Goal: Task Accomplishment & Management: Manage account settings

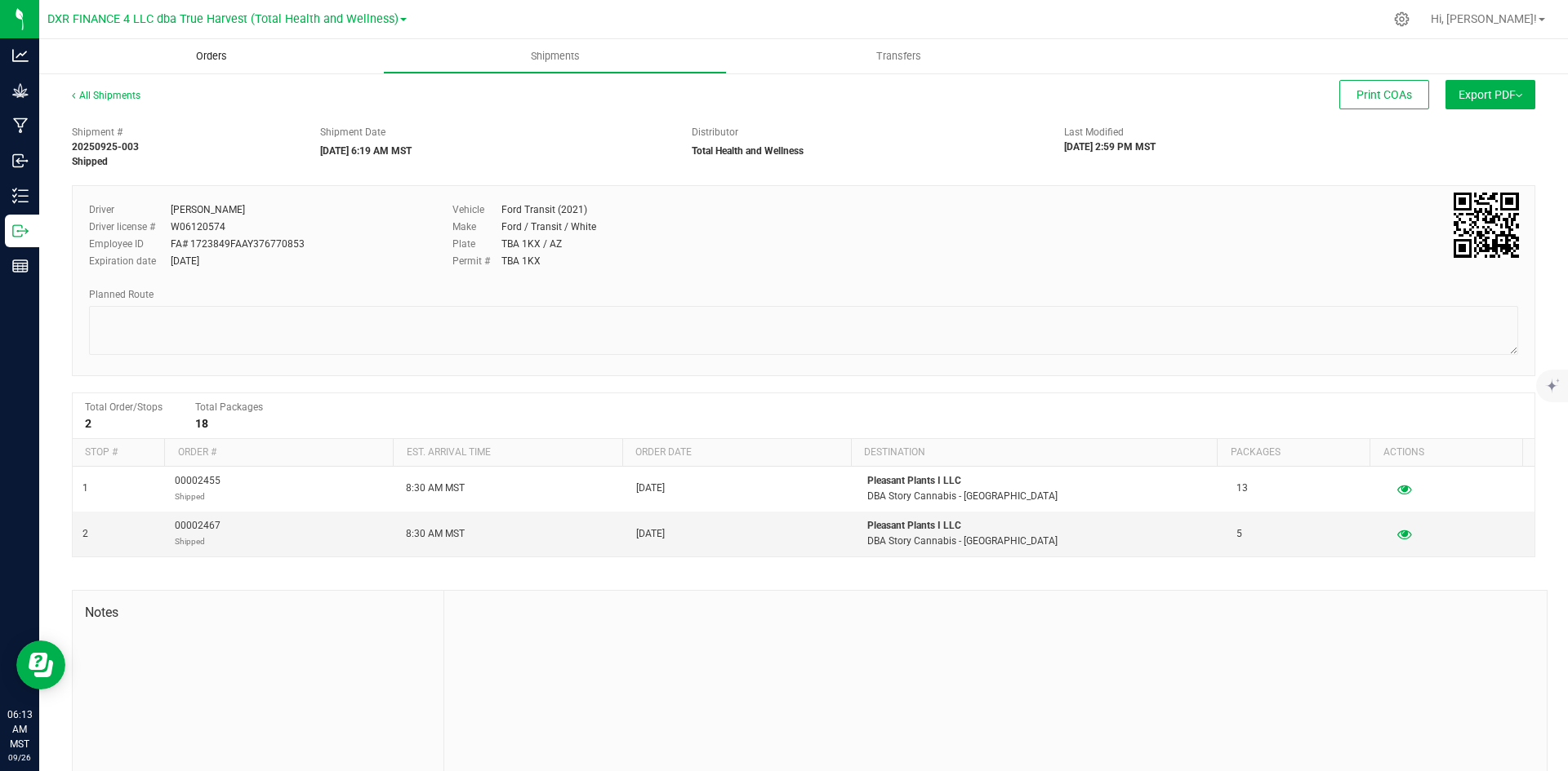
click at [220, 59] on span "Orders" at bounding box center [211, 56] width 75 height 15
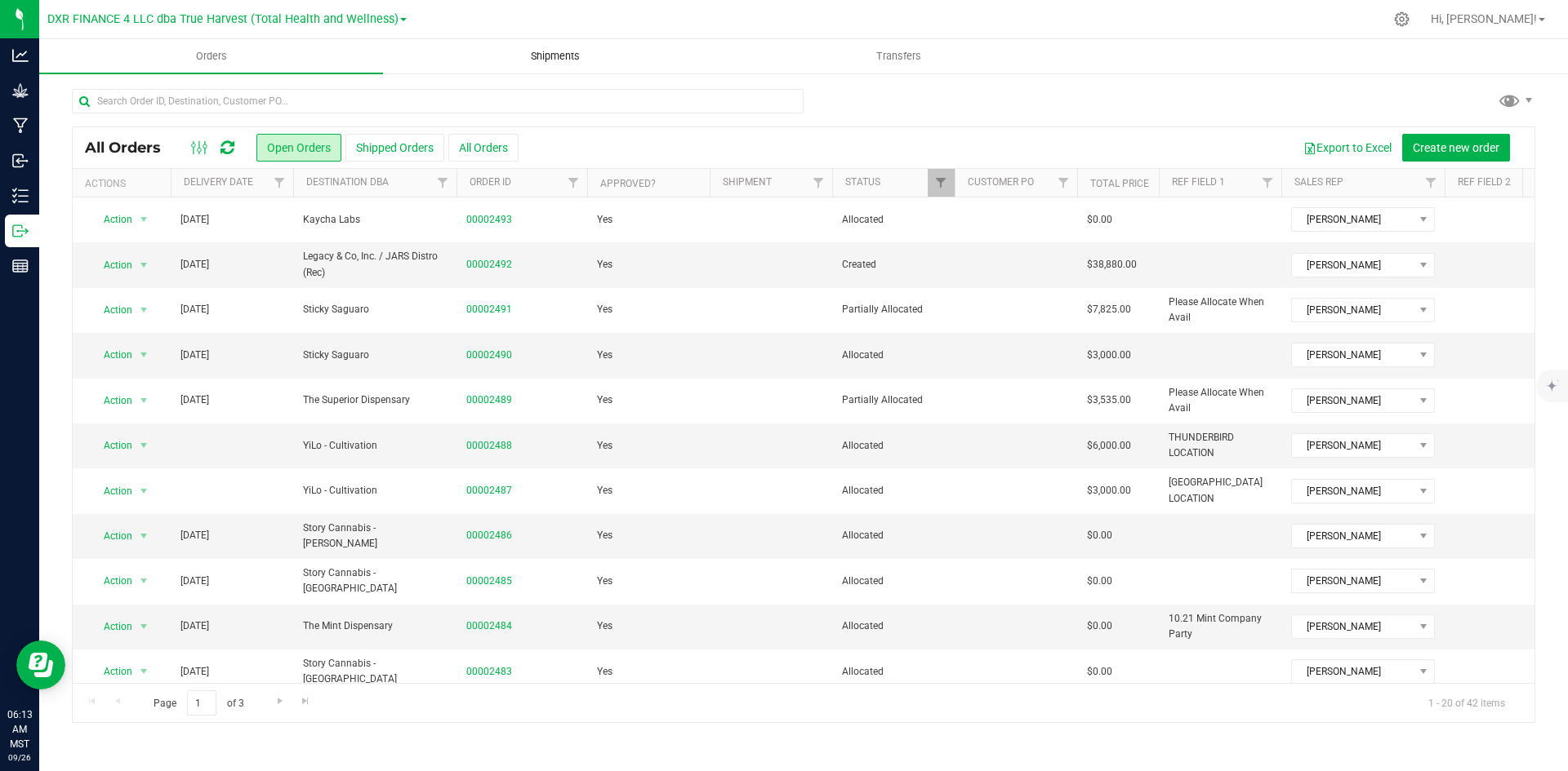
click at [550, 50] on span "Shipments" at bounding box center [555, 56] width 93 height 15
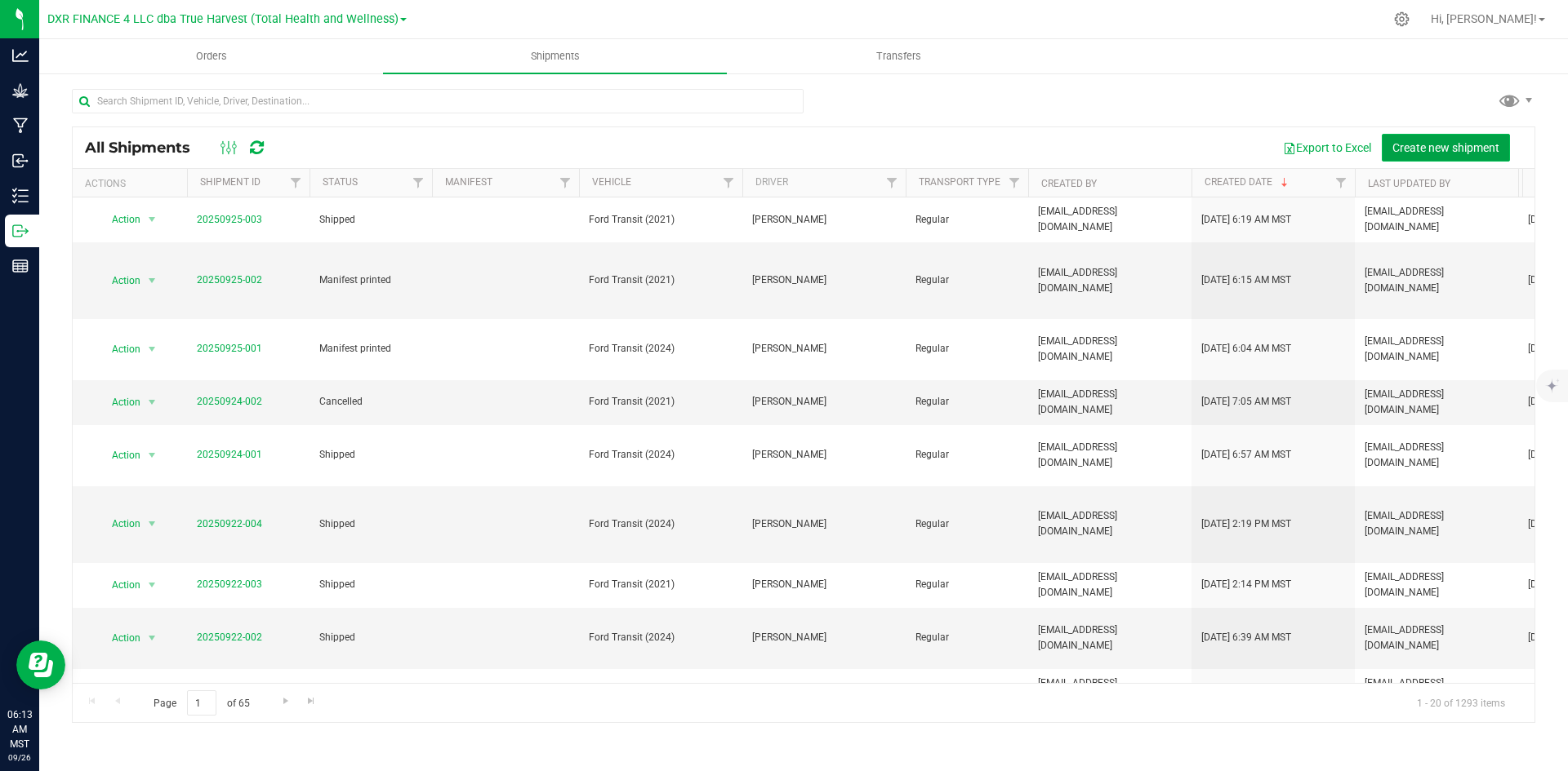
click at [1444, 154] on button "Create new shipment" at bounding box center [1445, 148] width 129 height 28
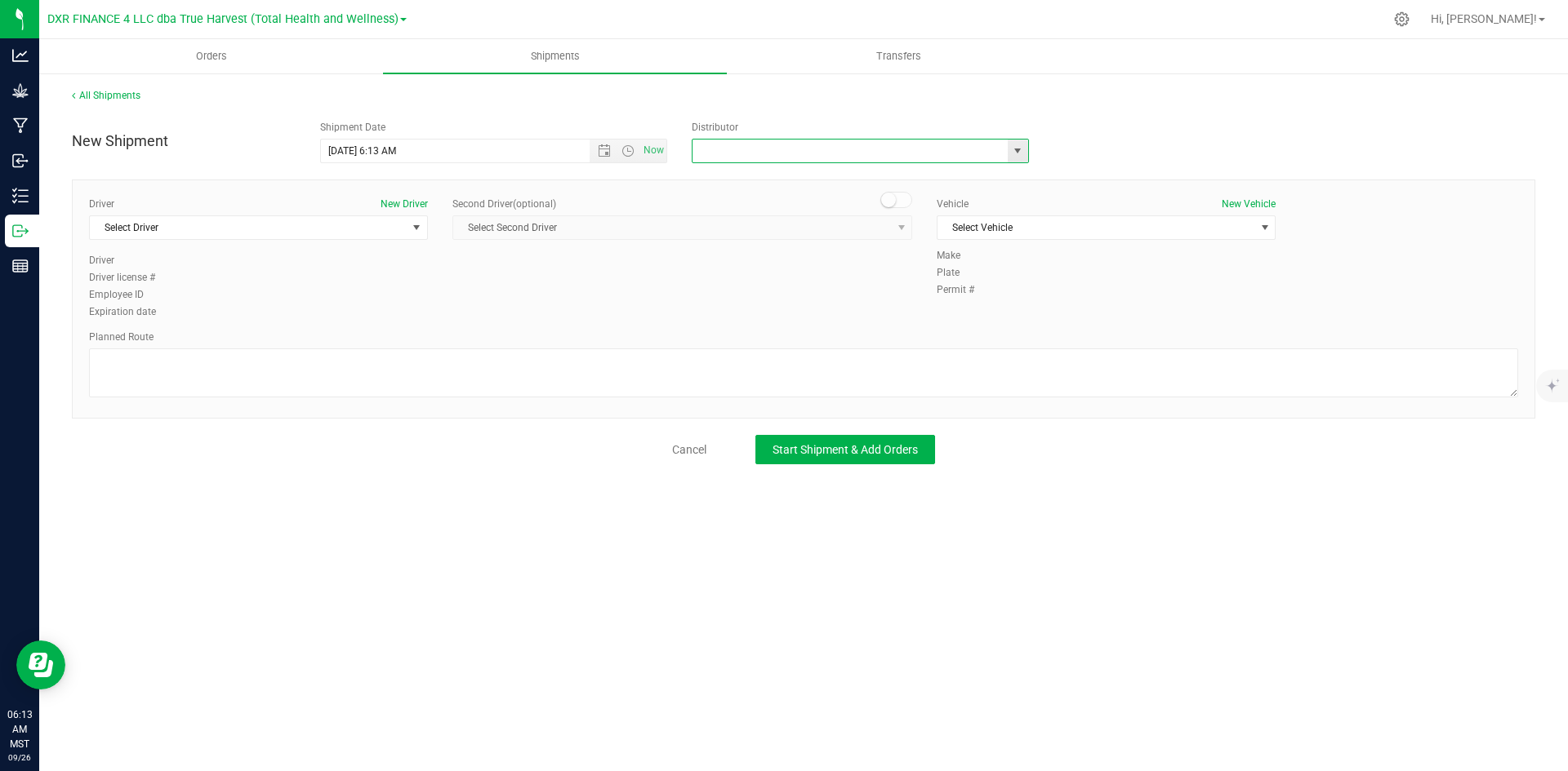
click at [871, 149] on input "text" at bounding box center [845, 151] width 305 height 23
click at [1027, 151] on span "select" at bounding box center [1018, 151] width 21 height 23
click at [864, 262] on li "Total Health and Wellness" at bounding box center [860, 270] width 336 height 24
type input "Total Health and Wellness"
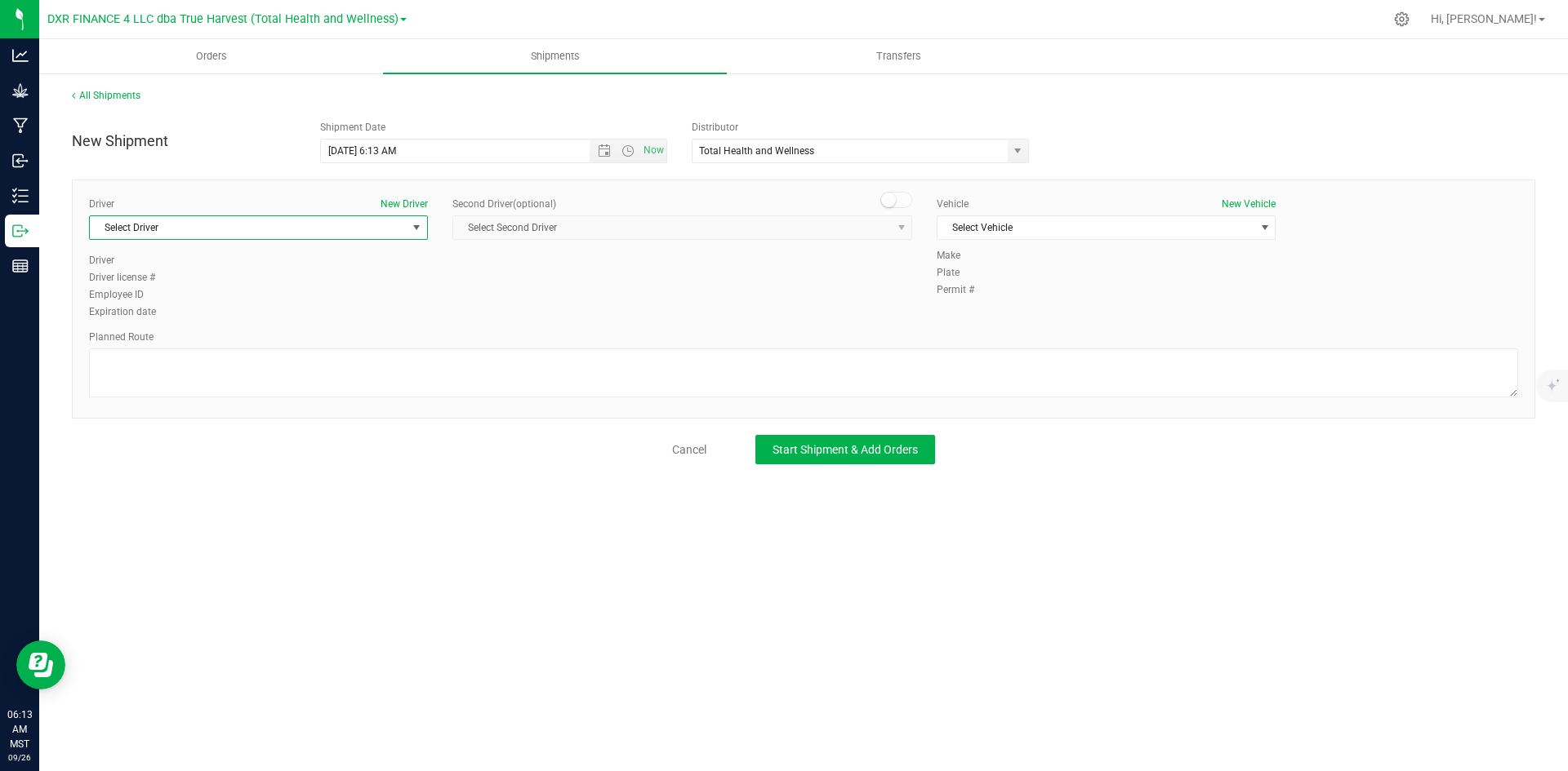
click at [412, 223] on span "select" at bounding box center [417, 228] width 13 height 13
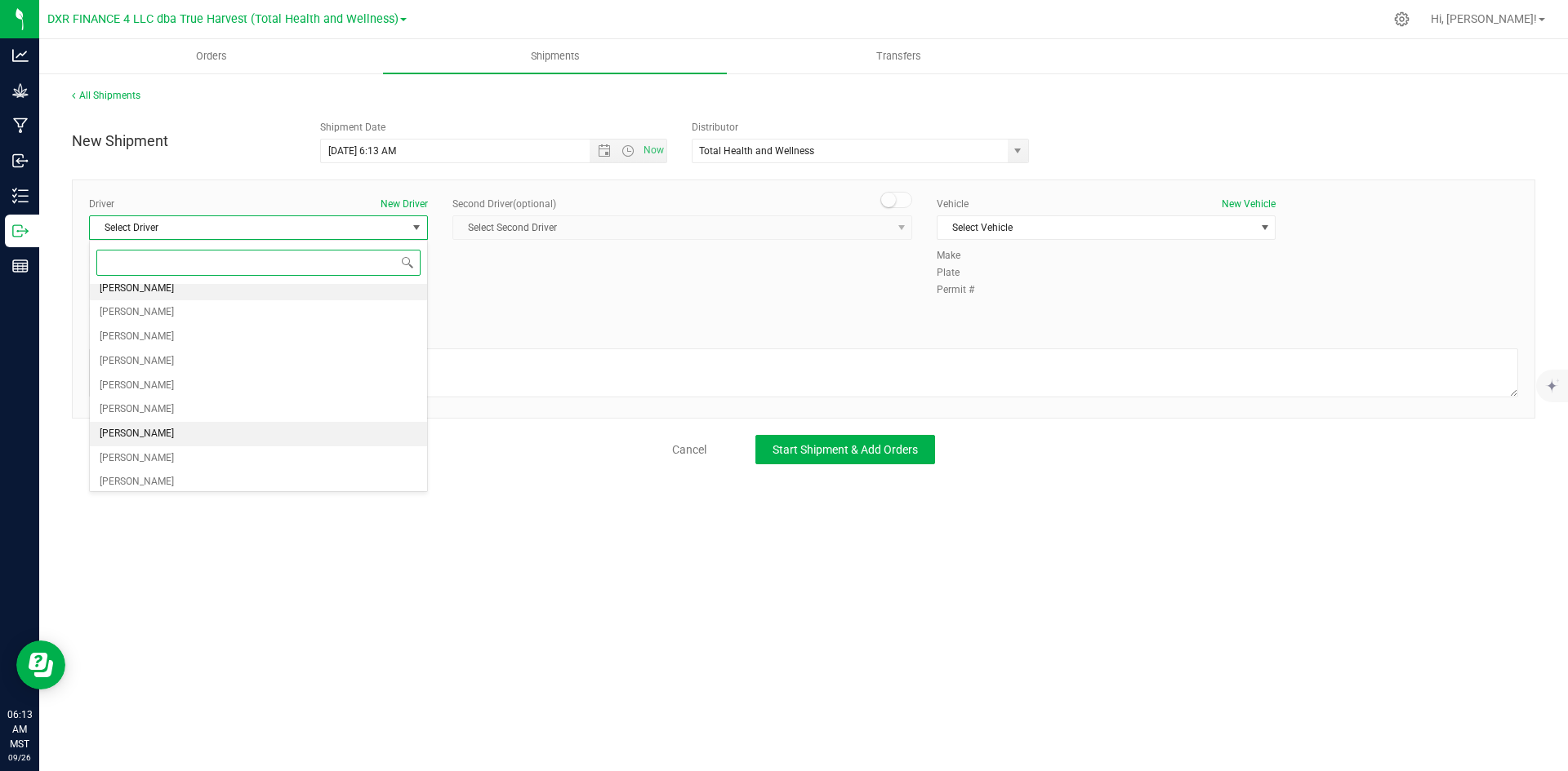
scroll to position [135, 0]
click at [242, 442] on li "Jerry Thronson" at bounding box center [258, 452] width 337 height 24
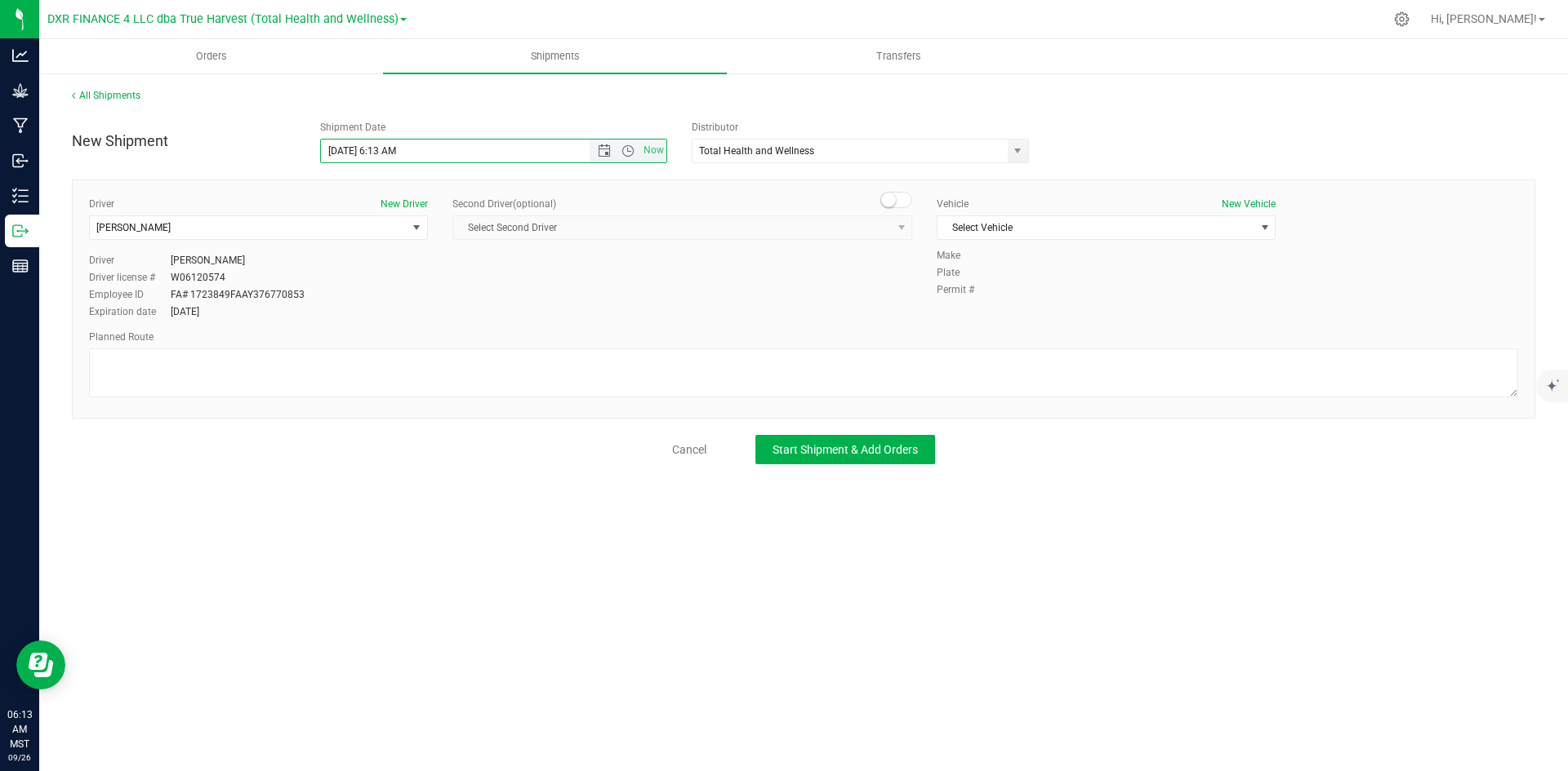
drag, startPoint x: 396, startPoint y: 150, endPoint x: 379, endPoint y: 148, distance: 17.1
click at [379, 148] on input "9/26/2025 6:13 AM" at bounding box center [469, 151] width 297 height 23
type input "9/26/2025 7:00 AM"
click at [1042, 226] on span "Select Vehicle" at bounding box center [1096, 228] width 317 height 23
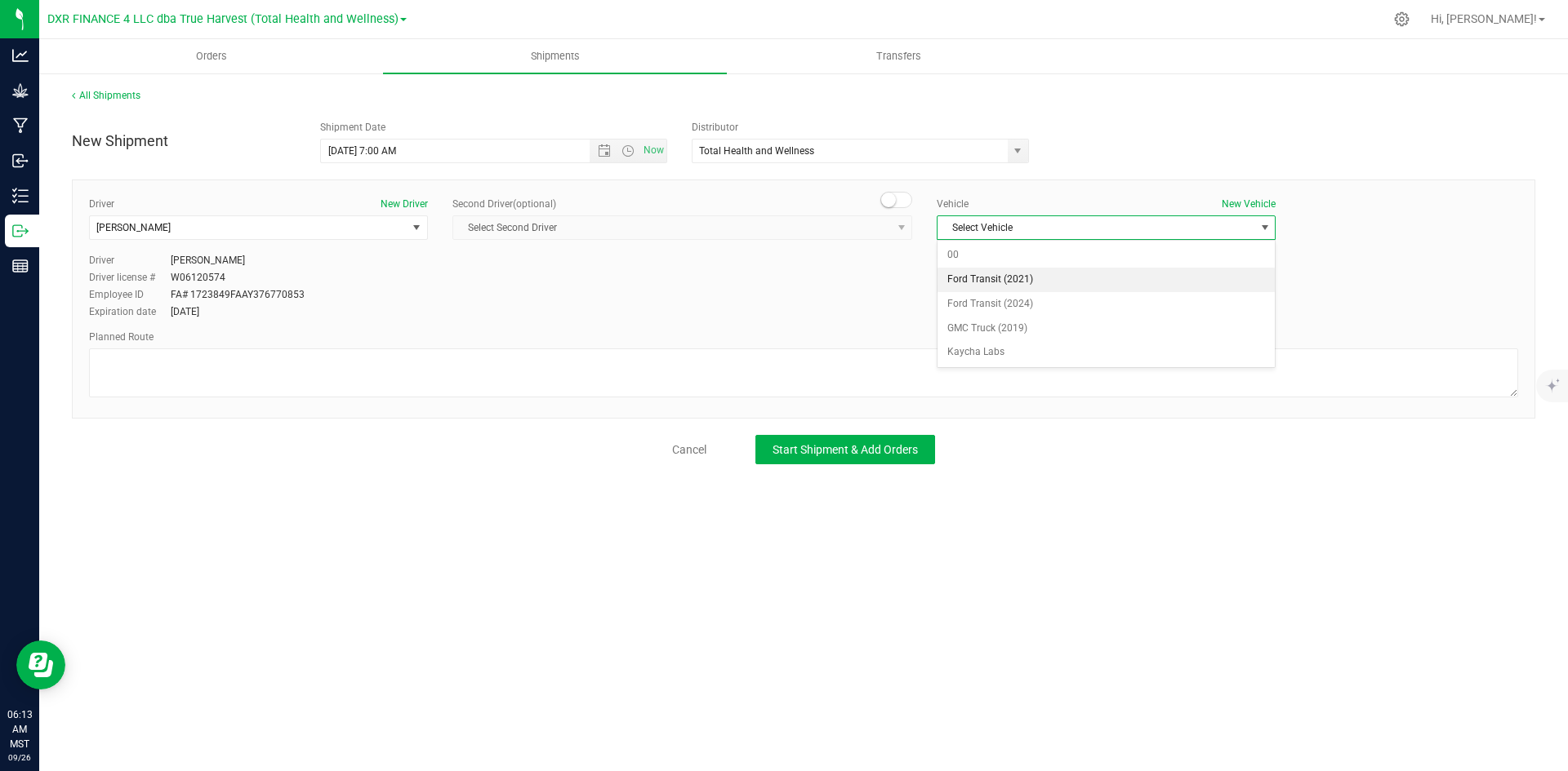
click at [1061, 278] on li "Ford Transit (2021)" at bounding box center [1105, 280] width 337 height 24
click at [888, 453] on span "Start Shipment & Add Orders" at bounding box center [845, 449] width 145 height 13
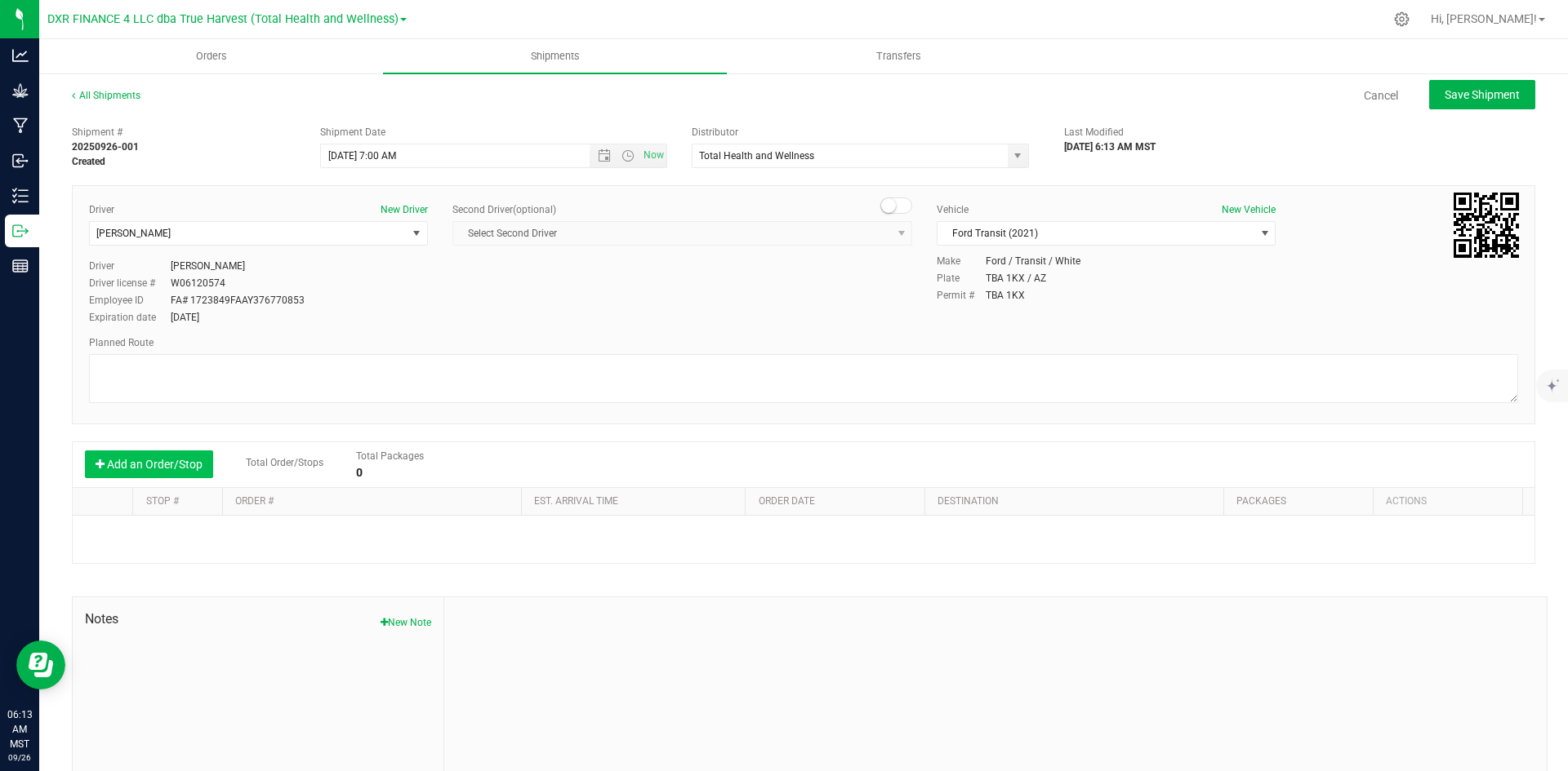
click at [177, 463] on button "Add an Order/Stop" at bounding box center [148, 464] width 129 height 28
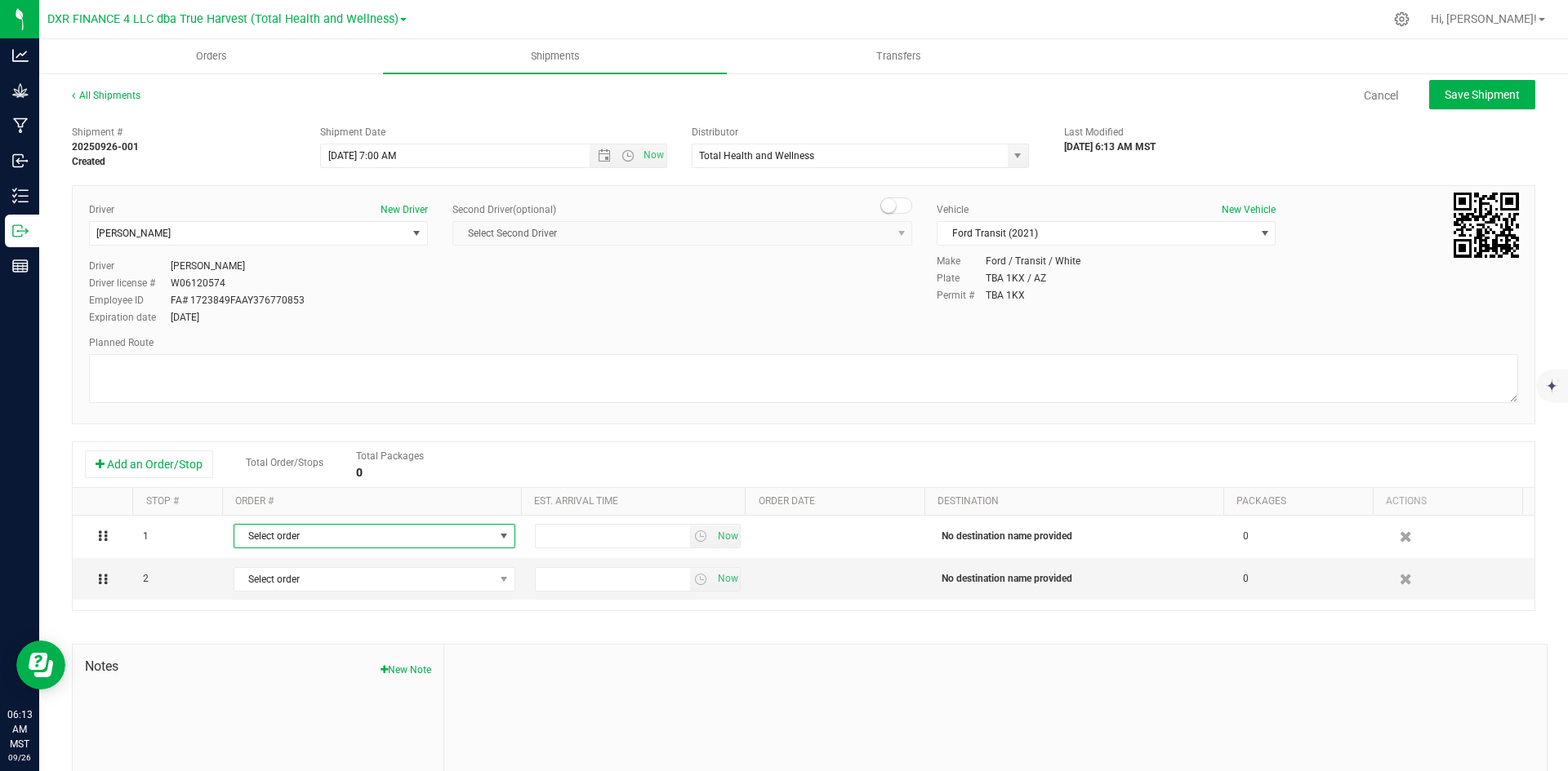
click at [345, 537] on span "Select order" at bounding box center [364, 536] width 260 height 23
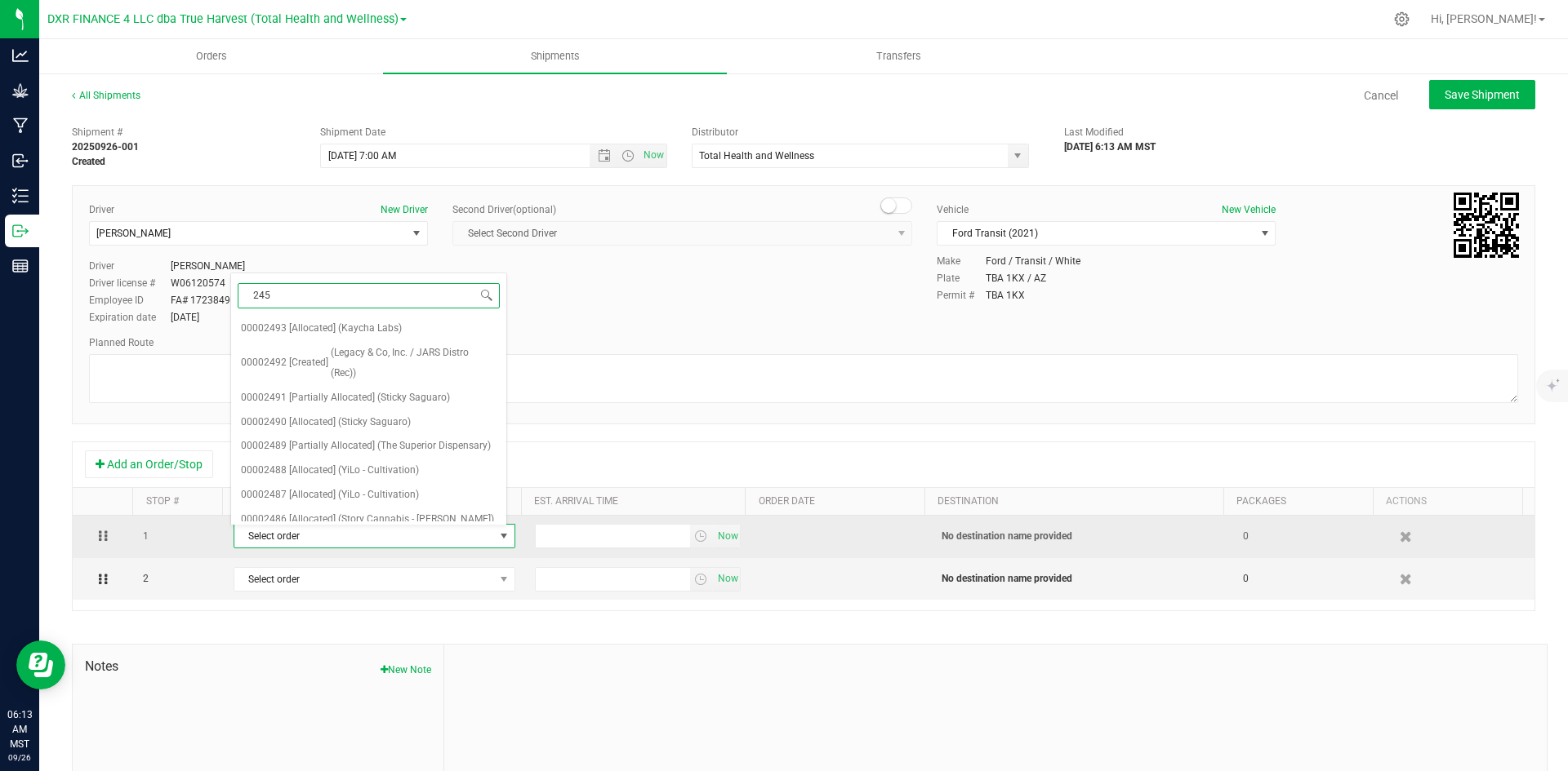
type input "2459"
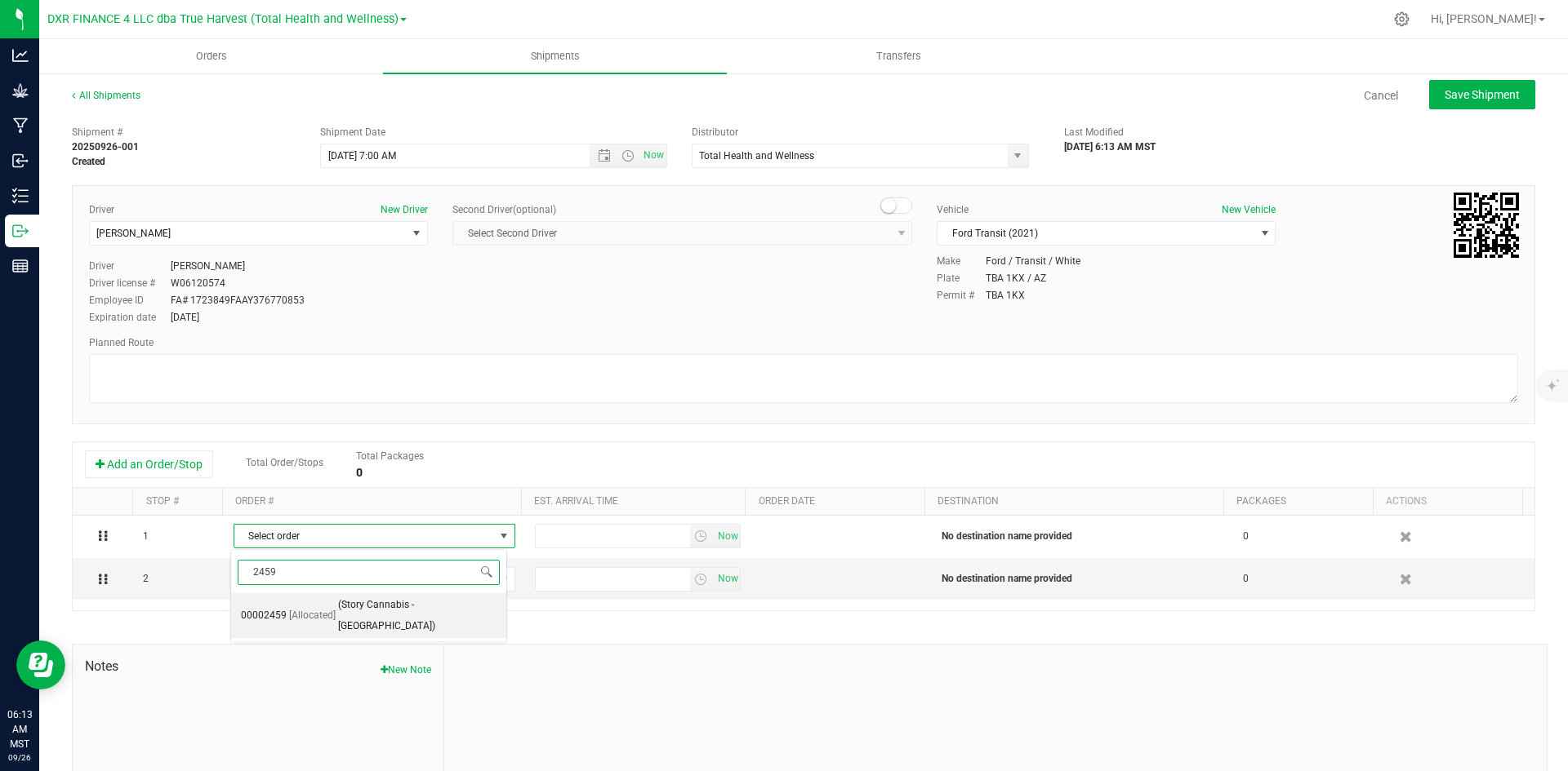
click at [368, 608] on span "(Story Cannabis - Havasu)" at bounding box center [417, 615] width 159 height 41
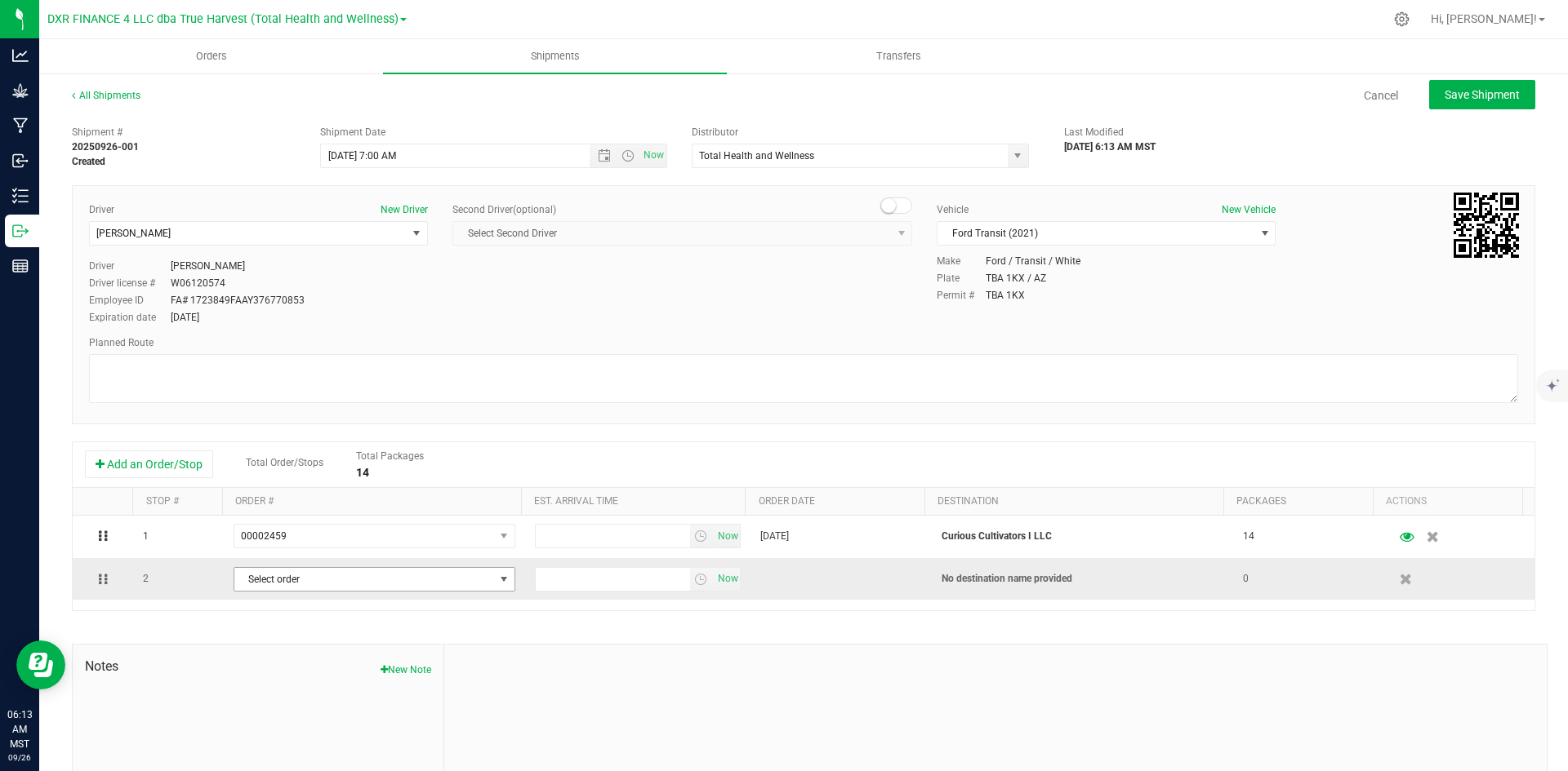
click at [387, 582] on span "Select order" at bounding box center [364, 580] width 260 height 23
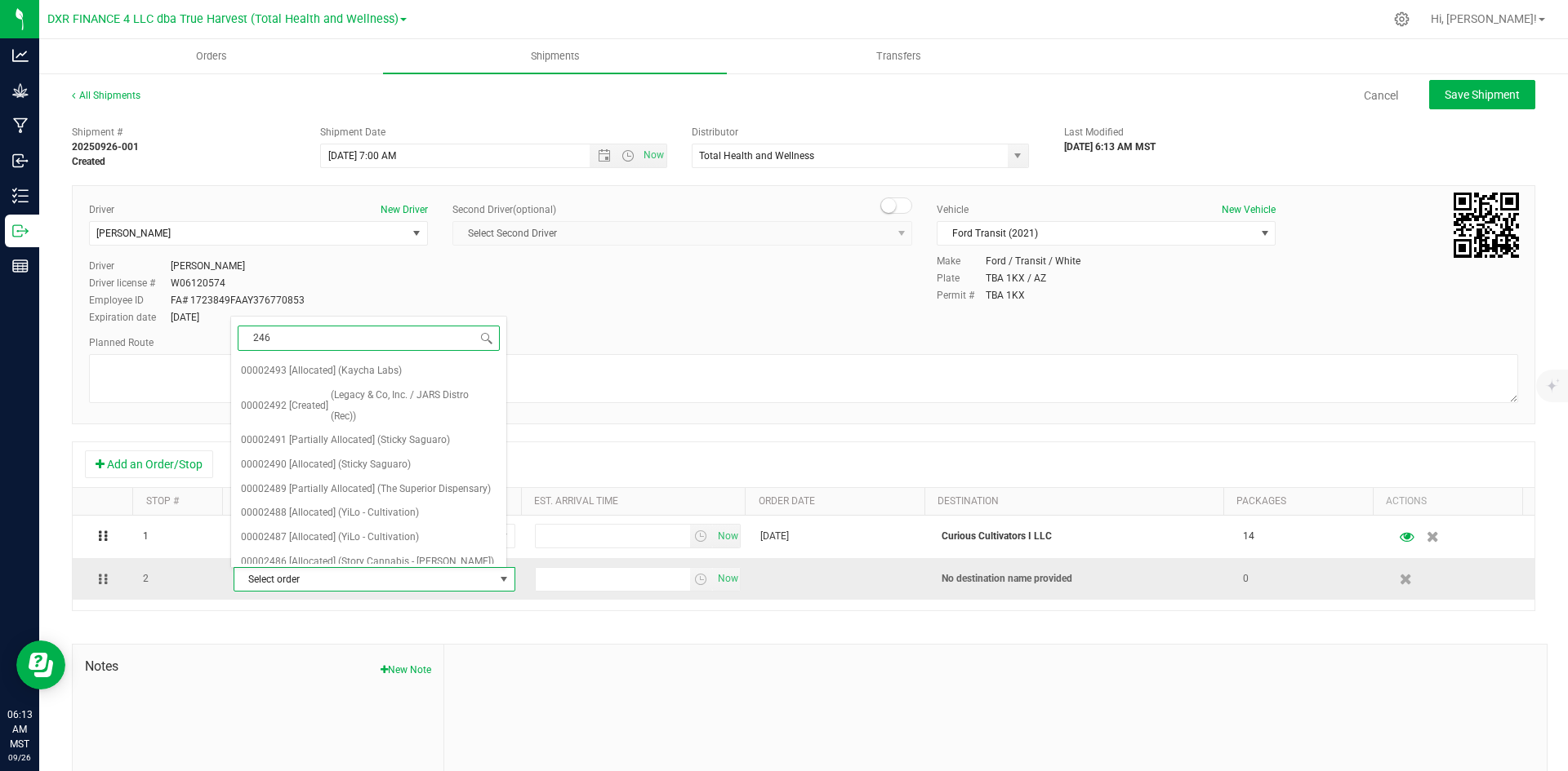
type input "2460"
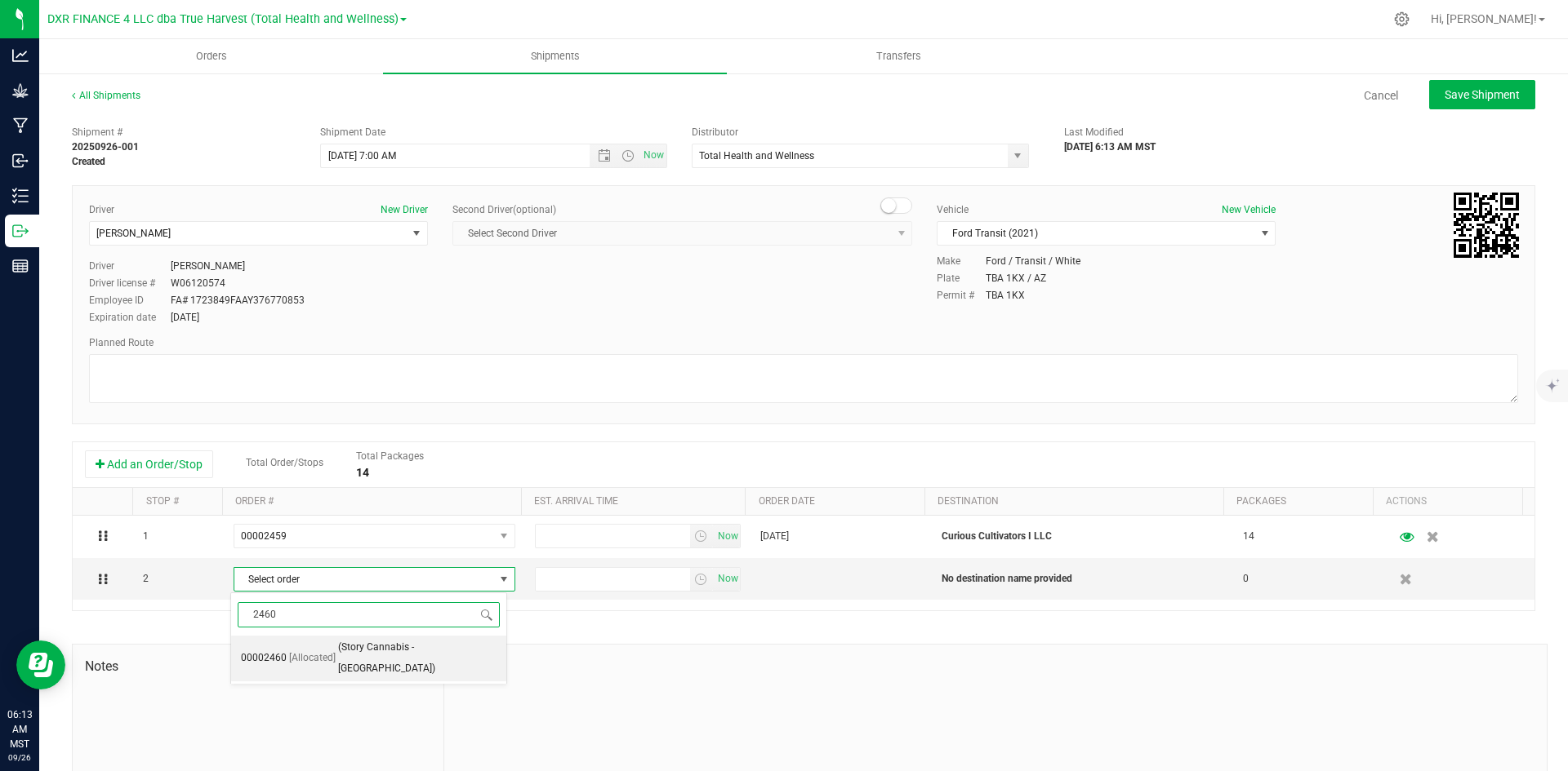
click at [358, 648] on span "(Story Cannabis - Bullhead City)" at bounding box center [417, 658] width 159 height 41
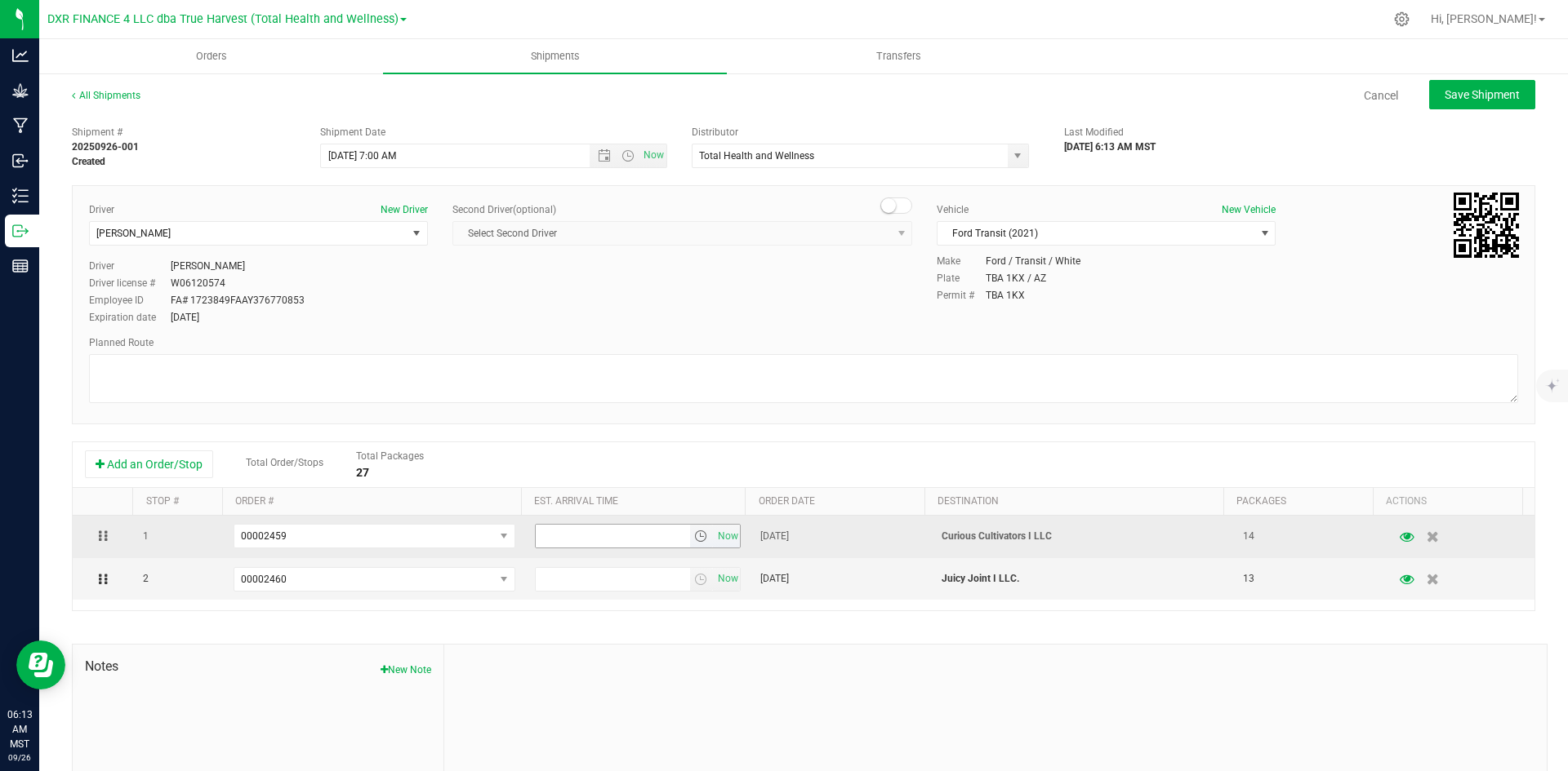
click at [578, 529] on input "text" at bounding box center [613, 536] width 154 height 23
drag, startPoint x: 104, startPoint y: 576, endPoint x: 101, endPoint y: 524, distance: 52.1
click at [624, 533] on input "text" at bounding box center [613, 536] width 154 height 23
type input "12:30 pm"
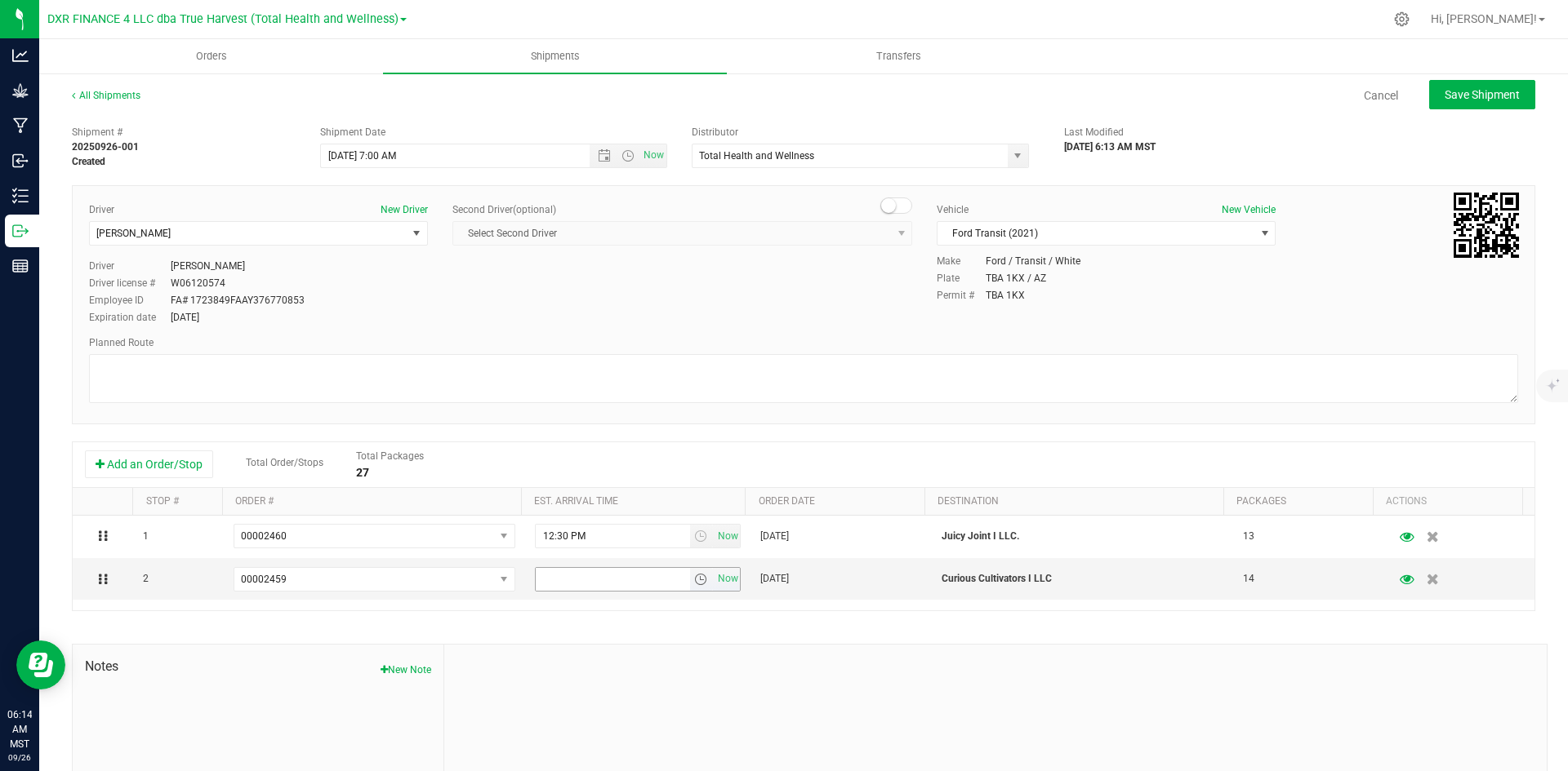
click at [604, 581] on input "text" at bounding box center [613, 580] width 154 height 23
type input "2:00 pm"
click at [753, 607] on div "1 00002460 00002493 00002492 00002491 00002490 00002489 00002488 00002487 00002…" at bounding box center [802, 563] width 1461 height 95
click at [1449, 91] on span "Save Shipment" at bounding box center [1482, 95] width 75 height 13
type input "9/26/2025 2:00 PM"
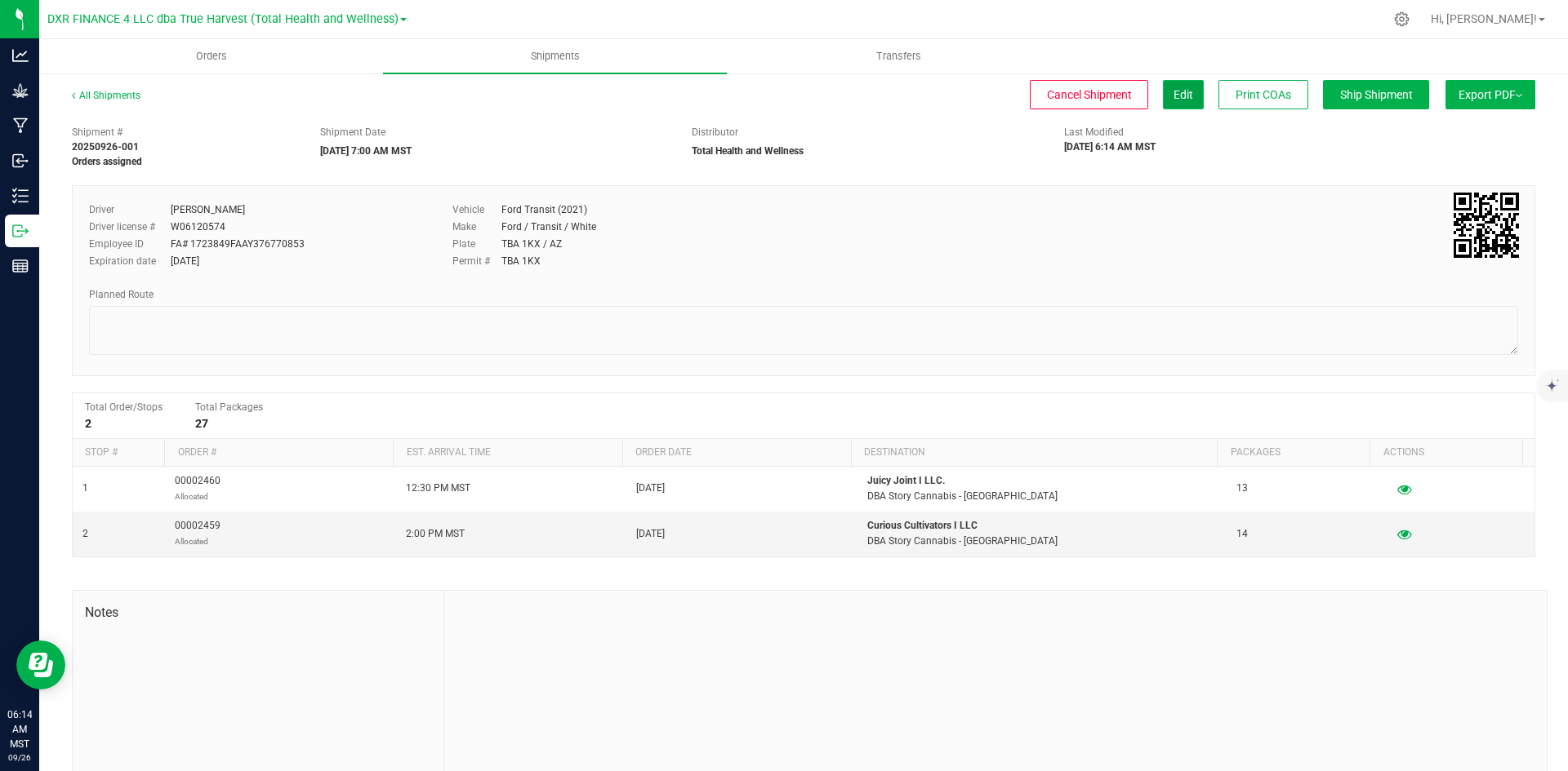
click at [1163, 100] on button "Edit" at bounding box center [1183, 94] width 41 height 29
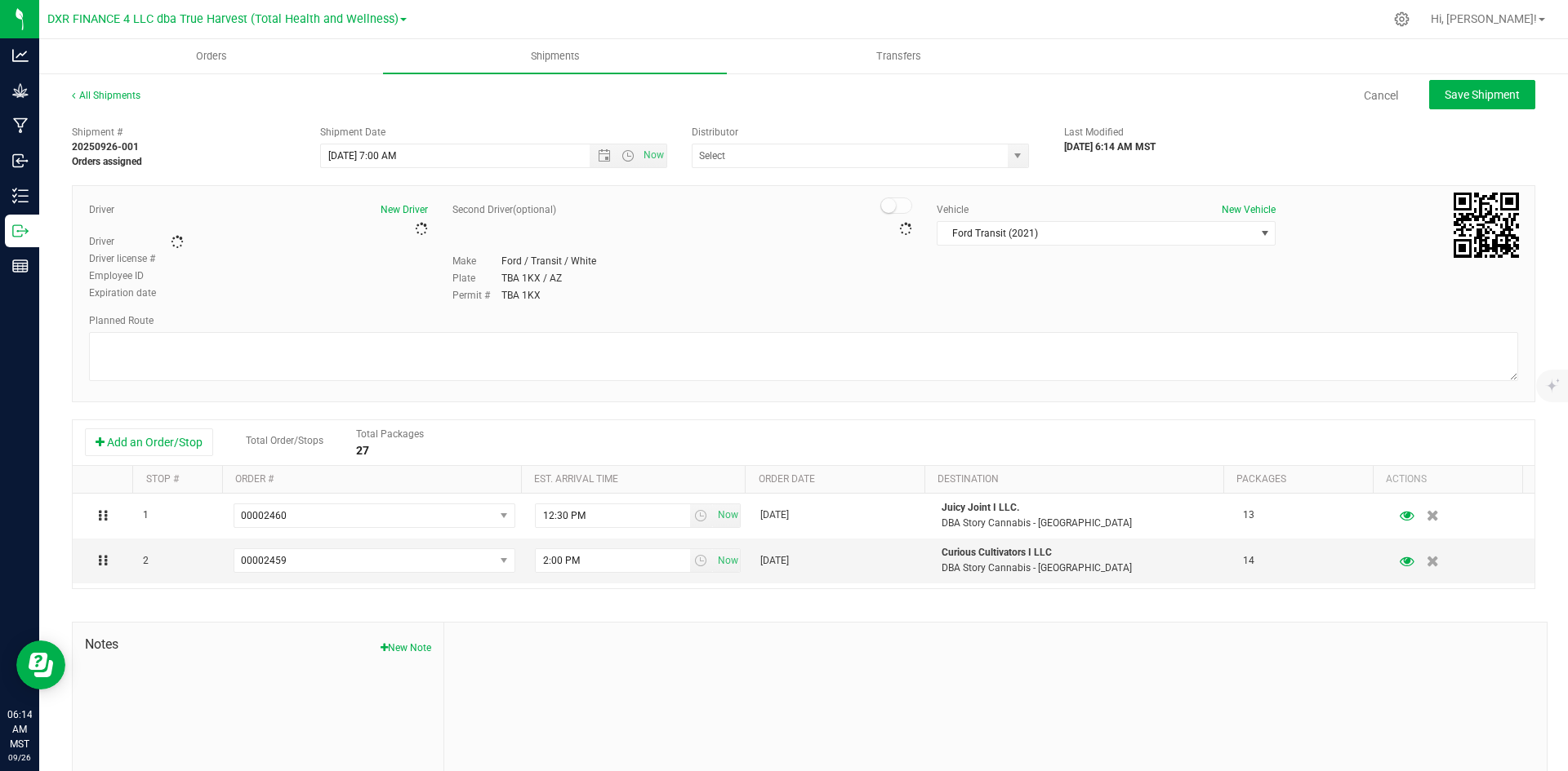
type input "Total Health and Wellness"
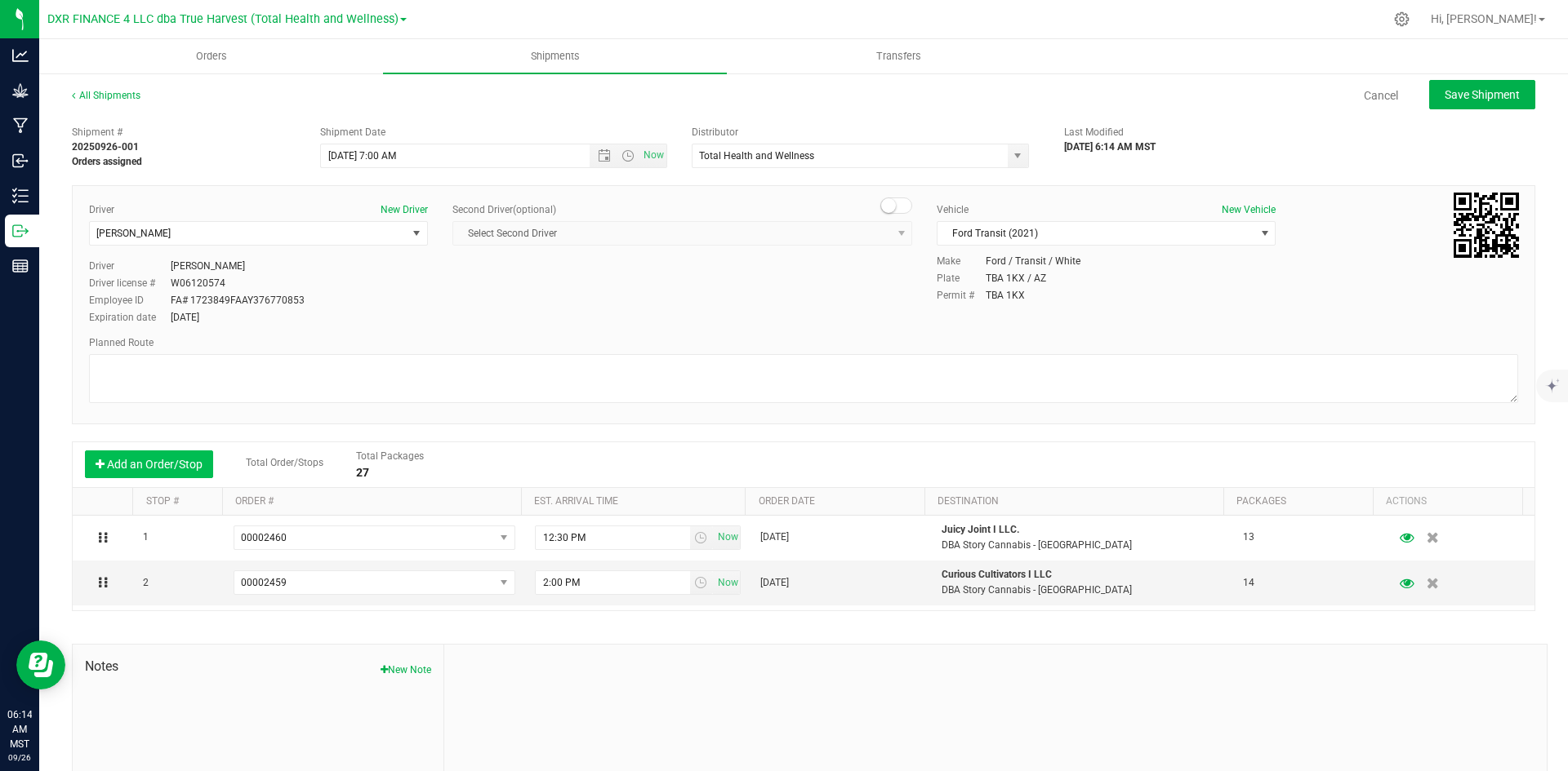
click at [172, 462] on button "Add an Order/Stop" at bounding box center [148, 464] width 129 height 28
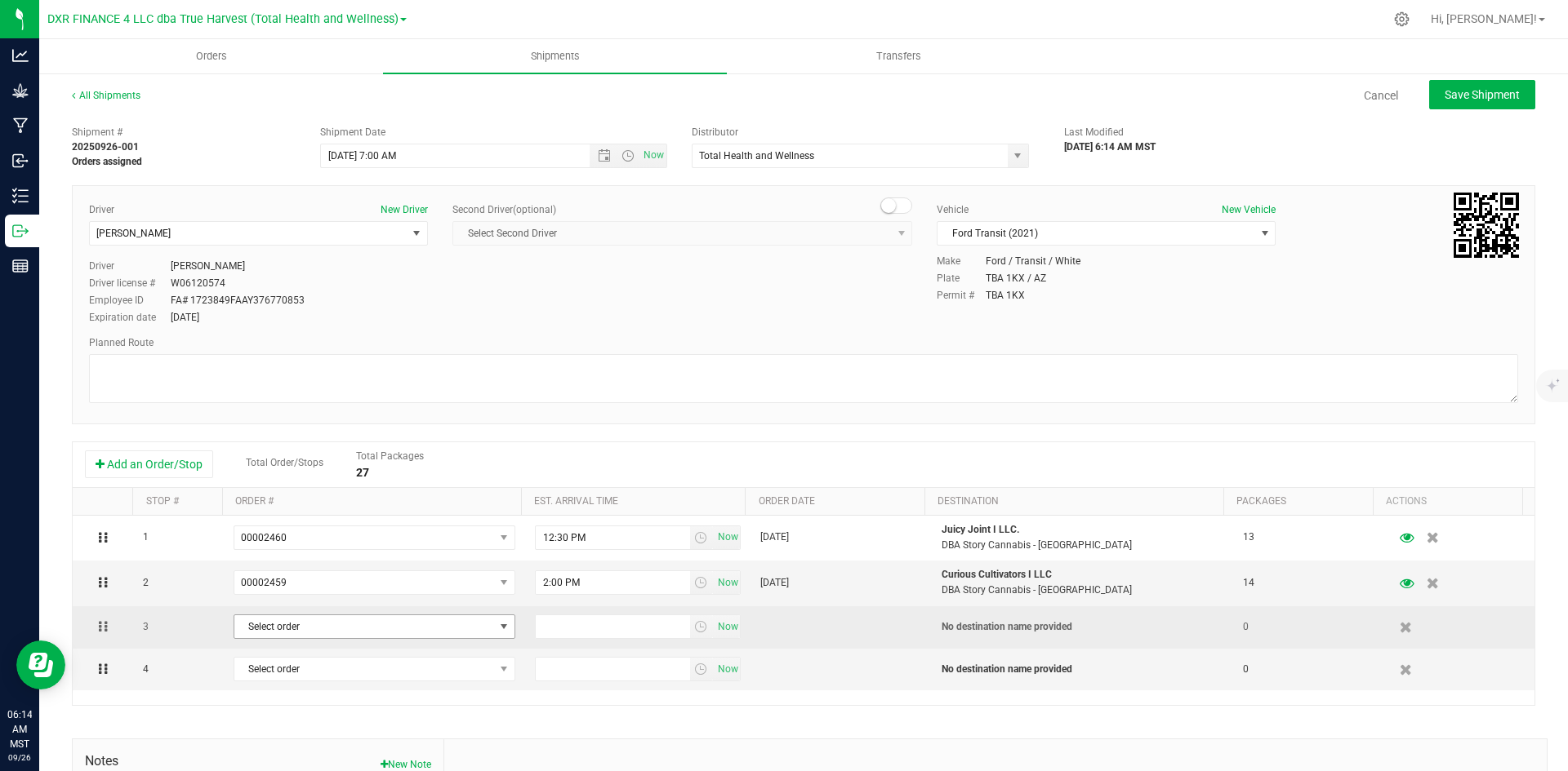
click at [300, 631] on span "Select order" at bounding box center [364, 627] width 260 height 23
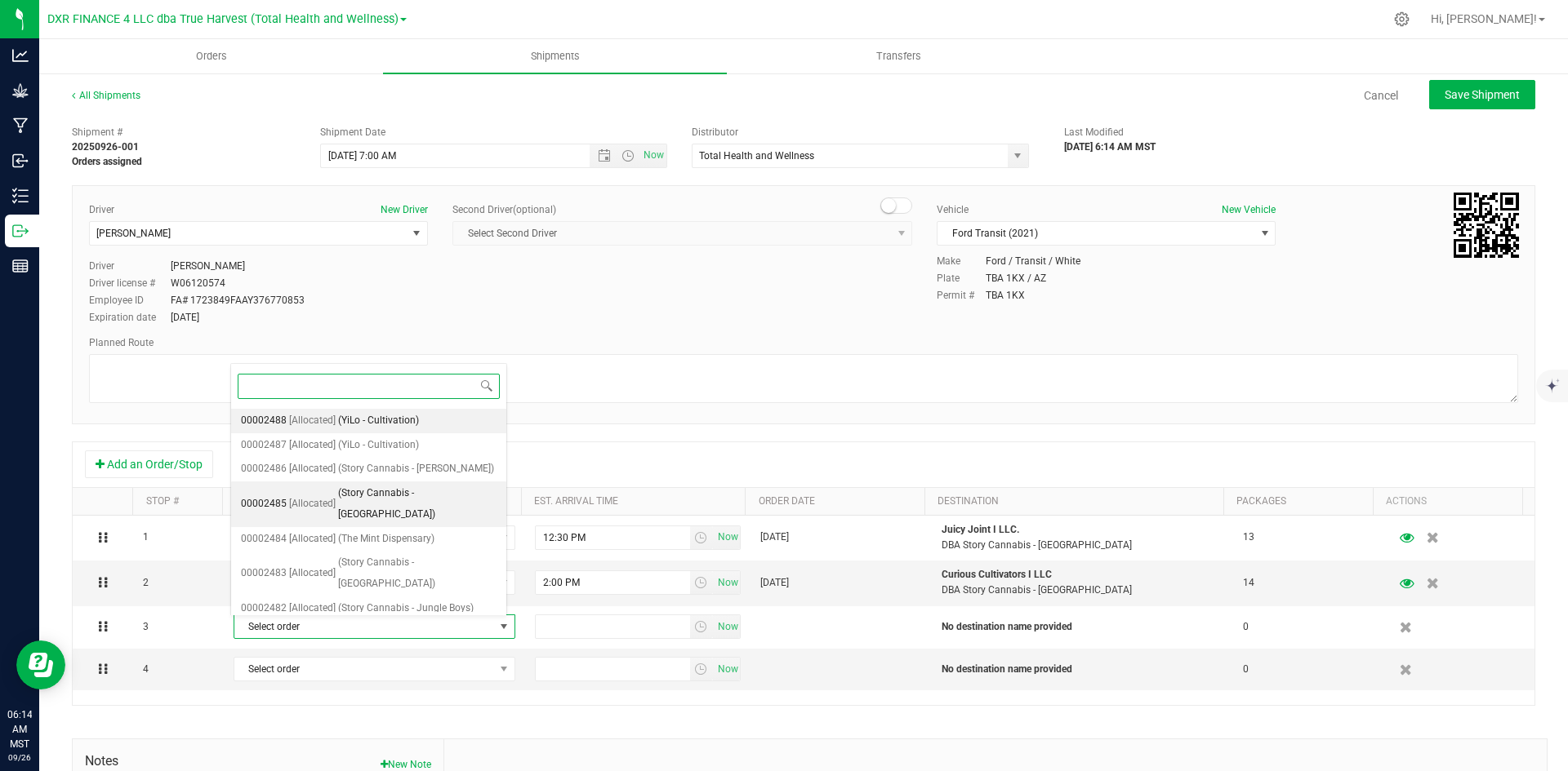
scroll to position [163, 0]
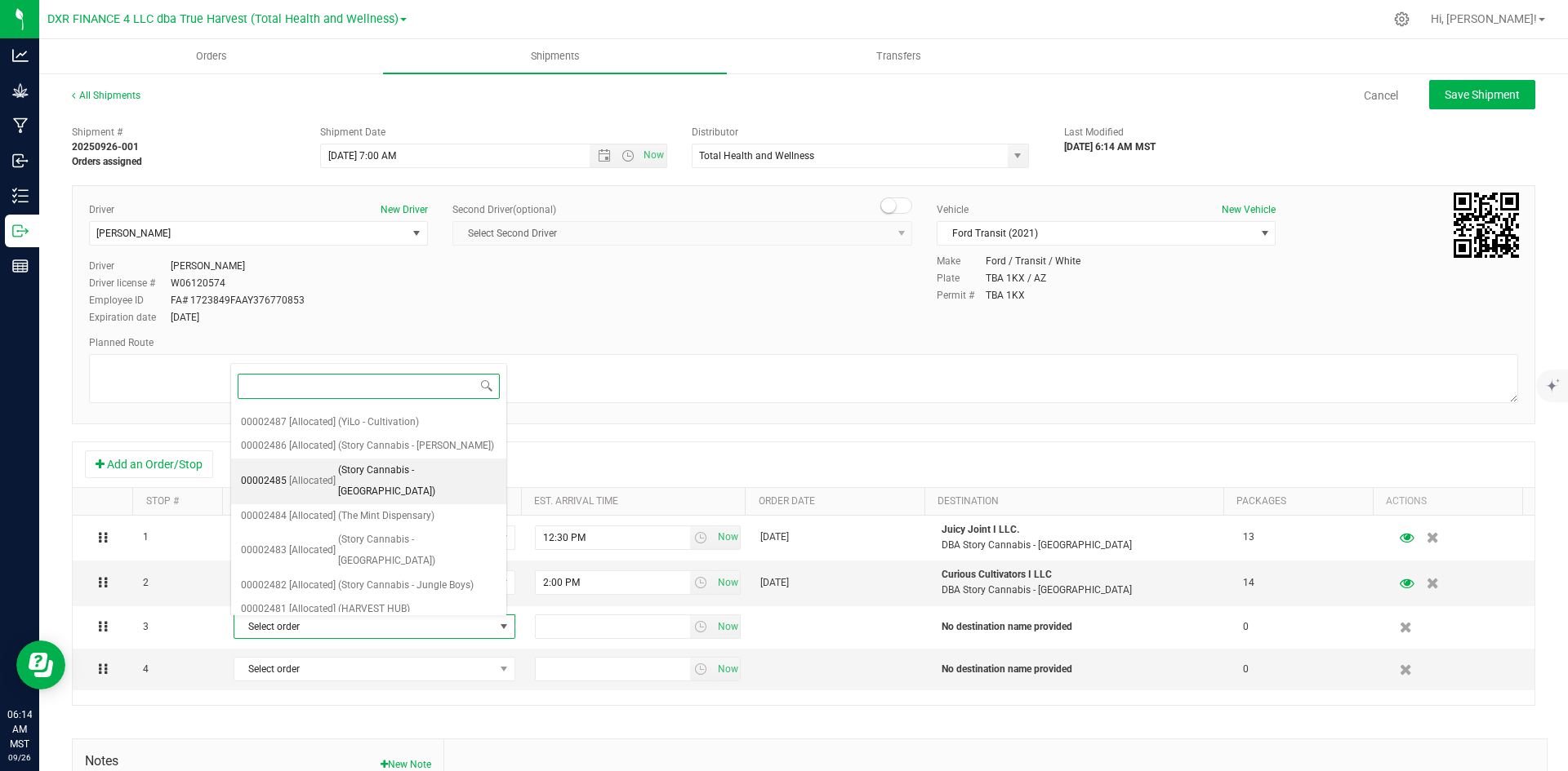
click at [354, 497] on span "(Story Cannabis - Havasu)" at bounding box center [417, 481] width 159 height 41
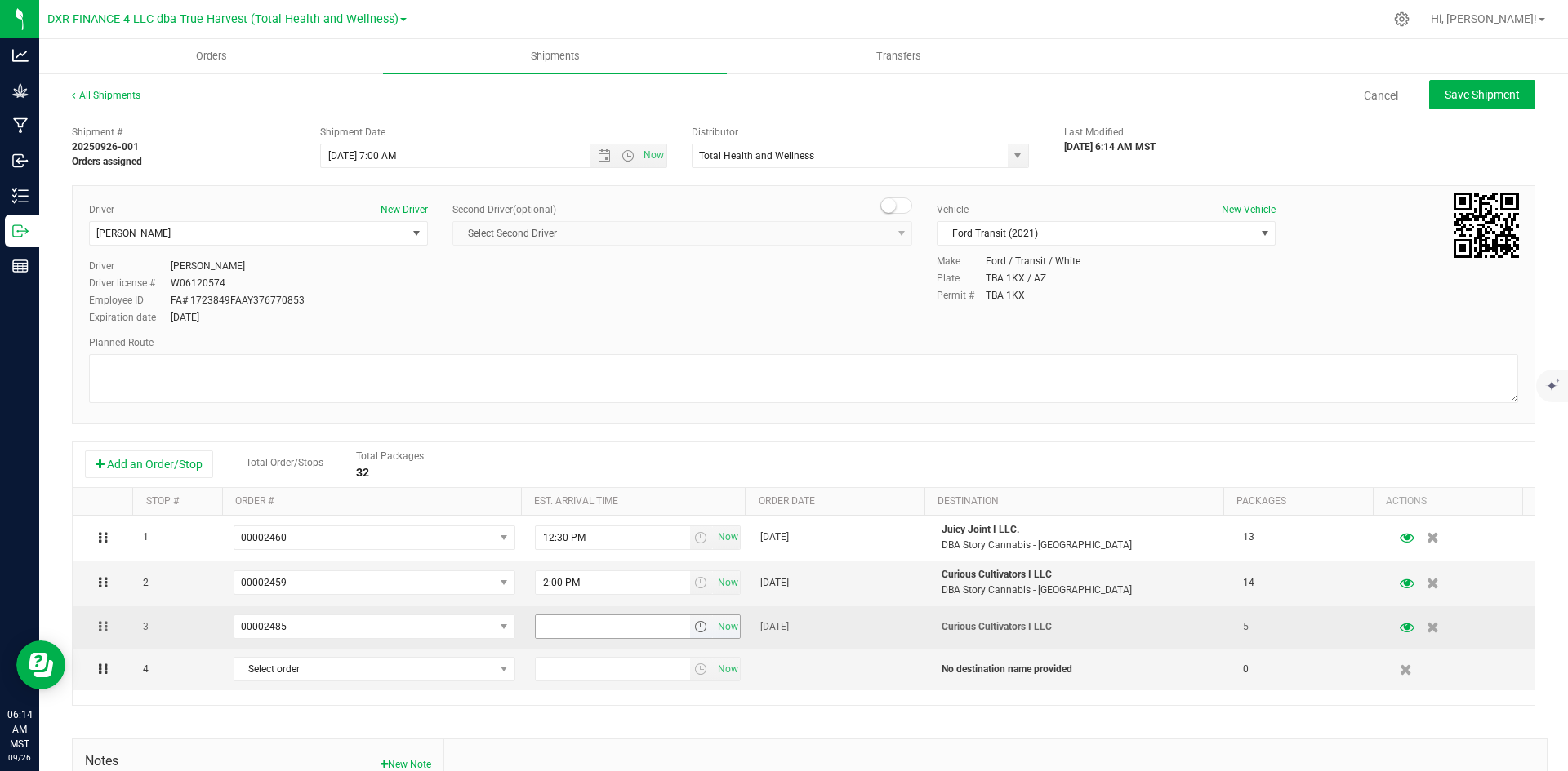
click at [552, 632] on input "text" at bounding box center [613, 627] width 154 height 23
type input "2:00 pm"
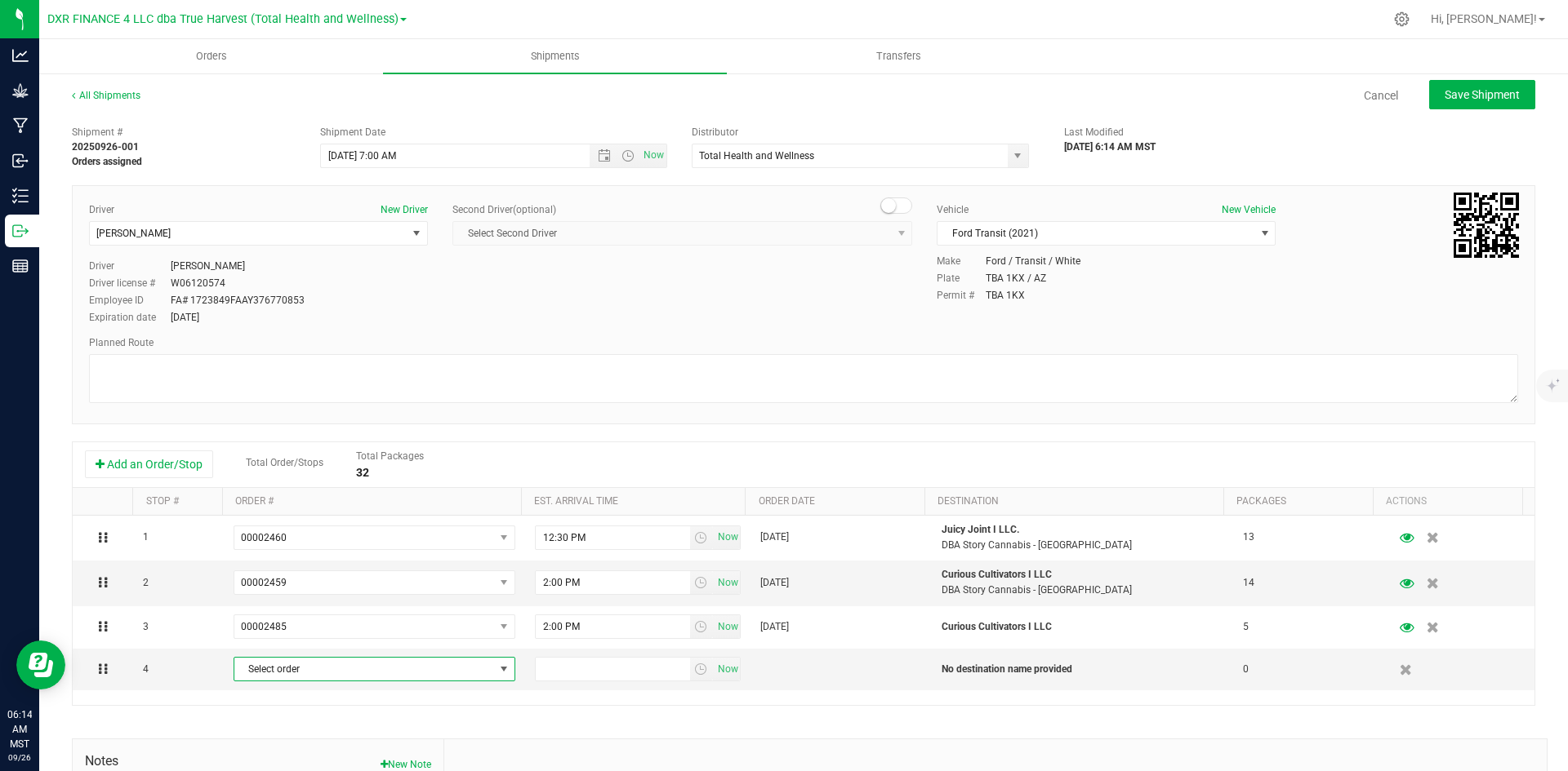
click at [398, 672] on span "Select order" at bounding box center [364, 669] width 260 height 23
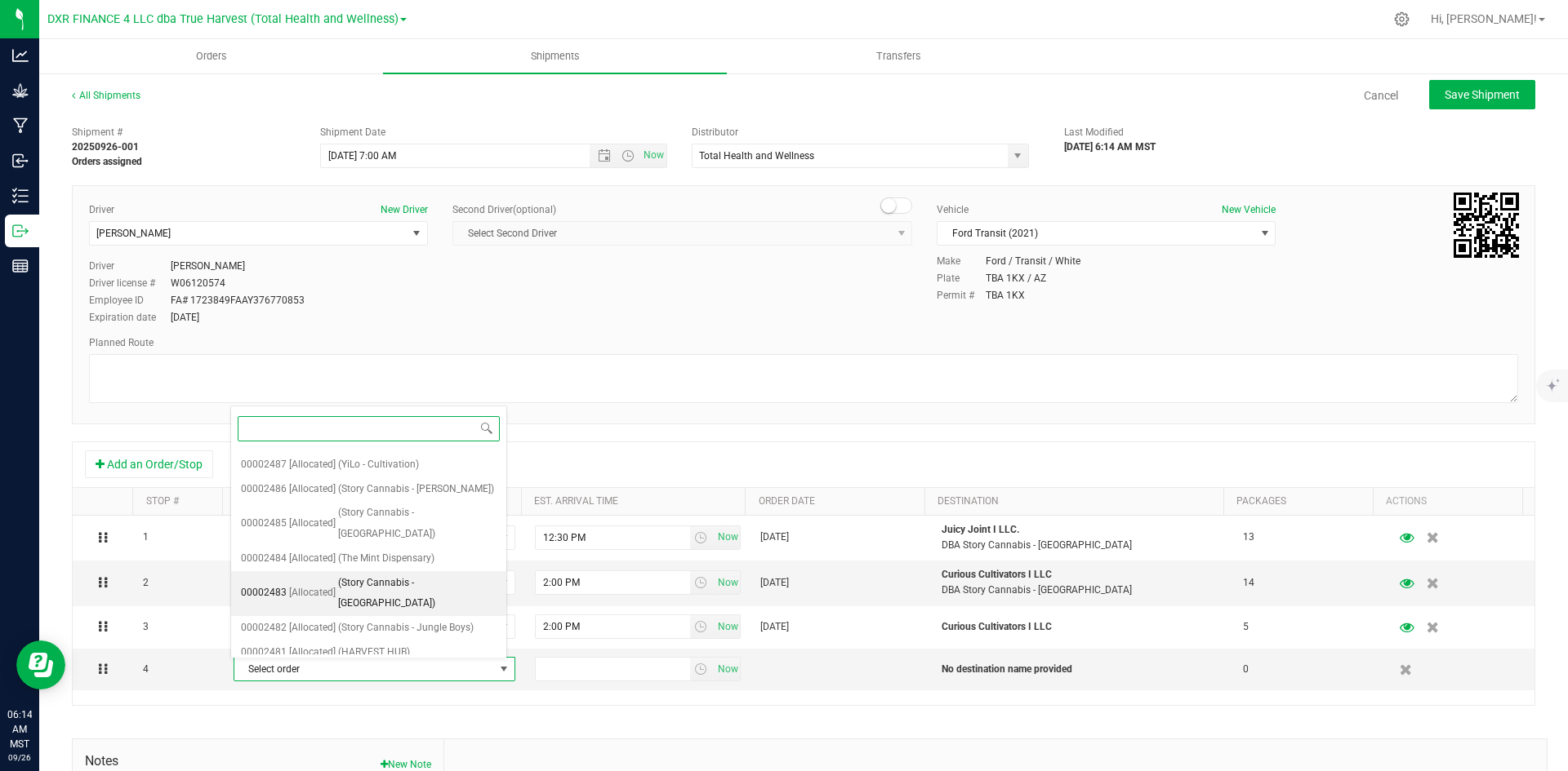
click at [431, 579] on span "(Story Cannabis - Bullhead City)" at bounding box center [417, 594] width 159 height 41
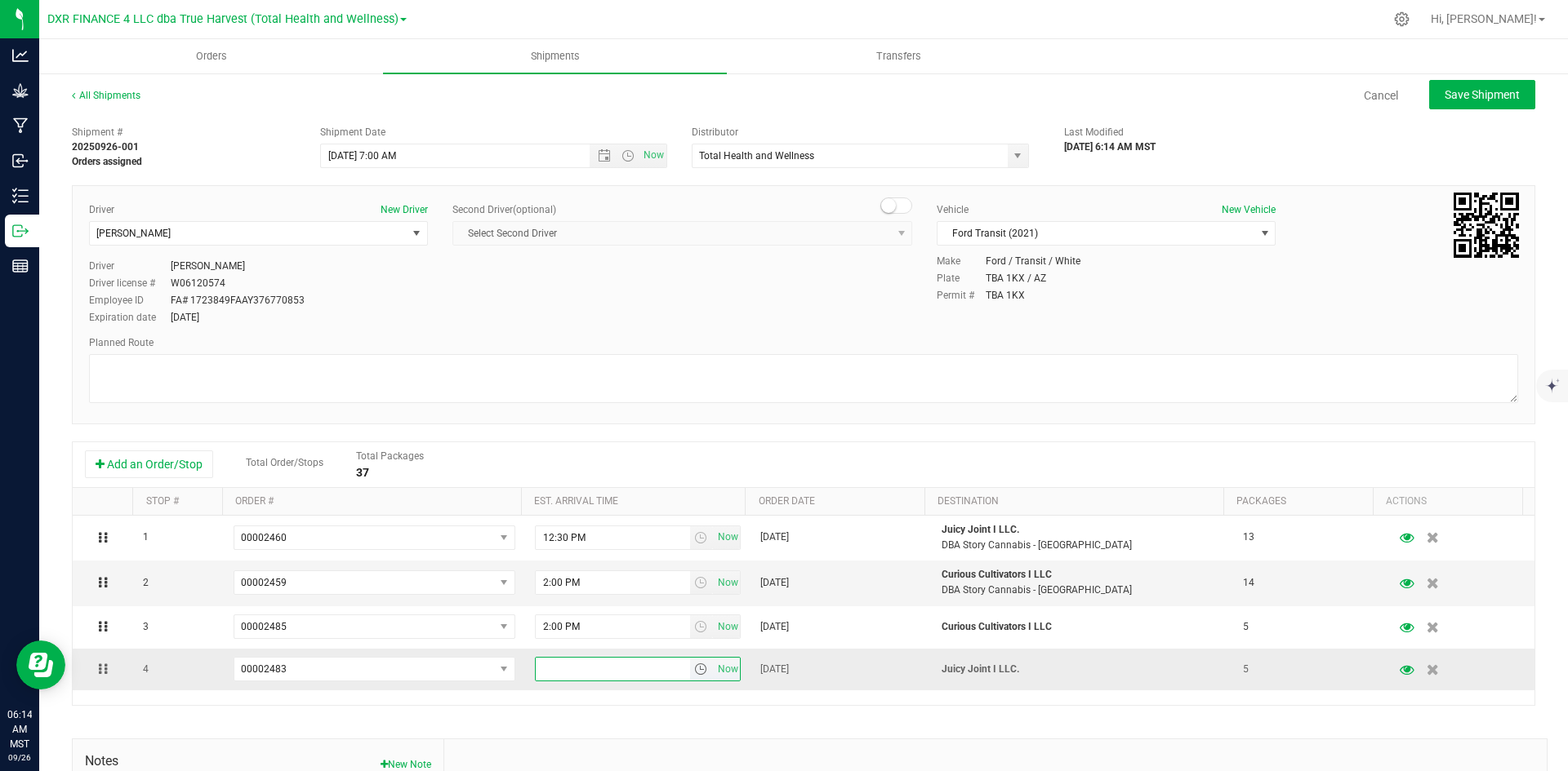
click at [548, 679] on input "text" at bounding box center [613, 669] width 154 height 23
type input "12:30 pm"
click at [554, 717] on div "Shipment # 20250926-001 Orders assigned Shipment Date 9/26/2025 7:00 AM Now Dis…" at bounding box center [803, 537] width 1463 height 841
drag, startPoint x: 99, startPoint y: 672, endPoint x: 101, endPoint y: 562, distance: 110.0
click at [1480, 90] on span "Save Shipment" at bounding box center [1482, 95] width 75 height 13
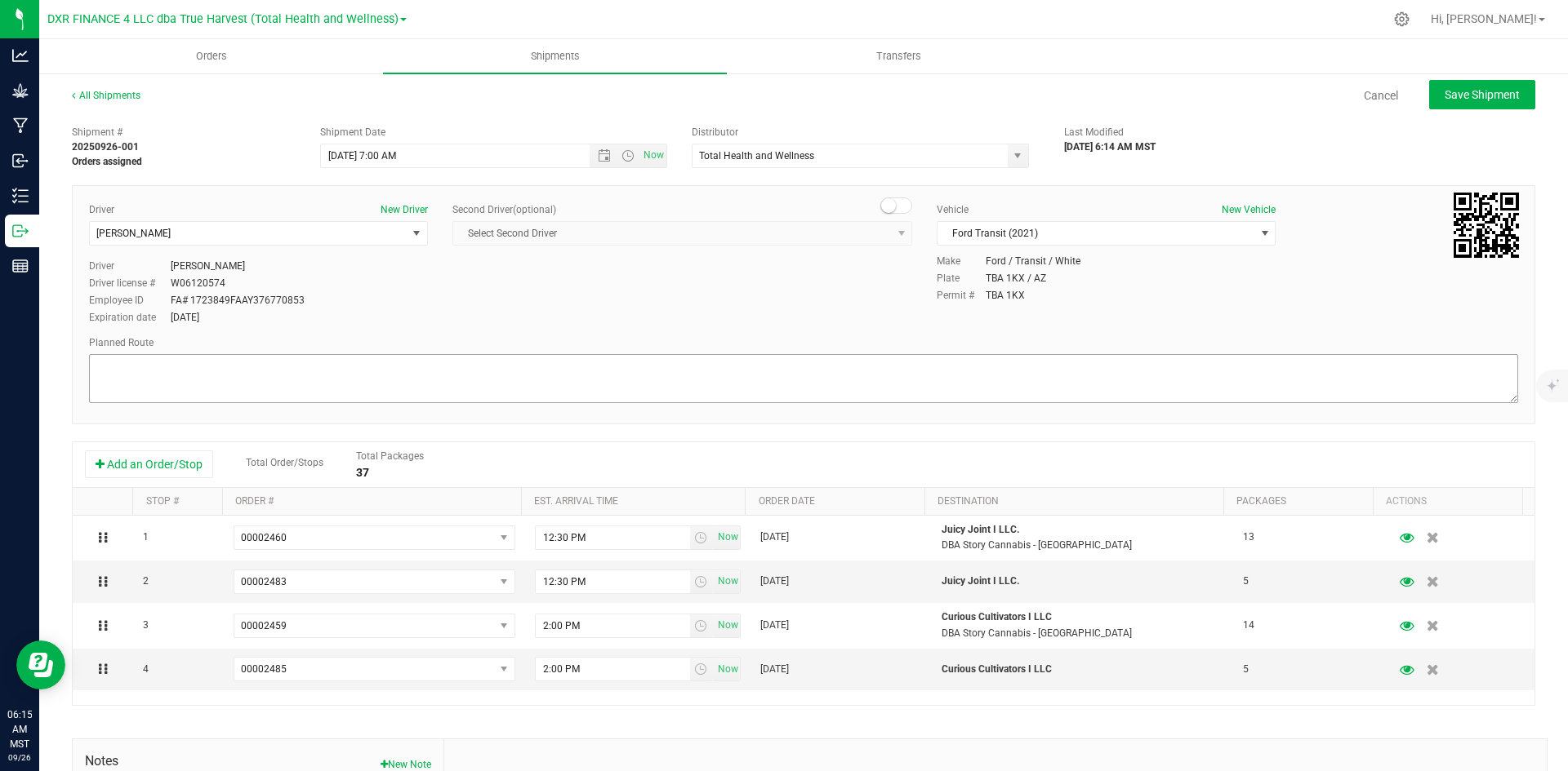
type input "9/26/2025 2:00 PM"
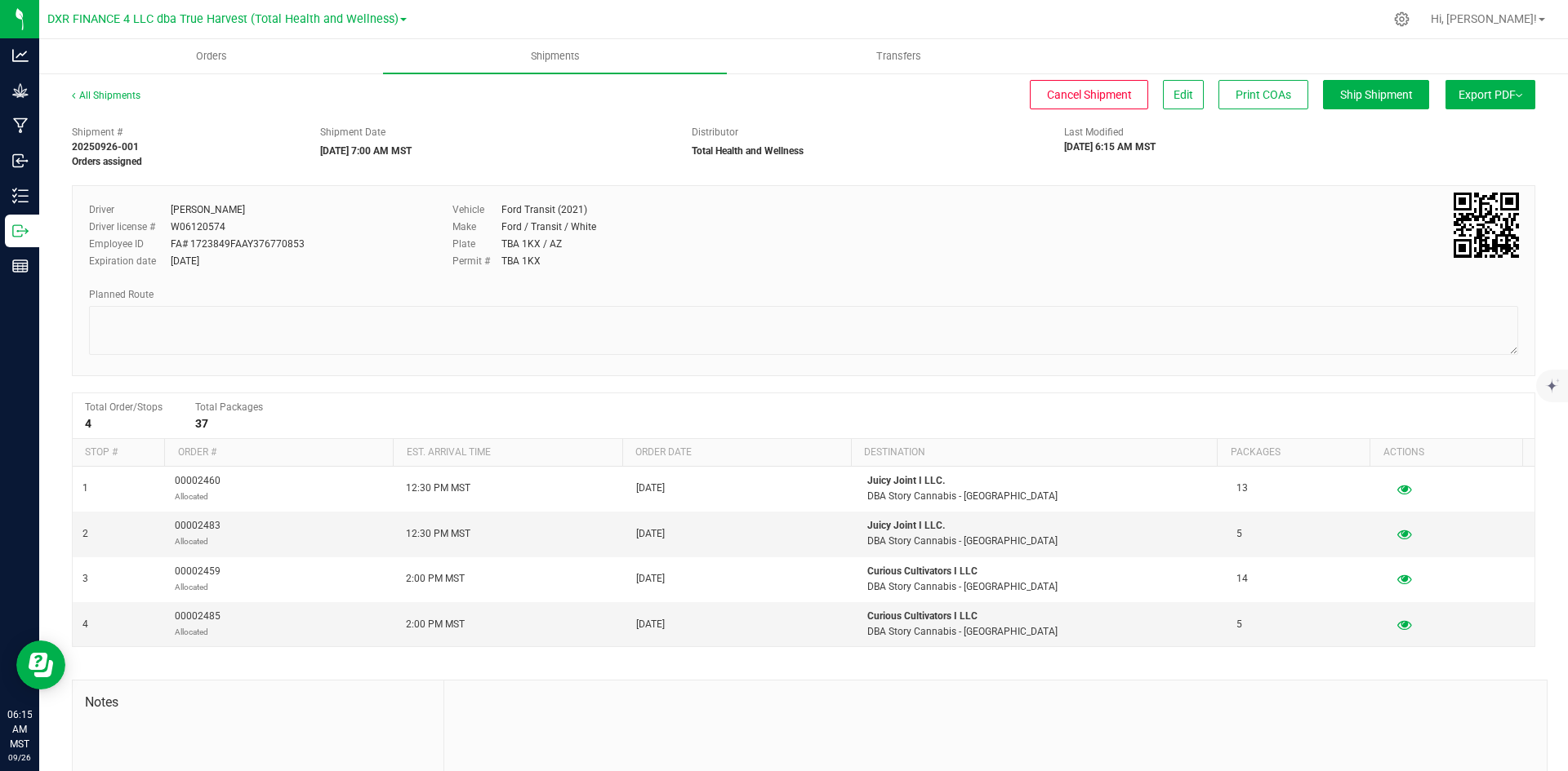
click at [1475, 98] on span "Export PDF" at bounding box center [1490, 95] width 64 height 13
click at [1455, 126] on span "Manifest by Package ID" at bounding box center [1466, 130] width 104 height 11
drag, startPoint x: 197, startPoint y: 62, endPoint x: 278, endPoint y: 93, distance: 86.7
click at [197, 62] on span "Orders" at bounding box center [211, 56] width 75 height 15
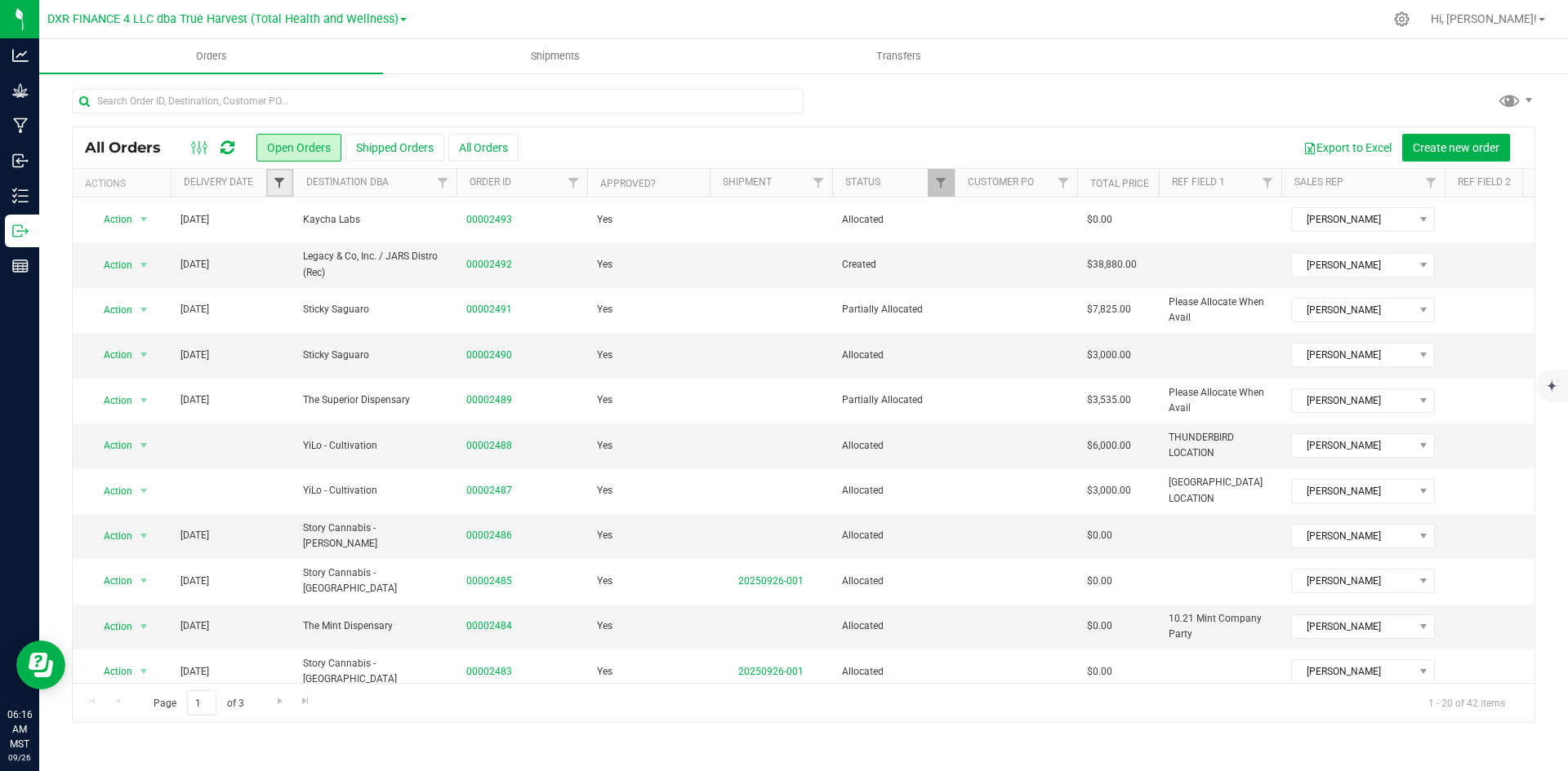
click at [273, 178] on span "Filter" at bounding box center [280, 183] width 13 height 13
click at [432, 283] on span "select" at bounding box center [431, 281] width 13 height 13
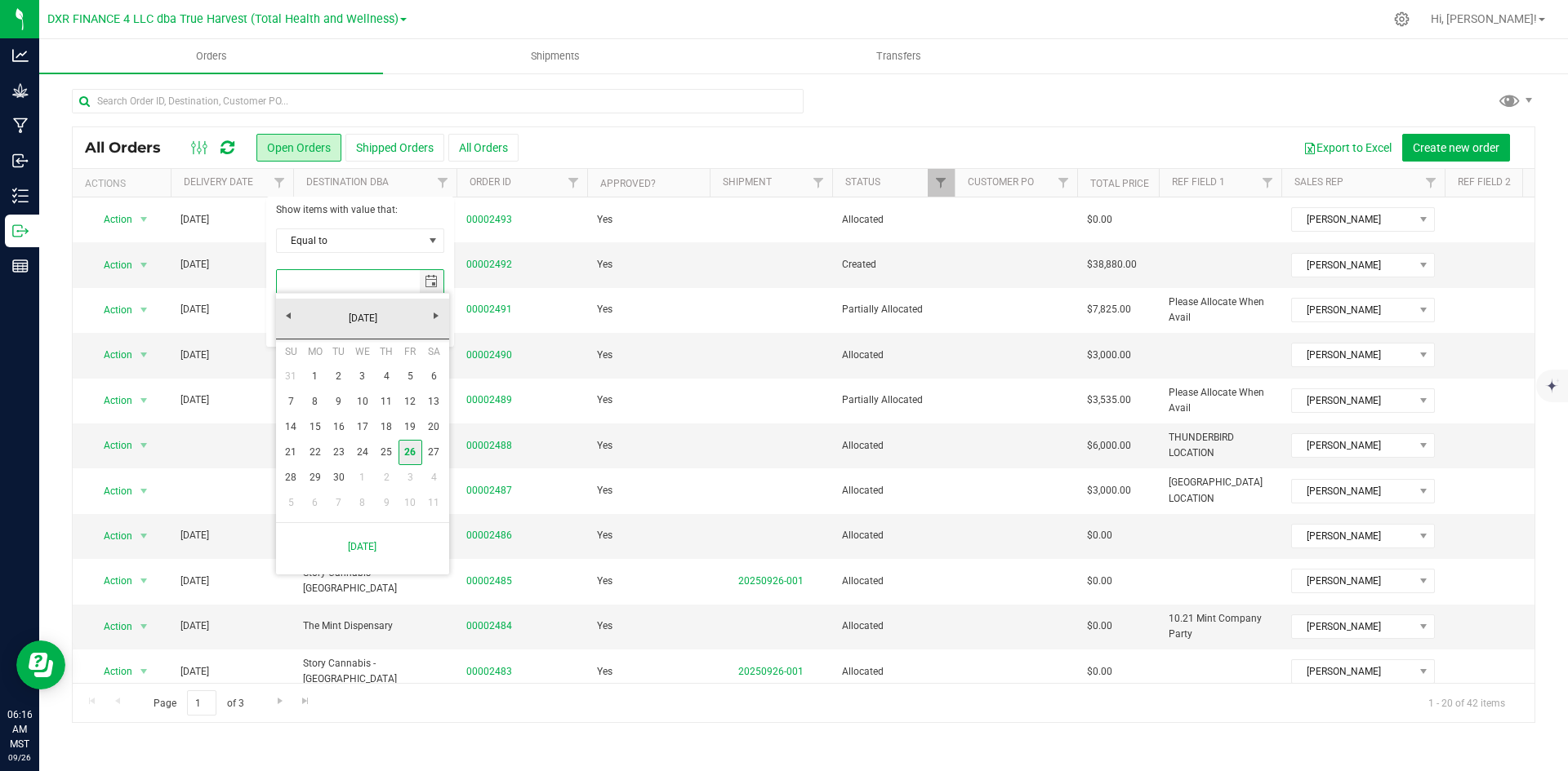
click at [416, 455] on link "26" at bounding box center [410, 452] width 23 height 25
type input "9/26/2025"
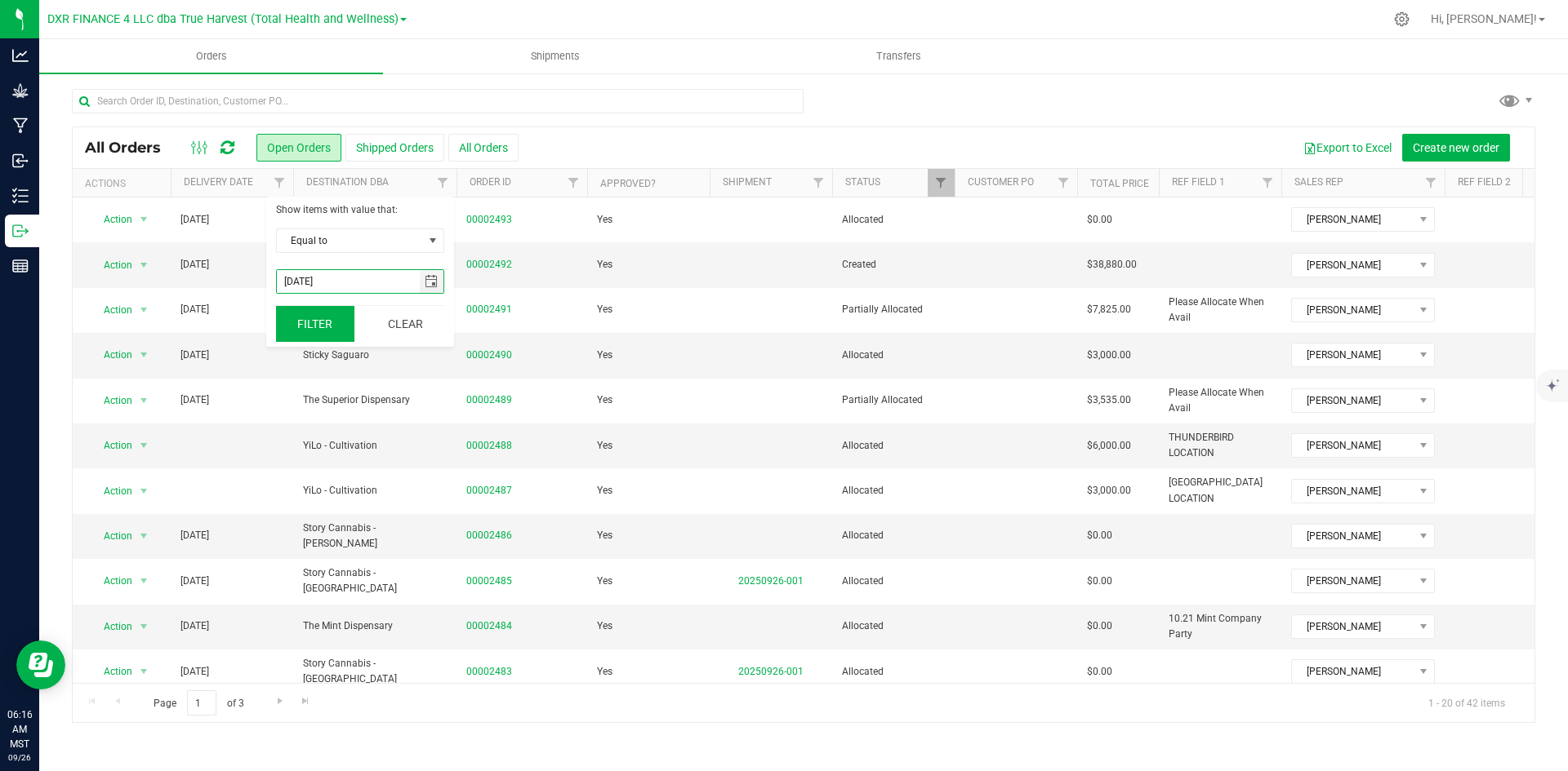
click at [331, 331] on button "Filter" at bounding box center [315, 324] width 79 height 36
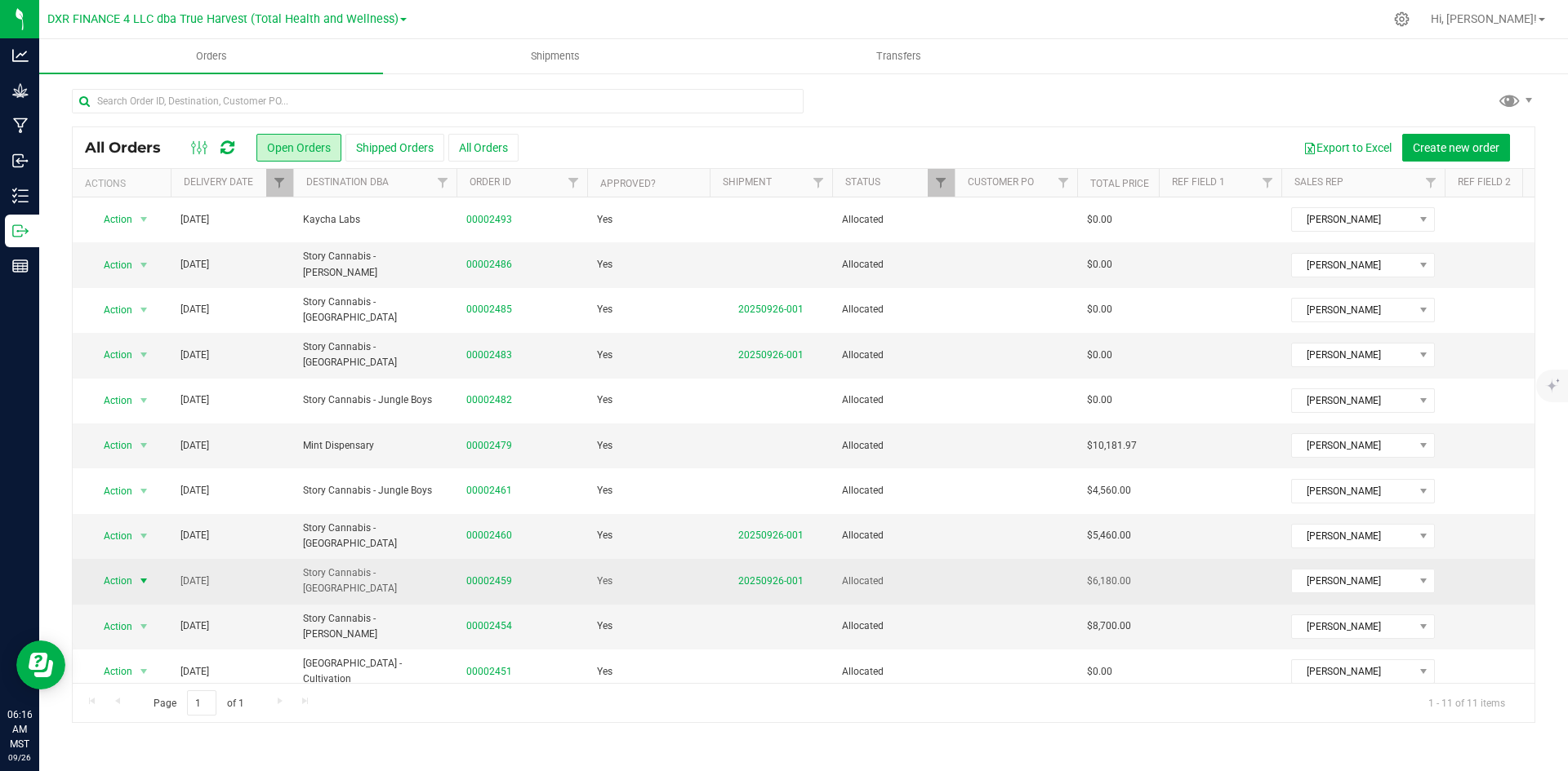
click at [145, 576] on span "select" at bounding box center [144, 582] width 13 height 13
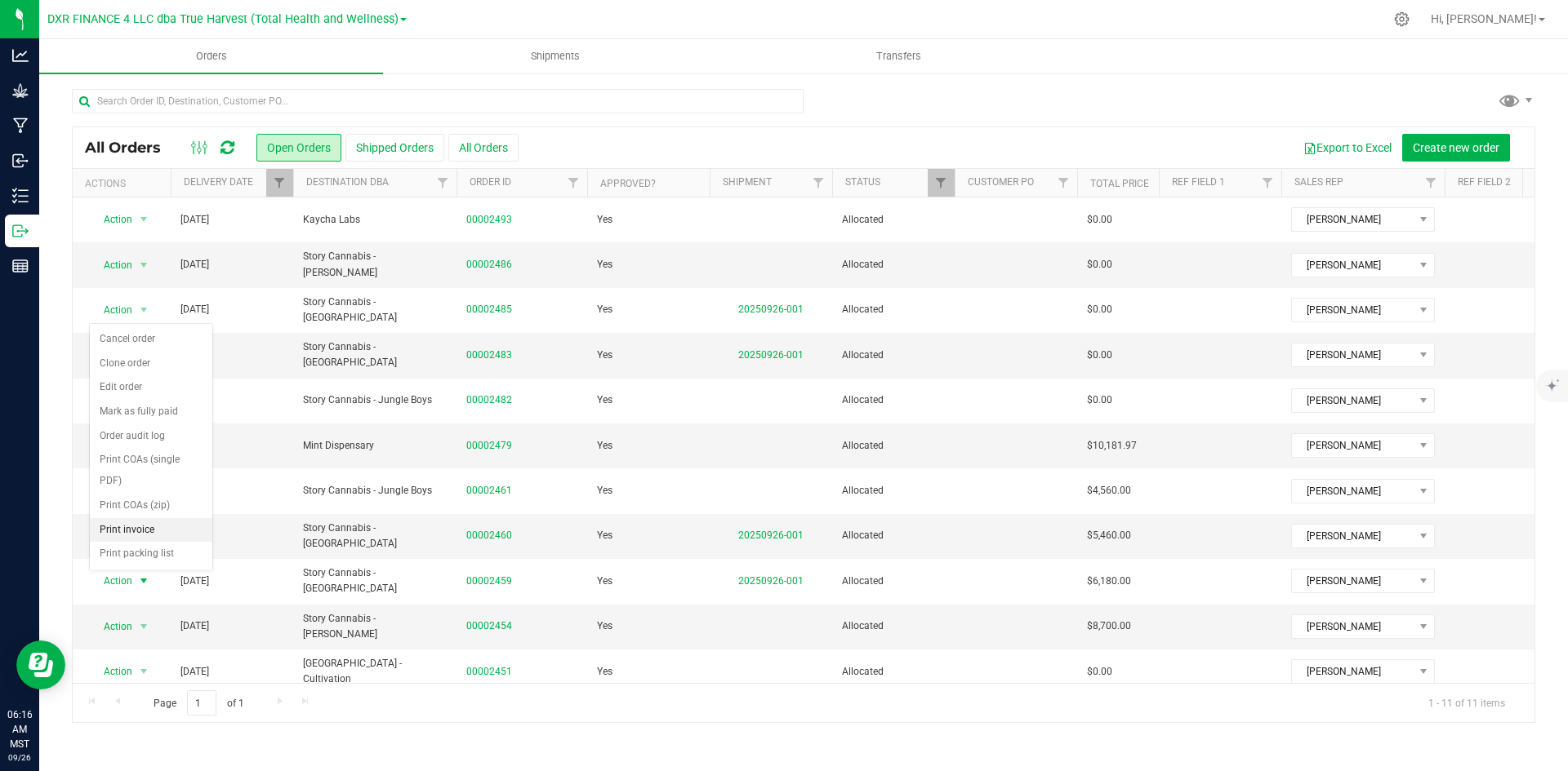
click at [158, 526] on li "Print invoice" at bounding box center [151, 531] width 123 height 24
click at [130, 531] on span "Action" at bounding box center [111, 536] width 44 height 23
click at [152, 485] on li "Print invoice" at bounding box center [151, 485] width 123 height 24
click at [114, 359] on span "Action" at bounding box center [111, 355] width 44 height 23
click at [153, 567] on li "Print invoice" at bounding box center [151, 574] width 123 height 24
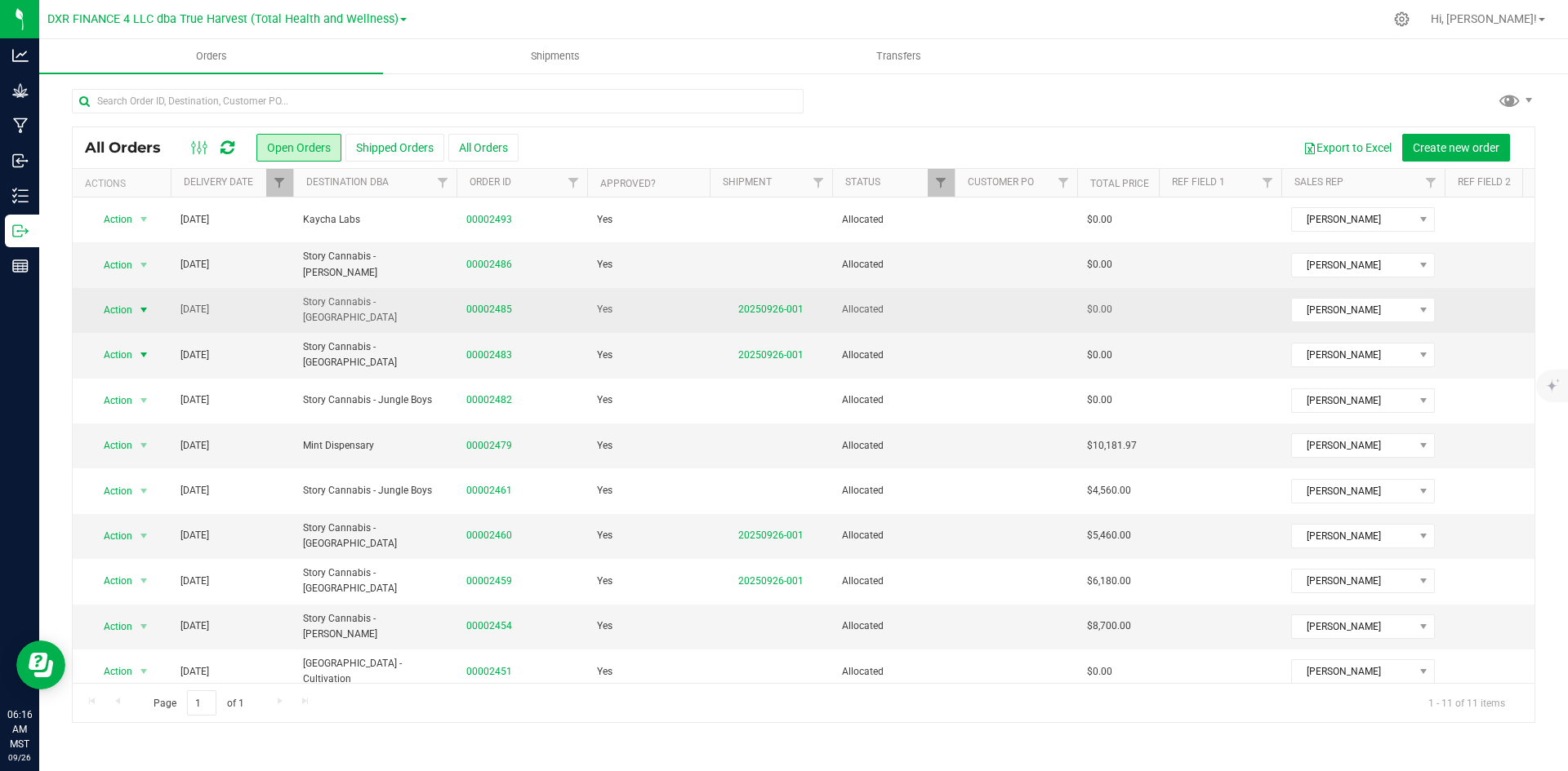
click at [125, 310] on span "Action" at bounding box center [111, 310] width 44 height 23
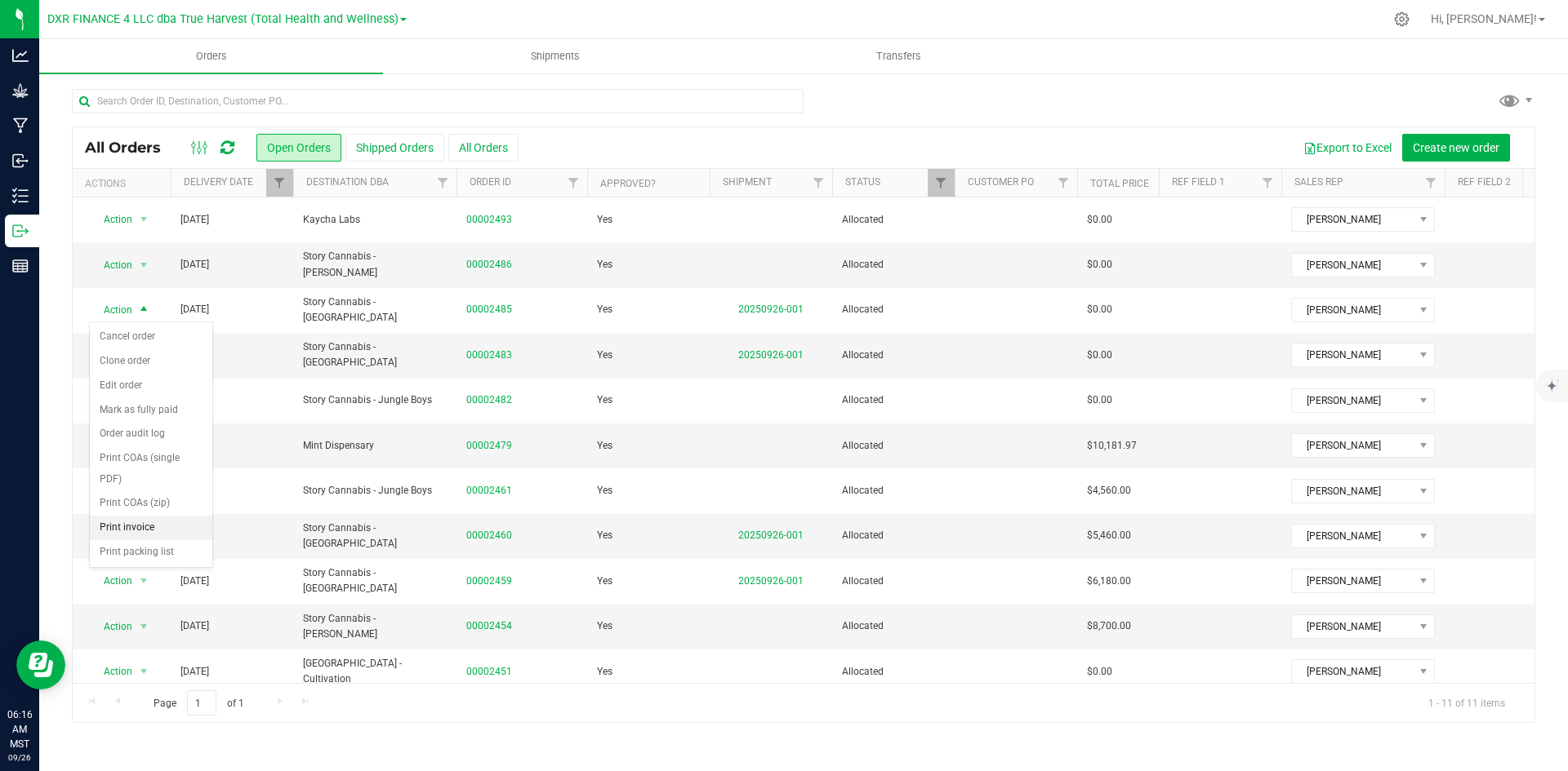
click at [146, 524] on li "Print invoice" at bounding box center [151, 528] width 123 height 24
click at [524, 53] on span "Shipments" at bounding box center [555, 56] width 93 height 15
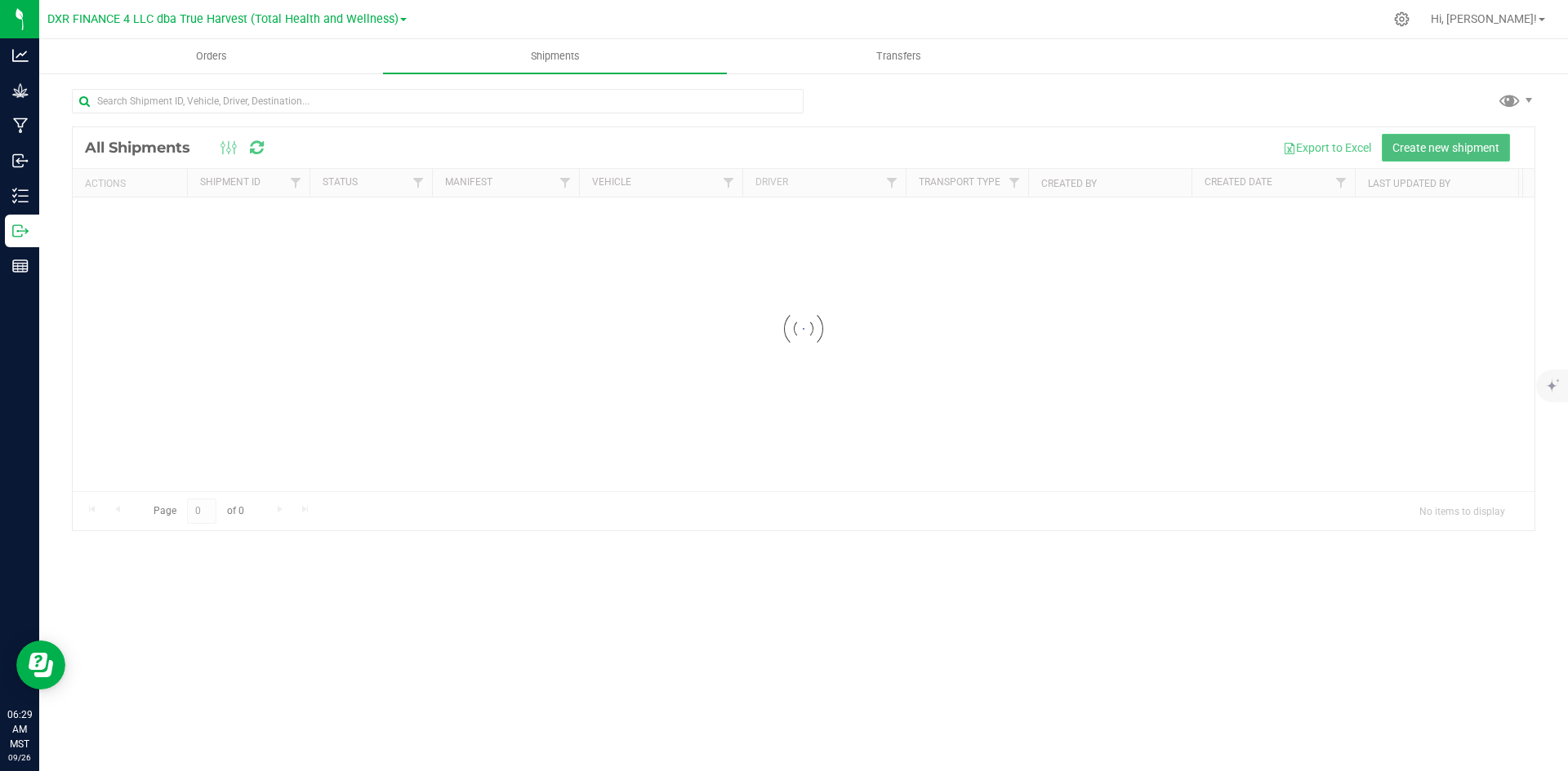
click at [1414, 150] on span "Create new shipment" at bounding box center [1446, 148] width 107 height 13
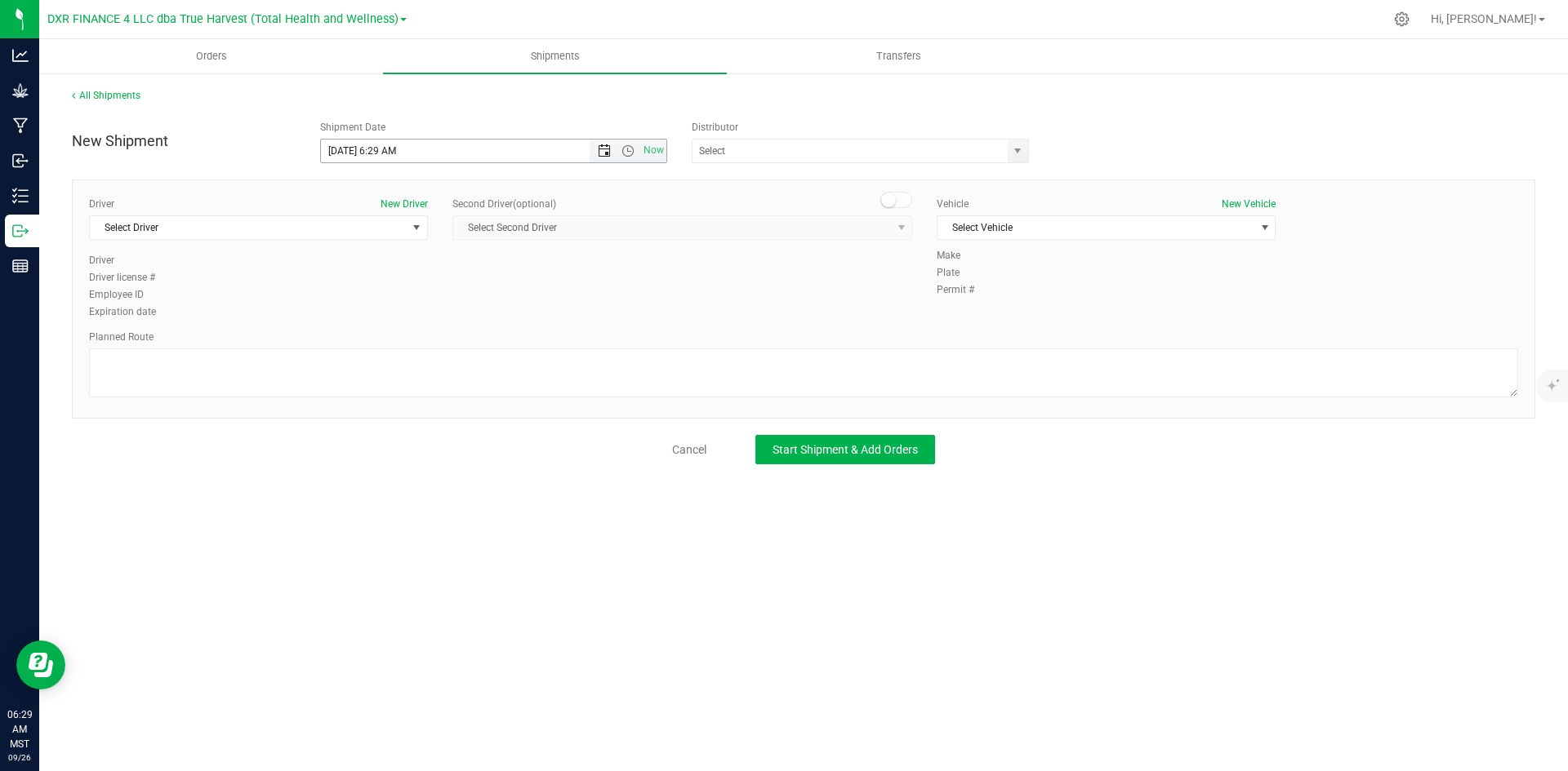
click at [598, 147] on span "Open the date view" at bounding box center [604, 151] width 13 height 13
click at [456, 317] on link "26" at bounding box center [453, 317] width 23 height 25
click at [1021, 152] on span "select" at bounding box center [1017, 151] width 13 height 13
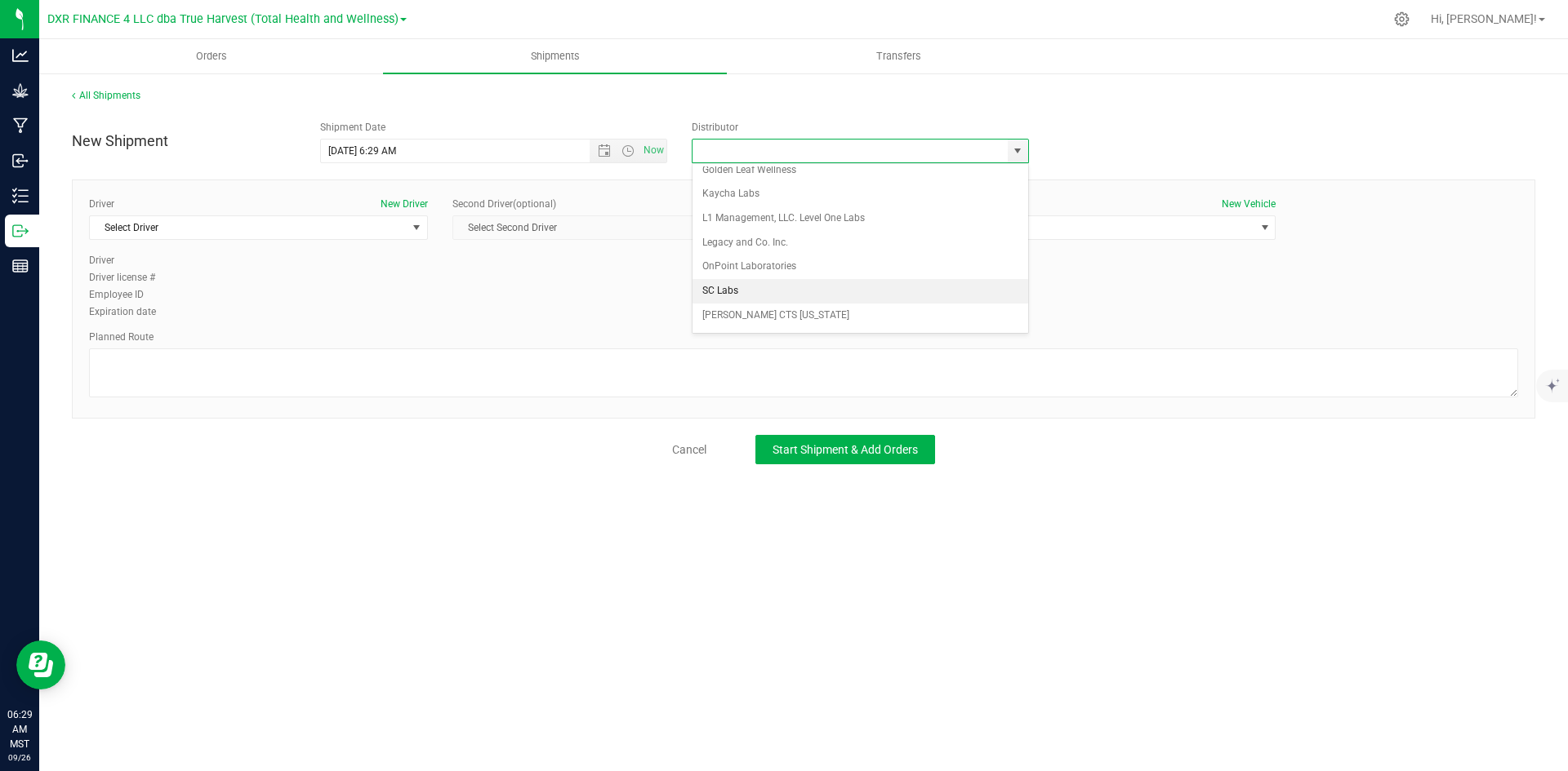
scroll to position [152, 0]
click at [891, 264] on li "Total Health and Wellness" at bounding box center [860, 270] width 336 height 24
type input "Total Health and Wellness"
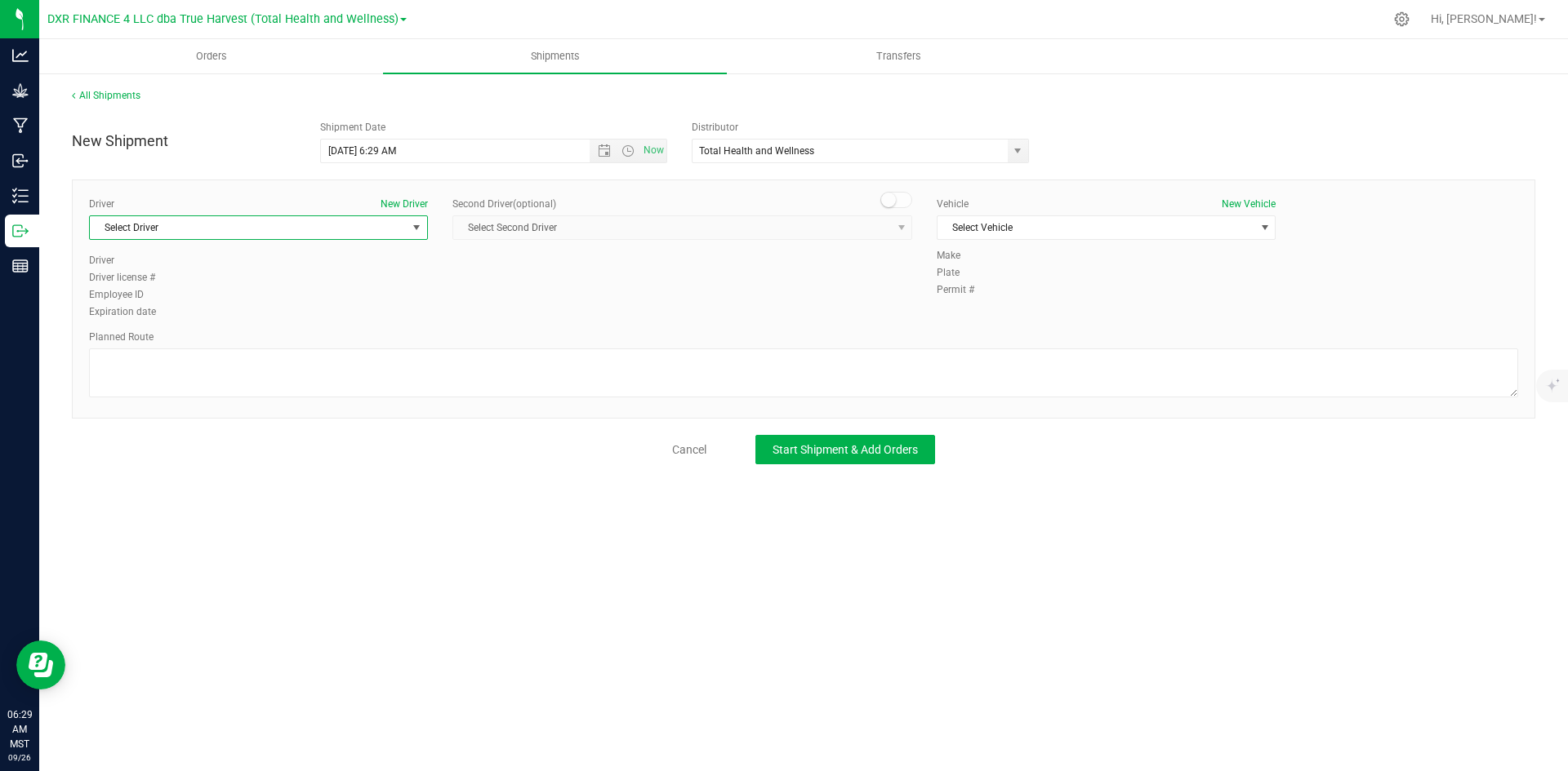
click at [419, 227] on span "select" at bounding box center [417, 228] width 13 height 13
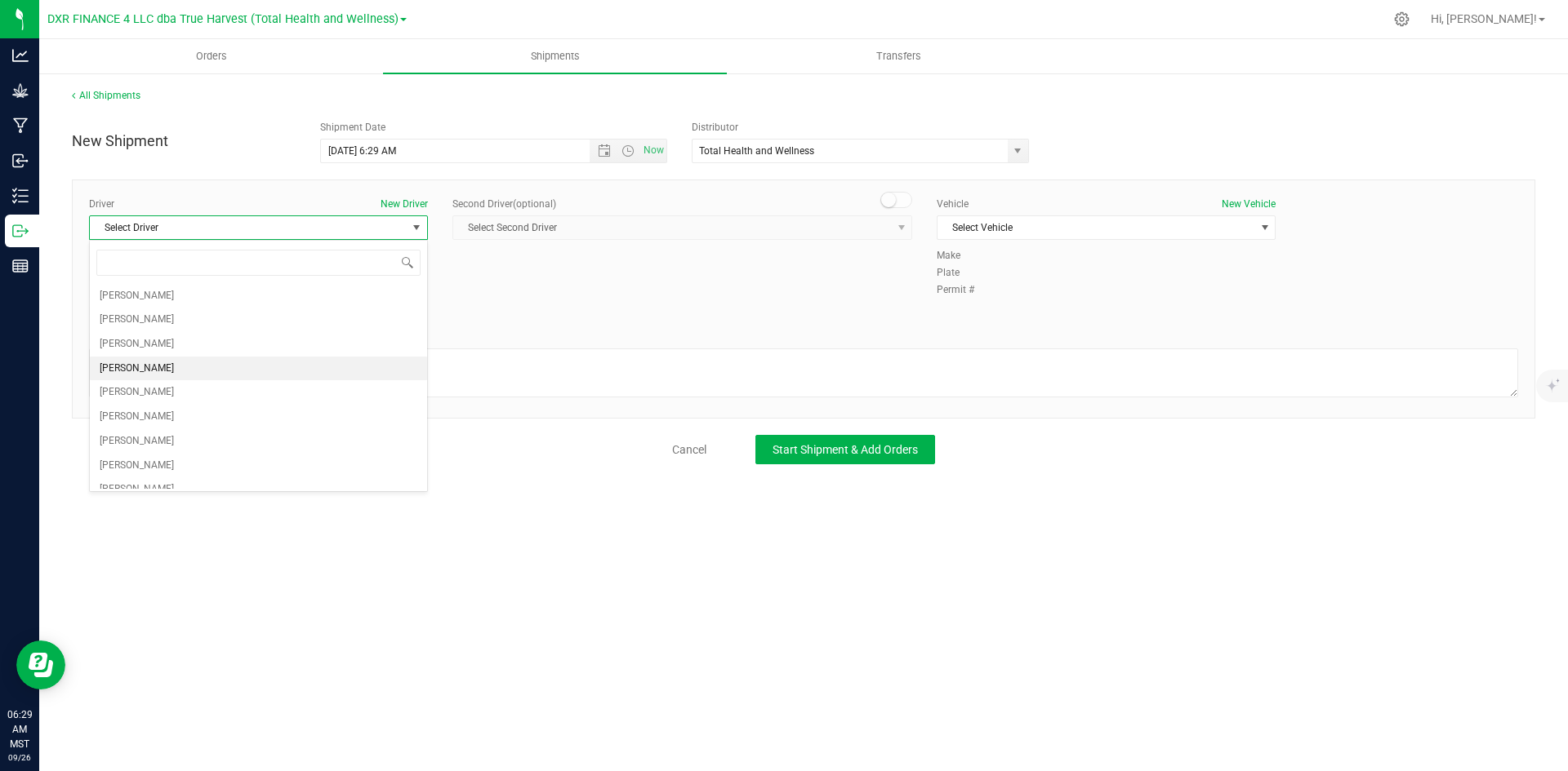
click at [292, 368] on li "Angel Chavez" at bounding box center [258, 369] width 337 height 24
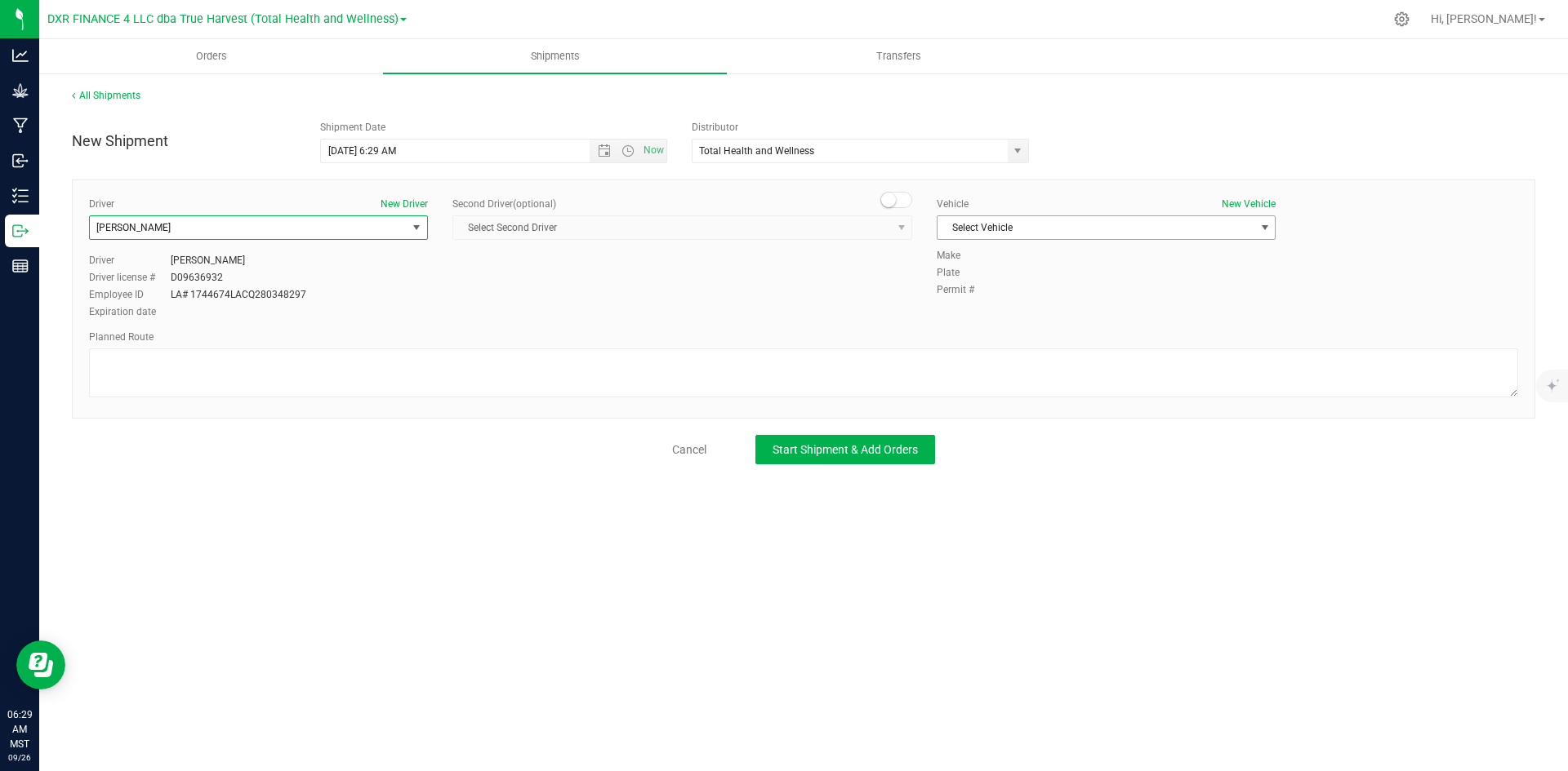
click at [1240, 230] on span "Select Vehicle" at bounding box center [1096, 228] width 317 height 23
click at [1163, 350] on li "Kaycha Labs" at bounding box center [1105, 353] width 337 height 24
click at [887, 452] on span "Start Shipment & Add Orders" at bounding box center [845, 449] width 145 height 13
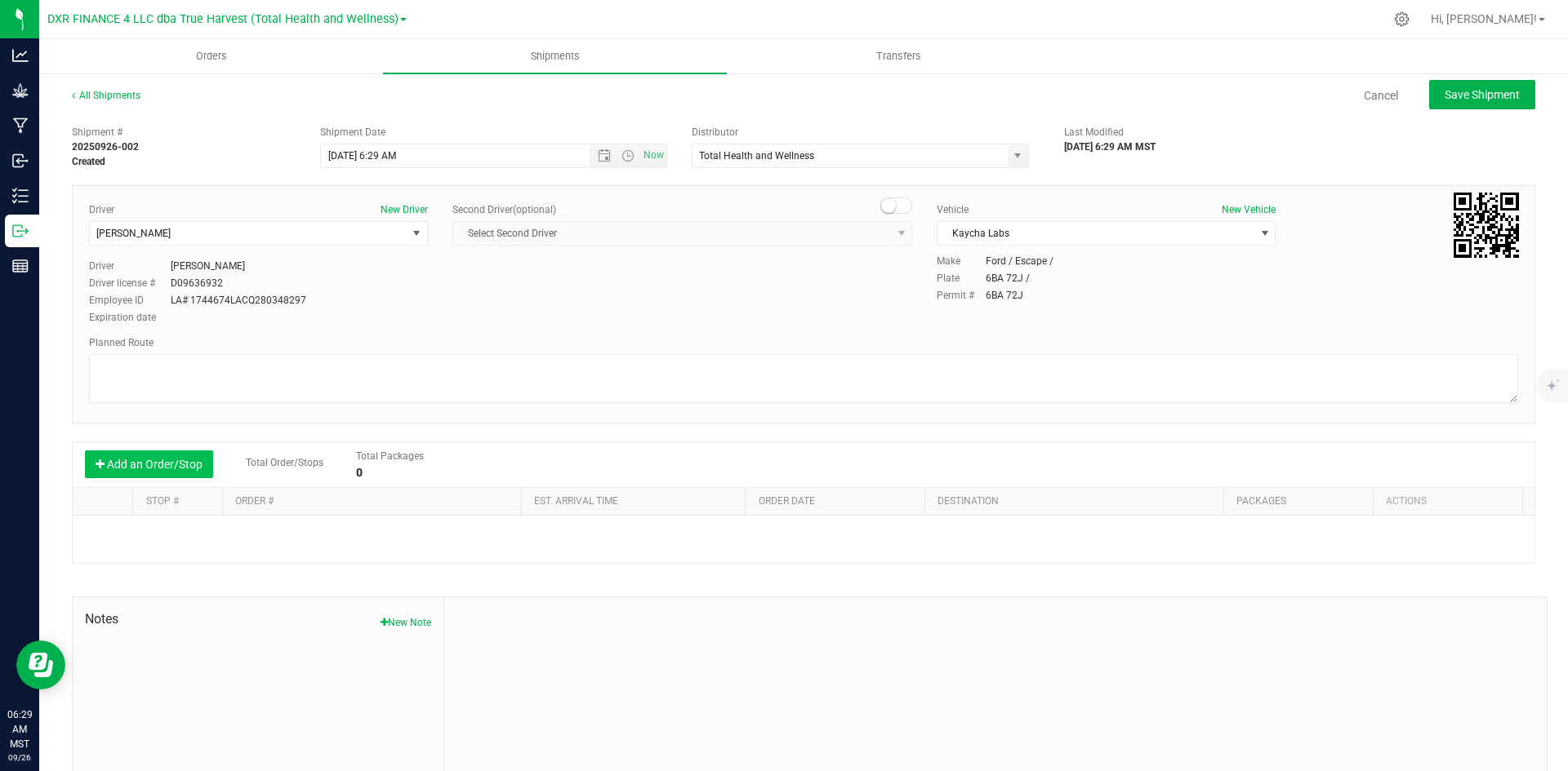
click at [175, 463] on button "Add an Order/Stop" at bounding box center [148, 464] width 129 height 28
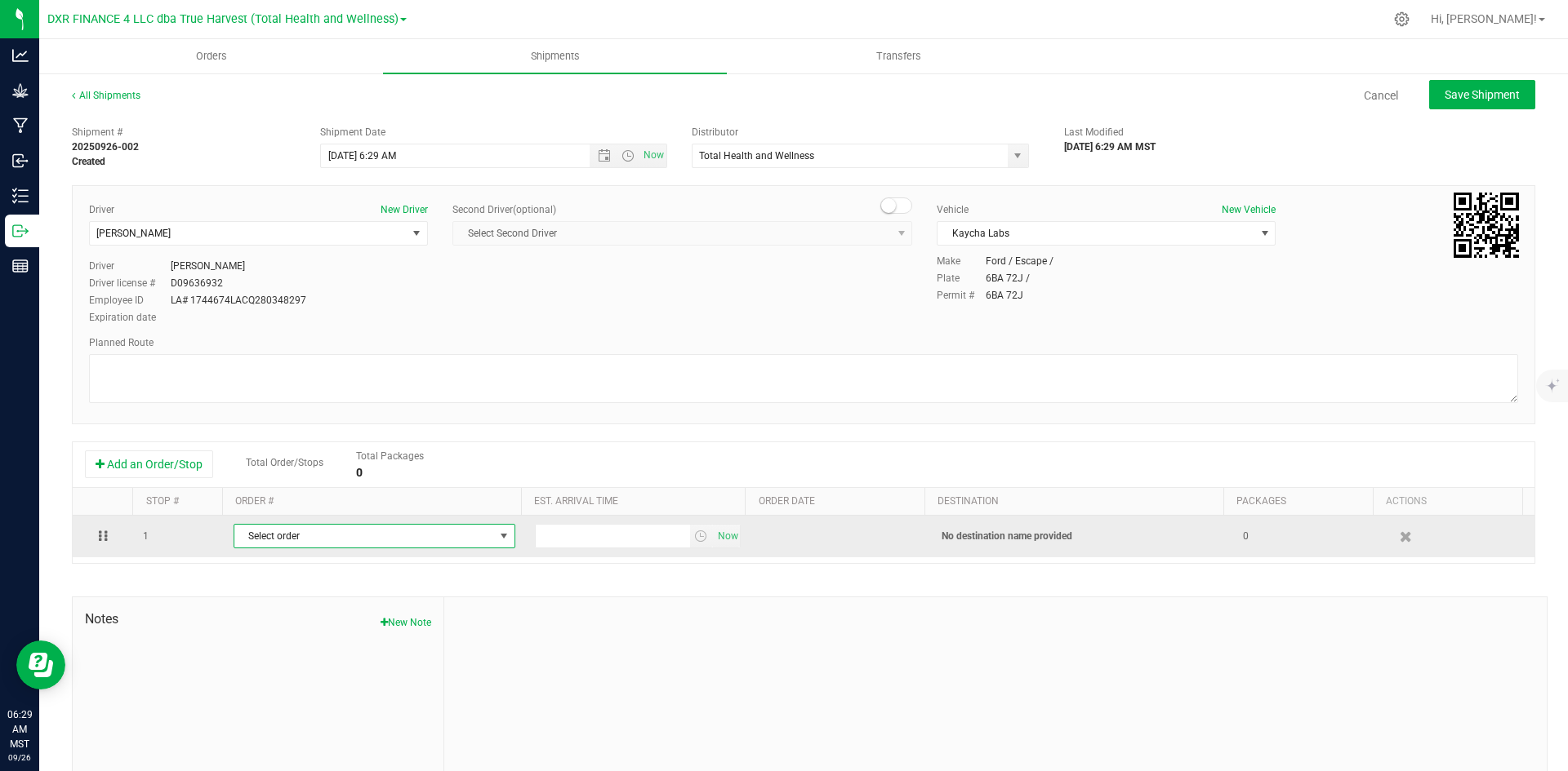
click at [369, 537] on span "Select order" at bounding box center [364, 536] width 260 height 23
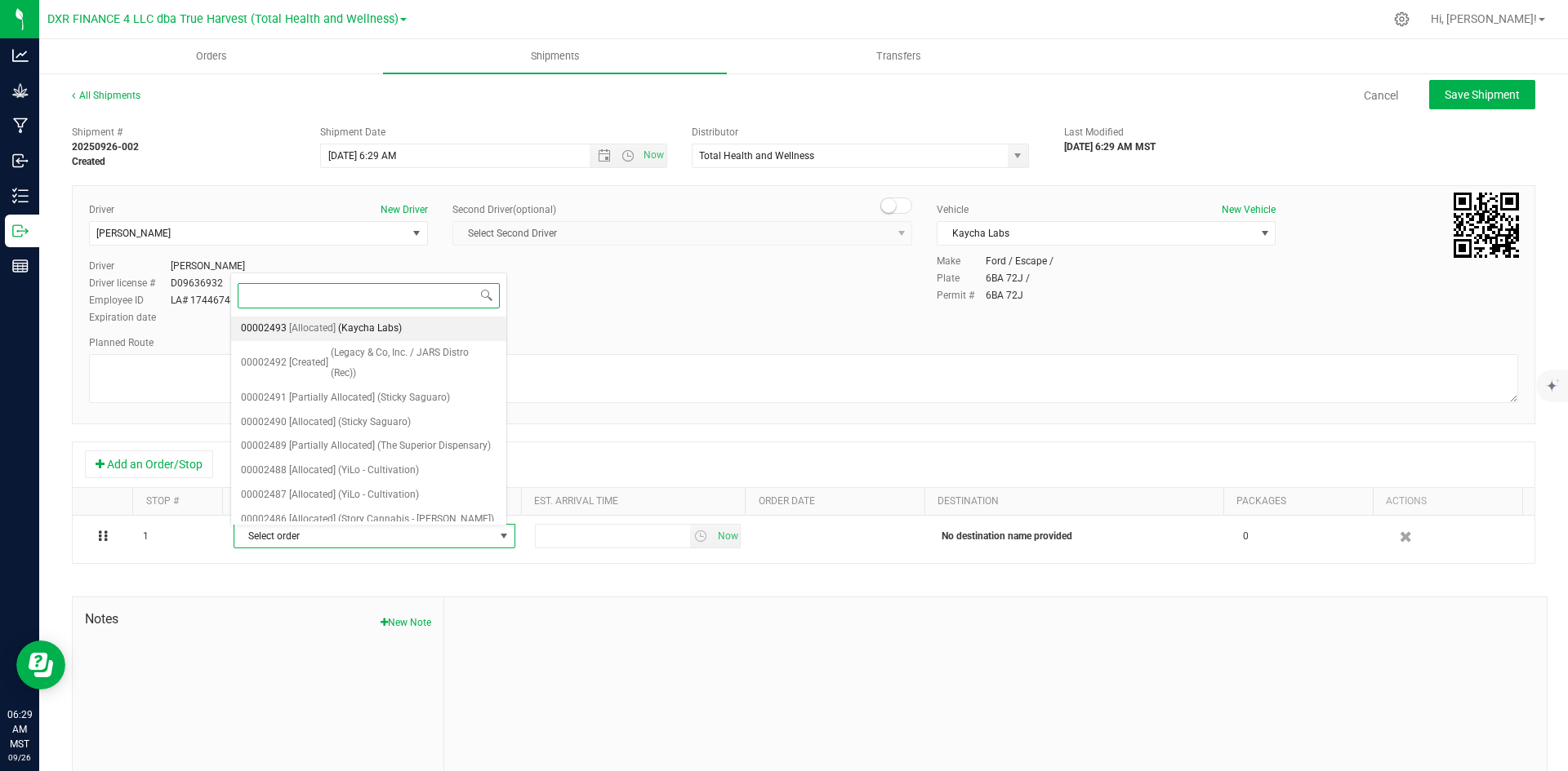
click at [377, 340] on li "00002493 [Allocated] (Kaycha Labs)" at bounding box center [368, 329] width 275 height 24
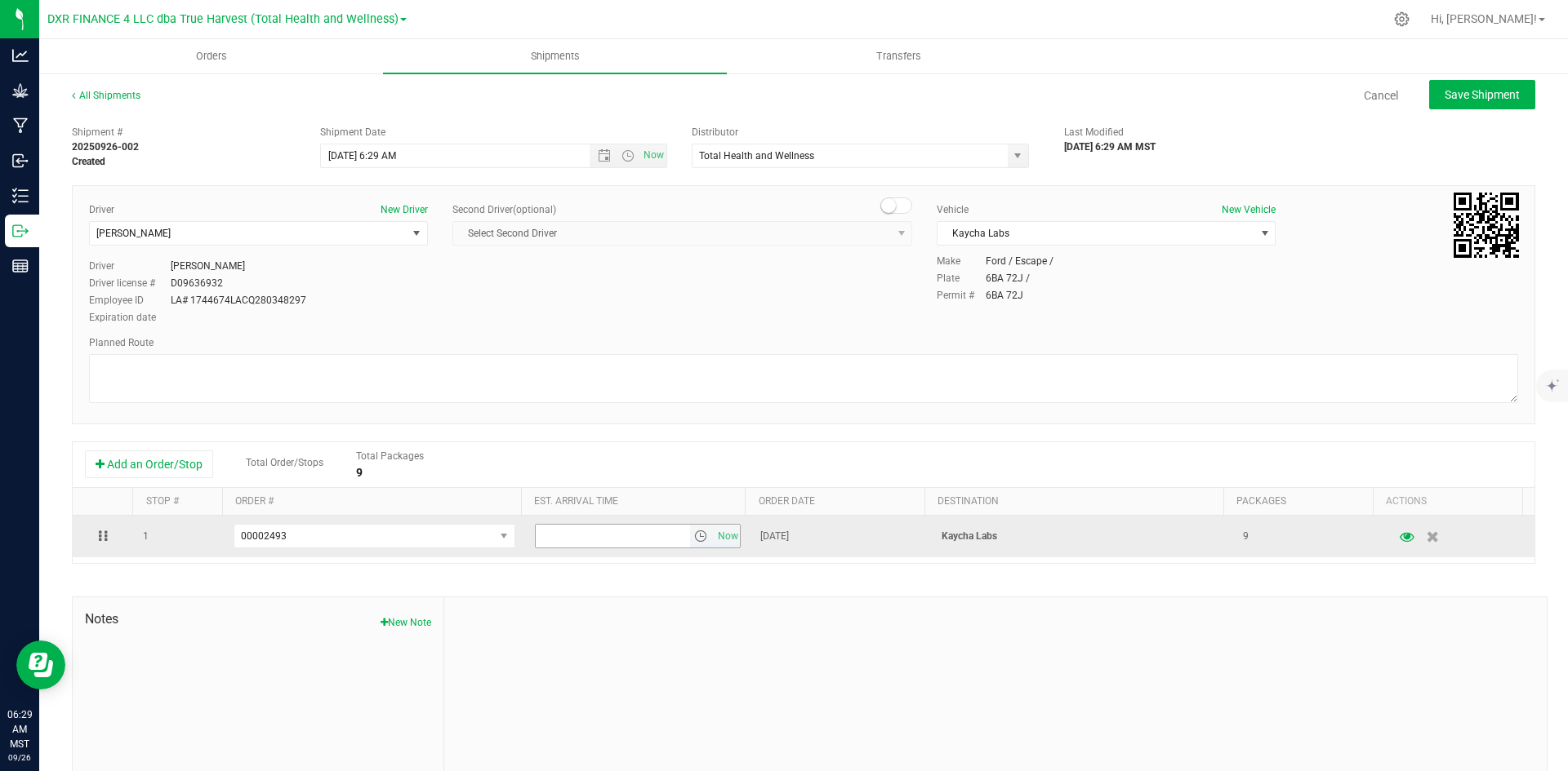
click at [598, 533] on input "text" at bounding box center [613, 536] width 154 height 23
type input "10:00 am"
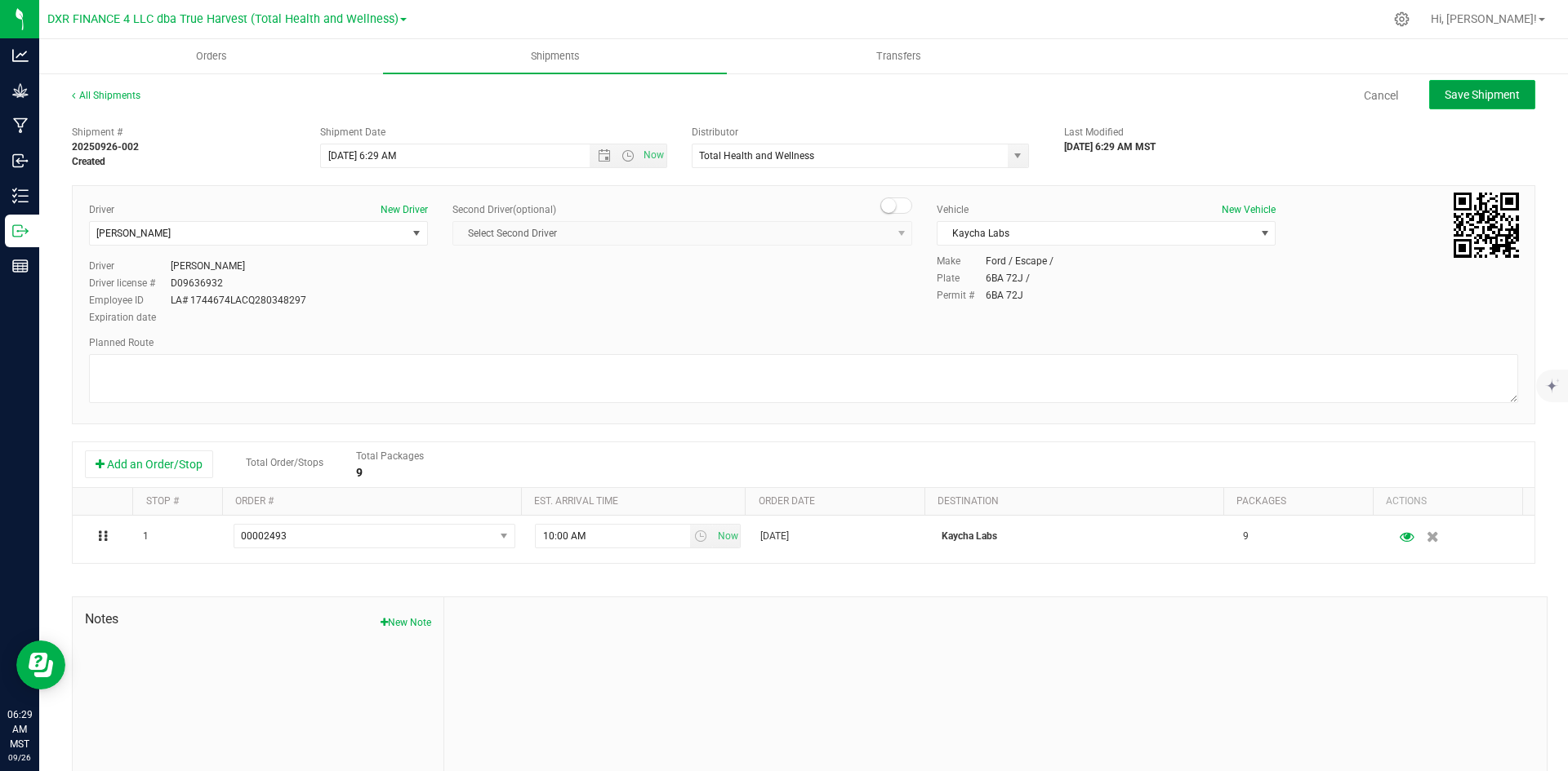
click at [1467, 96] on span "Save Shipment" at bounding box center [1482, 95] width 75 height 13
type input "9/26/2025 1:29 PM"
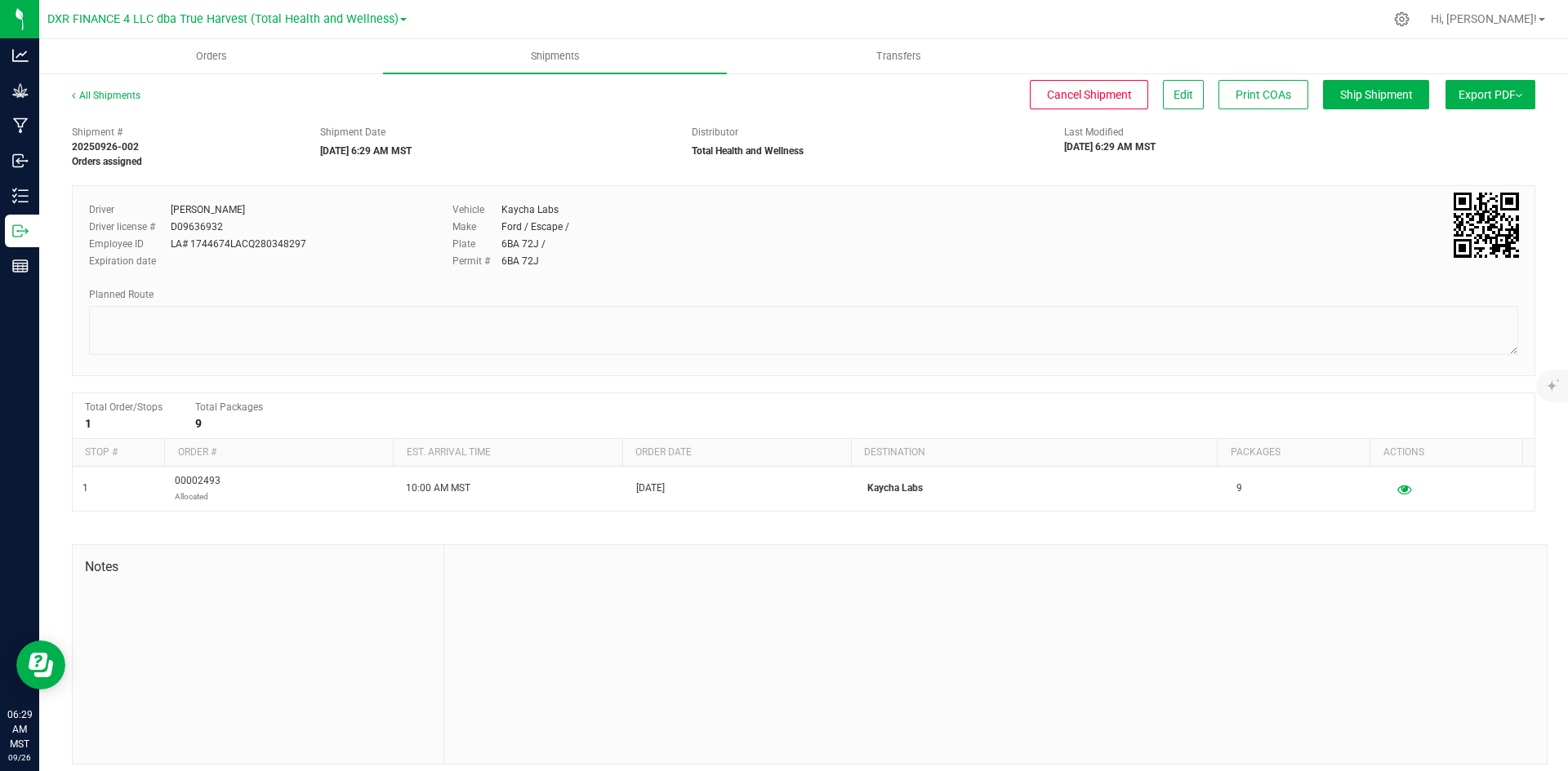
click at [1458, 90] on span "Export PDF" at bounding box center [1490, 95] width 64 height 13
click at [1430, 135] on span "Manifest by Package ID" at bounding box center [1466, 130] width 104 height 11
click at [230, 55] on span "Orders" at bounding box center [211, 56] width 75 height 15
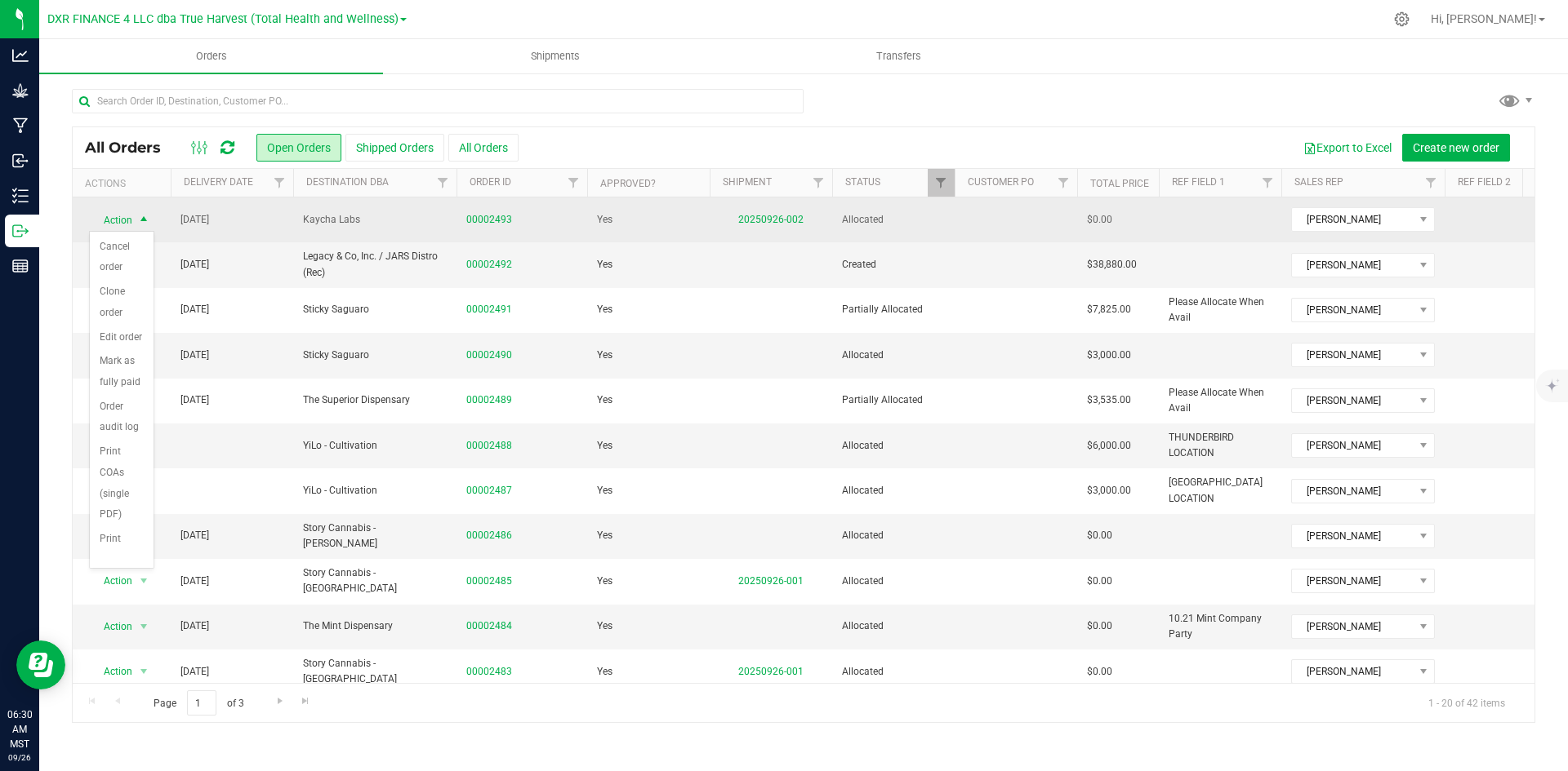
click at [125, 211] on span "Action" at bounding box center [111, 220] width 44 height 23
click at [125, 211] on span "Action" at bounding box center [111, 219] width 44 height 23
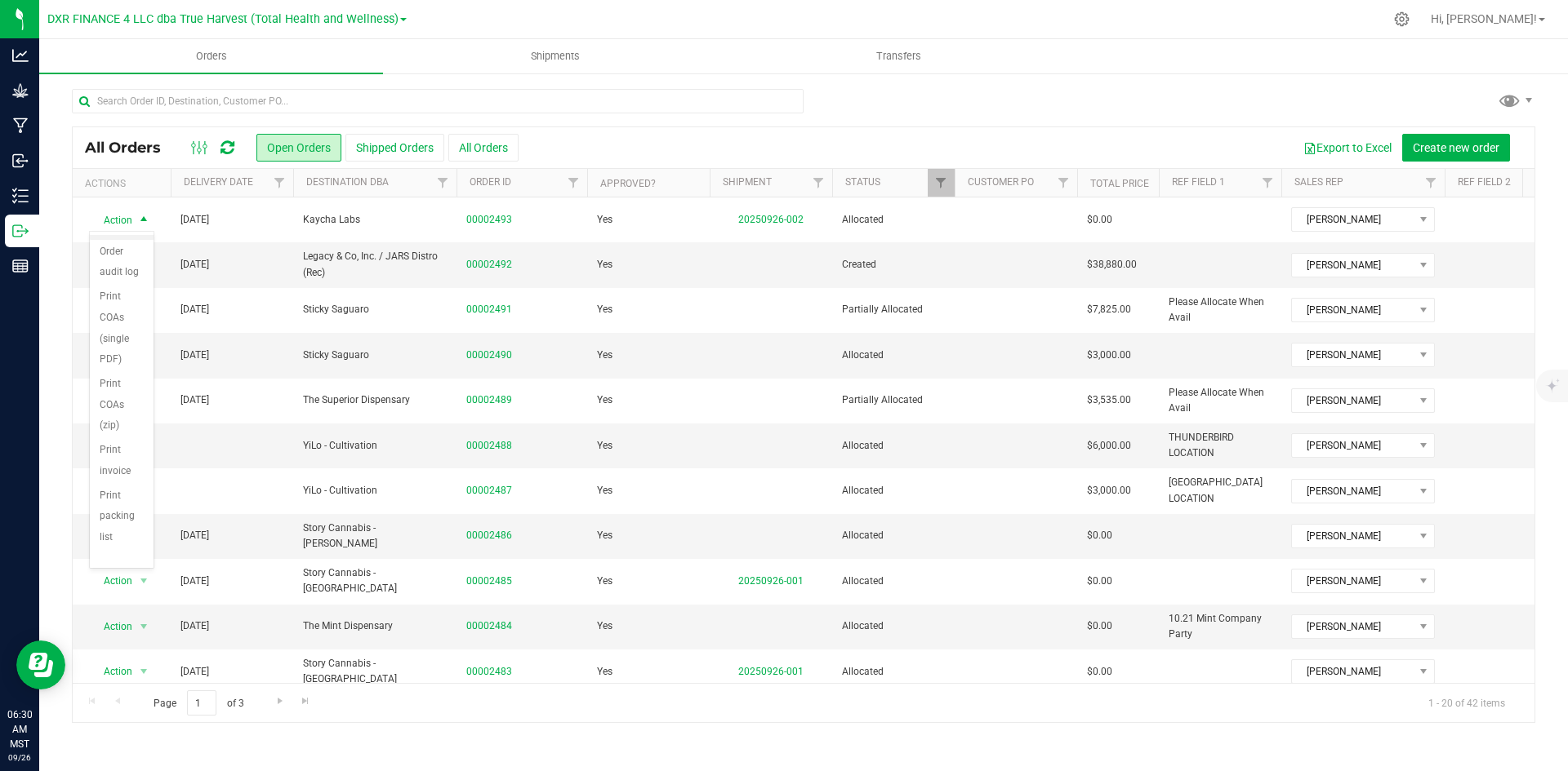
scroll to position [218, 0]
click at [117, 457] on li "Print invoice" at bounding box center [122, 461] width 64 height 45
click at [278, 180] on span "Filter" at bounding box center [280, 183] width 13 height 13
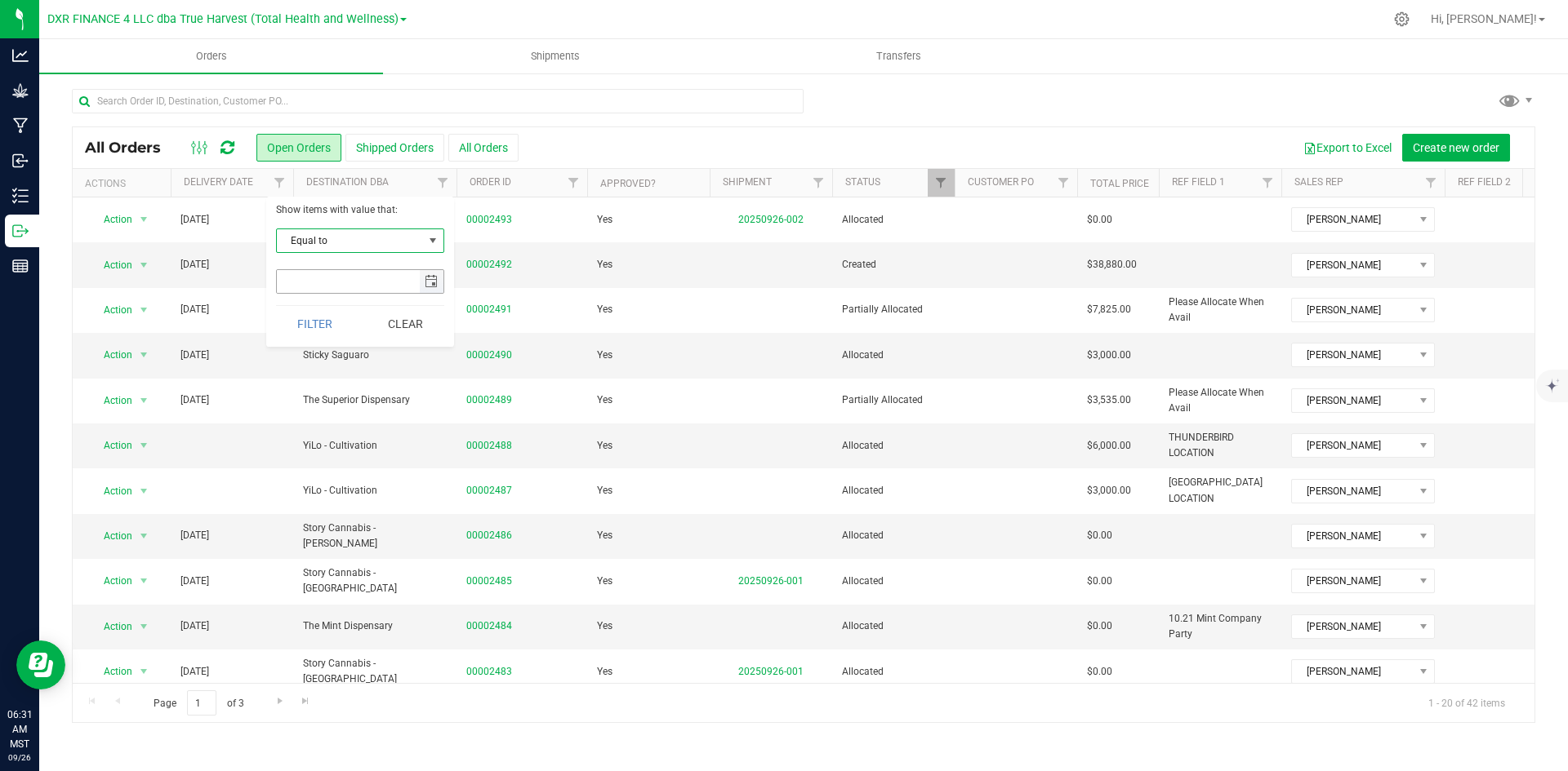
click at [434, 279] on span "select" at bounding box center [431, 281] width 13 height 13
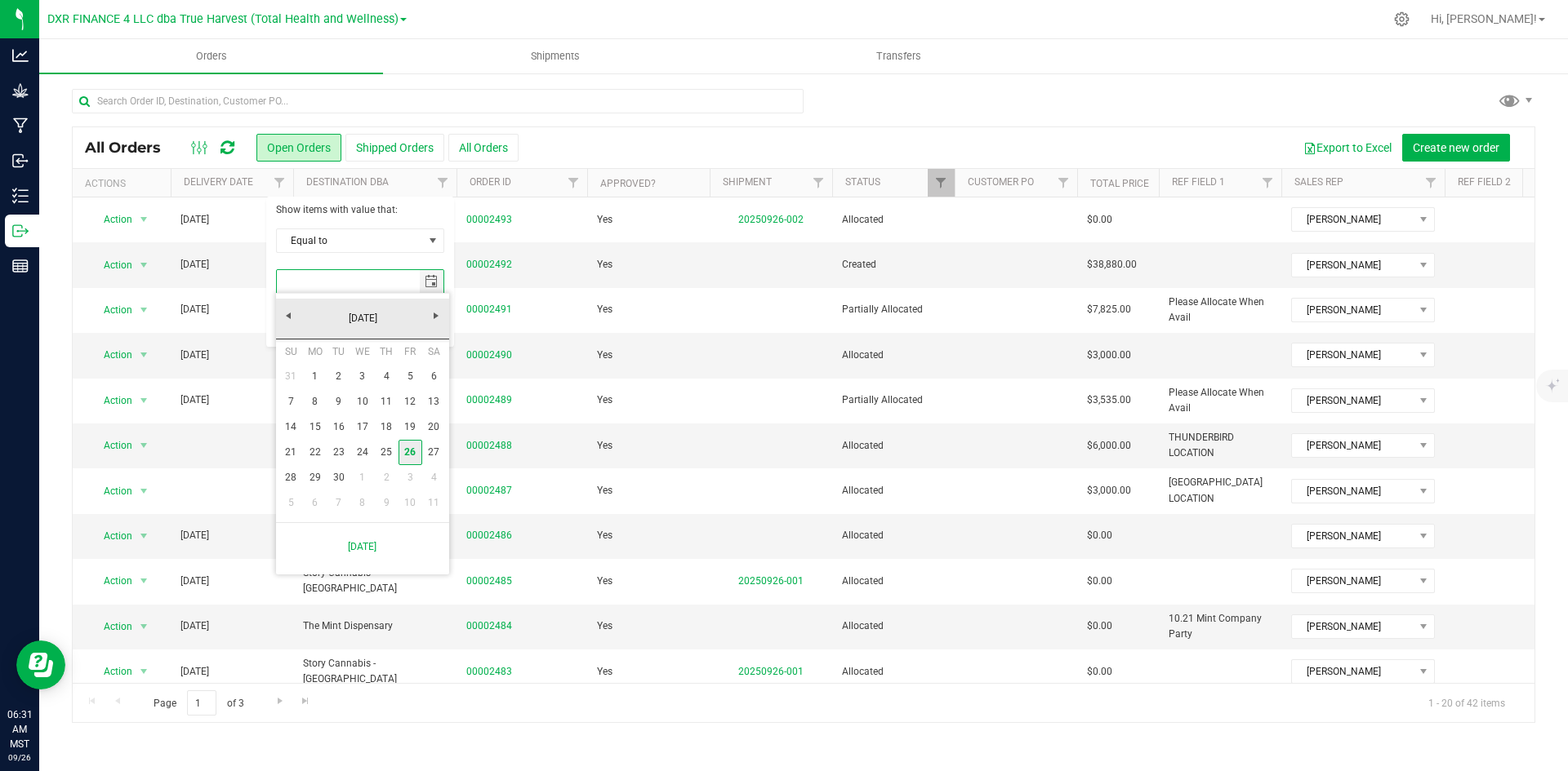
click at [412, 456] on link "26" at bounding box center [410, 452] width 23 height 25
type input "9/26/2025"
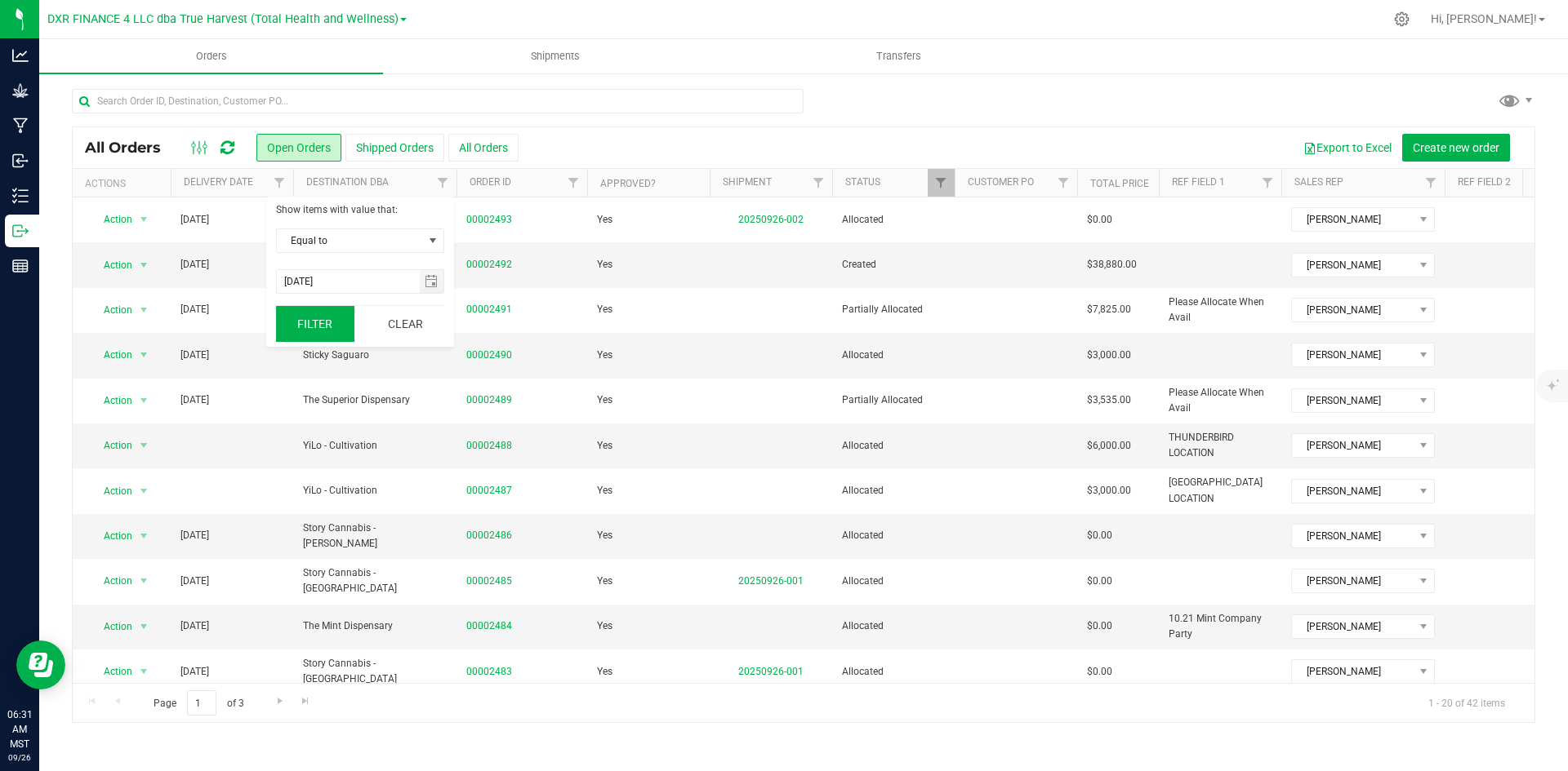
click at [322, 323] on button "Filter" at bounding box center [315, 324] width 79 height 36
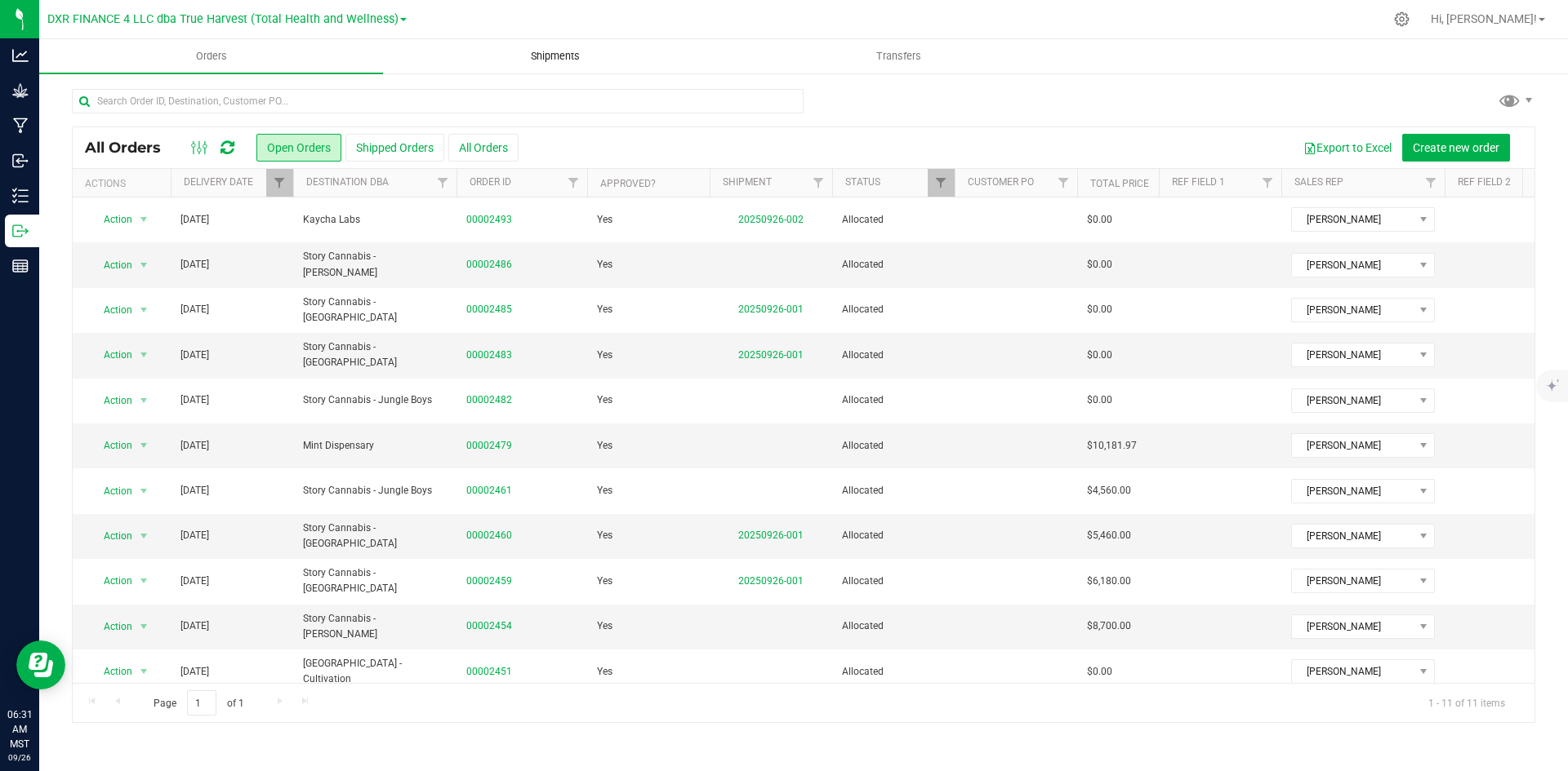
click at [570, 53] on span "Shipments" at bounding box center [555, 56] width 93 height 15
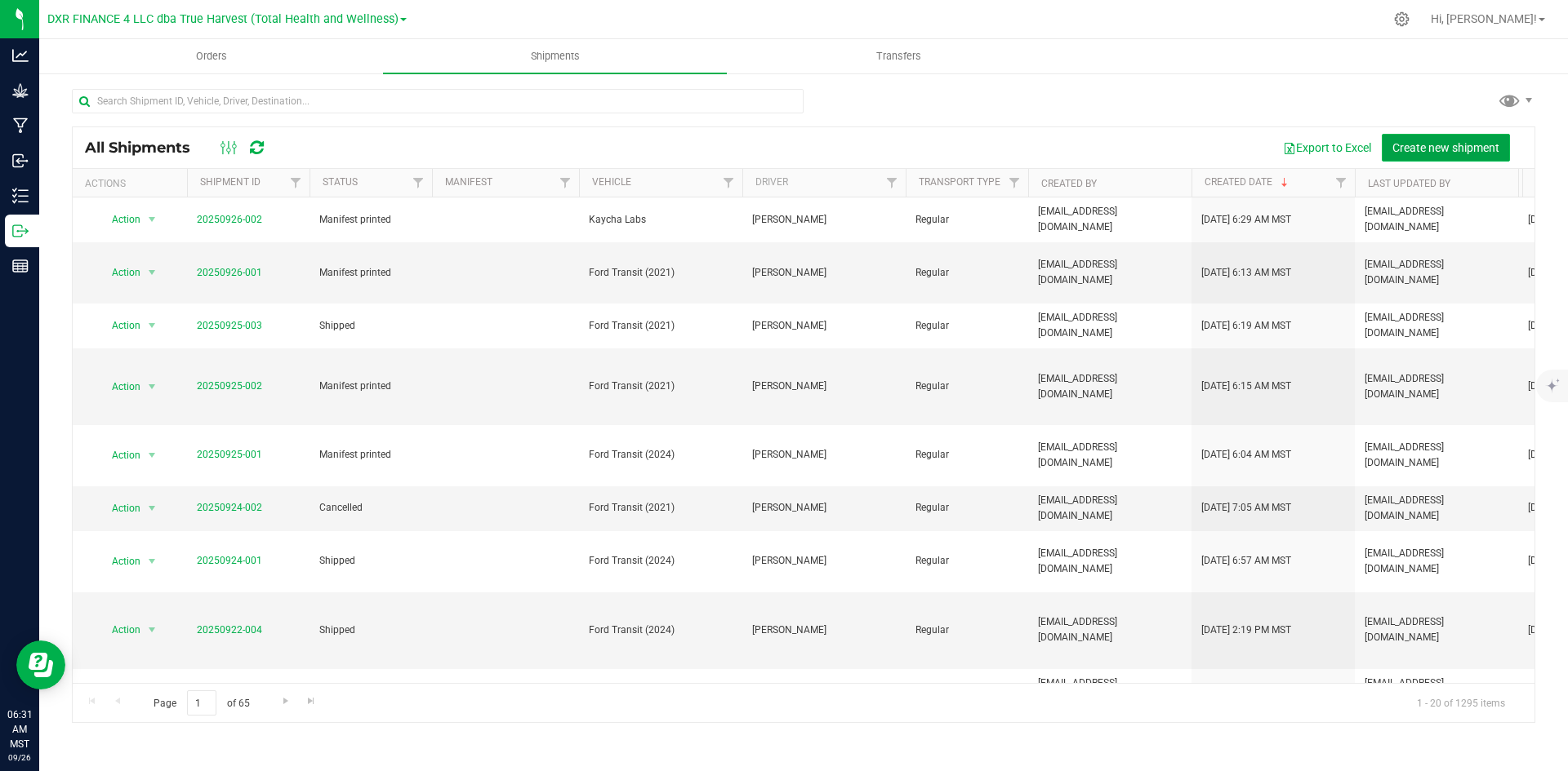
click at [1413, 151] on span "Create new shipment" at bounding box center [1446, 148] width 107 height 13
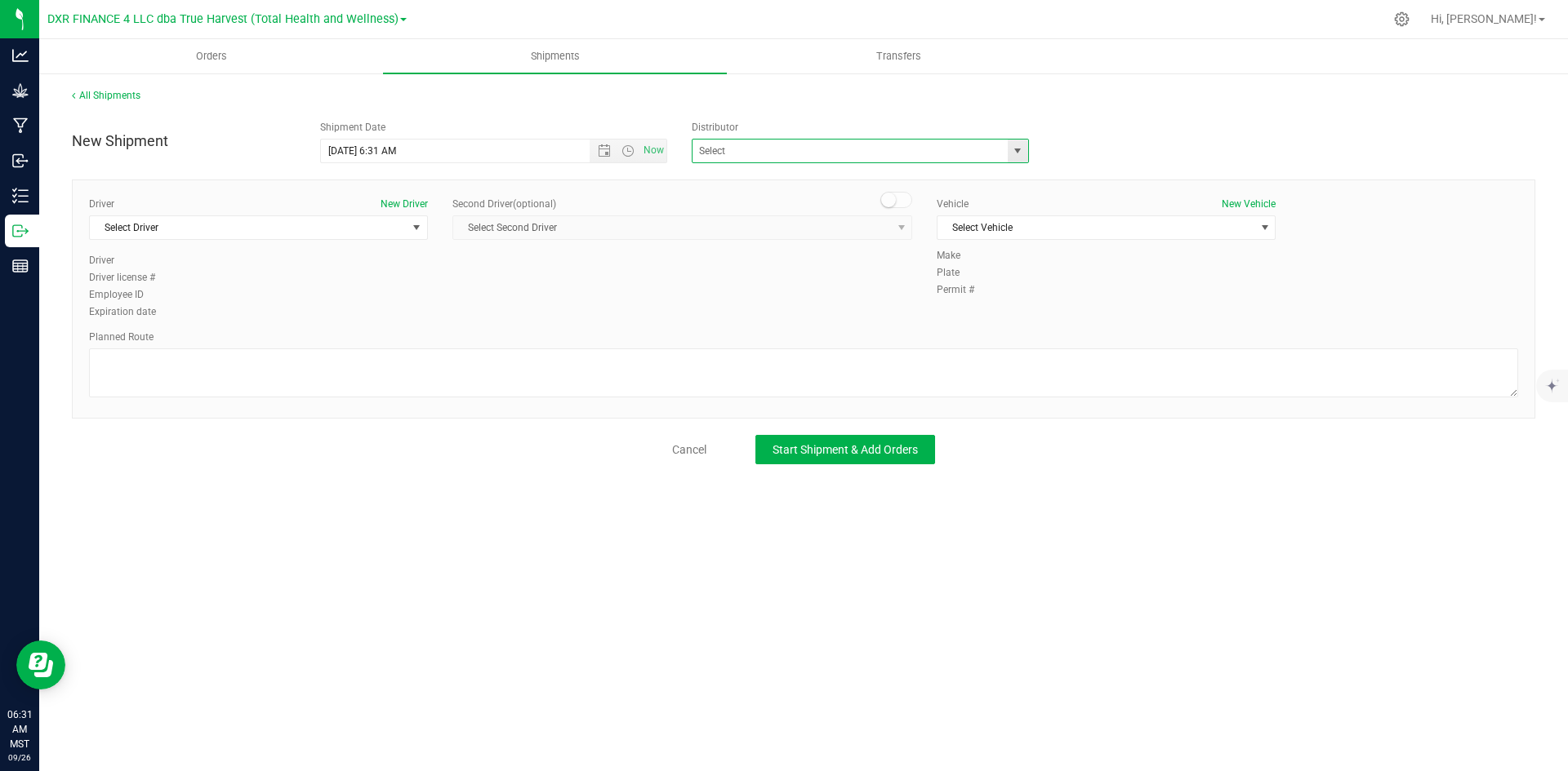
click at [1006, 144] on span at bounding box center [860, 151] width 337 height 24
click at [1019, 153] on span "select" at bounding box center [1017, 151] width 13 height 13
click at [949, 277] on li "Total Health and Wellness" at bounding box center [860, 270] width 336 height 24
type input "Total Health and Wellness"
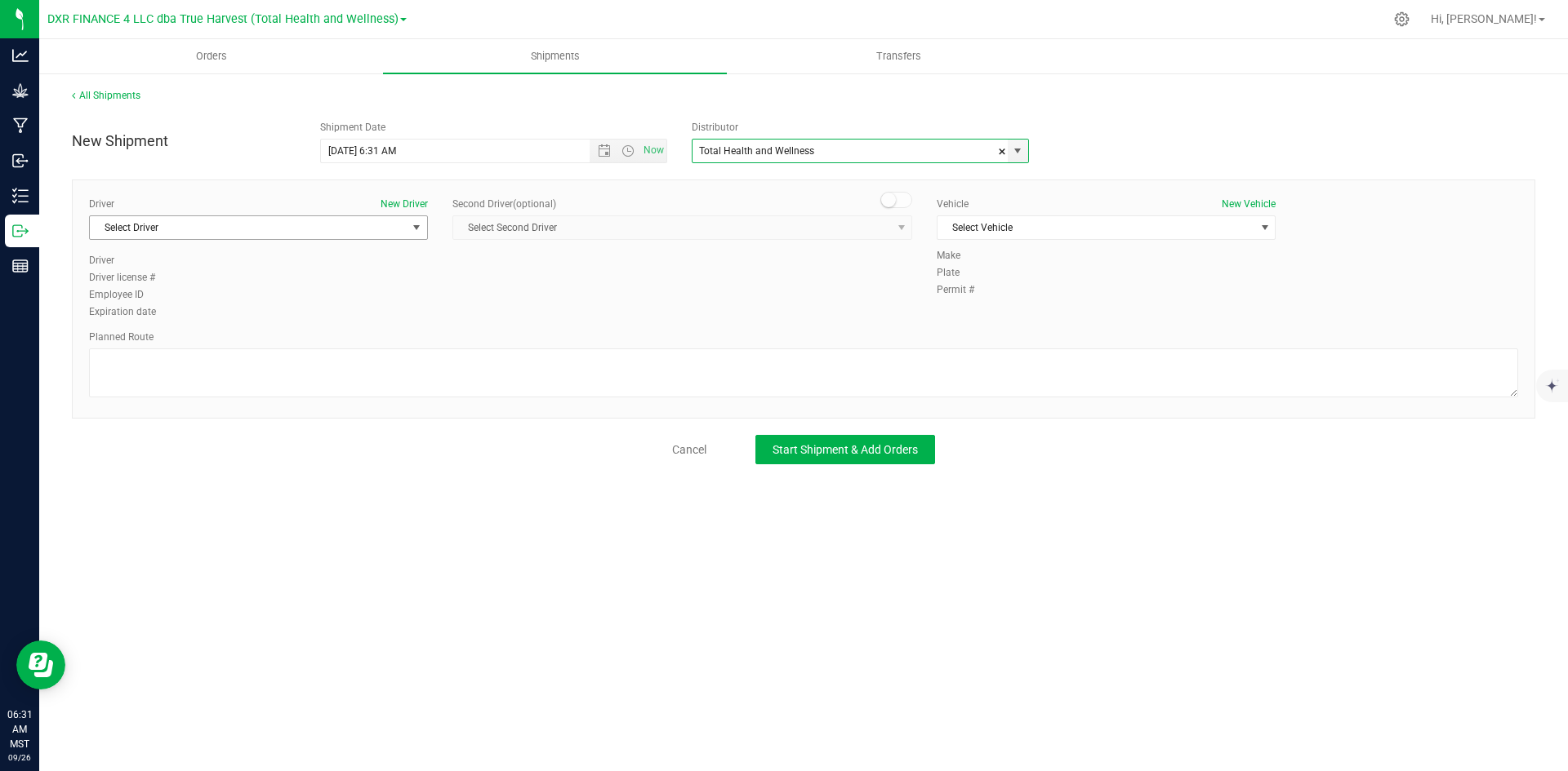
click at [412, 225] on span "select" at bounding box center [417, 228] width 13 height 13
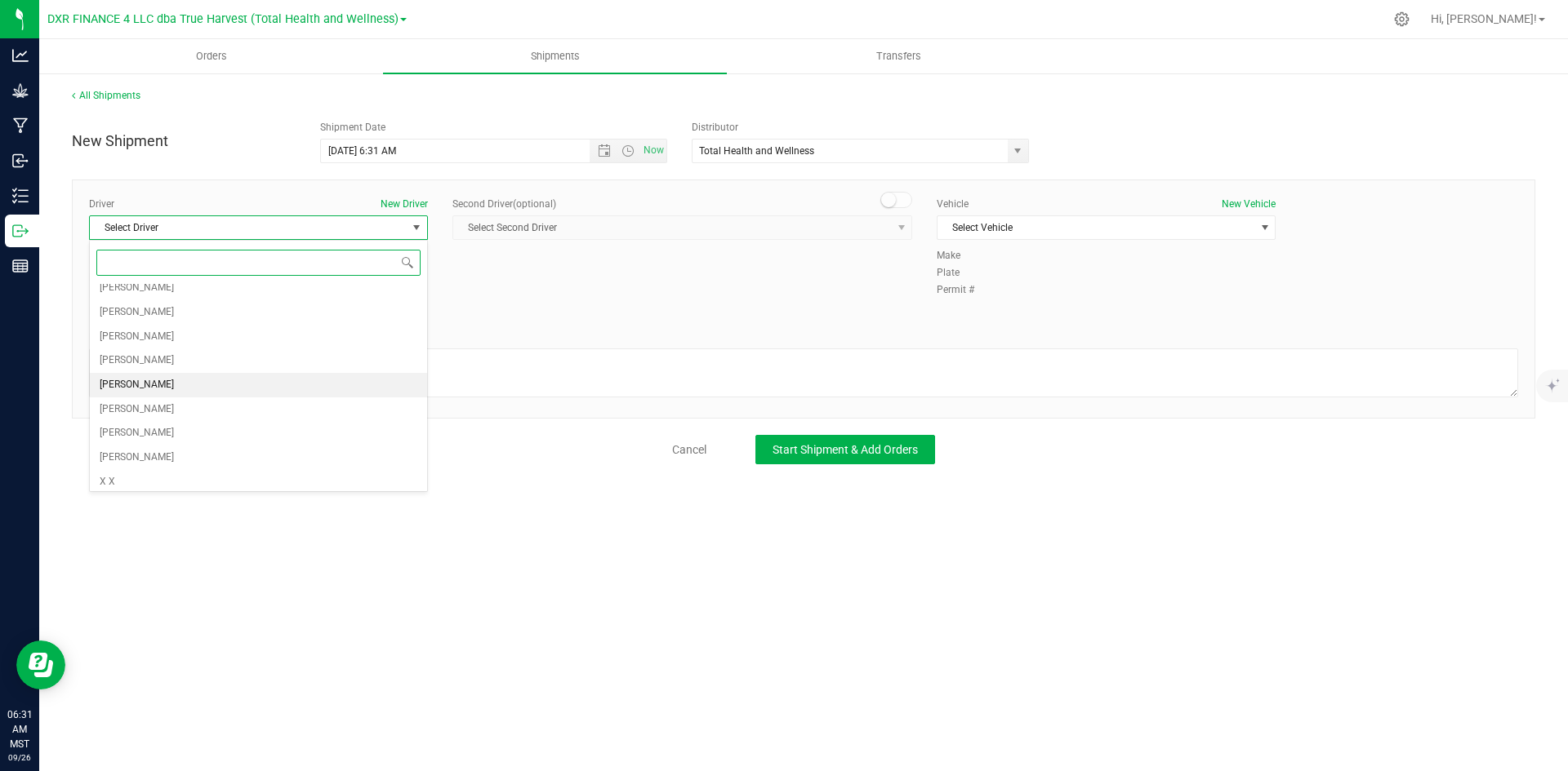
scroll to position [135, 0]
click at [305, 372] on li "Philip Mashek" at bounding box center [258, 380] width 337 height 24
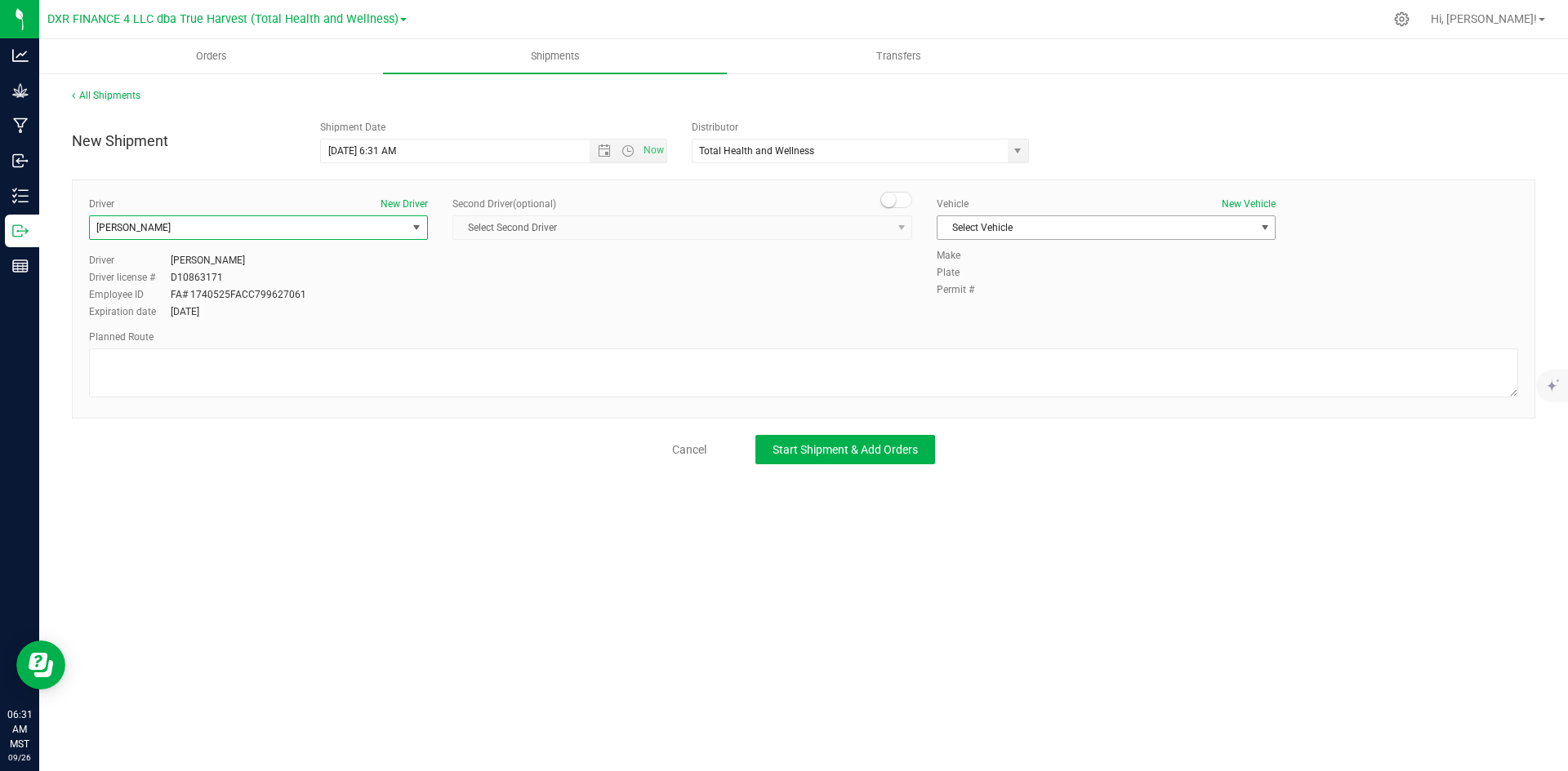
click at [1045, 234] on span "Select Vehicle" at bounding box center [1096, 228] width 317 height 23
click at [1057, 298] on li "Ford Transit (2024)" at bounding box center [1105, 304] width 337 height 24
click at [817, 454] on span "Start Shipment & Add Orders" at bounding box center [845, 449] width 145 height 13
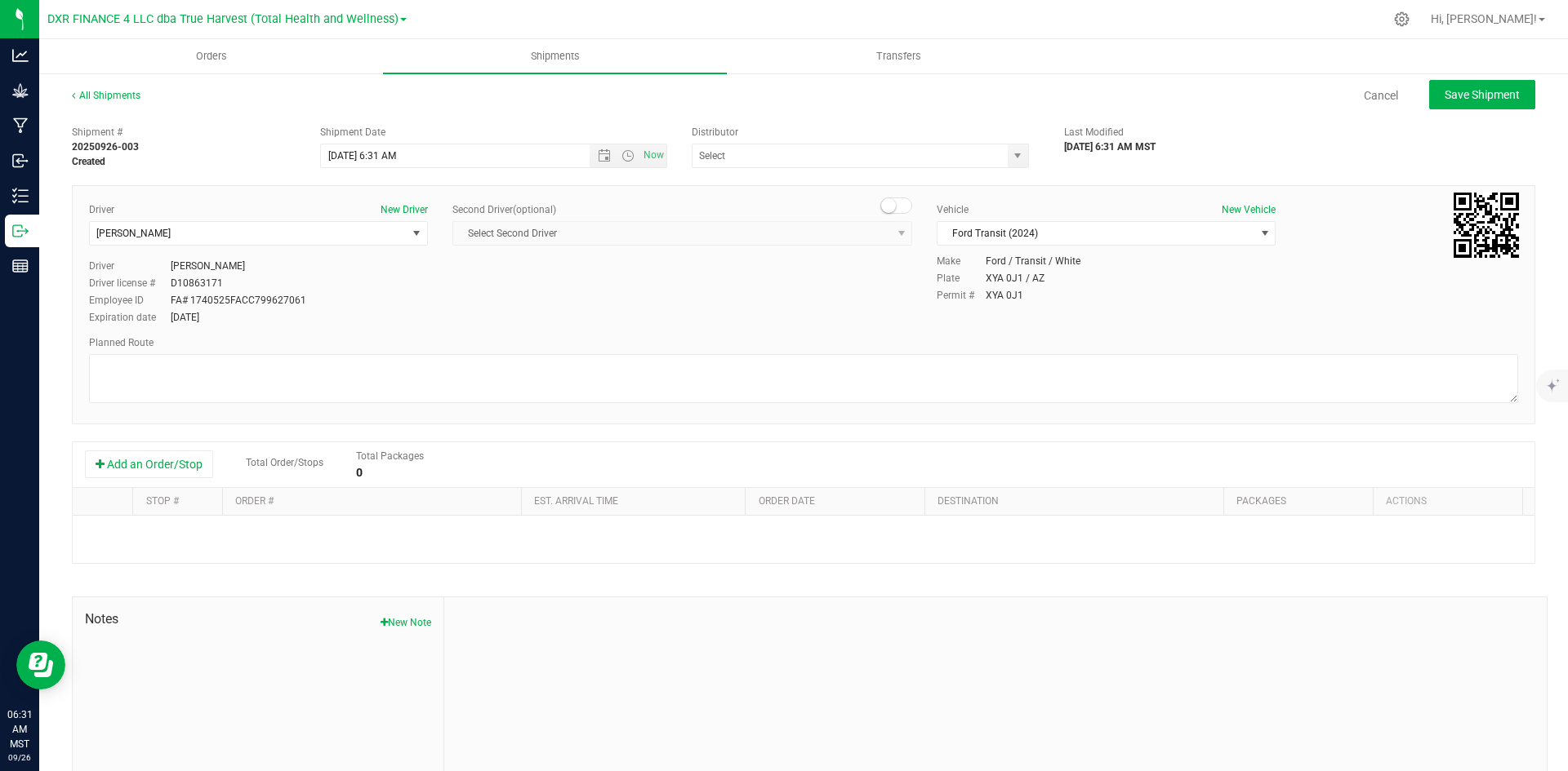
type input "Total Health and Wellness"
click at [147, 454] on button "Add an Order/Stop" at bounding box center [148, 464] width 129 height 28
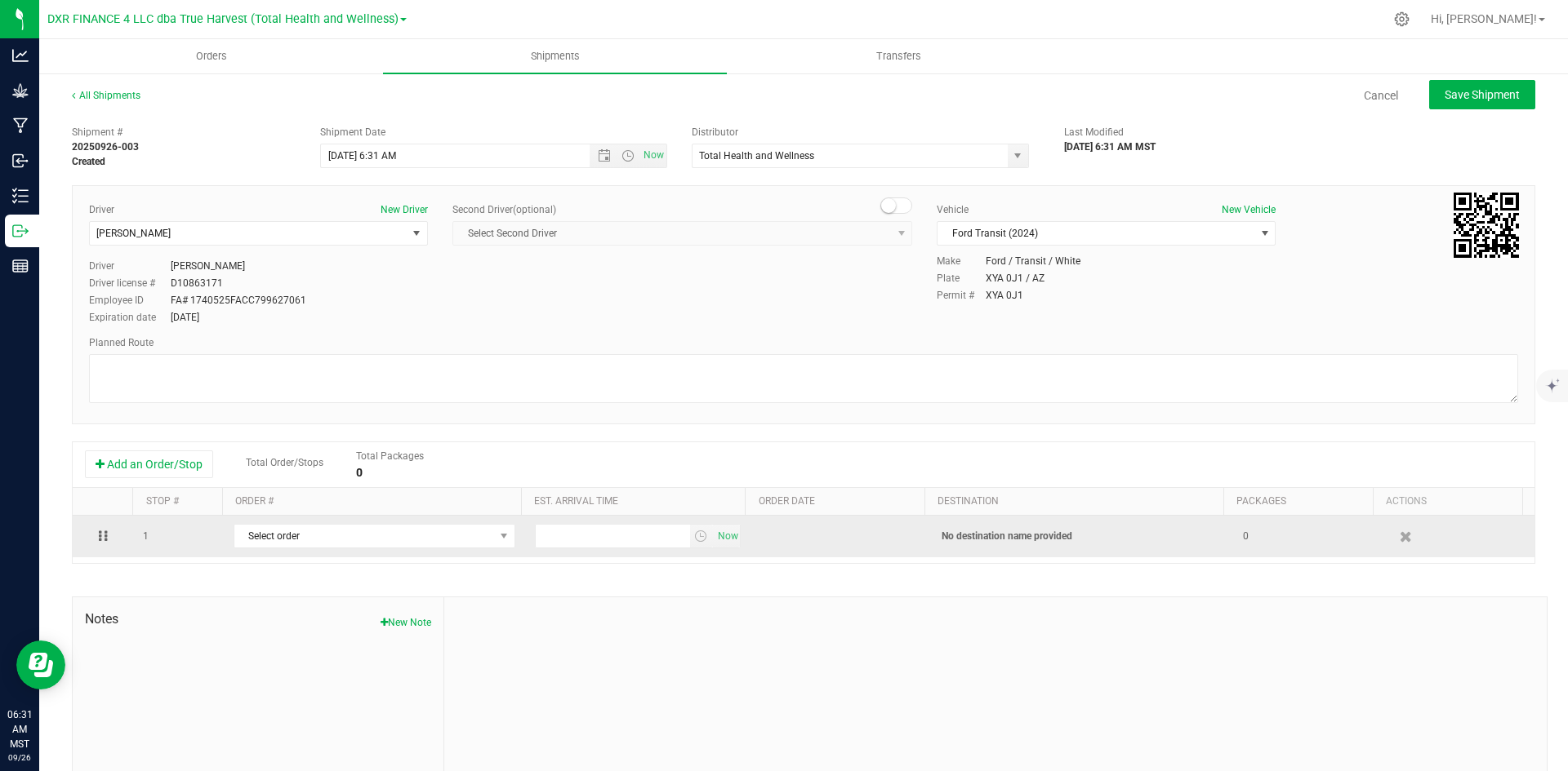
click at [259, 524] on td "Select order 00002492 00002491 00002490 00002489 00002488 00002487 00002486 000…" at bounding box center [373, 537] width 301 height 41
click at [261, 534] on span "Select order" at bounding box center [364, 536] width 260 height 23
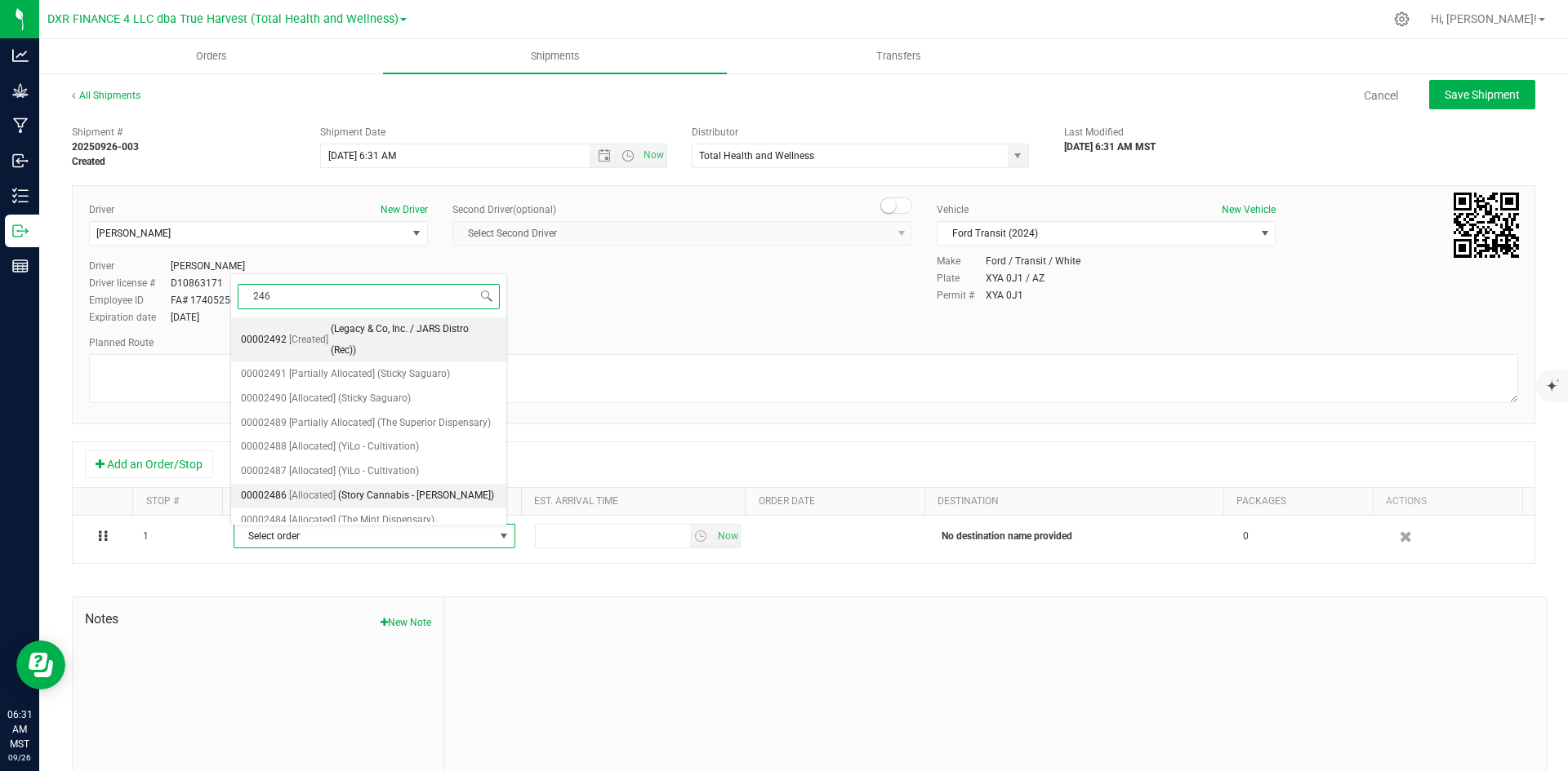
type input "2461"
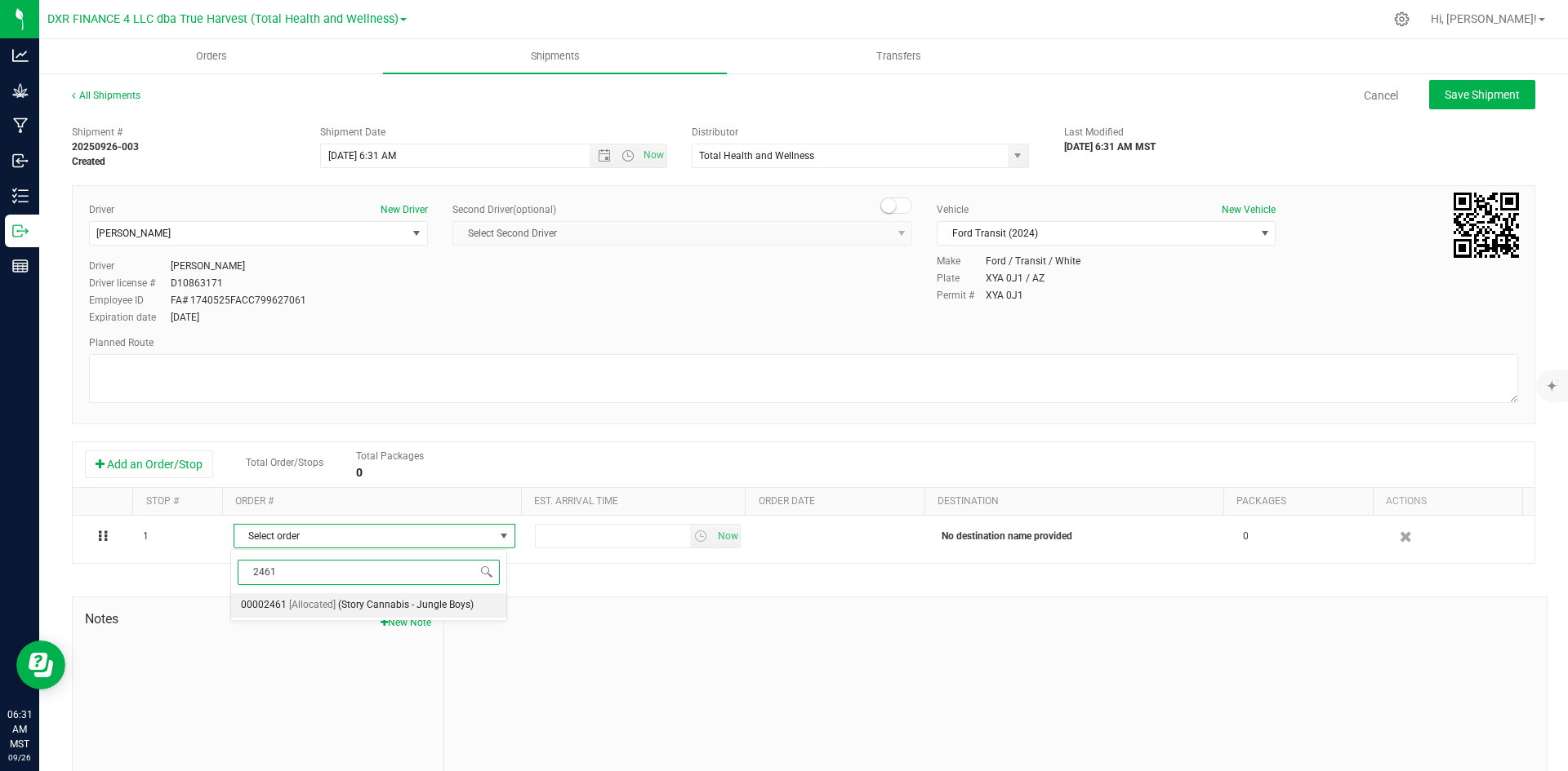
click at [360, 611] on span "(Story Cannabis - Jungle Boys)" at bounding box center [405, 605] width 135 height 22
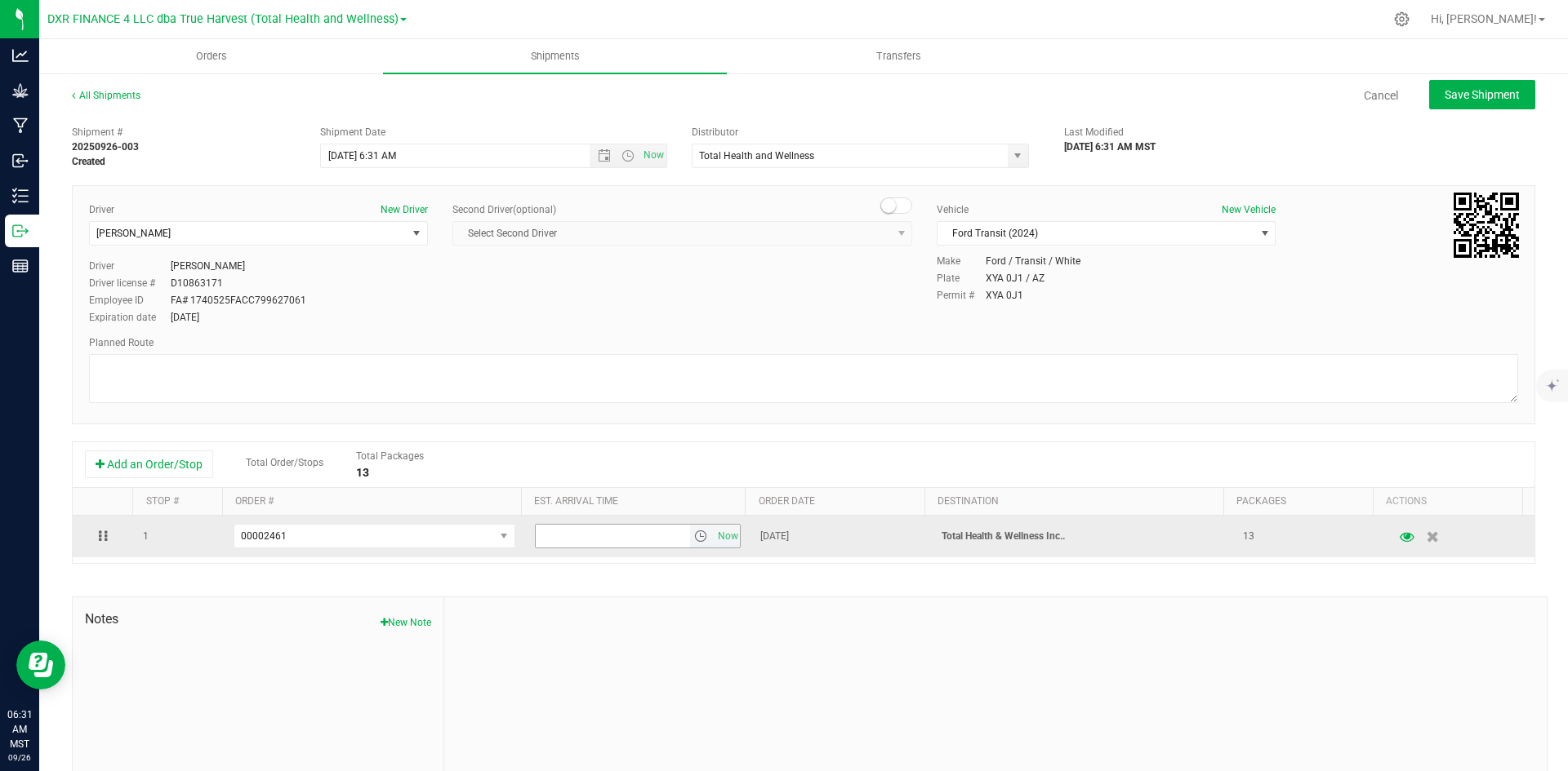
click at [562, 540] on input "text" at bounding box center [613, 536] width 154 height 23
type input "10:30 am"
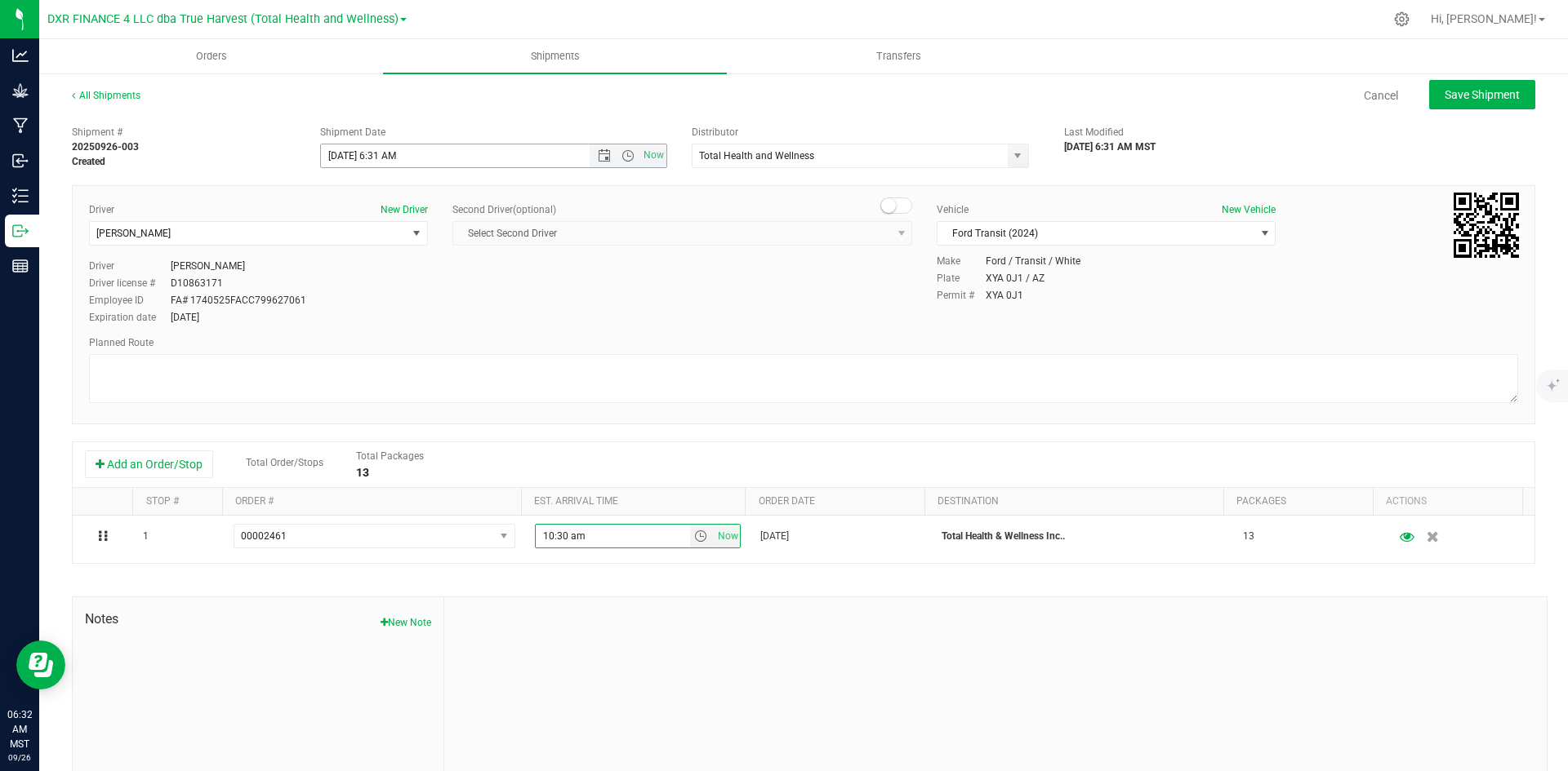
click at [387, 157] on input "9/26/2025 6:31 AM" at bounding box center [469, 156] width 297 height 23
drag, startPoint x: 391, startPoint y: 160, endPoint x: 381, endPoint y: 160, distance: 10.0
click at [381, 160] on input "9/26/2025 6:31 AM" at bounding box center [469, 156] width 297 height 23
drag, startPoint x: 392, startPoint y: 155, endPoint x: 398, endPoint y: 162, distance: 9.2
click at [392, 155] on input "9/26/2025 6:31 AM" at bounding box center [469, 156] width 297 height 23
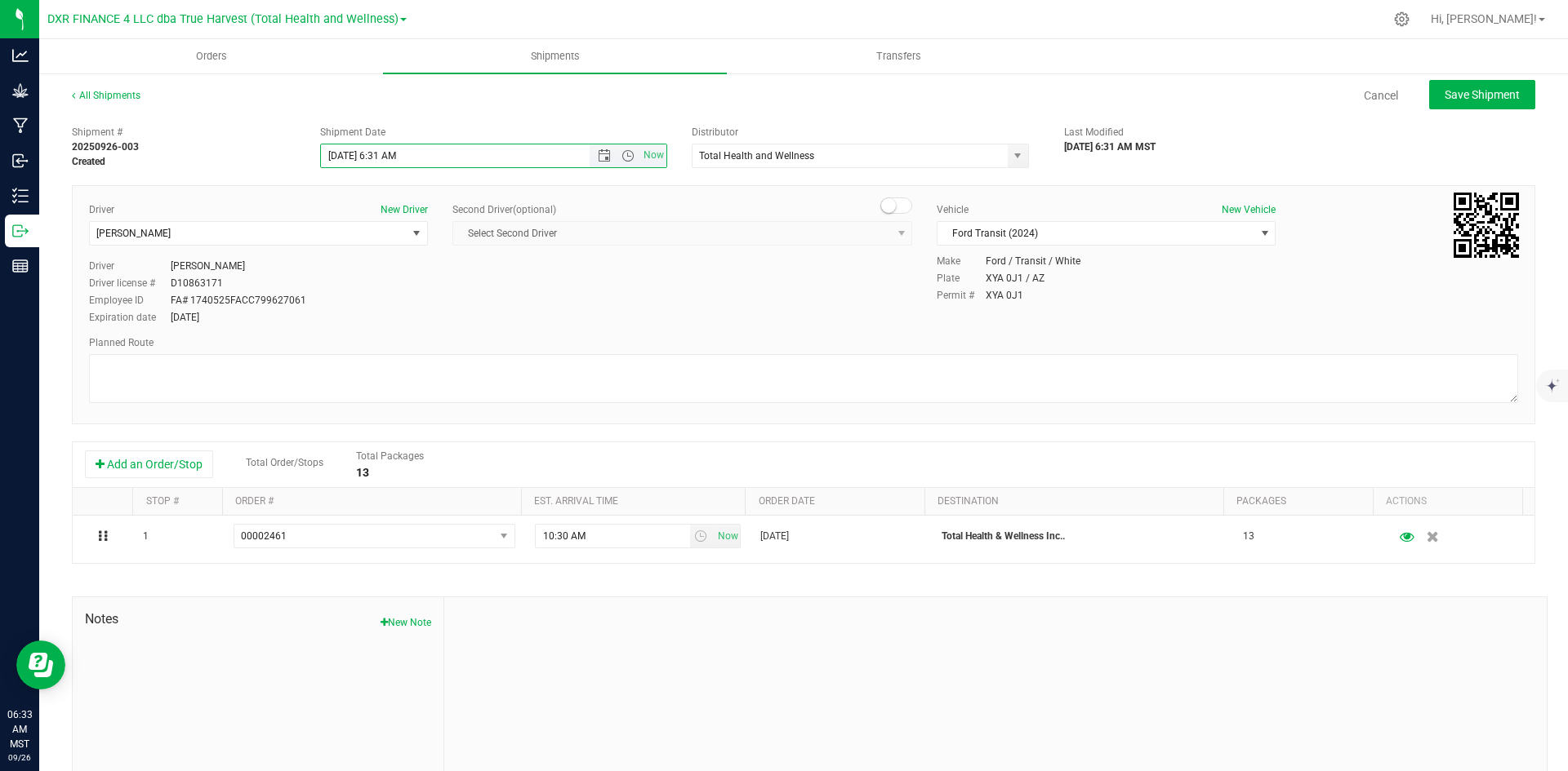
drag, startPoint x: 393, startPoint y: 150, endPoint x: 375, endPoint y: 150, distance: 18.0
click at [375, 150] on input "9/26/2025 6:31 AM" at bounding box center [469, 156] width 297 height 23
click at [1454, 84] on button "Save Shipment" at bounding box center [1482, 94] width 106 height 29
type input "9/26/2025 5:00 PM"
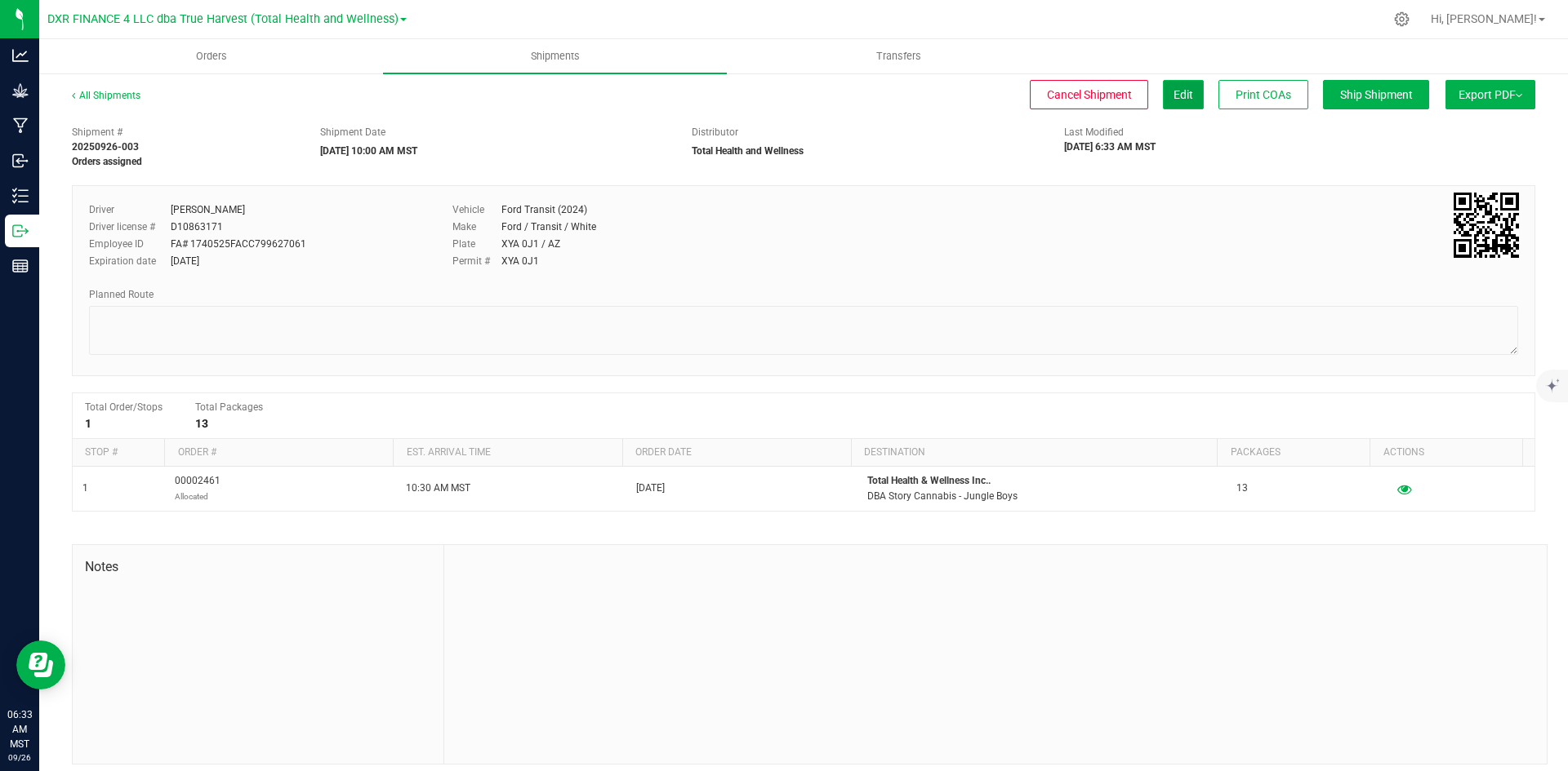
click at [1173, 85] on button "Edit" at bounding box center [1183, 94] width 41 height 29
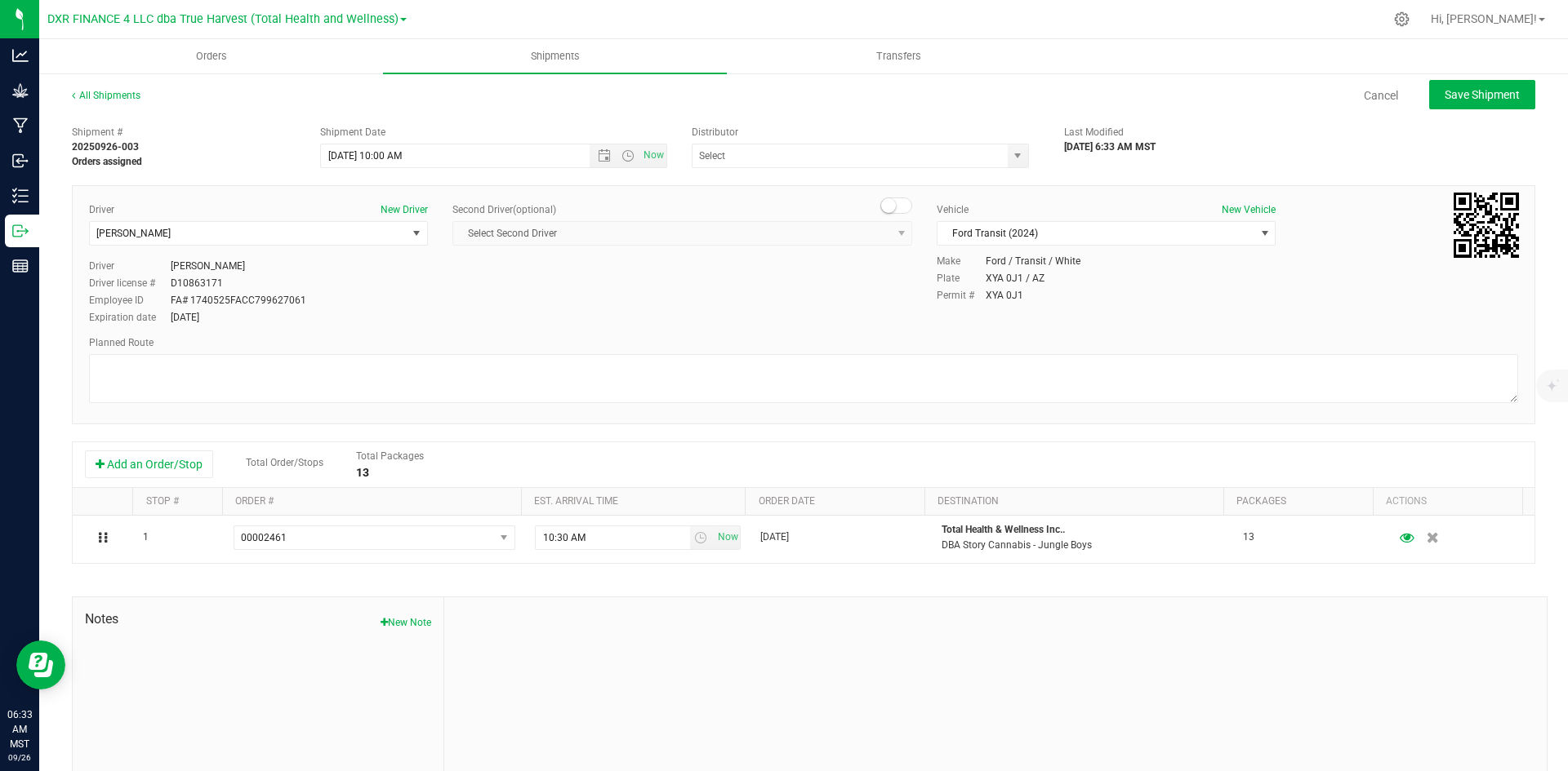
type input "Total Health and Wellness"
click at [171, 459] on button "Add an Order/Stop" at bounding box center [148, 464] width 129 height 28
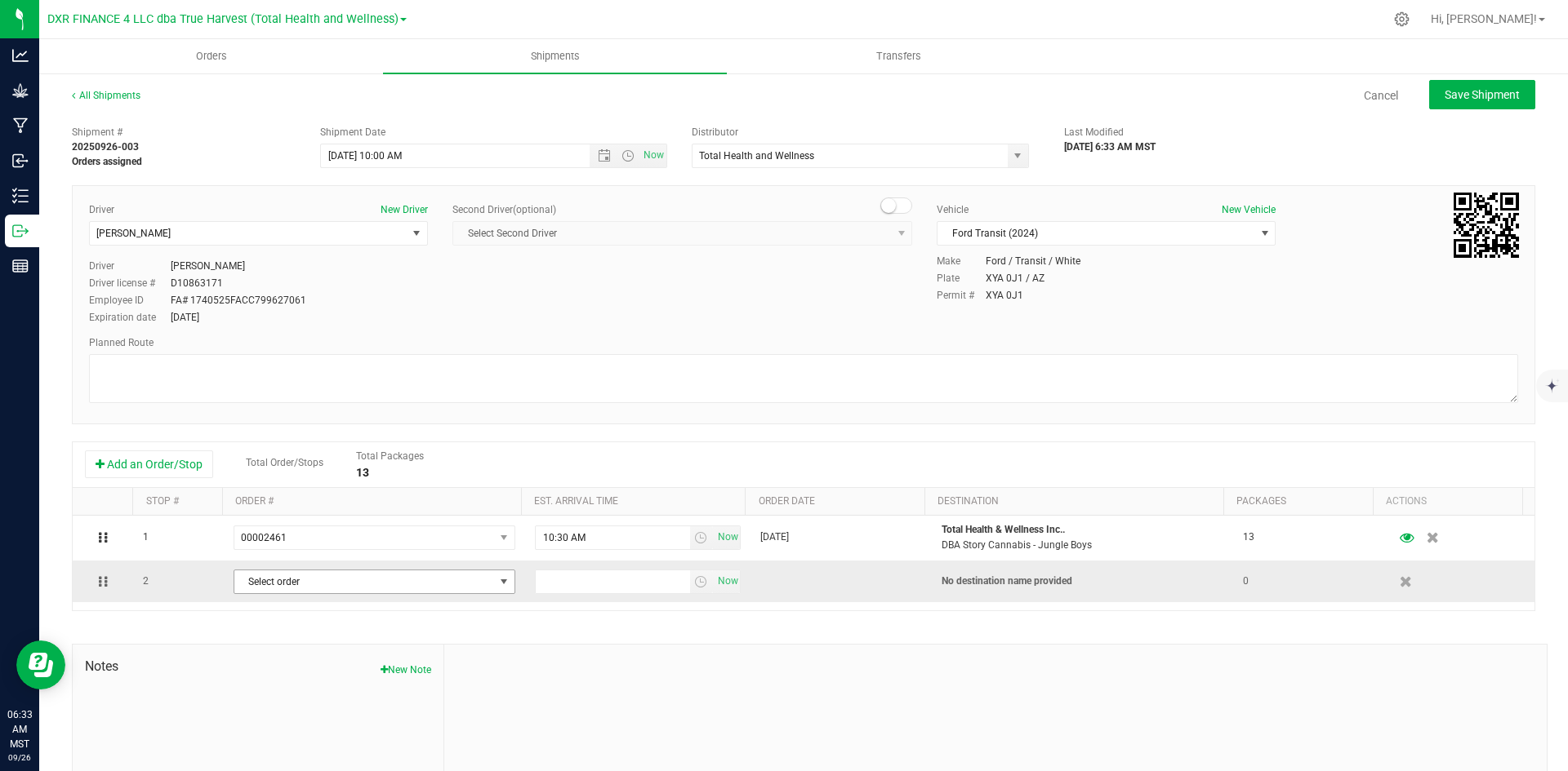
click at [292, 578] on span "Select order" at bounding box center [364, 582] width 260 height 23
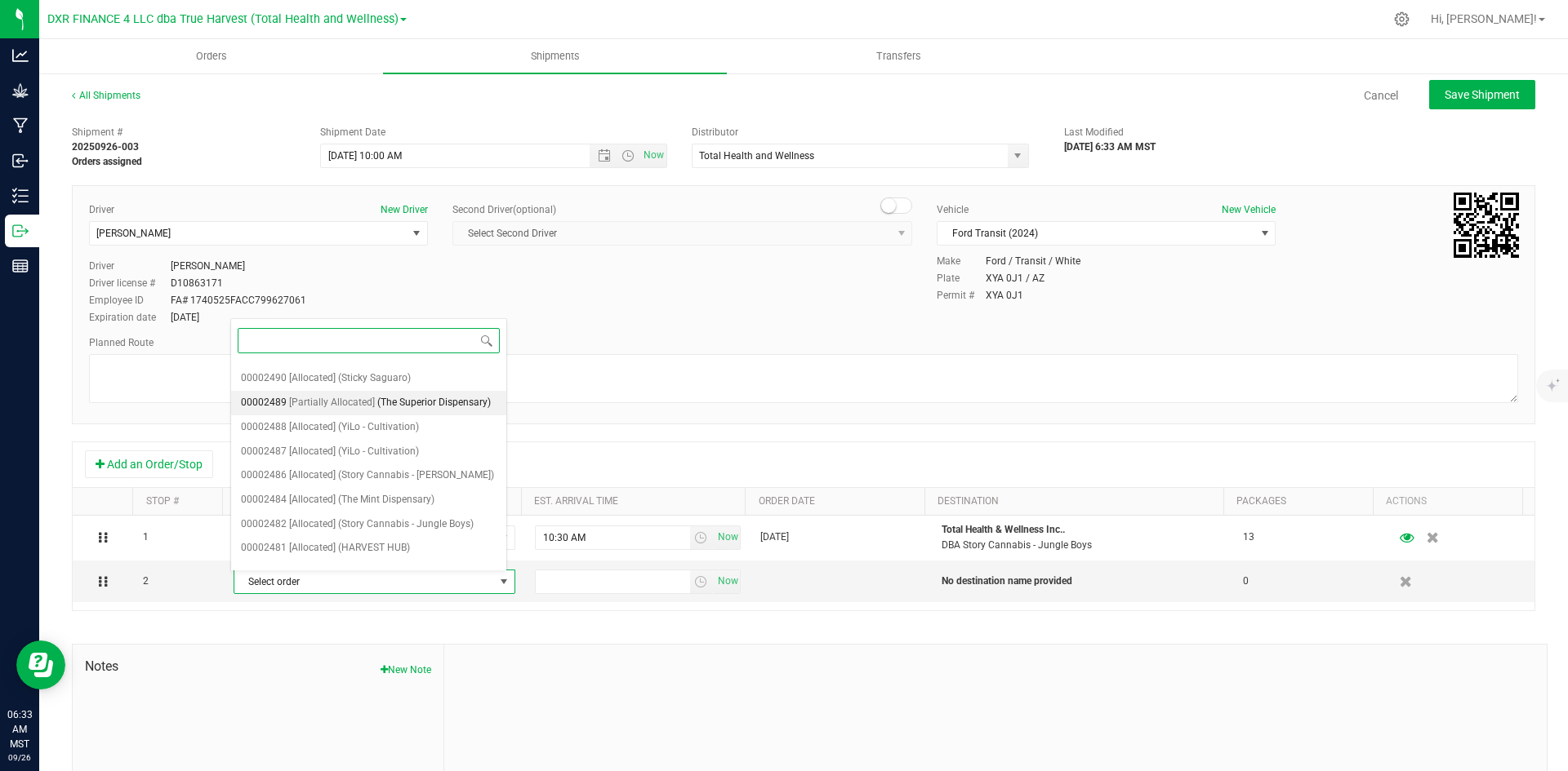
scroll to position [82, 0]
click at [347, 519] on span "(Story Cannabis - Jungle Boys)" at bounding box center [405, 507] width 135 height 22
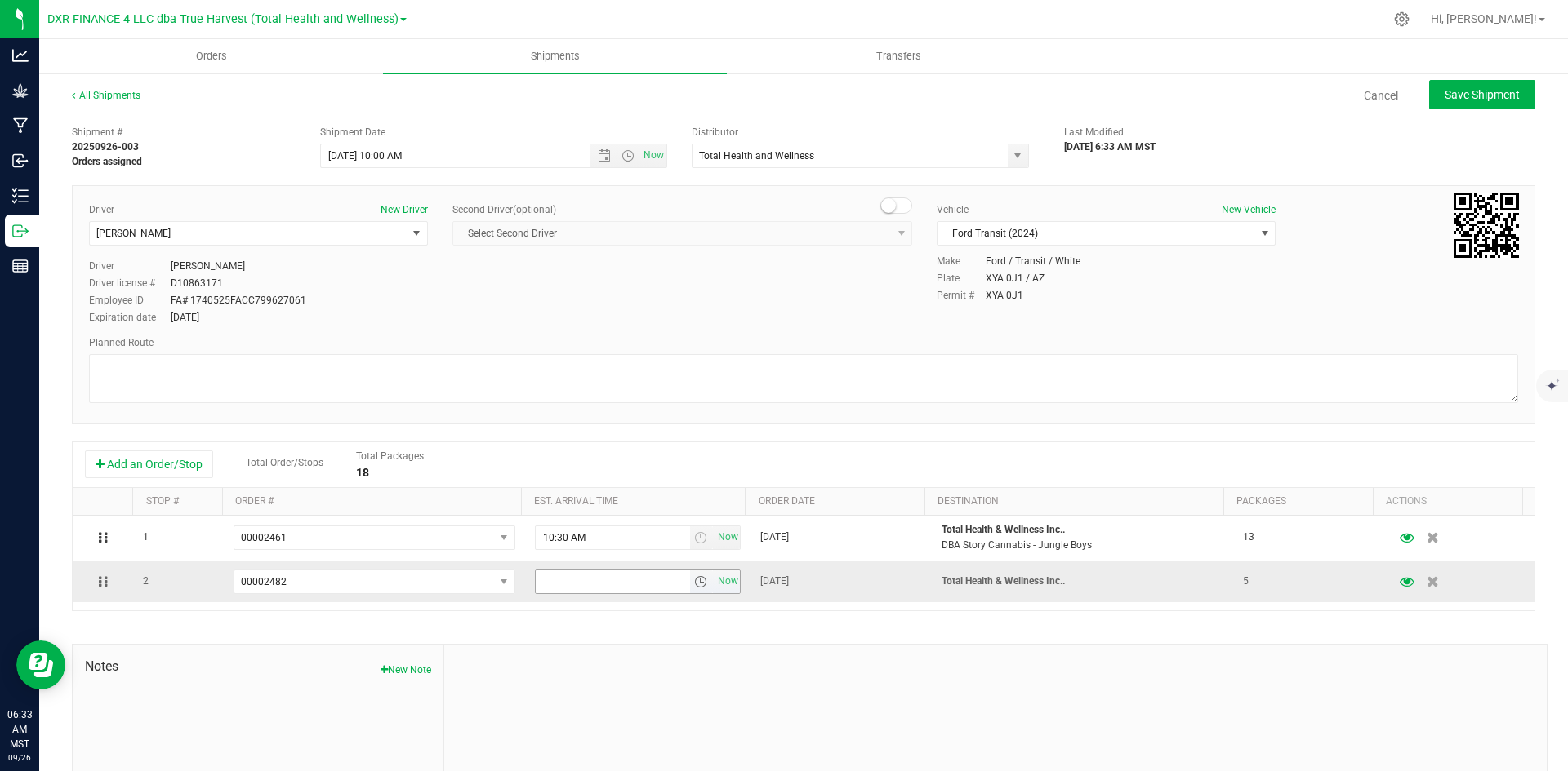
click at [622, 592] on input "text" at bounding box center [613, 582] width 154 height 23
type input "10:30 am"
click at [1439, 102] on button "Save Shipment" at bounding box center [1482, 94] width 106 height 29
type input "9/26/2025 5:00 PM"
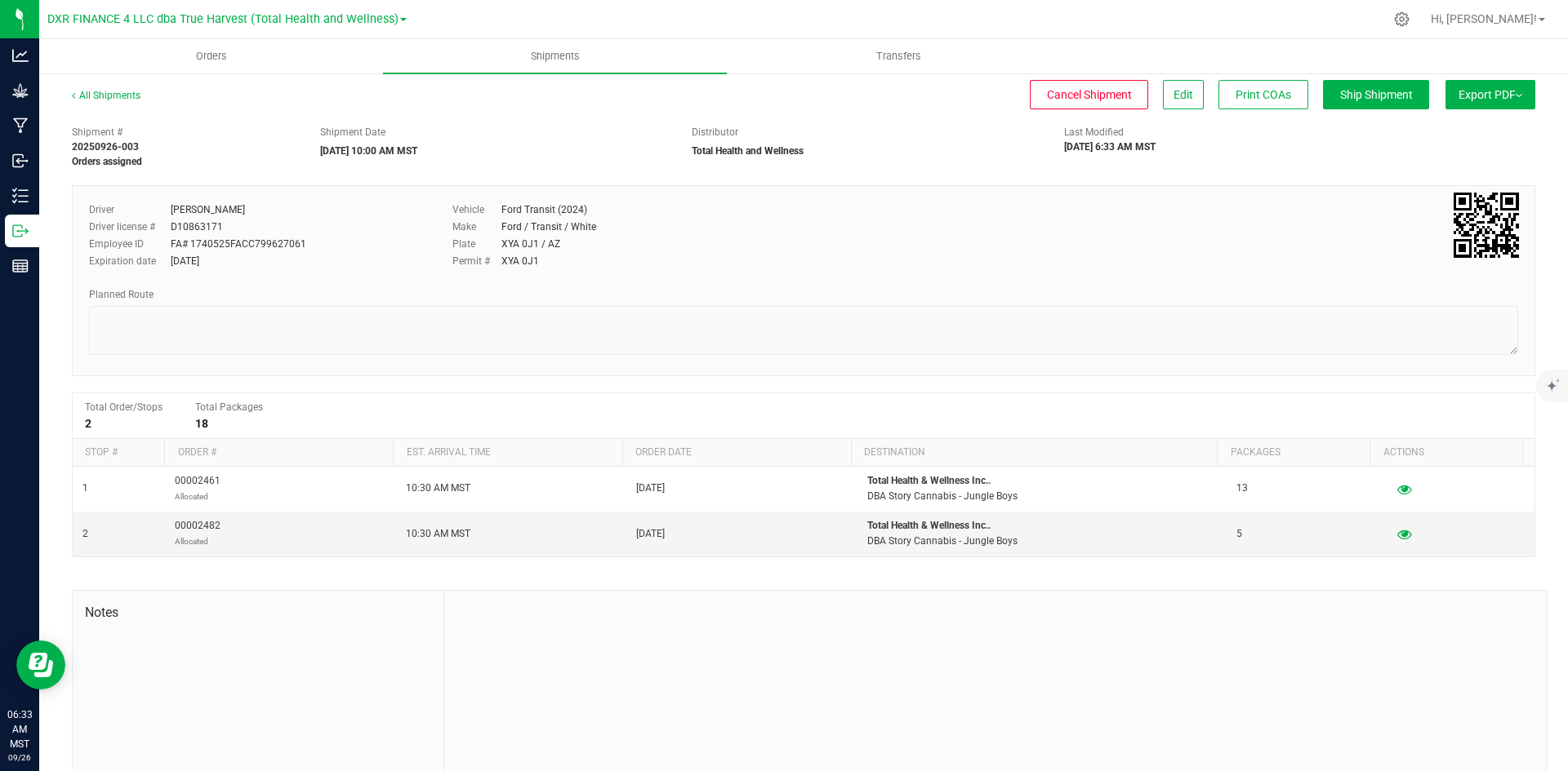
click at [1458, 89] on span "Export PDF" at bounding box center [1490, 95] width 64 height 13
click at [1454, 125] on span "Manifest by Package ID" at bounding box center [1466, 130] width 104 height 11
click at [202, 57] on span "Orders" at bounding box center [211, 56] width 75 height 15
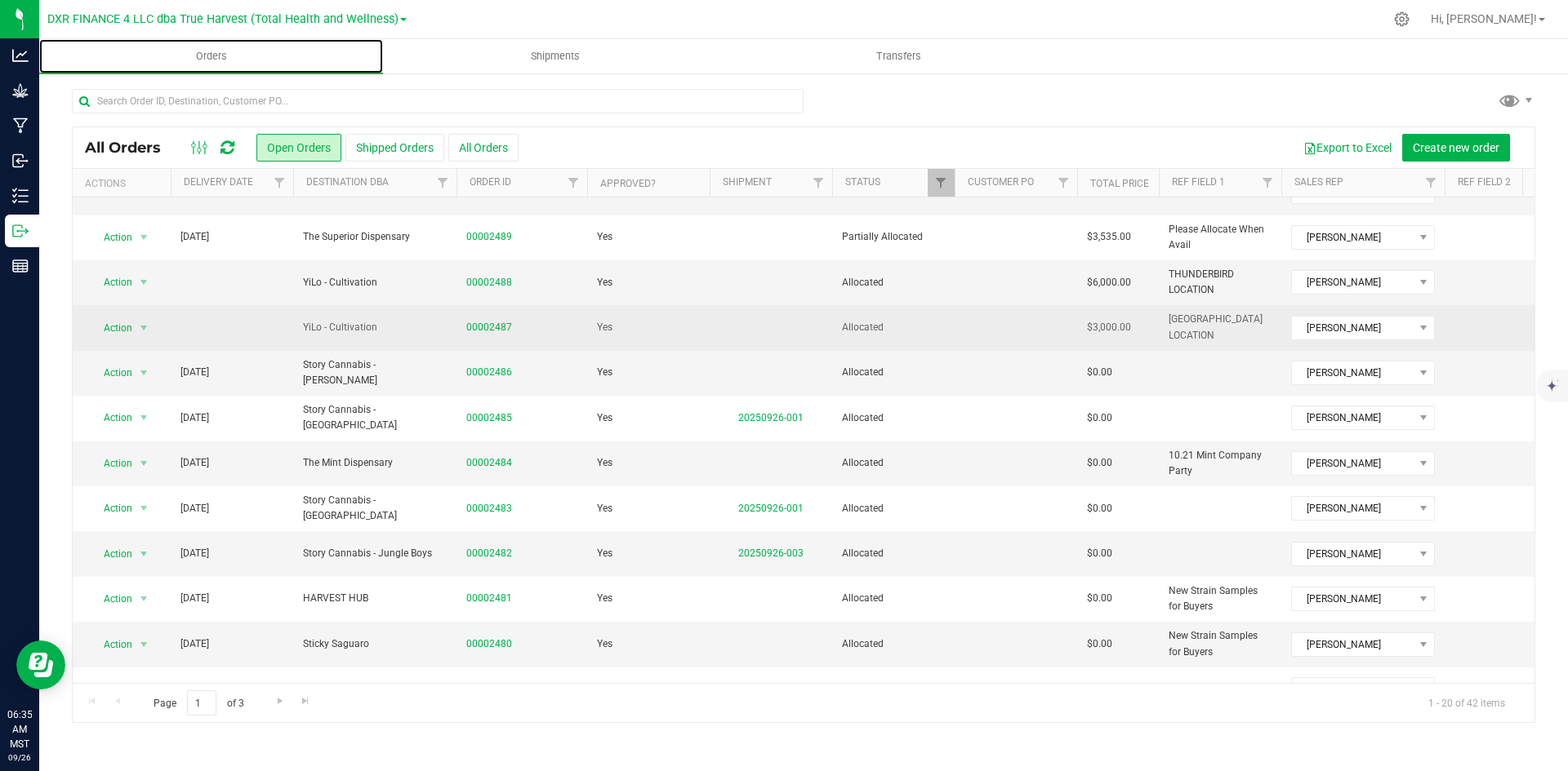
scroll to position [245, 0]
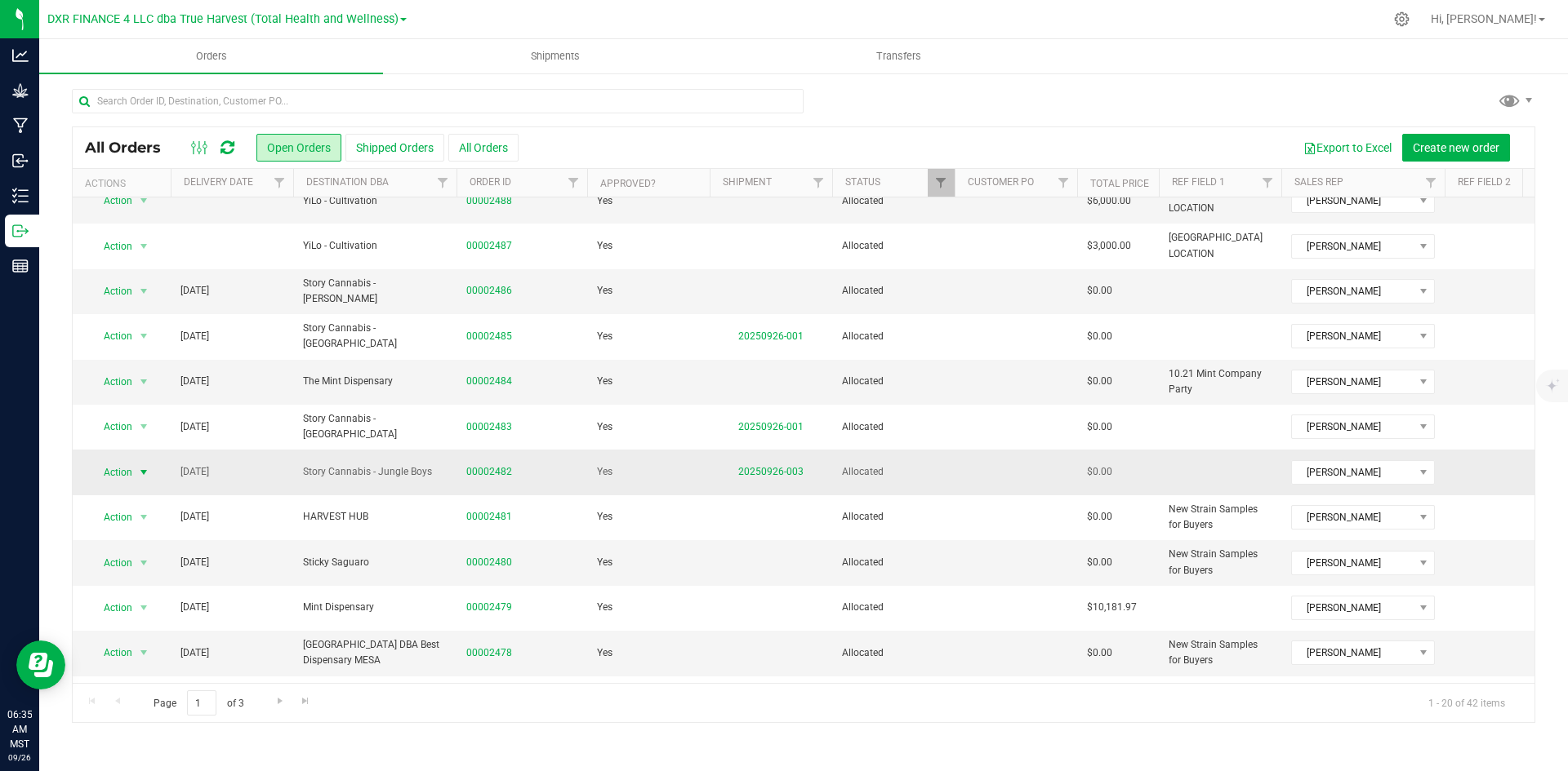
click at [110, 475] on span "Action" at bounding box center [111, 473] width 44 height 23
click at [160, 685] on li "Print invoice" at bounding box center [151, 690] width 123 height 24
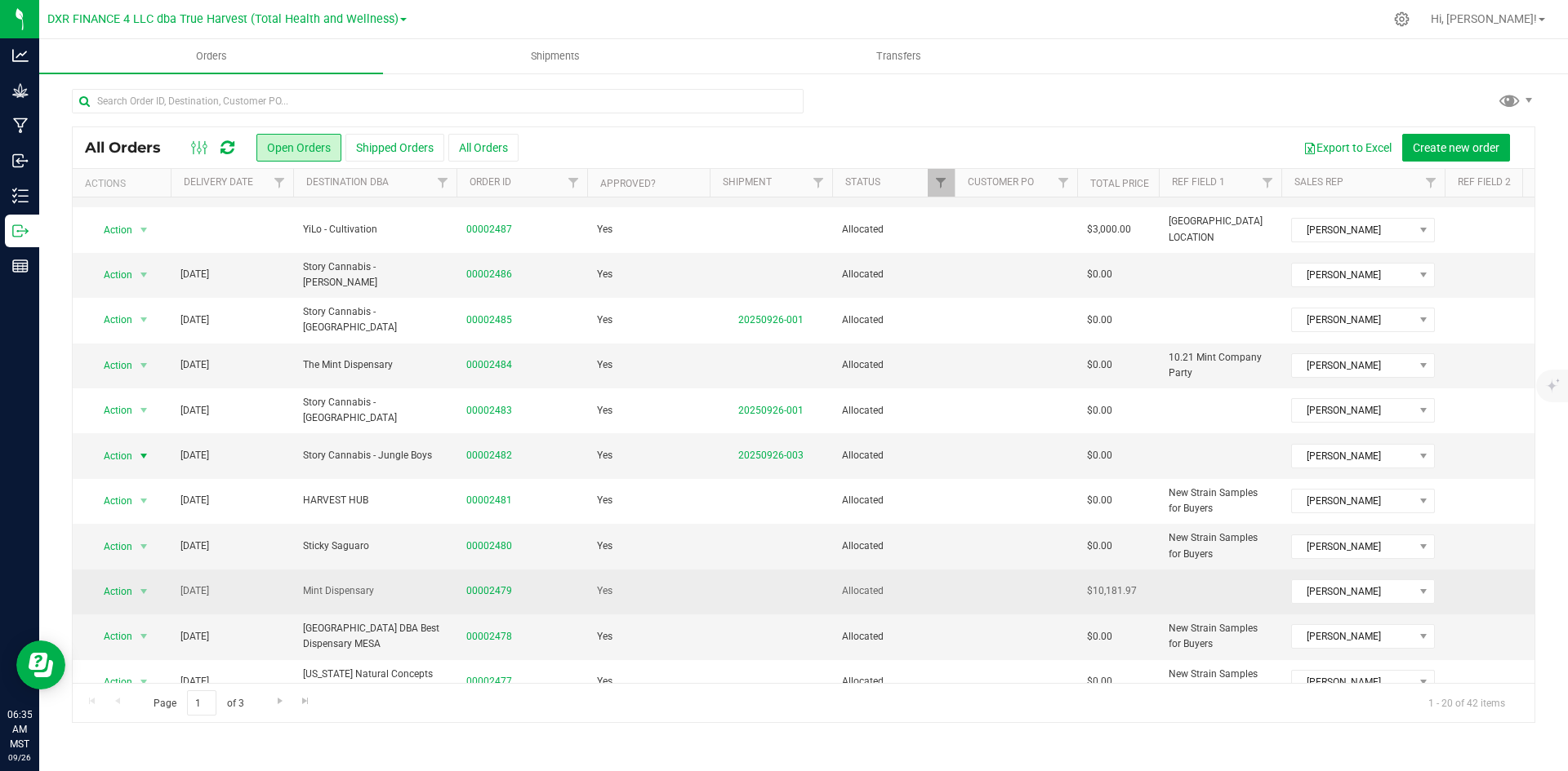
scroll to position [217, 0]
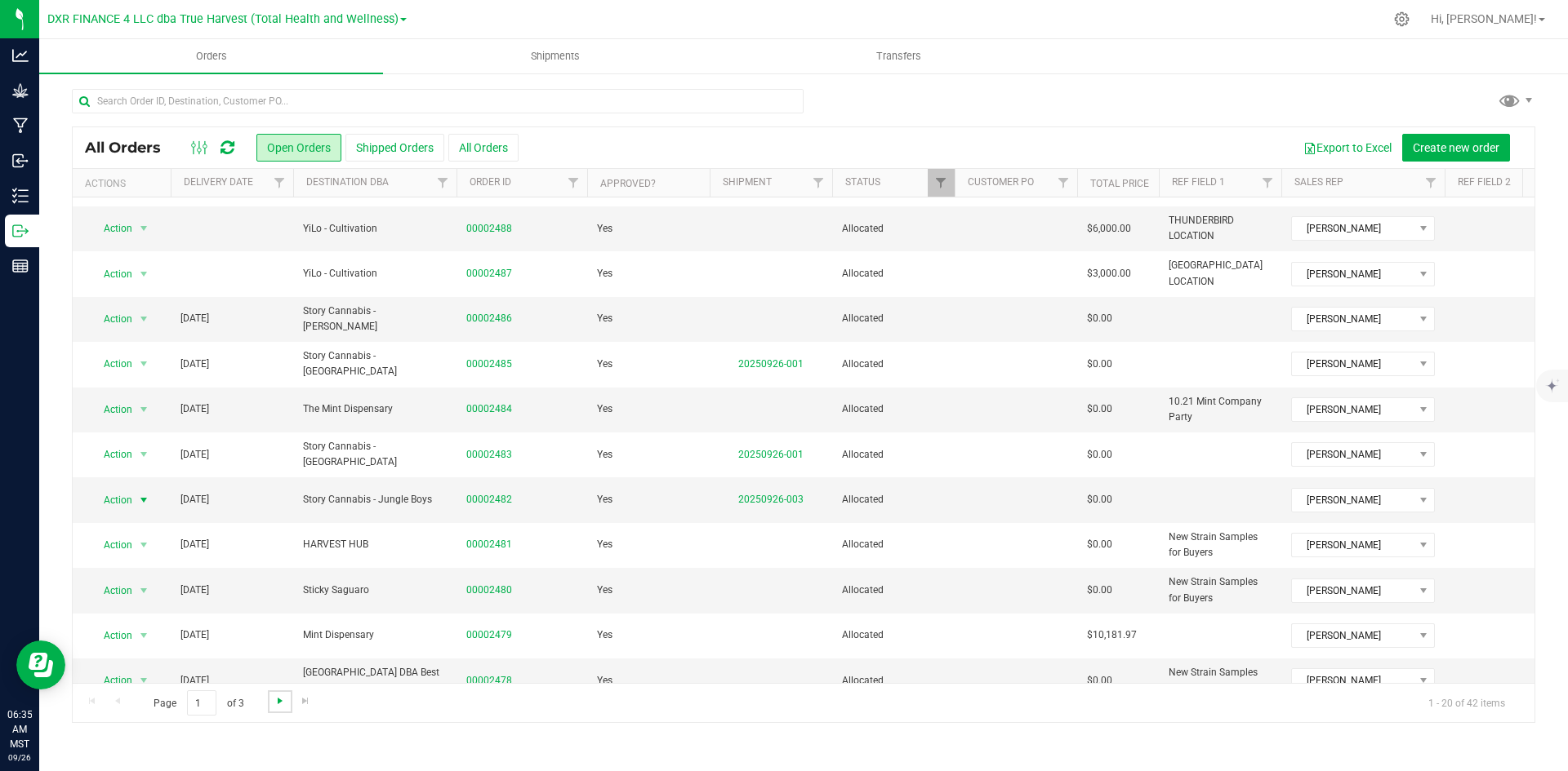
click at [279, 703] on span "Go to the next page" at bounding box center [280, 701] width 13 height 13
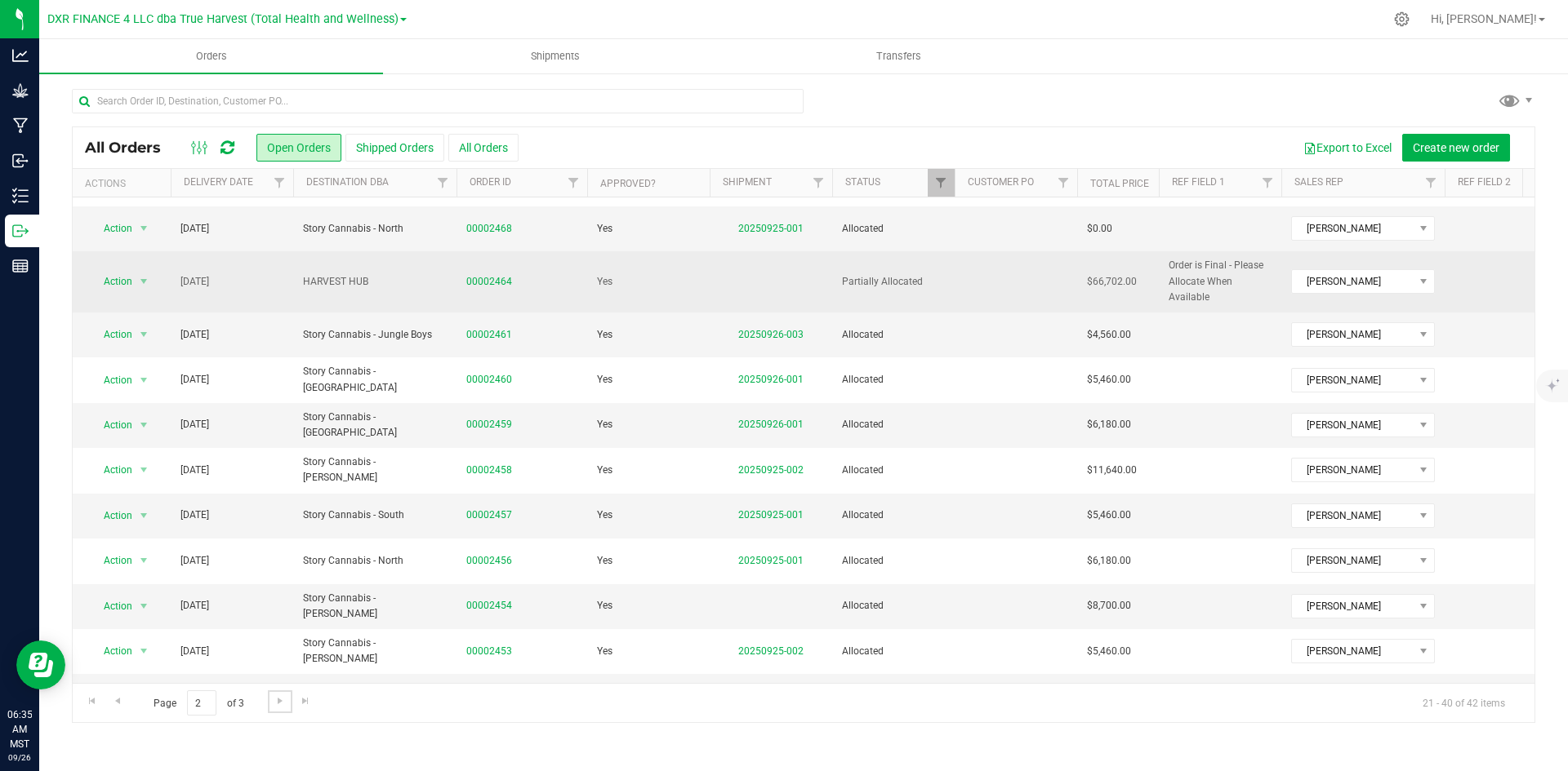
scroll to position [0, 0]
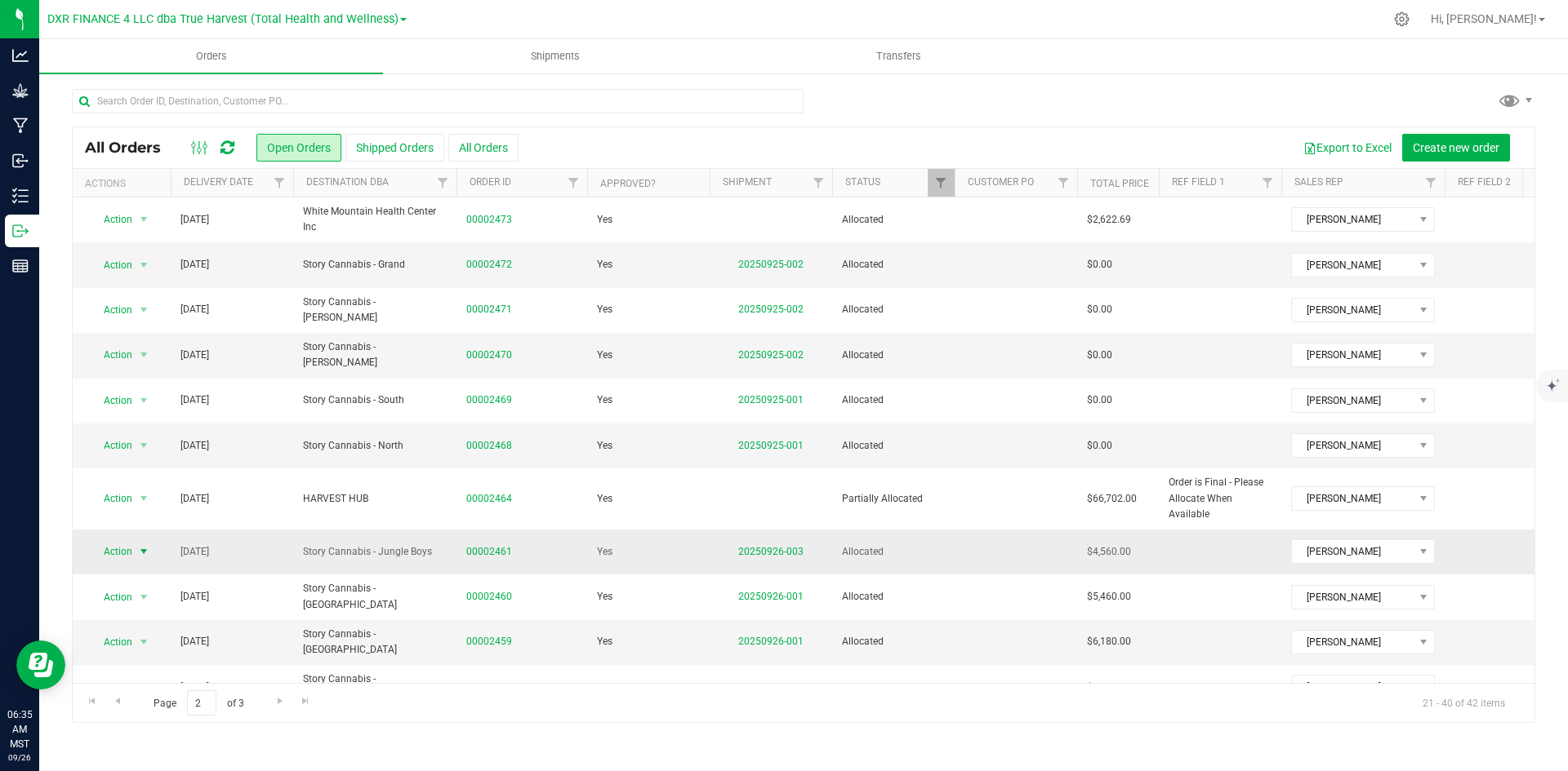
click at [129, 549] on span "Action" at bounding box center [111, 552] width 44 height 23
click at [161, 499] on li "Print invoice" at bounding box center [151, 500] width 123 height 24
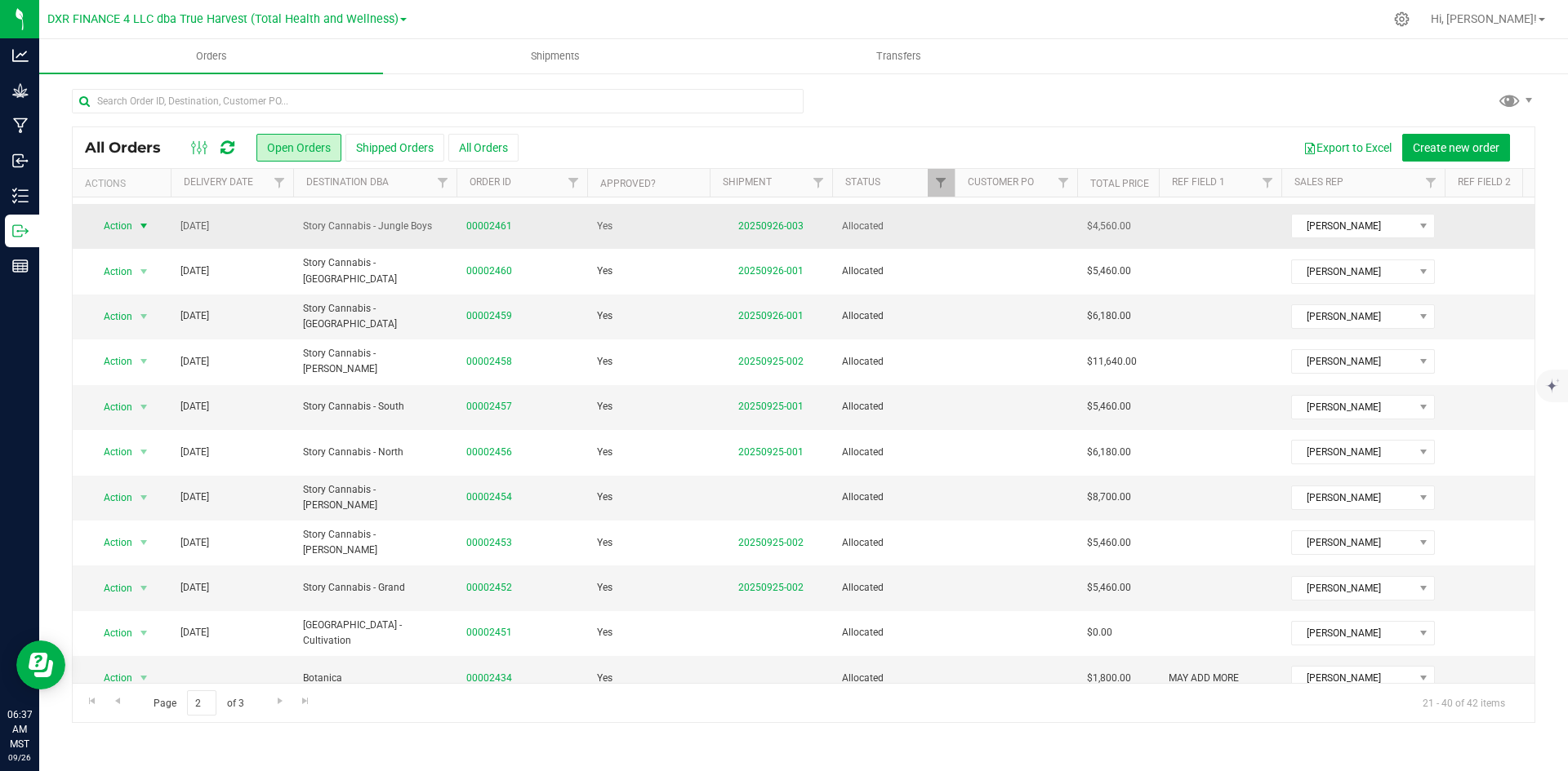
scroll to position [446, 0]
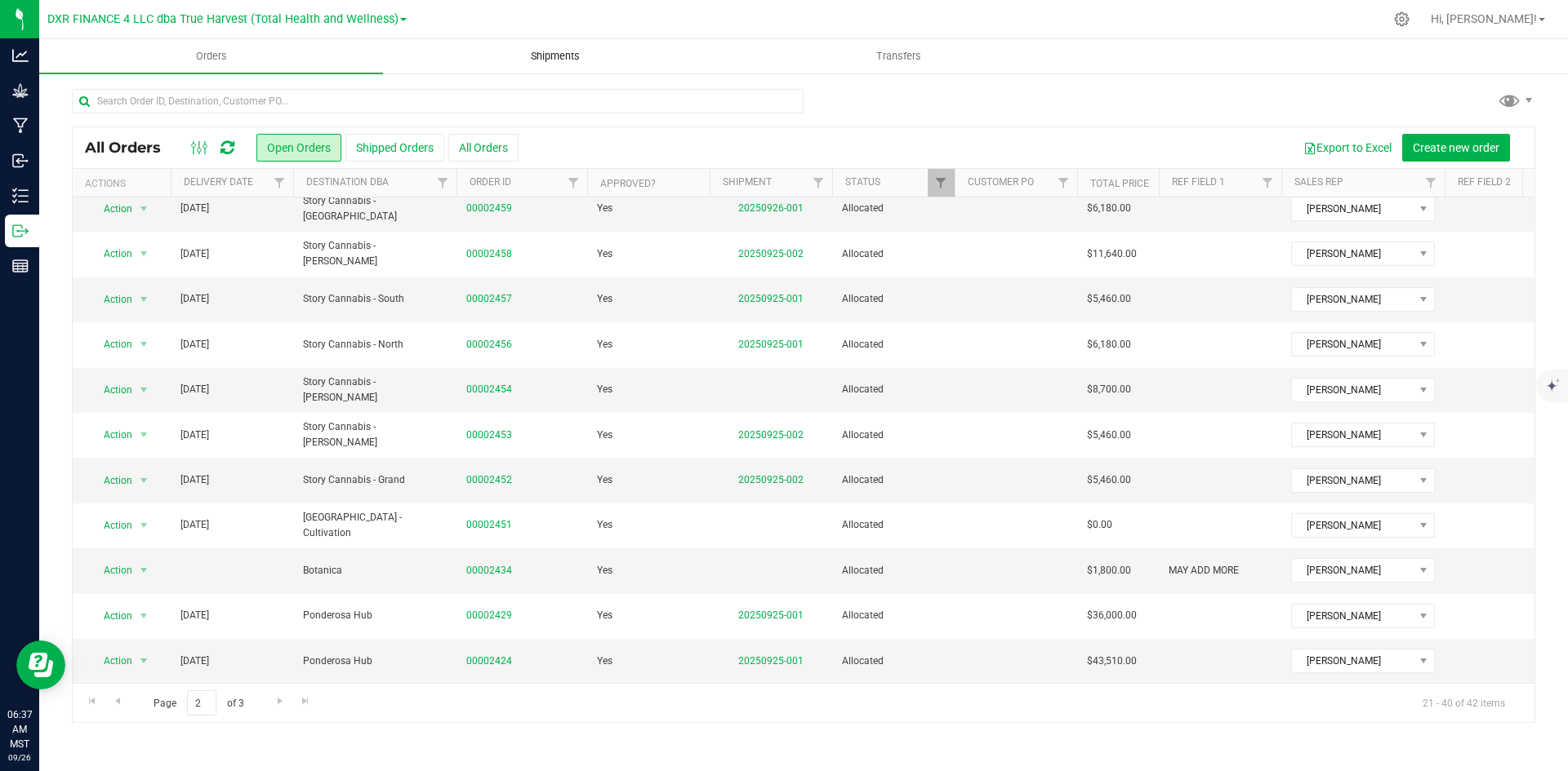
click at [552, 48] on uib-tab-heading "Shipments" at bounding box center [555, 56] width 343 height 33
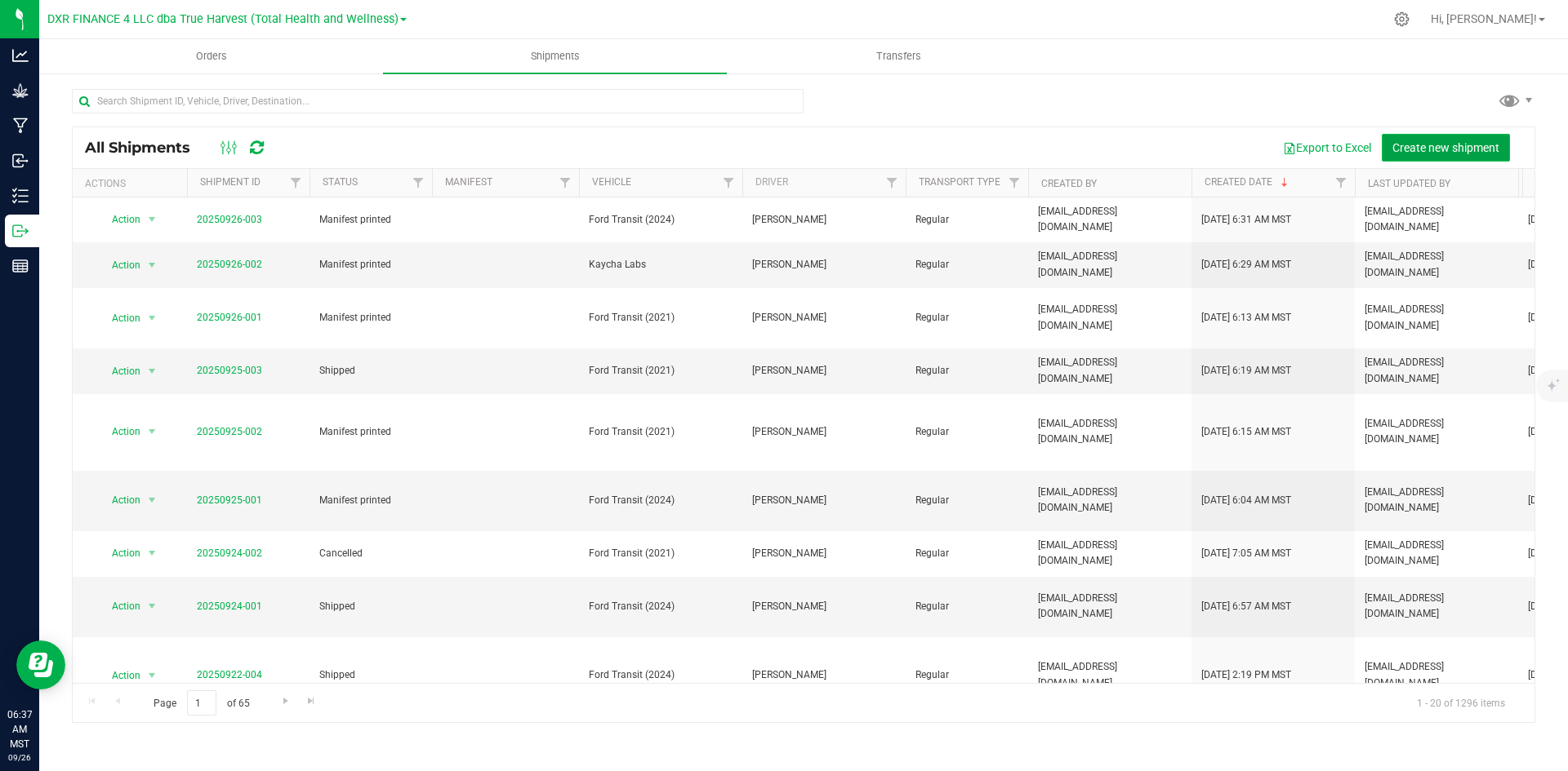
click at [1456, 139] on button "Create new shipment" at bounding box center [1445, 148] width 129 height 28
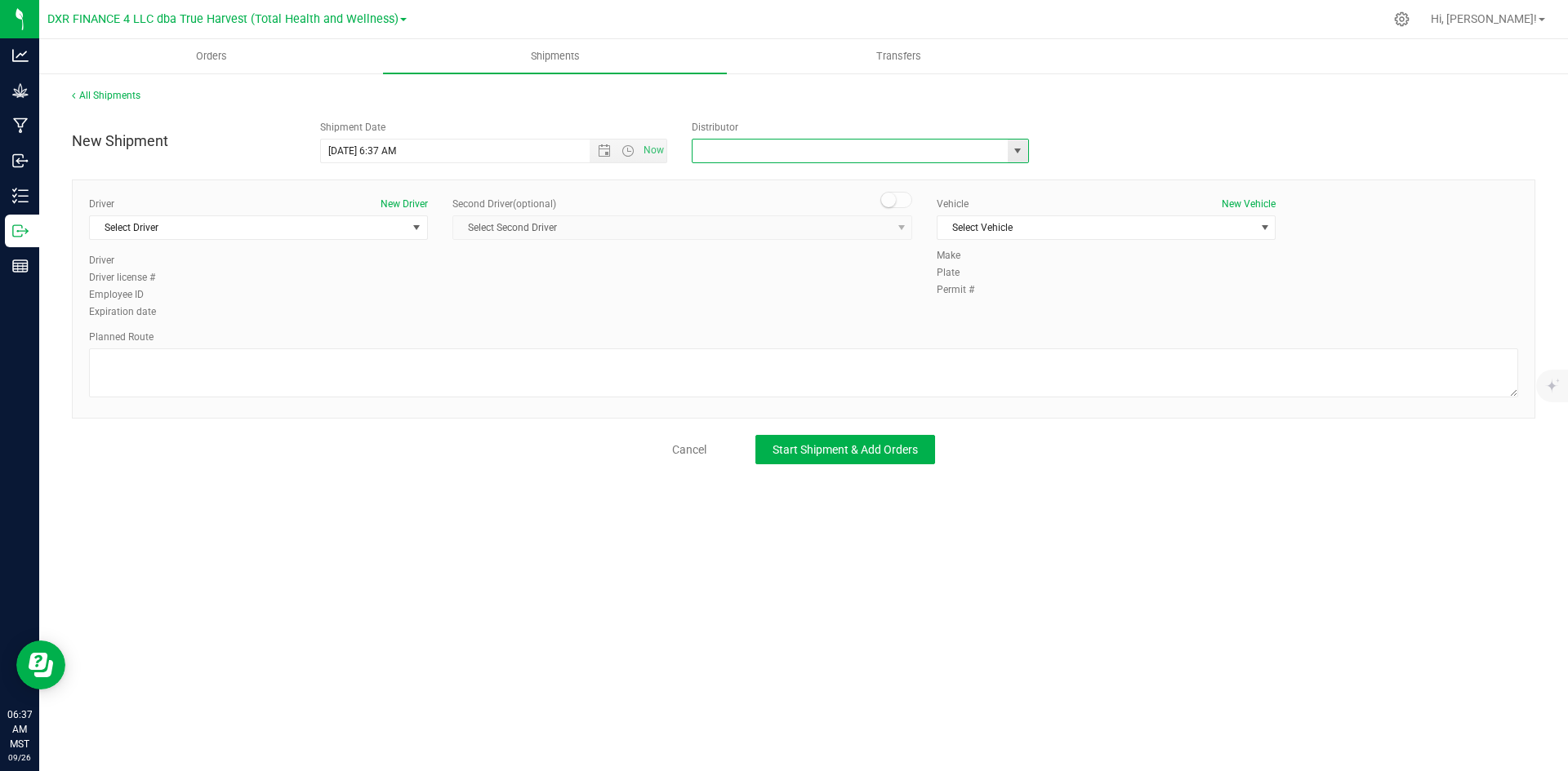
click at [965, 144] on input "text" at bounding box center [845, 151] width 305 height 23
click at [1027, 151] on span "select" at bounding box center [1018, 151] width 21 height 23
click at [891, 270] on li "Total Health and Wellness" at bounding box center [860, 270] width 336 height 24
type input "Total Health and Wellness"
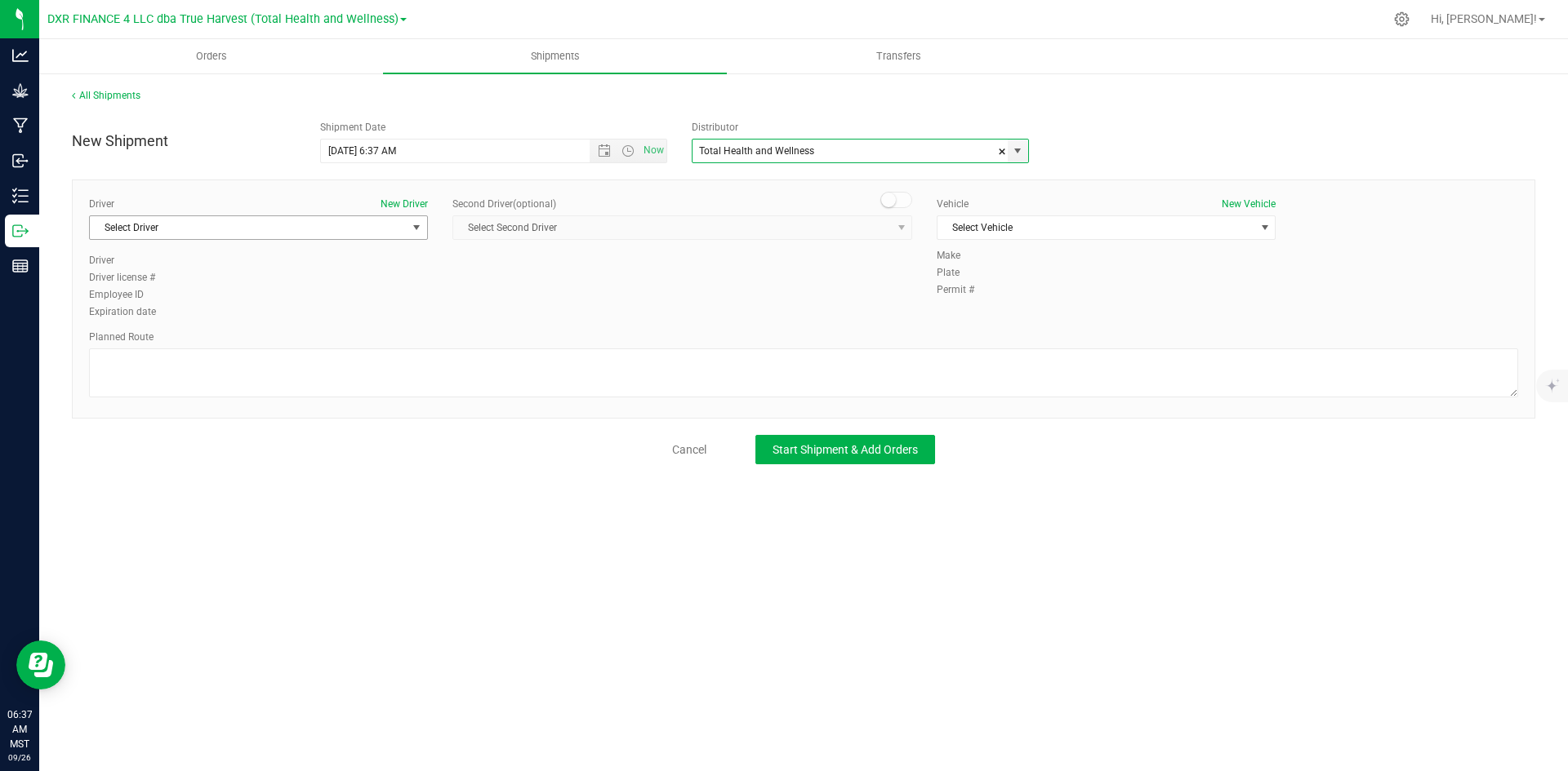
click at [377, 228] on span "Select Driver" at bounding box center [249, 228] width 317 height 23
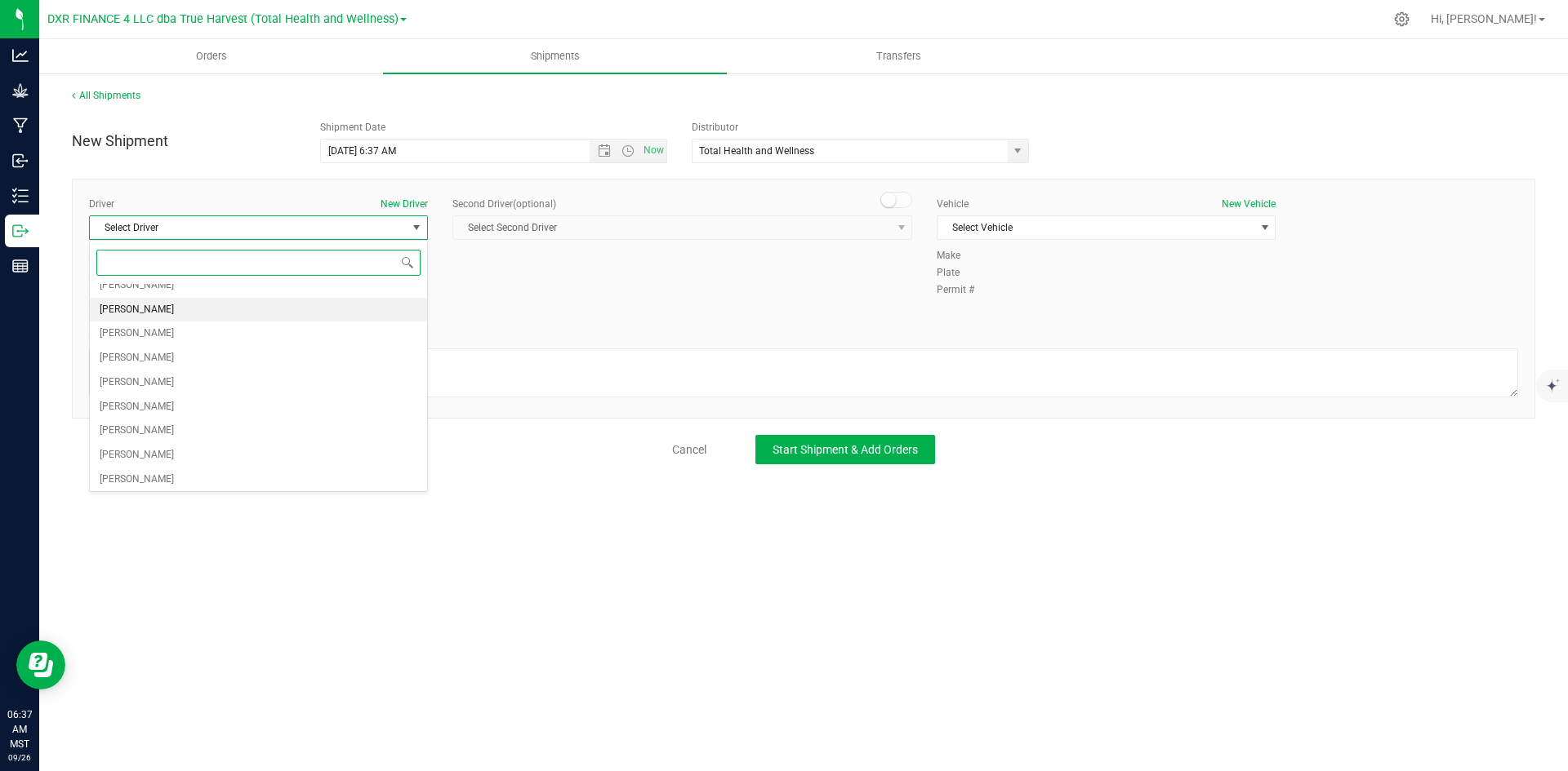
scroll to position [82, 0]
click at [286, 433] on li "Philip Mashek" at bounding box center [258, 432] width 337 height 24
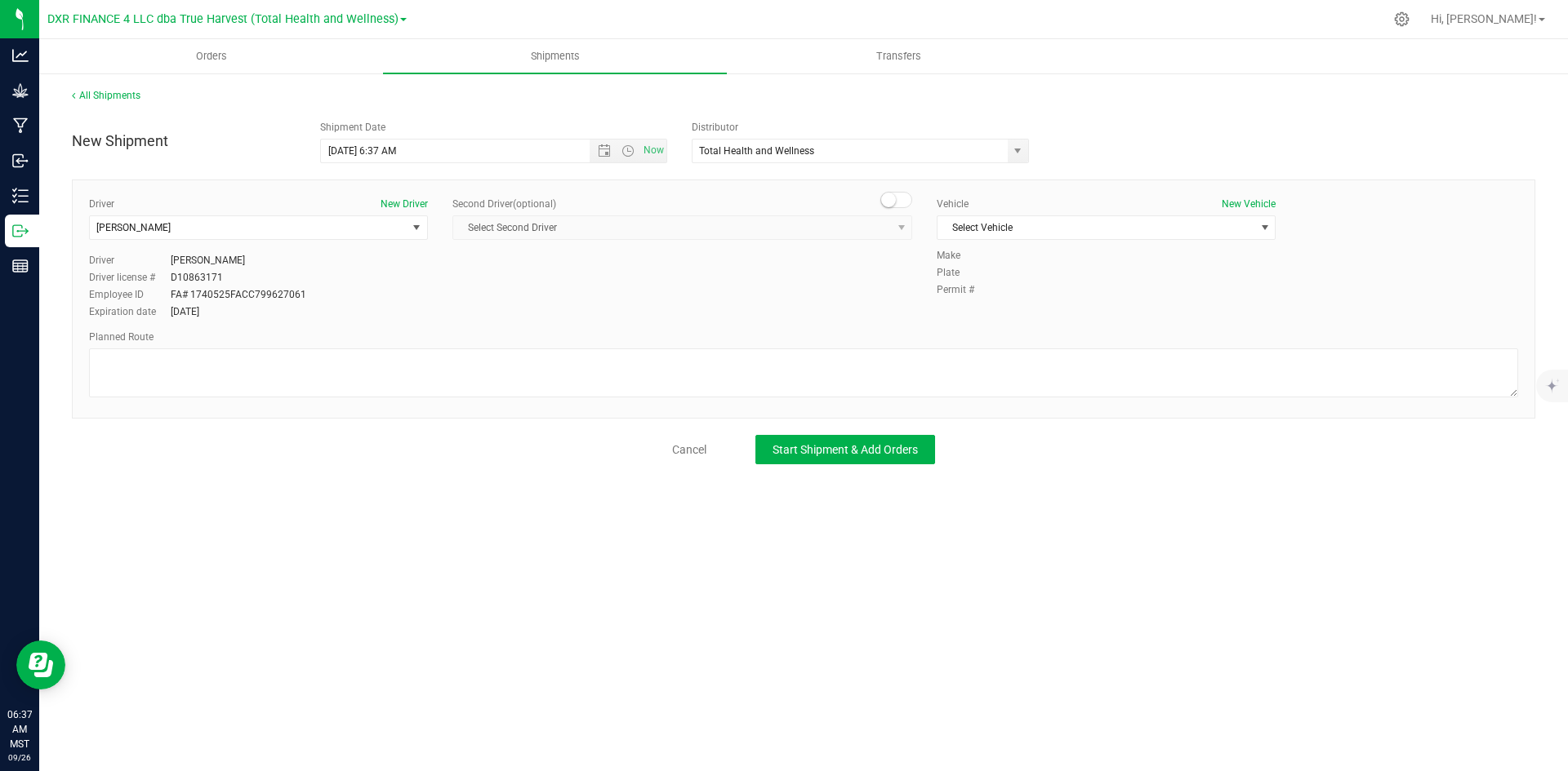
click at [1134, 210] on div "Vehicle New Vehicle" at bounding box center [1105, 204] width 339 height 15
click at [1133, 228] on span "Select Vehicle" at bounding box center [1096, 228] width 317 height 23
click at [1089, 305] on li "Ford Transit (2024)" at bounding box center [1105, 304] width 337 height 24
click at [900, 447] on span "Start Shipment & Add Orders" at bounding box center [845, 449] width 145 height 13
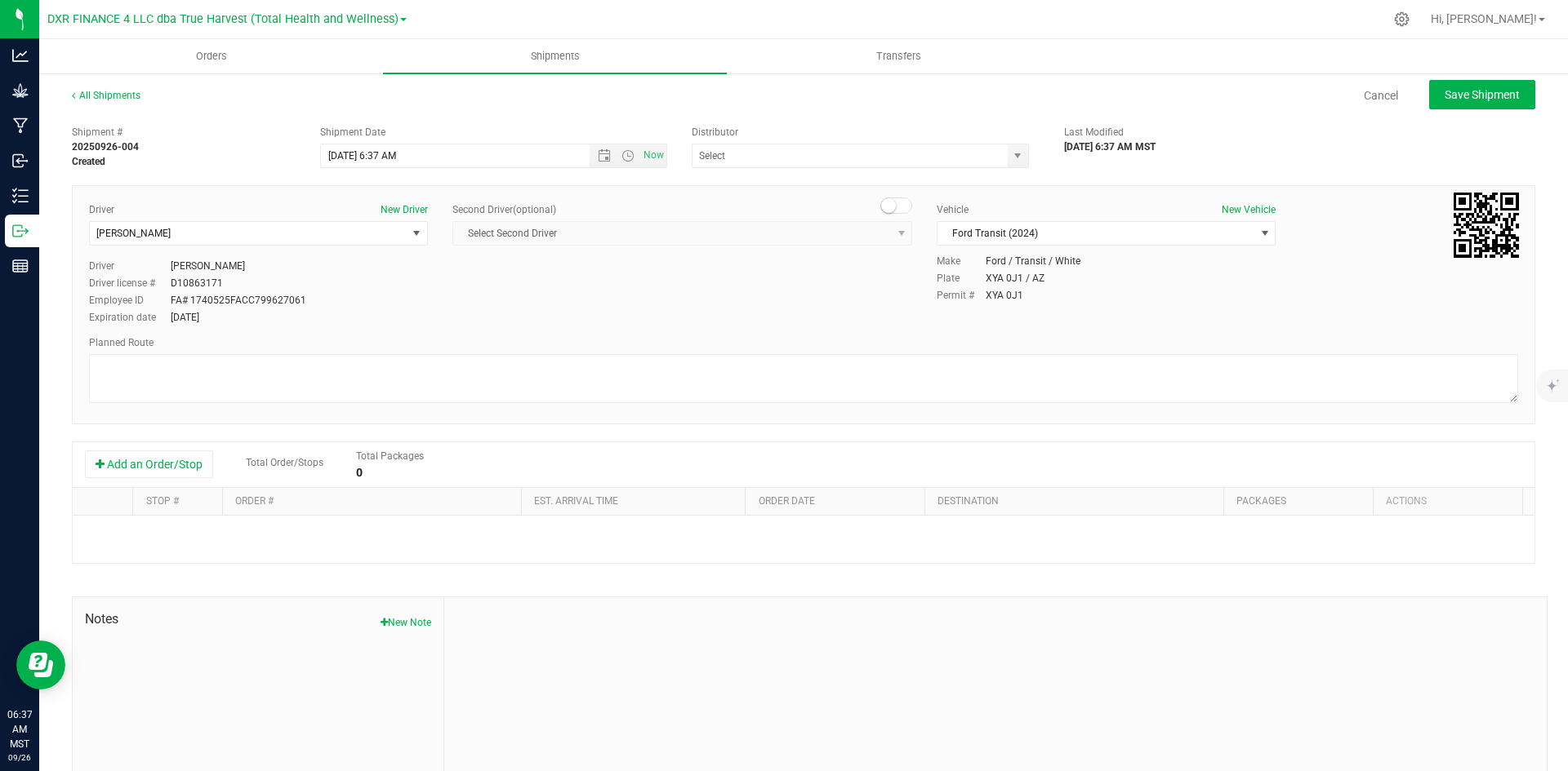
type input "Total Health and Wellness"
click at [173, 456] on button "Add an Order/Stop" at bounding box center [148, 464] width 129 height 28
click at [187, 465] on button "Add an Order/Stop" at bounding box center [148, 464] width 129 height 28
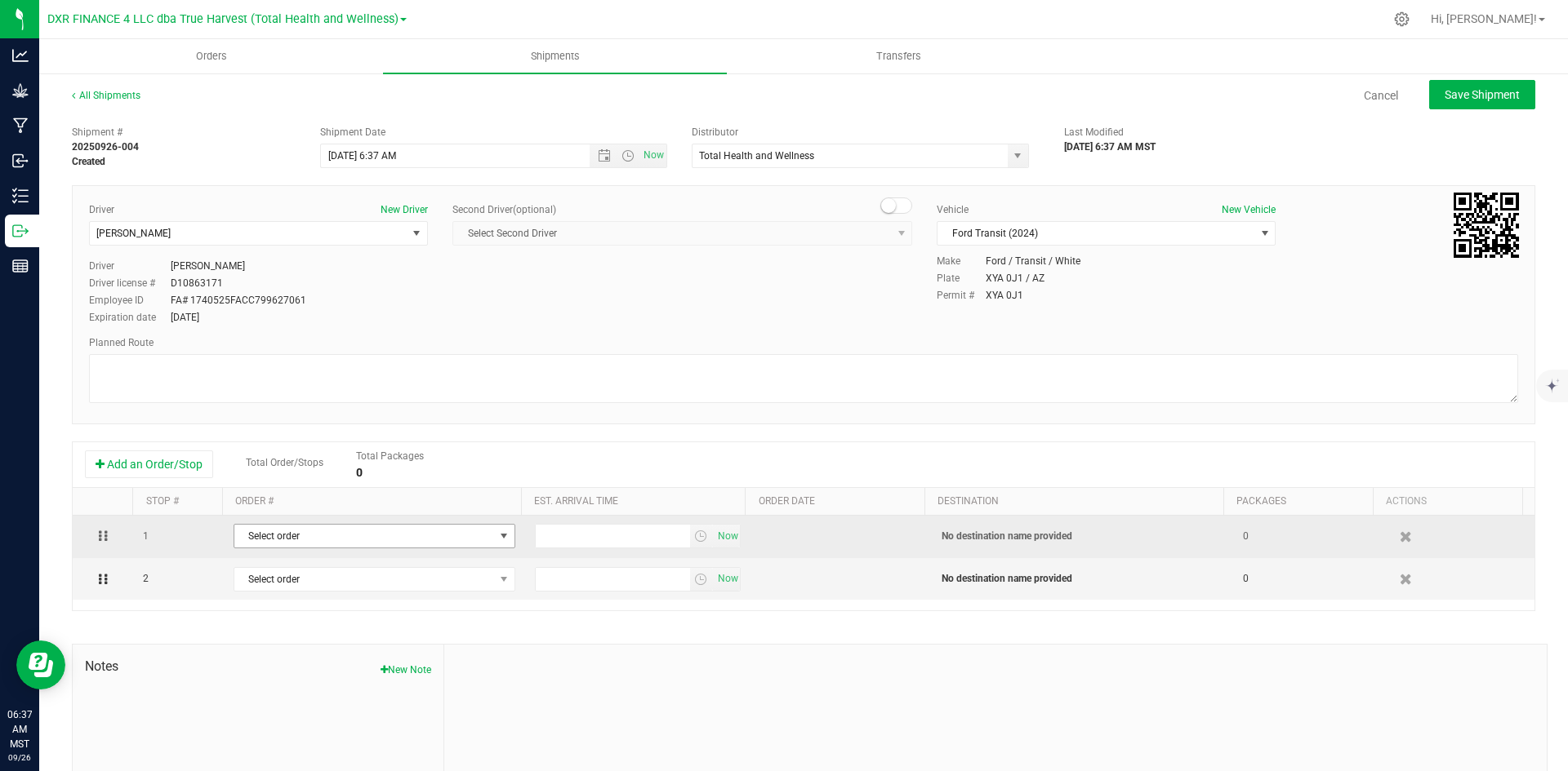
click at [291, 541] on span "Select order" at bounding box center [364, 536] width 260 height 23
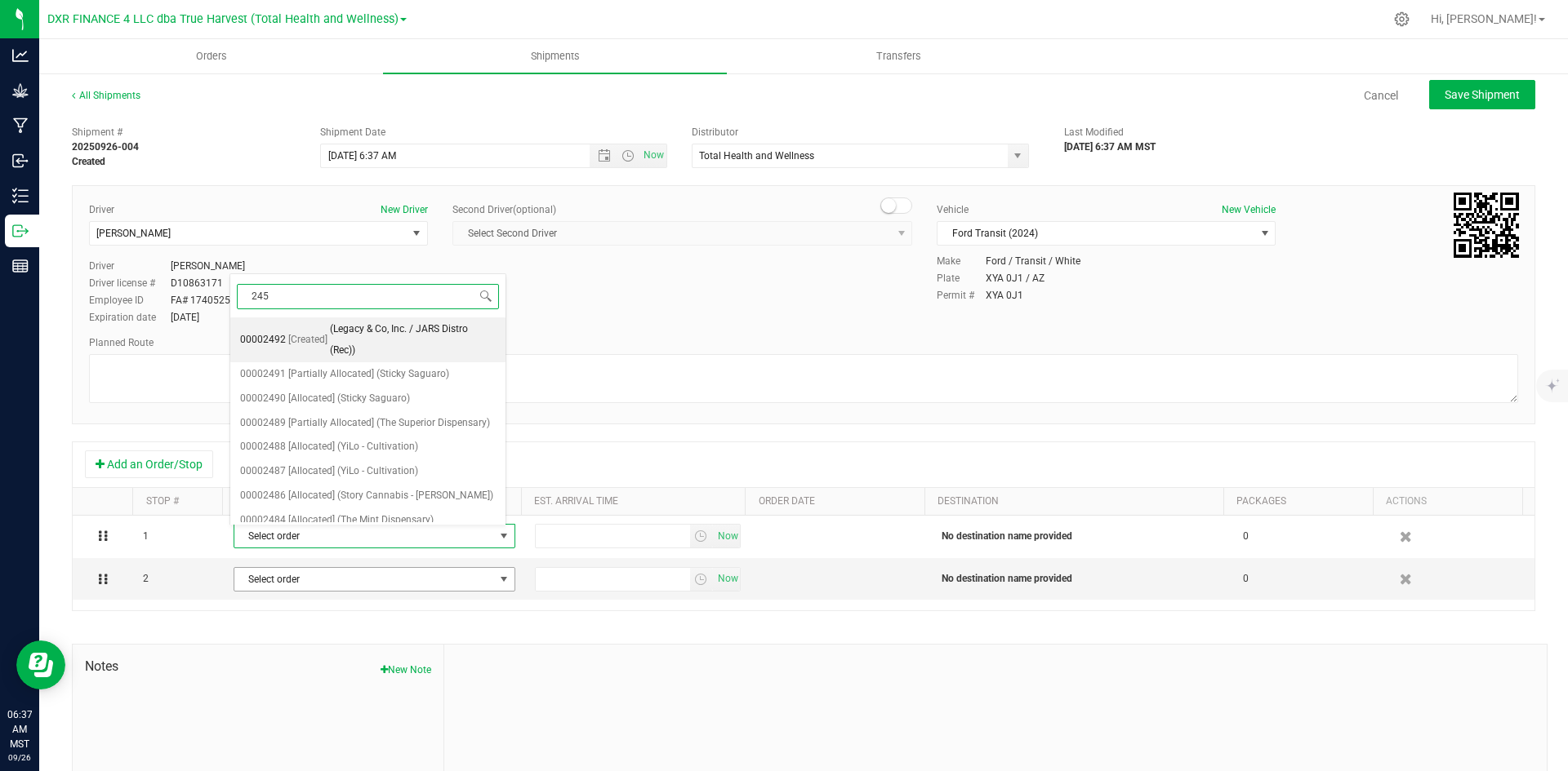
type input "2454"
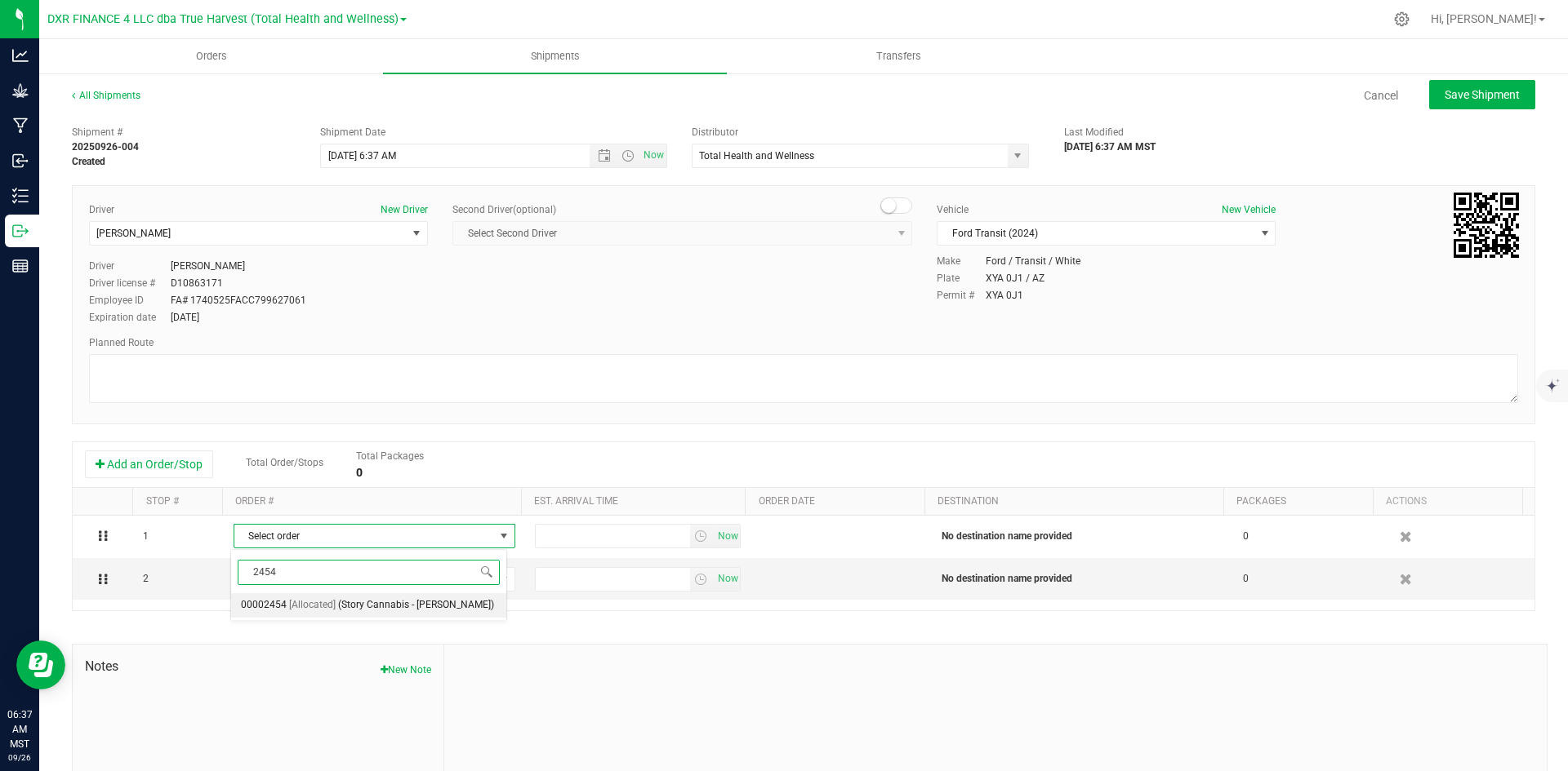
click at [308, 602] on span "[Allocated]" at bounding box center [312, 605] width 47 height 22
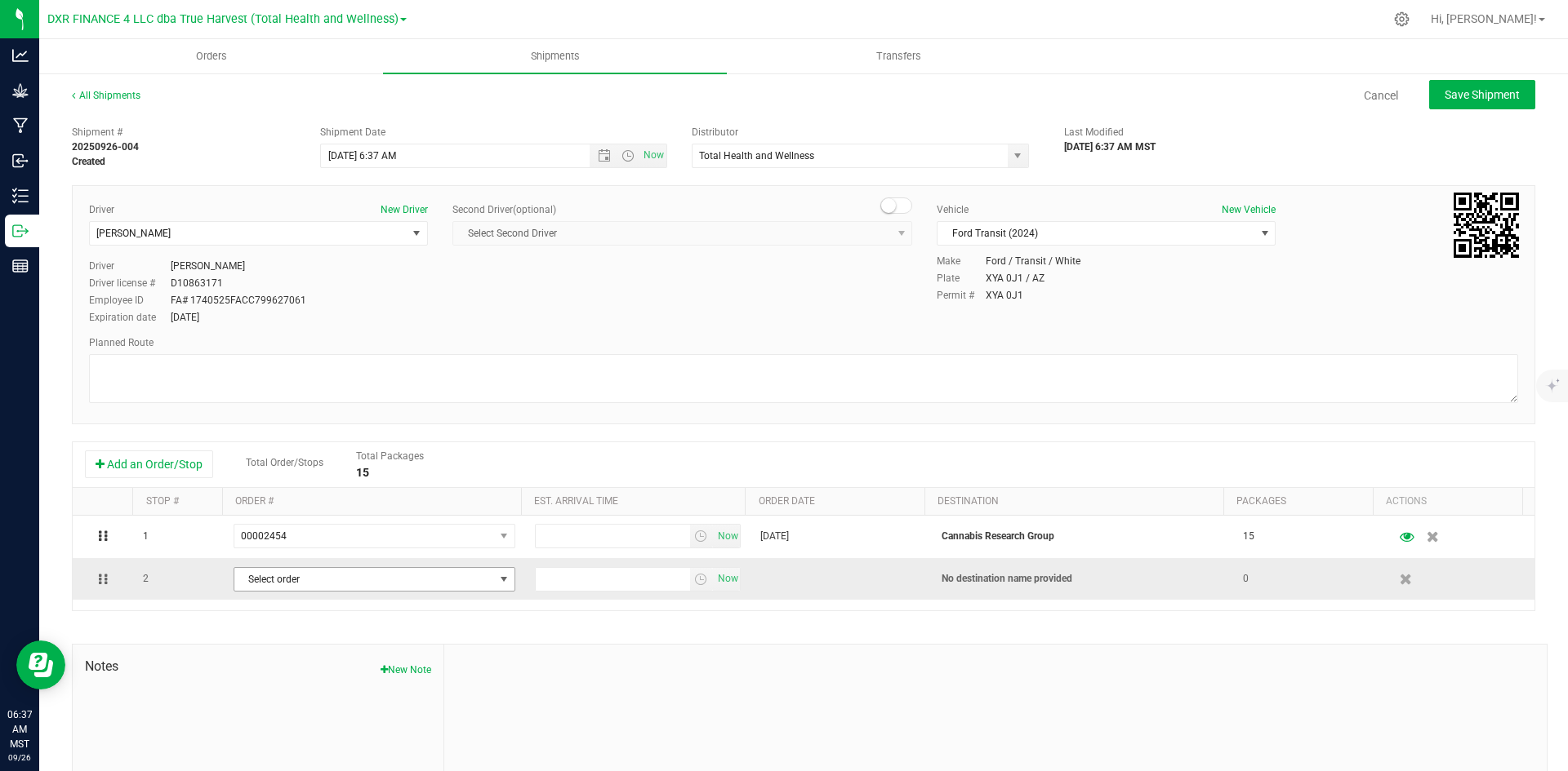
click at [304, 584] on span "Select order" at bounding box center [364, 580] width 260 height 23
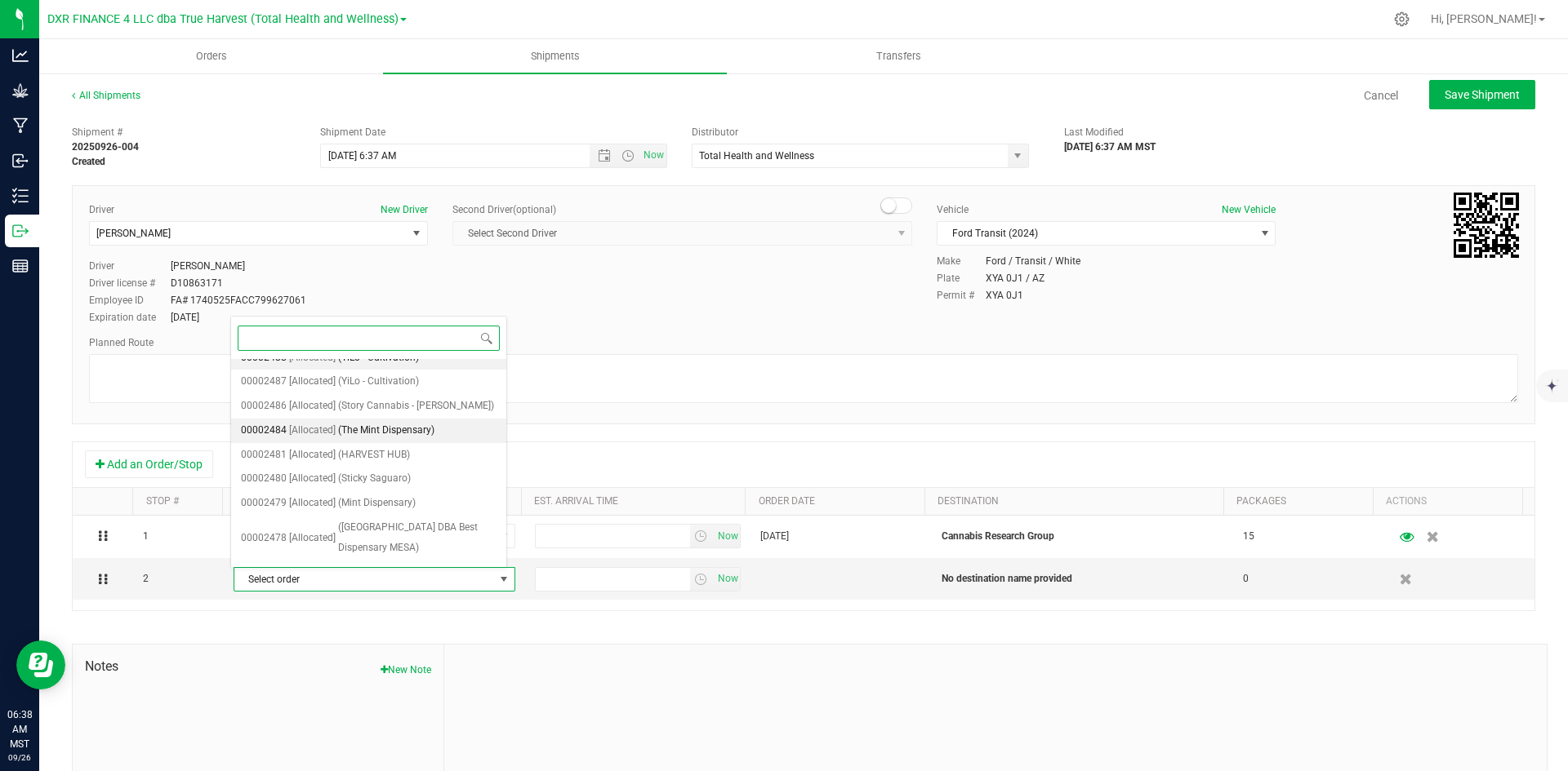
scroll to position [163, 0]
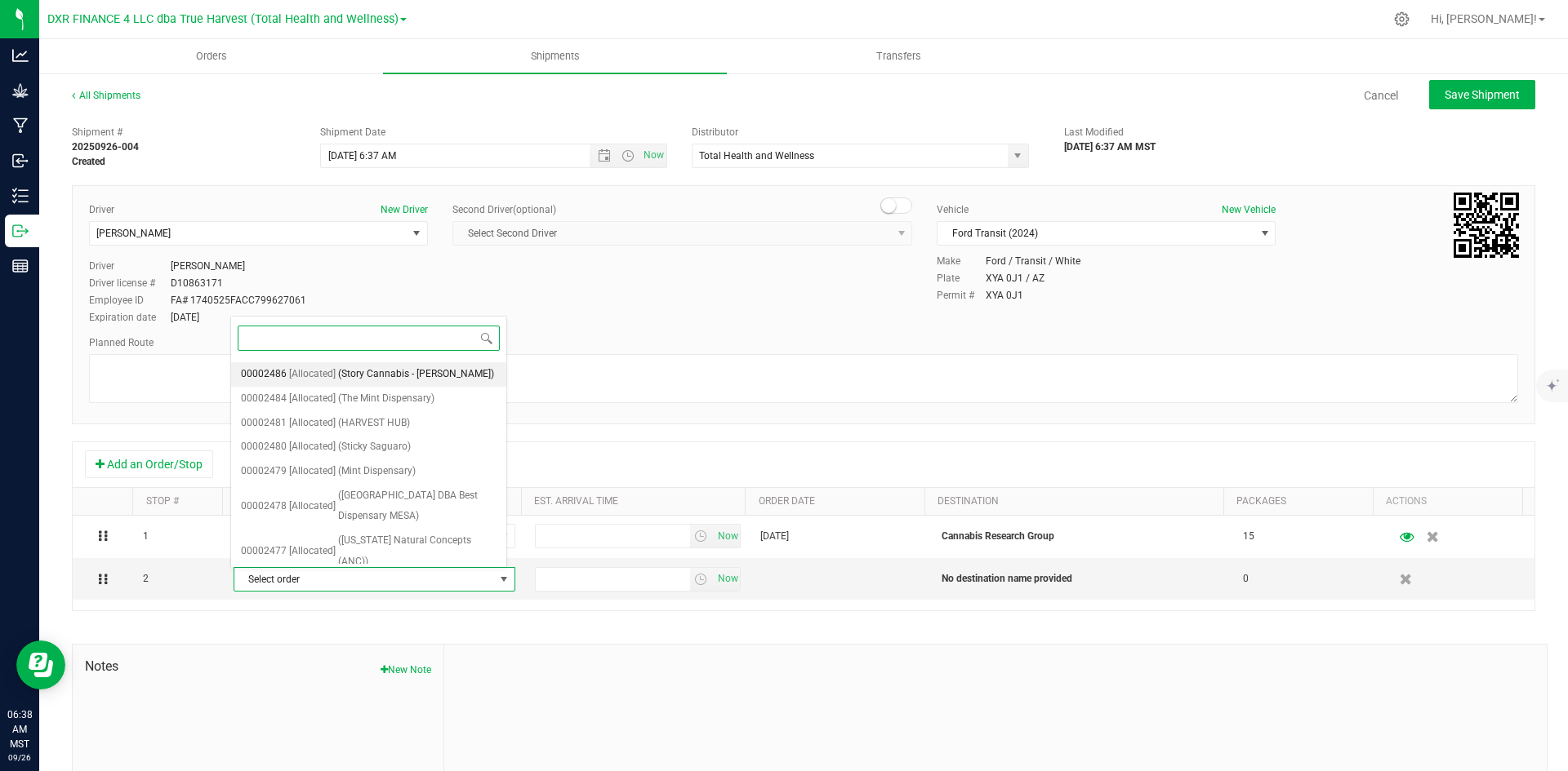
click at [418, 386] on span "(Story Cannabis - Tolleson)" at bounding box center [416, 374] width 156 height 22
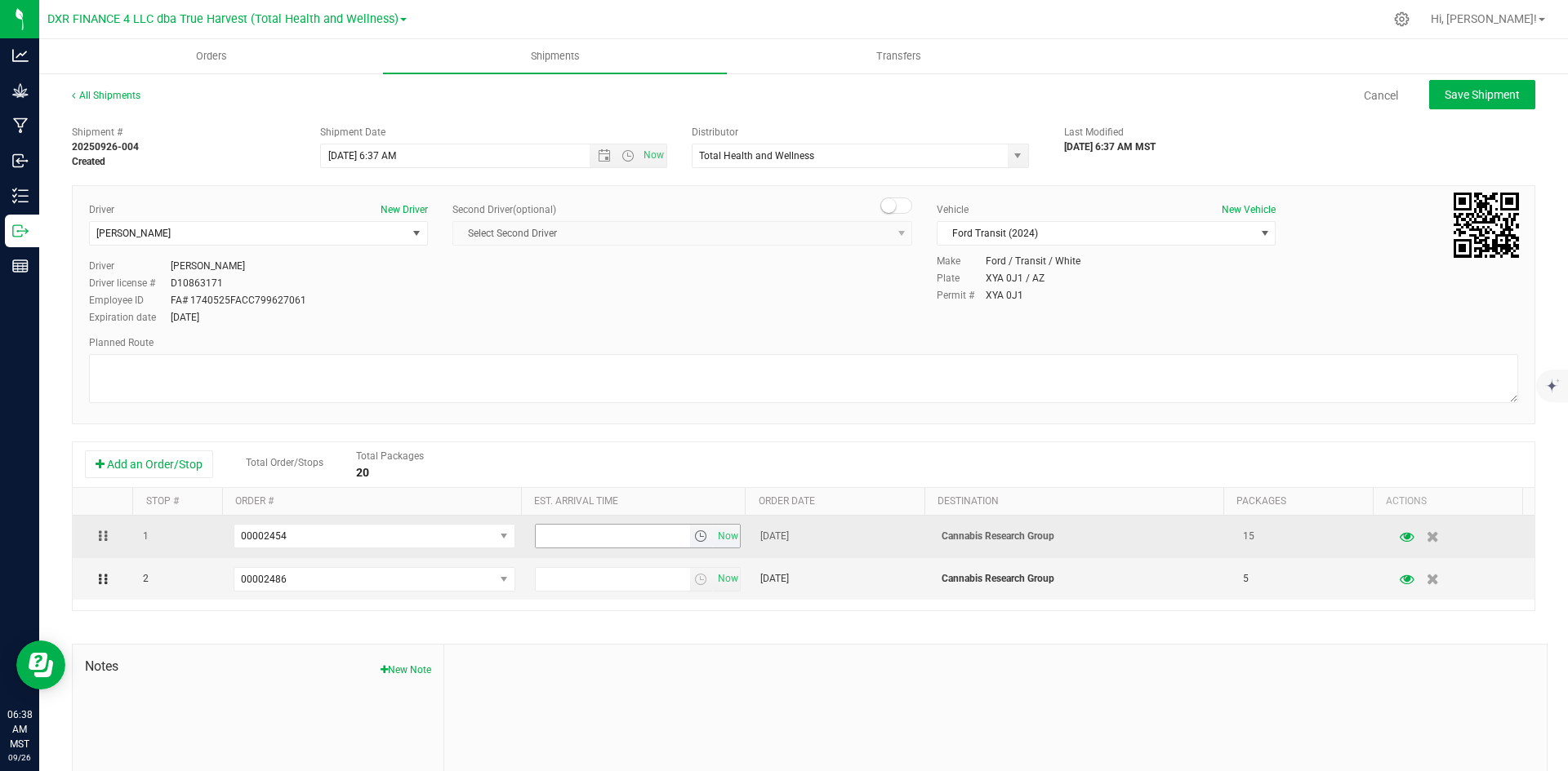
click at [597, 534] on input "text" at bounding box center [613, 536] width 154 height 23
type input "4:45 pm"
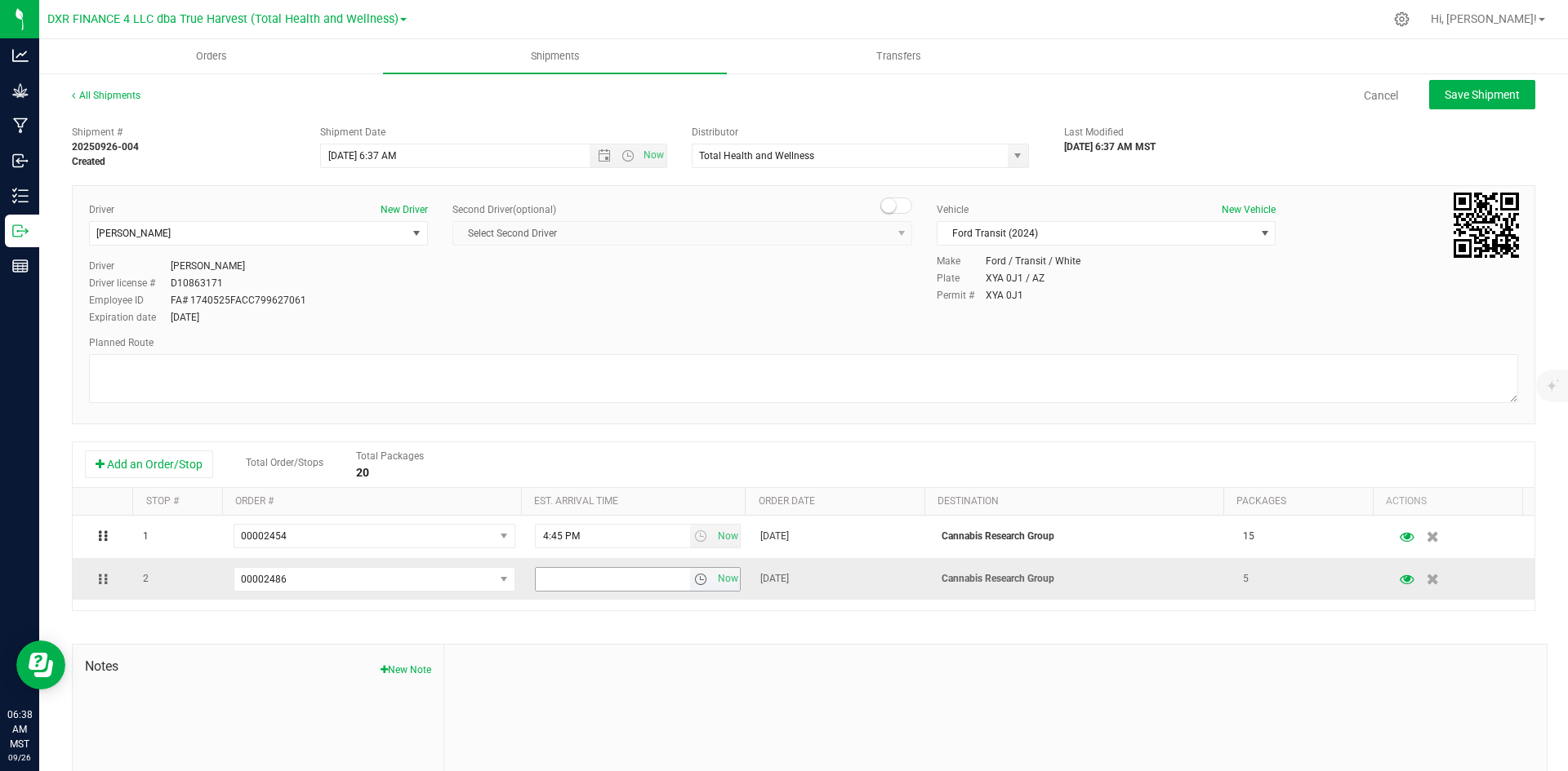
click at [615, 587] on input "text" at bounding box center [613, 580] width 154 height 23
type input "4:45 pm"
click at [594, 659] on div at bounding box center [995, 753] width 1103 height 219
click at [1469, 97] on span "Save Shipment" at bounding box center [1482, 95] width 75 height 13
type input "9/26/2025 1:37 PM"
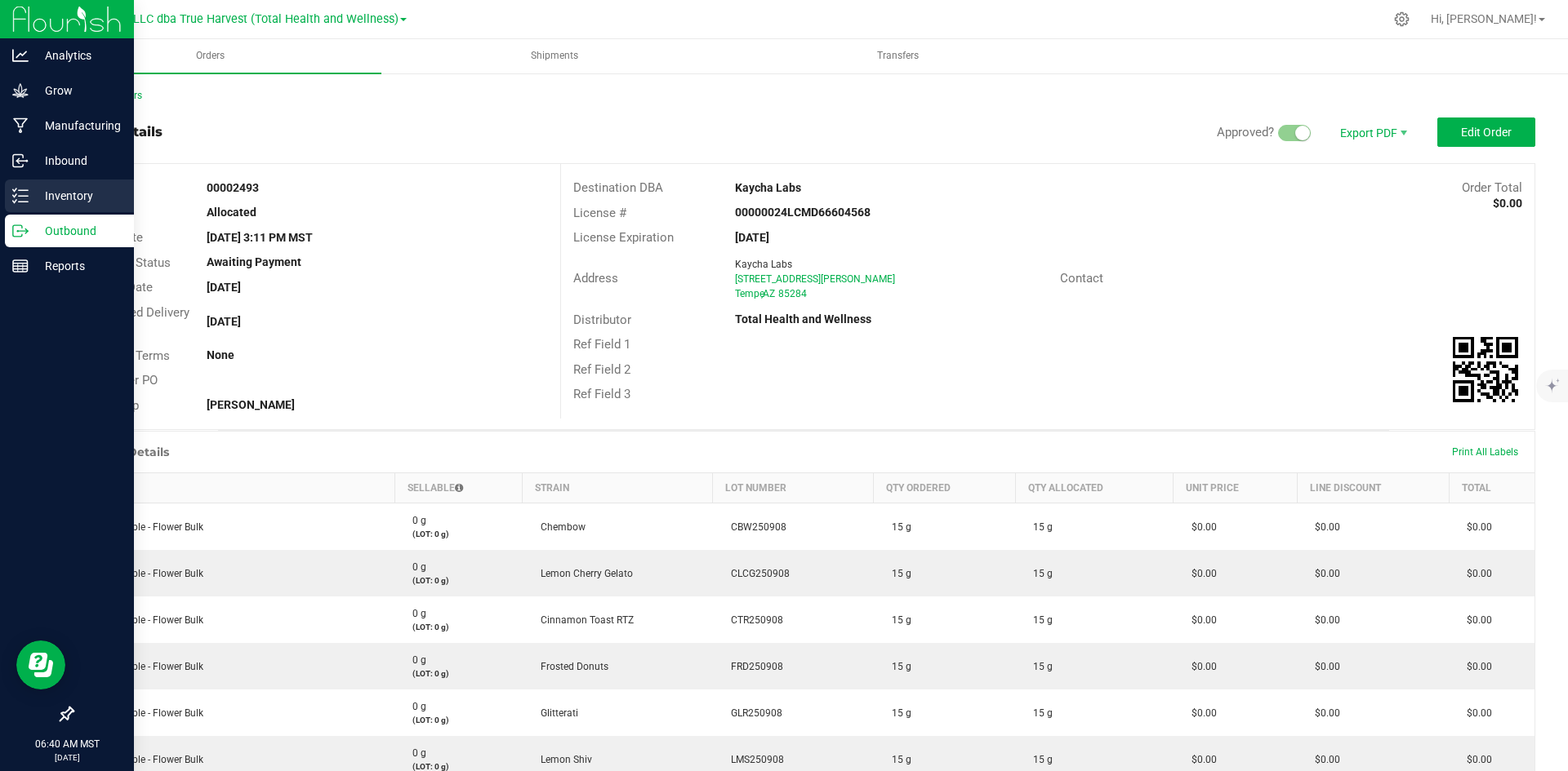
click at [31, 203] on p "Inventory" at bounding box center [77, 195] width 98 height 20
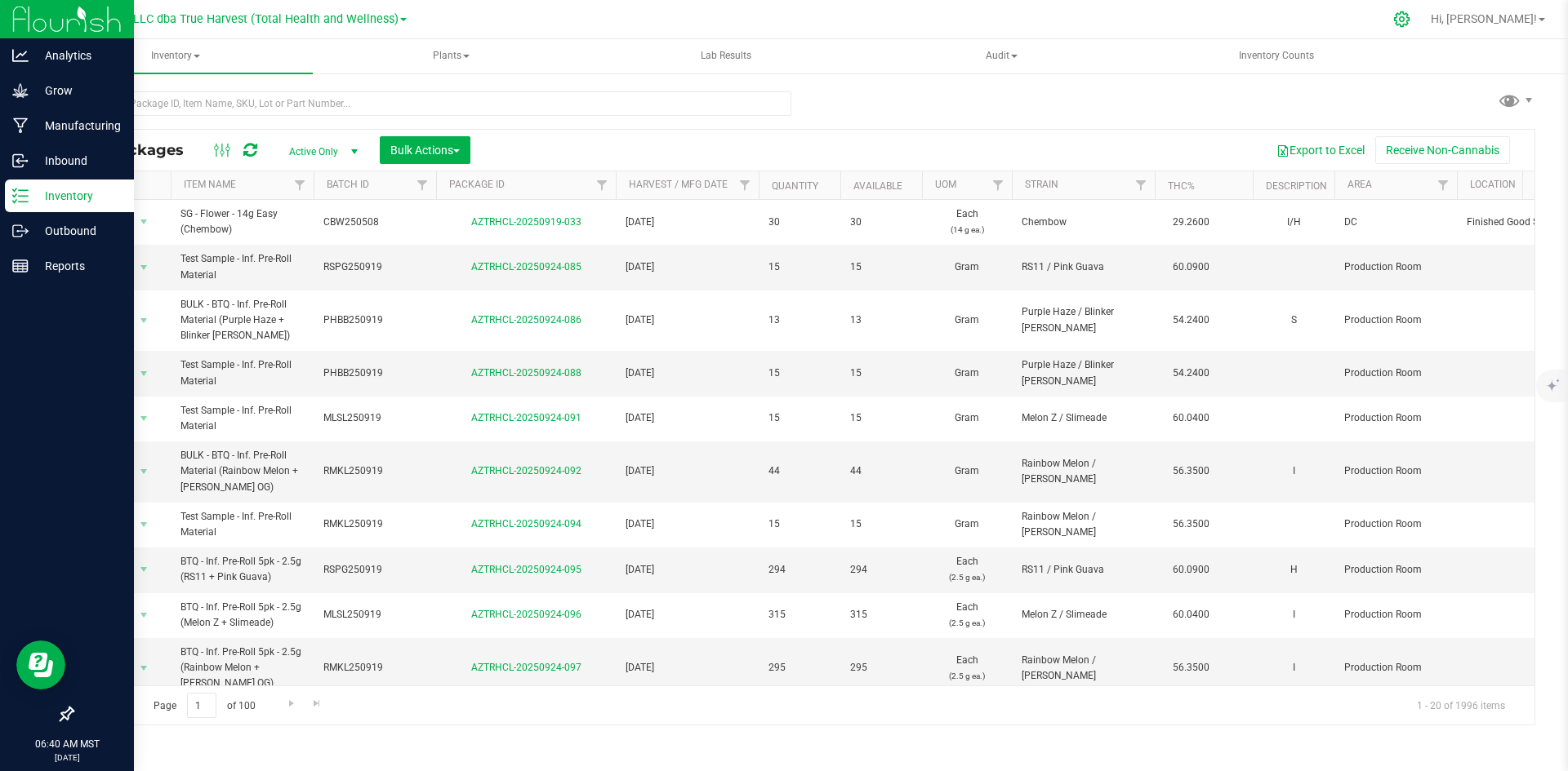
click at [1410, 23] on icon at bounding box center [1401, 19] width 17 height 17
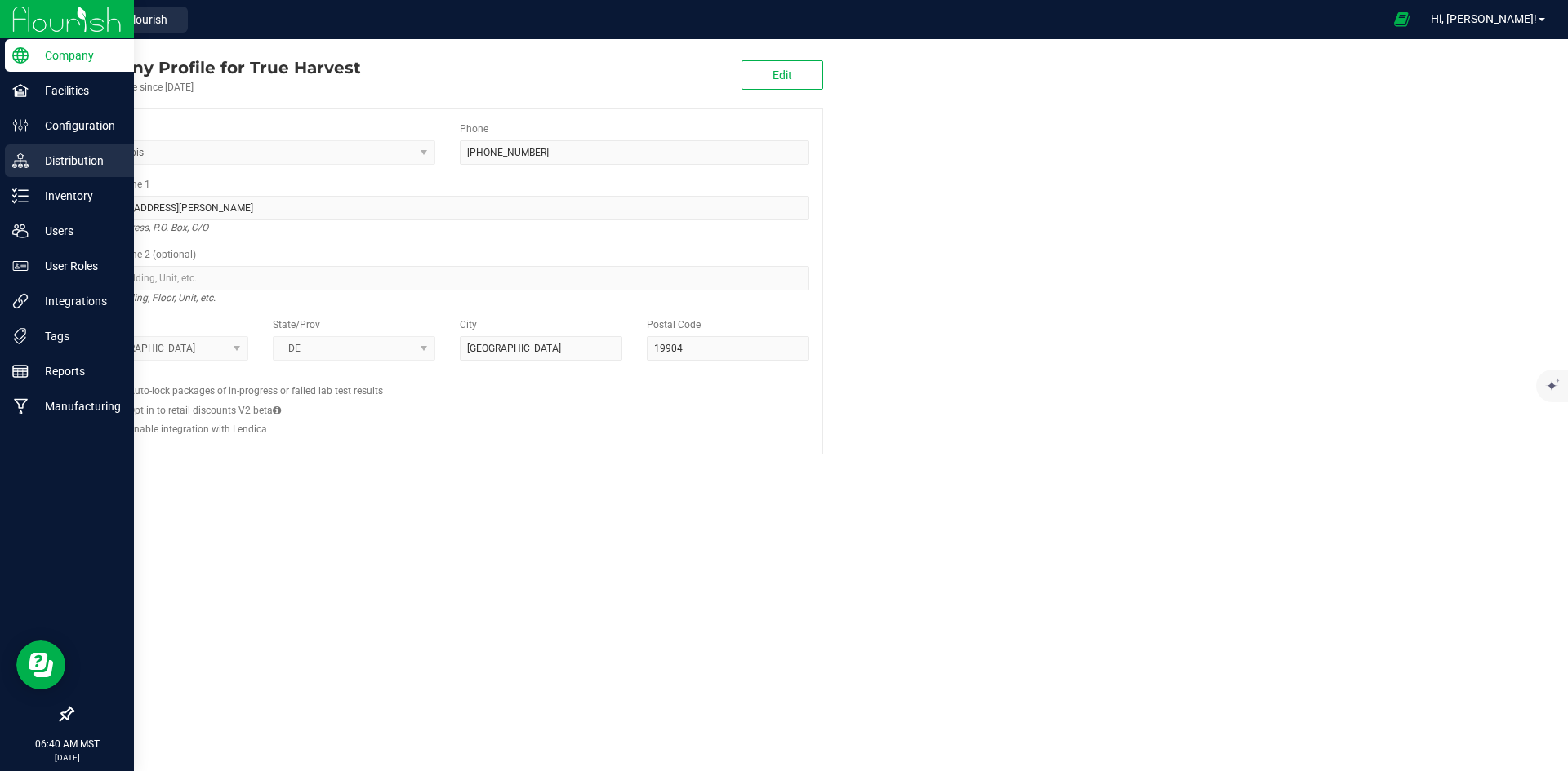
click at [25, 170] on div "Distribution" at bounding box center [69, 160] width 129 height 33
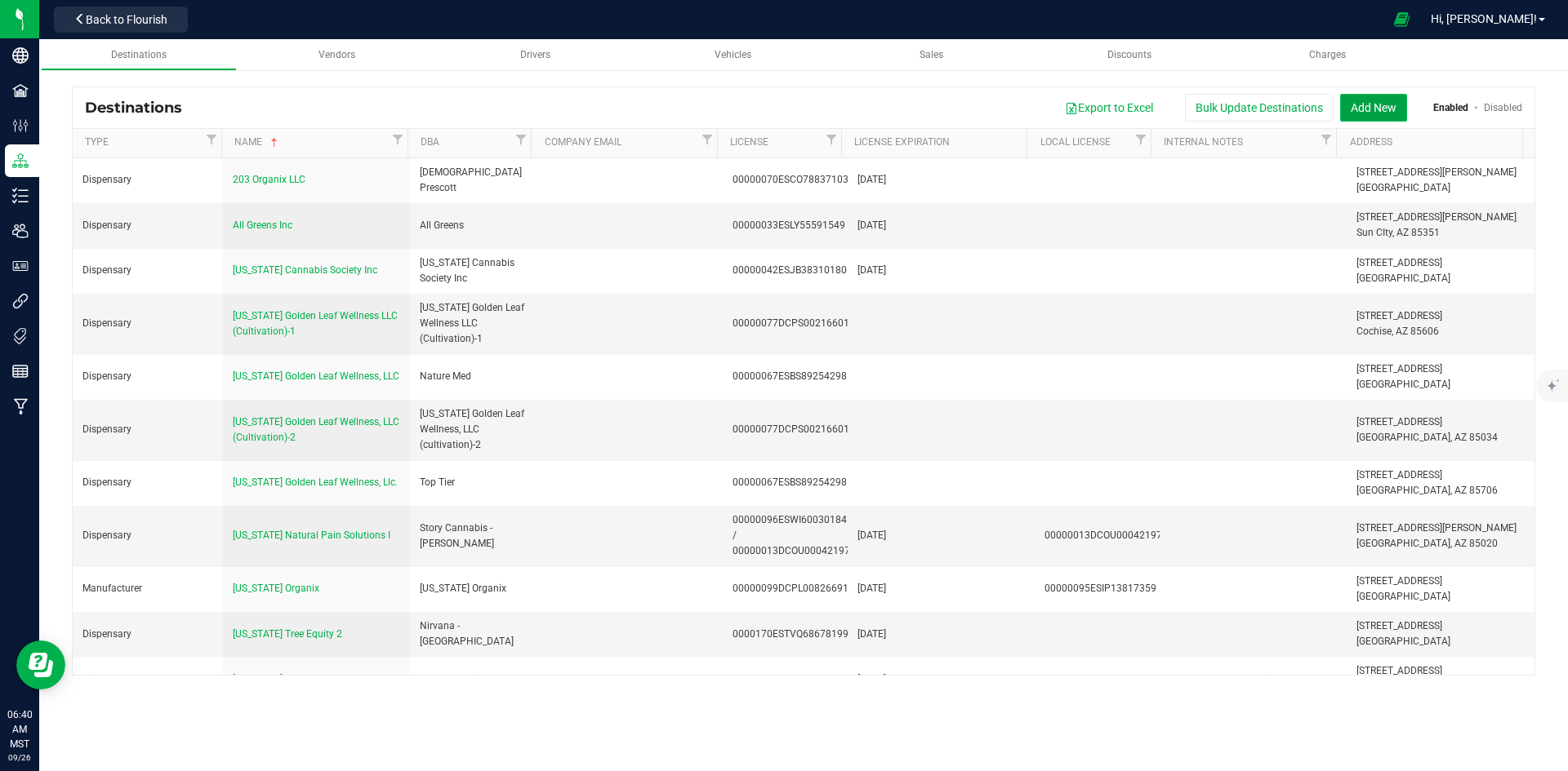
click at [1391, 113] on button "Add New" at bounding box center [1373, 108] width 67 height 28
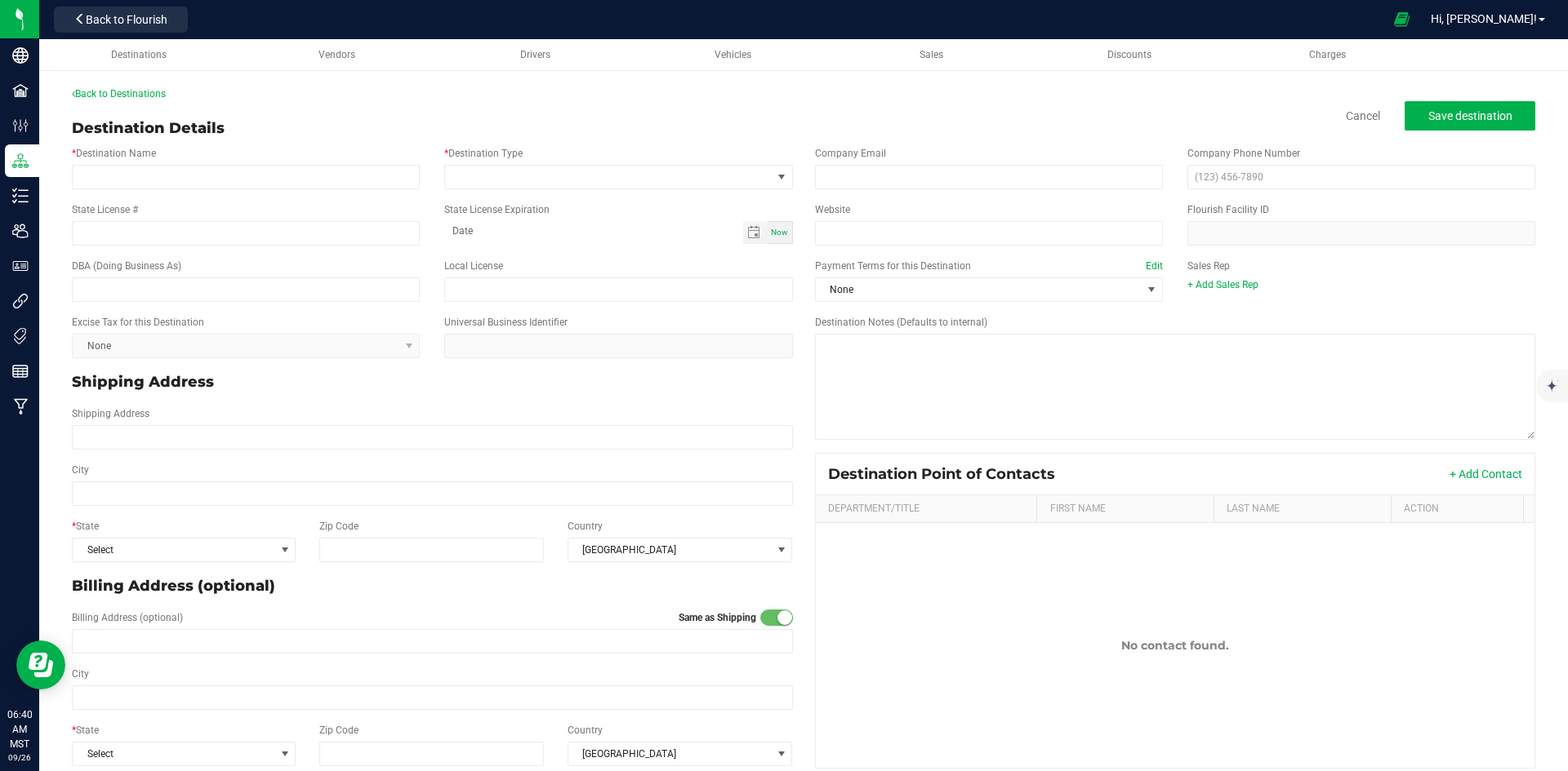
click at [166, 190] on div "* Destination Name * Destination Type" at bounding box center [433, 168] width 745 height 56
click at [166, 179] on input "* Destination Name" at bounding box center [246, 177] width 348 height 24
type input "Fwa Inc"
click at [479, 180] on span at bounding box center [607, 177] width 326 height 23
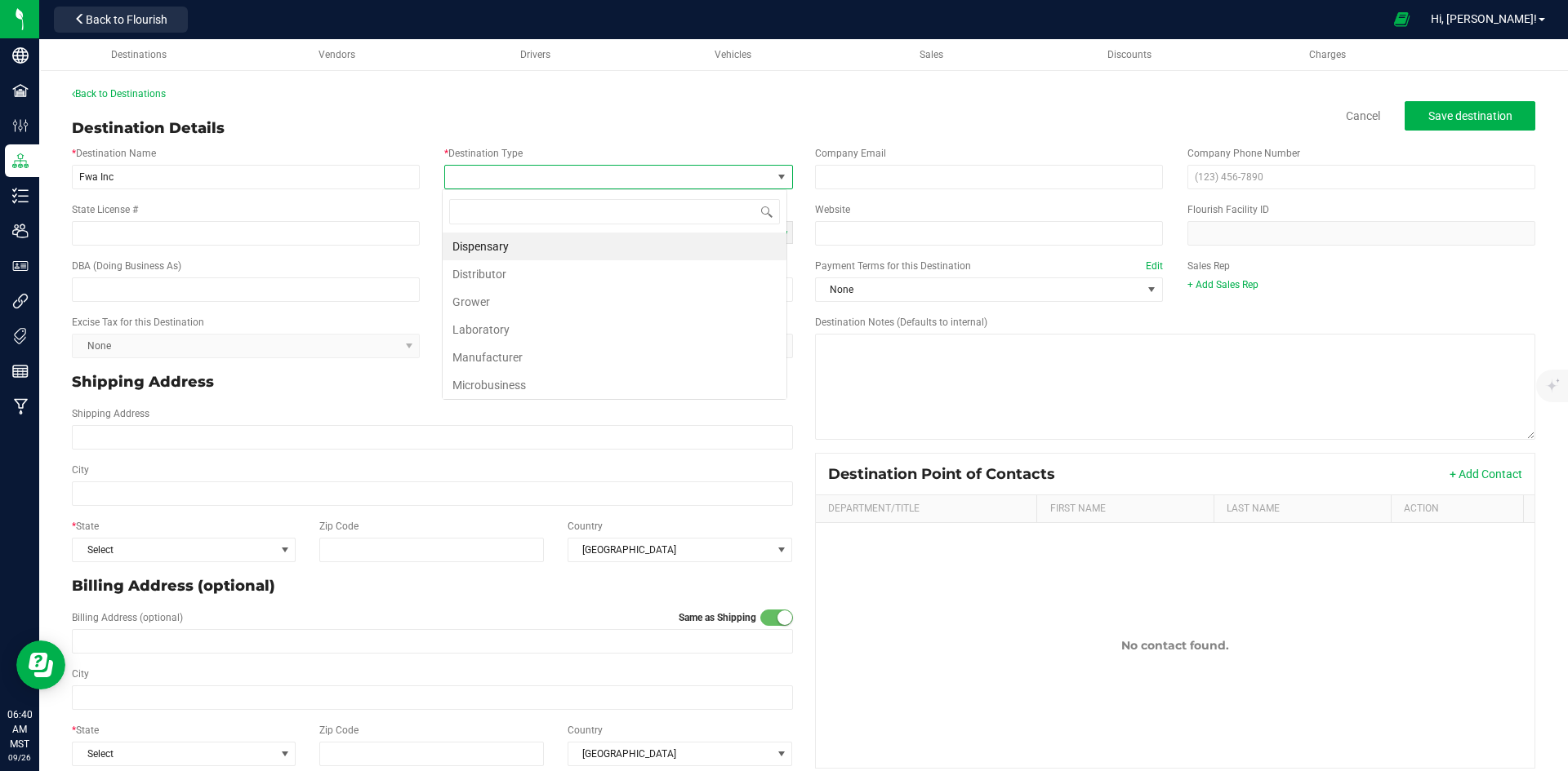
scroll to position [24, 344]
click at [496, 244] on li "Dispensary" at bounding box center [615, 247] width 343 height 28
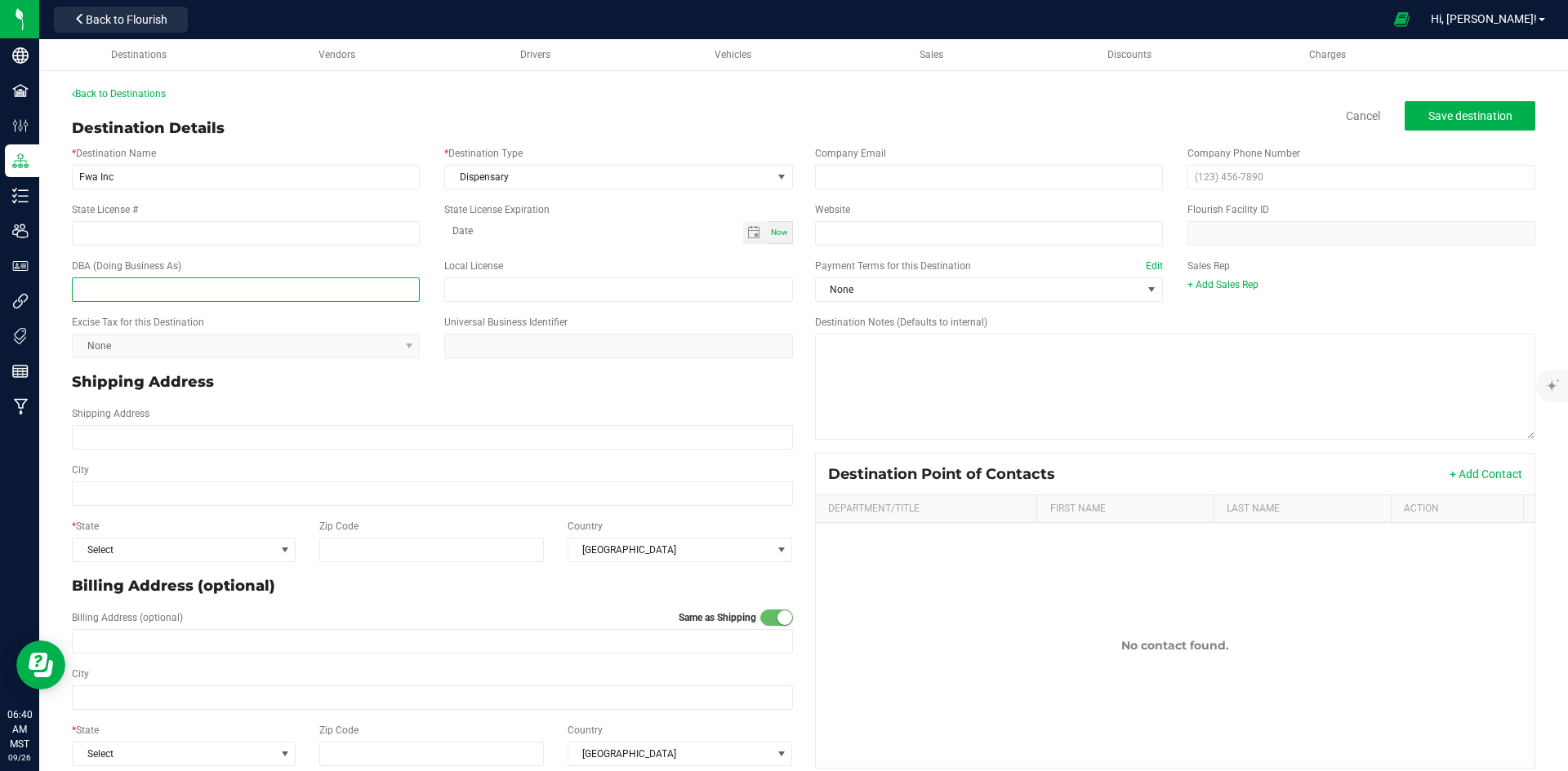
click at [179, 279] on input "text" at bounding box center [246, 290] width 348 height 24
type input "Farm Fresh"
click at [259, 230] on input "State License #" at bounding box center [246, 234] width 348 height 24
paste input "00000062ESGQ60020478"
type input "00000062ESGQ60020478"
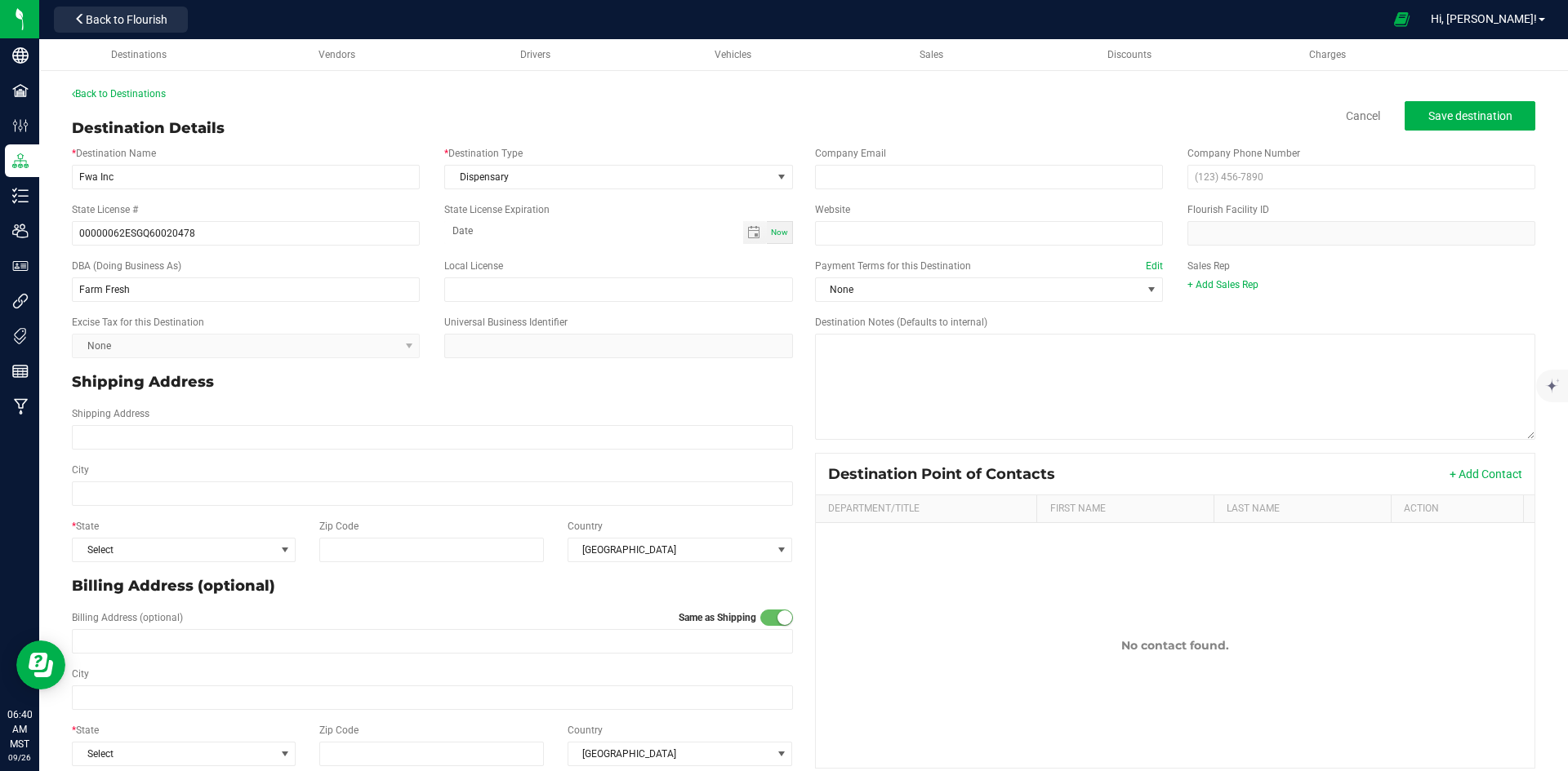
click at [343, 269] on div "DBA (Doing Business As) Farm Fresh" at bounding box center [246, 280] width 373 height 43
click at [753, 233] on span "Toggle calendar" at bounding box center [754, 233] width 13 height 13
click at [553, 264] on span "September 2025" at bounding box center [528, 263] width 49 height 24
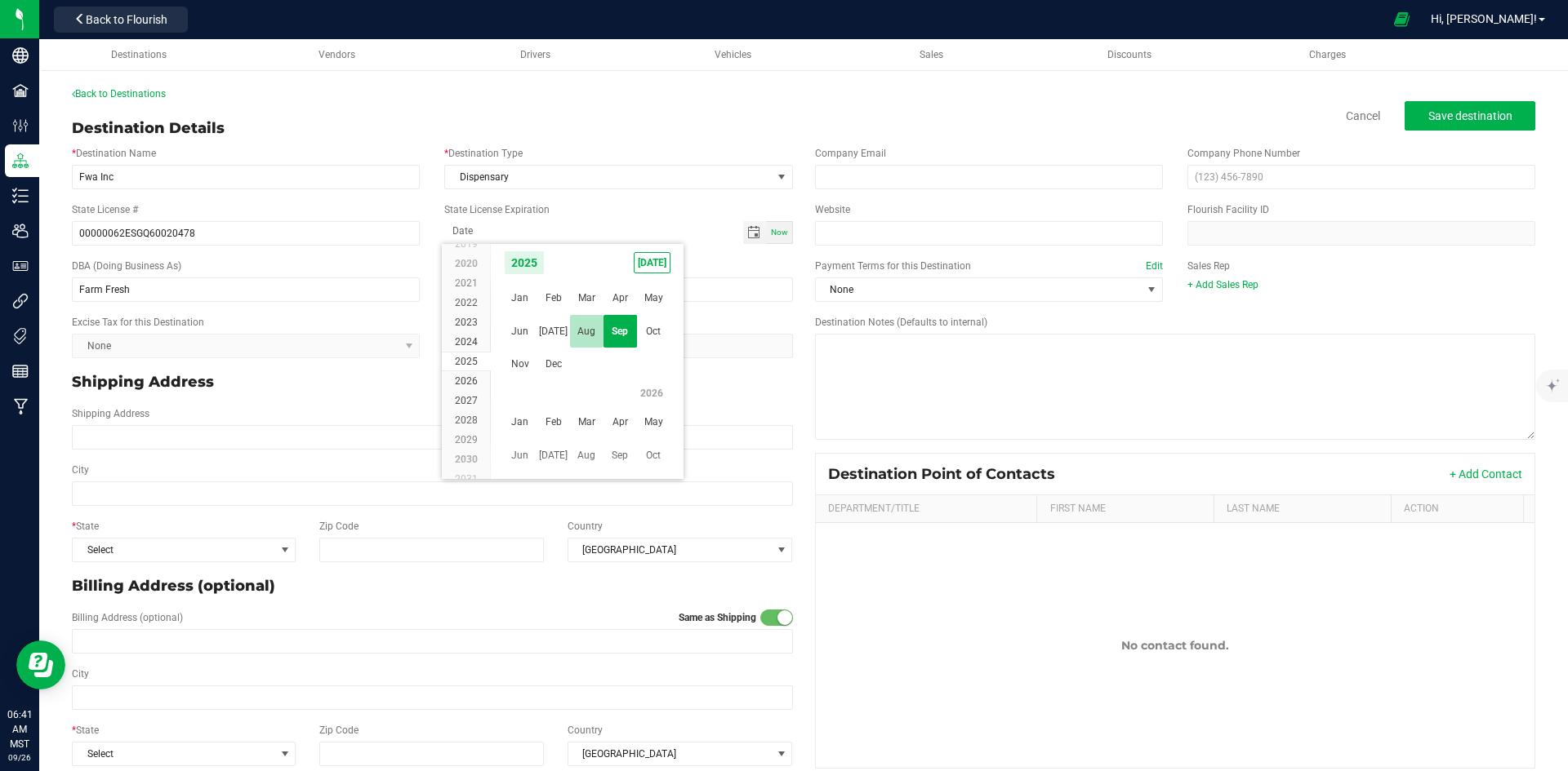
click at [589, 340] on span "Aug" at bounding box center [586, 332] width 34 height 34
click at [605, 349] on span "7" at bounding box center [610, 343] width 23 height 25
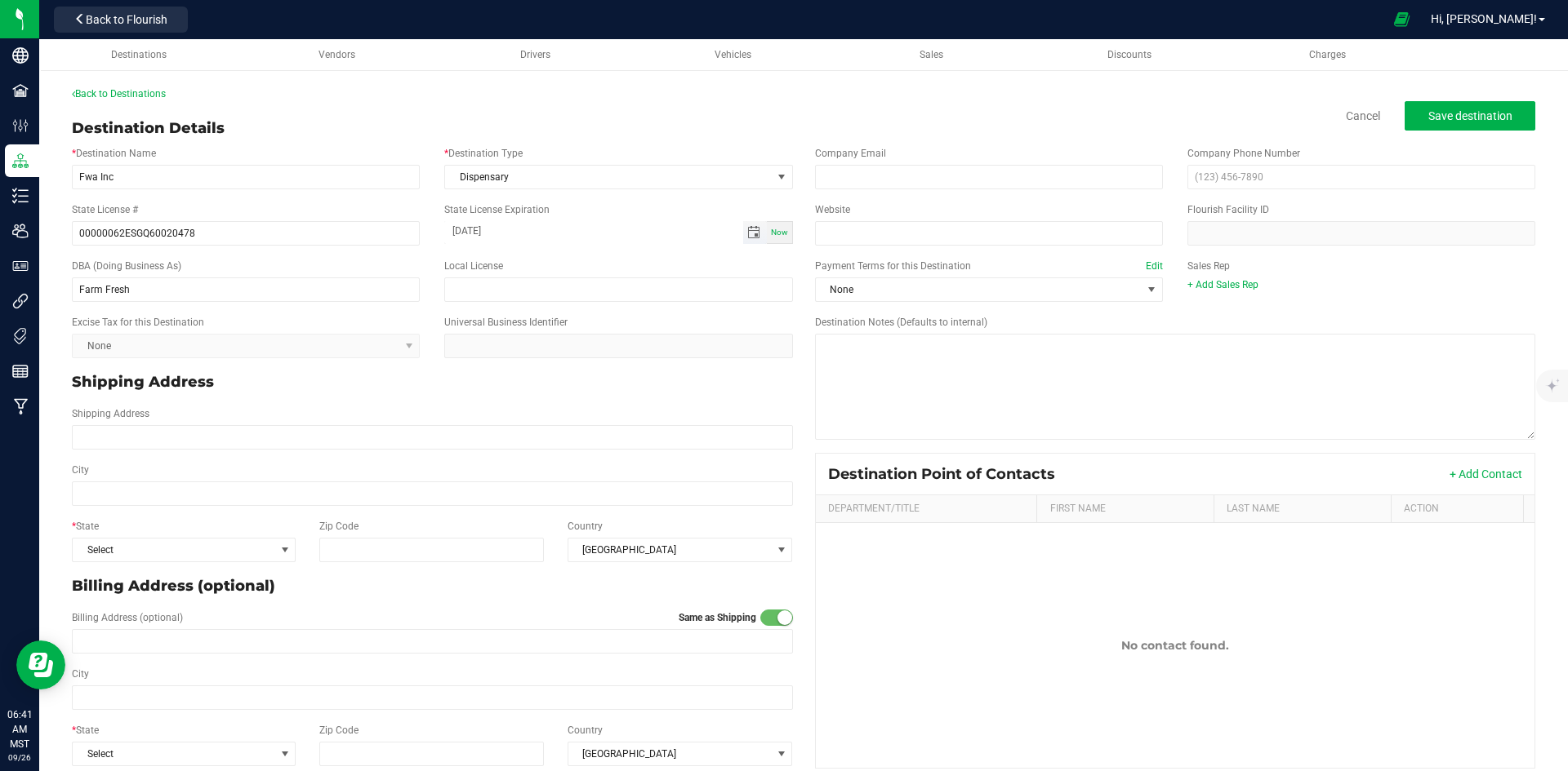
click at [747, 238] on span "Toggle calendar" at bounding box center [754, 233] width 13 height 13
click at [553, 262] on span "August 2025" at bounding box center [528, 263] width 49 height 24
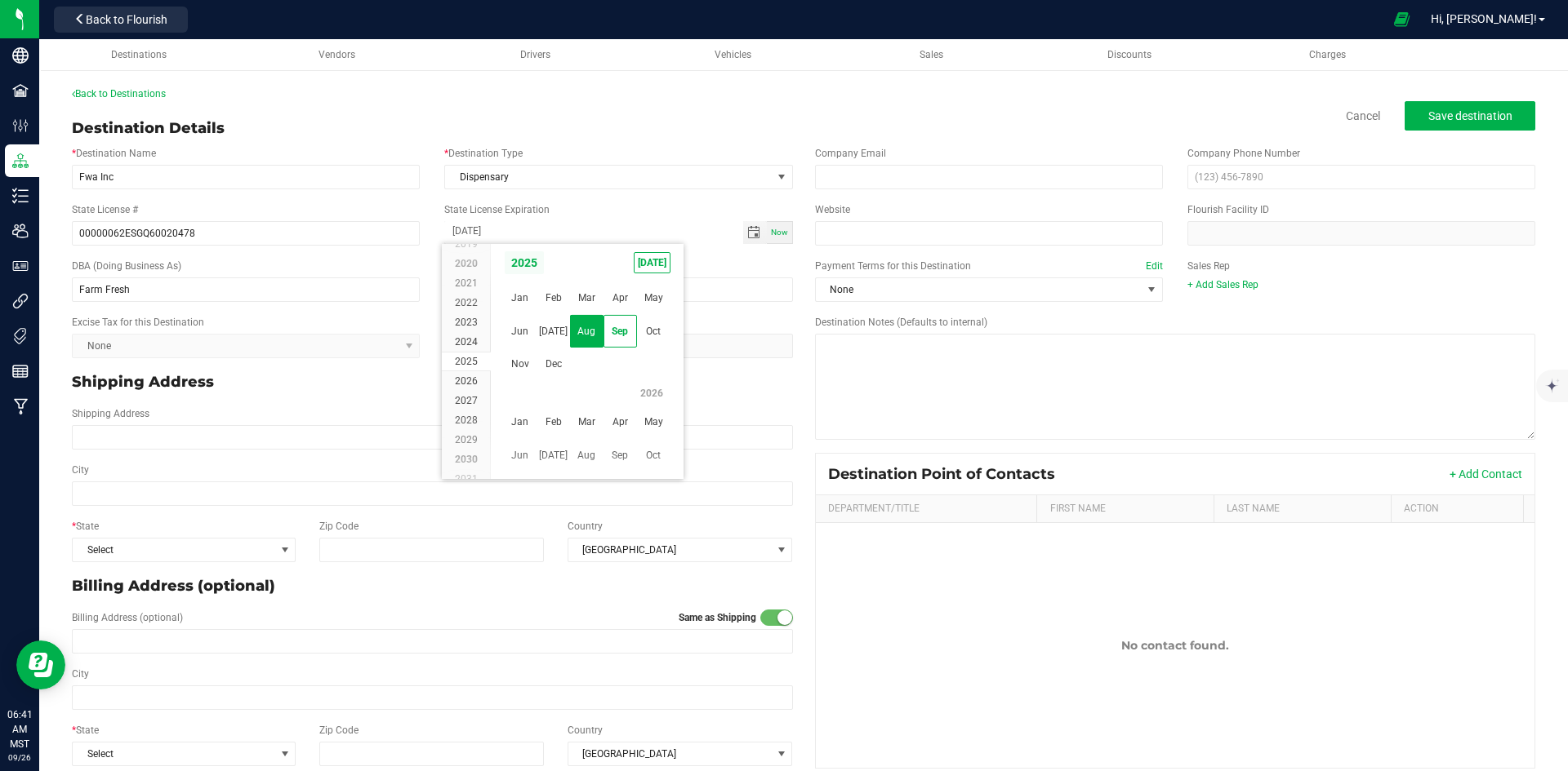
click at [538, 268] on span "2025" at bounding box center [525, 263] width 41 height 24
click at [554, 335] on span "2026" at bounding box center [554, 332] width 34 height 34
click at [579, 341] on span "Aug" at bounding box center [586, 332] width 34 height 34
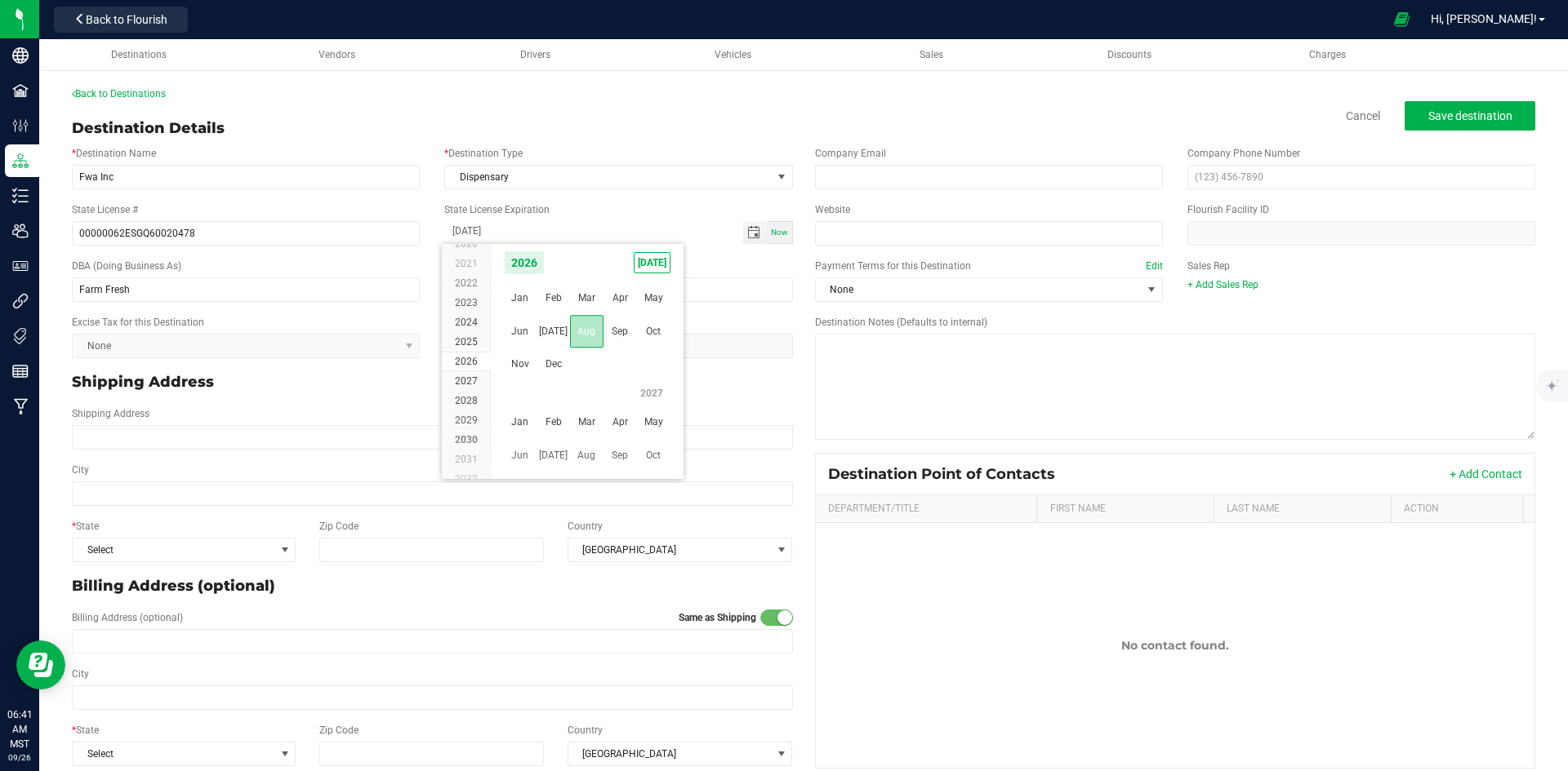
scroll to position [266605, 0]
click at [634, 349] on span "7" at bounding box center [633, 343] width 23 height 25
type input "08-07-2026"
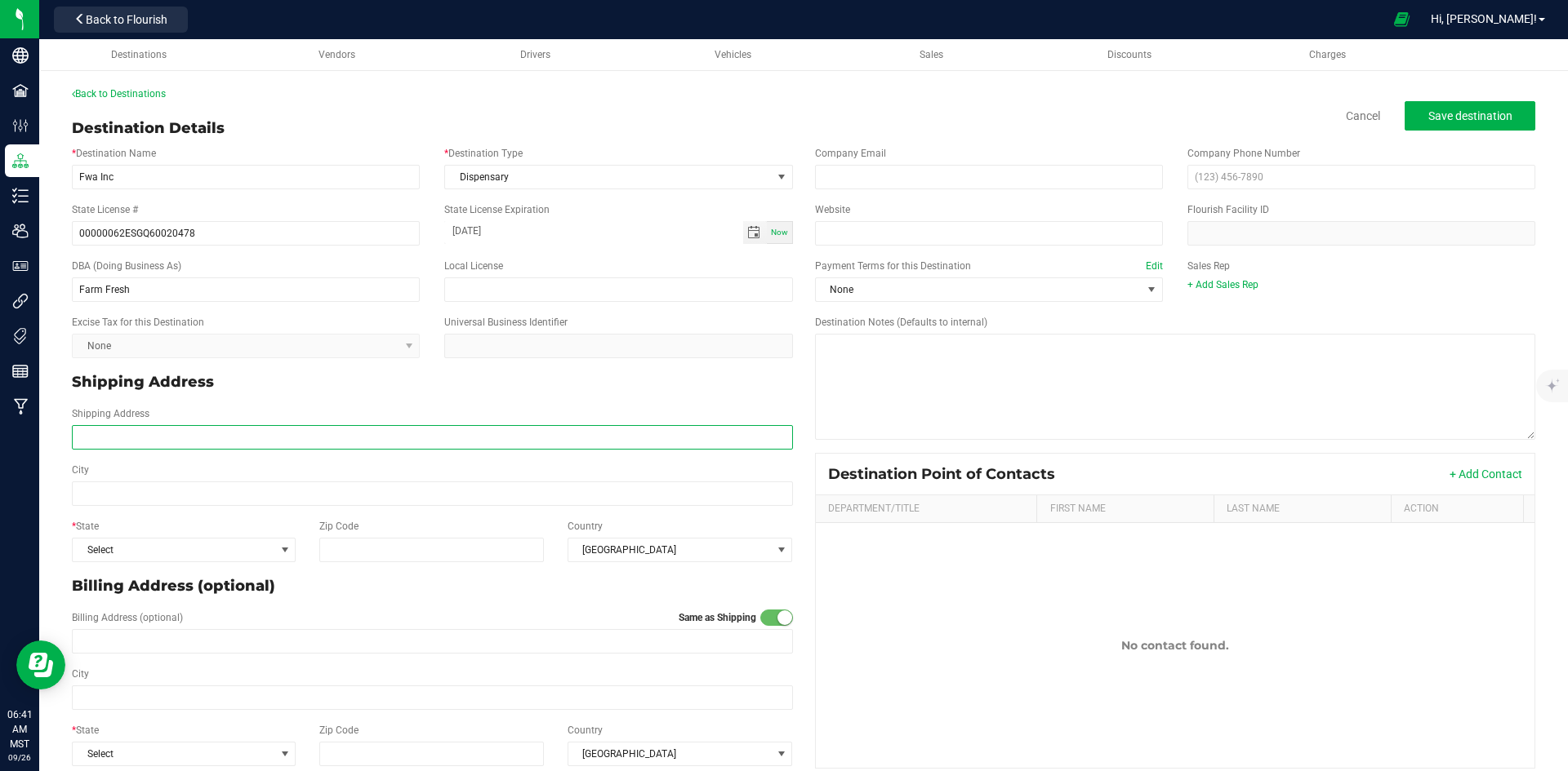
click at [266, 431] on input "Shipping Address" at bounding box center [433, 437] width 721 height 24
paste input "790 N Lake Havasu Ave #4"
type input "790 N Lake Havasu Ave #4"
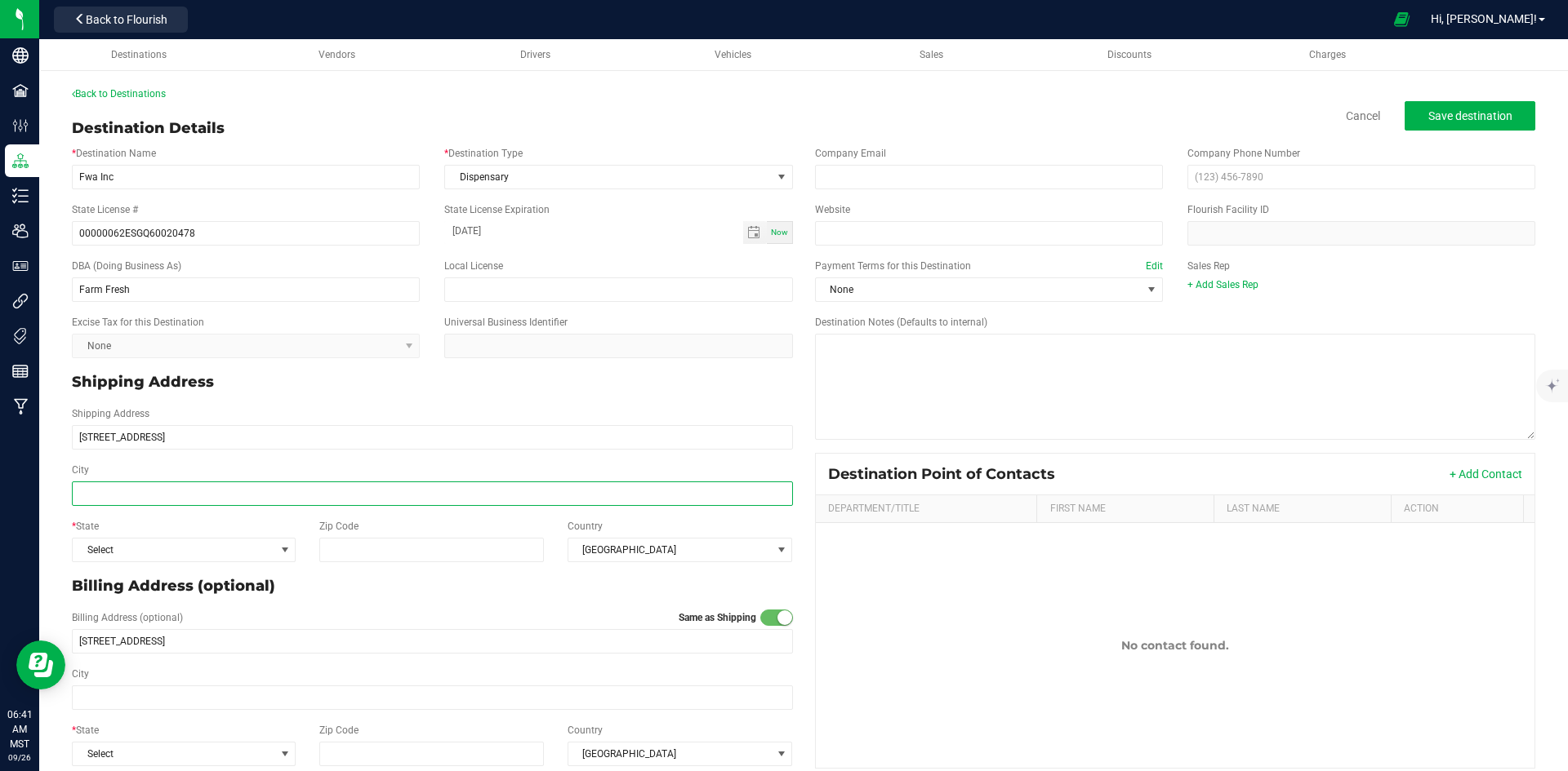
click at [137, 493] on input "City" at bounding box center [433, 493] width 721 height 24
paste input "Lake Havasu City"
type input "Lake Havasu City"
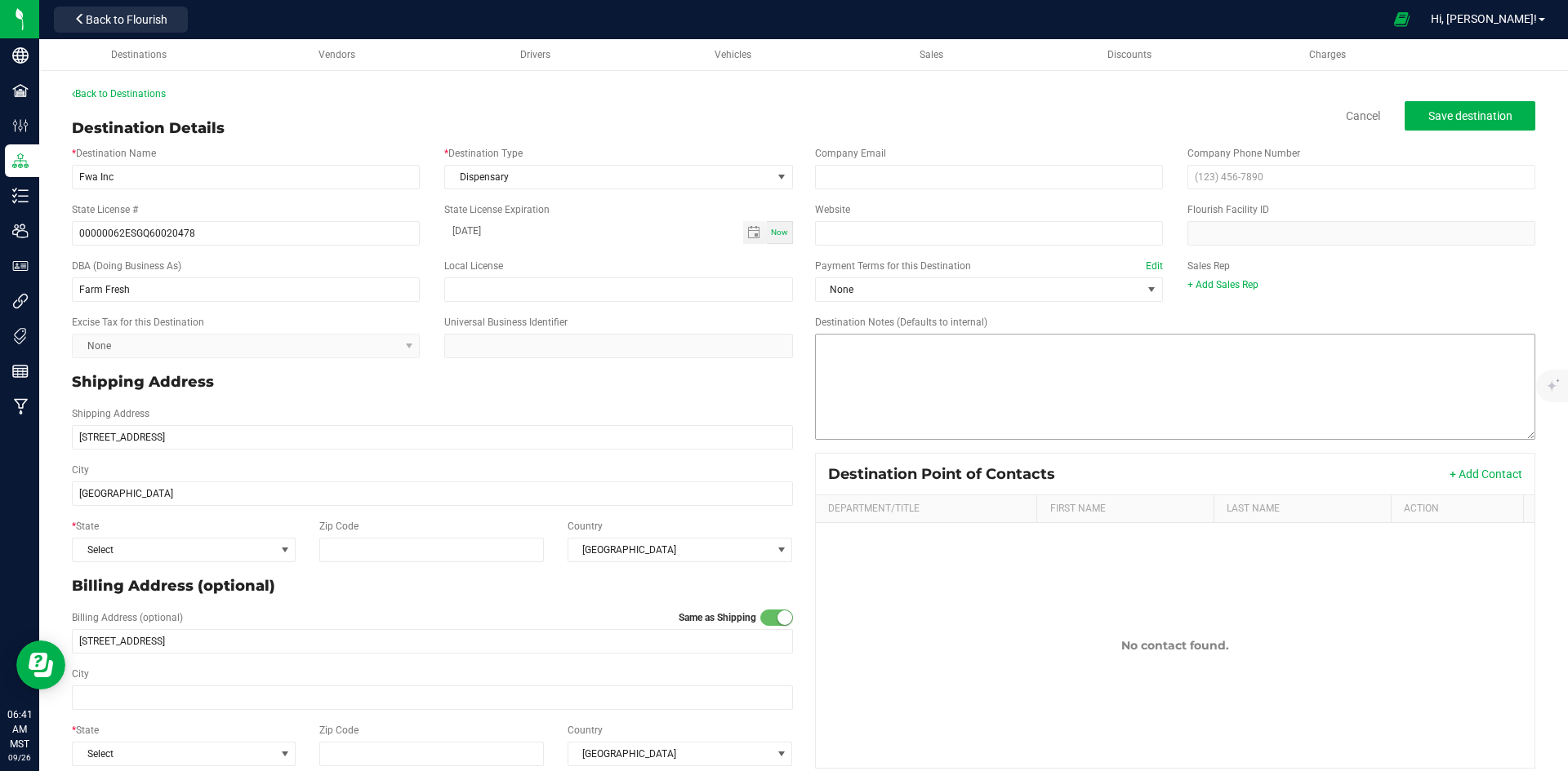
type input "Lake Havasu City"
click at [184, 556] on span "Select" at bounding box center [173, 550] width 202 height 23
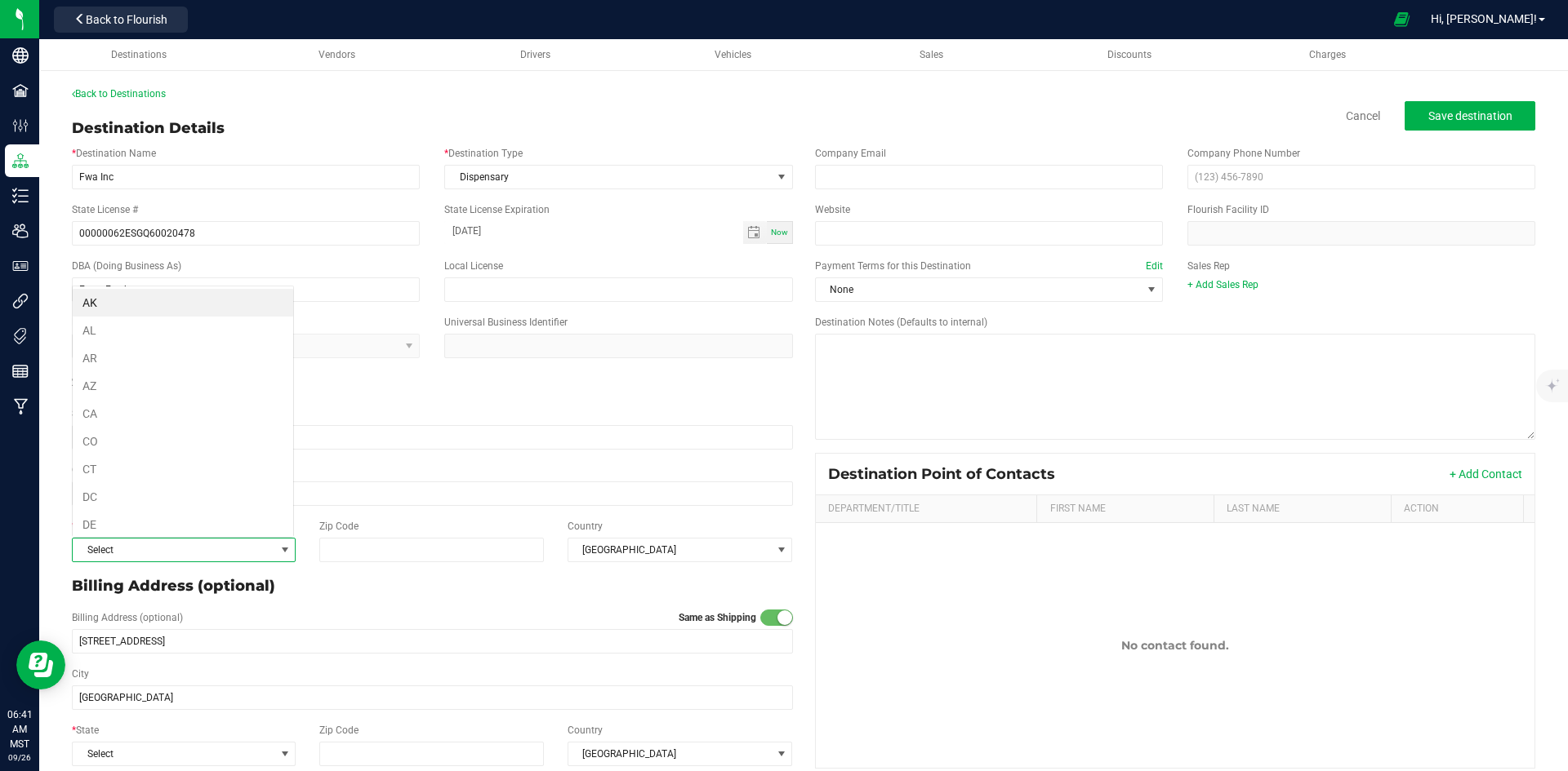
scroll to position [24, 220]
click at [200, 380] on li "AZ" at bounding box center [182, 386] width 221 height 28
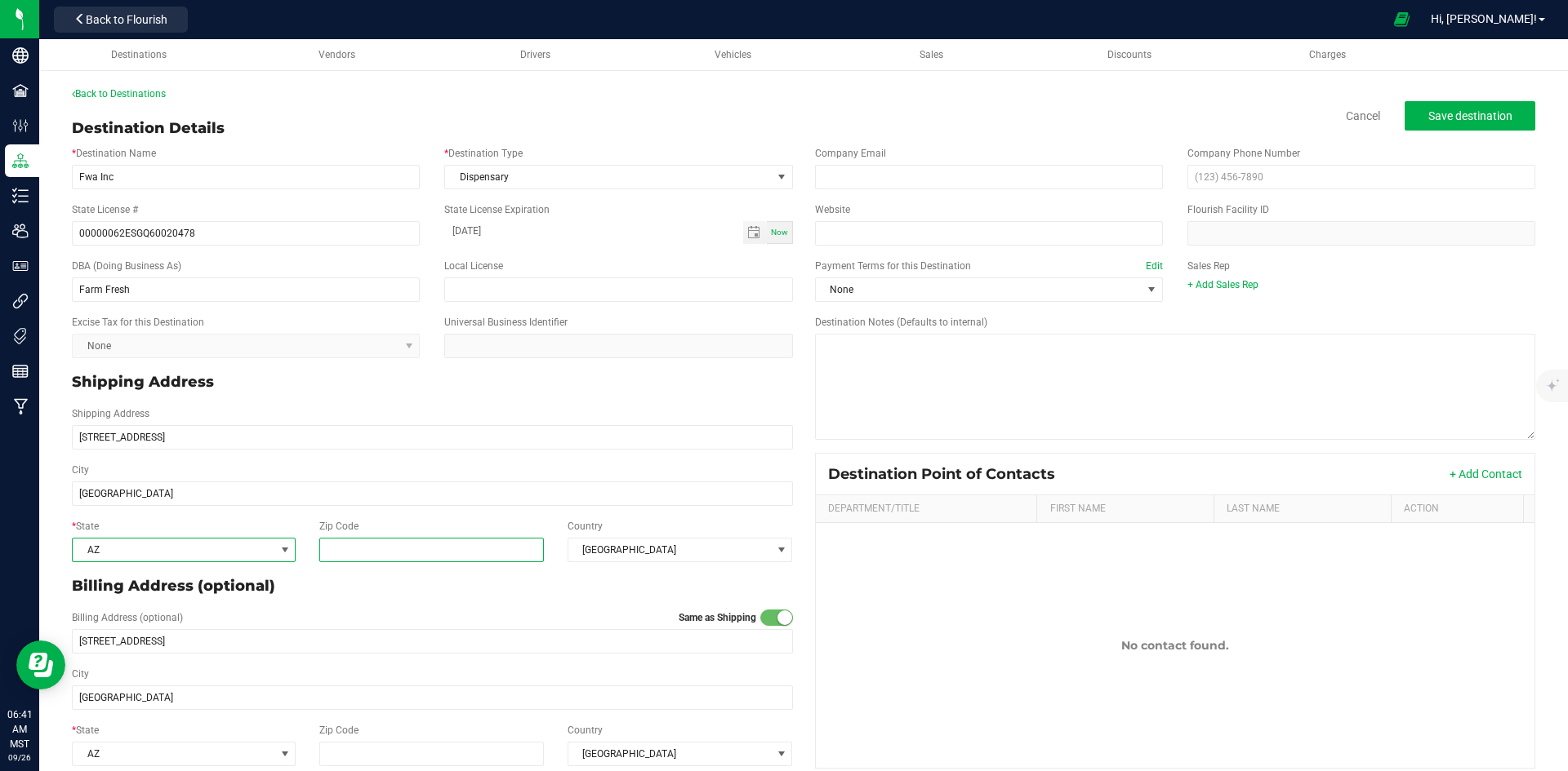
click at [379, 543] on input "Zip Code" at bounding box center [432, 550] width 225 height 24
type input "86404"
click at [644, 581] on p "Billing Address (optional)" at bounding box center [433, 585] width 721 height 22
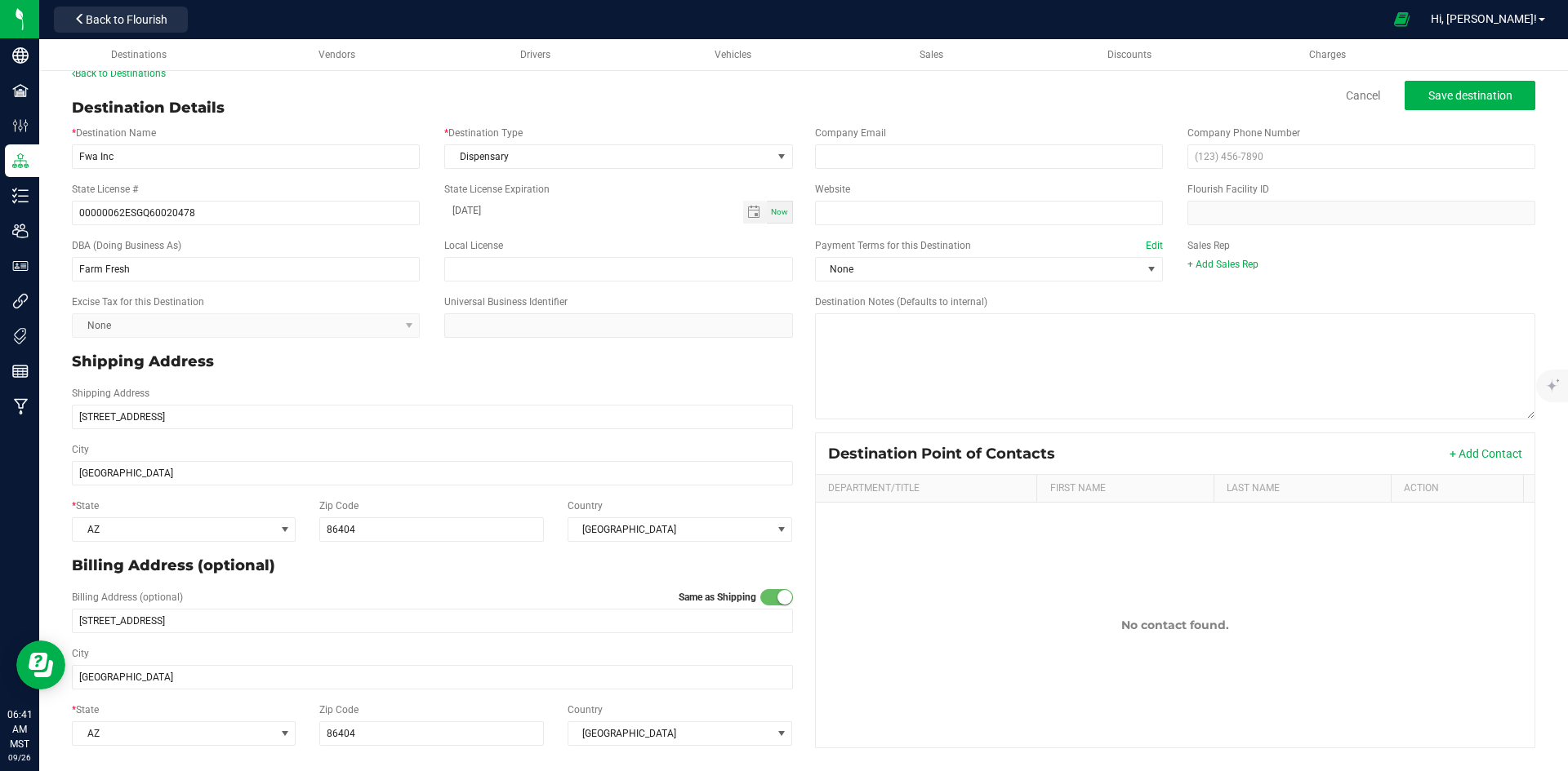
scroll to position [0, 0]
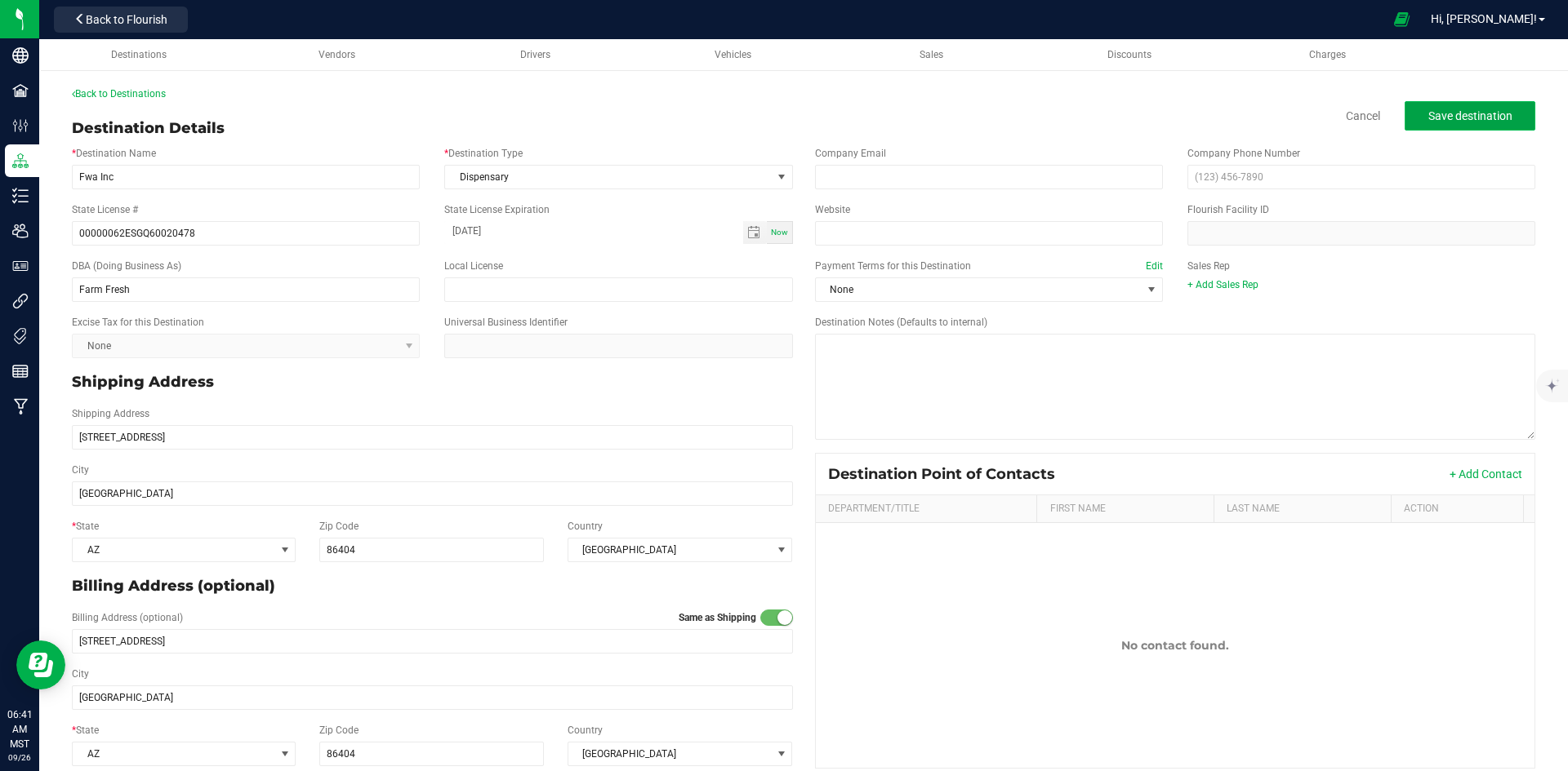
click at [1464, 113] on span "Save destination" at bounding box center [1470, 116] width 84 height 13
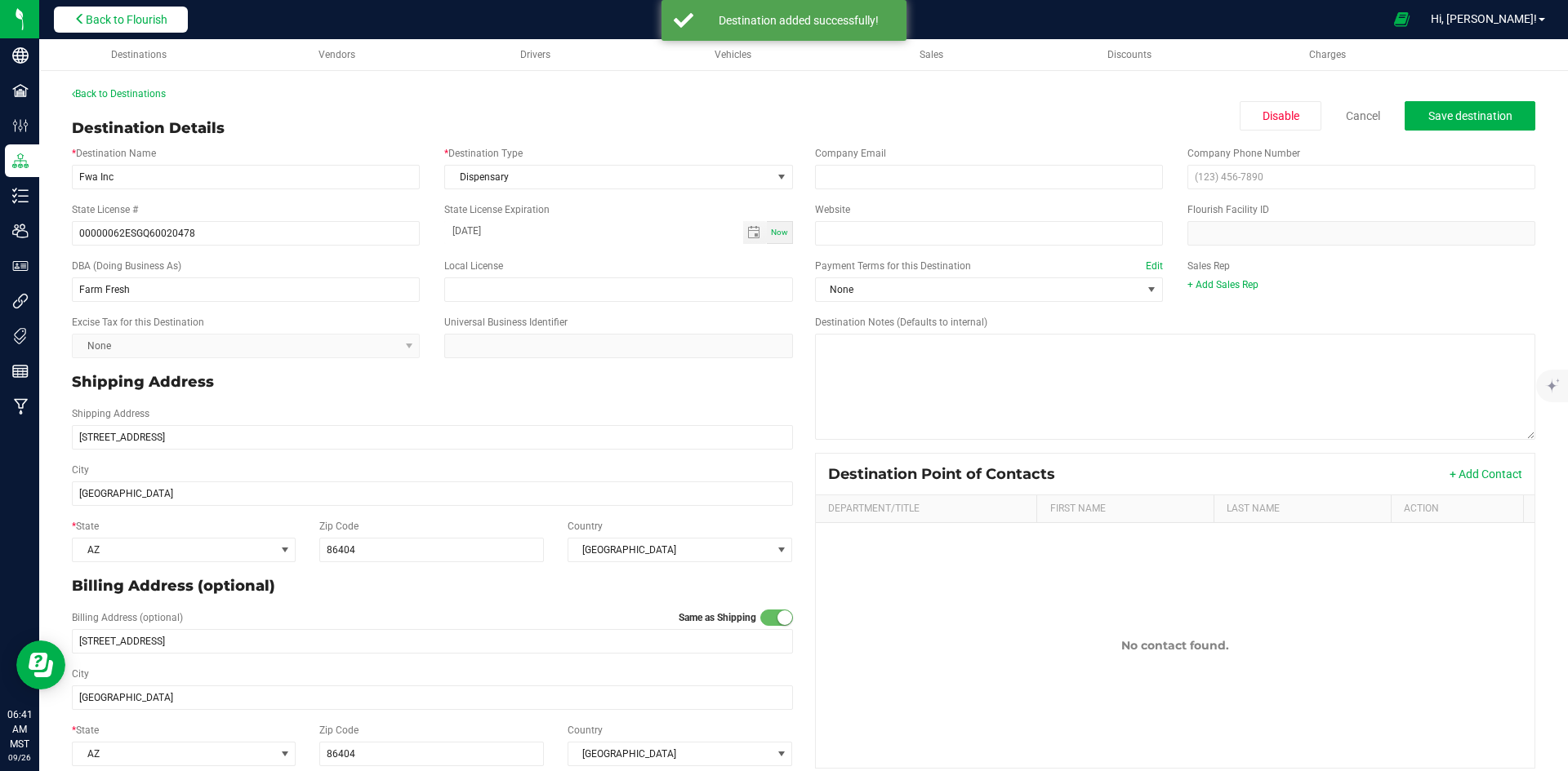
click at [127, 24] on span "Back to Flourish" at bounding box center [126, 20] width 82 height 13
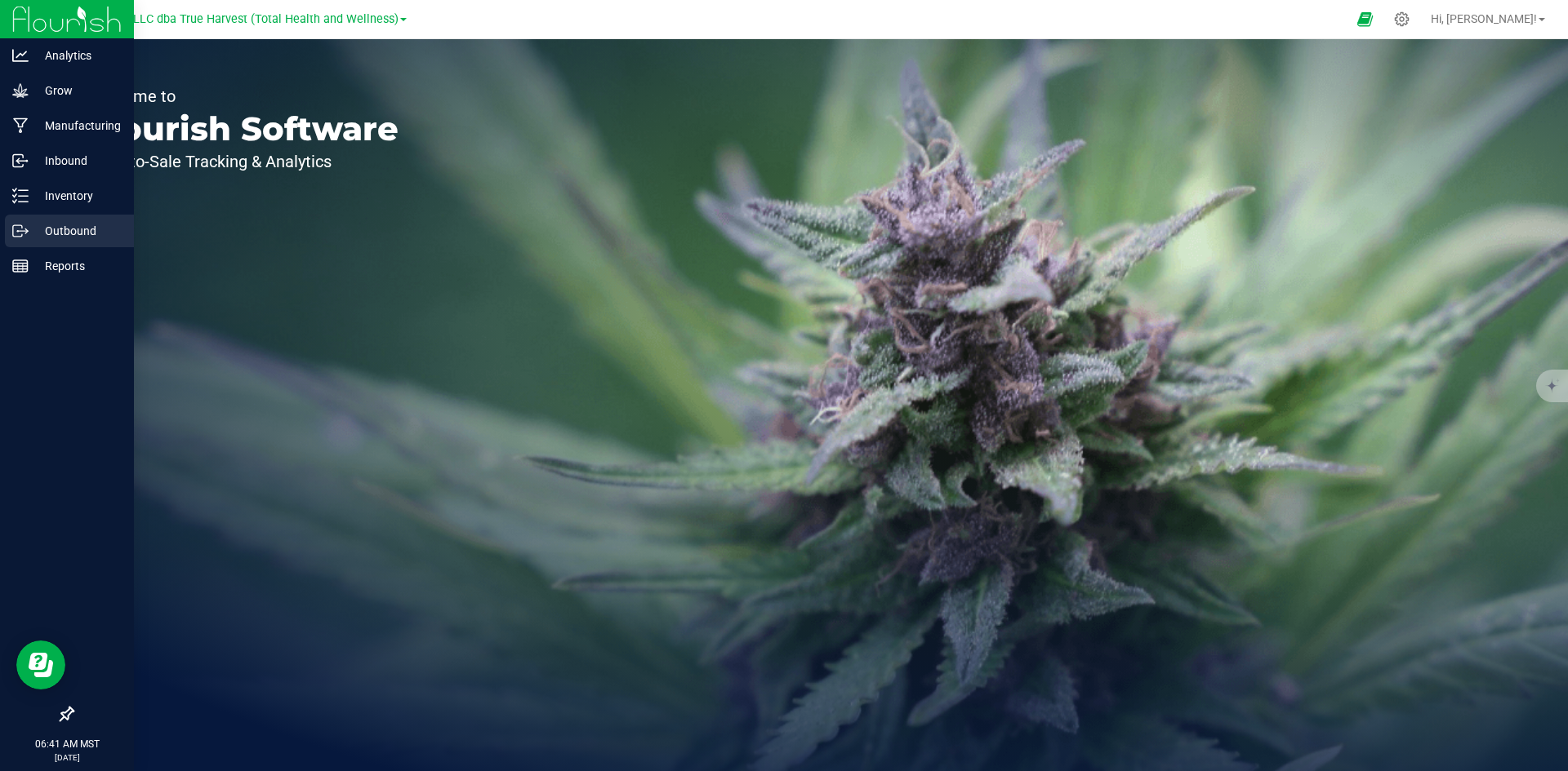
click at [35, 232] on p "Outbound" at bounding box center [77, 231] width 98 height 20
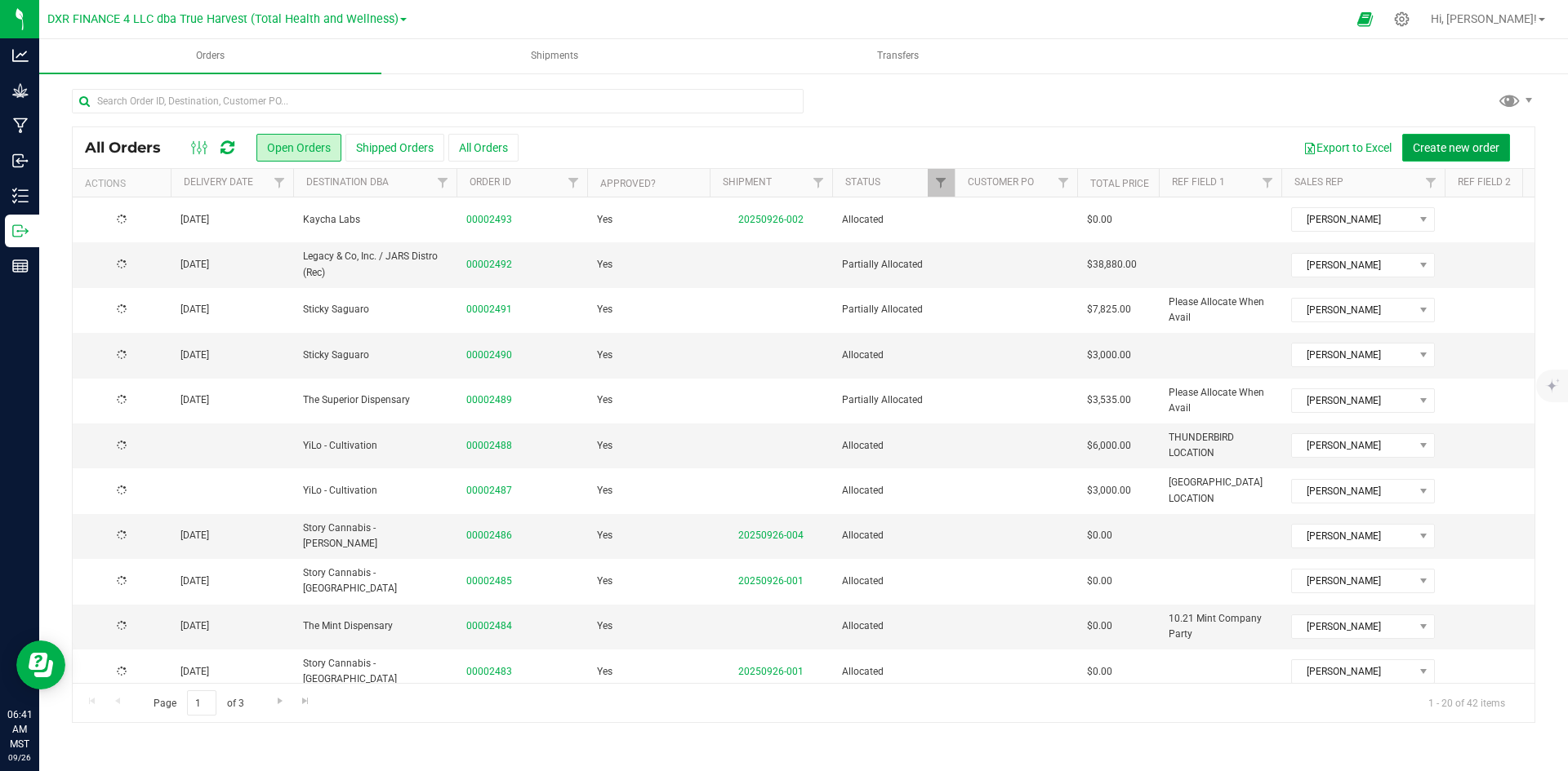
click at [1448, 144] on span "Create new order" at bounding box center [1455, 148] width 86 height 13
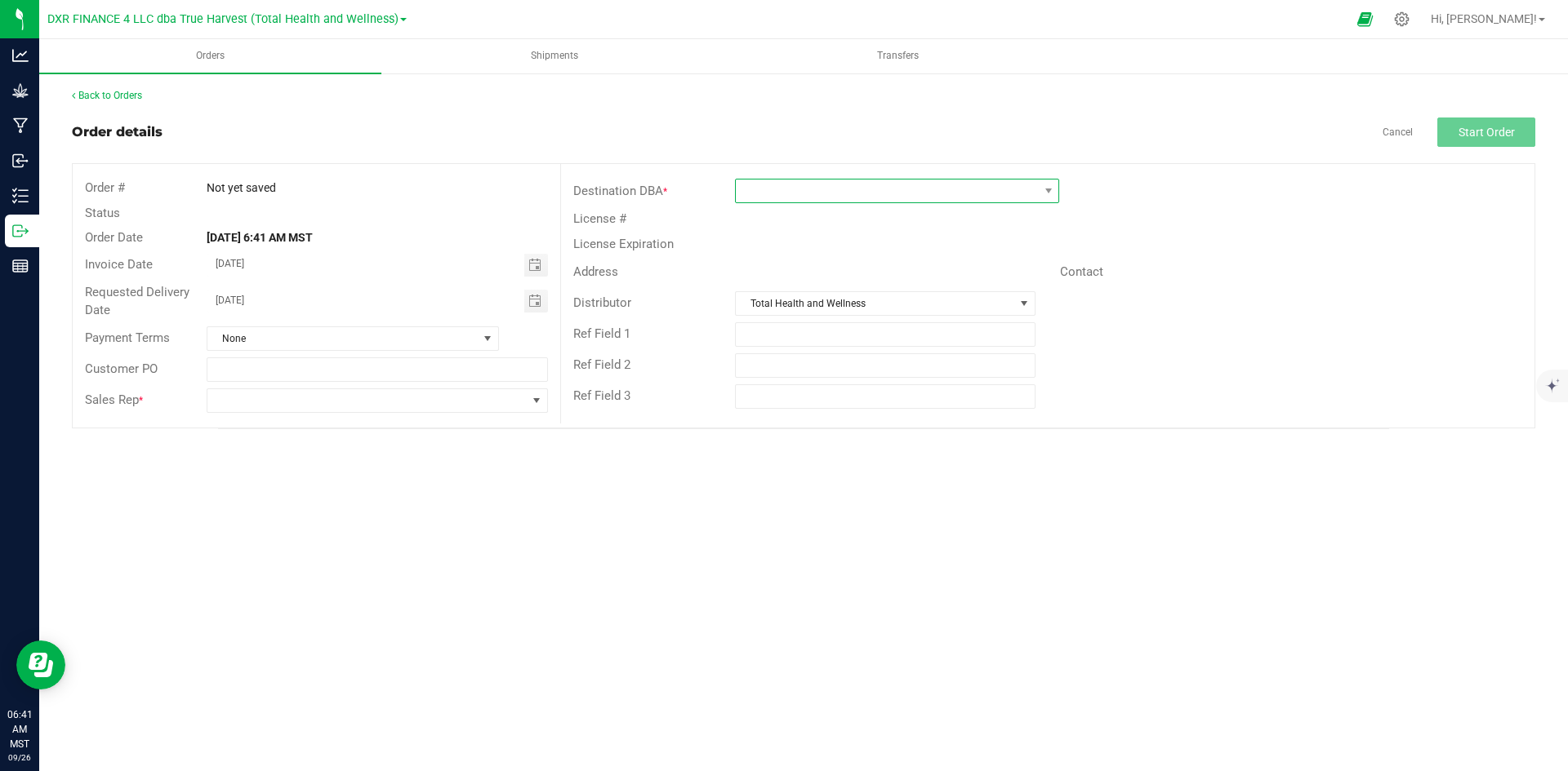
click at [778, 196] on span at bounding box center [887, 190] width 302 height 23
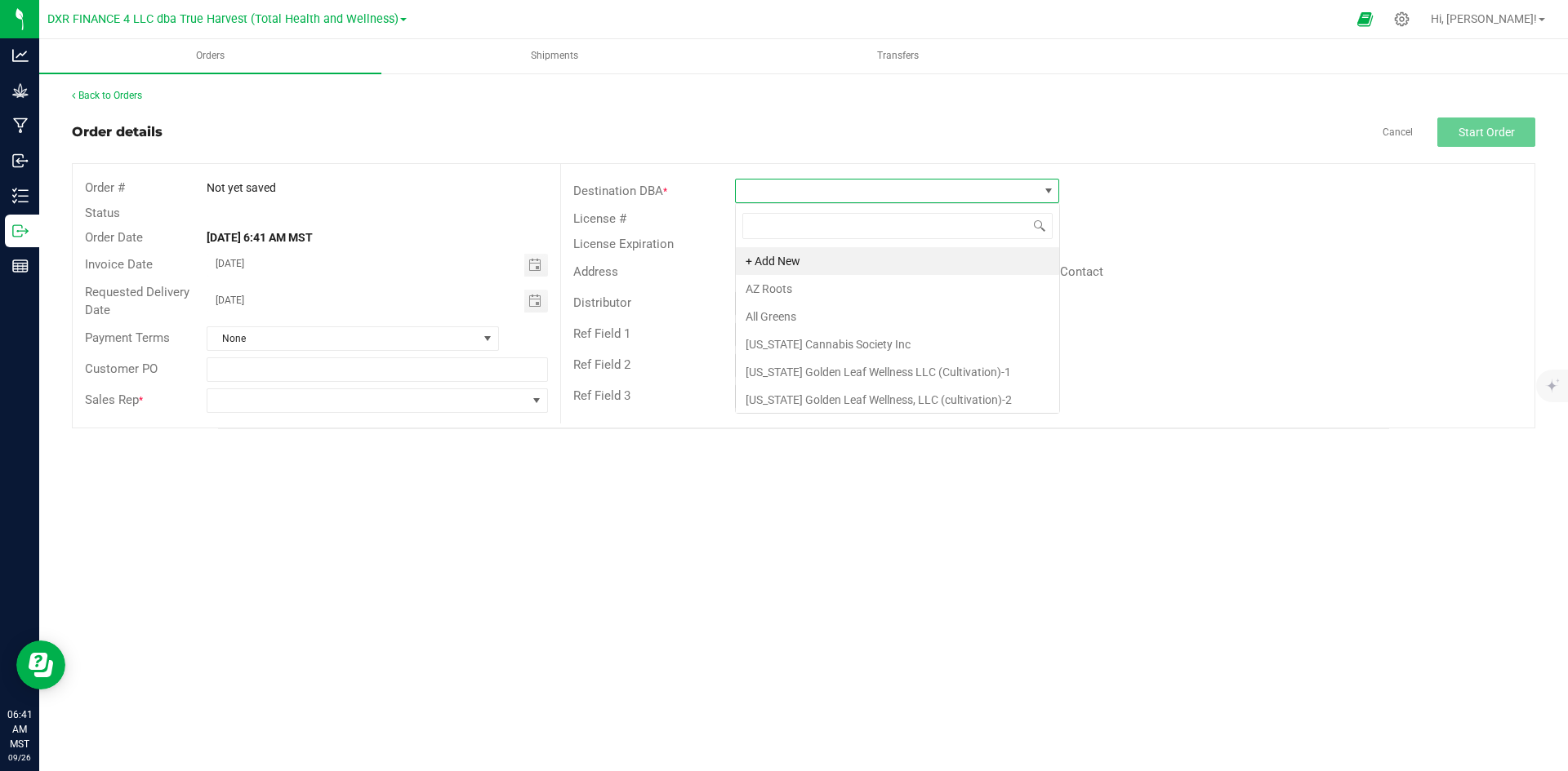
scroll to position [24, 324]
type input "far"
click at [794, 267] on li "Farm Fresh" at bounding box center [897, 262] width 323 height 28
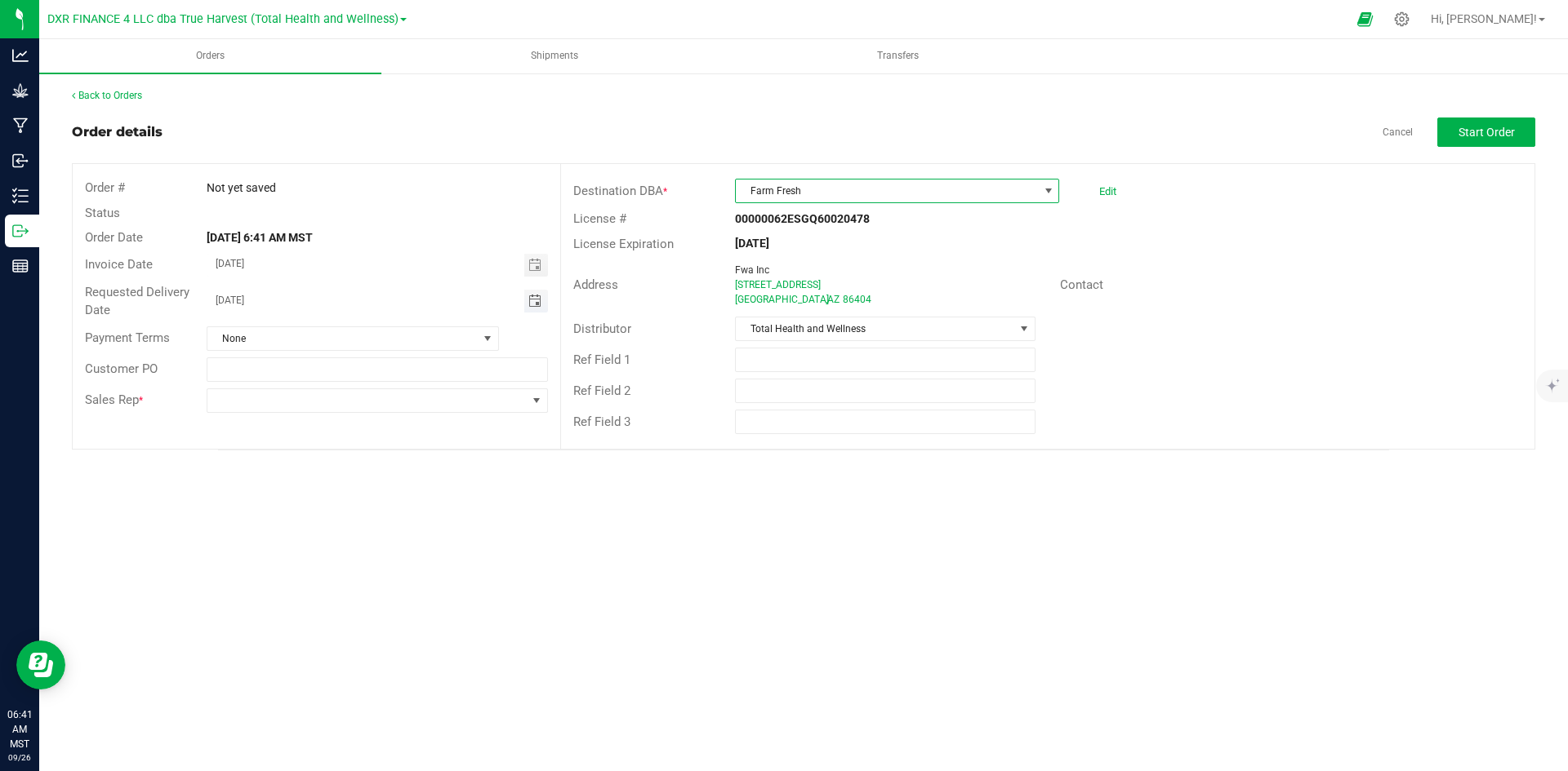
click at [540, 305] on span "Toggle calendar" at bounding box center [535, 301] width 13 height 13
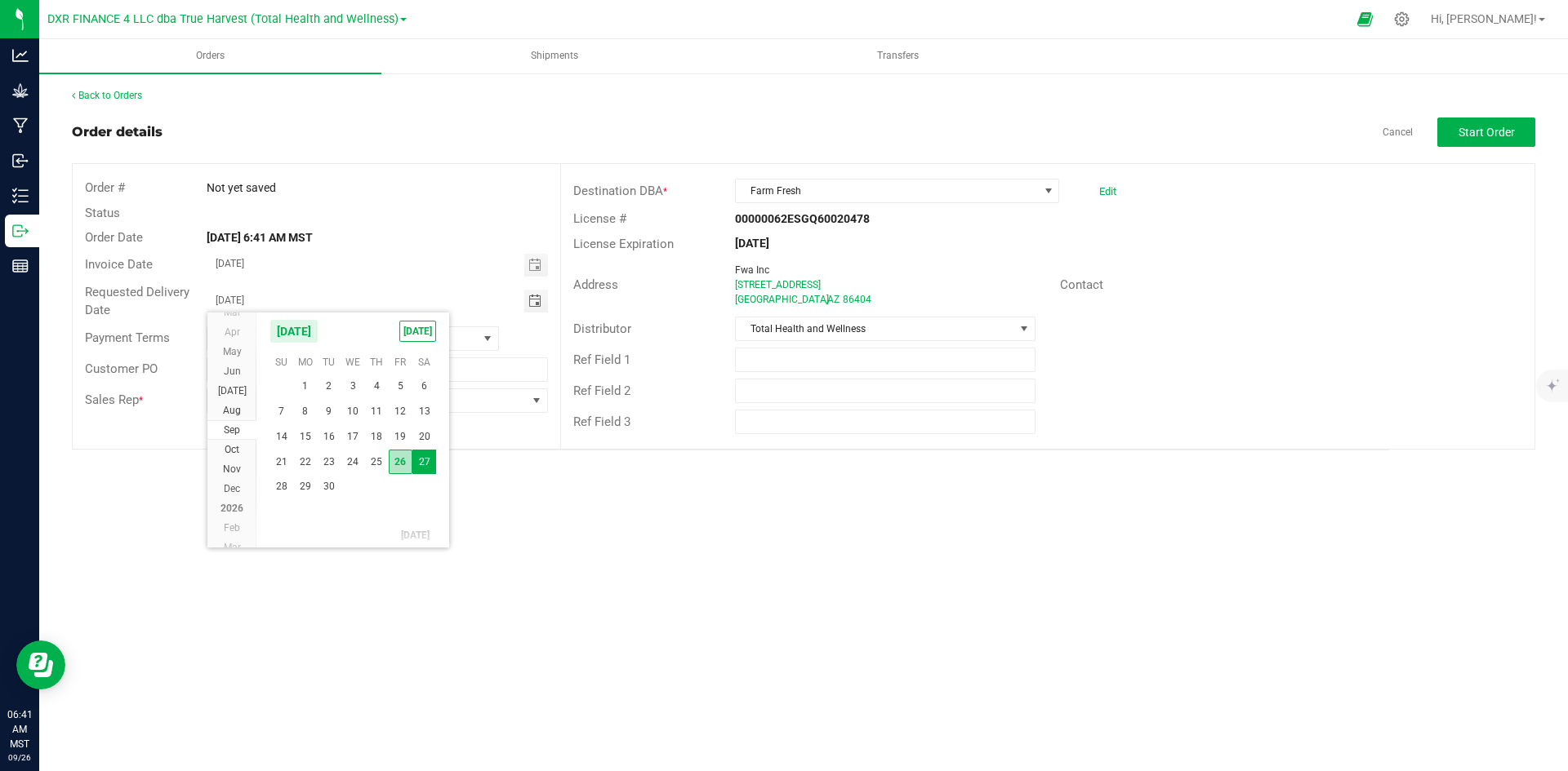
click at [395, 457] on span "26" at bounding box center [400, 461] width 23 height 25
type input "[DATE]"
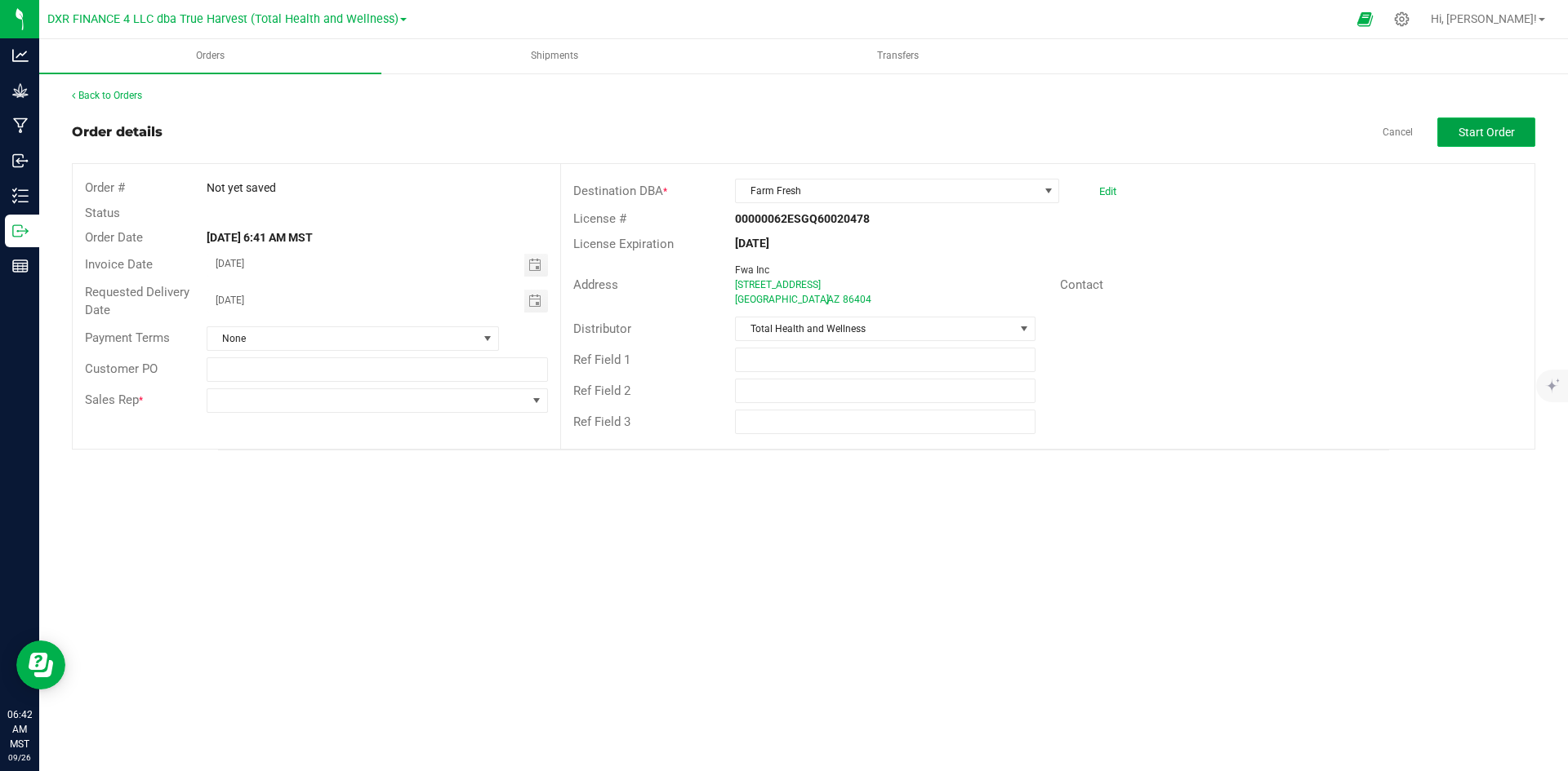
click at [1515, 139] on button "Start Order" at bounding box center [1485, 131] width 98 height 29
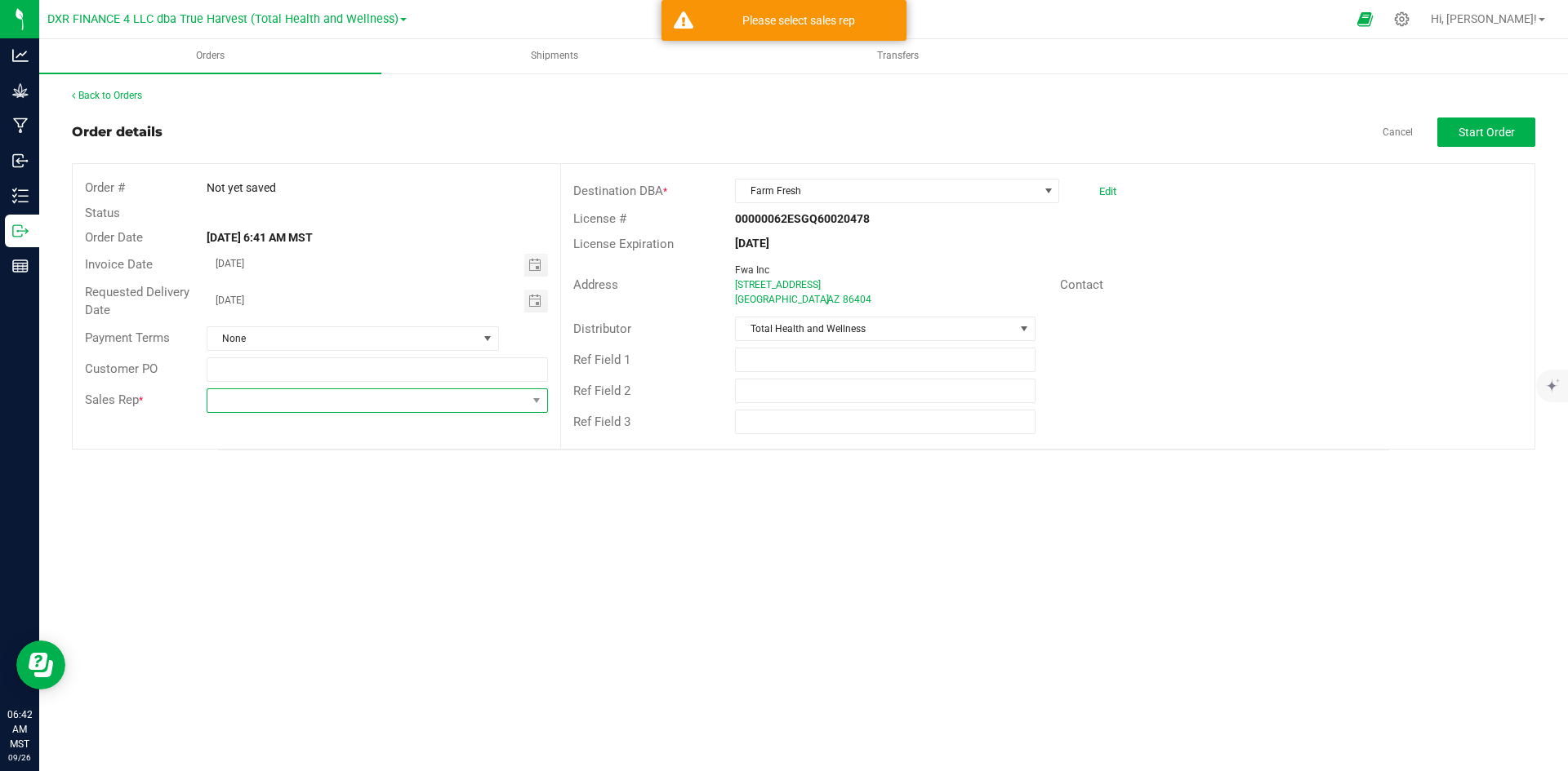
click at [331, 401] on span at bounding box center [366, 401] width 318 height 23
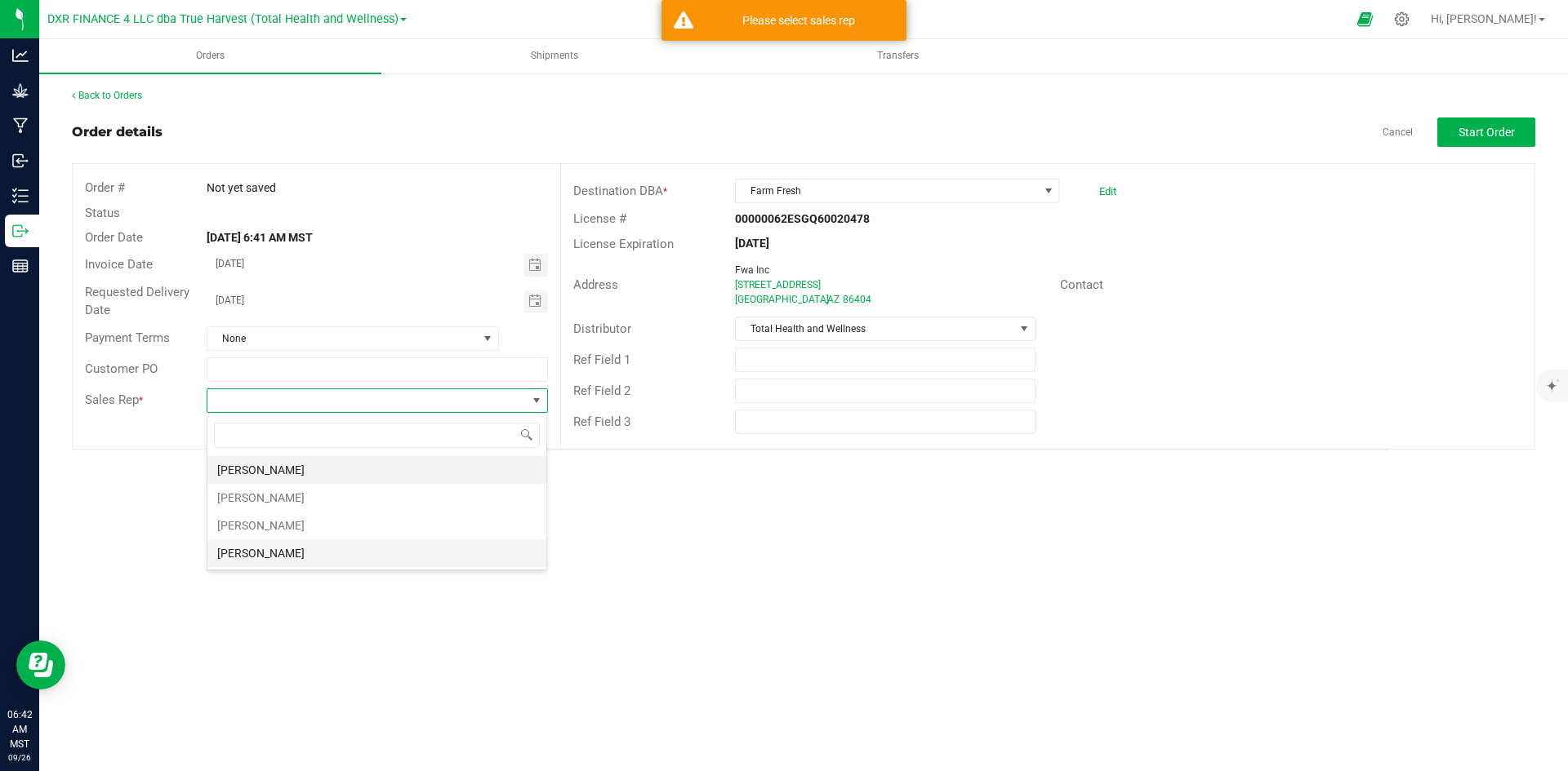
click at [315, 544] on li "Brandon Rexroad" at bounding box center [376, 553] width 339 height 28
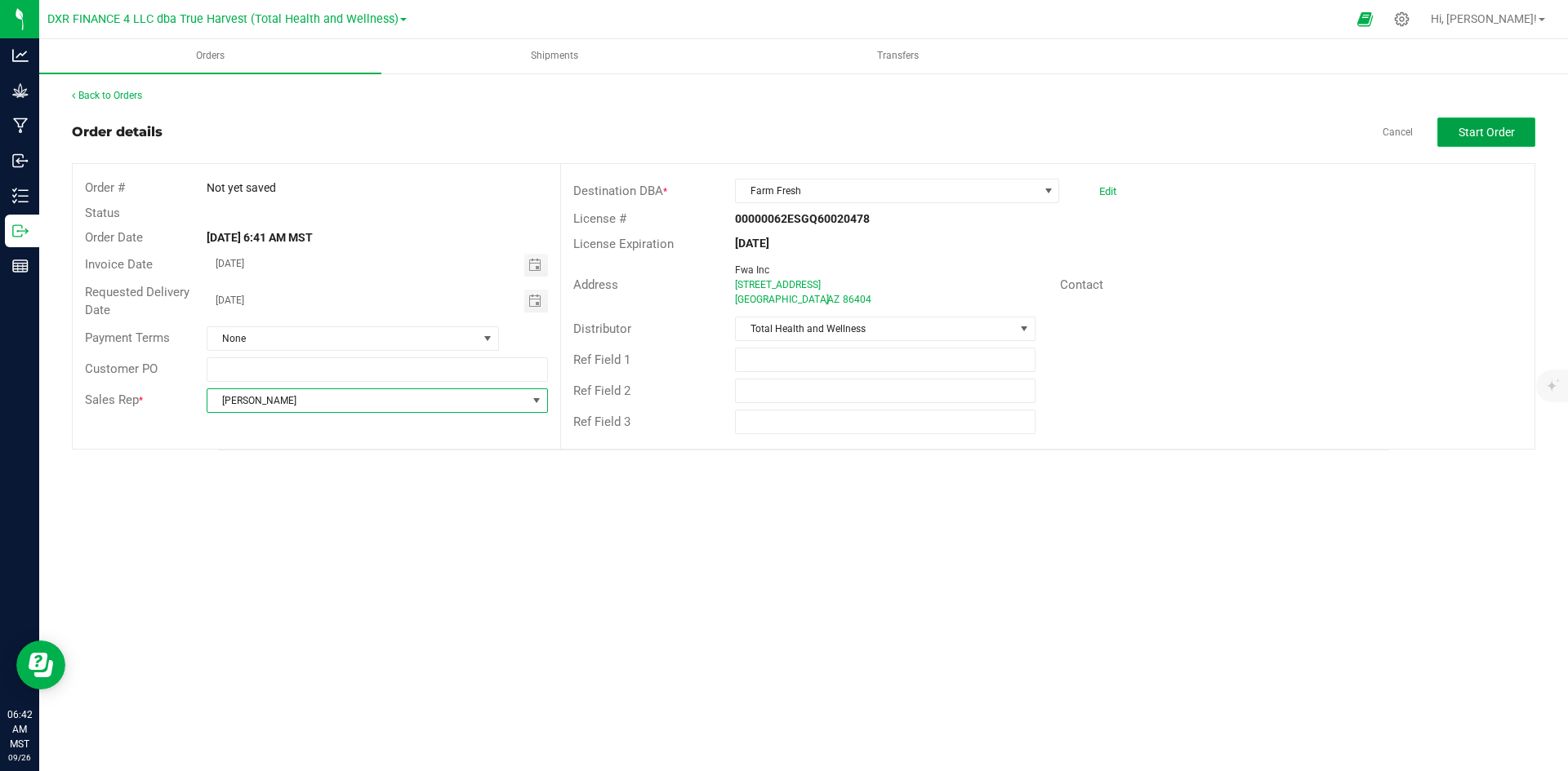
click at [1478, 127] on span "Start Order" at bounding box center [1486, 132] width 56 height 13
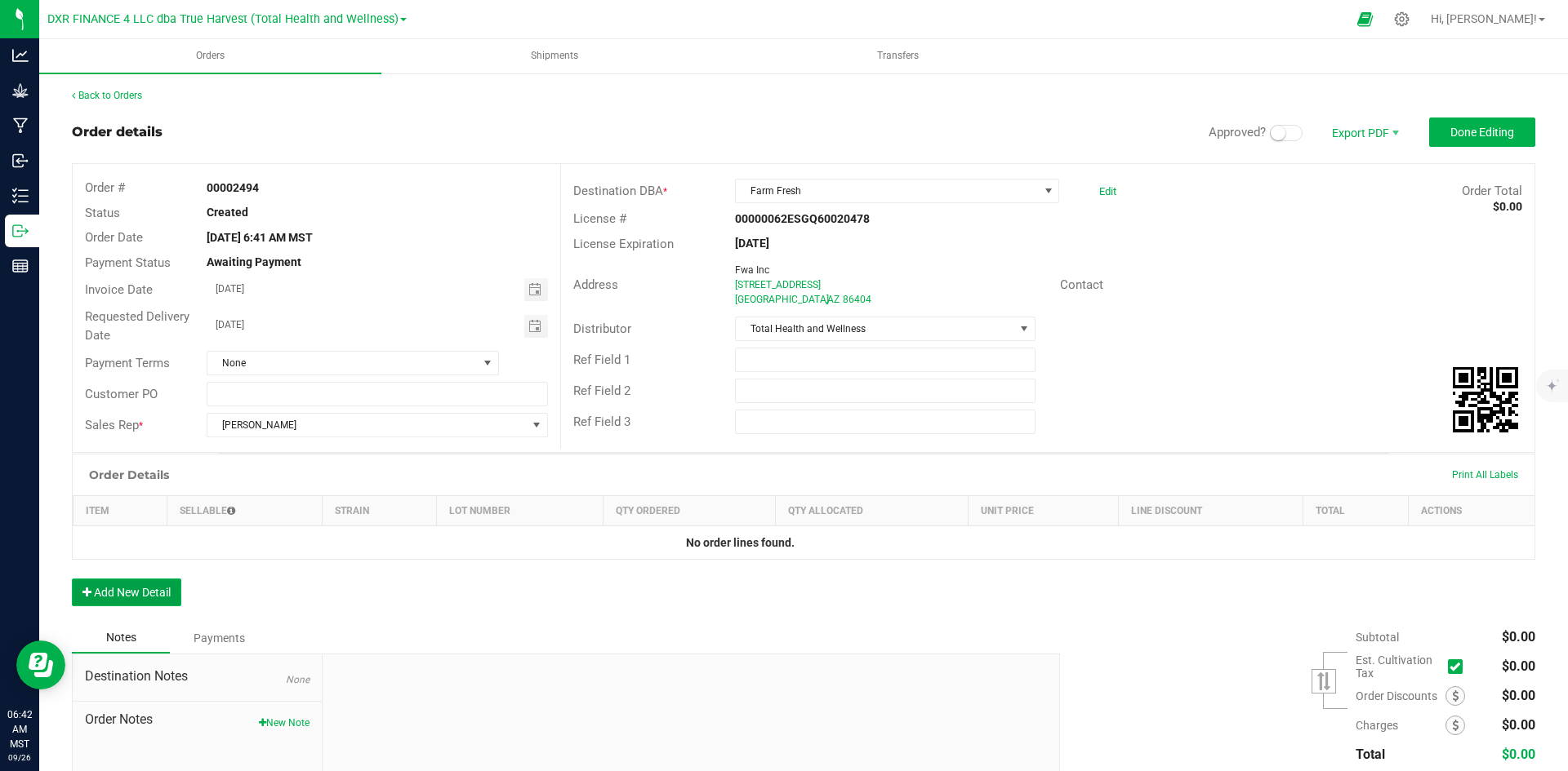
click at [159, 587] on button "Add New Detail" at bounding box center [127, 593] width 110 height 28
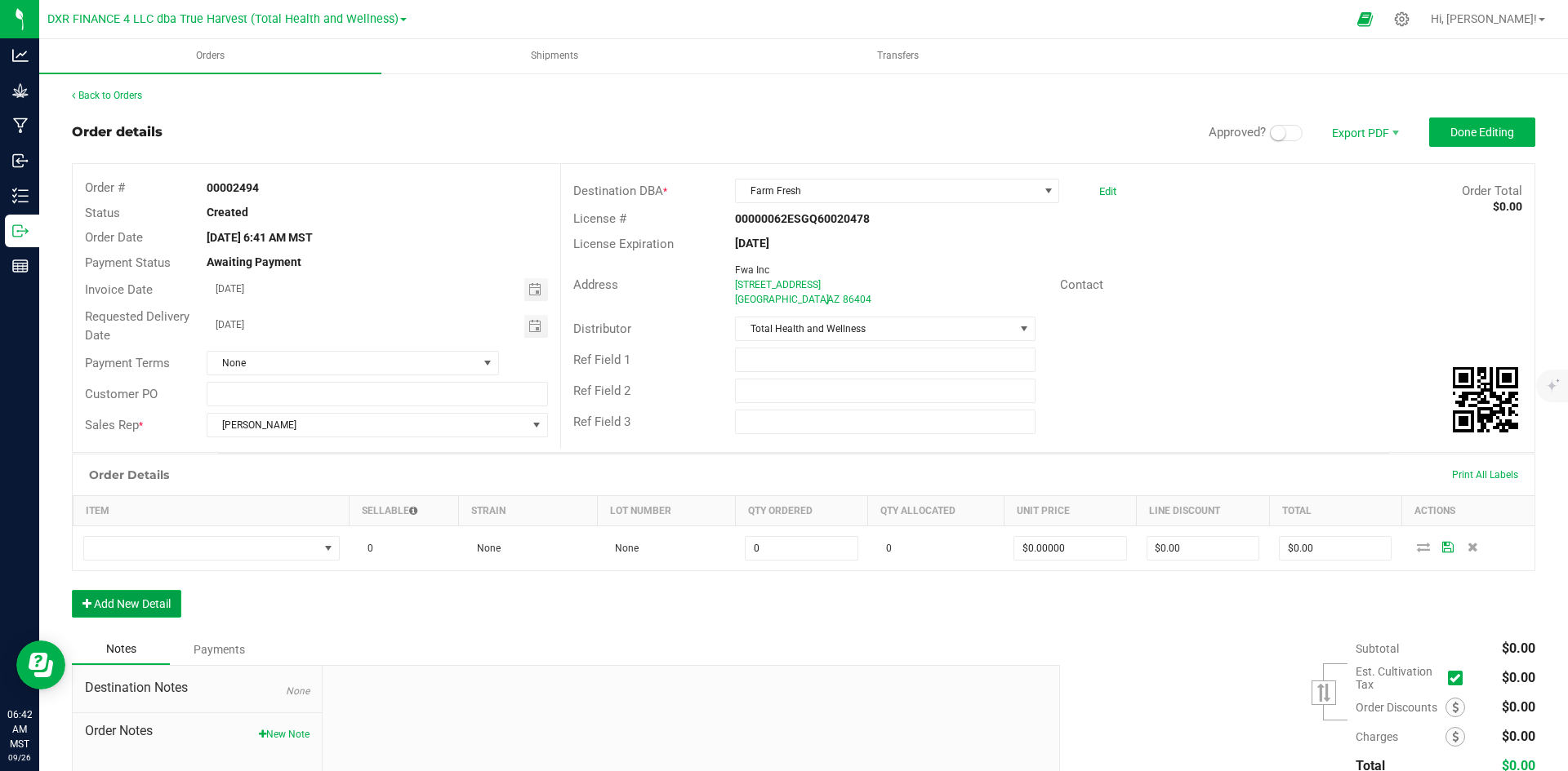
click at [158, 608] on button "Add New Detail" at bounding box center [127, 604] width 110 height 28
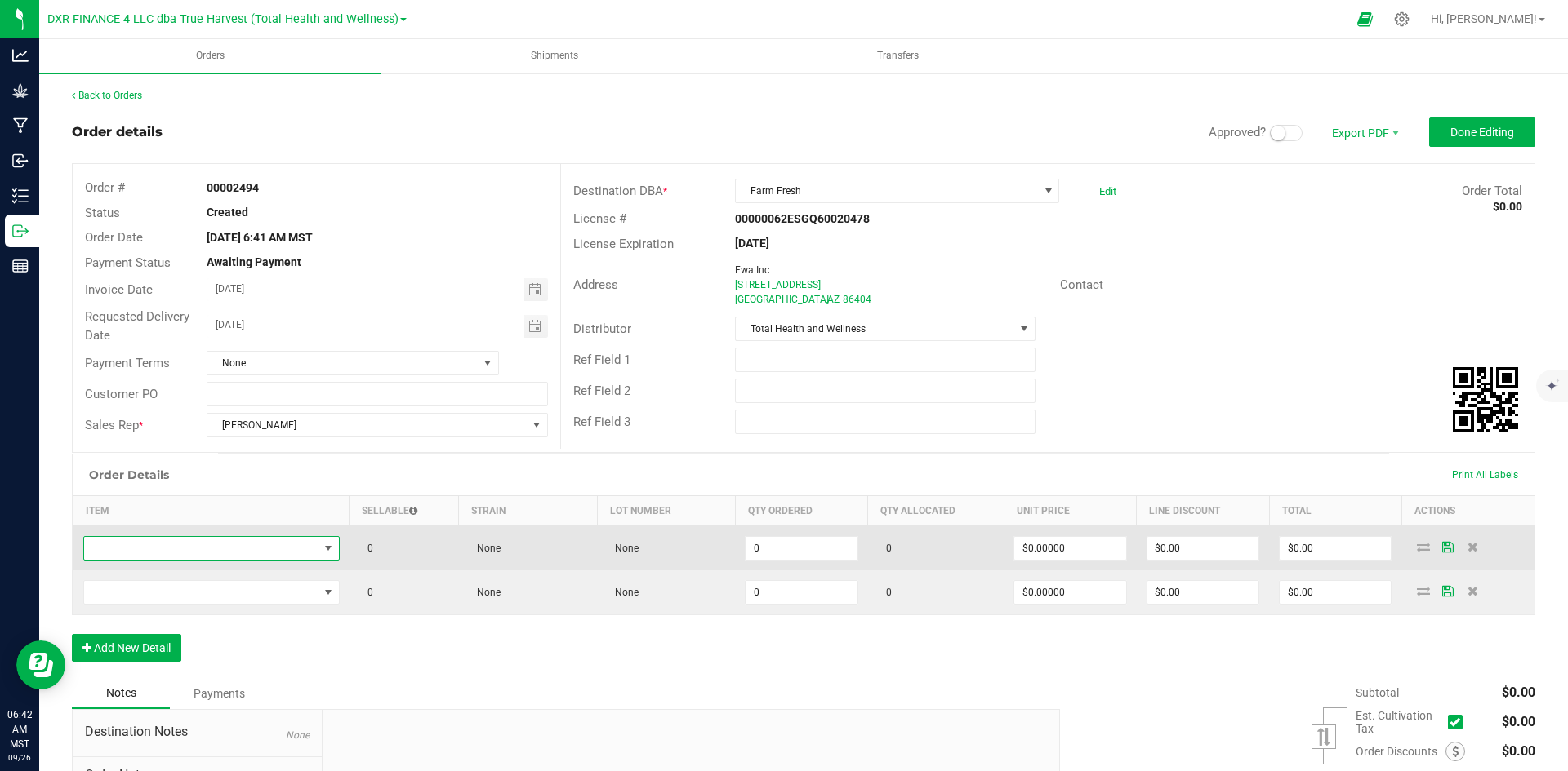
click at [186, 556] on span "NO DATA FOUND" at bounding box center [202, 549] width 235 height 23
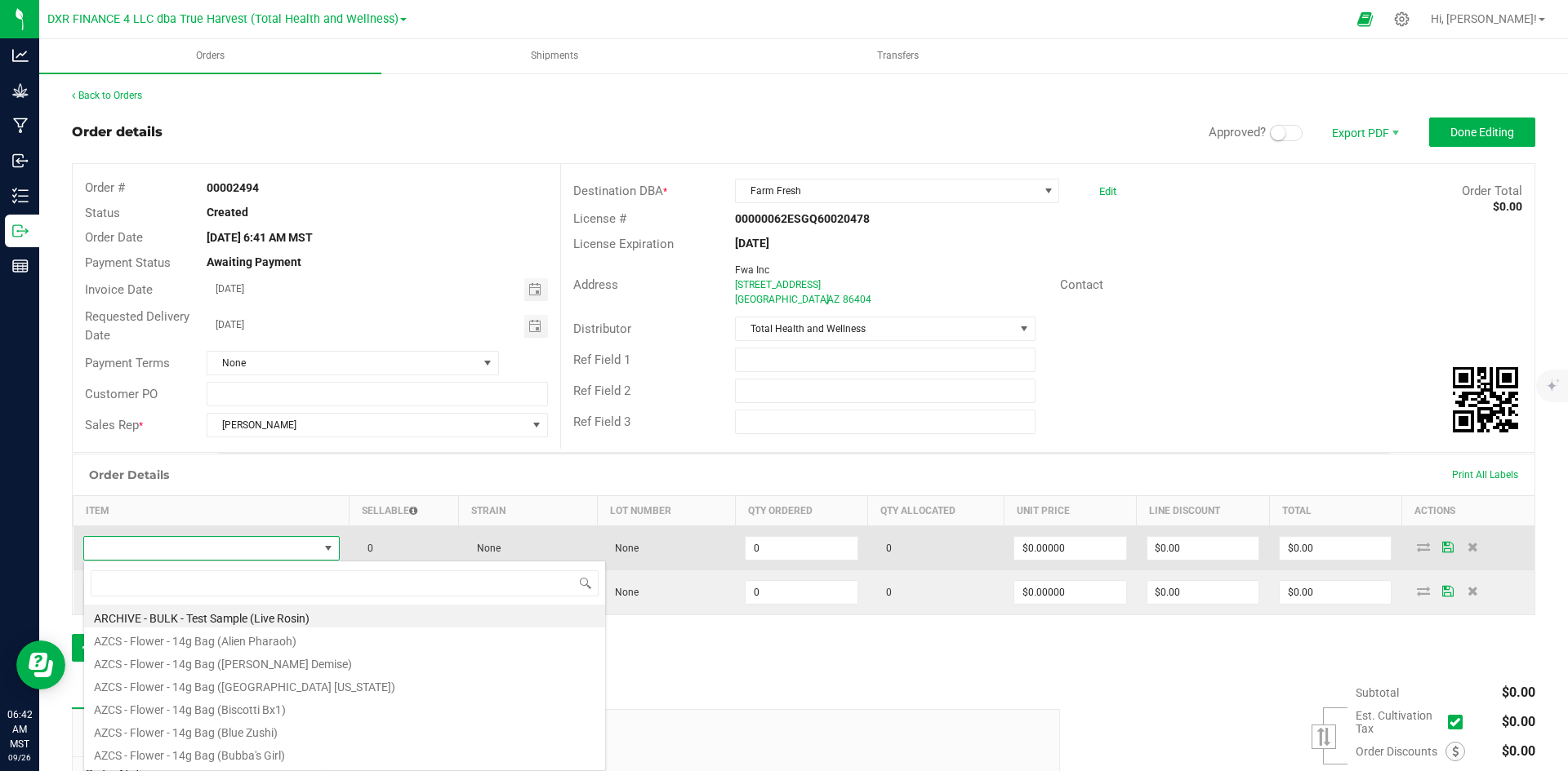
scroll to position [24, 252]
type input "btq - v"
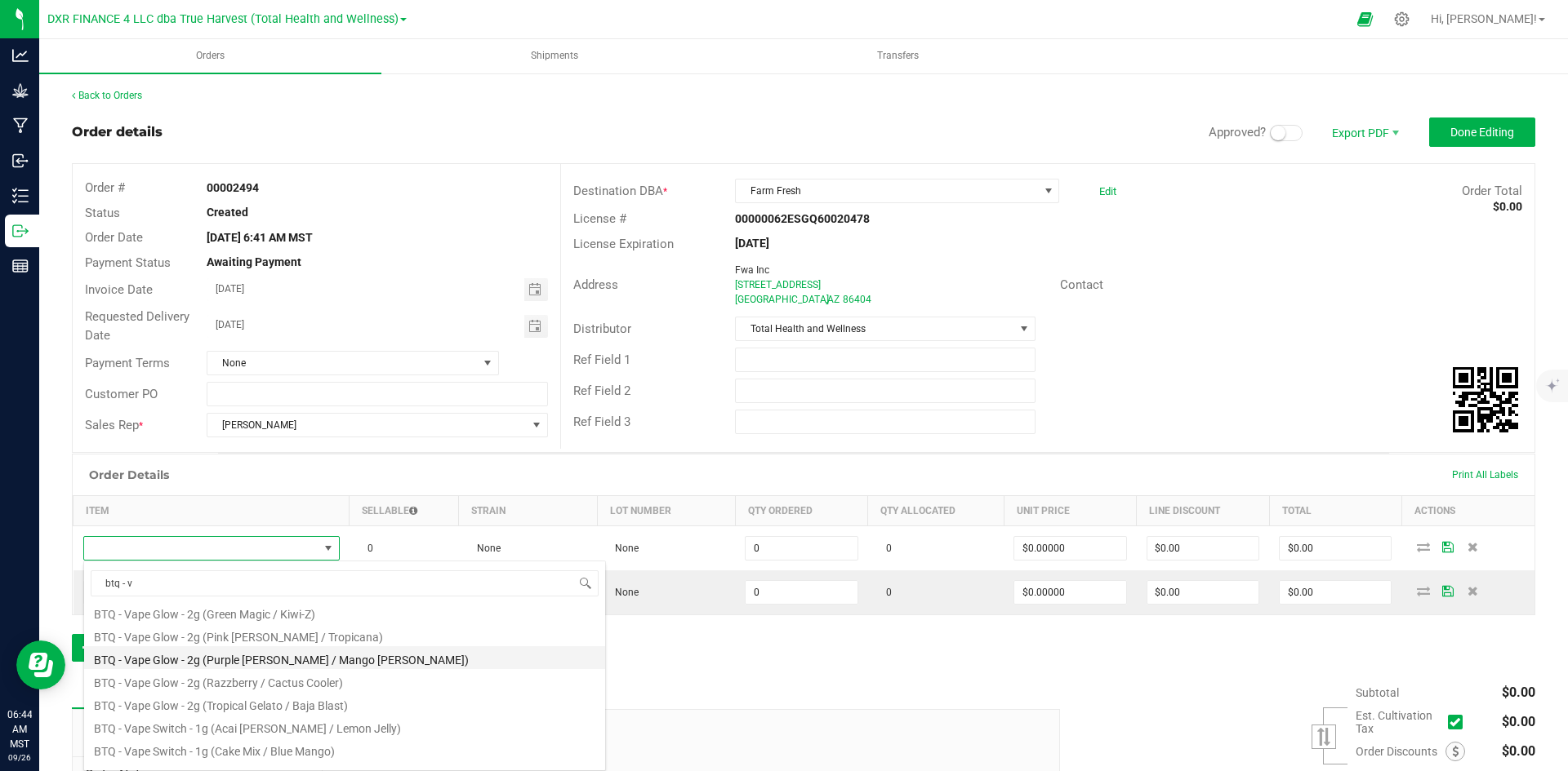
scroll to position [82, 0]
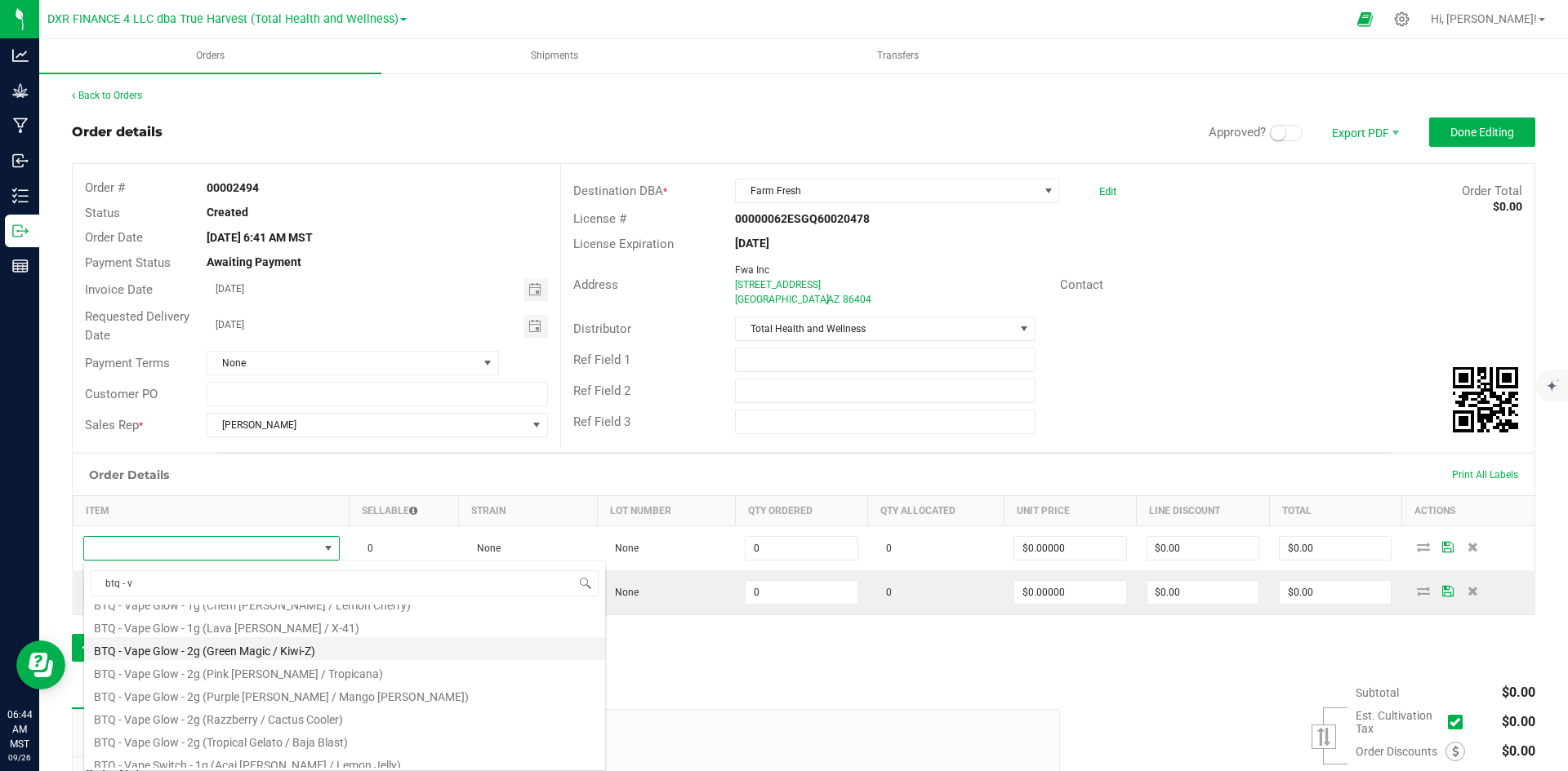
click at [352, 655] on li "BTQ - Vape Glow - 2g (Green Magic / Kiwi-Z)" at bounding box center [344, 649] width 521 height 23
type input "0 ea"
type input "$30.00000"
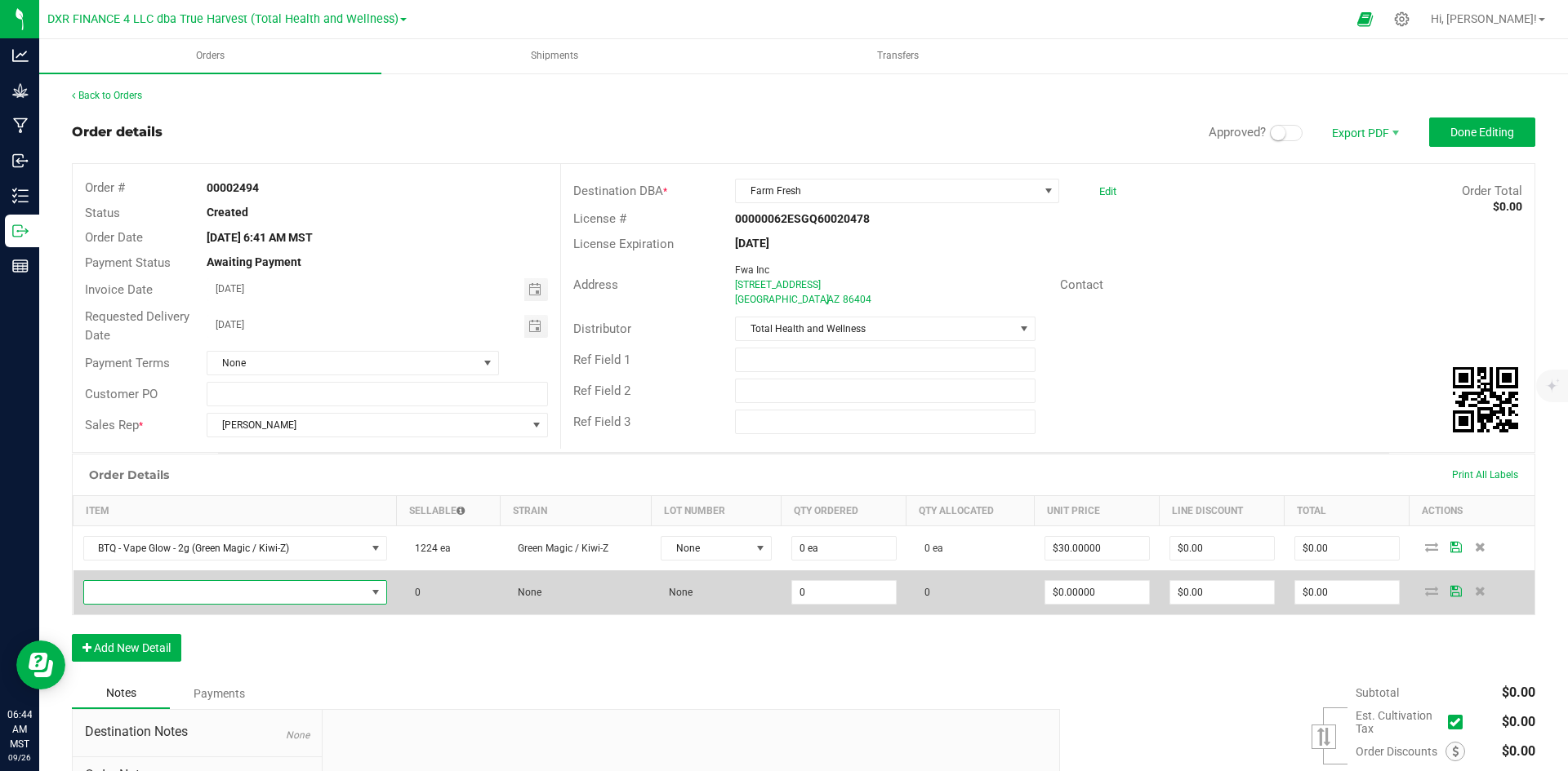
click at [330, 601] on span "NO DATA FOUND" at bounding box center [225, 593] width 282 height 23
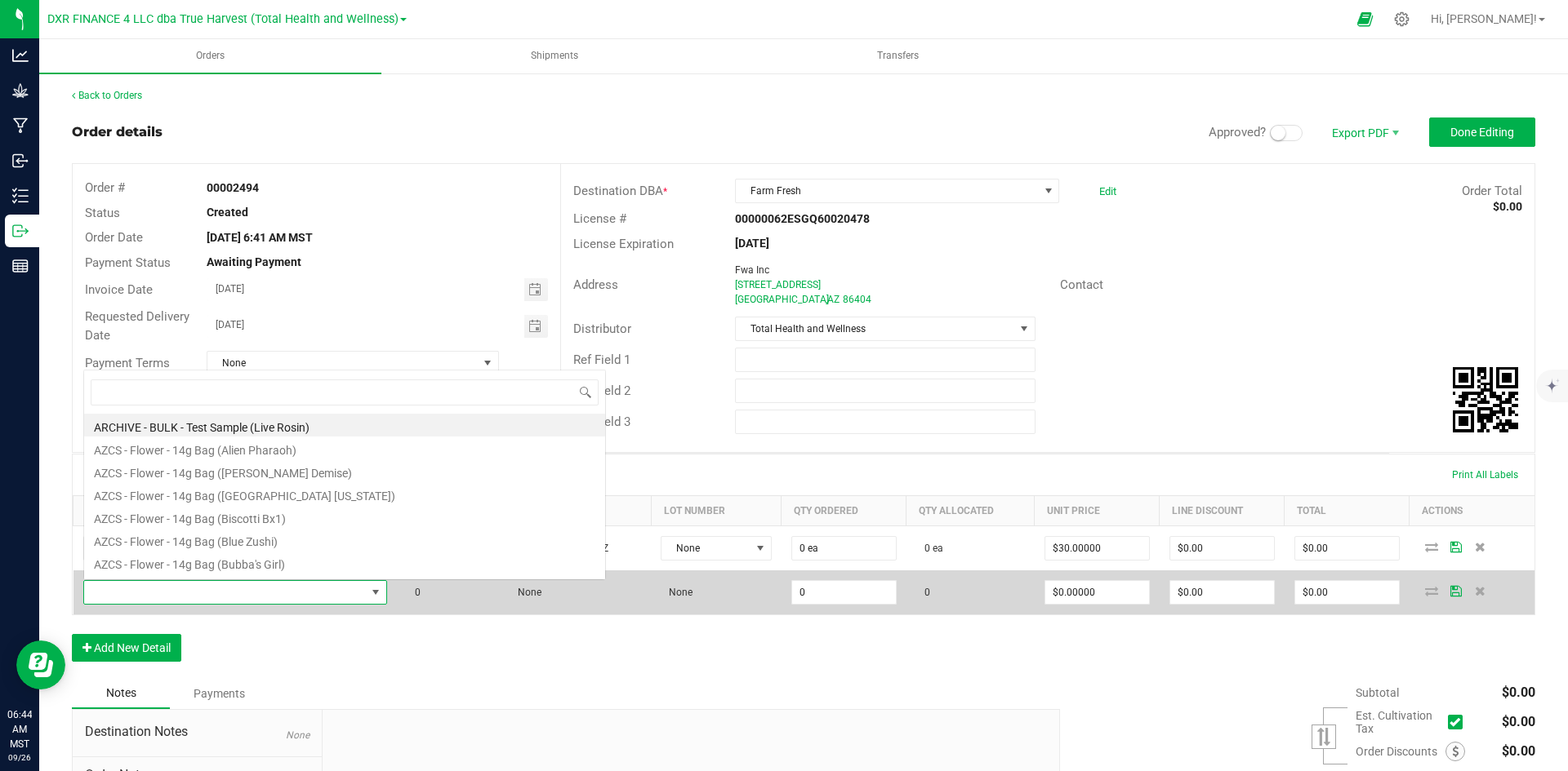
scroll to position [24, 298]
type input "btq - vape glo"
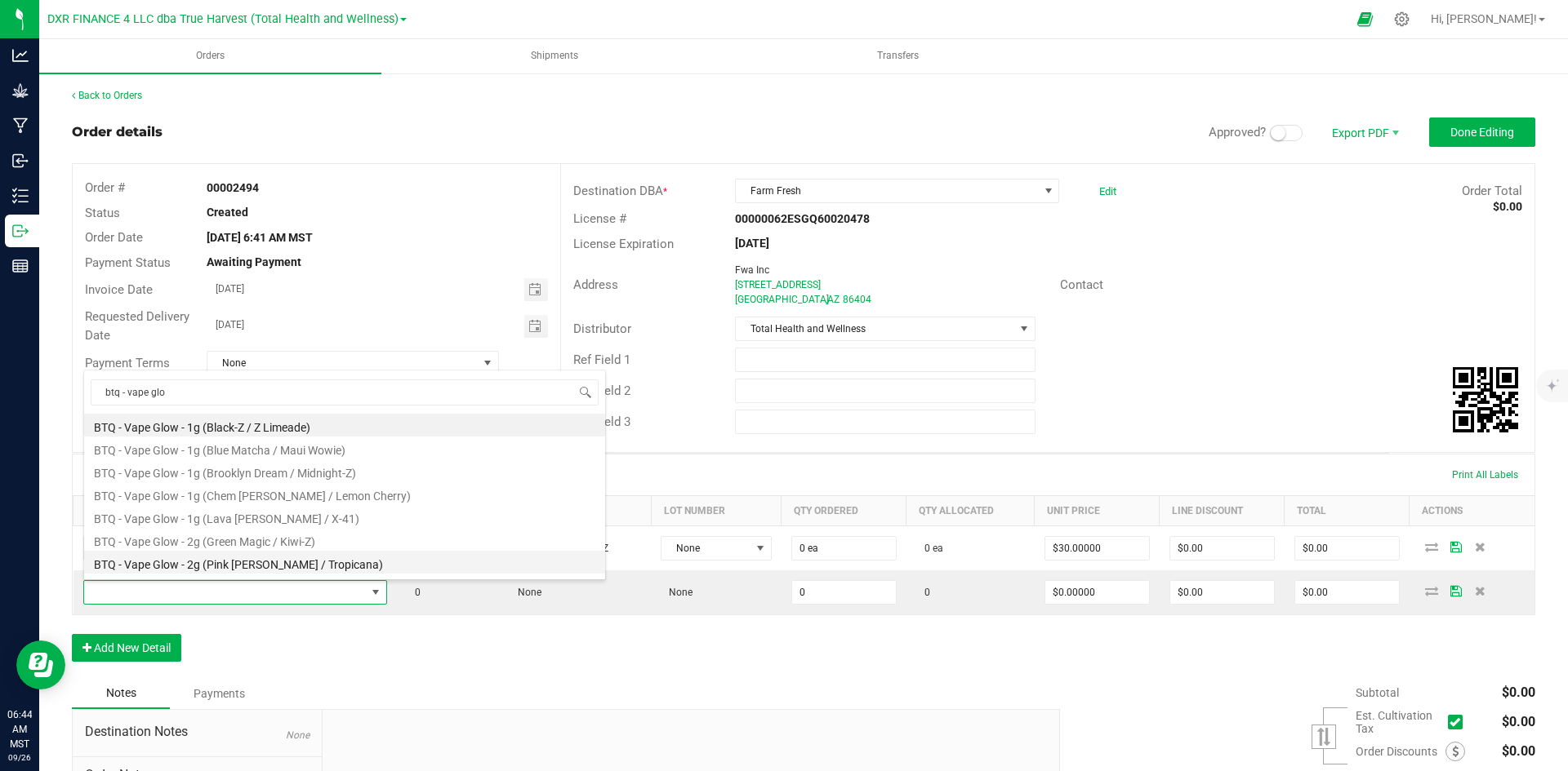
click at [334, 557] on li "BTQ - Vape Glow - 2g (Pink Tangie / Tropicana)" at bounding box center [344, 562] width 521 height 23
type input "0 ea"
type input "$30.00000"
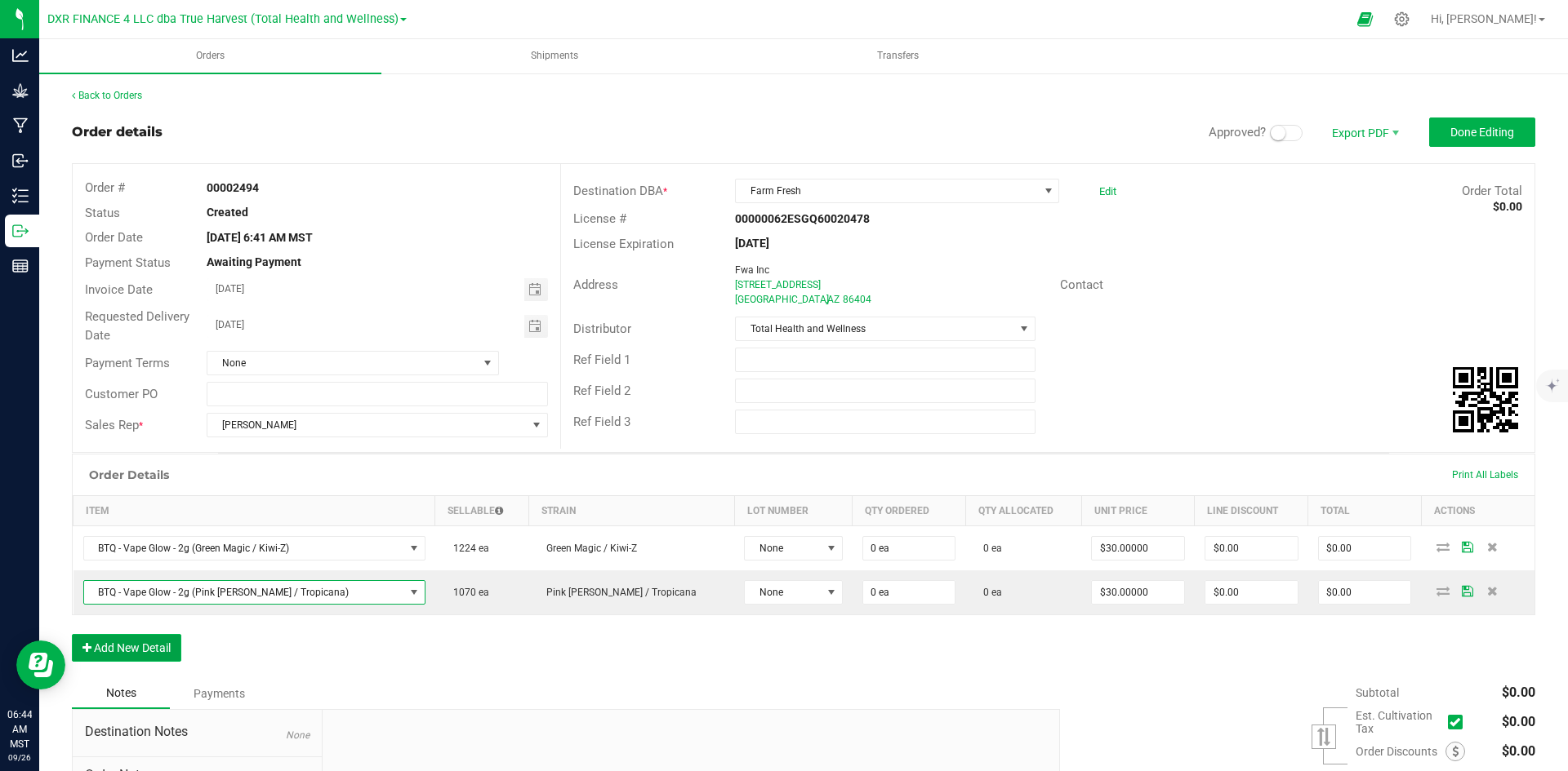
click at [150, 641] on button "Add New Detail" at bounding box center [127, 648] width 110 height 28
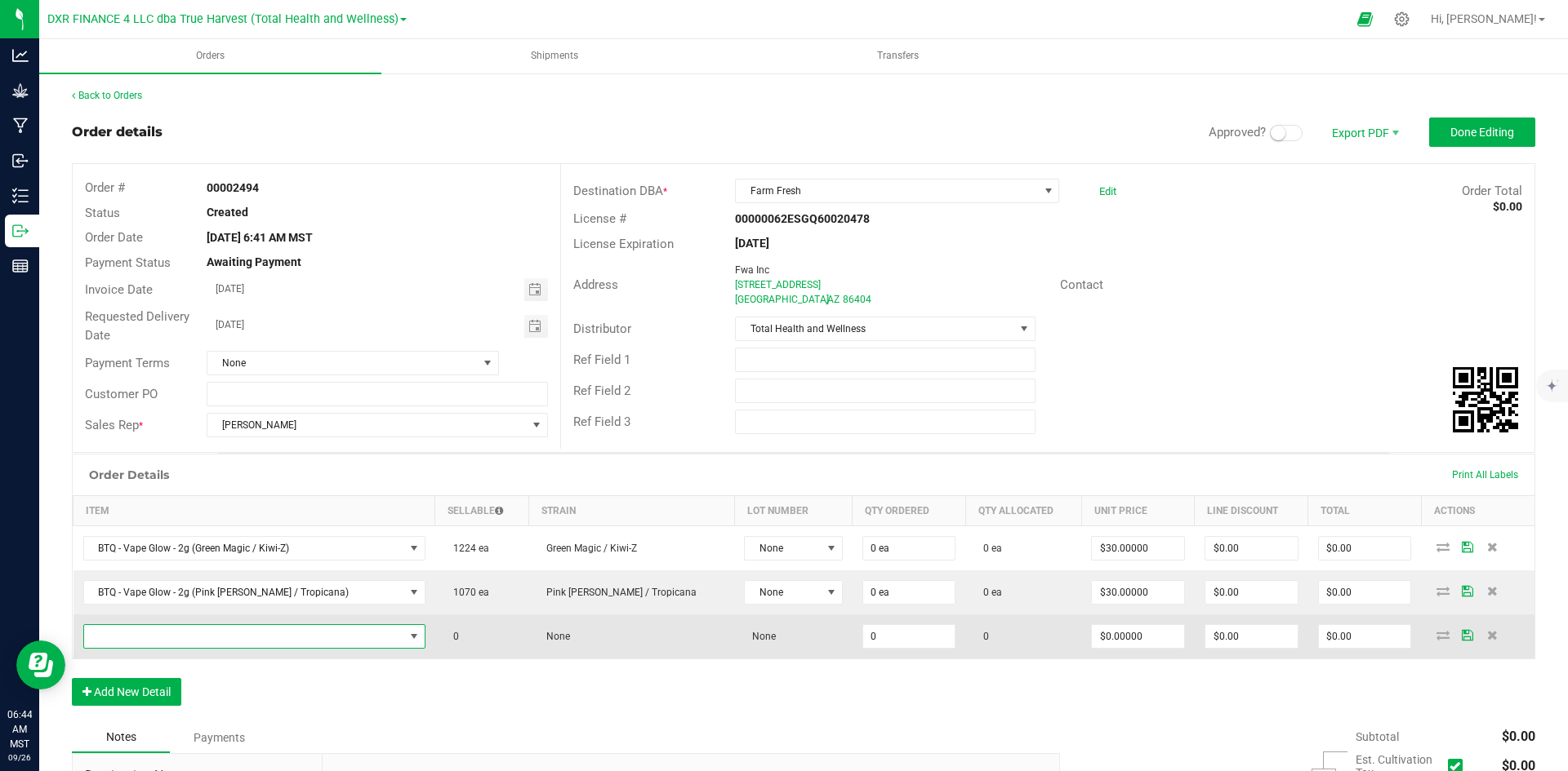
click at [230, 642] on span "NO DATA FOUND" at bounding box center [244, 636] width 320 height 23
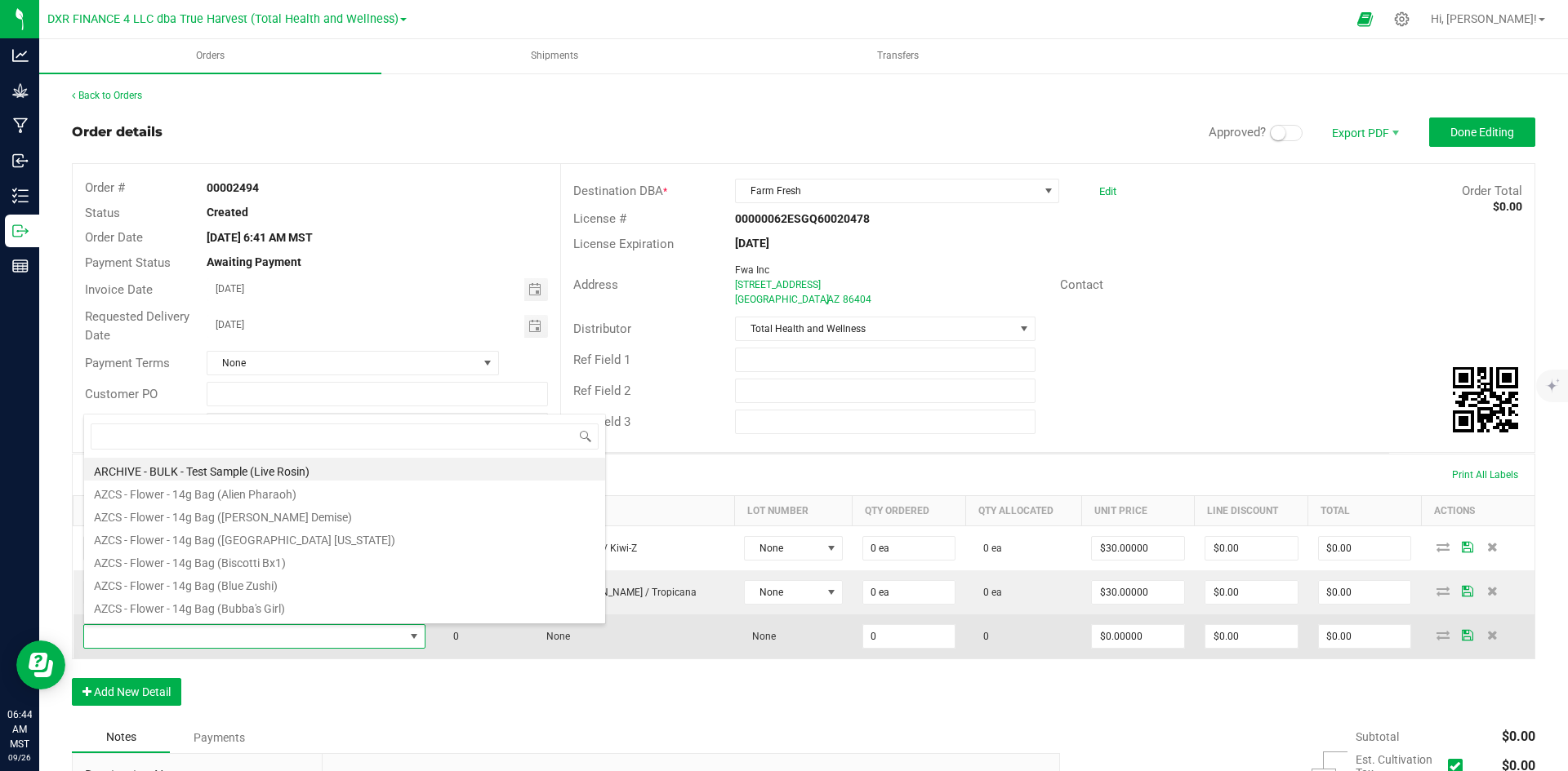
scroll to position [24, 306]
type input "btq - vape"
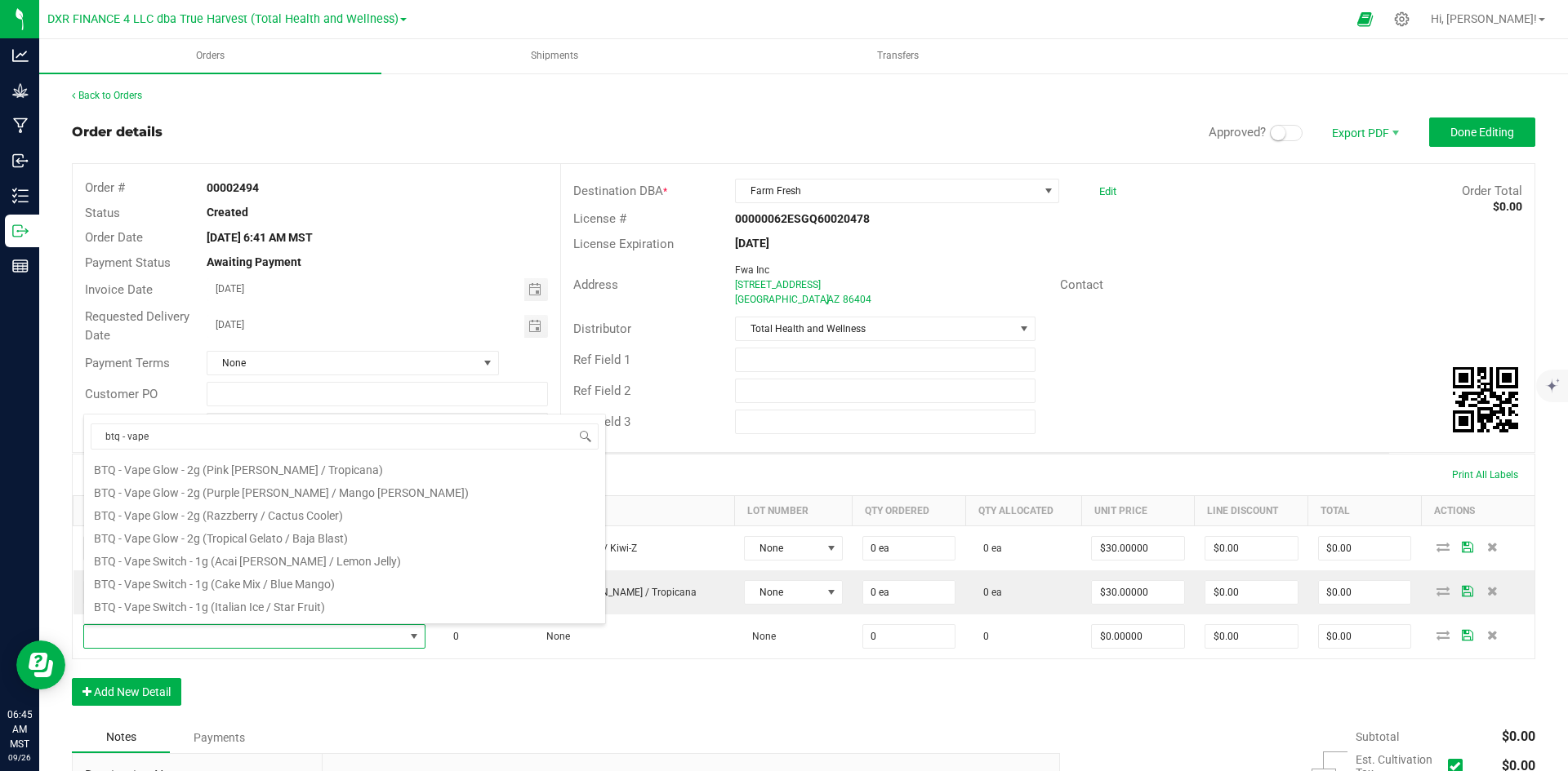
scroll to position [163, 0]
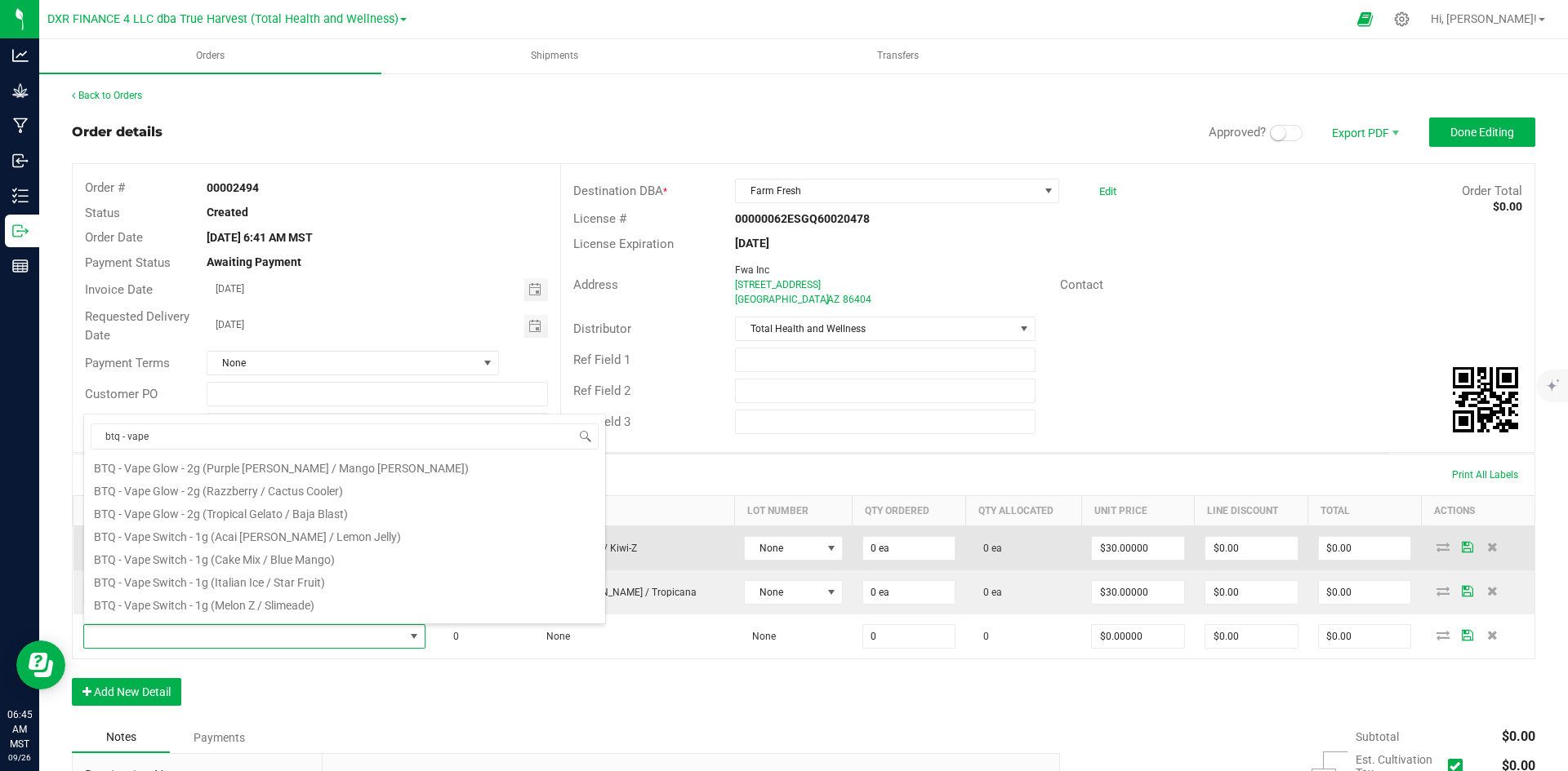
click at [353, 535] on li "BTQ - Vape Switch - 1g (Acai Mintz / Lemon Jelly)" at bounding box center [344, 535] width 521 height 23
type input "0 ea"
type input "$22.50000"
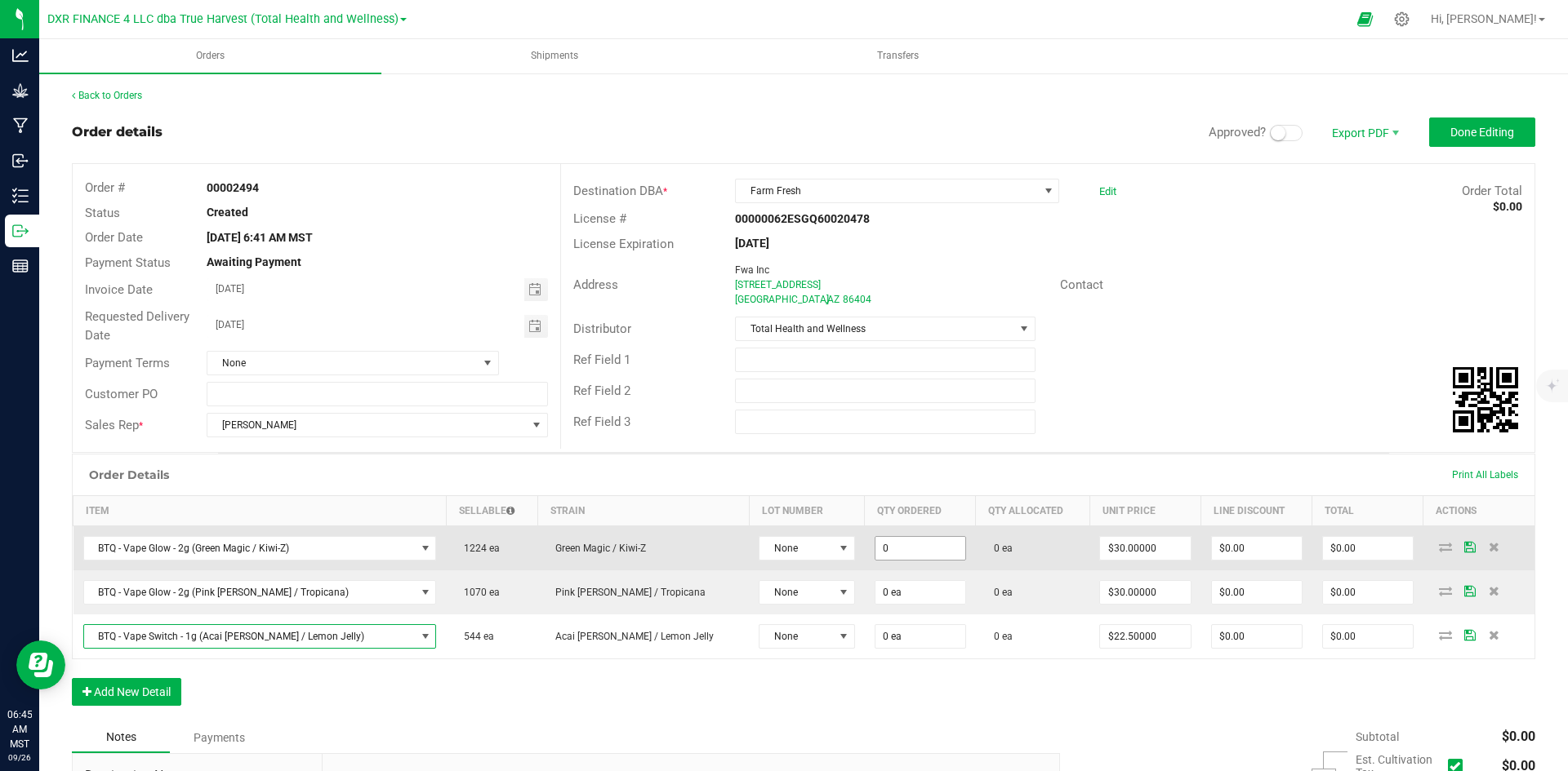
click at [875, 545] on input "0" at bounding box center [921, 549] width 90 height 23
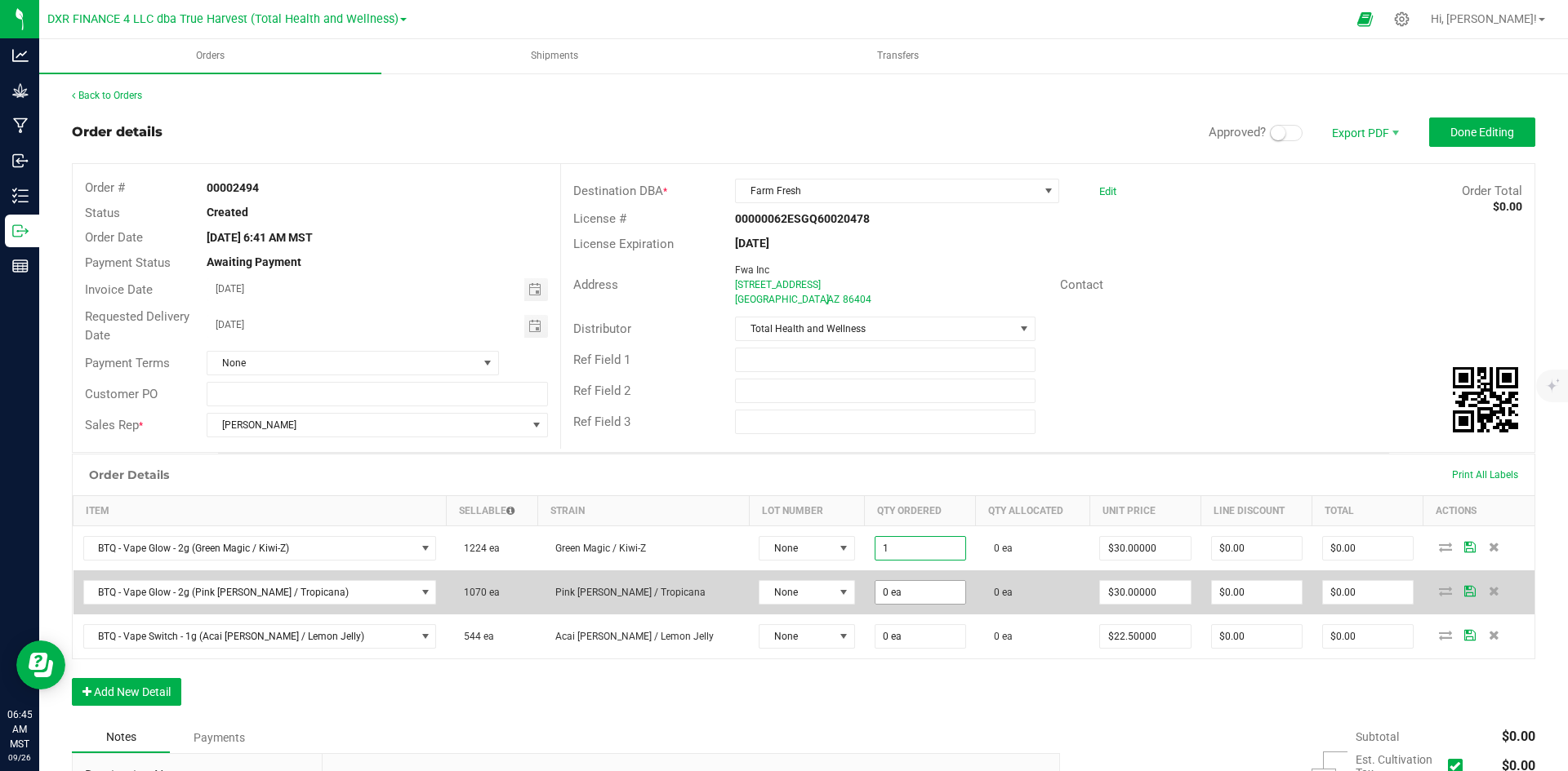
type input "1 ea"
type input "$30.00"
click at [875, 594] on input "0" at bounding box center [921, 593] width 90 height 23
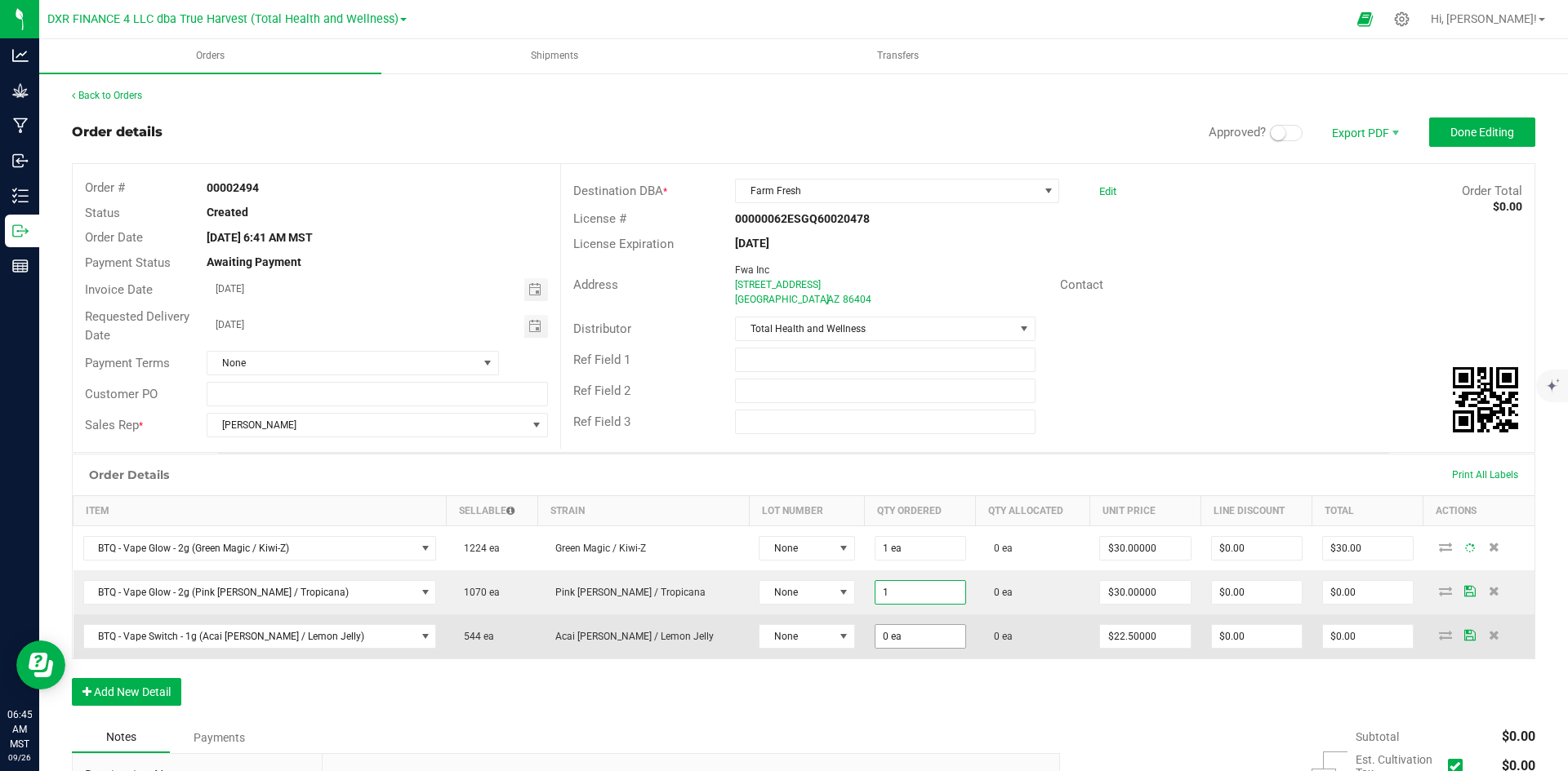
type input "1 ea"
type input "$30.00"
click at [875, 638] on input "0" at bounding box center [921, 636] width 90 height 23
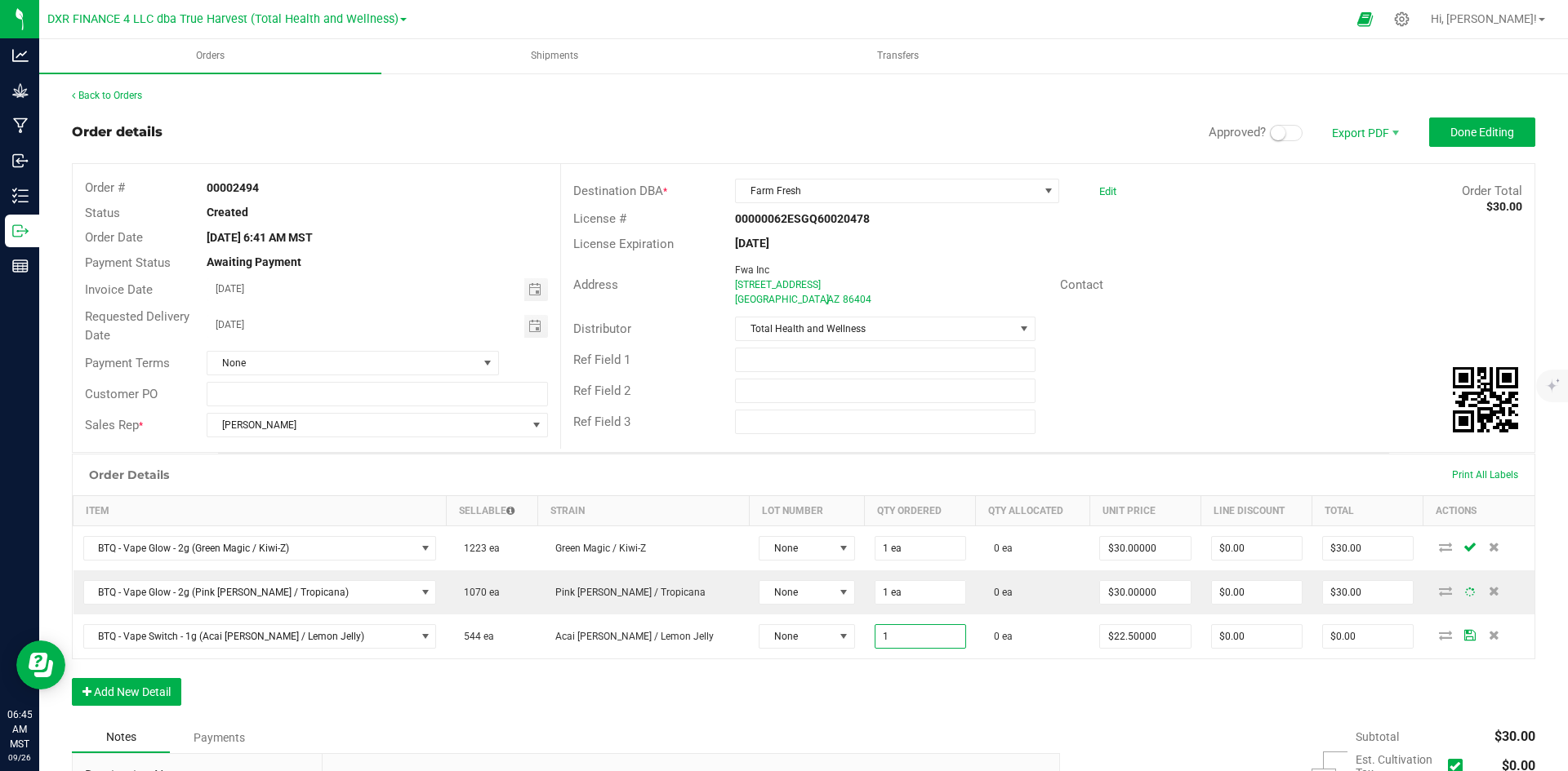
type input "1 ea"
type input "$22.50"
click at [849, 681] on div "Order Details Print All Labels Item Sellable Strain Lot Number Qty Ordered Qty …" at bounding box center [803, 588] width 1463 height 268
click at [118, 687] on button "Add New Detail" at bounding box center [127, 692] width 110 height 28
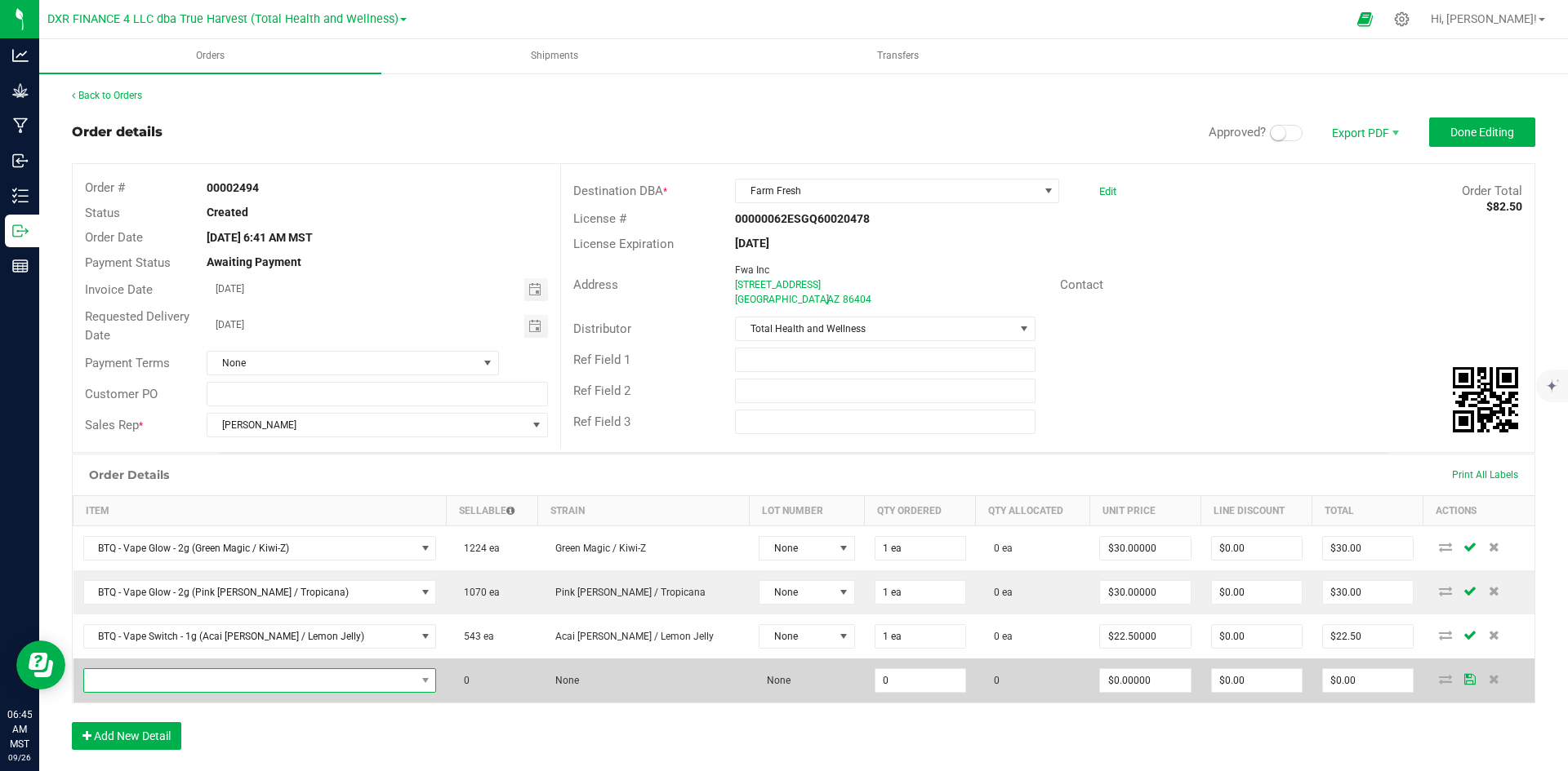
click at [188, 682] on span "NO DATA FOUND" at bounding box center [250, 680] width 331 height 23
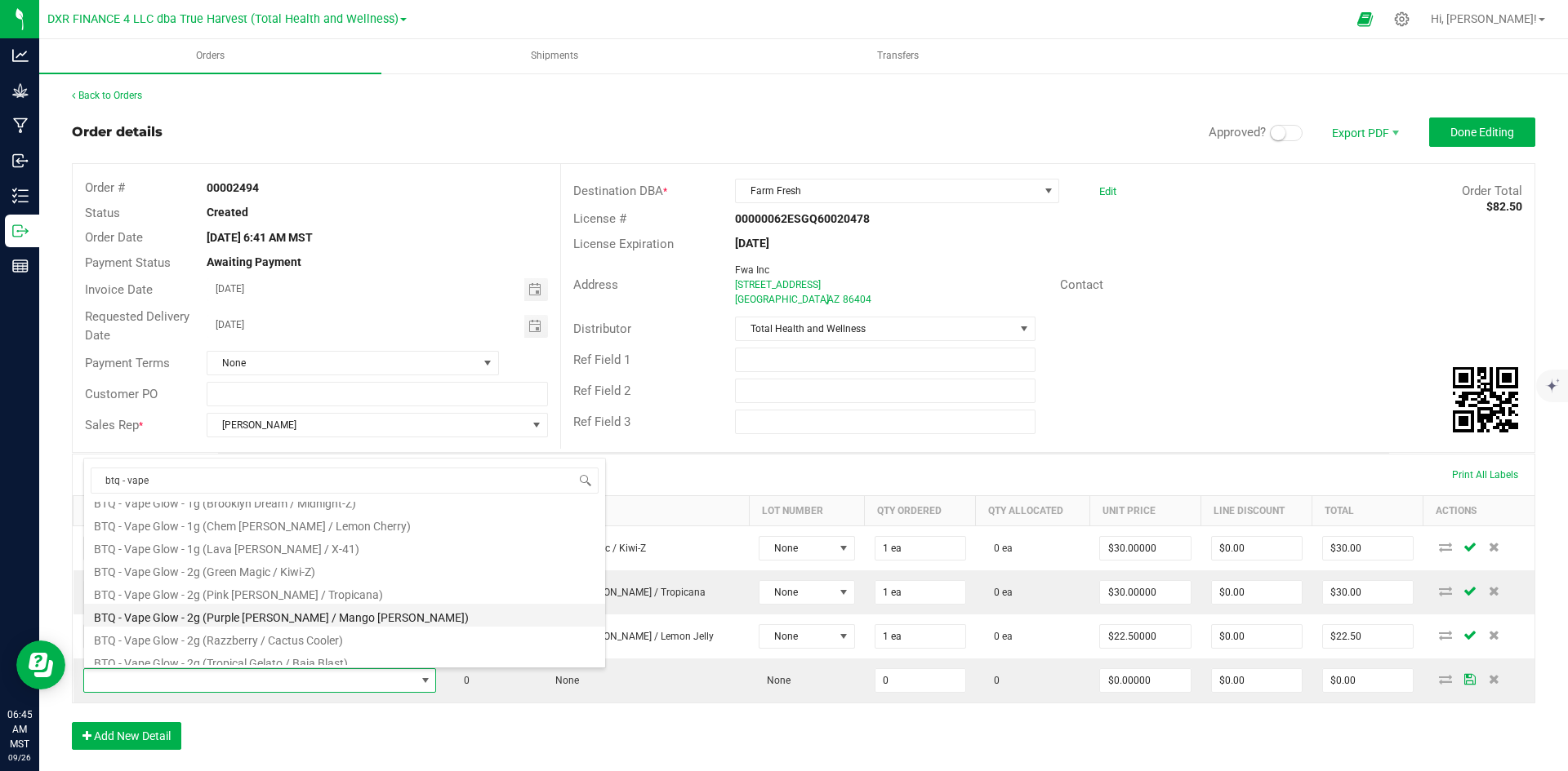
scroll to position [49, 0]
type input "btq -"
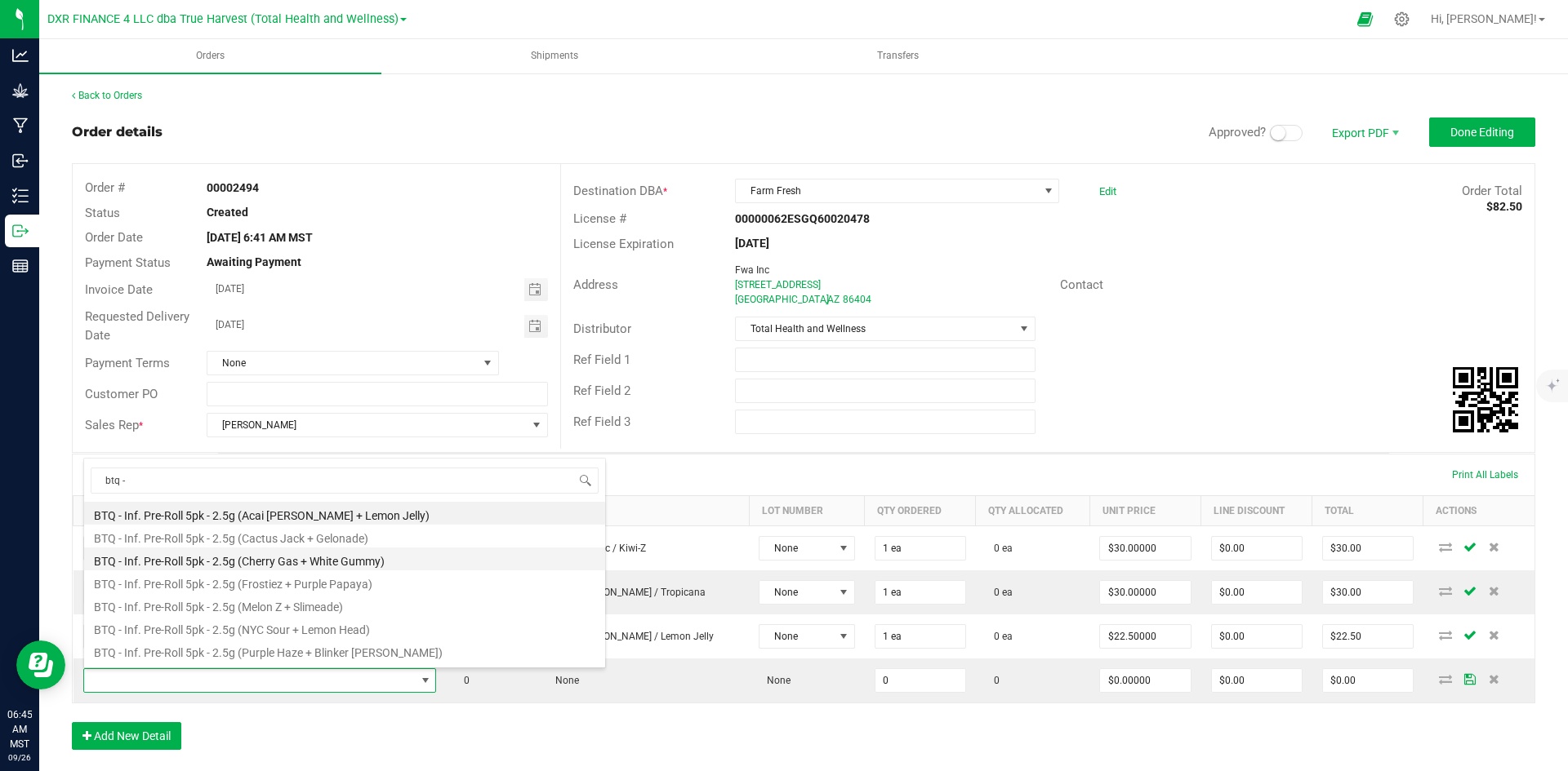
click at [395, 564] on li "BTQ - Inf. Pre-Roll 5pk - 2.5g (Cherry Gas + White Gummy)" at bounding box center [344, 559] width 521 height 23
type input "0 ea"
type input "$22.50000"
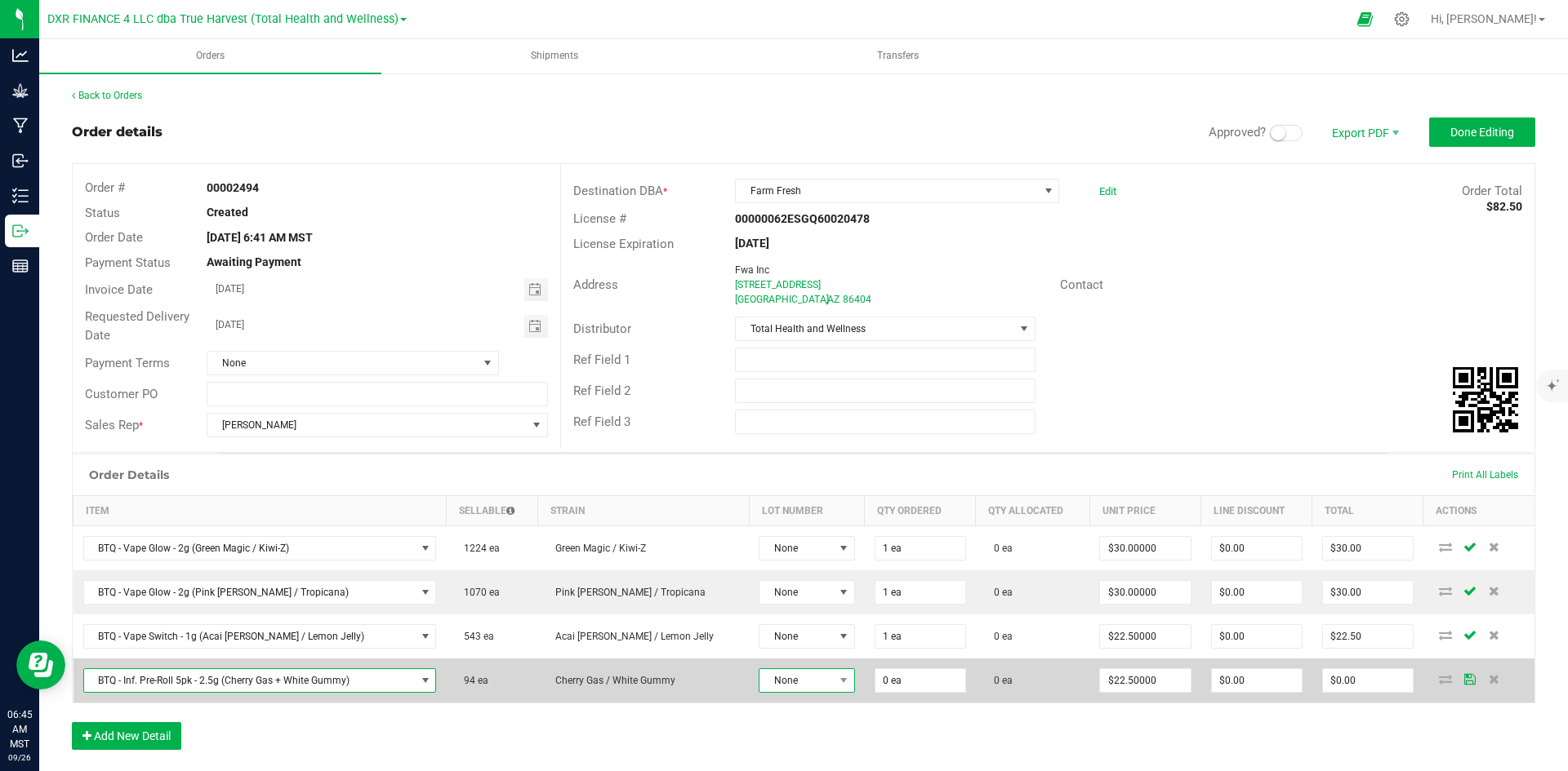
click at [833, 681] on span at bounding box center [844, 680] width 21 height 23
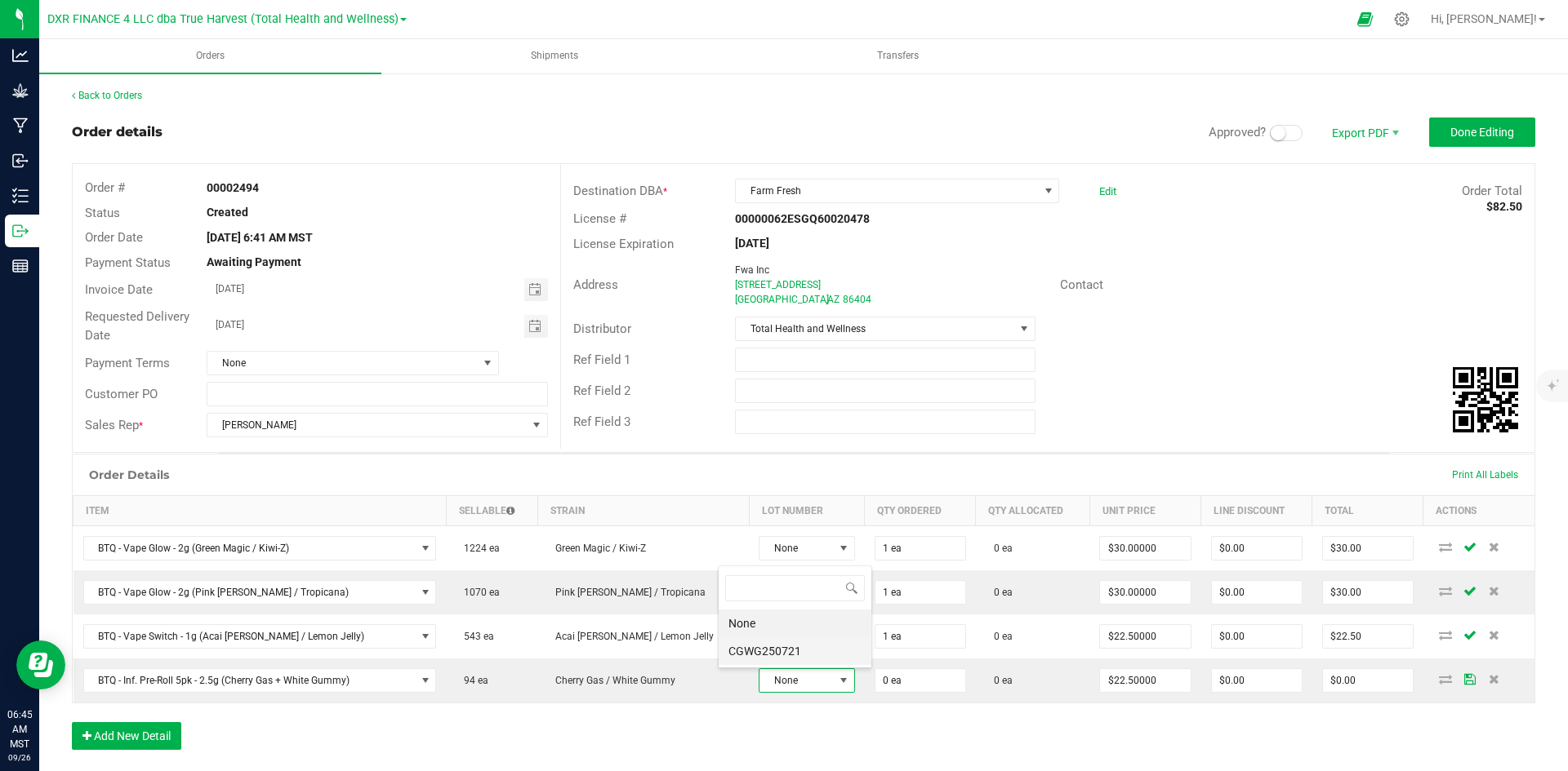
click at [799, 648] on li "CGWG250721" at bounding box center [795, 652] width 153 height 28
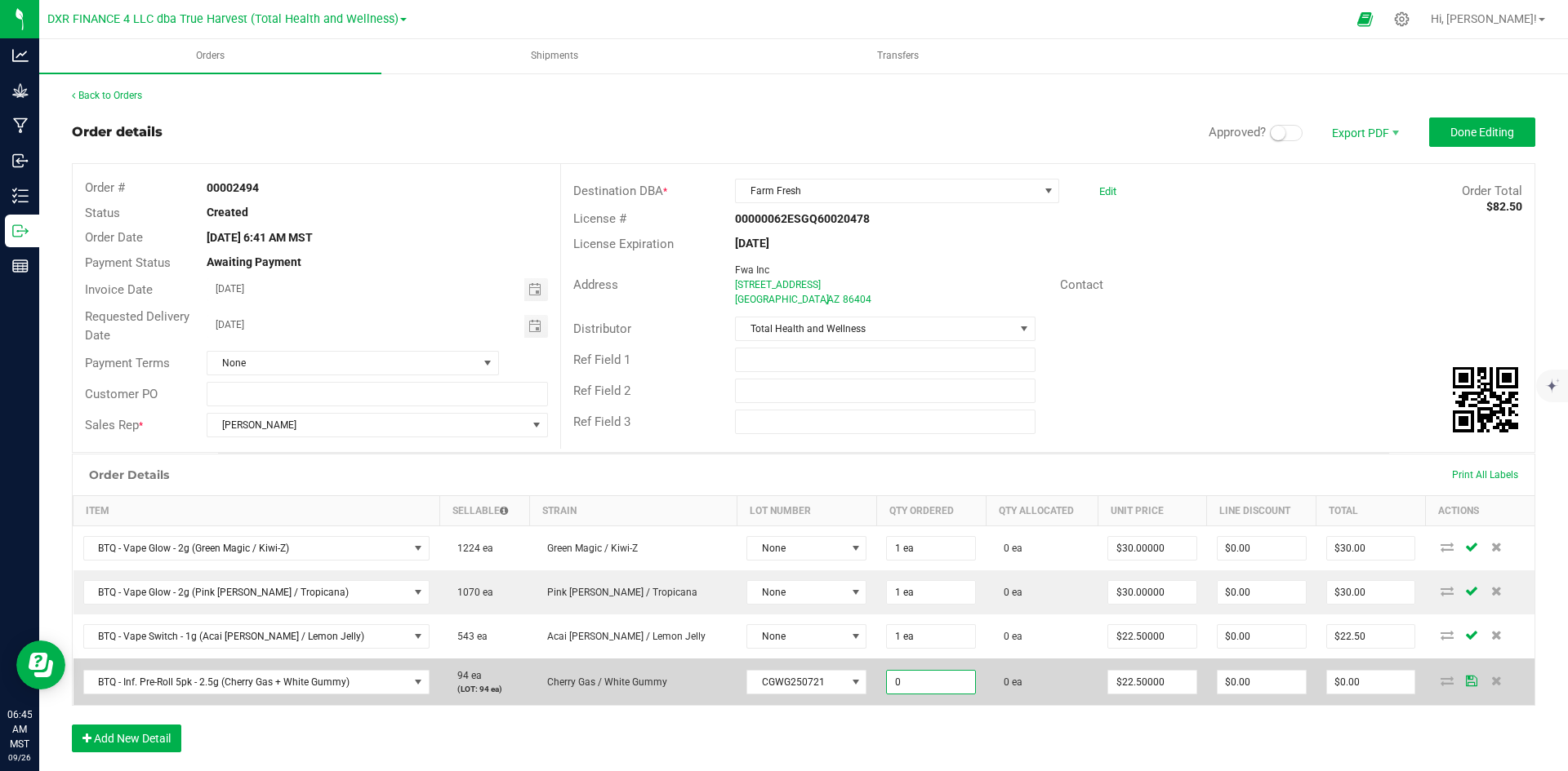
click at [887, 679] on input "0" at bounding box center [931, 682] width 88 height 23
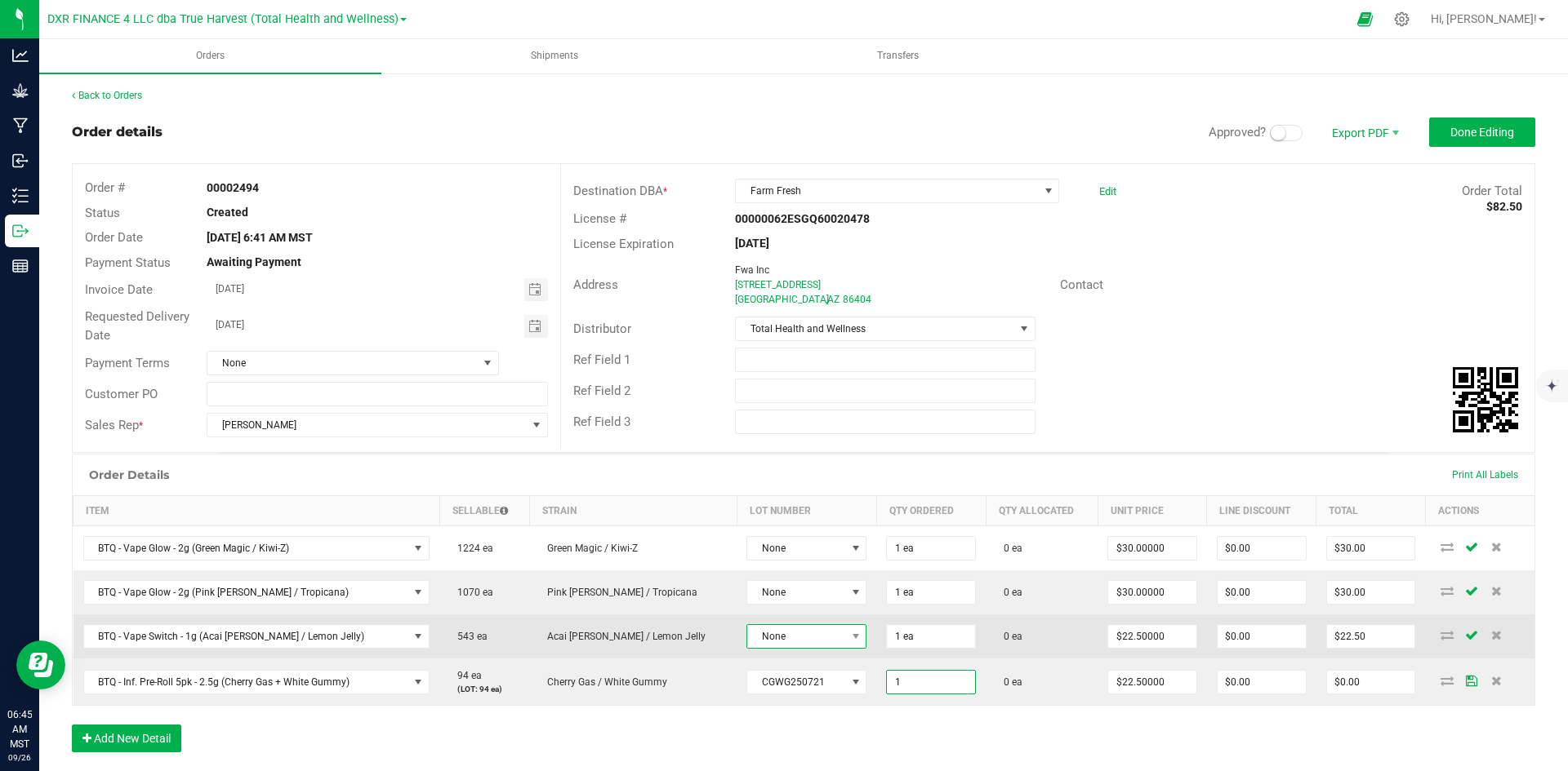
type input "1 ea"
type input "$22.50"
click at [769, 631] on span "None" at bounding box center [796, 636] width 98 height 23
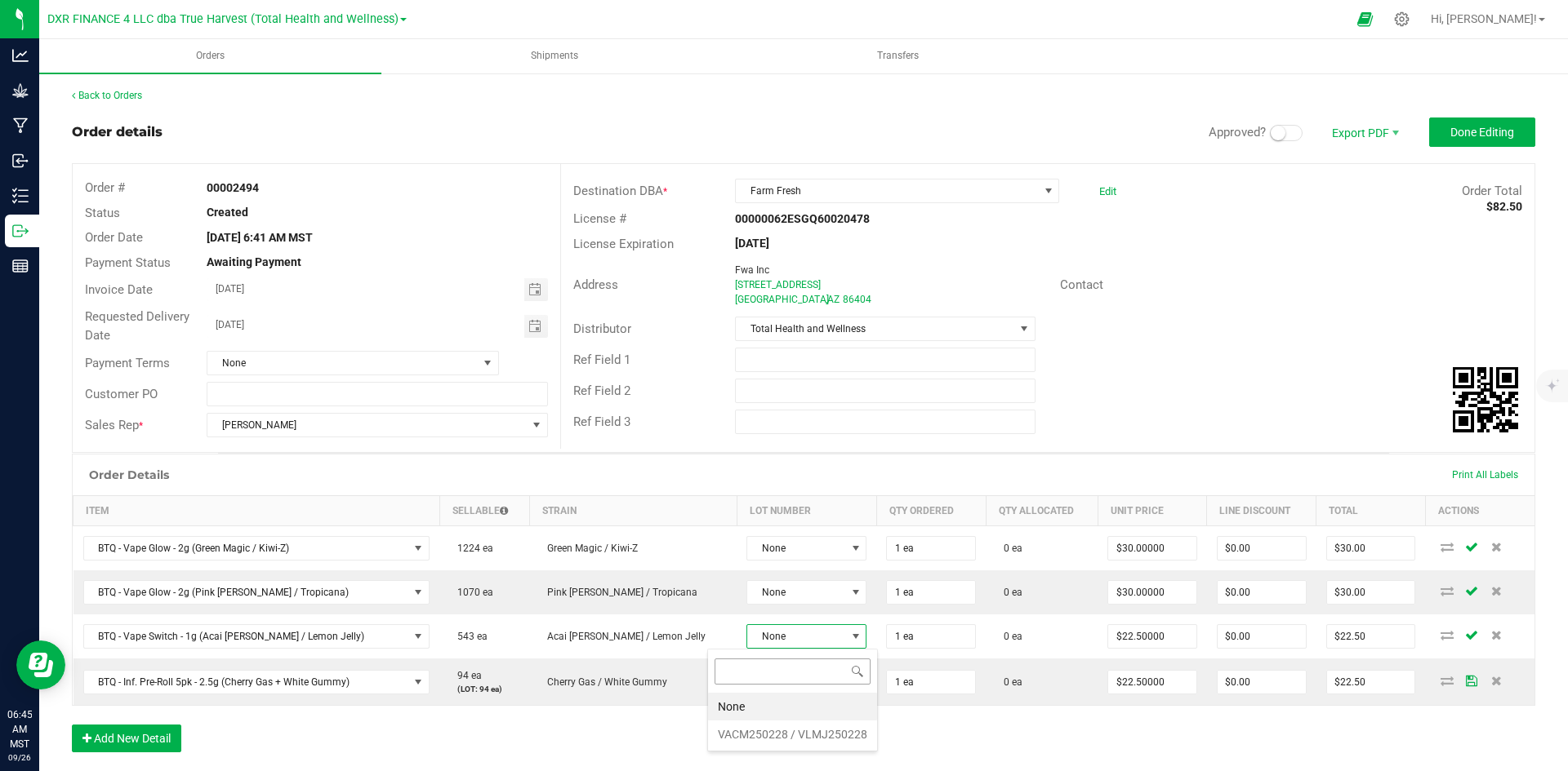
scroll to position [24, 124]
click at [777, 735] on VLMJ250228 "VACM250228 / VLMJ250228" at bounding box center [792, 734] width 169 height 28
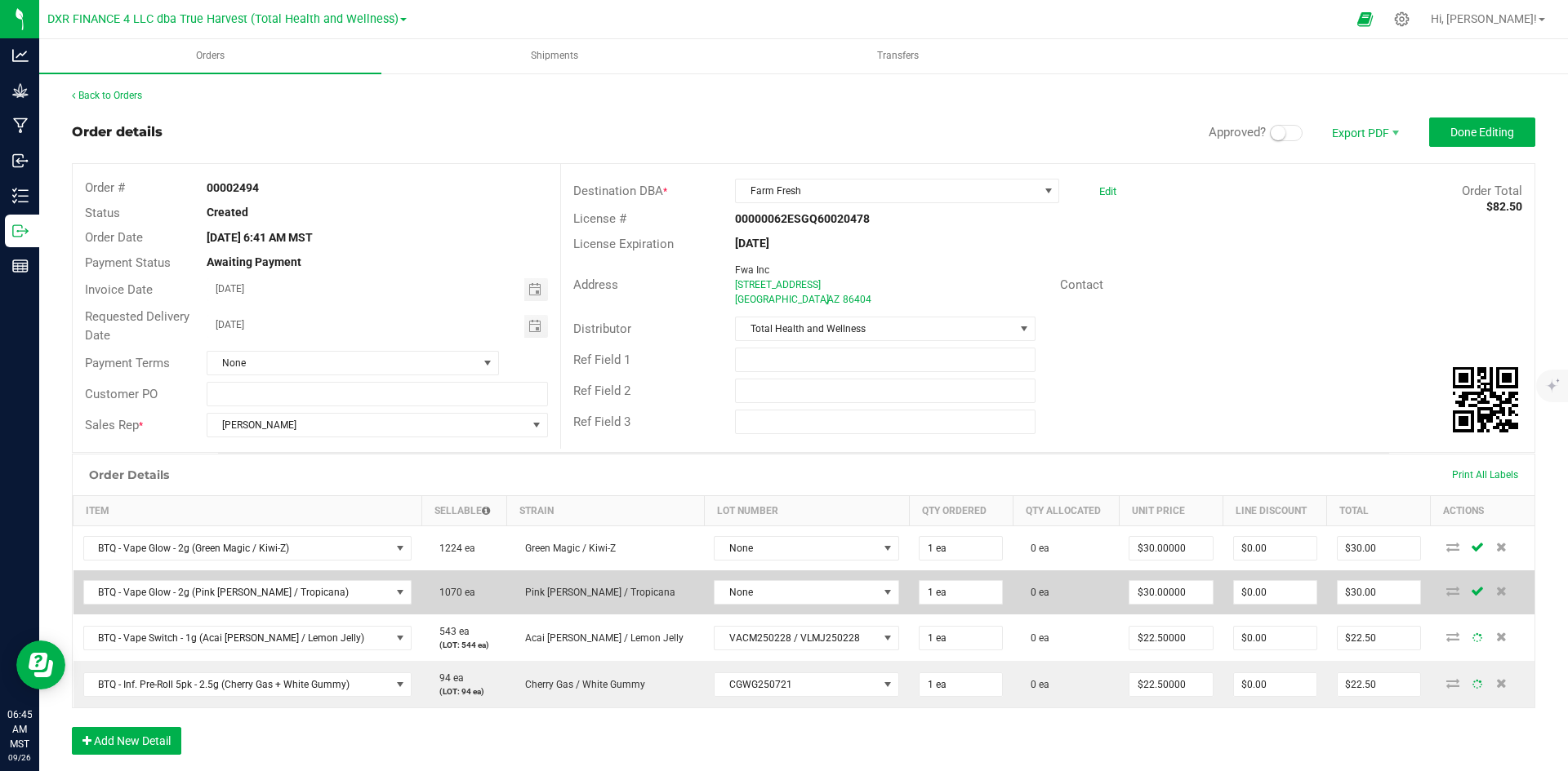
click at [794, 606] on td "None" at bounding box center [806, 592] width 205 height 44
click at [798, 590] on span "None" at bounding box center [796, 593] width 163 height 23
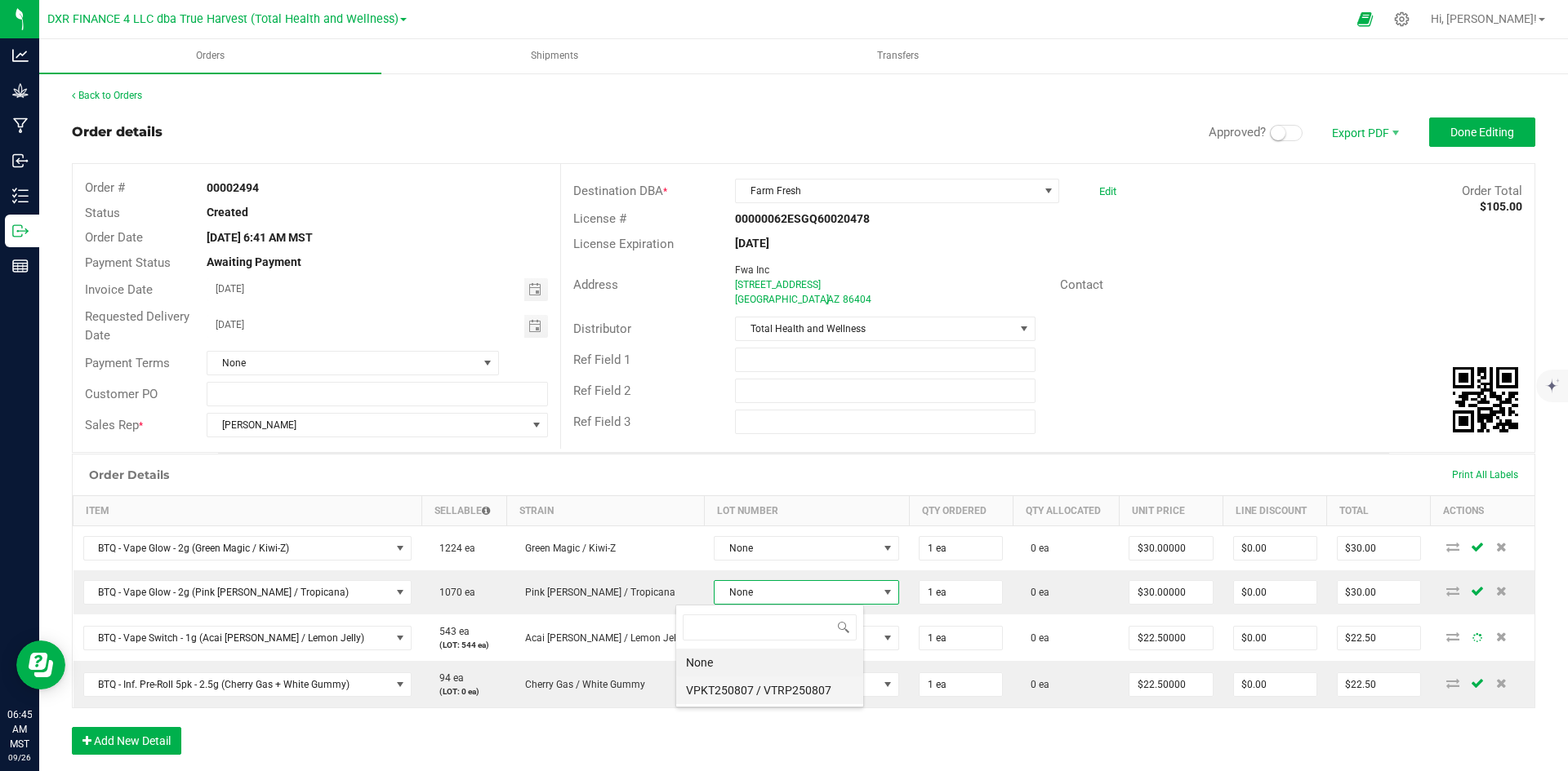
scroll to position [24, 190]
click at [789, 686] on VTRP250807 "VPKT250807 / VTRP250807" at bounding box center [769, 690] width 187 height 28
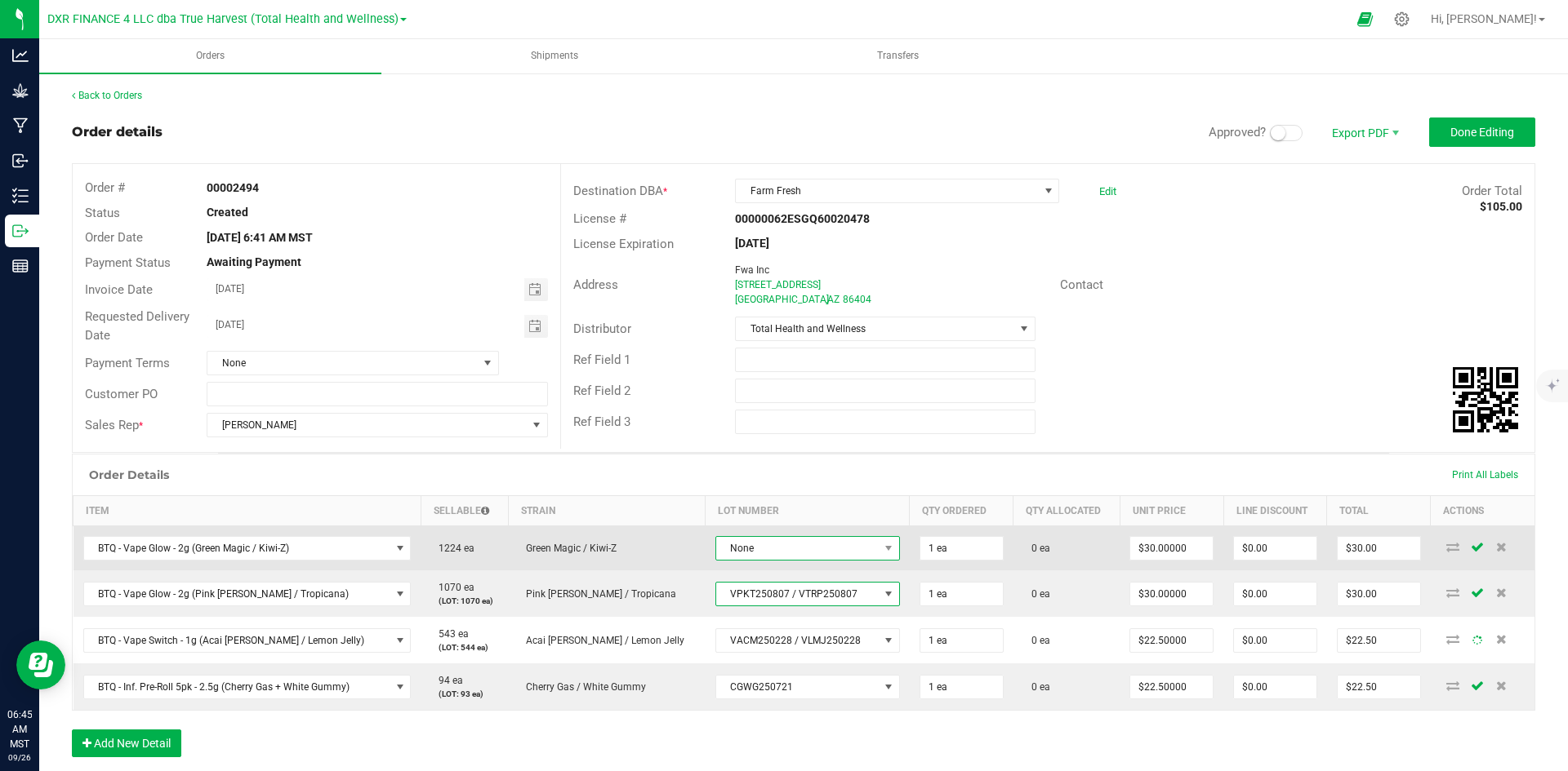
click at [801, 546] on span "None" at bounding box center [797, 549] width 162 height 23
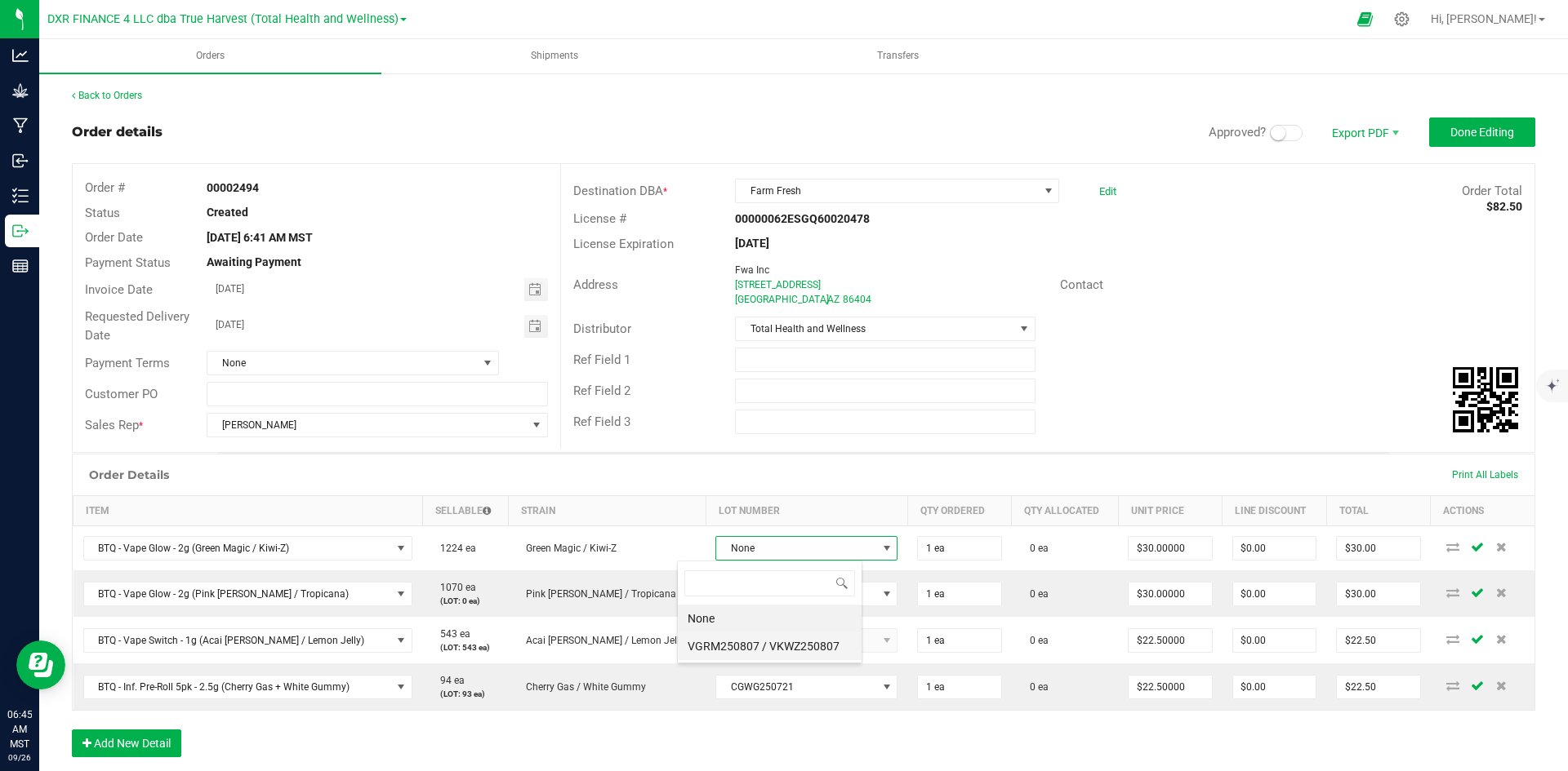
scroll to position [81586, 81457]
click at [802, 632] on VKWZ250807 "VGRM250807 / VKWZ250807" at bounding box center [769, 646] width 187 height 28
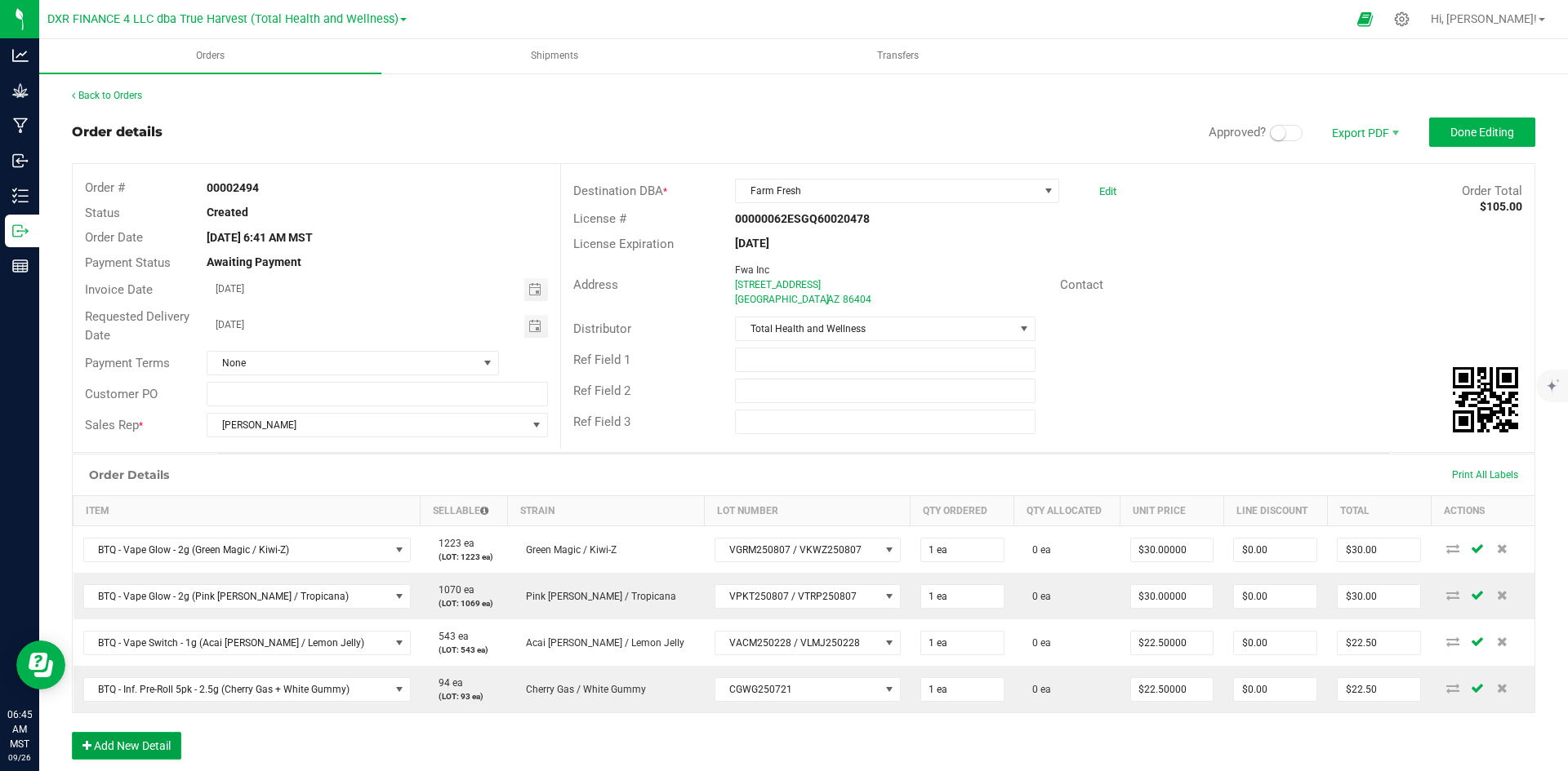
click at [151, 745] on button "Add New Detail" at bounding box center [127, 746] width 110 height 28
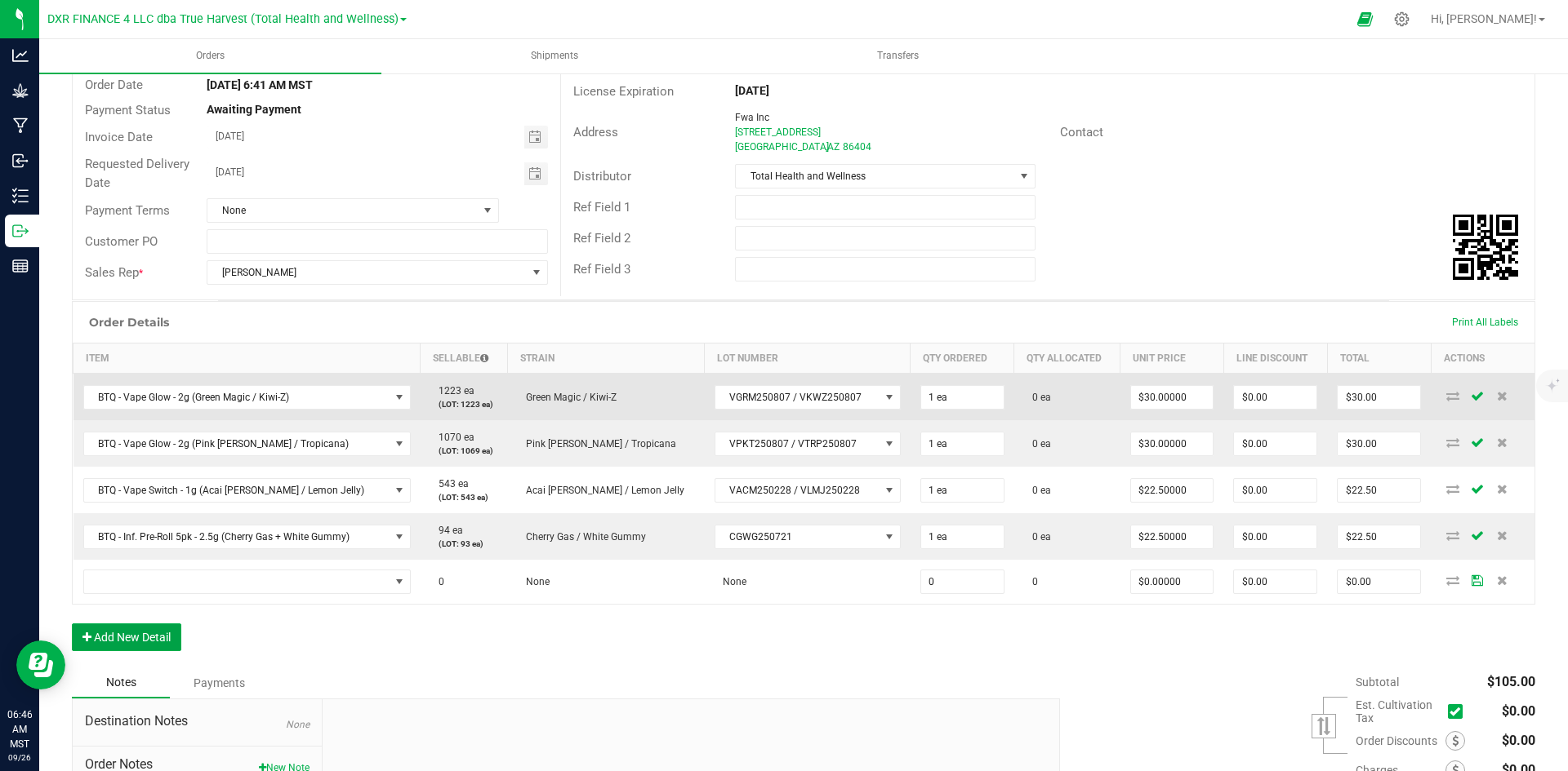
scroll to position [163, 0]
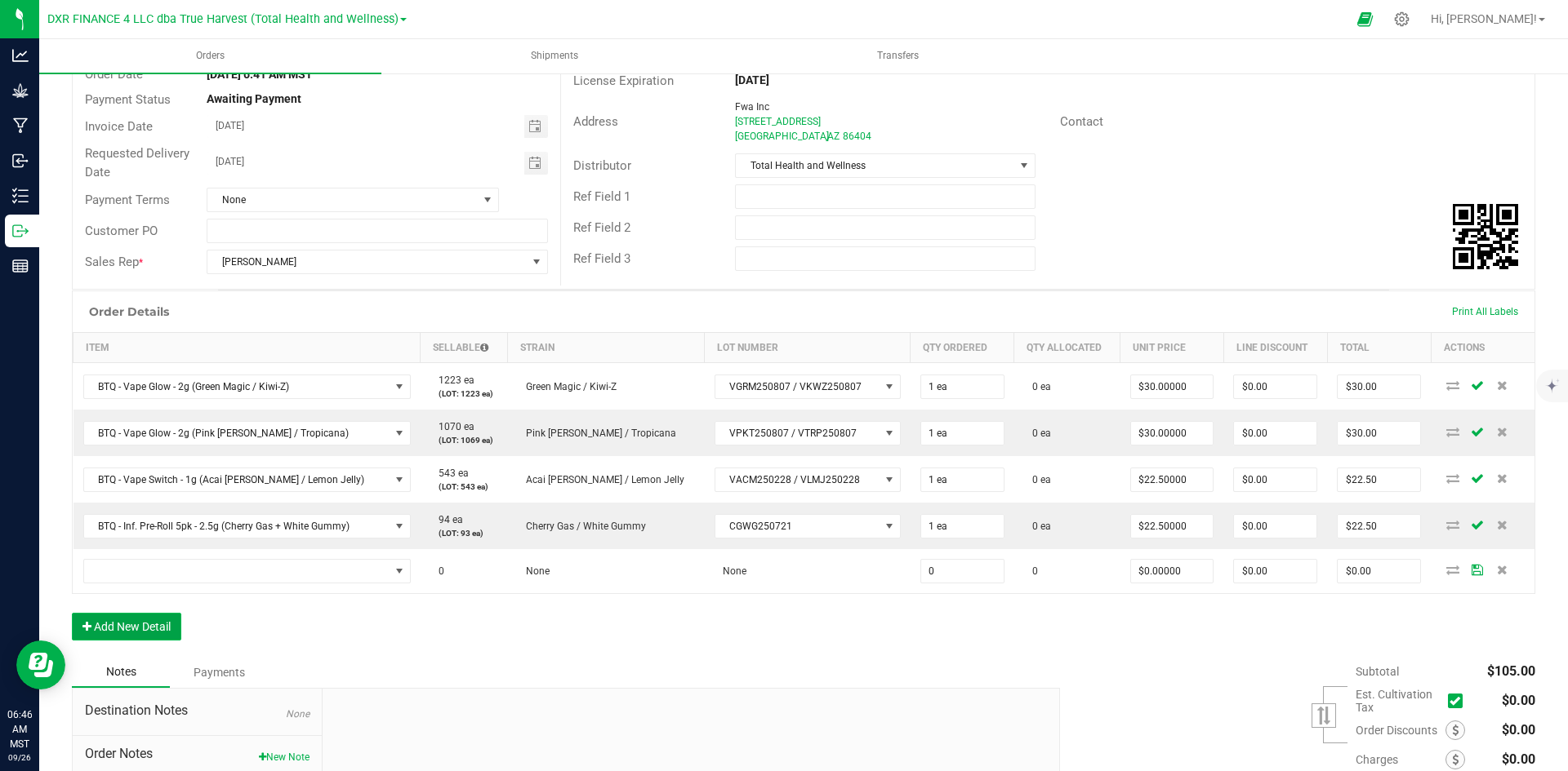
click at [171, 626] on button "Add New Detail" at bounding box center [127, 627] width 110 height 28
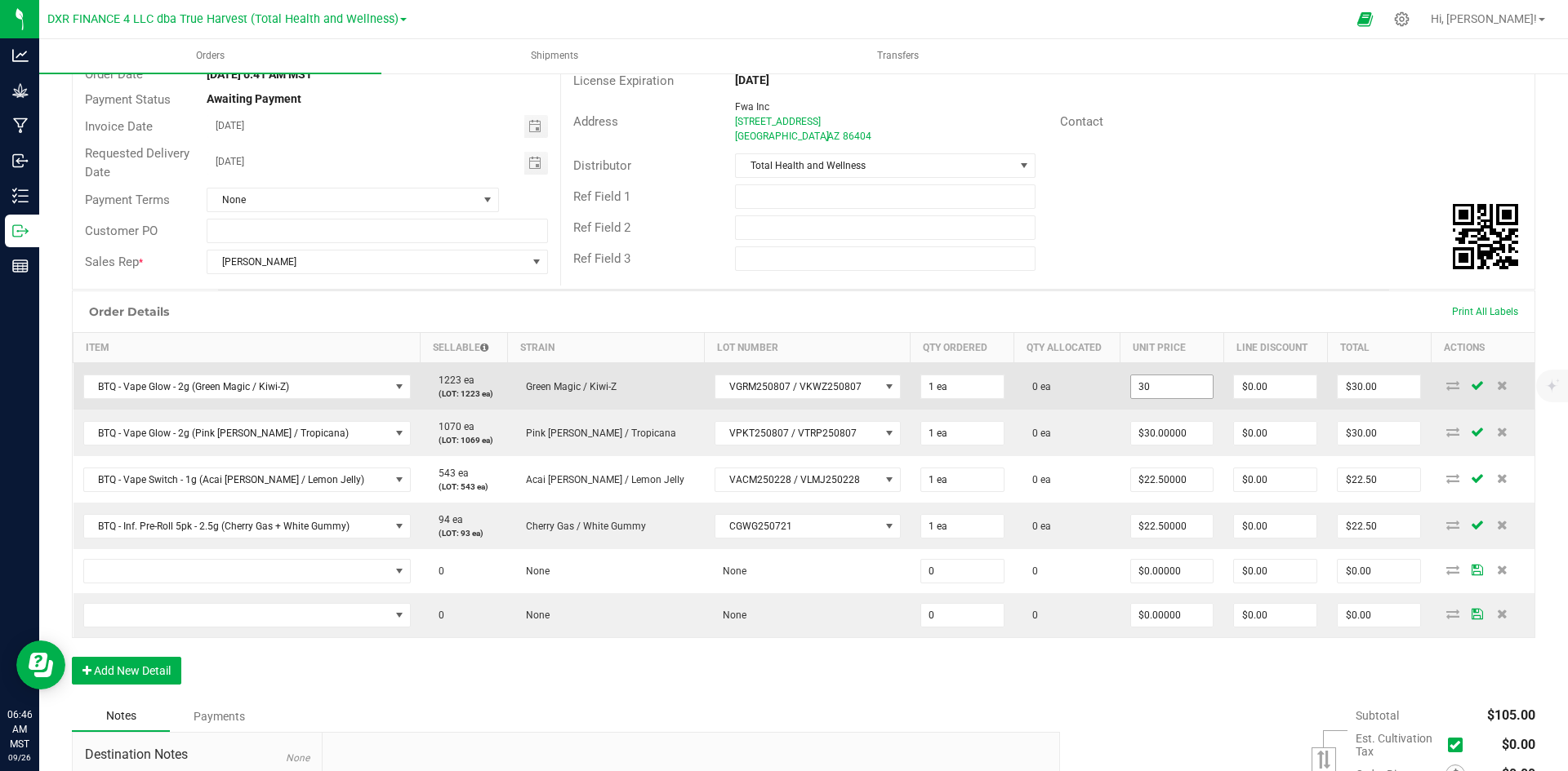
click at [1168, 386] on input "30" at bounding box center [1172, 386] width 83 height 23
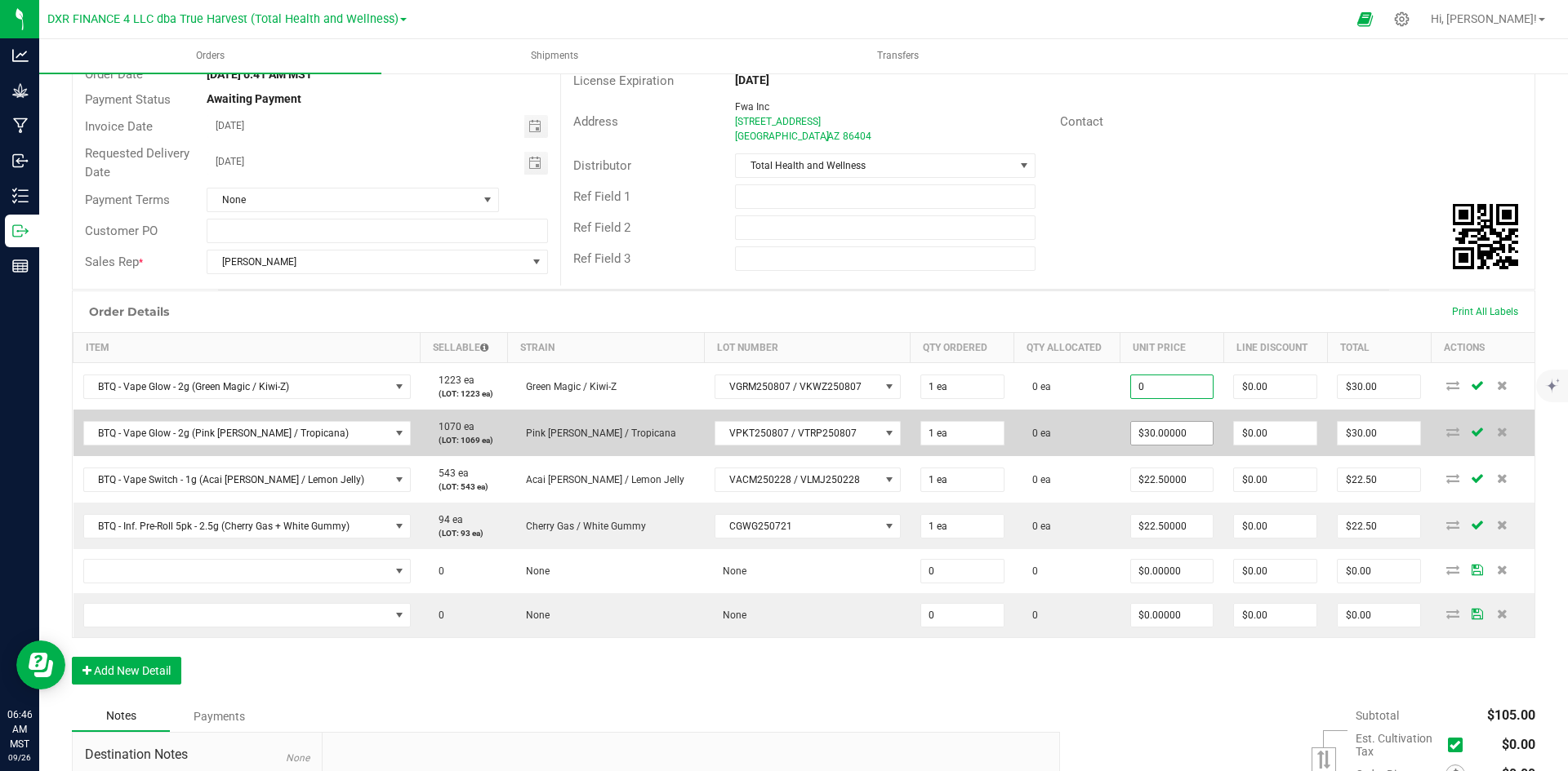
type input "0"
type input "30"
type input "$0.00000"
type input "$0.00"
click at [1154, 436] on input "30" at bounding box center [1172, 433] width 83 height 23
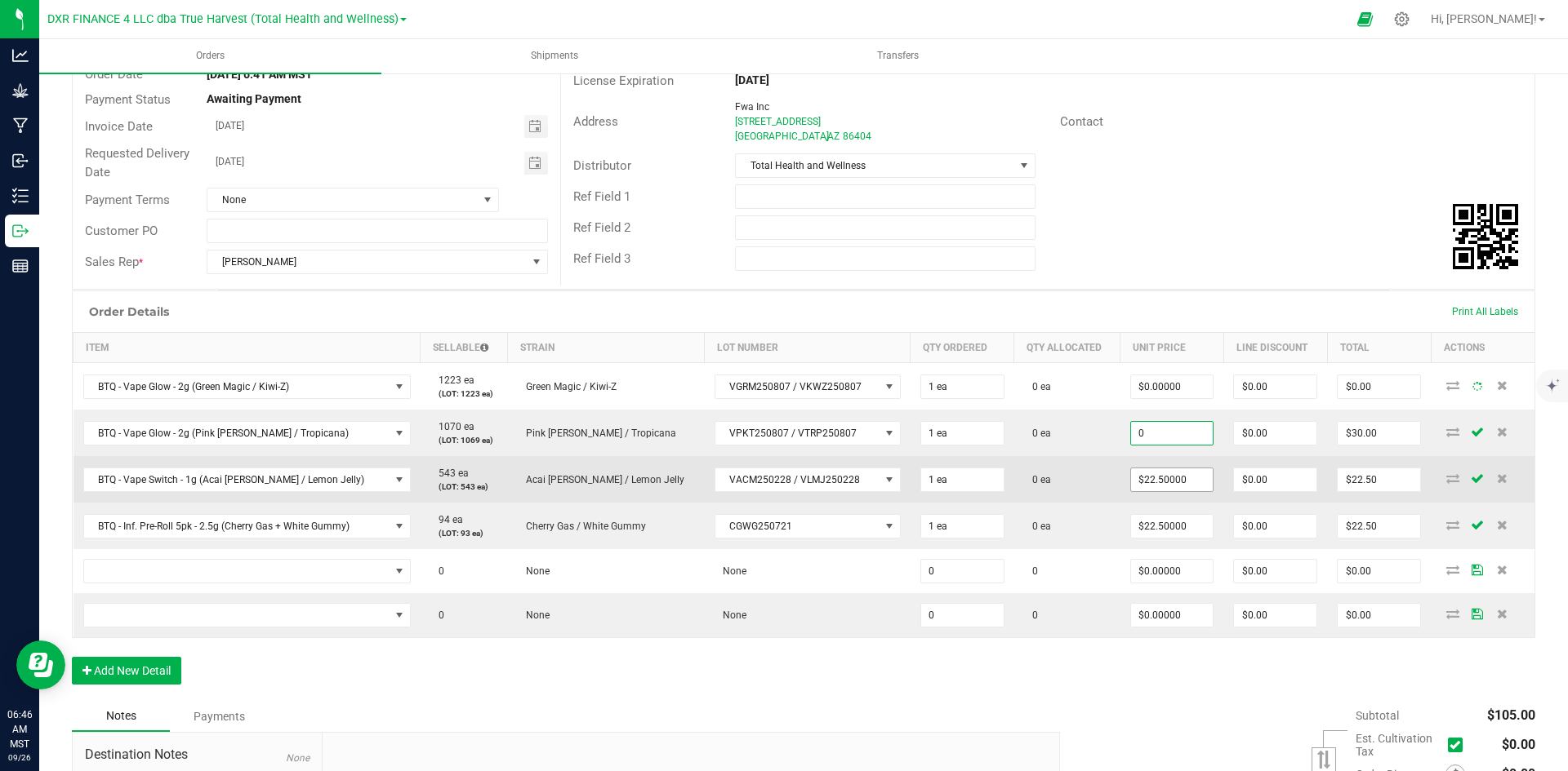
type input "$0.00000"
type input "$0.00"
click at [1147, 486] on input "22.5" at bounding box center [1172, 479] width 83 height 23
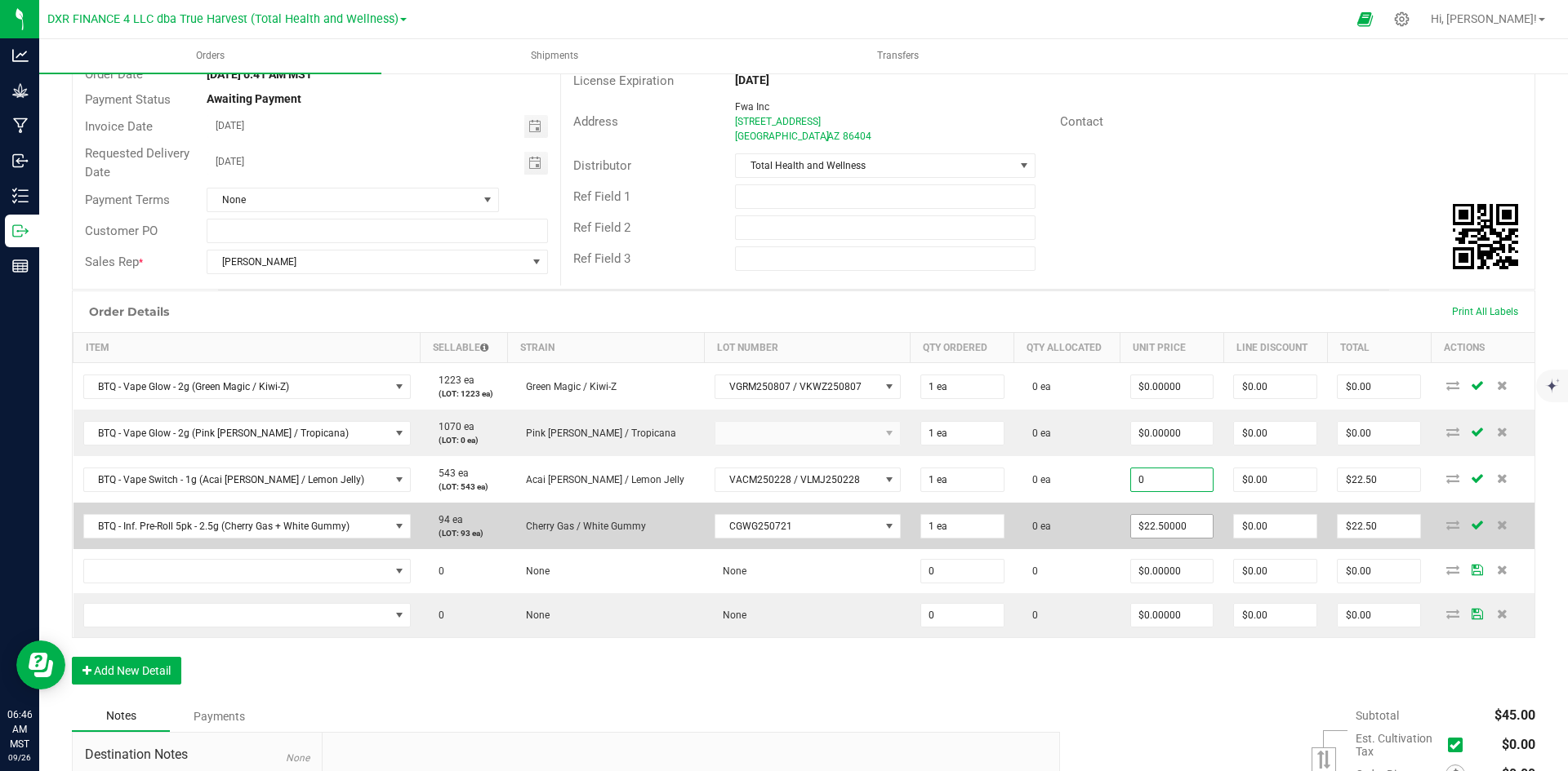
type input "0"
type input "22.5"
type input "$0.00000"
type input "$0.00"
click at [1146, 526] on input "22.5" at bounding box center [1172, 526] width 83 height 23
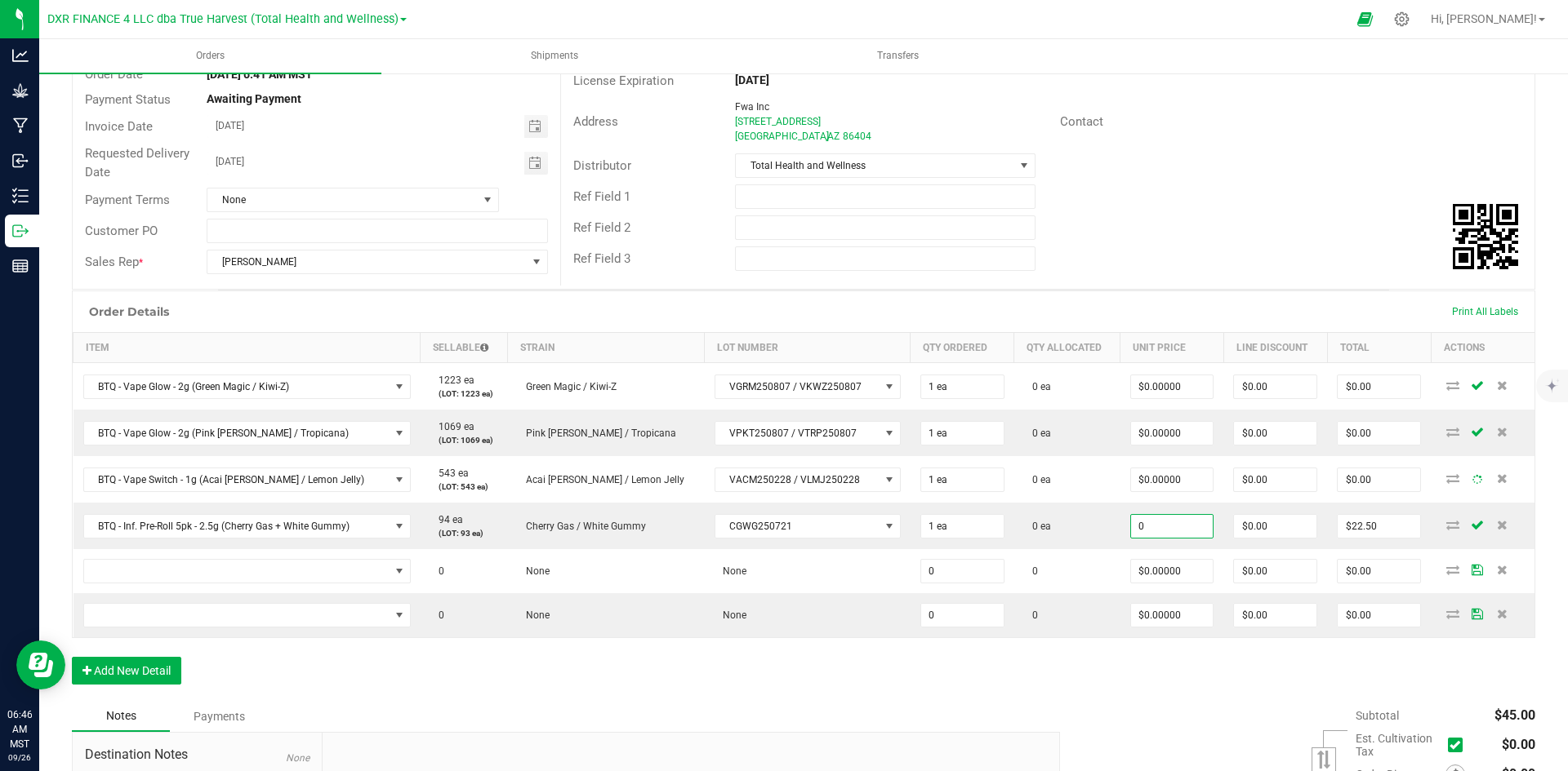
type input "$0.00000"
type input "$0.00"
click at [1104, 688] on div "Order Details Print All Labels Item Sellable Strain Lot Number Qty Ordered Qty …" at bounding box center [803, 496] width 1463 height 411
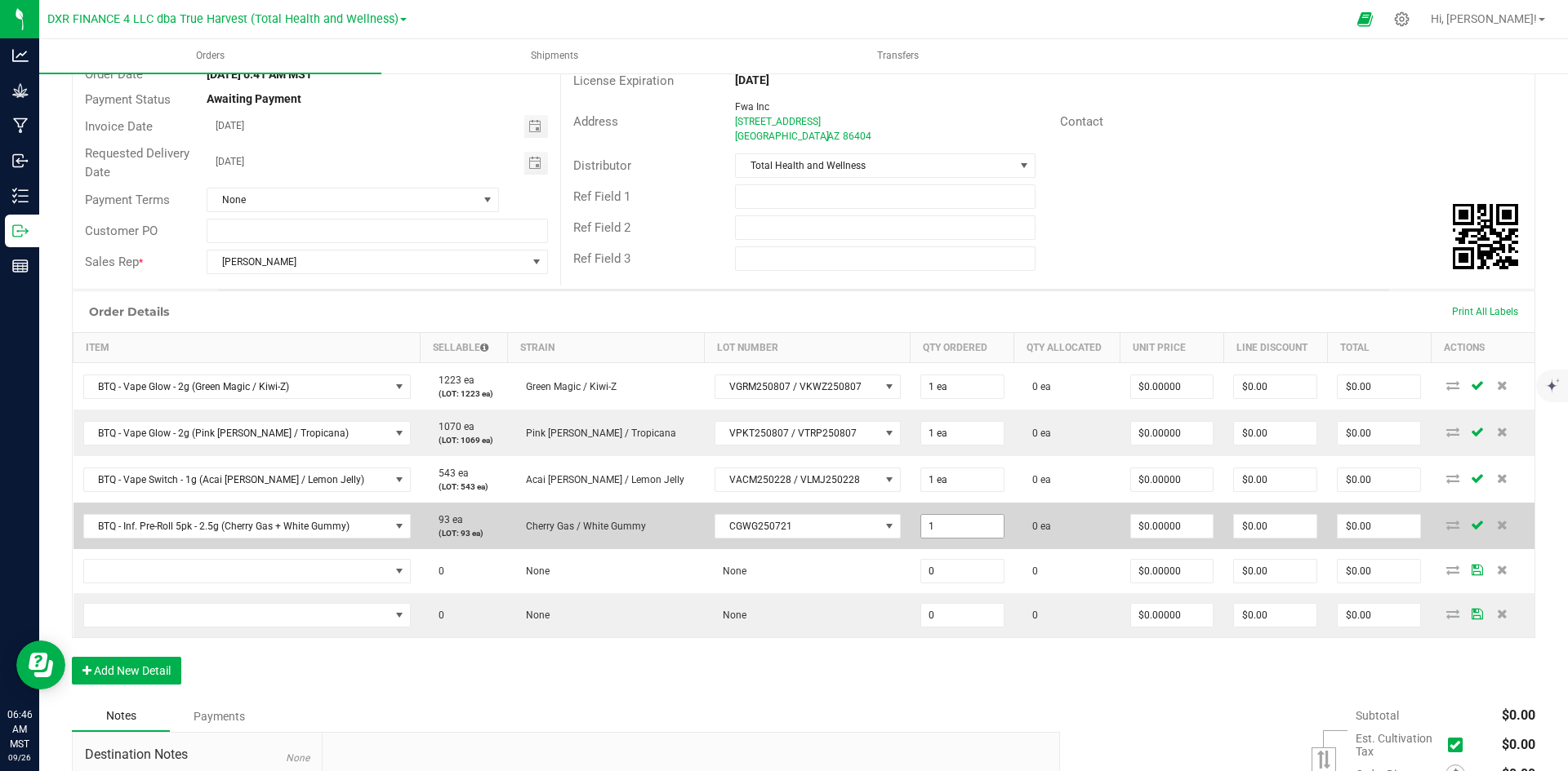
click at [921, 517] on input "1" at bounding box center [962, 526] width 83 height 23
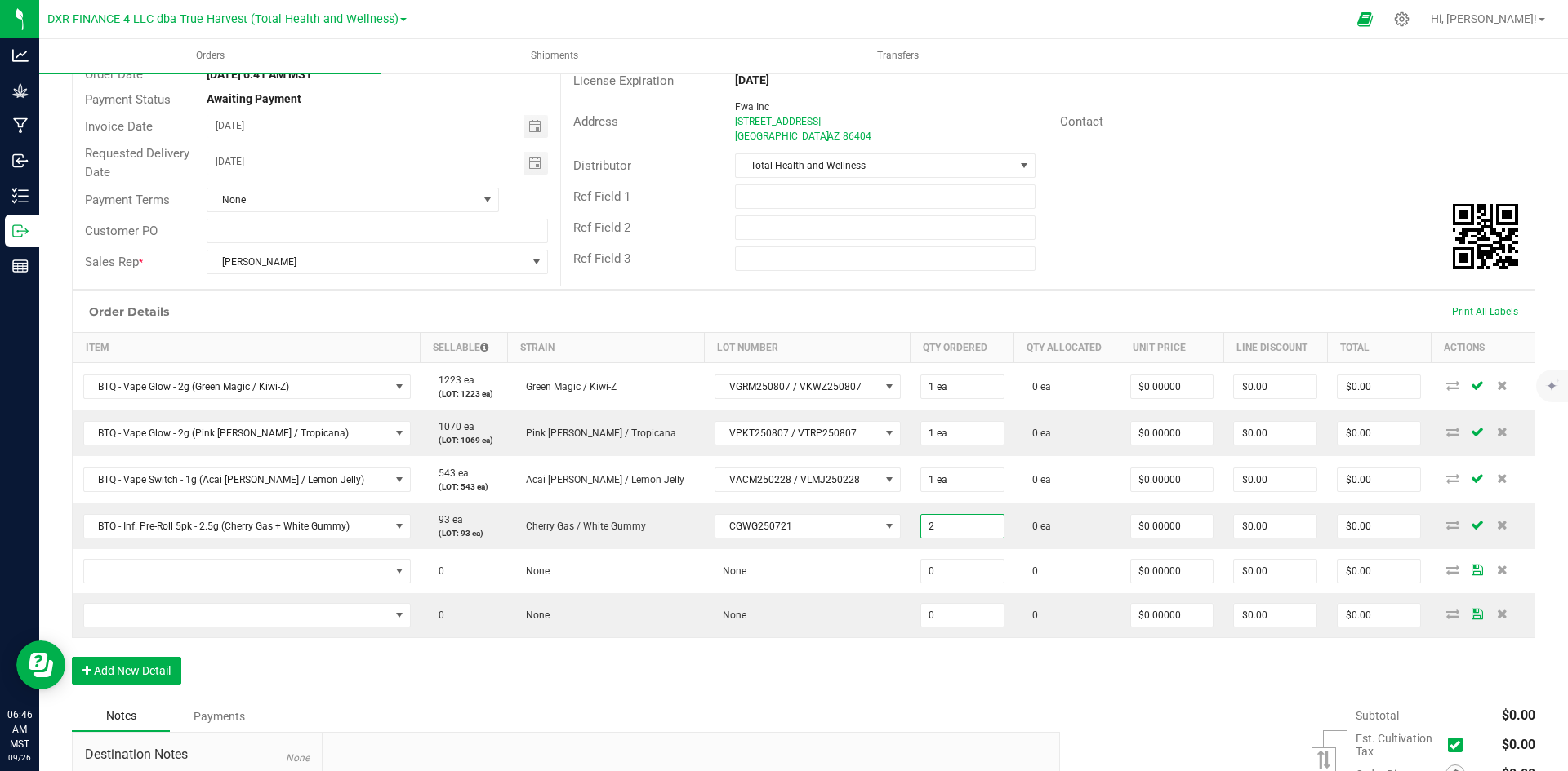
type input "2 ea"
click at [1021, 661] on div "Order Details Print All Labels Item Sellable Strain Lot Number Qty Ordered Qty …" at bounding box center [803, 496] width 1463 height 411
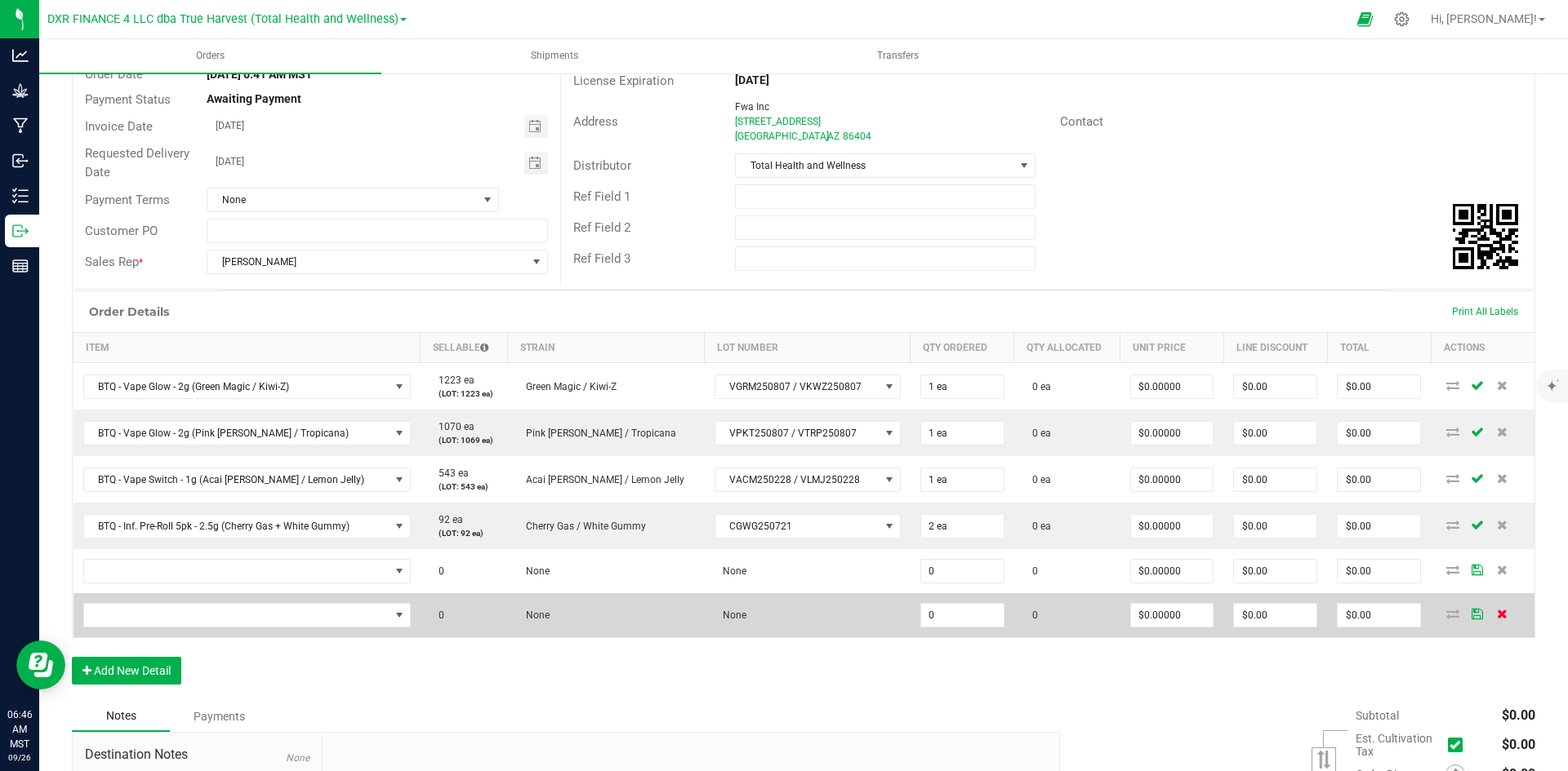
click at [1497, 616] on icon at bounding box center [1501, 613] width 10 height 9
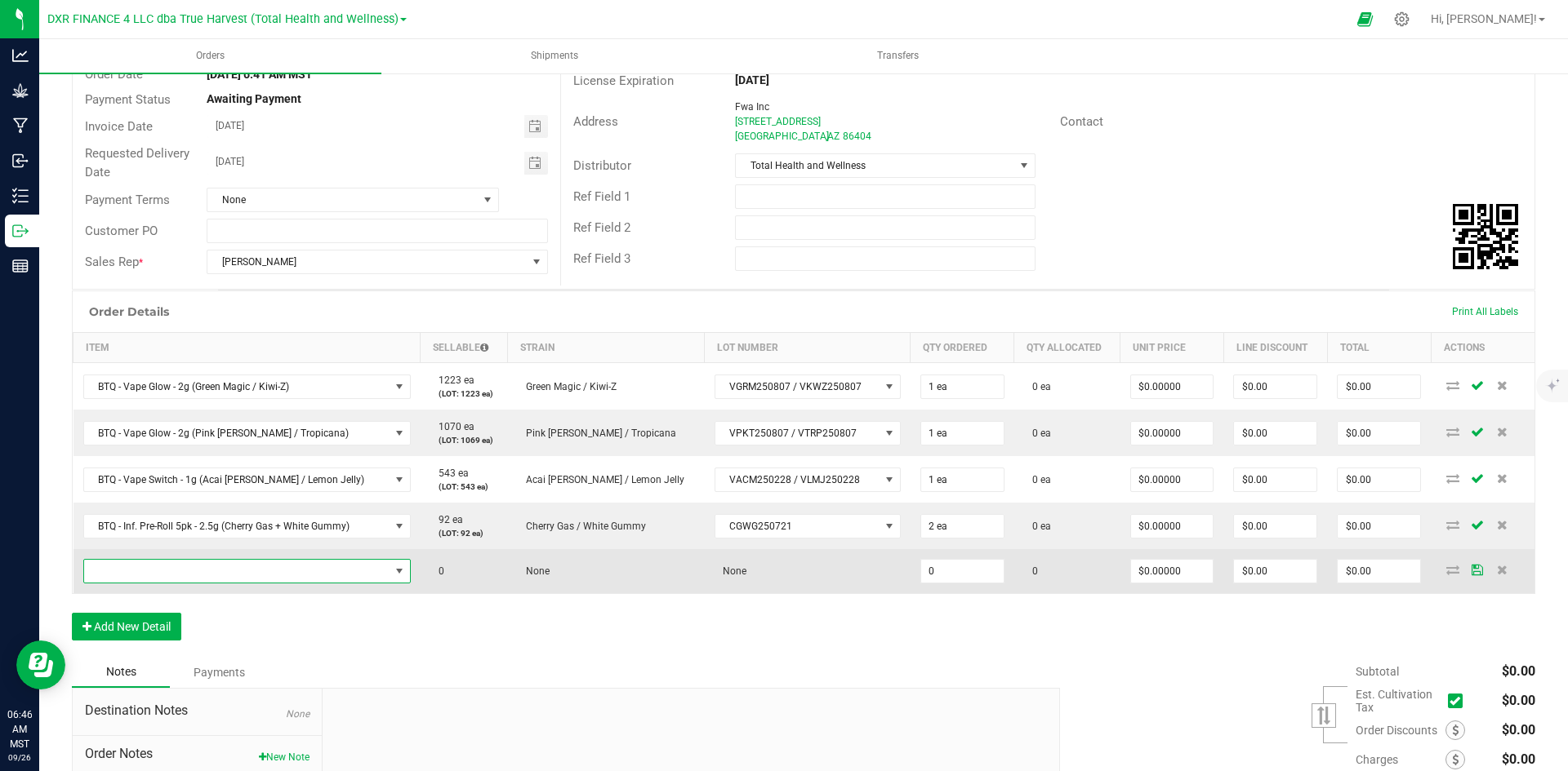
click at [167, 578] on span "NO DATA FOUND" at bounding box center [236, 571] width 305 height 23
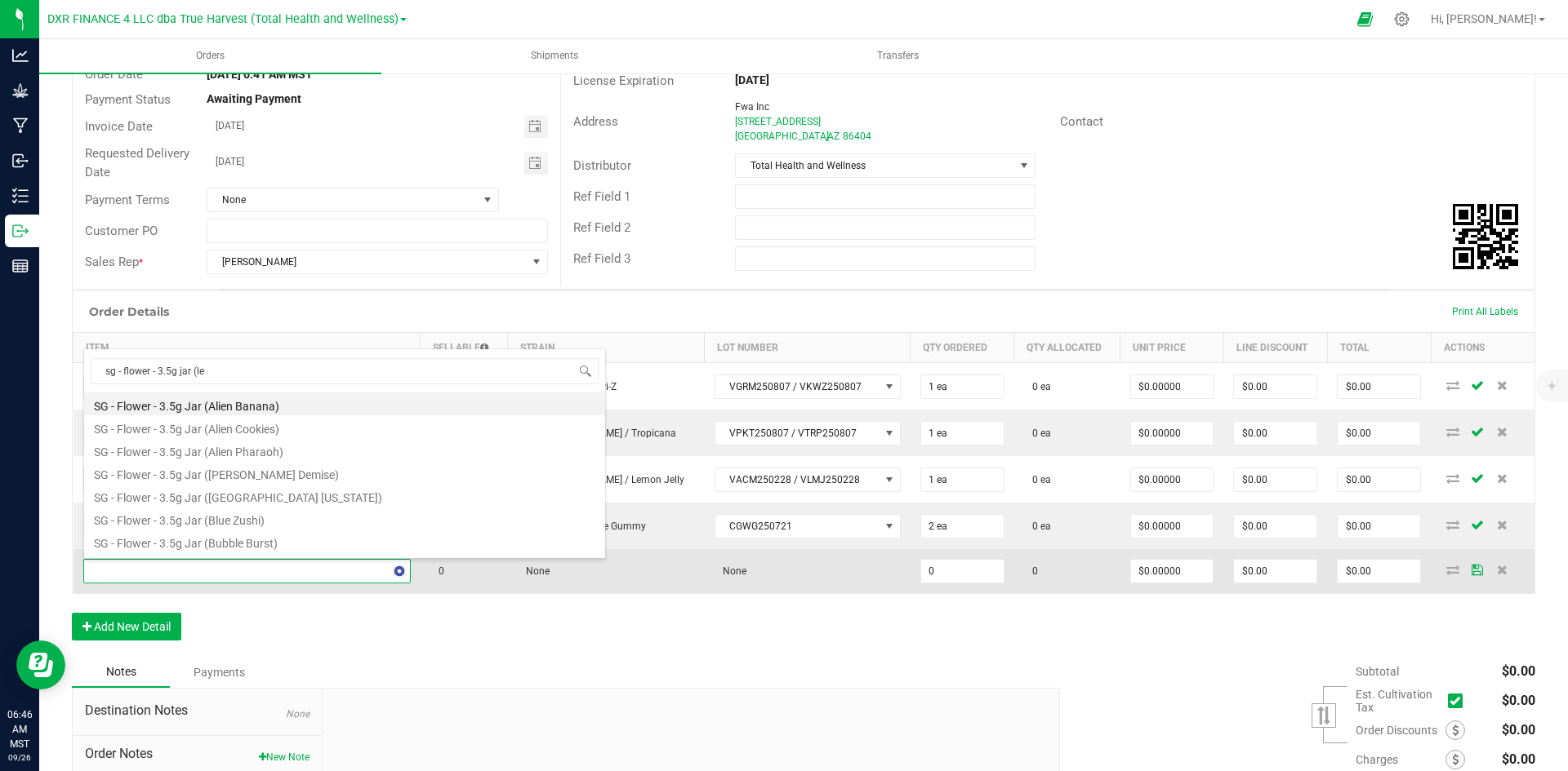
type input "sg - flower - 3.5g jar (lem"
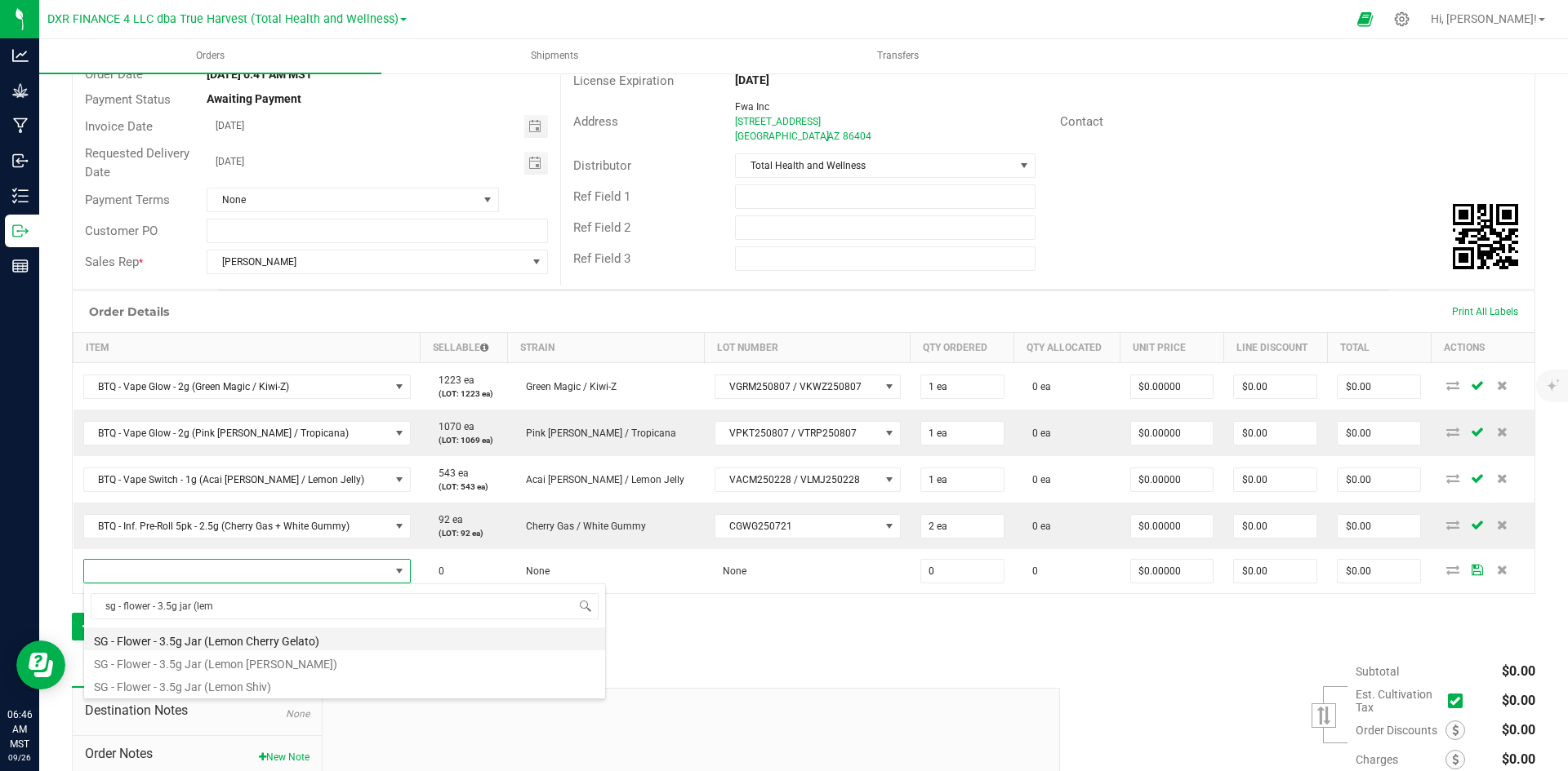
click at [313, 648] on li "SG - Flower - 3.5g Jar (Lemon Cherry Gelato)" at bounding box center [344, 639] width 521 height 23
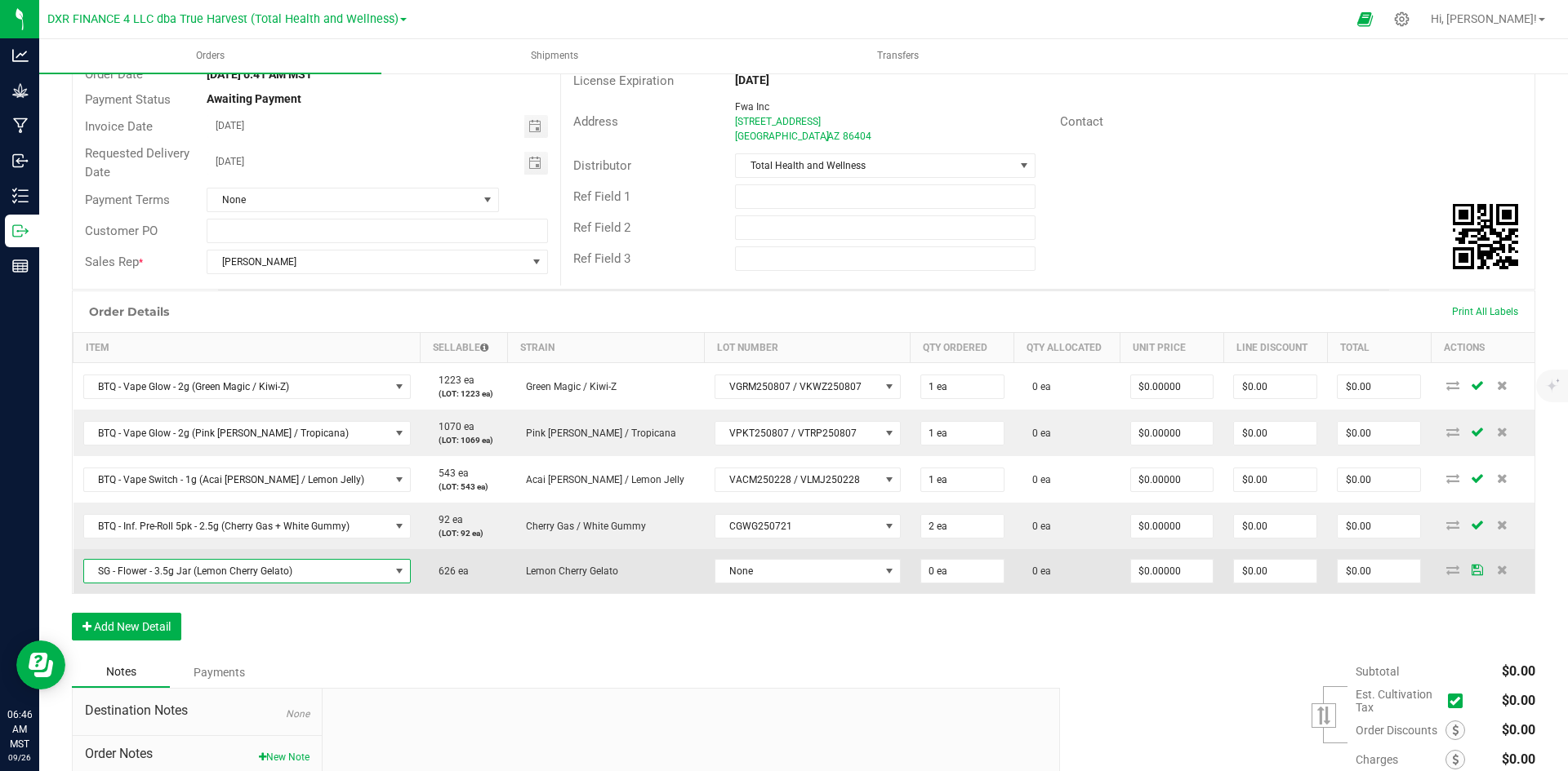
click at [711, 592] on td "None" at bounding box center [807, 571] width 206 height 44
click at [720, 575] on span "None" at bounding box center [797, 571] width 164 height 23
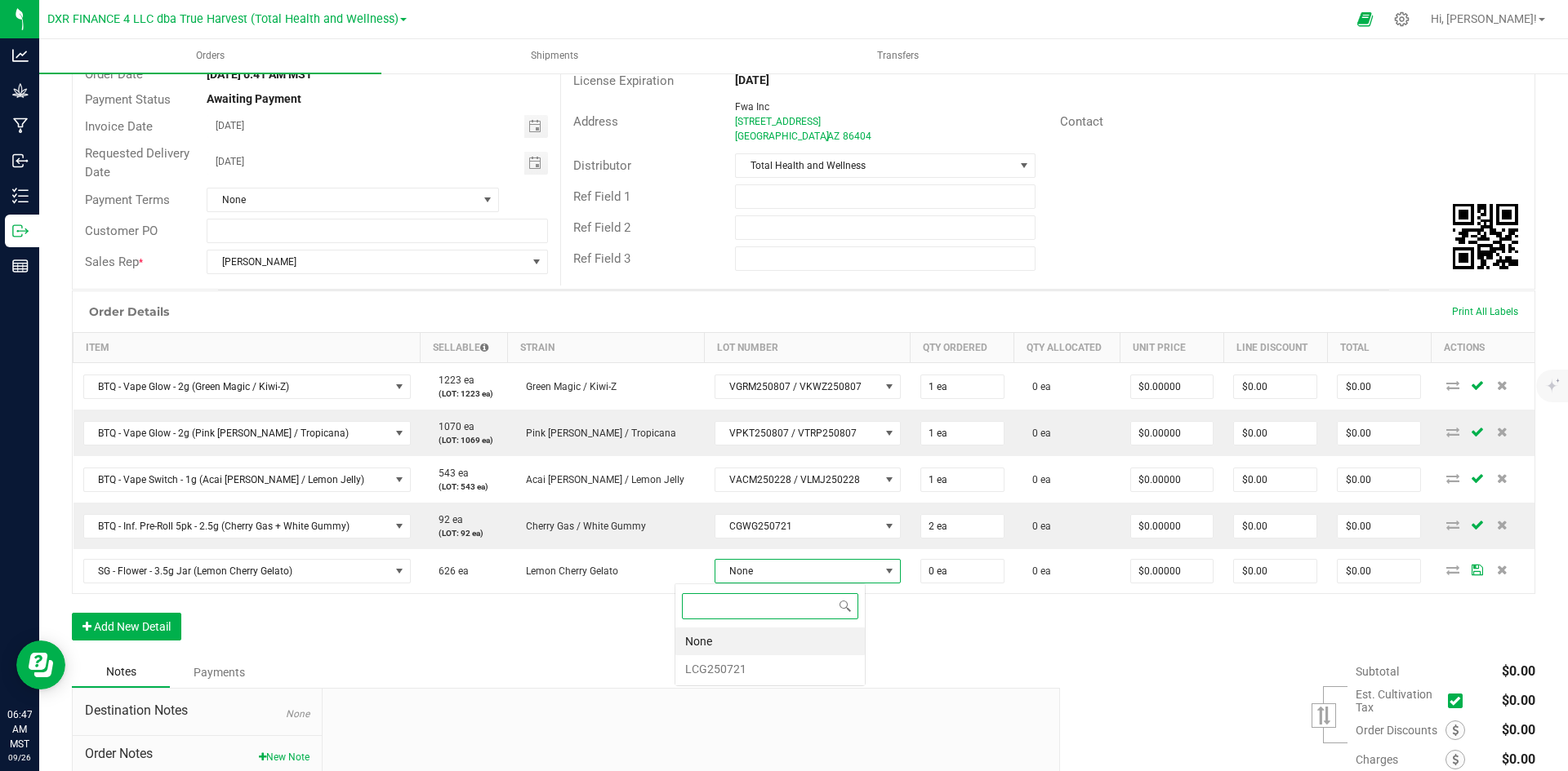
scroll to position [24, 190]
click at [746, 673] on li "LCG250721" at bounding box center [770, 670] width 190 height 28
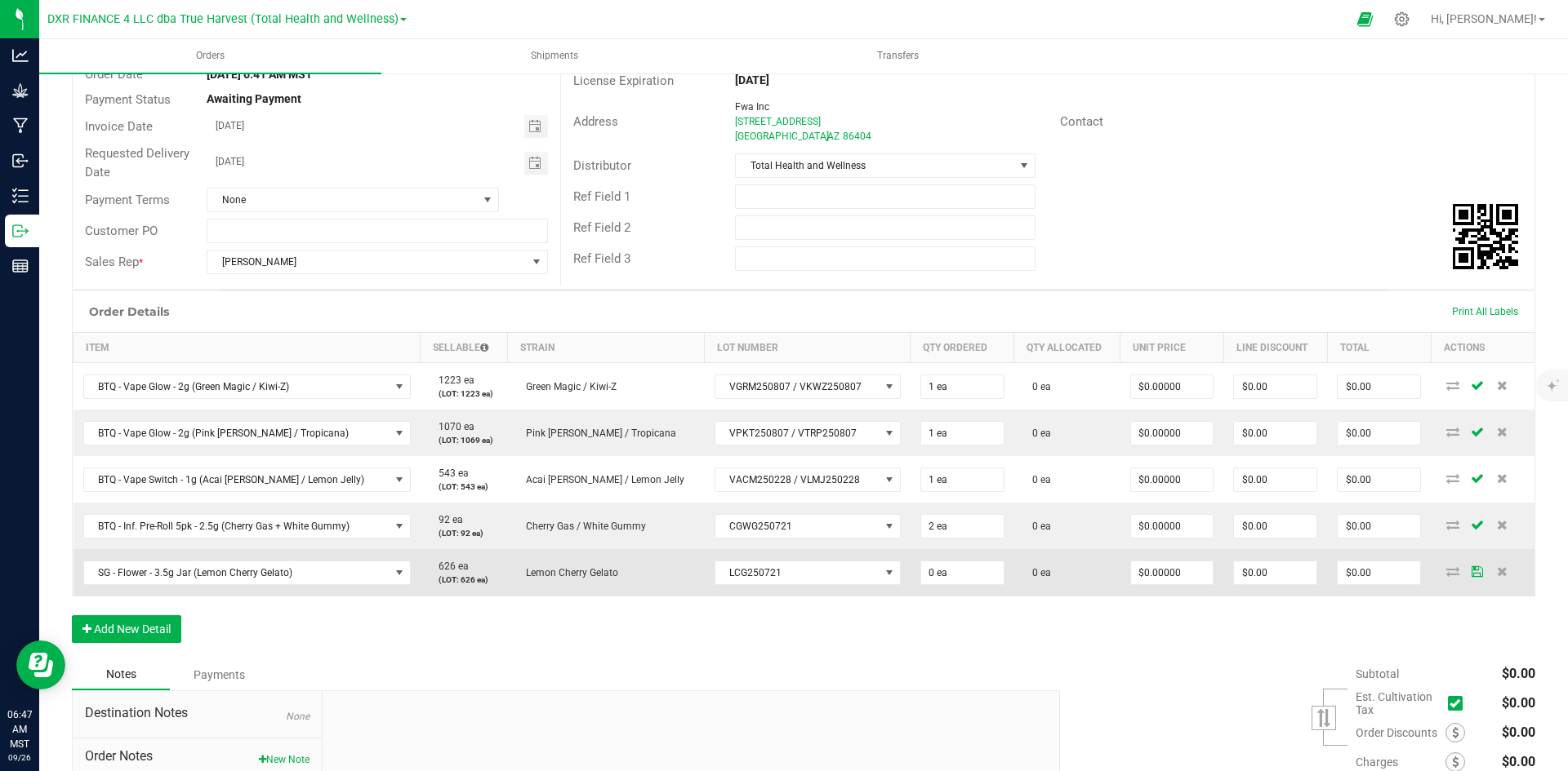
click at [911, 552] on td "0 ea" at bounding box center [962, 573] width 104 height 47
click at [921, 582] on input "0" at bounding box center [962, 573] width 83 height 23
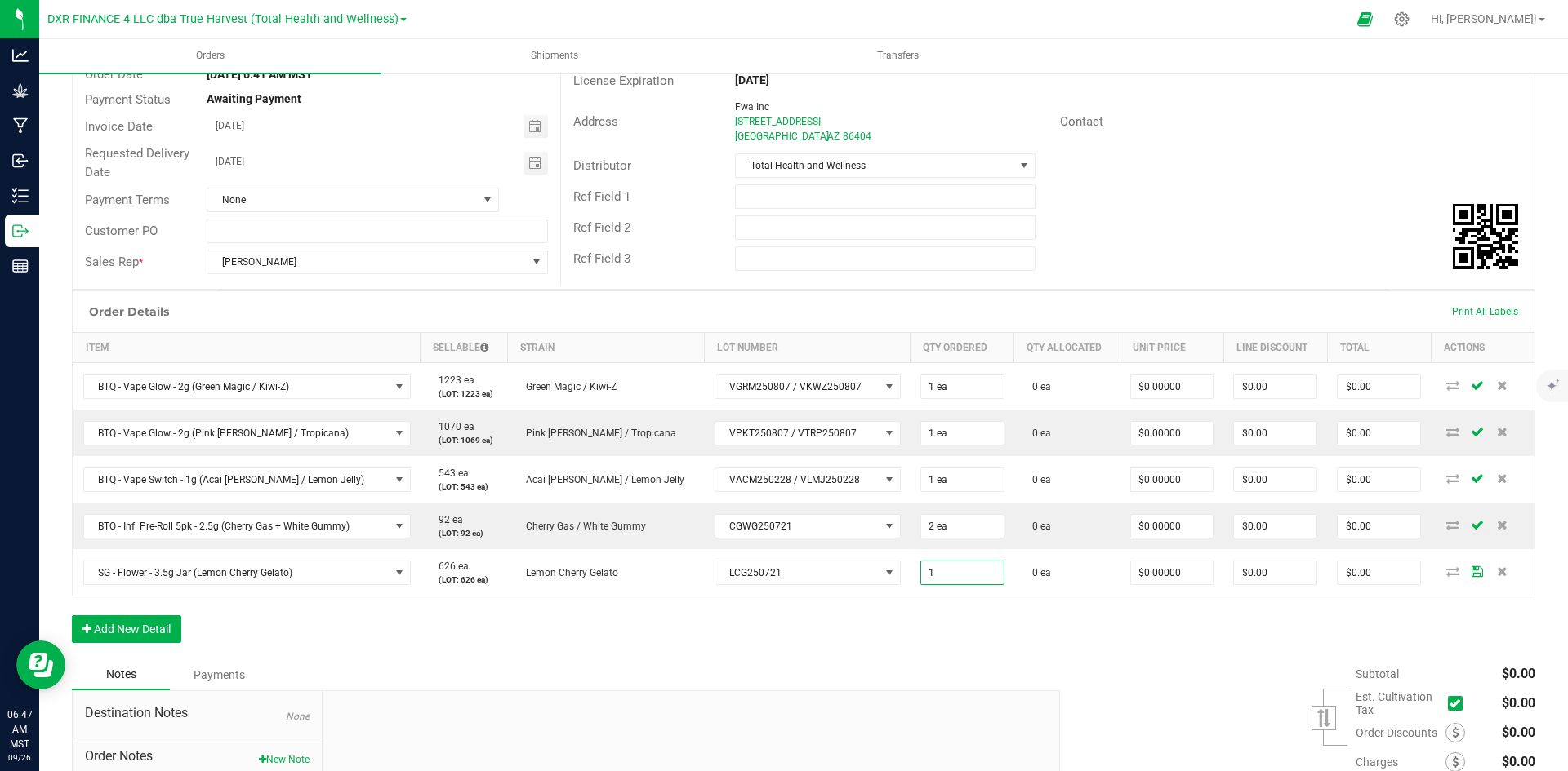
type input "1 ea"
click at [908, 619] on div "Order Details Print All Labels Item Sellable Strain Lot Number Qty Ordered Qty …" at bounding box center [803, 475] width 1463 height 369
click at [139, 629] on button "Add New Detail" at bounding box center [127, 629] width 110 height 28
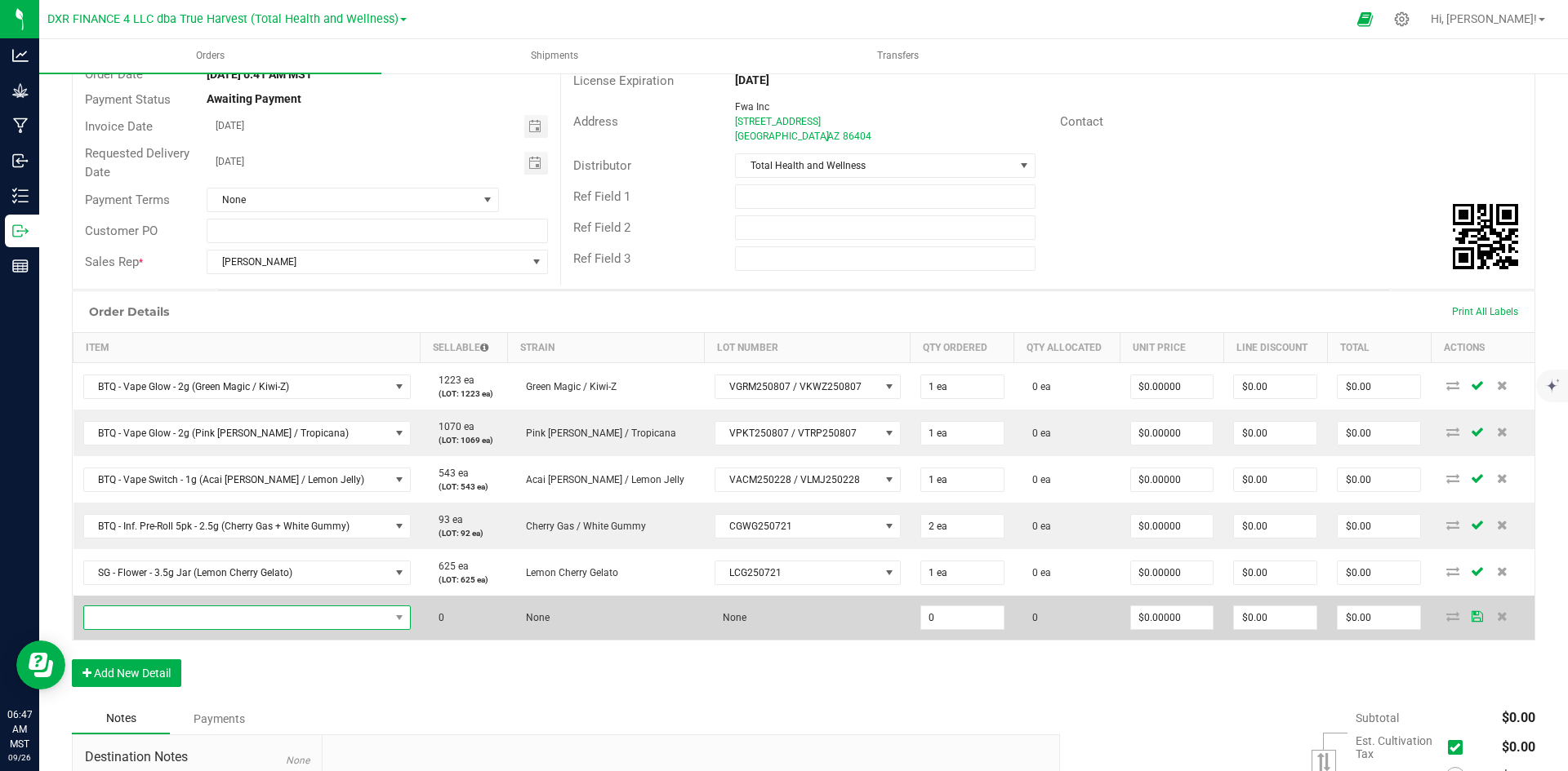
click at [138, 618] on span "NO DATA FOUND" at bounding box center [236, 617] width 305 height 23
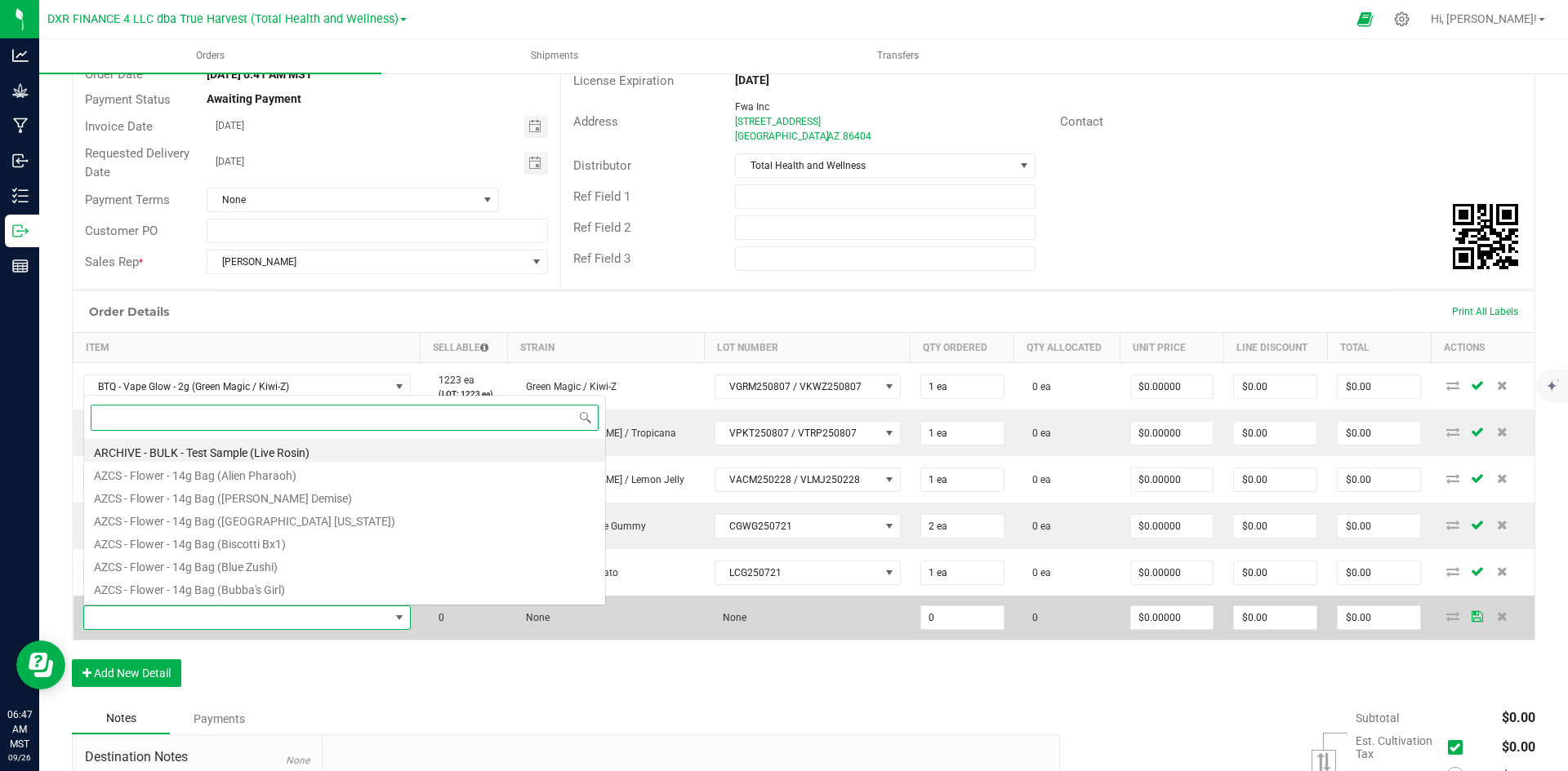
scroll to position [24, 319]
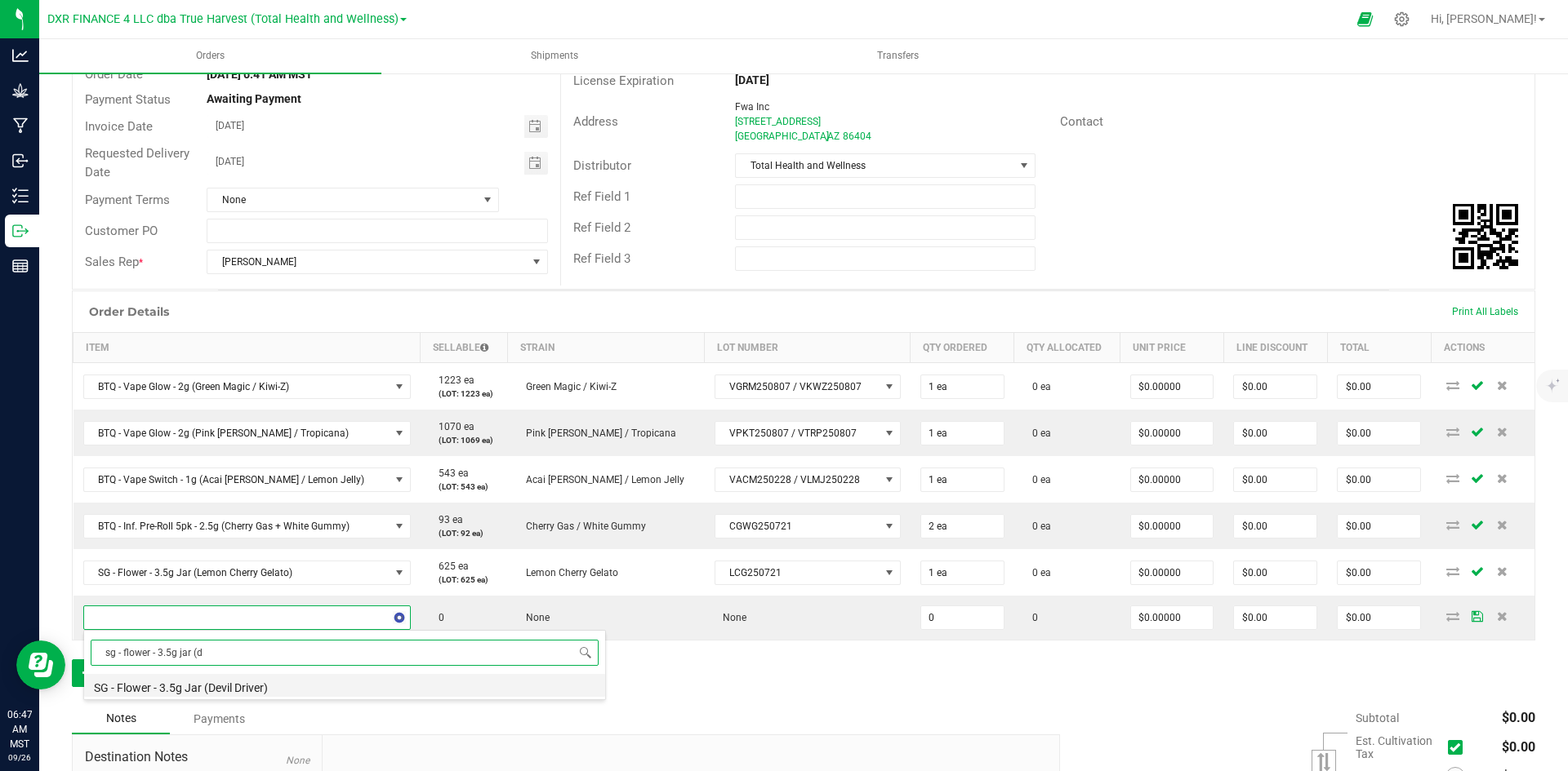
type input "sg - flower - 3.5g jar (di"
click at [285, 689] on li "SG - Flower - 3.5g Jar (Diesel Dunked Donuts)" at bounding box center [344, 686] width 521 height 23
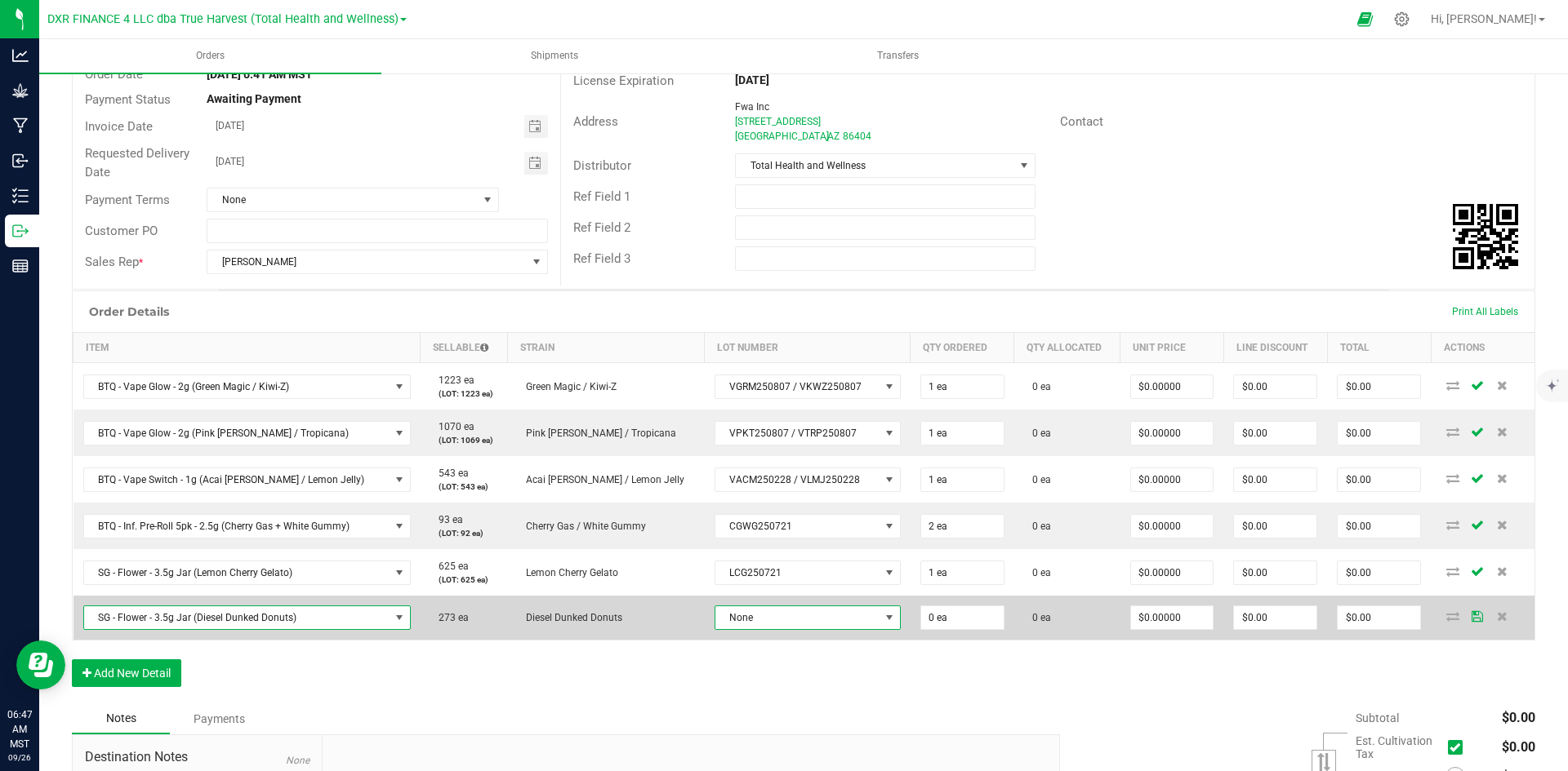
click at [751, 620] on span "None" at bounding box center [797, 617] width 164 height 23
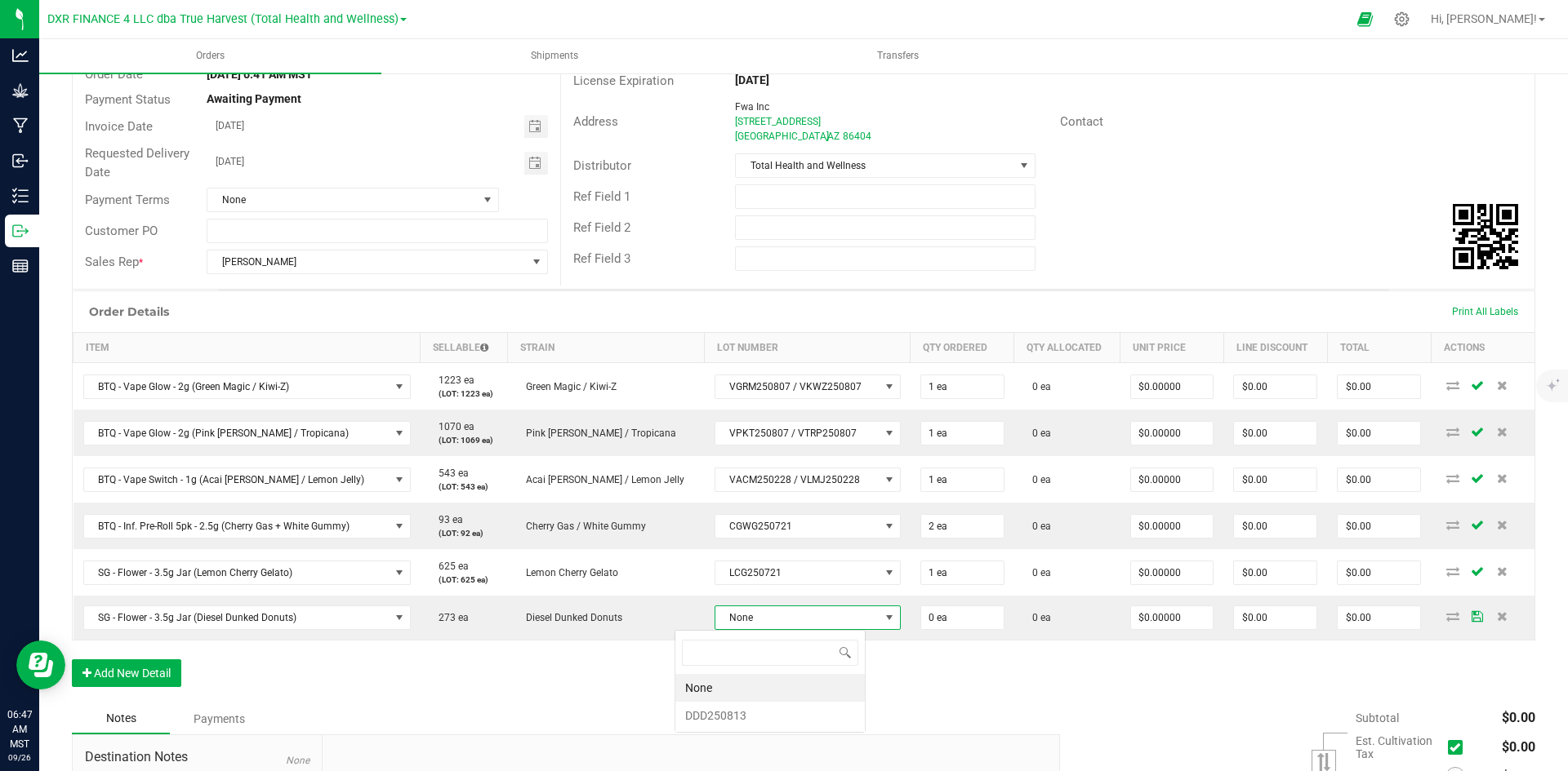
scroll to position [24, 190]
click at [740, 718] on li "DDD250813" at bounding box center [770, 716] width 190 height 28
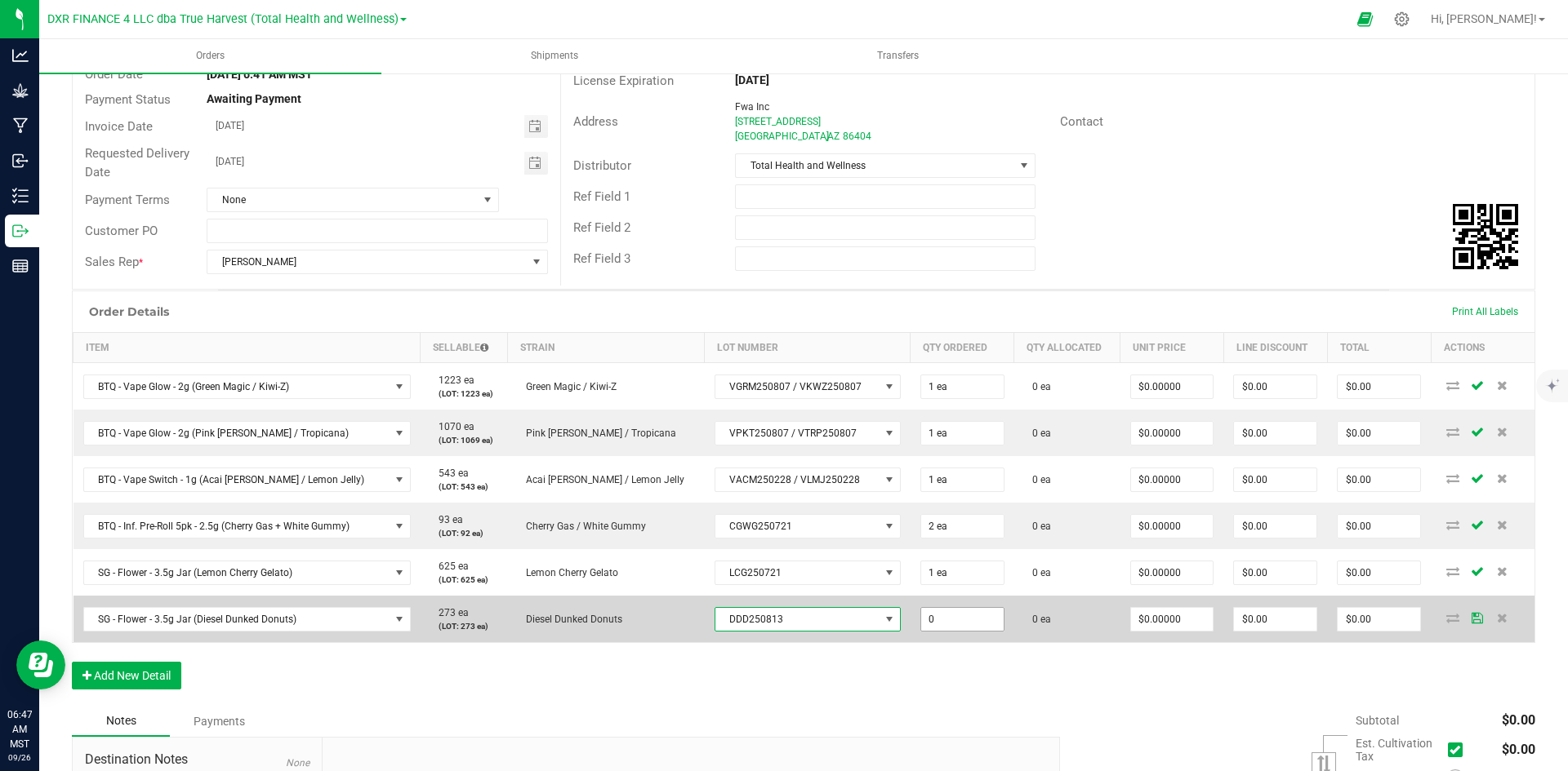
click at [921, 627] on input "0" at bounding box center [962, 619] width 83 height 23
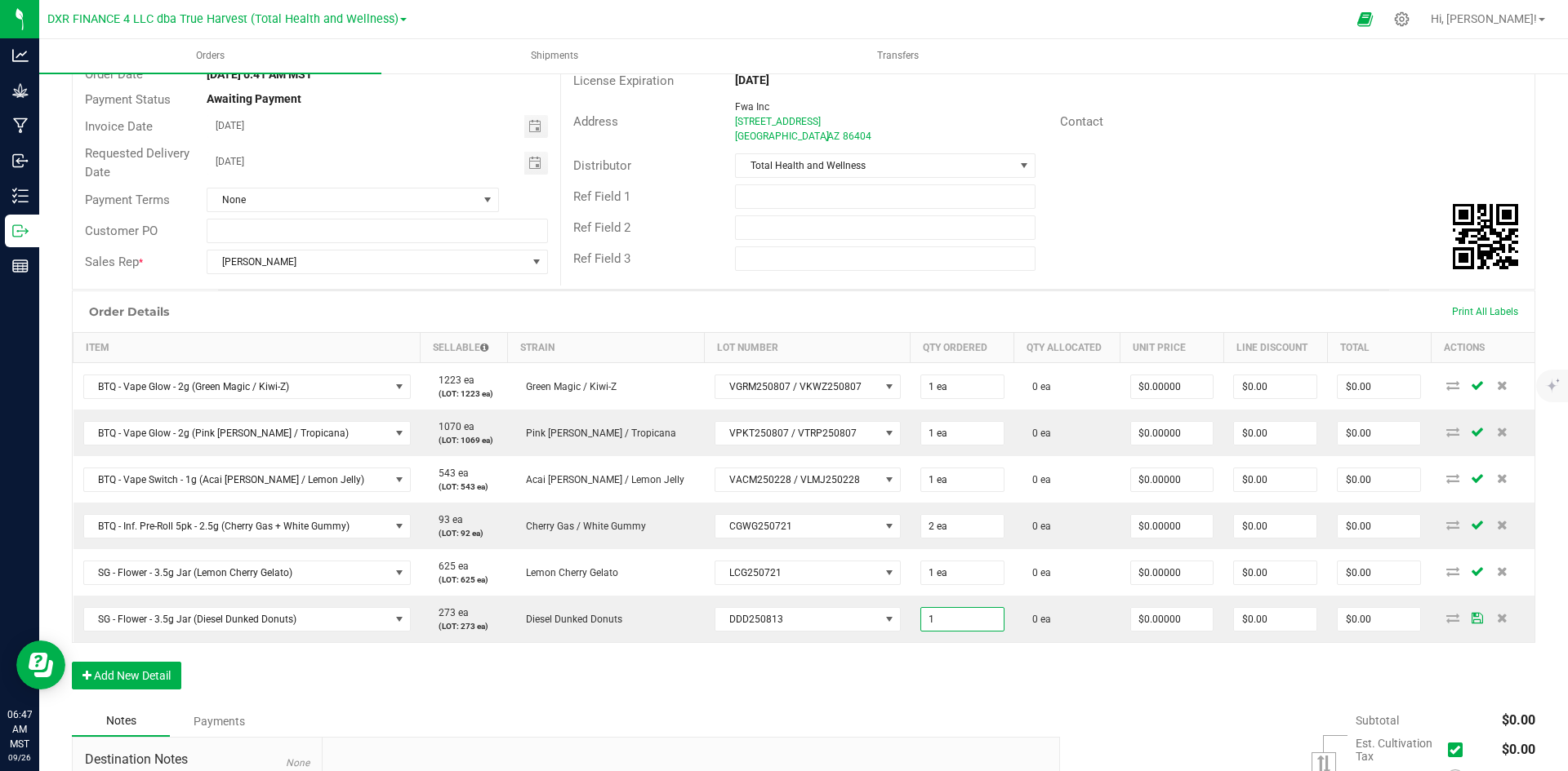
type input "1 ea"
click at [840, 653] on div "Order Details Print All Labels Item Sellable Strain Lot Number Qty Ordered Qty …" at bounding box center [803, 498] width 1463 height 416
click at [168, 672] on button "Add New Detail" at bounding box center [127, 676] width 110 height 28
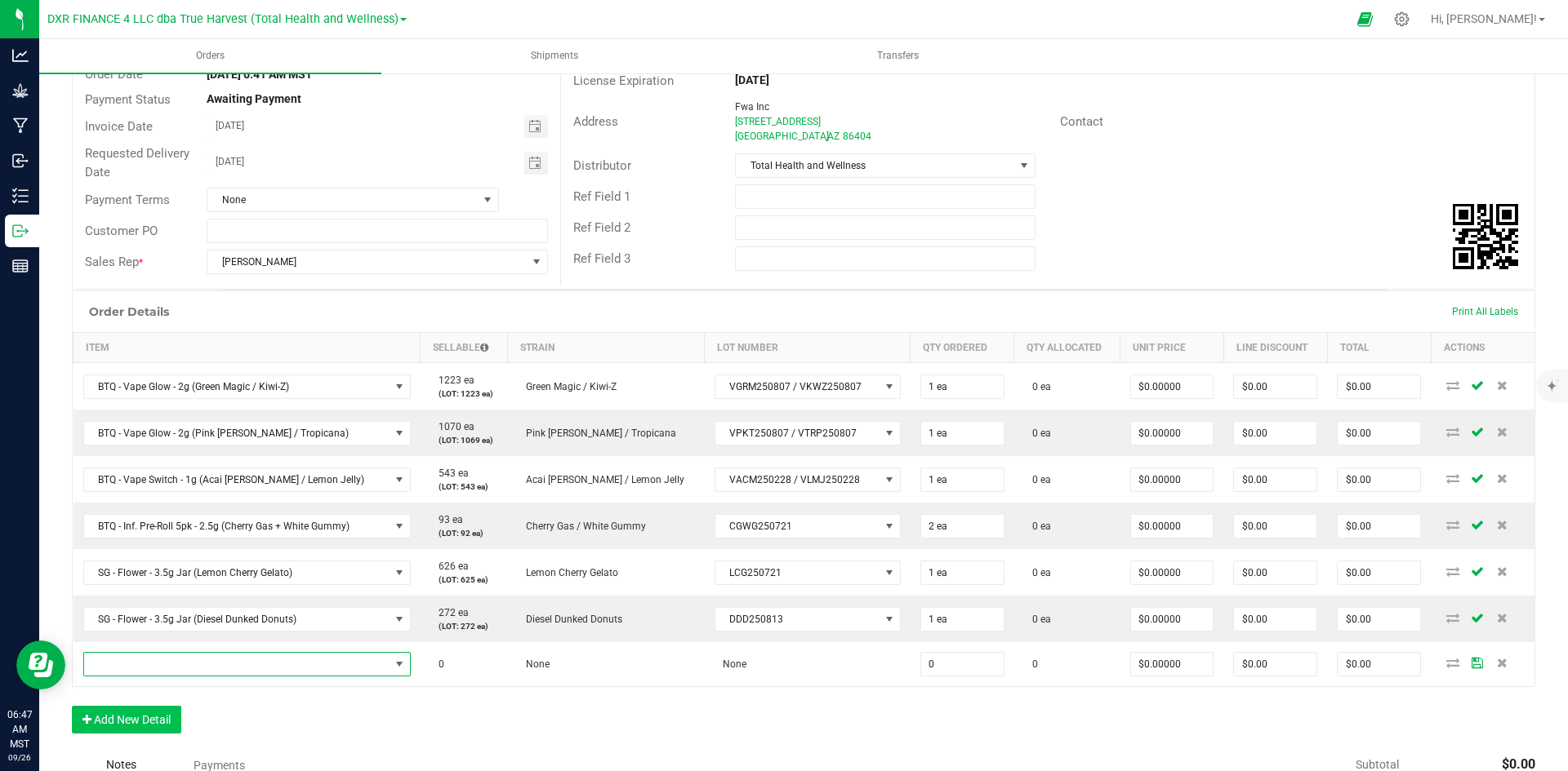
click at [168, 672] on span "NO DATA FOUND" at bounding box center [236, 664] width 305 height 23
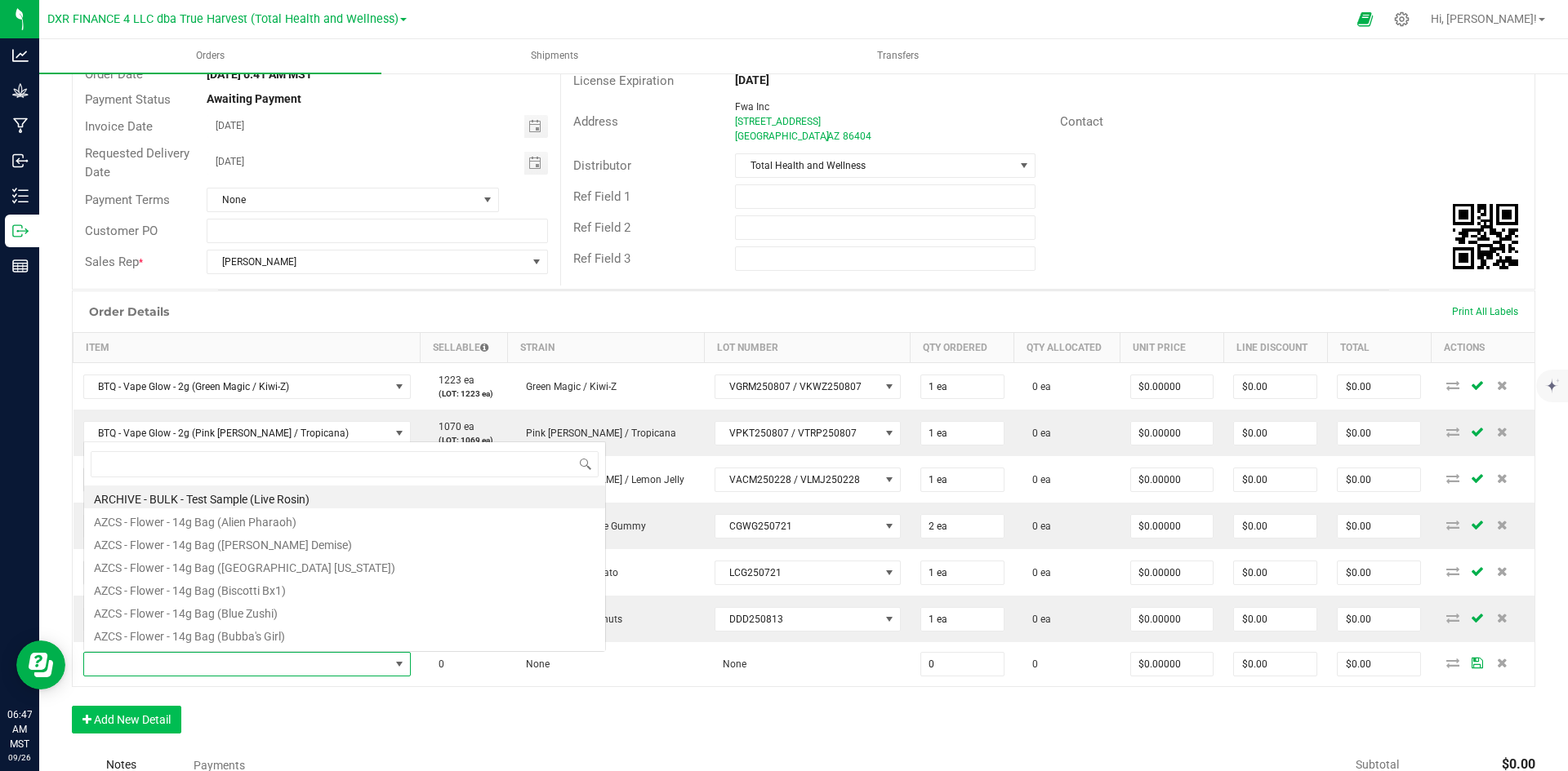
scroll to position [24, 319]
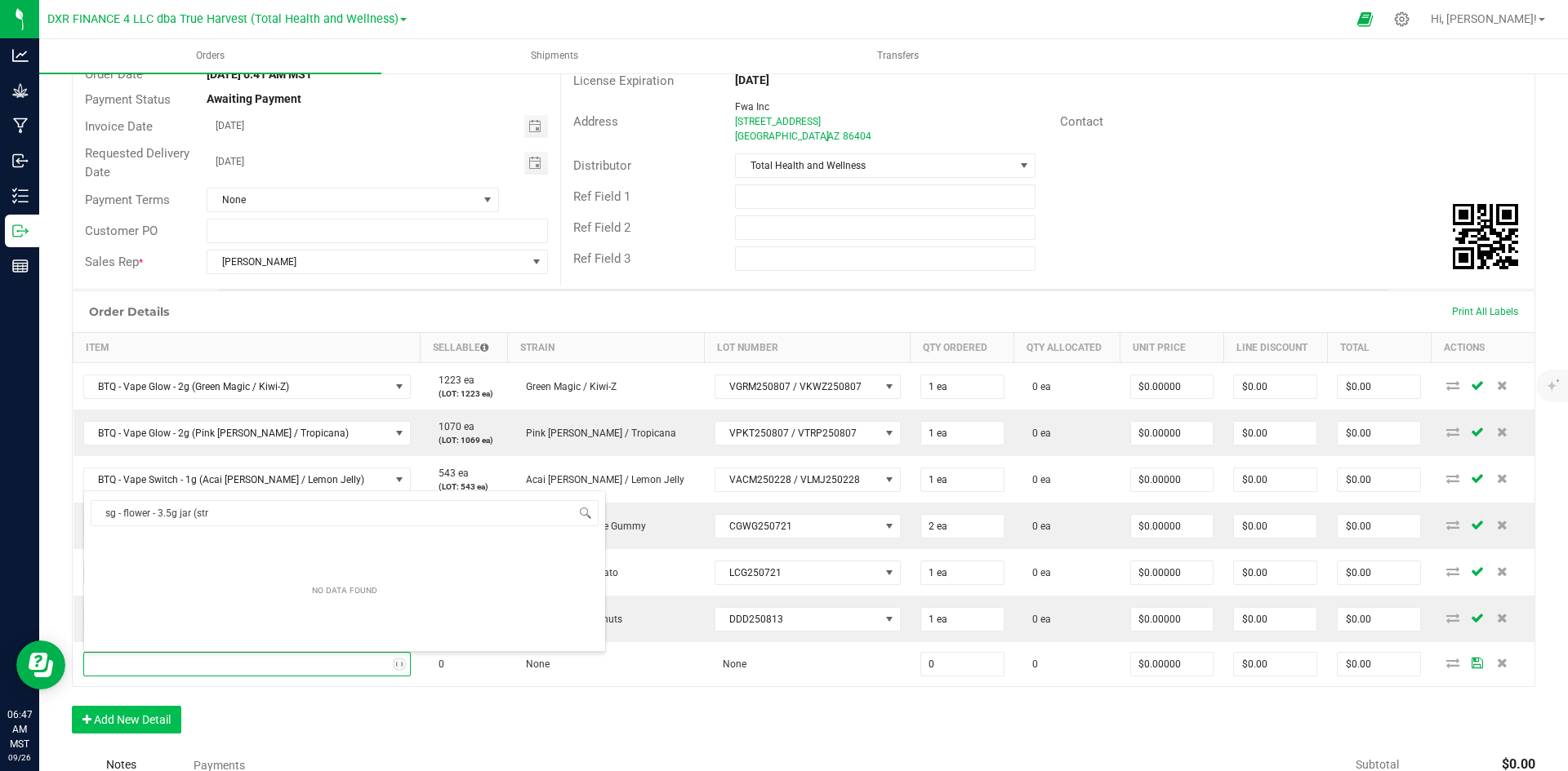
type input "sg - flower - 3.5g jar (stra"
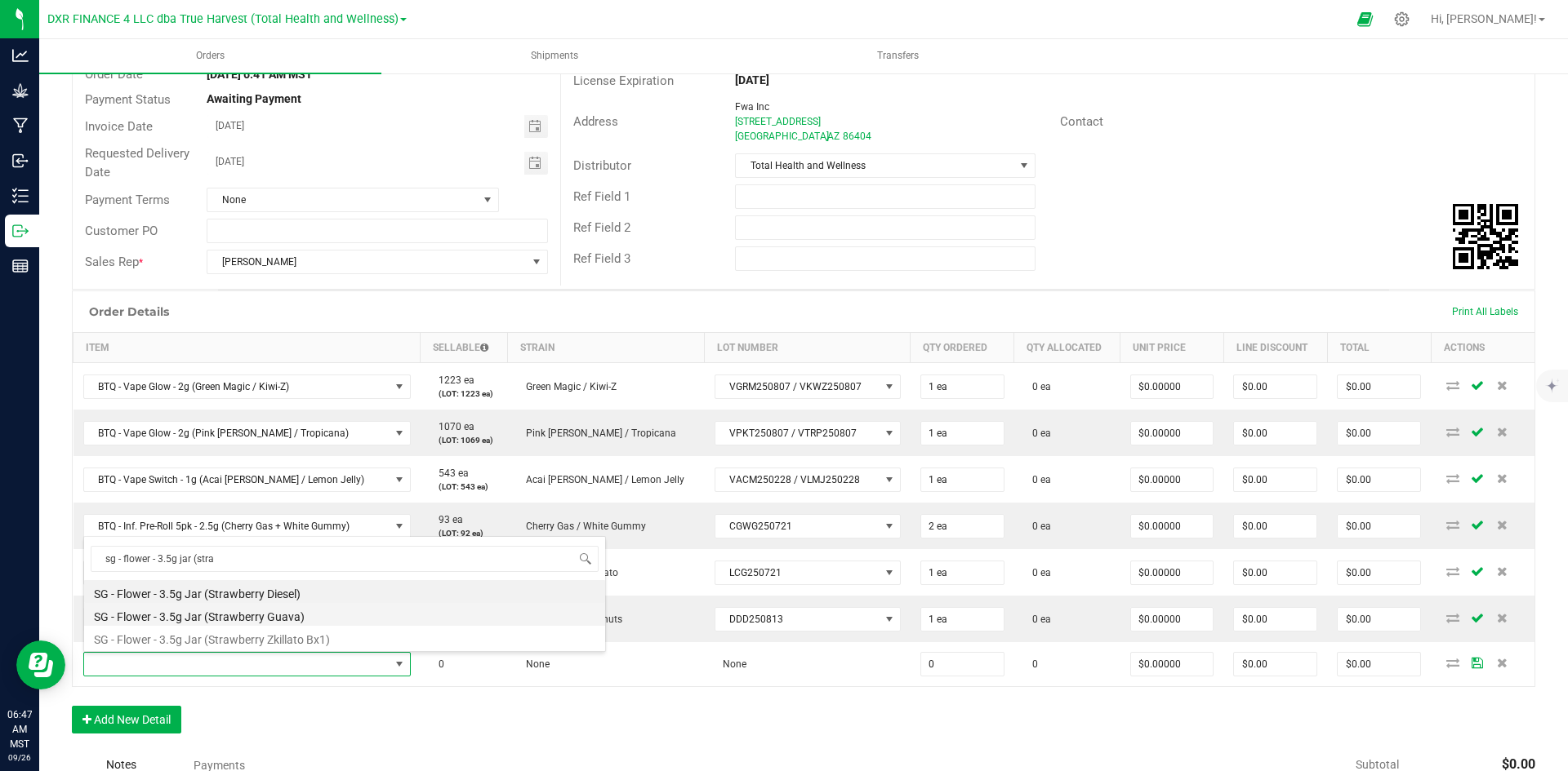
click at [327, 612] on li "SG - Flower - 3.5g Jar (Strawberry Guava)" at bounding box center [344, 614] width 521 height 23
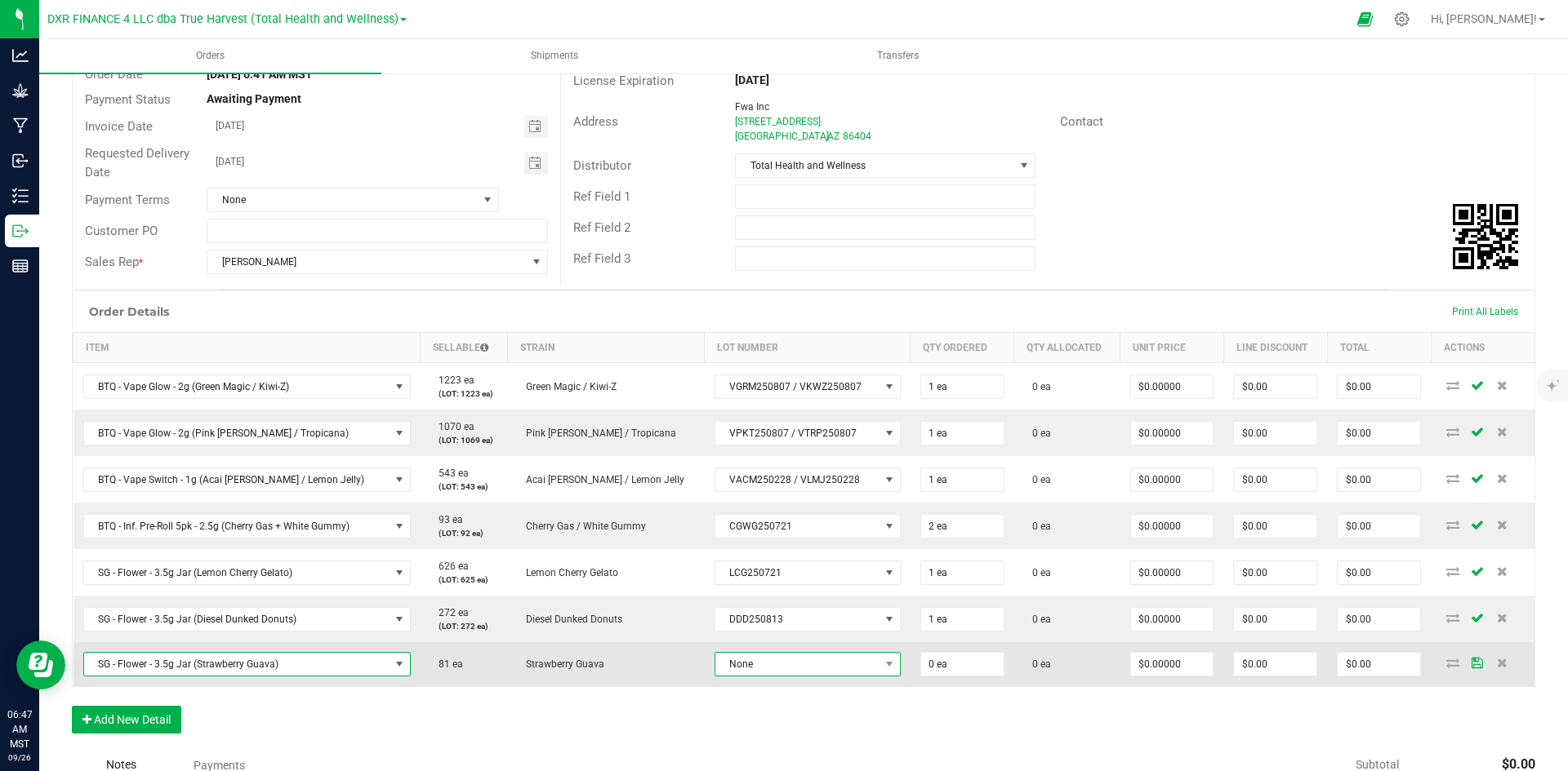
click at [715, 666] on span "None" at bounding box center [797, 664] width 164 height 23
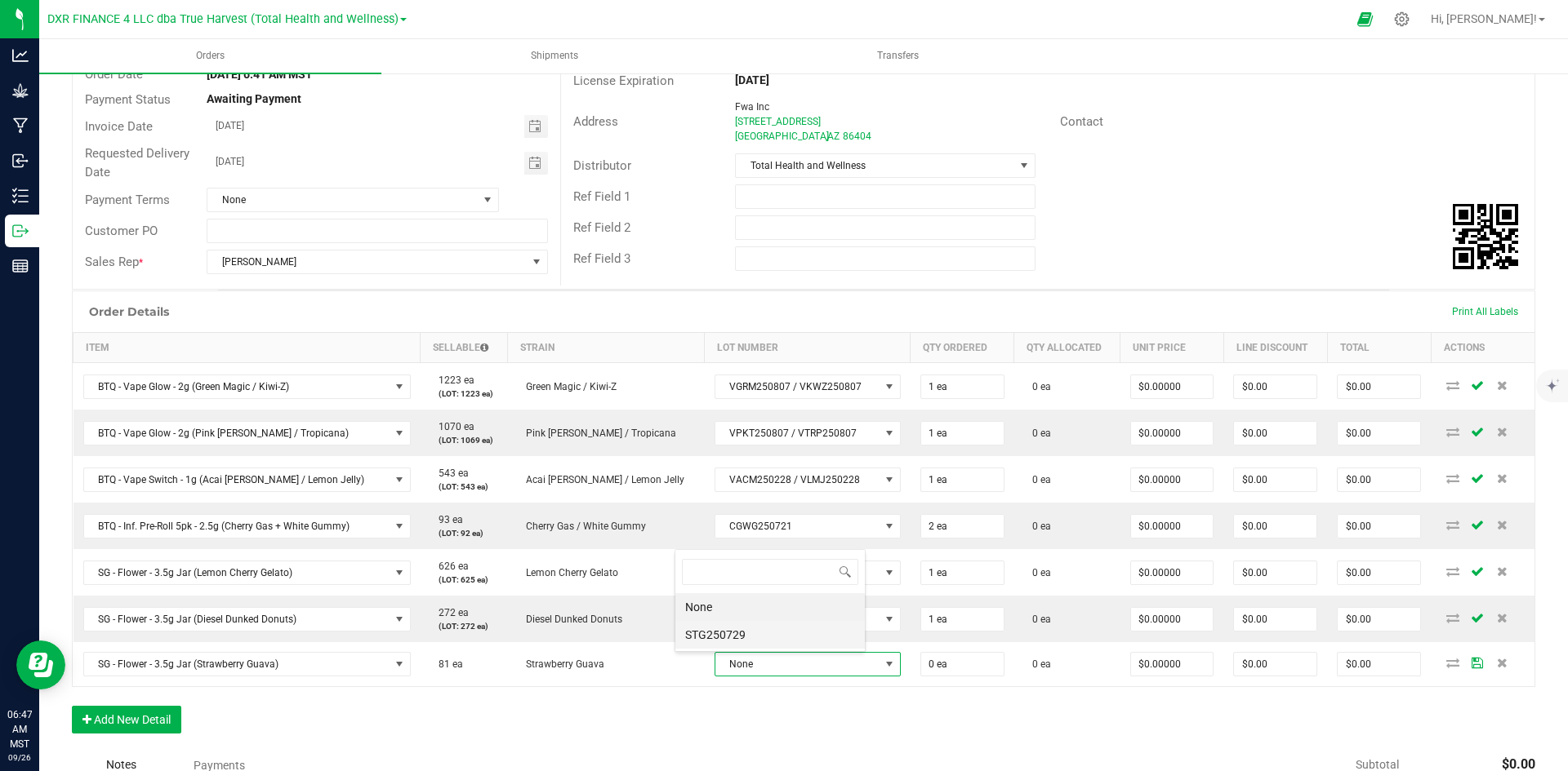
click at [713, 628] on li "STG250729" at bounding box center [770, 635] width 190 height 28
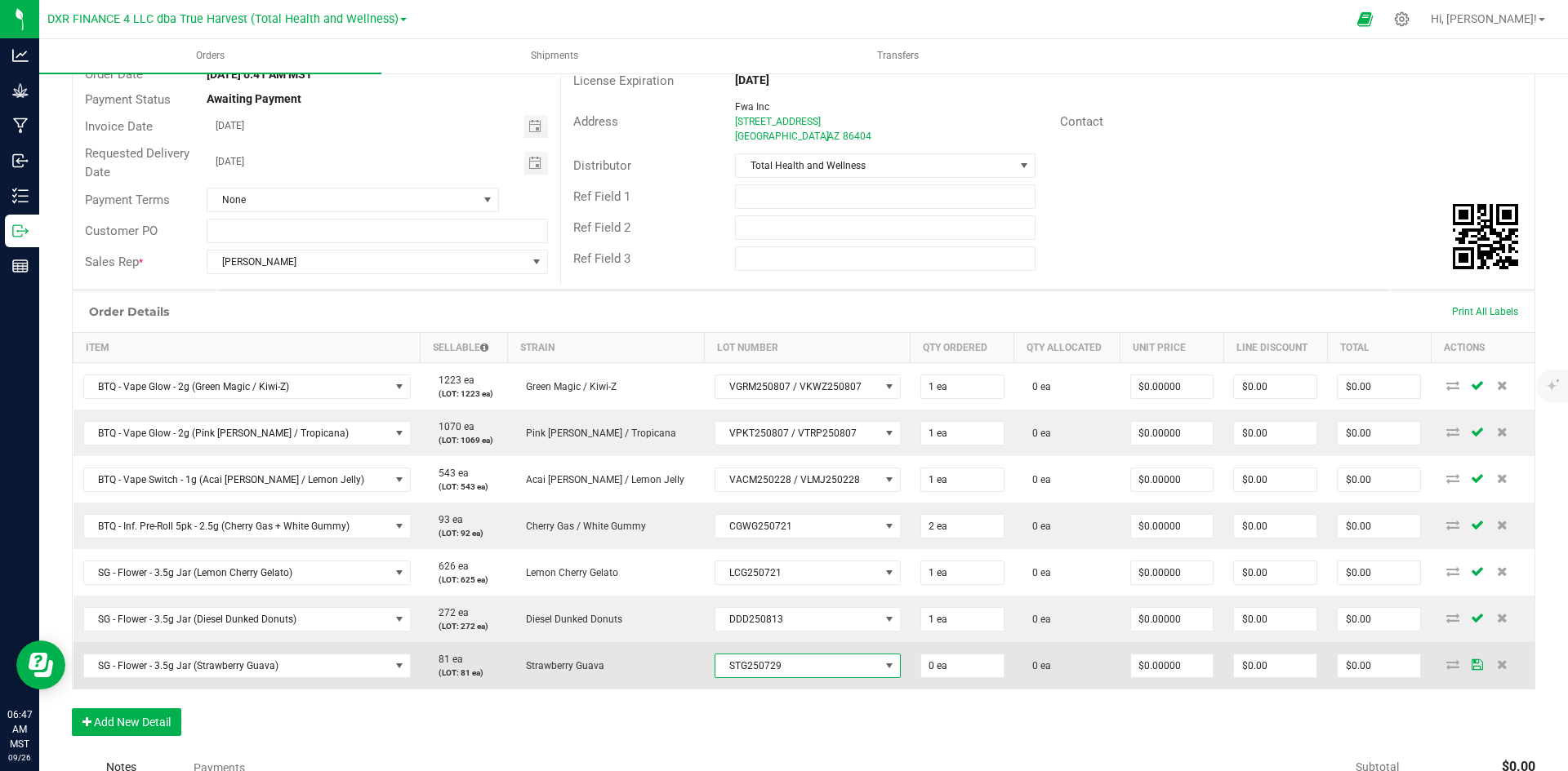
click at [718, 669] on span "STG250729" at bounding box center [797, 666] width 164 height 23
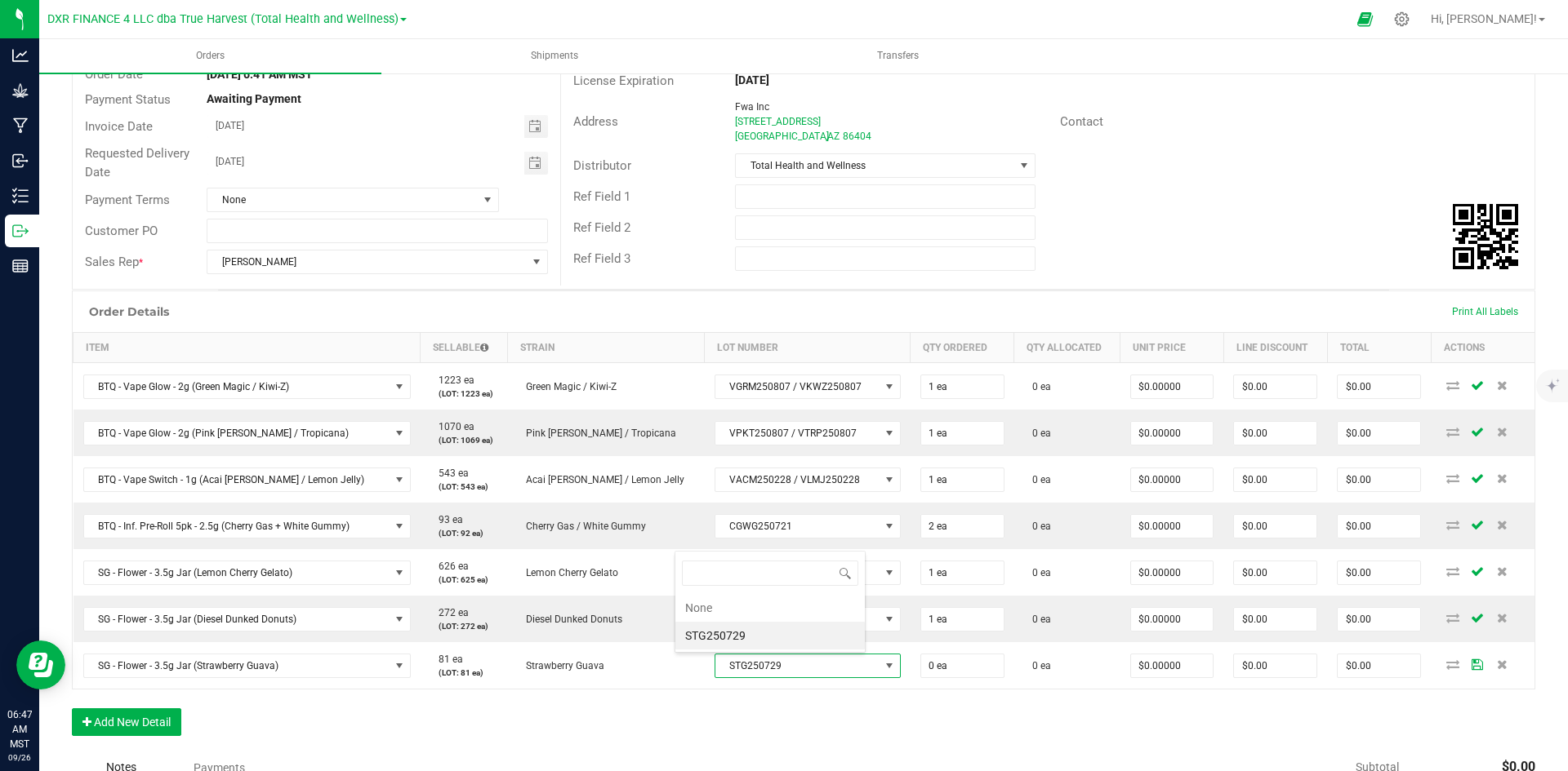
click at [701, 697] on div "Order Details Print All Labels Item Sellable Strain Lot Number Qty Ordered Qty …" at bounding box center [803, 522] width 1463 height 461
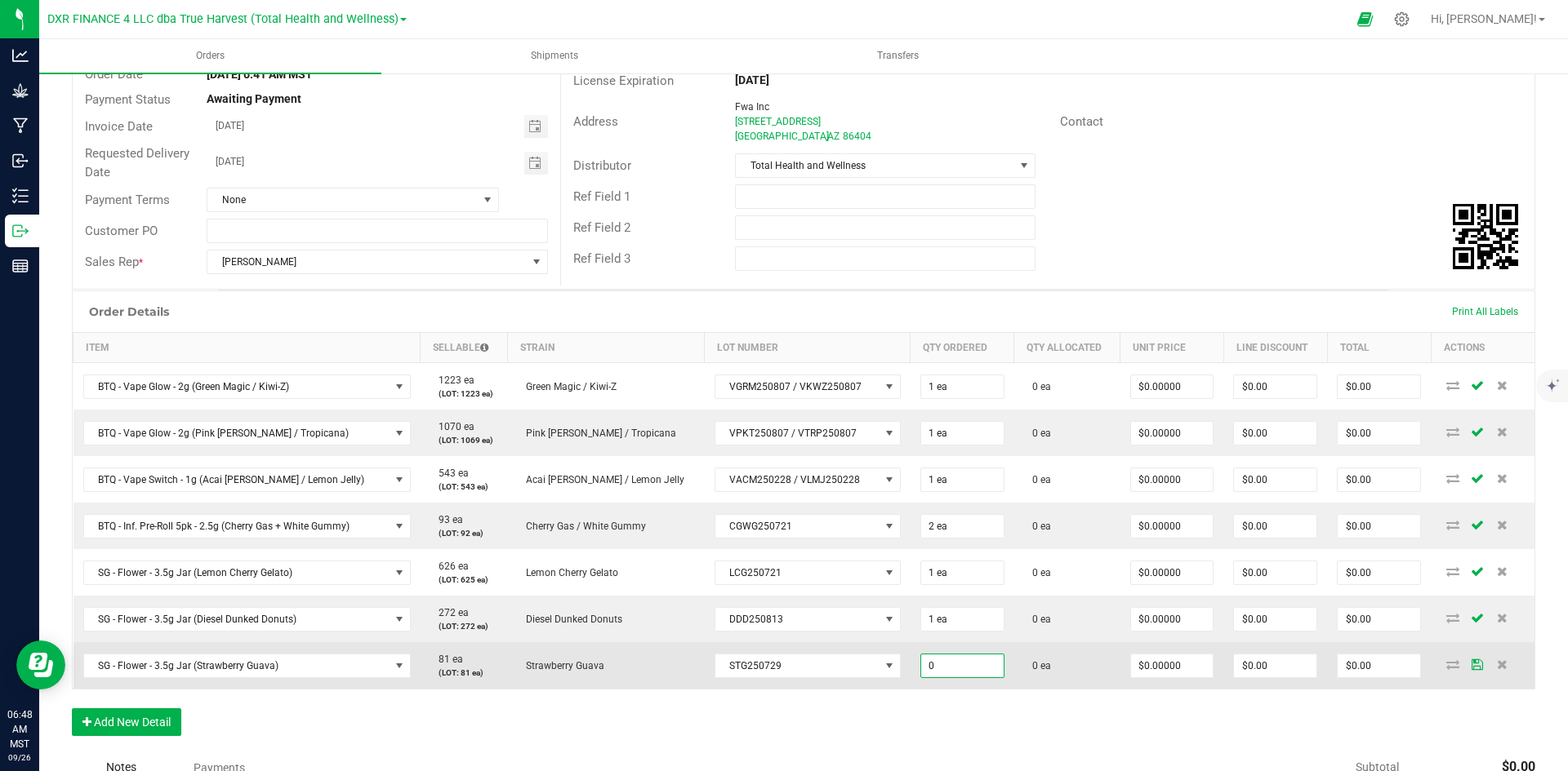
click at [921, 656] on input "0" at bounding box center [962, 666] width 83 height 23
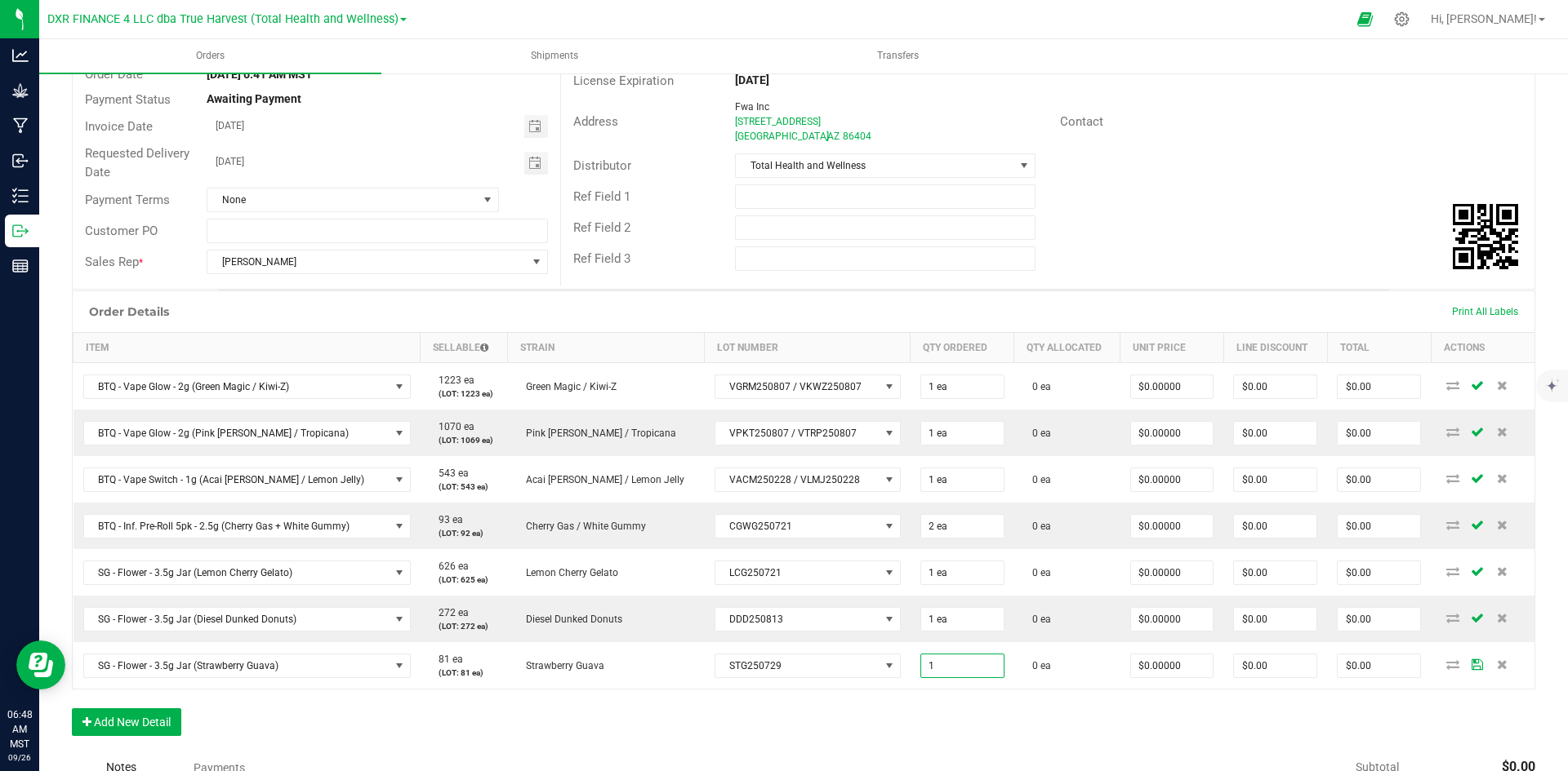
type input "1 ea"
click at [1046, 748] on div "Order Details Print All Labels Item Sellable Strain Lot Number Qty Ordered Qty …" at bounding box center [803, 522] width 1463 height 461
click at [147, 726] on button "Add New Detail" at bounding box center [127, 722] width 110 height 28
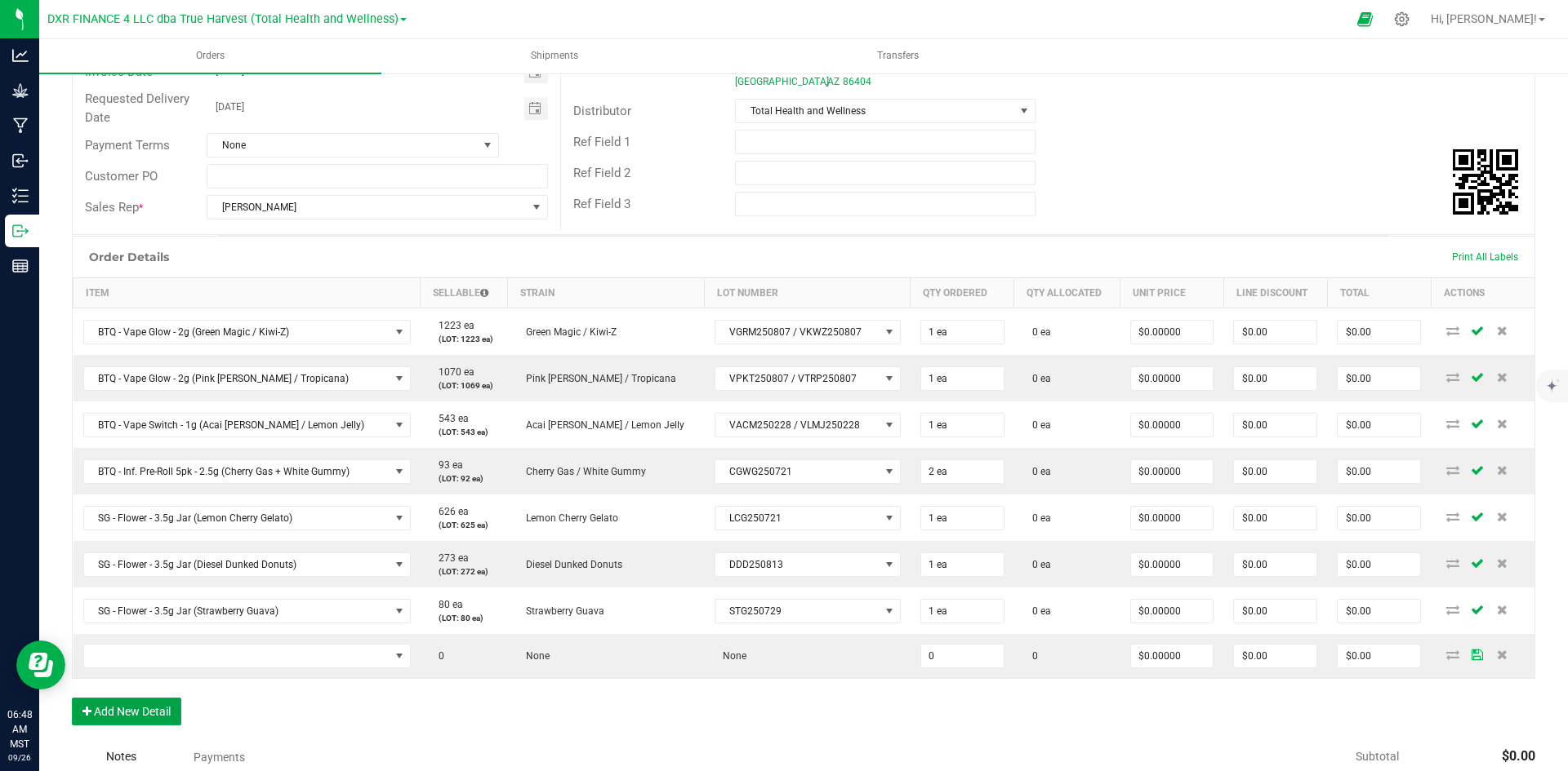
scroll to position [245, 0]
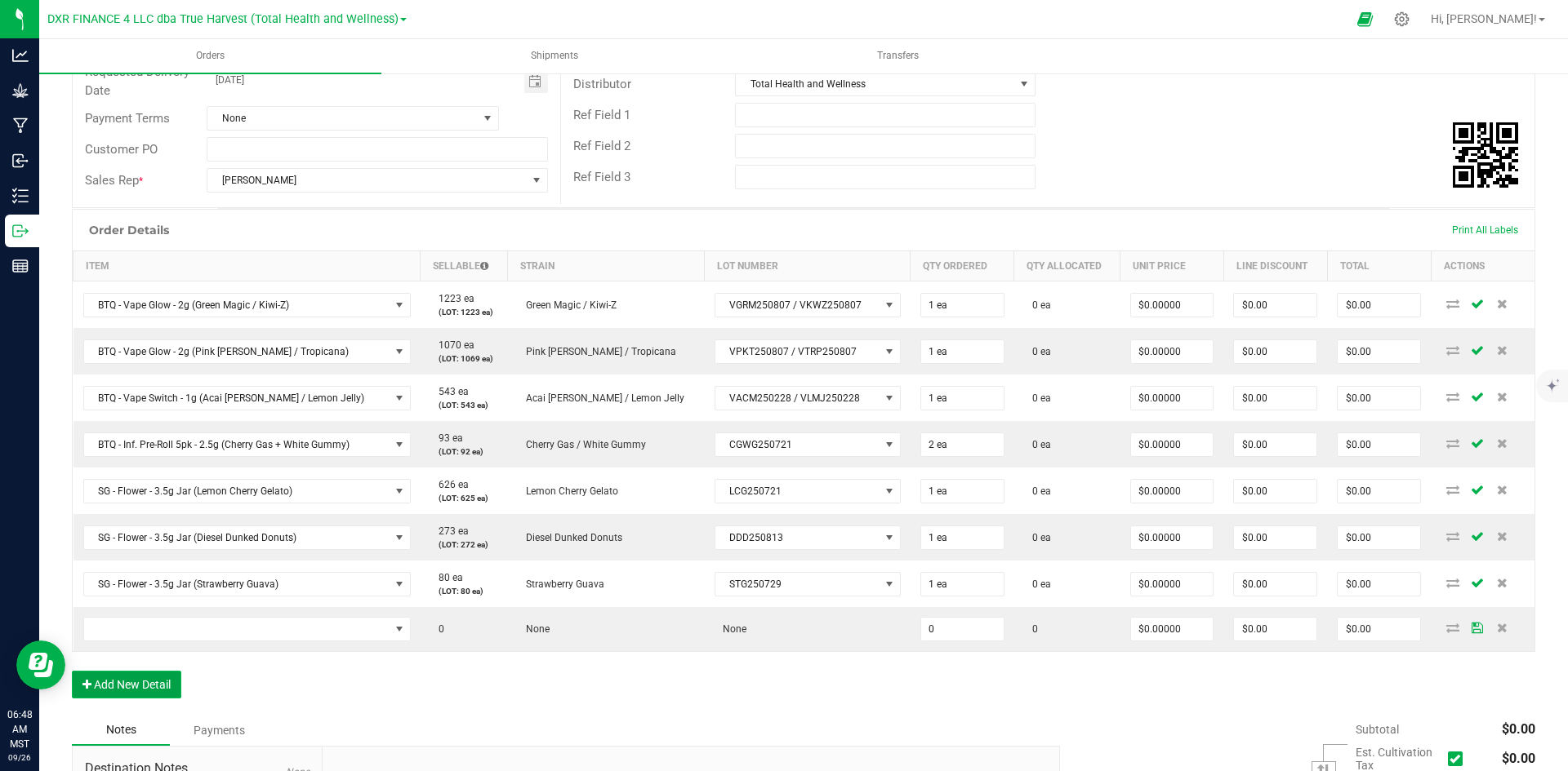
click at [138, 684] on button "Add New Detail" at bounding box center [127, 685] width 110 height 28
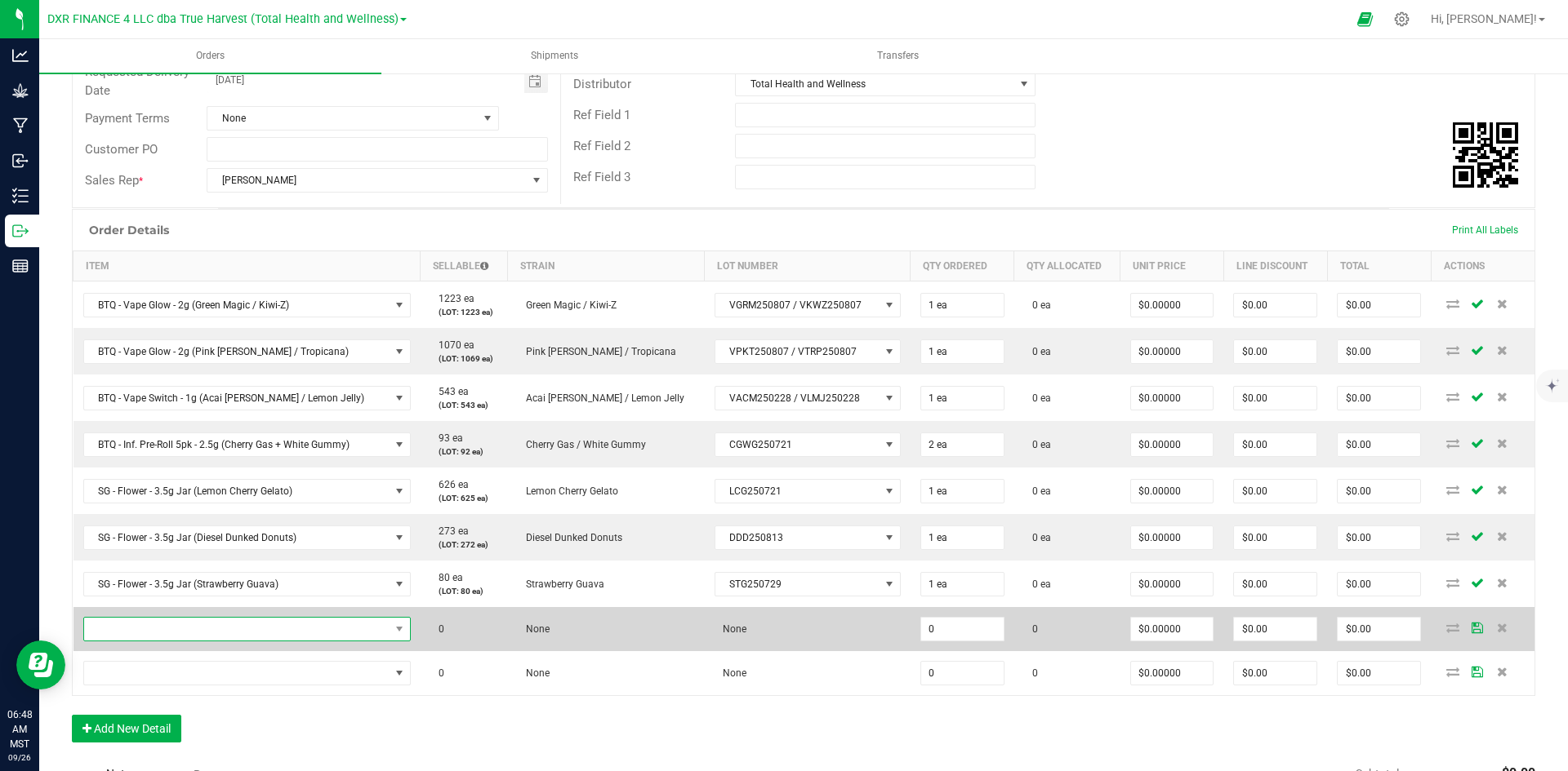
click at [146, 637] on span "NO DATA FOUND" at bounding box center [236, 629] width 305 height 23
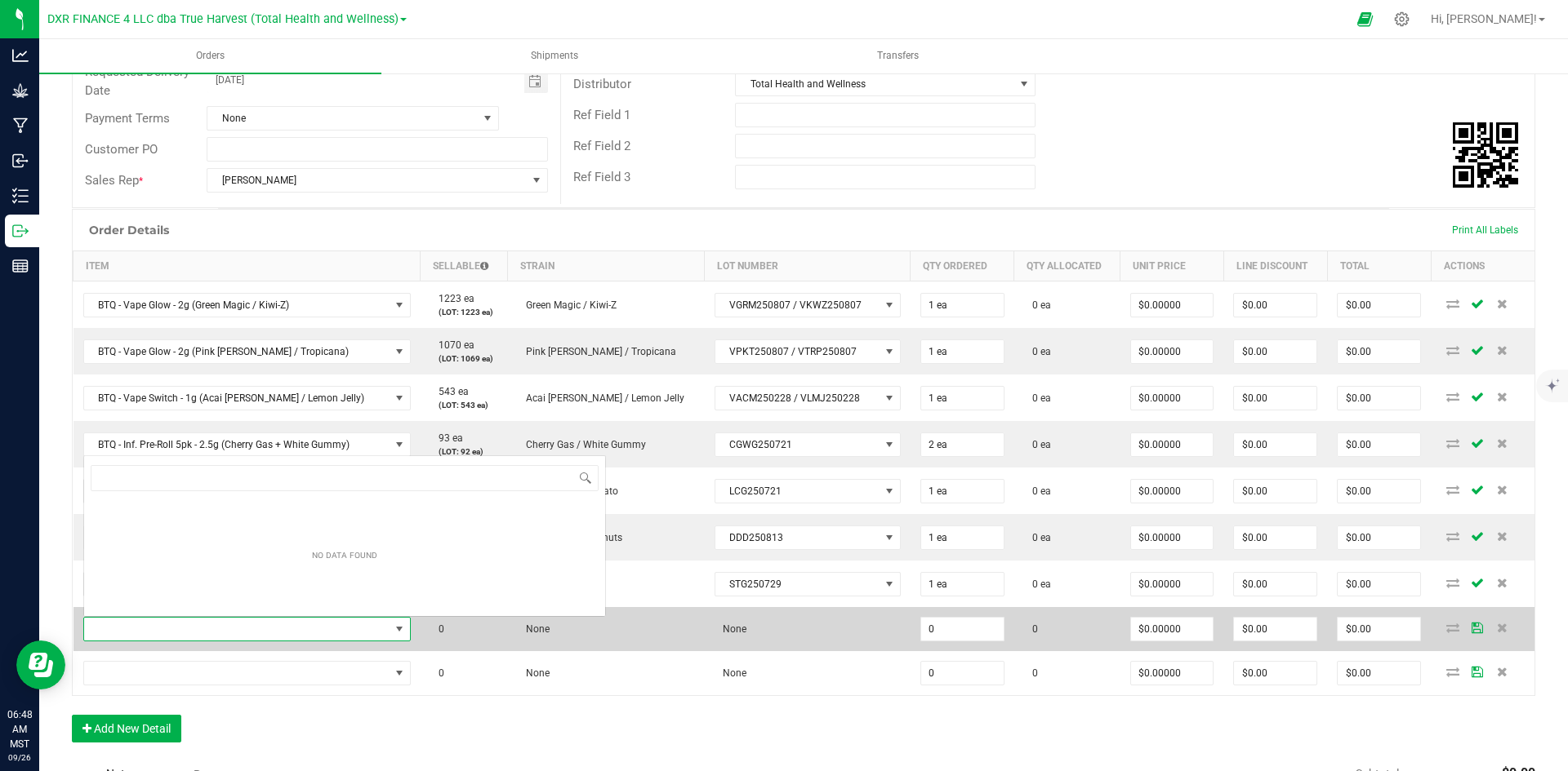
scroll to position [24, 319]
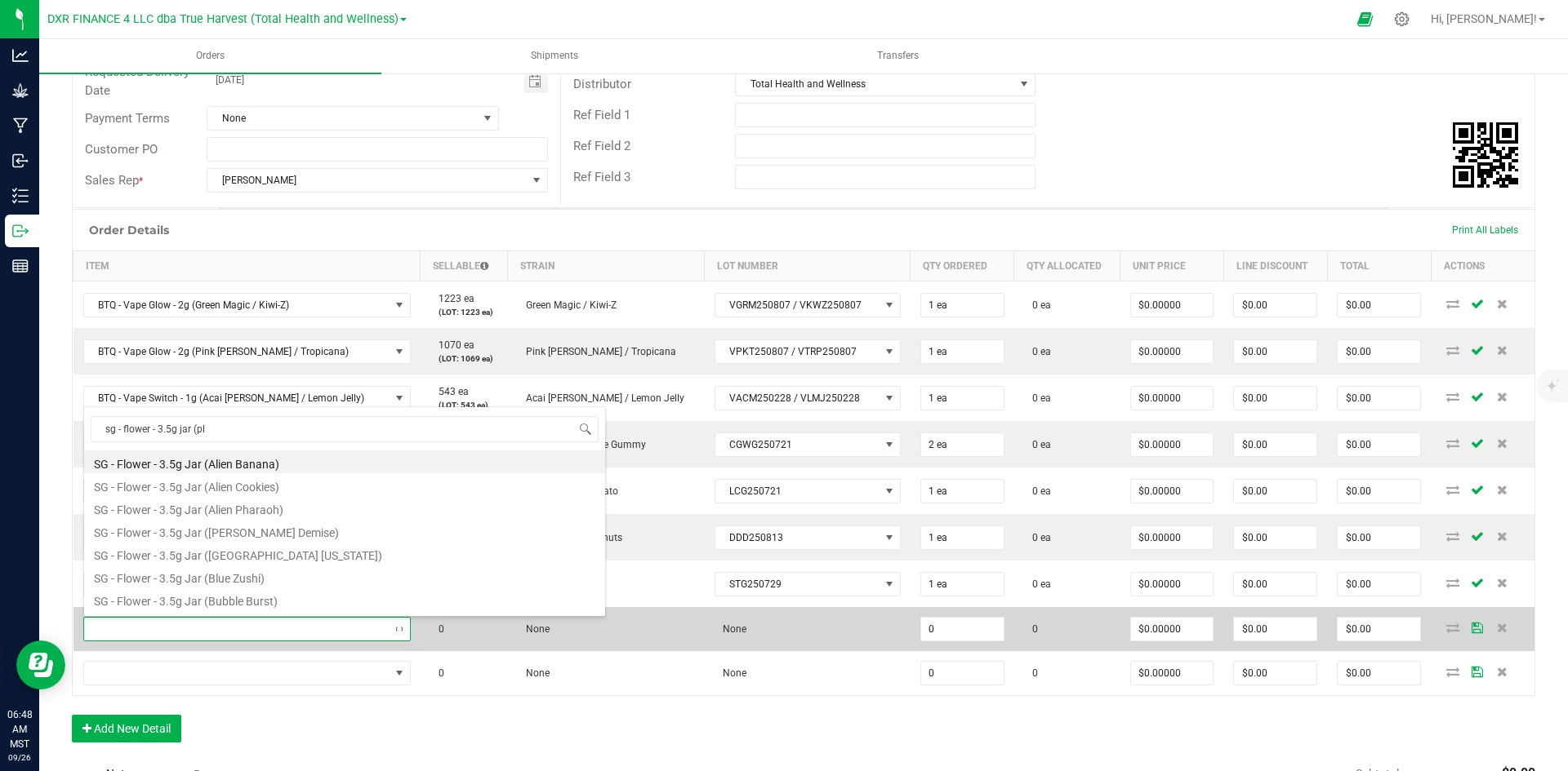
type input "sg - flower - 3.5g jar (pla"
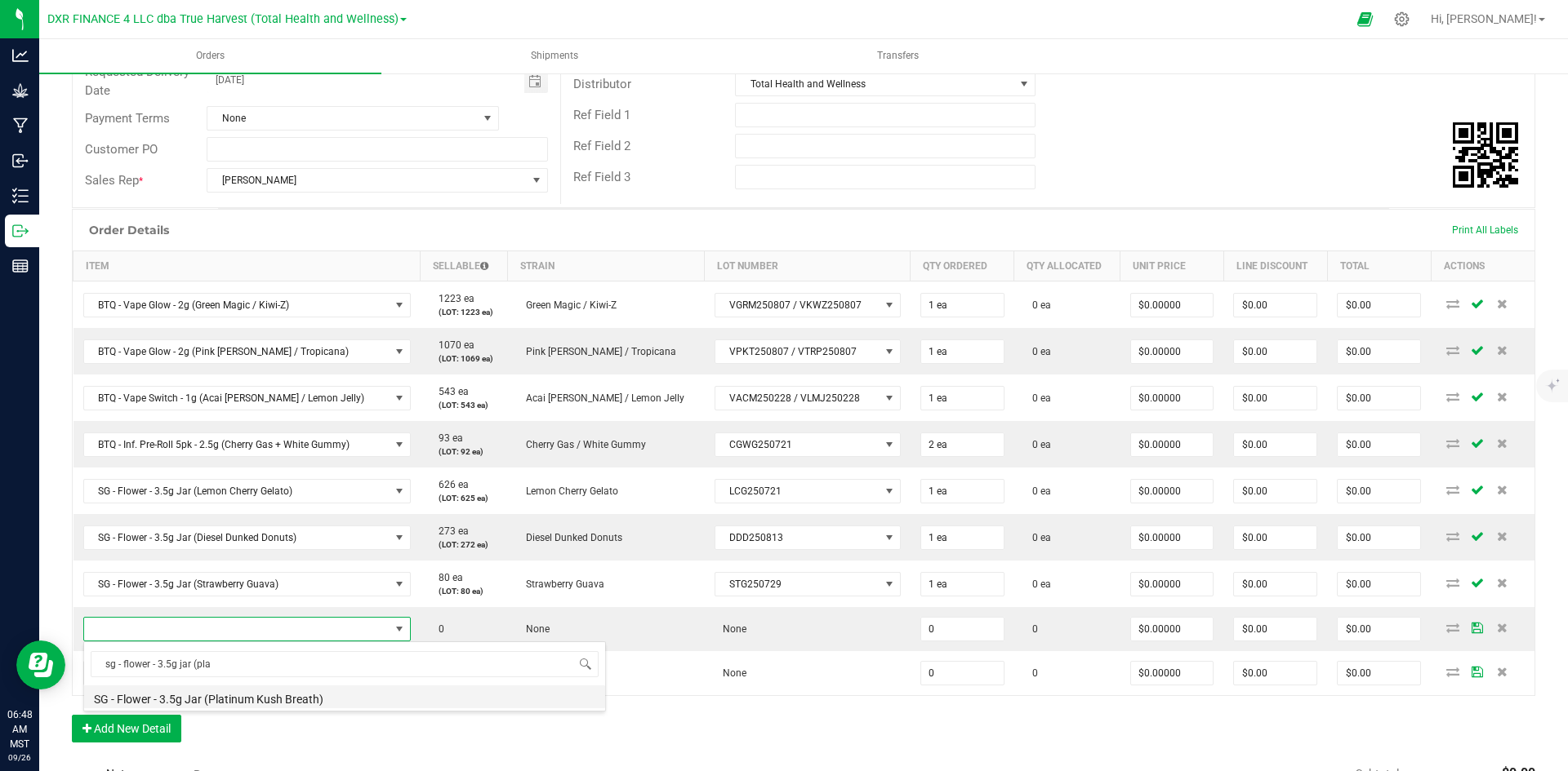
click at [323, 700] on li "SG - Flower - 3.5g Jar (Platinum Kush Breath)" at bounding box center [344, 697] width 521 height 23
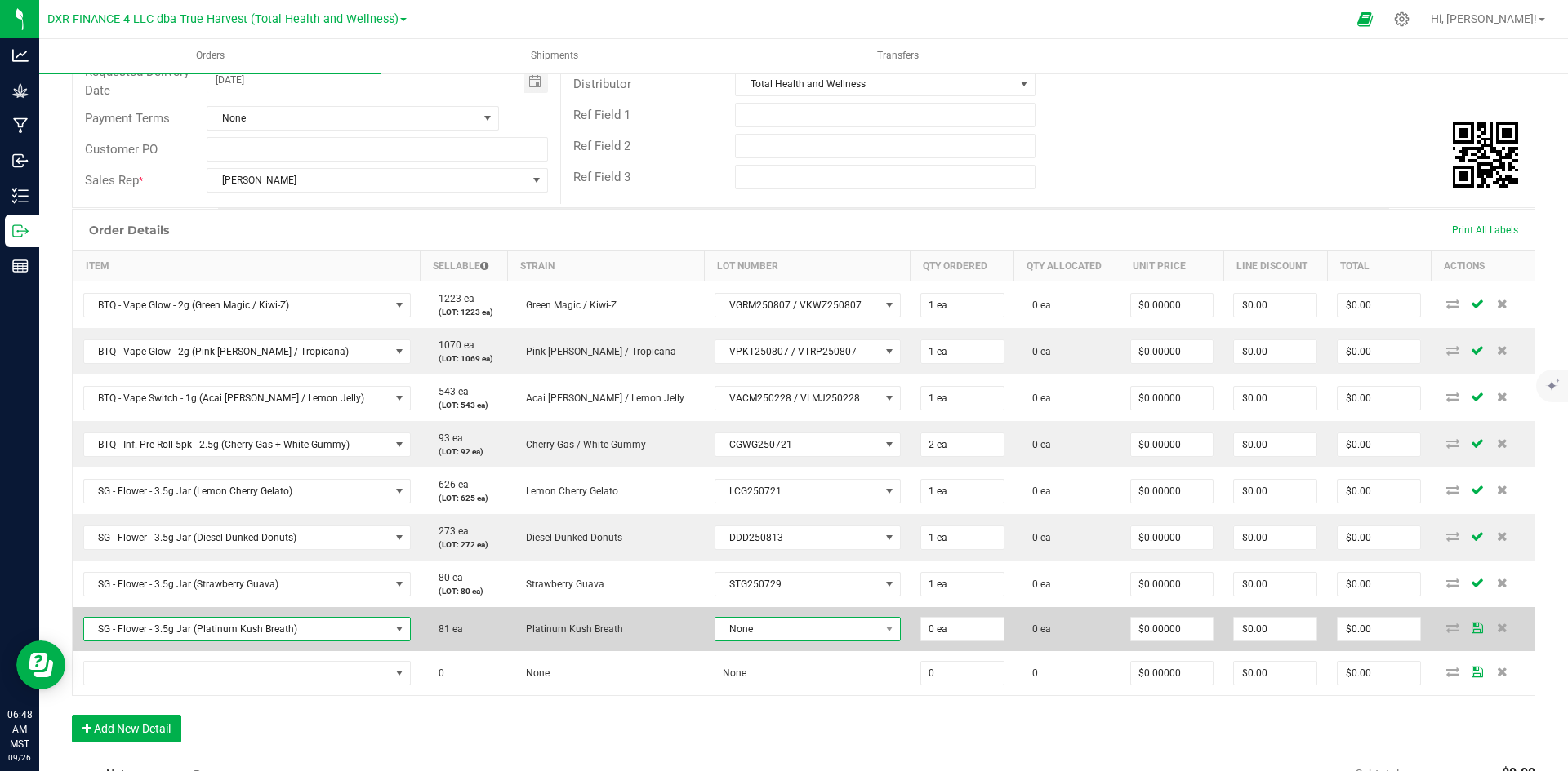
click at [815, 628] on span "None" at bounding box center [797, 629] width 164 height 23
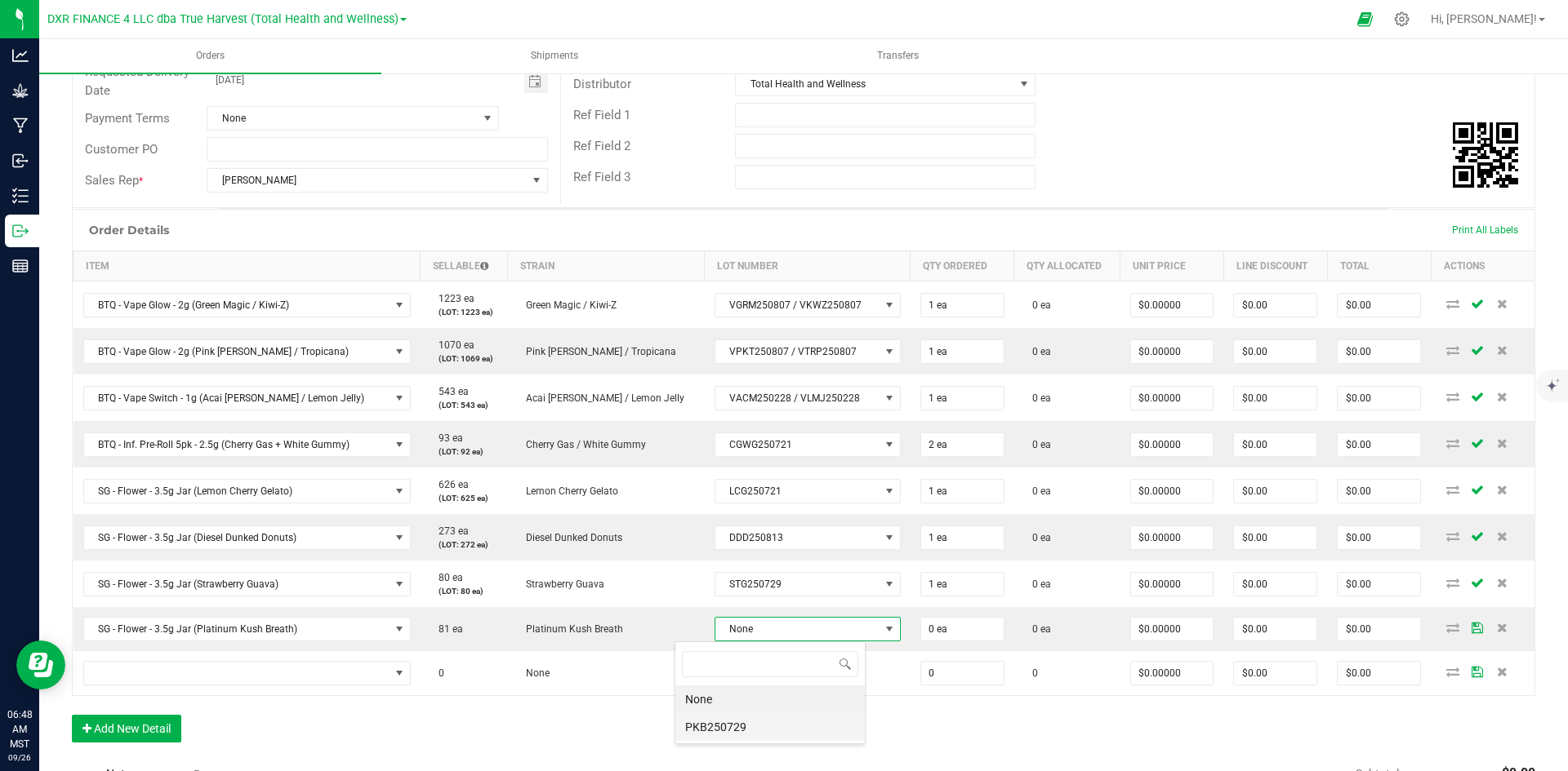
scroll to position [24, 190]
click at [785, 726] on li "PKB250729" at bounding box center [770, 727] width 190 height 28
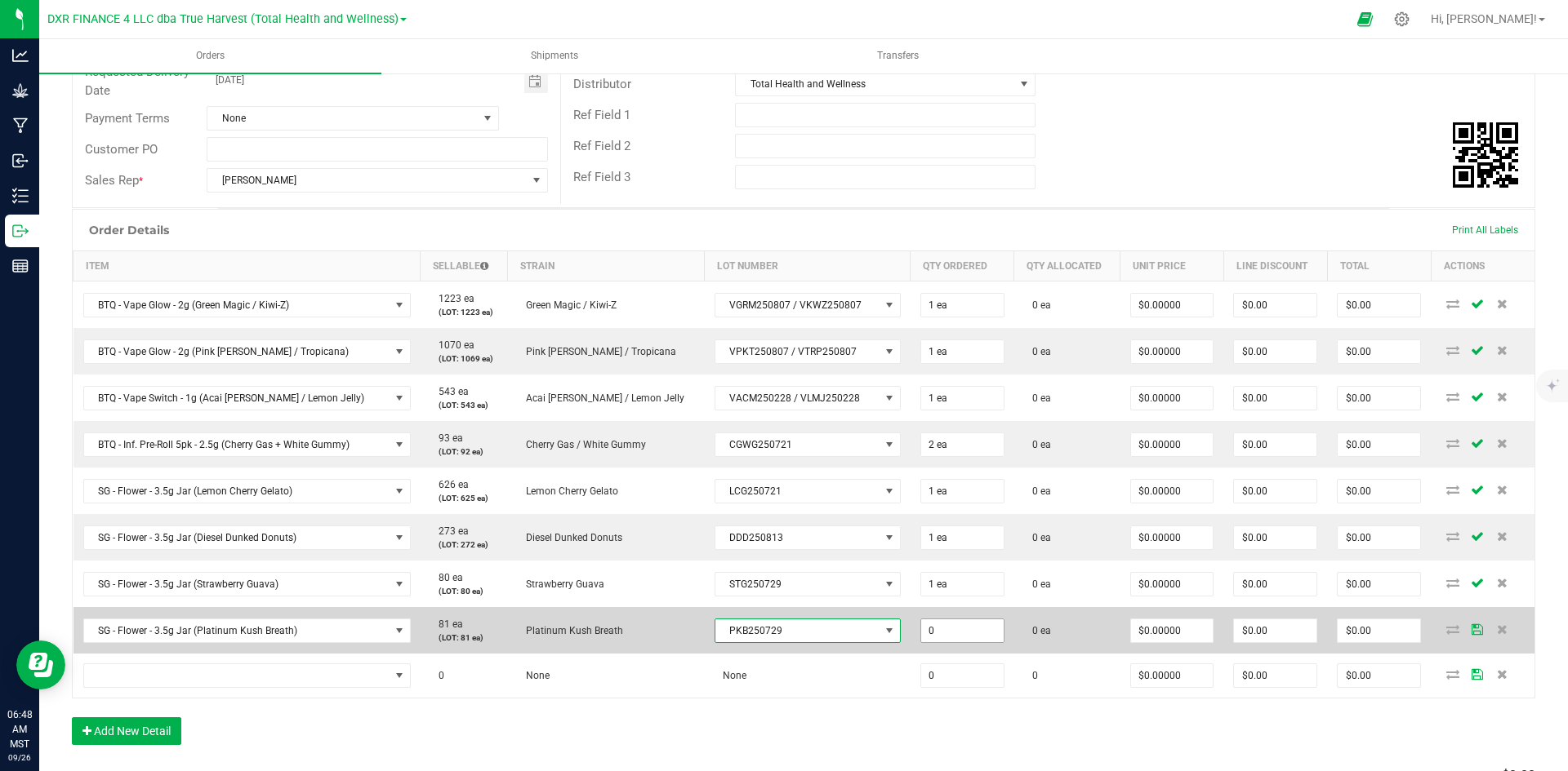
click at [924, 629] on input "0" at bounding box center [962, 630] width 83 height 23
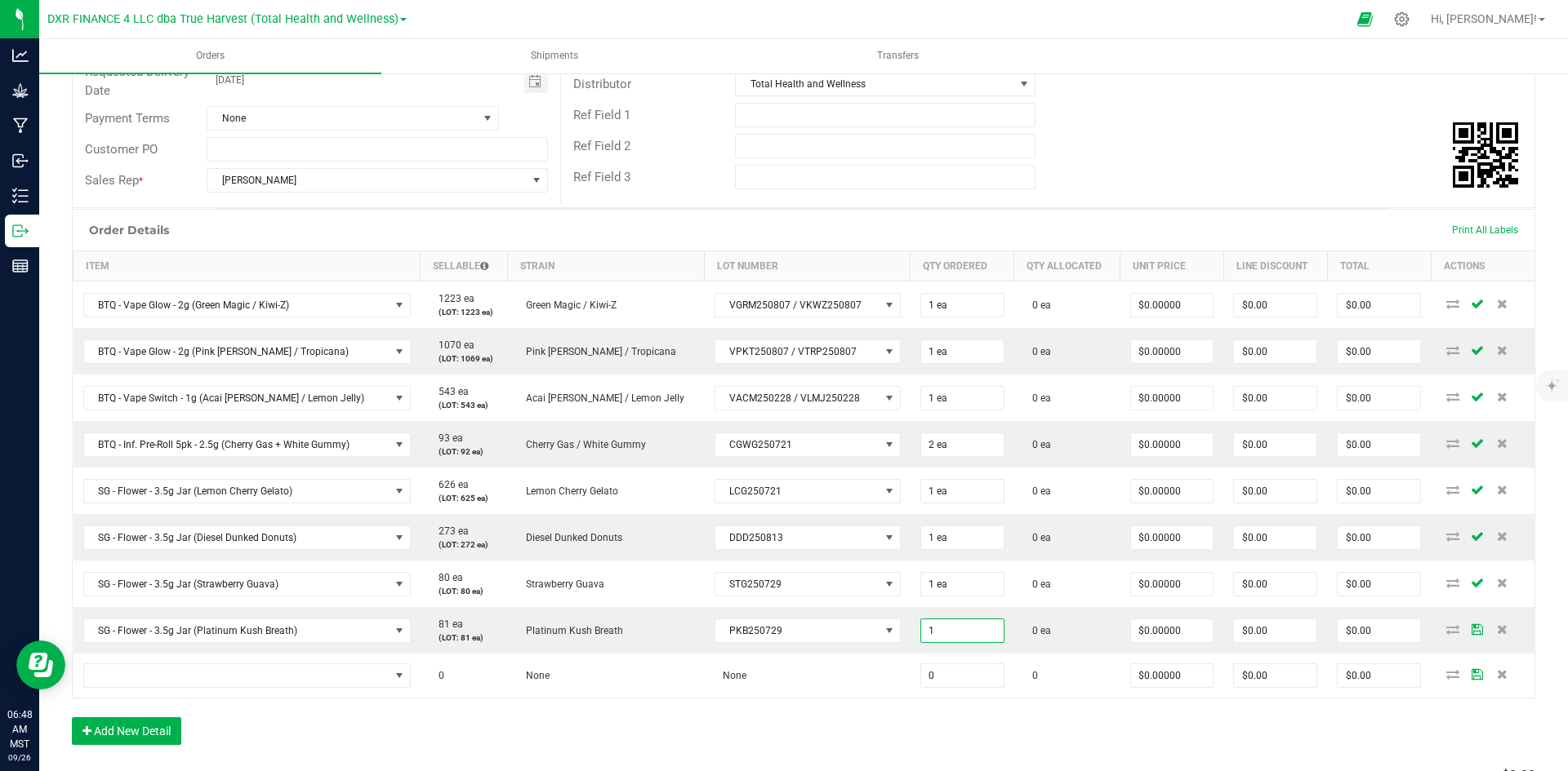
type input "1 ea"
click at [941, 712] on div "Order Details Print All Labels Item Sellable Strain Lot Number Qty Ordered Qty …" at bounding box center [803, 485] width 1463 height 552
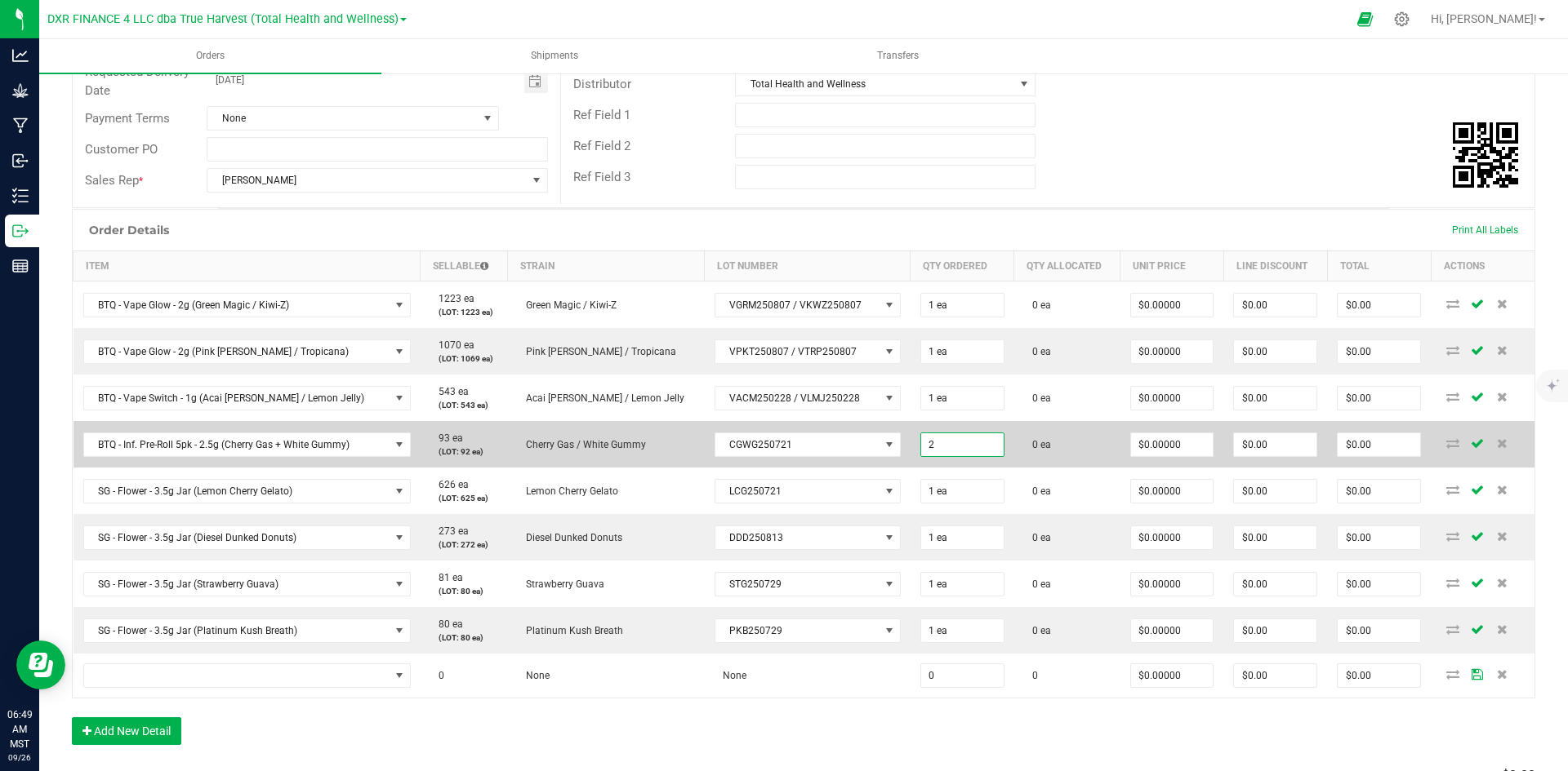
click at [921, 447] on input "2" at bounding box center [962, 445] width 83 height 23
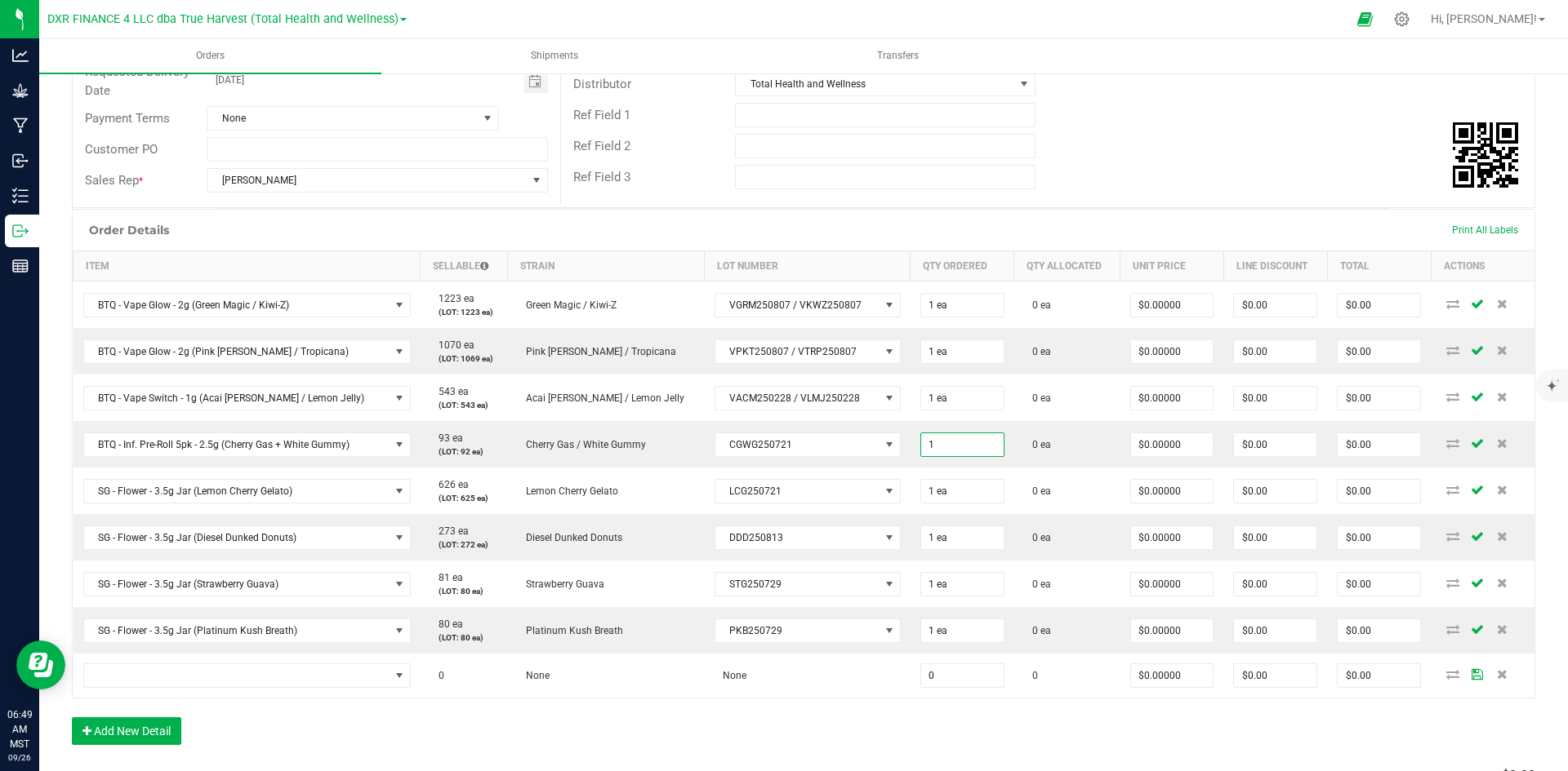
type input "1 ea"
click at [842, 705] on div "Order Details Print All Labels Item Sellable Strain Lot Number Qty Ordered Qty …" at bounding box center [803, 485] width 1463 height 552
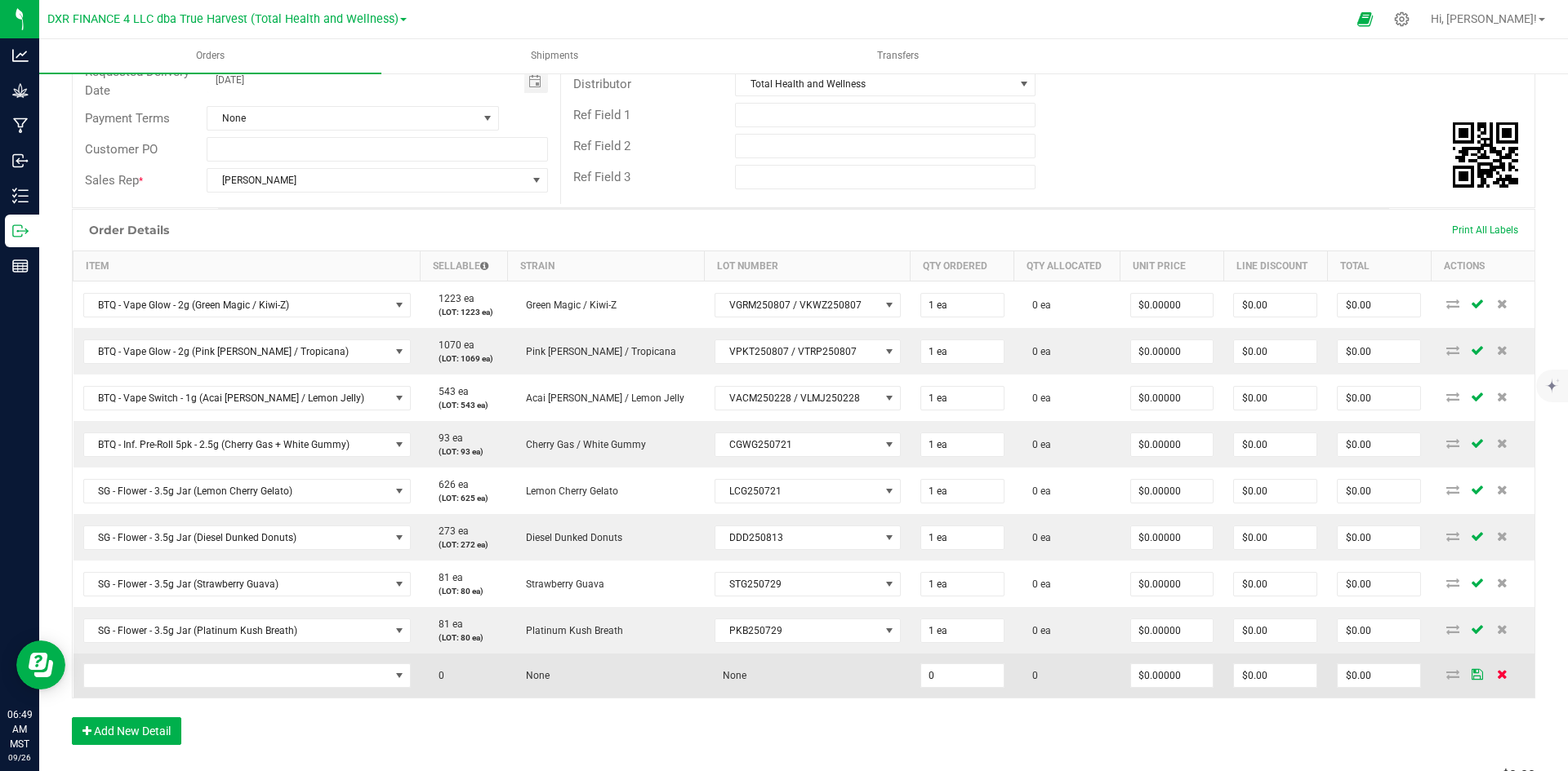
click at [1497, 675] on icon at bounding box center [1501, 673] width 10 height 9
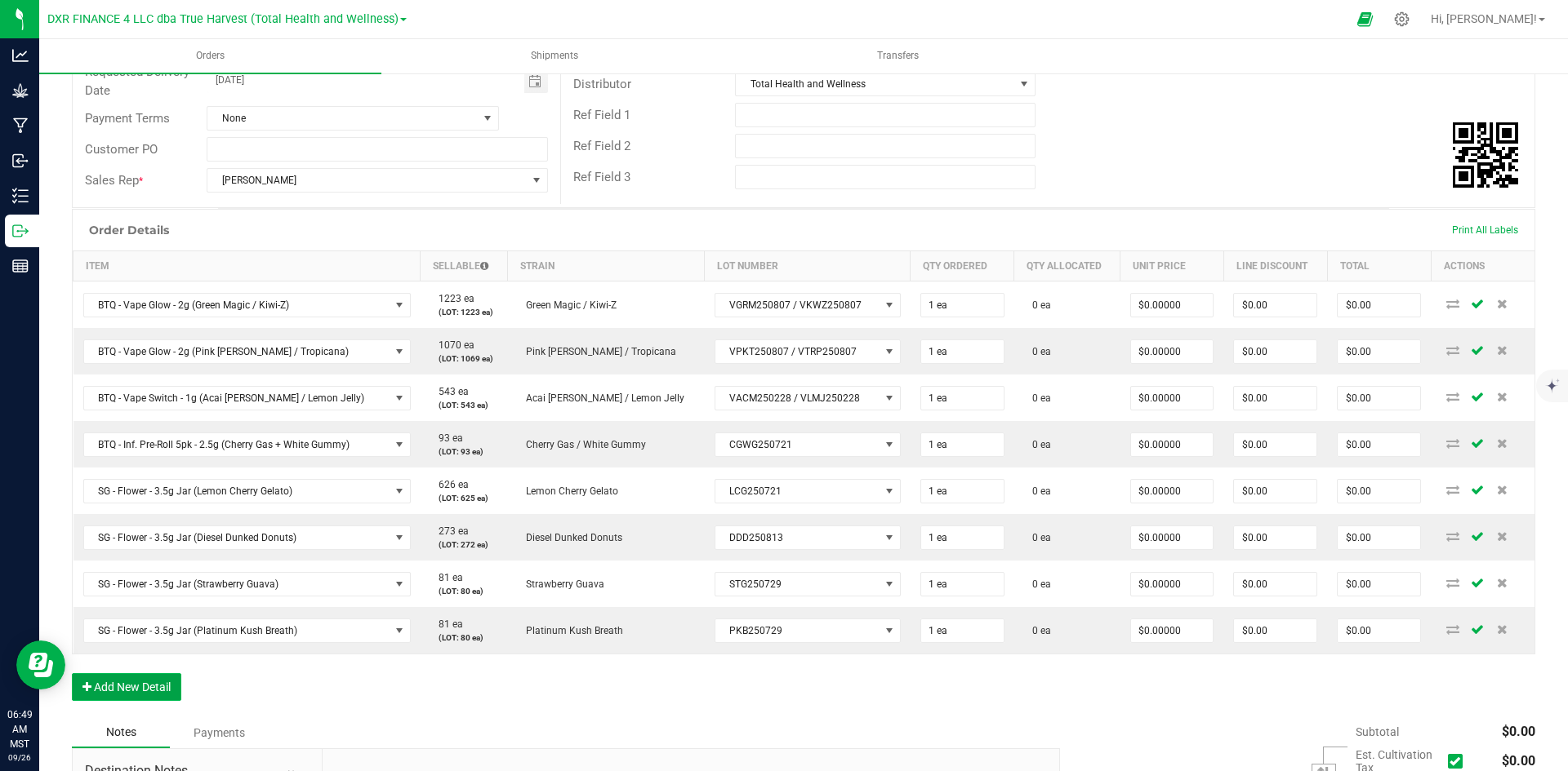
click at [119, 695] on button "Add New Detail" at bounding box center [127, 688] width 110 height 28
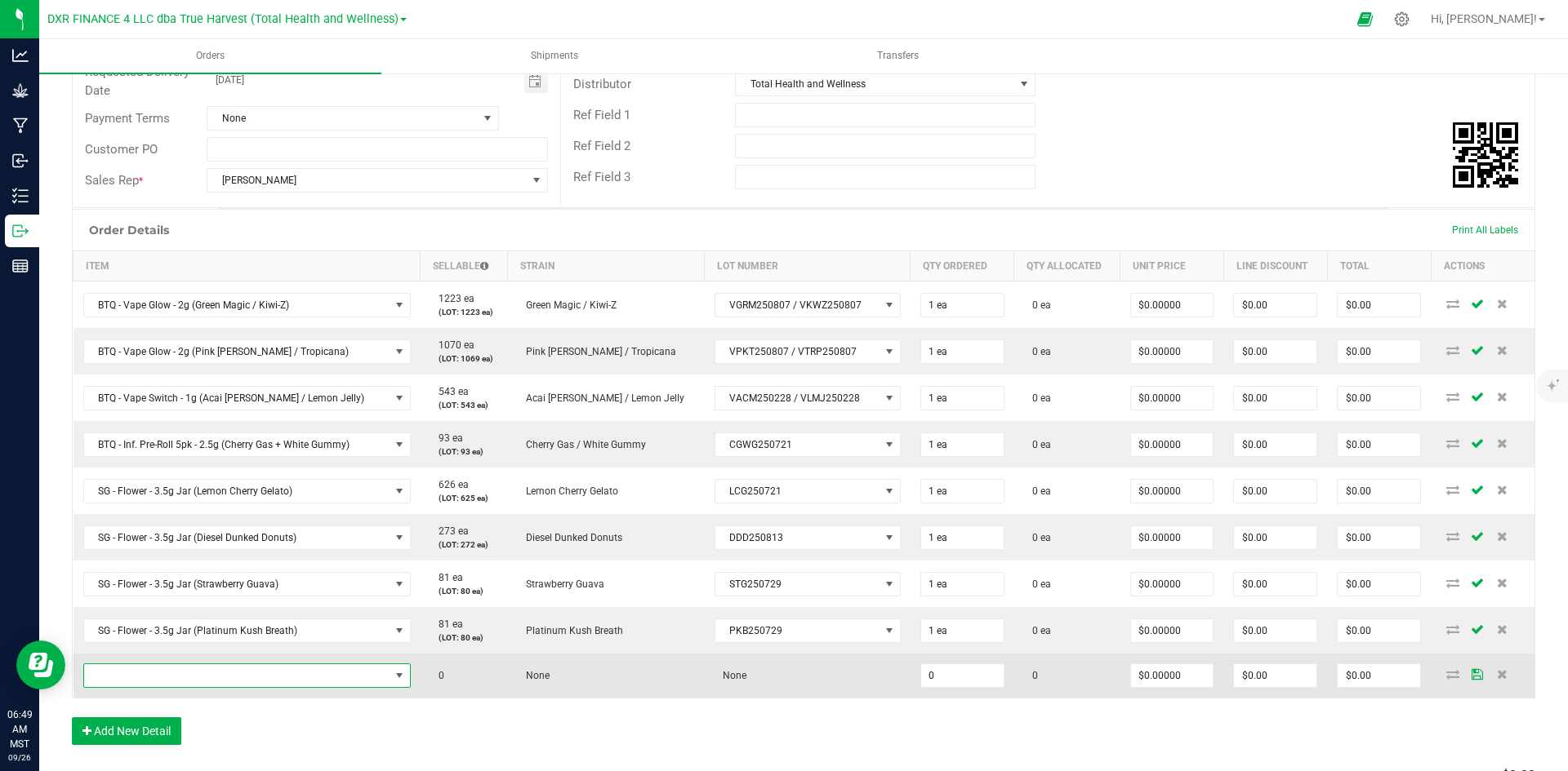
click at [156, 682] on span "NO DATA FOUND" at bounding box center [236, 675] width 305 height 23
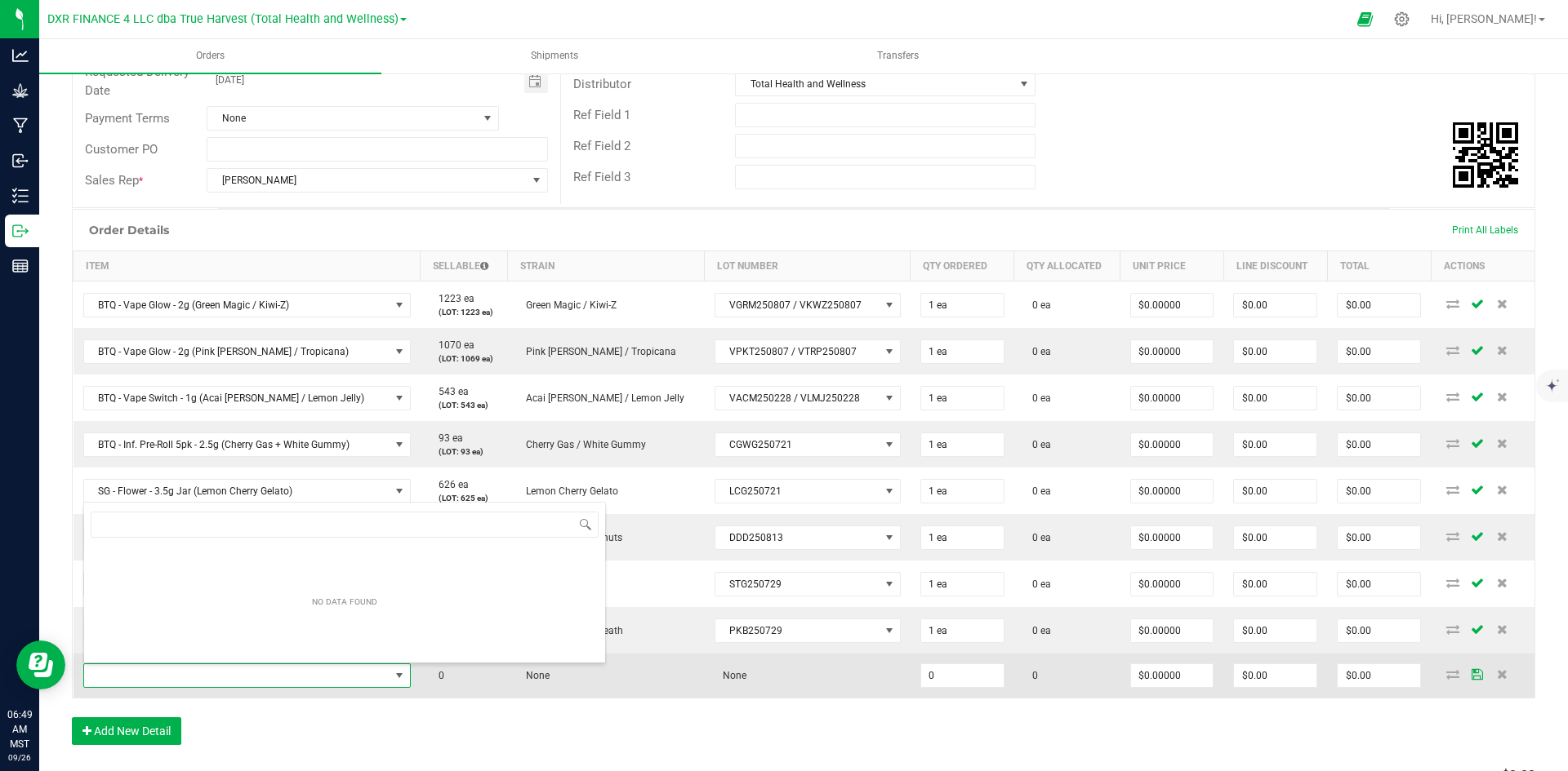
scroll to position [24, 319]
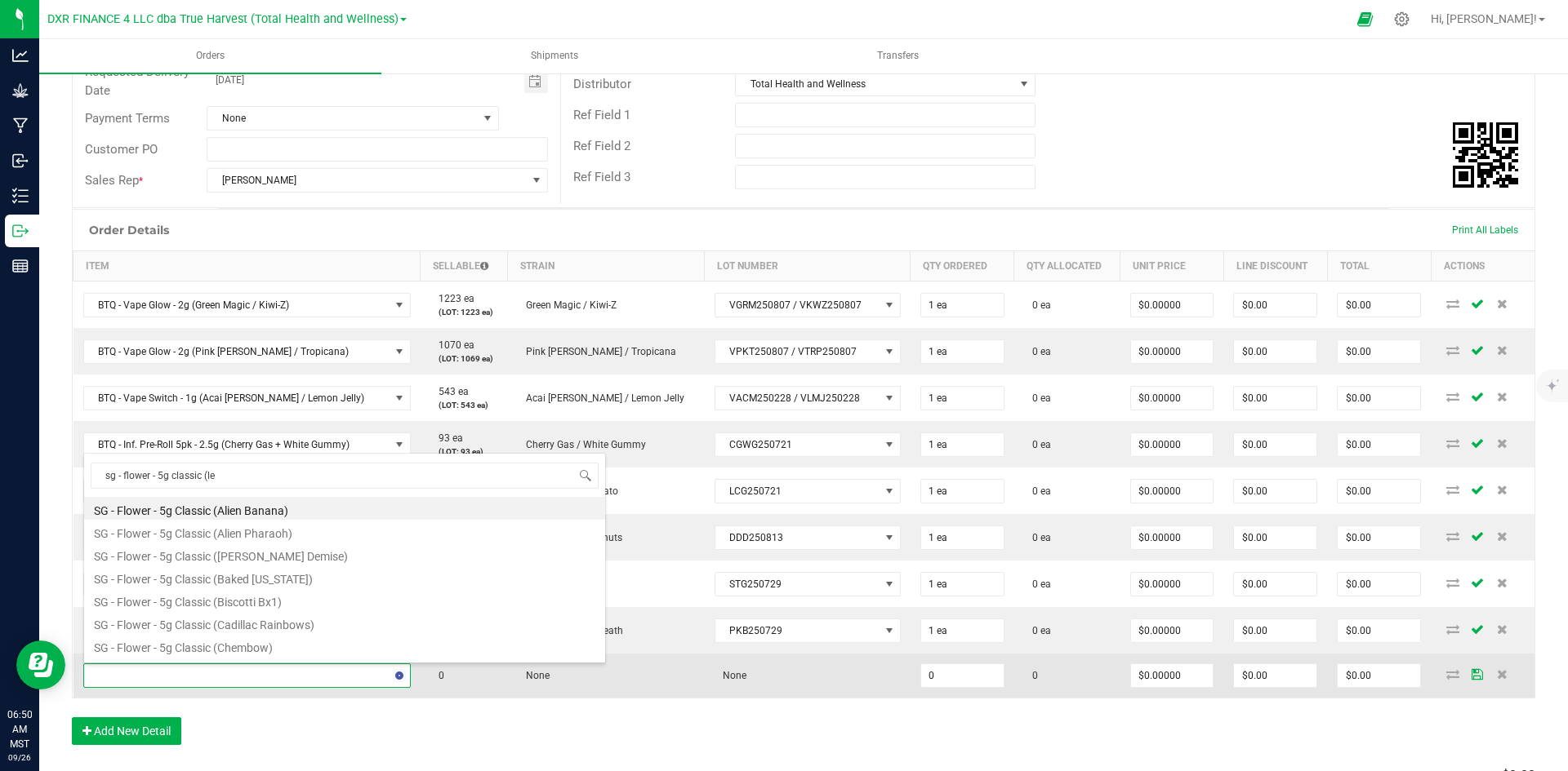
type input "sg - flower - 5g classic (lem"
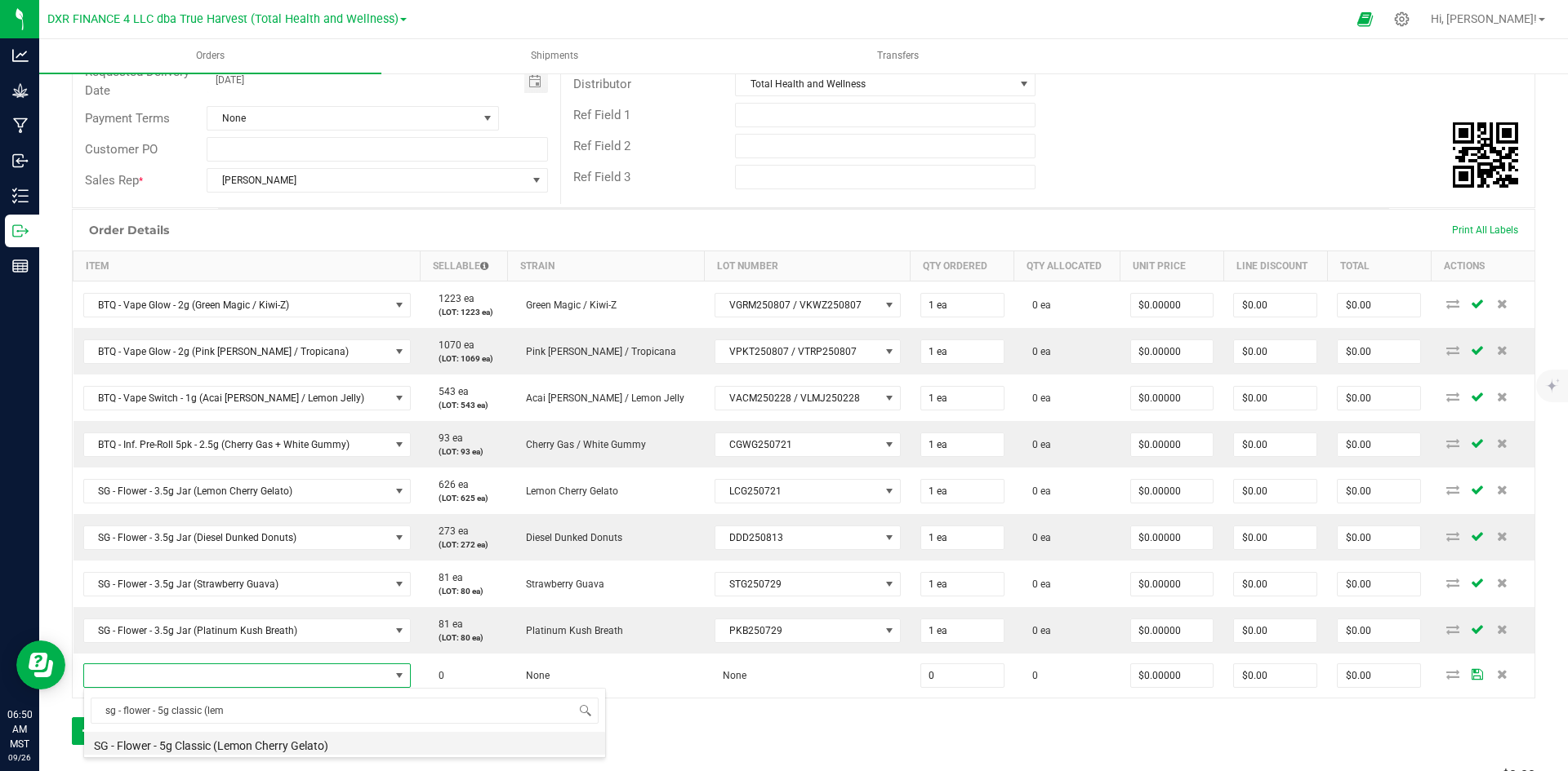
click at [236, 743] on li "SG - Flower - 5g Classic (Lemon Cherry Gelato)" at bounding box center [344, 743] width 521 height 23
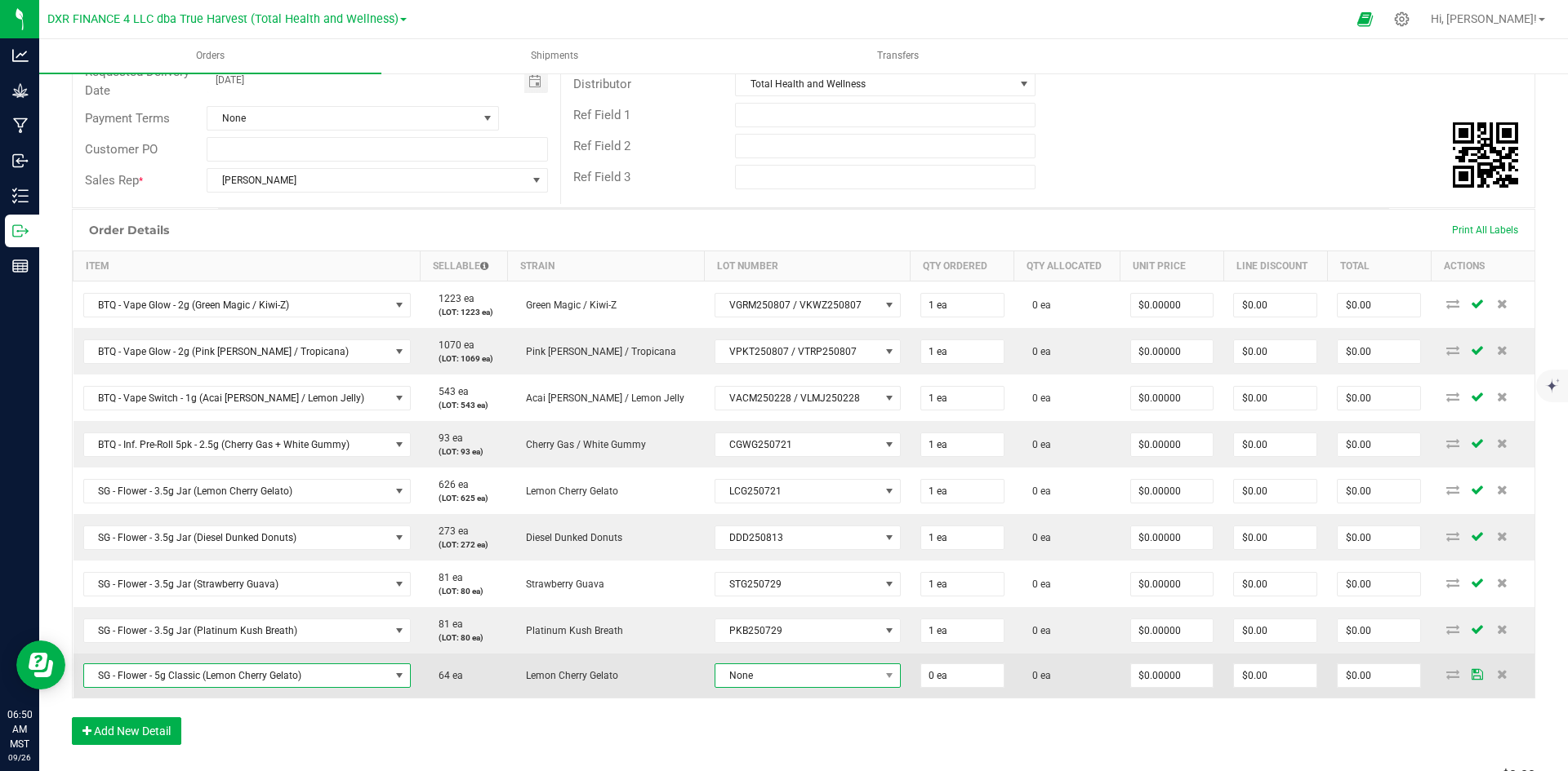
click at [715, 673] on span "None" at bounding box center [797, 675] width 164 height 23
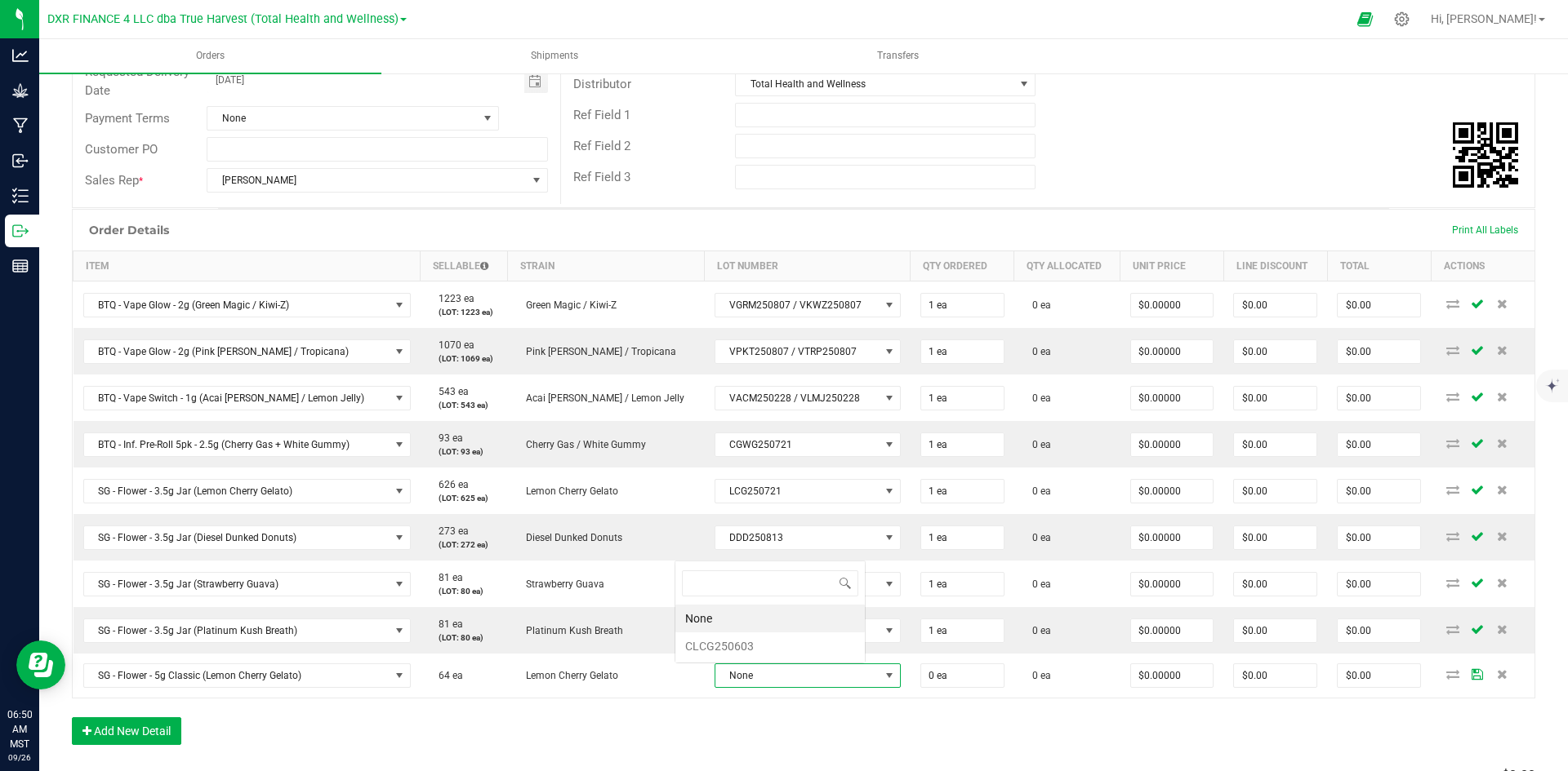
scroll to position [24, 190]
click at [780, 648] on li "CLCG250603" at bounding box center [770, 646] width 190 height 28
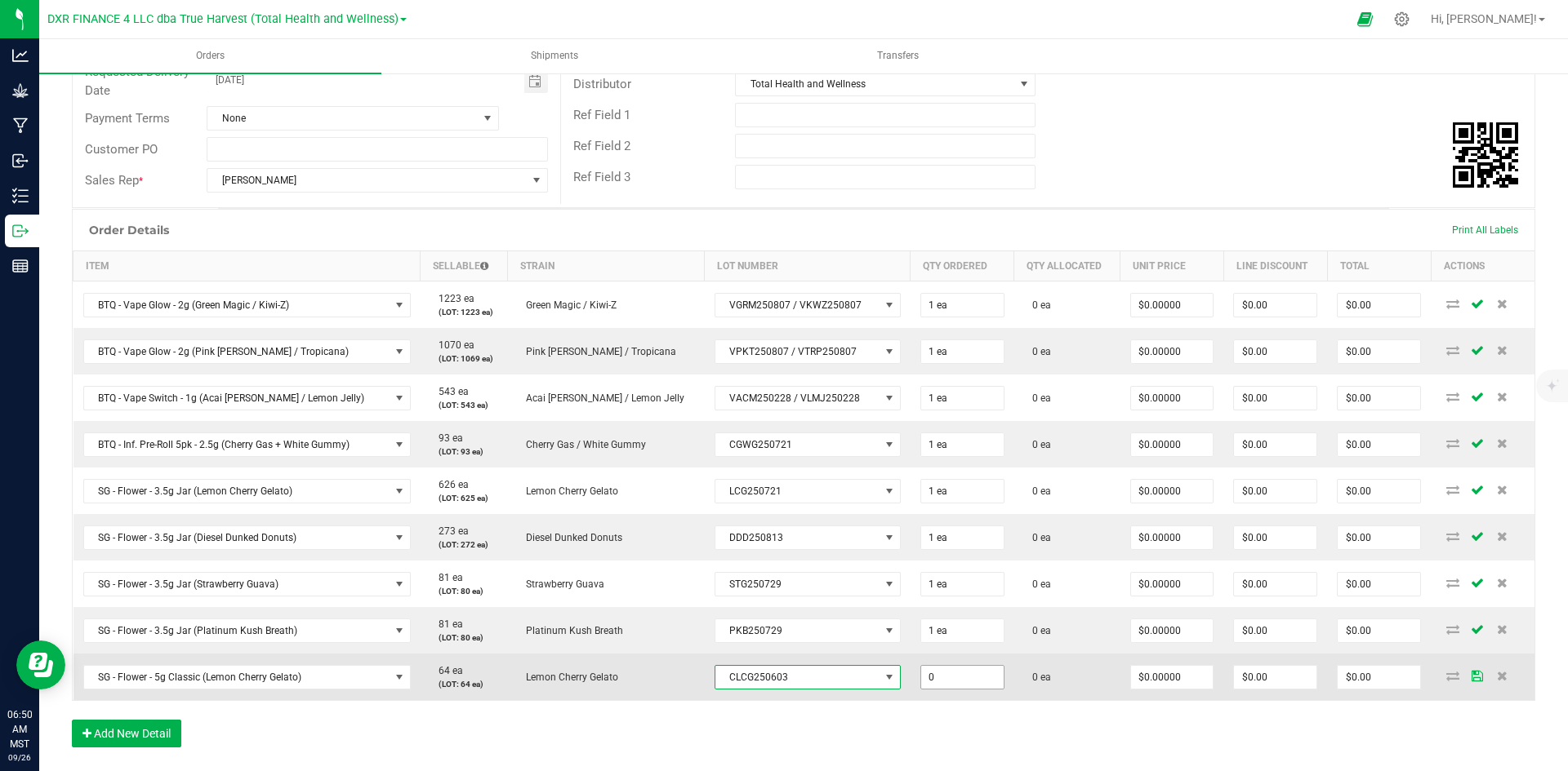
click at [936, 675] on input "0" at bounding box center [962, 677] width 83 height 23
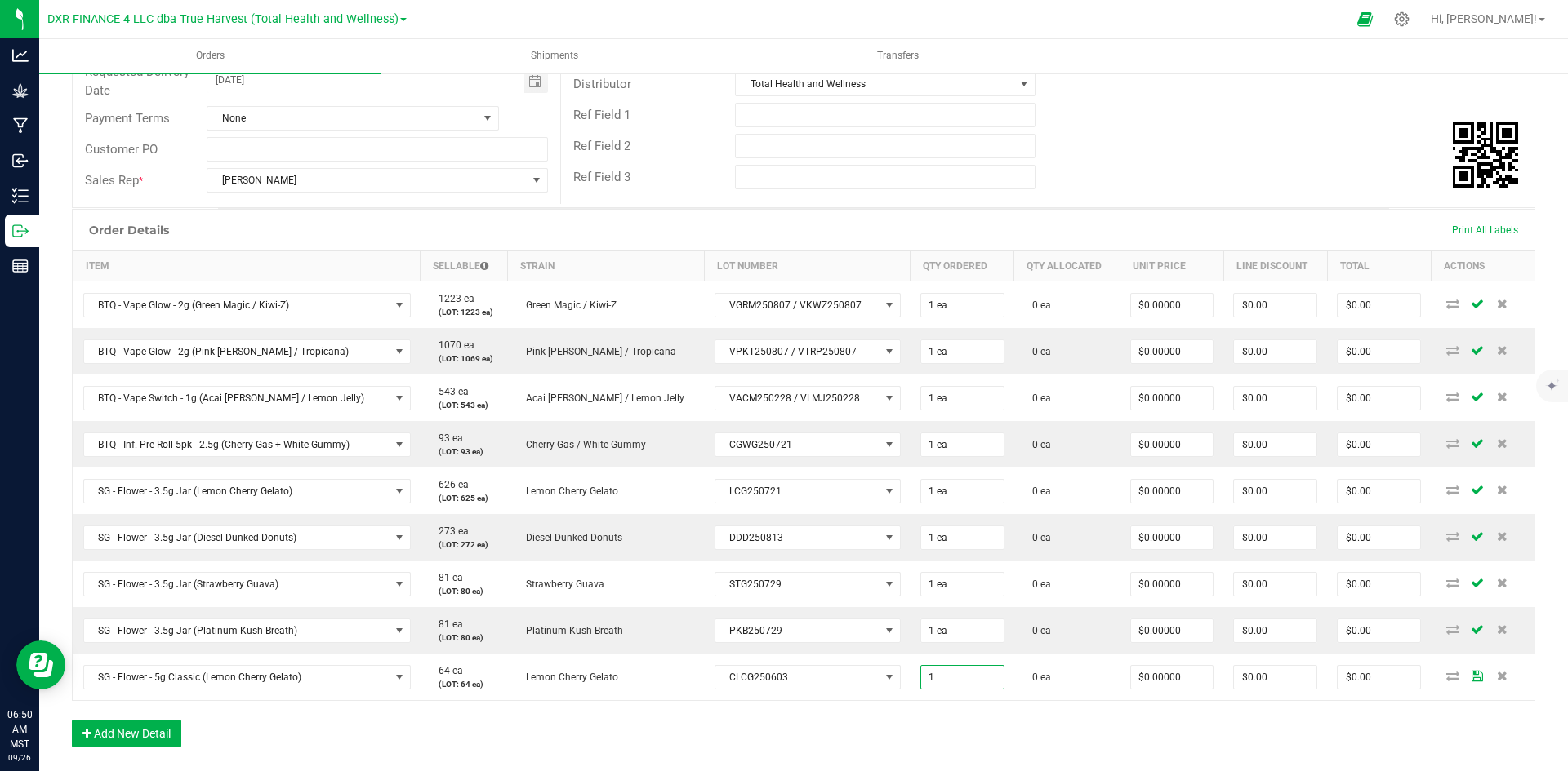
type input "1 ea"
click at [965, 713] on div "Order Details Print All Labels Item Sellable Strain Lot Number Qty Ordered Qty …" at bounding box center [803, 487] width 1463 height 555
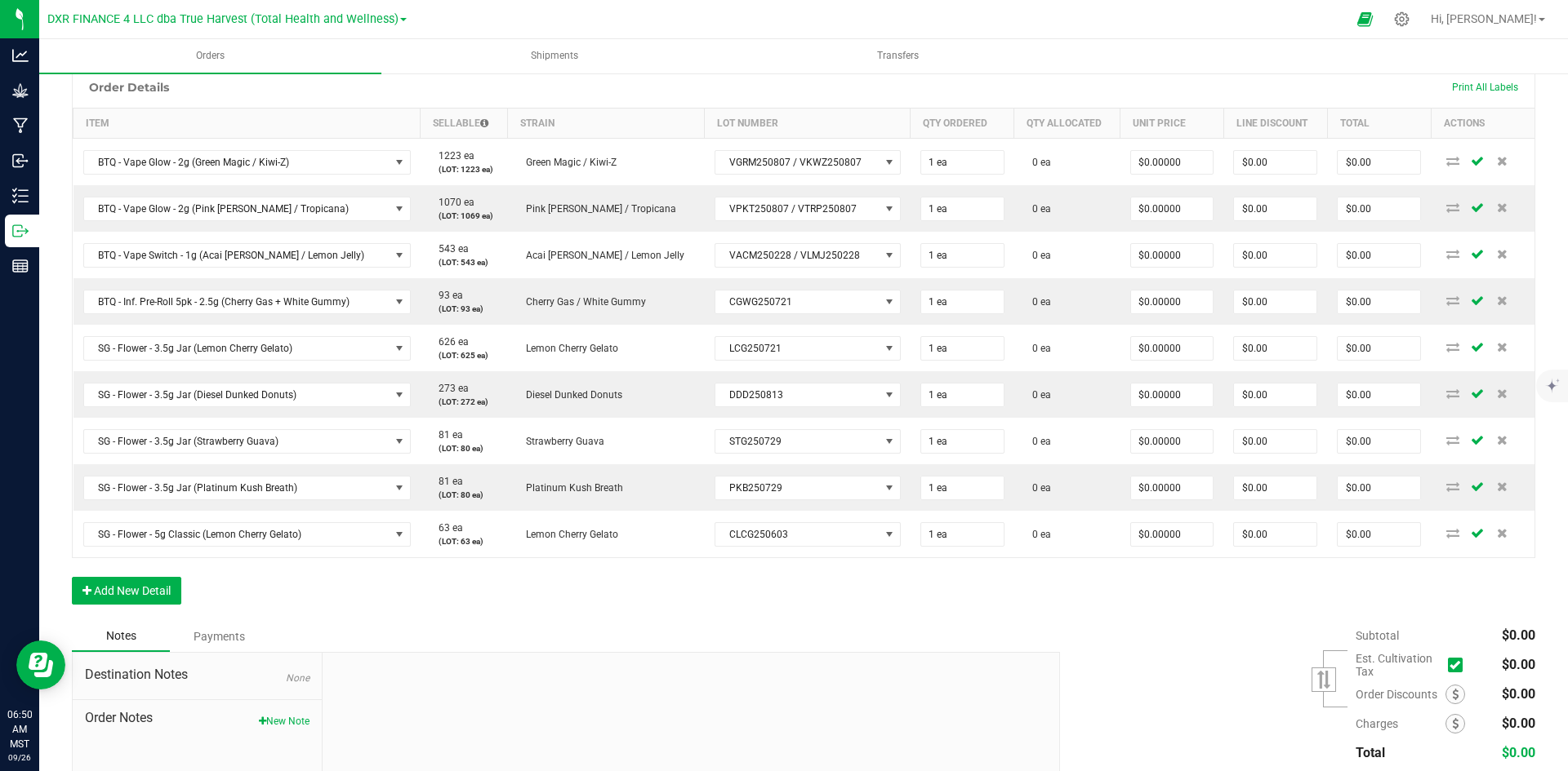
scroll to position [408, 0]
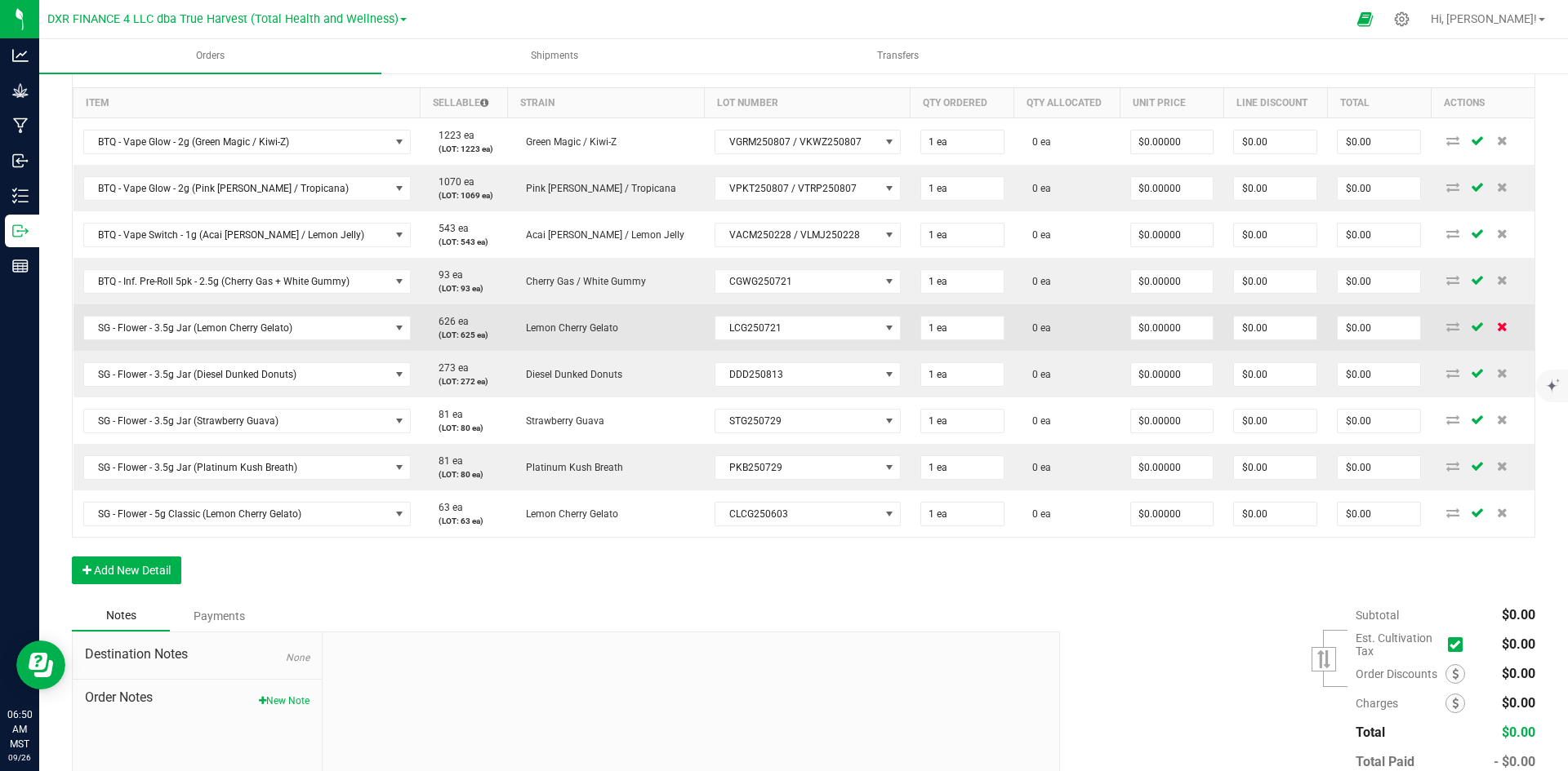
click at [1497, 326] on icon at bounding box center [1501, 326] width 10 height 9
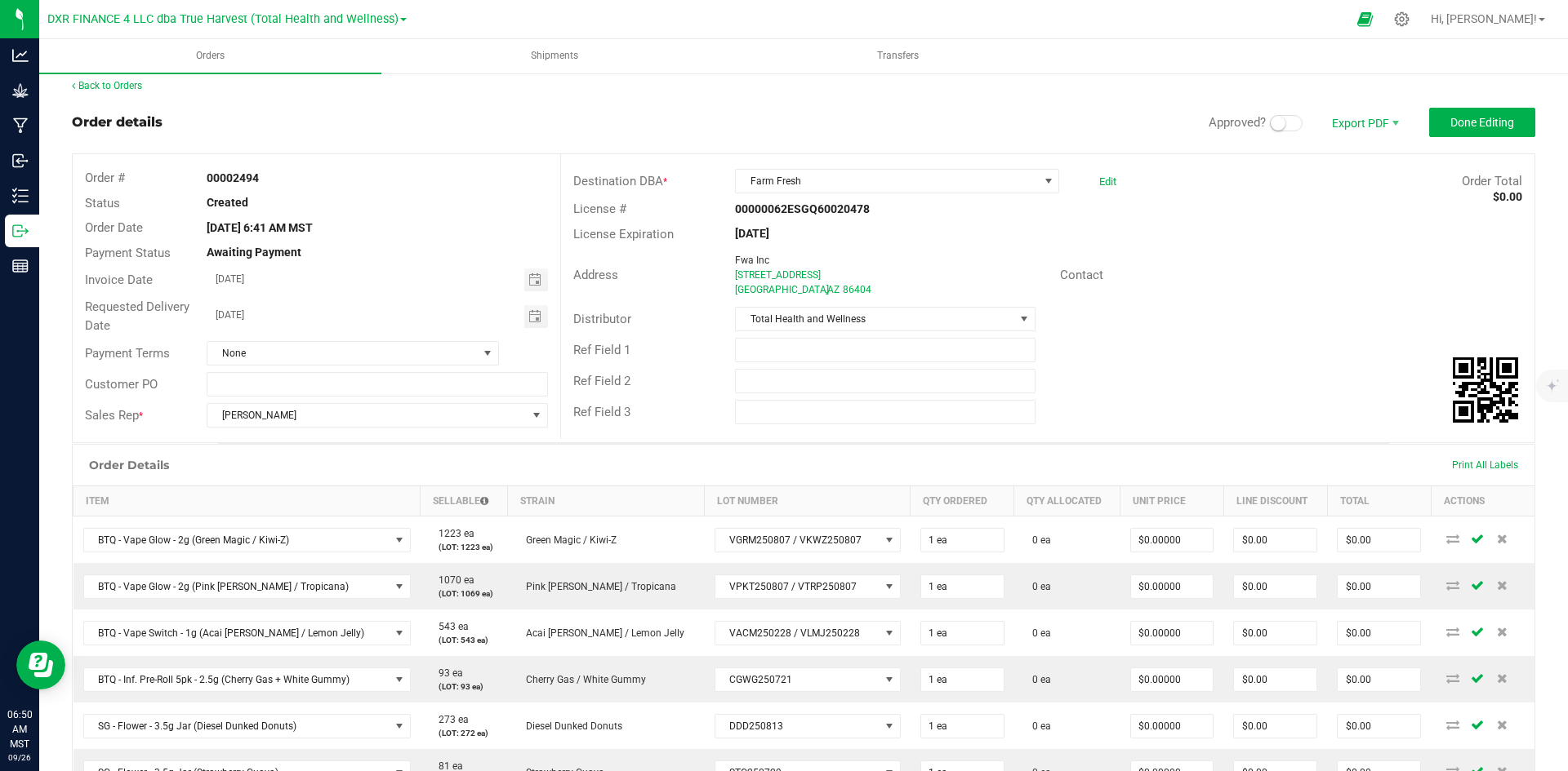
scroll to position [0, 0]
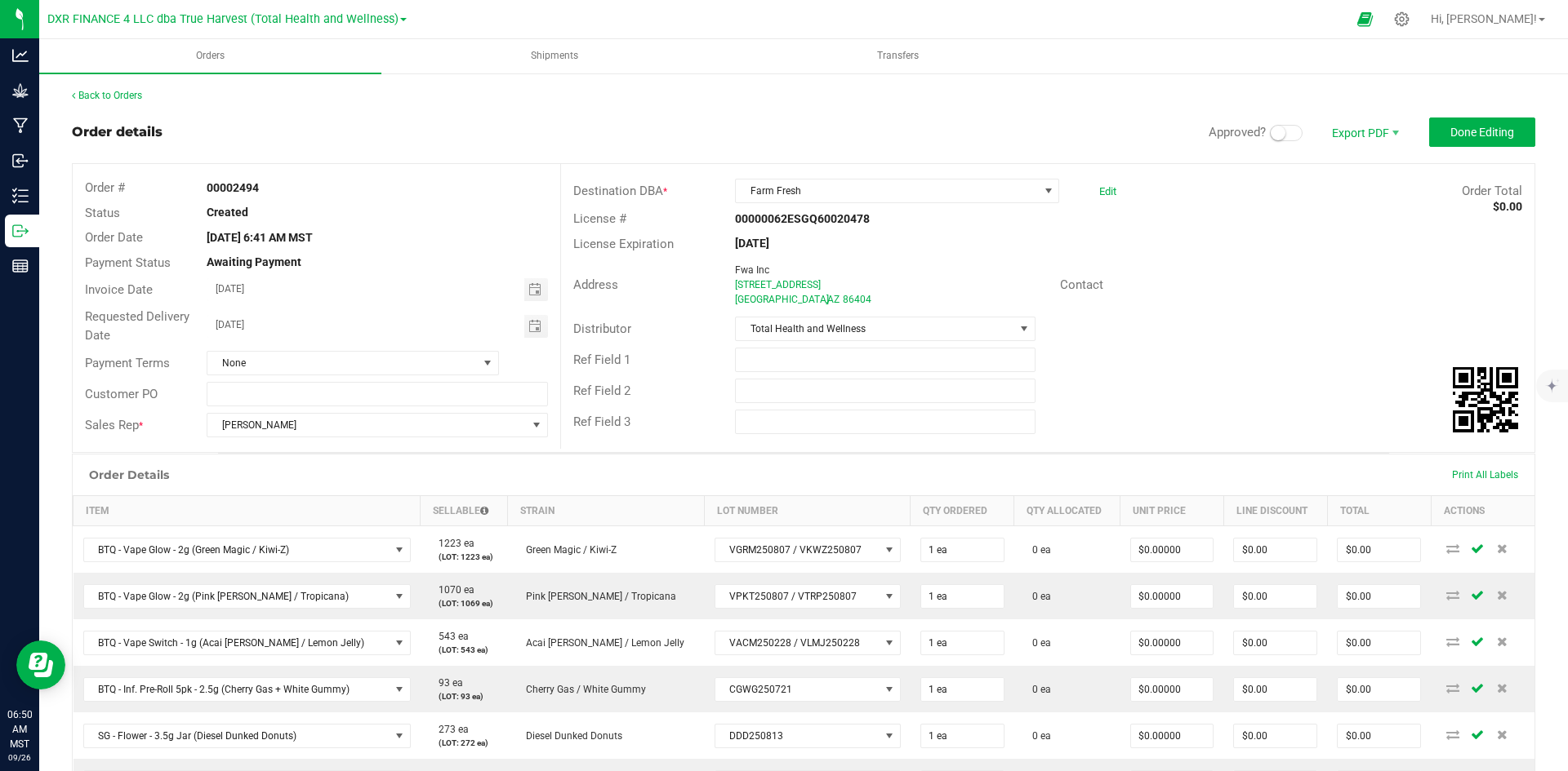
click at [1271, 135] on small at bounding box center [1278, 133] width 15 height 15
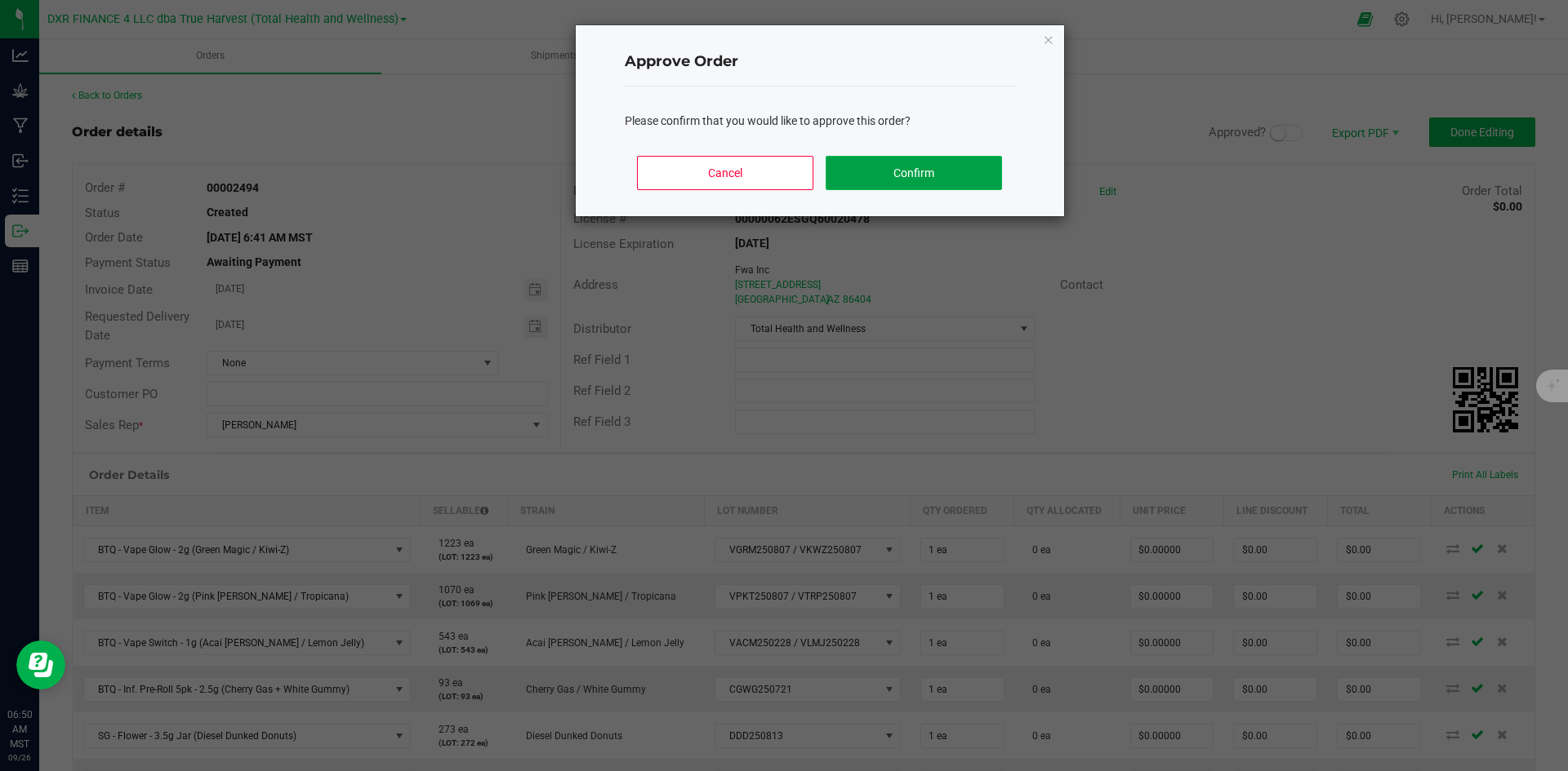
click at [846, 169] on button "Confirm" at bounding box center [913, 173] width 175 height 35
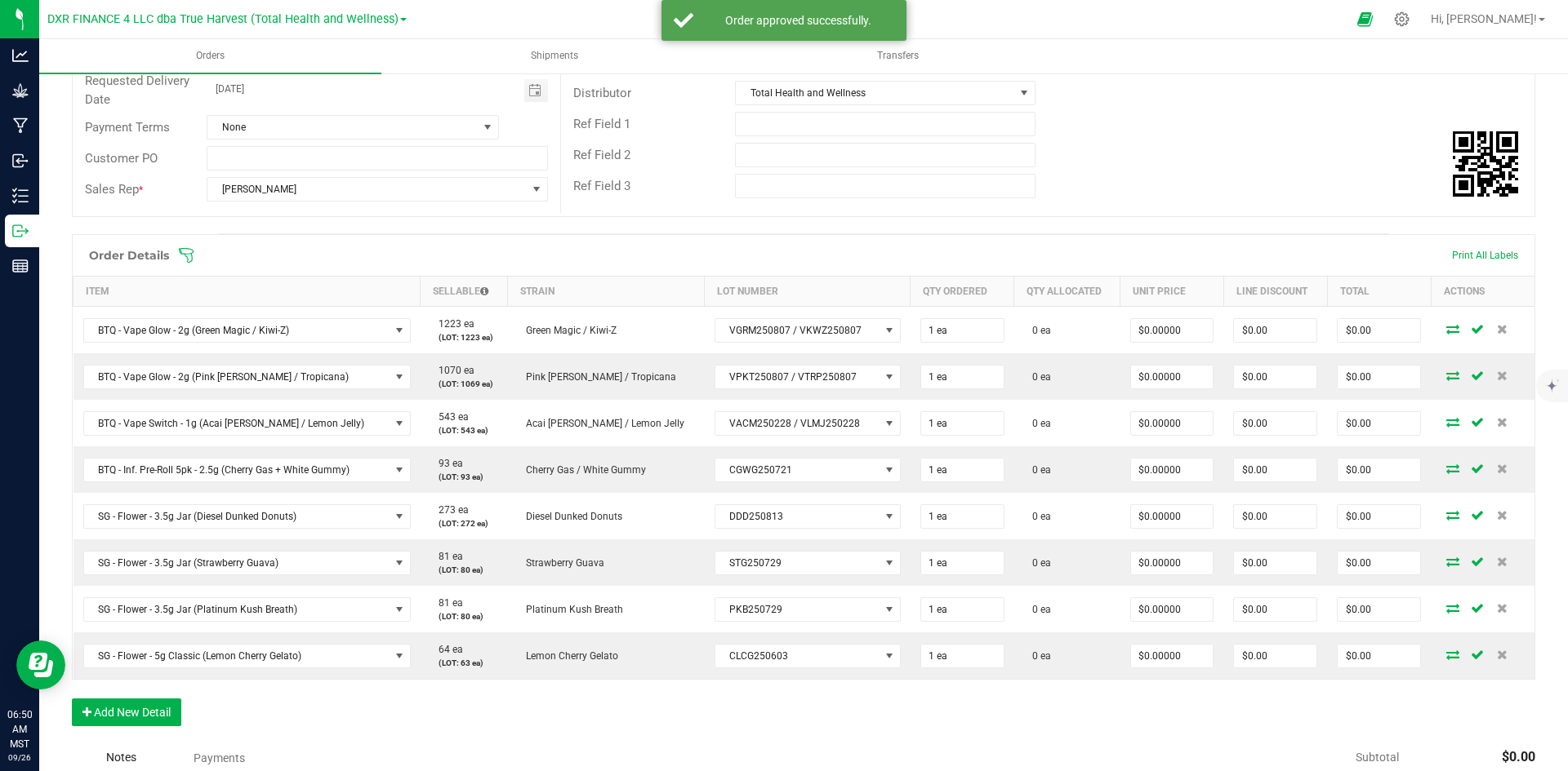
scroll to position [245, 0]
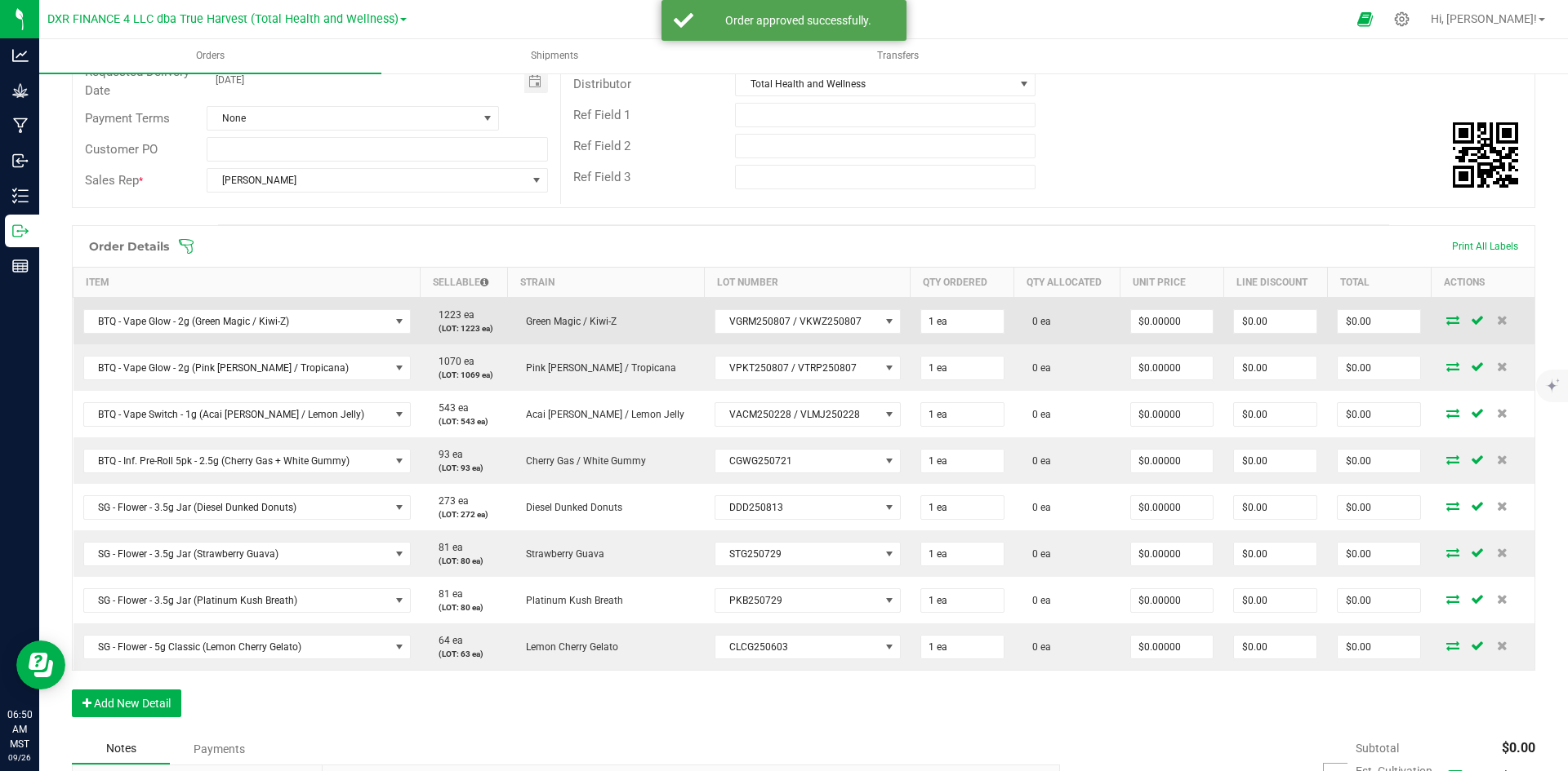
click at [1446, 321] on icon at bounding box center [1453, 320] width 13 height 9
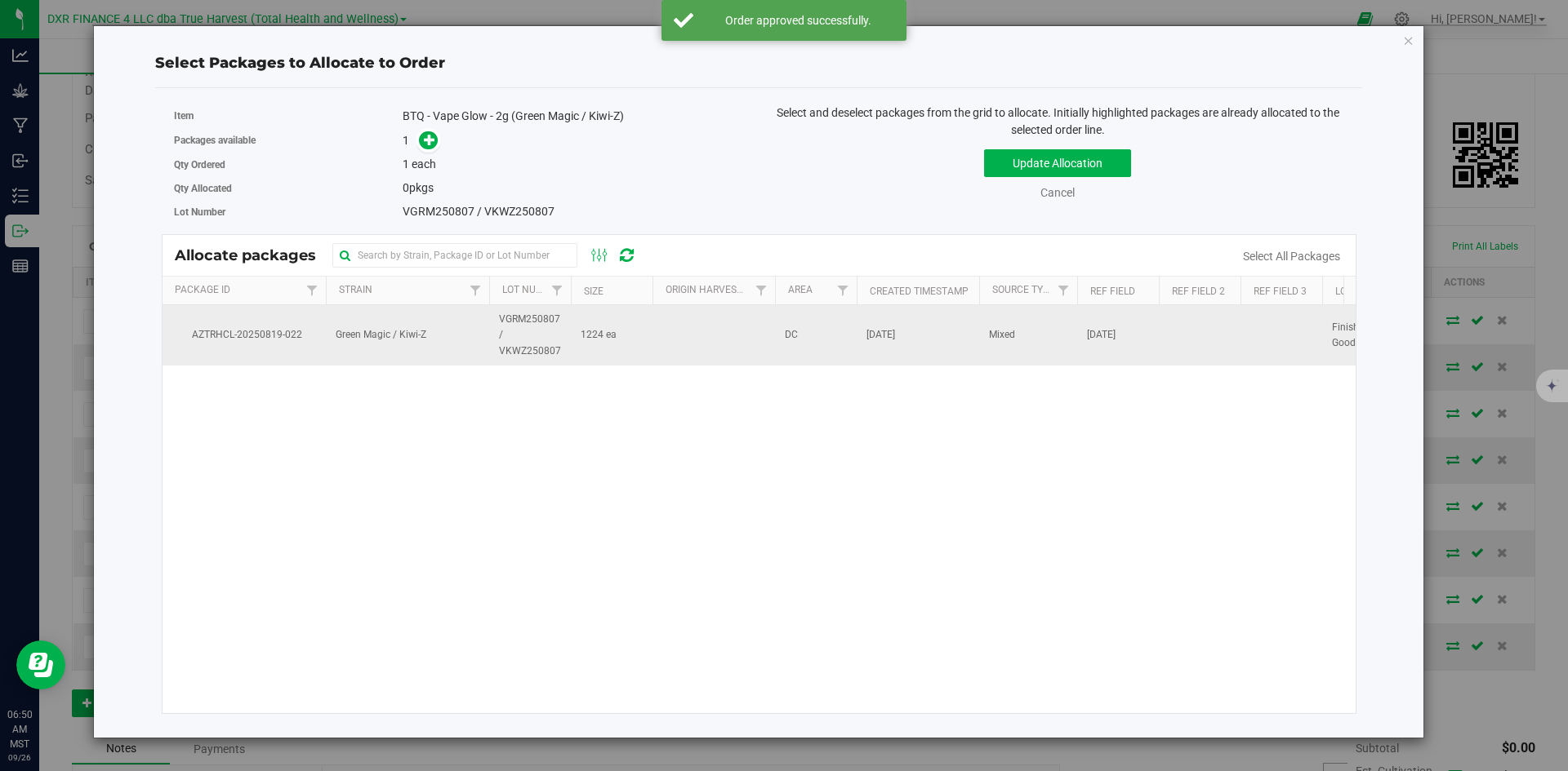
click at [626, 335] on td "1224 ea" at bounding box center [611, 335] width 82 height 60
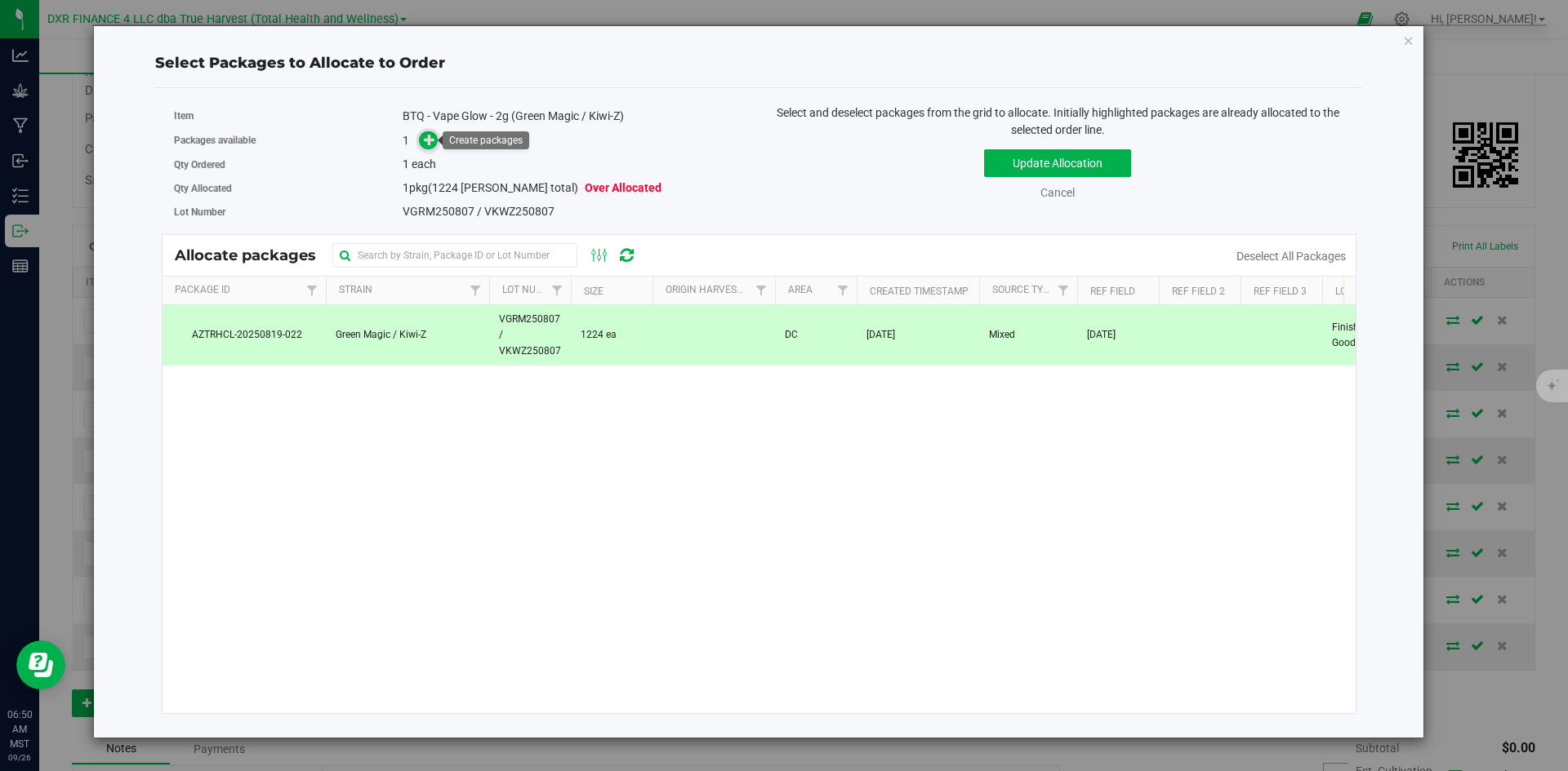
click at [430, 138] on icon at bounding box center [430, 140] width 11 height 11
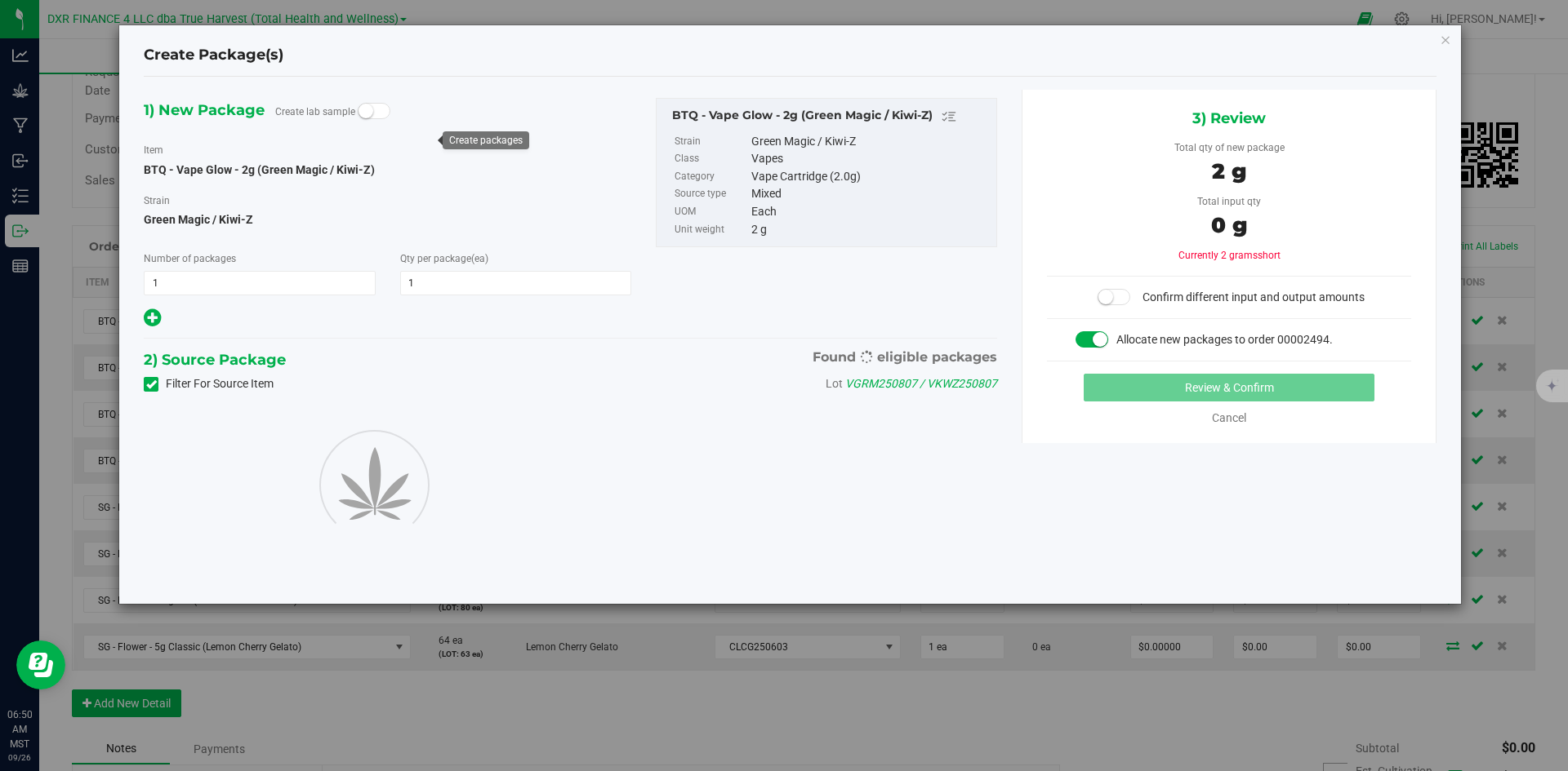
type input "1"
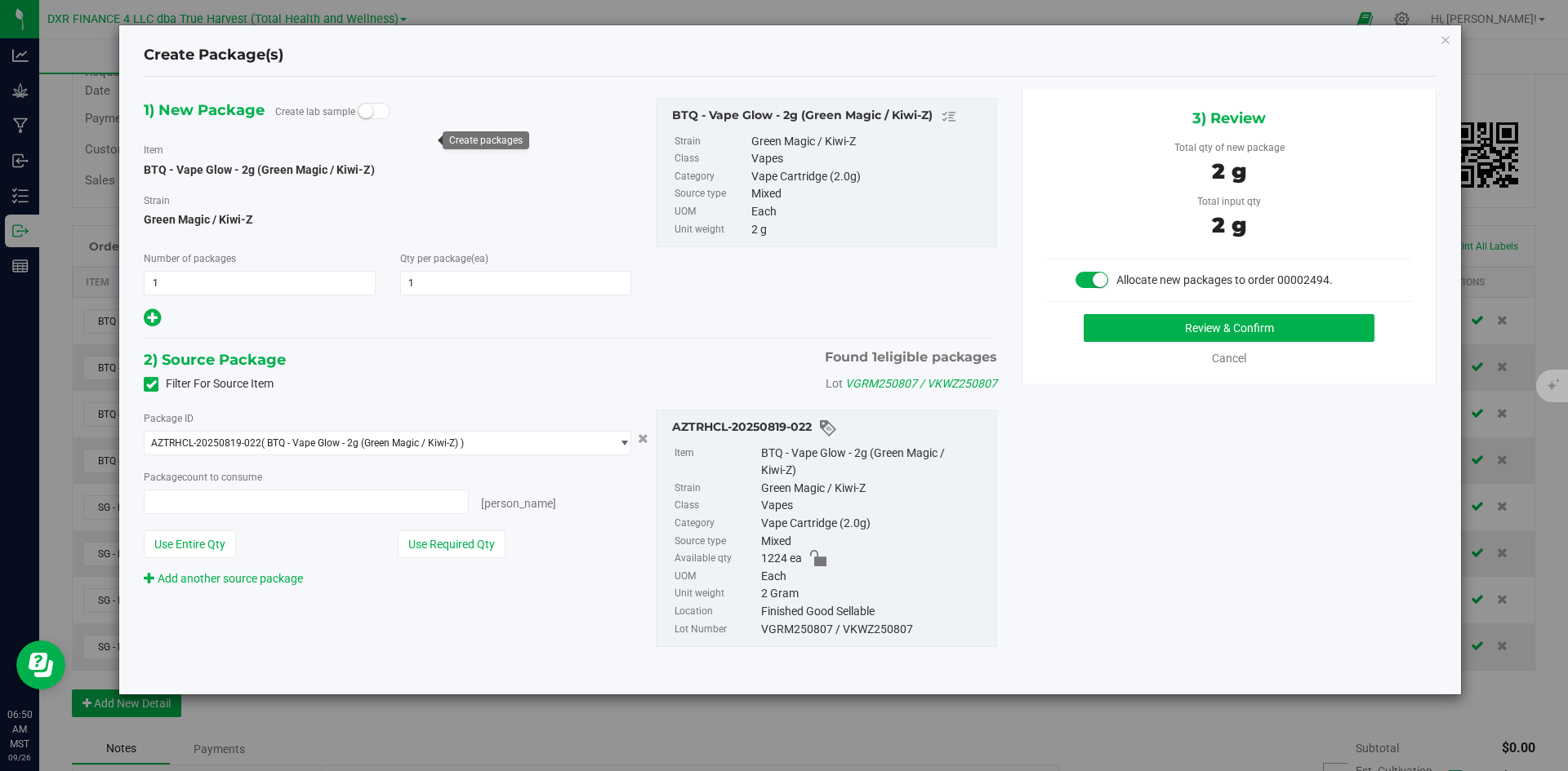
type input "1 ea"
click at [1122, 325] on button "Review & Confirm" at bounding box center [1229, 328] width 291 height 28
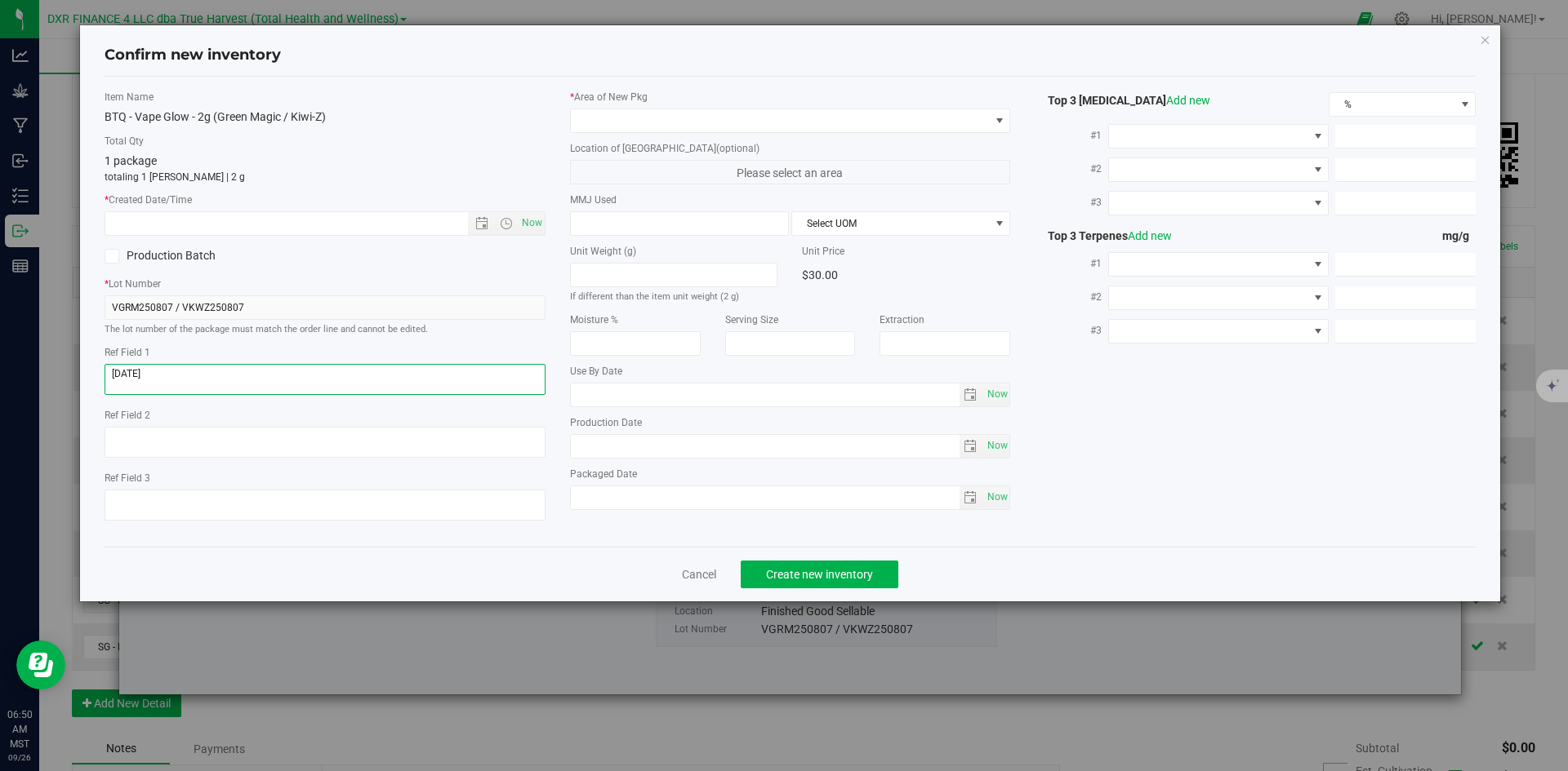
click at [353, 387] on textarea at bounding box center [325, 379] width 441 height 31
click at [343, 227] on input "text" at bounding box center [300, 223] width 390 height 23
paste input "2025-08-07"
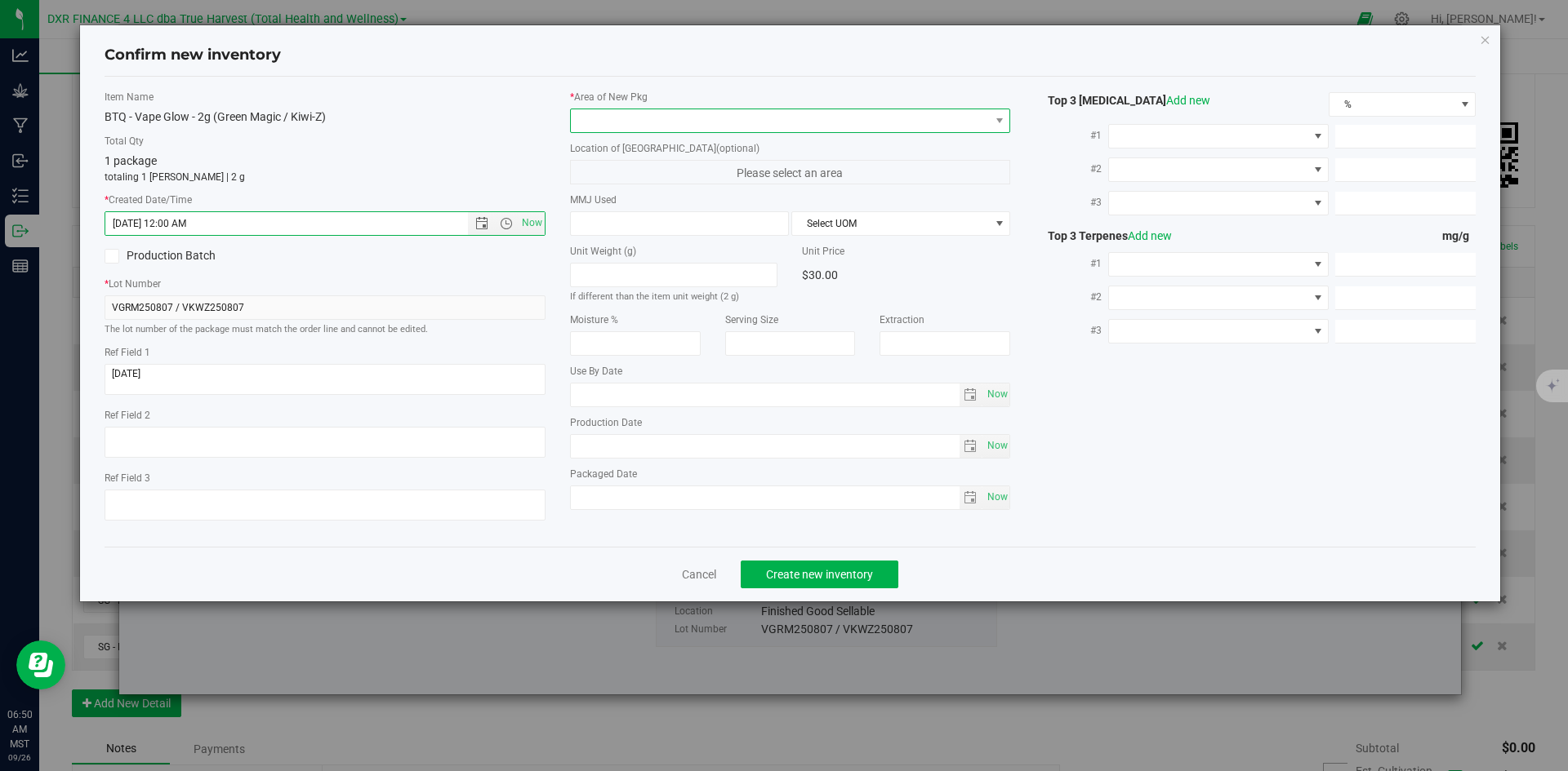
click at [735, 119] on span at bounding box center [780, 121] width 419 height 23
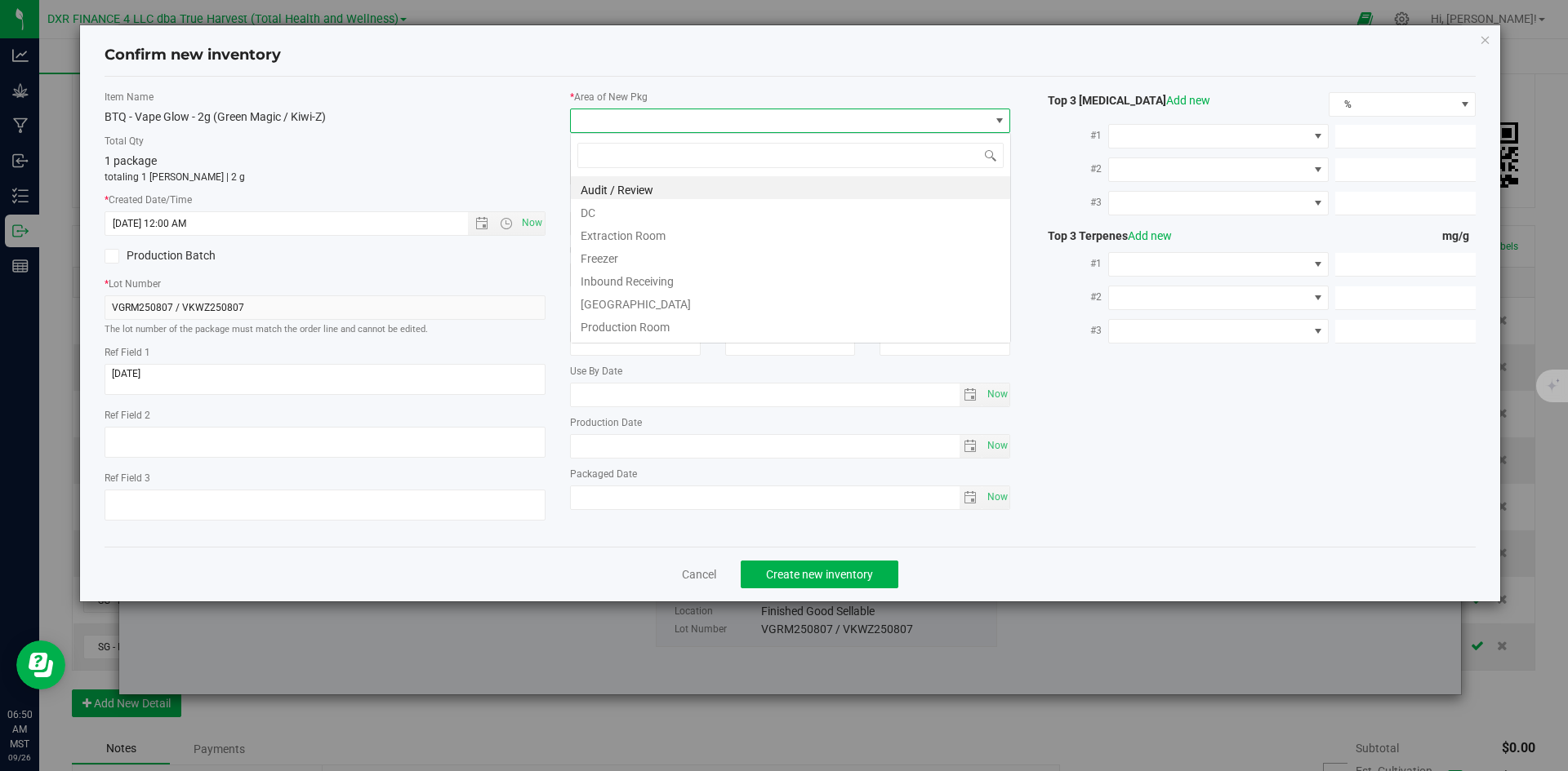
type input "8/7/2025 6:50 AM"
click at [723, 207] on li "DC" at bounding box center [790, 210] width 439 height 23
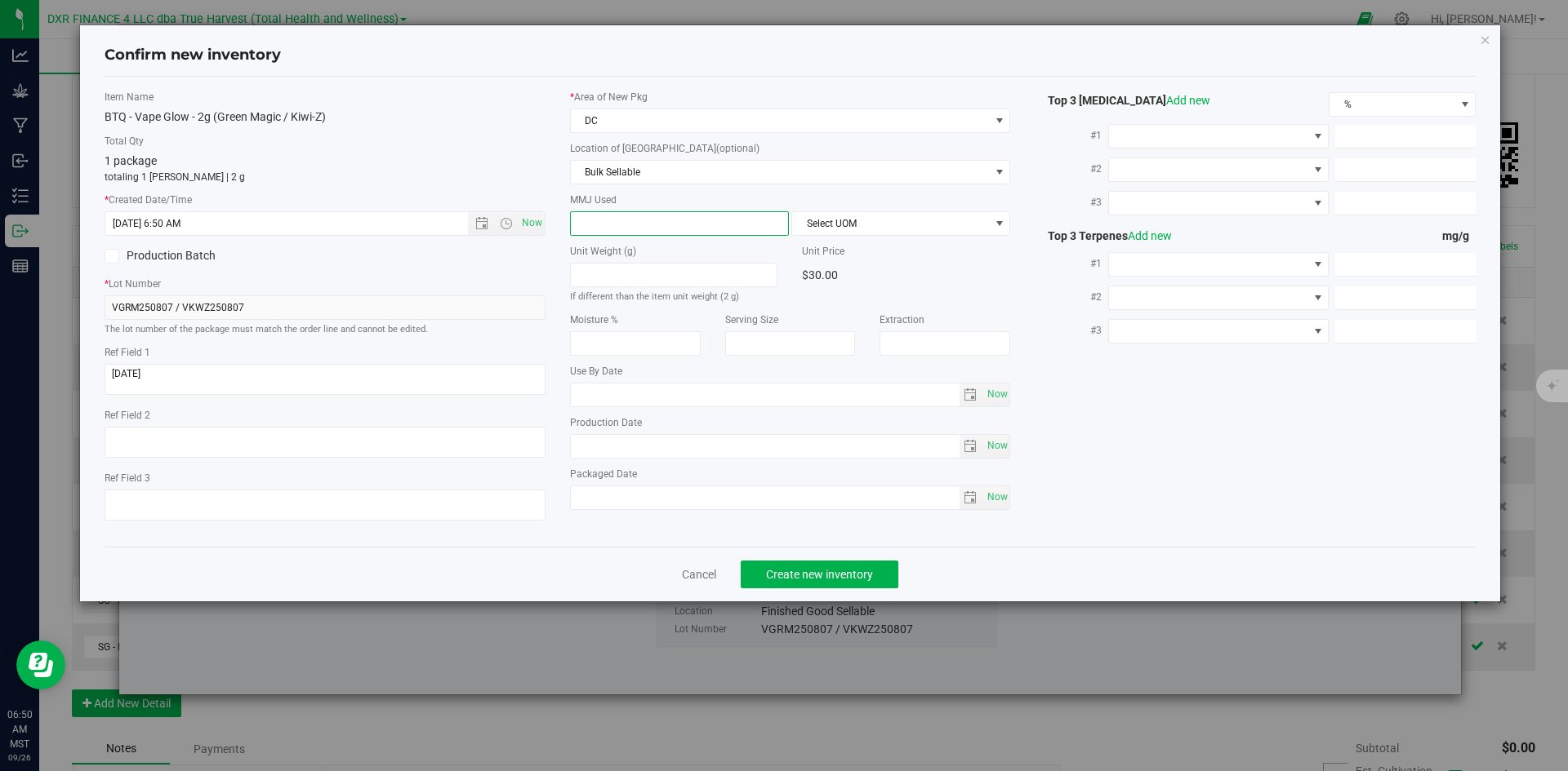
click at [725, 225] on span at bounding box center [678, 223] width 219 height 24
type input "2"
type input "2.0000"
click at [847, 214] on span "Select UOM" at bounding box center [891, 223] width 197 height 23
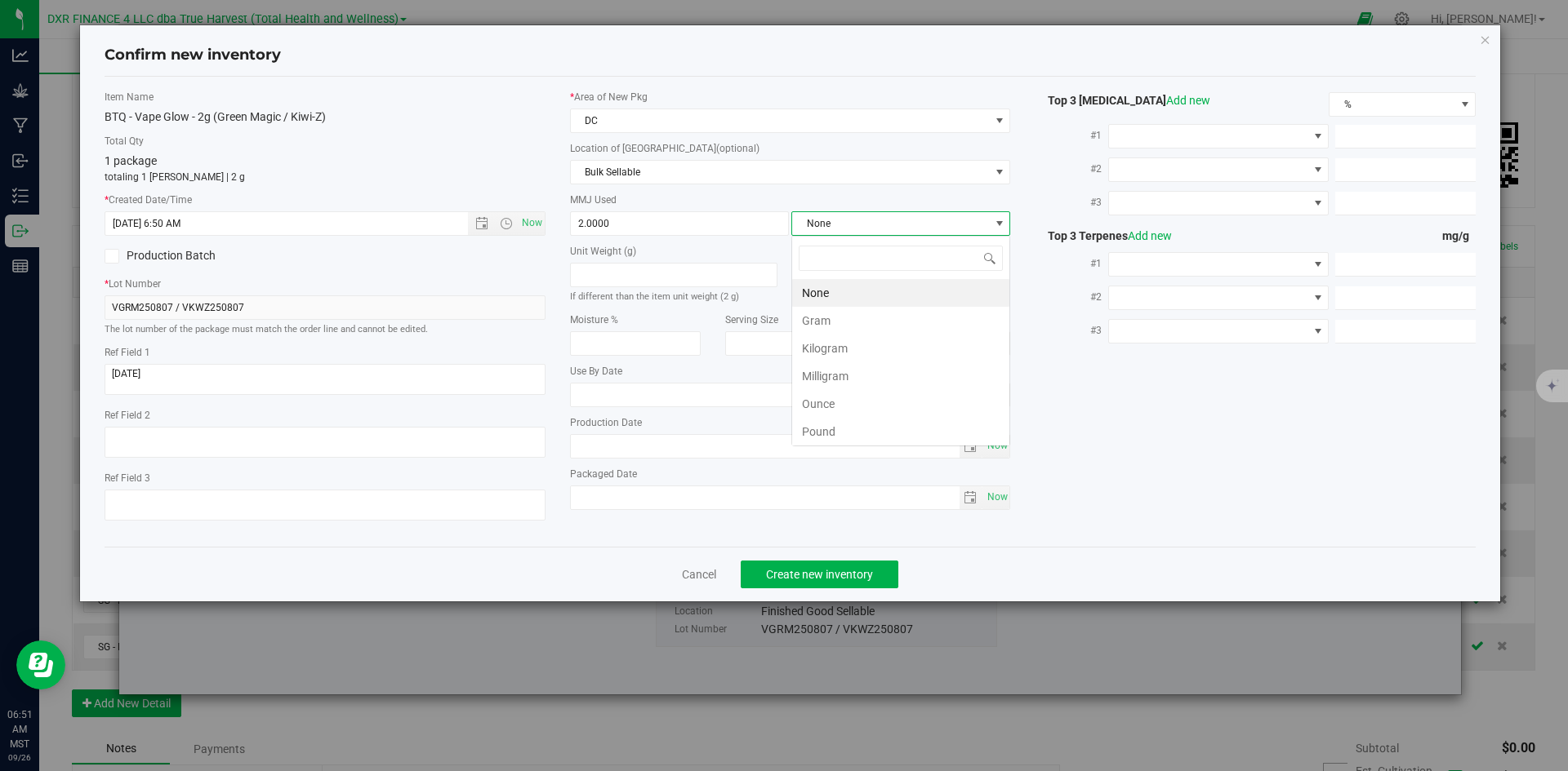
scroll to position [24, 219]
click at [840, 322] on li "Gram" at bounding box center [900, 321] width 217 height 28
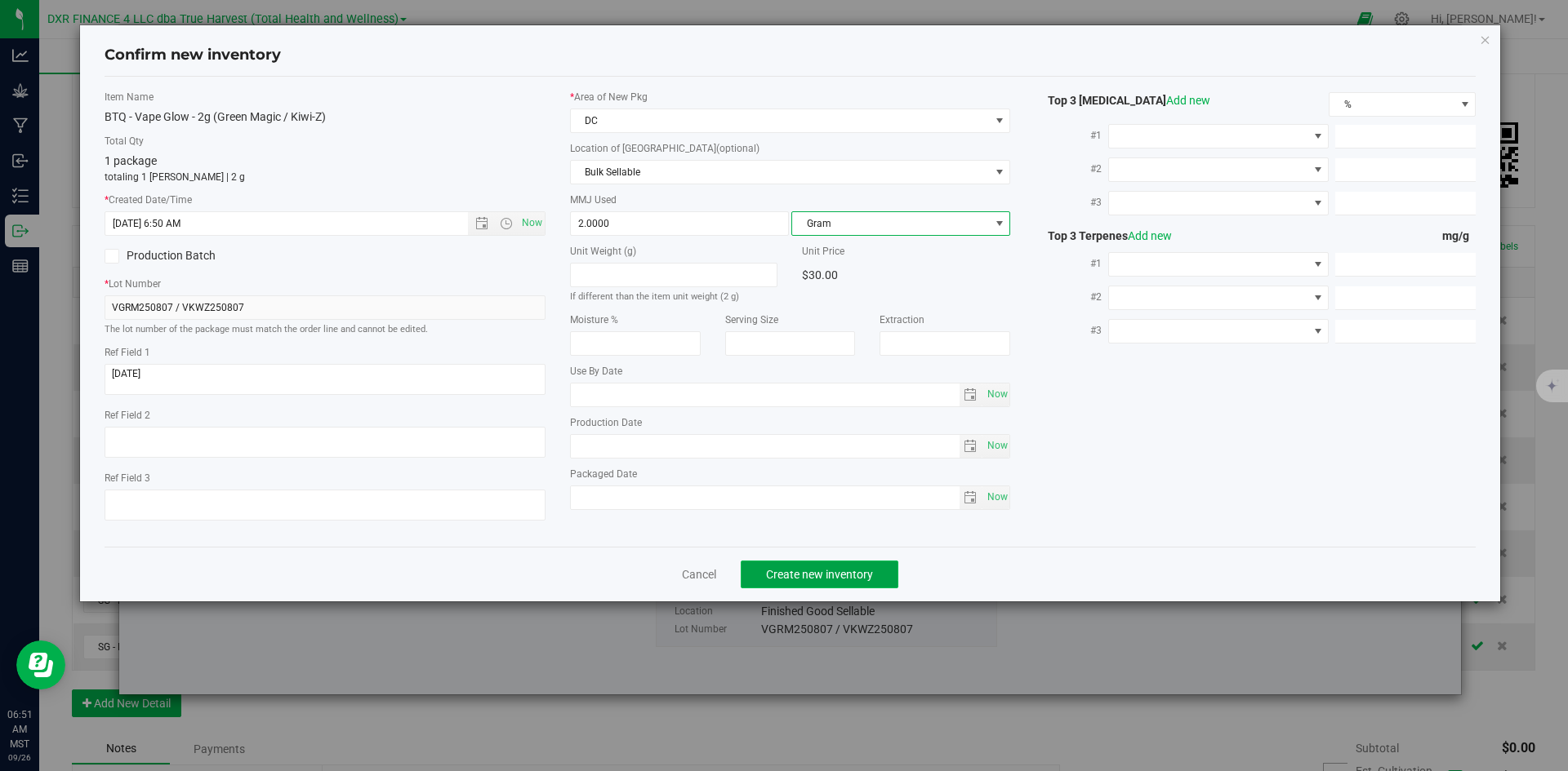
click at [856, 582] on button "Create new inventory" at bounding box center [819, 575] width 158 height 28
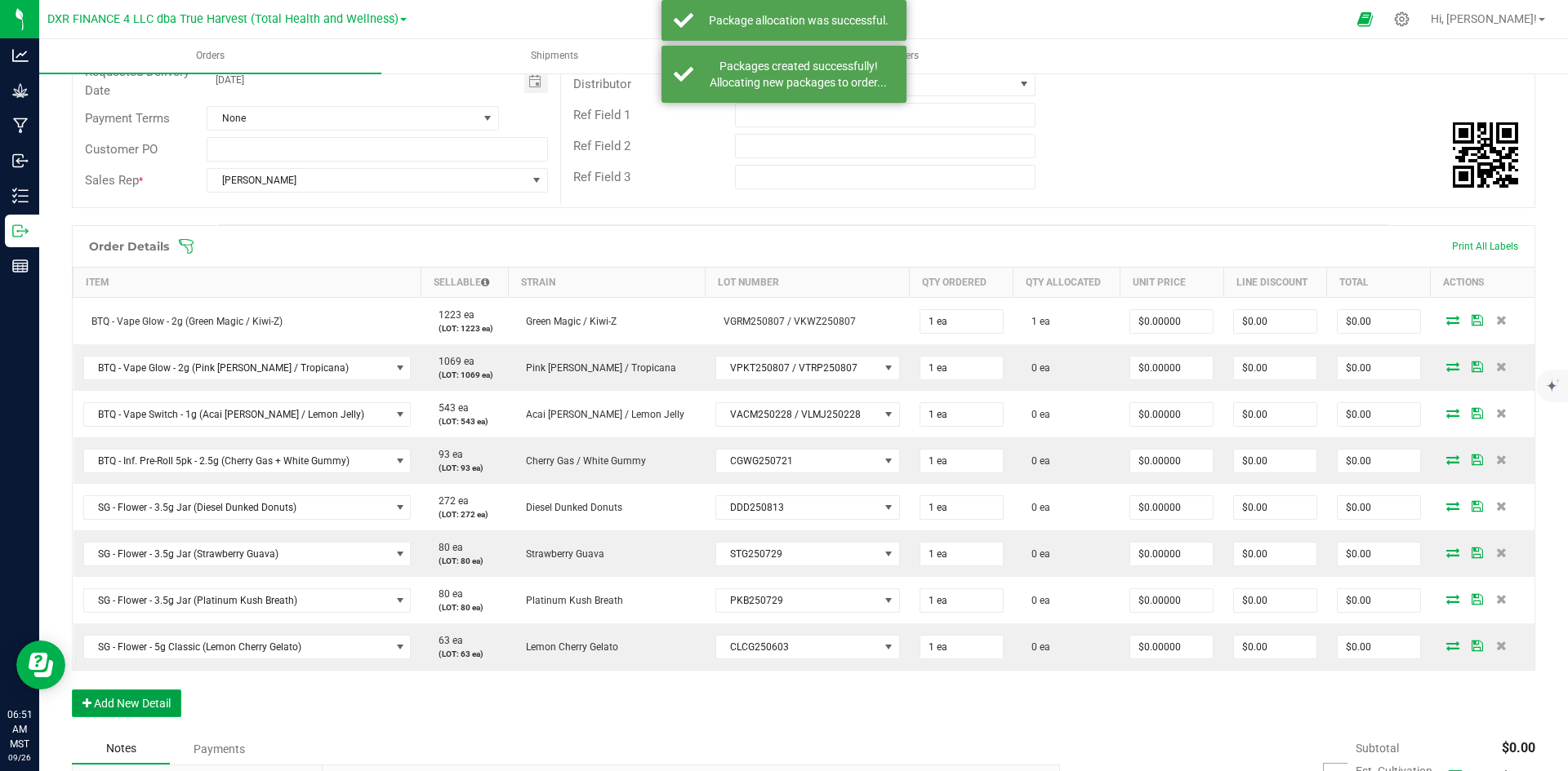
click at [139, 703] on button "Add New Detail" at bounding box center [127, 703] width 110 height 28
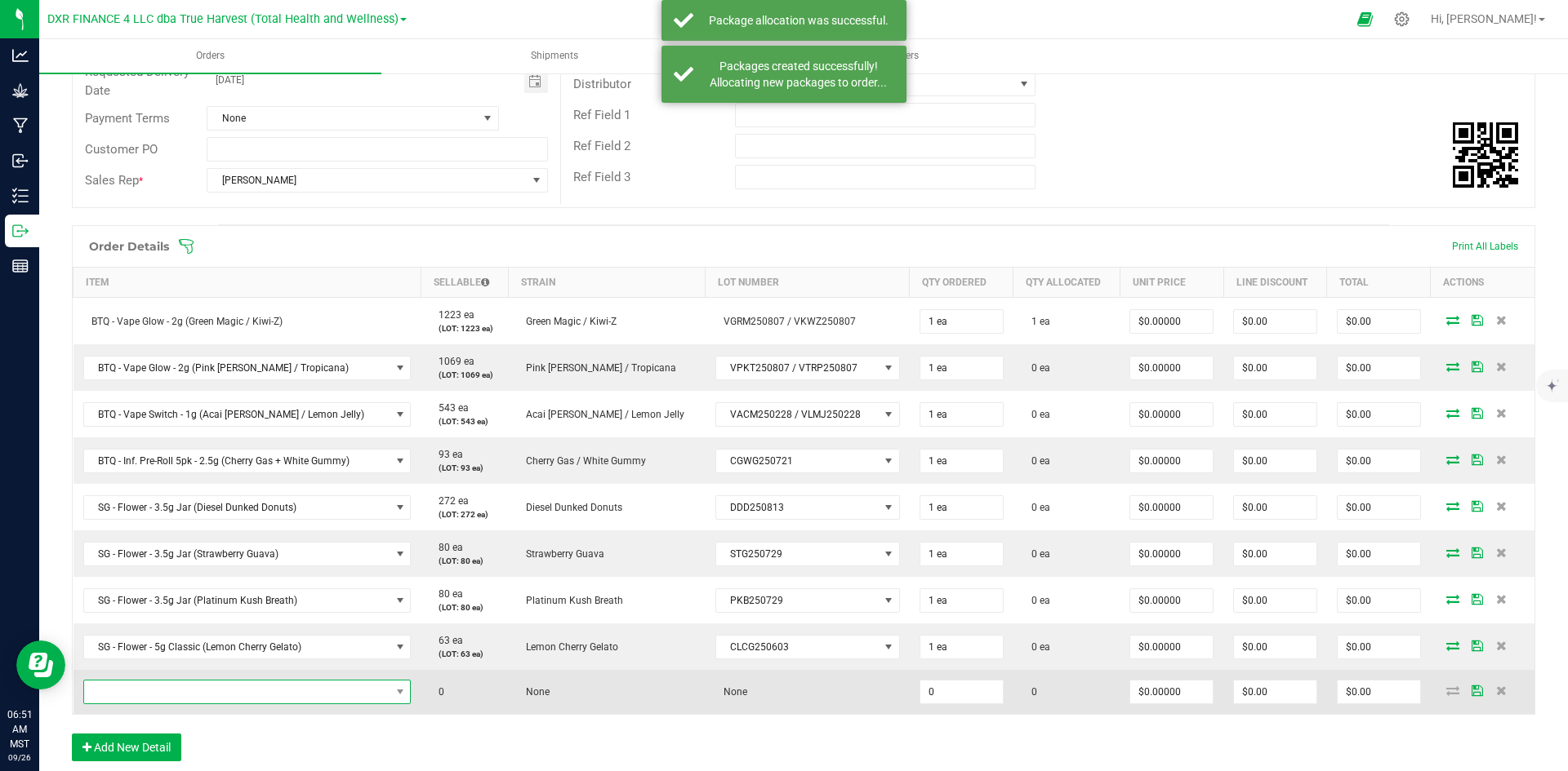
click at [235, 692] on span "NO DATA FOUND" at bounding box center [237, 692] width 306 height 23
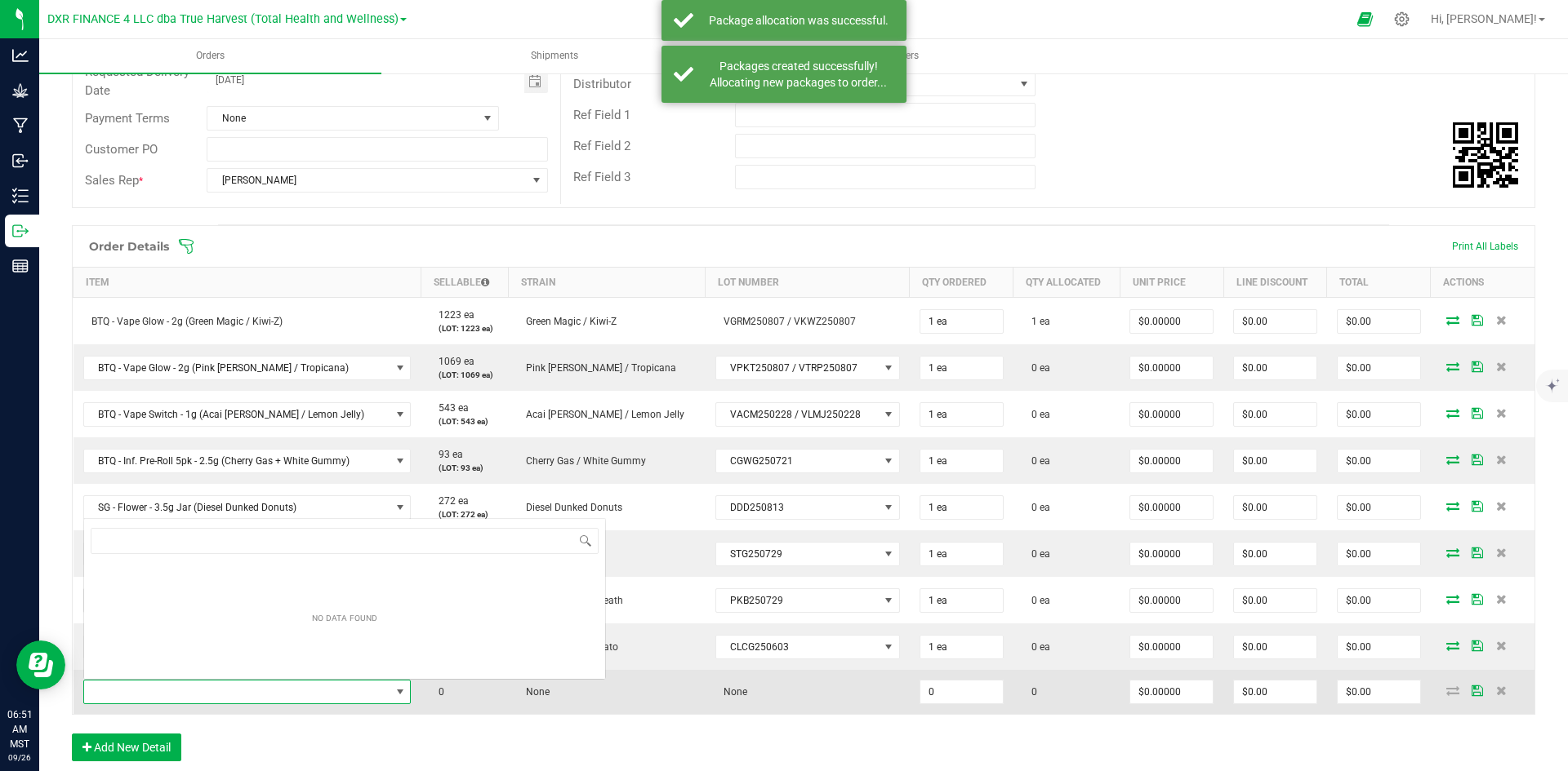
scroll to position [24, 320]
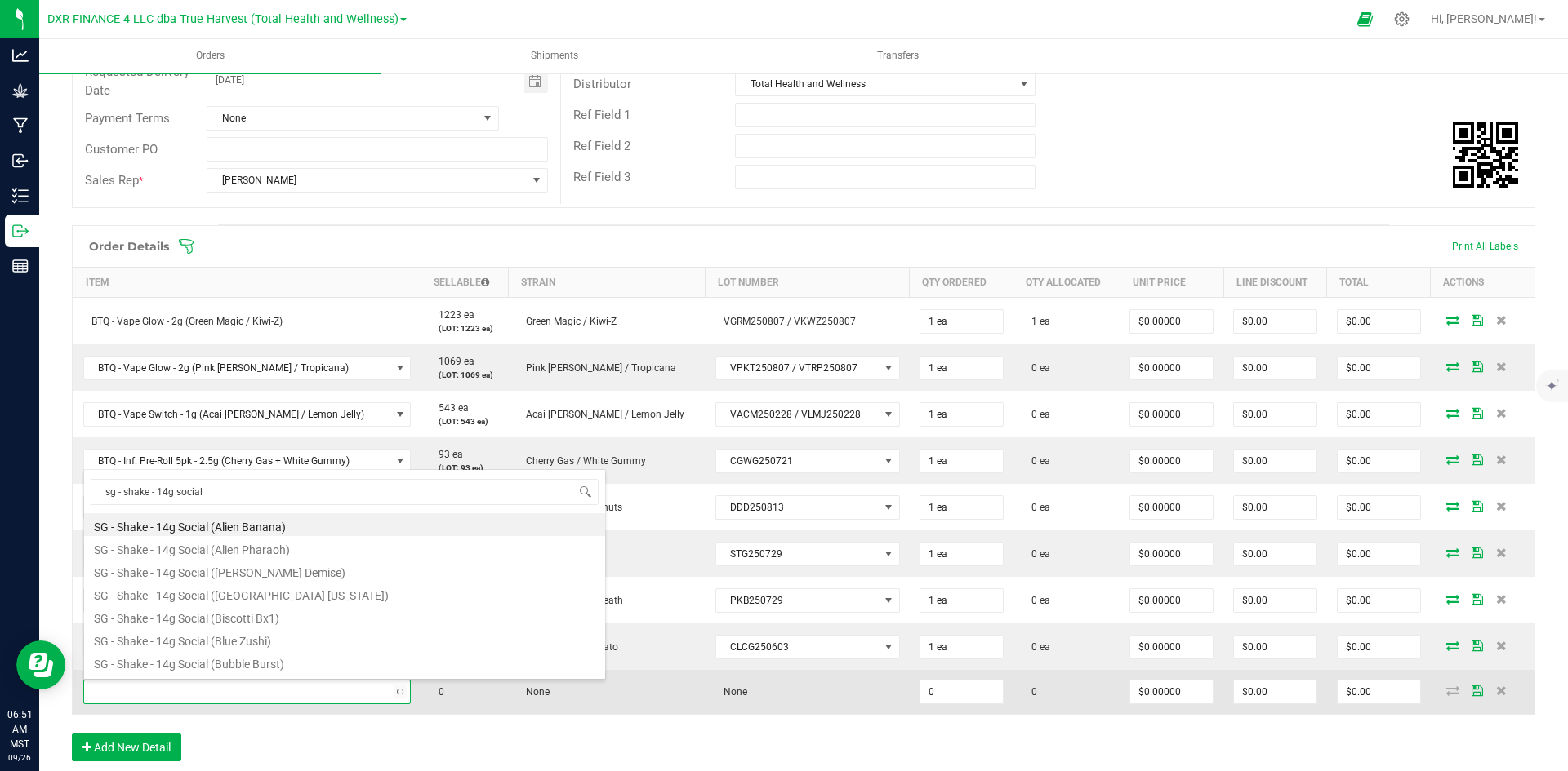
type input "sg - shake - 14g social ("
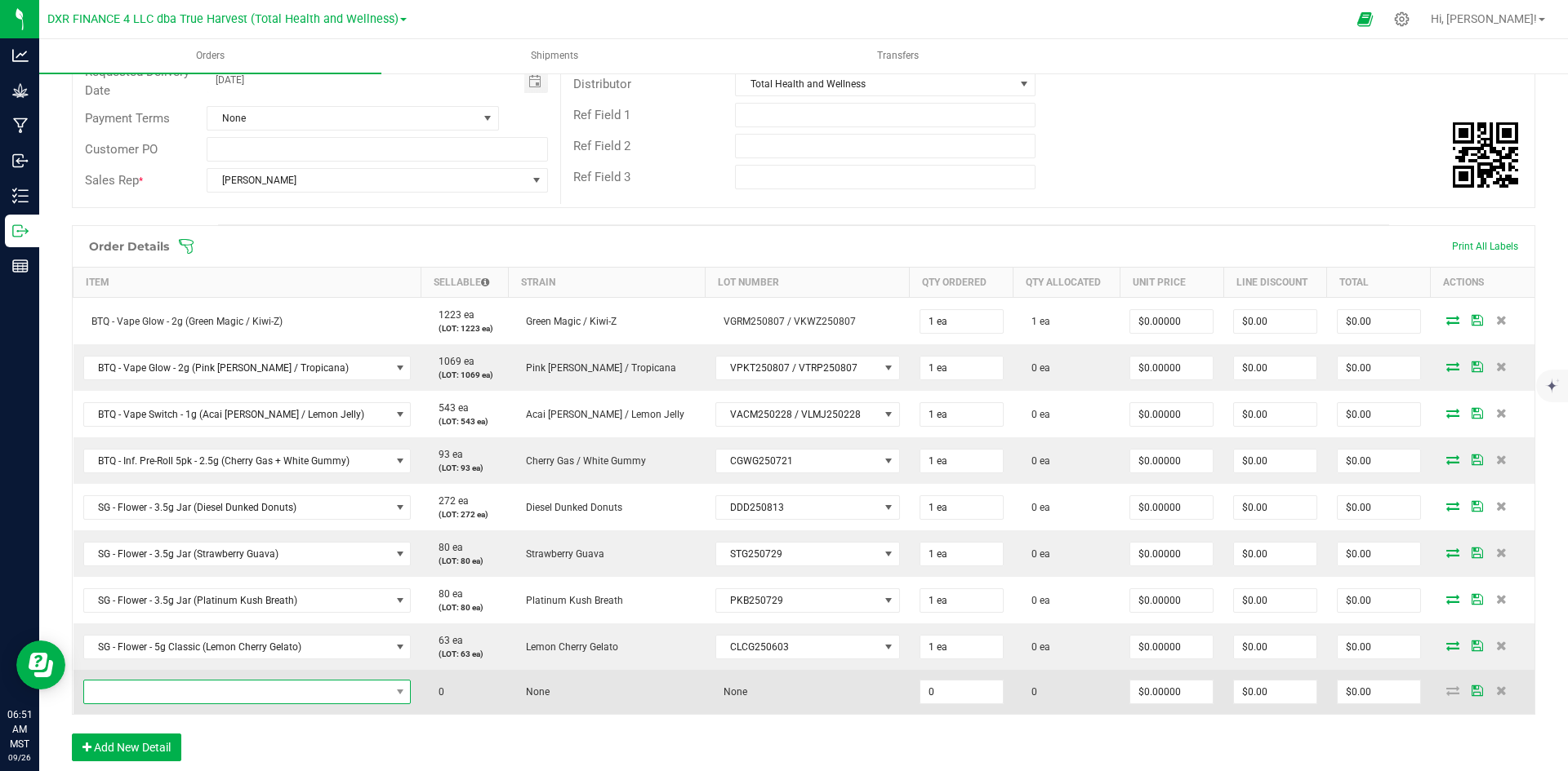
click at [237, 695] on span "NO DATA FOUND" at bounding box center [237, 692] width 306 height 23
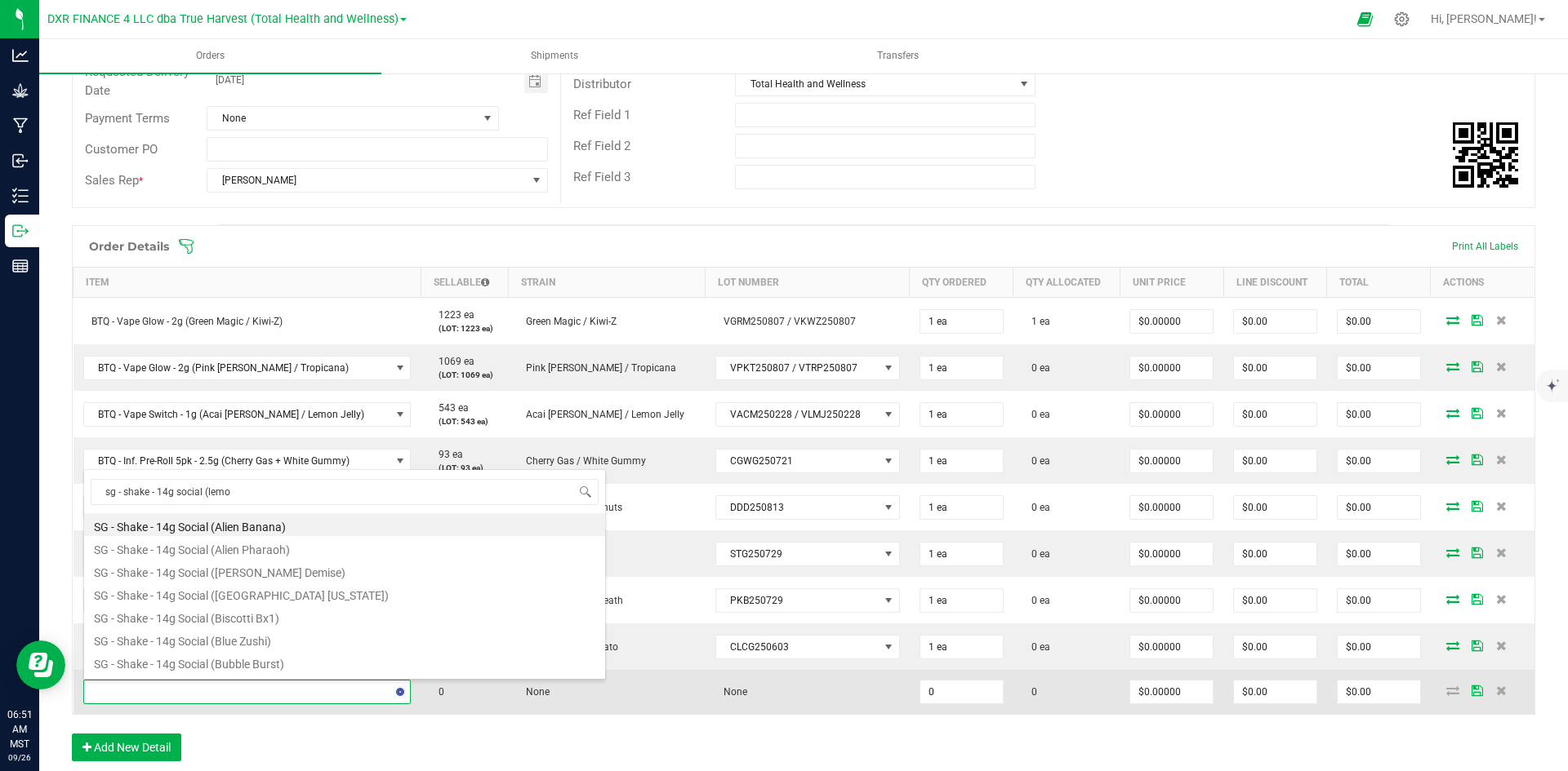
type input "sg - shake - 14g social (lemon"
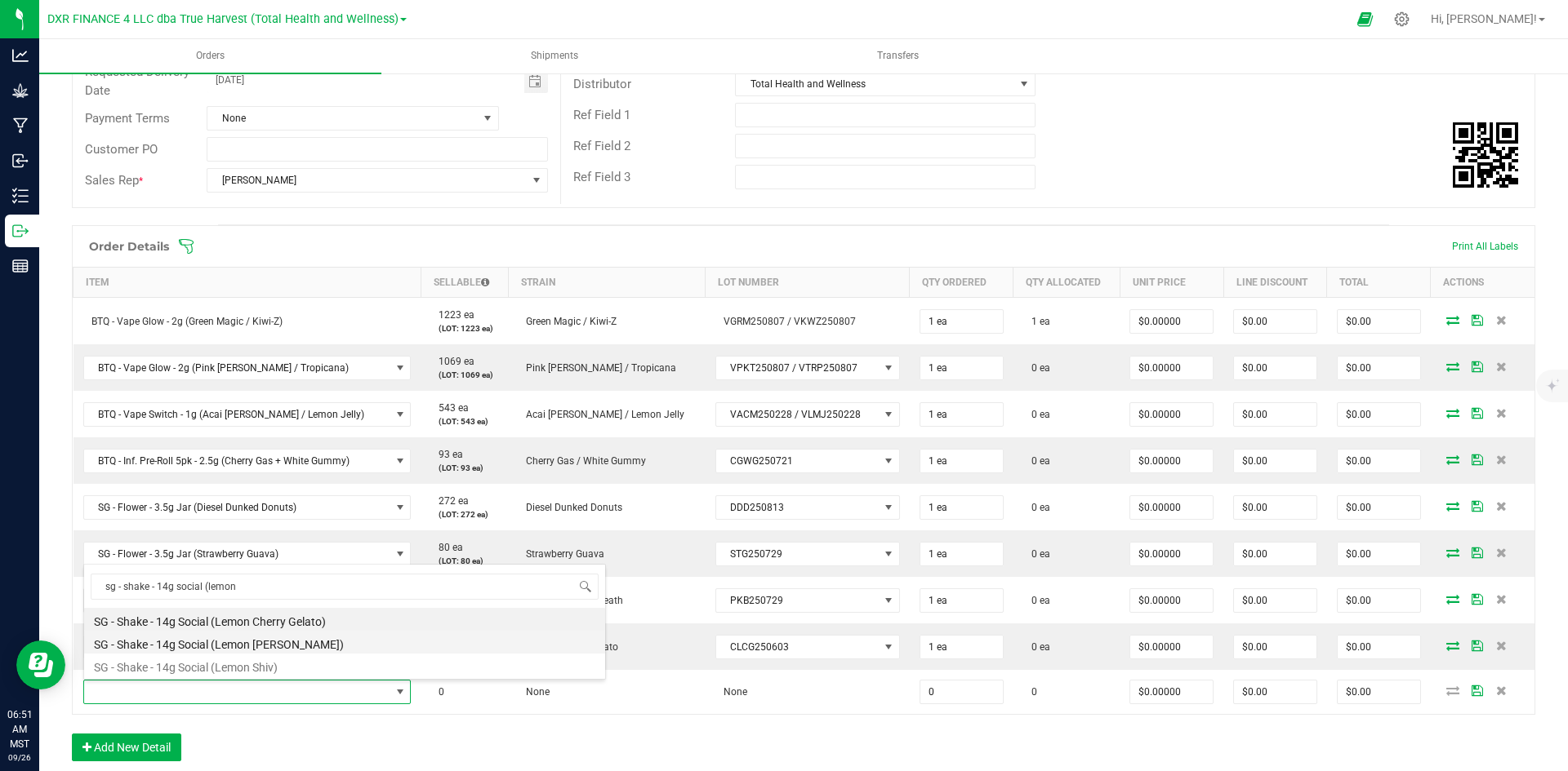
click at [301, 650] on li "SG - Shake - 14g Social (Lemon Cherry Mintz)" at bounding box center [344, 642] width 521 height 23
type input "0 ea"
type input "$10.00000"
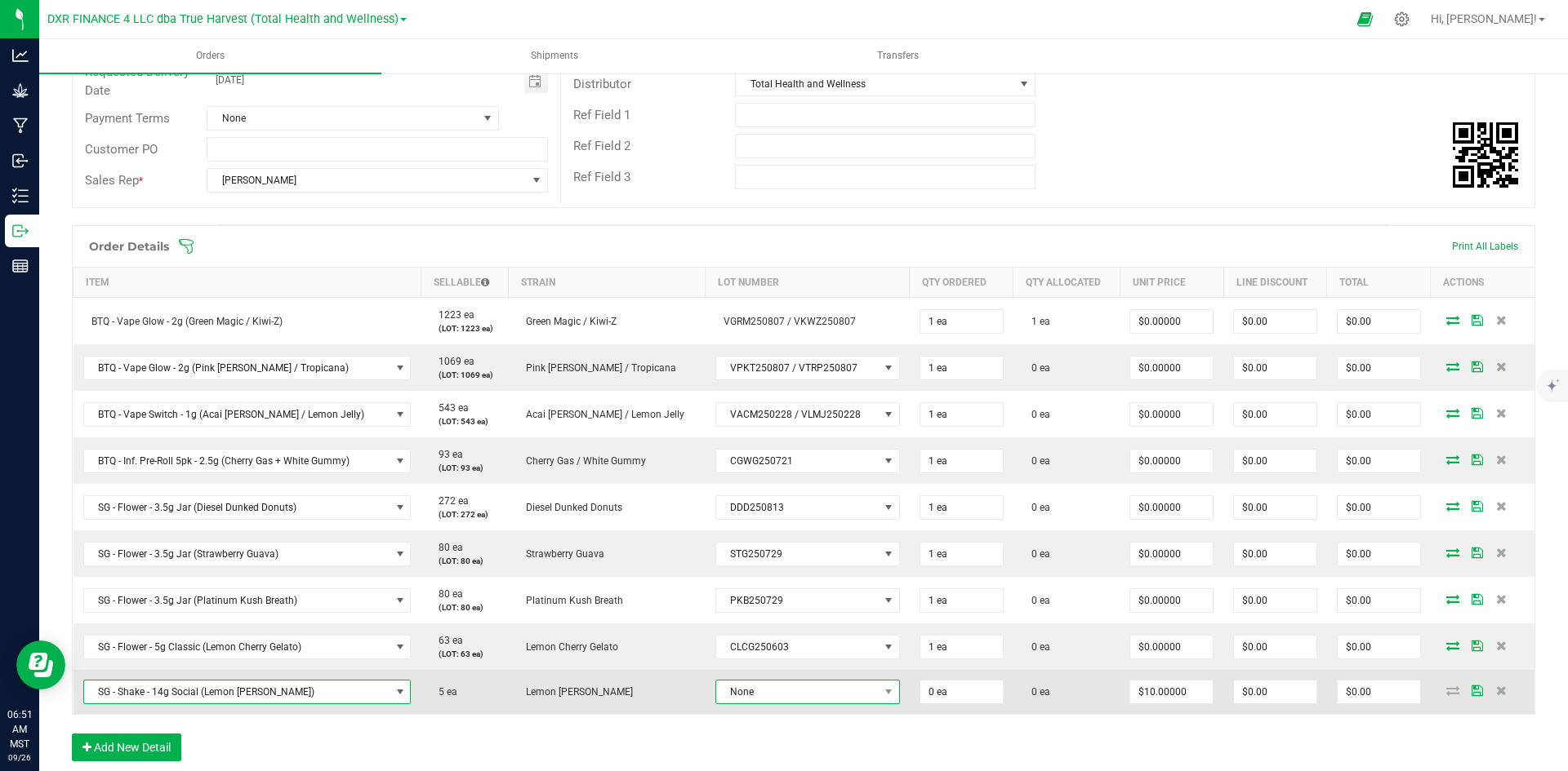
click at [731, 696] on span "None" at bounding box center [797, 692] width 162 height 23
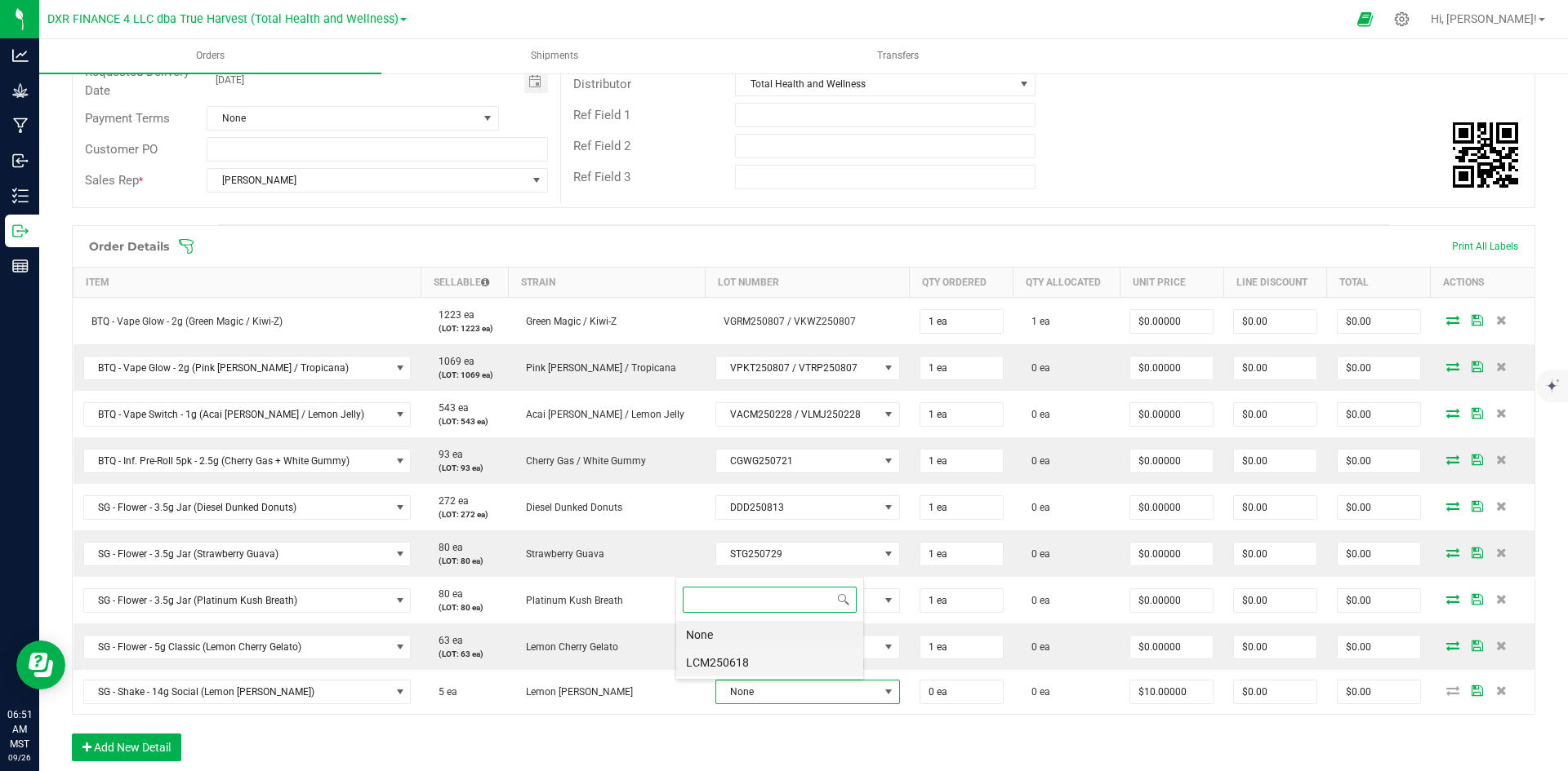
click at [770, 666] on li "LCM250618" at bounding box center [769, 663] width 187 height 28
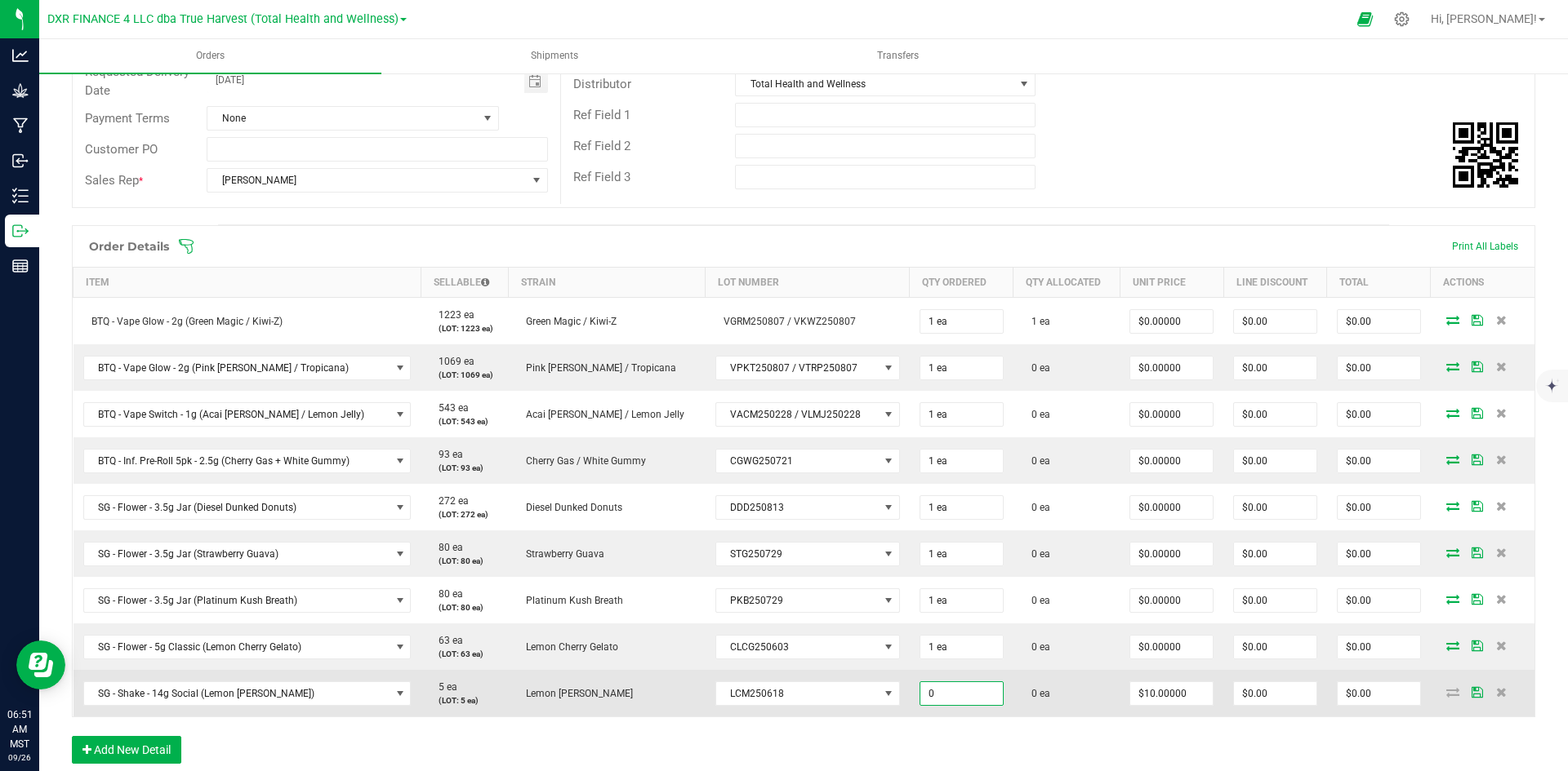
click at [921, 702] on input "0" at bounding box center [962, 693] width 83 height 23
type input "1 ea"
type input "$10.00"
click at [1129, 682] on span "$10.00000" at bounding box center [1171, 694] width 84 height 24
type input "10"
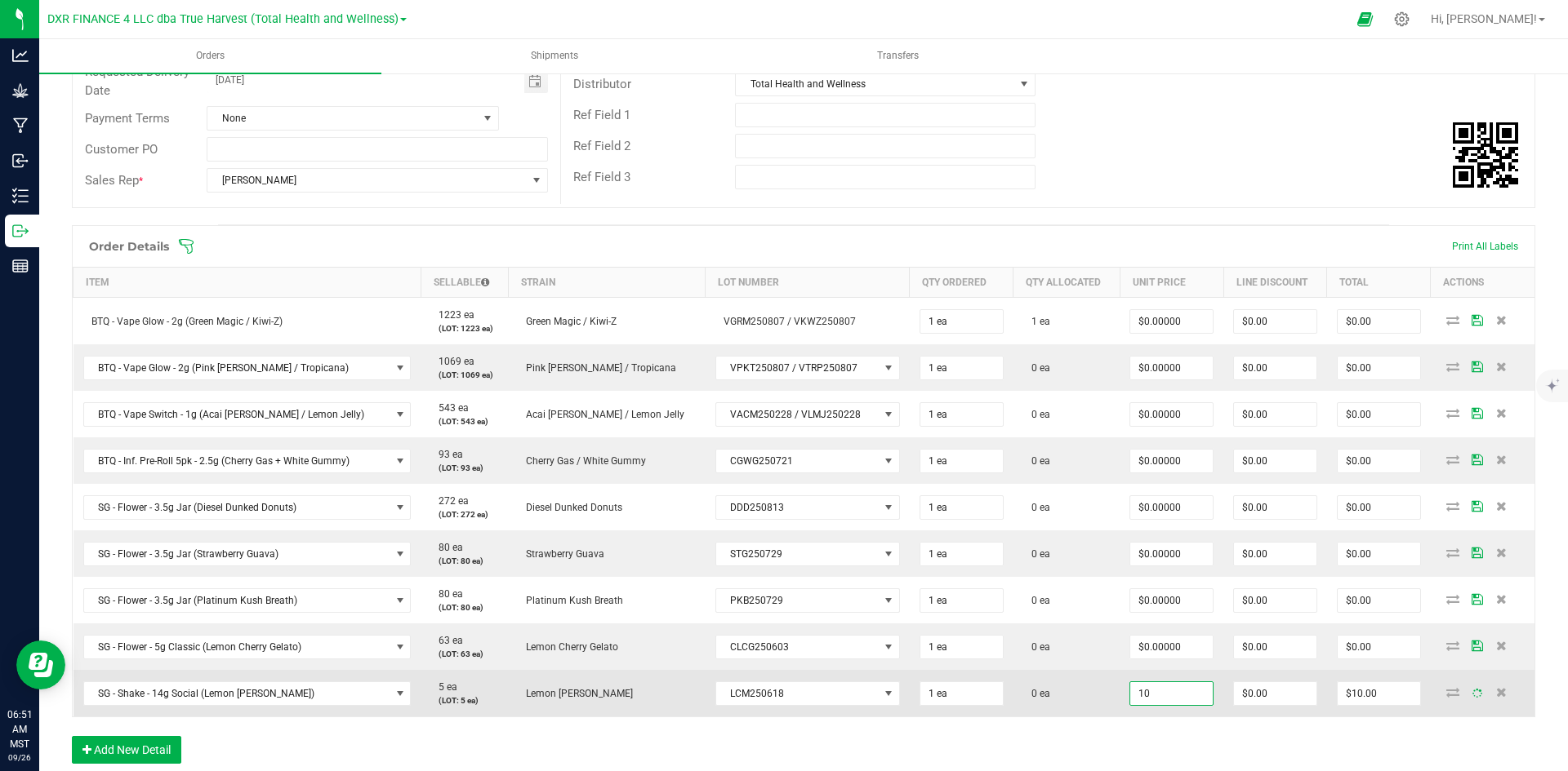
click at [1130, 690] on input "10" at bounding box center [1171, 693] width 83 height 23
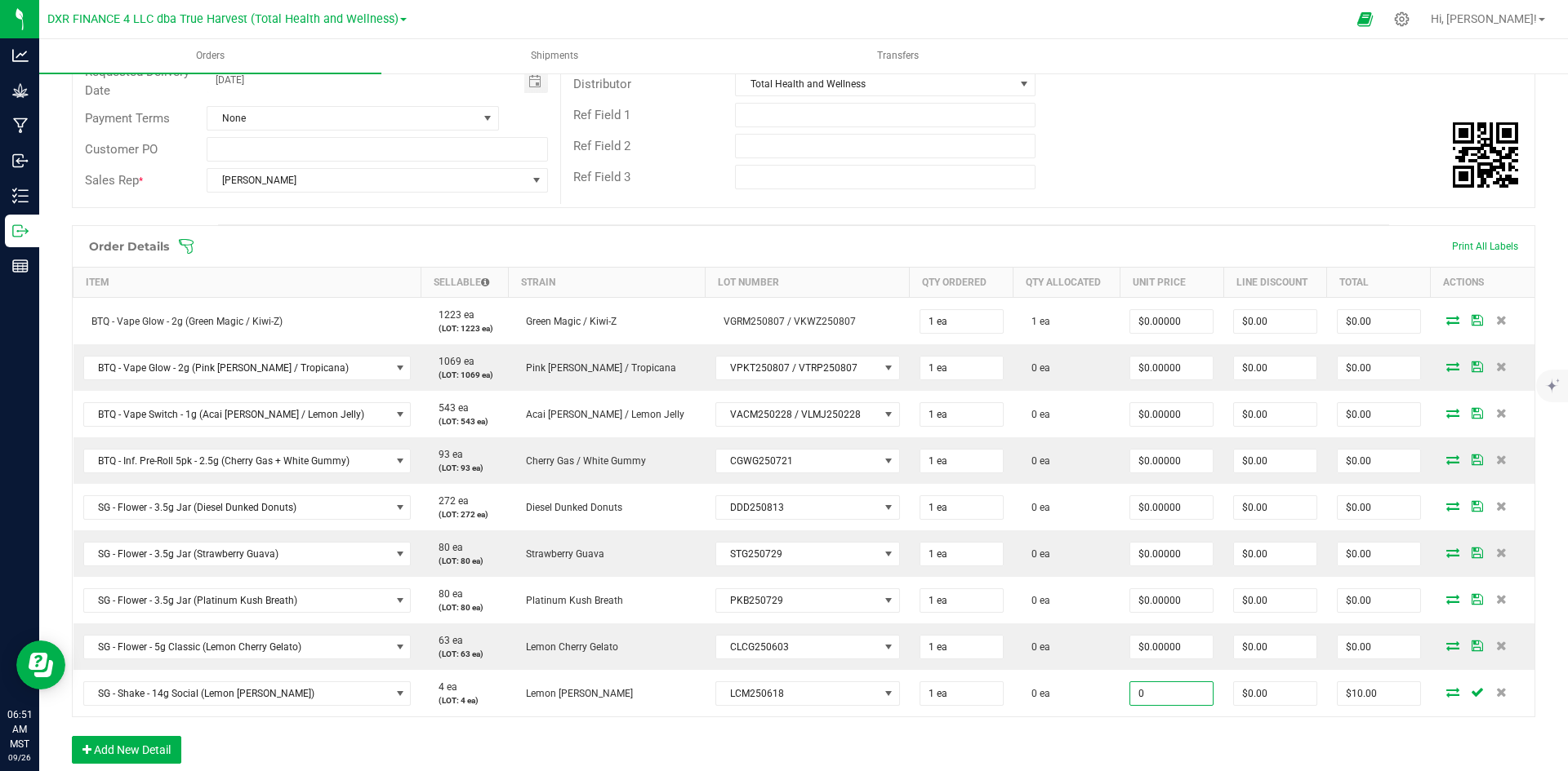
type input "$0.00000"
type input "$0.00"
drag, startPoint x: 1095, startPoint y: 729, endPoint x: 1039, endPoint y: 745, distance: 58.2
click at [1095, 732] on div "Order Details Print All Labels Item Sellable Strain Lot Number Qty Ordered Qty …" at bounding box center [803, 503] width 1463 height 555
click at [99, 751] on button "Add New Detail" at bounding box center [127, 750] width 110 height 28
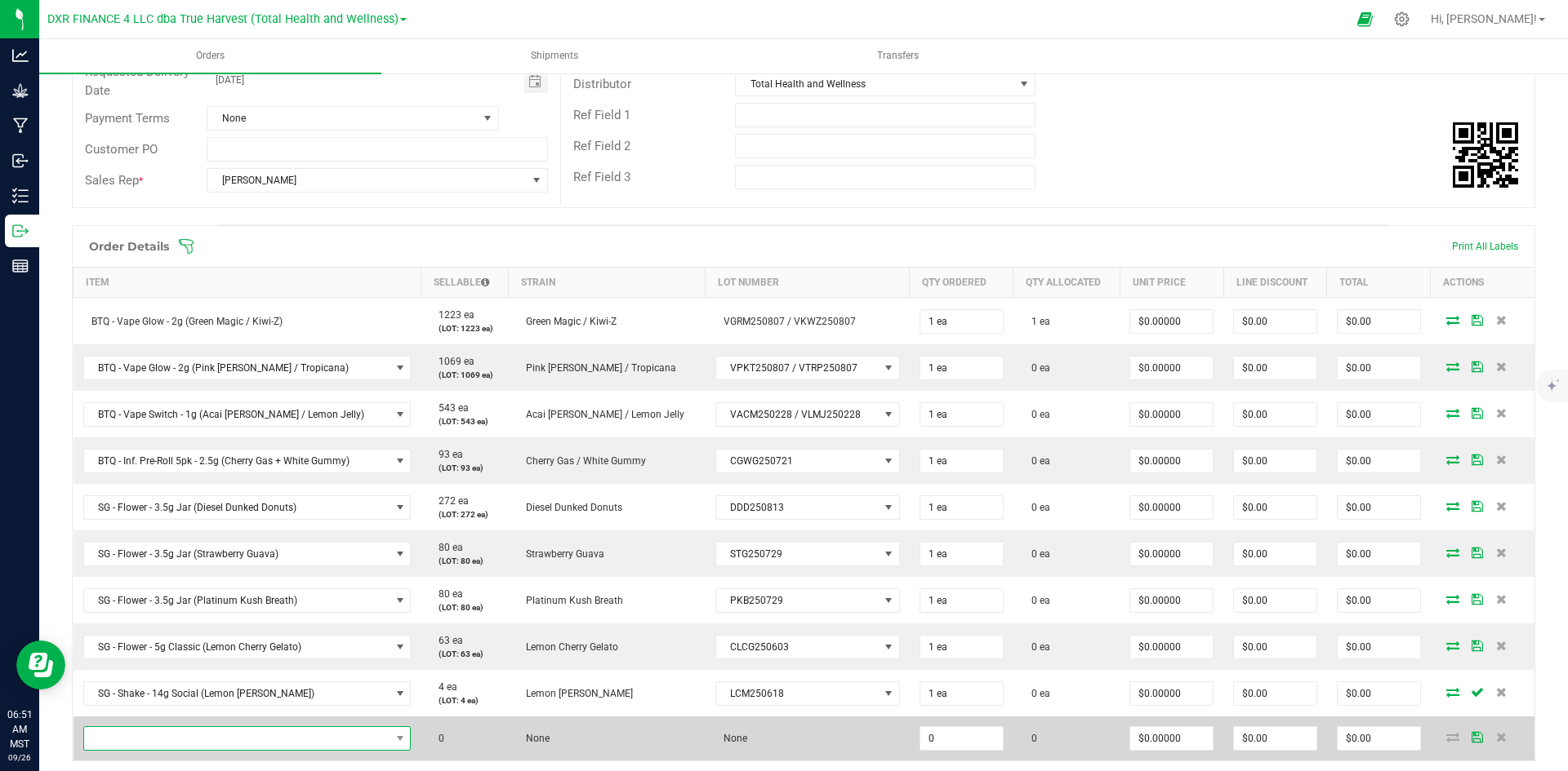
click at [136, 732] on span "NO DATA FOUND" at bounding box center [237, 738] width 306 height 23
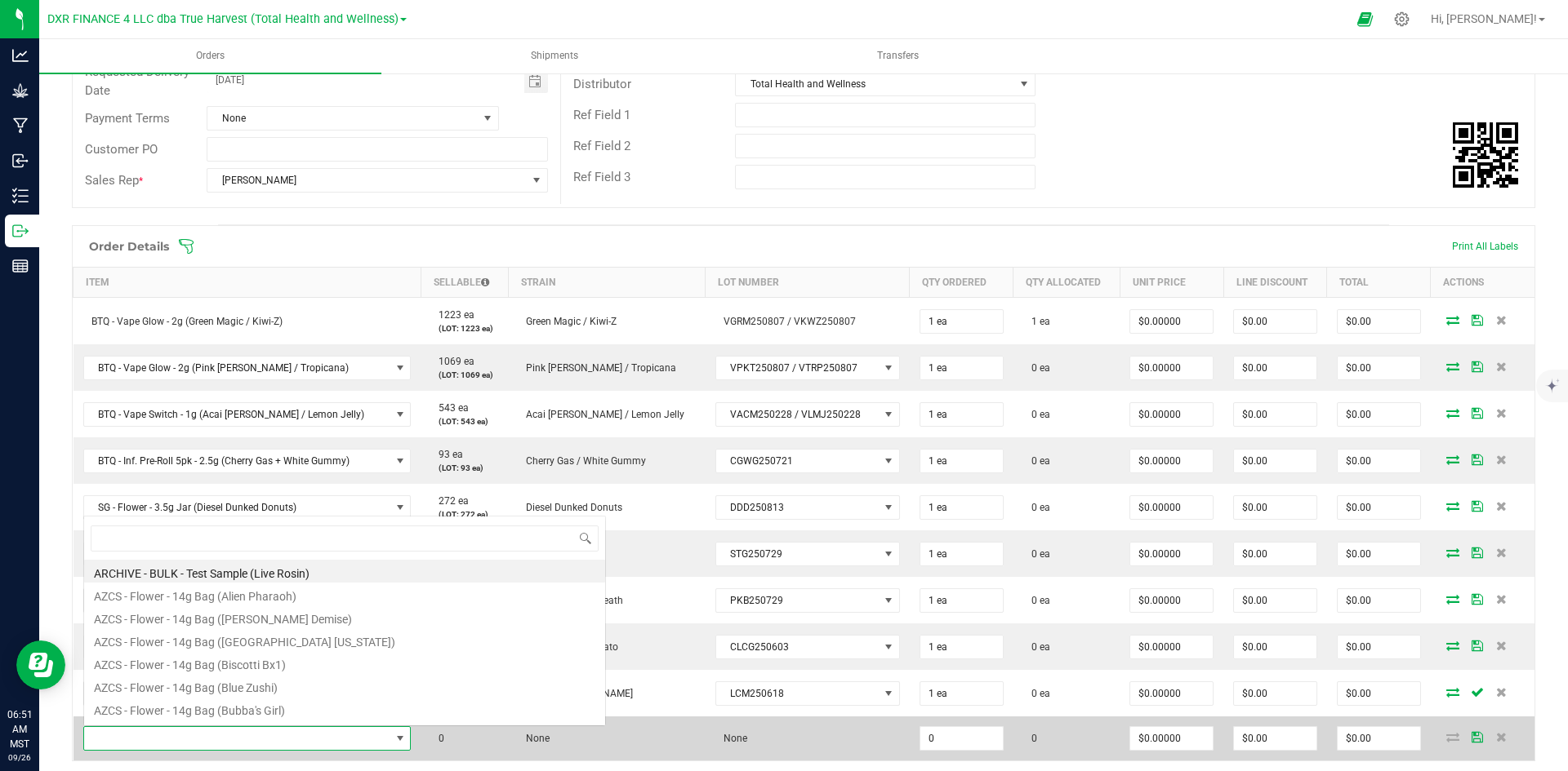
scroll to position [24, 320]
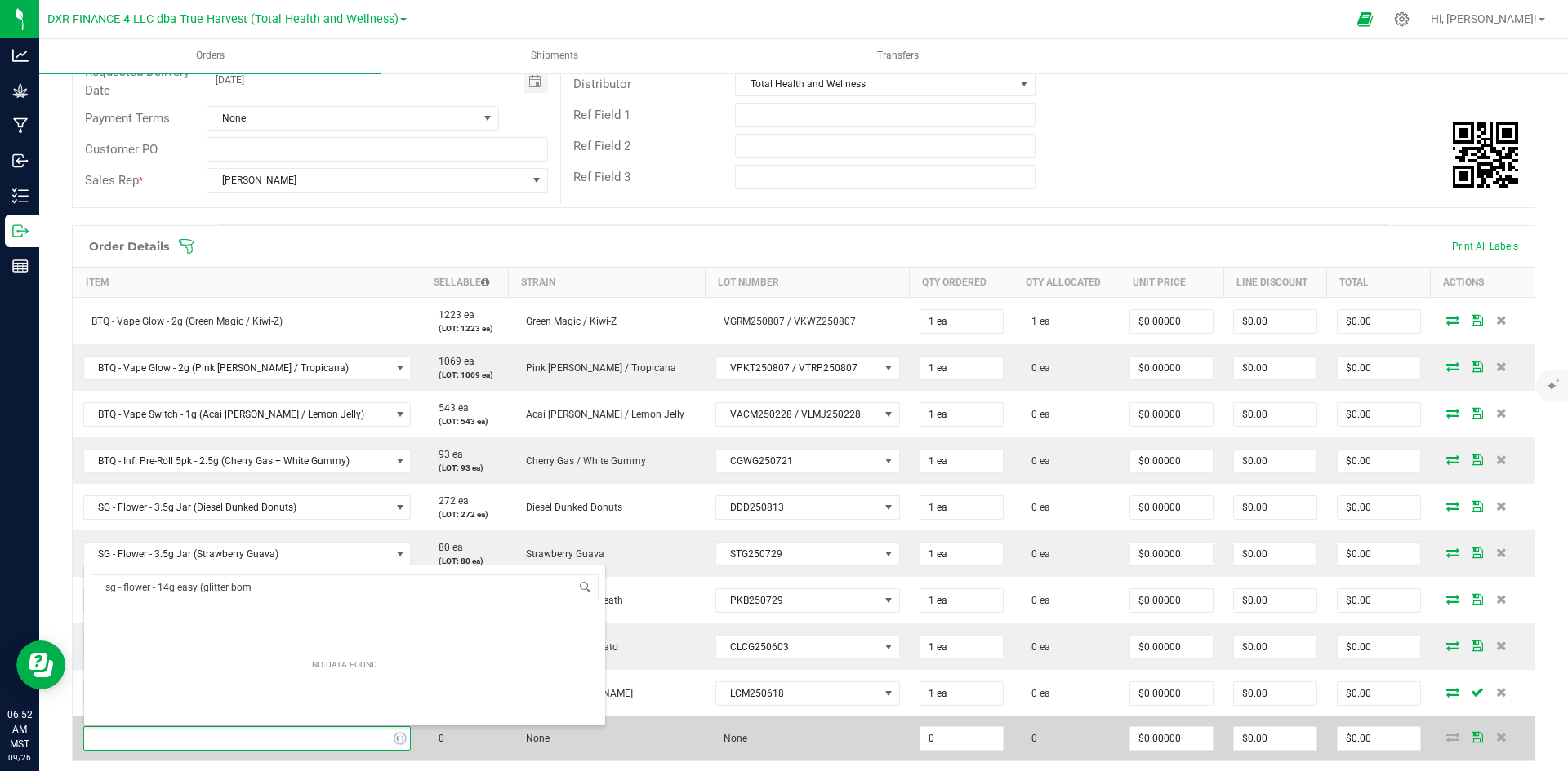
type input "sg - flower - 14g easy (glitter bomb"
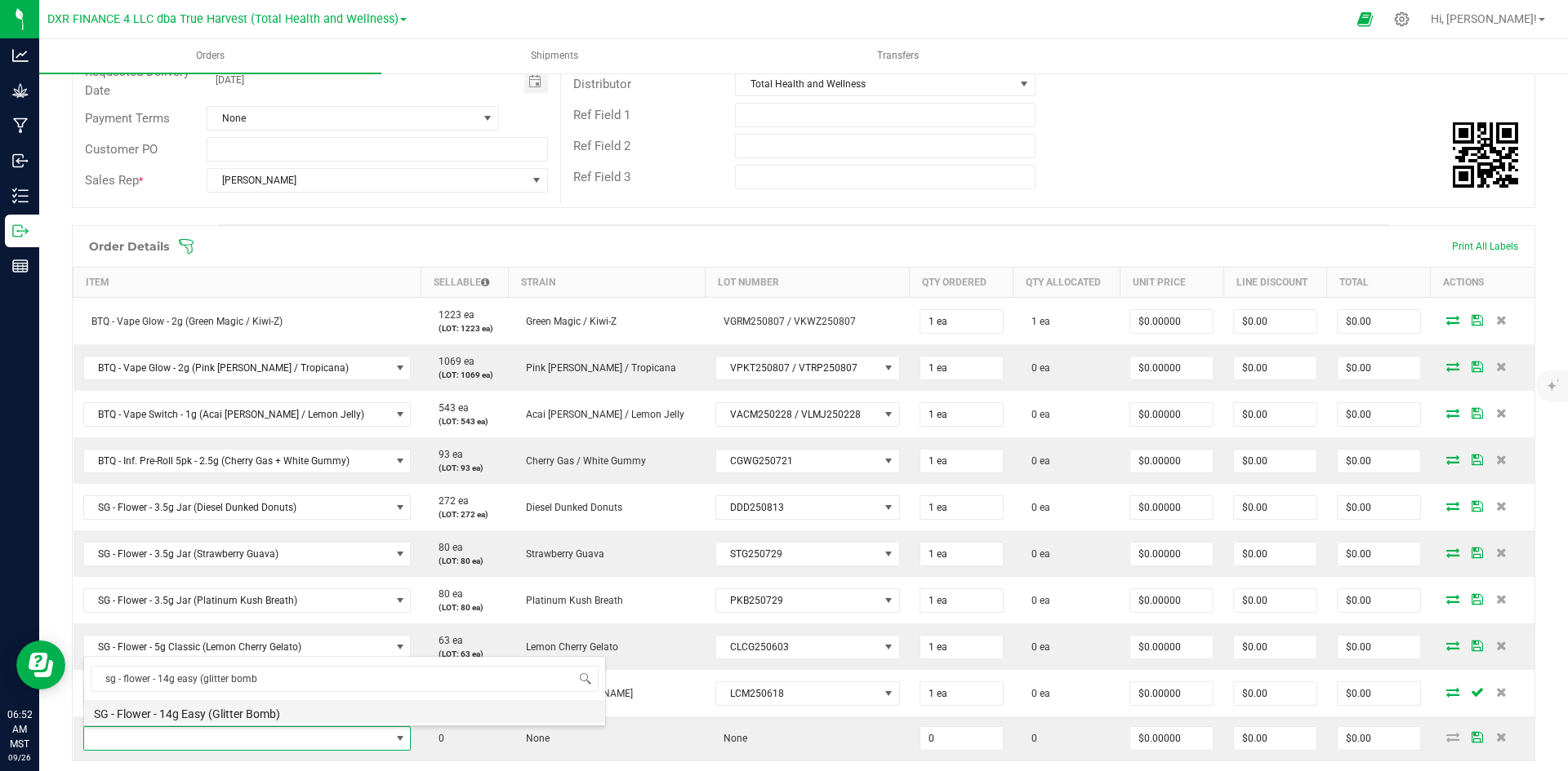
click at [268, 707] on li "SG - Flower - 14g Easy (Glitter Bomb)" at bounding box center [344, 712] width 521 height 23
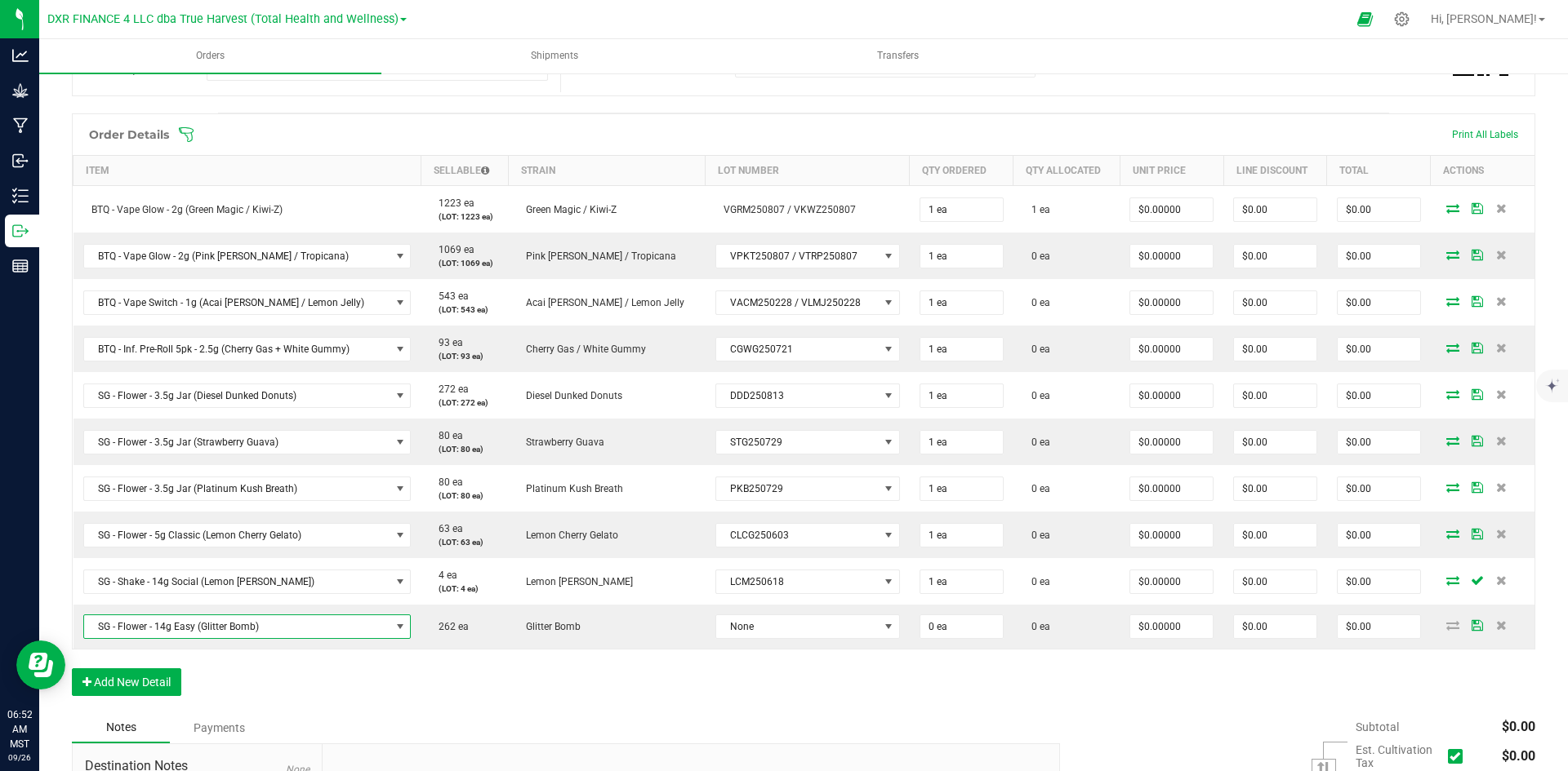
scroll to position [490, 0]
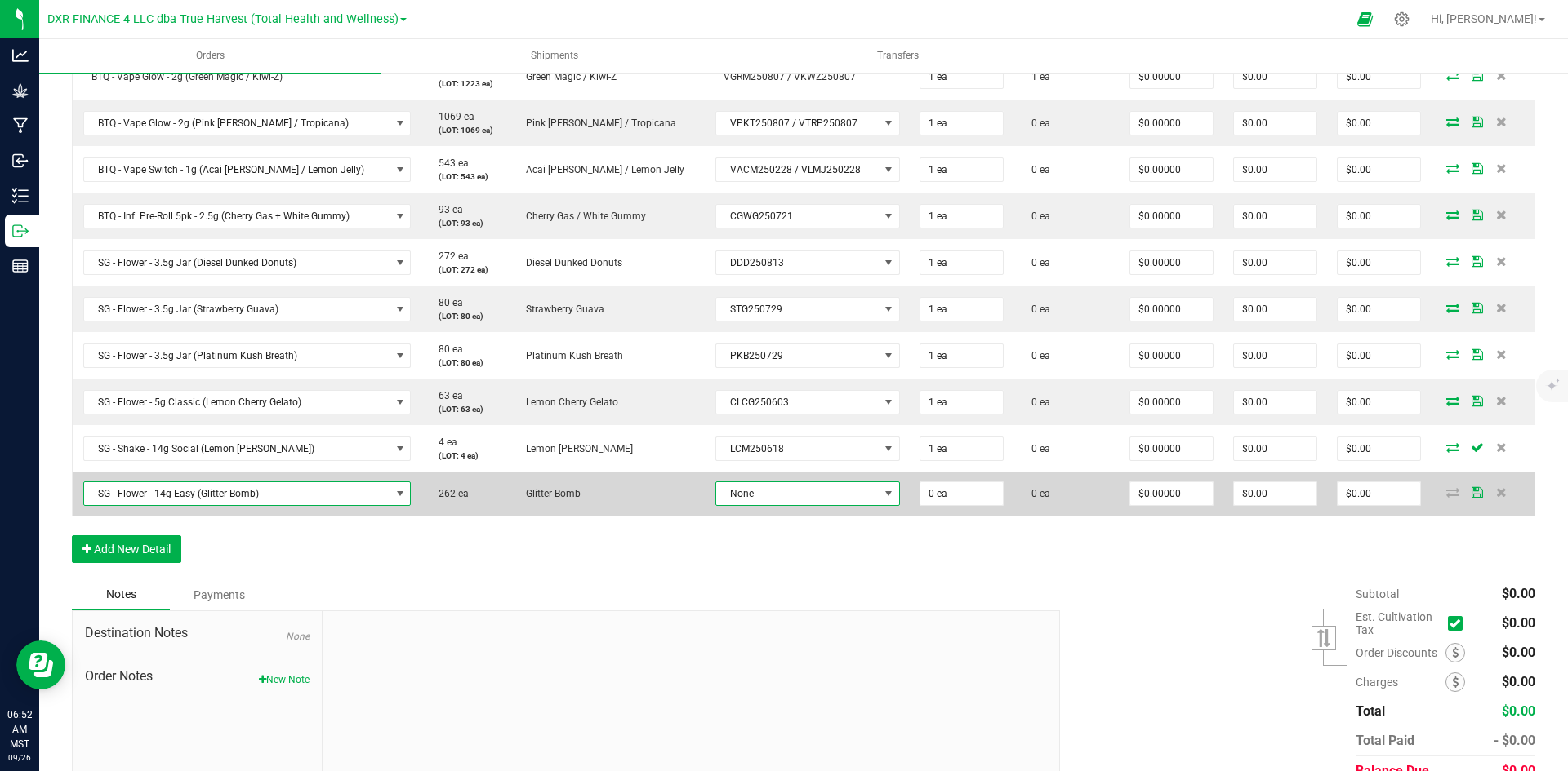
click at [738, 495] on span "None" at bounding box center [797, 493] width 162 height 23
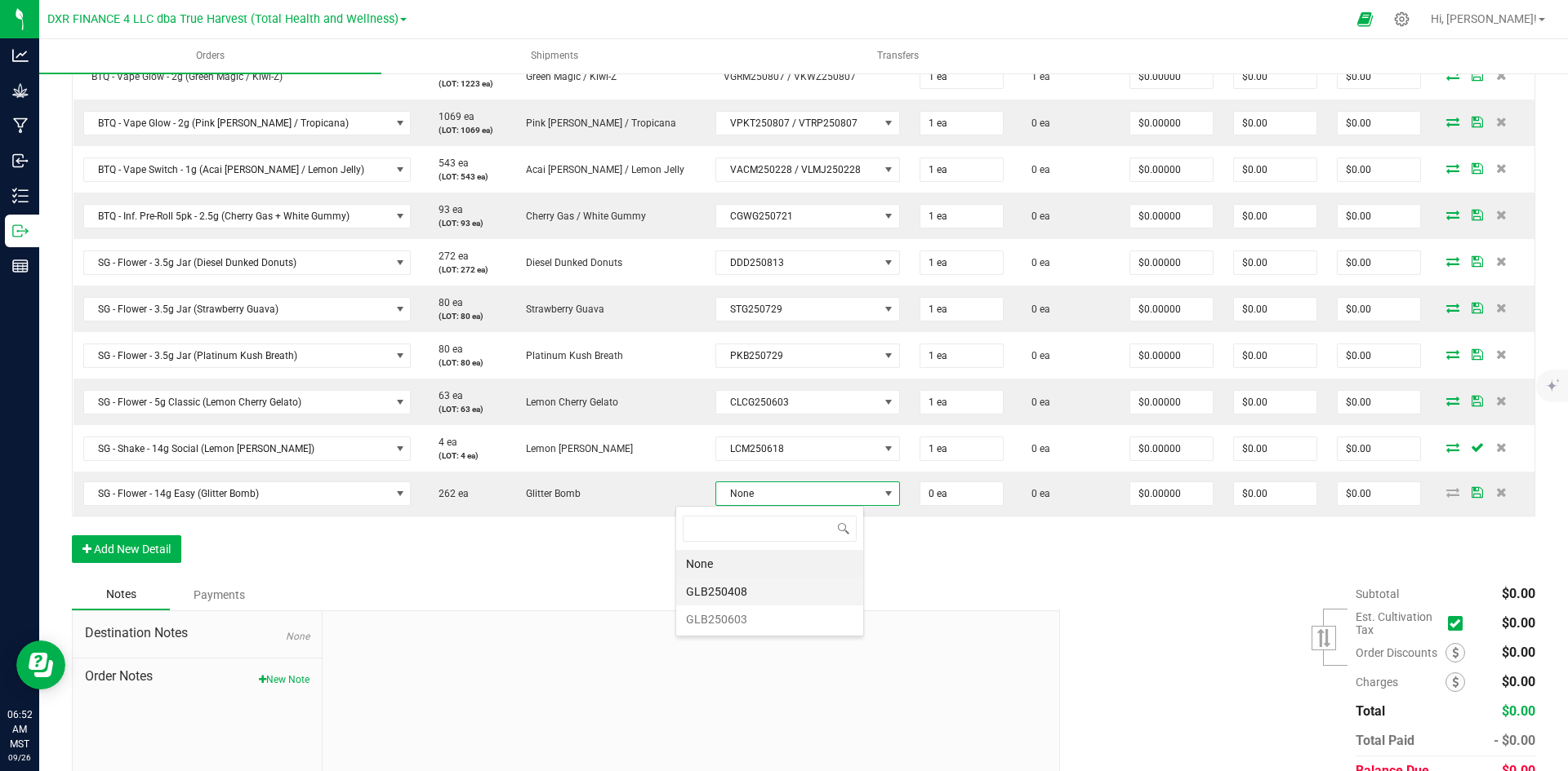
scroll to position [24, 190]
click at [838, 609] on li "GLB250603" at bounding box center [769, 620] width 187 height 28
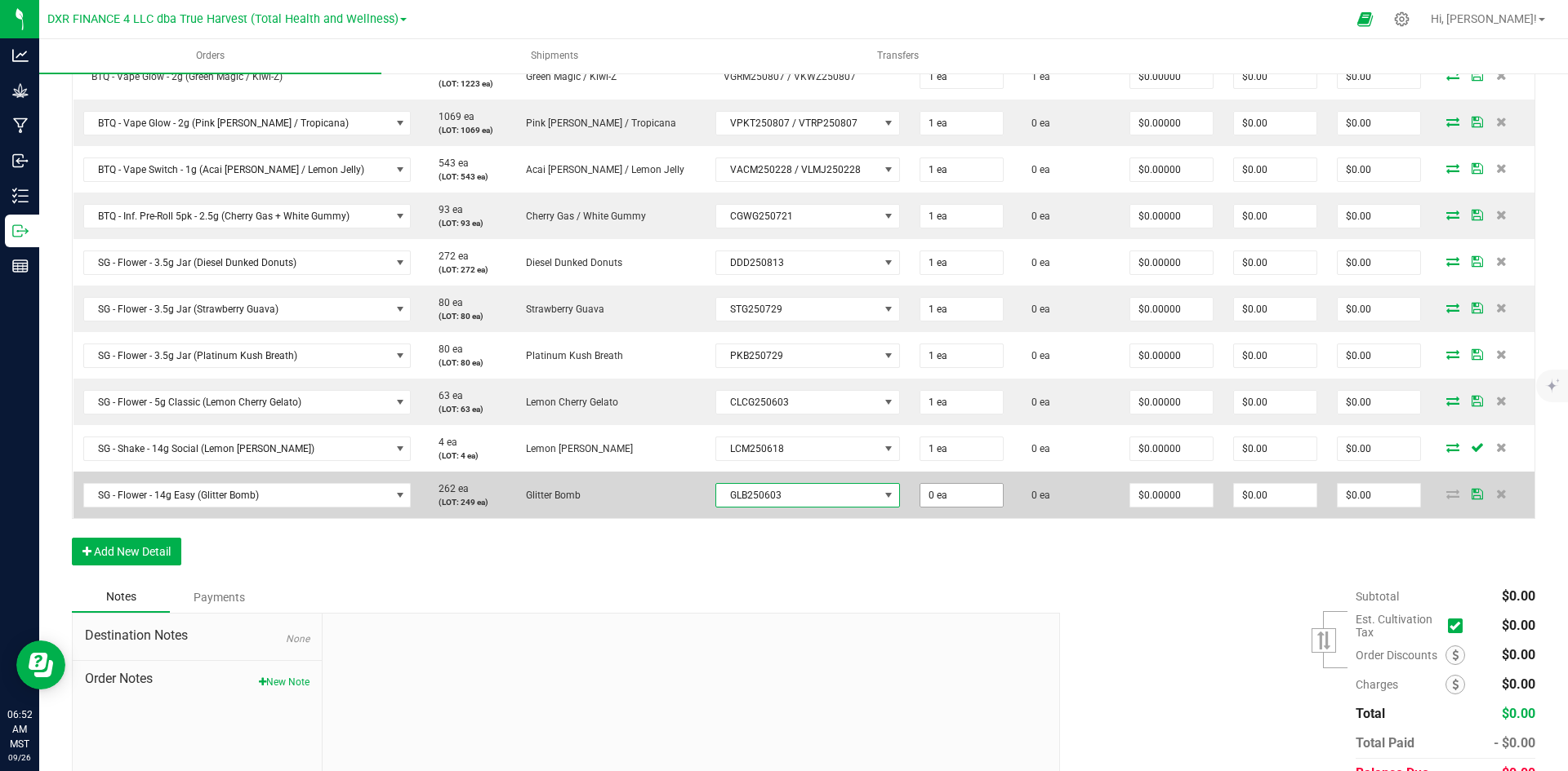
click at [921, 494] on input "0 ea" at bounding box center [962, 495] width 83 height 23
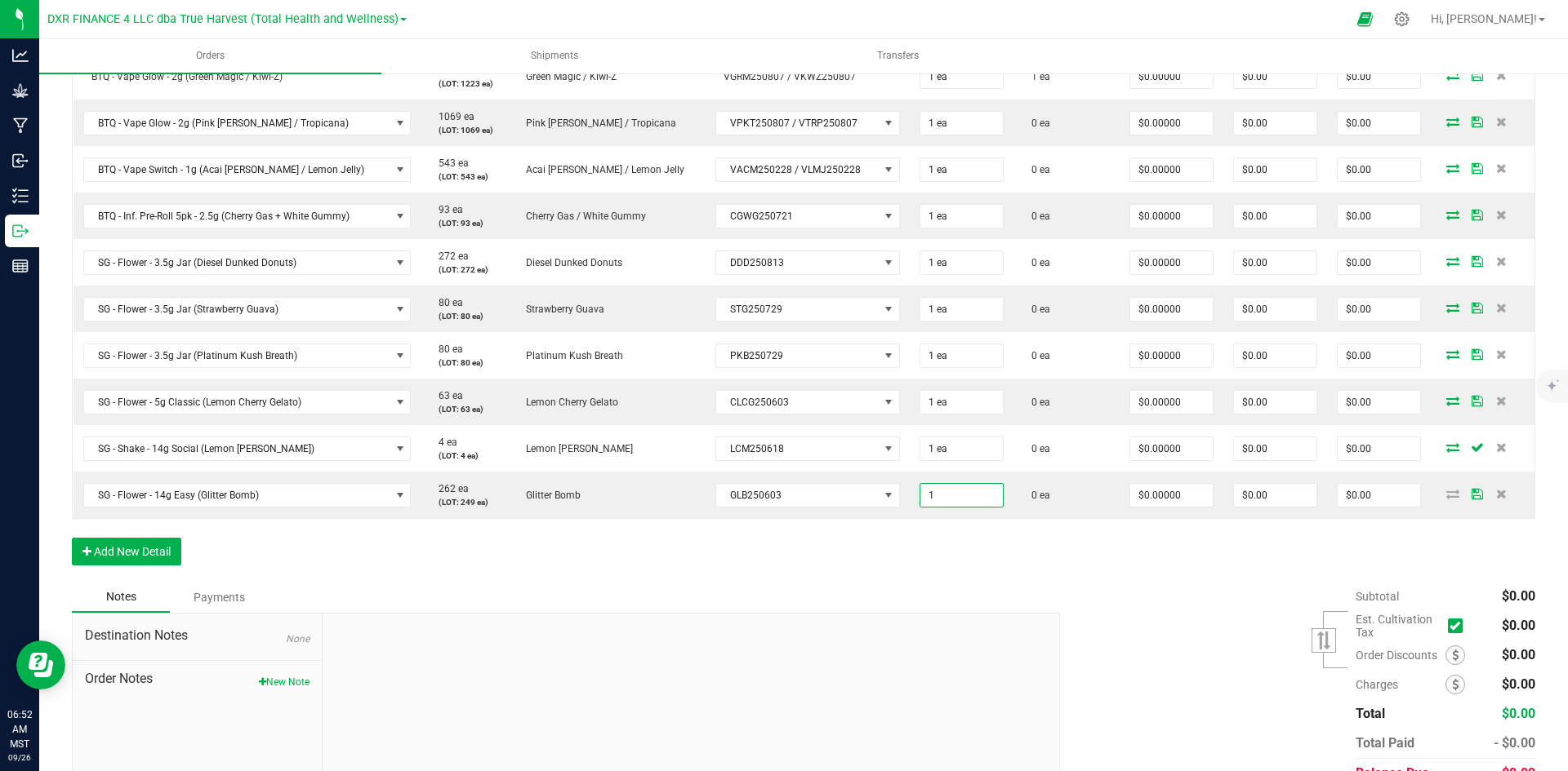
type input "1 ea"
click at [908, 553] on div "Order Details Print All Labels Item Sellable Strain Lot Number Qty Ordered Qty …" at bounding box center [803, 280] width 1463 height 601
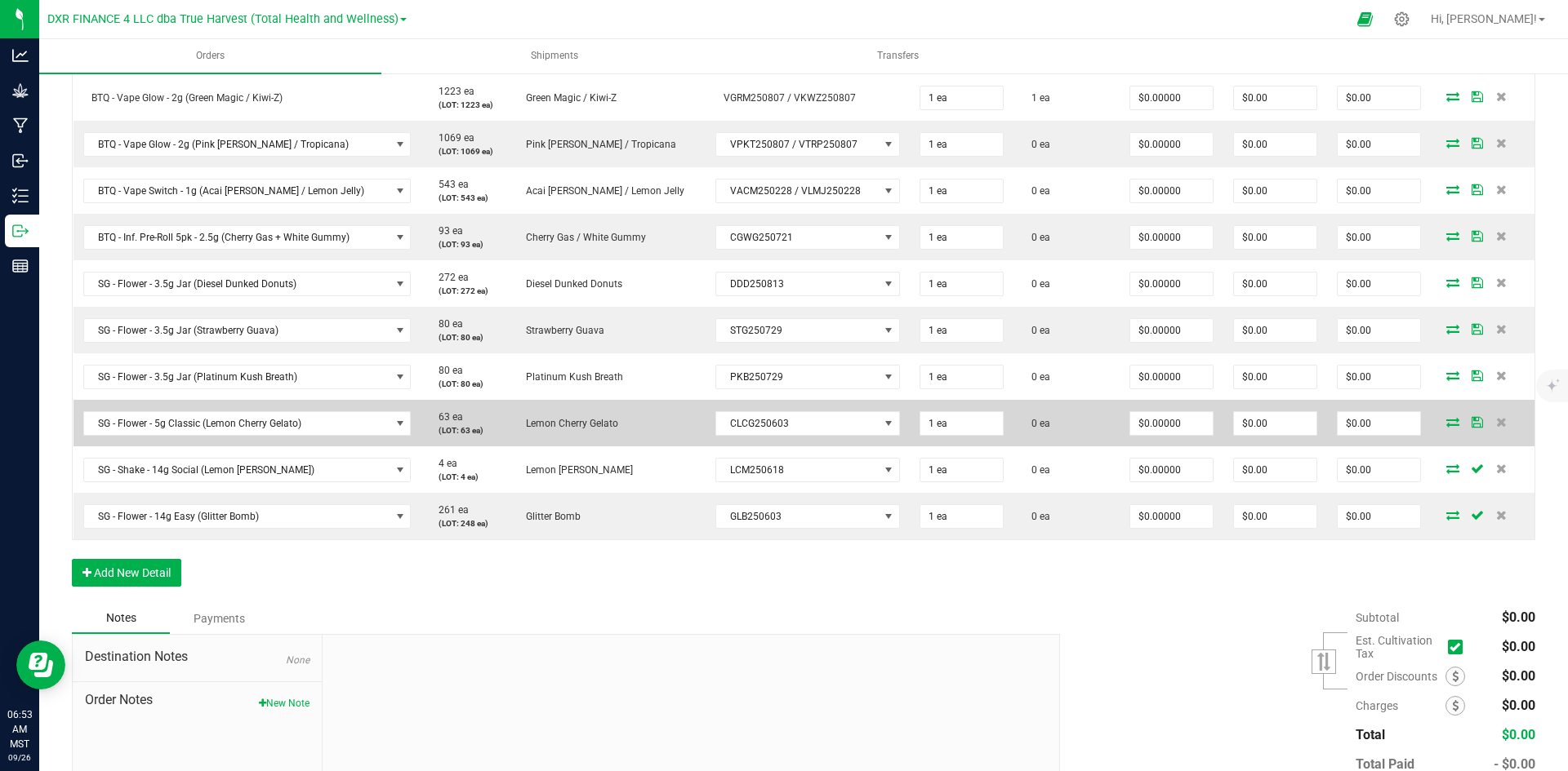
scroll to position [568, 0]
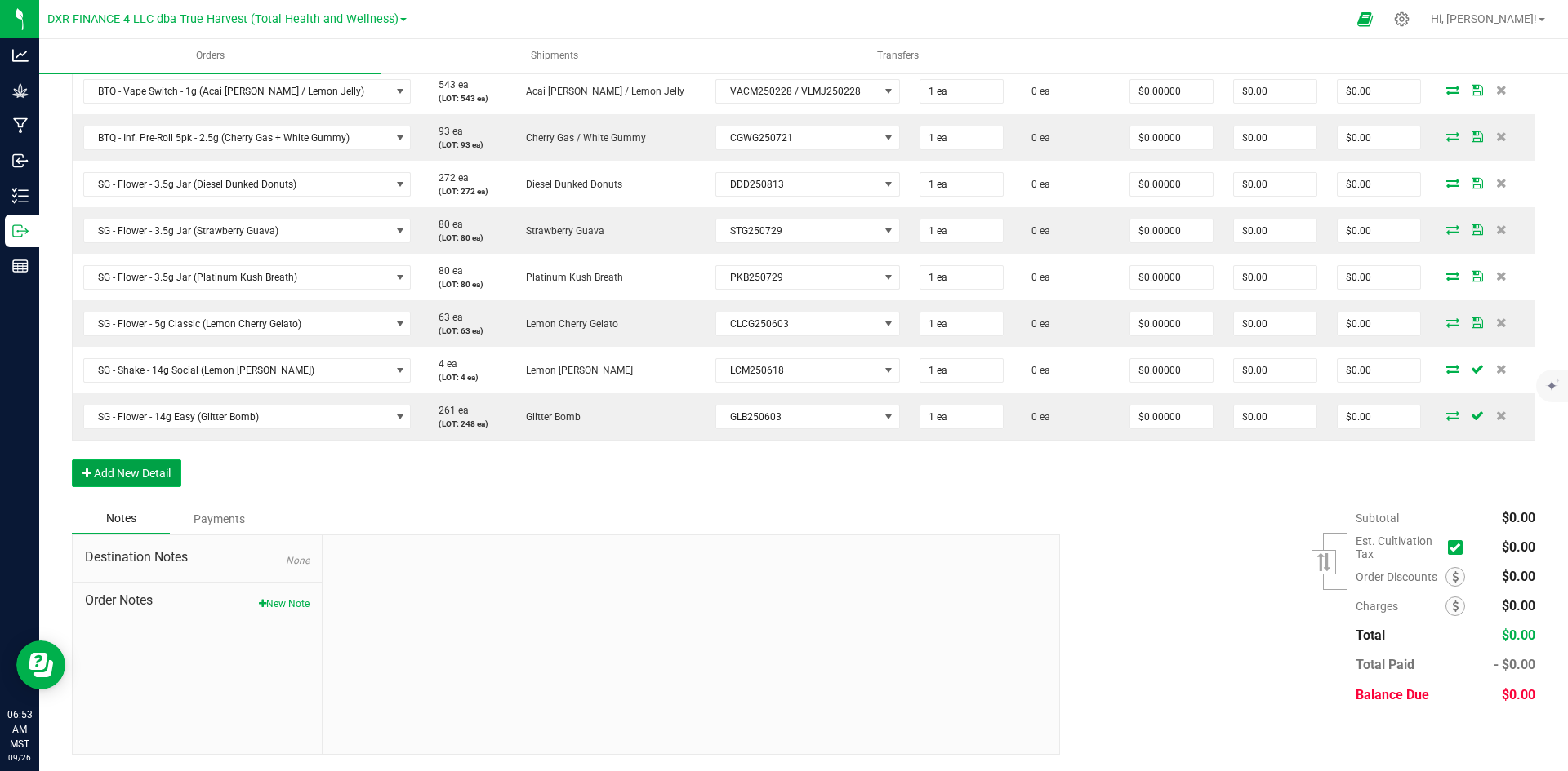
click at [176, 473] on button "Add New Detail" at bounding box center [127, 474] width 110 height 28
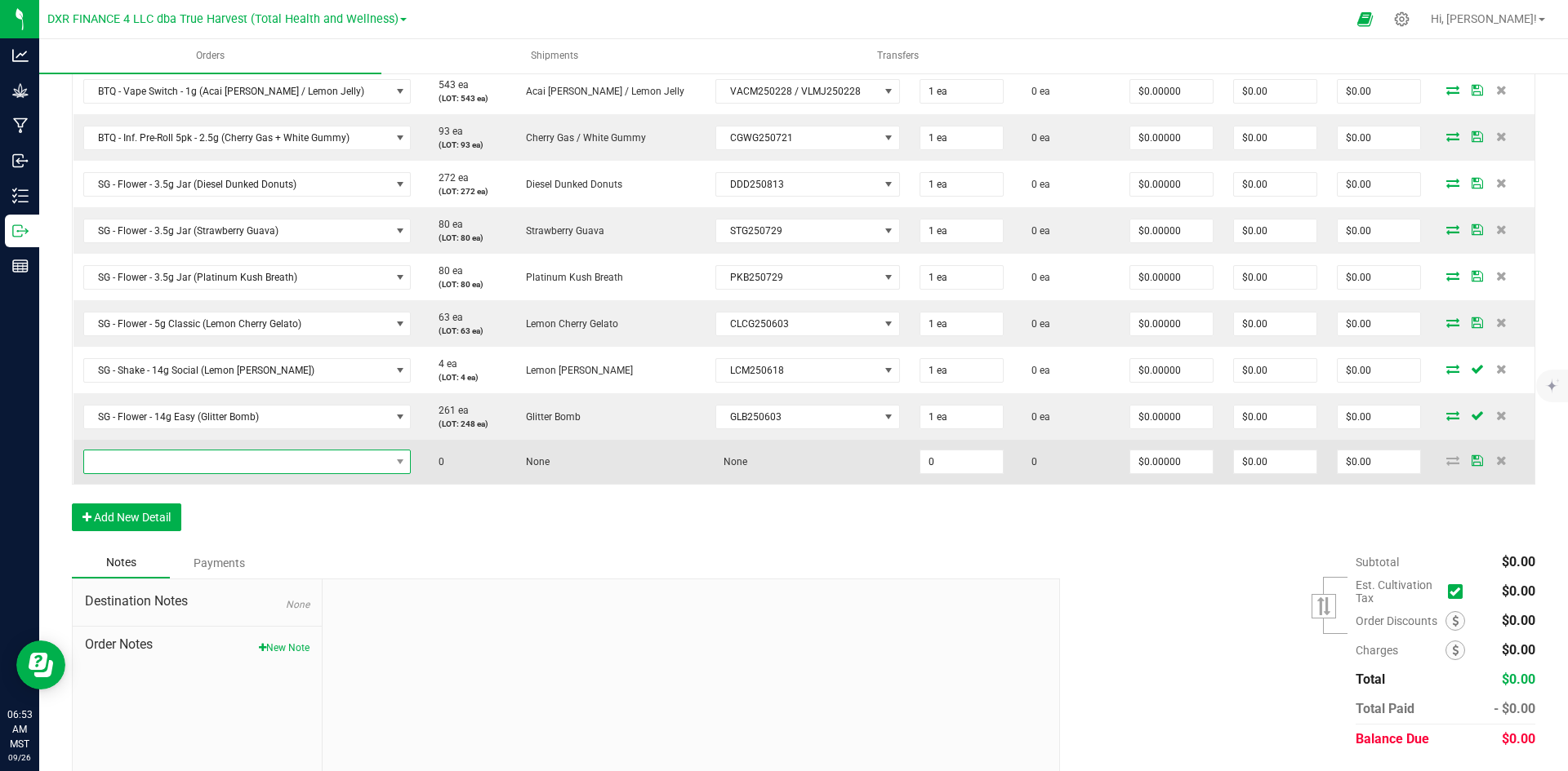
click at [172, 469] on span "NO DATA FOUND" at bounding box center [237, 461] width 306 height 23
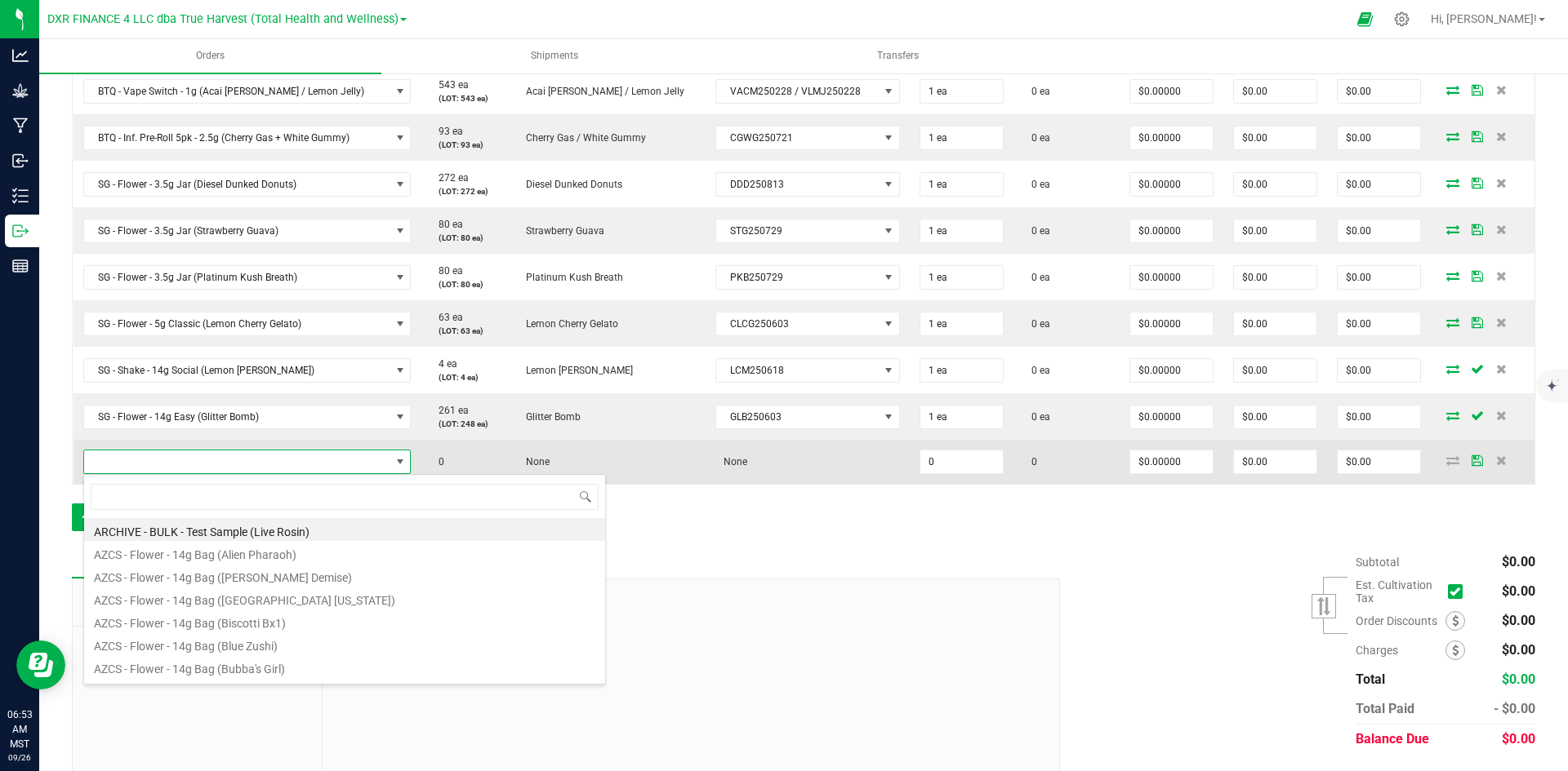
scroll to position [24, 320]
type input "s"
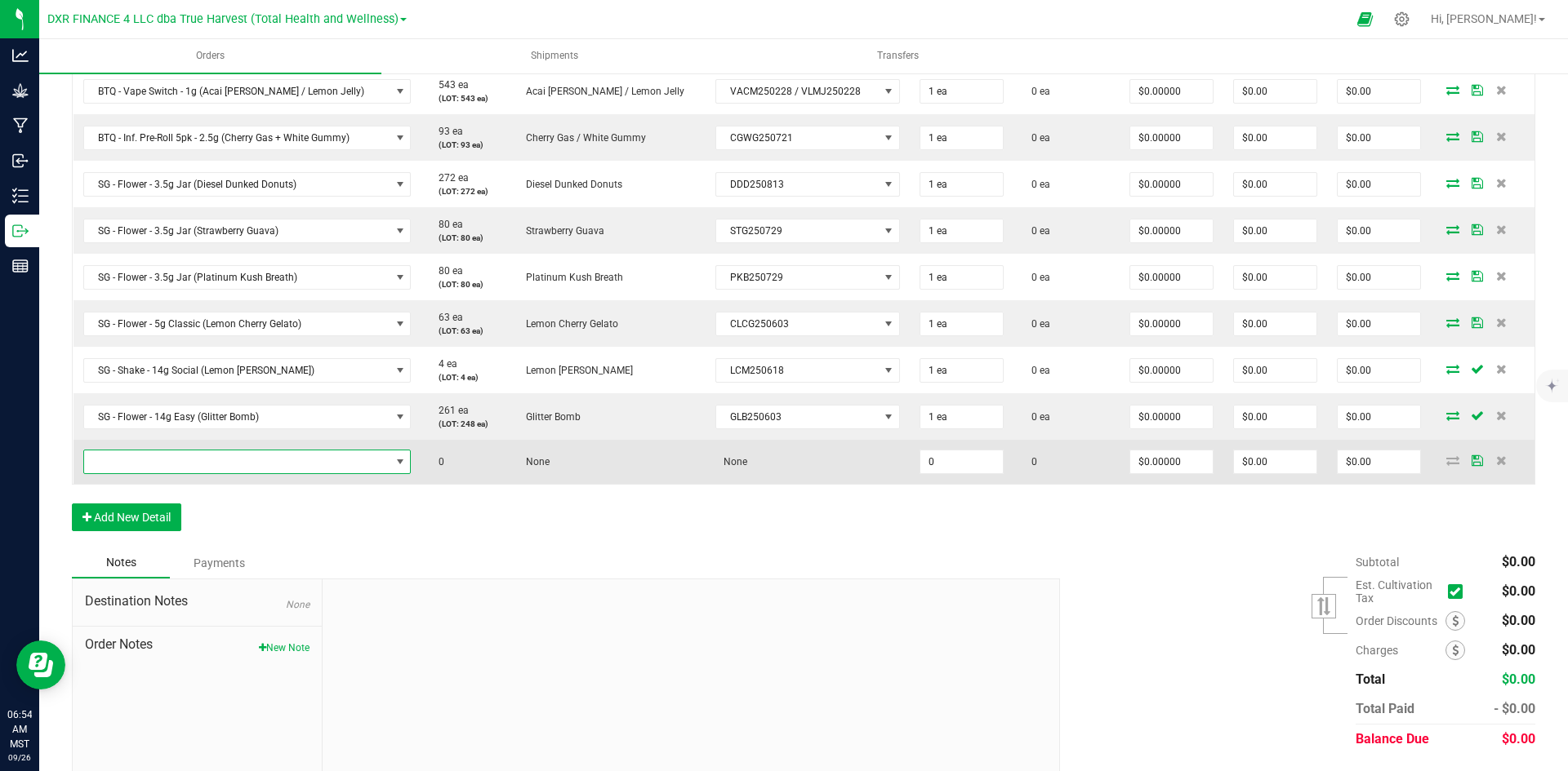
click at [157, 469] on span "NO DATA FOUND" at bounding box center [237, 461] width 306 height 23
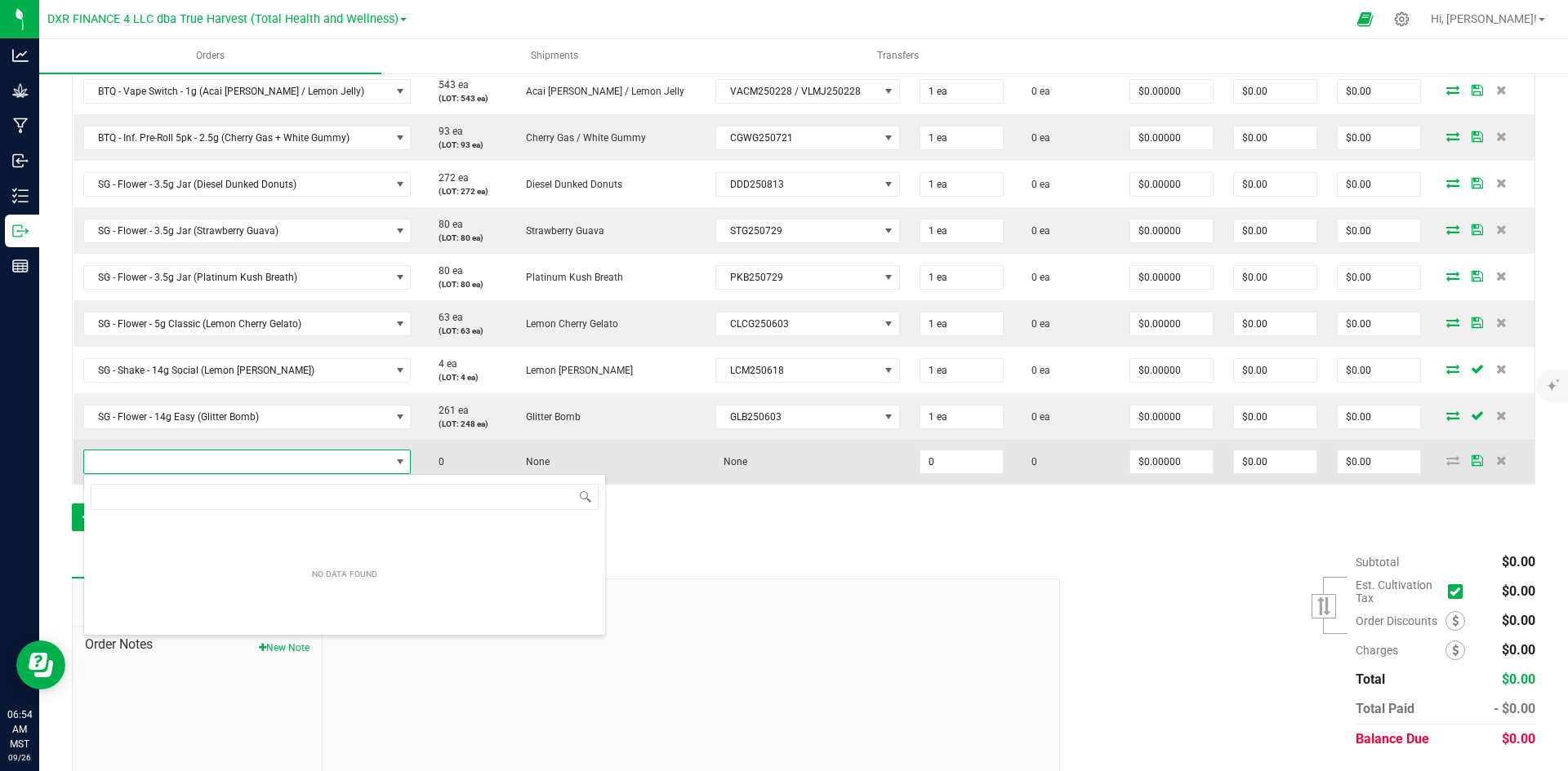
scroll to position [81586, 81322]
type input "SG - Pre-Roll Silver - 1g (Anslinger's Demise)"
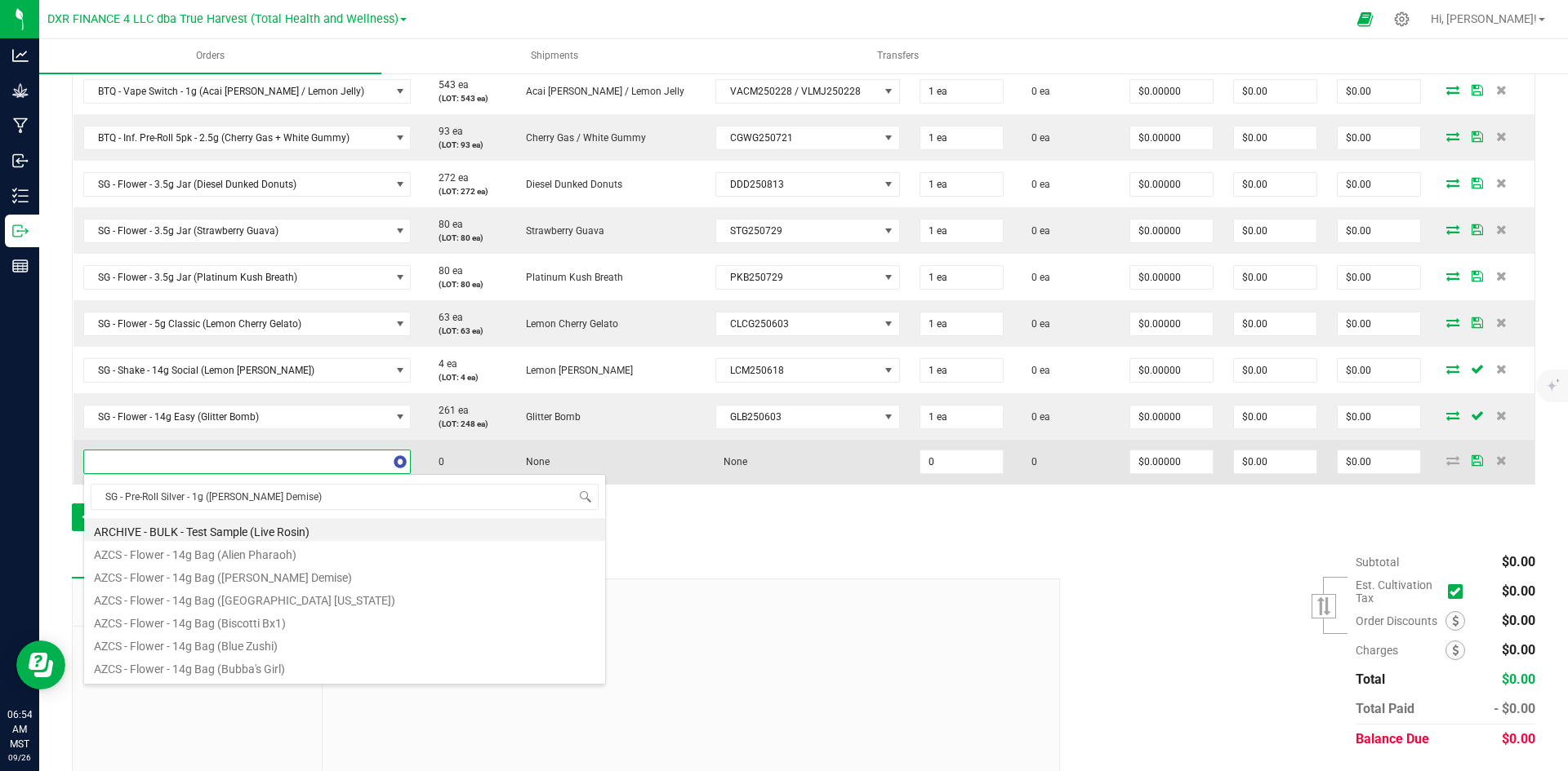
scroll to position [24, 320]
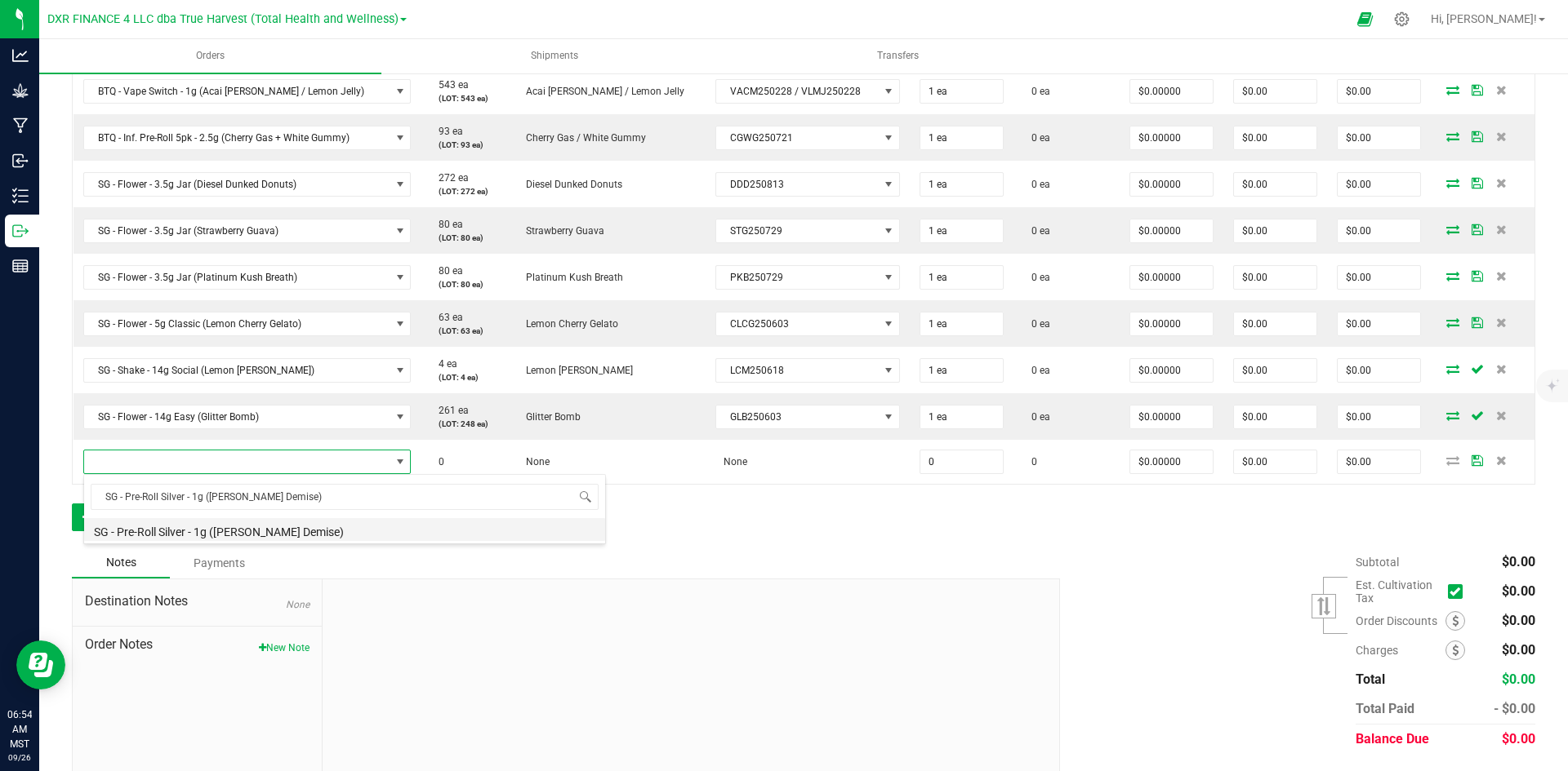
click at [280, 531] on li "SG - Pre-Roll Silver - 1g (Anslinger's Demise)" at bounding box center [344, 530] width 521 height 23
type input "0 ea"
type input "$3.00000"
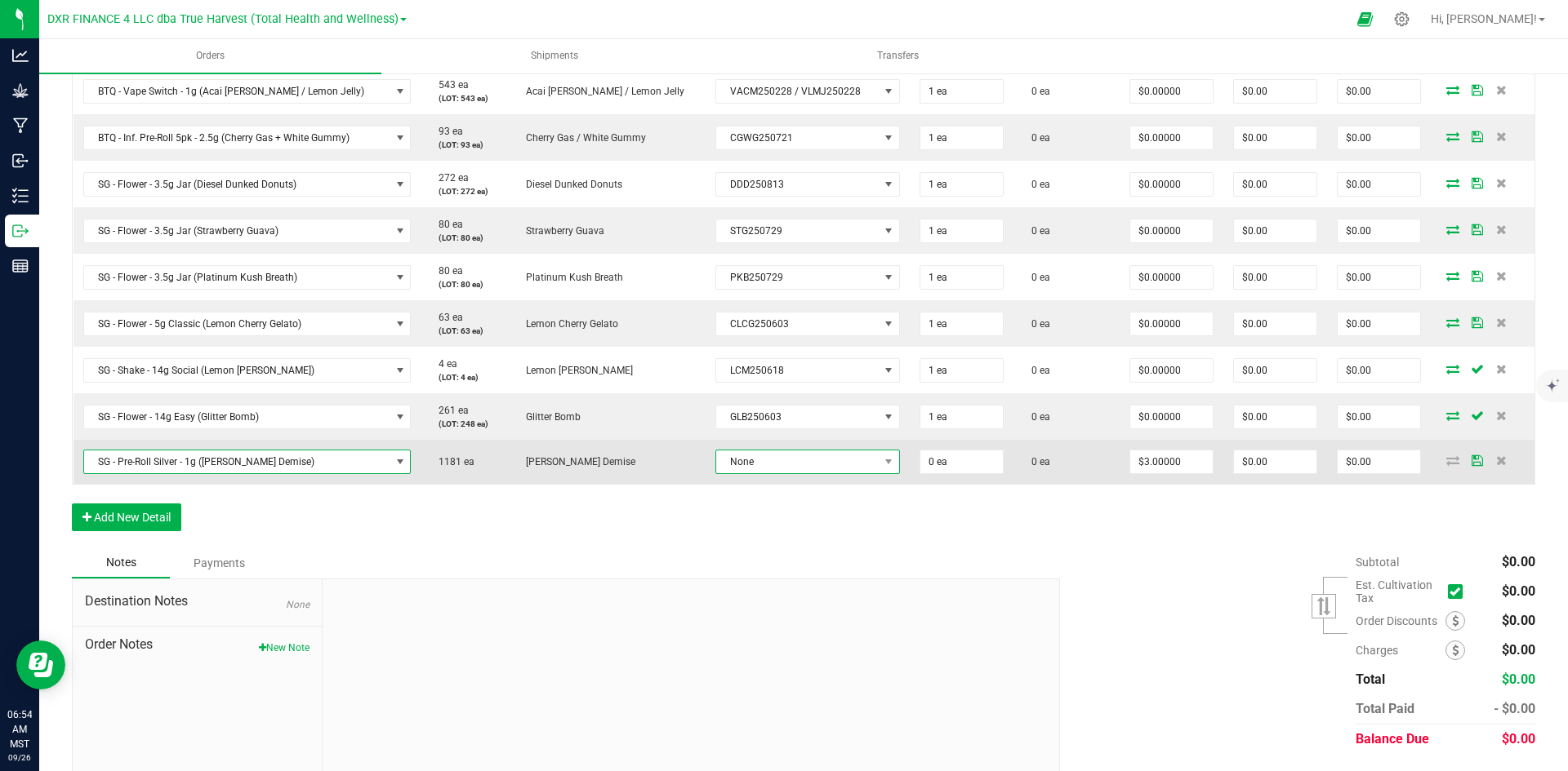
click at [716, 461] on span "None" at bounding box center [797, 461] width 162 height 23
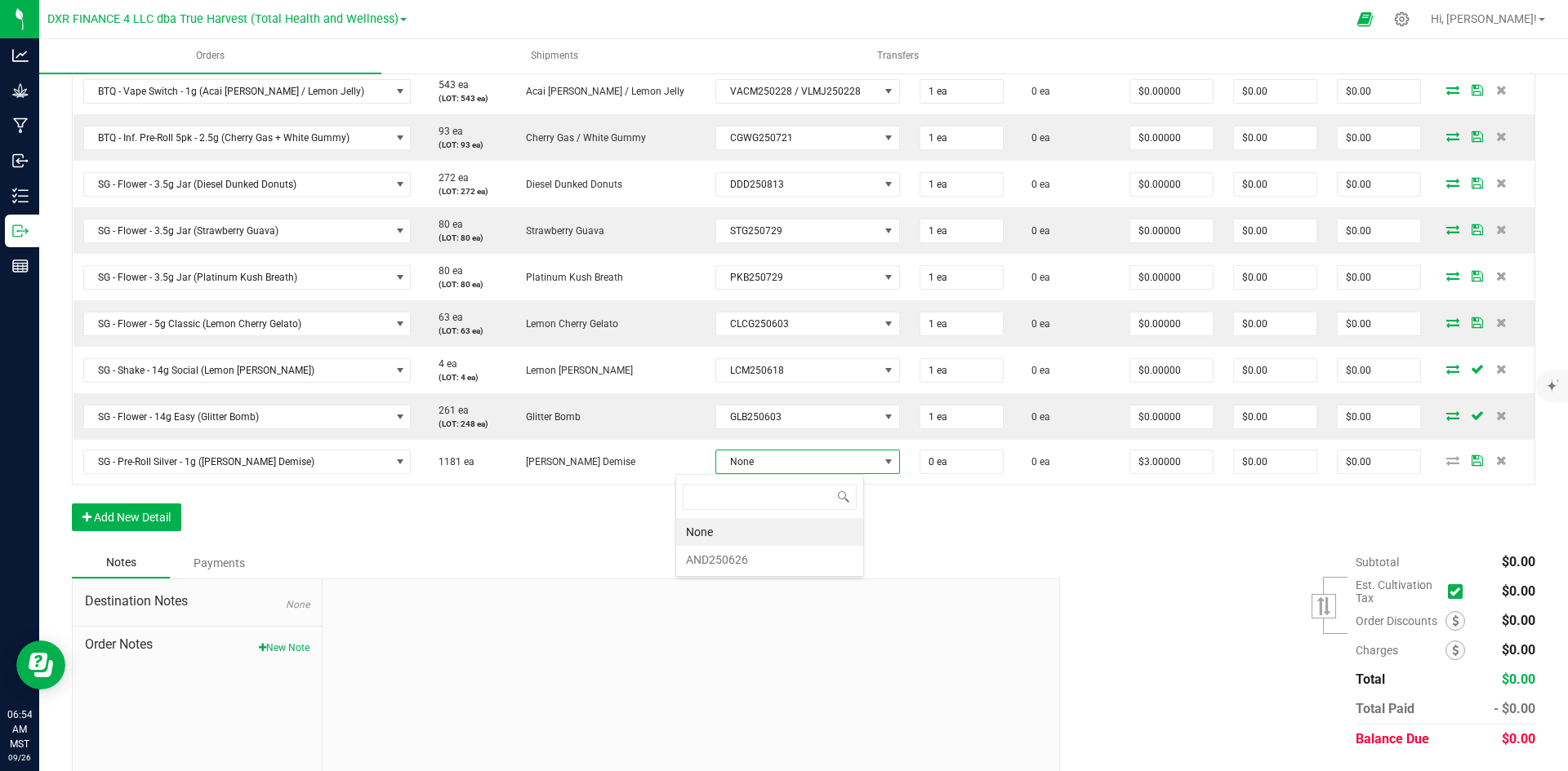
click at [750, 568] on li "AND250626" at bounding box center [769, 560] width 187 height 28
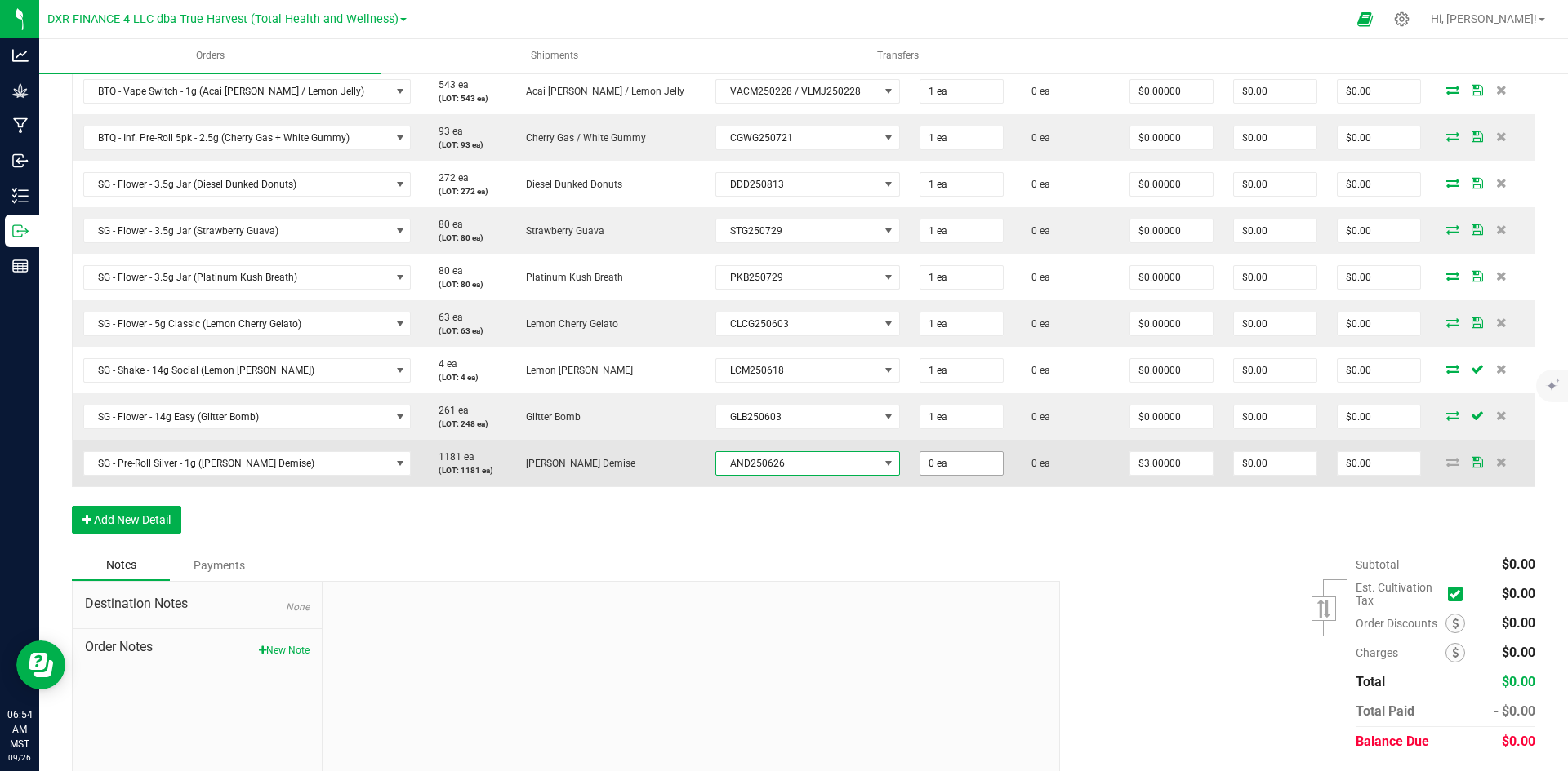
click at [971, 460] on span "0 ea" at bounding box center [962, 463] width 84 height 24
click at [955, 462] on input "0" at bounding box center [962, 463] width 83 height 23
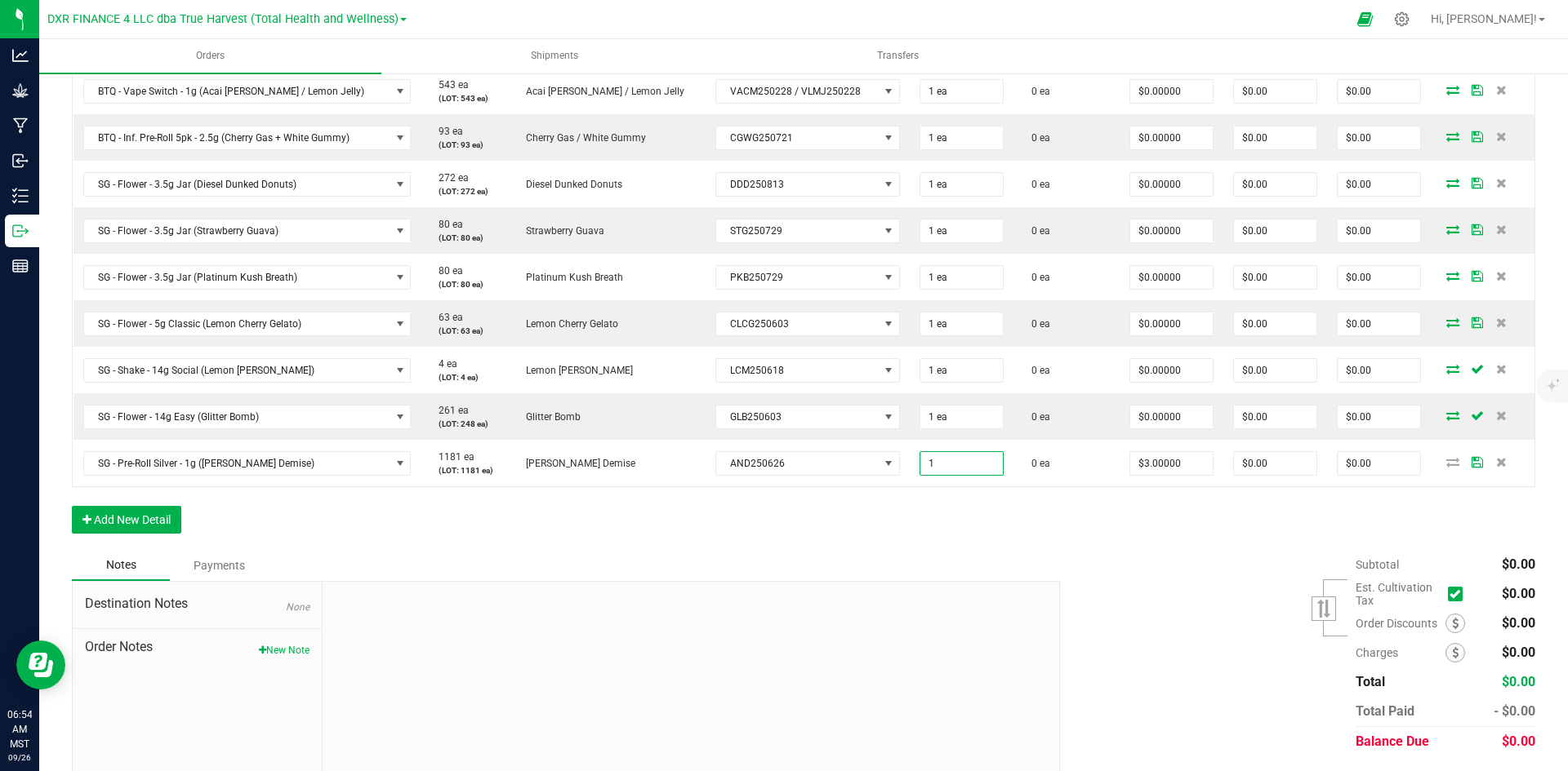
type input "1 ea"
type input "$3.00"
click at [1149, 616] on div "Subtotal $0.00 Est. Cultivation Tax" at bounding box center [1290, 653] width 487 height 206
click at [174, 512] on button "Add New Detail" at bounding box center [127, 520] width 110 height 28
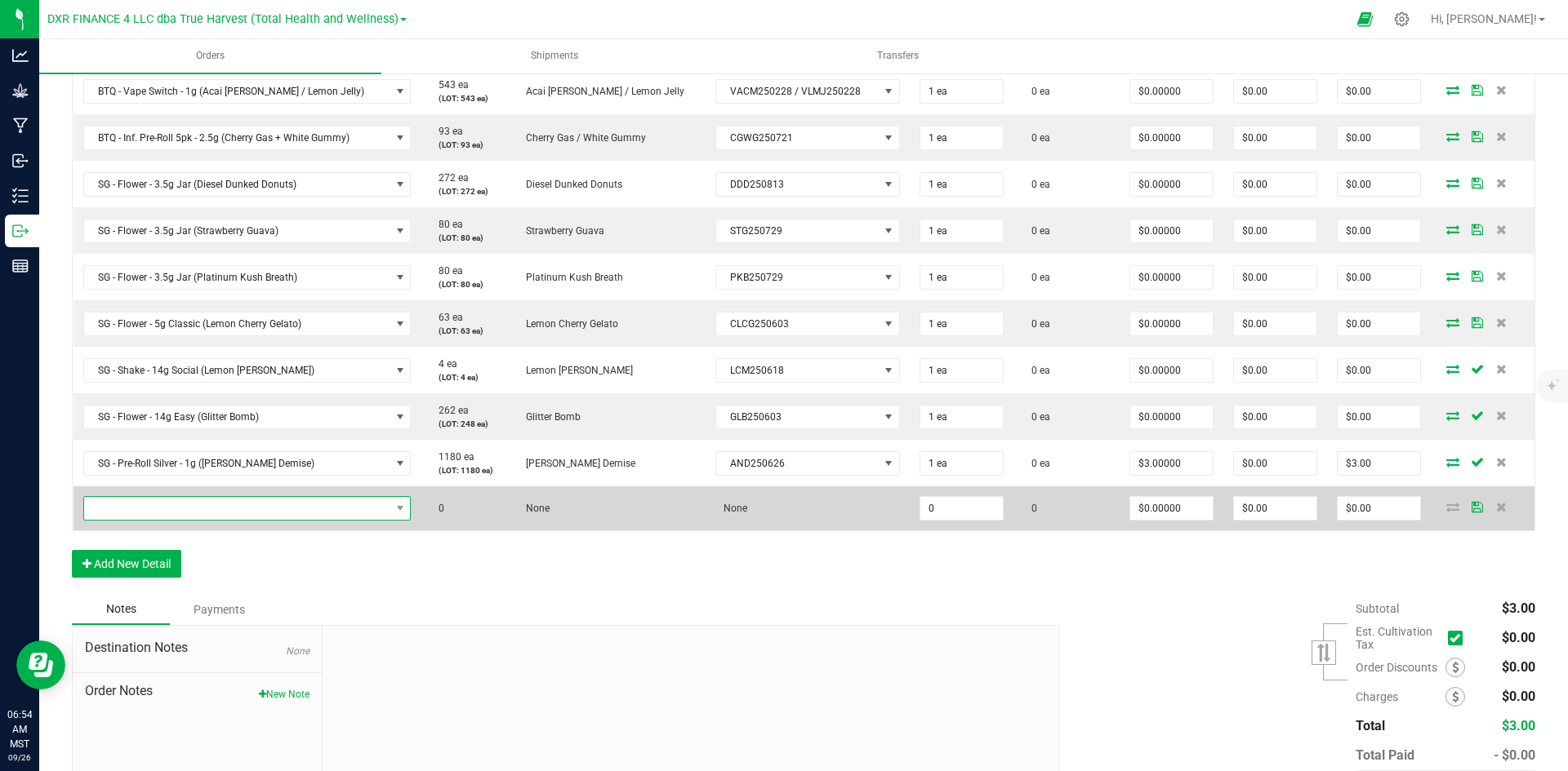
click at [175, 515] on span "NO DATA FOUND" at bounding box center [237, 508] width 306 height 23
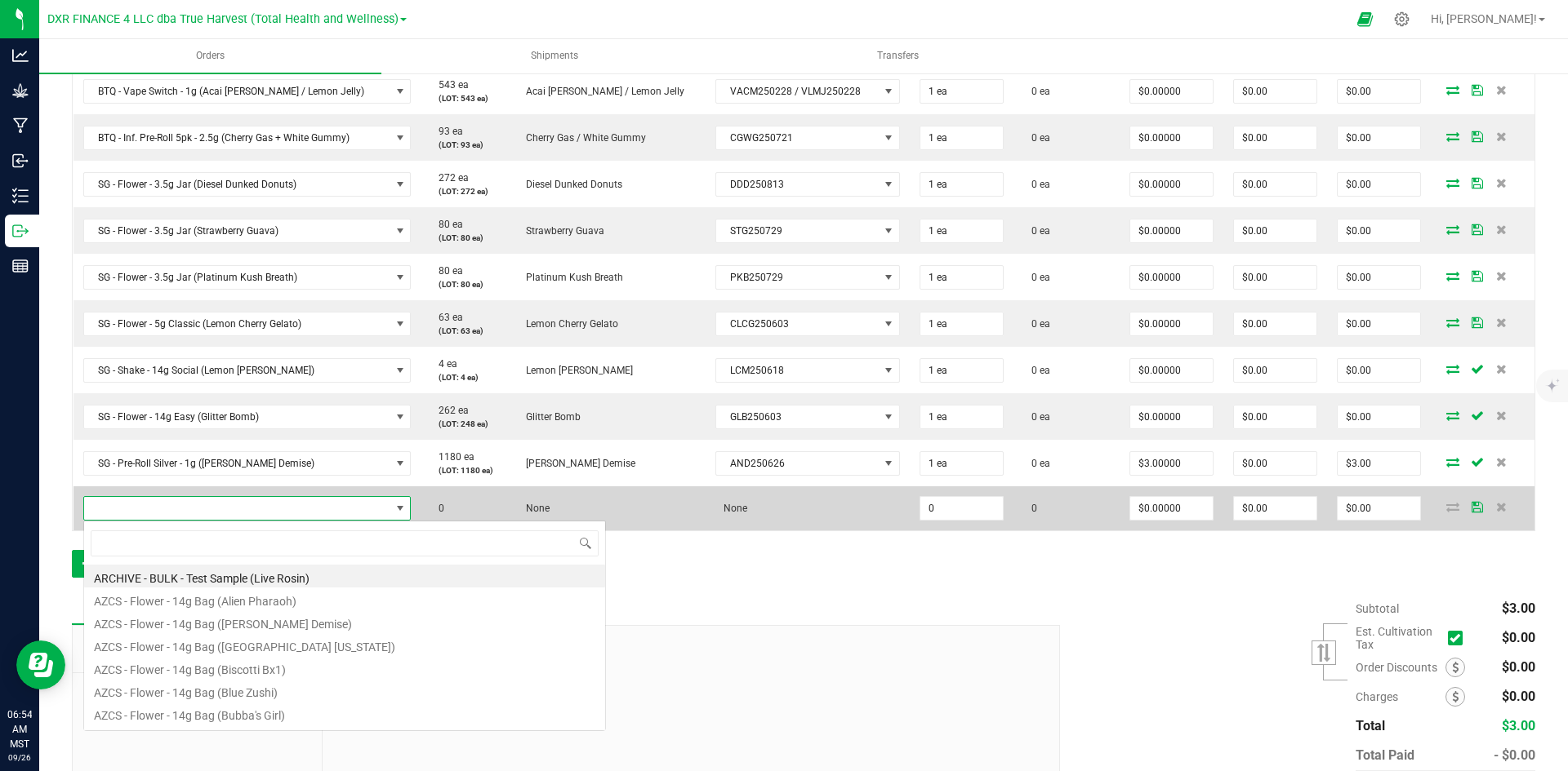
scroll to position [24, 320]
type input "SG - Inf. Pre-Roll 7pk - 4.2g (Lemon Cherry Mintz)"
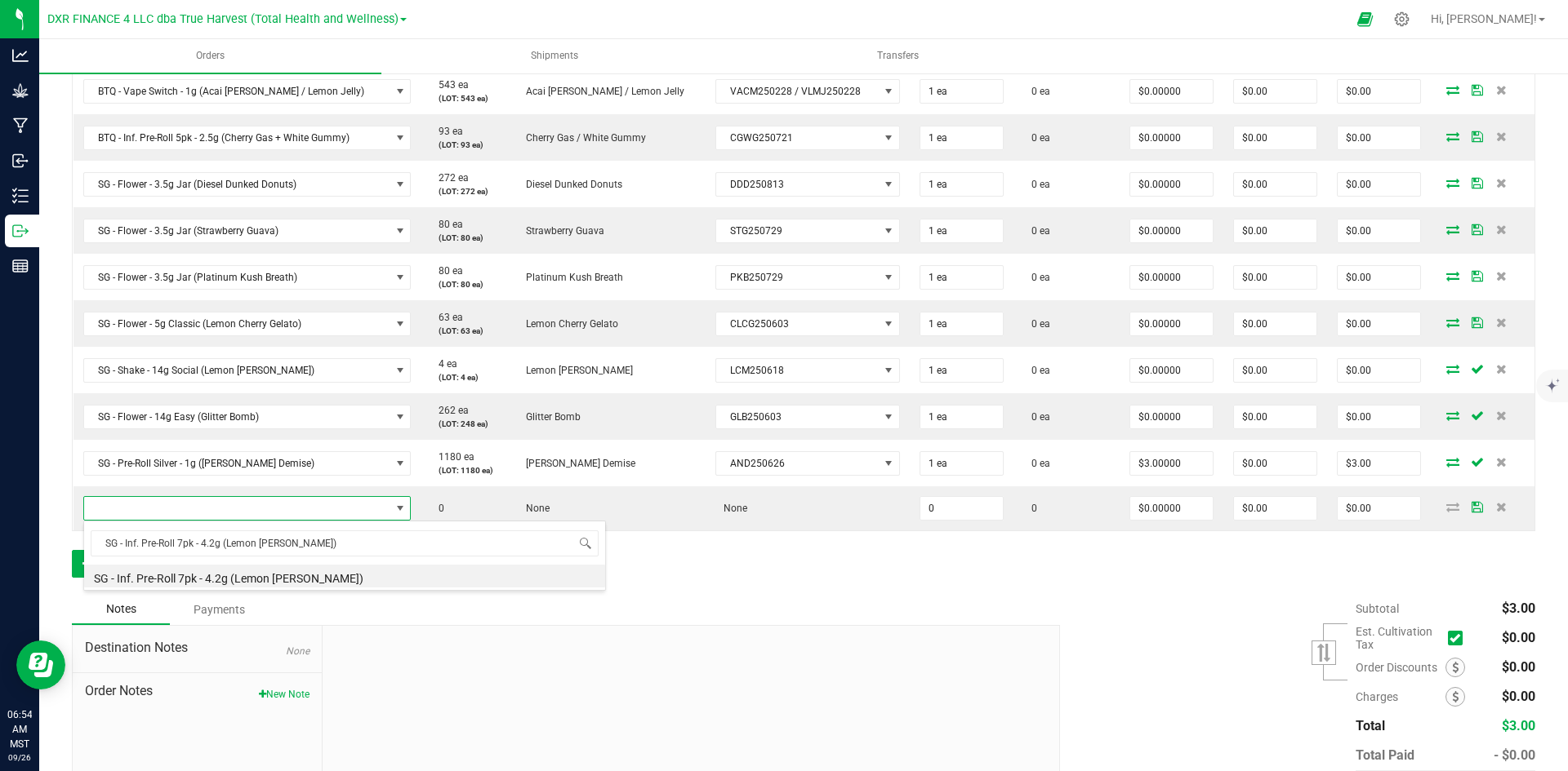
click at [286, 580] on li "SG - Inf. Pre-Roll 7pk - 4.2g (Lemon Cherry Mintz)" at bounding box center [344, 576] width 521 height 23
type input "0 ea"
type input "$27.50000"
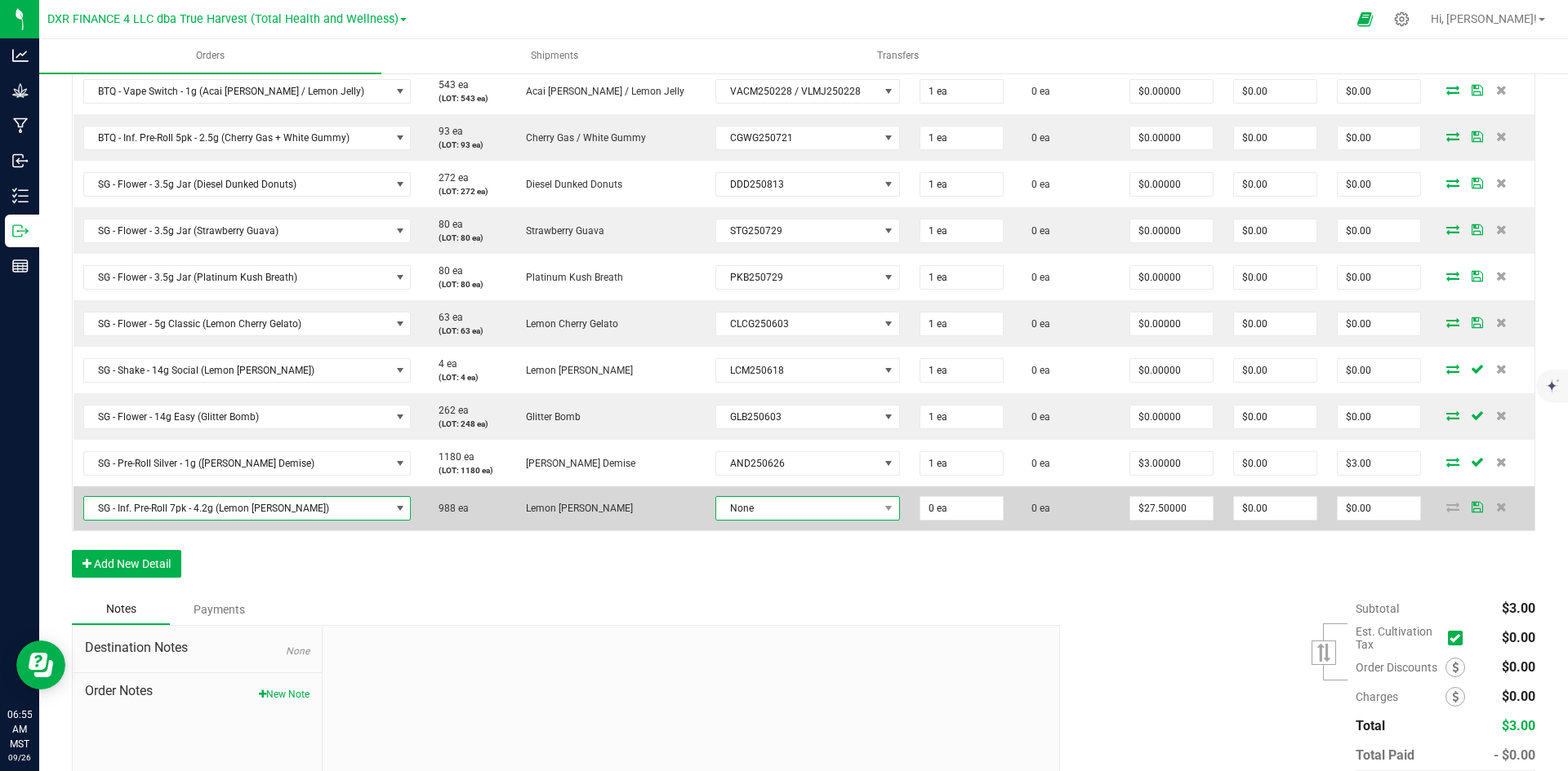
click at [749, 505] on span "None" at bounding box center [797, 508] width 162 height 23
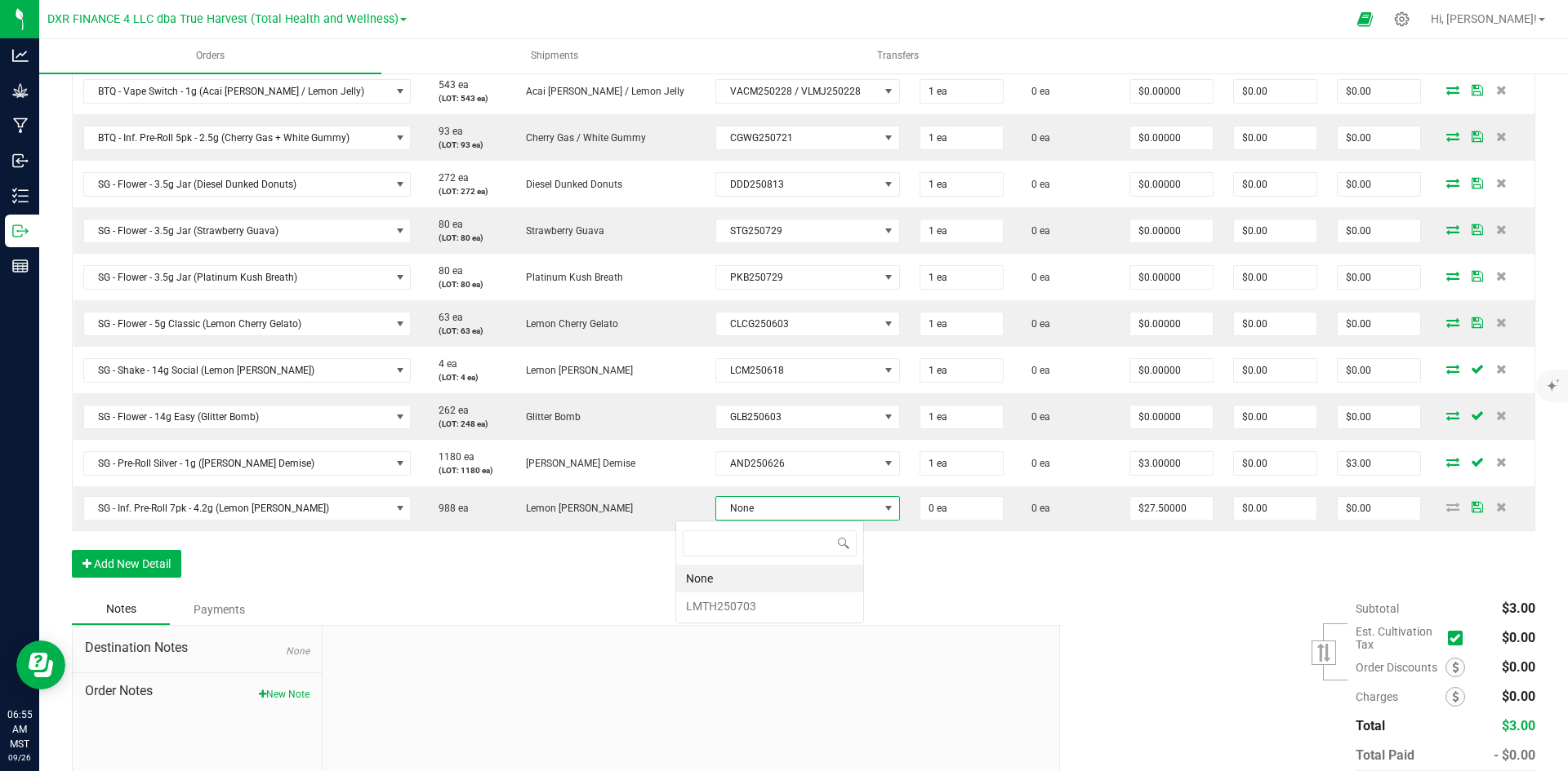
scroll to position [24, 190]
click at [762, 601] on li "LMTH250703" at bounding box center [769, 607] width 187 height 28
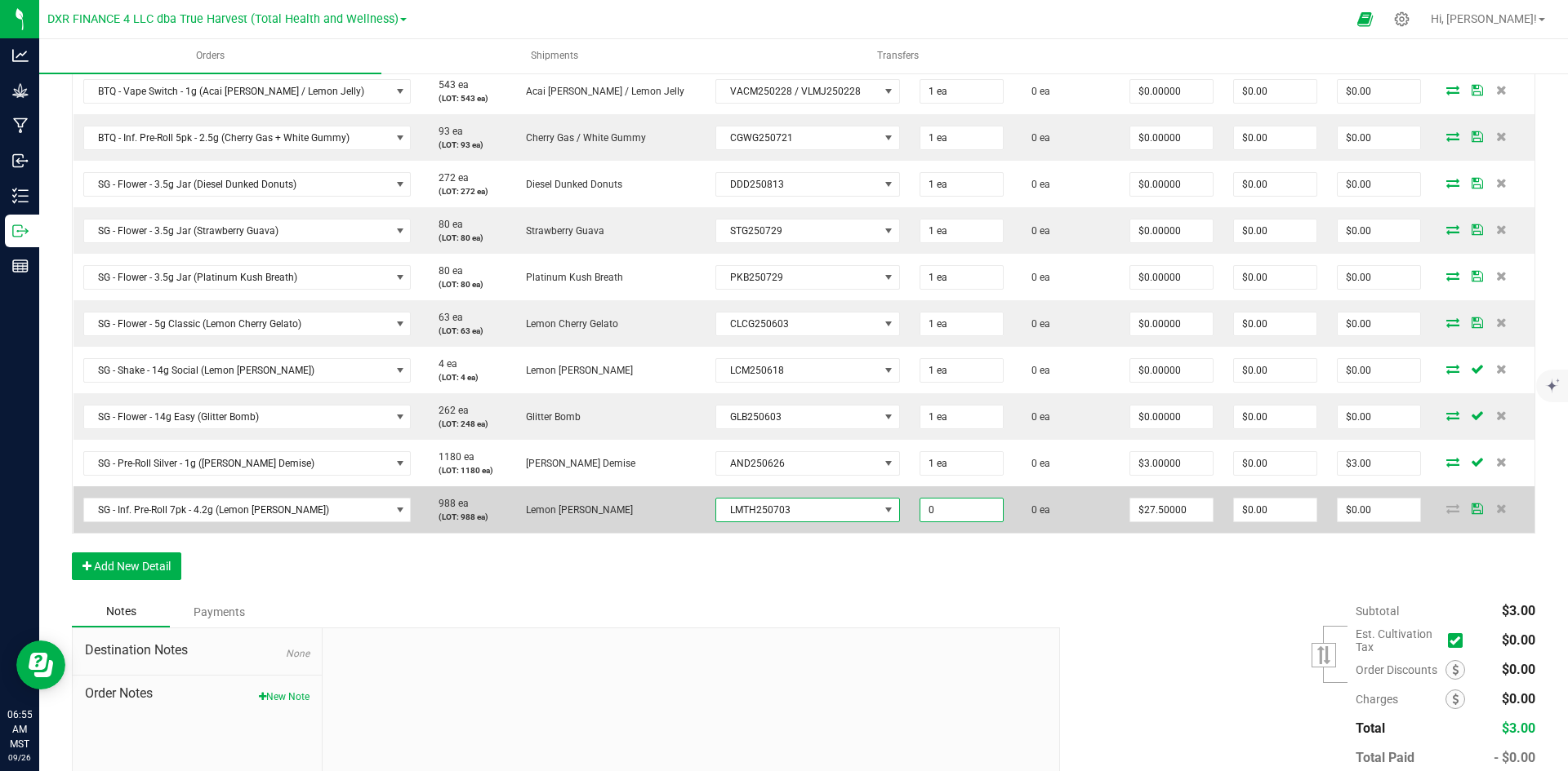
click at [921, 512] on input "0" at bounding box center [962, 510] width 83 height 23
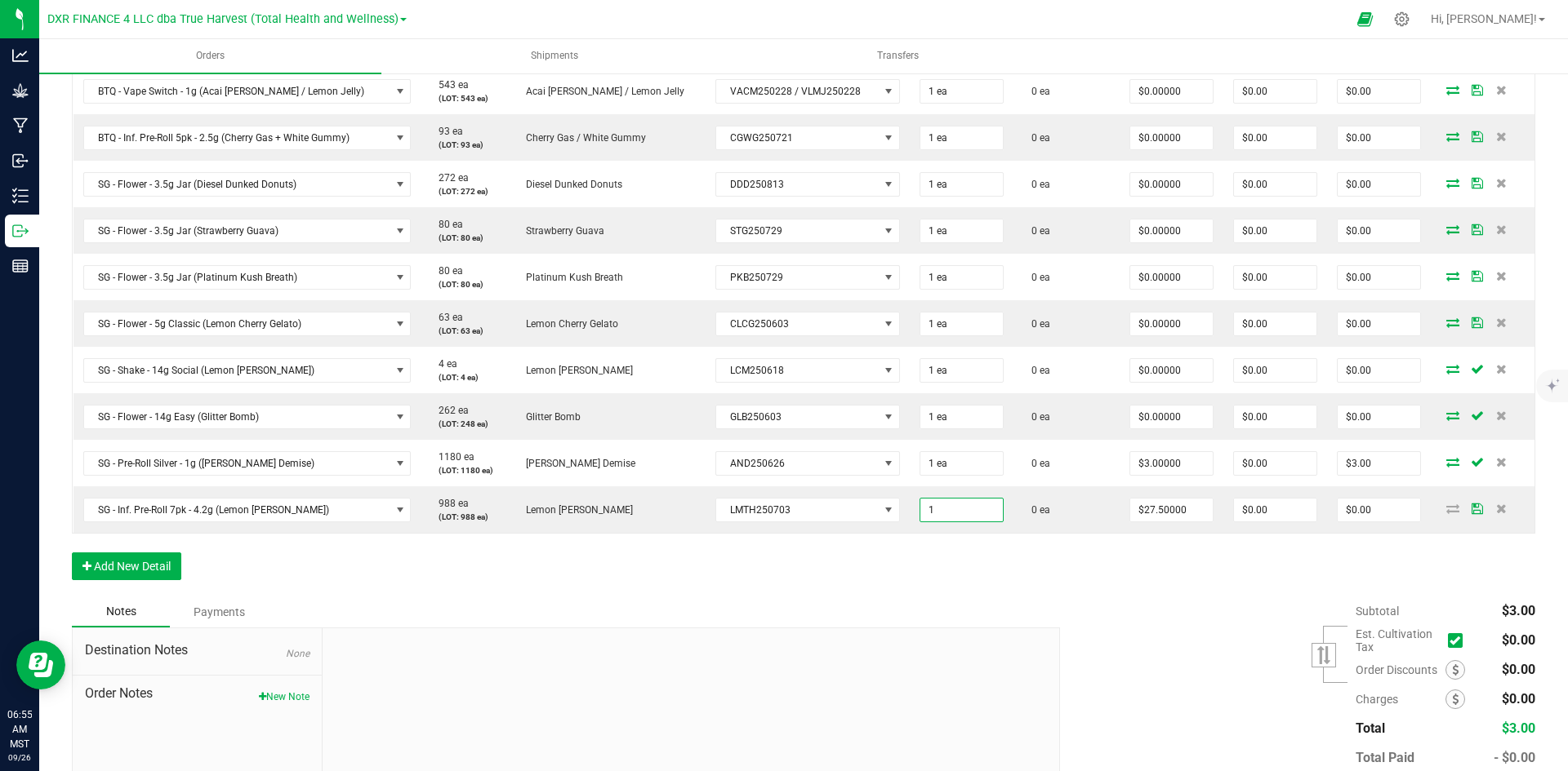
type input "1 ea"
type input "$27.50"
click at [894, 582] on div "Order Details Print All Labels Item Sellable Strain Lot Number Qty Ordered Qty …" at bounding box center [803, 249] width 1463 height 694
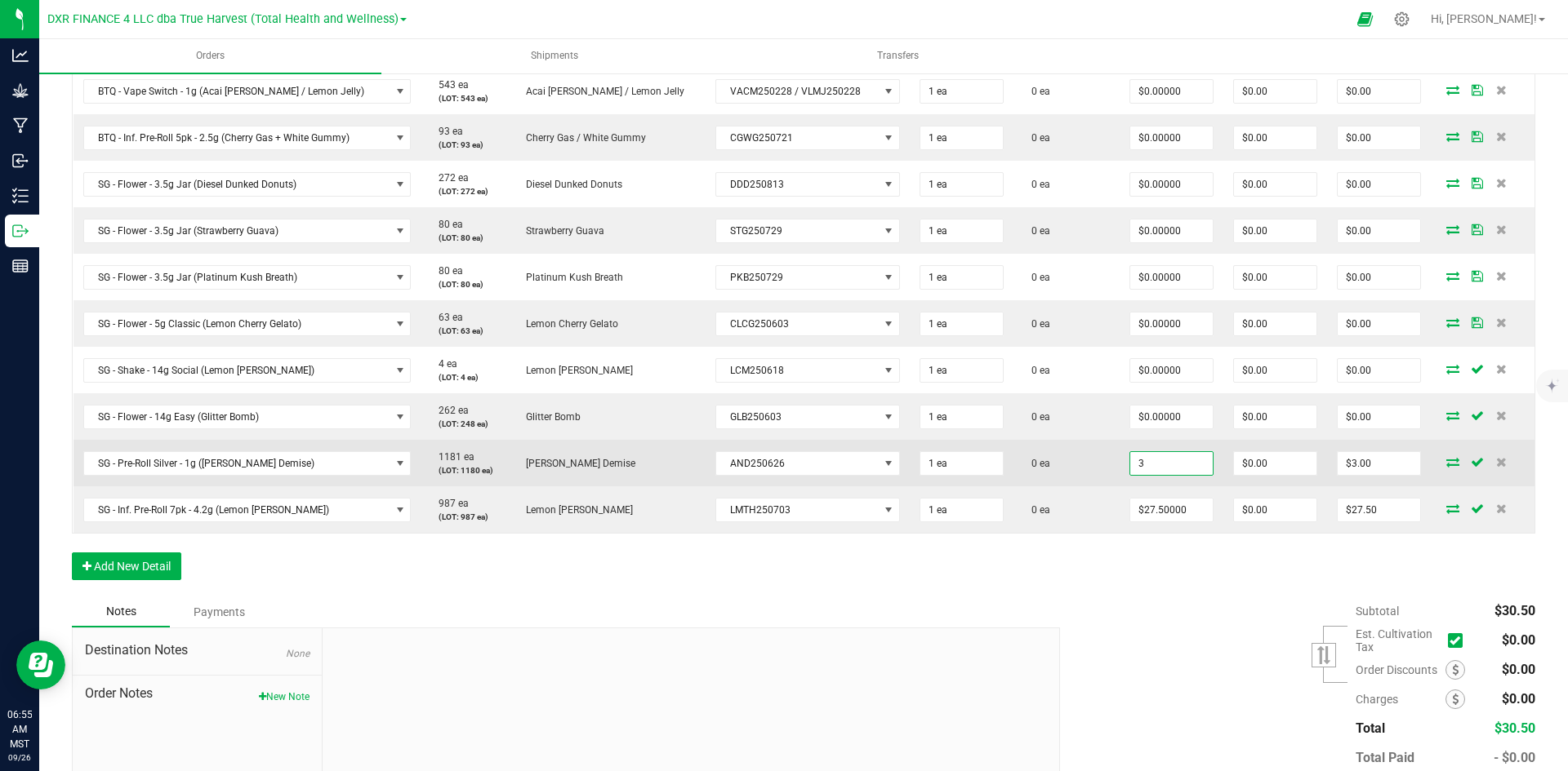
click at [1161, 460] on input "3" at bounding box center [1171, 463] width 83 height 23
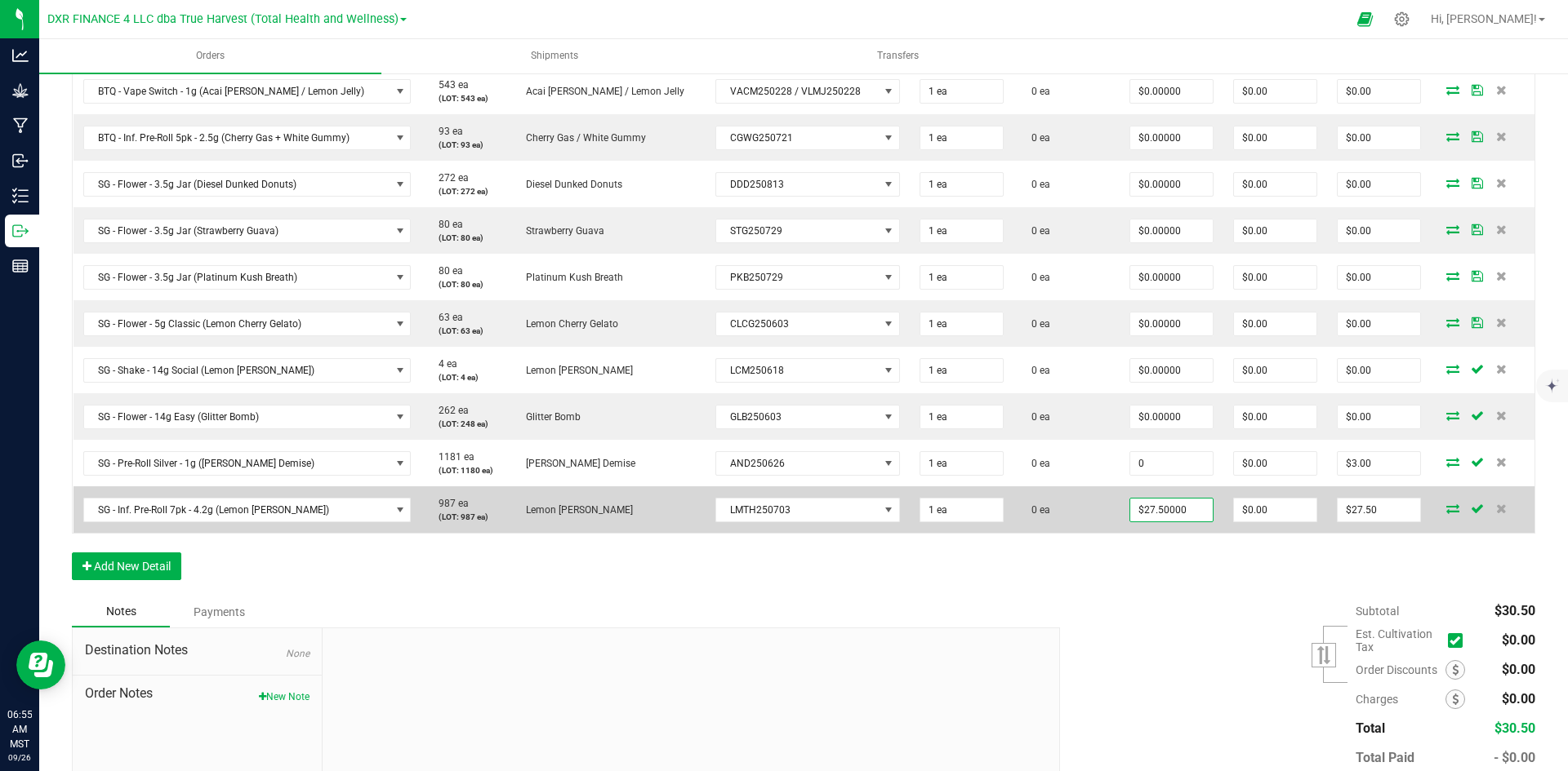
type input "$0.00000"
type input "$0.00"
click at [1134, 512] on input "27.5" at bounding box center [1171, 510] width 83 height 23
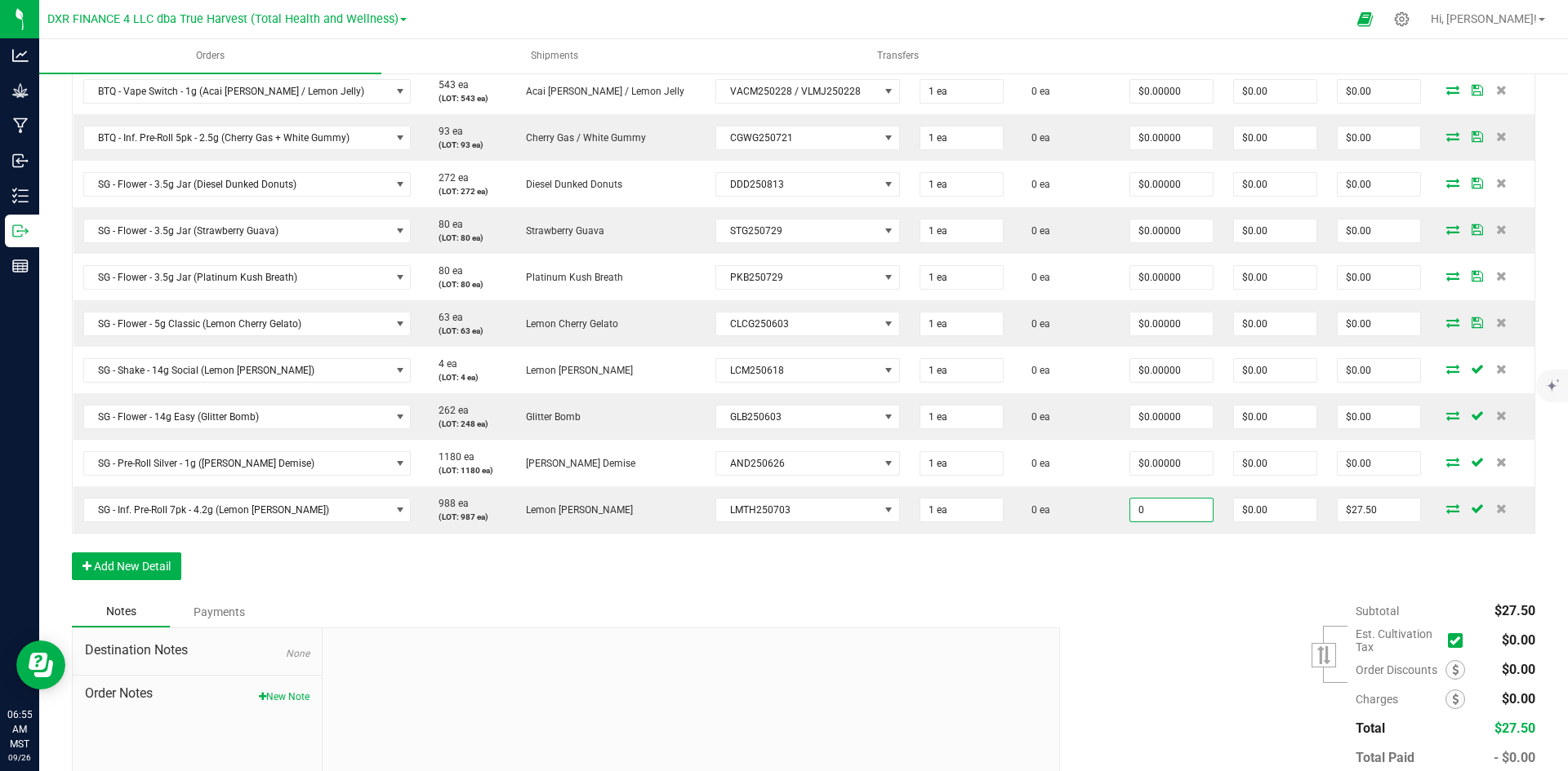
type input "$0.00000"
type input "$0.00"
click at [1091, 643] on div "Subtotal $27.50 Est. Cultivation Tax" at bounding box center [1290, 700] width 487 height 206
click at [169, 554] on button "Add New Detail" at bounding box center [127, 567] width 110 height 28
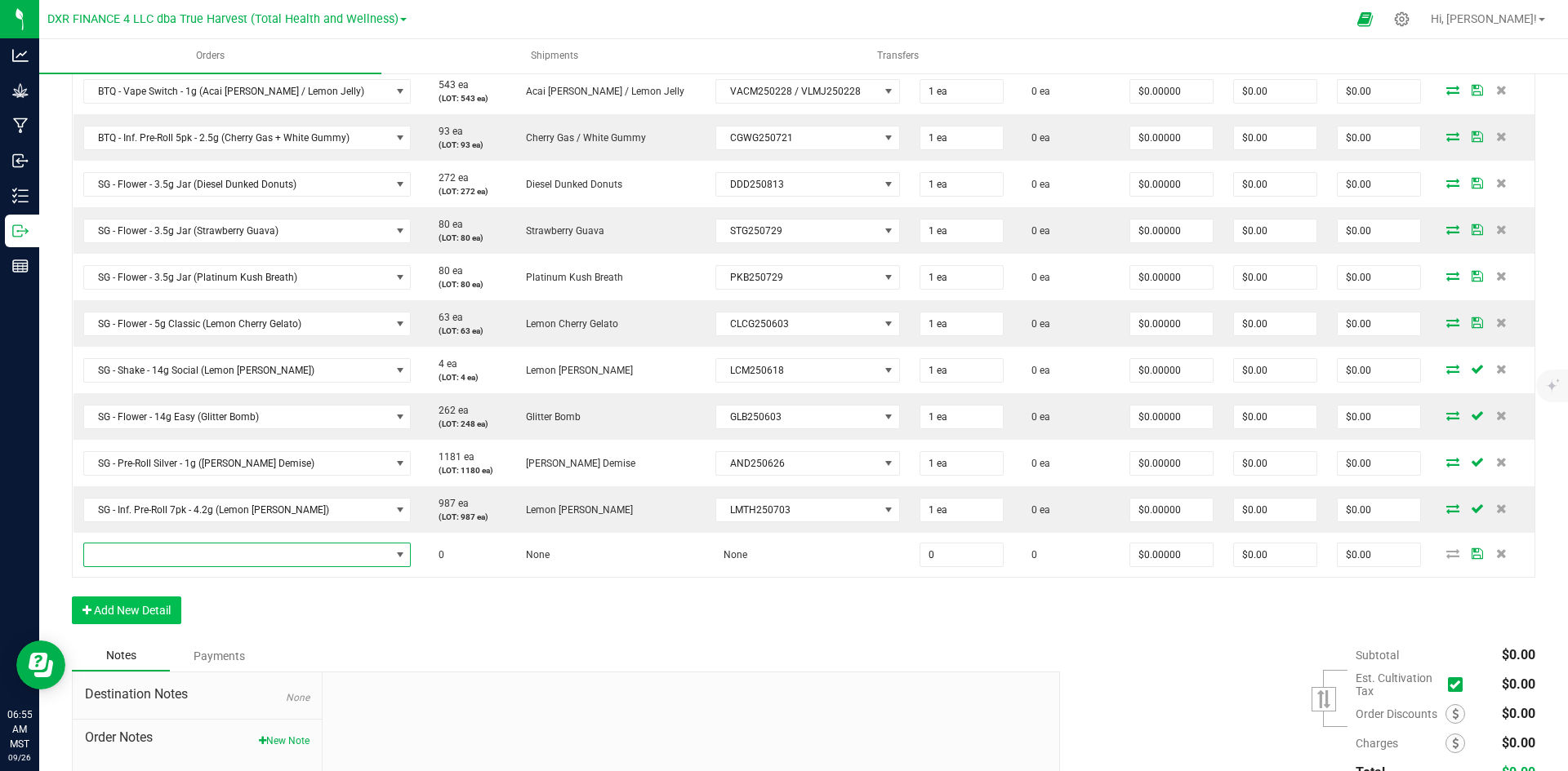
click at [169, 554] on span "NO DATA FOUND" at bounding box center [237, 554] width 306 height 23
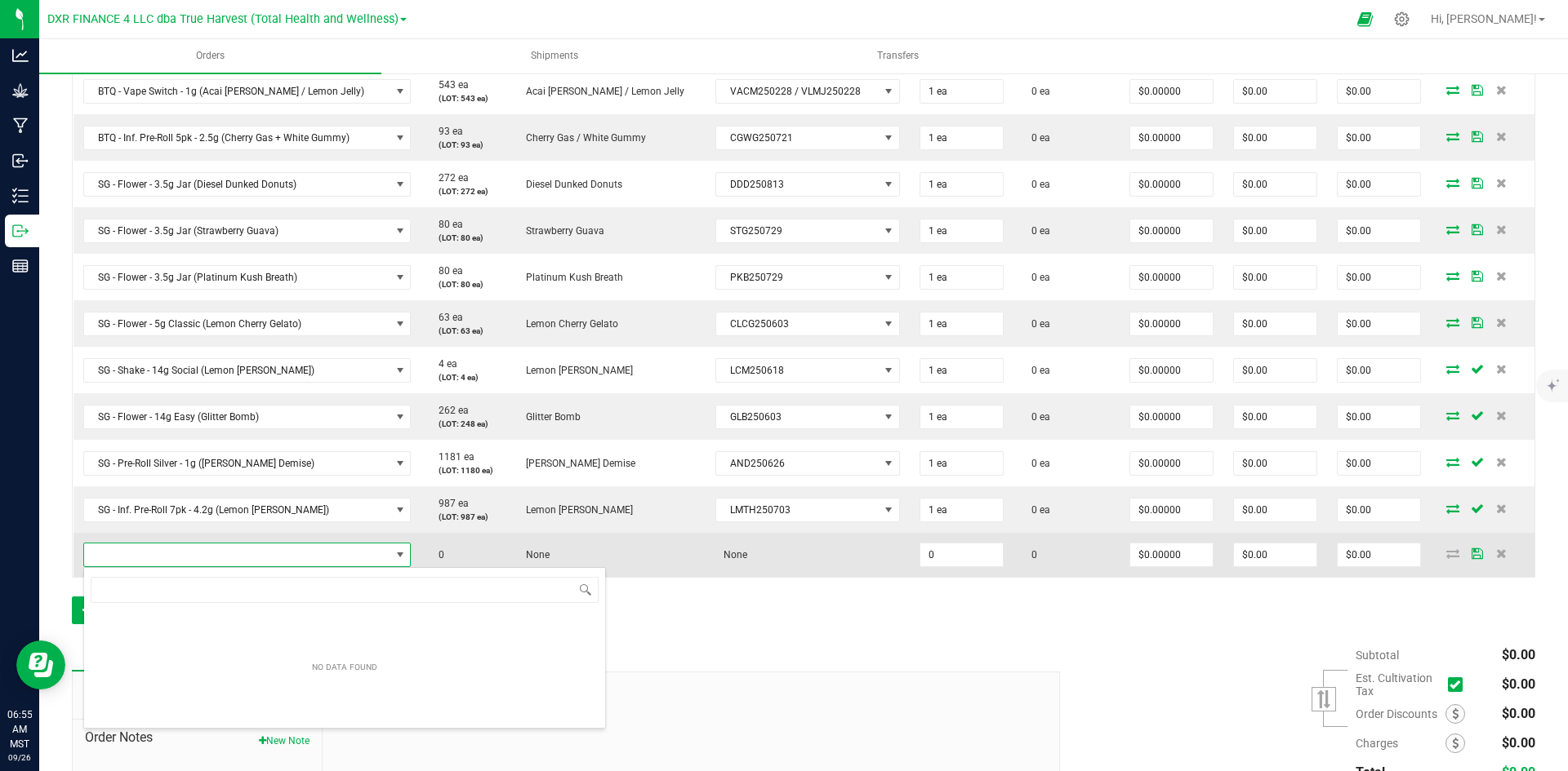
scroll to position [81586, 81322]
type input "SG - Pre-Roll - 1g"
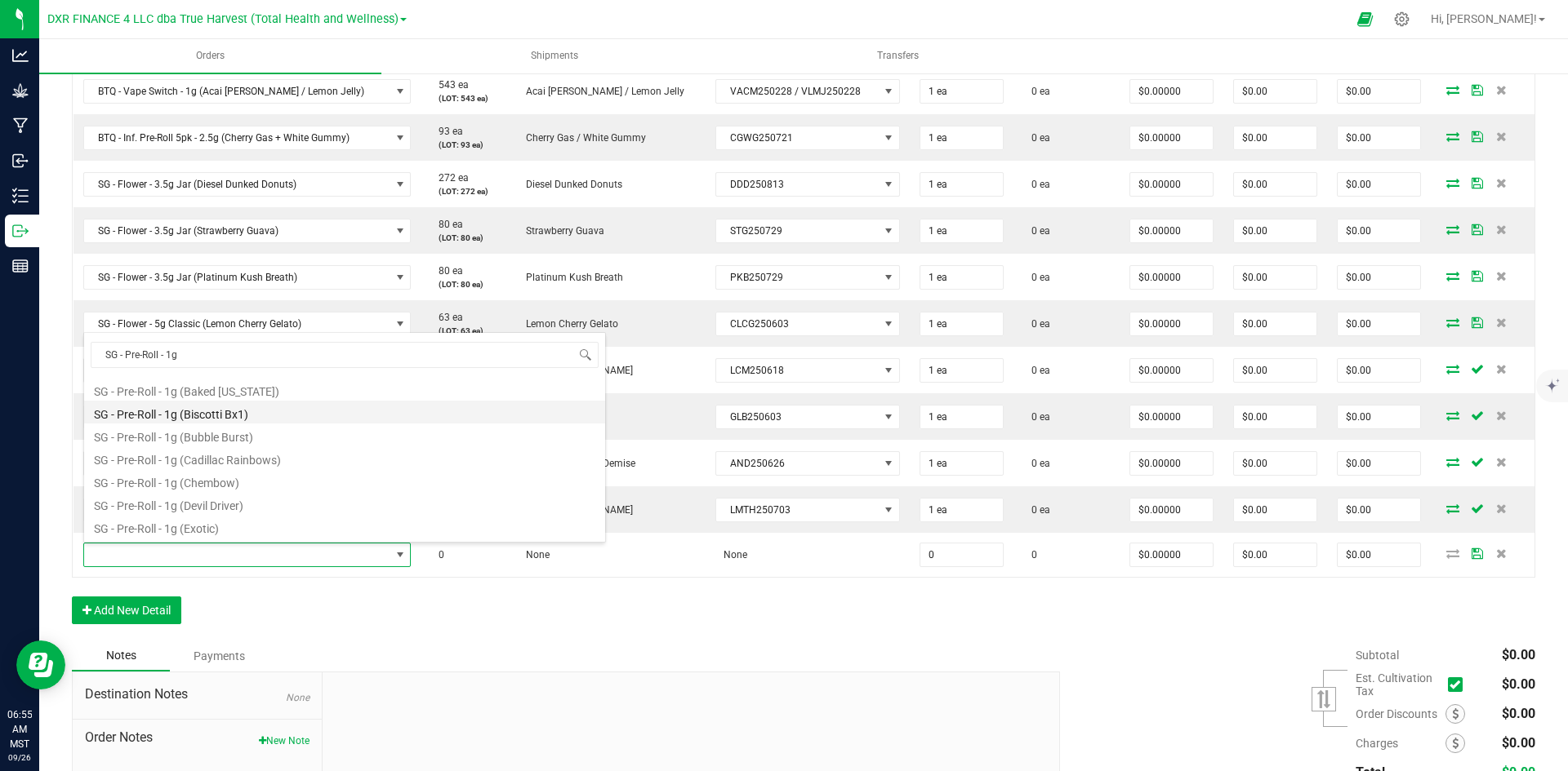
scroll to position [82, 0]
click at [254, 384] on li "SG - Pre-Roll - 1g (Biscotti Bx1)" at bounding box center [344, 374] width 521 height 23
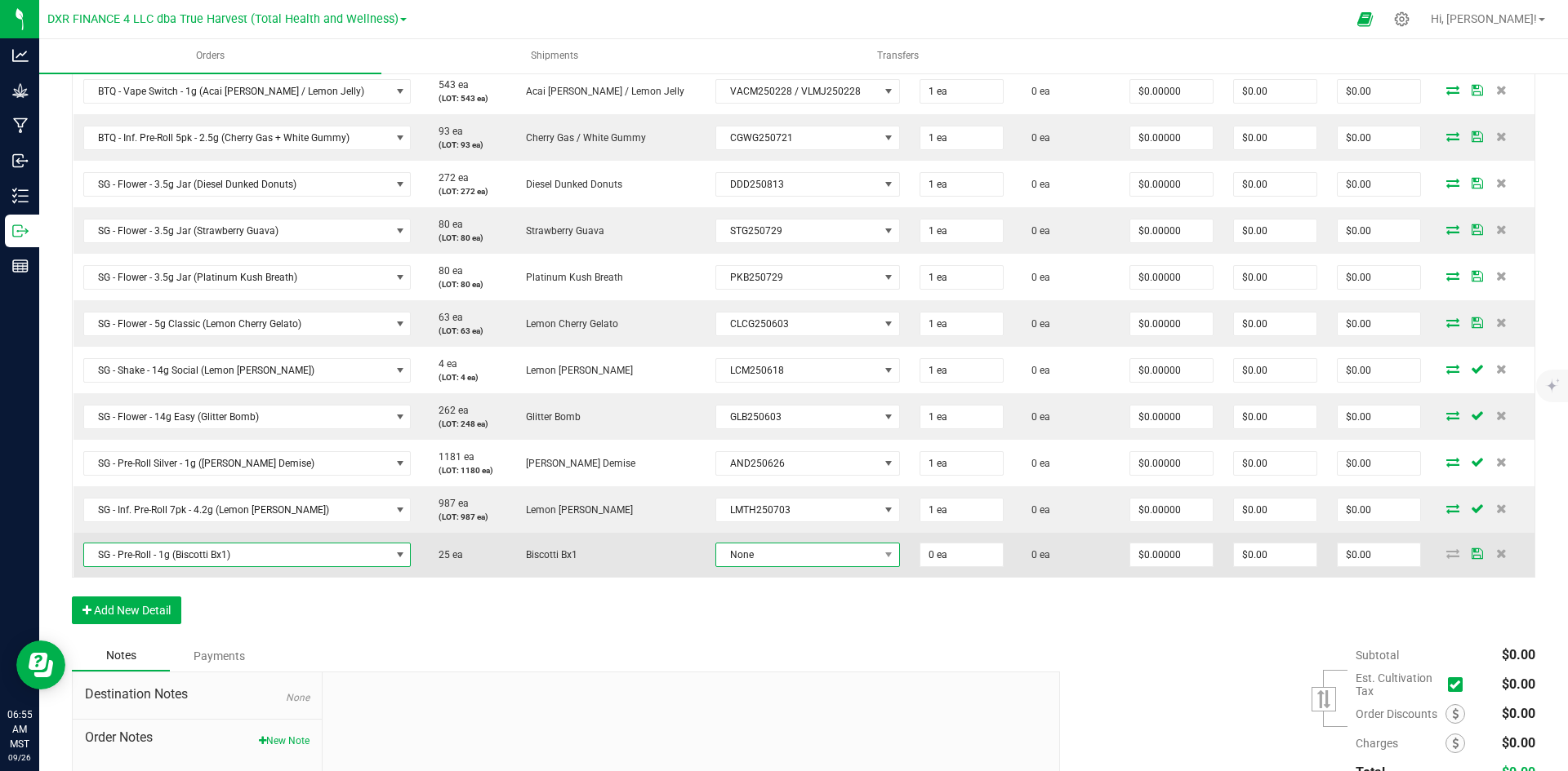
click at [719, 557] on span "None" at bounding box center [797, 554] width 162 height 23
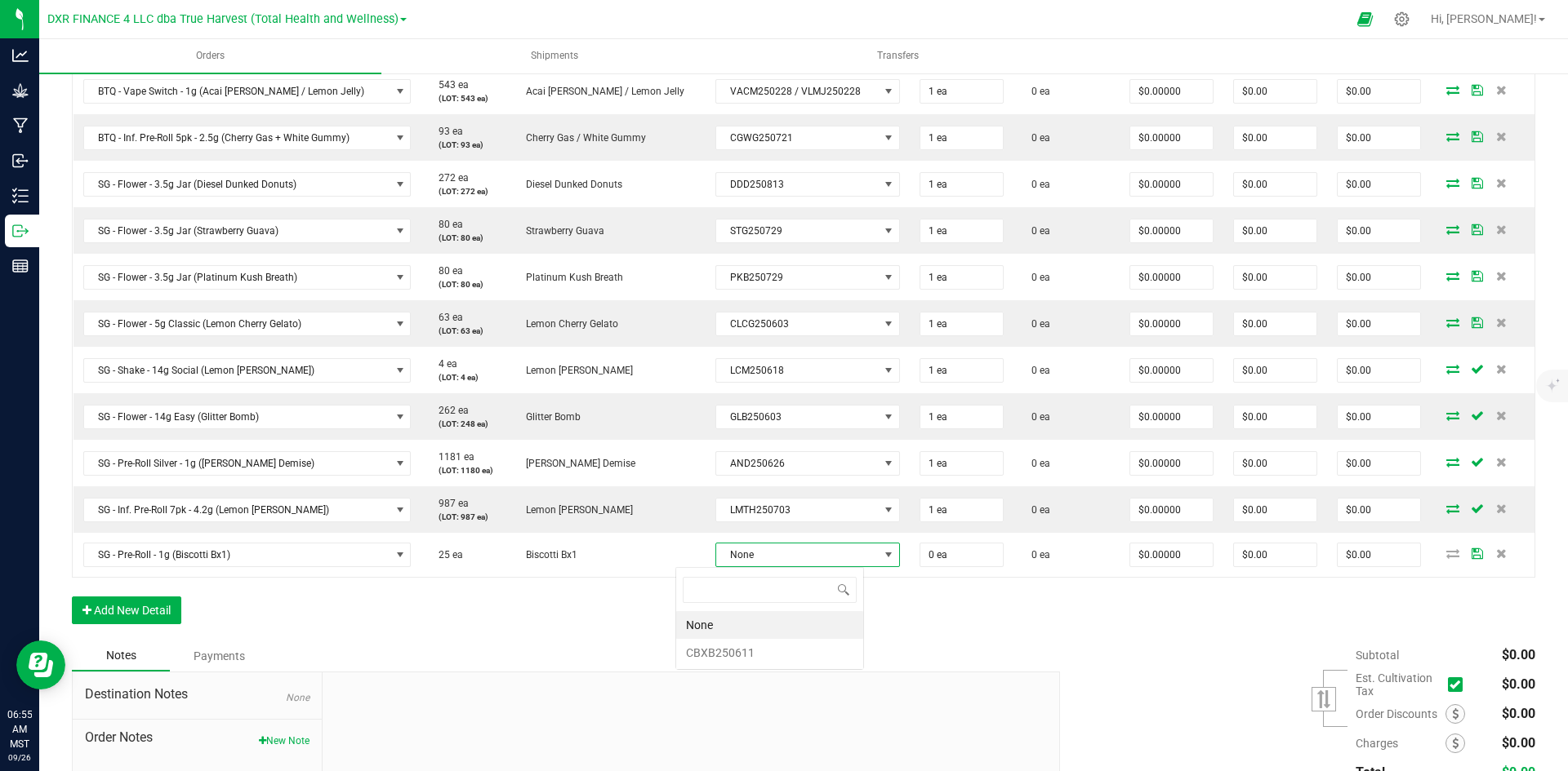
scroll to position [24, 190]
drag, startPoint x: 745, startPoint y: 657, endPoint x: 875, endPoint y: 597, distance: 143.2
click at [743, 657] on li "CBXB250611" at bounding box center [769, 653] width 187 height 28
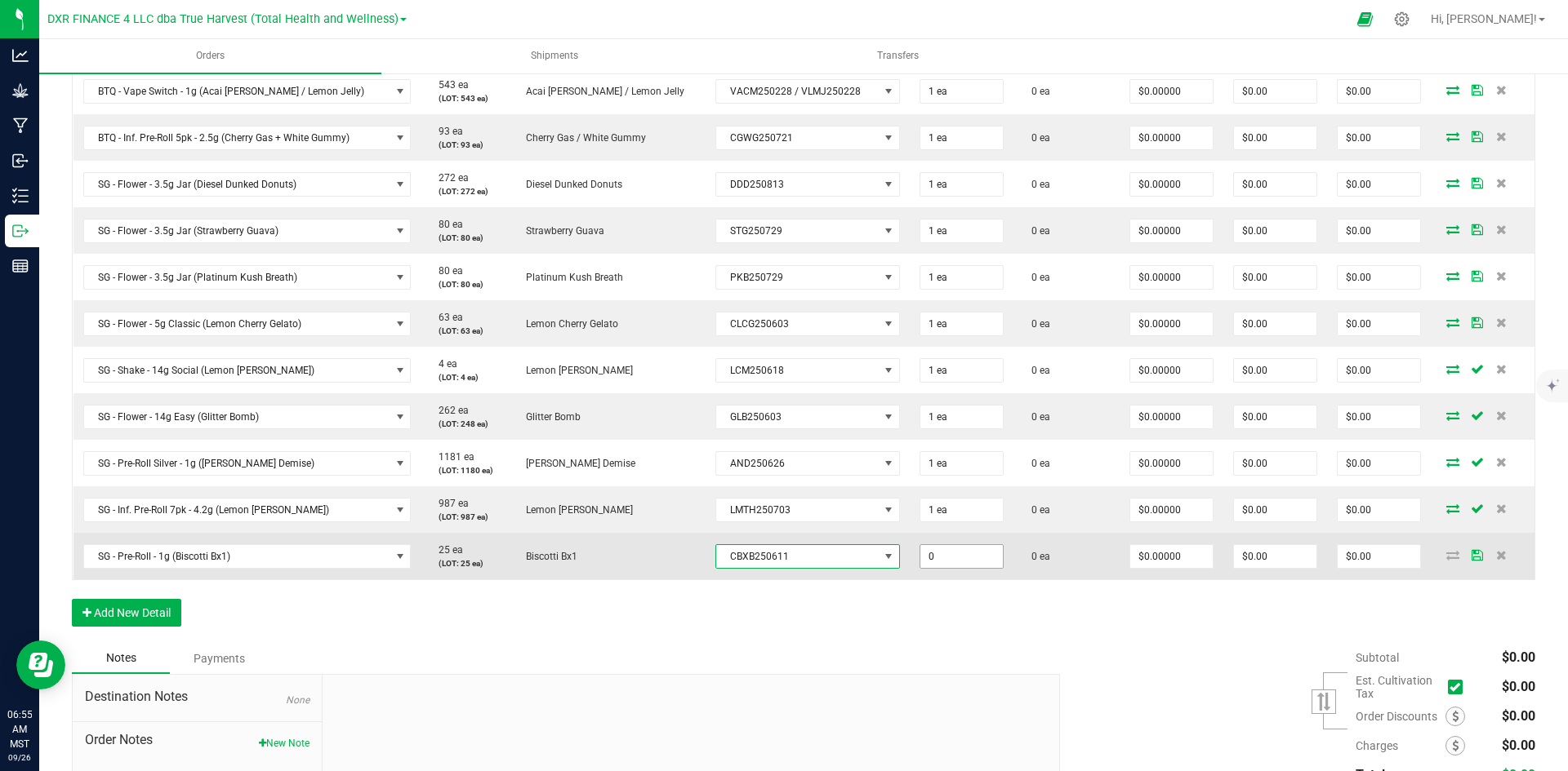
click at [921, 565] on input "0" at bounding box center [962, 556] width 83 height 23
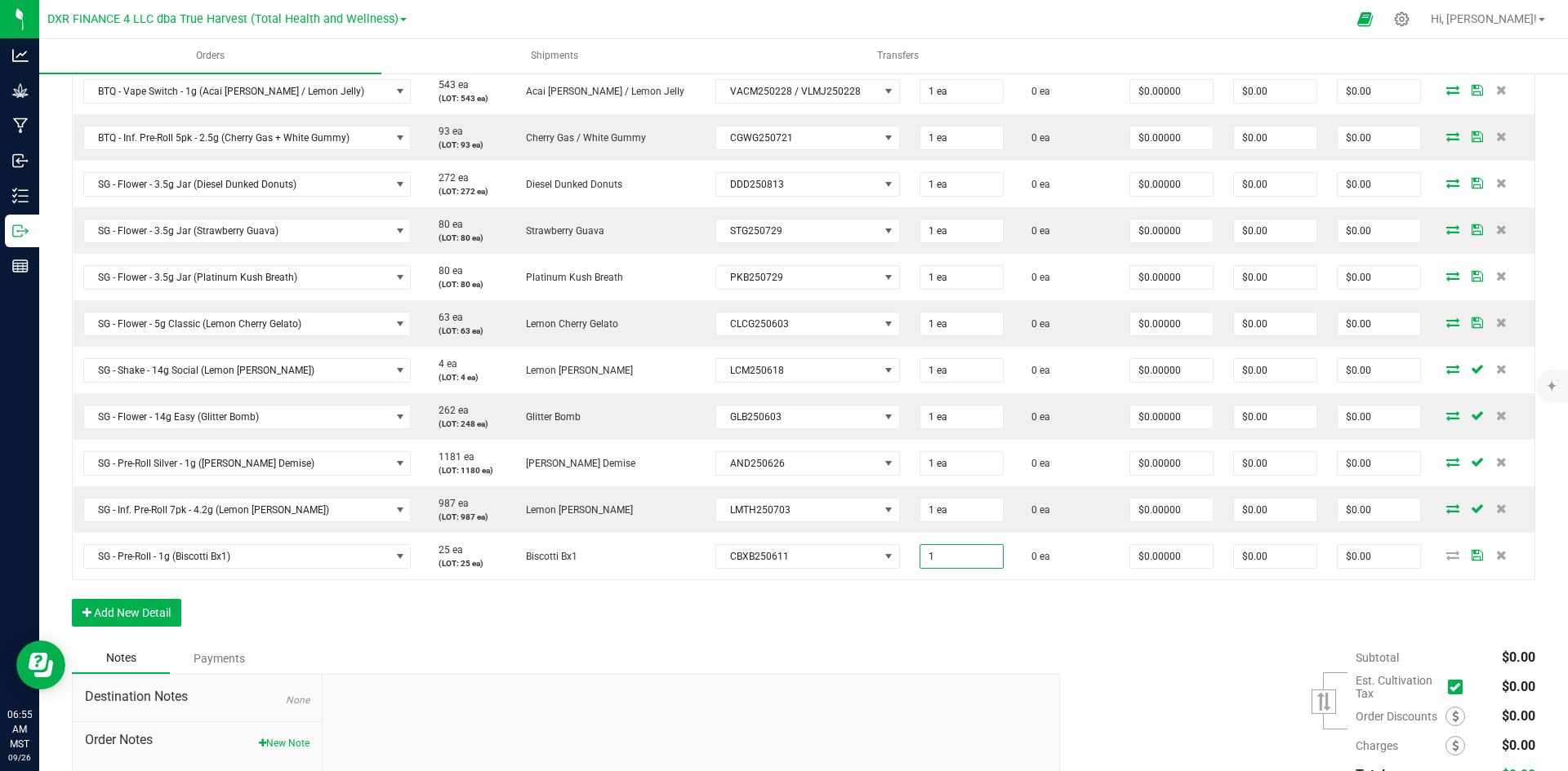
type input "1 ea"
click at [923, 638] on div "Order Details Print All Labels Item Sellable Strain Lot Number Qty Ordered Qty …" at bounding box center [803, 273] width 1463 height 741
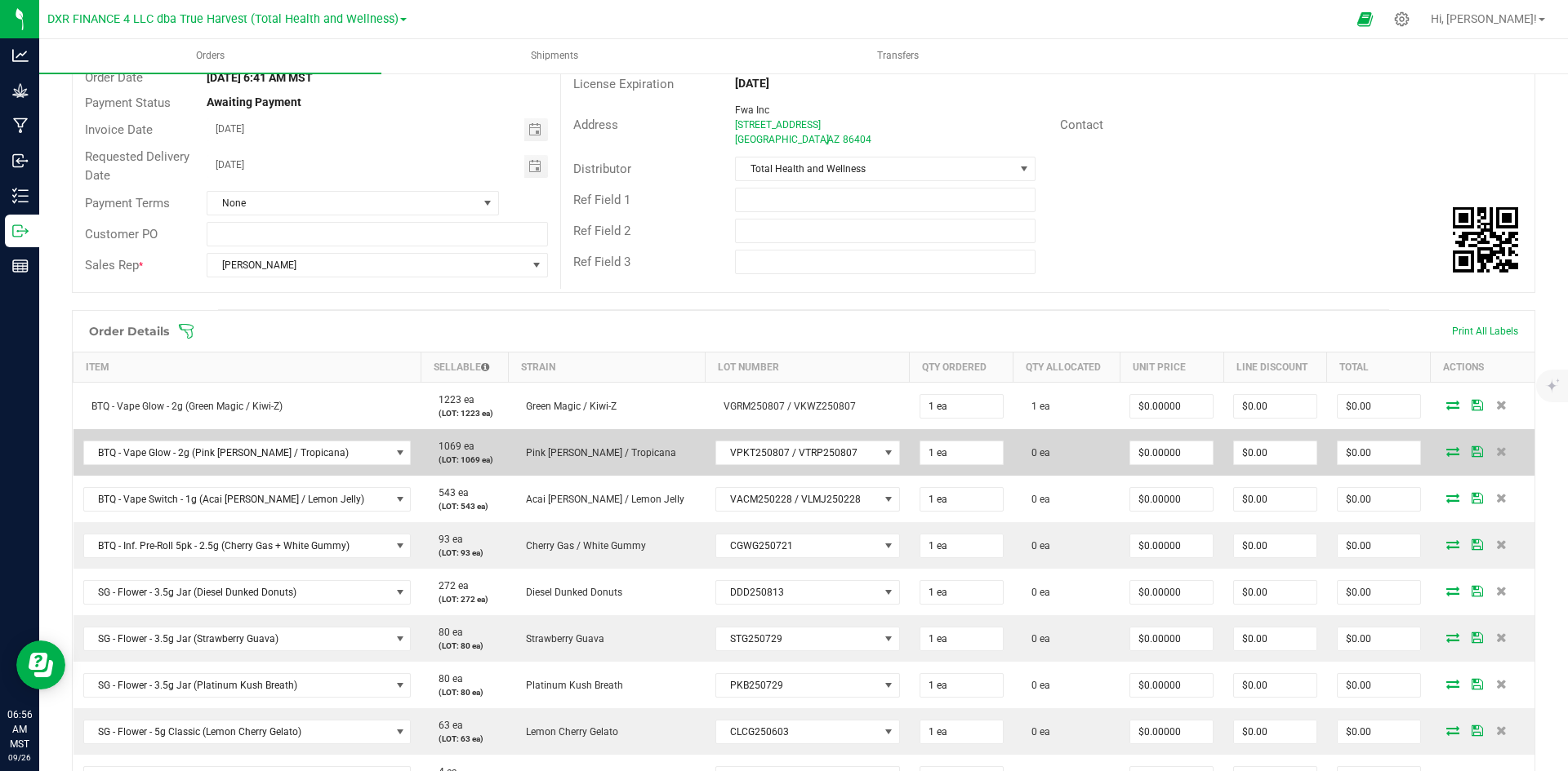
click at [1446, 449] on icon at bounding box center [1453, 451] width 13 height 9
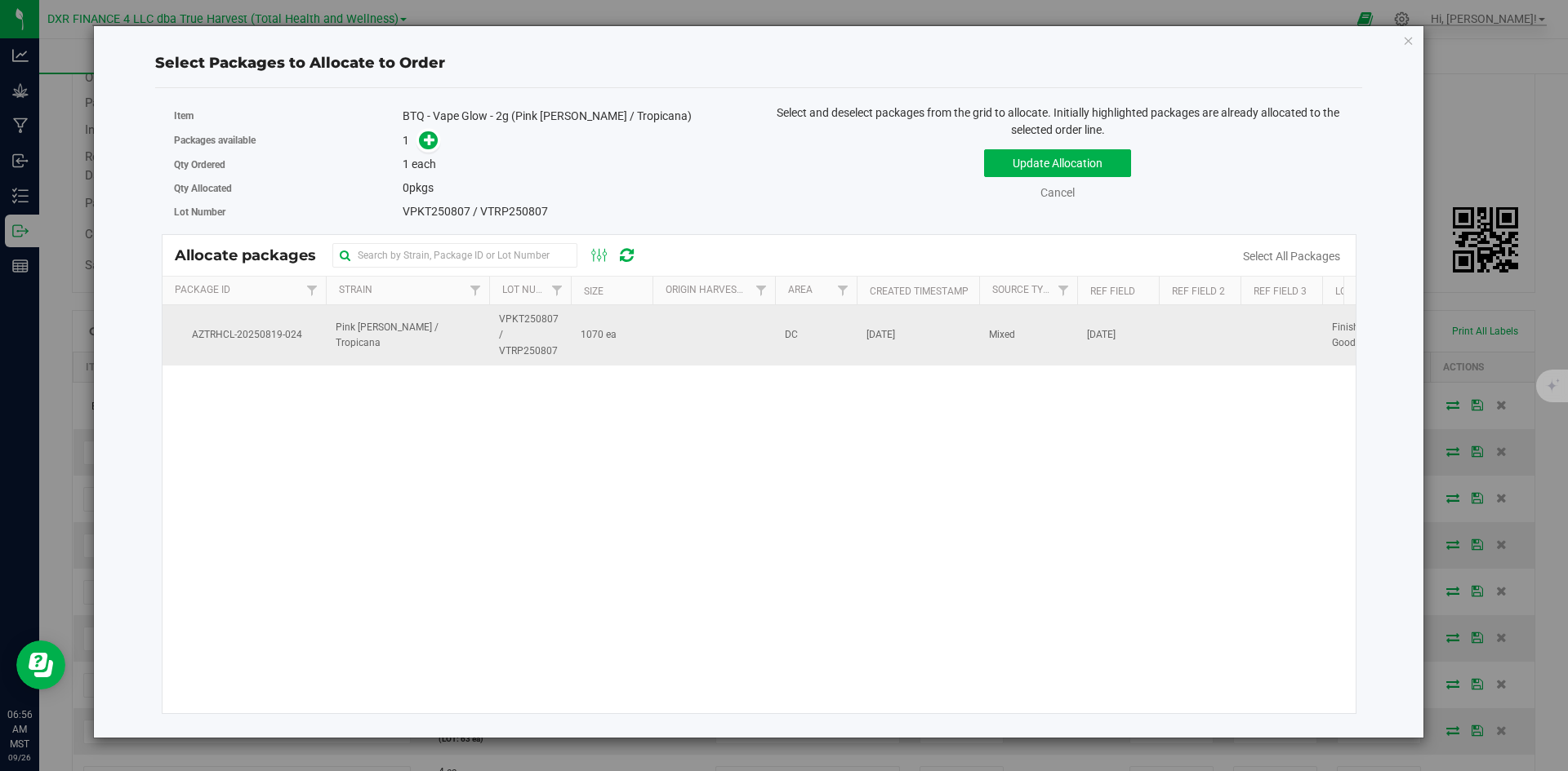
click at [505, 365] on td "VPKT250807 / VTRP250807" at bounding box center [529, 335] width 82 height 60
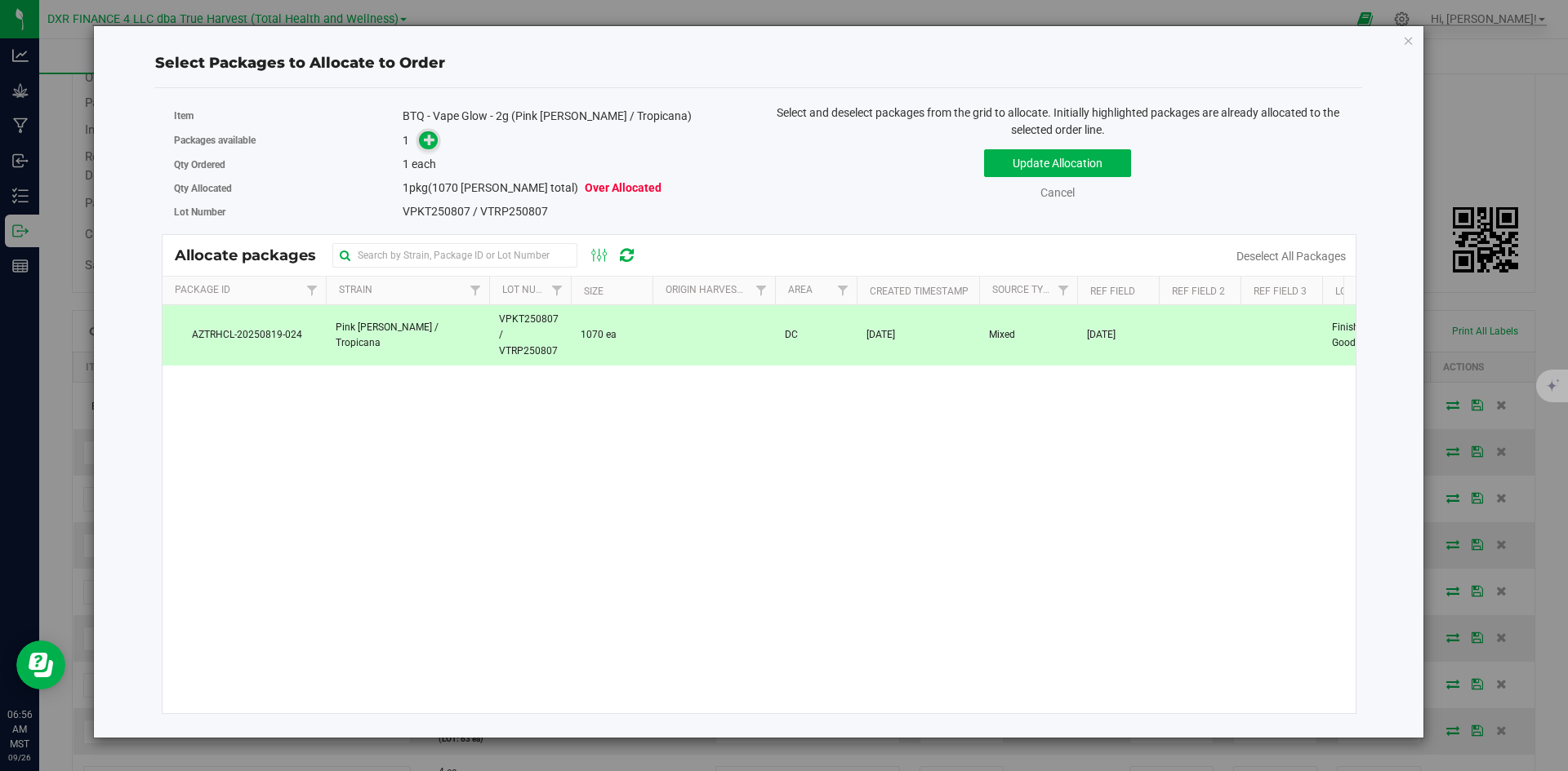
click at [429, 141] on icon at bounding box center [430, 140] width 11 height 11
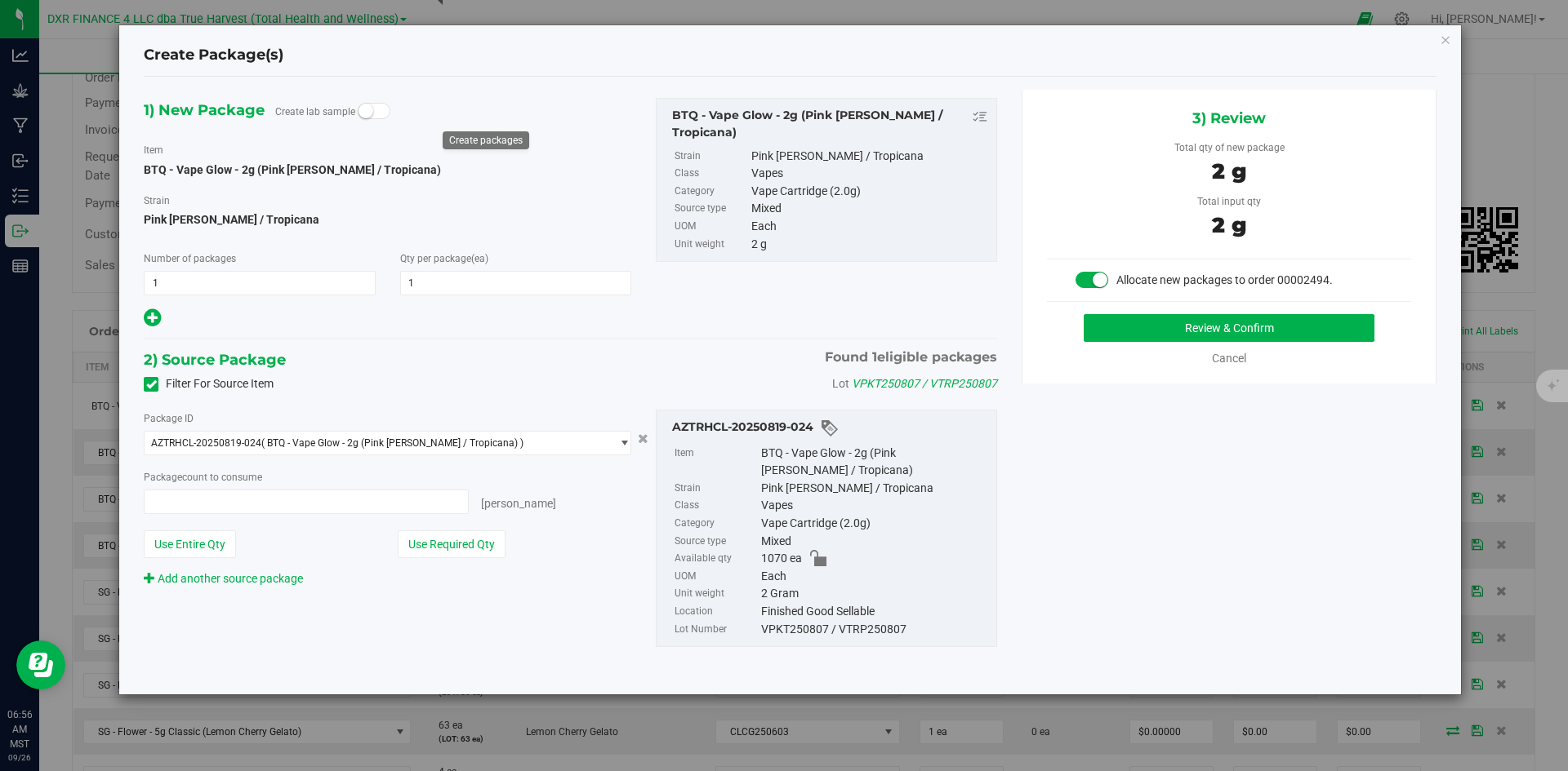
type input "1 ea"
click at [1131, 320] on button "Review & Confirm" at bounding box center [1229, 328] width 291 height 28
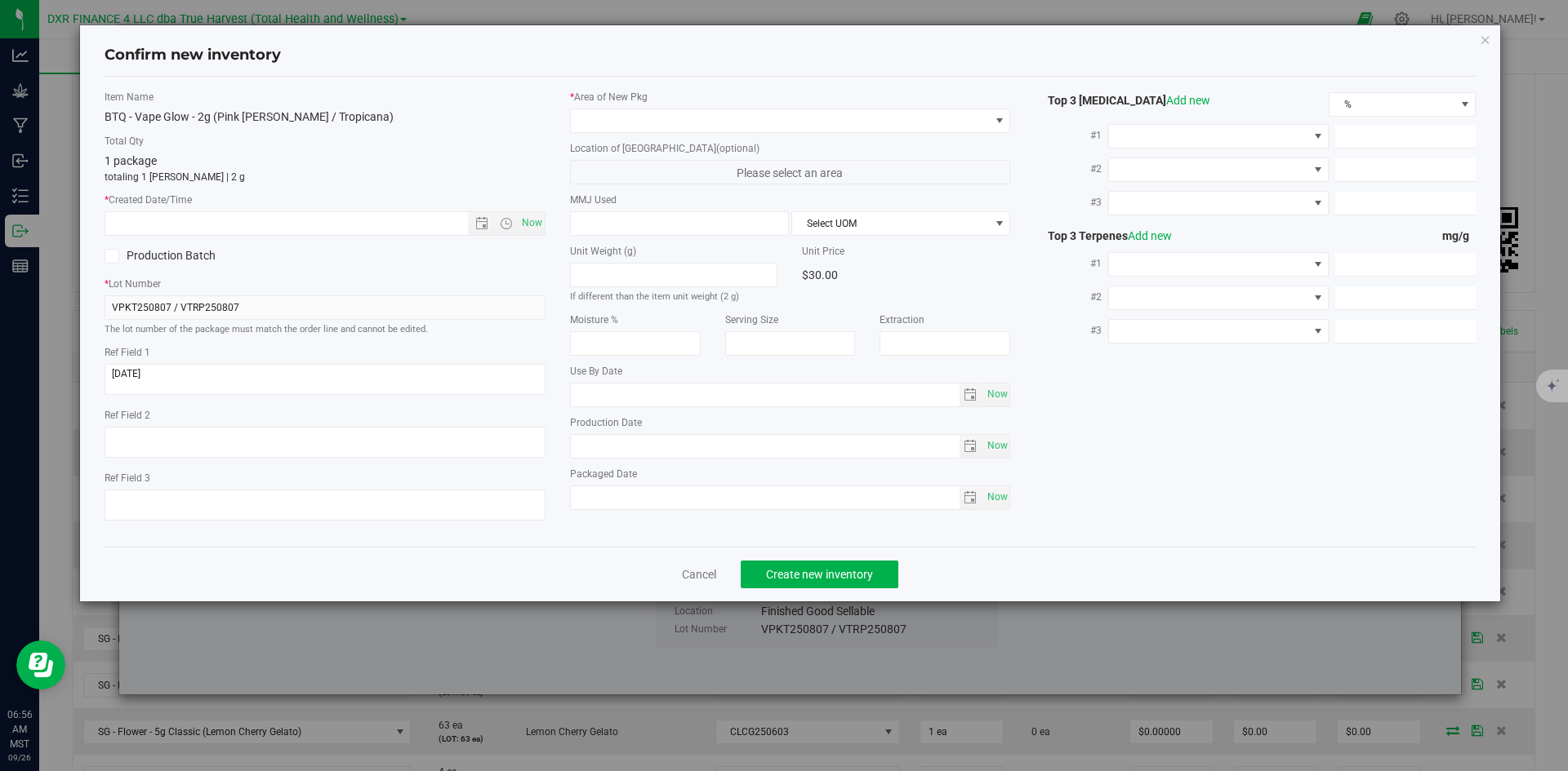
click at [403, 361] on div "Ref Field 1" at bounding box center [325, 372] width 441 height 54
click at [405, 377] on textarea at bounding box center [325, 379] width 441 height 31
click at [403, 237] on div "Item Name BTQ - Vape Glow - 2g (Pink Tangie / Tropicana) Total Qty 1 package to…" at bounding box center [325, 311] width 465 height 444
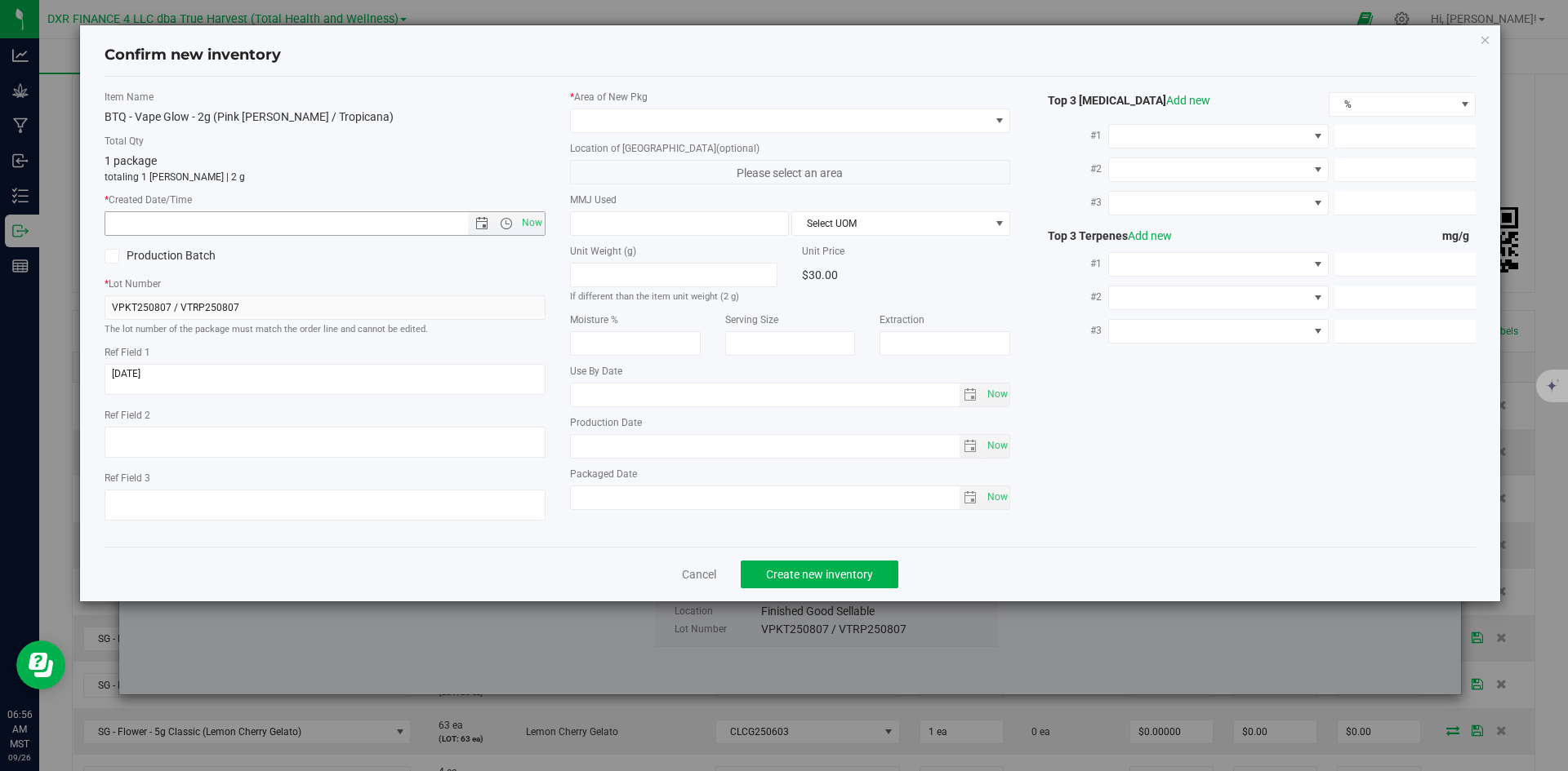
click at [407, 224] on input "text" at bounding box center [300, 223] width 390 height 23
paste input "2025-08-07"
click at [666, 113] on span at bounding box center [780, 121] width 419 height 23
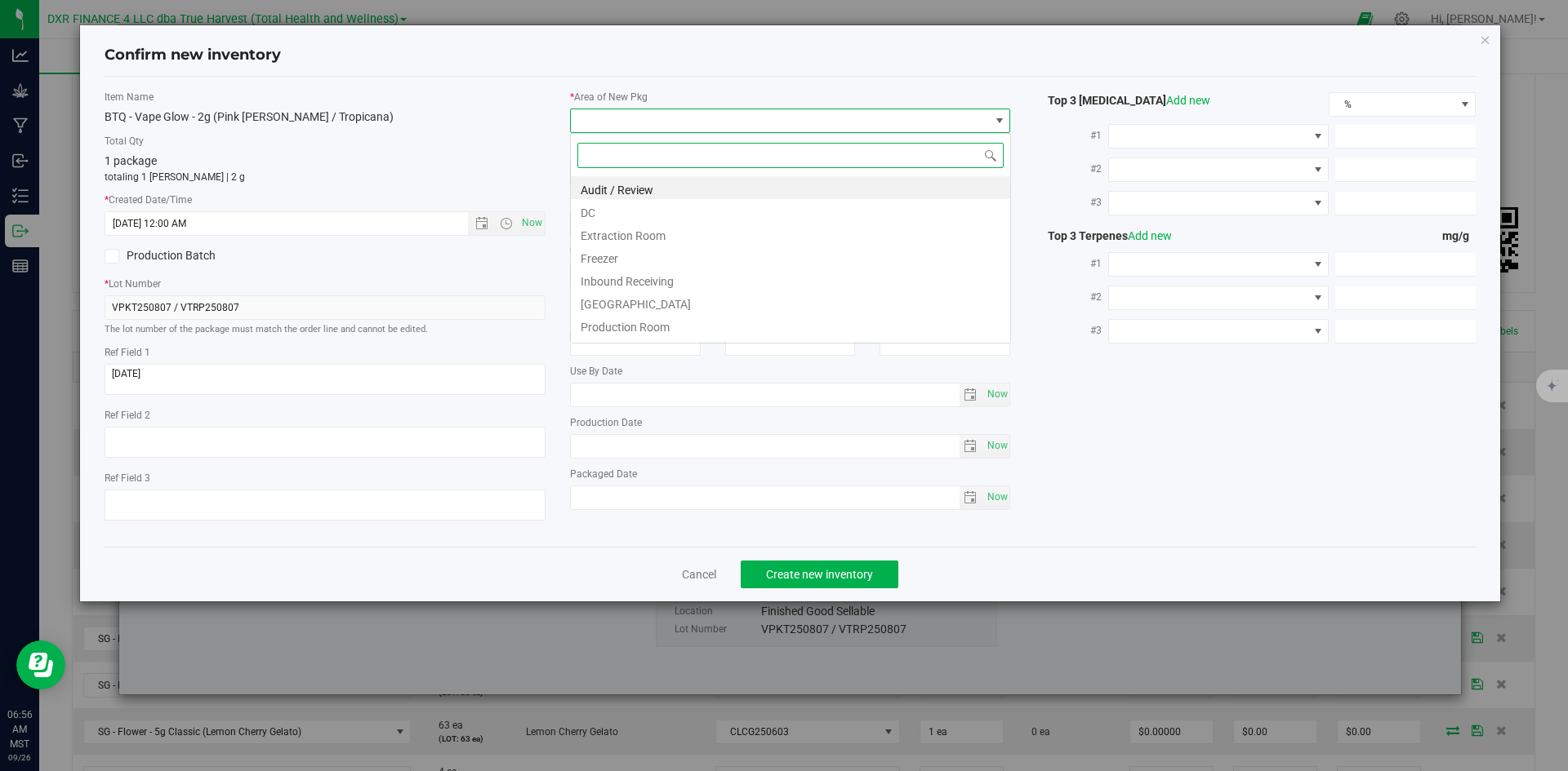
type input "8/7/2025 6:56 AM"
click at [671, 216] on li "DC" at bounding box center [790, 210] width 439 height 23
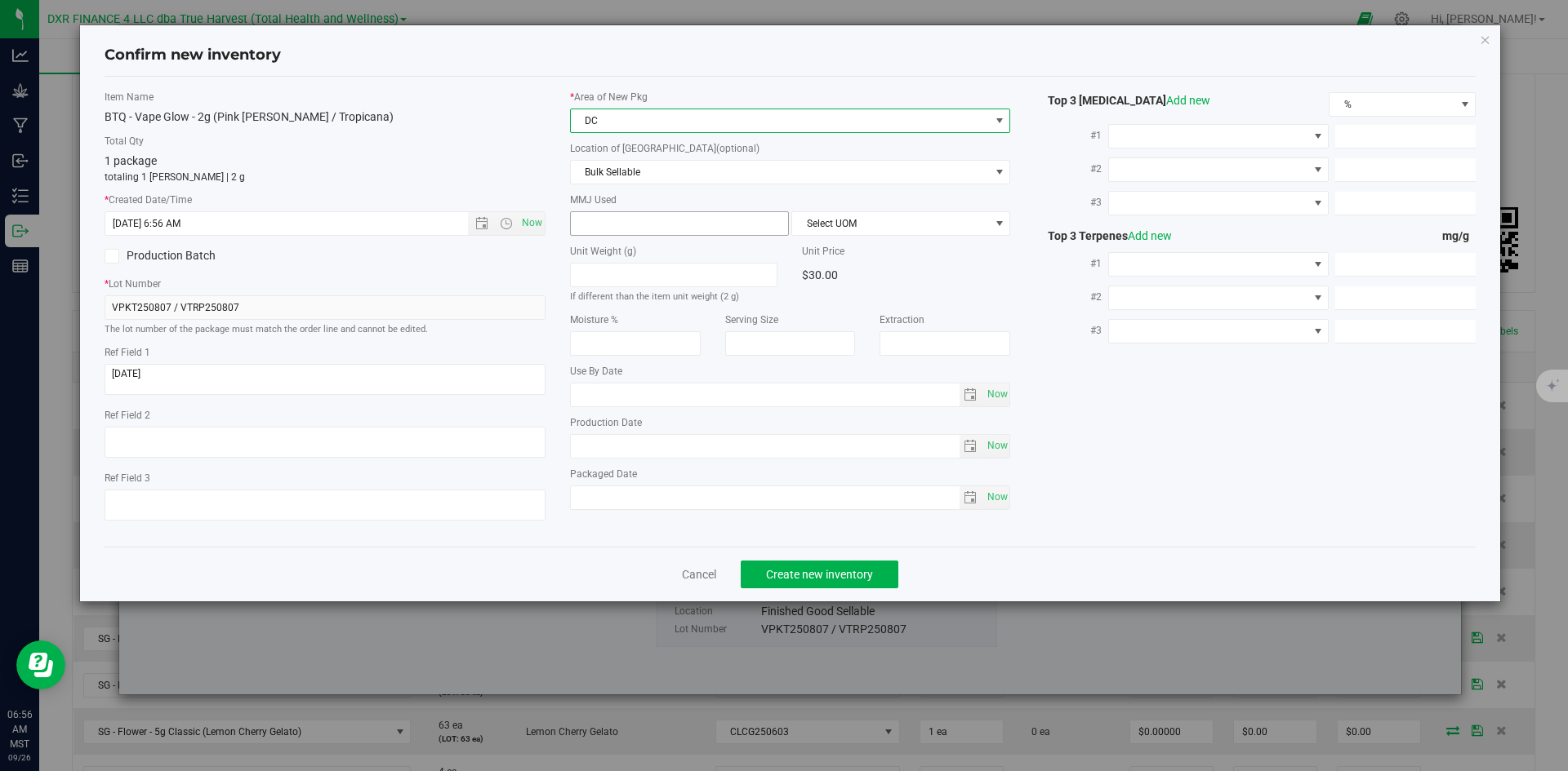
click at [676, 219] on span at bounding box center [678, 223] width 219 height 24
type input "2"
type input "2.0000"
click at [947, 223] on span "Select UOM" at bounding box center [891, 223] width 197 height 23
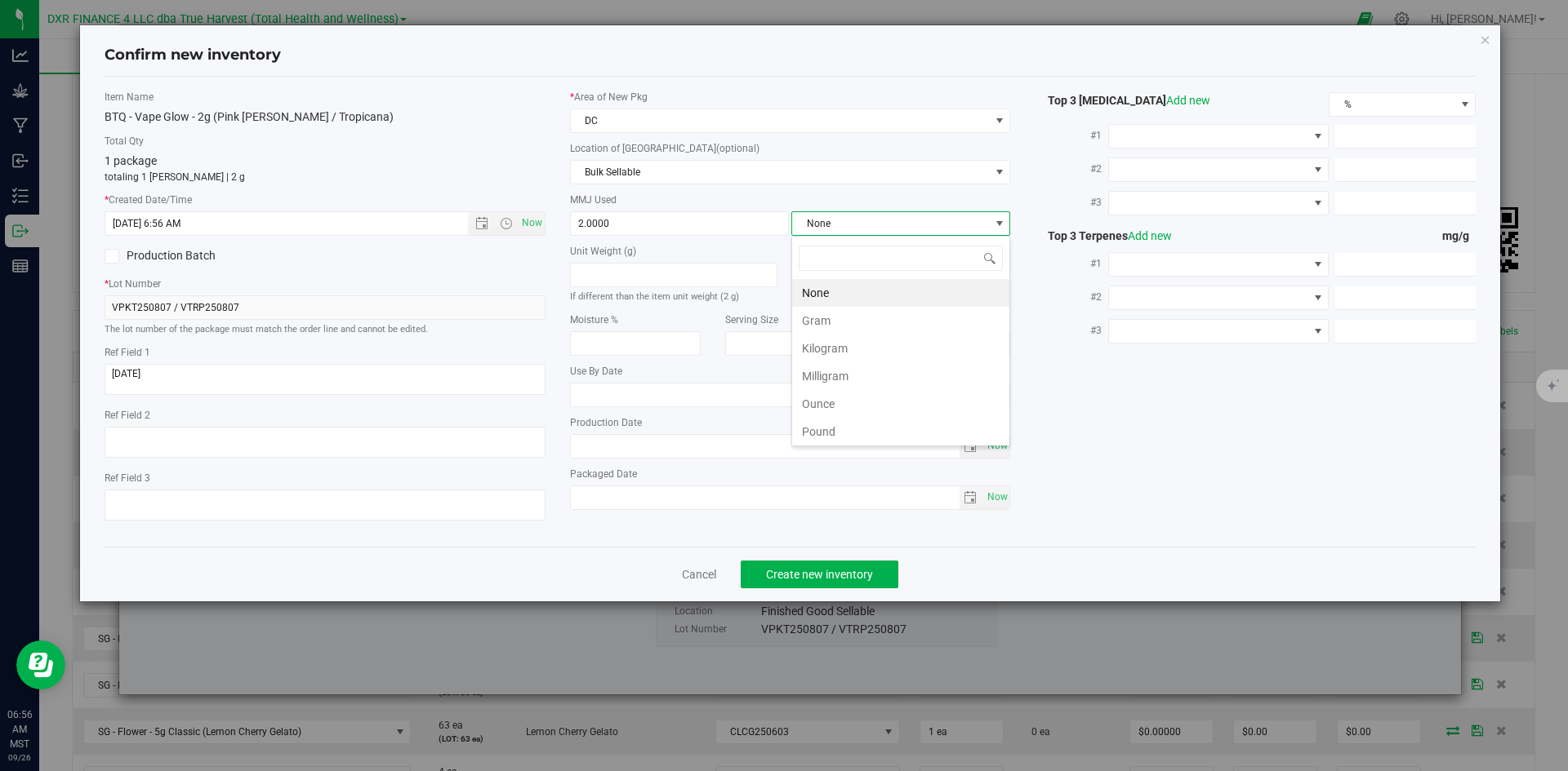
scroll to position [24, 219]
click at [927, 315] on li "Gram" at bounding box center [900, 321] width 217 height 28
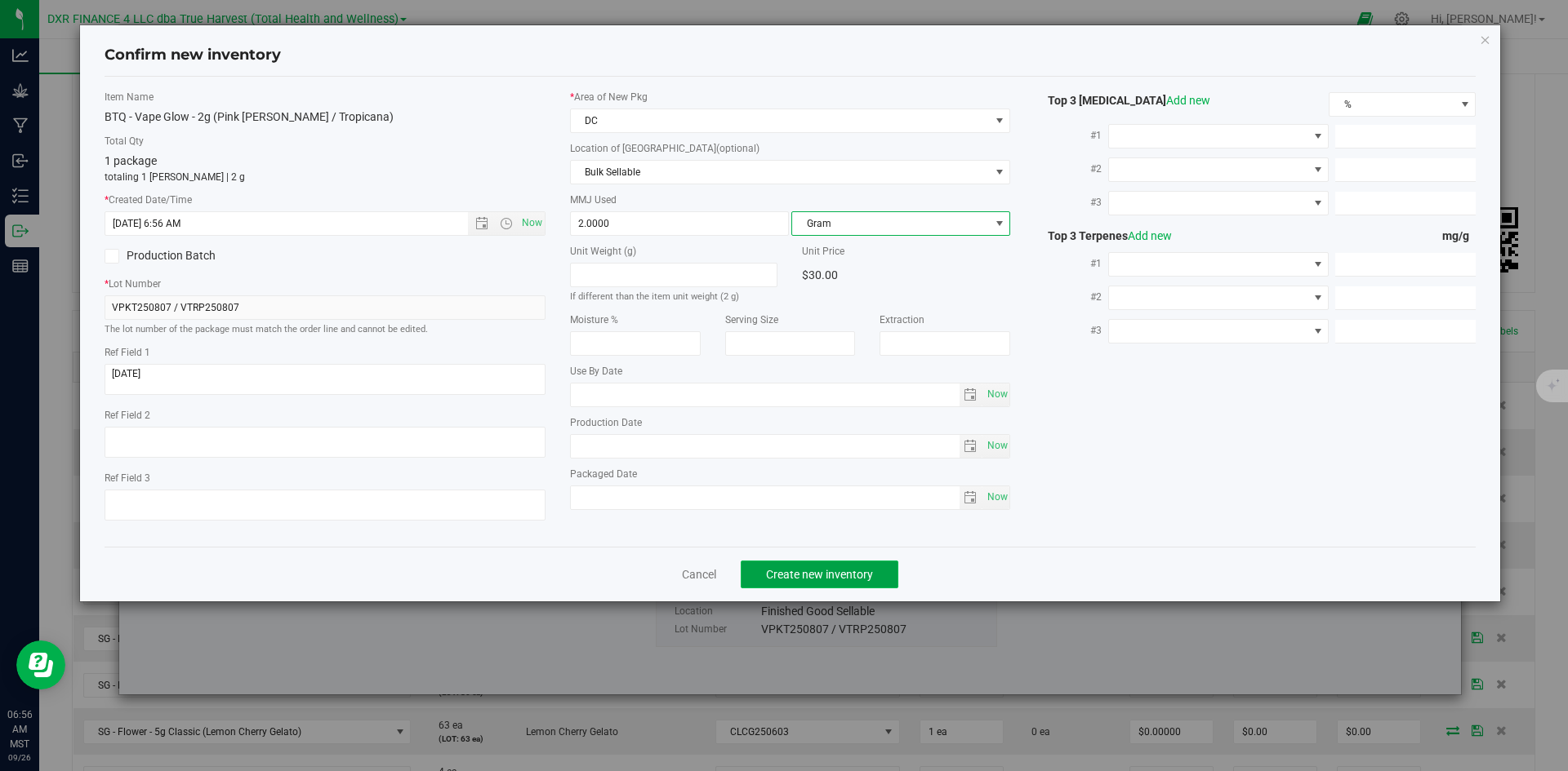
click at [882, 573] on button "Create new inventory" at bounding box center [819, 575] width 158 height 28
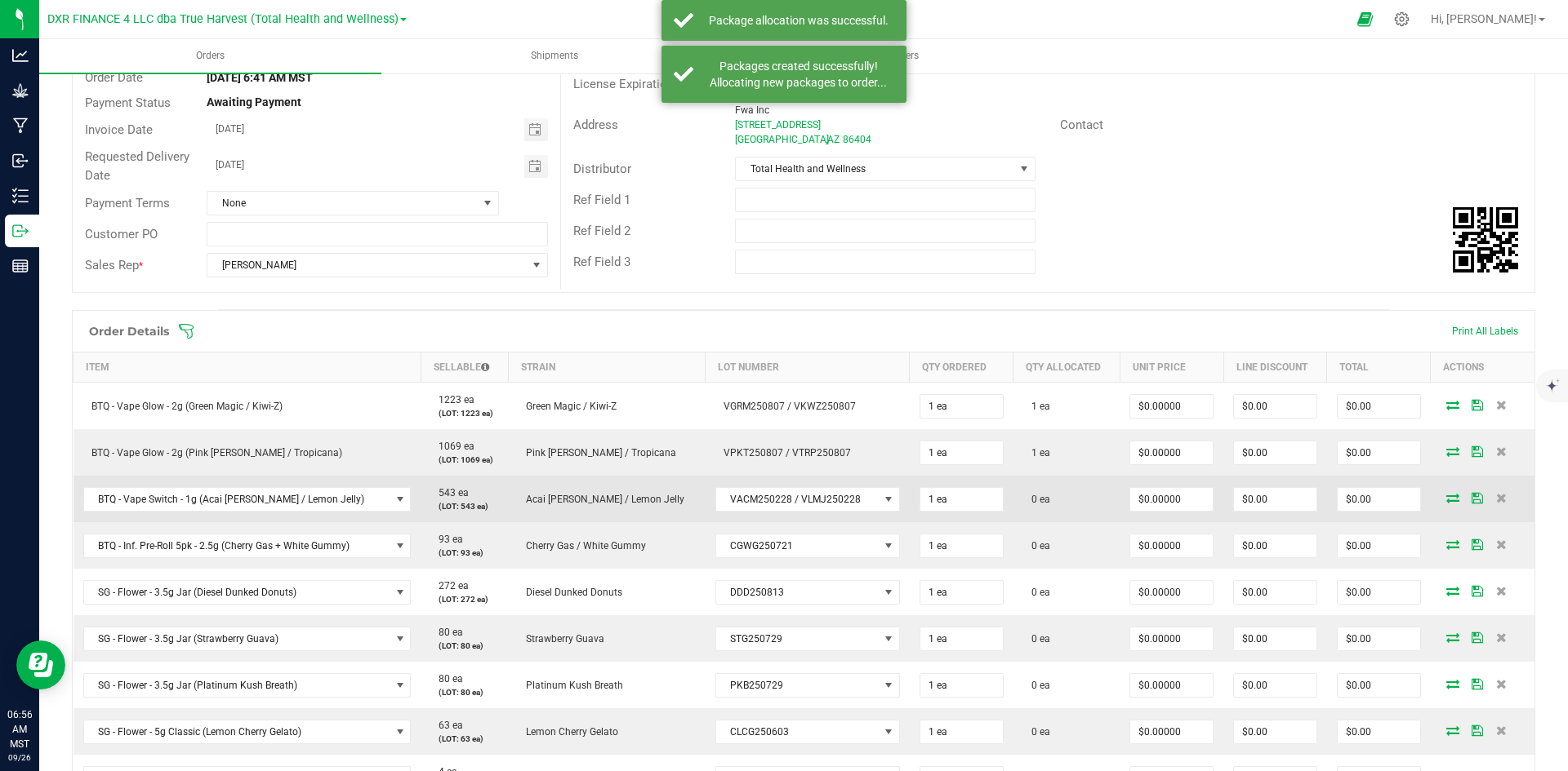
click at [1446, 499] on icon at bounding box center [1453, 498] width 13 height 9
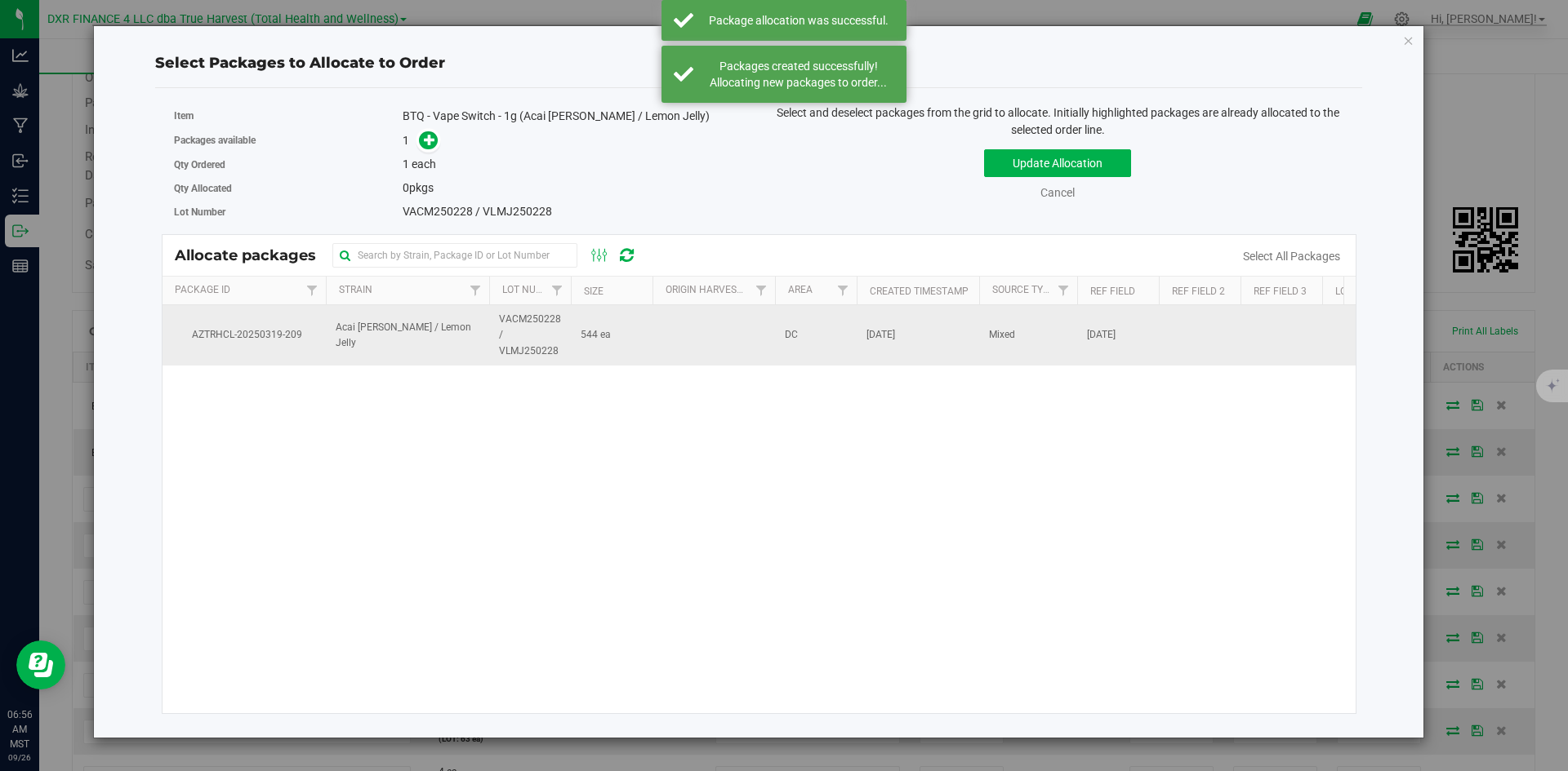
click at [648, 341] on td "544 ea" at bounding box center [611, 335] width 82 height 60
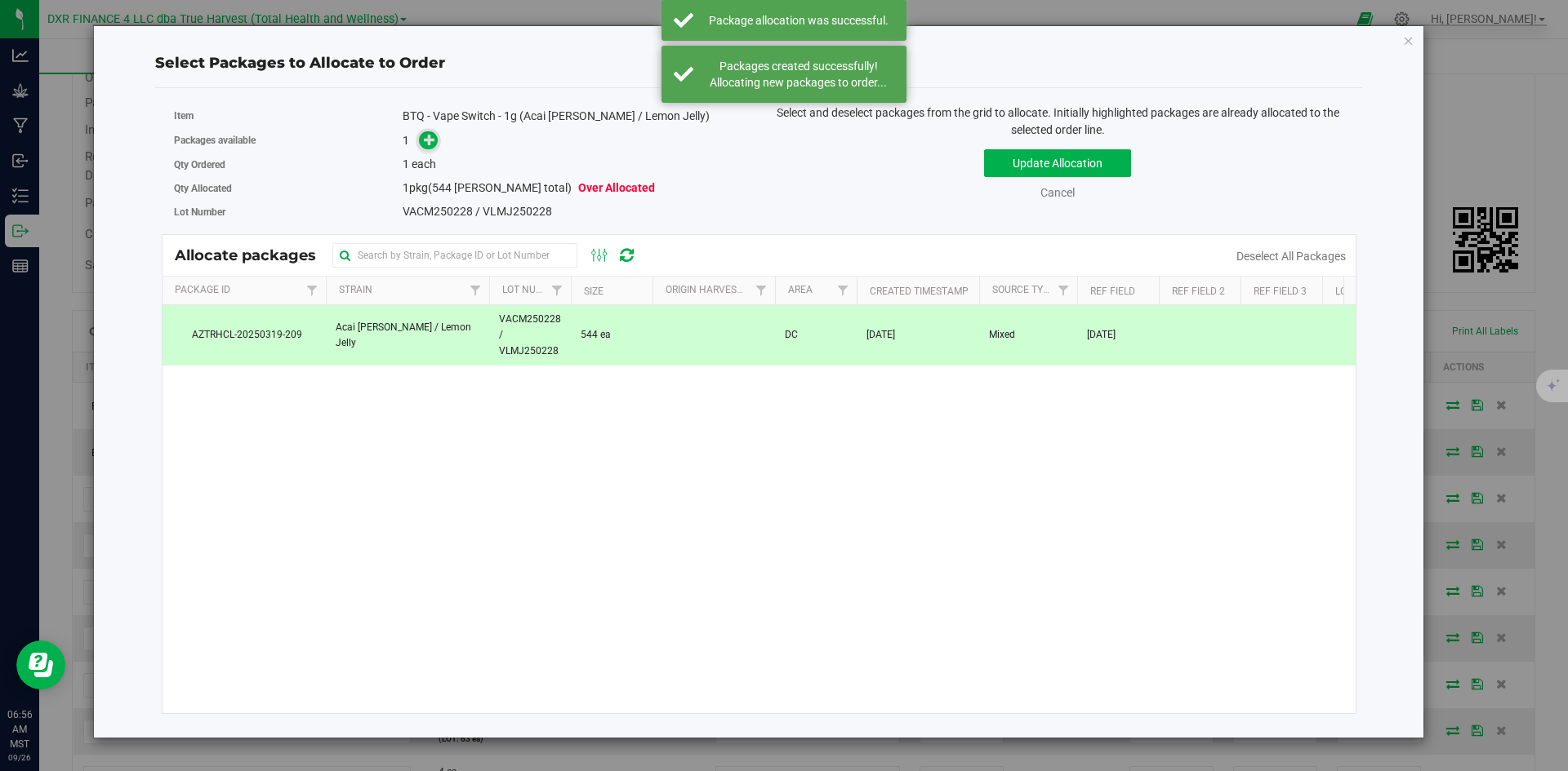
click at [424, 147] on span at bounding box center [428, 141] width 19 height 19
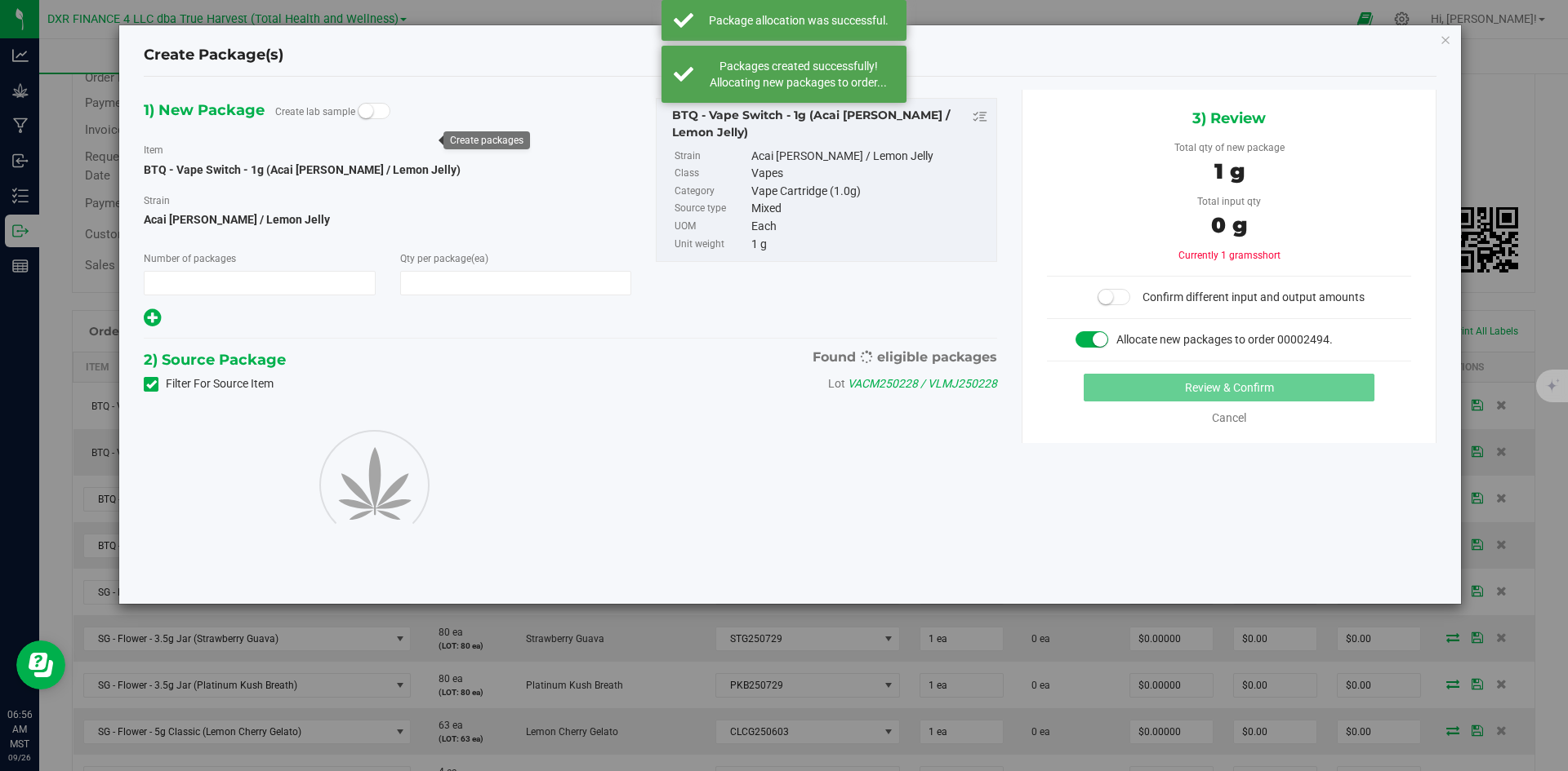
type input "1"
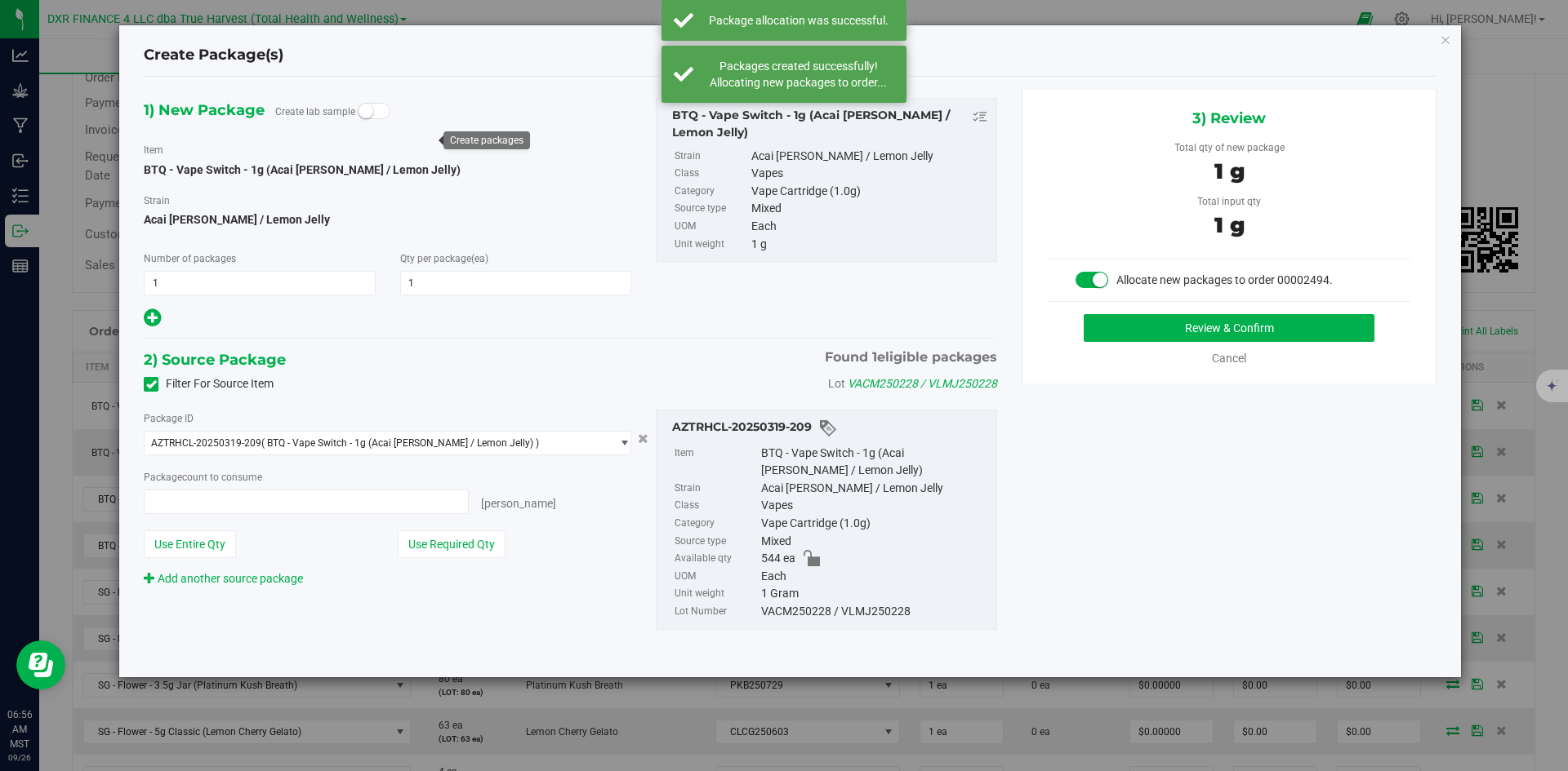
type input "1 ea"
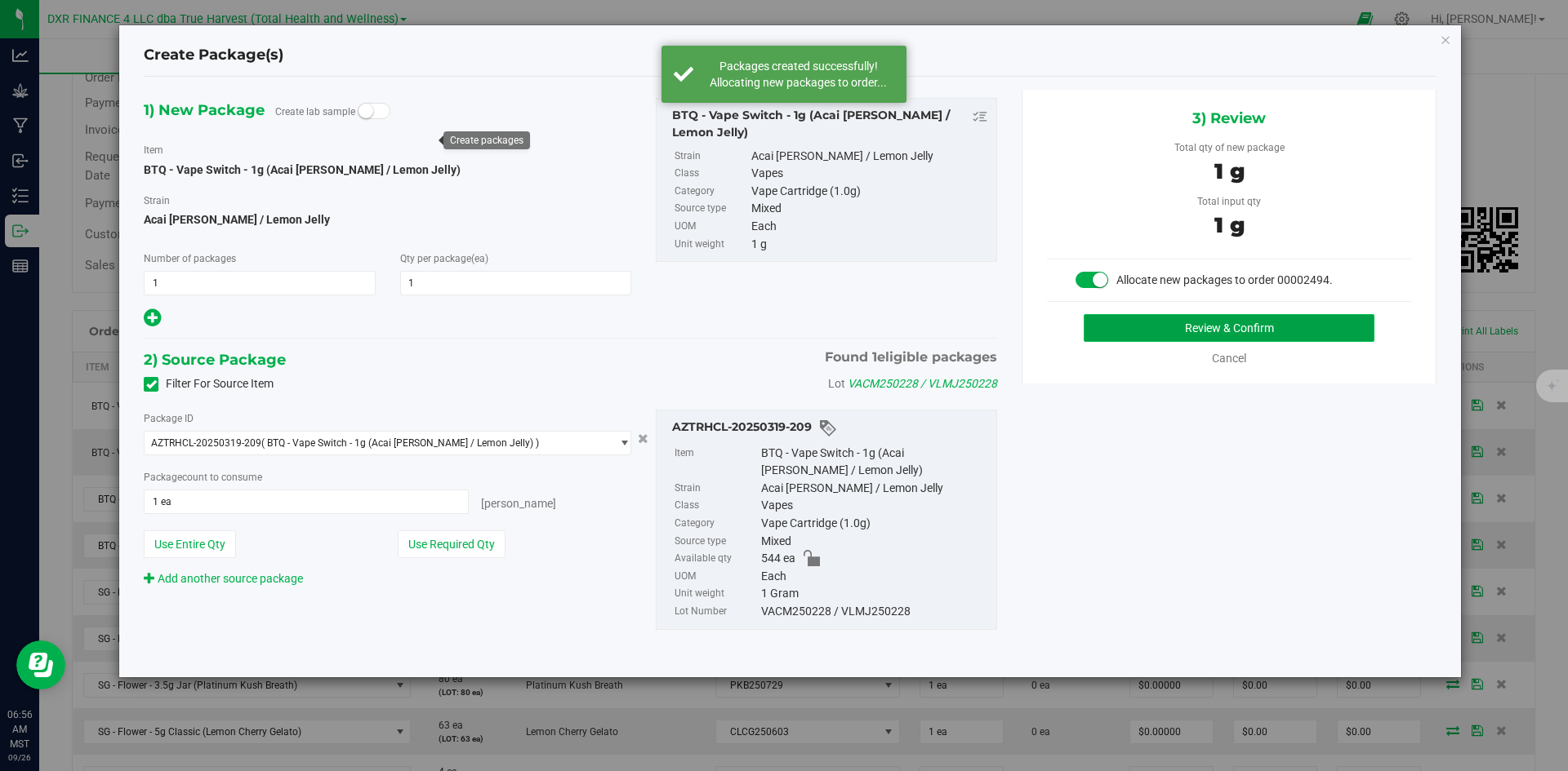
click at [1170, 326] on button "Review & Confirm" at bounding box center [1229, 328] width 291 height 28
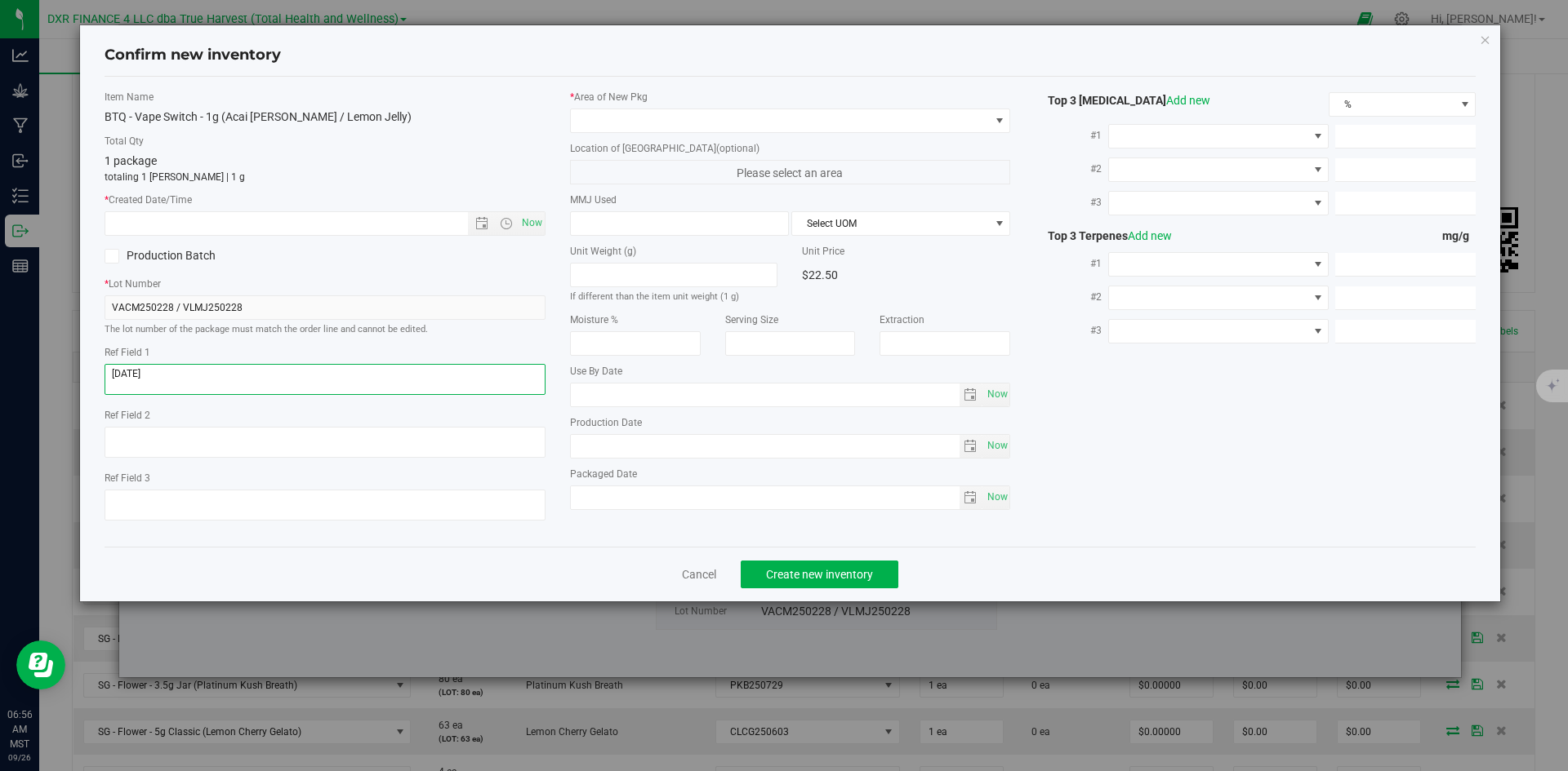
click at [408, 371] on textarea at bounding box center [325, 379] width 441 height 31
click at [396, 225] on input "text" at bounding box center [300, 223] width 390 height 23
paste input "2025-02-28"
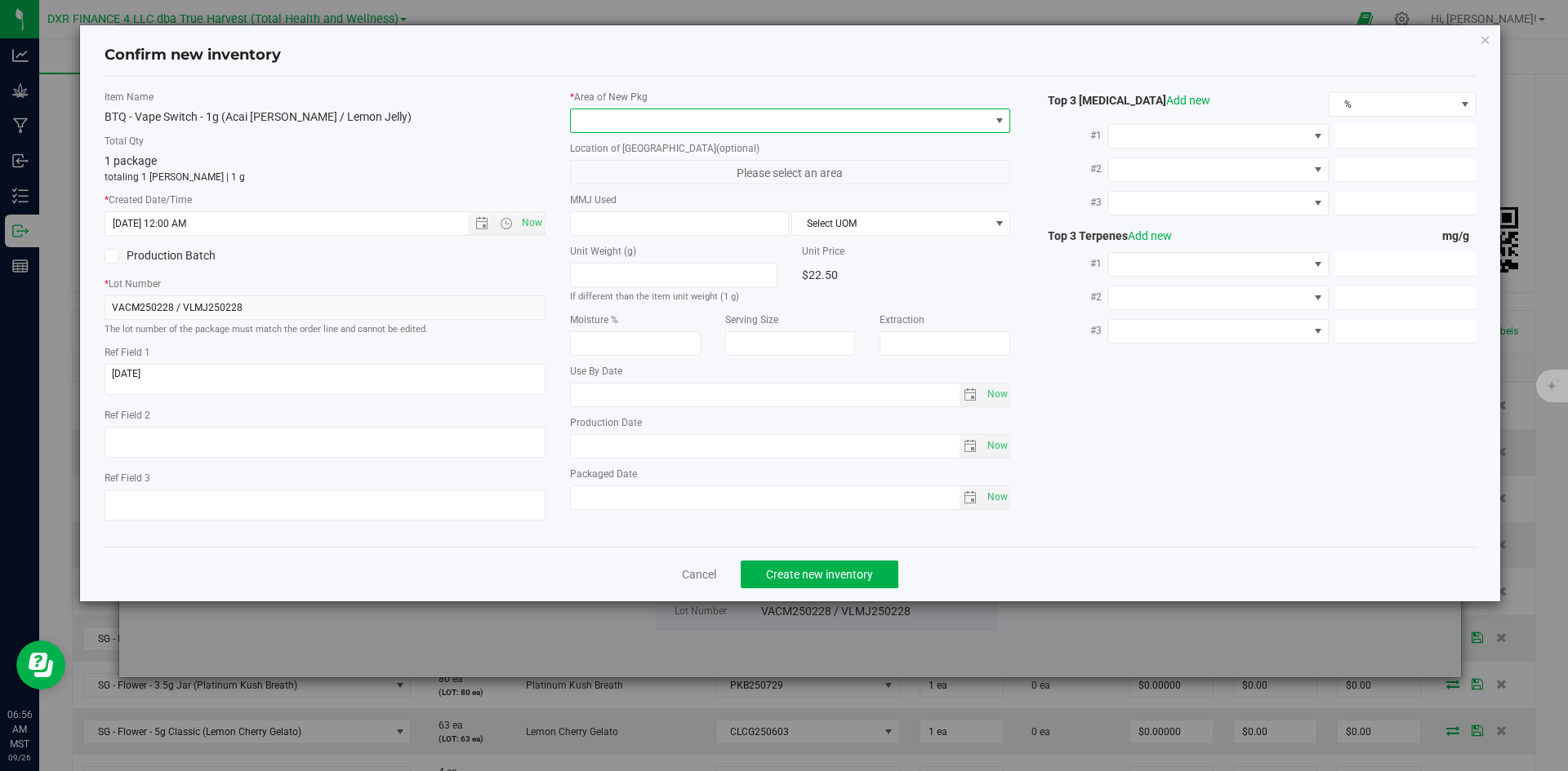
click at [722, 121] on span at bounding box center [780, 121] width 419 height 23
type input "2/28/2025 6:56 AM"
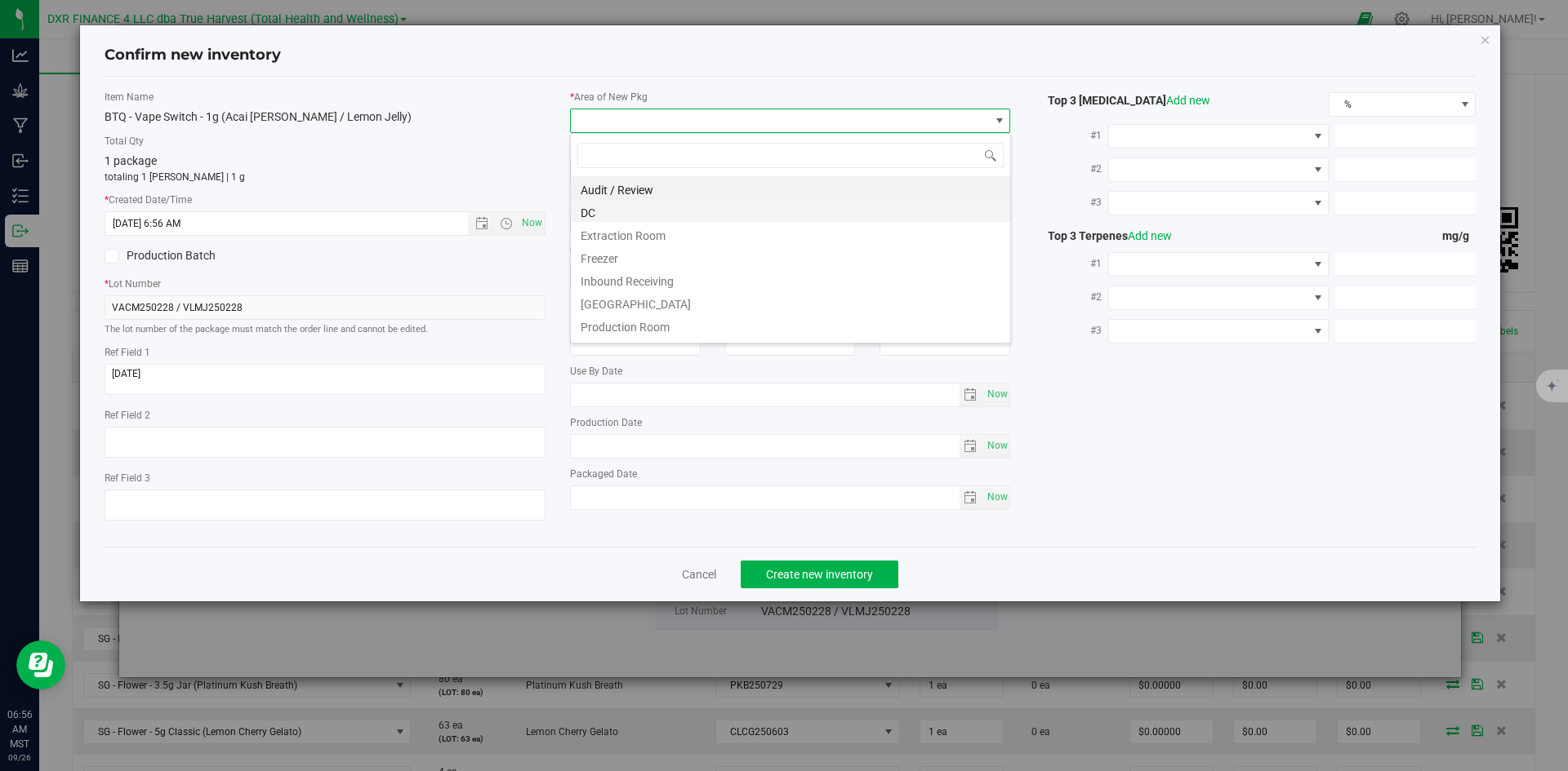
scroll to position [24, 441]
click at [727, 207] on li "DC" at bounding box center [790, 210] width 439 height 23
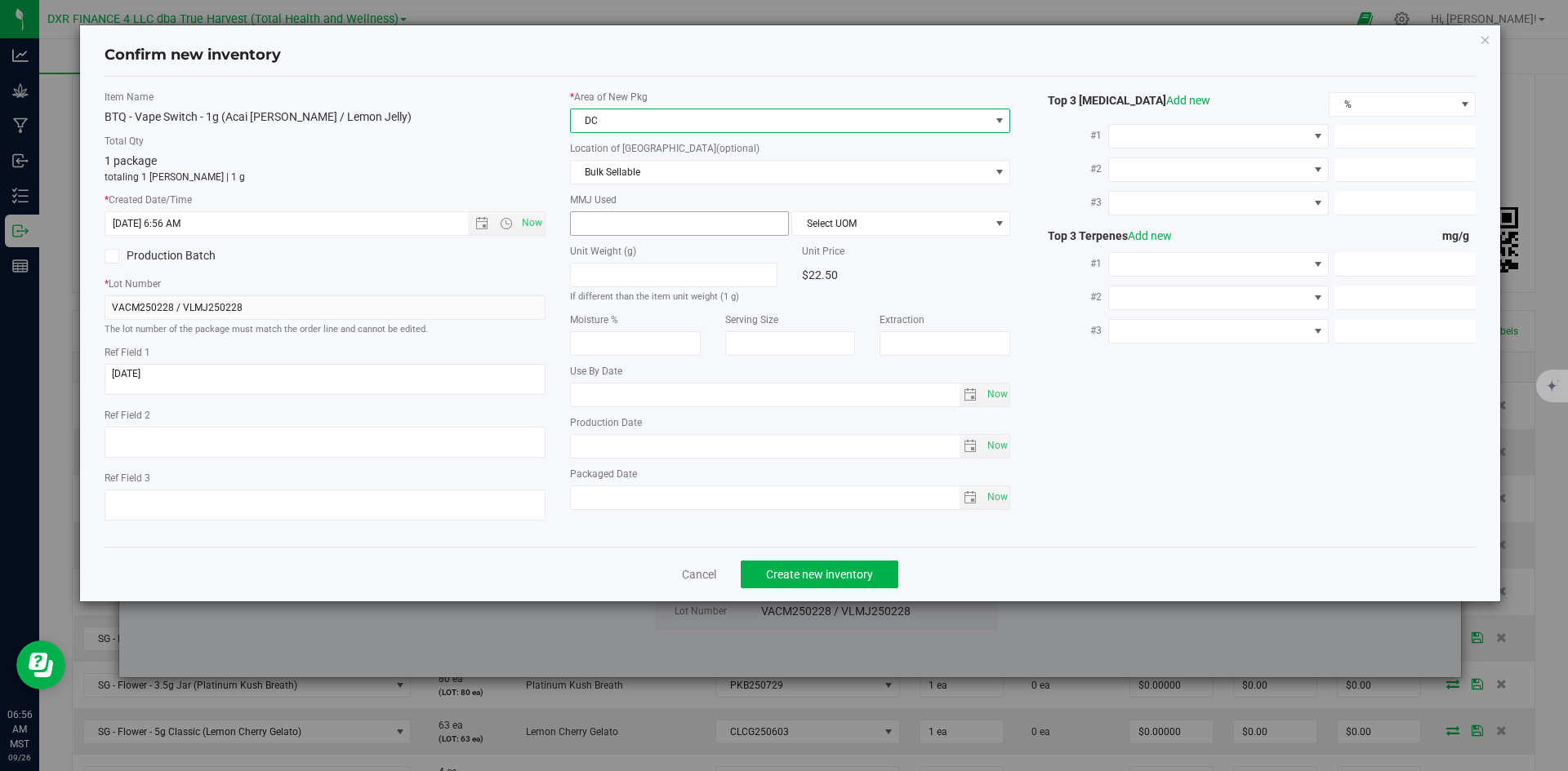
click at [724, 235] on span at bounding box center [678, 223] width 219 height 24
click at [725, 215] on span at bounding box center [678, 223] width 219 height 24
type input "1"
type input "1.0000"
click at [857, 223] on span "Select UOM" at bounding box center [891, 223] width 197 height 23
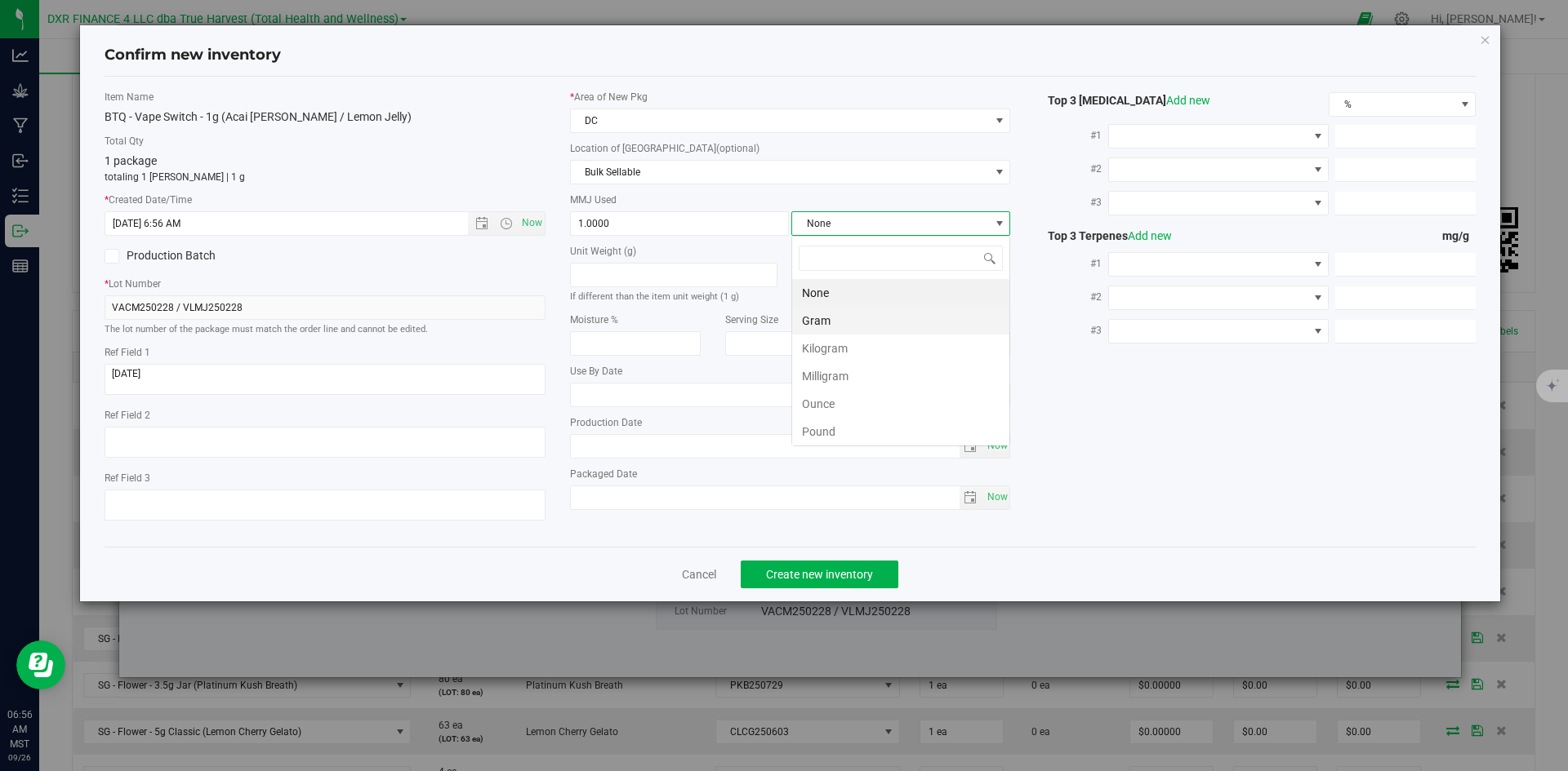
scroll to position [24, 219]
click at [871, 324] on li "Gram" at bounding box center [900, 321] width 217 height 28
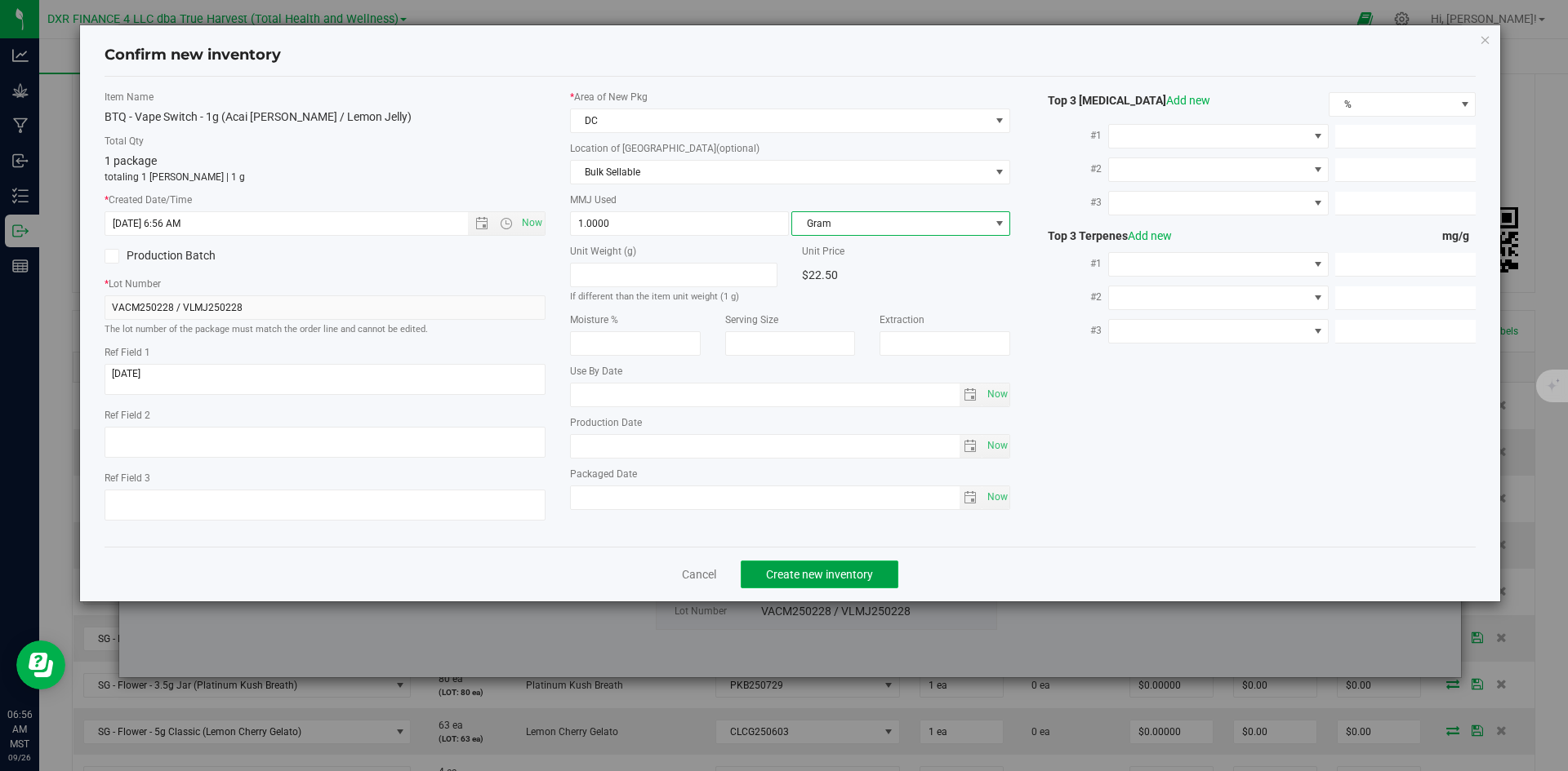
click at [857, 563] on button "Create new inventory" at bounding box center [819, 575] width 158 height 28
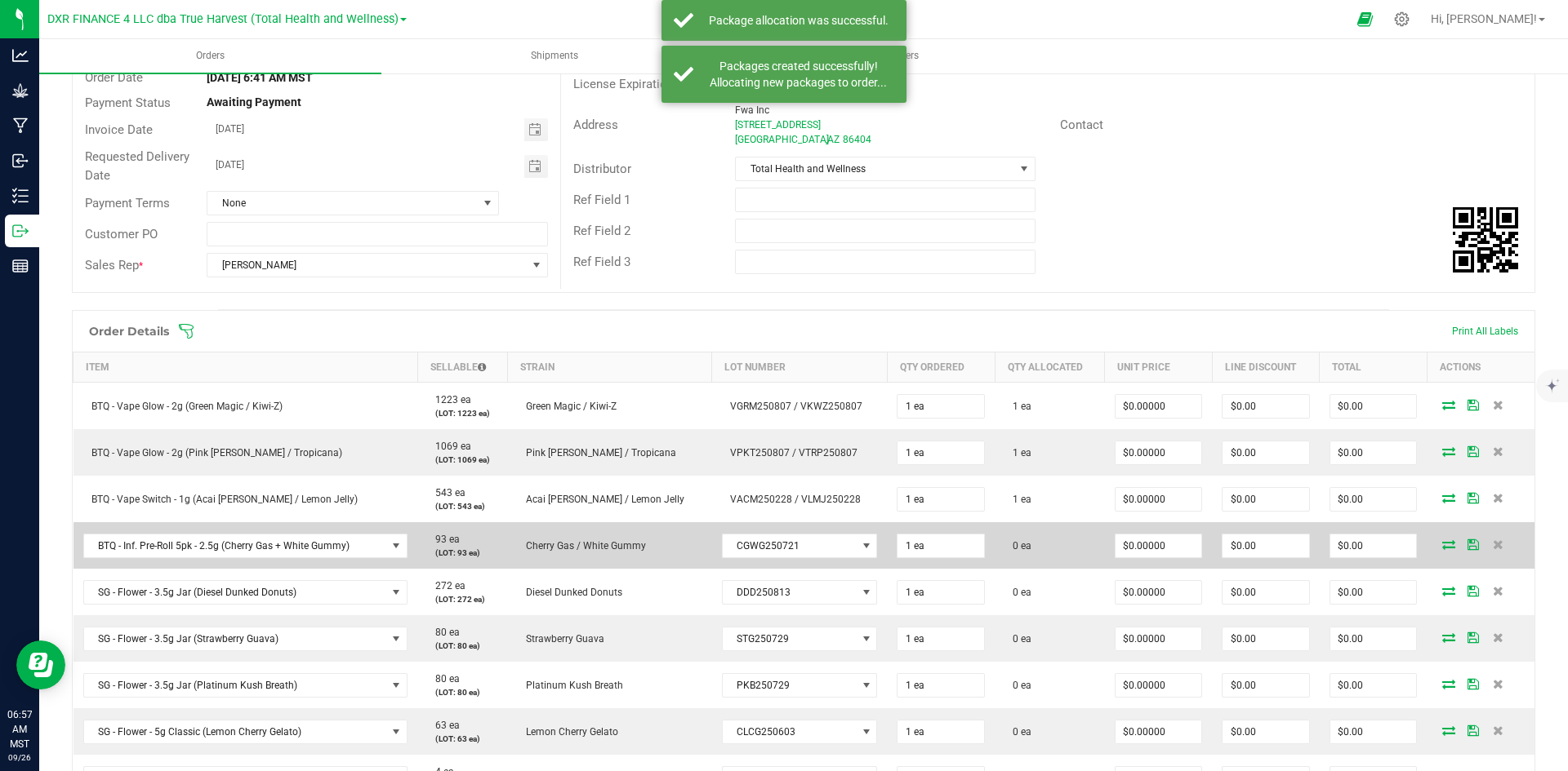
click at [1442, 544] on icon at bounding box center [1449, 544] width 13 height 9
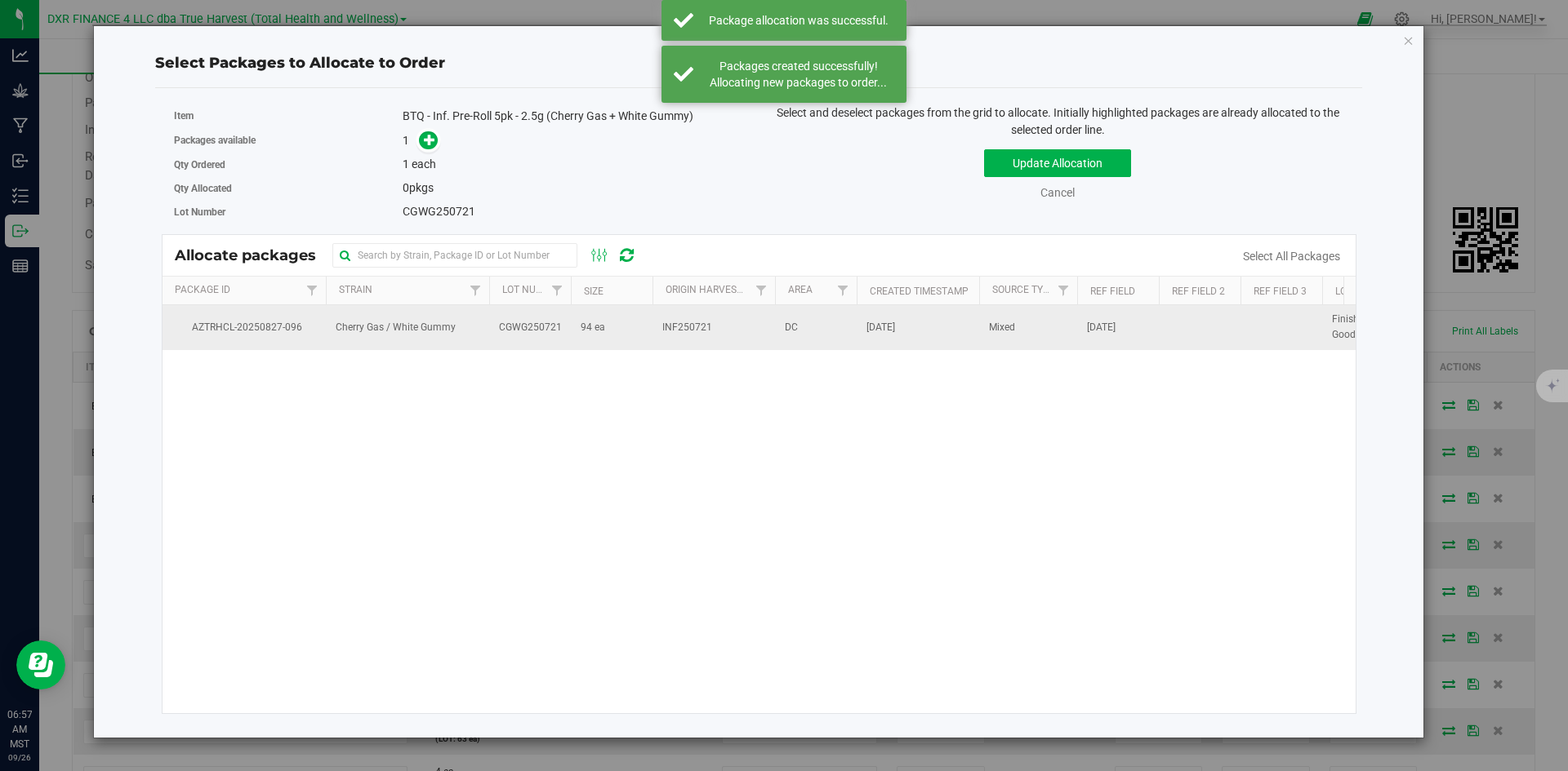
click at [588, 321] on span "94 ea" at bounding box center [593, 327] width 24 height 16
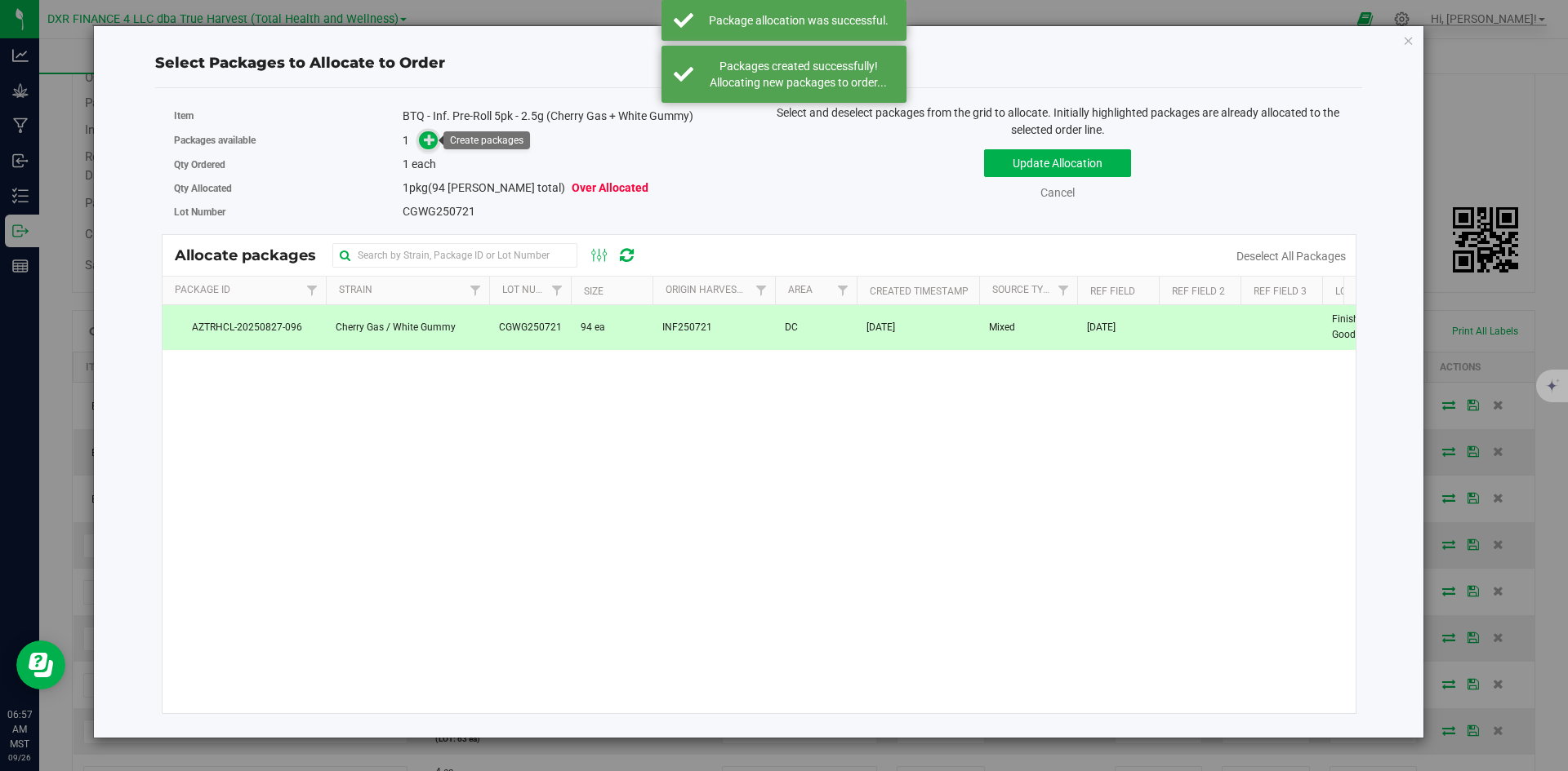
click at [435, 136] on icon at bounding box center [430, 140] width 11 height 11
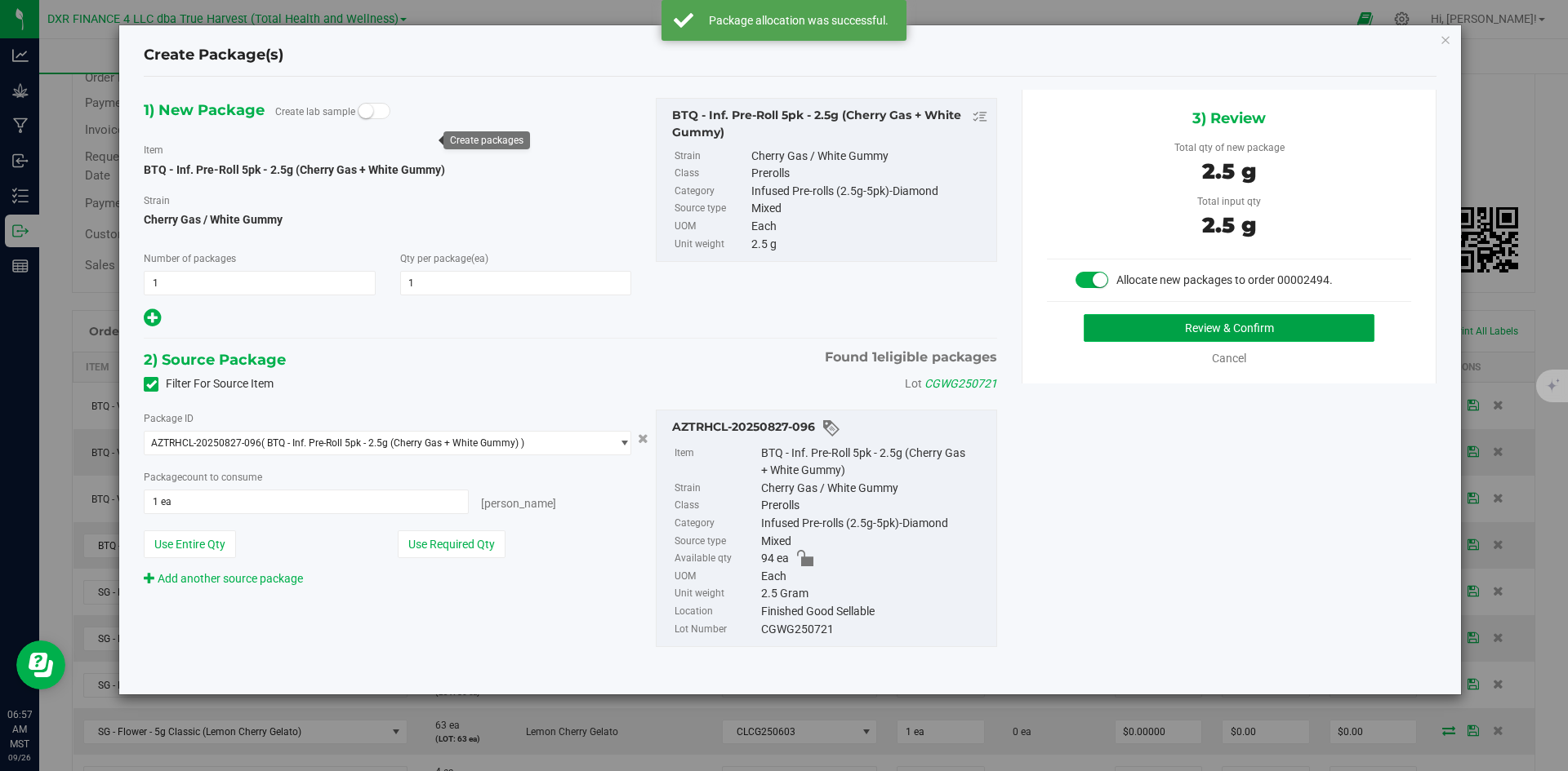
click at [1121, 324] on button "Review & Confirm" at bounding box center [1229, 328] width 291 height 28
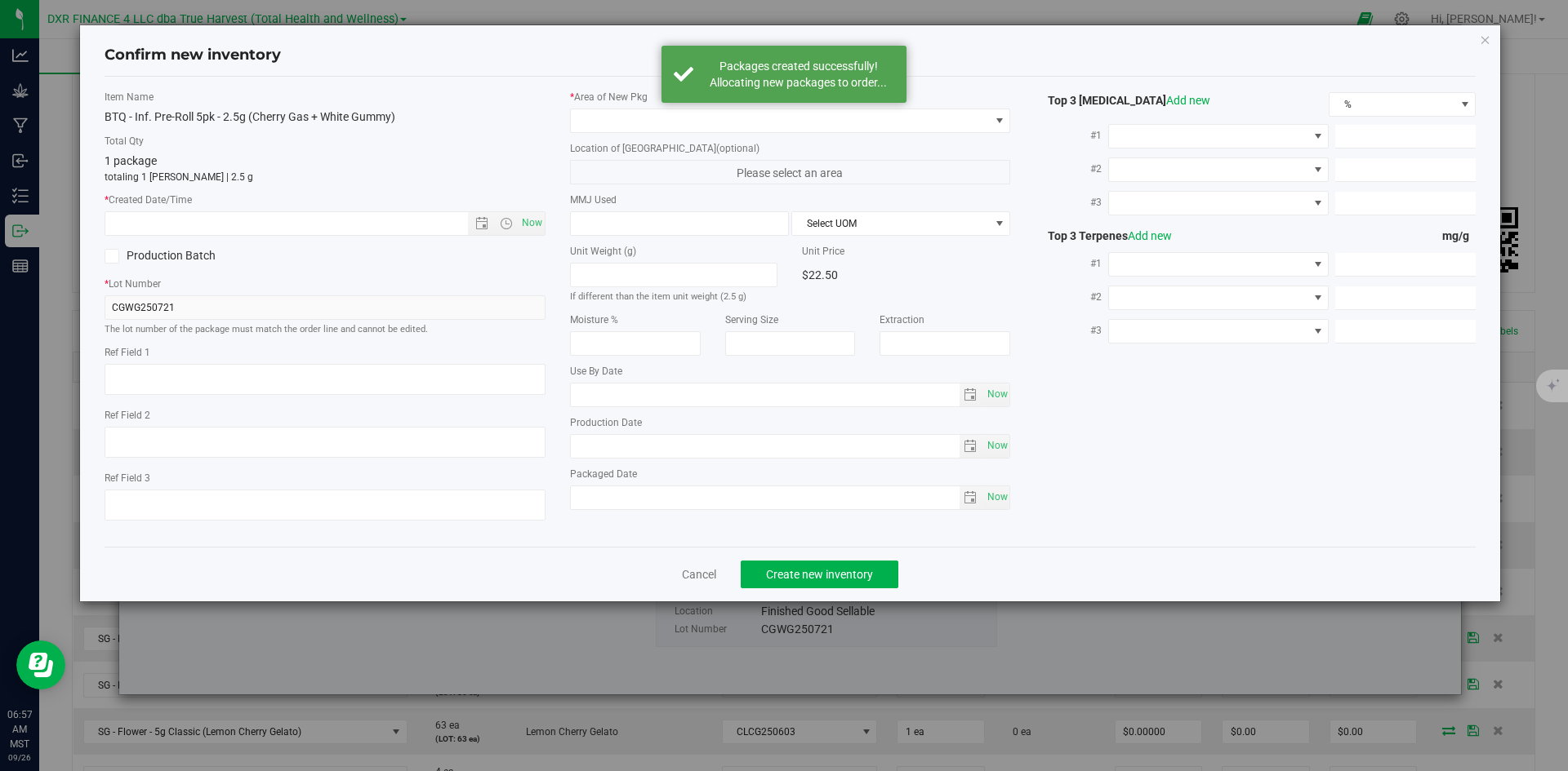
type textarea "2025-08-12"
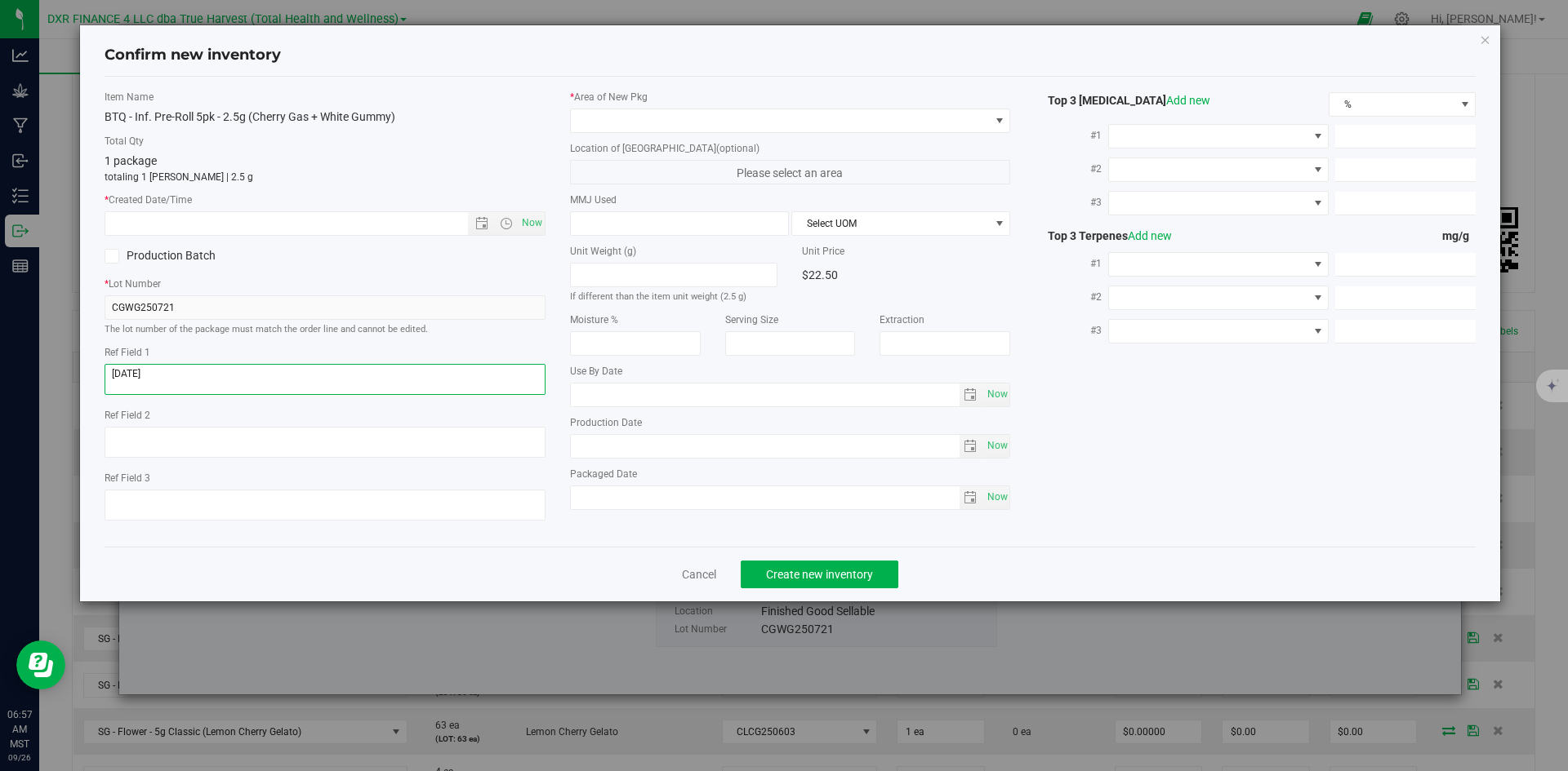
click at [336, 386] on textarea at bounding box center [325, 379] width 441 height 31
click at [347, 223] on input "text" at bounding box center [300, 223] width 390 height 23
paste input "2025-08-12"
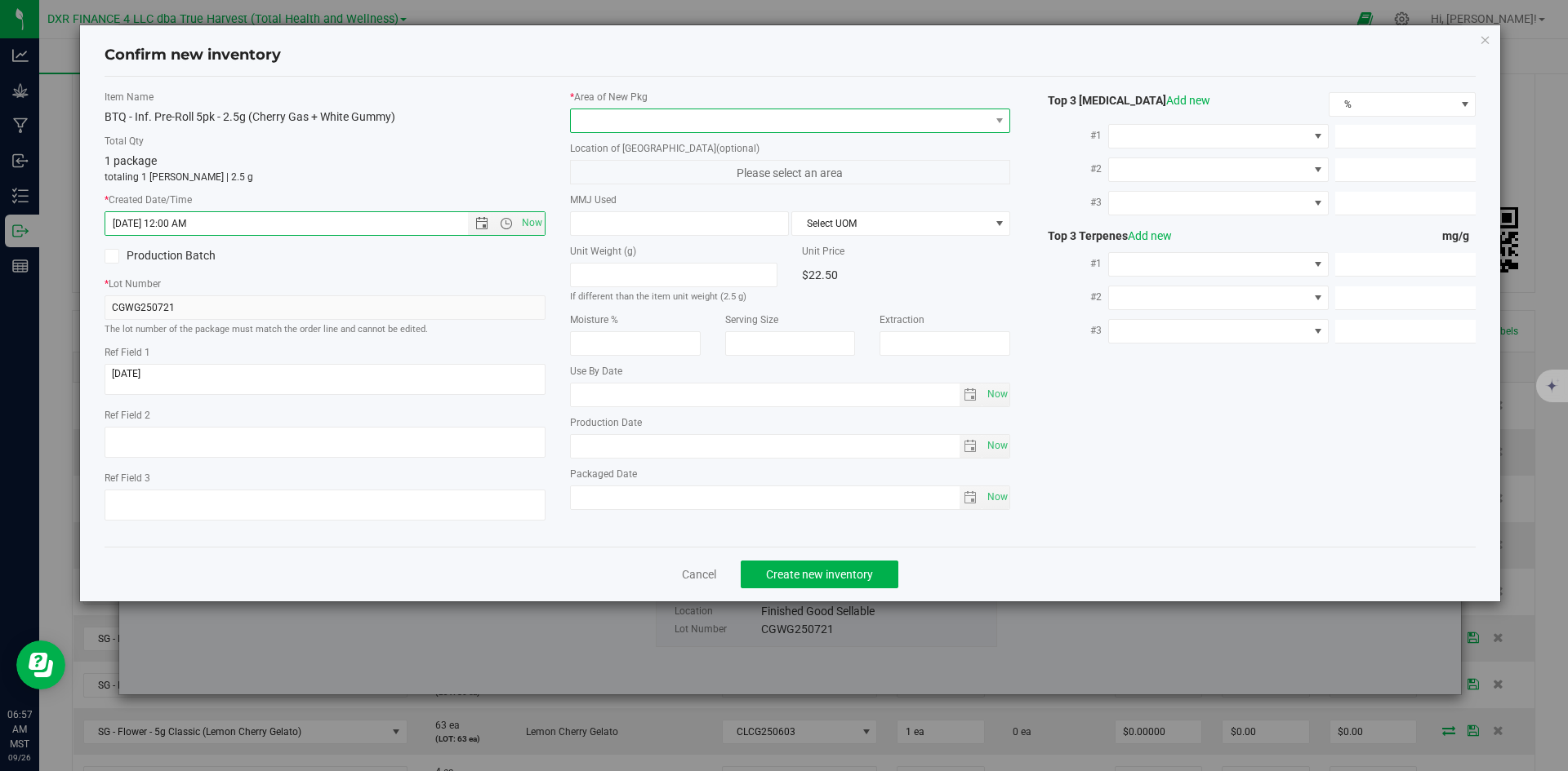
click at [682, 116] on span at bounding box center [780, 121] width 419 height 23
type input "8/12/2025 6:57 AM"
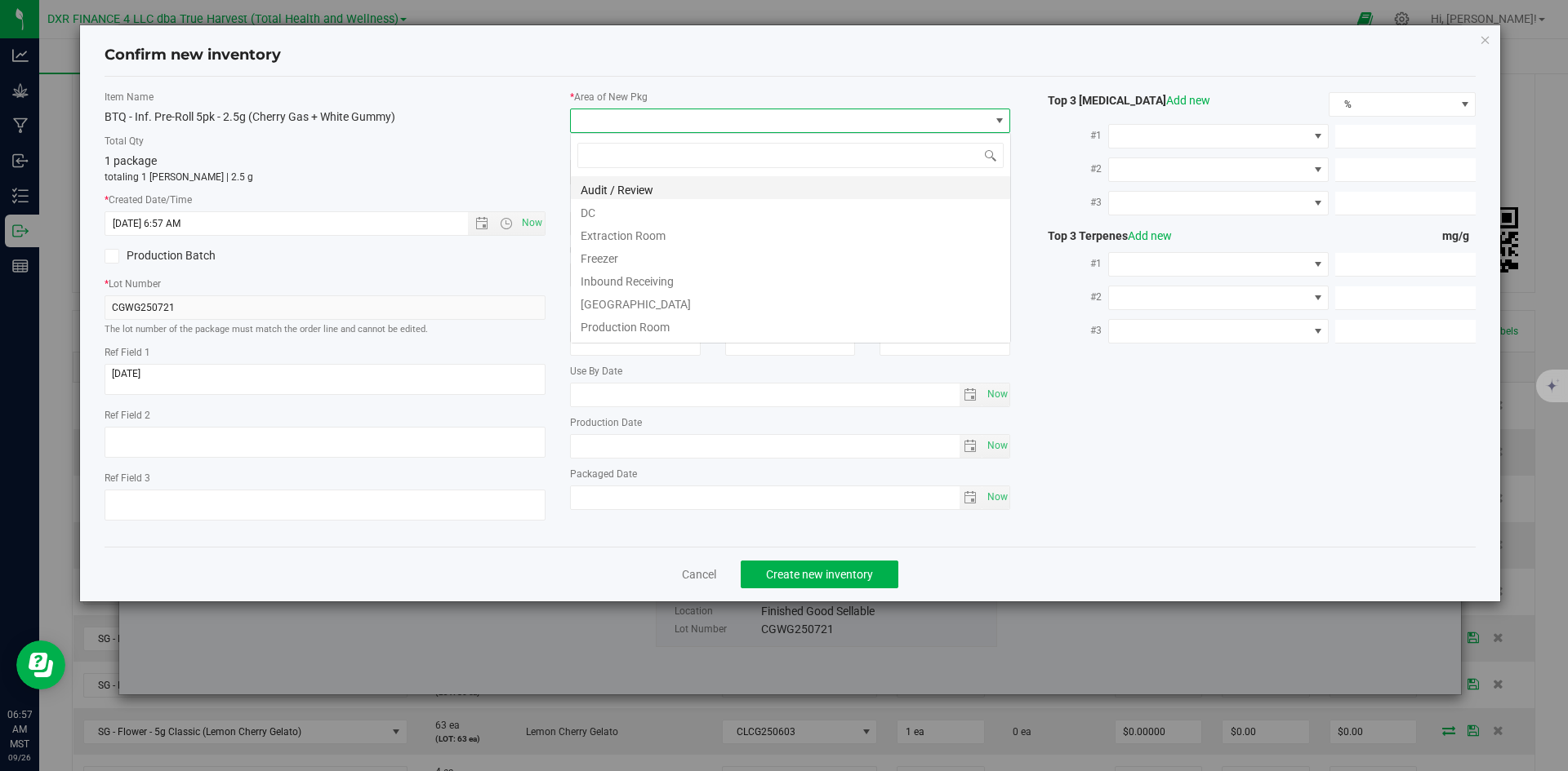
scroll to position [24, 441]
click at [682, 206] on li "DC" at bounding box center [790, 210] width 439 height 23
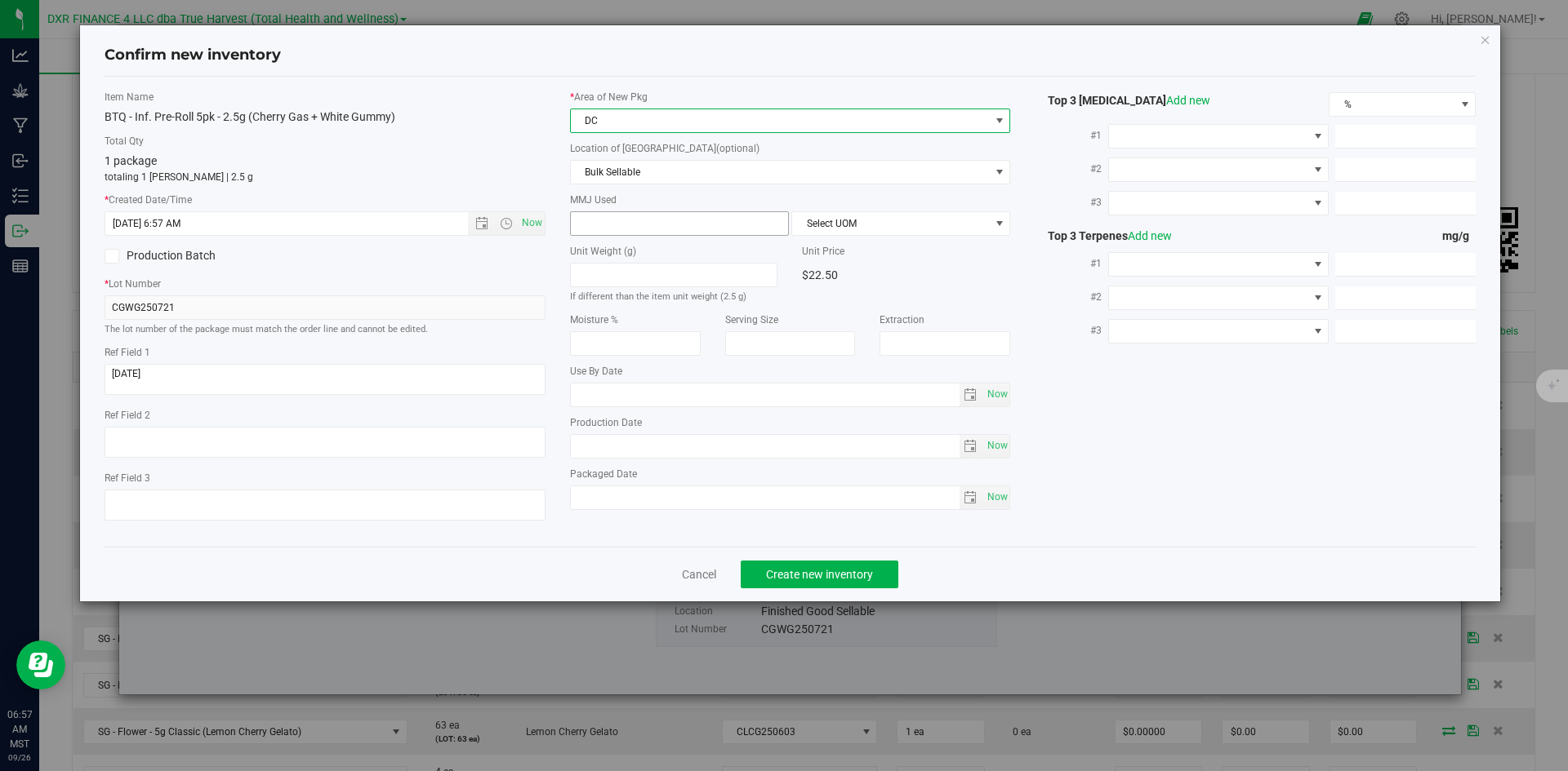
click at [684, 230] on span at bounding box center [678, 223] width 219 height 24
type input "2.5"
type input "2.5000"
click at [815, 230] on span "Select UOM" at bounding box center [891, 223] width 197 height 23
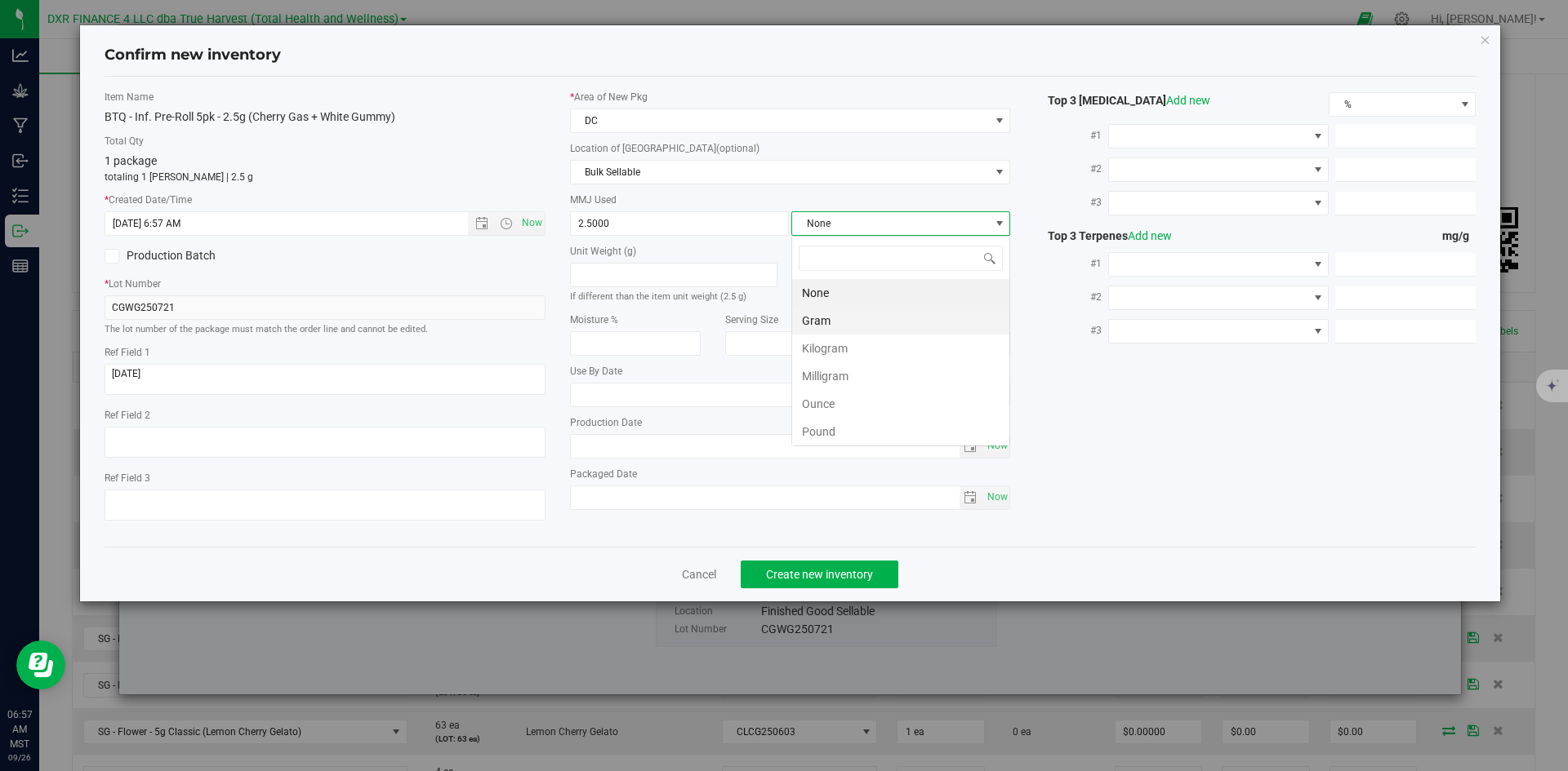
scroll to position [24, 219]
click at [831, 317] on li "Gram" at bounding box center [900, 321] width 217 height 28
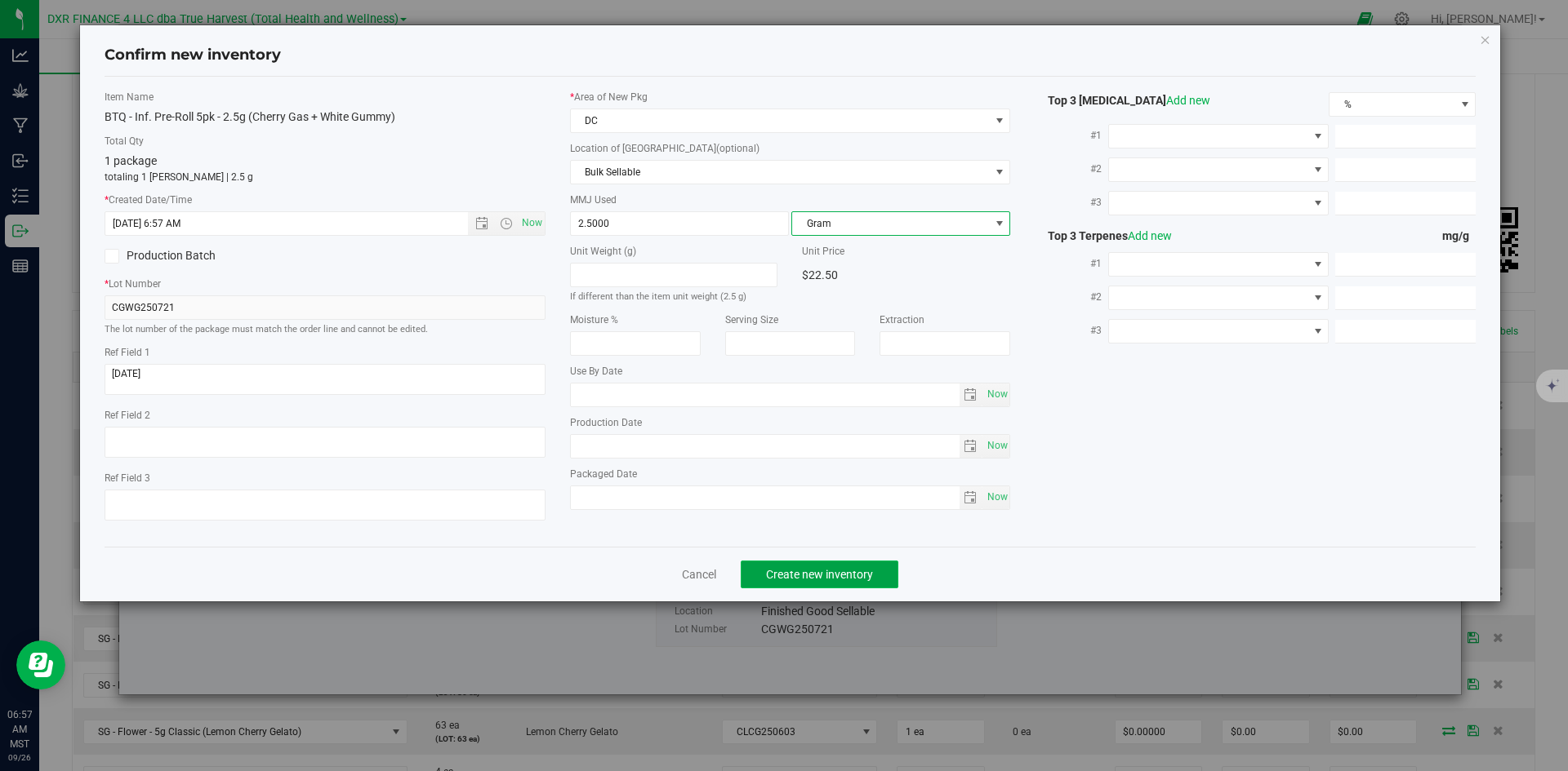
click at [860, 580] on span "Create new inventory" at bounding box center [819, 575] width 107 height 13
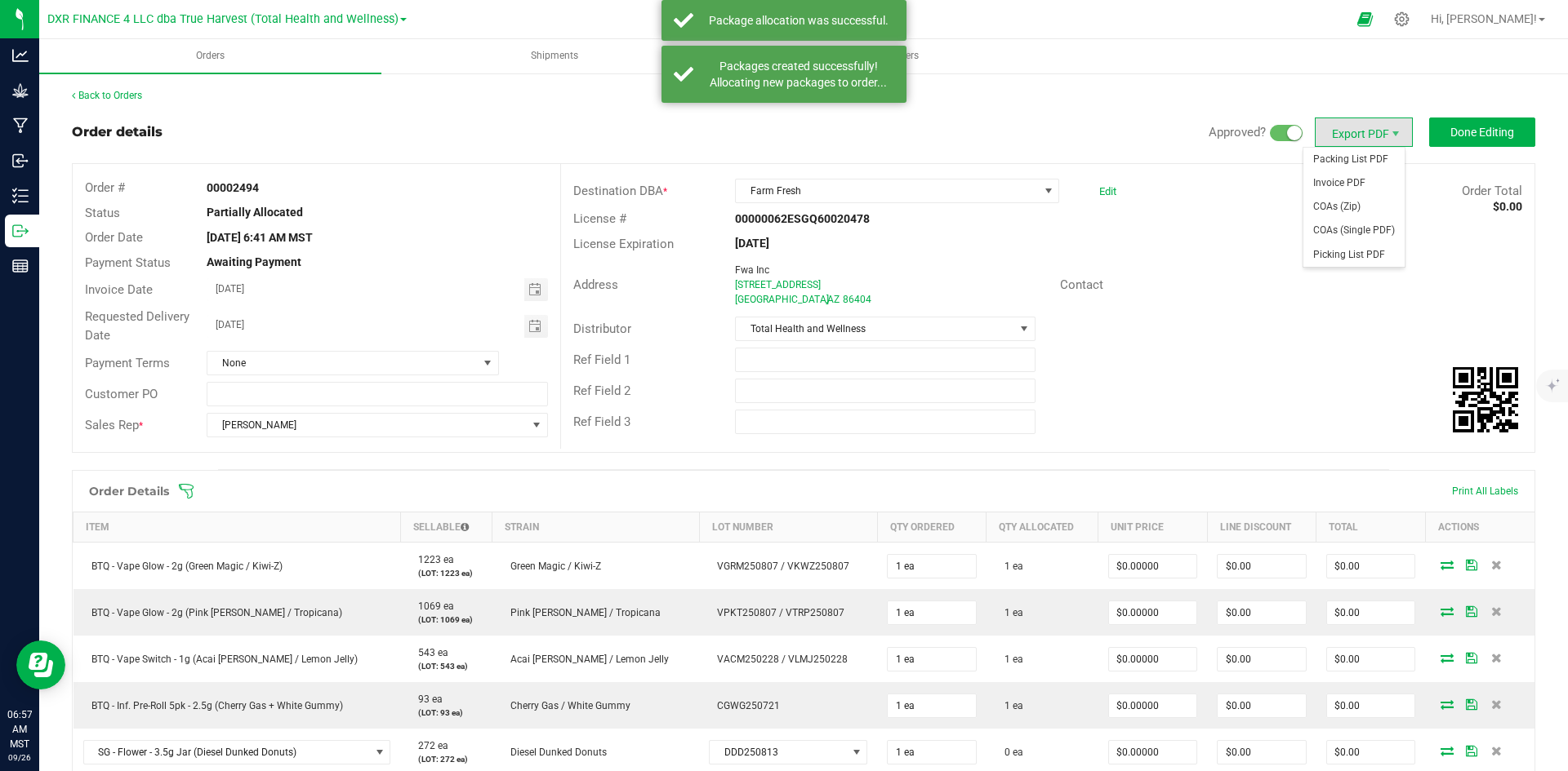
click at [1358, 137] on span "Export PDF" at bounding box center [1363, 131] width 98 height 29
click at [1355, 173] on span "Invoice PDF" at bounding box center [1354, 183] width 101 height 23
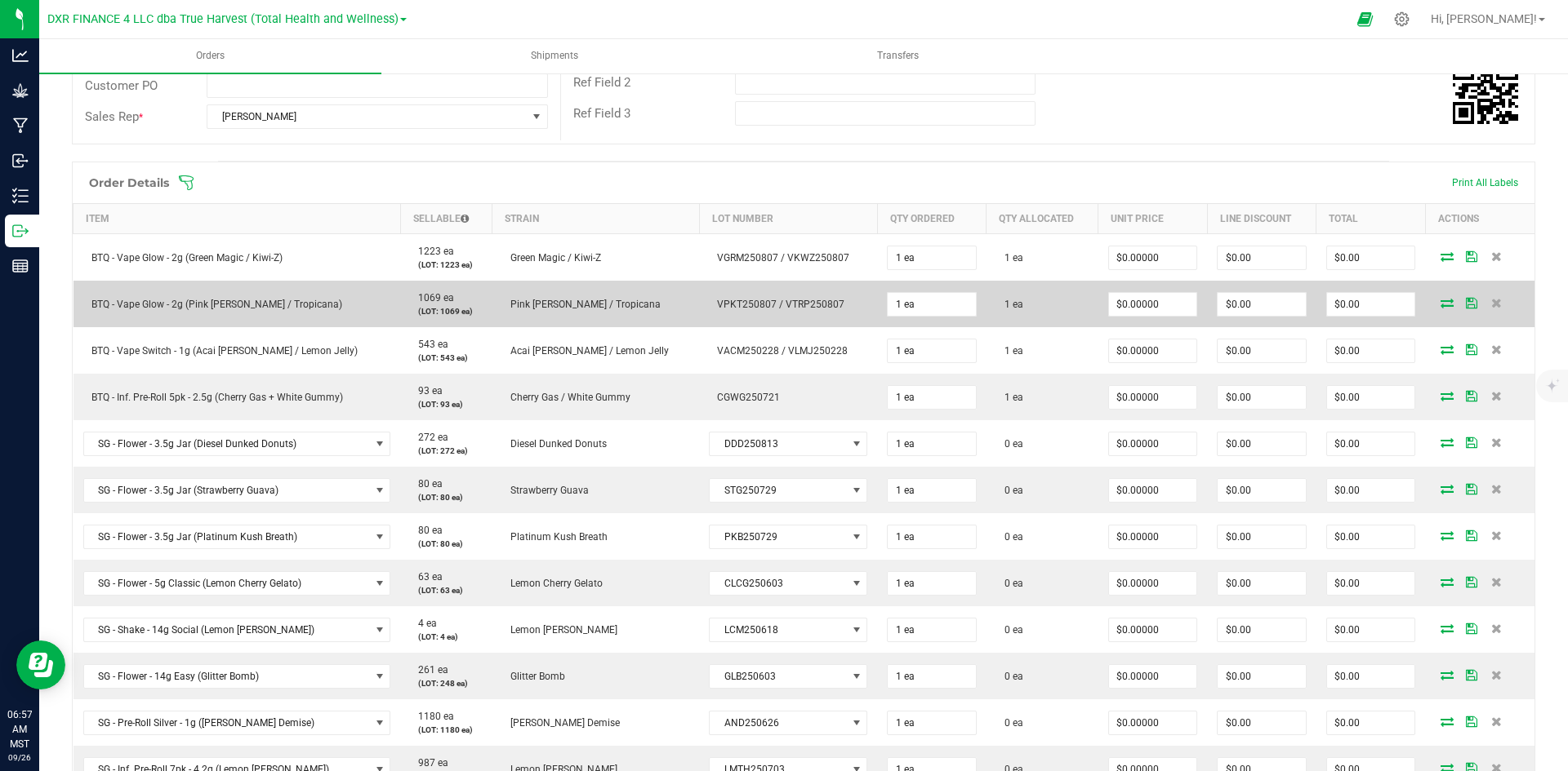
scroll to position [490, 0]
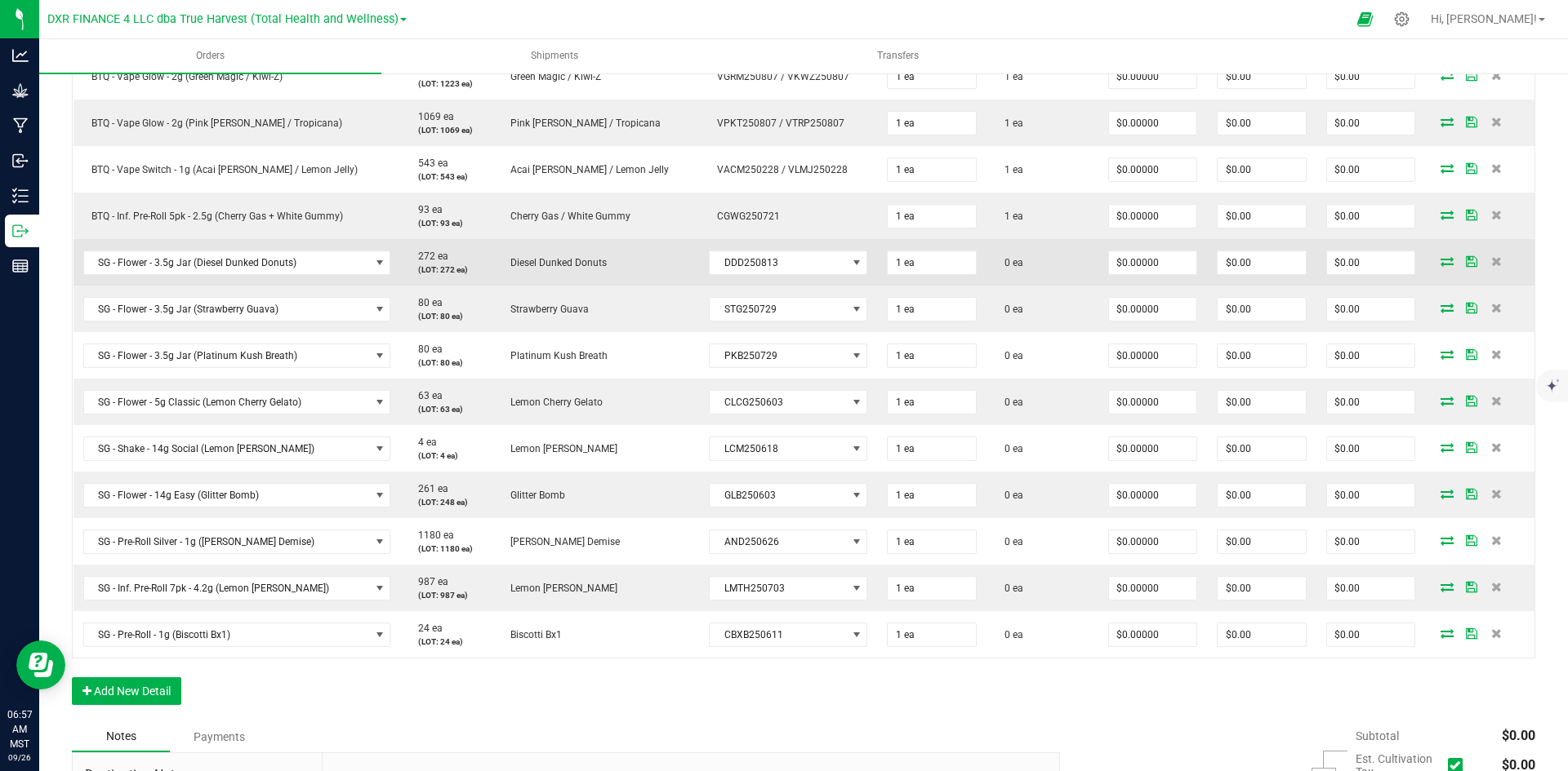
click at [1440, 266] on icon at bounding box center [1447, 261] width 13 height 9
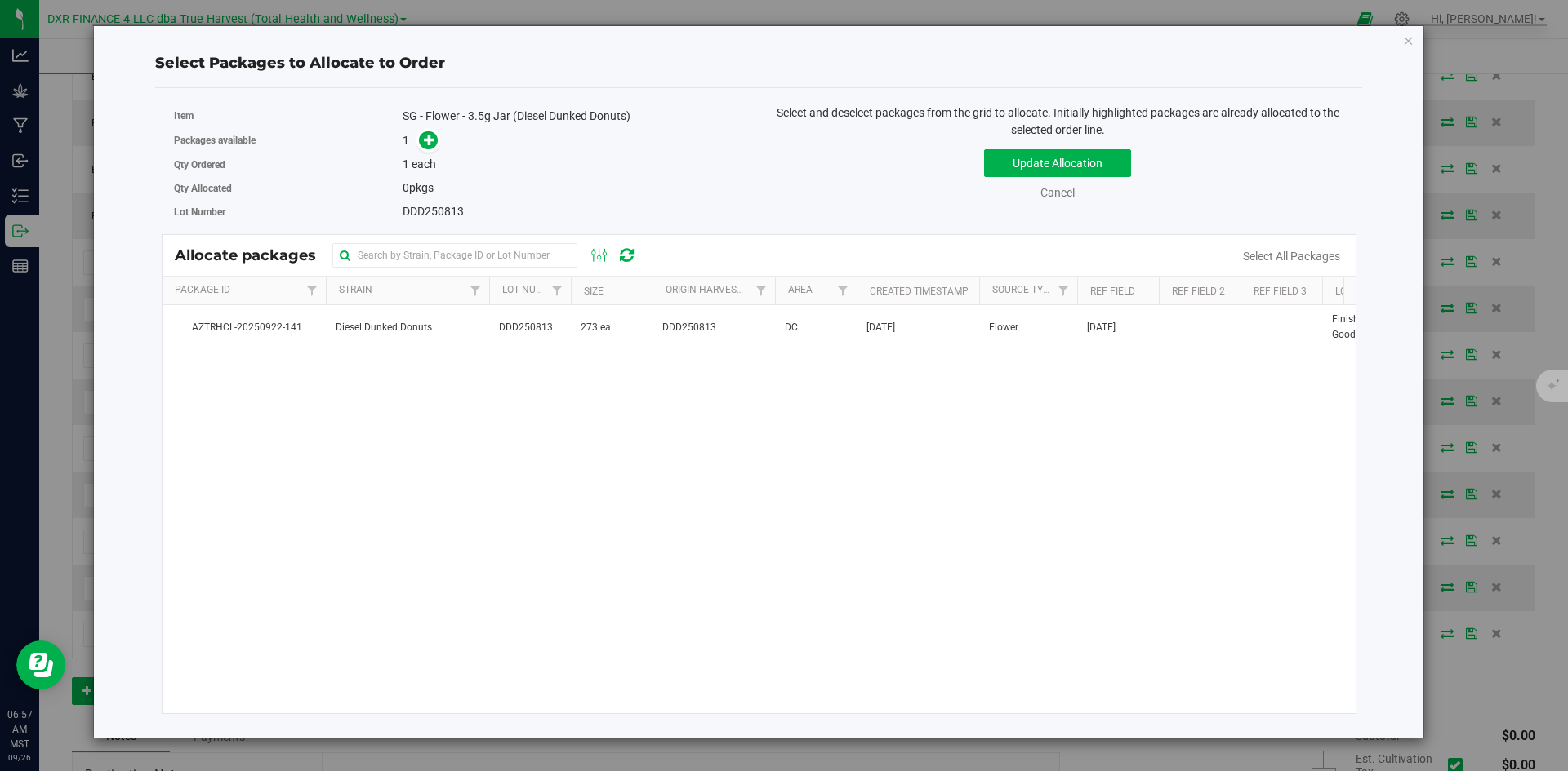
click at [627, 355] on div "AZTRHCL-20250922-141 Diesel Dunked Donuts DDD250813 273 ea DDD250813 DC Sep 22,…" at bounding box center [759, 508] width 1194 height 408
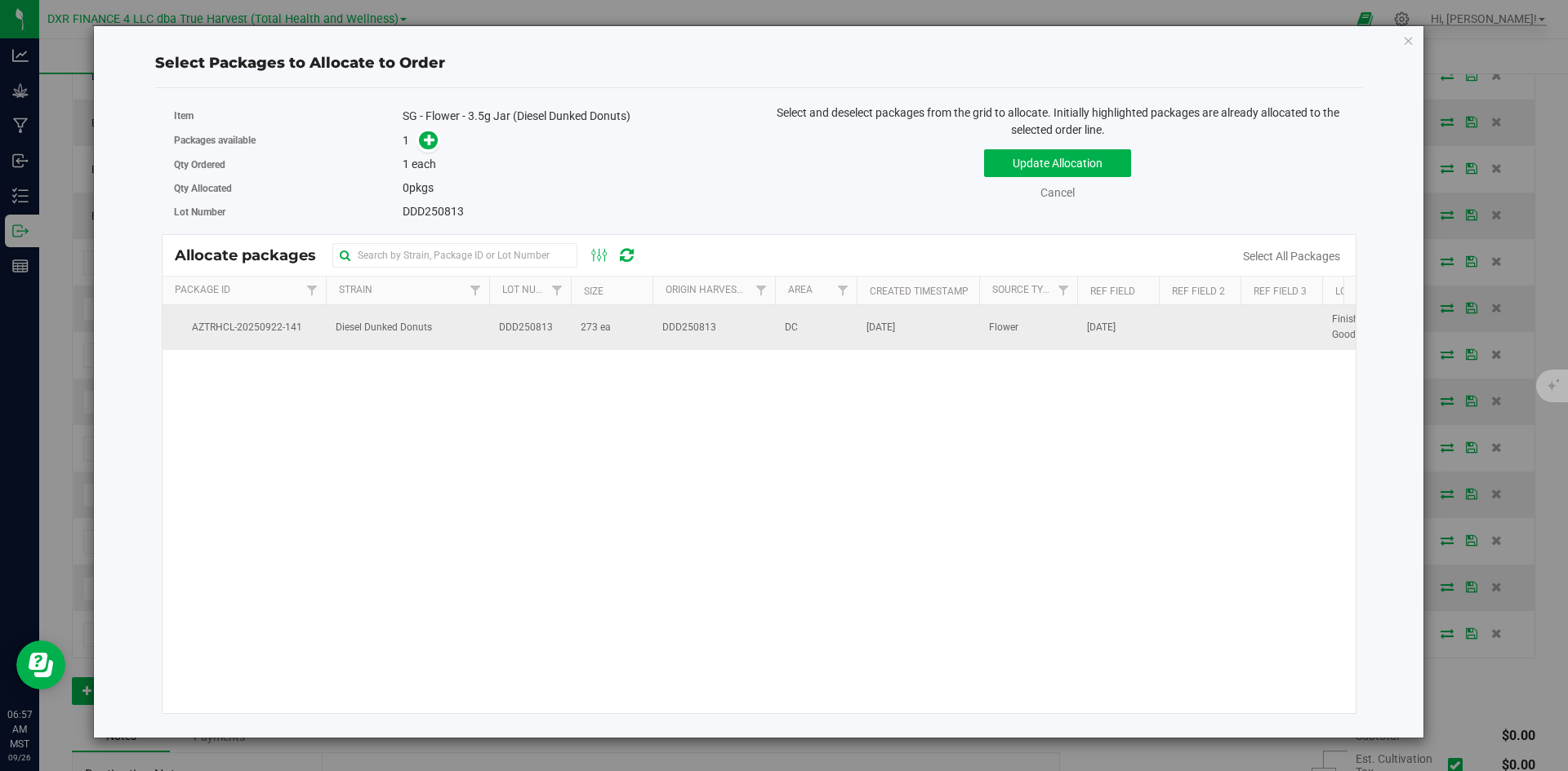
click at [621, 330] on td "273 ea" at bounding box center [611, 326] width 82 height 44
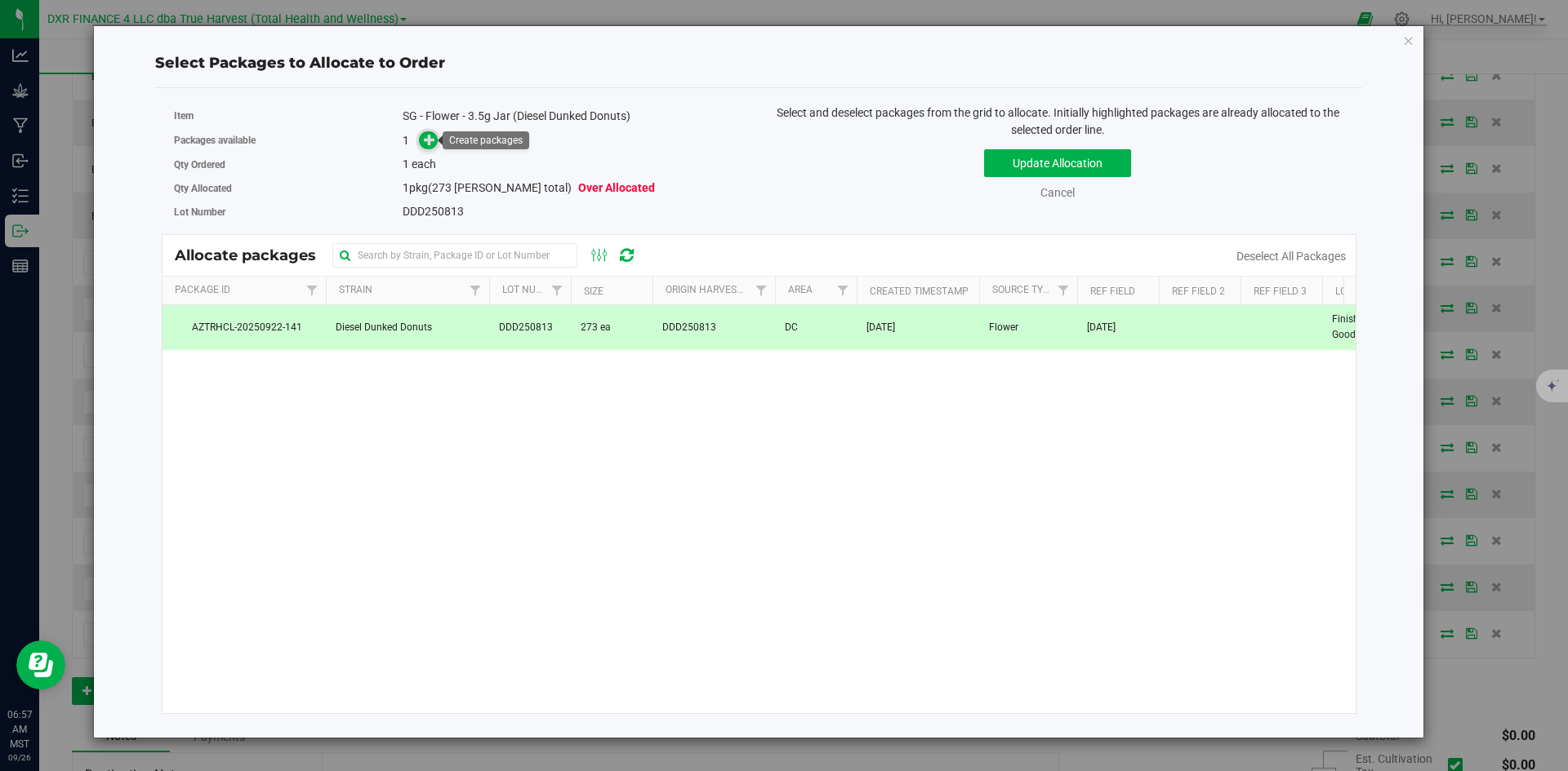
click at [431, 131] on span at bounding box center [428, 141] width 19 height 19
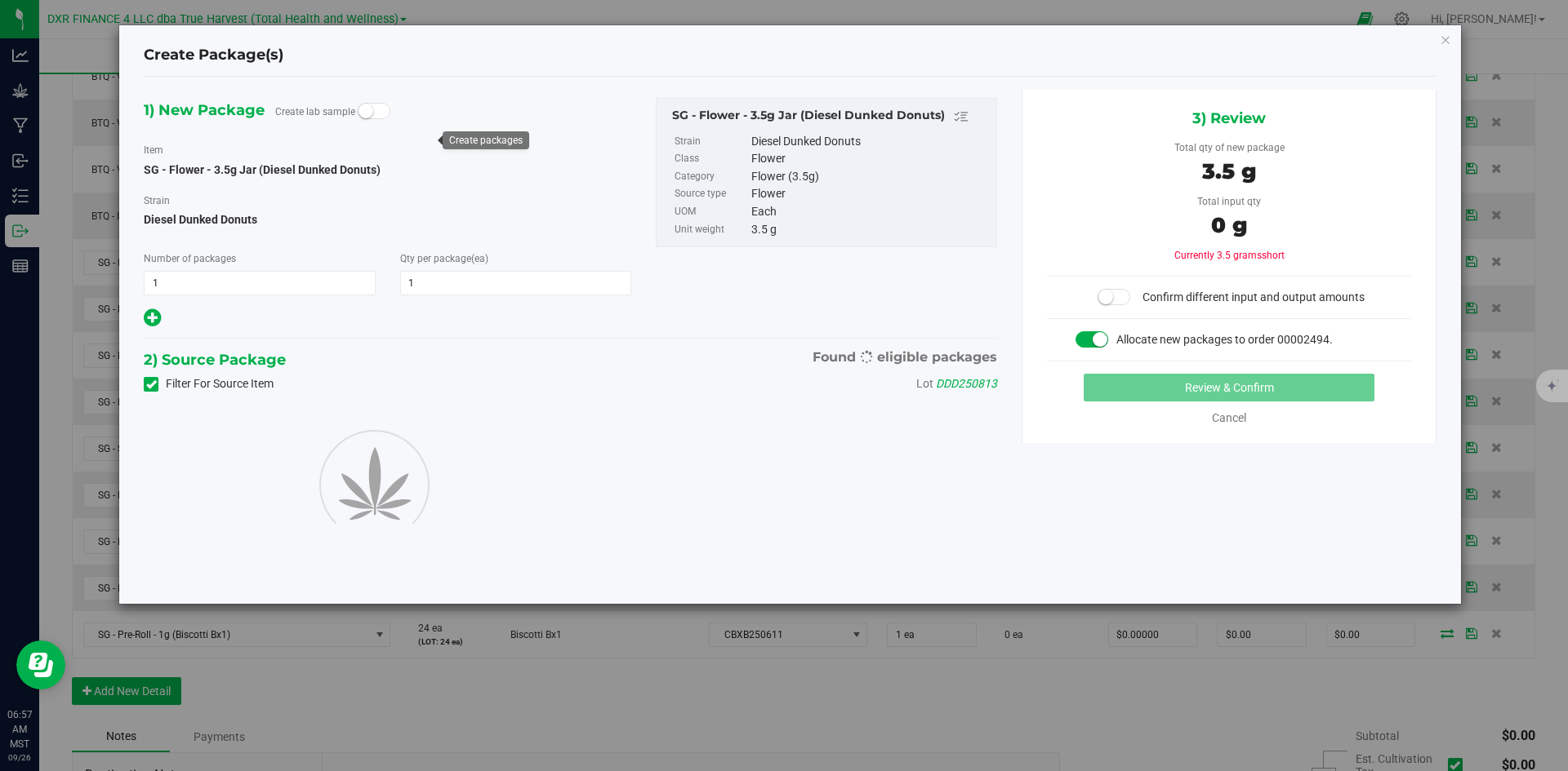
type input "1"
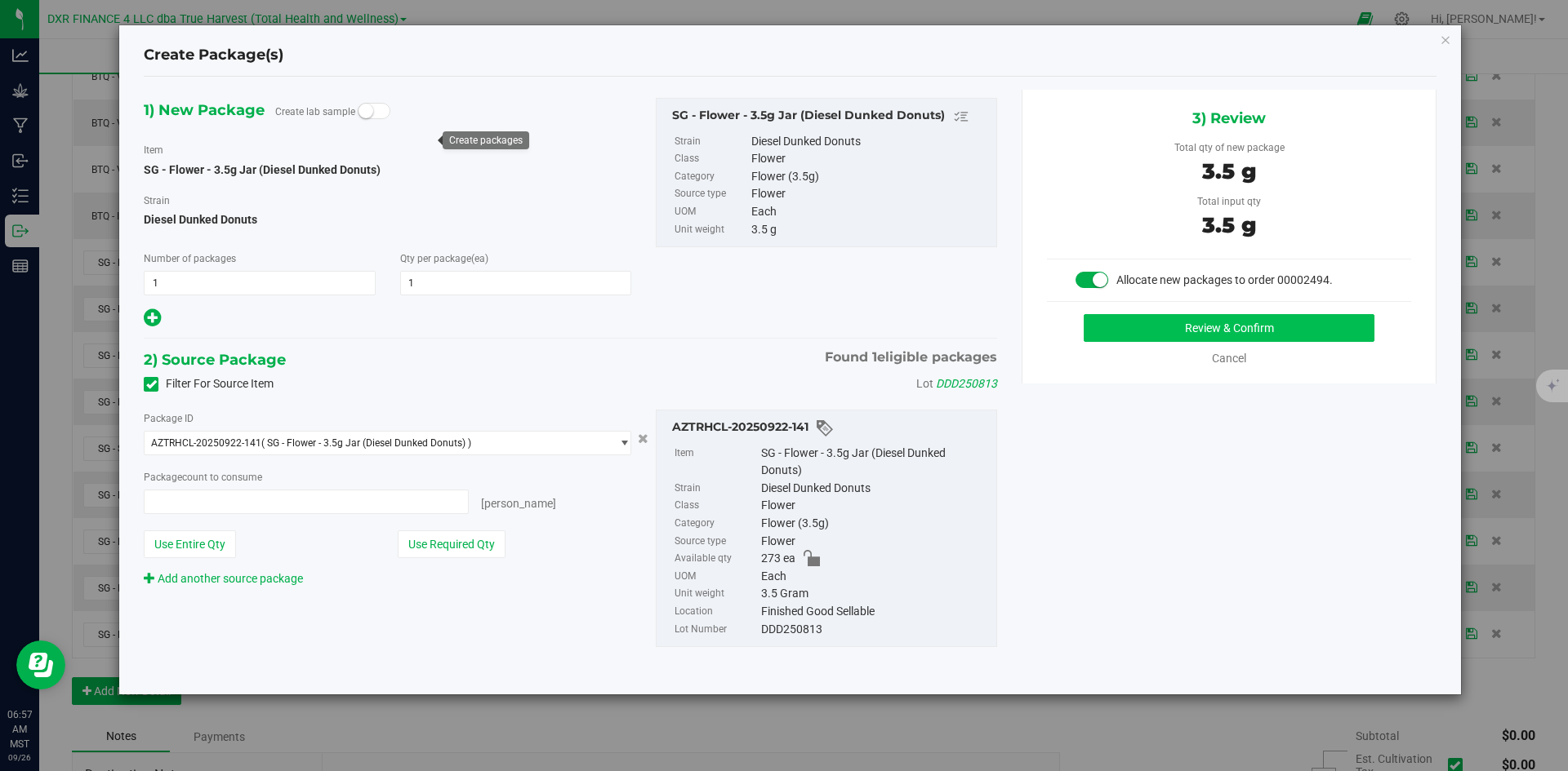
type input "1 ea"
click at [1126, 329] on button "Review & Confirm" at bounding box center [1229, 328] width 291 height 28
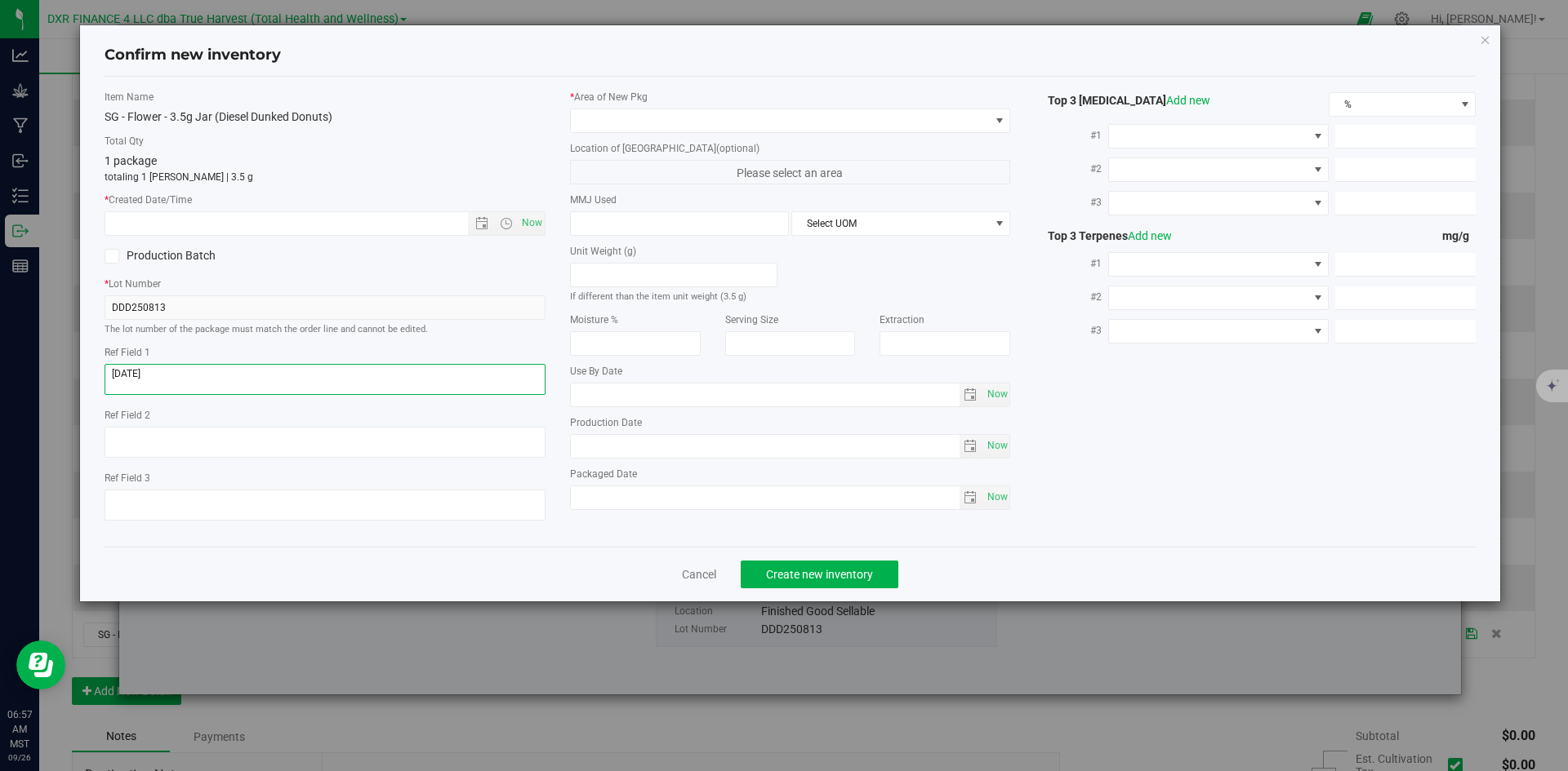
click at [267, 374] on textarea at bounding box center [325, 379] width 441 height 31
click at [292, 223] on input "text" at bounding box center [300, 223] width 390 height 23
paste input "2025-08-13"
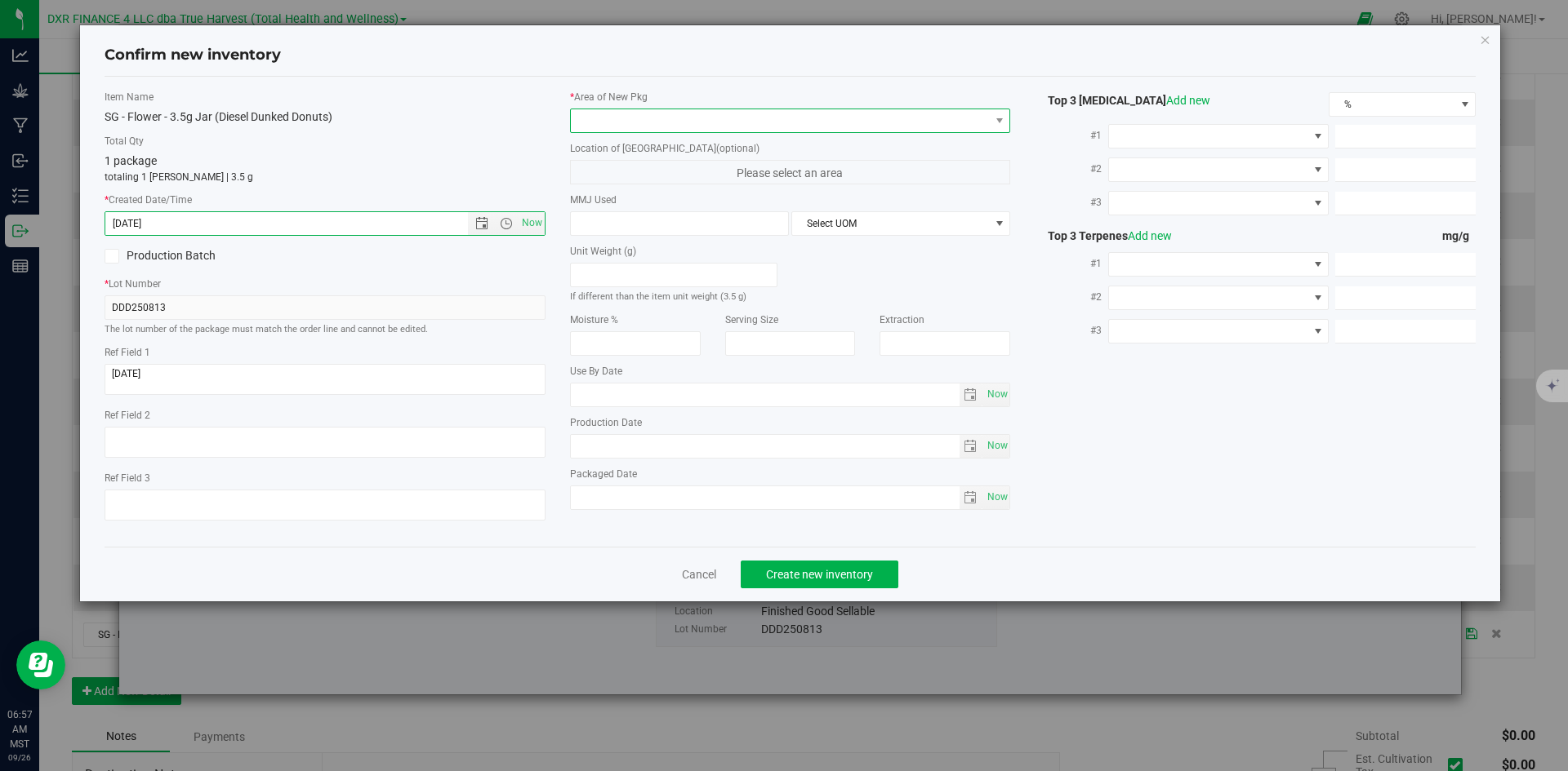
click at [593, 121] on span at bounding box center [780, 121] width 419 height 23
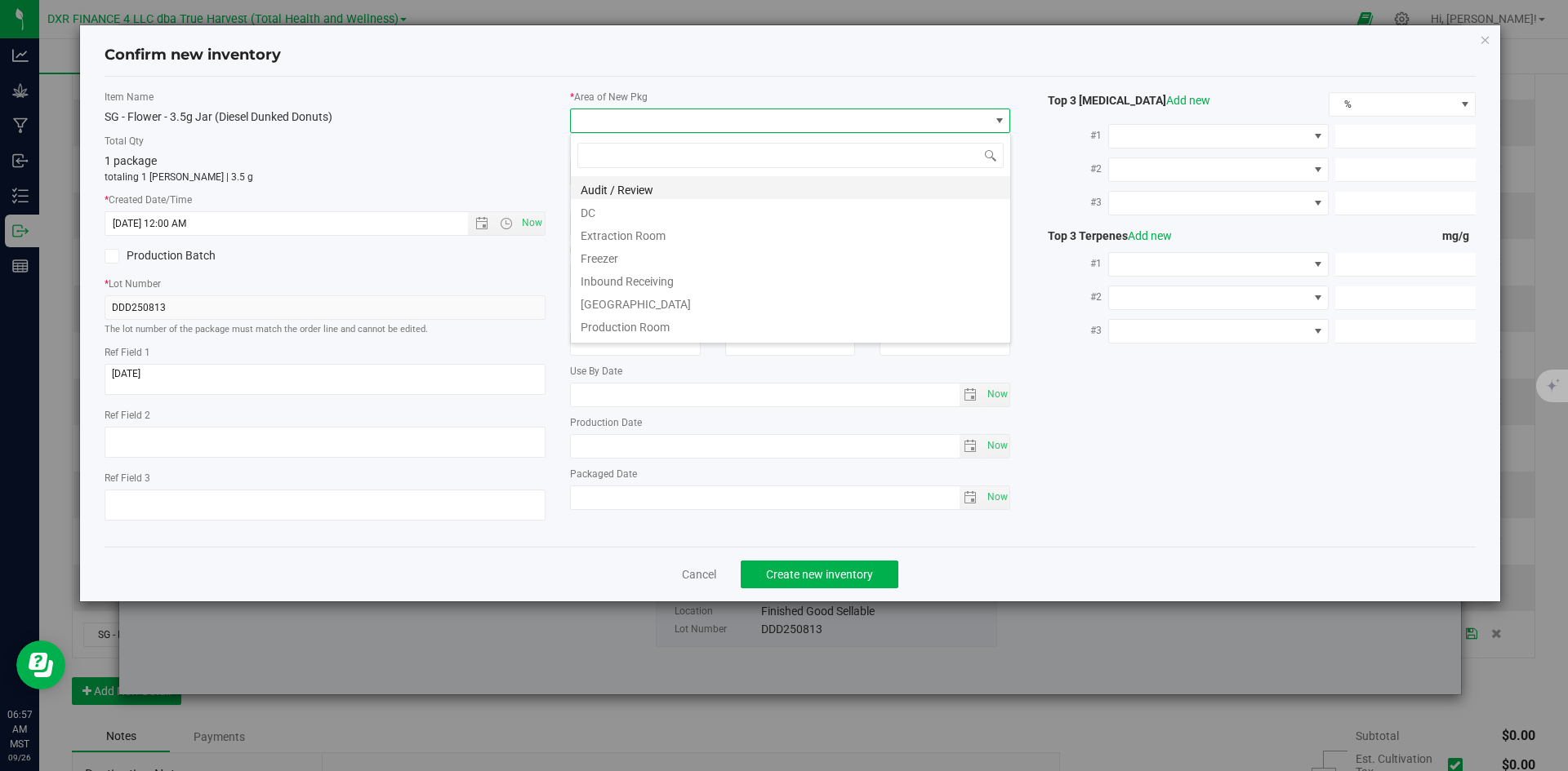
type input "8/13/2025 6:57 AM"
click at [621, 210] on li "DC" at bounding box center [790, 210] width 439 height 23
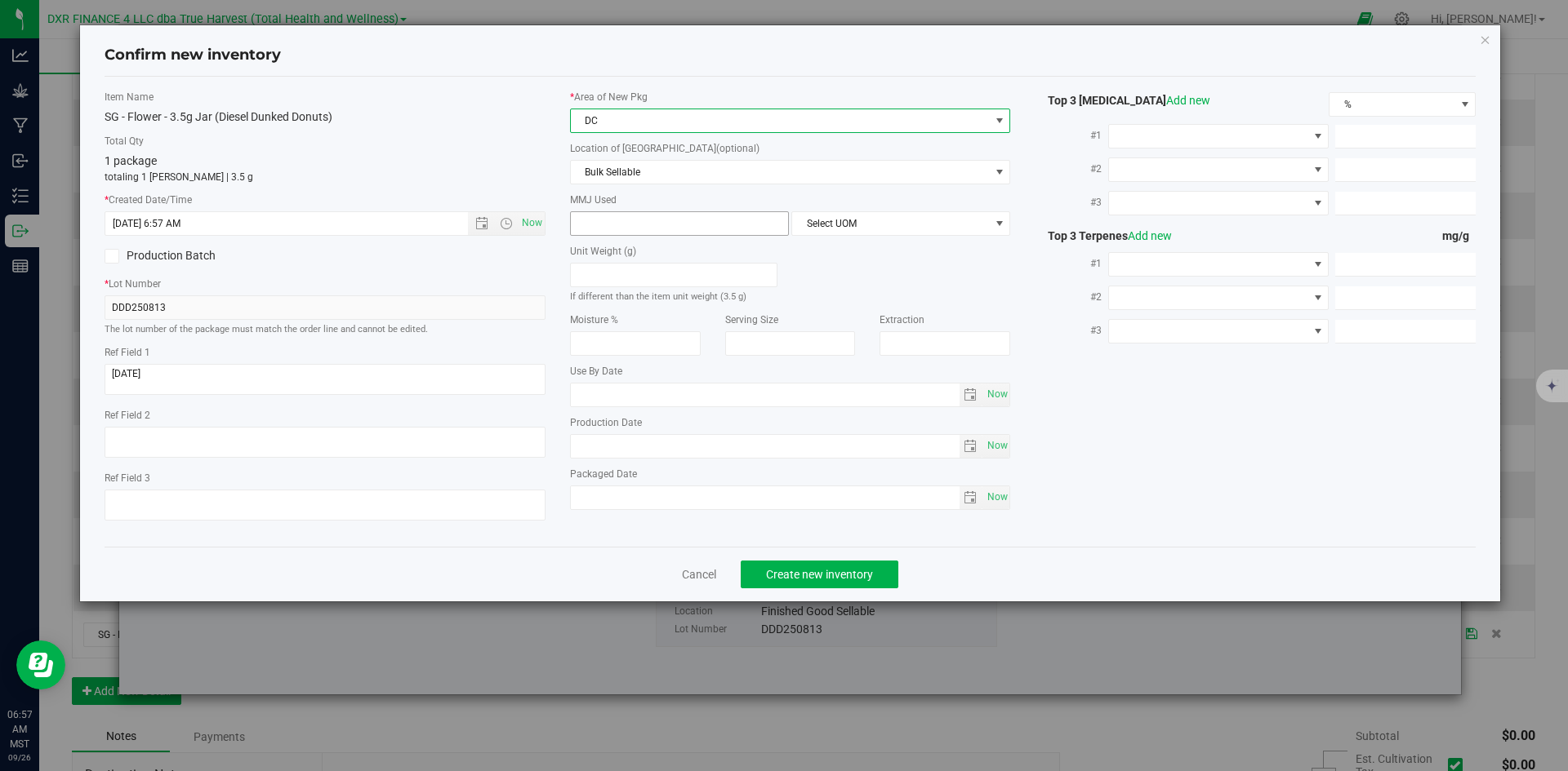
click at [624, 214] on input "text" at bounding box center [678, 223] width 217 height 23
type input "3.5"
type input "3.5000"
click at [908, 232] on span "Select UOM" at bounding box center [891, 223] width 197 height 23
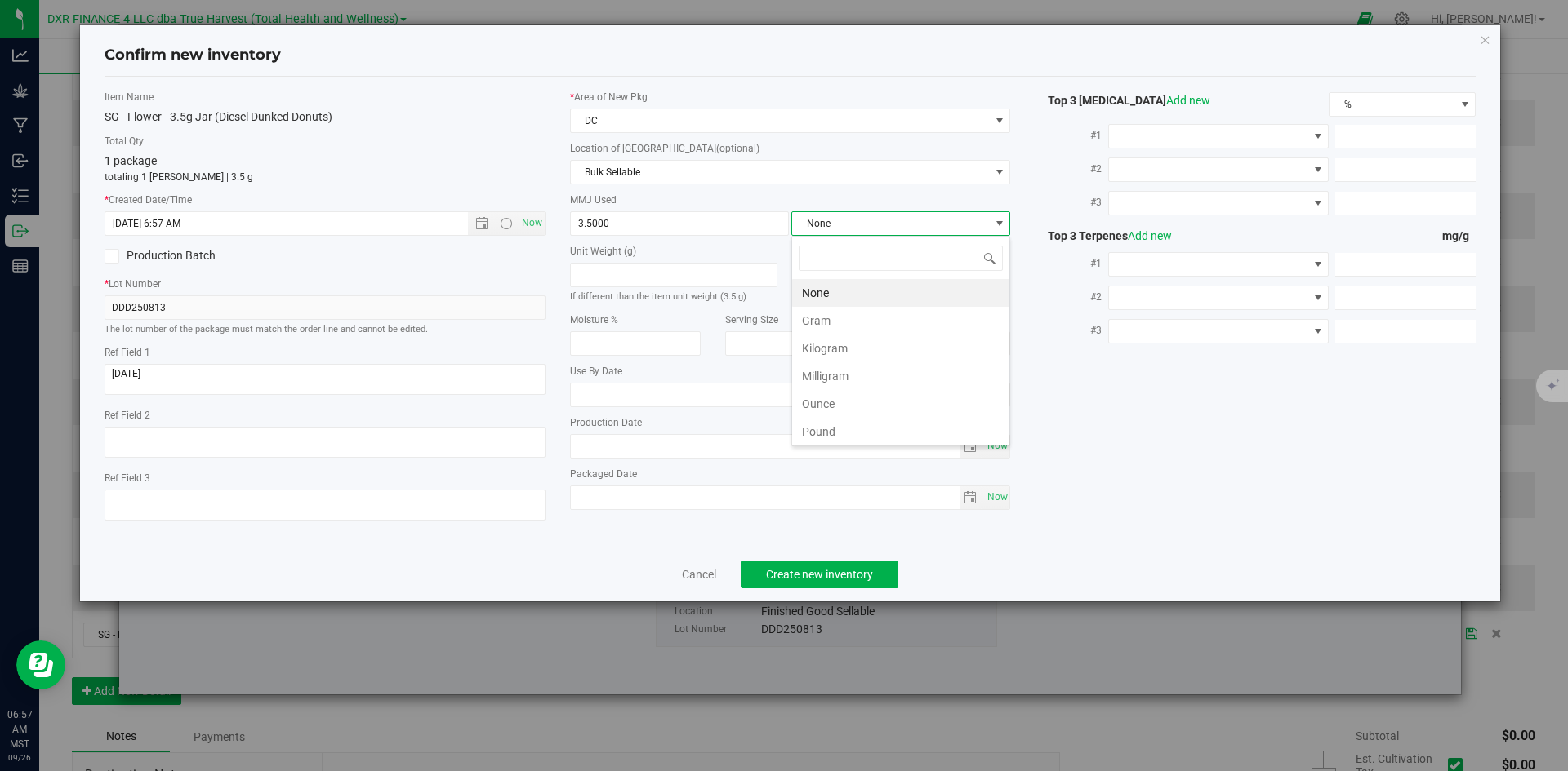
scroll to position [24, 219]
click at [929, 336] on li "Kilogram" at bounding box center [900, 349] width 217 height 28
click at [940, 223] on span "Kilogram" at bounding box center [891, 223] width 197 height 23
click at [936, 311] on li "Gram" at bounding box center [900, 321] width 217 height 28
click at [888, 575] on button "Create new inventory" at bounding box center [819, 575] width 158 height 28
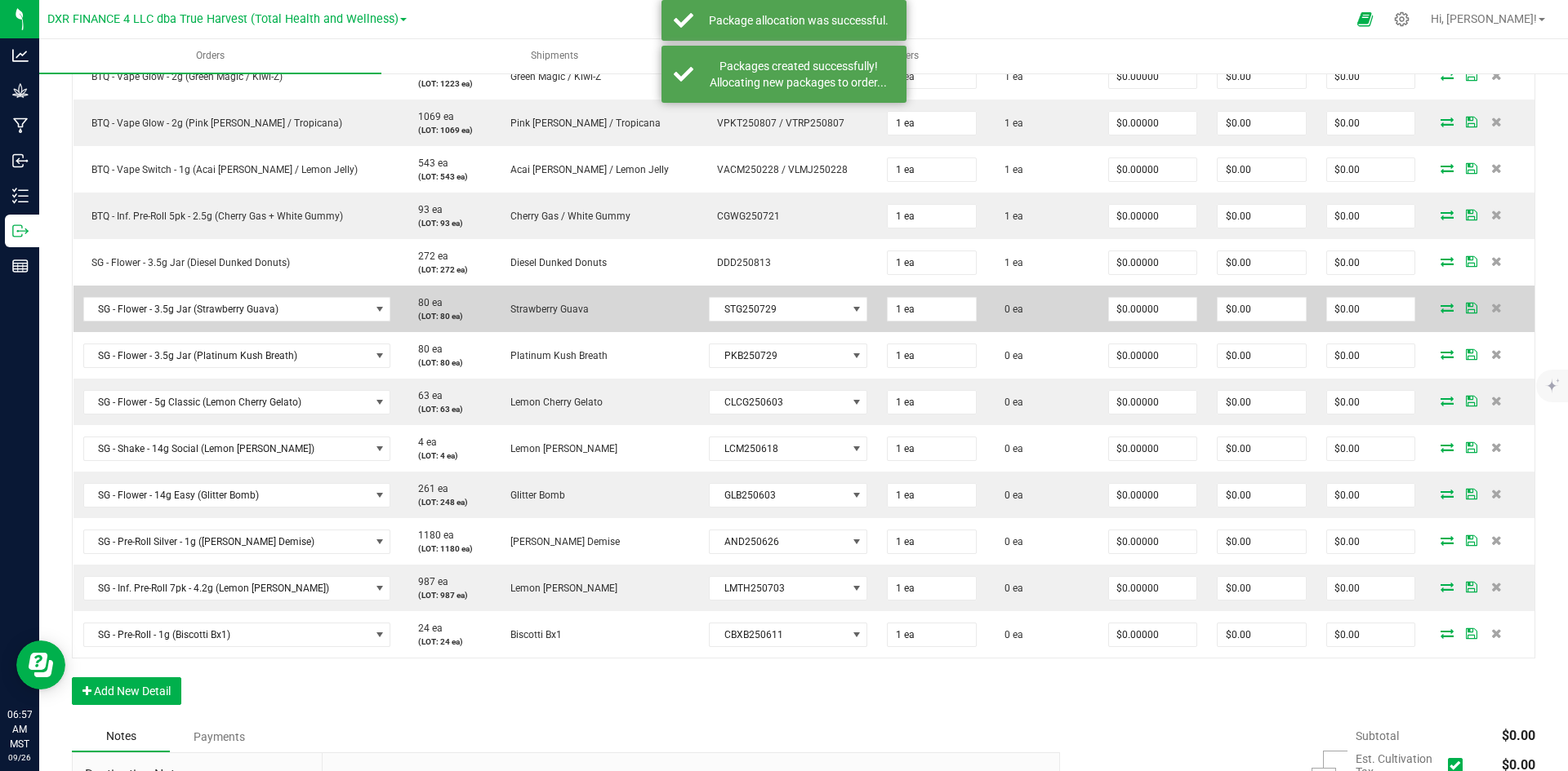
click at [1440, 308] on icon at bounding box center [1447, 308] width 13 height 9
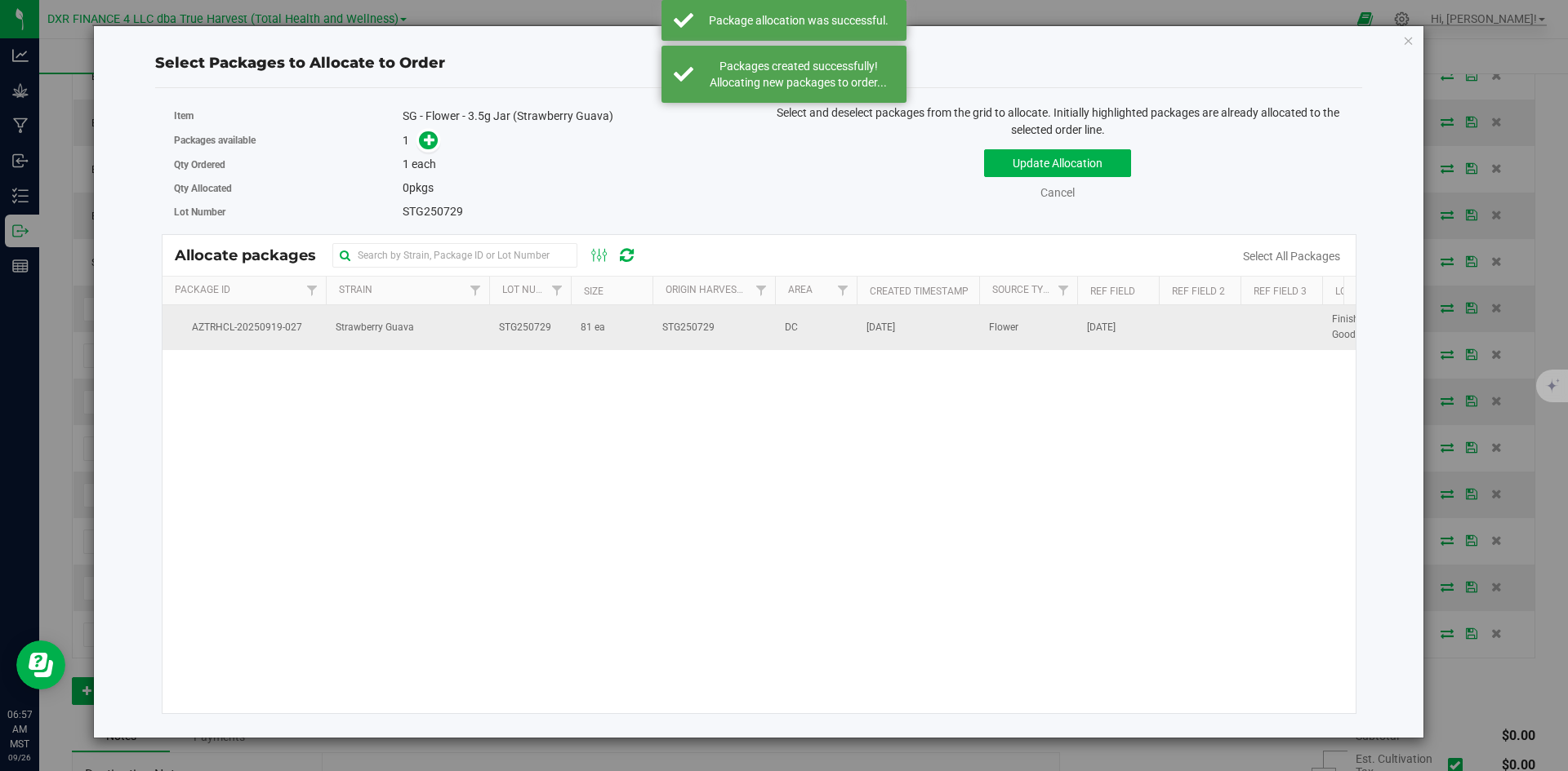
drag, startPoint x: 620, startPoint y: 342, endPoint x: 606, endPoint y: 317, distance: 28.7
click at [620, 342] on td "81 ea" at bounding box center [611, 326] width 82 height 44
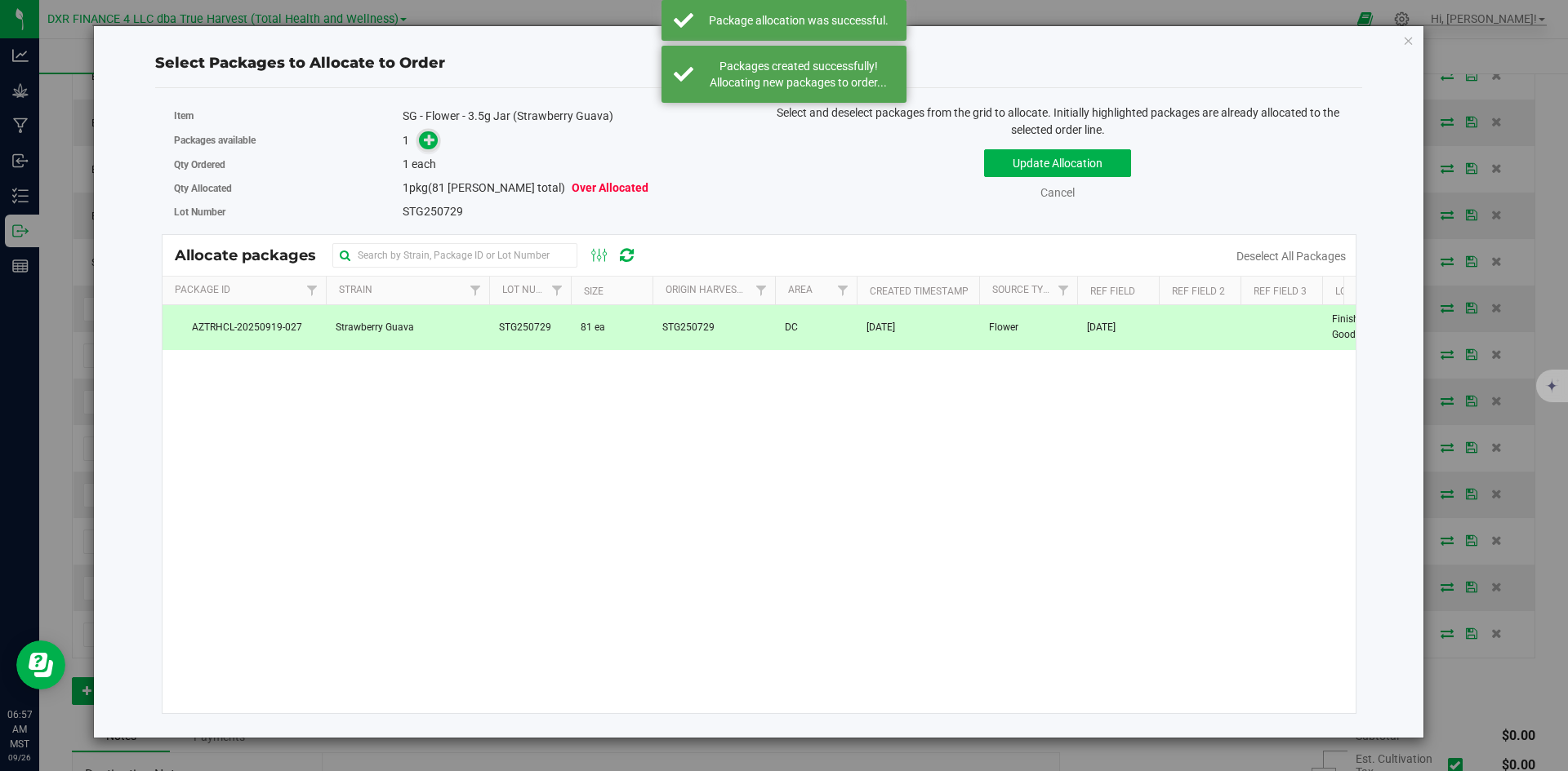
click at [434, 145] on icon at bounding box center [430, 140] width 11 height 11
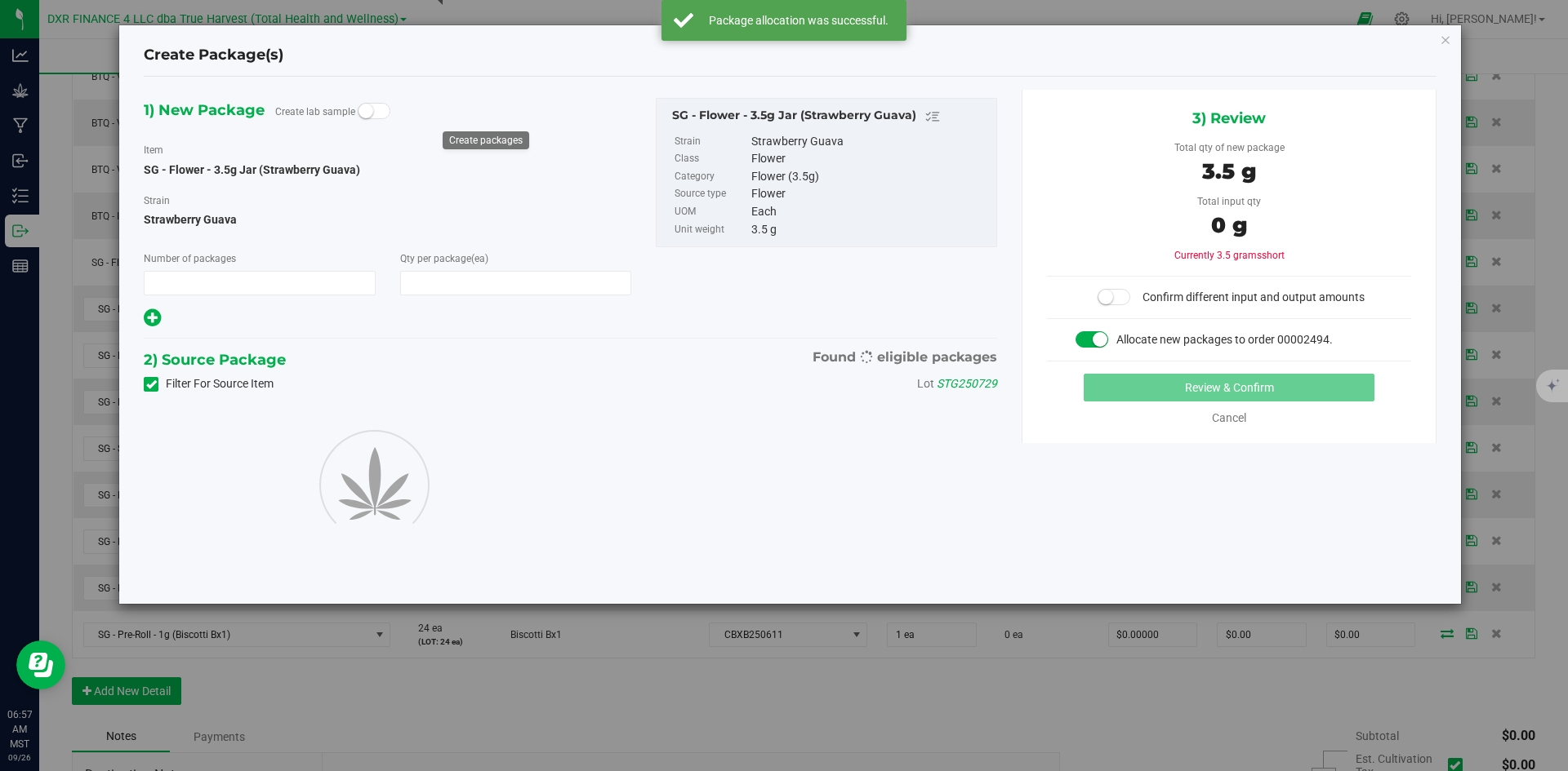
type input "1"
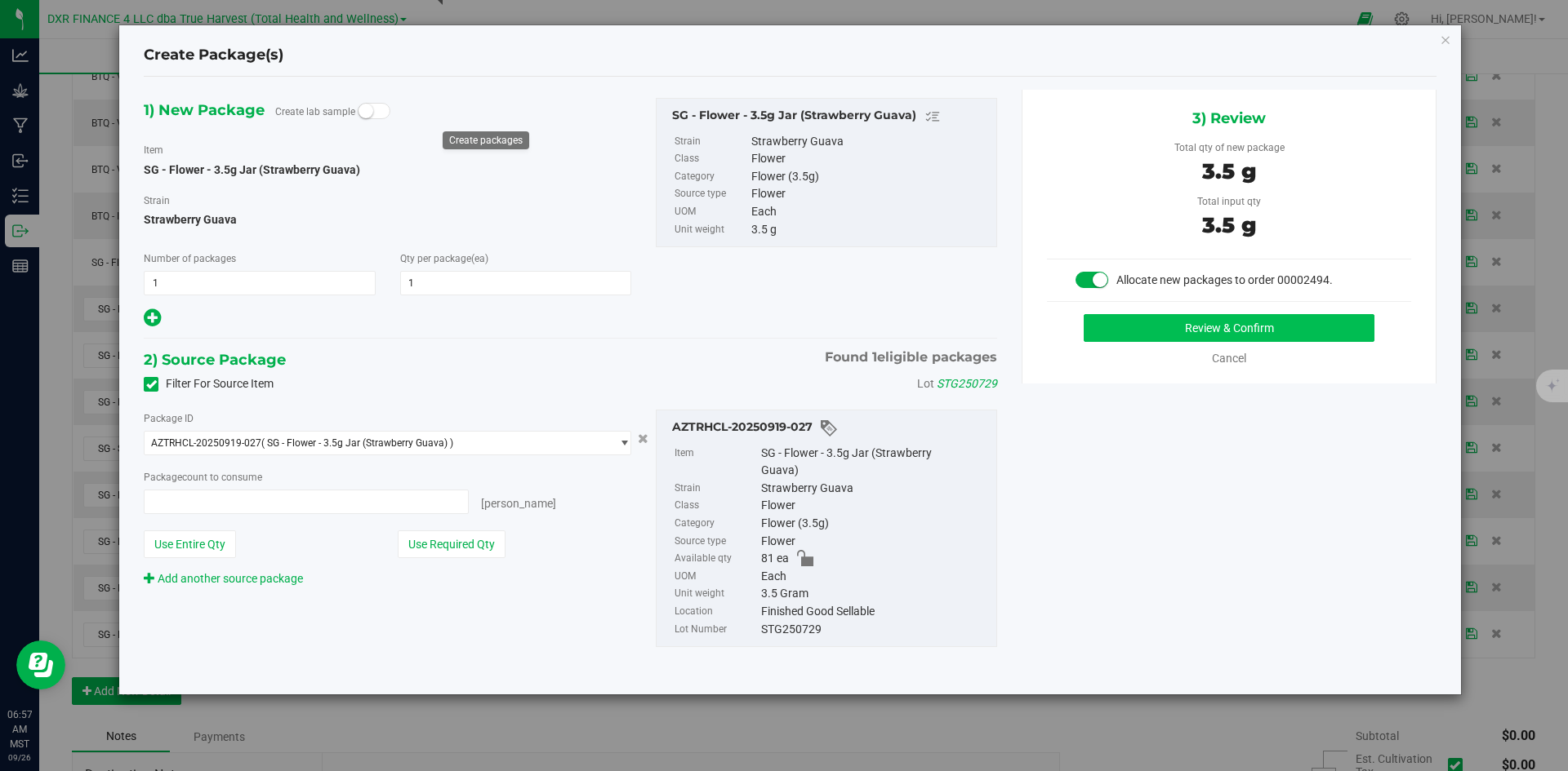
type input "1 ea"
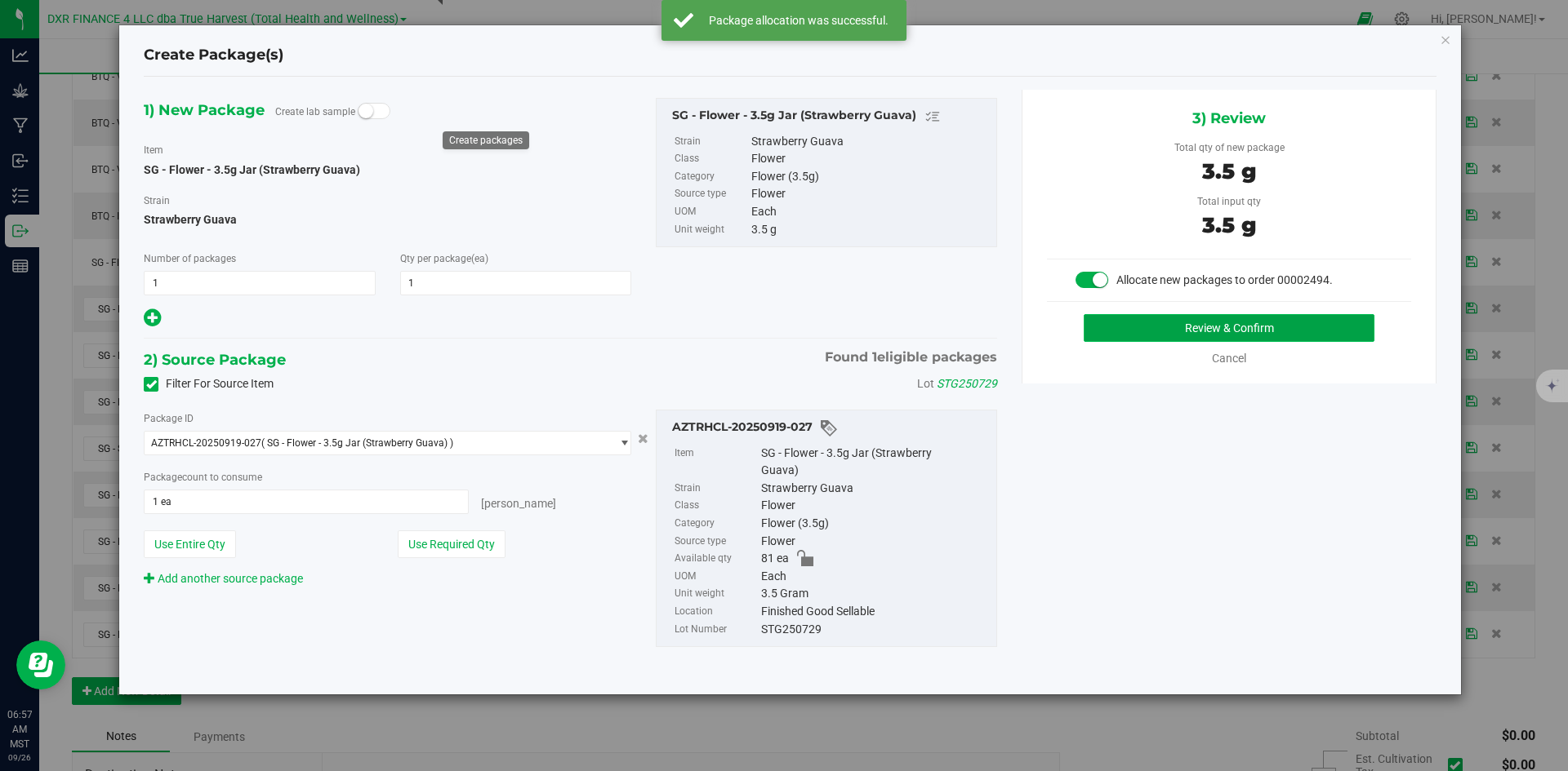
click at [1114, 330] on button "Review & Confirm" at bounding box center [1229, 328] width 291 height 28
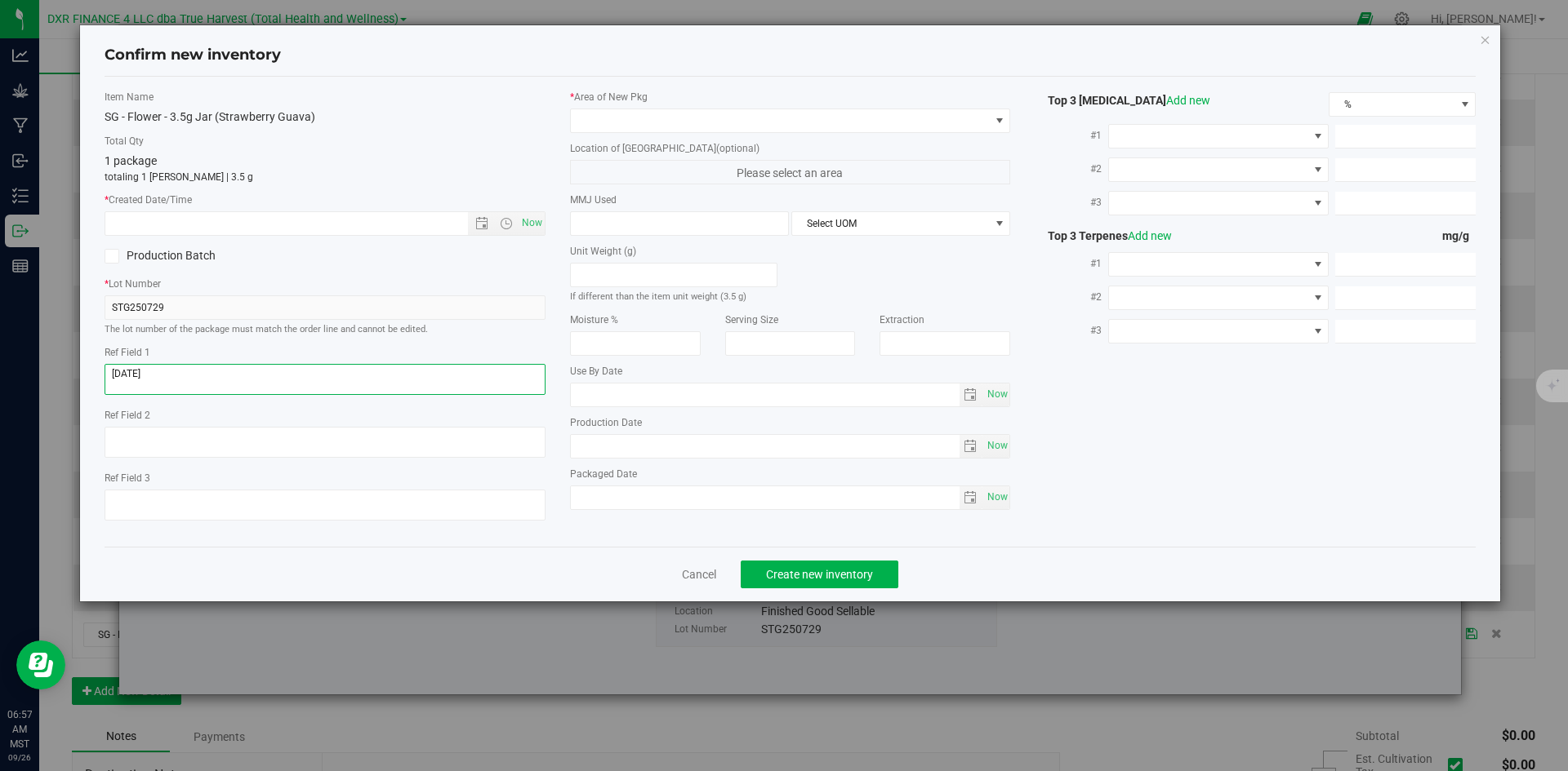
click at [389, 370] on textarea at bounding box center [325, 379] width 441 height 31
click at [391, 370] on textarea at bounding box center [325, 379] width 441 height 31
click at [394, 215] on input "text" at bounding box center [300, 223] width 390 height 23
paste input "2025-07-29"
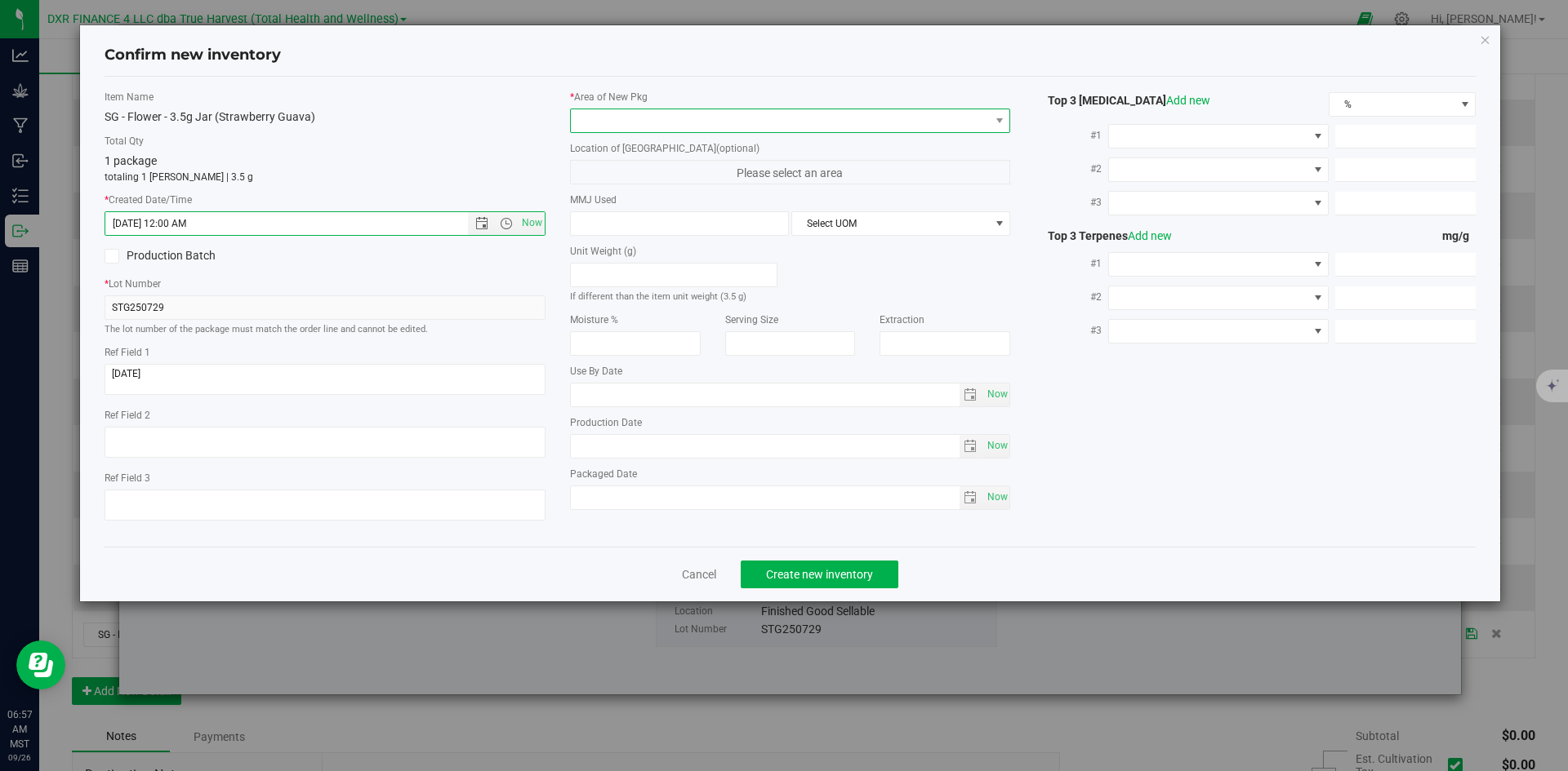
click at [651, 122] on span at bounding box center [780, 121] width 419 height 23
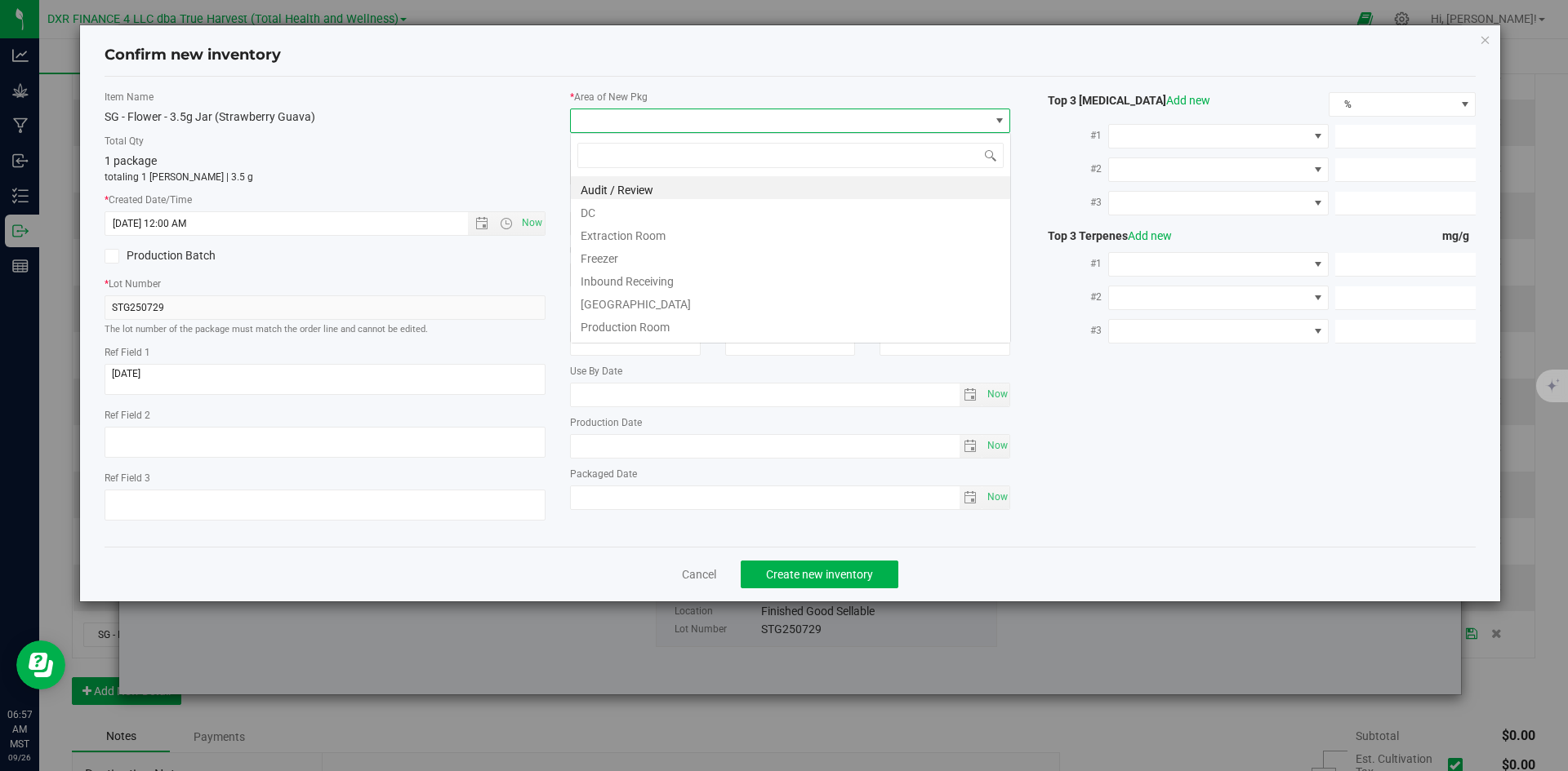
type input "7/29/2025 6:57 AM"
click at [644, 216] on li "DC" at bounding box center [790, 210] width 439 height 23
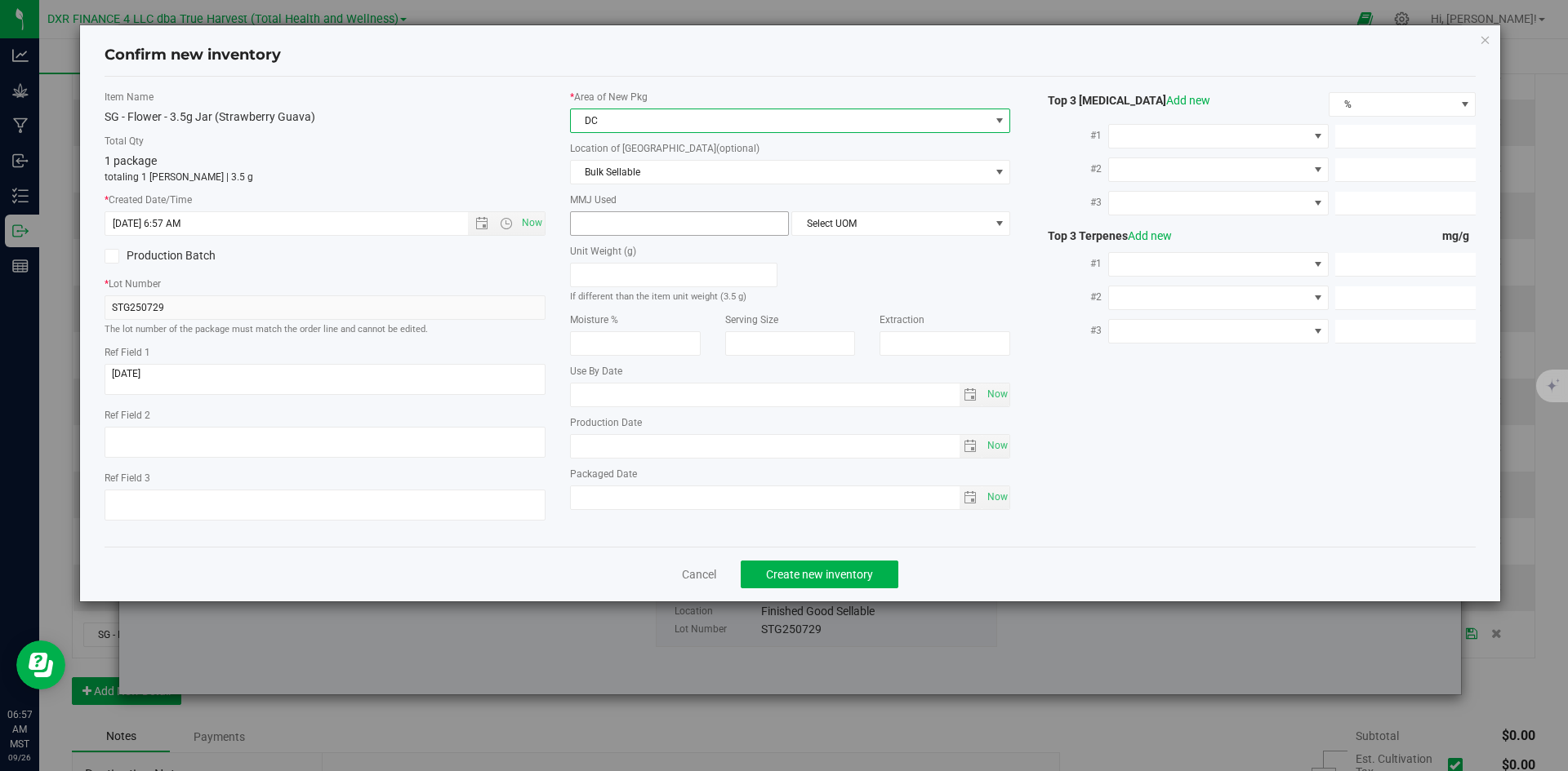
click at [645, 219] on span at bounding box center [678, 223] width 219 height 24
type input "3.5"
type input "3.5000"
click at [845, 235] on span "Select UOM" at bounding box center [900, 223] width 219 height 24
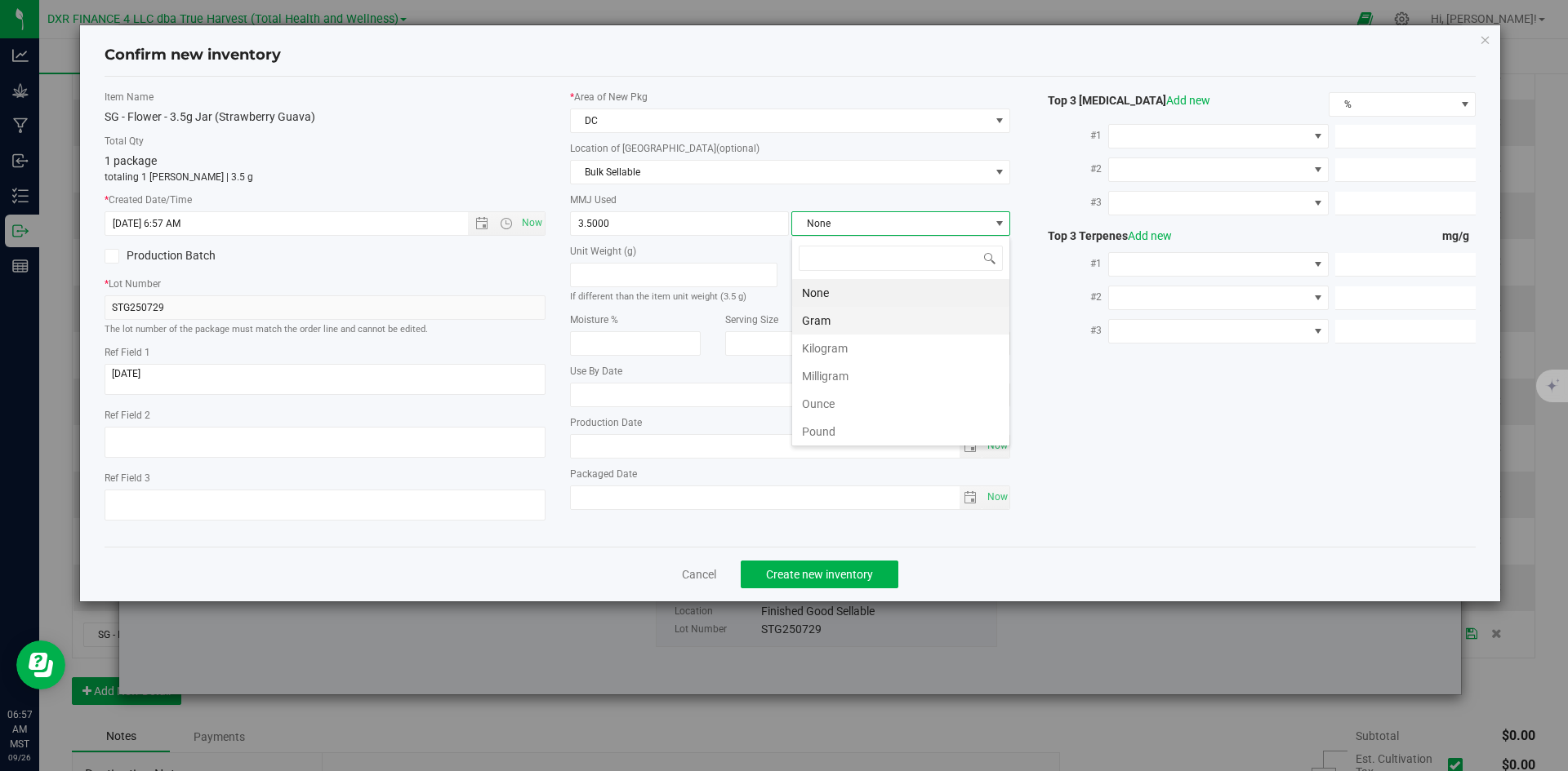
scroll to position [24, 219]
click at [847, 330] on li "Gram" at bounding box center [900, 321] width 217 height 28
click at [858, 559] on div "Cancel Create new inventory" at bounding box center [790, 574] width 1372 height 54
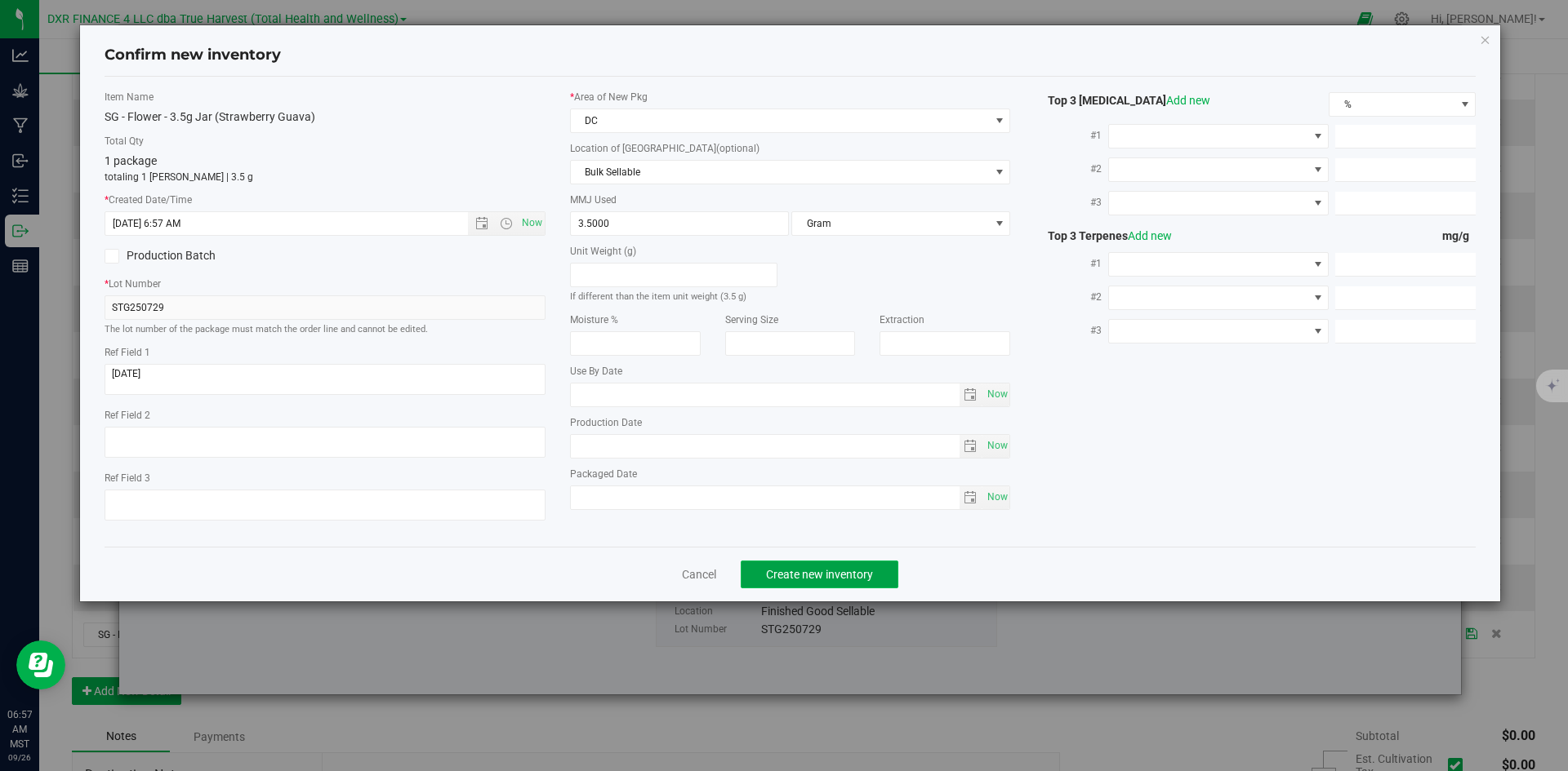
click at [861, 562] on button "Create new inventory" at bounding box center [819, 575] width 158 height 28
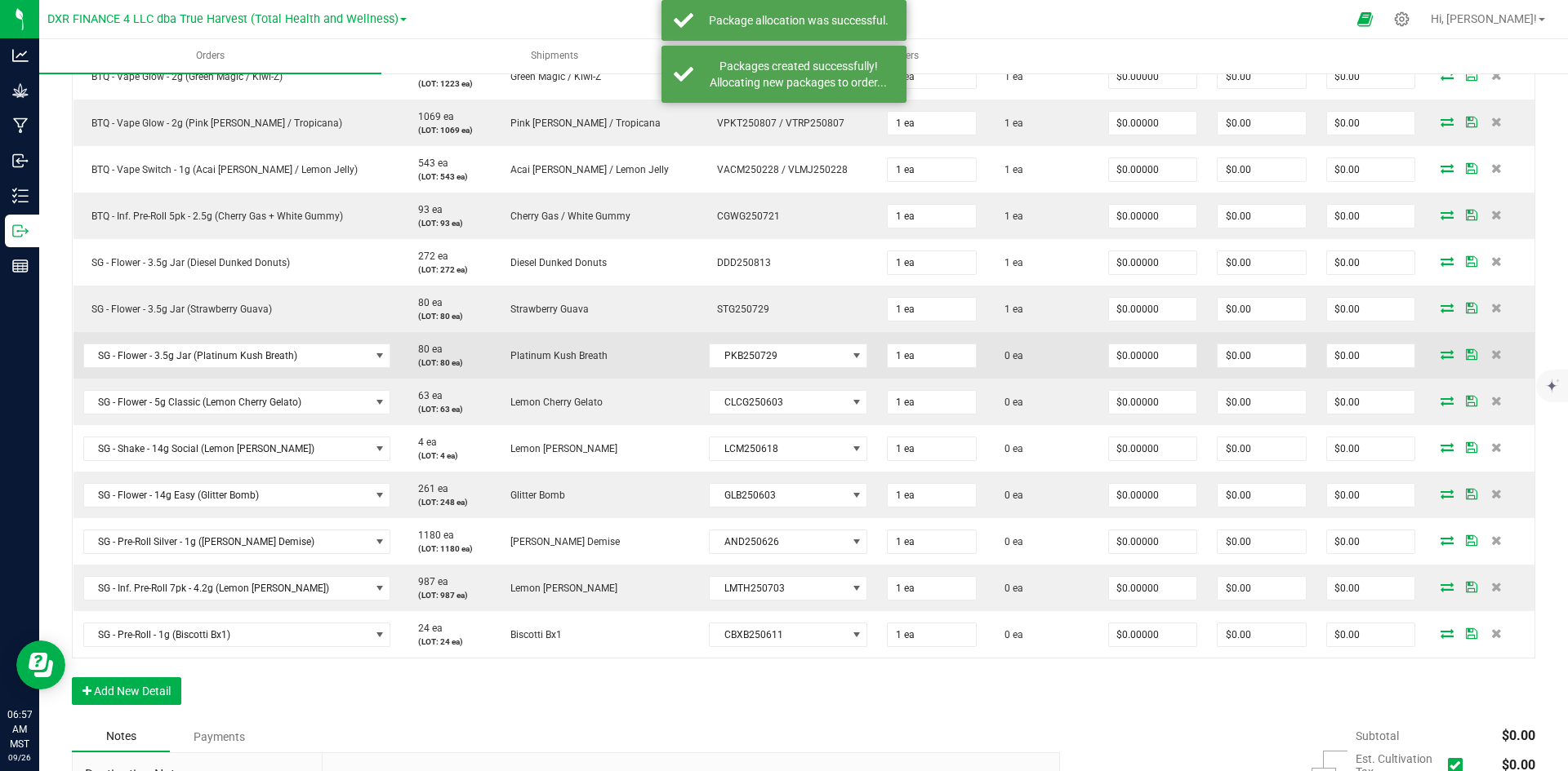
click at [1440, 358] on icon at bounding box center [1447, 354] width 13 height 9
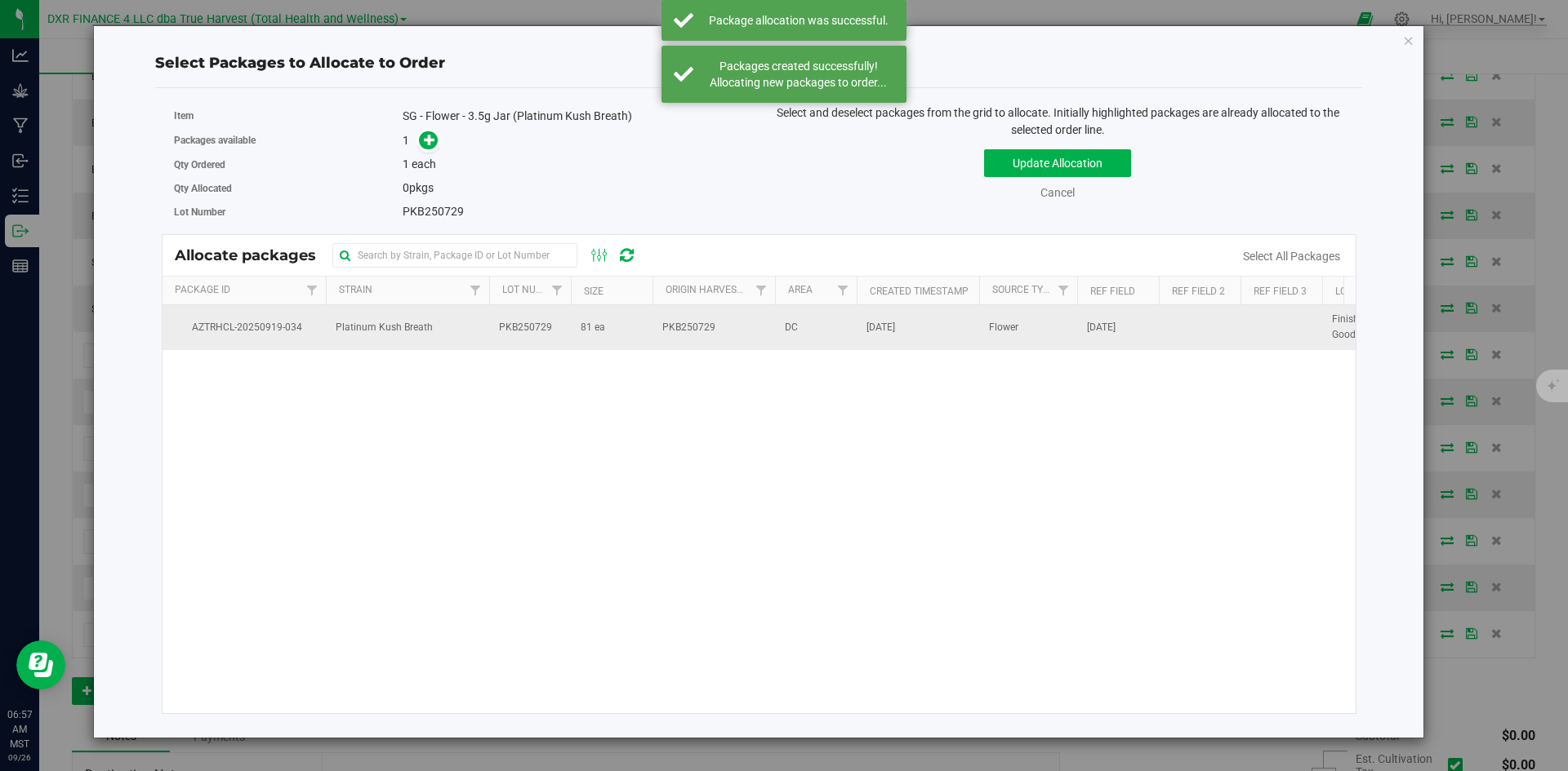
click at [527, 348] on td "PKB250729" at bounding box center [529, 326] width 82 height 44
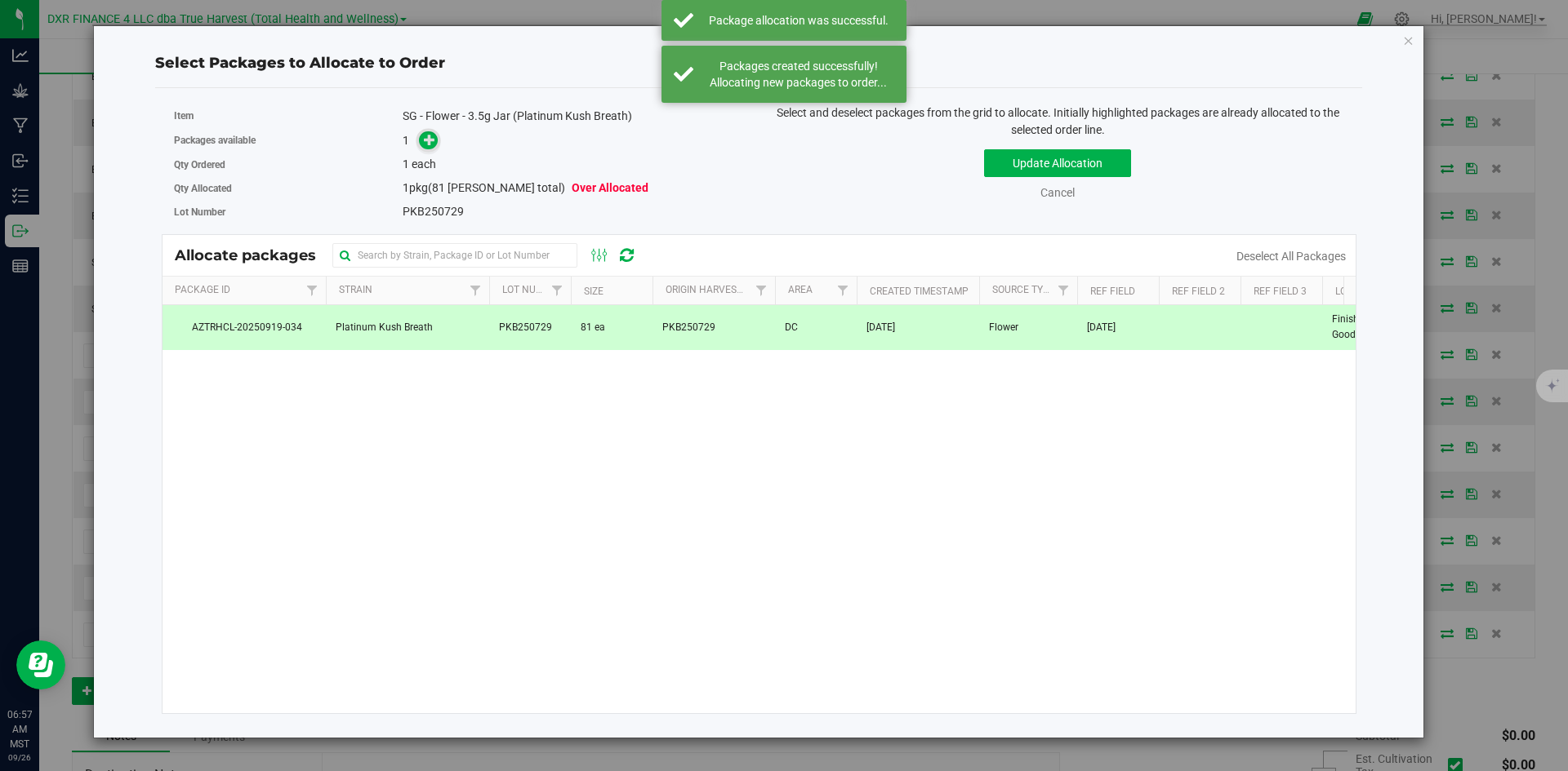
click at [432, 139] on icon at bounding box center [430, 140] width 11 height 11
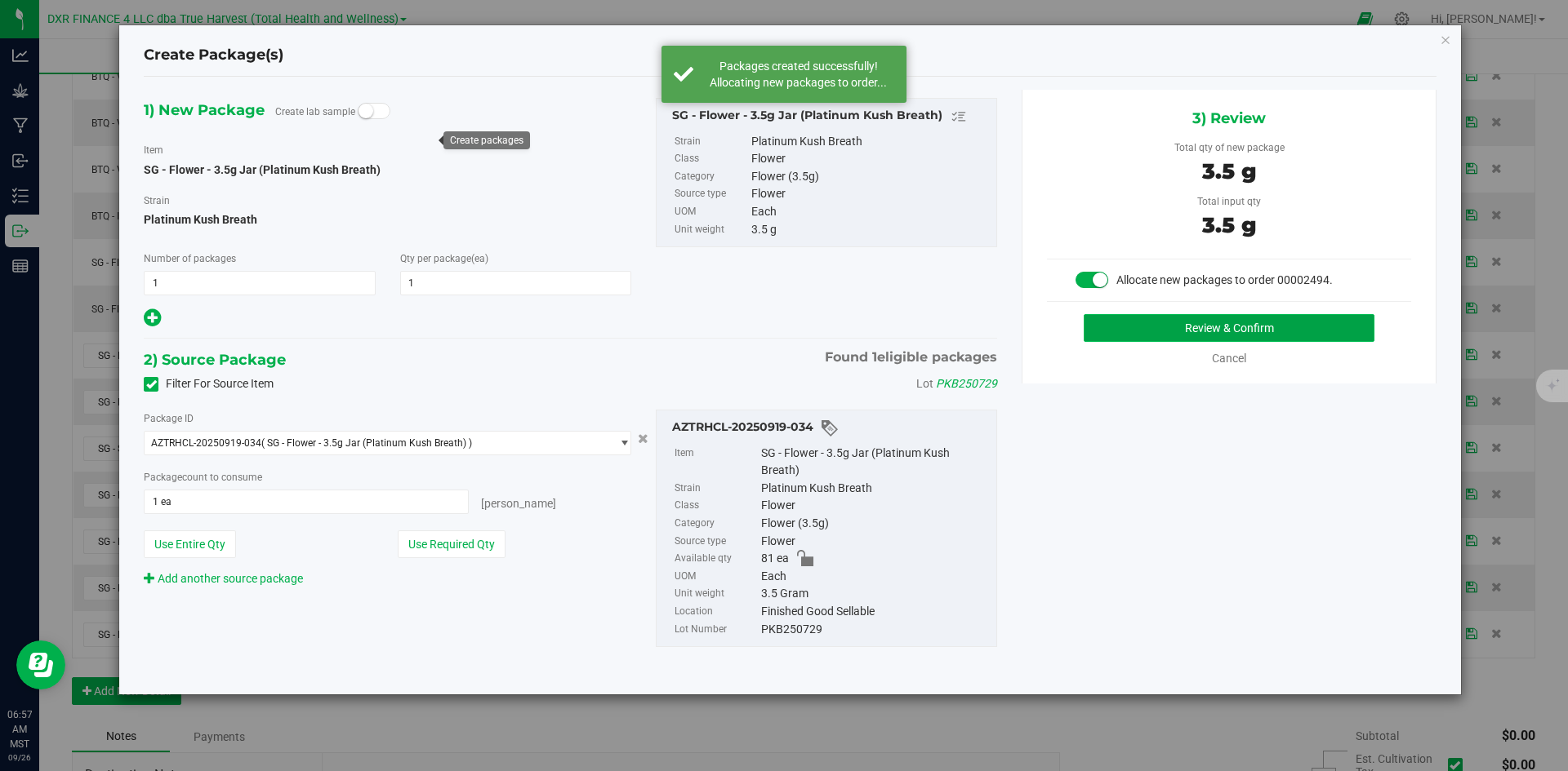
click at [1177, 331] on button "Review & Confirm" at bounding box center [1229, 328] width 291 height 28
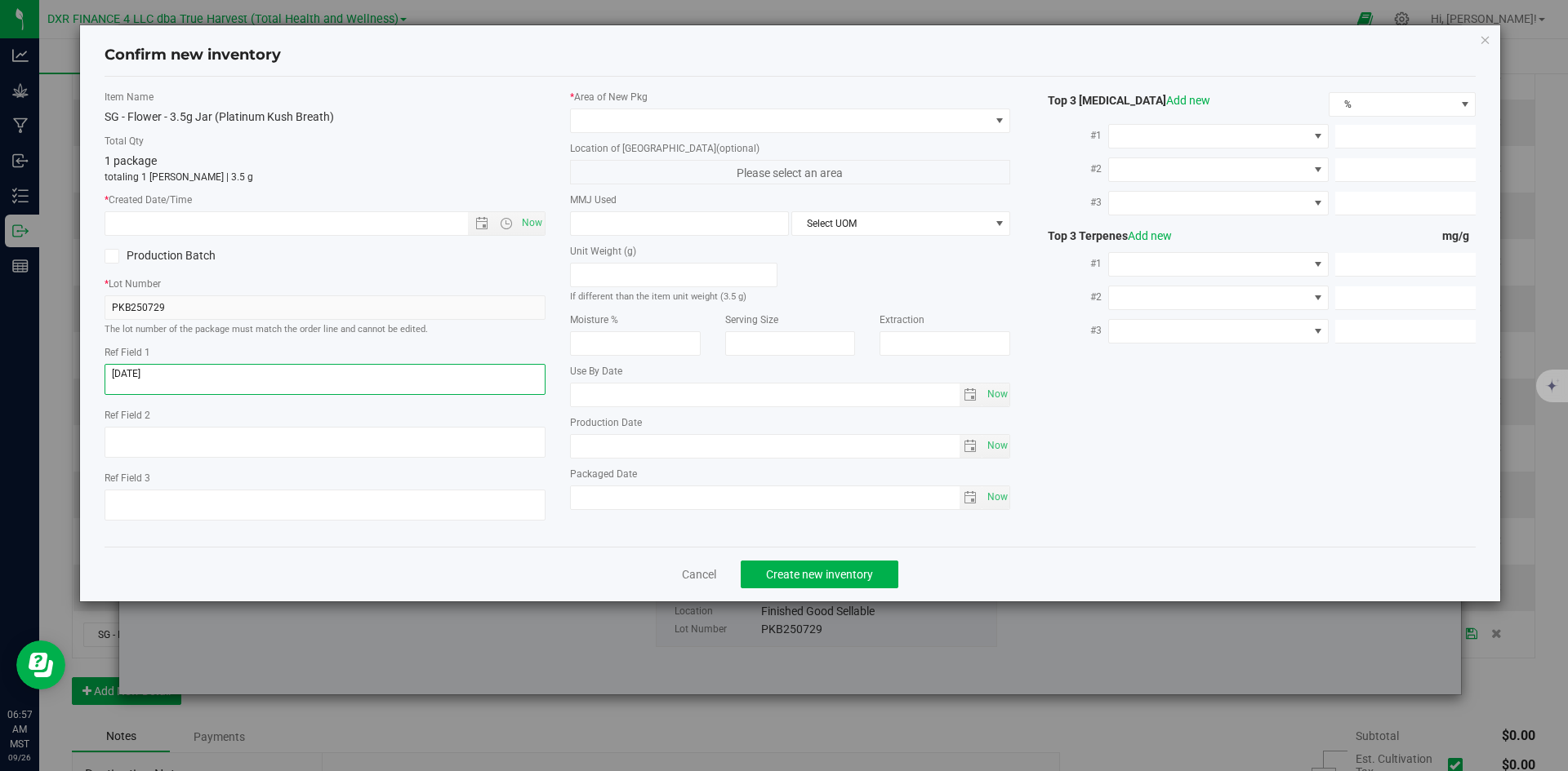
click at [315, 371] on textarea at bounding box center [325, 379] width 441 height 31
click at [326, 219] on input "text" at bounding box center [300, 223] width 390 height 23
paste input "2025-07-29"
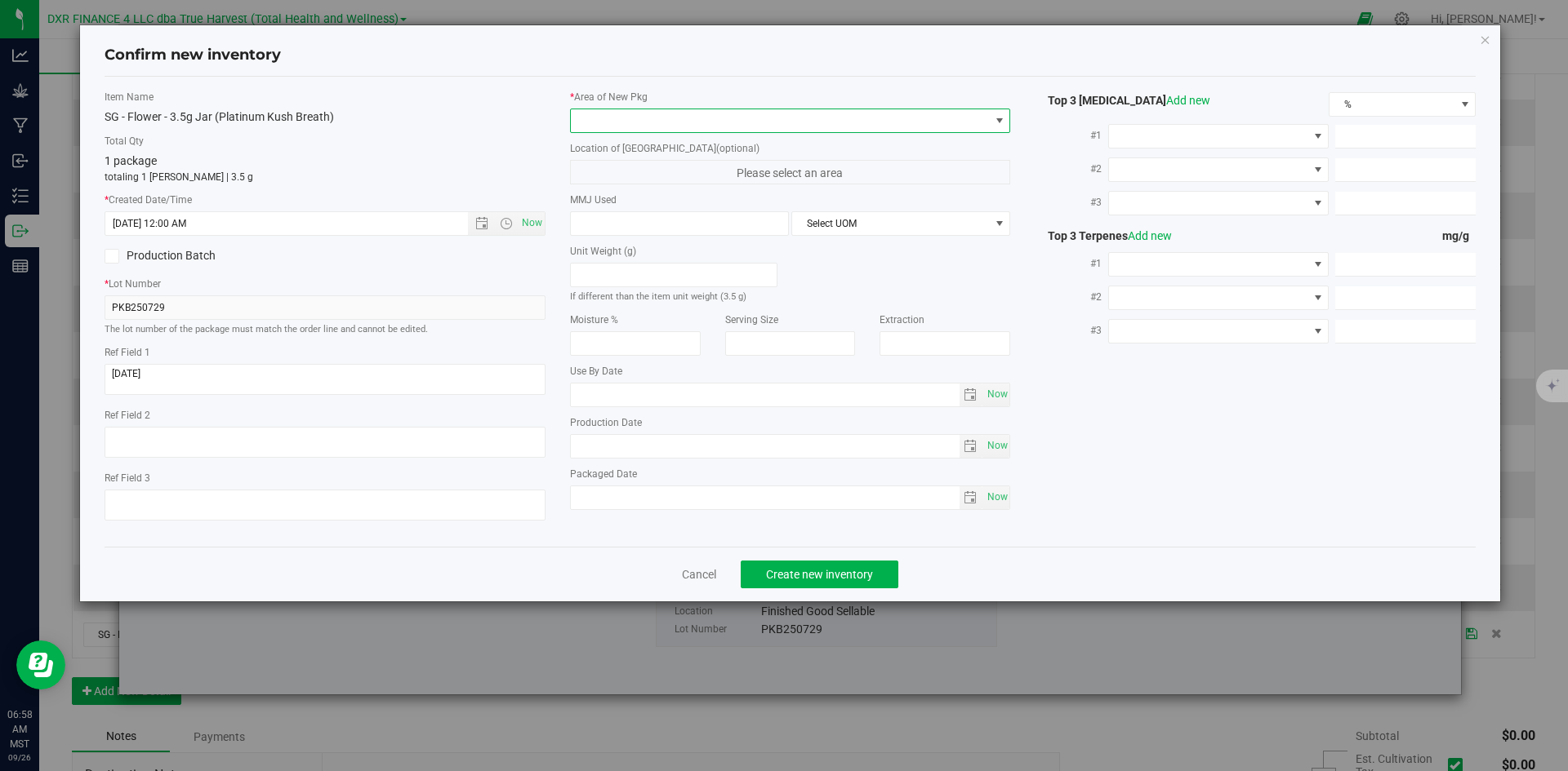
click at [764, 123] on span at bounding box center [780, 121] width 419 height 23
type input "7/29/2025 6:58 AM"
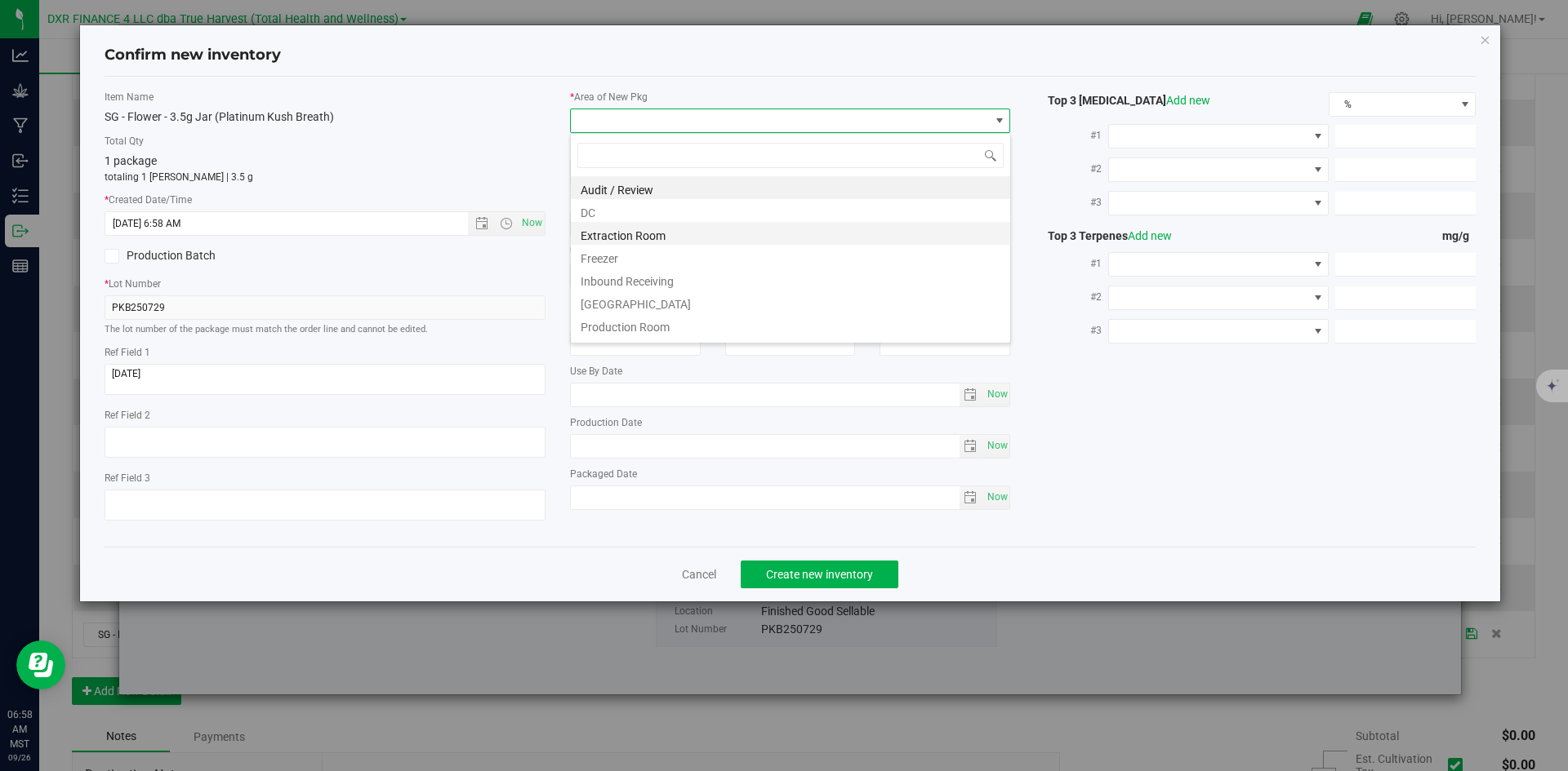
scroll to position [24, 441]
click at [738, 229] on li "Extraction Room" at bounding box center [790, 234] width 439 height 23
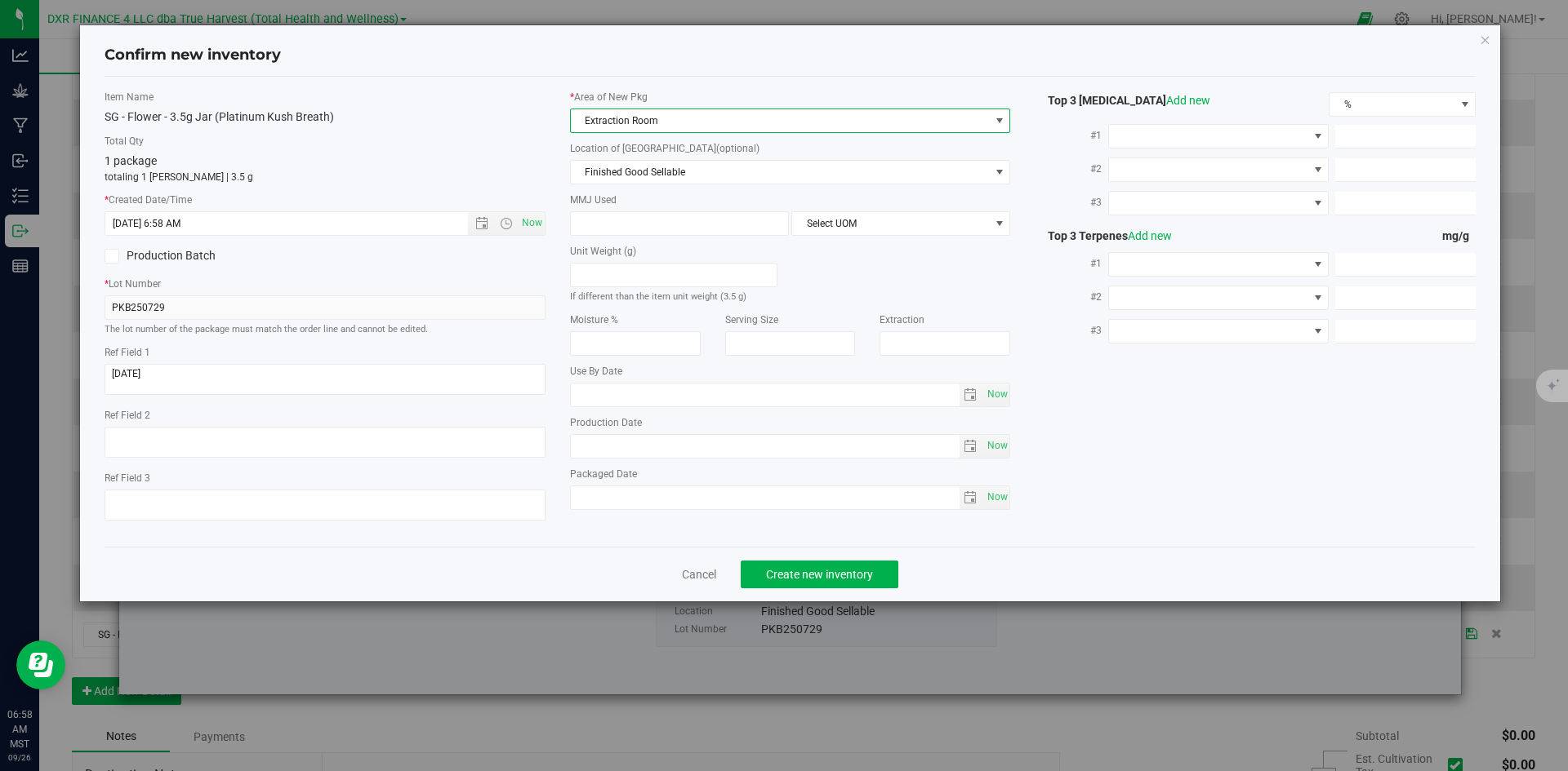
click at [756, 116] on span "Extraction Room" at bounding box center [780, 121] width 419 height 23
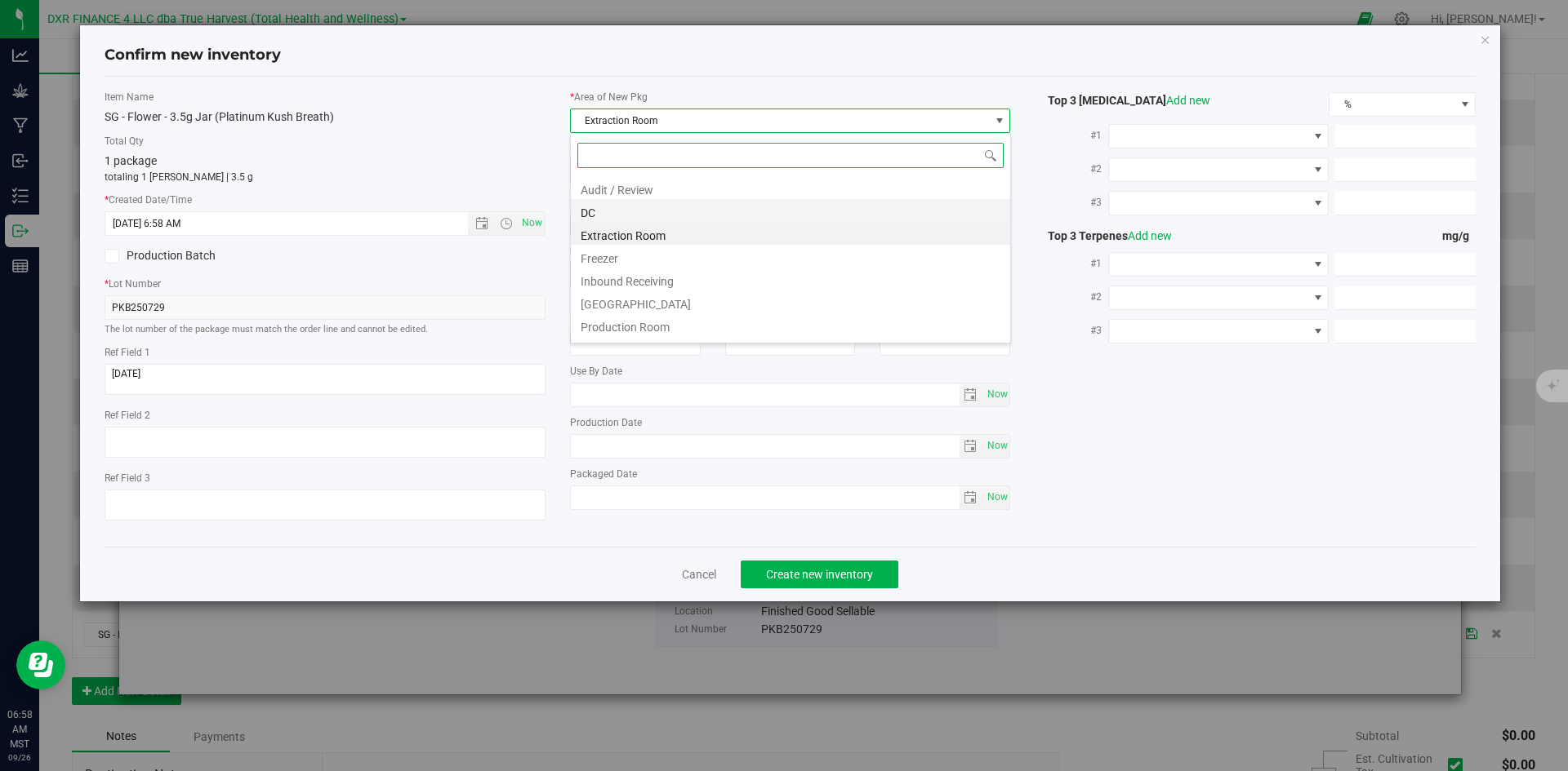
click at [738, 211] on li "DC" at bounding box center [790, 210] width 439 height 23
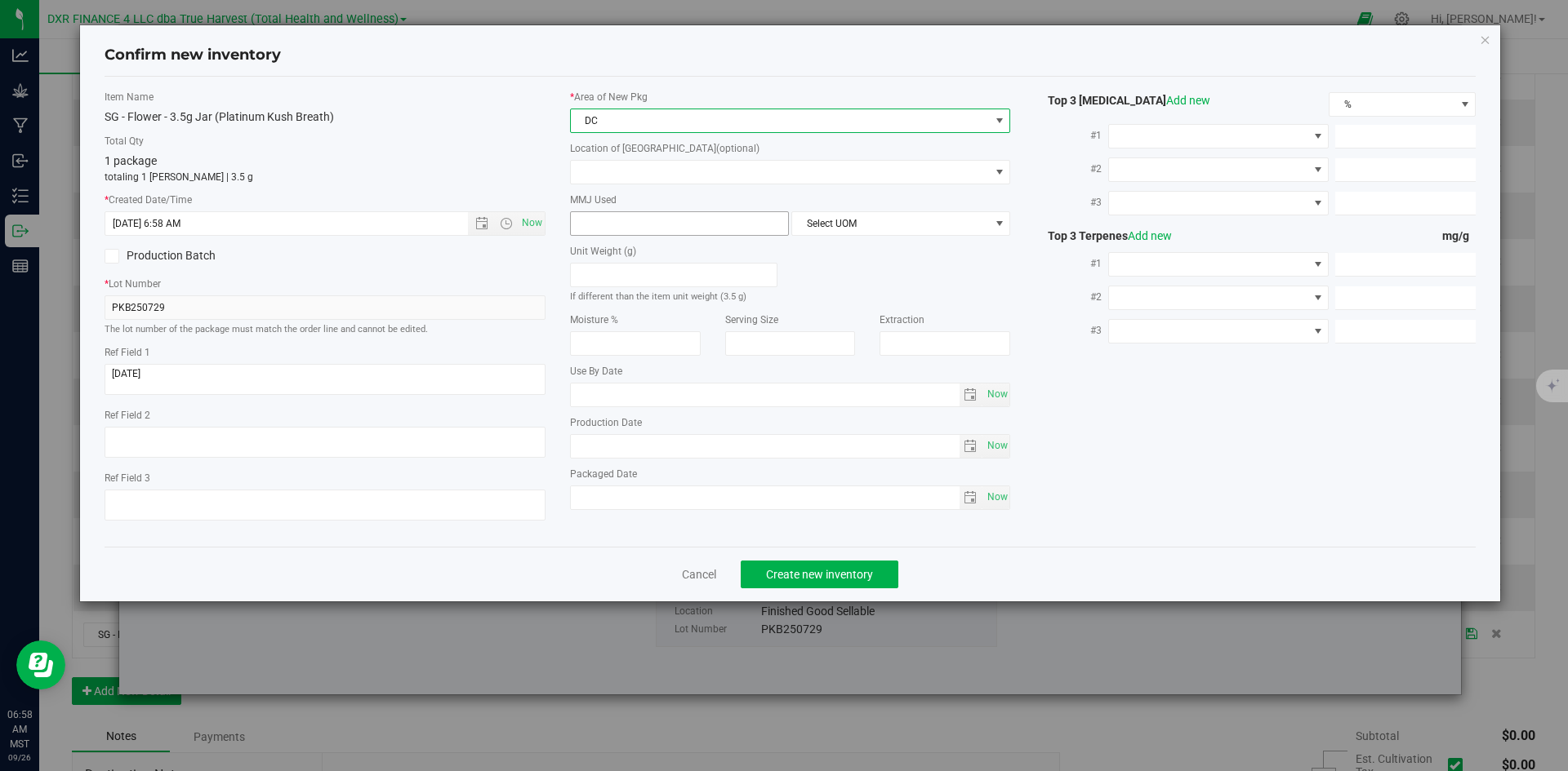
click at [745, 211] on span at bounding box center [678, 223] width 219 height 24
type input "3.5"
type input "3.5000"
click at [875, 223] on span "Select UOM" at bounding box center [891, 223] width 197 height 23
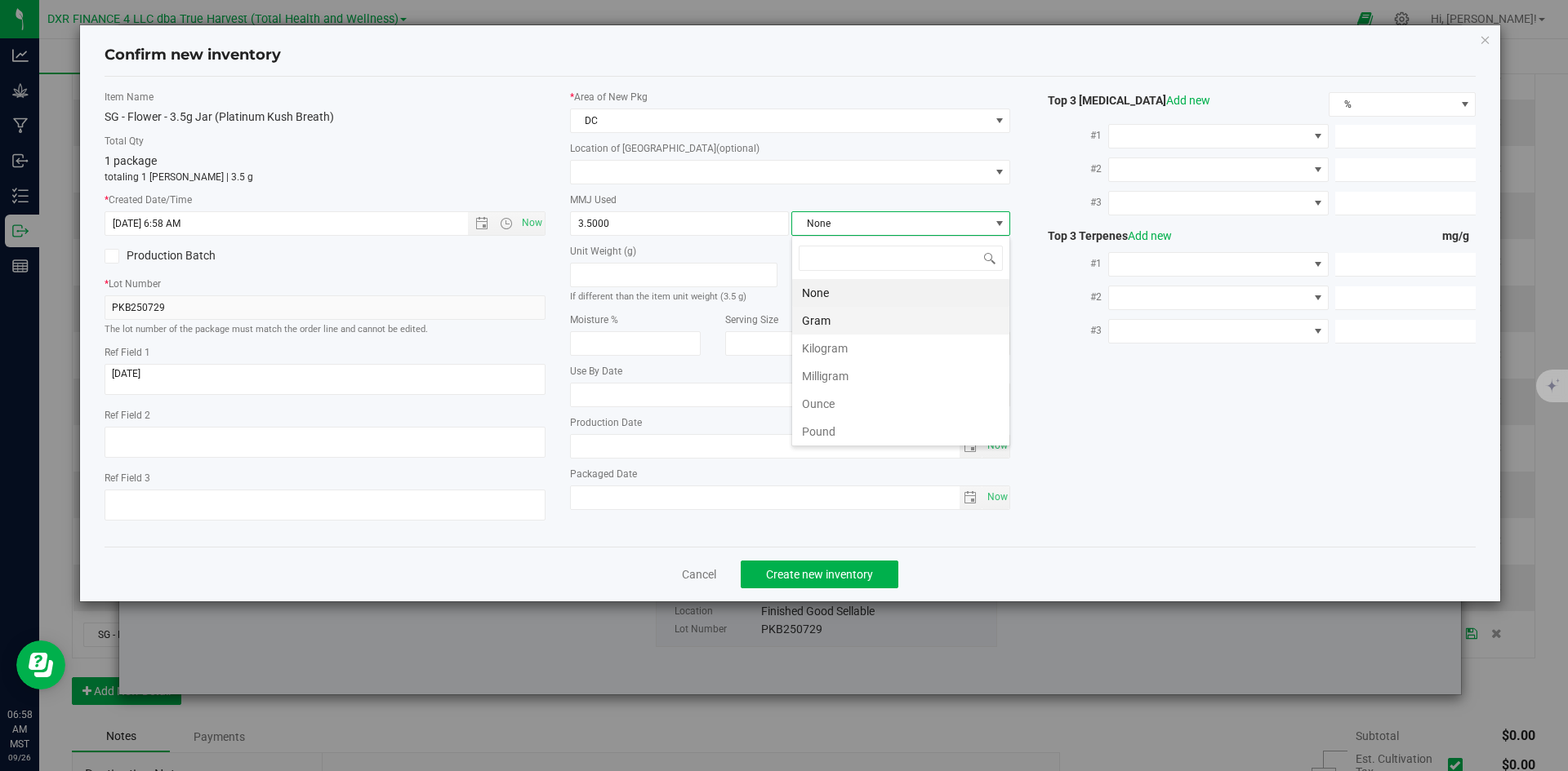
scroll to position [24, 219]
click at [867, 314] on li "Gram" at bounding box center [900, 321] width 217 height 28
click at [854, 585] on button "Create new inventory" at bounding box center [819, 575] width 158 height 28
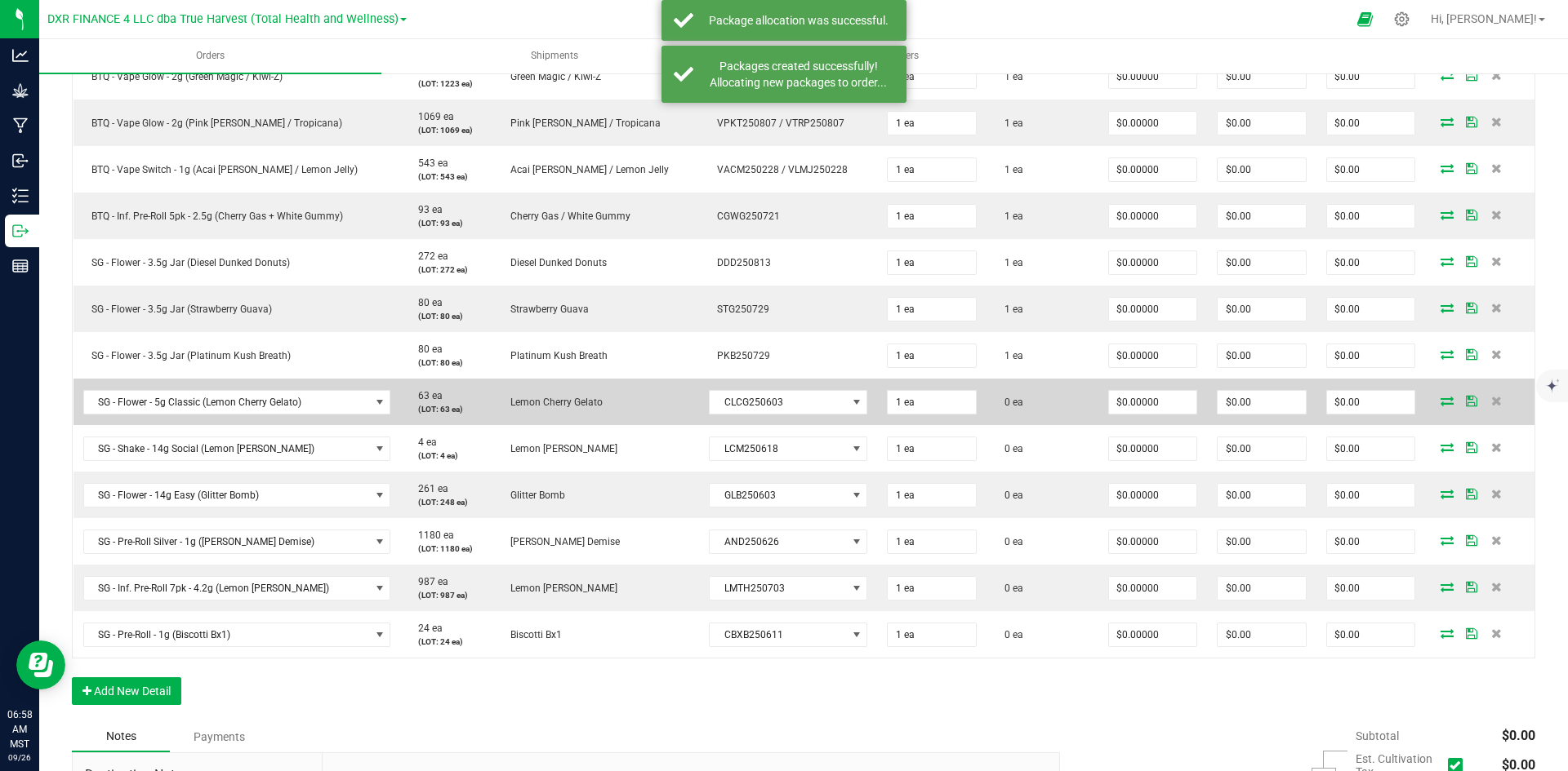
click at [1440, 403] on icon at bounding box center [1447, 401] width 13 height 9
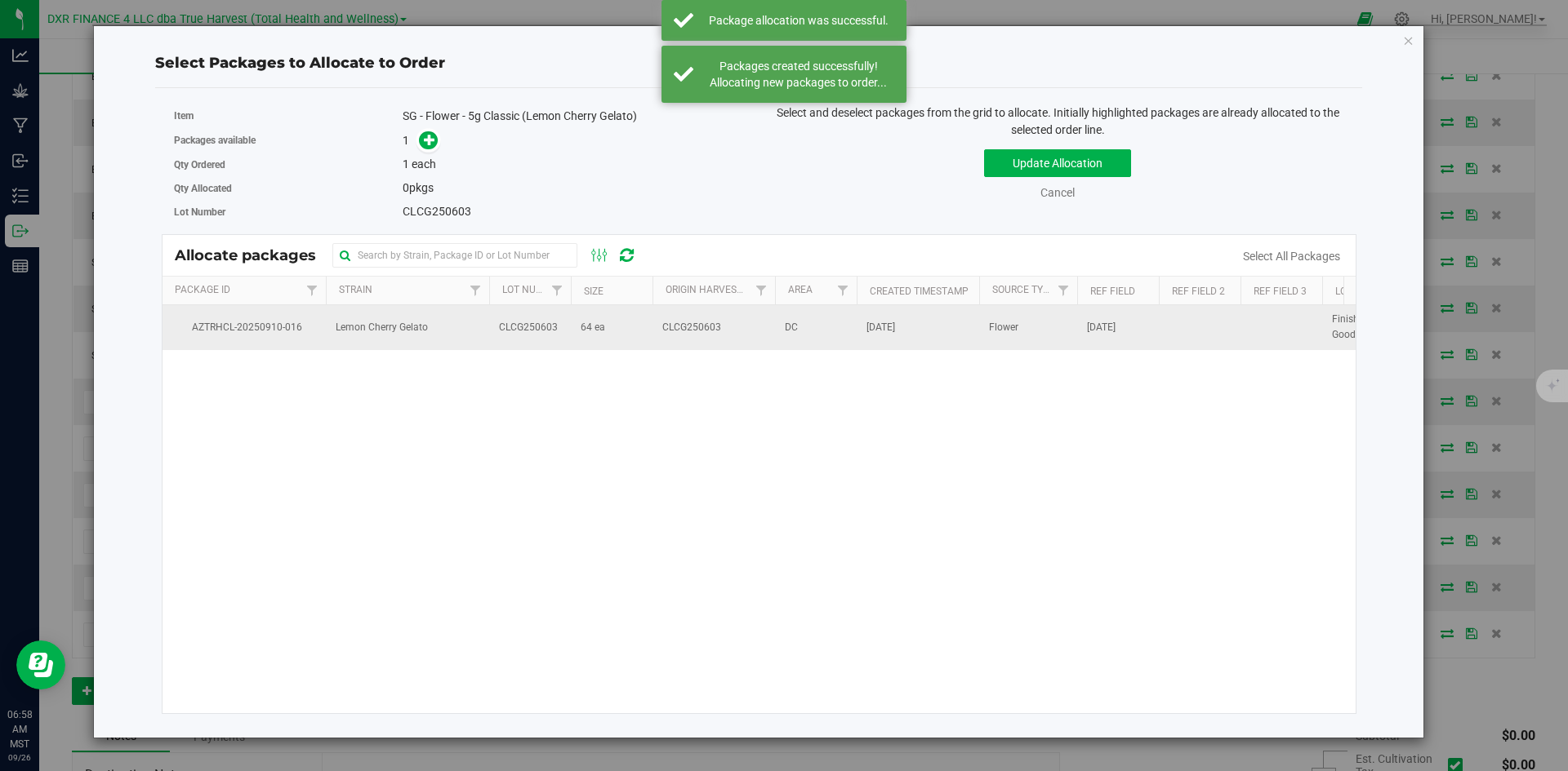
click at [472, 345] on td "Lemon Cherry Gelato" at bounding box center [407, 326] width 163 height 44
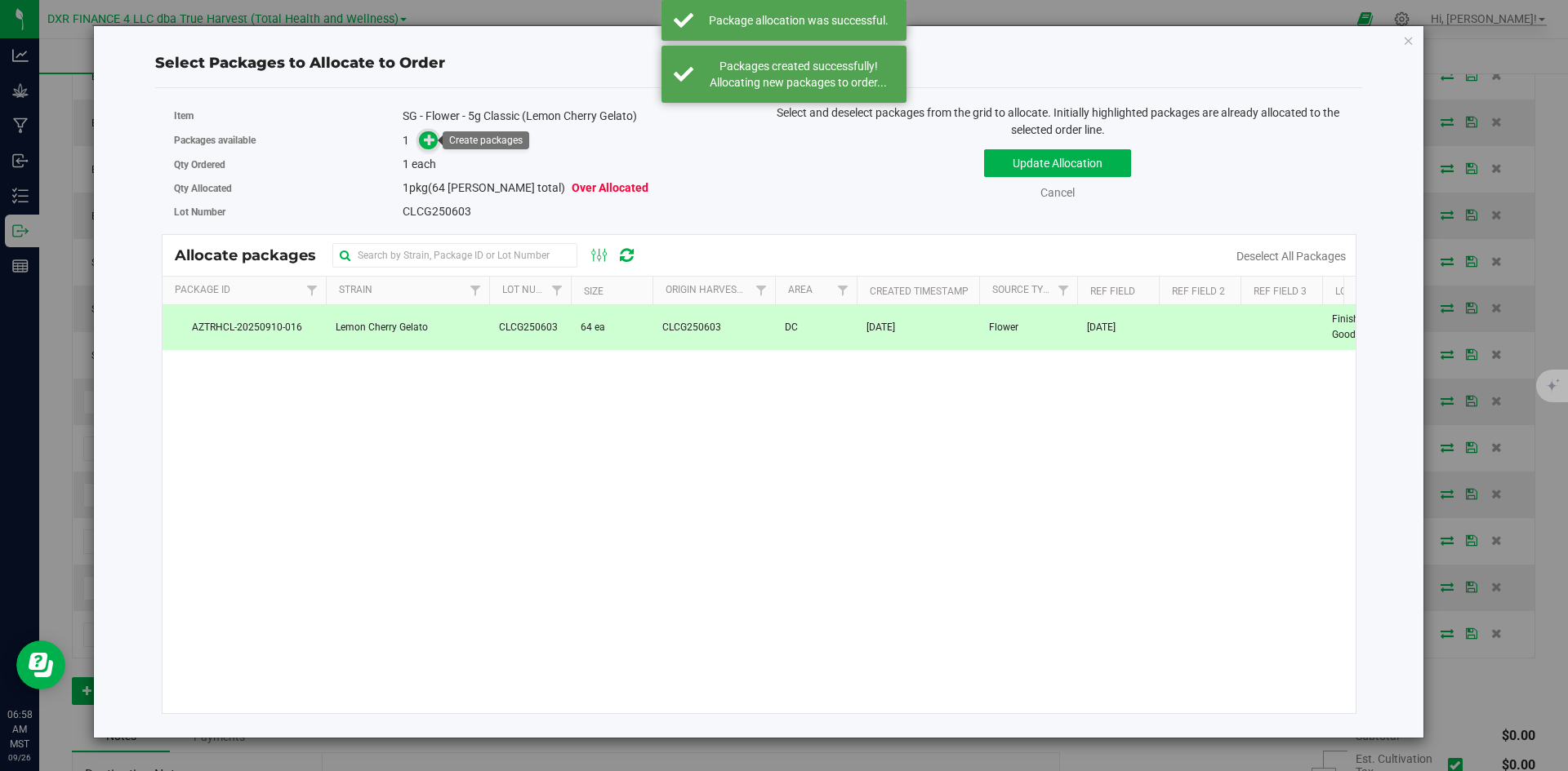
click at [435, 136] on icon at bounding box center [430, 140] width 11 height 11
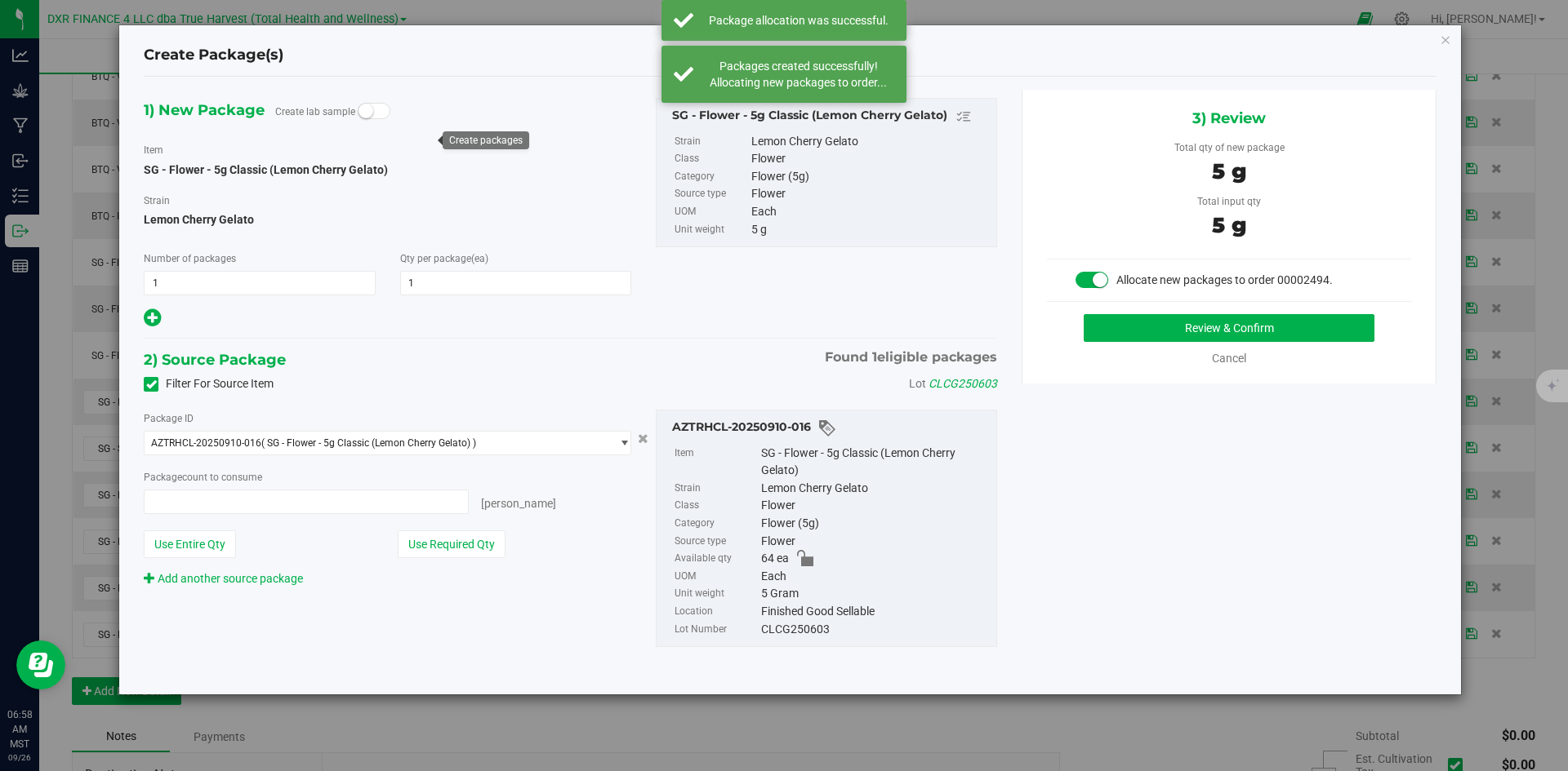
type input "1 ea"
click at [1171, 317] on button "Review & Confirm" at bounding box center [1229, 328] width 291 height 28
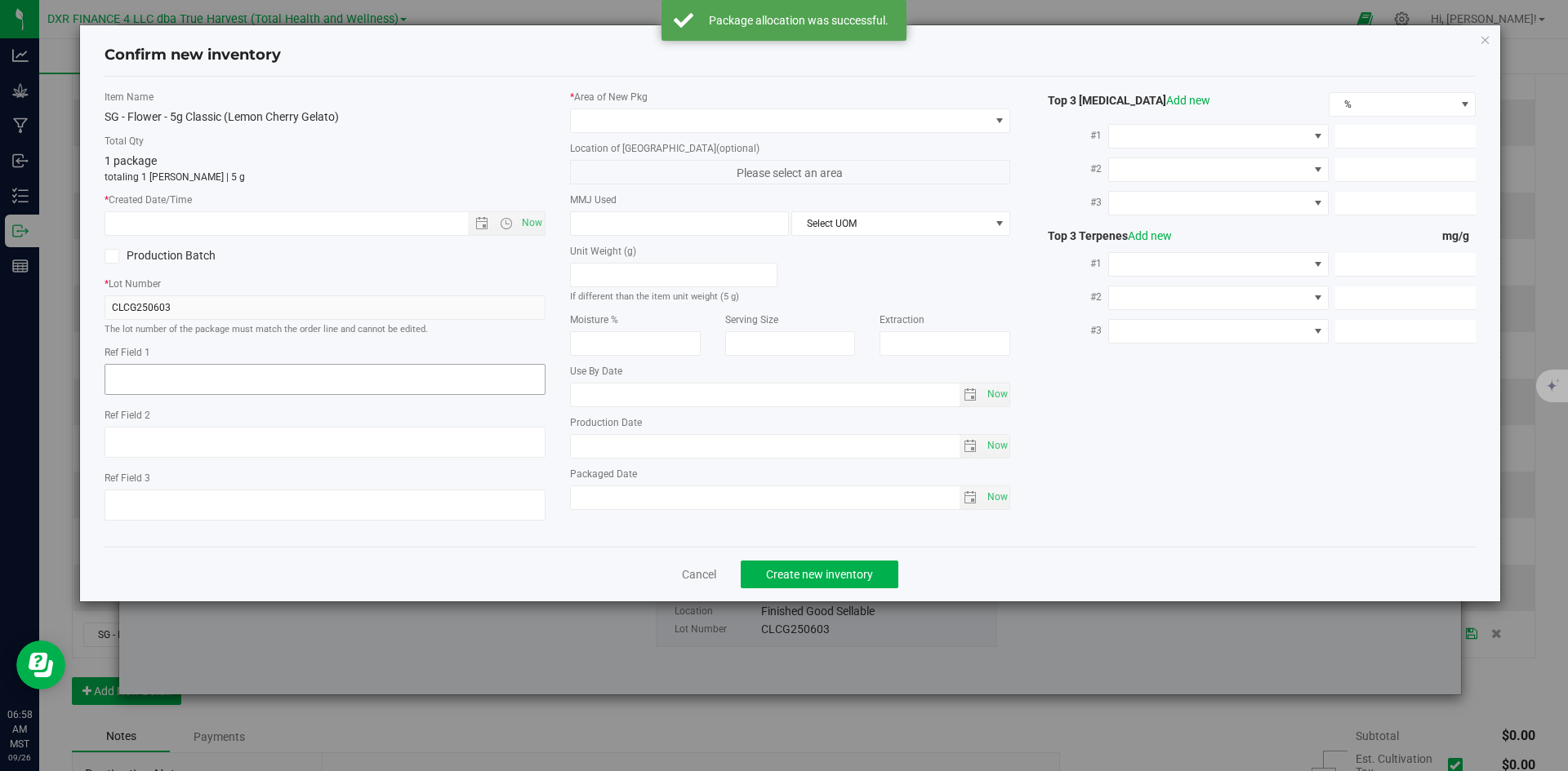
type textarea "2025-06-03"
click at [224, 368] on textarea at bounding box center [325, 379] width 441 height 31
click at [274, 218] on input "text" at bounding box center [300, 223] width 390 height 23
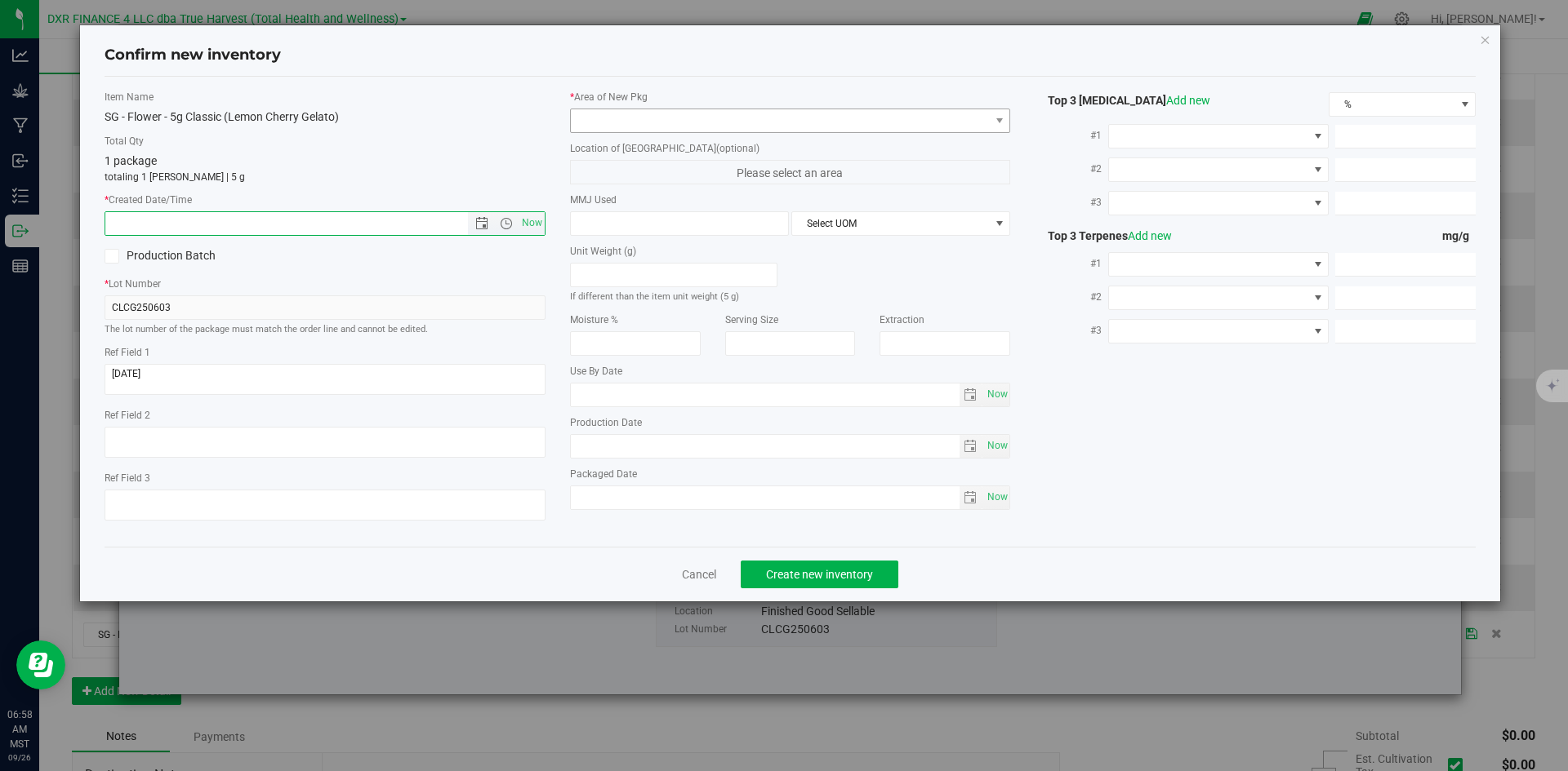
paste input "2025-06-03"
type input "6/3/2025 6:58 AM"
click at [620, 134] on div "* Area of New Pkg Location of New Pkg (optional) Please select an area MMJ Used…" at bounding box center [790, 304] width 465 height 429
click at [627, 125] on span at bounding box center [780, 121] width 419 height 23
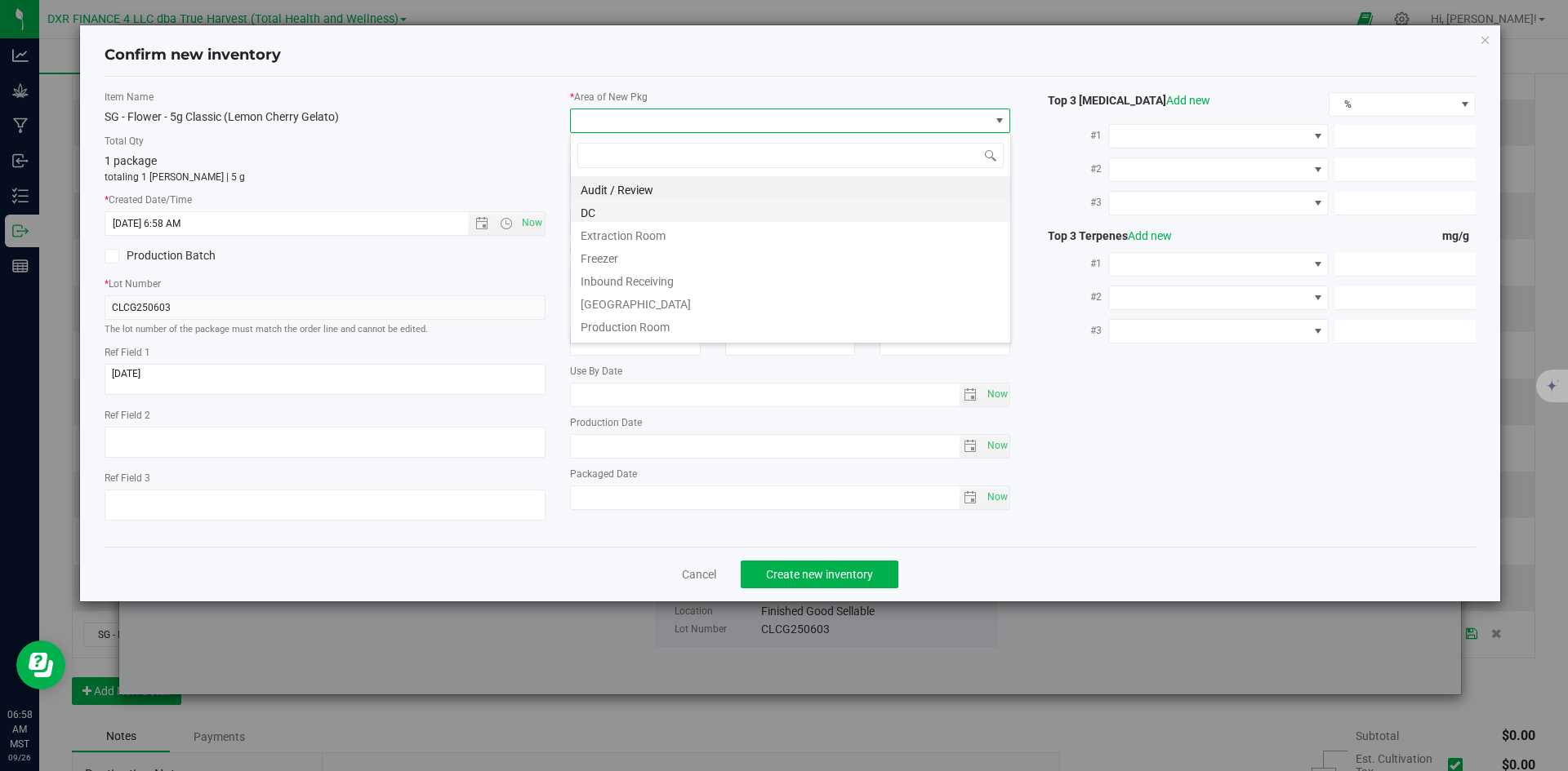
scroll to position [24, 441]
click at [632, 206] on li "DC" at bounding box center [790, 210] width 439 height 23
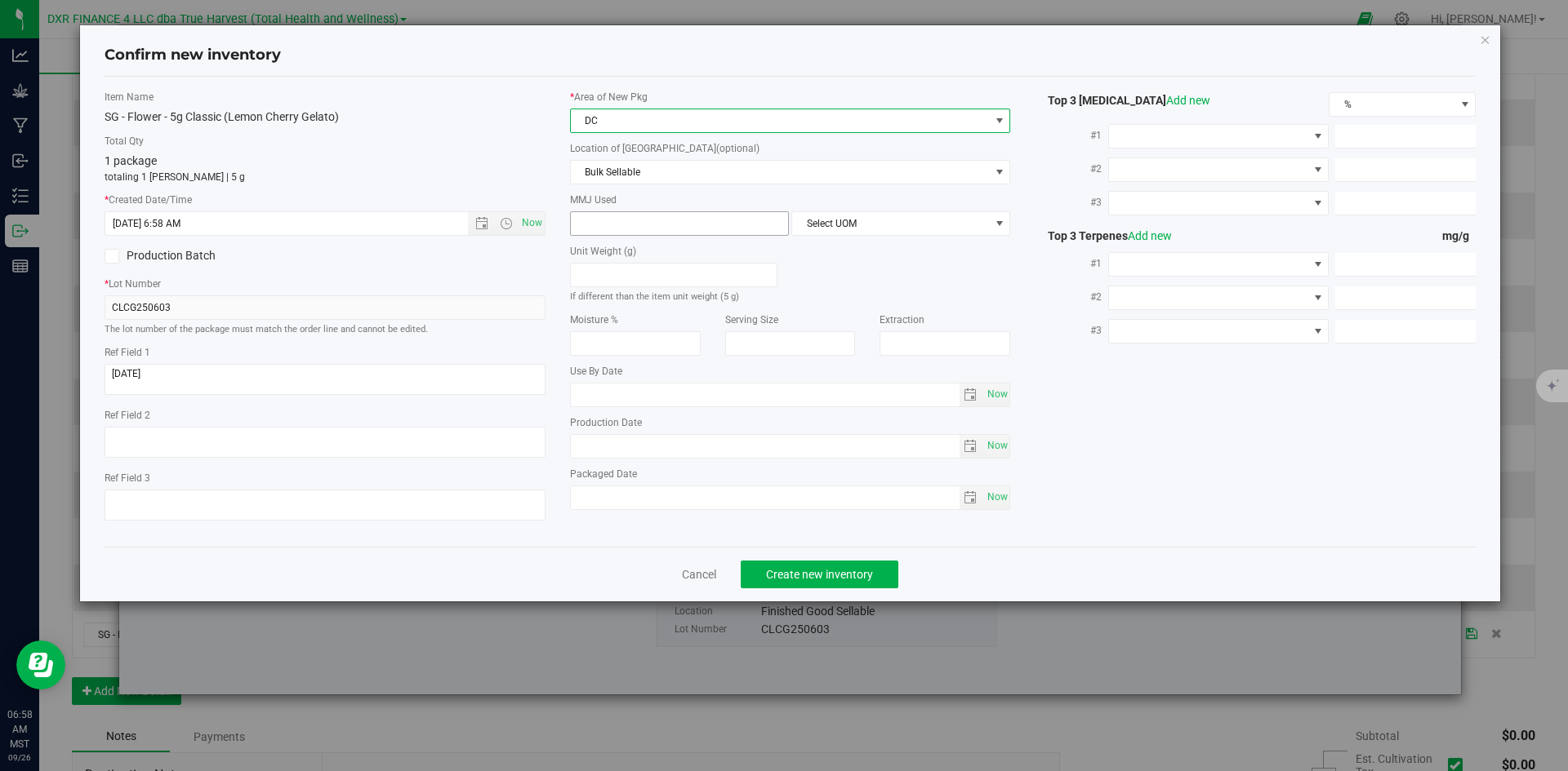
click at [638, 229] on span at bounding box center [678, 223] width 219 height 24
type input "5"
type input "5.0000"
click at [865, 225] on span "Select UOM" at bounding box center [891, 223] width 197 height 23
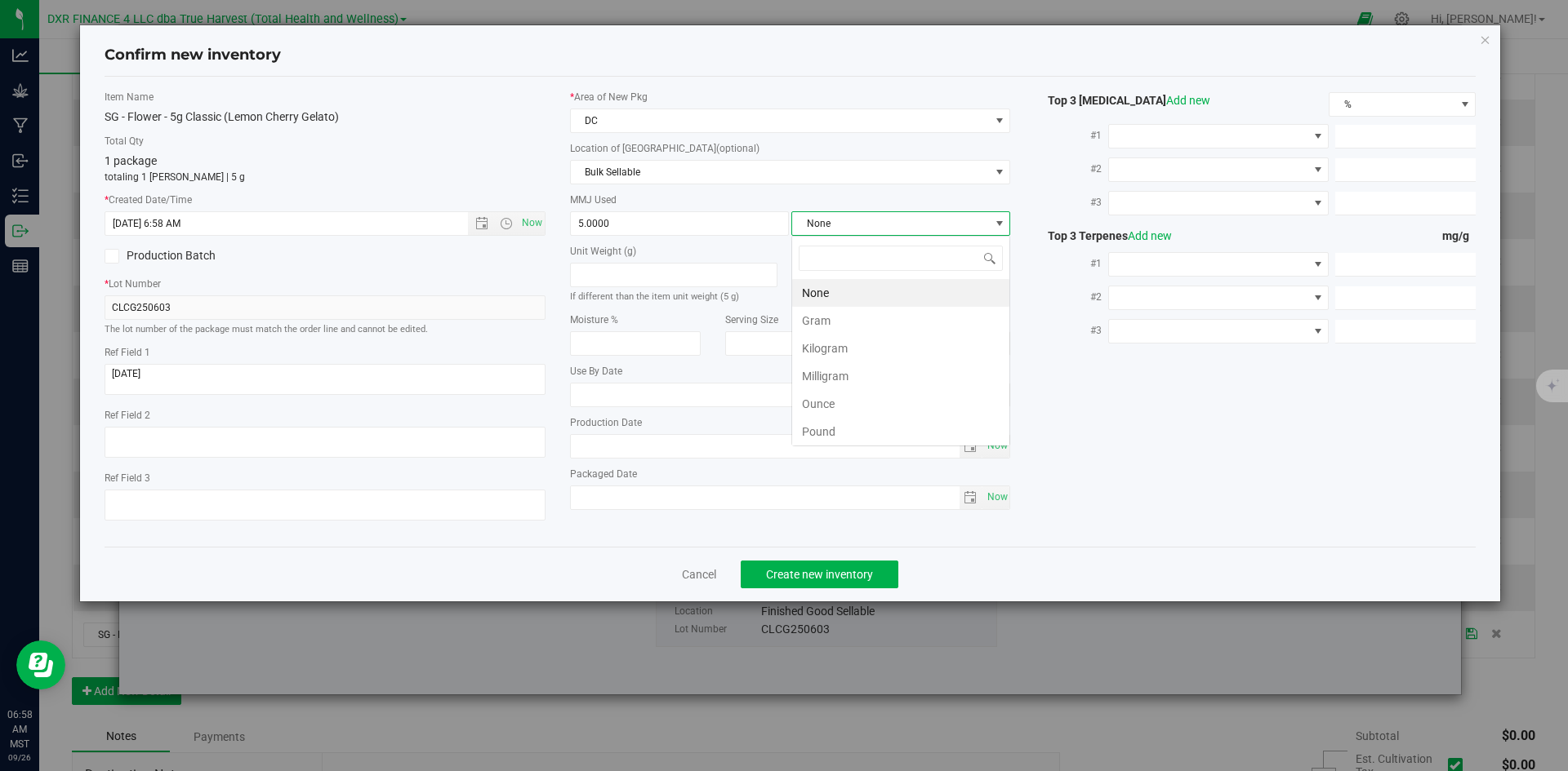
scroll to position [24, 219]
click at [875, 320] on li "Gram" at bounding box center [900, 321] width 217 height 28
click at [853, 568] on span "Create new inventory" at bounding box center [819, 575] width 107 height 13
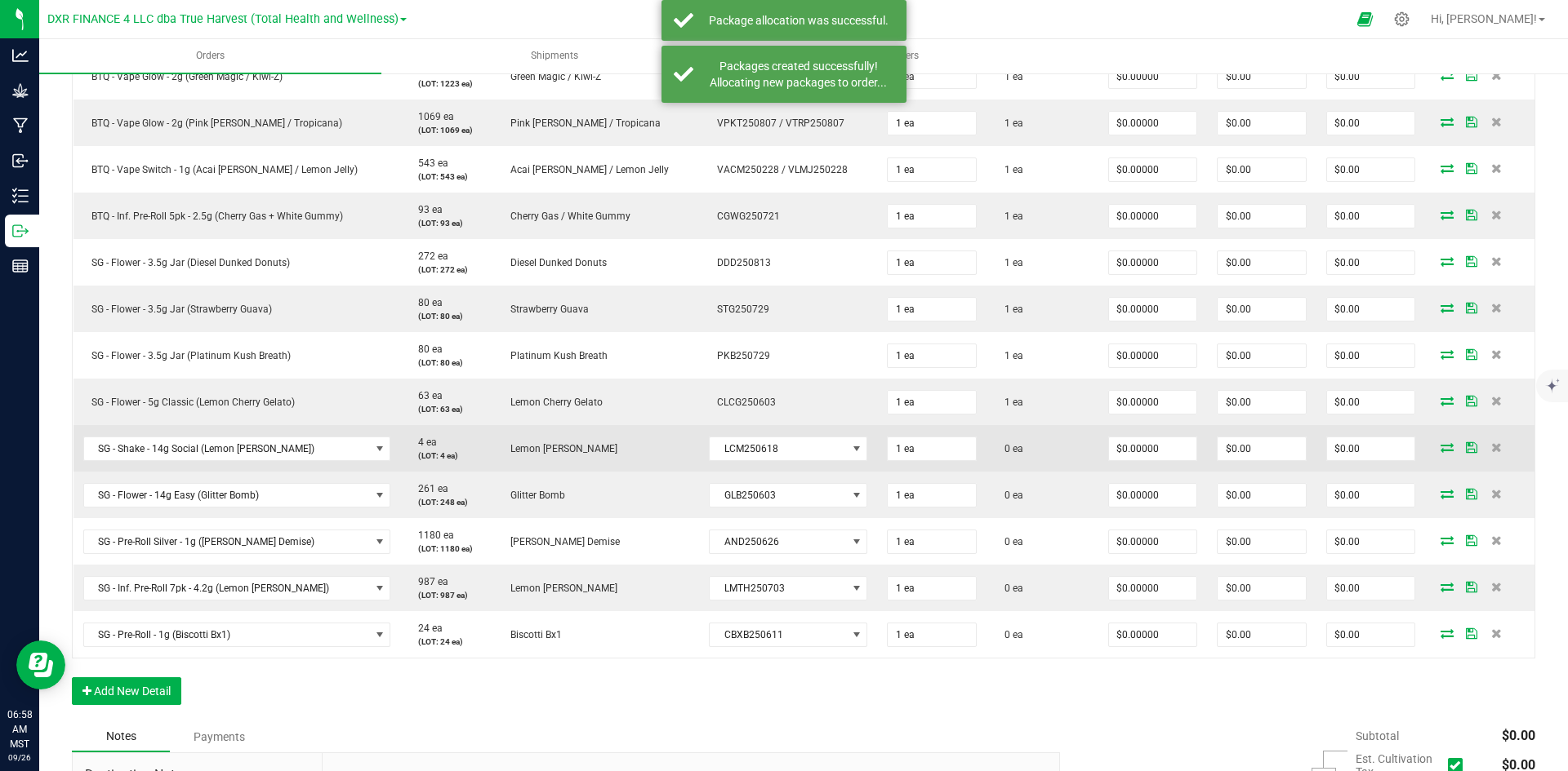
click at [1440, 449] on icon at bounding box center [1447, 447] width 13 height 9
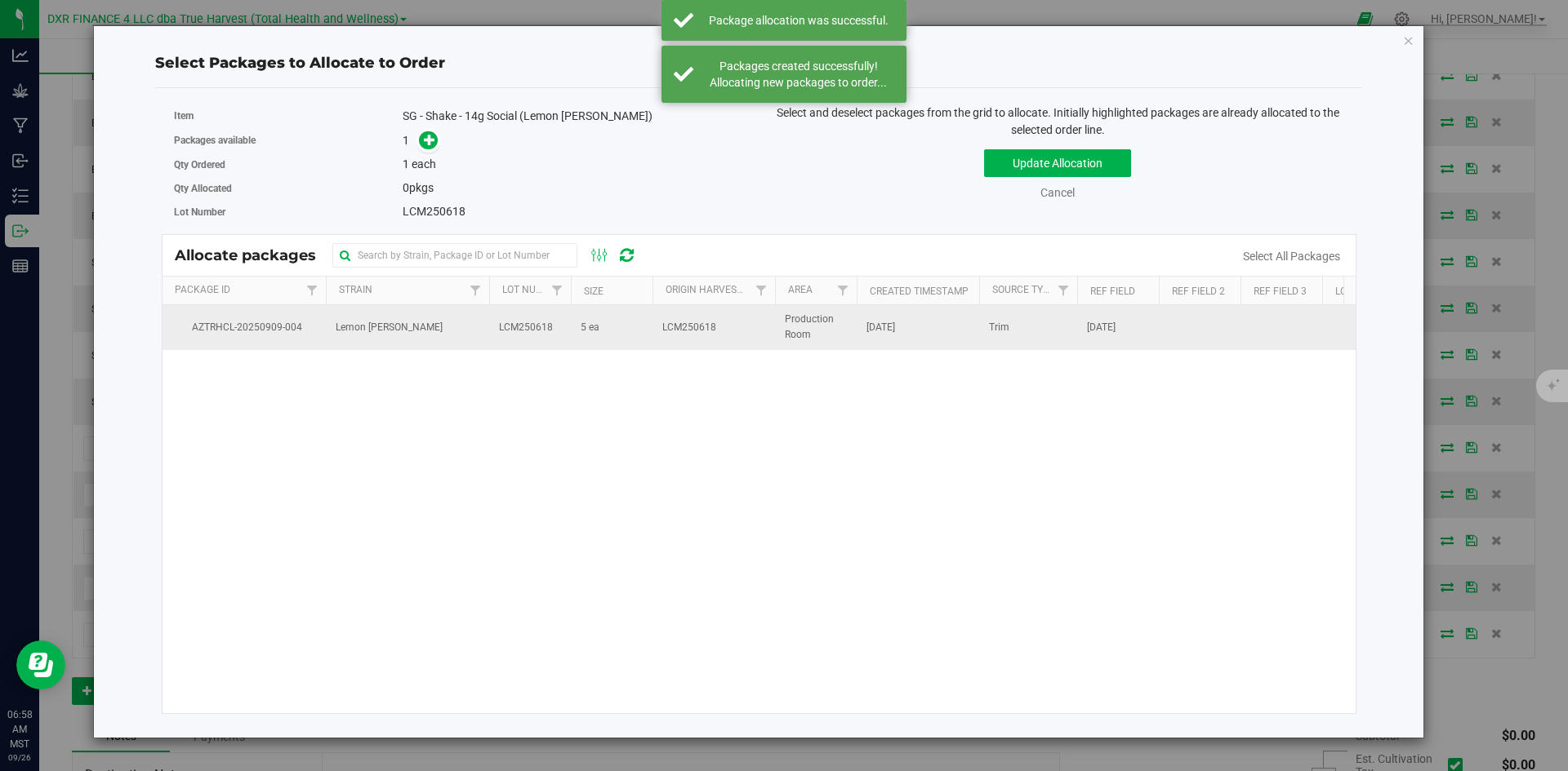
click at [443, 330] on td "Lemon Cherry Mintz" at bounding box center [407, 326] width 163 height 44
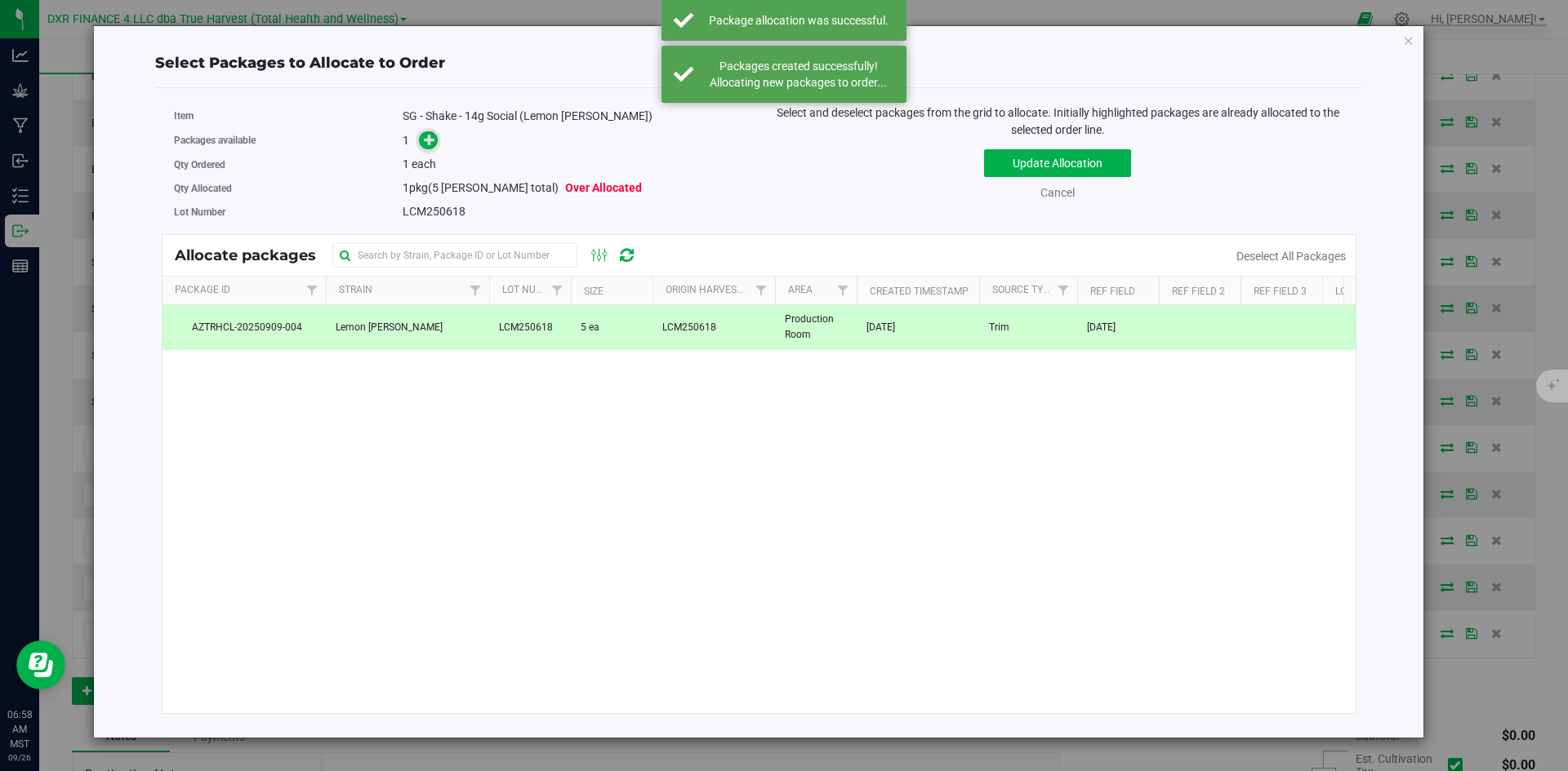
click at [436, 134] on span at bounding box center [428, 141] width 19 height 19
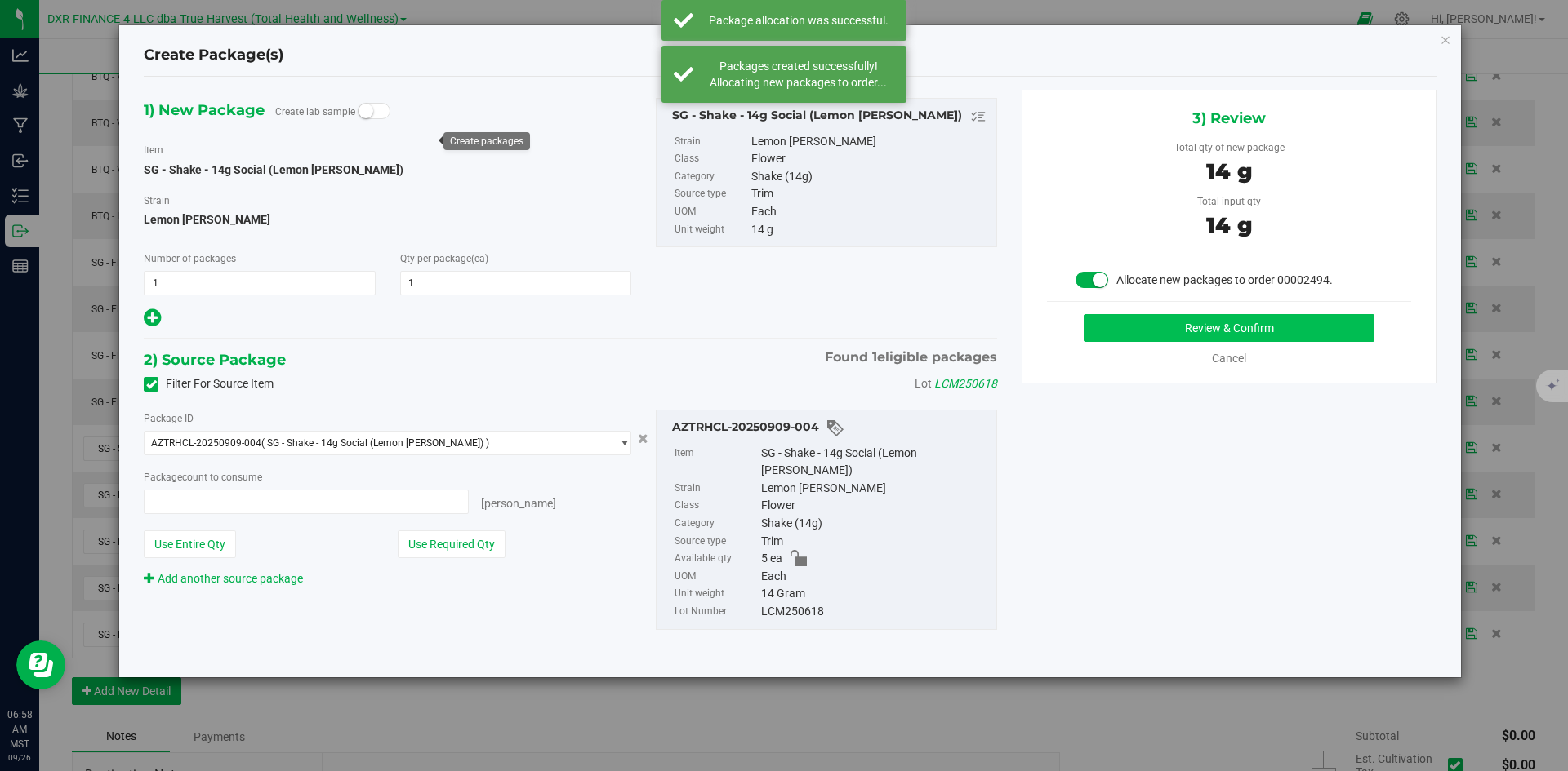
type input "1 ea"
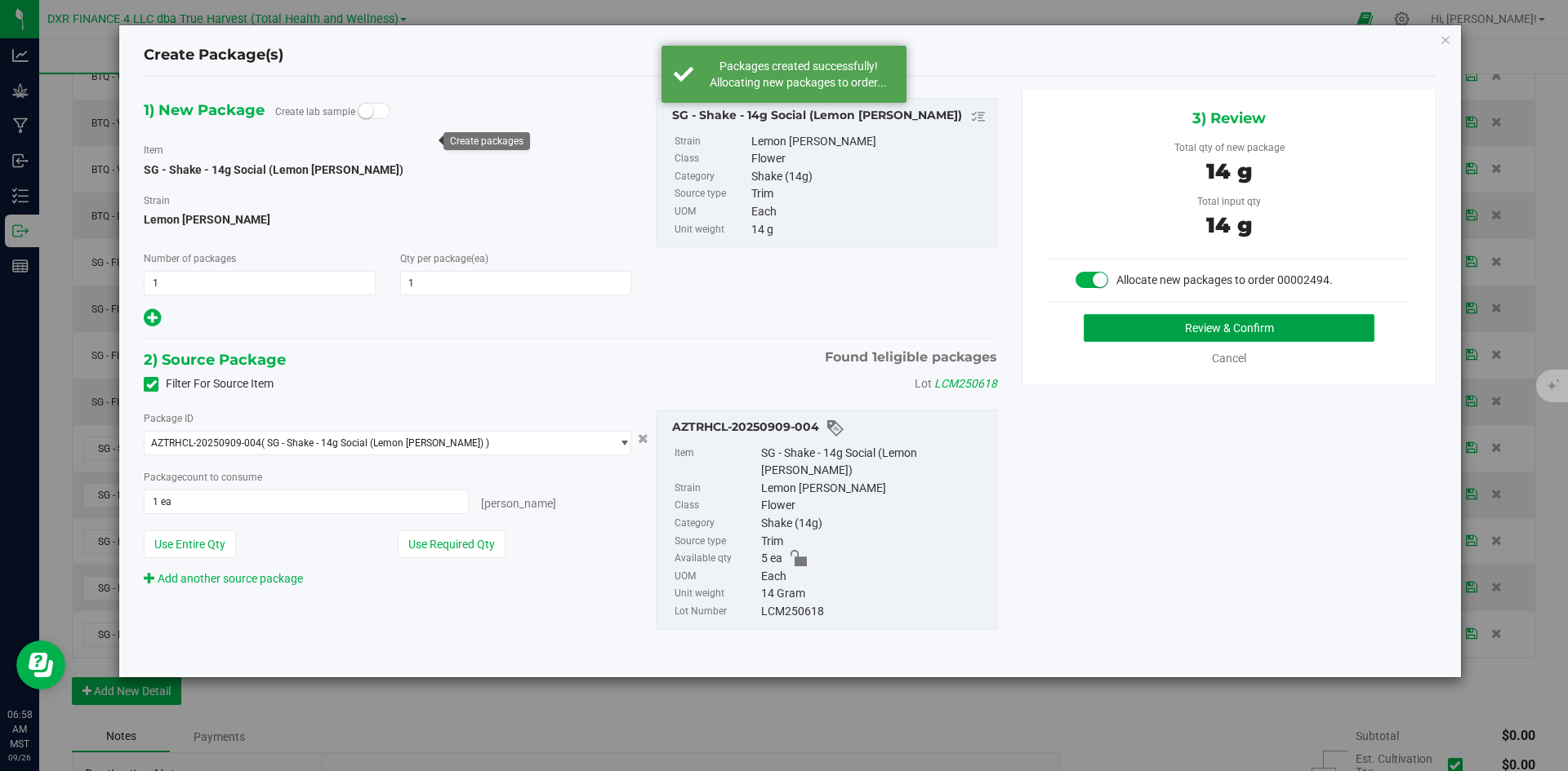
click at [1271, 336] on button "Review & Confirm" at bounding box center [1229, 328] width 291 height 28
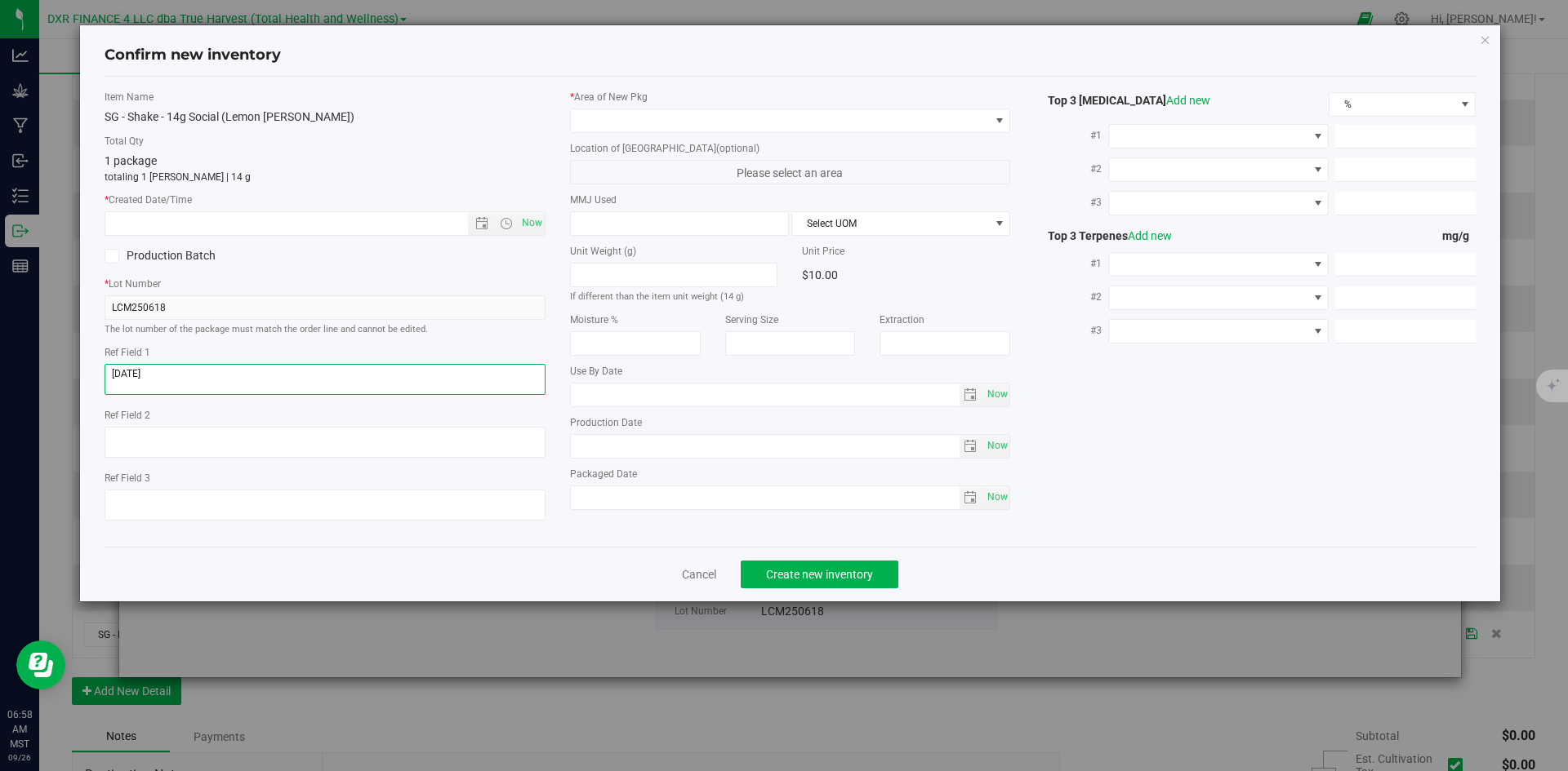
click at [361, 388] on textarea at bounding box center [325, 379] width 441 height 31
click at [362, 389] on textarea at bounding box center [325, 379] width 441 height 31
click at [358, 225] on input "text" at bounding box center [300, 223] width 390 height 23
paste input "2025-06-18"
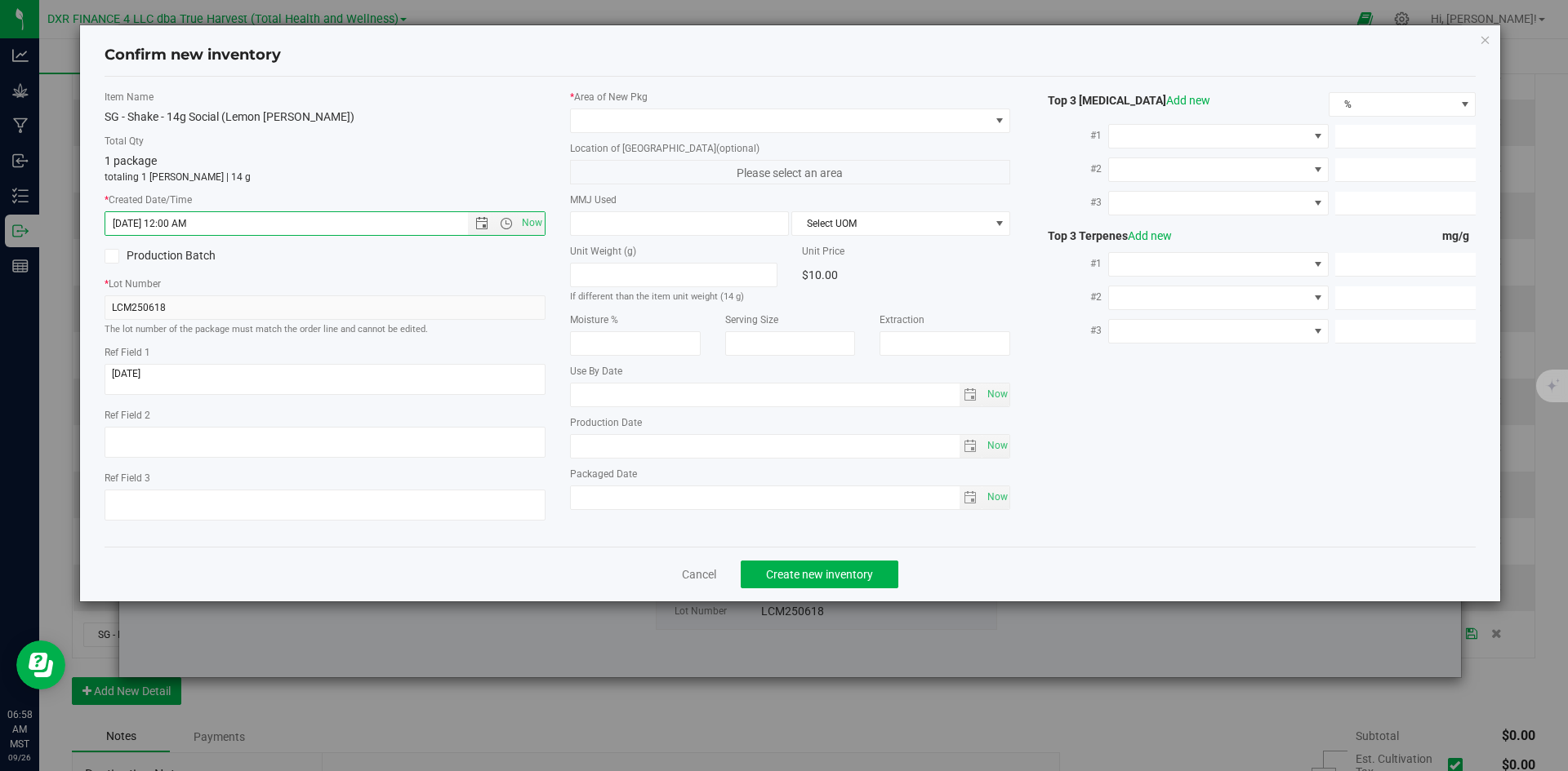
click at [619, 133] on div "* Area of New Pkg Location of New Pkg (optional) Please select an area MMJ Used…" at bounding box center [790, 304] width 465 height 429
type input "6/18/2025 6:58 AM"
click at [624, 127] on span at bounding box center [780, 121] width 419 height 23
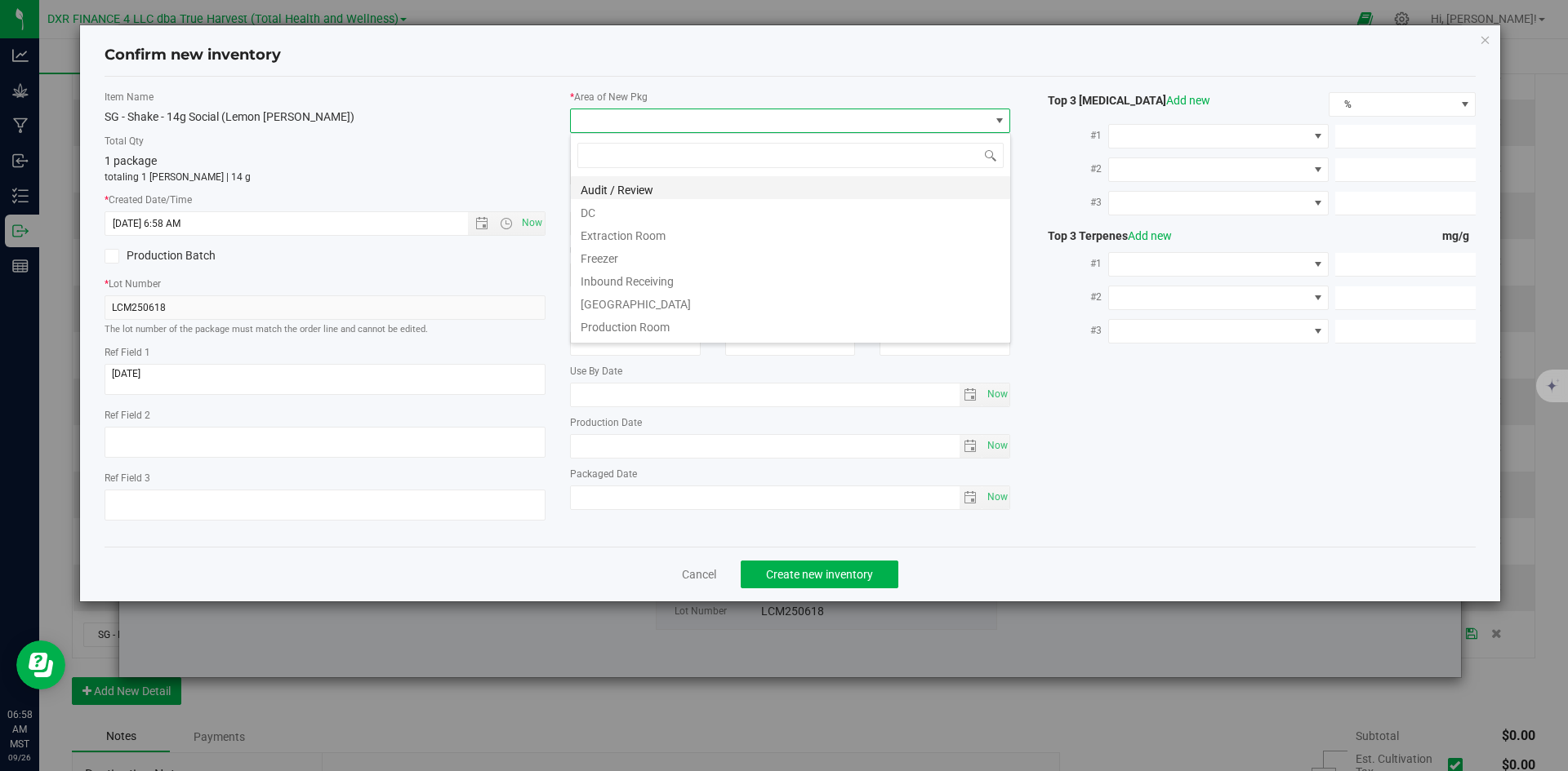
scroll to position [24, 441]
click at [619, 207] on li "DC" at bounding box center [790, 210] width 439 height 23
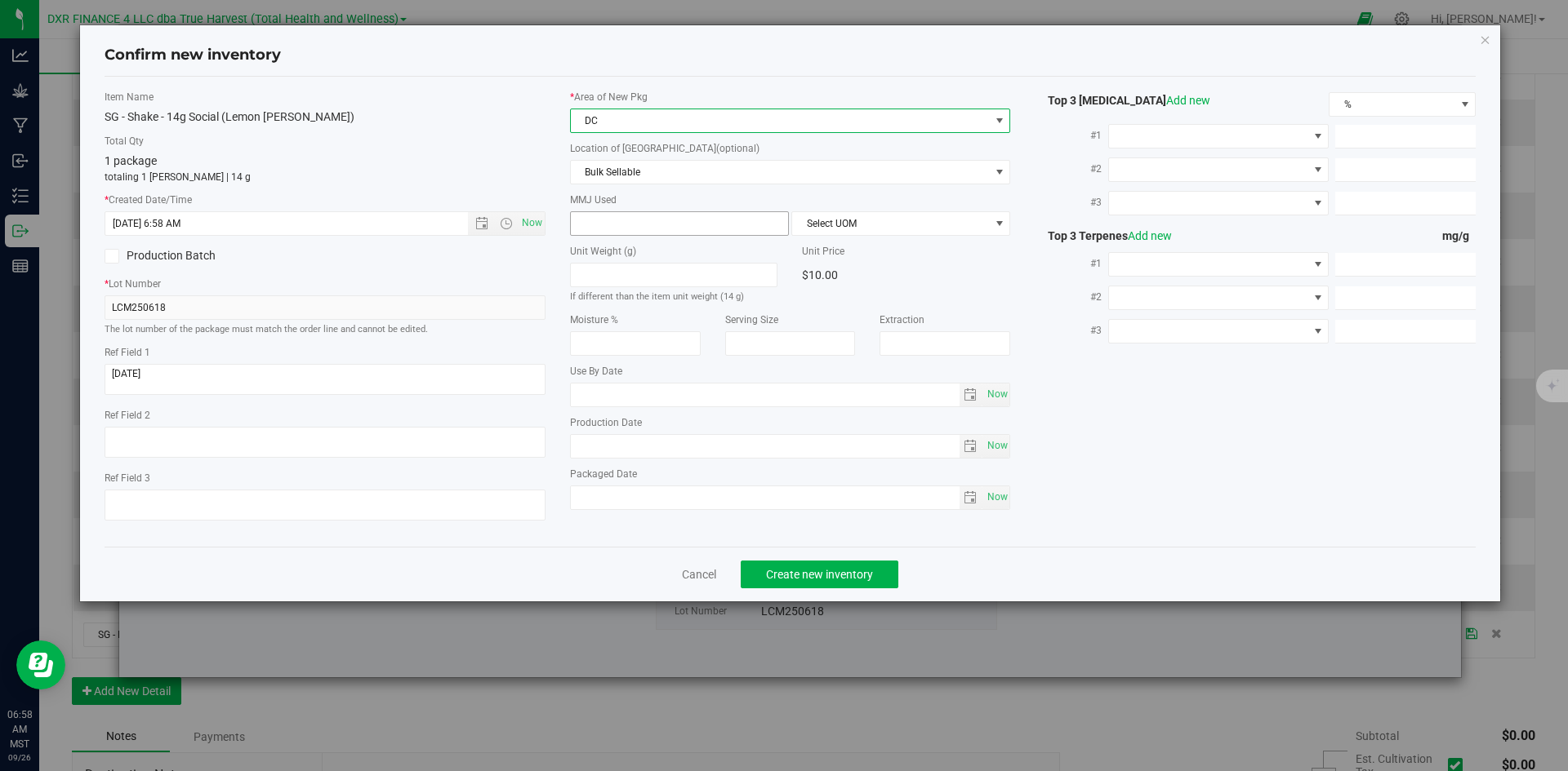
click at [622, 219] on span at bounding box center [678, 223] width 219 height 24
type input "14"
type input "14.0000"
click at [867, 224] on span "Select UOM" at bounding box center [891, 223] width 197 height 23
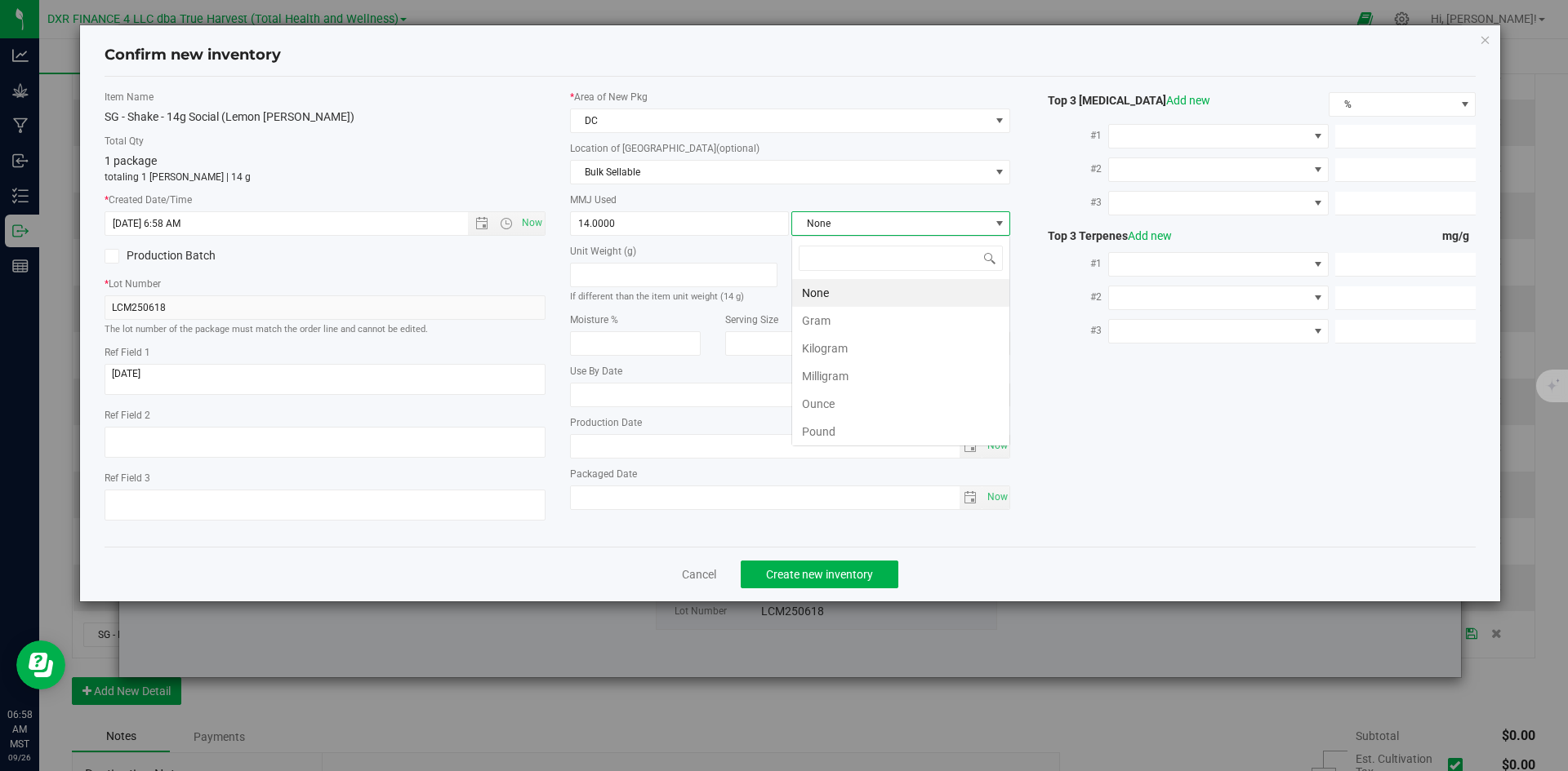
scroll to position [24, 219]
click at [842, 315] on li "Gram" at bounding box center [900, 321] width 217 height 28
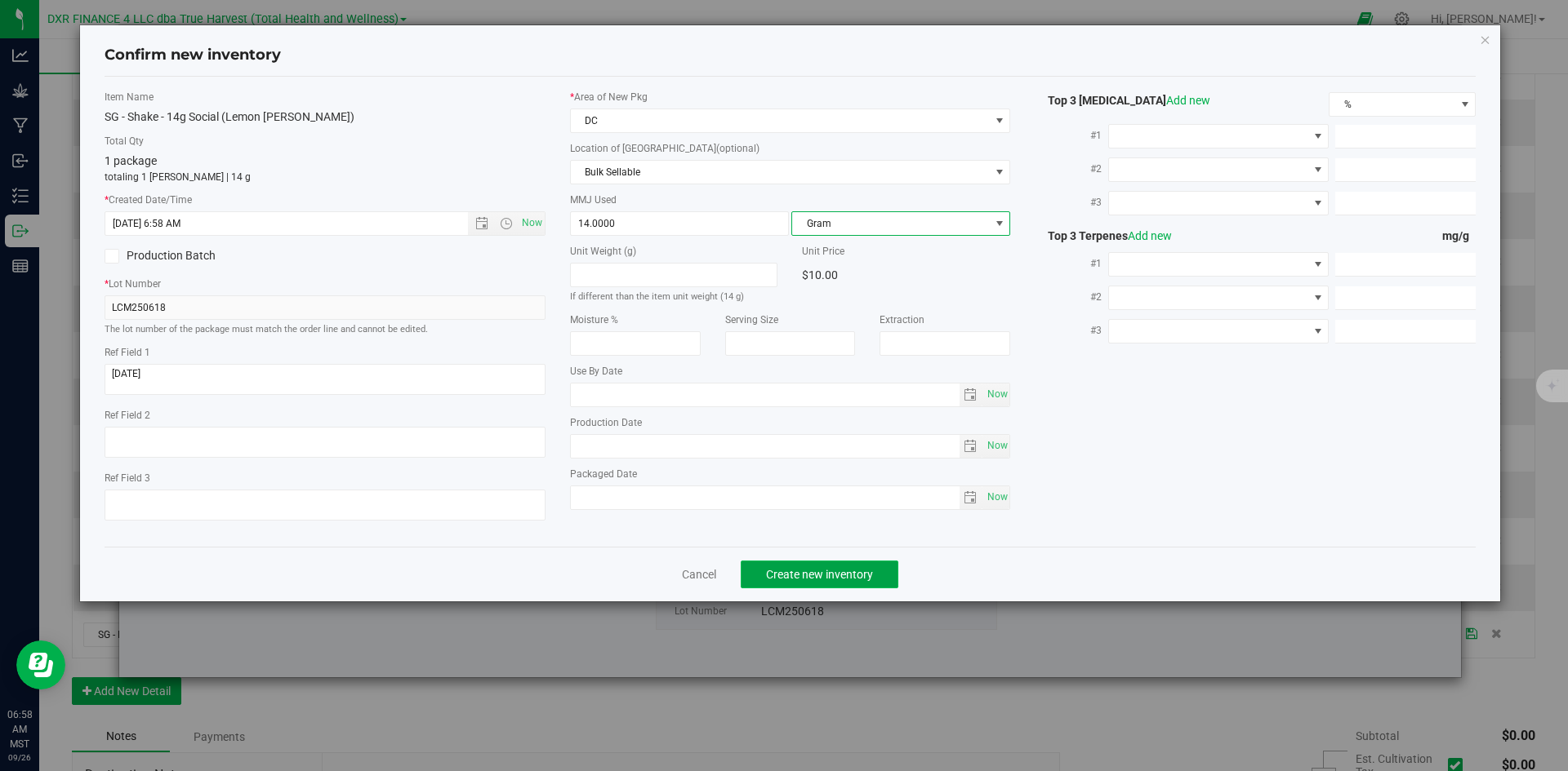
click at [846, 572] on span "Create new inventory" at bounding box center [819, 575] width 107 height 13
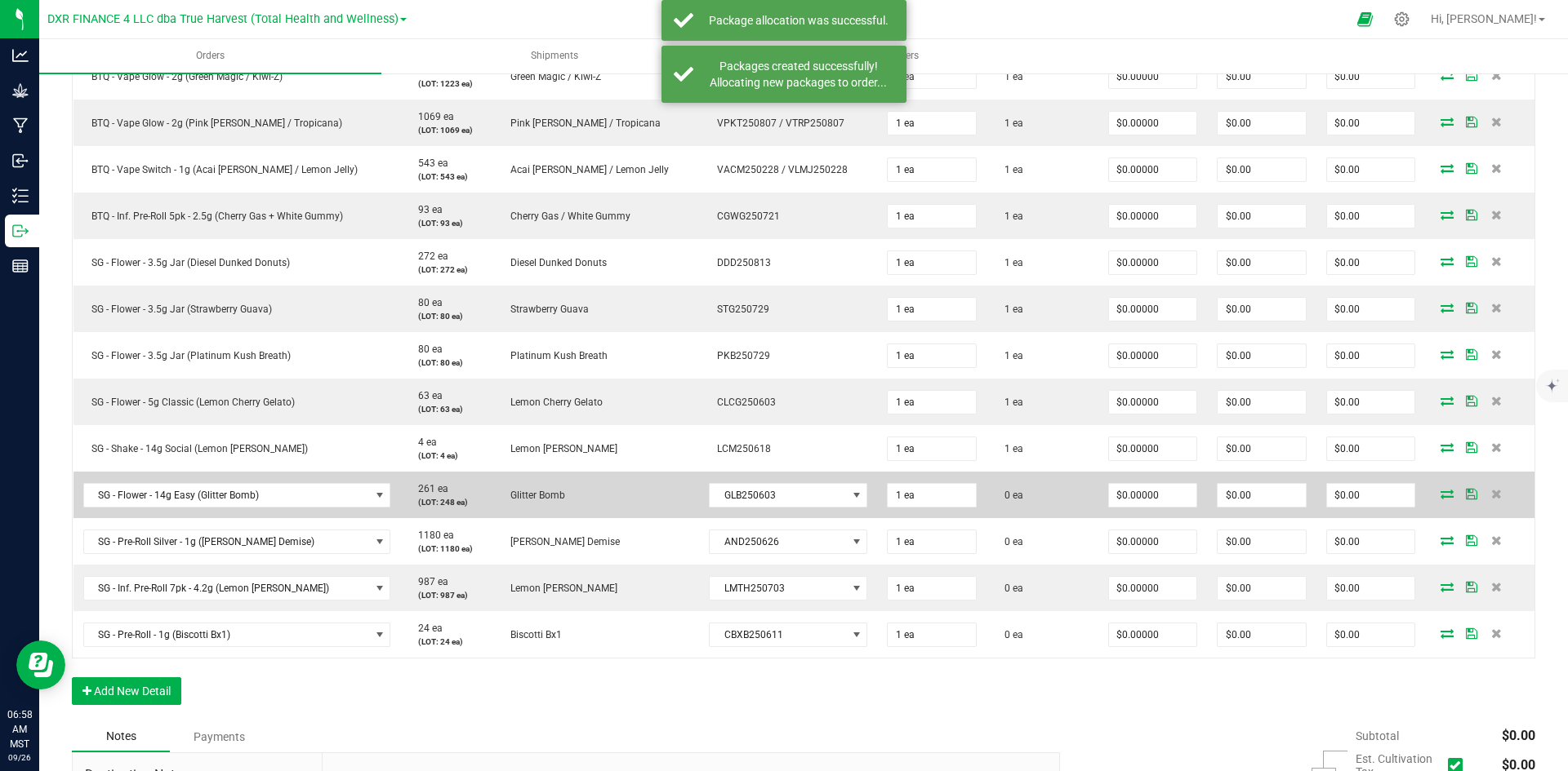
click at [1440, 497] on icon at bounding box center [1447, 493] width 13 height 9
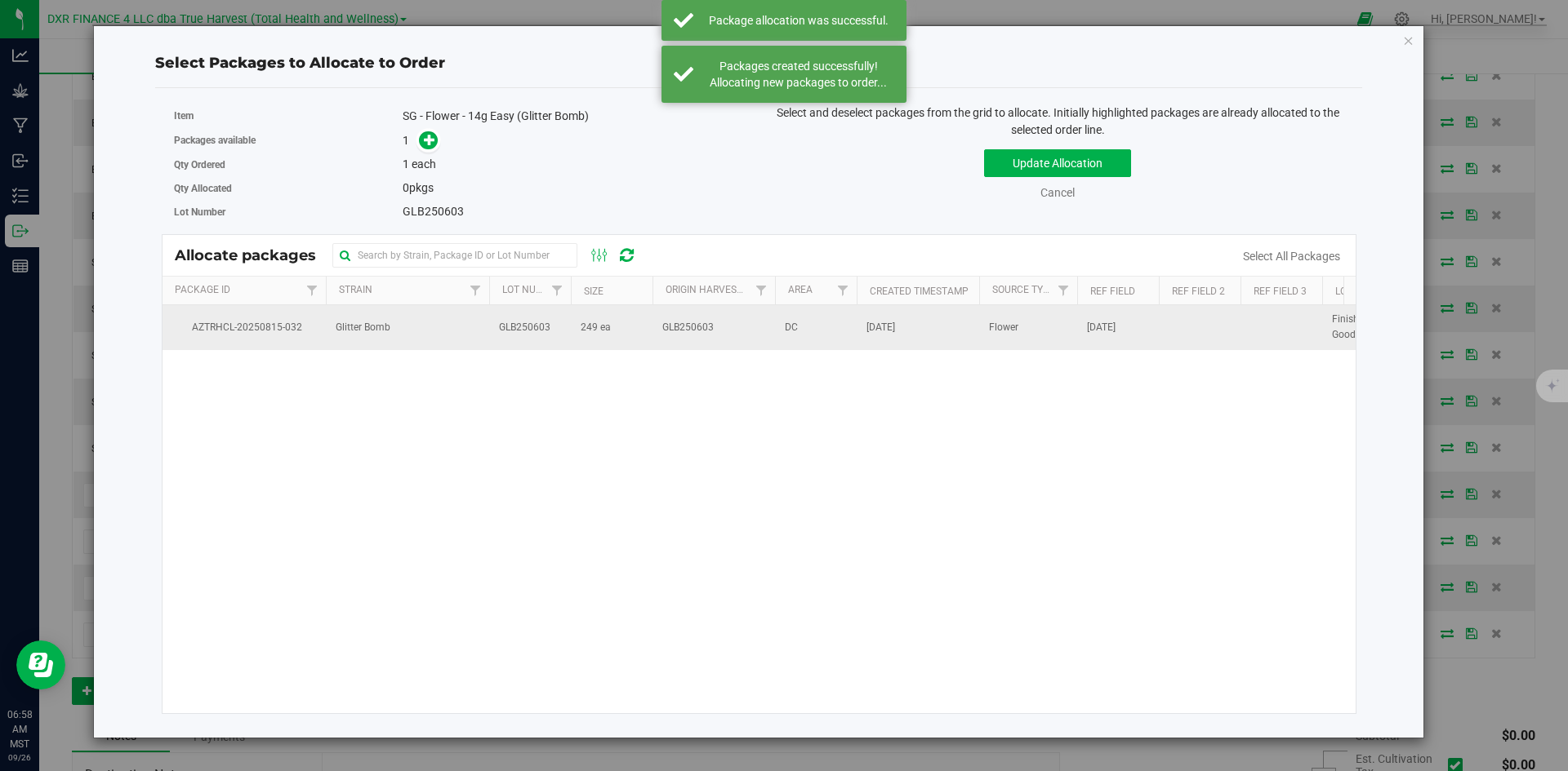
click at [521, 338] on td "GLB250603" at bounding box center [529, 326] width 82 height 44
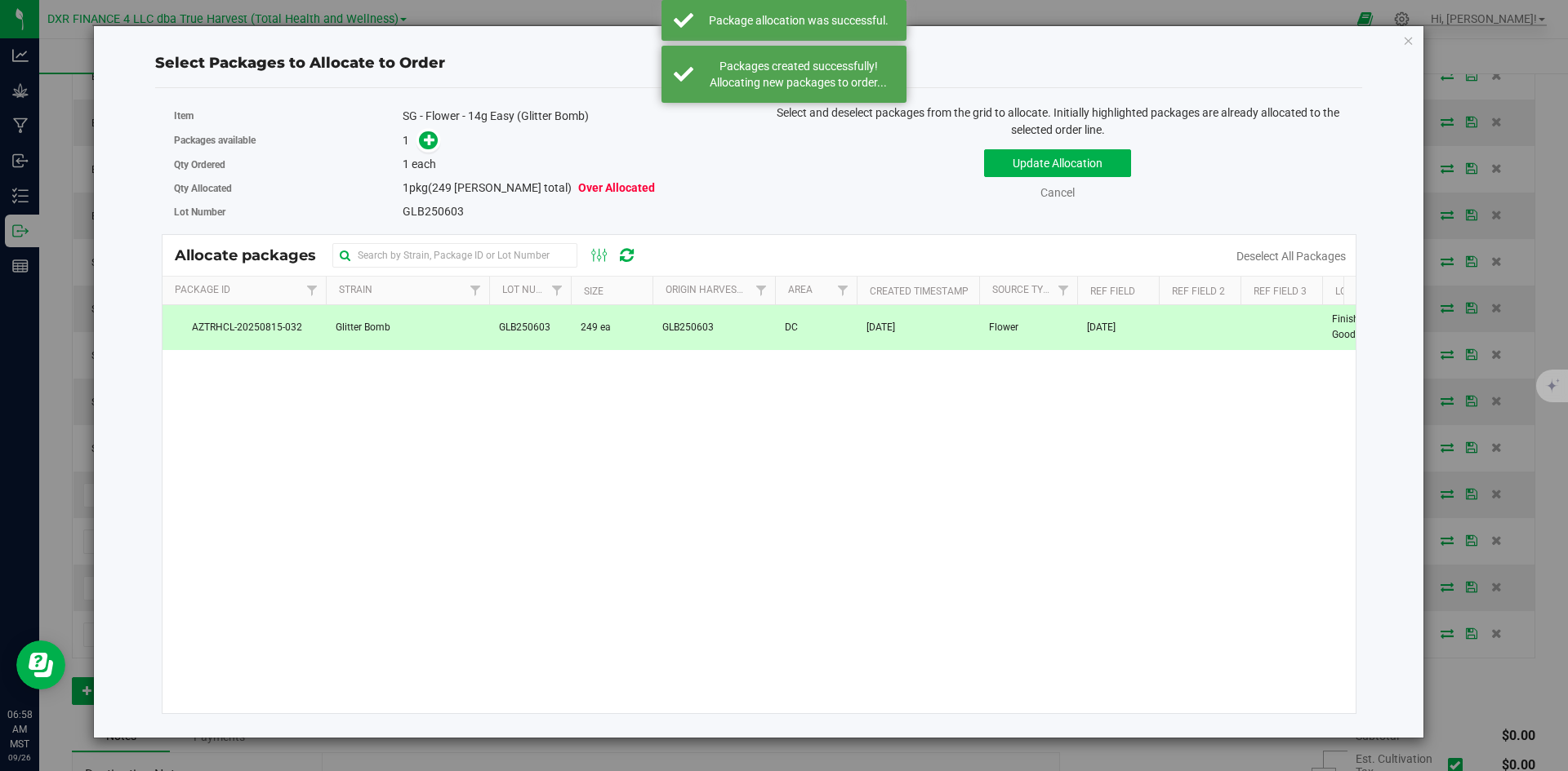
click at [430, 151] on div "Packages available 1" at bounding box center [460, 141] width 573 height 25
click at [424, 134] on icon at bounding box center [430, 140] width 11 height 11
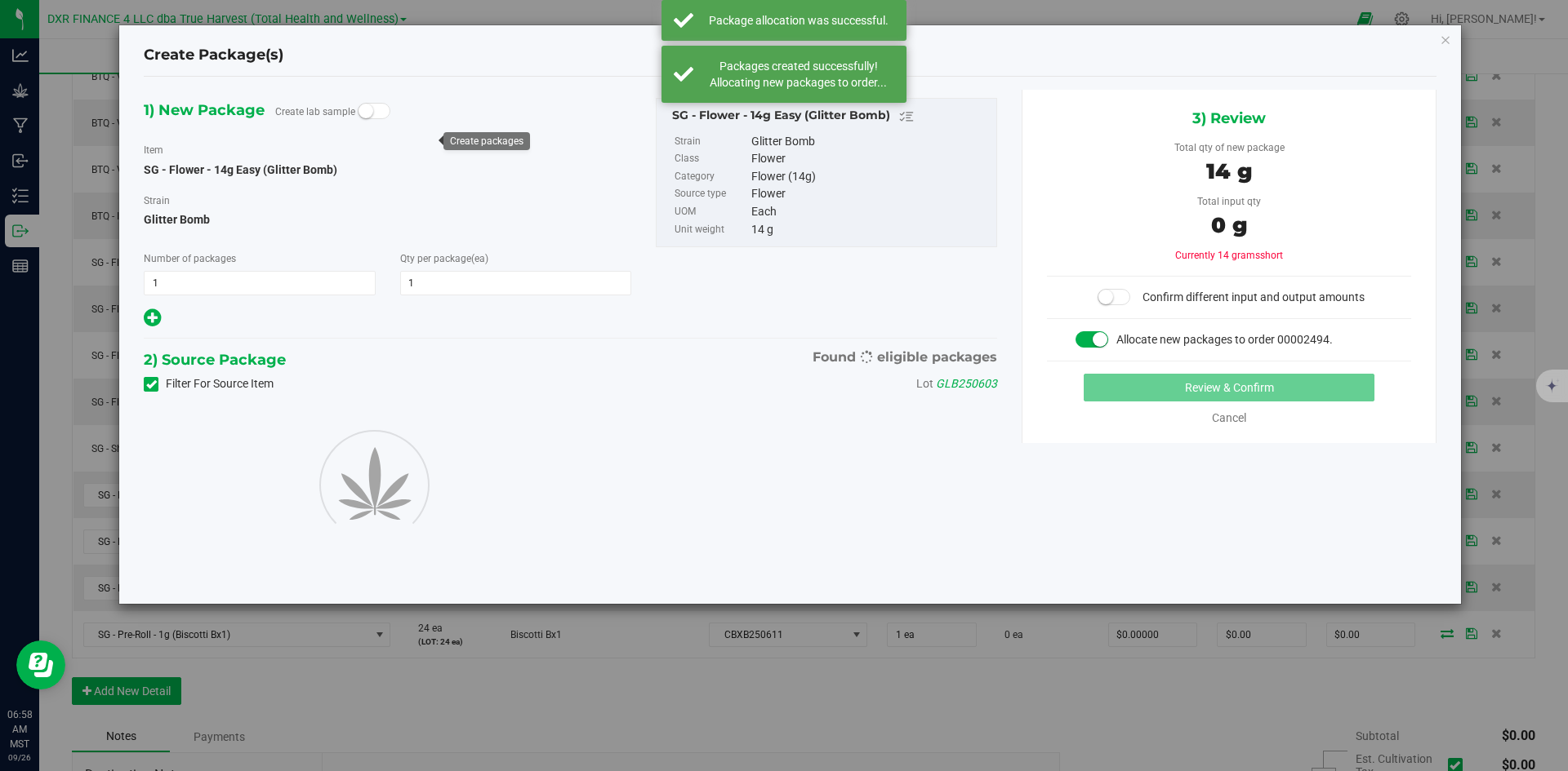
type input "1"
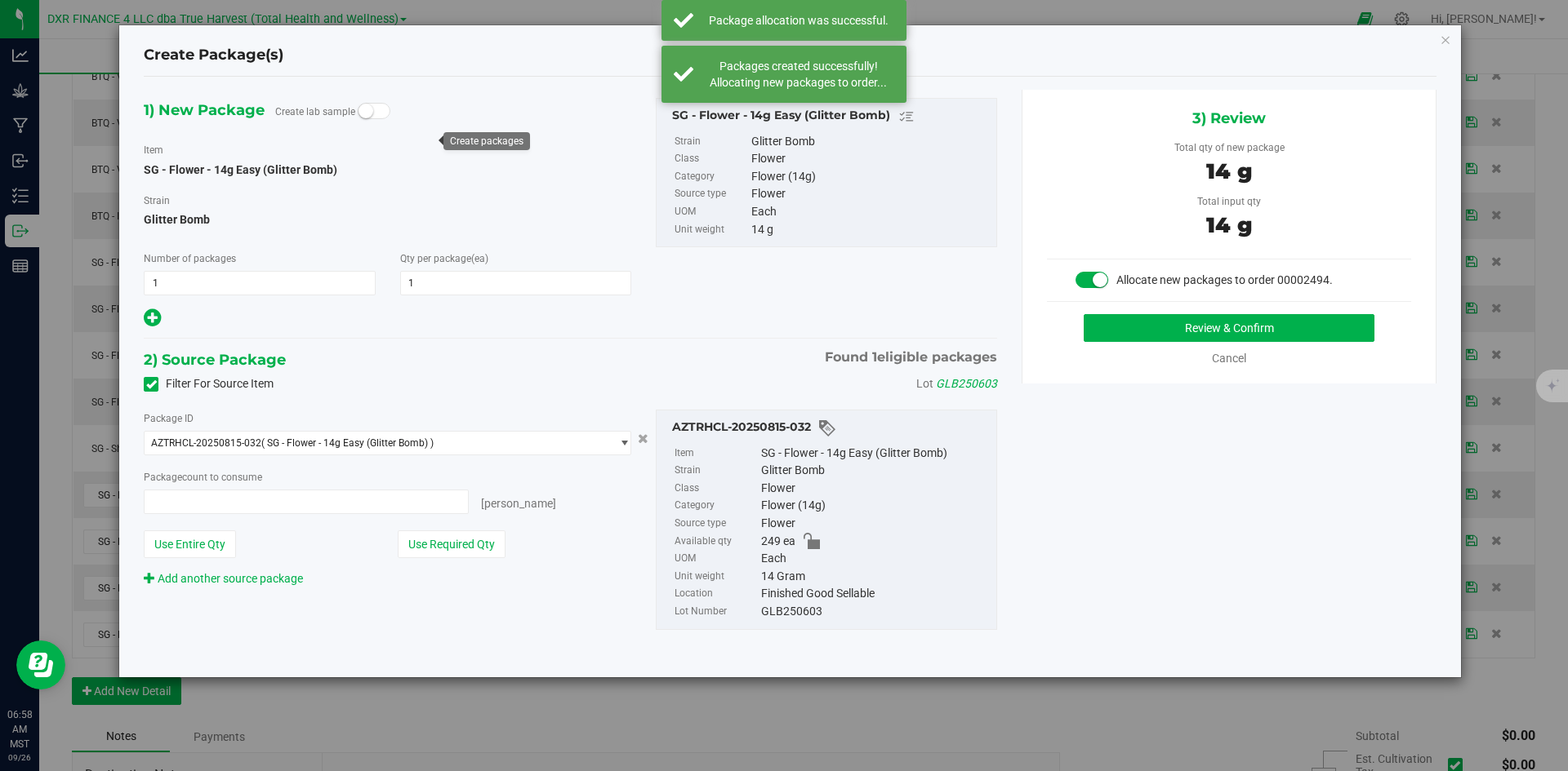
type input "1 ea"
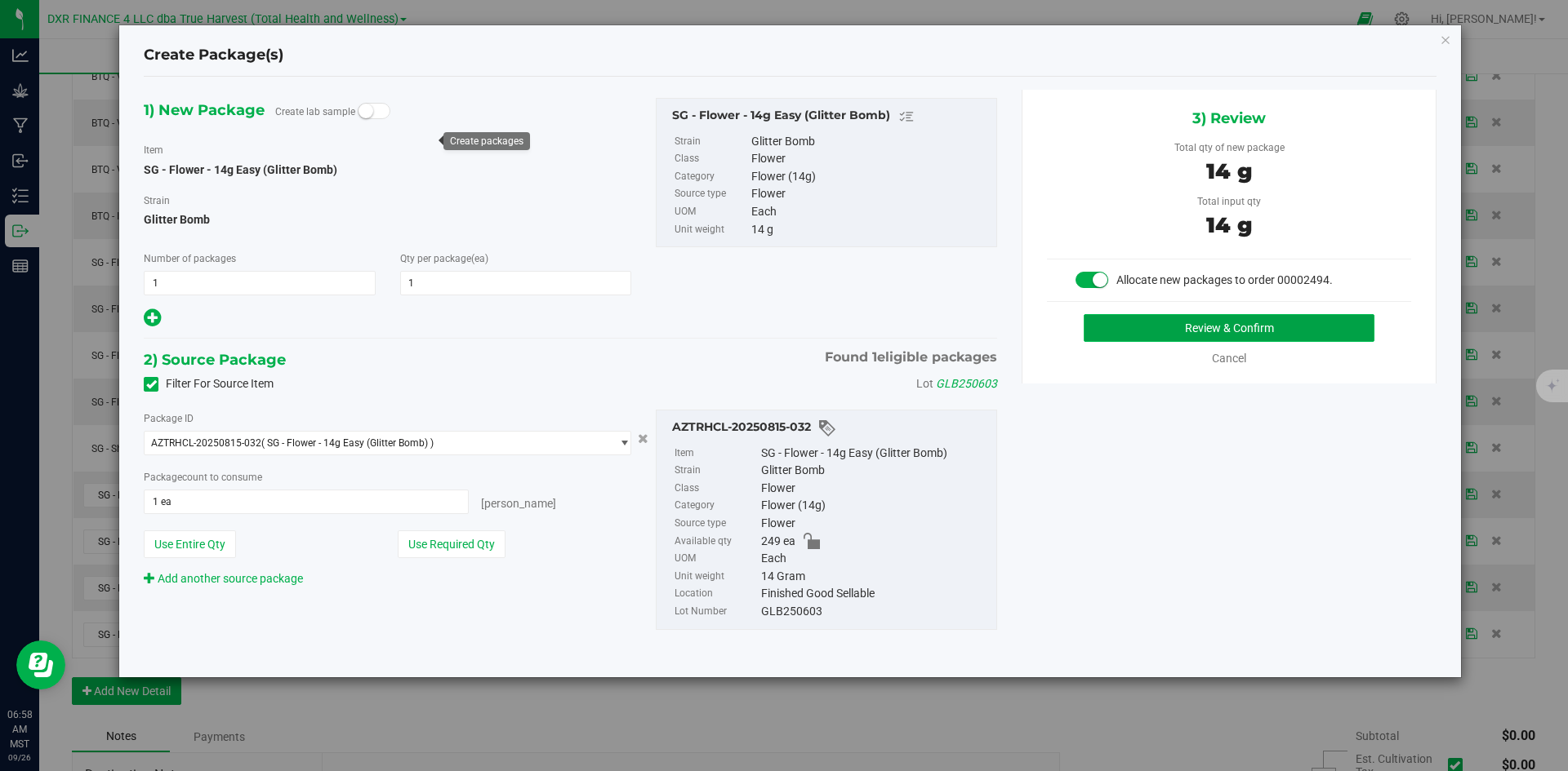
click at [1096, 335] on button "Review & Confirm" at bounding box center [1229, 328] width 291 height 28
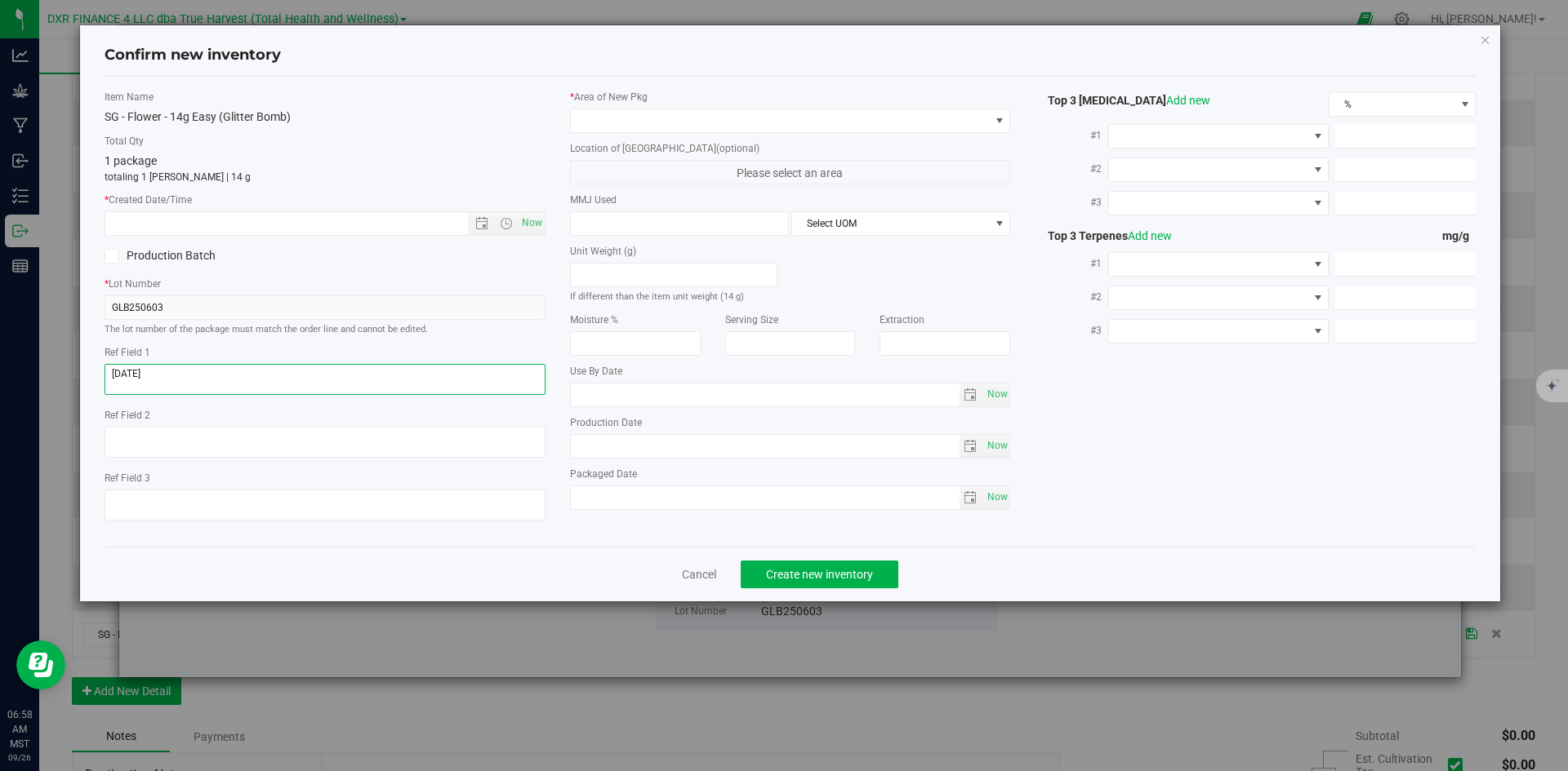
click at [261, 374] on textarea at bounding box center [325, 379] width 441 height 31
click at [305, 212] on input "text" at bounding box center [300, 223] width 390 height 23
paste input "2025-06-03"
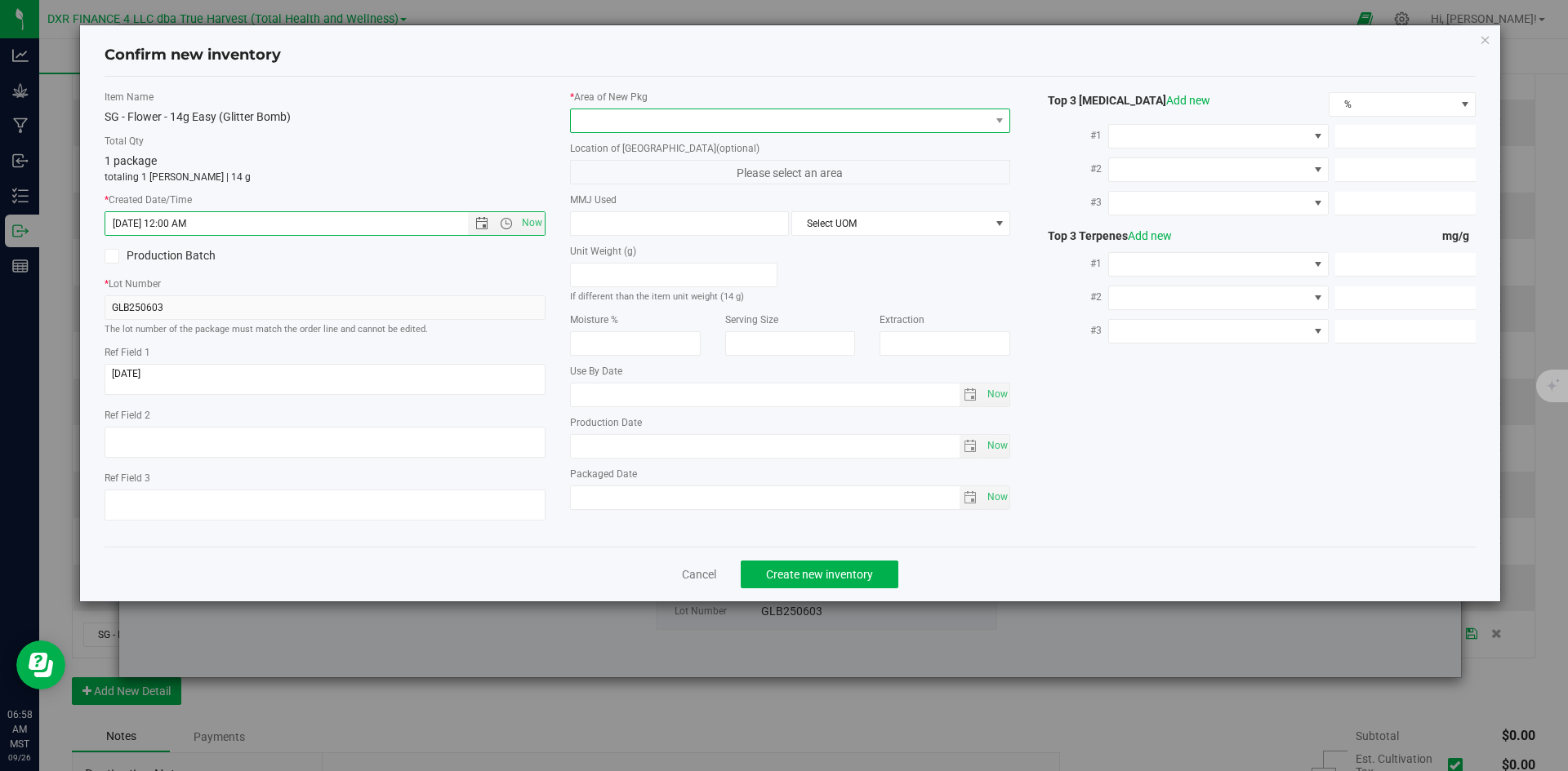
type input "6/3/2025 6:58 AM"
click at [761, 116] on span at bounding box center [780, 121] width 419 height 23
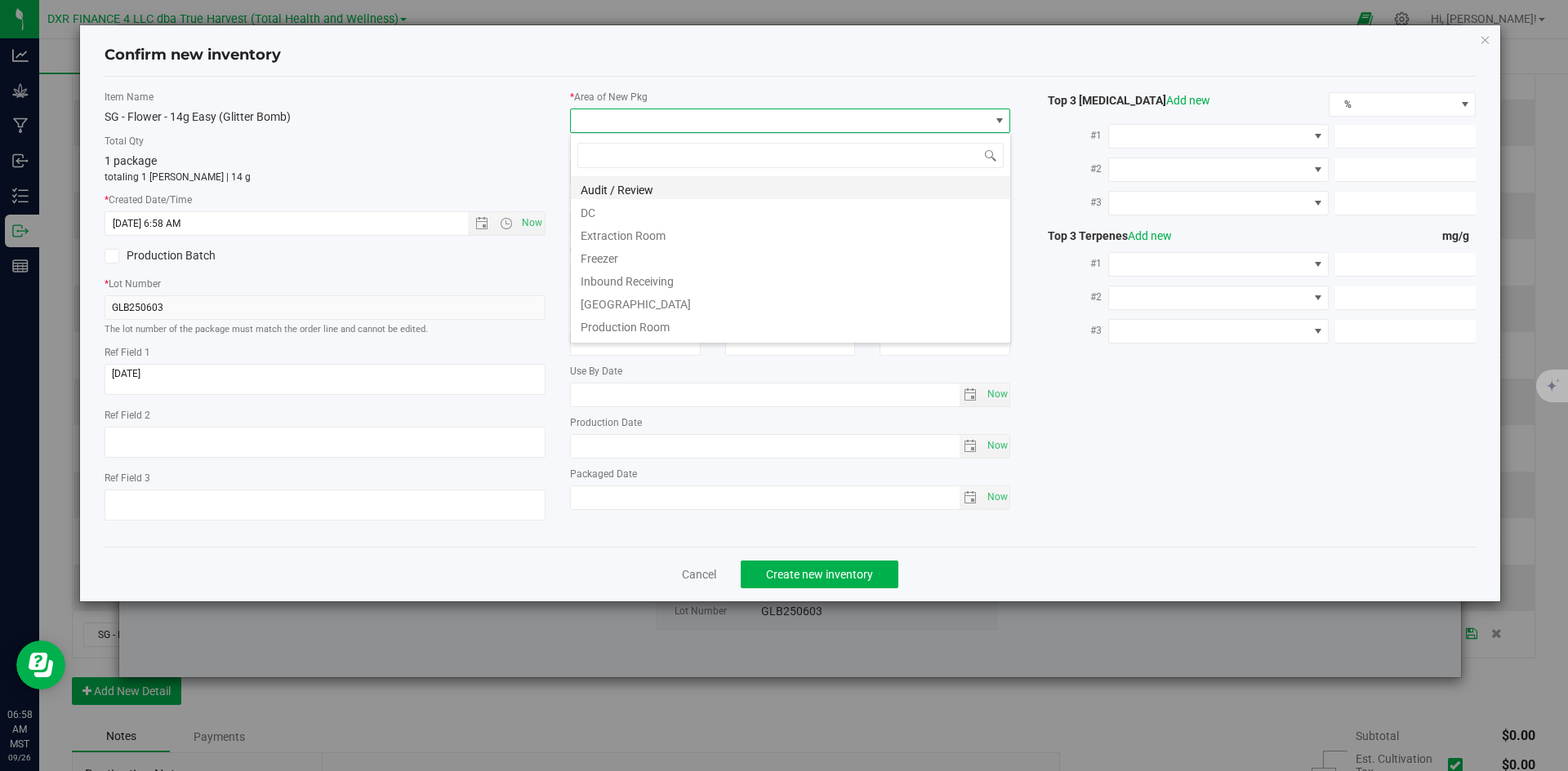
scroll to position [24, 441]
click at [744, 202] on li "DC" at bounding box center [790, 210] width 439 height 23
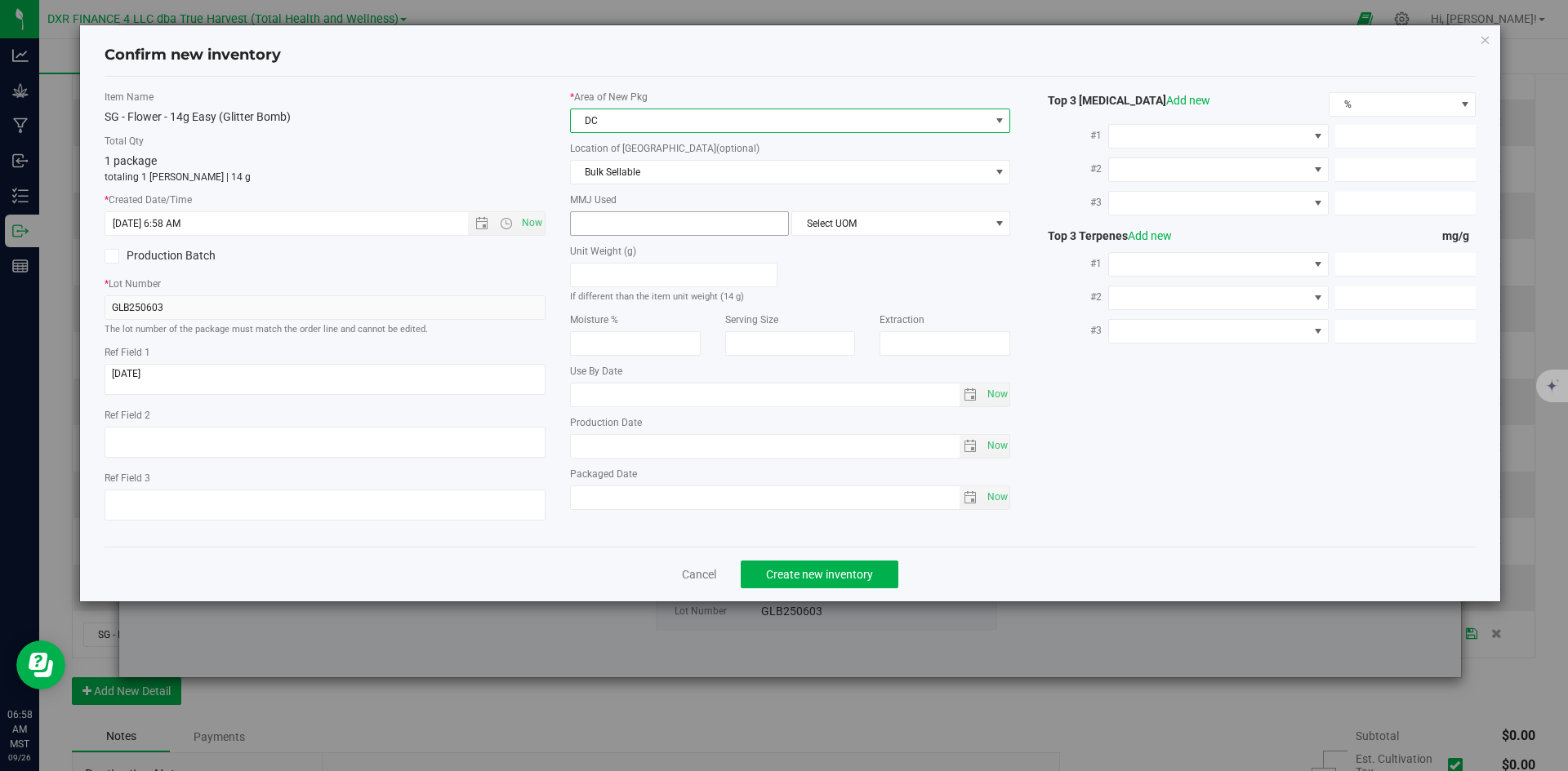
click at [735, 218] on span at bounding box center [678, 223] width 219 height 24
type input "14"
type input "14.0000"
click at [903, 242] on div "* Area of New Pkg DC Location of New Pkg (optional) Bulk Sellable Bulk Sellable…" at bounding box center [790, 304] width 465 height 429
click at [899, 234] on span "Select UOM" at bounding box center [891, 223] width 197 height 23
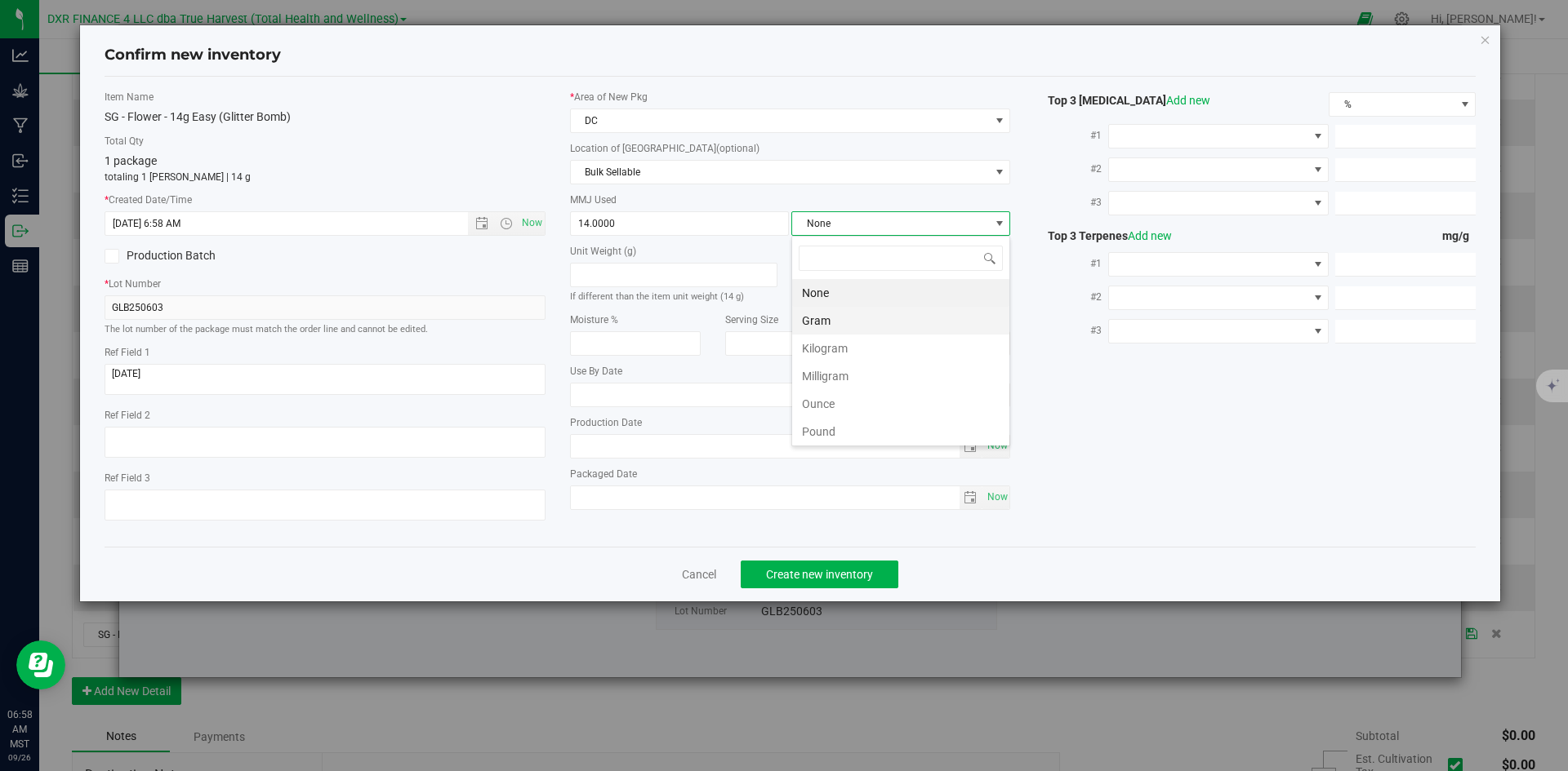
scroll to position [24, 219]
click at [857, 332] on li "Gram" at bounding box center [900, 321] width 217 height 28
click at [844, 568] on span "Create new inventory" at bounding box center [819, 575] width 107 height 13
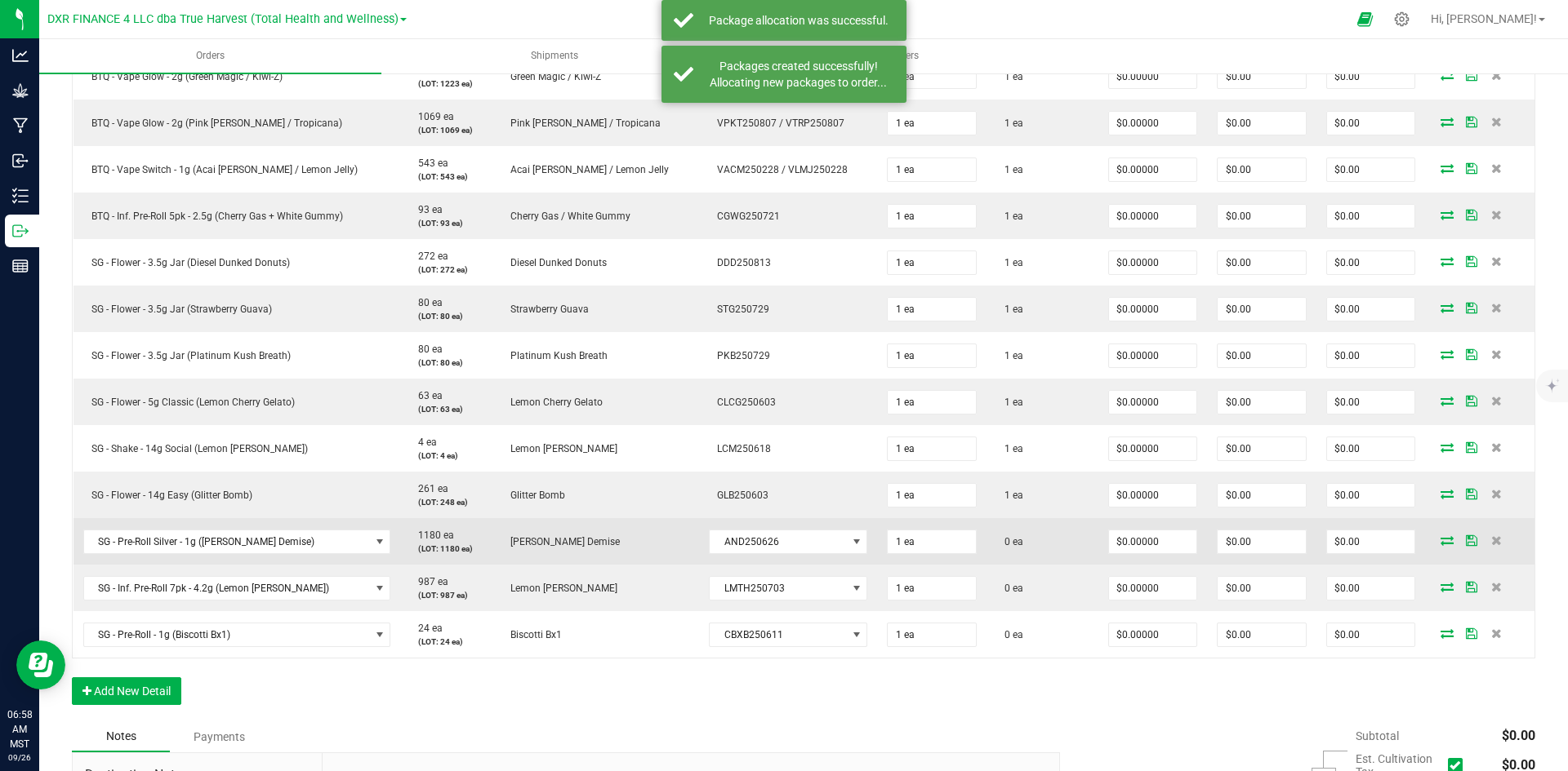
click at [1440, 539] on icon at bounding box center [1447, 540] width 13 height 9
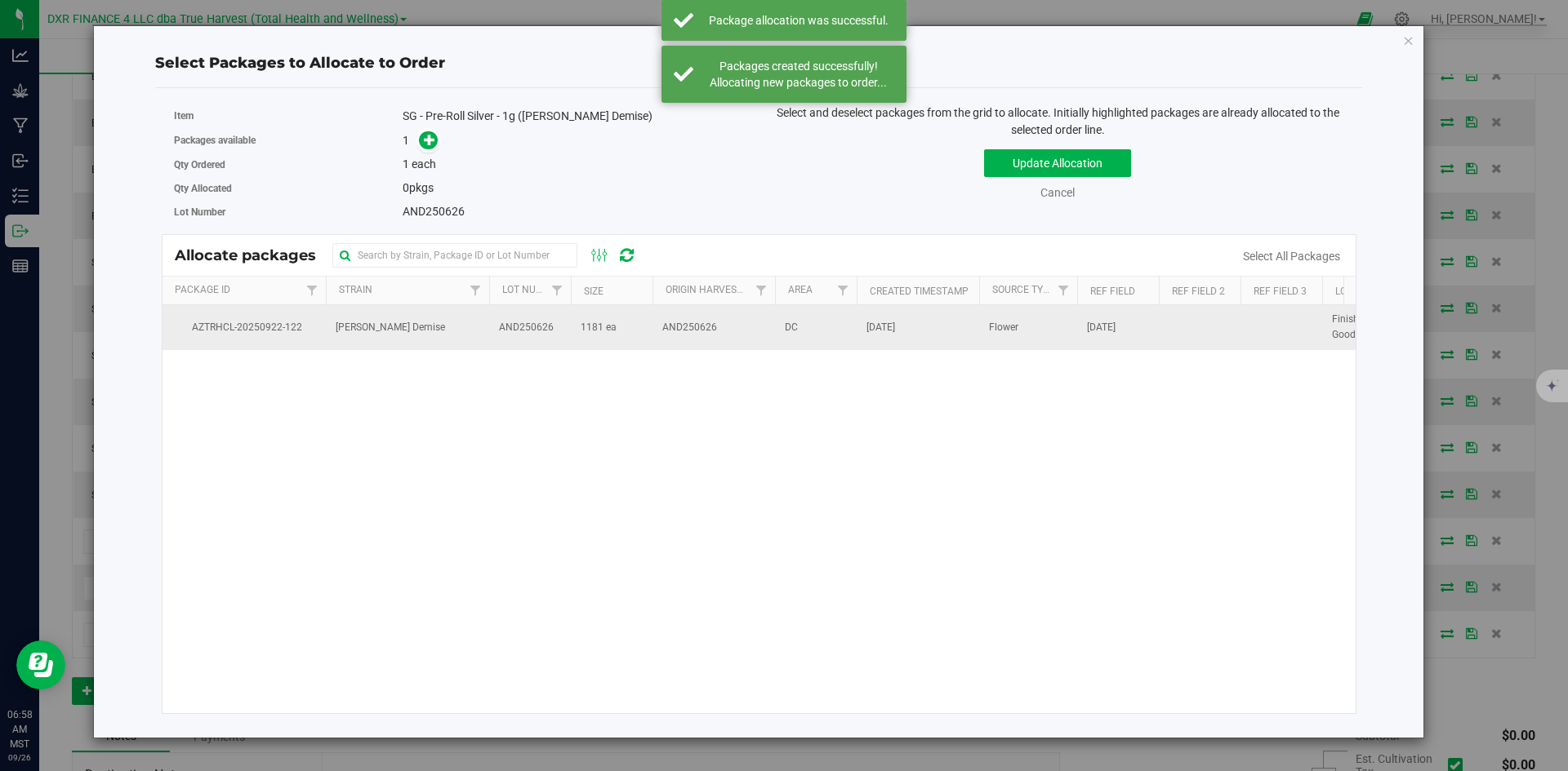
click at [458, 345] on td "Anslinger's Demise" at bounding box center [407, 326] width 163 height 44
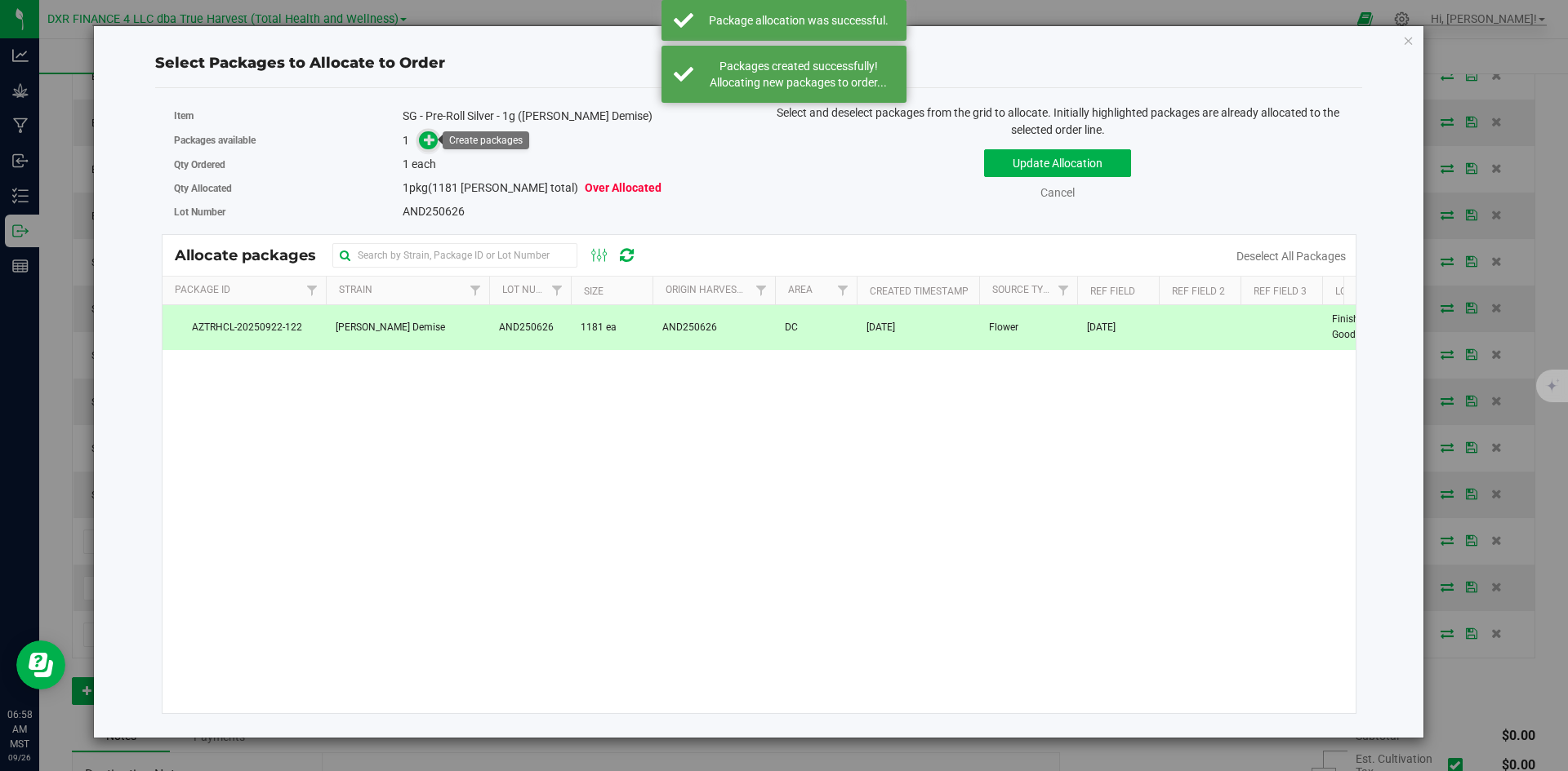
click at [424, 142] on icon at bounding box center [430, 140] width 11 height 11
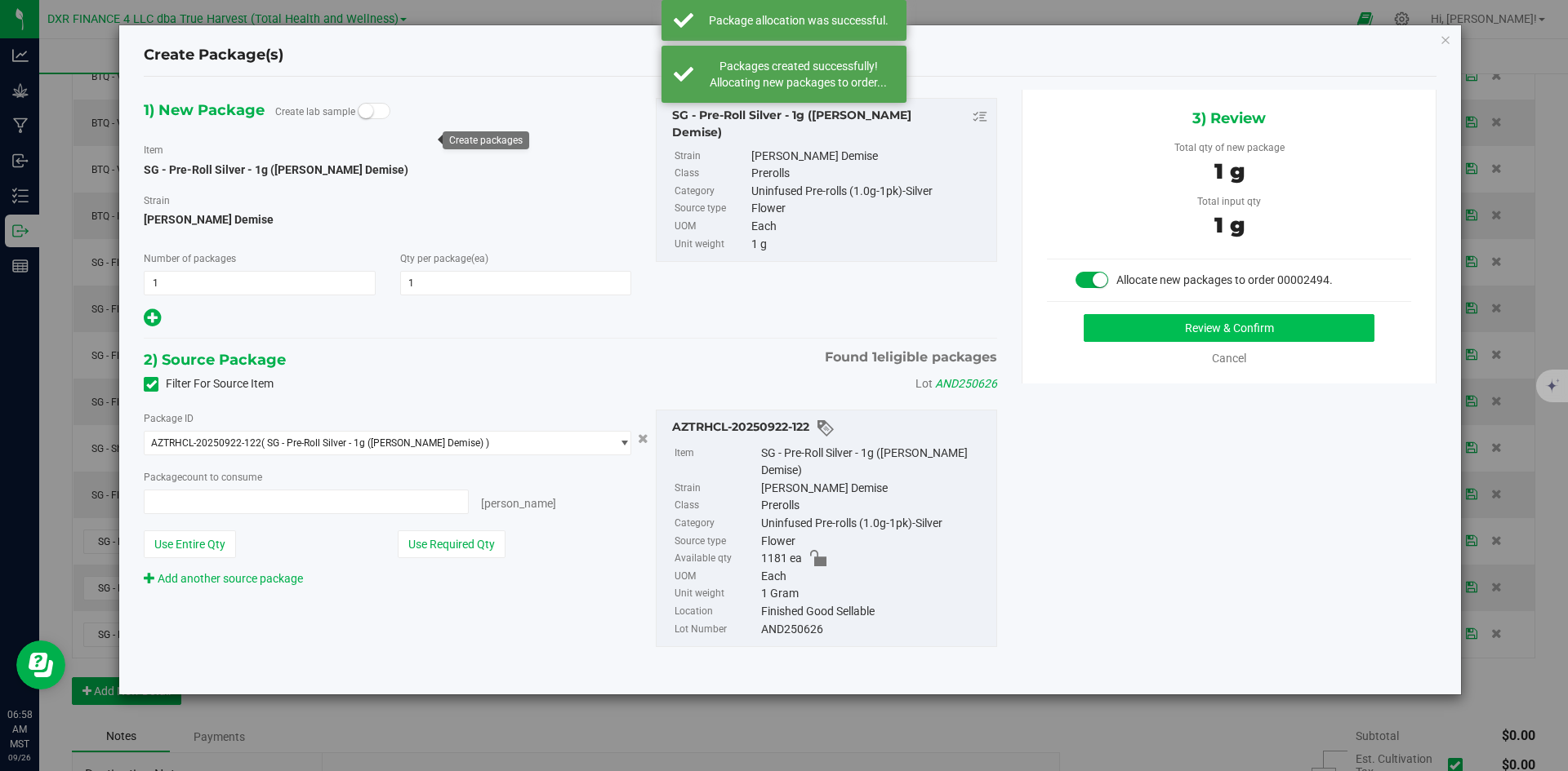
type input "1 ea"
click at [1117, 317] on button "Review & Confirm" at bounding box center [1229, 328] width 291 height 28
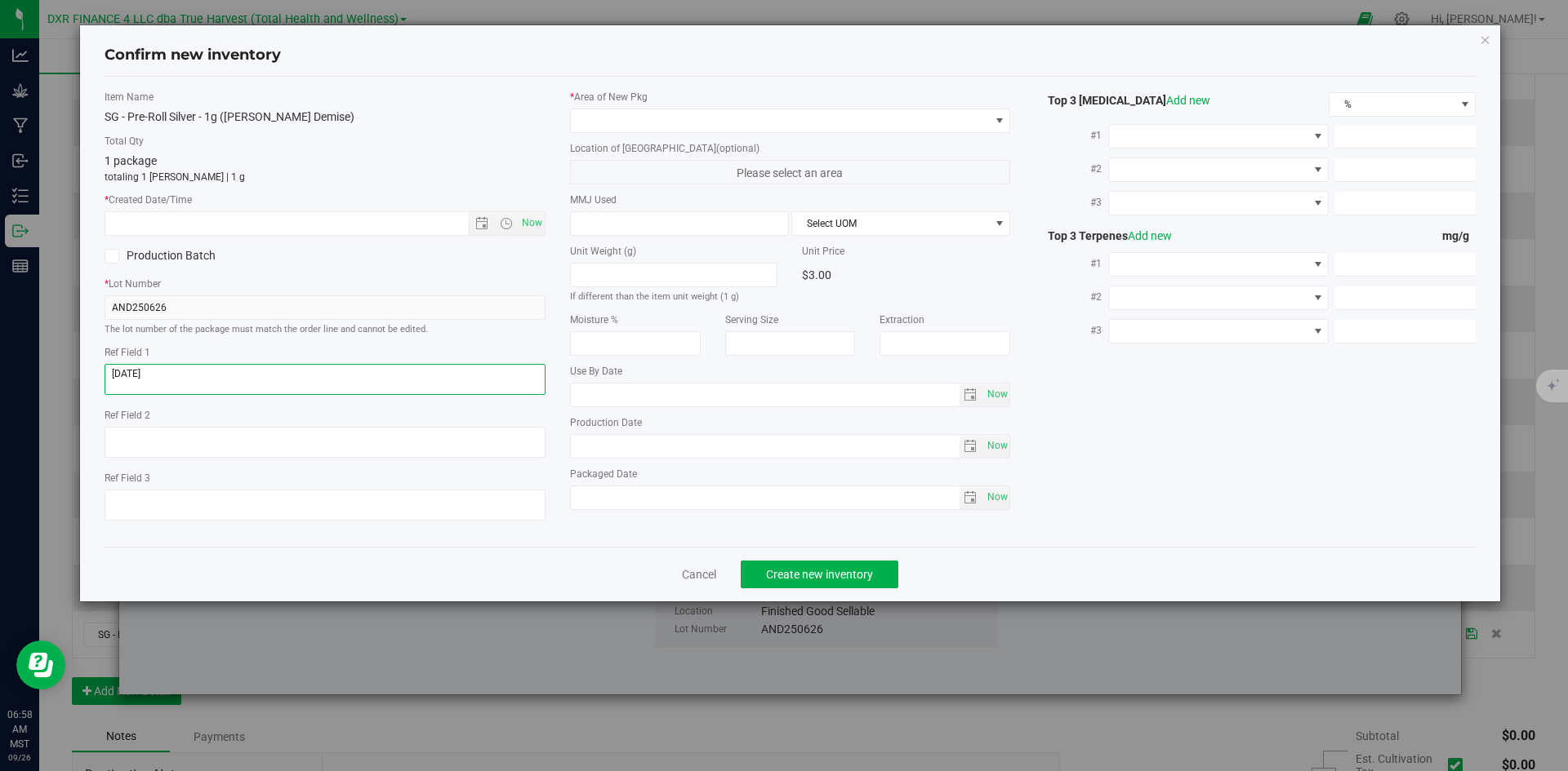
click at [199, 382] on textarea at bounding box center [325, 379] width 441 height 31
click at [271, 232] on input "text" at bounding box center [300, 223] width 390 height 23
paste input "2025-06-26"
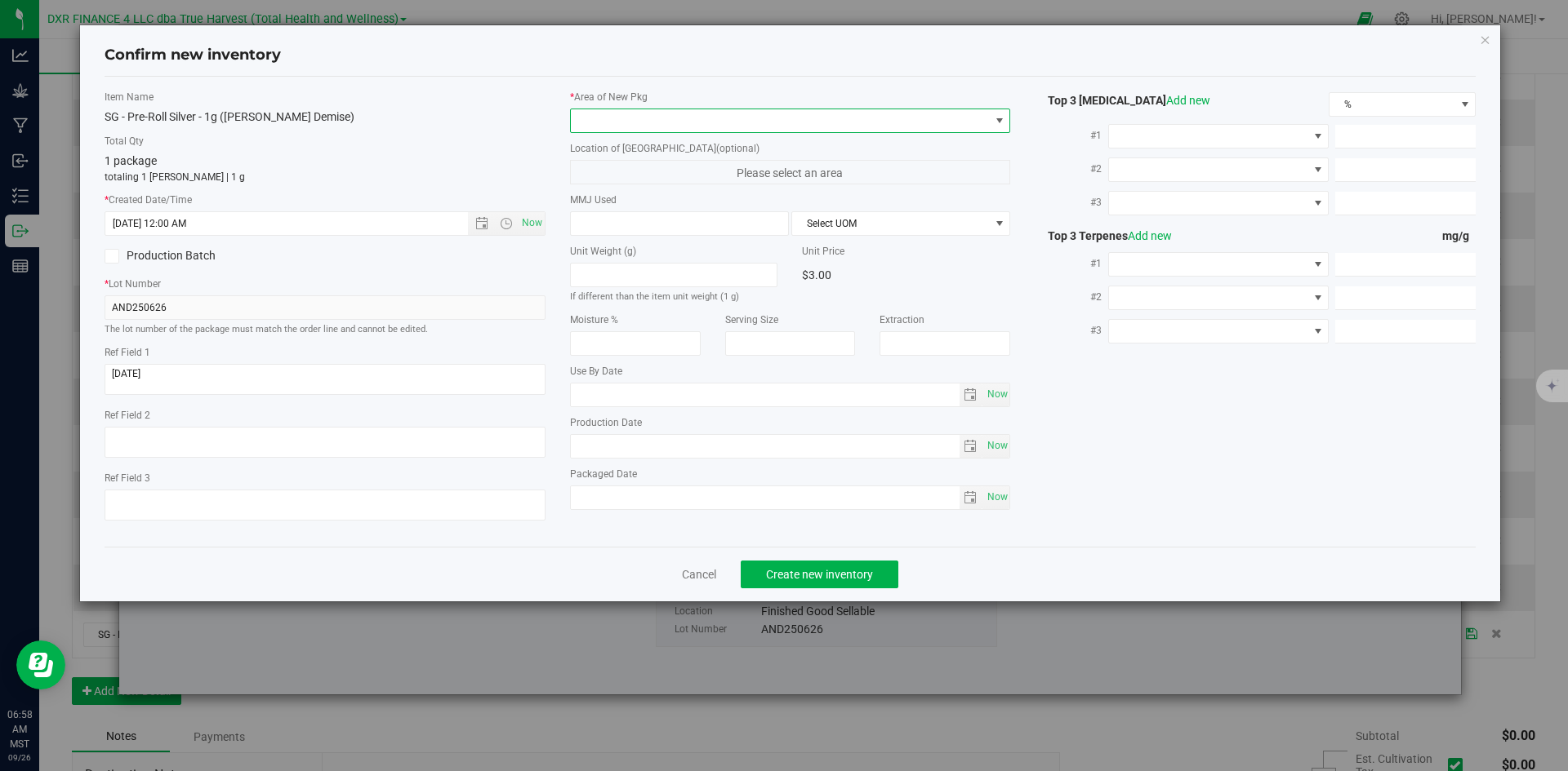
click at [622, 120] on span at bounding box center [780, 121] width 419 height 23
type input "6/26/2025 6:58 AM"
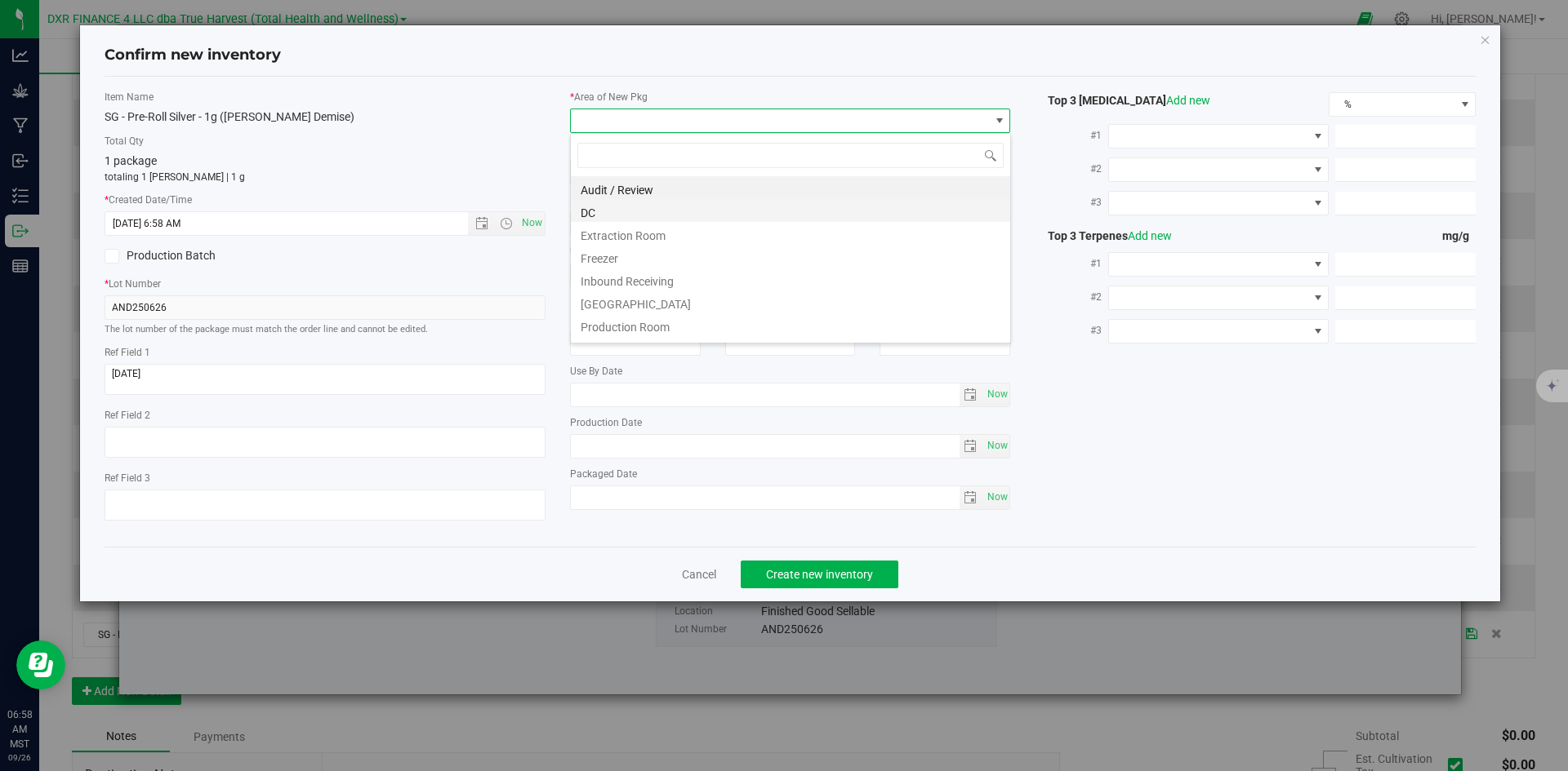
scroll to position [24, 441]
click at [632, 213] on li "DC" at bounding box center [790, 210] width 439 height 23
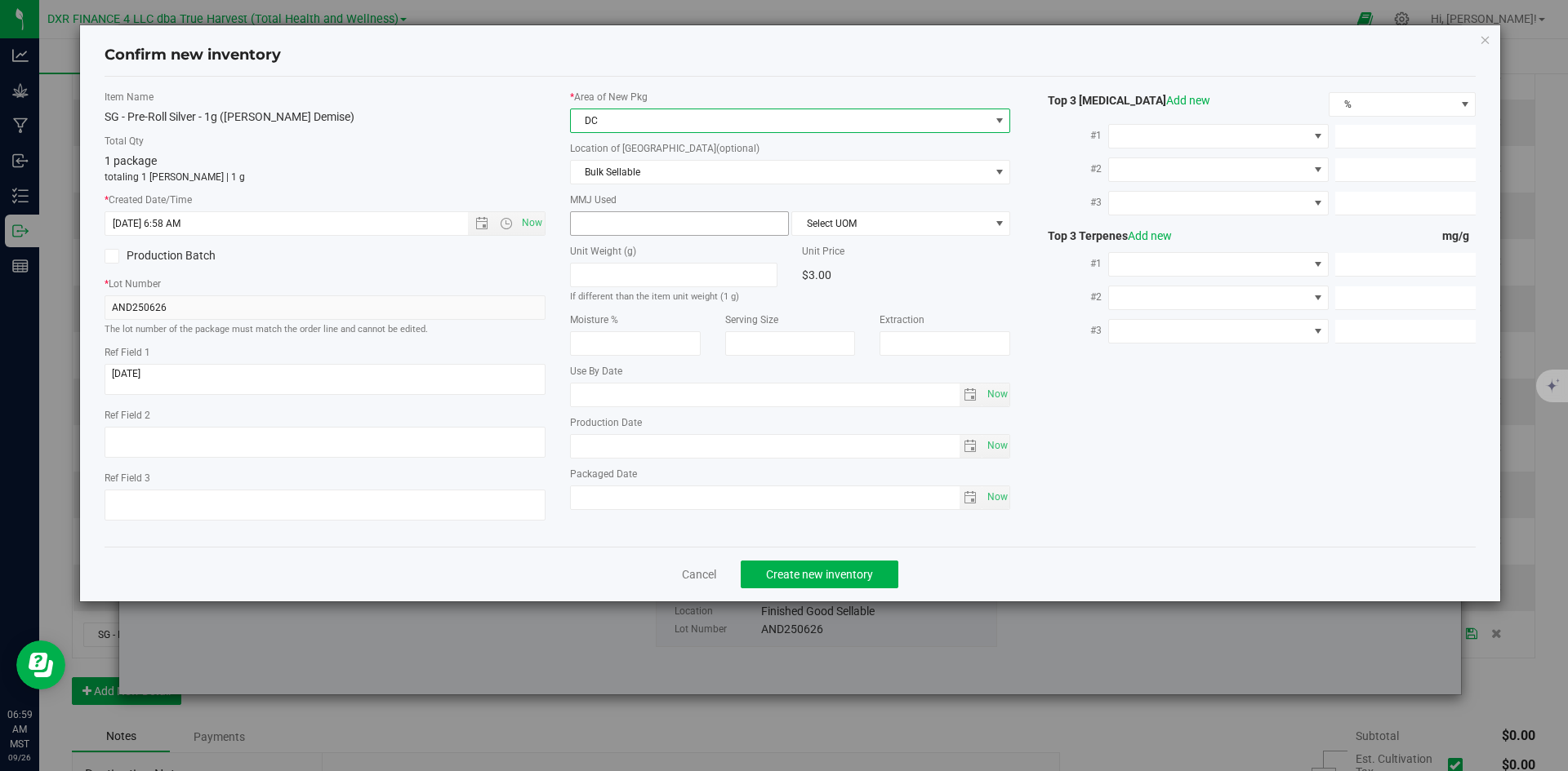
click at [633, 229] on span at bounding box center [678, 223] width 219 height 24
type input "1"
type input "1.0000"
click at [800, 230] on span "Select UOM" at bounding box center [891, 223] width 197 height 23
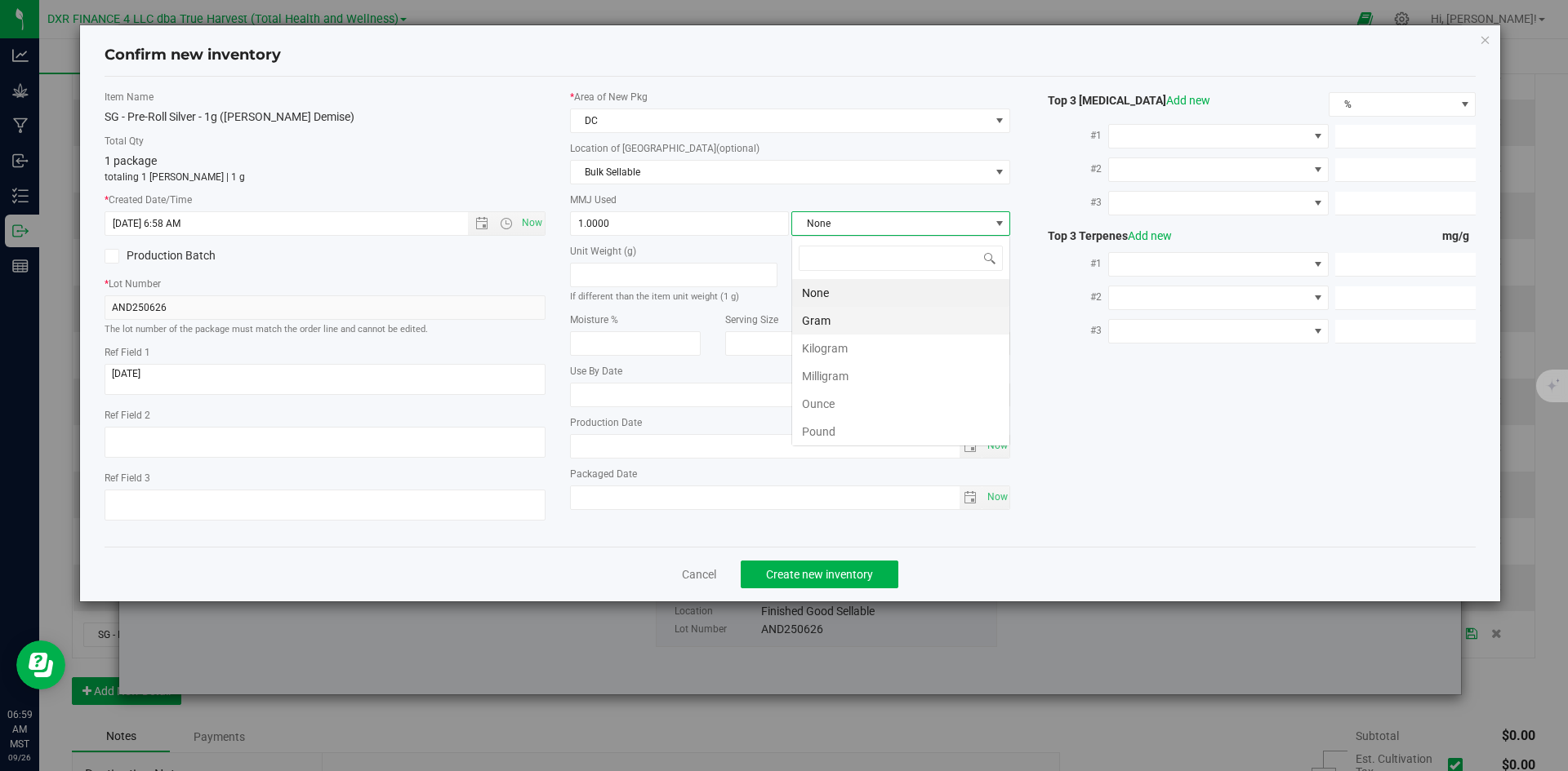
scroll to position [24, 219]
click at [814, 322] on li "Gram" at bounding box center [900, 321] width 217 height 28
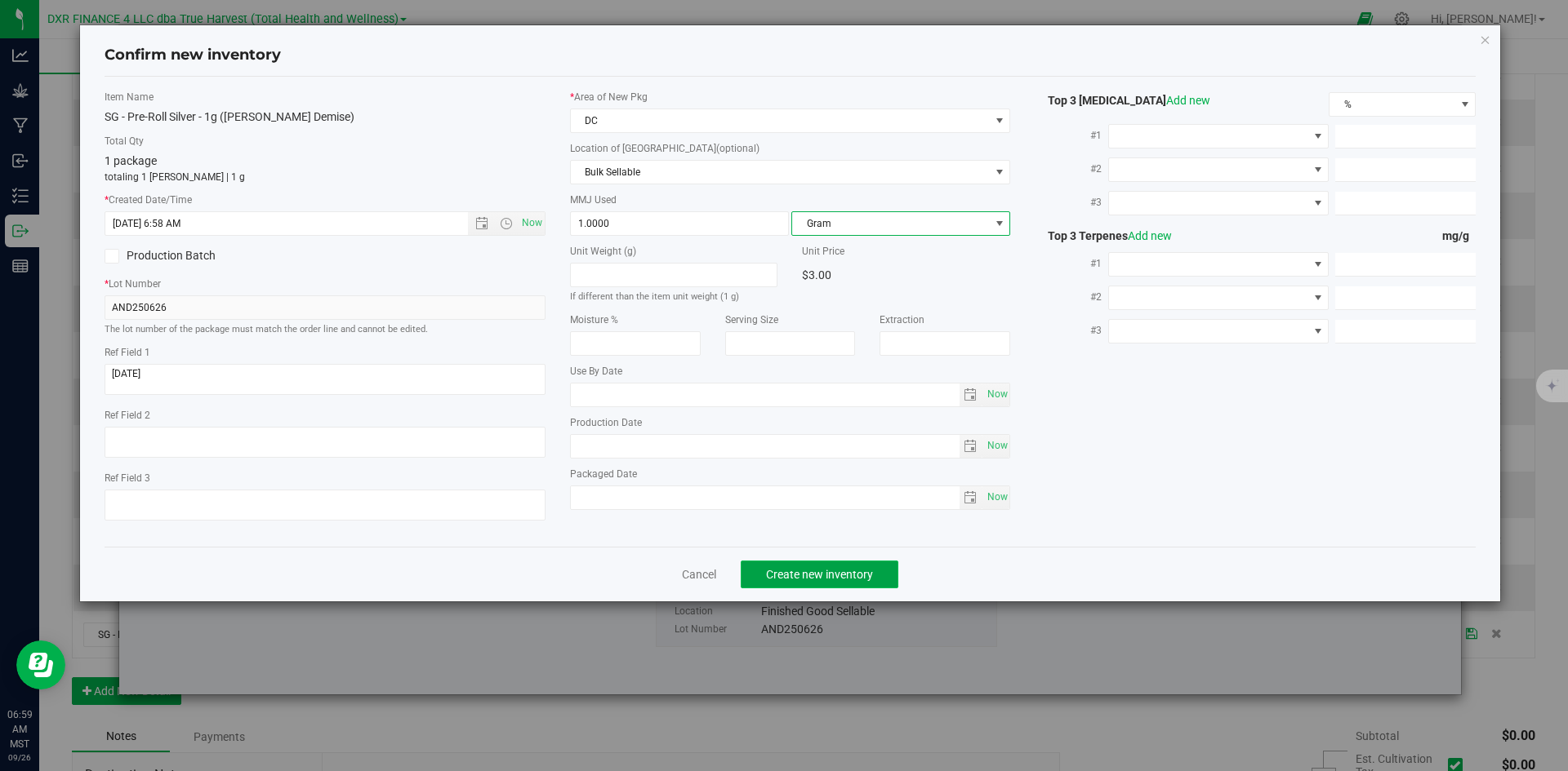
click at [816, 575] on span "Create new inventory" at bounding box center [819, 575] width 107 height 13
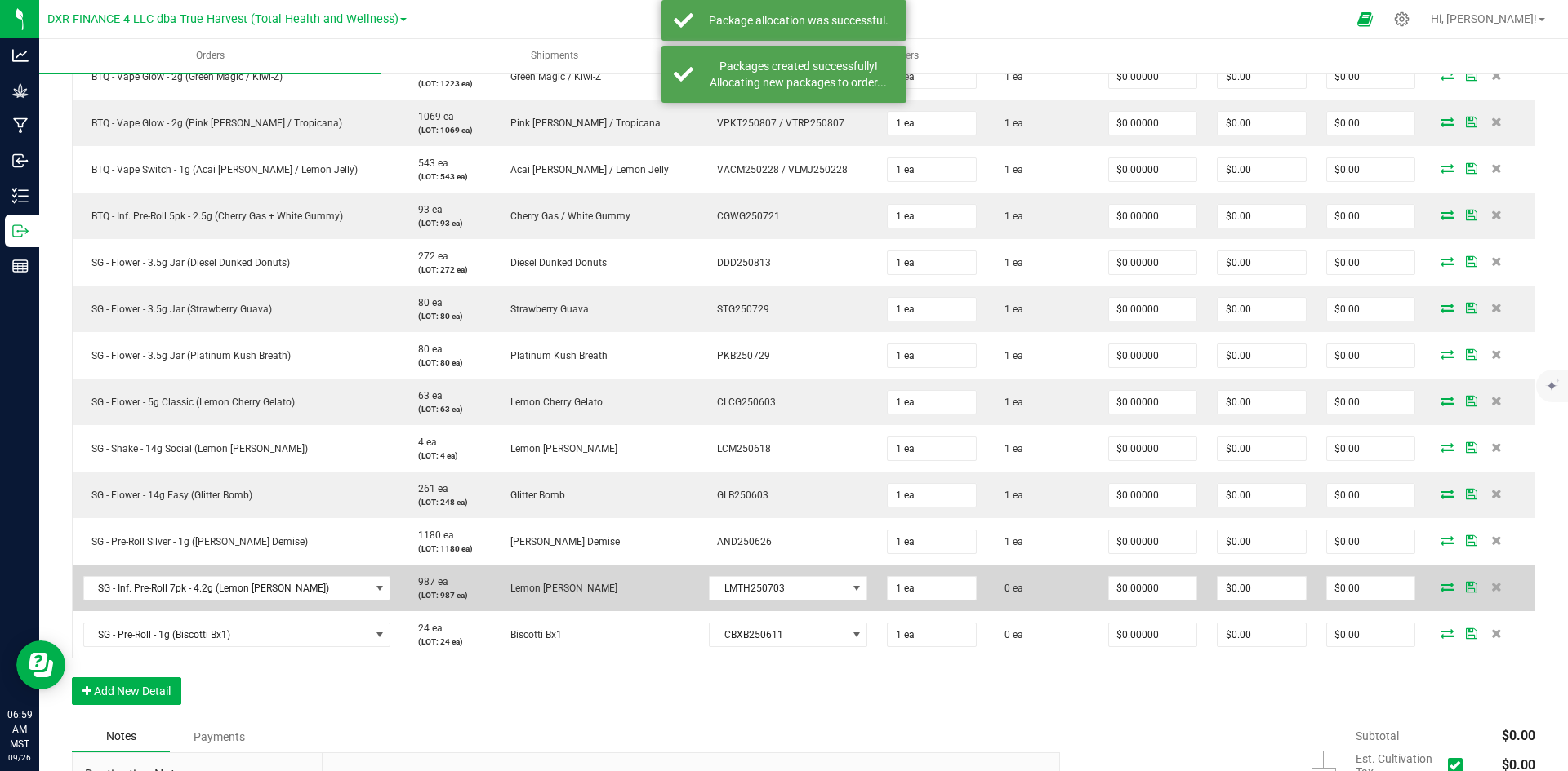
click at [1440, 588] on icon at bounding box center [1447, 586] width 13 height 9
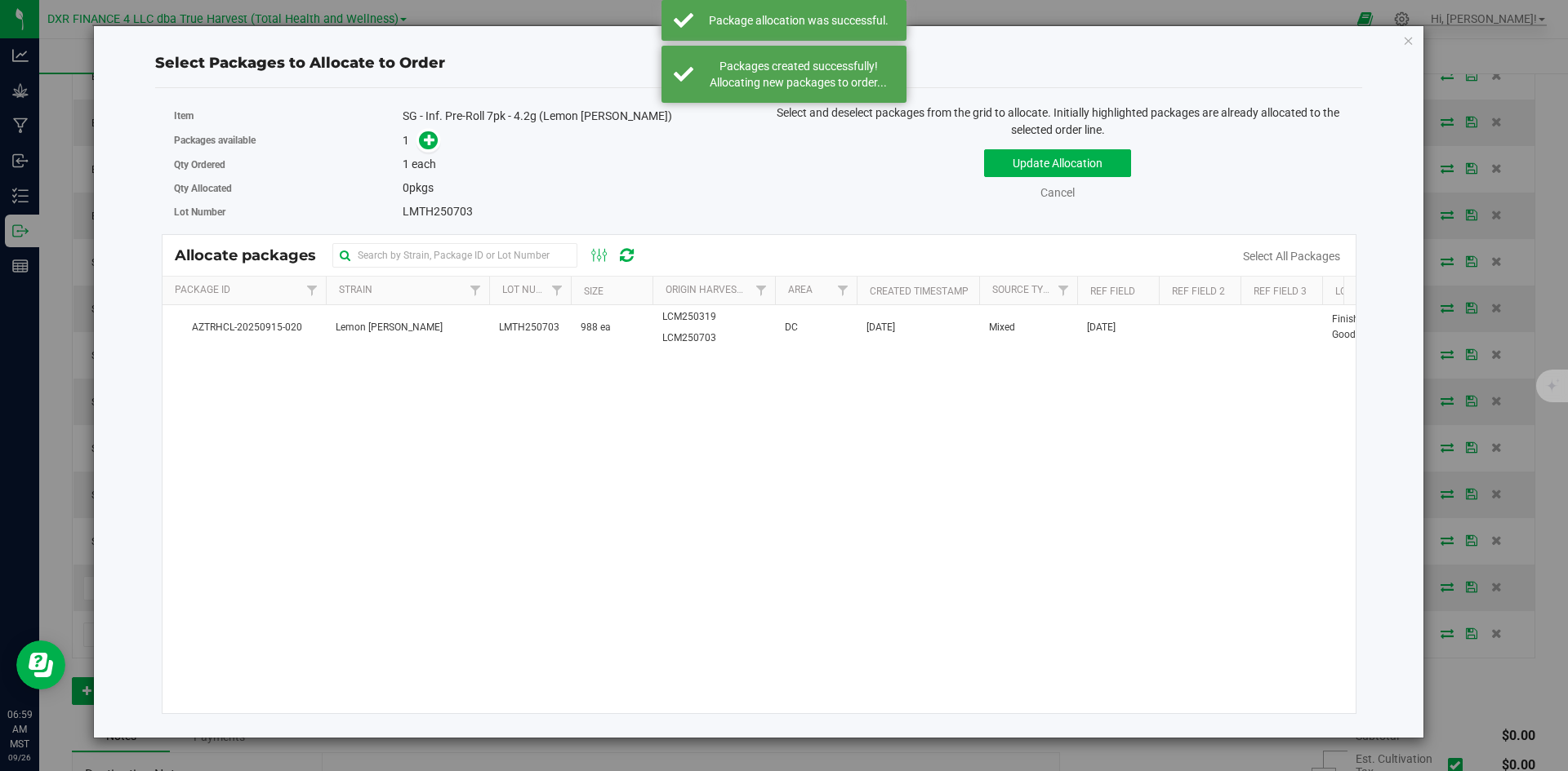
click at [452, 356] on div "AZTRHCL-20250915-020 Lemon Cherry Mintz LMTH250703 988 ea LCM250319 LCM250703 D…" at bounding box center [759, 508] width 1194 height 408
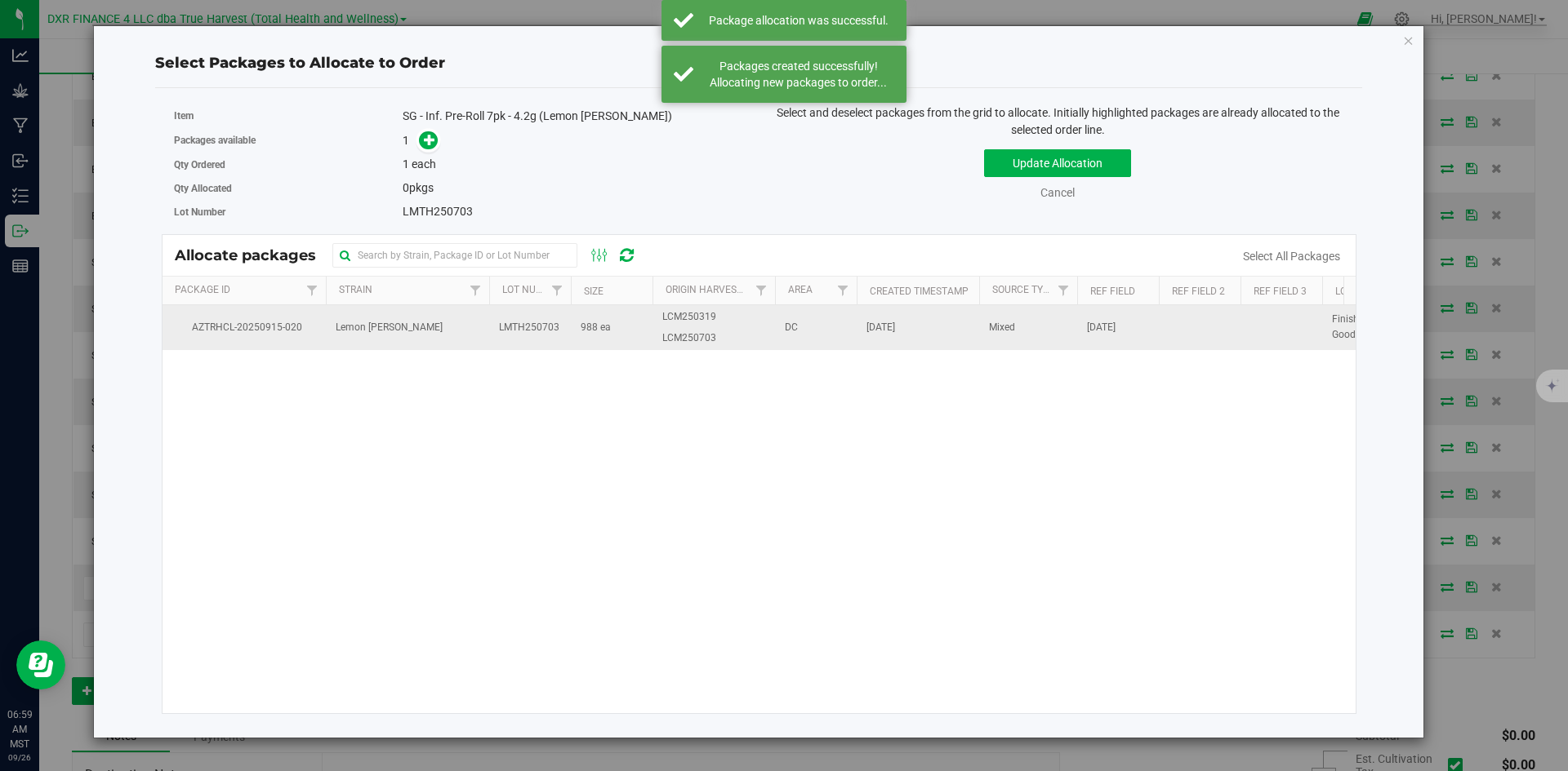
click at [456, 336] on td "Lemon Cherry Mintz" at bounding box center [407, 326] width 163 height 44
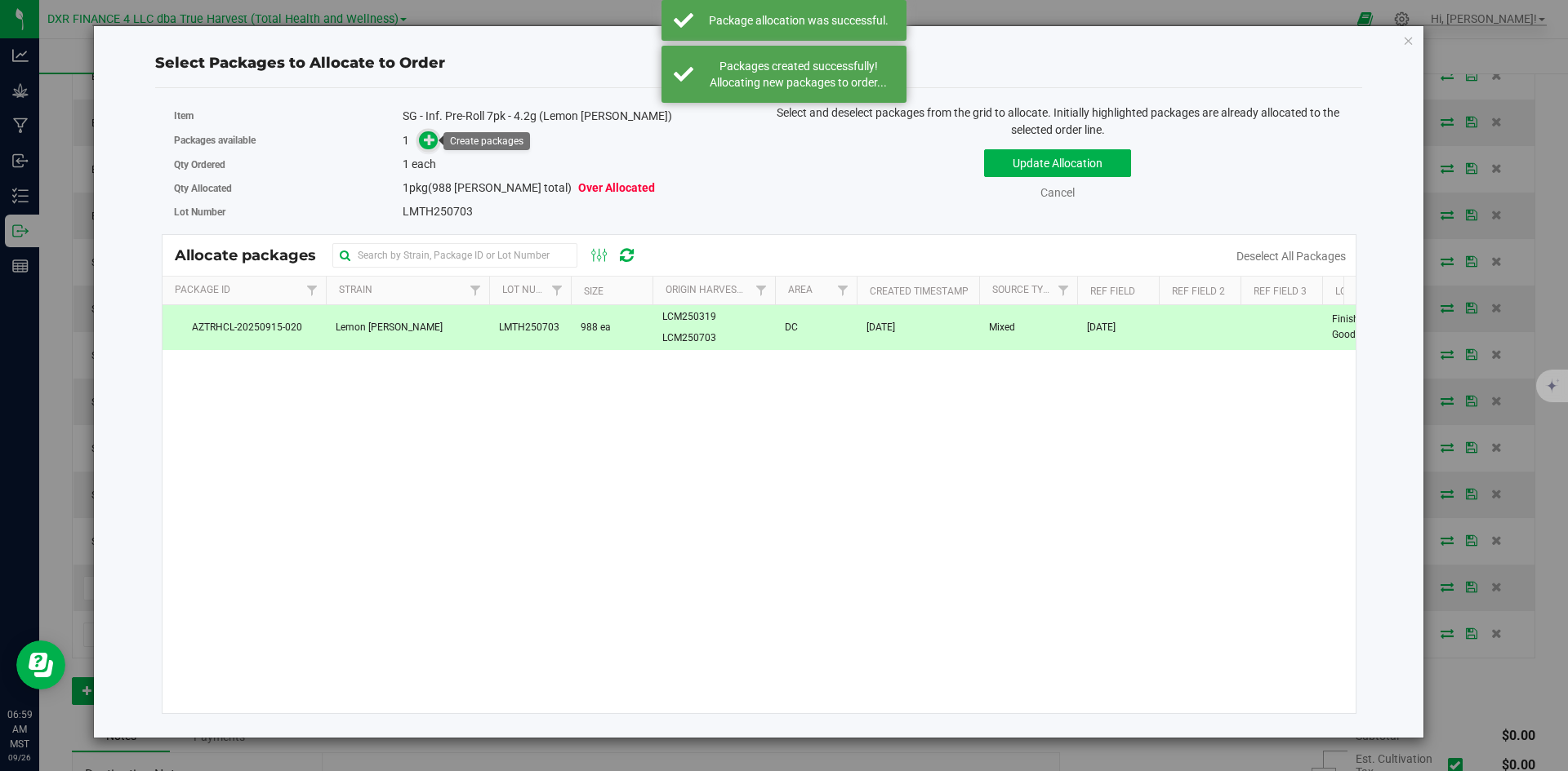
click at [433, 143] on icon at bounding box center [430, 140] width 11 height 11
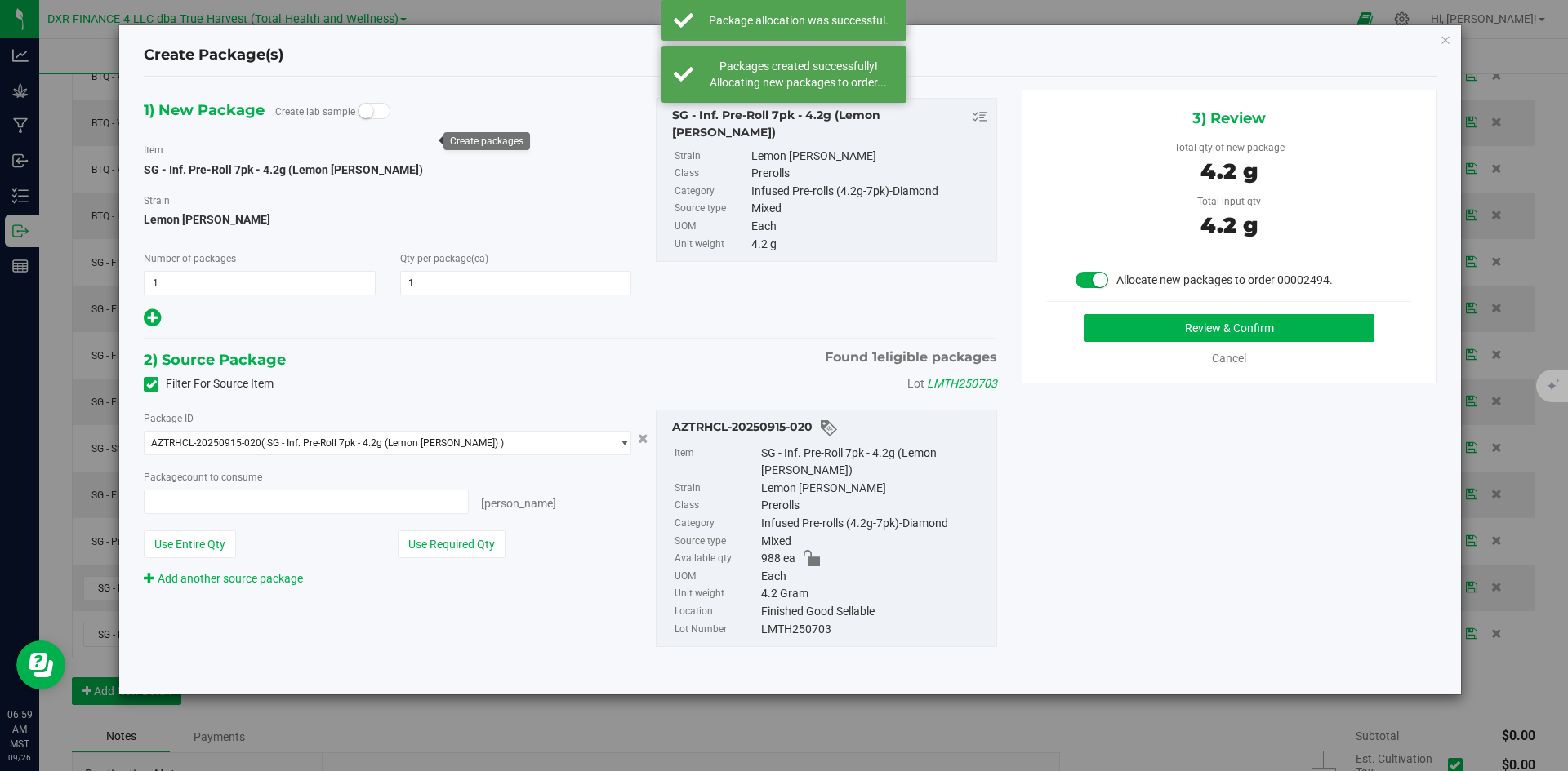
type input "1 ea"
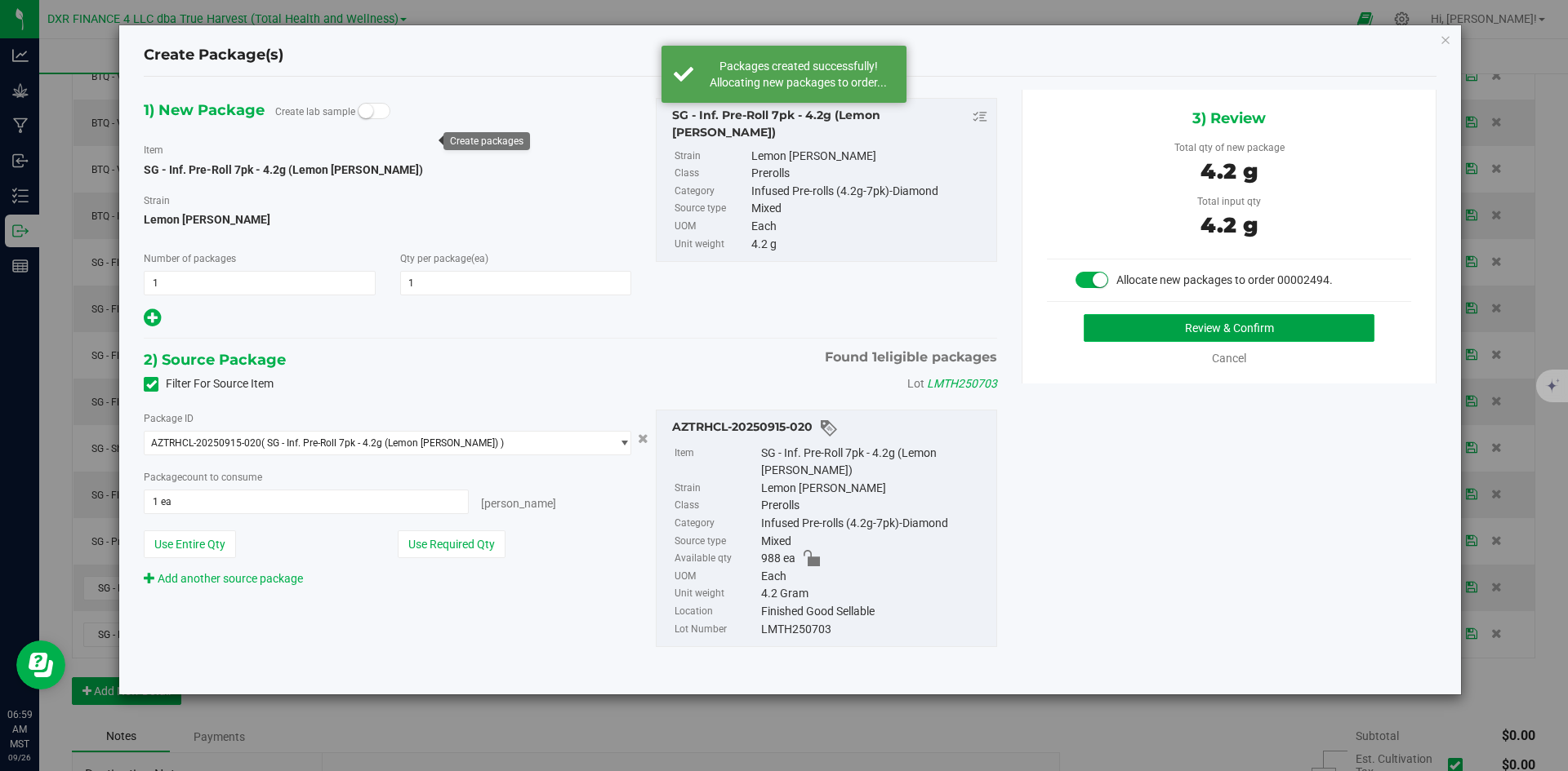
click at [1166, 325] on button "Review & Confirm" at bounding box center [1229, 328] width 291 height 28
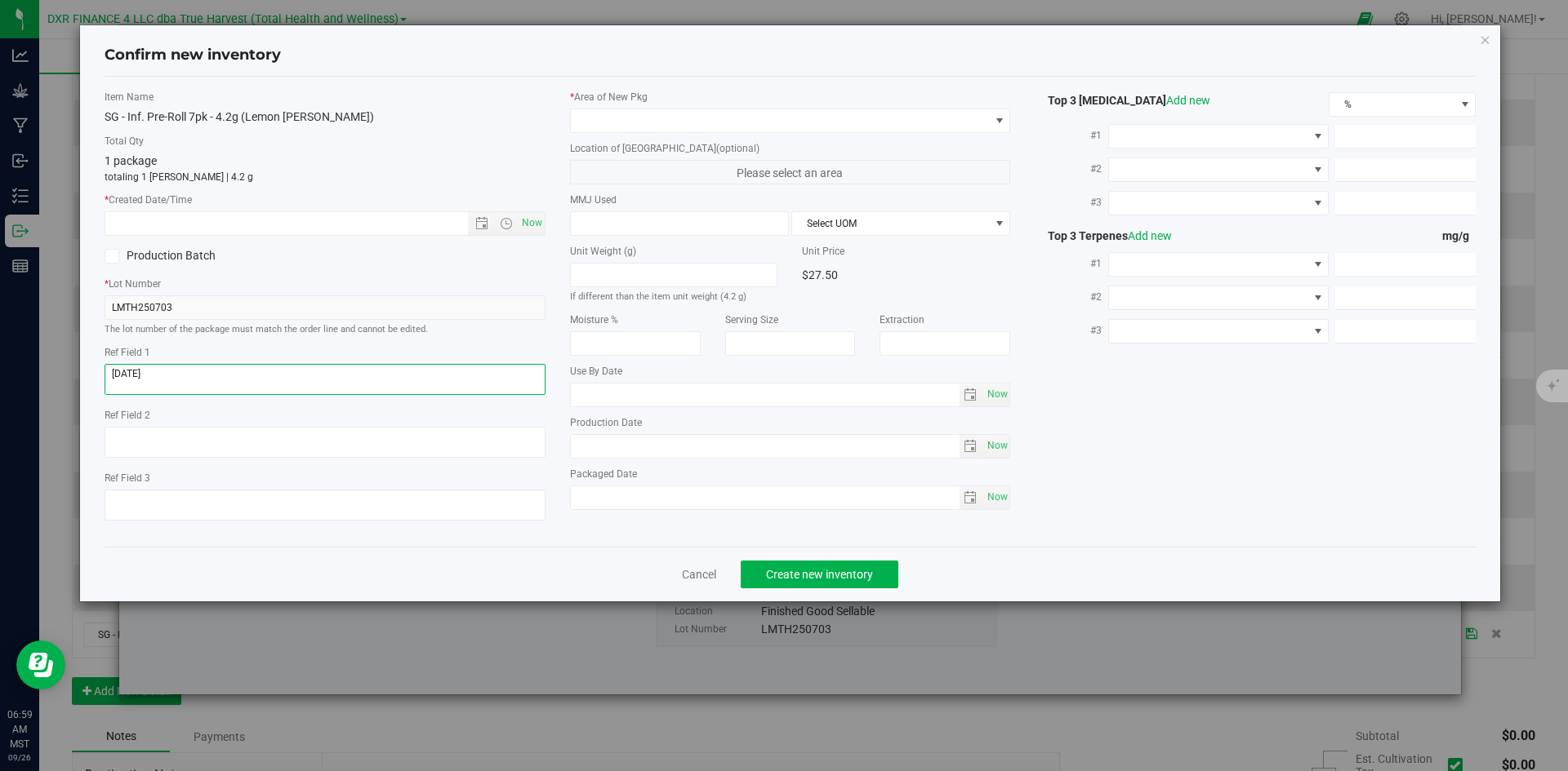
click at [173, 372] on textarea at bounding box center [325, 379] width 441 height 31
click at [251, 226] on input "text" at bounding box center [300, 223] width 390 height 23
paste input "2025-08-27"
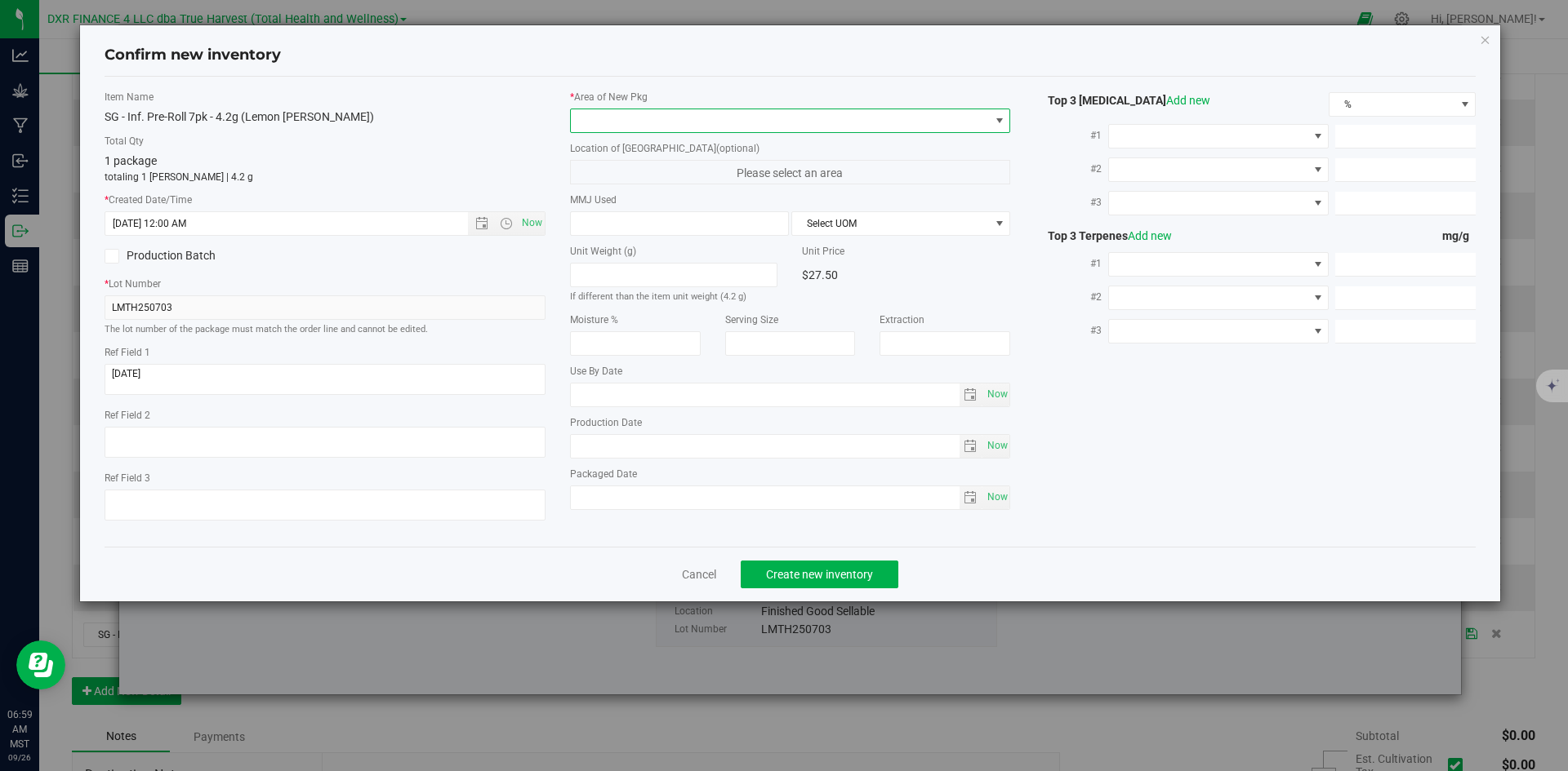
click at [650, 121] on span at bounding box center [780, 121] width 419 height 23
type input "8/27/2025 6:59 AM"
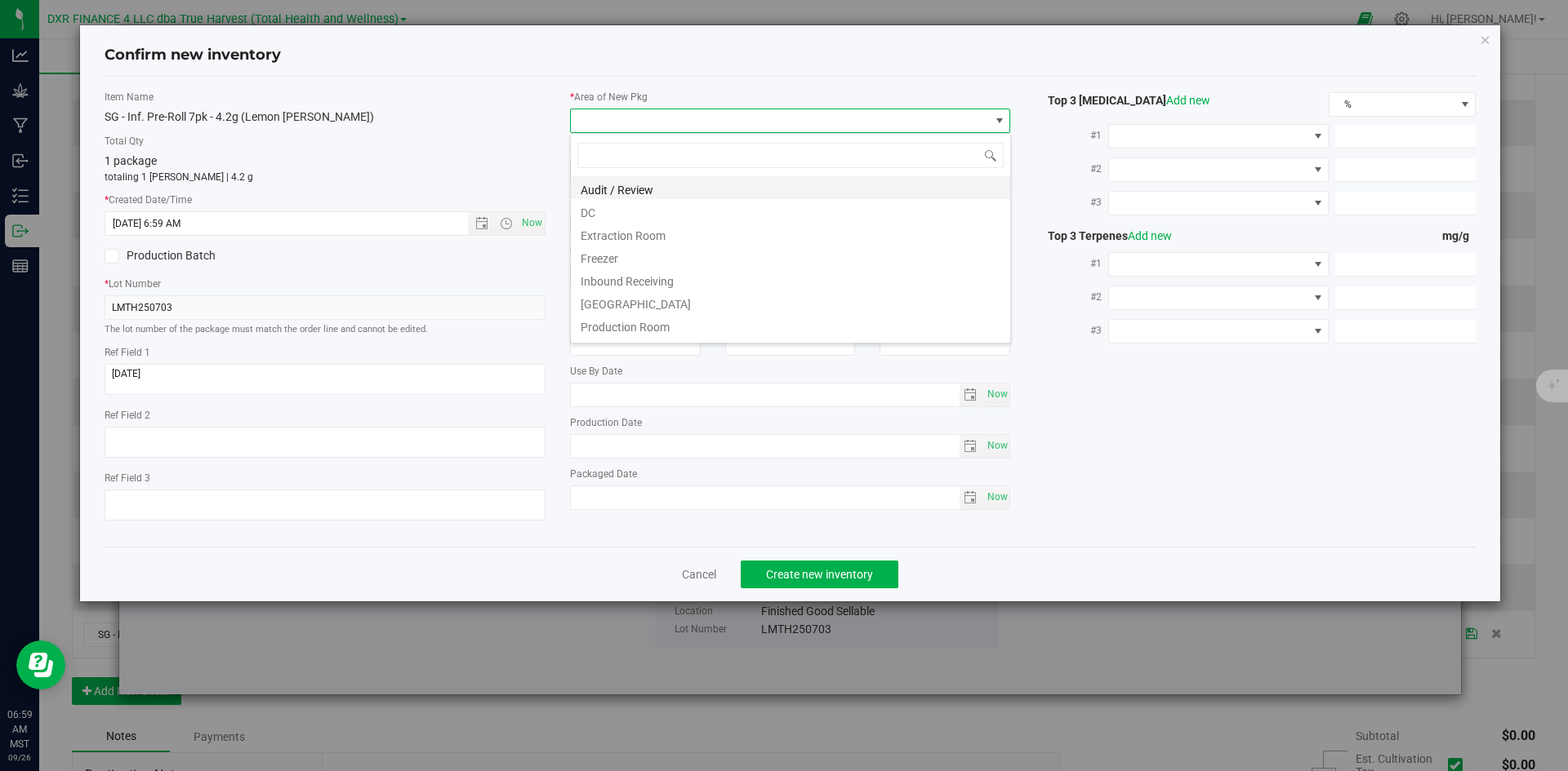
scroll to position [24, 441]
click at [677, 213] on li "DC" at bounding box center [790, 210] width 439 height 23
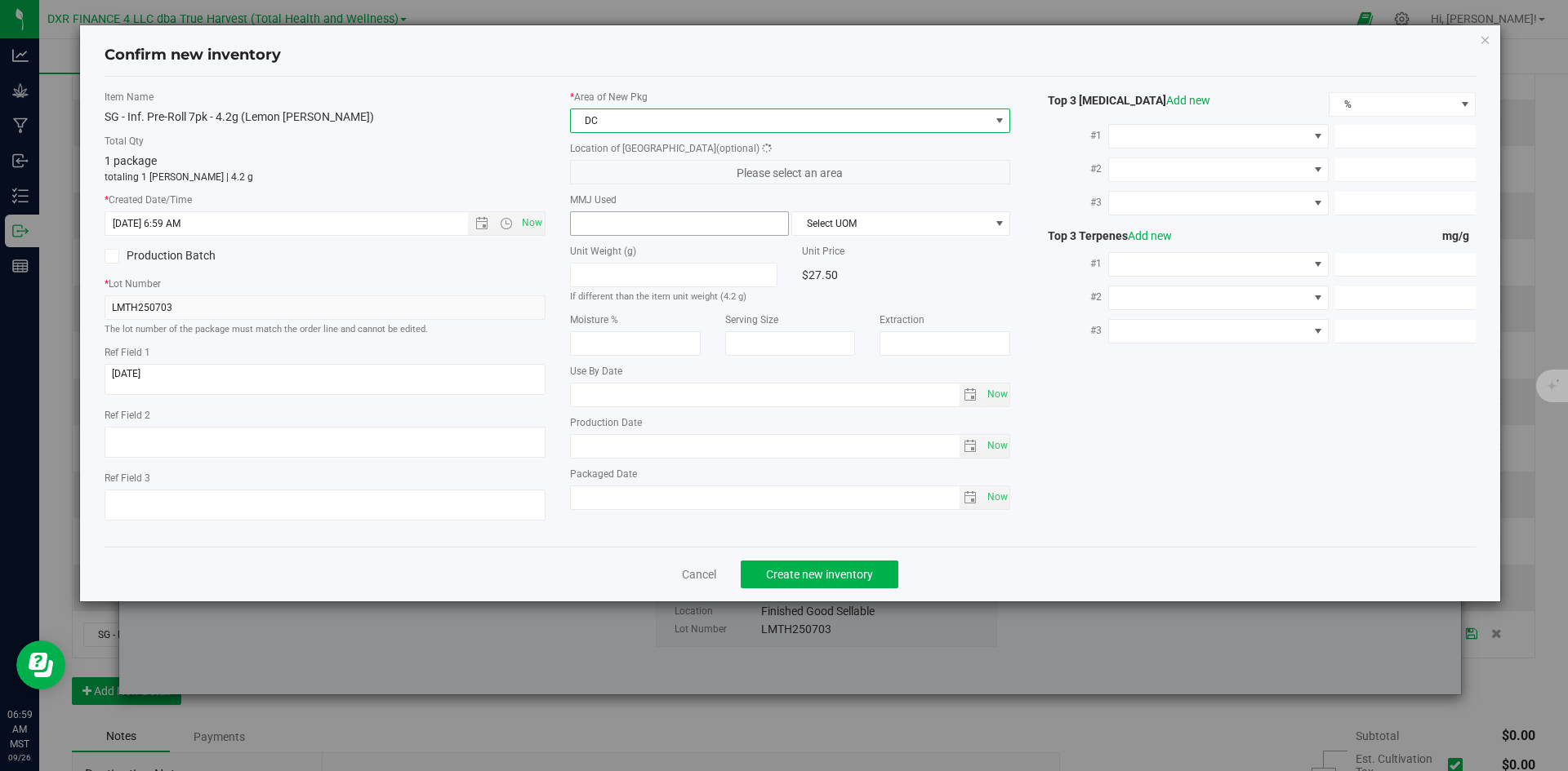
click at [680, 224] on span at bounding box center [678, 223] width 219 height 24
type input "4.2"
type input "4.2000"
click at [871, 227] on span "Select UOM" at bounding box center [891, 223] width 197 height 23
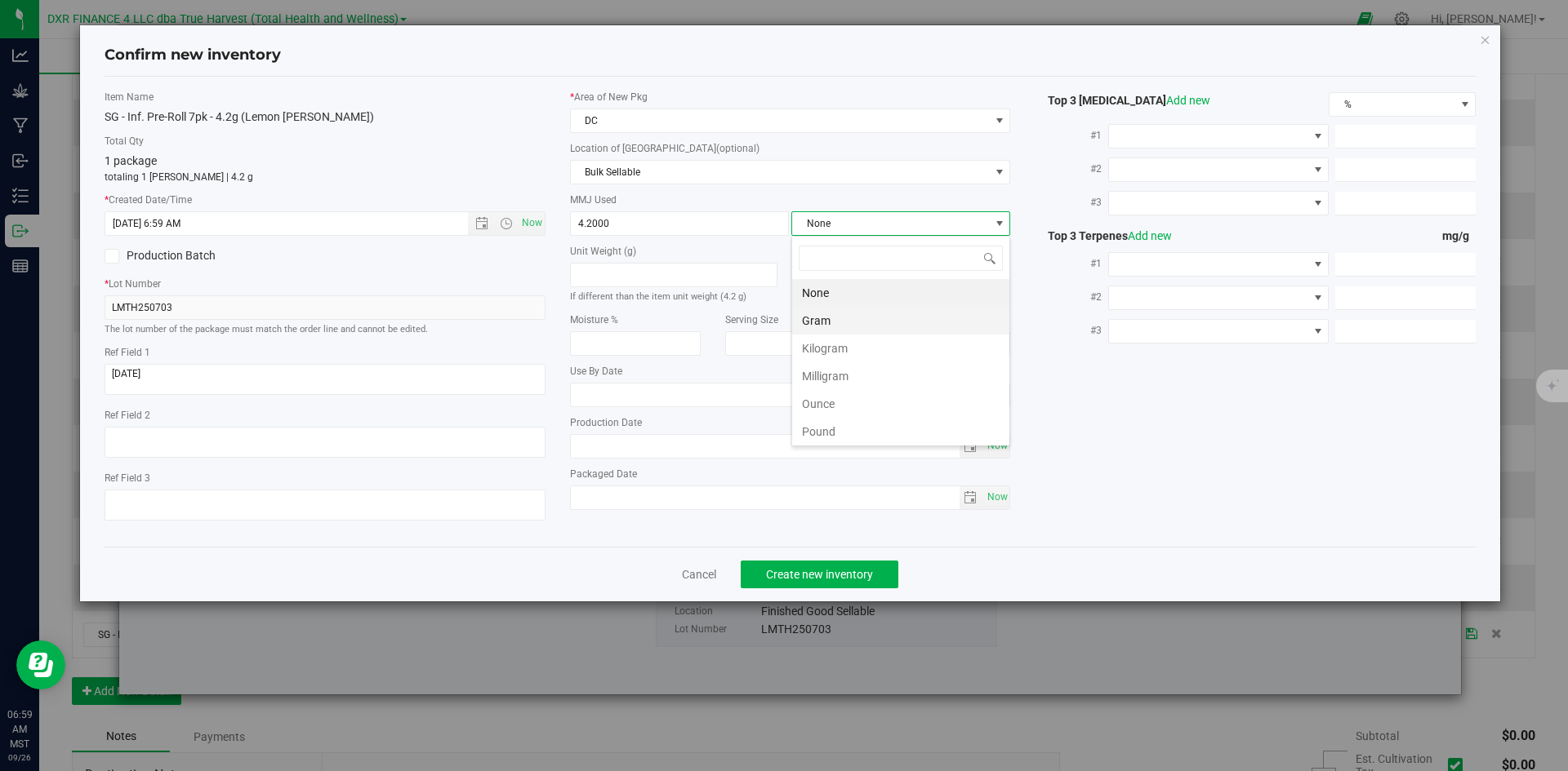
scroll to position [24, 219]
click at [878, 315] on li "Gram" at bounding box center [900, 321] width 217 height 28
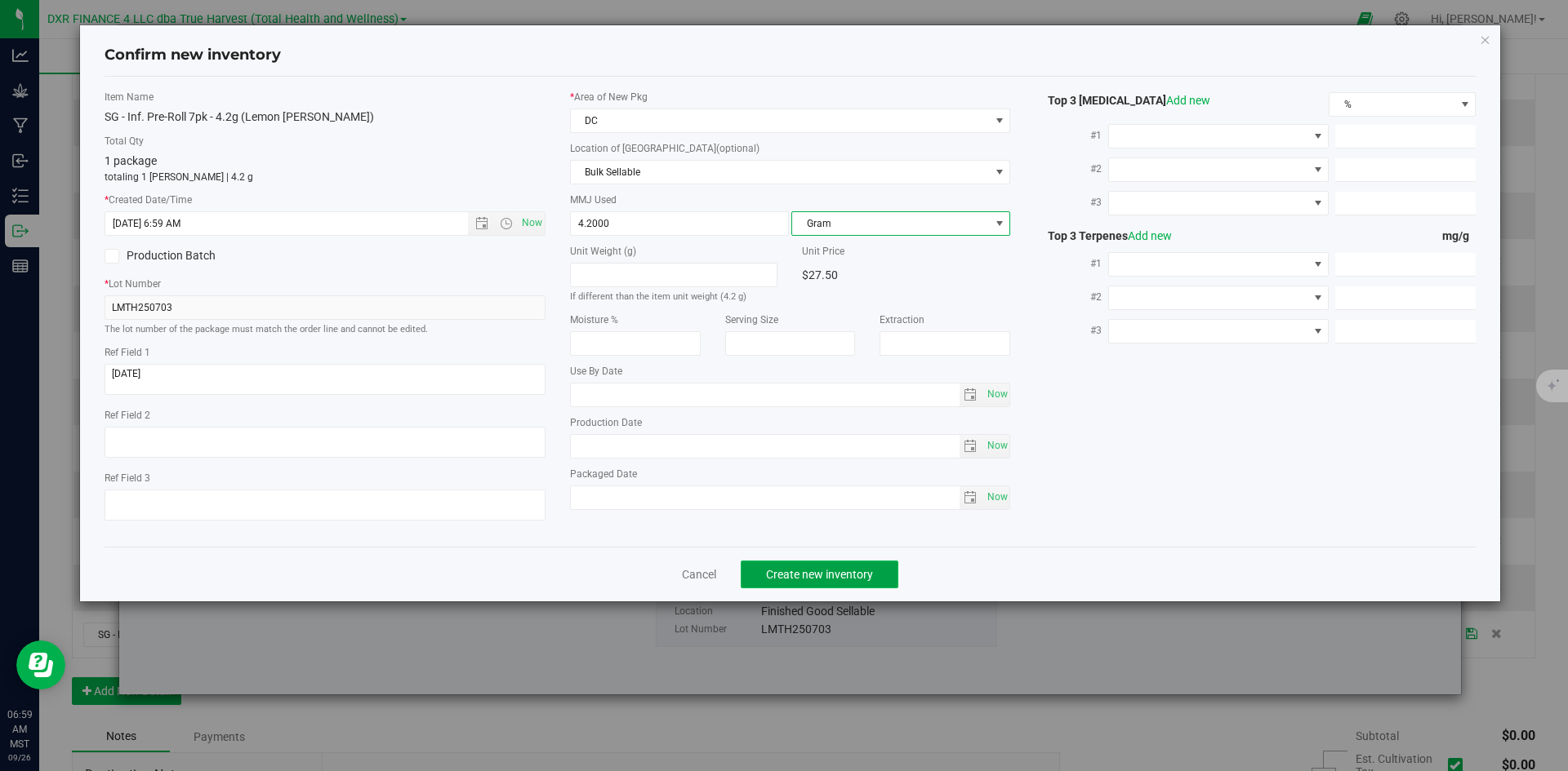
click at [875, 562] on button "Create new inventory" at bounding box center [819, 575] width 158 height 28
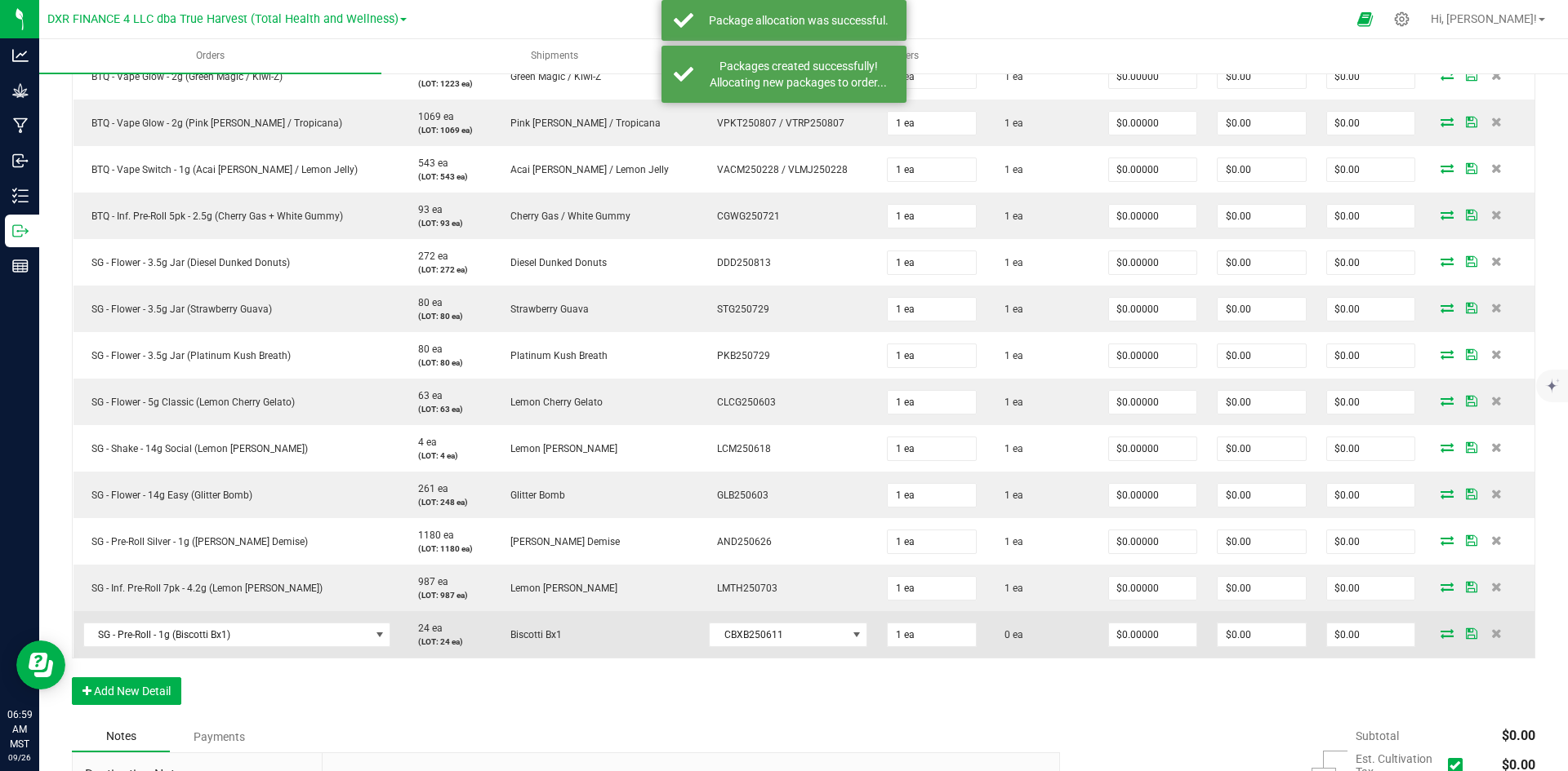
click at [1440, 631] on icon at bounding box center [1447, 633] width 13 height 9
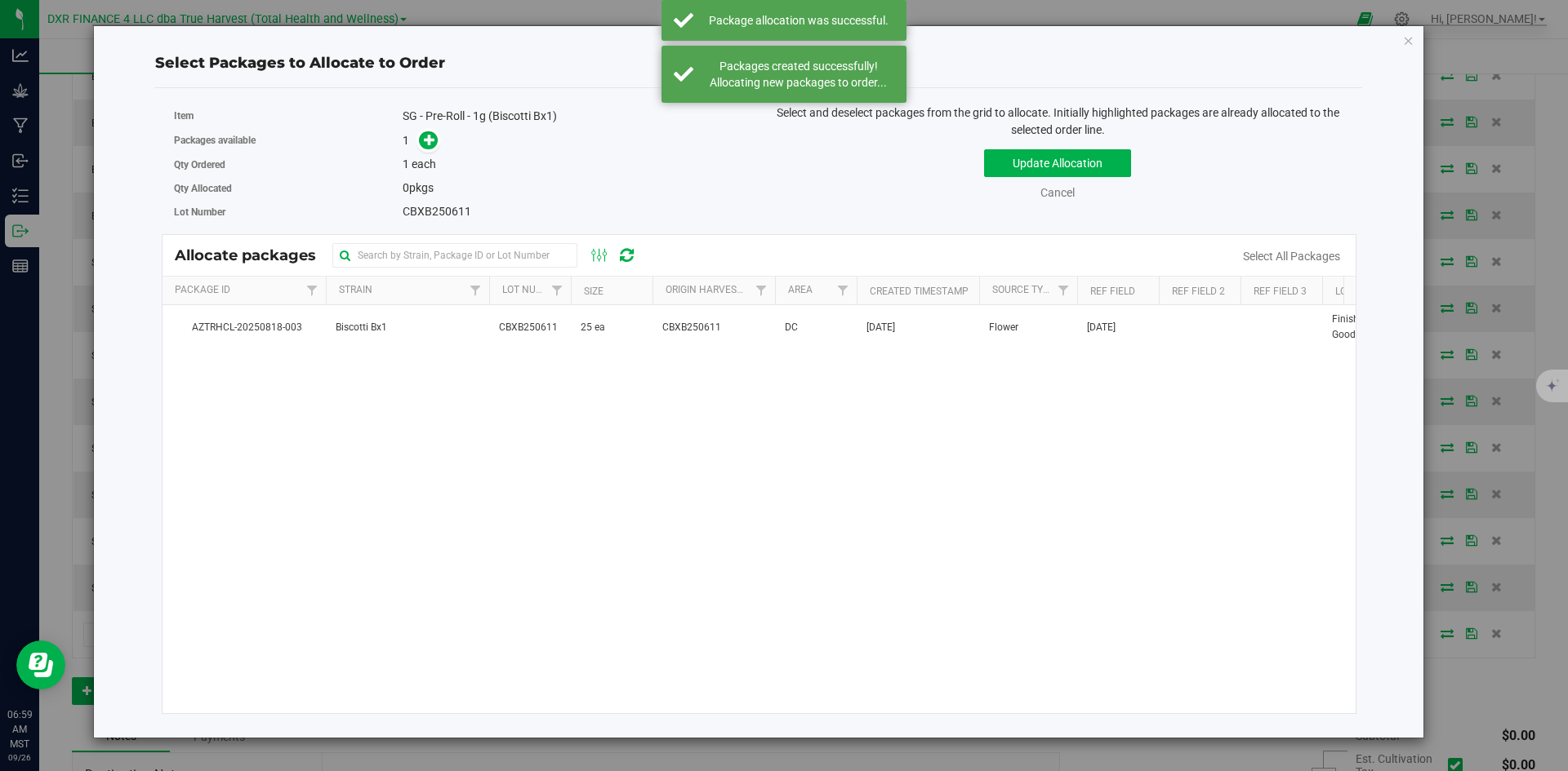
click at [649, 360] on div "AZTRHCL-20250818-003 Biscotti Bx1 CBXB250611 25 ea CBXB250611 DC Aug 18, 2025 F…" at bounding box center [759, 508] width 1194 height 408
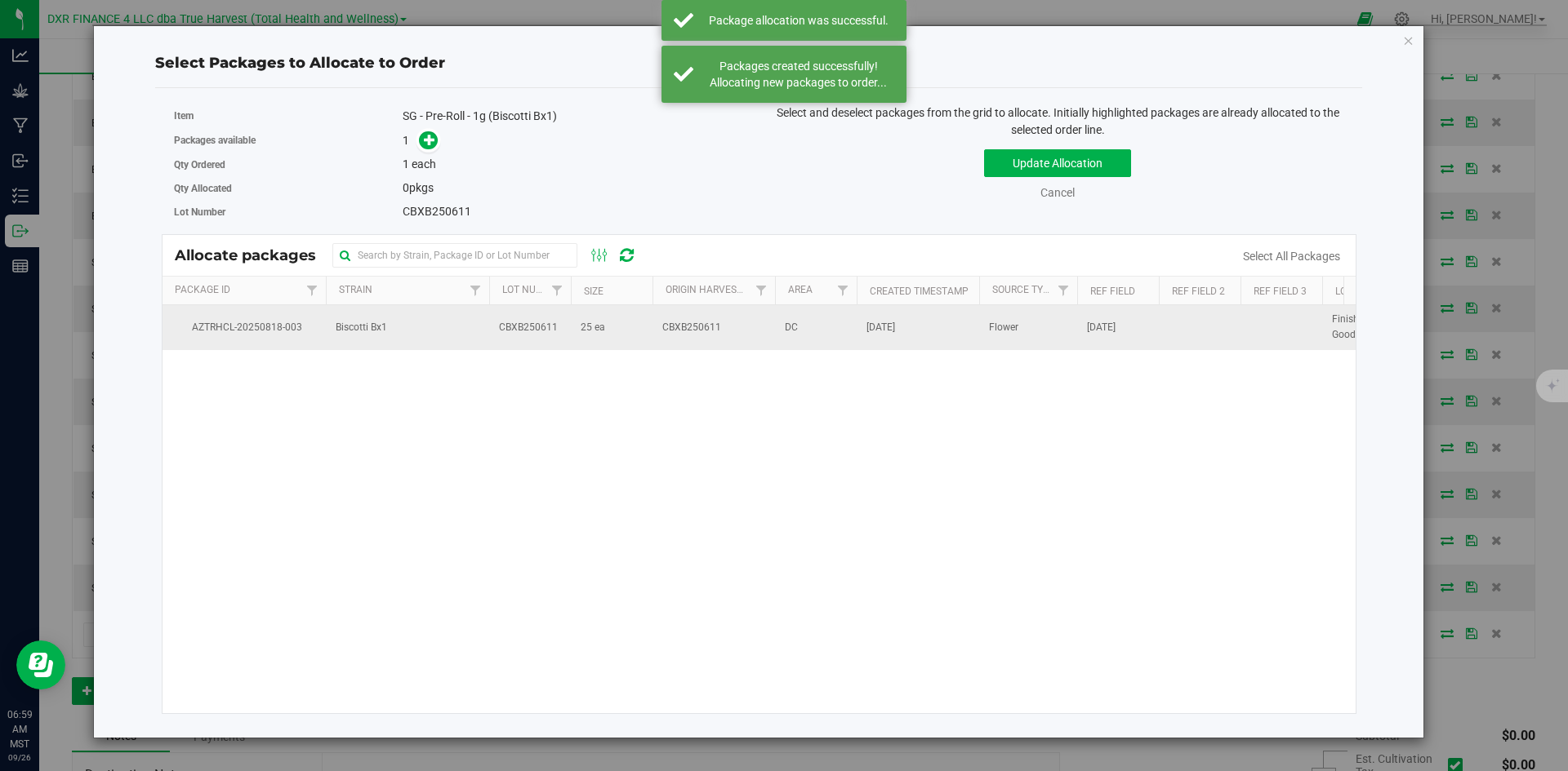
click at [652, 331] on td "CBXB250611" at bounding box center [713, 326] width 123 height 44
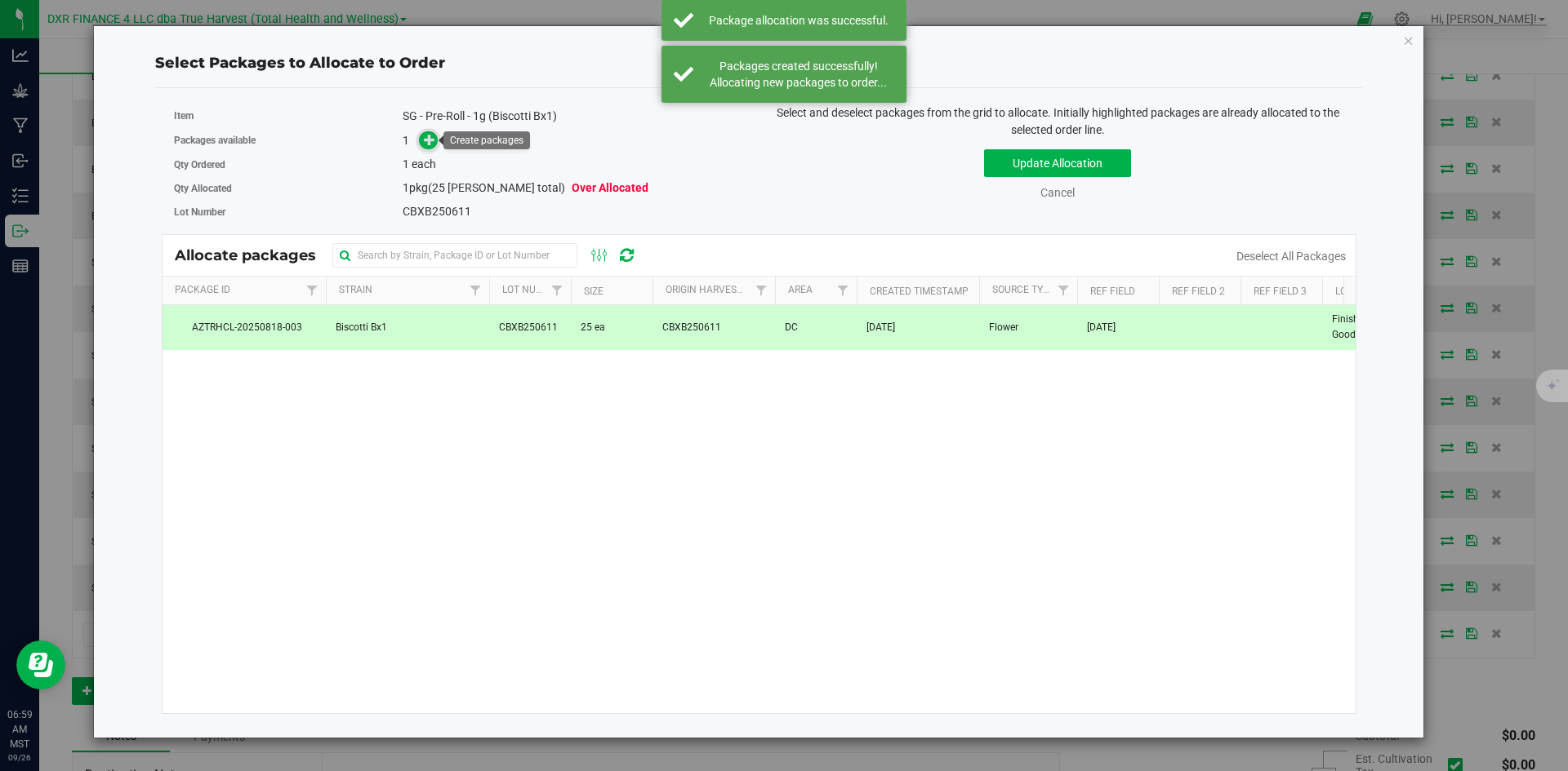
click at [419, 143] on span at bounding box center [428, 141] width 19 height 19
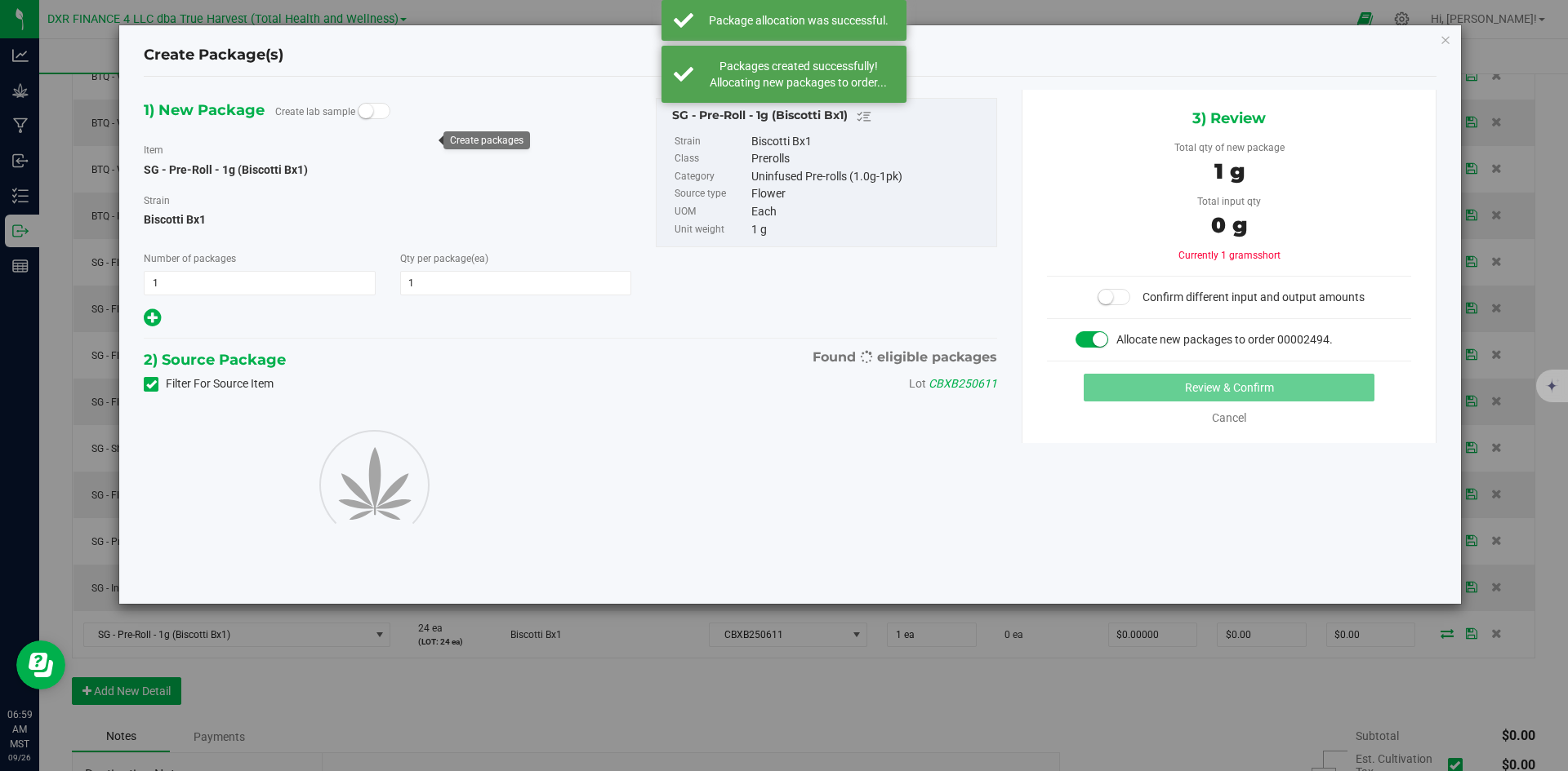
type input "1"
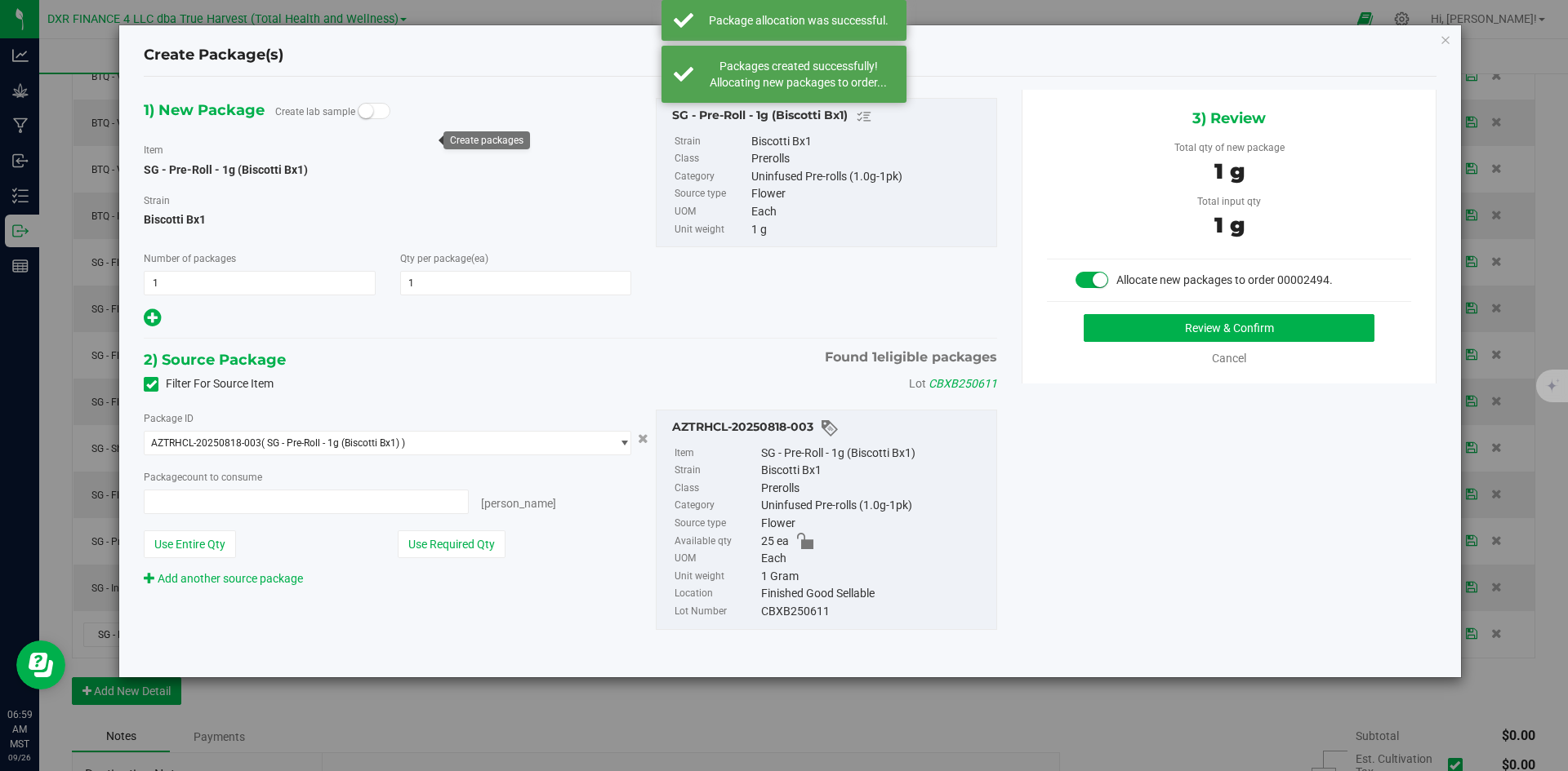
type input "1 ea"
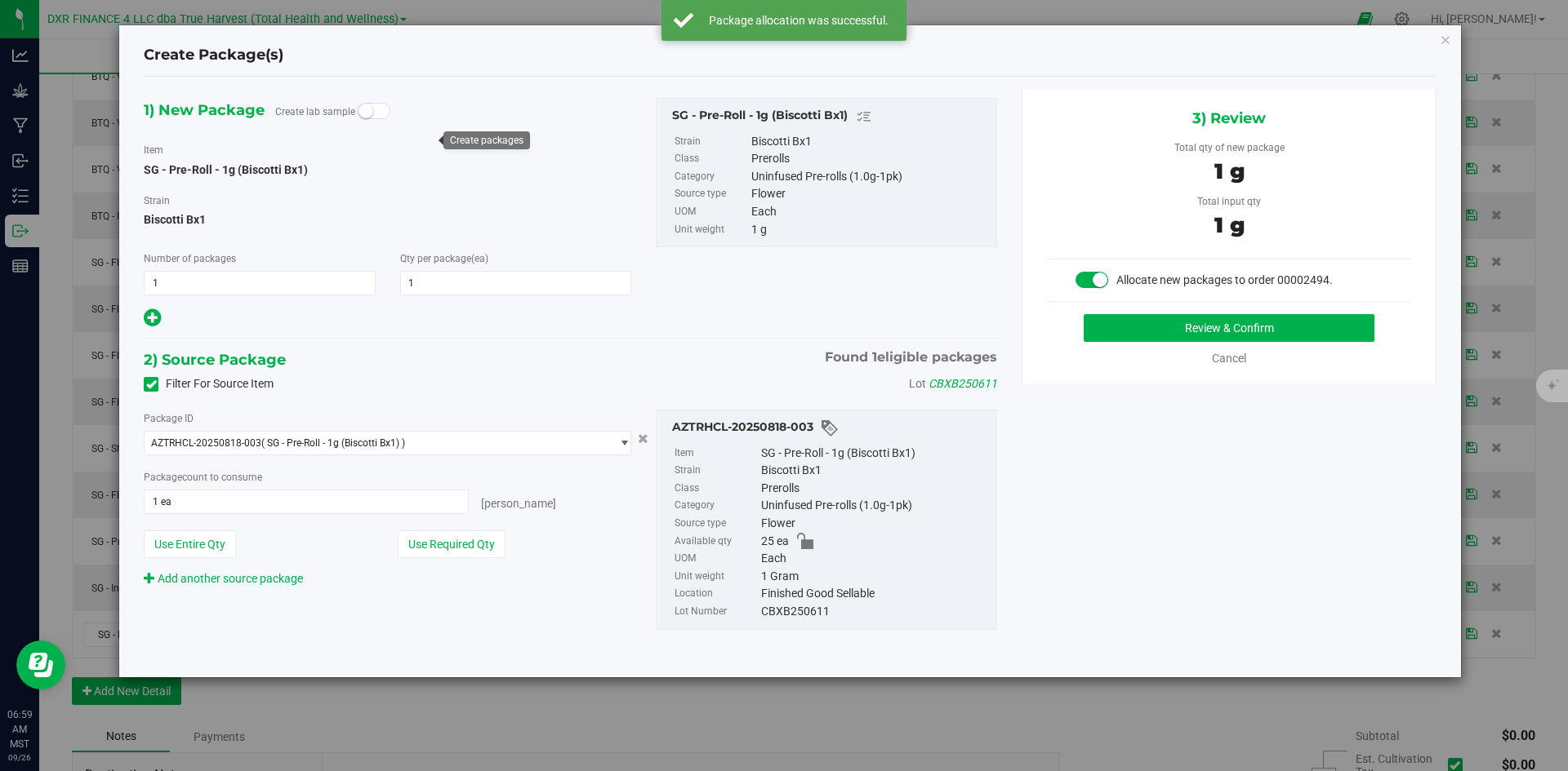
click at [1103, 342] on div "Review & Confirm Cancel" at bounding box center [1228, 340] width 364 height 53
click at [1139, 333] on button "Review & Confirm" at bounding box center [1229, 328] width 291 height 28
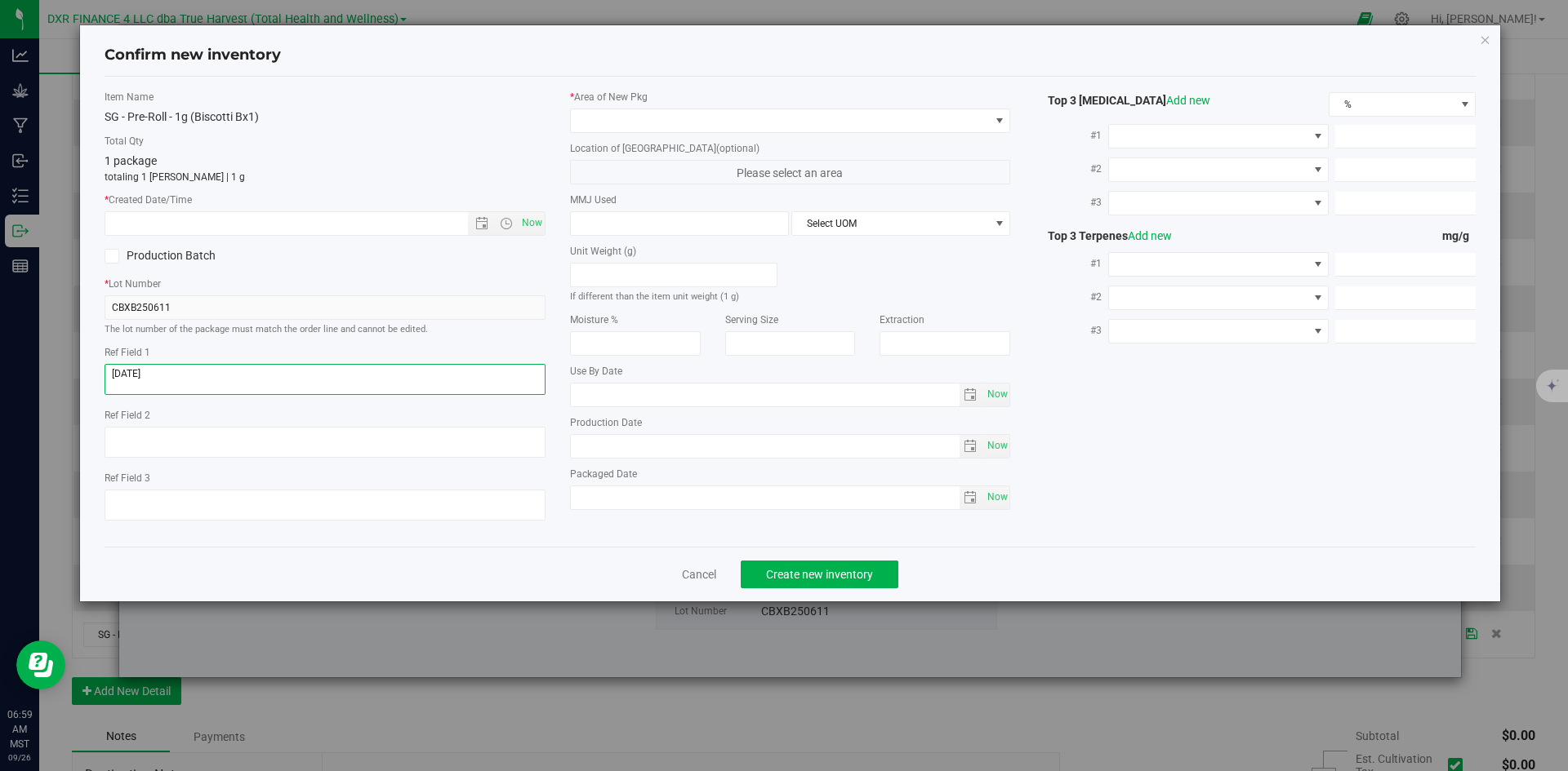
click at [271, 368] on textarea at bounding box center [325, 379] width 441 height 31
click at [329, 229] on input "text" at bounding box center [300, 223] width 390 height 23
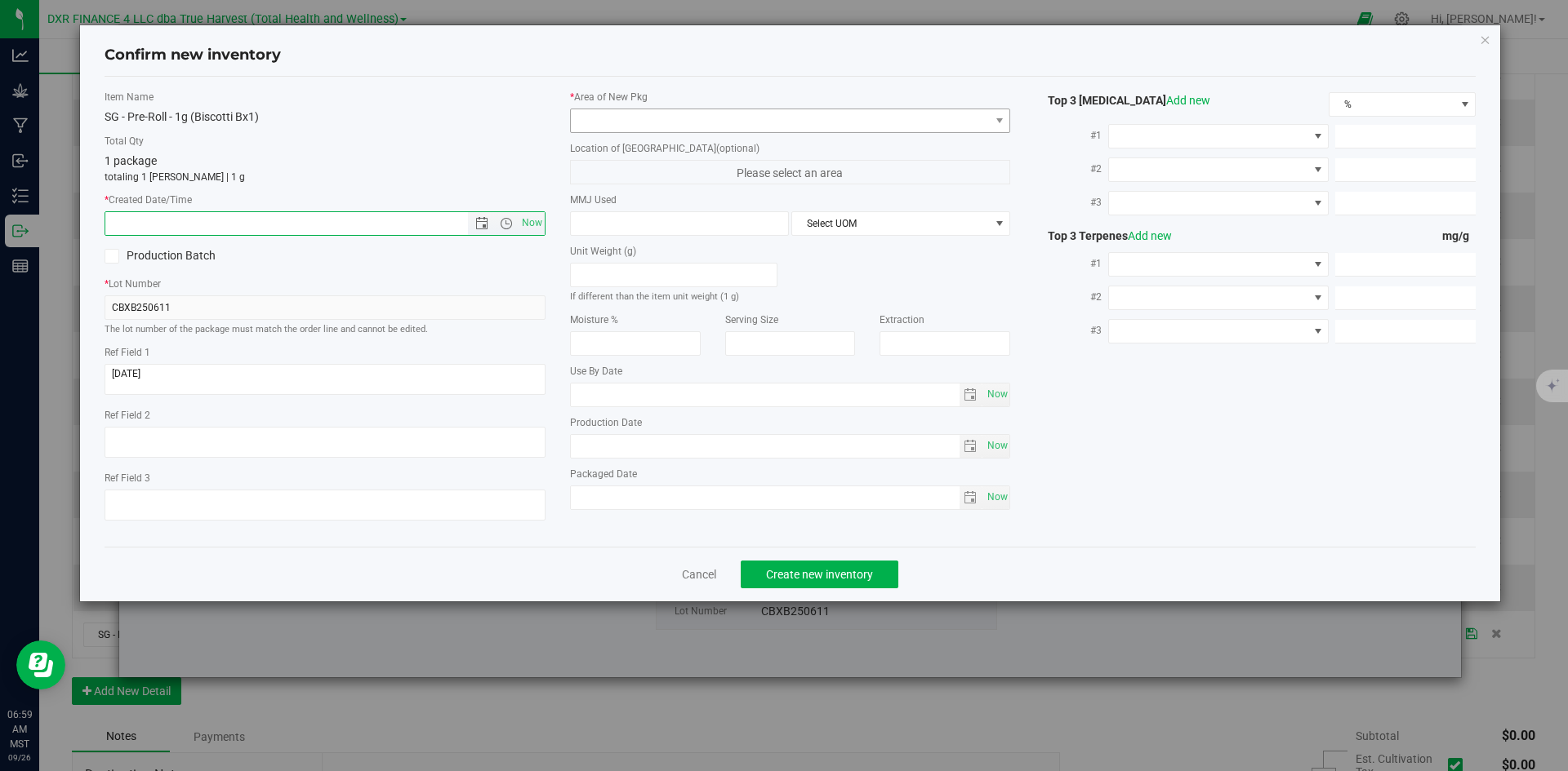
paste input "2025-06-11"
click at [620, 120] on span at bounding box center [780, 121] width 419 height 23
type input "6/11/2025 6:59 AM"
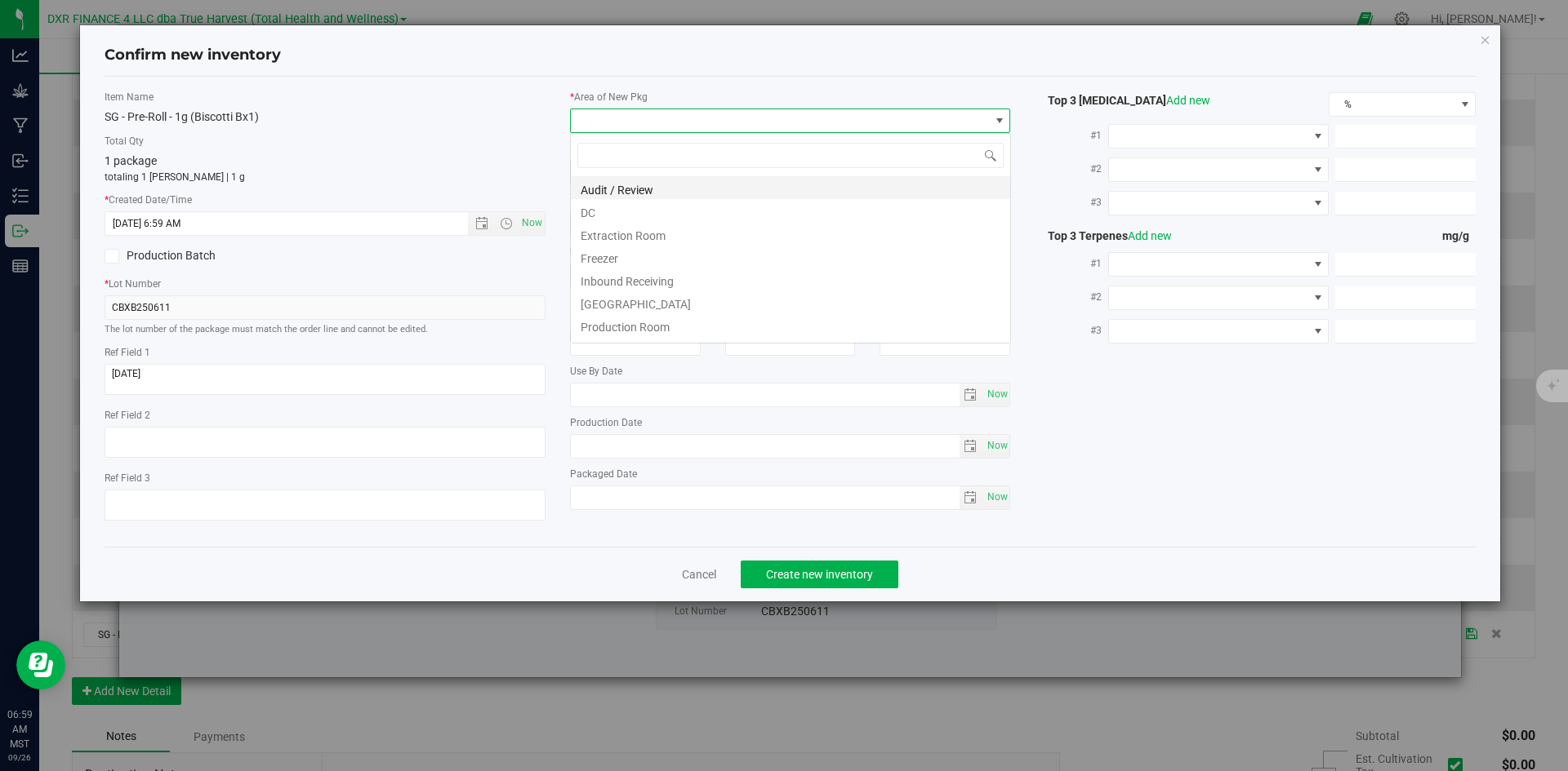
scroll to position [24, 441]
click at [644, 208] on li "DC" at bounding box center [790, 210] width 439 height 23
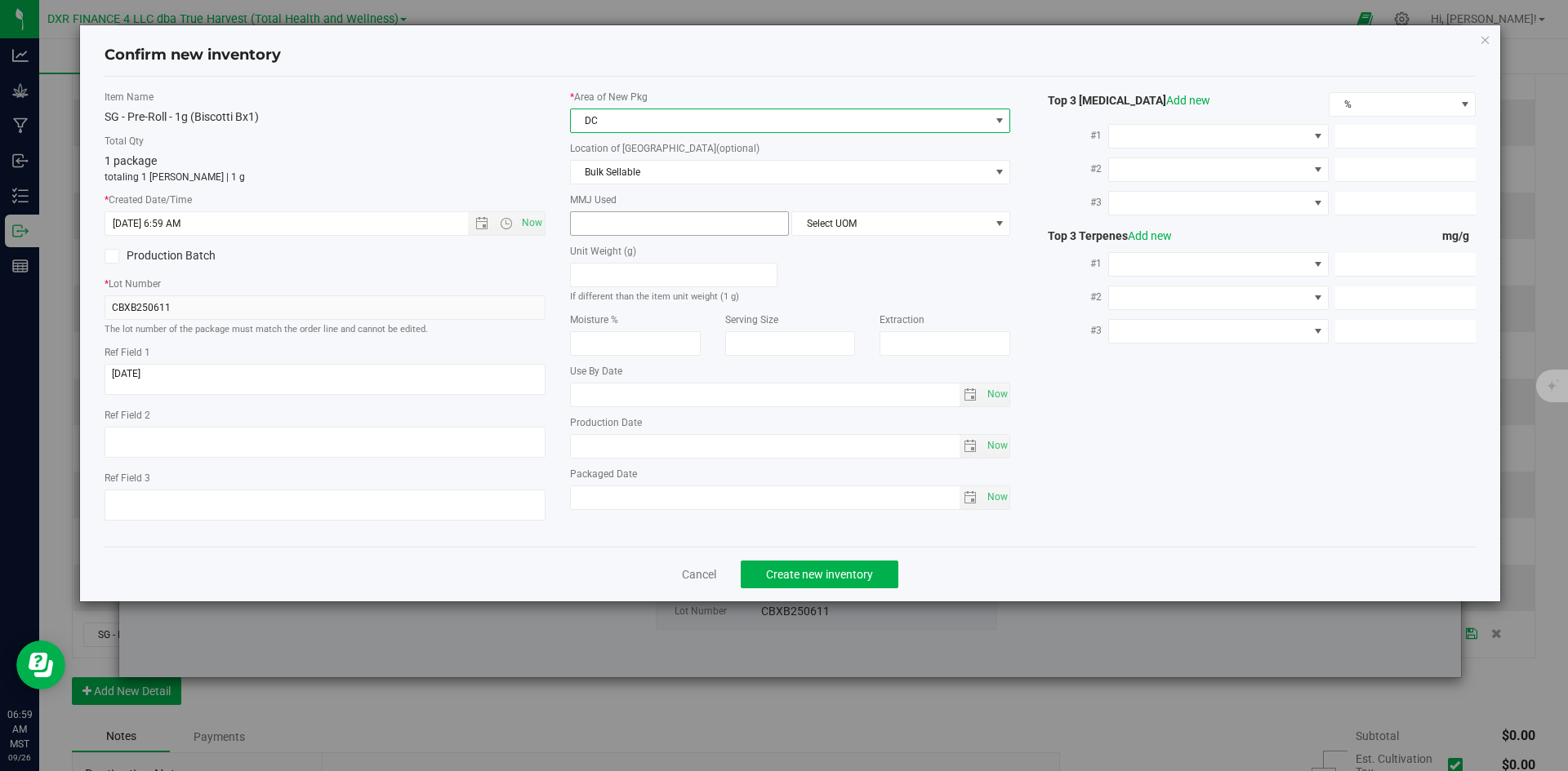
click at [644, 226] on span at bounding box center [678, 223] width 219 height 24
type input "1"
type input "1.0000"
click at [963, 232] on span "Select UOM" at bounding box center [891, 223] width 197 height 23
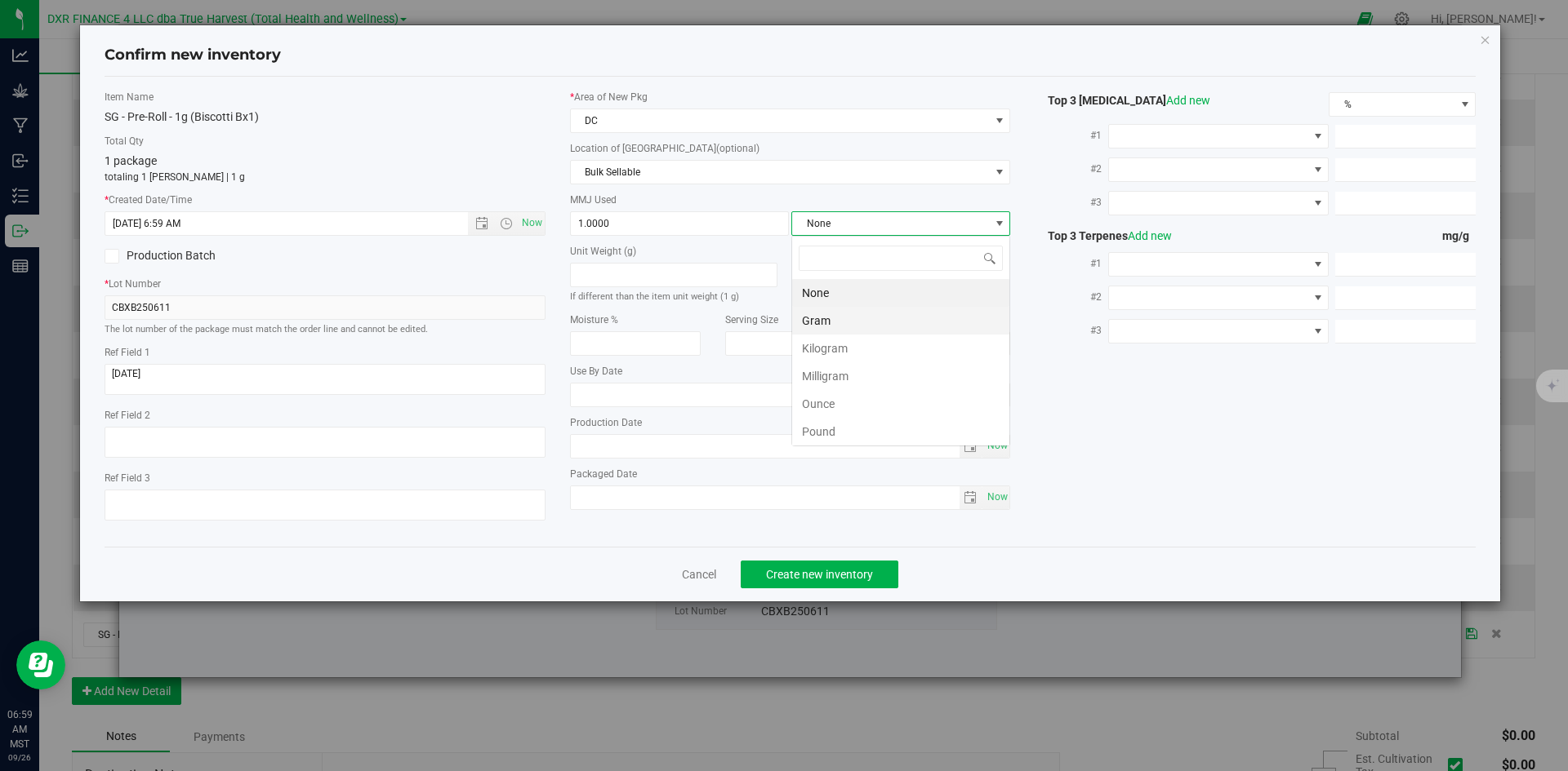
scroll to position [24, 219]
click at [900, 330] on li "Gram" at bounding box center [900, 321] width 217 height 28
click at [852, 566] on button "Create new inventory" at bounding box center [819, 575] width 158 height 28
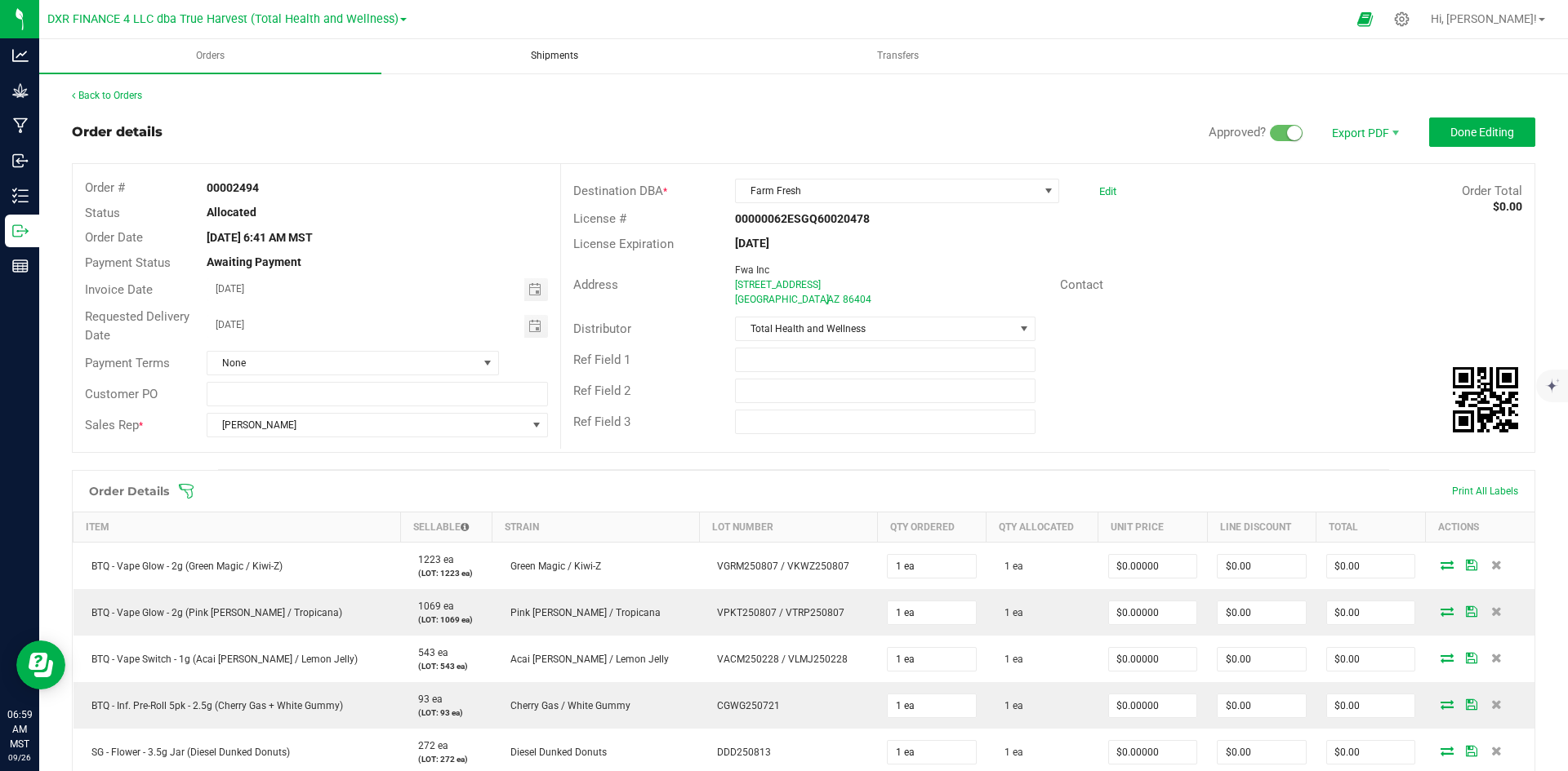
click at [525, 53] on span "Shipments" at bounding box center [554, 55] width 91 height 14
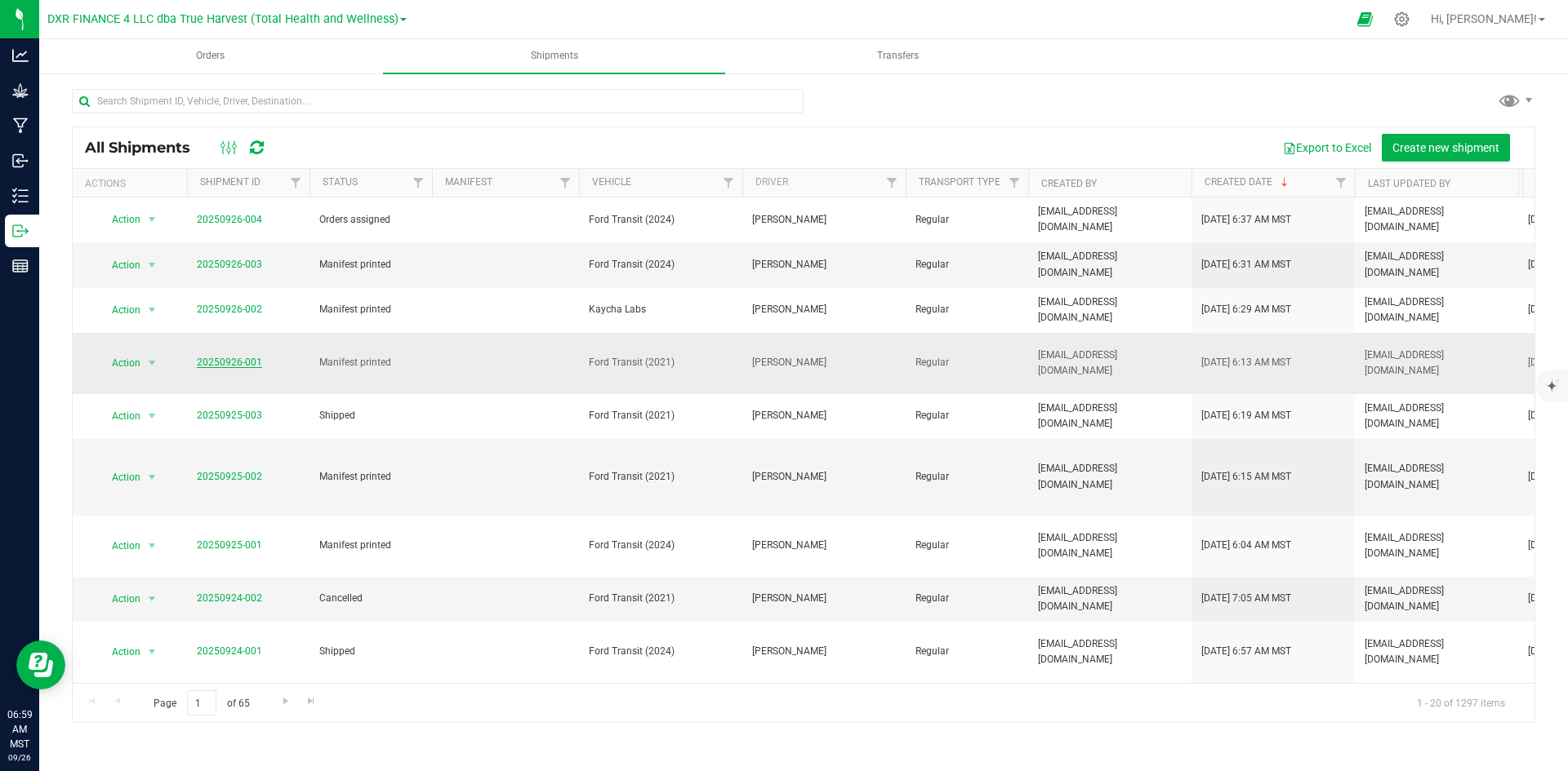
click at [234, 356] on link "20250926-001" at bounding box center [230, 362] width 66 height 11
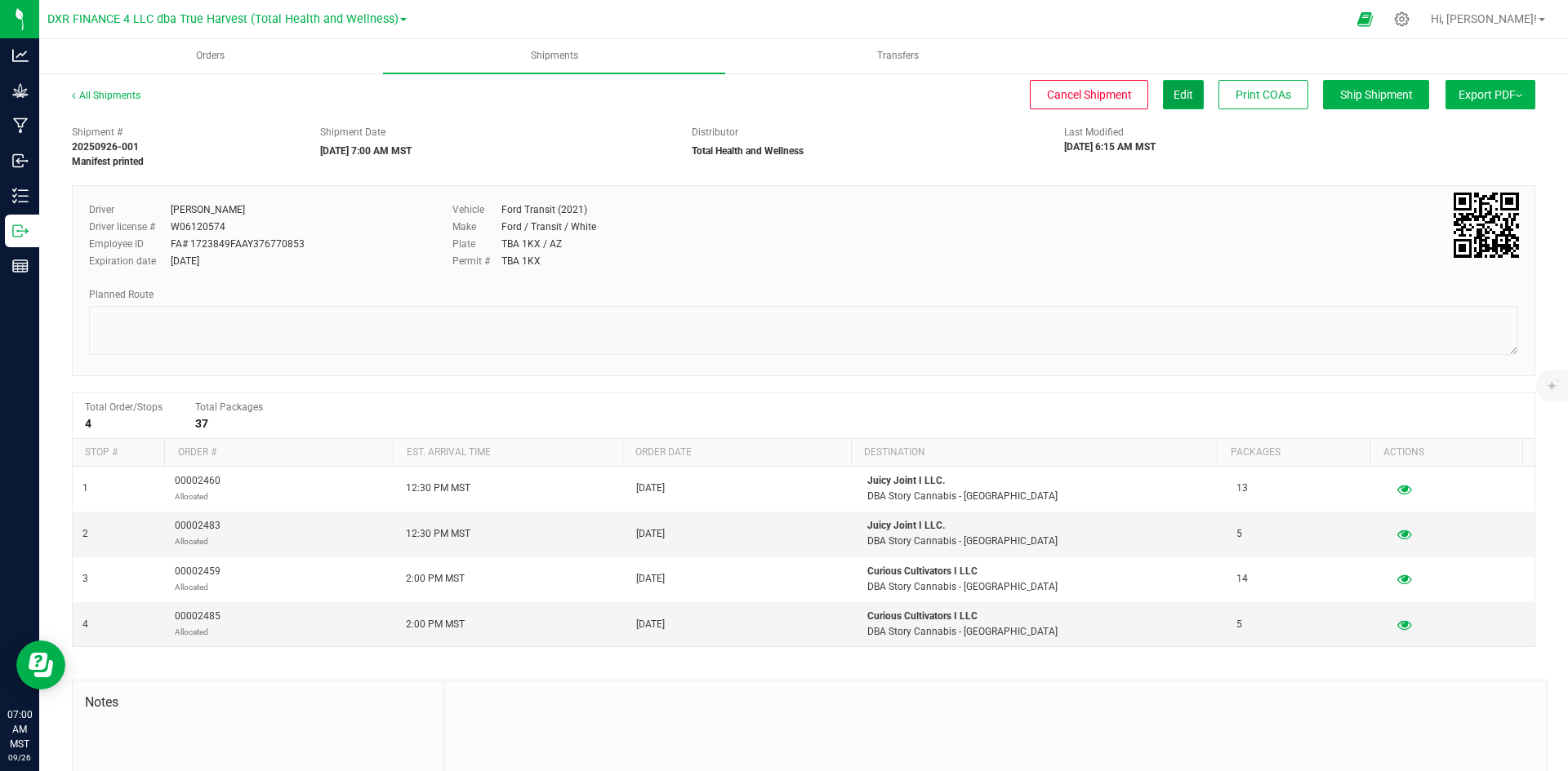
click at [1163, 102] on button "Edit" at bounding box center [1183, 94] width 41 height 29
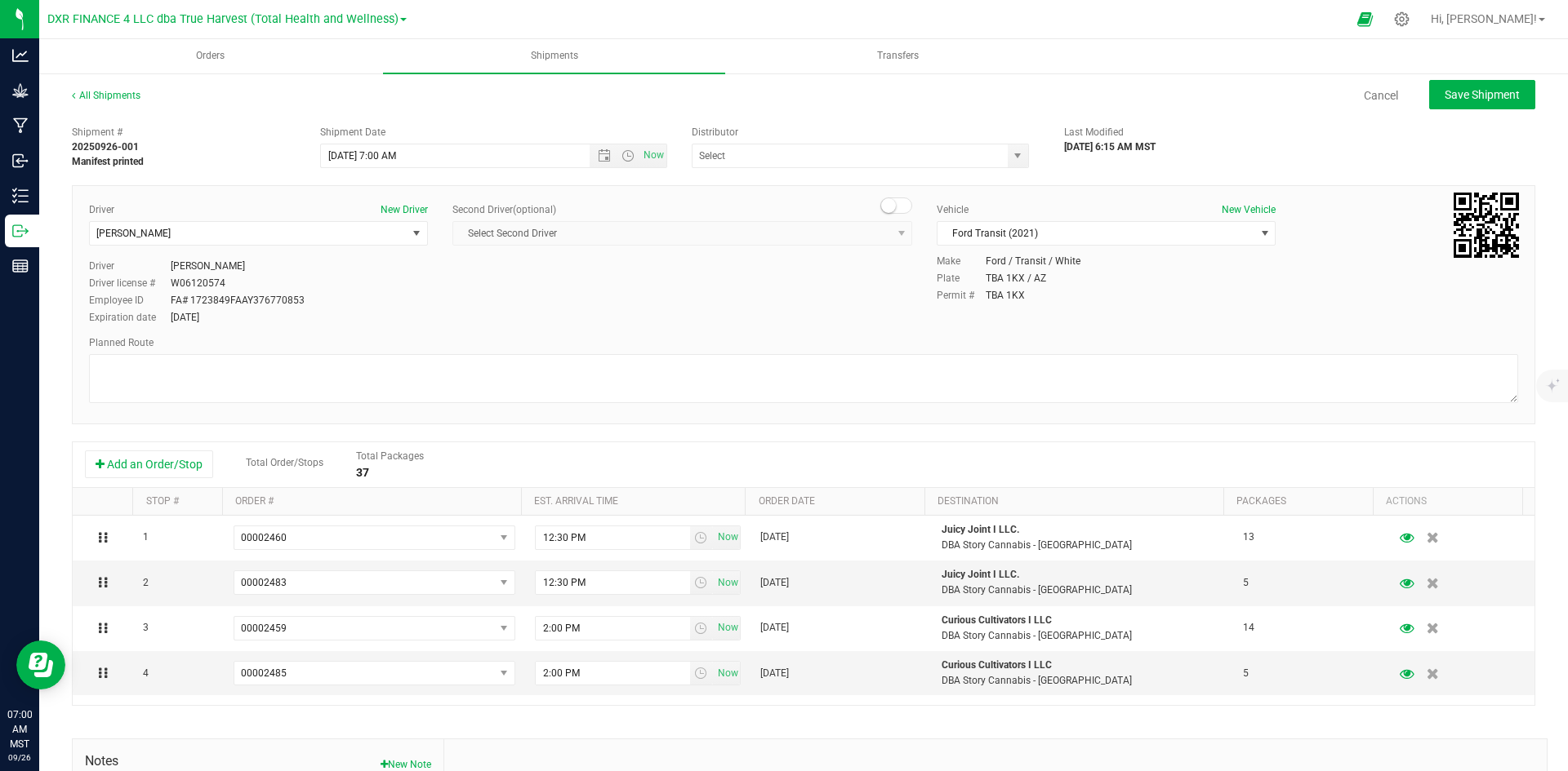
type input "Total Health and Wellness"
click at [175, 479] on div "Add an Order/Stop Total Order/Stops Total Packages 37" at bounding box center [802, 464] width 1437 height 28
click at [181, 468] on button "Add an Order/Stop" at bounding box center [148, 464] width 129 height 28
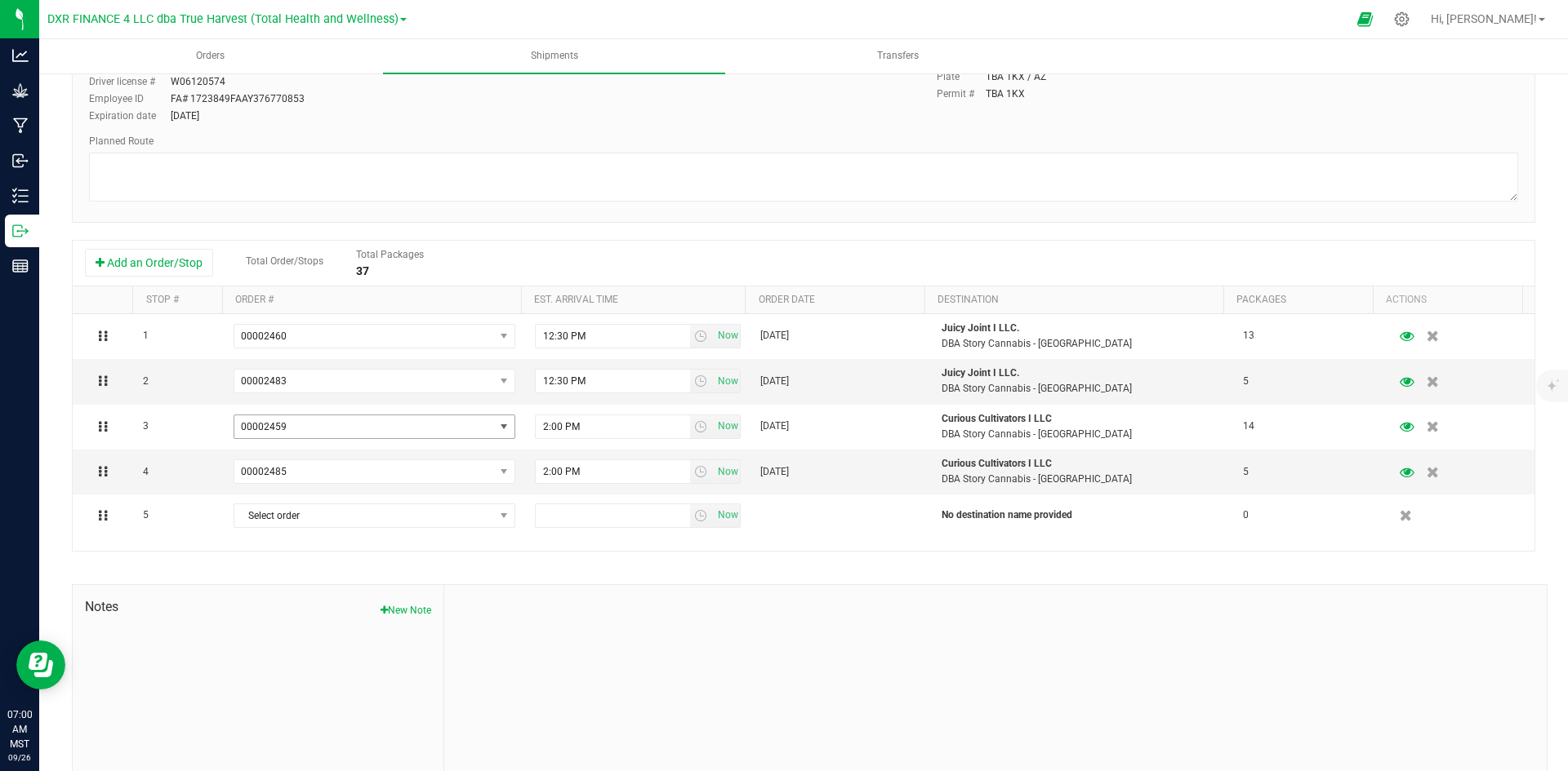
scroll to position [245, 0]
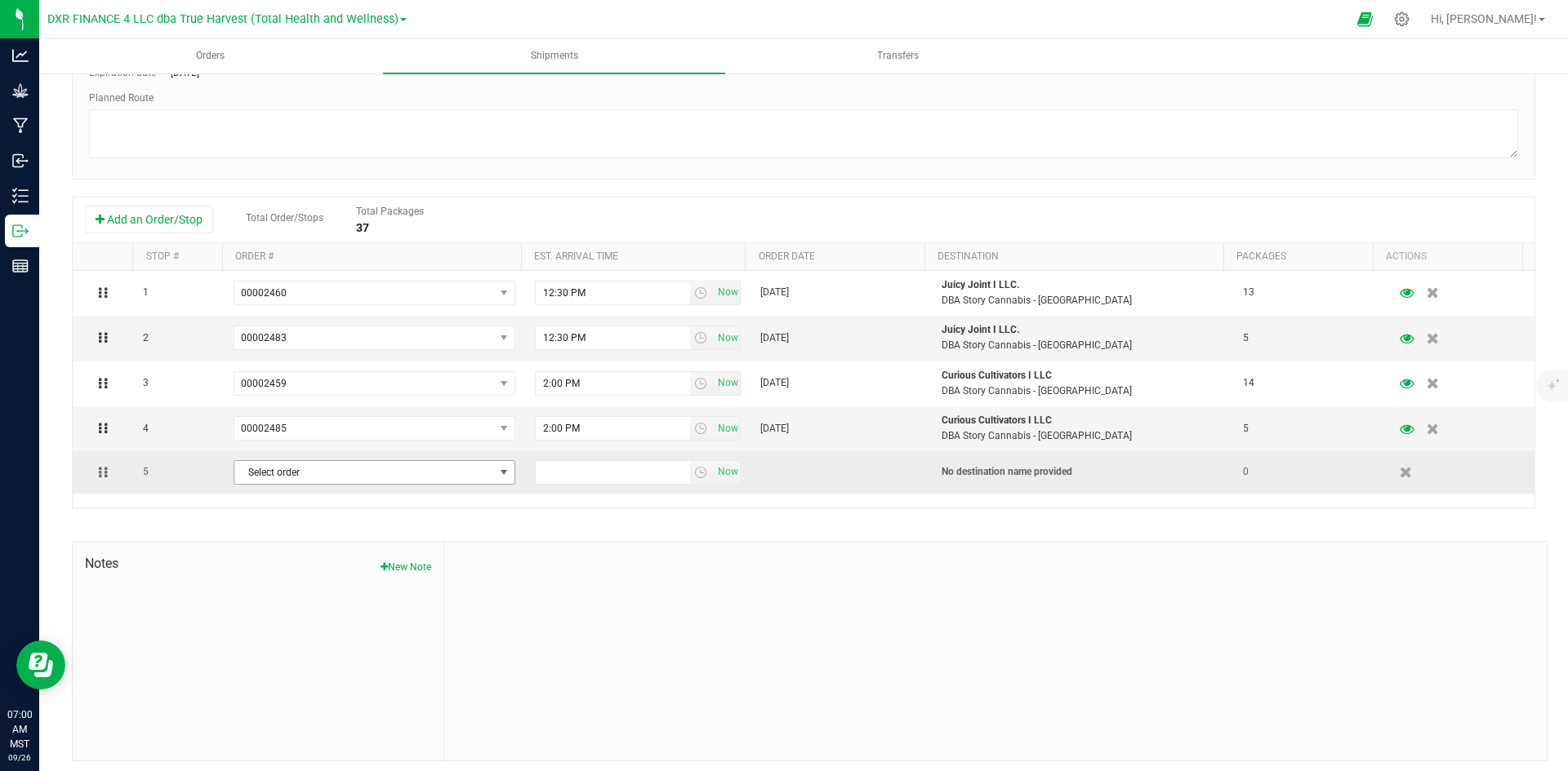
click at [305, 479] on span "Select order" at bounding box center [364, 473] width 260 height 23
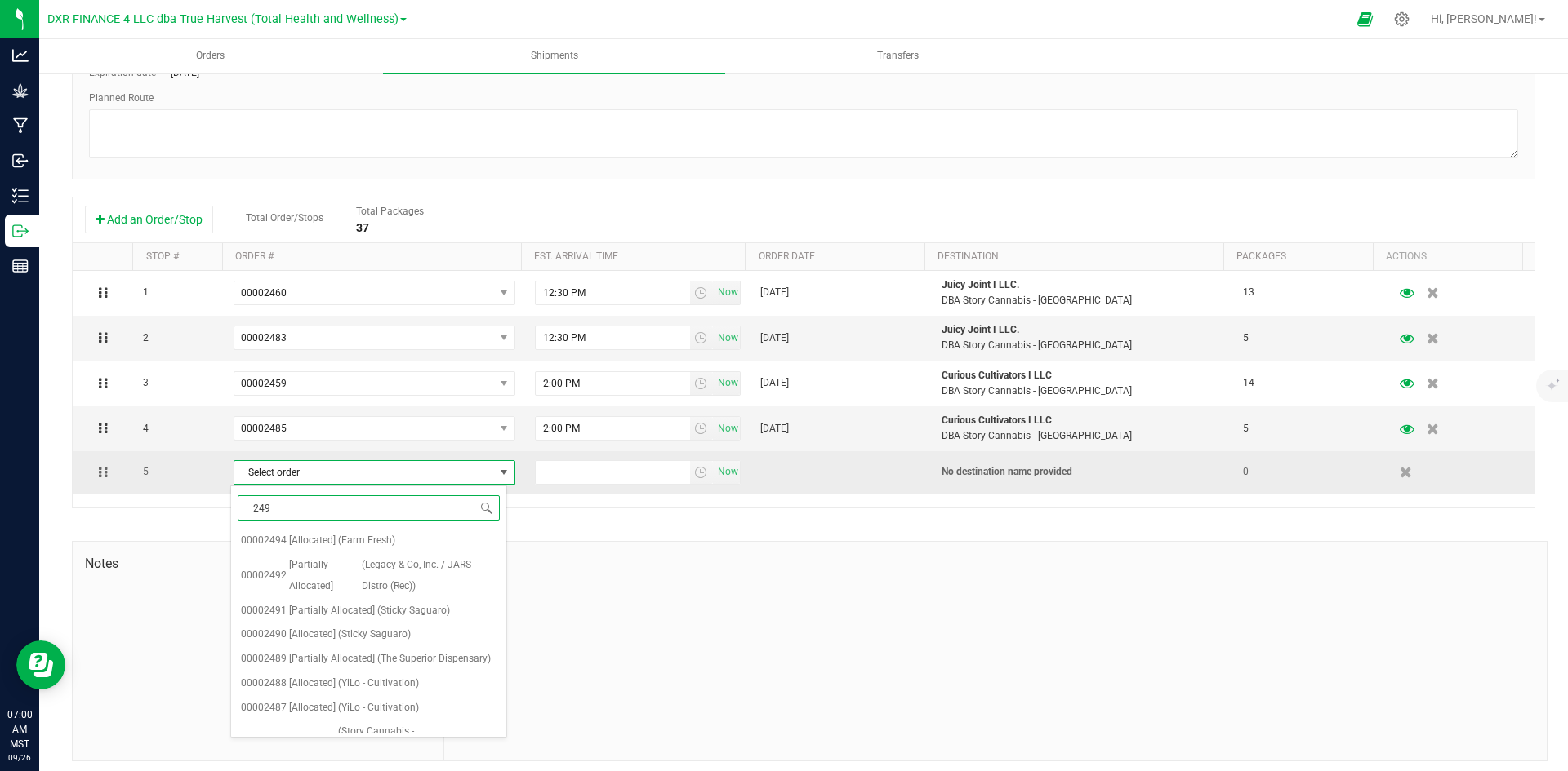
type input "2494"
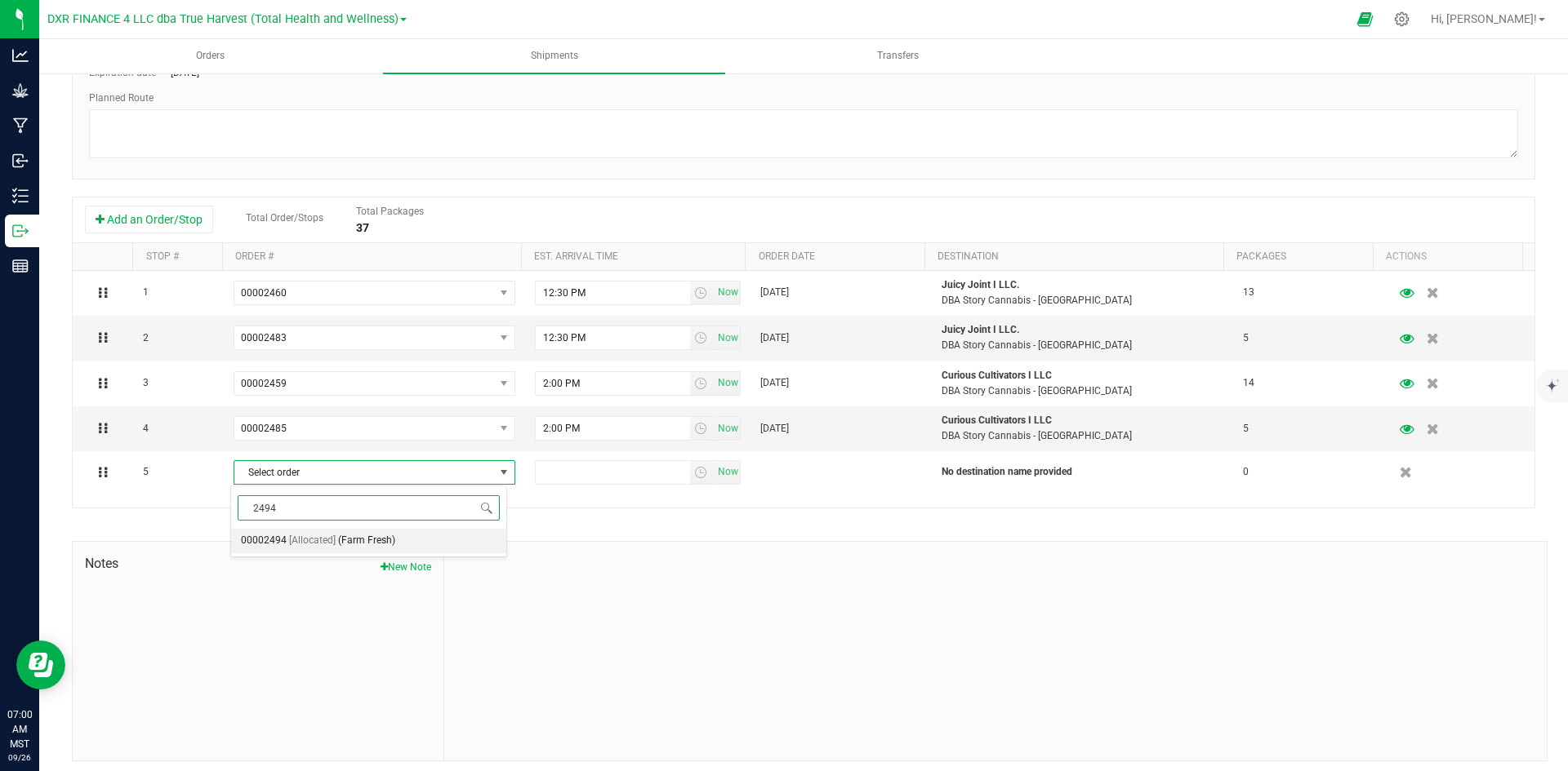
click at [344, 547] on span "(Farm Fresh)" at bounding box center [366, 541] width 57 height 22
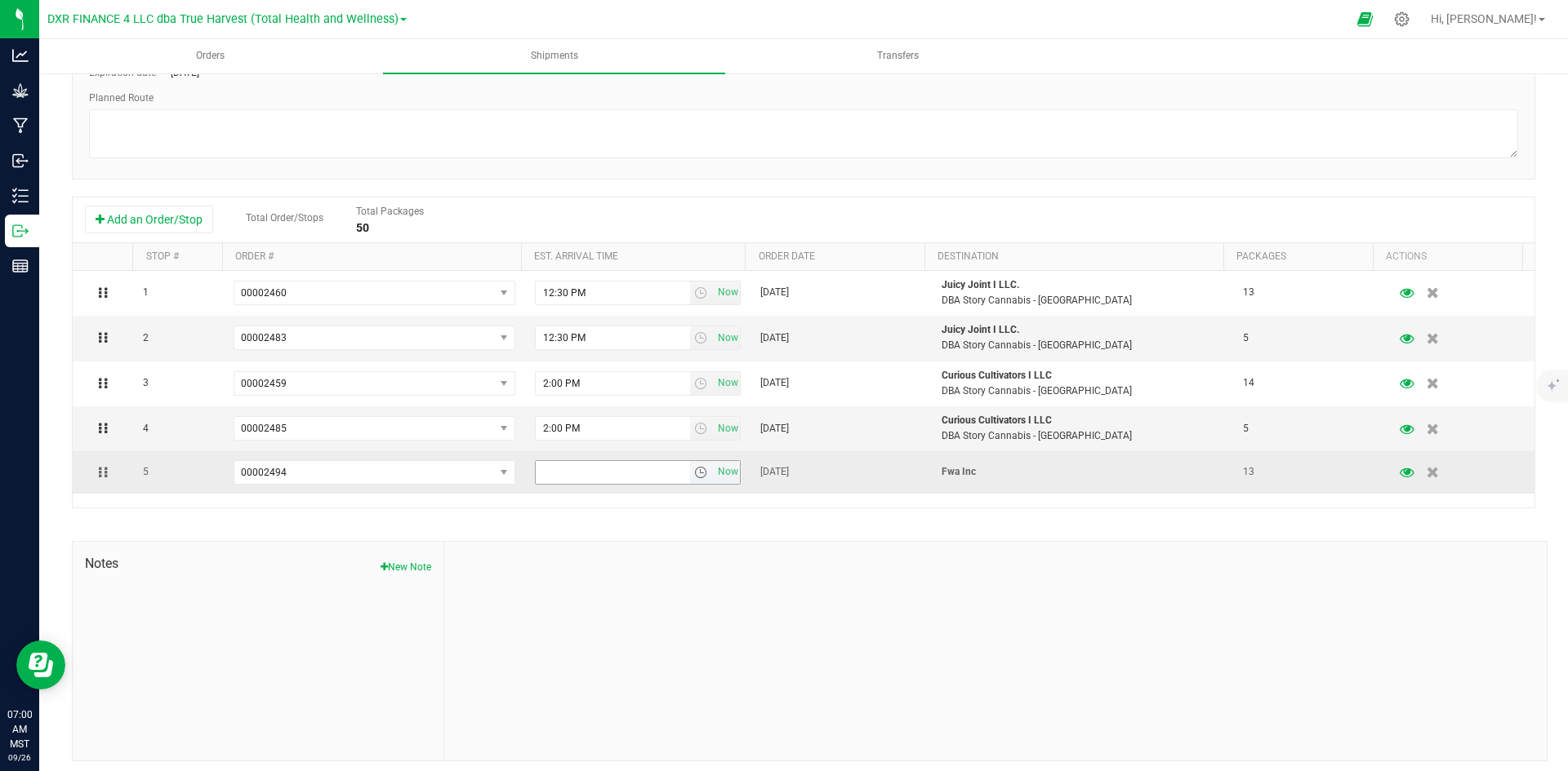
click at [595, 474] on input "text" at bounding box center [613, 473] width 154 height 23
type input "3"
type input "1:00 pm"
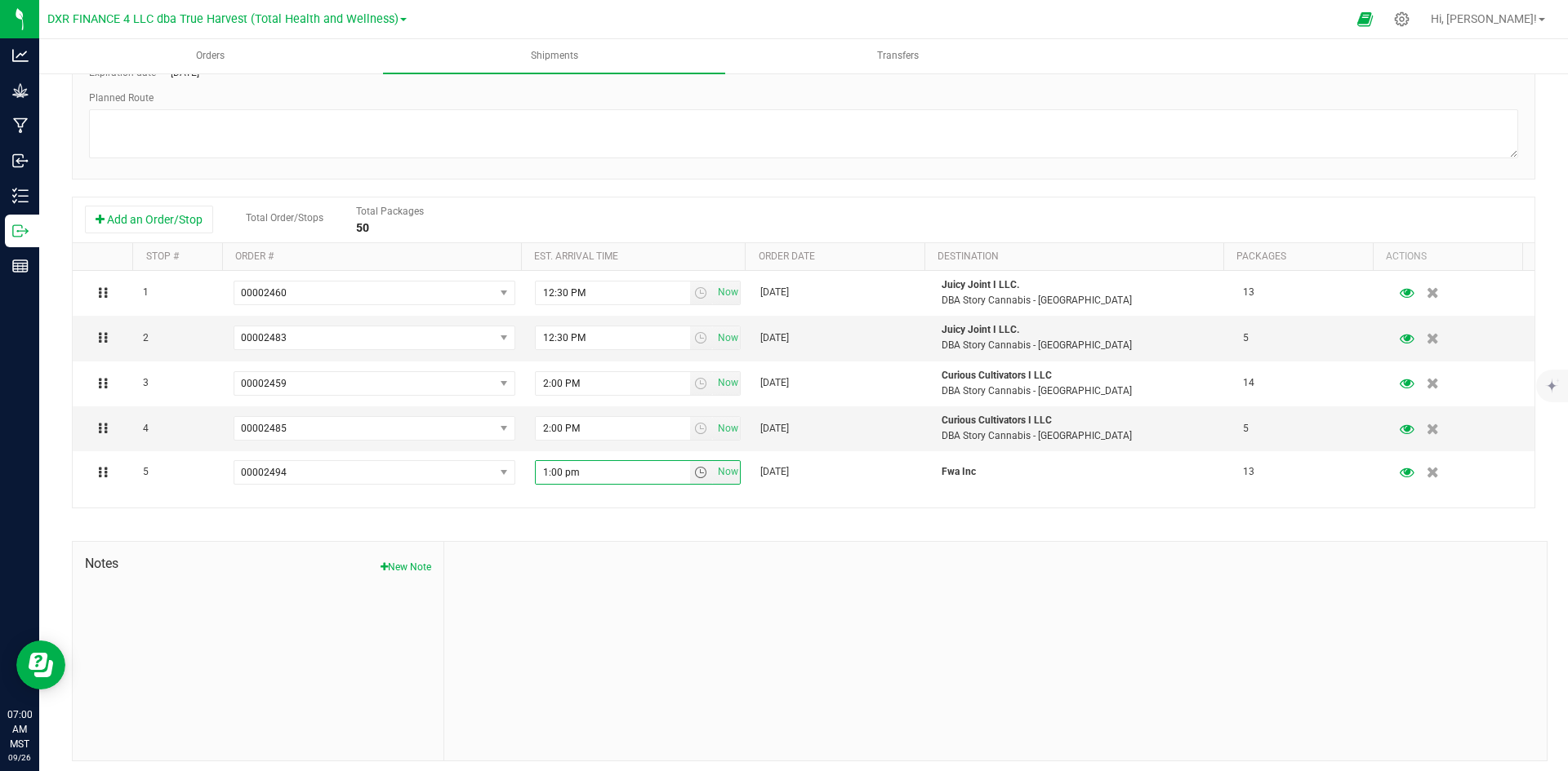
click at [554, 519] on div "Shipment # 20250926-001 Manifest printed Shipment Date 9/26/2025 7:00 AM Now Di…" at bounding box center [803, 317] width 1463 height 889
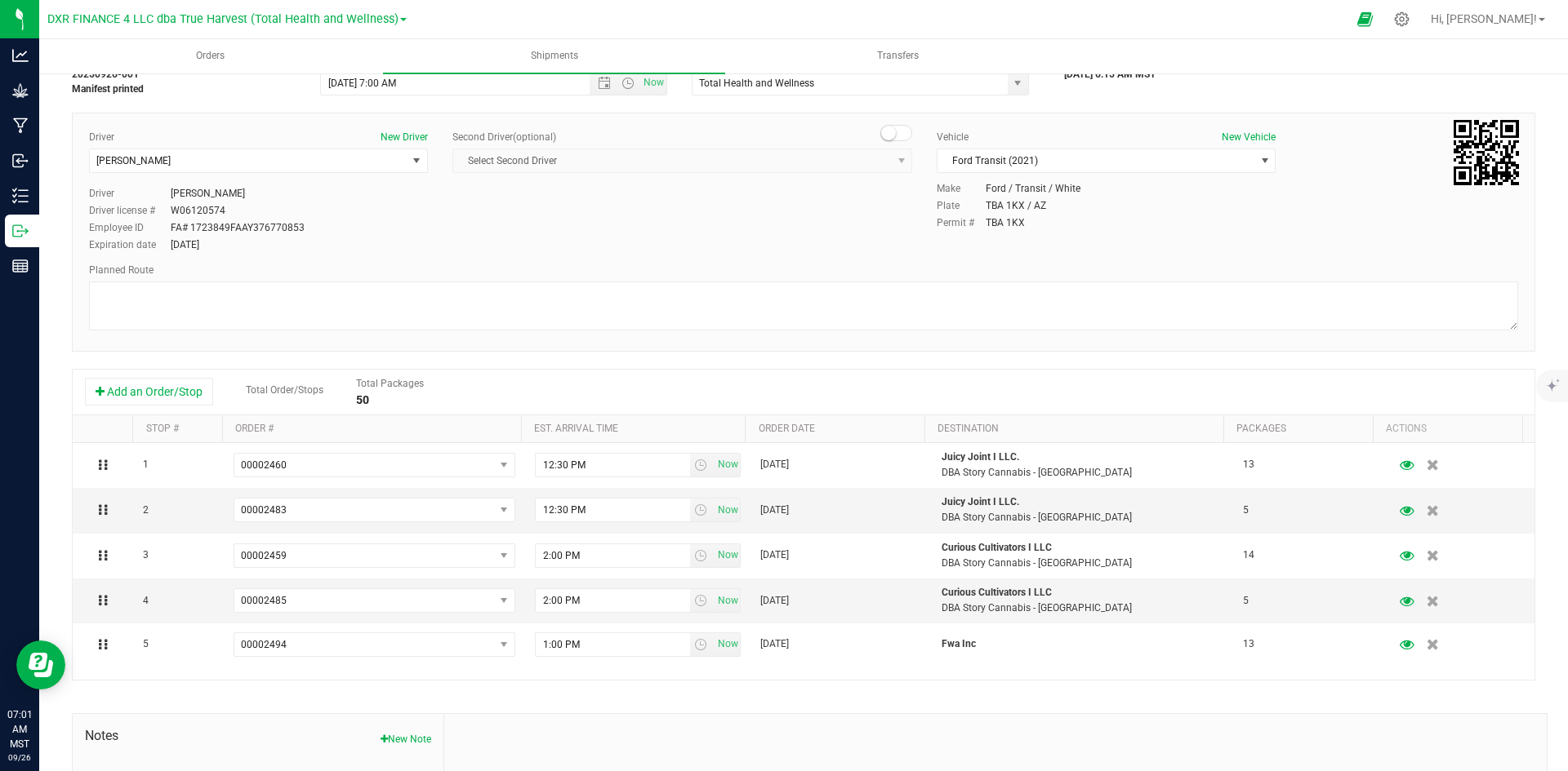
scroll to position [0, 0]
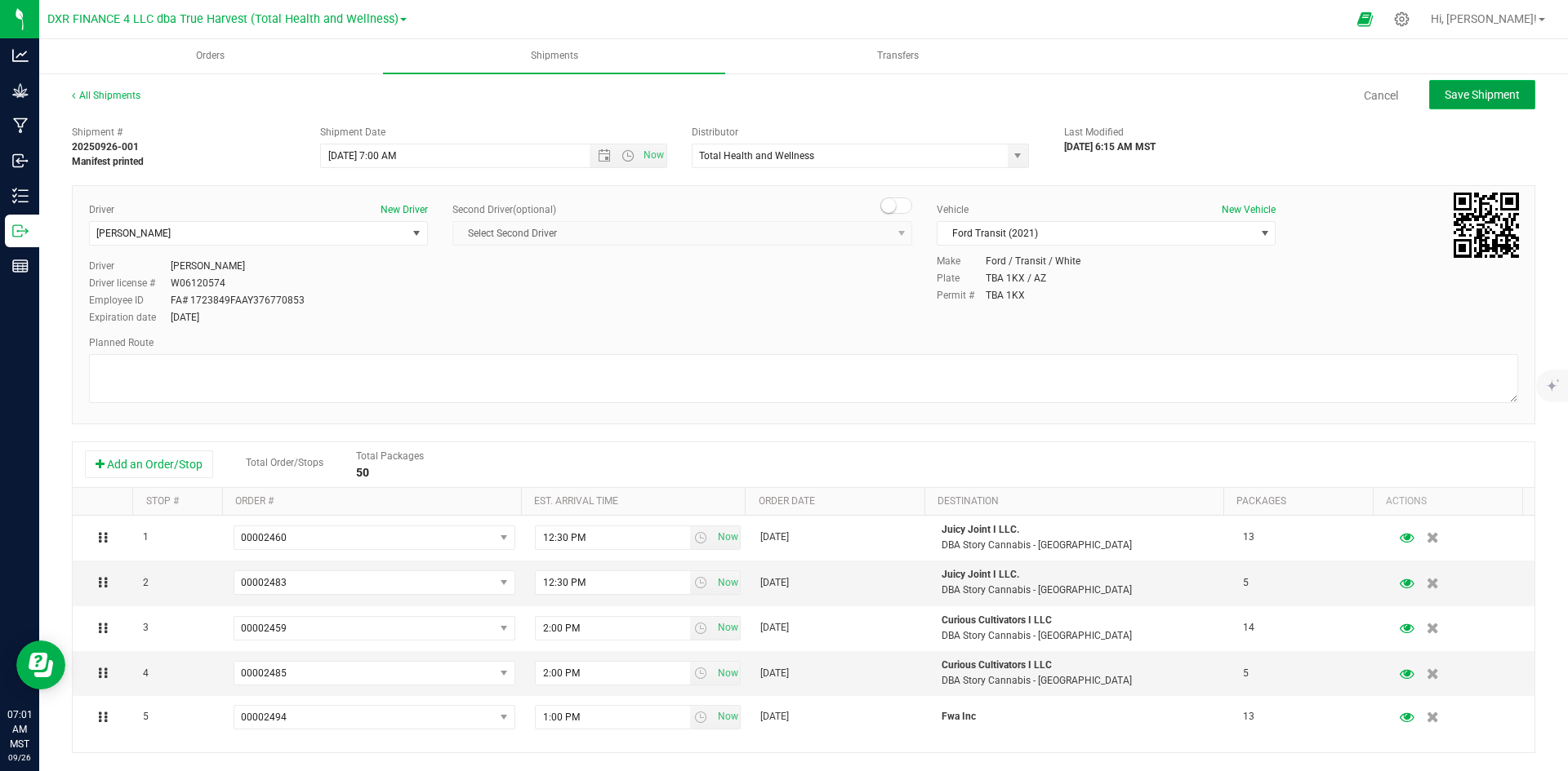
click at [1505, 91] on span "Save Shipment" at bounding box center [1482, 95] width 75 height 13
type input "9/26/2025 2:00 PM"
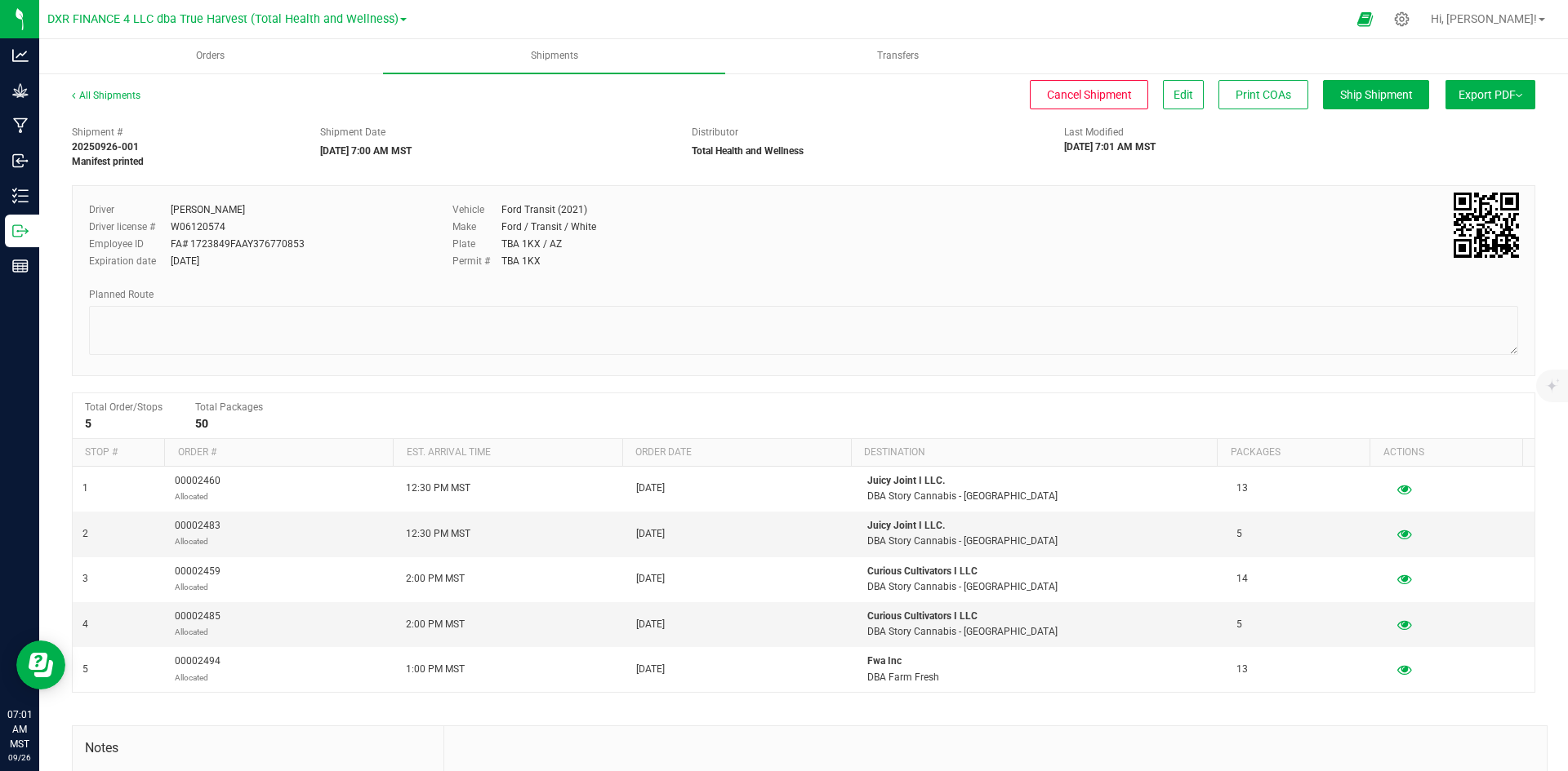
click at [1482, 88] on span "Export PDF" at bounding box center [1490, 95] width 64 height 13
click at [1468, 127] on span "Manifest by Package ID" at bounding box center [1466, 130] width 104 height 11
drag, startPoint x: 198, startPoint y: 53, endPoint x: 360, endPoint y: 194, distance: 214.8
click at [198, 53] on span "Orders" at bounding box center [209, 55] width 72 height 14
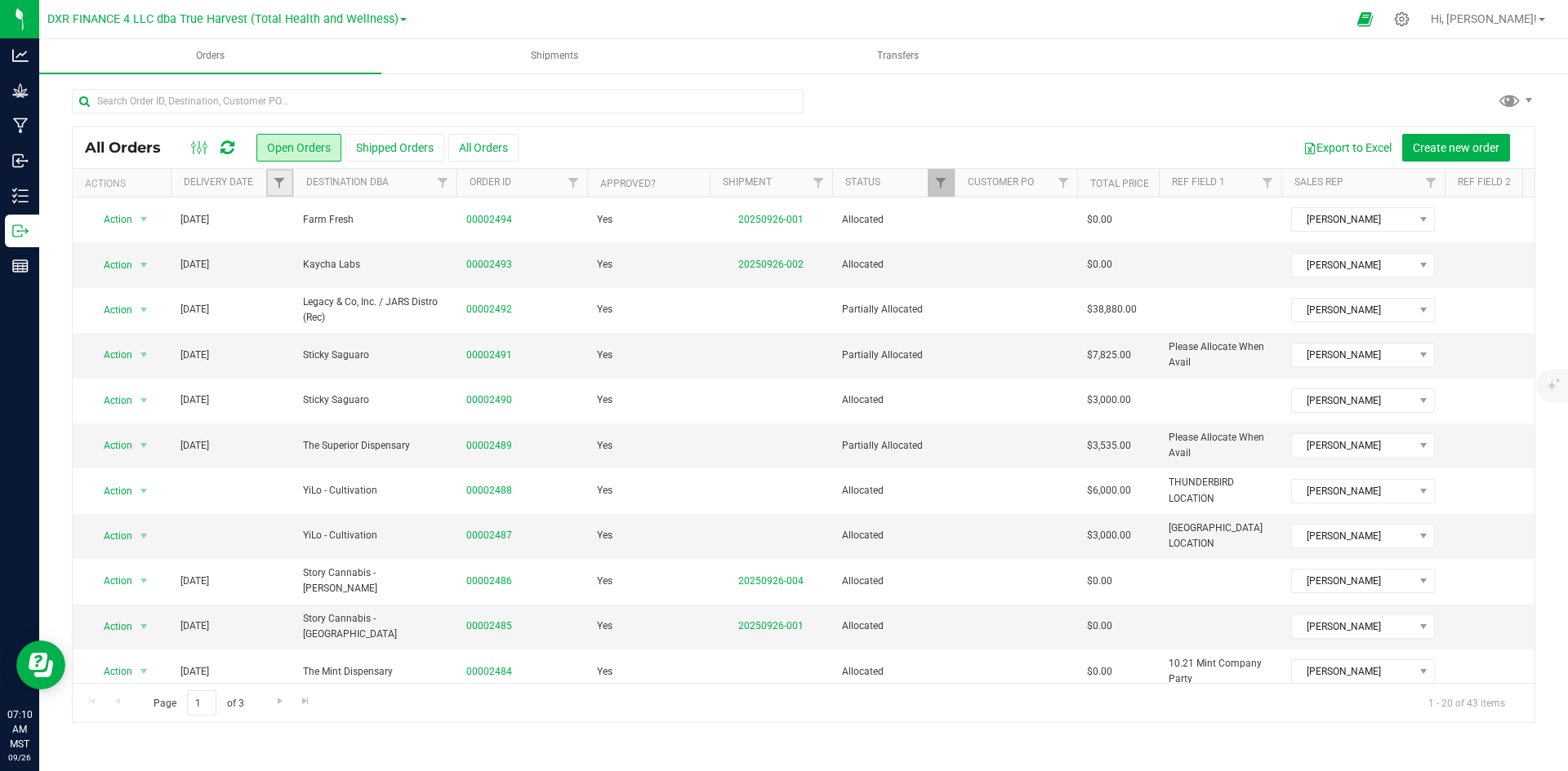
click at [272, 185] on link "Filter" at bounding box center [280, 183] width 27 height 28
click at [428, 292] on span "select" at bounding box center [431, 281] width 23 height 23
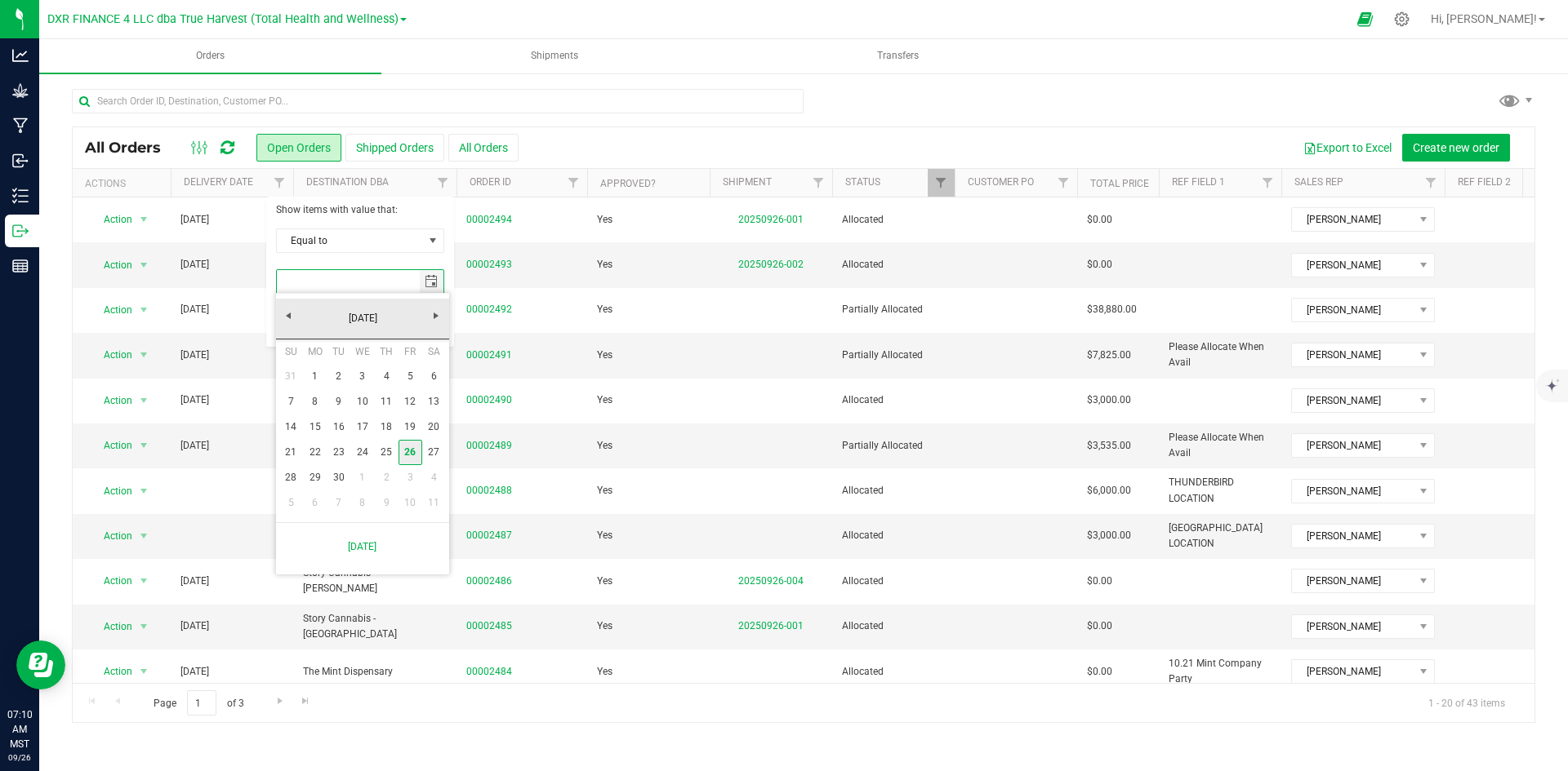
click at [410, 455] on link "26" at bounding box center [410, 452] width 23 height 25
type input "9/26/2025"
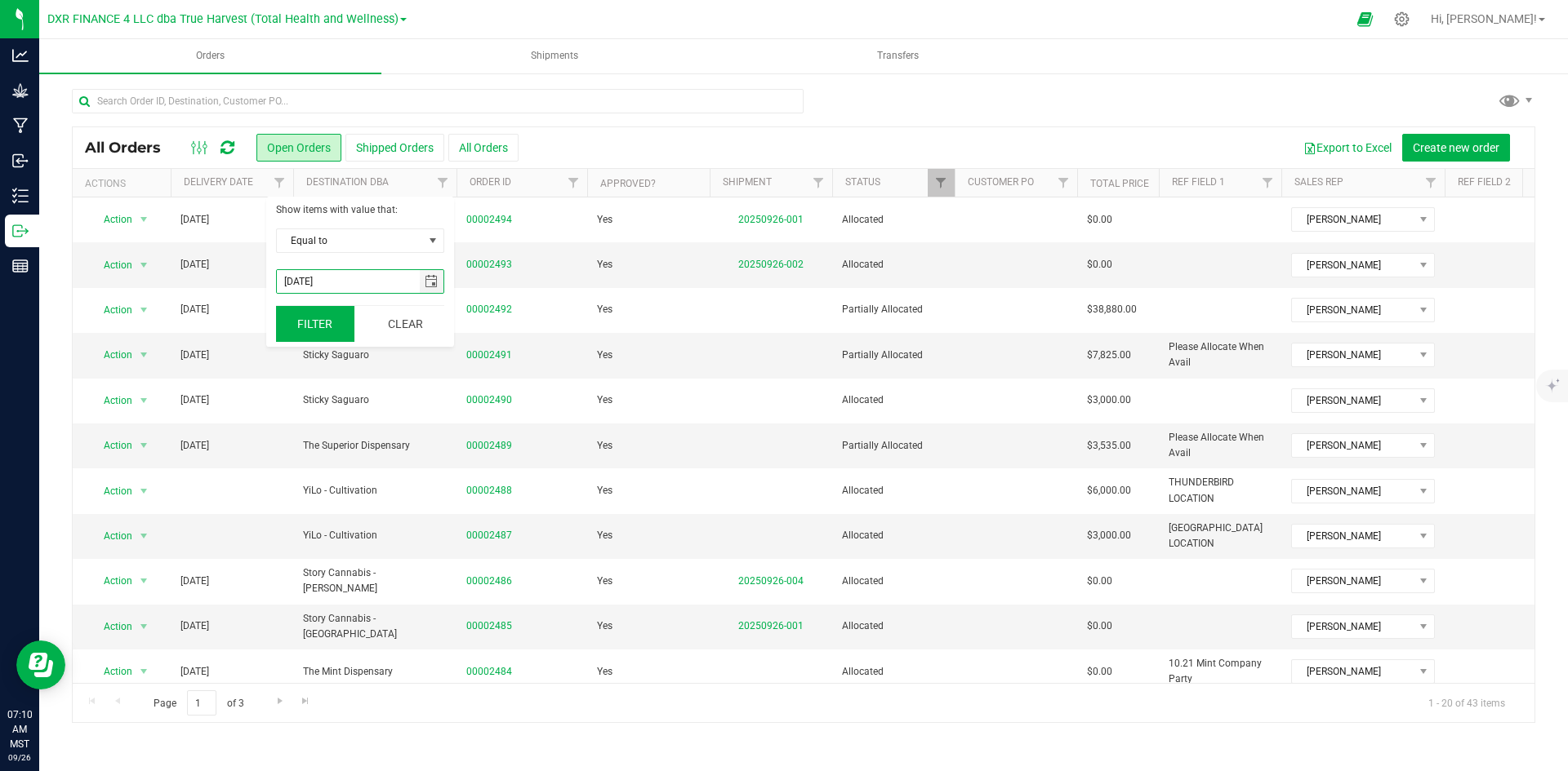
click at [324, 314] on button "Filter" at bounding box center [315, 324] width 79 height 36
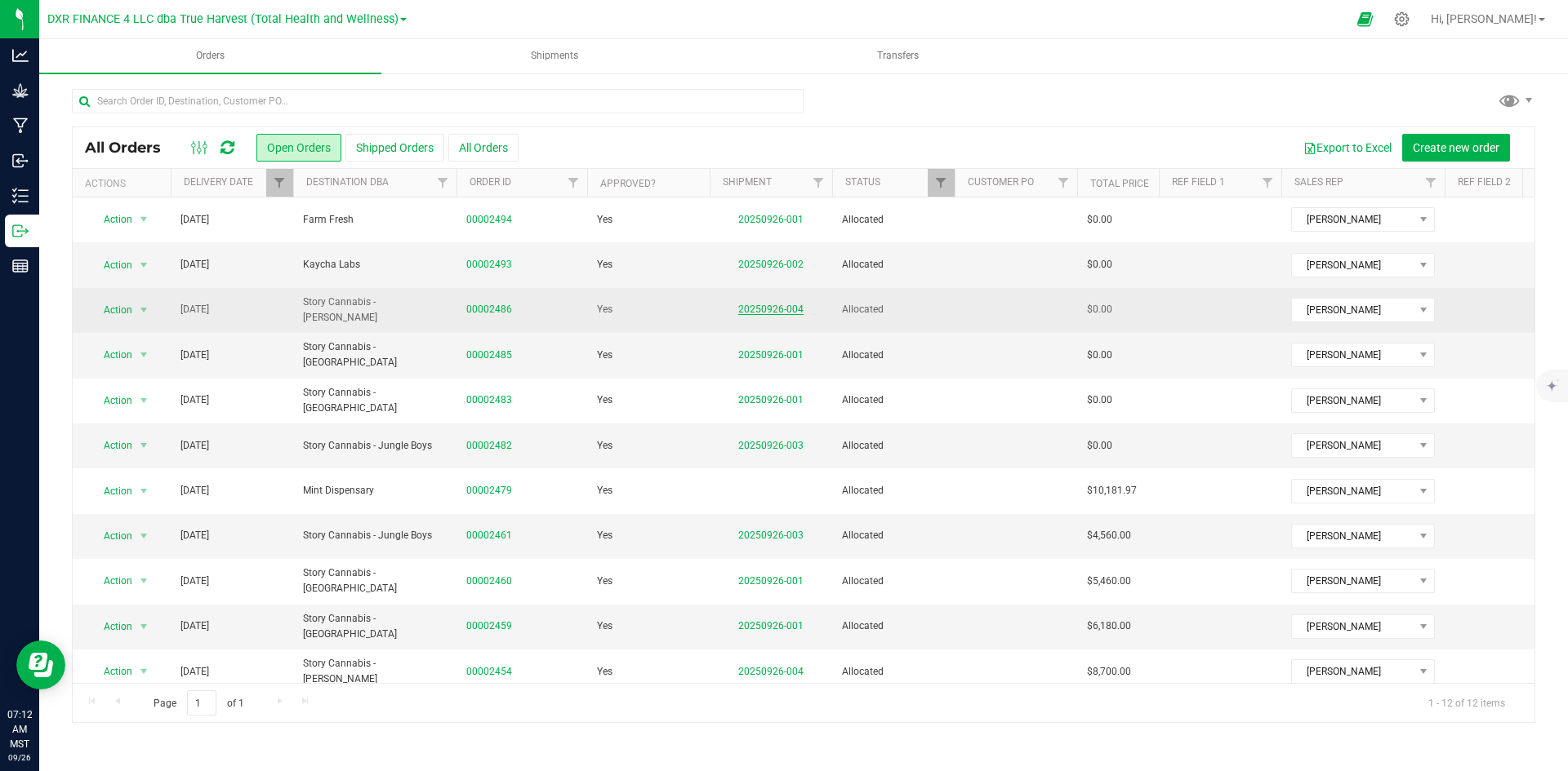
click at [760, 306] on link "20250926-004" at bounding box center [771, 310] width 66 height 11
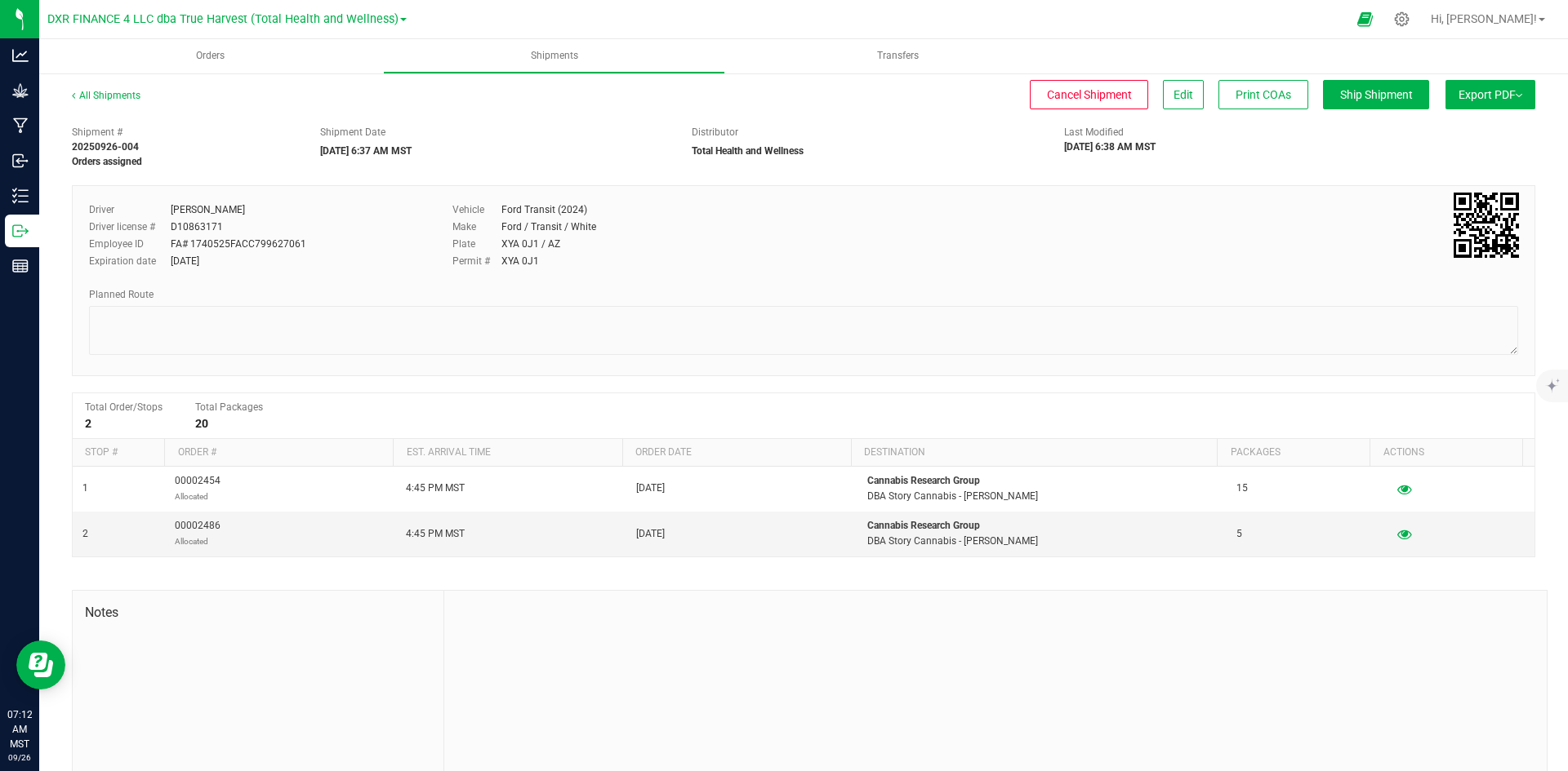
click at [1458, 88] on span "Export PDF" at bounding box center [1490, 95] width 64 height 13
click at [1449, 139] on li "Manifest by Package ID" at bounding box center [1485, 130] width 165 height 24
click at [200, 53] on span "Orders" at bounding box center [209, 55] width 72 height 14
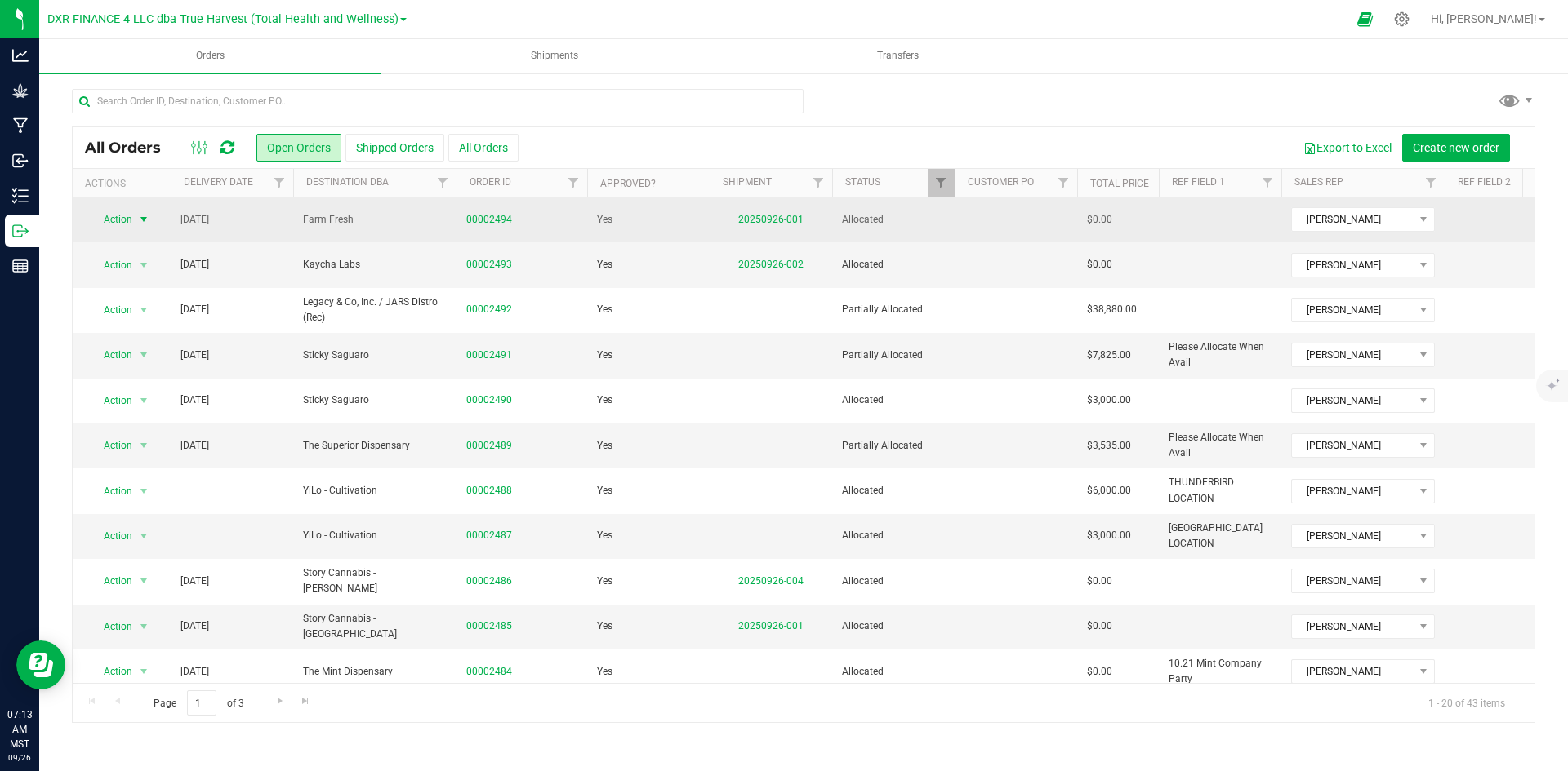
click at [110, 220] on span "Action" at bounding box center [111, 219] width 44 height 23
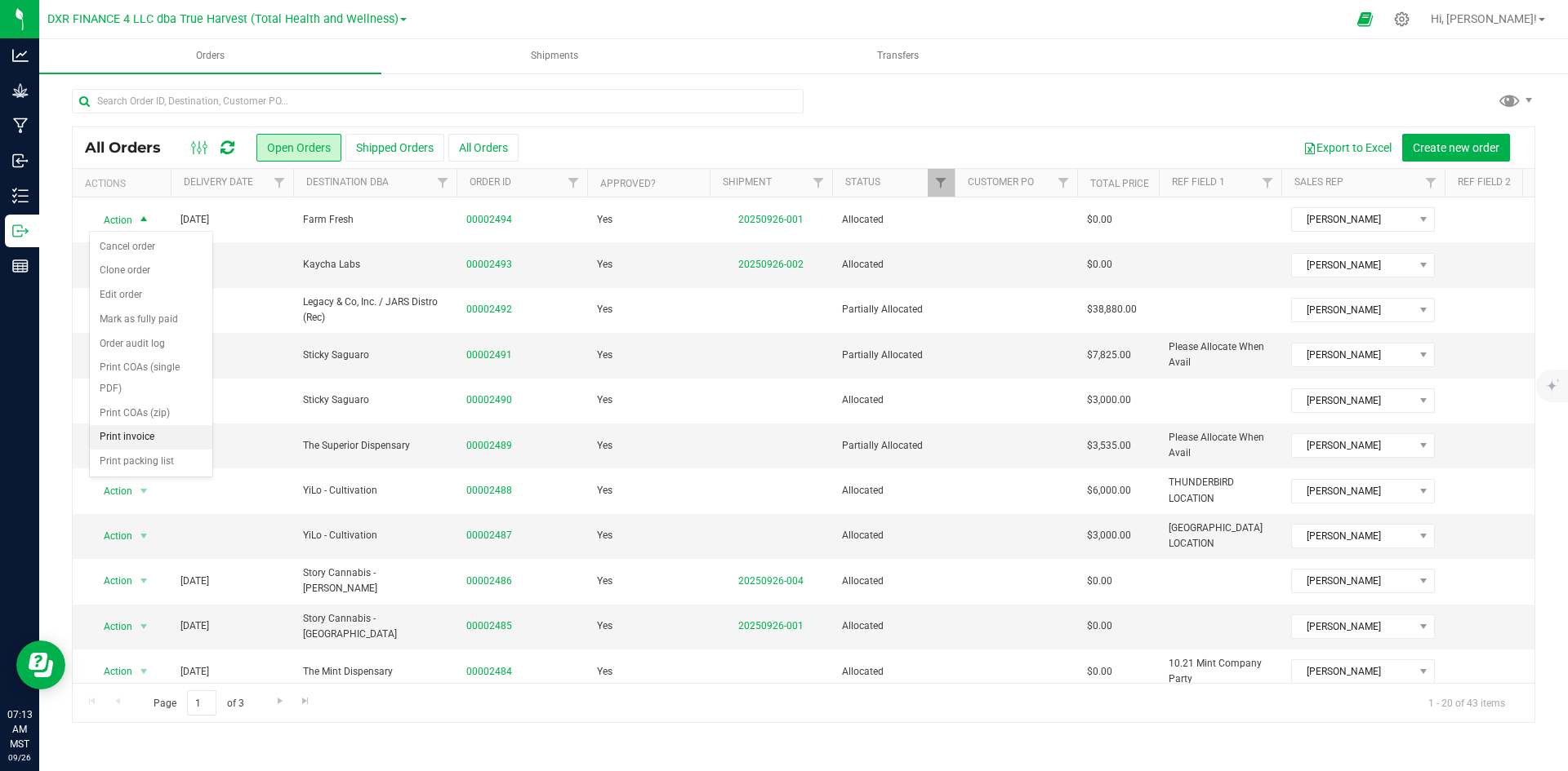
click at [145, 431] on li "Print invoice" at bounding box center [151, 437] width 123 height 24
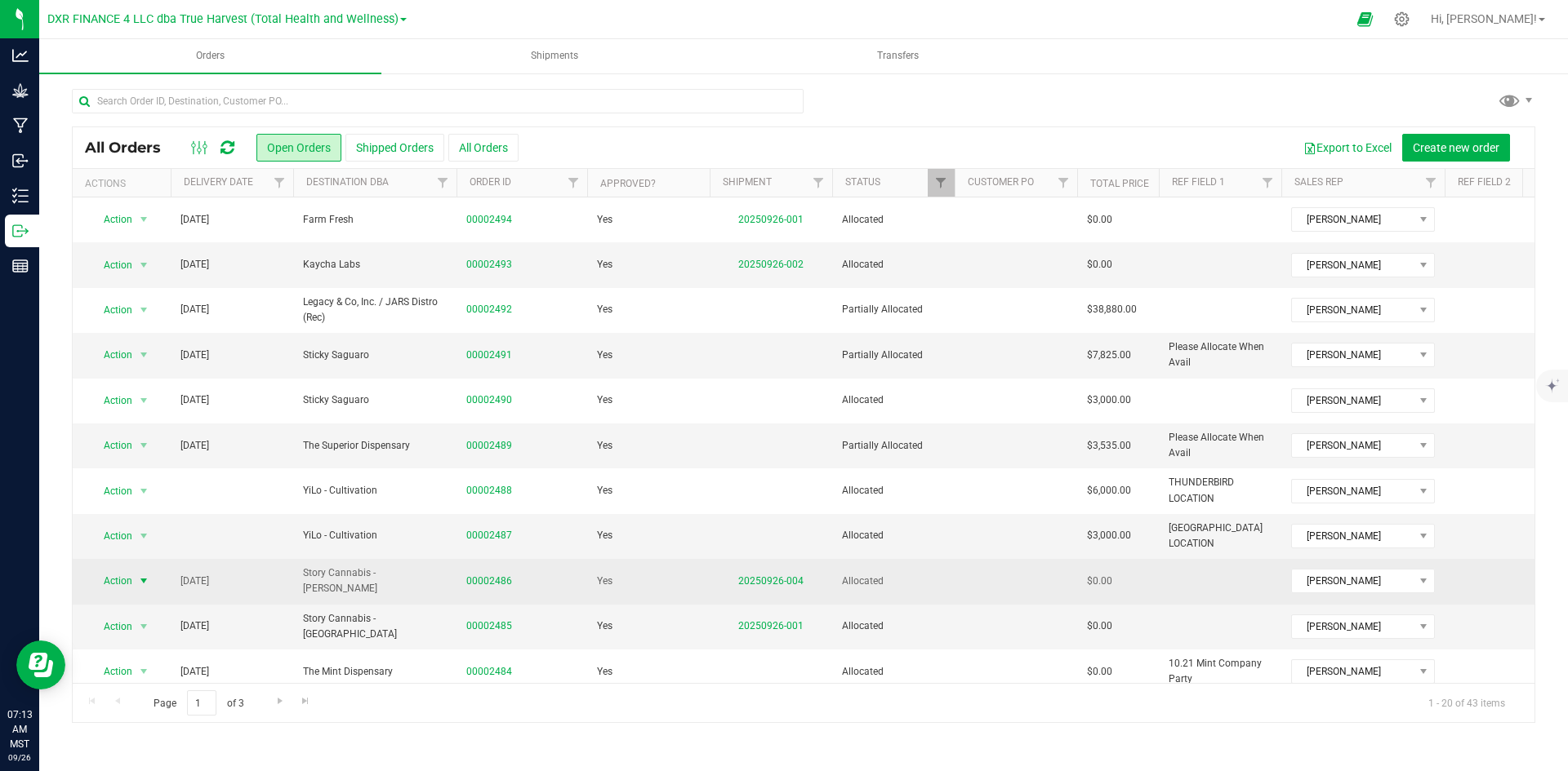
click at [131, 575] on span "Action" at bounding box center [111, 581] width 44 height 23
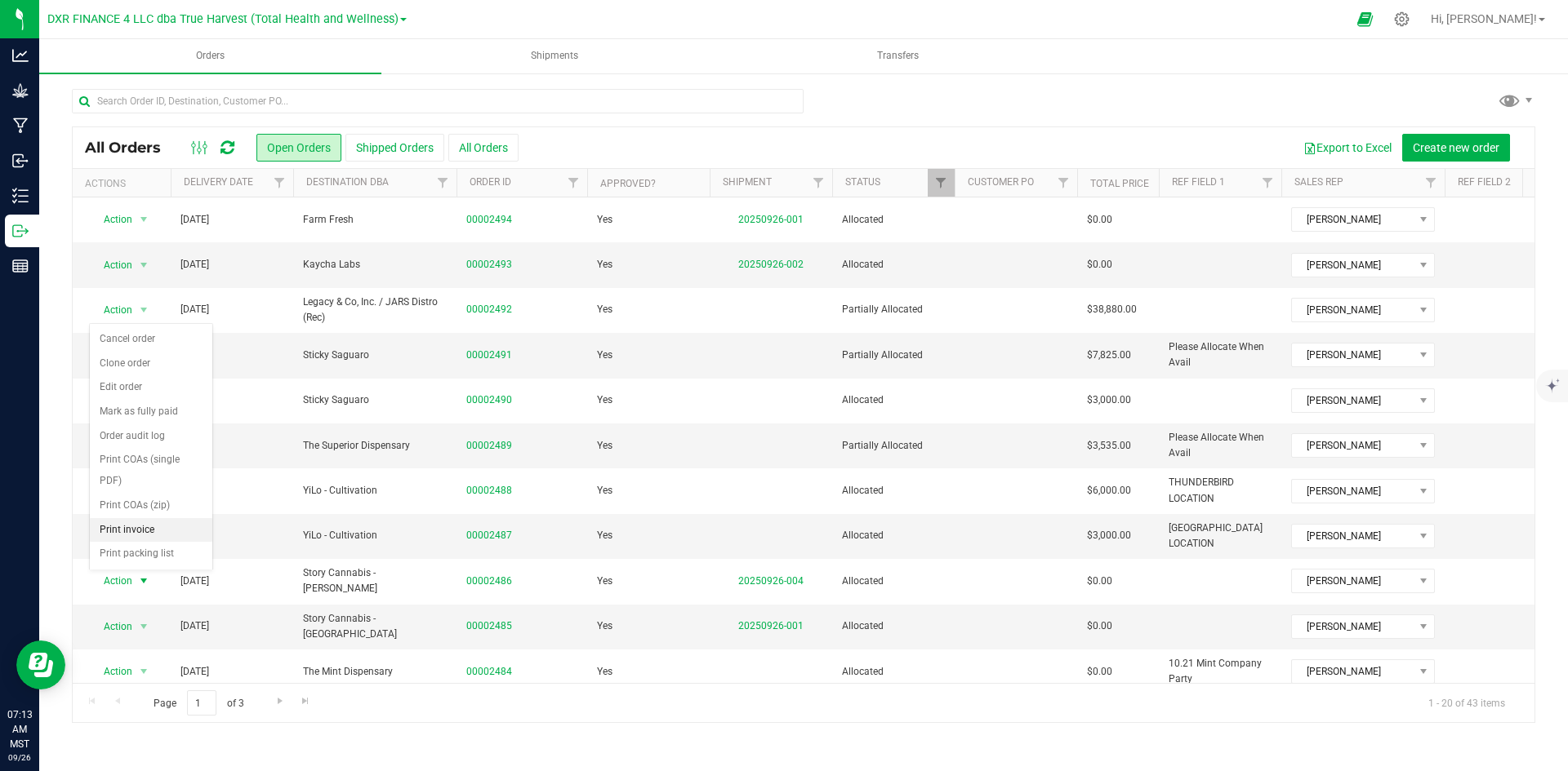
click at [156, 526] on li "Print invoice" at bounding box center [151, 531] width 123 height 24
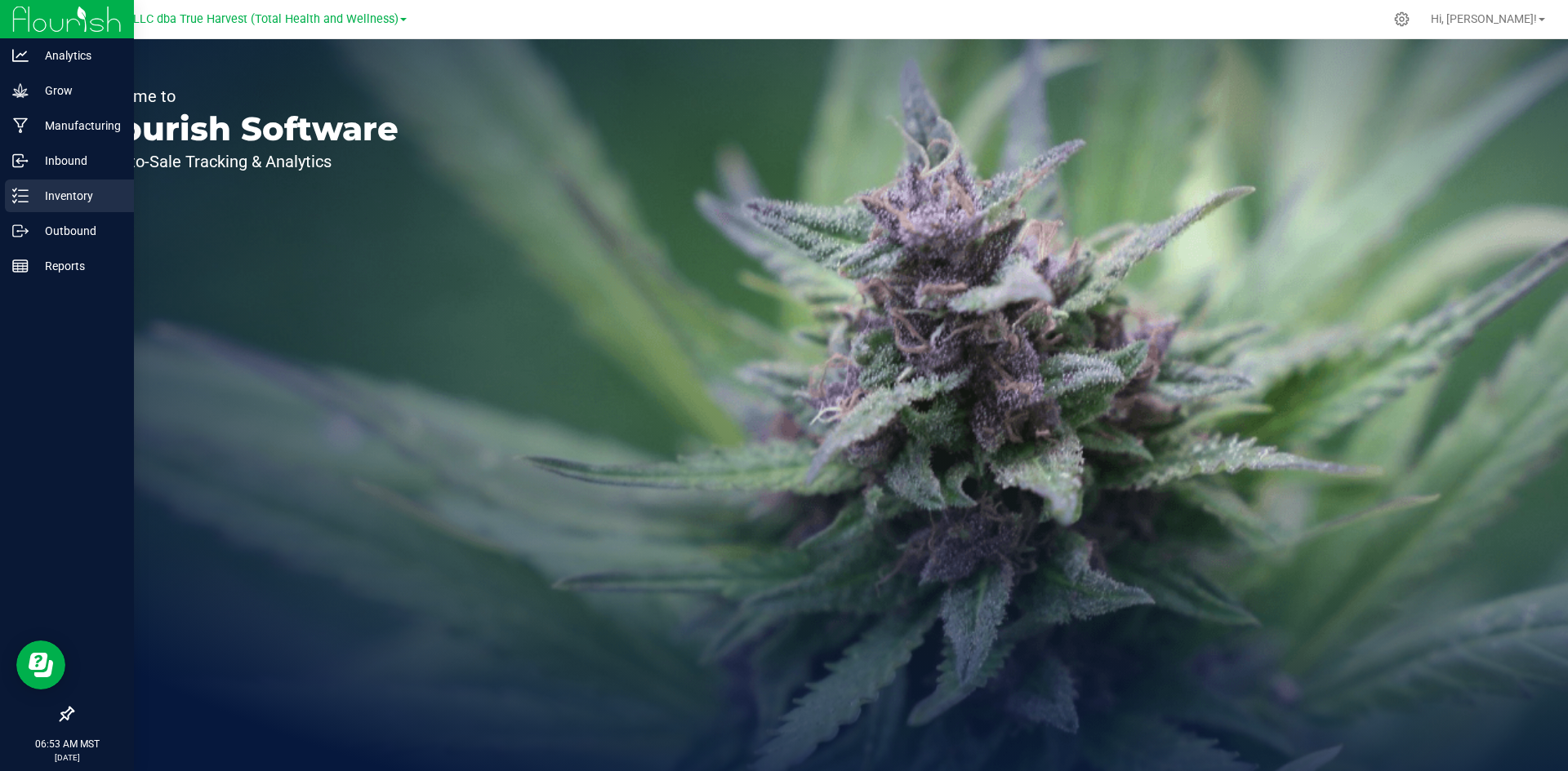
click at [29, 207] on div "Inventory" at bounding box center [69, 195] width 129 height 33
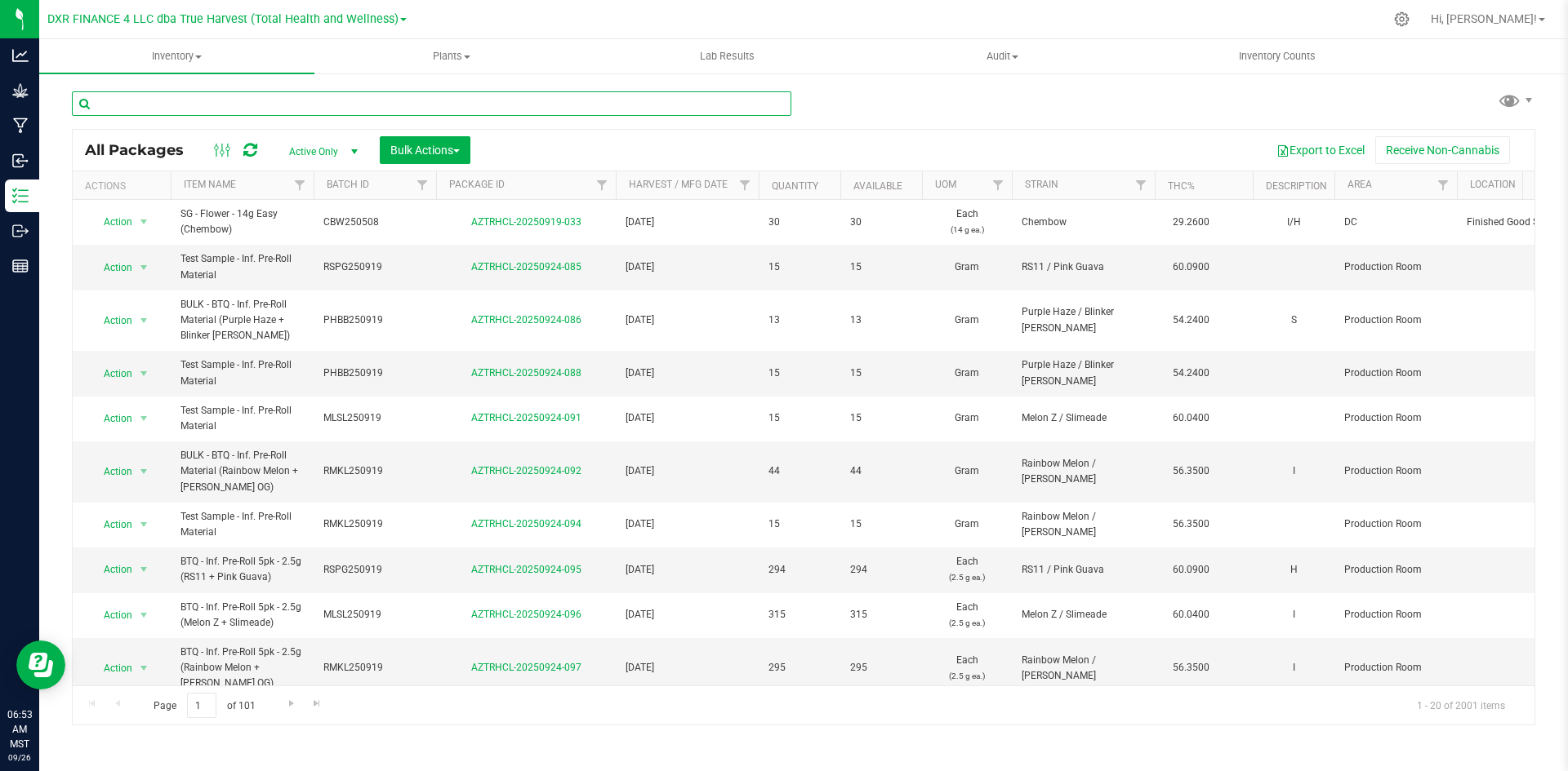
click at [261, 113] on input "text" at bounding box center [432, 103] width 720 height 24
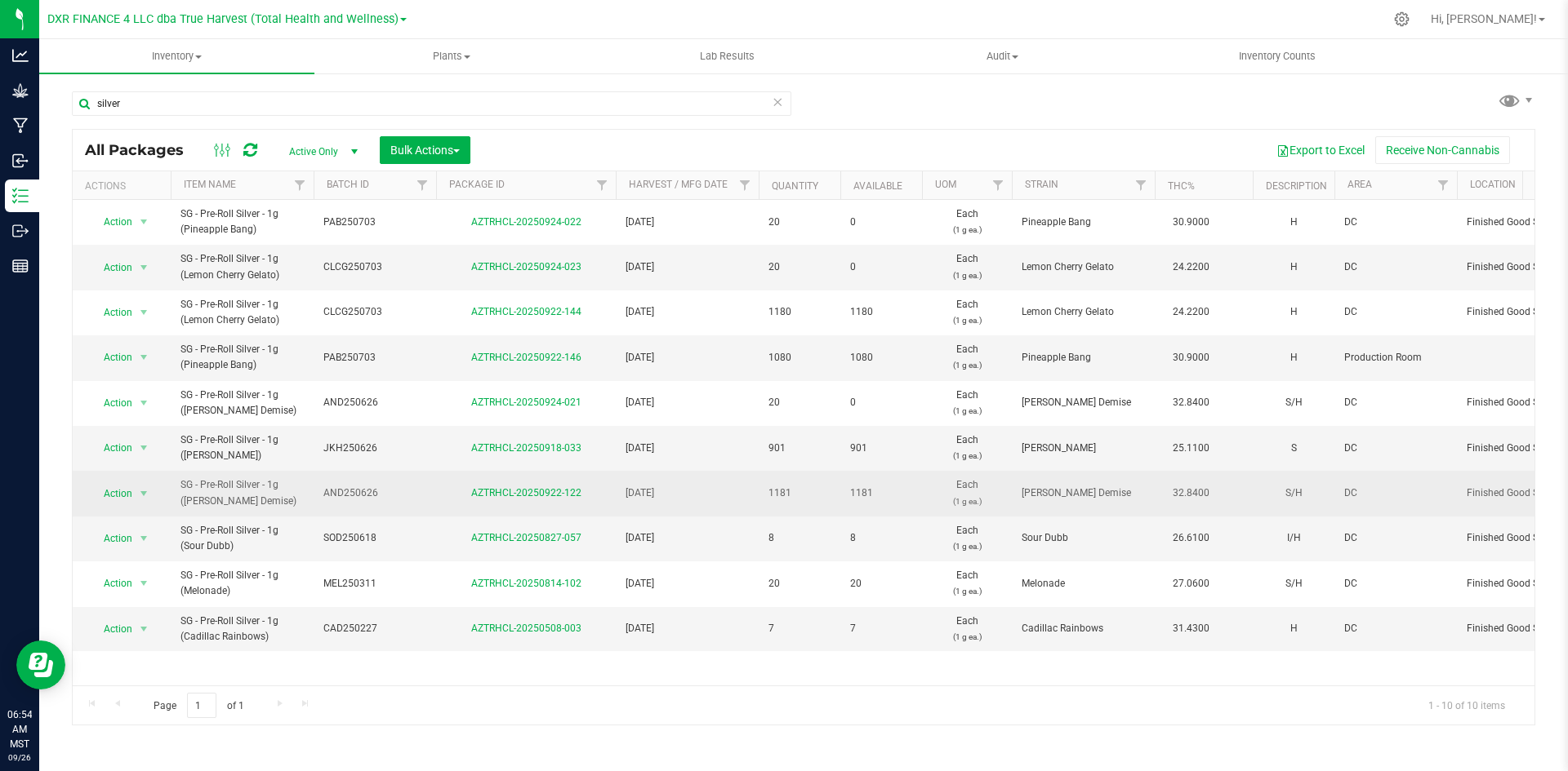
drag, startPoint x: 182, startPoint y: 485, endPoint x: 281, endPoint y: 506, distance: 101.2
click at [281, 506] on span "SG - Pre-Roll Silver - 1g ([PERSON_NAME] Demise)" at bounding box center [241, 492] width 123 height 31
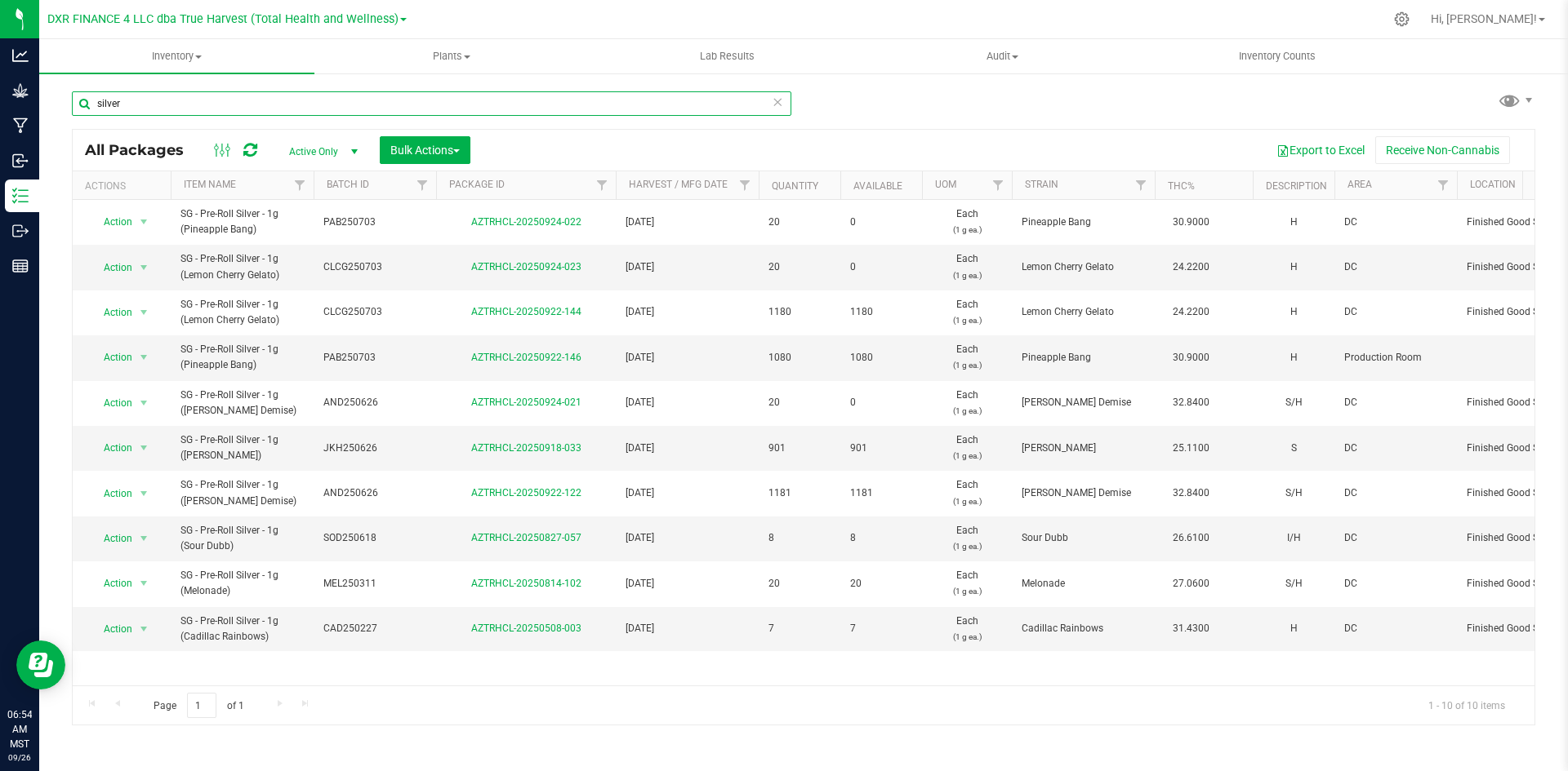
click at [297, 95] on input "silver" at bounding box center [432, 103] width 720 height 24
type input "pre roll"
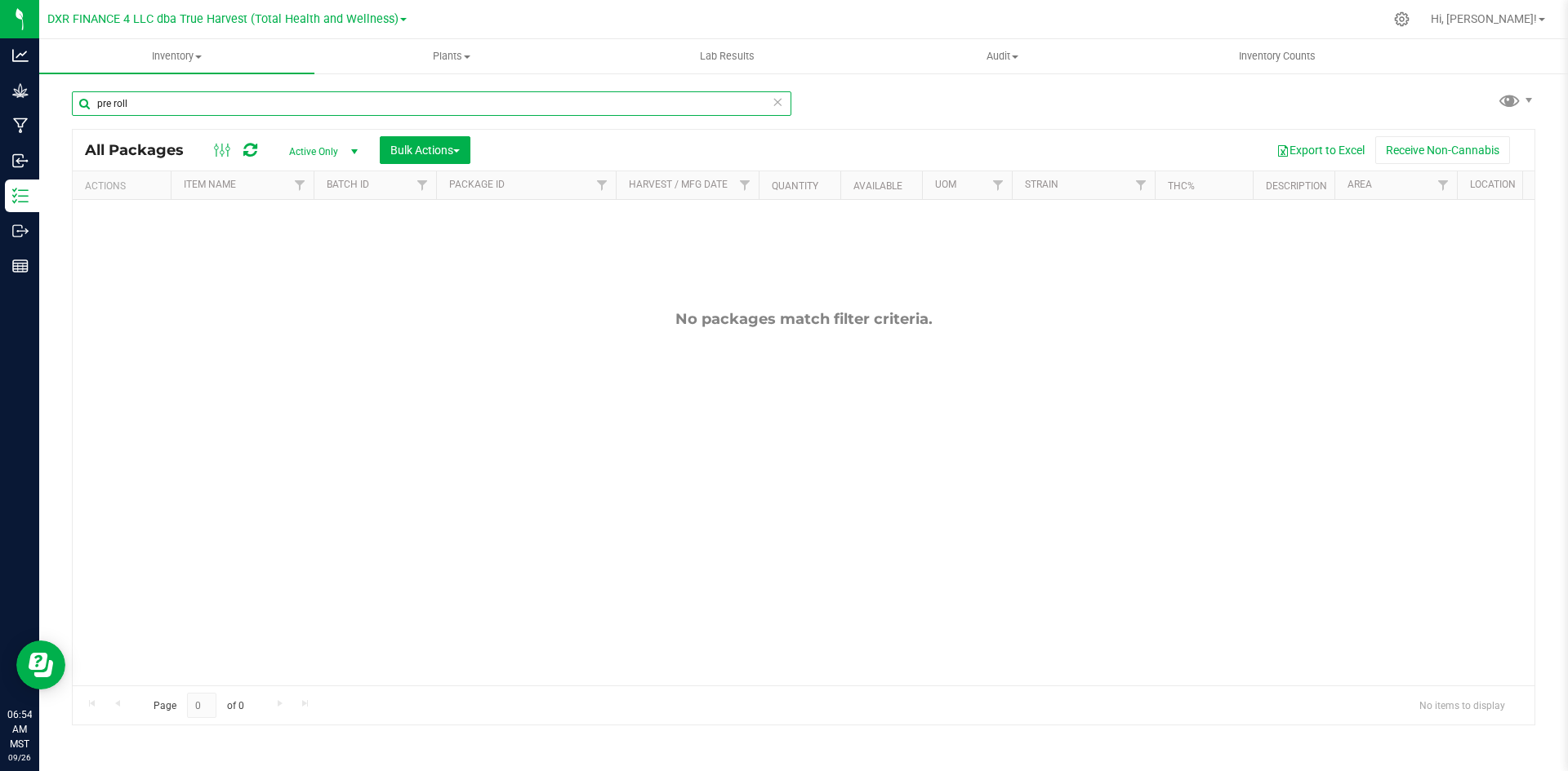
click at [258, 95] on input "pre roll" at bounding box center [432, 103] width 720 height 24
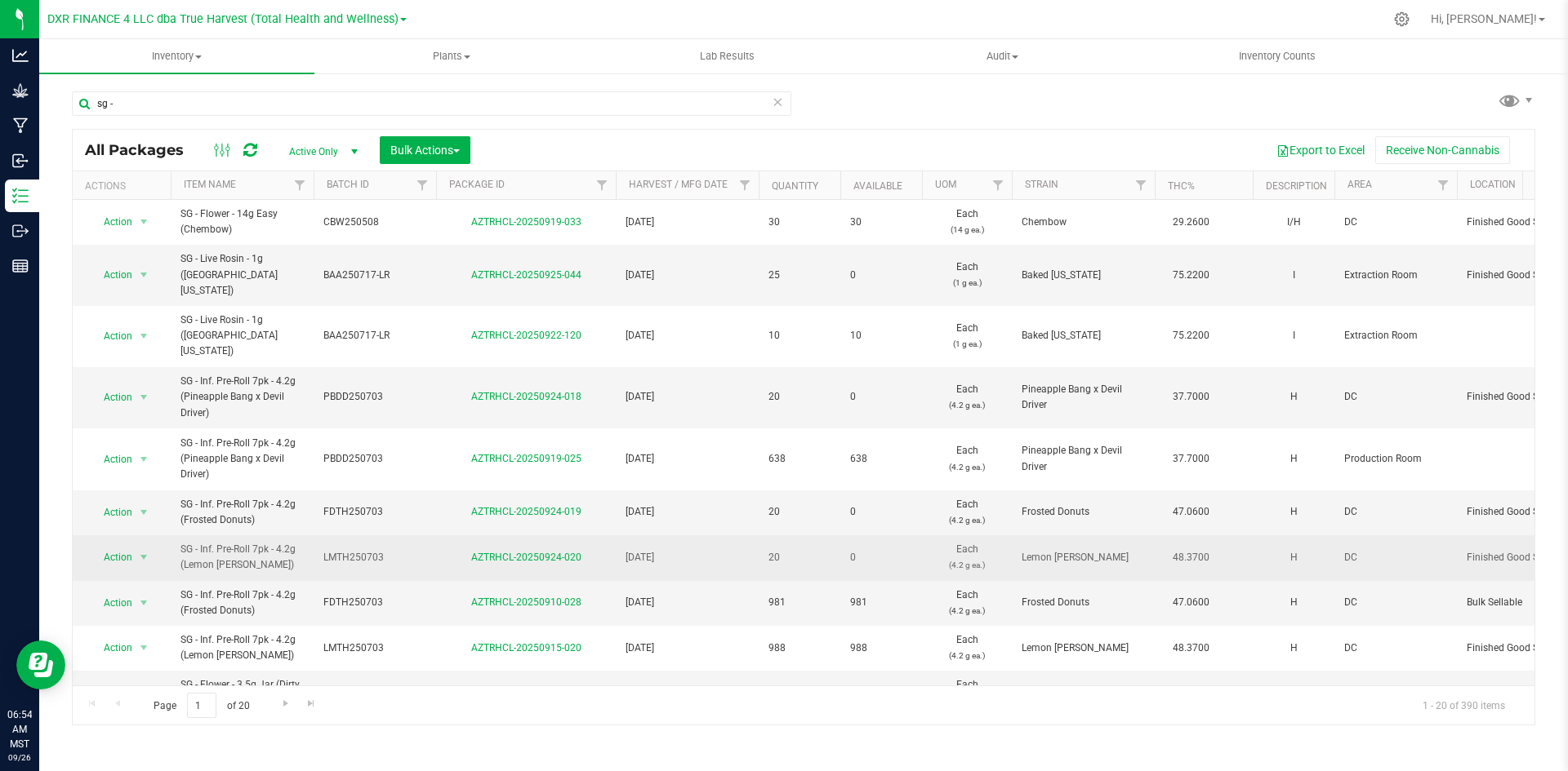
drag, startPoint x: 181, startPoint y: 519, endPoint x: 310, endPoint y: 523, distance: 129.1
click at [310, 536] on td "SG - Inf. Pre-Roll 7pk - 4.2g (Lemon [PERSON_NAME])" at bounding box center [242, 558] width 143 height 45
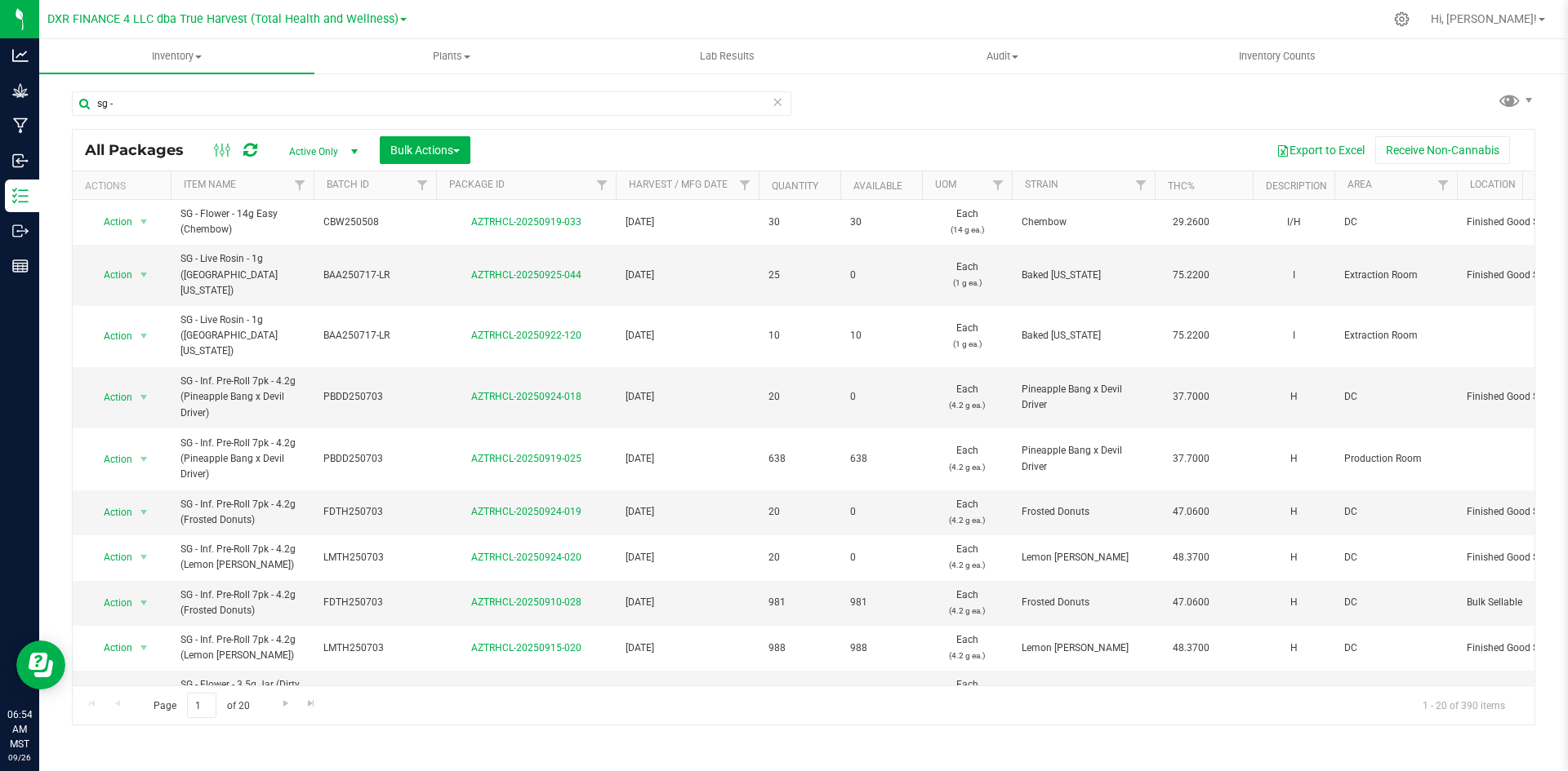
copy span "SG - Inf. Pre-Roll 7pk - 4.2g (Lemon [PERSON_NAME])"
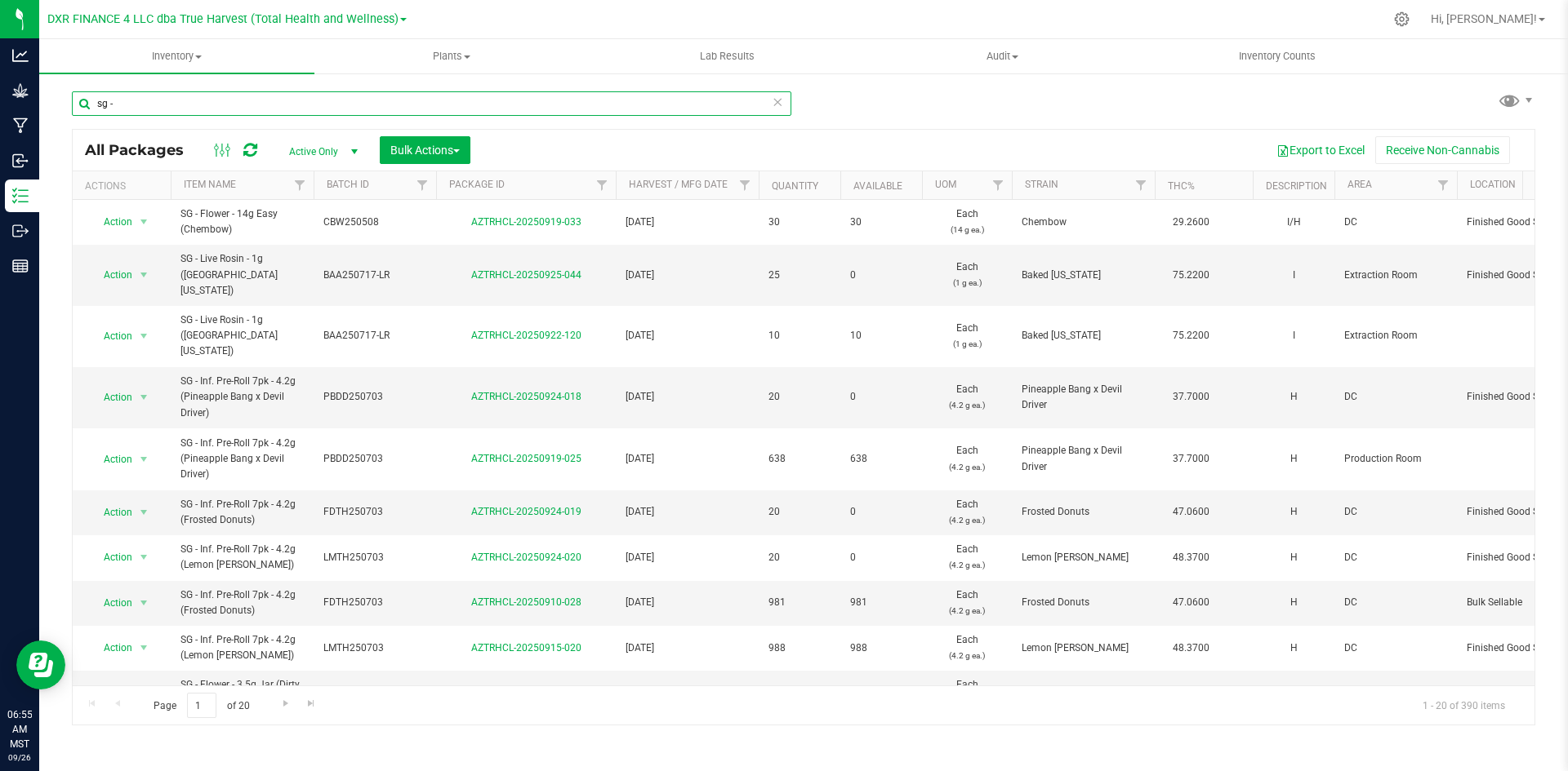
click at [238, 101] on input "sg -" at bounding box center [432, 103] width 720 height 24
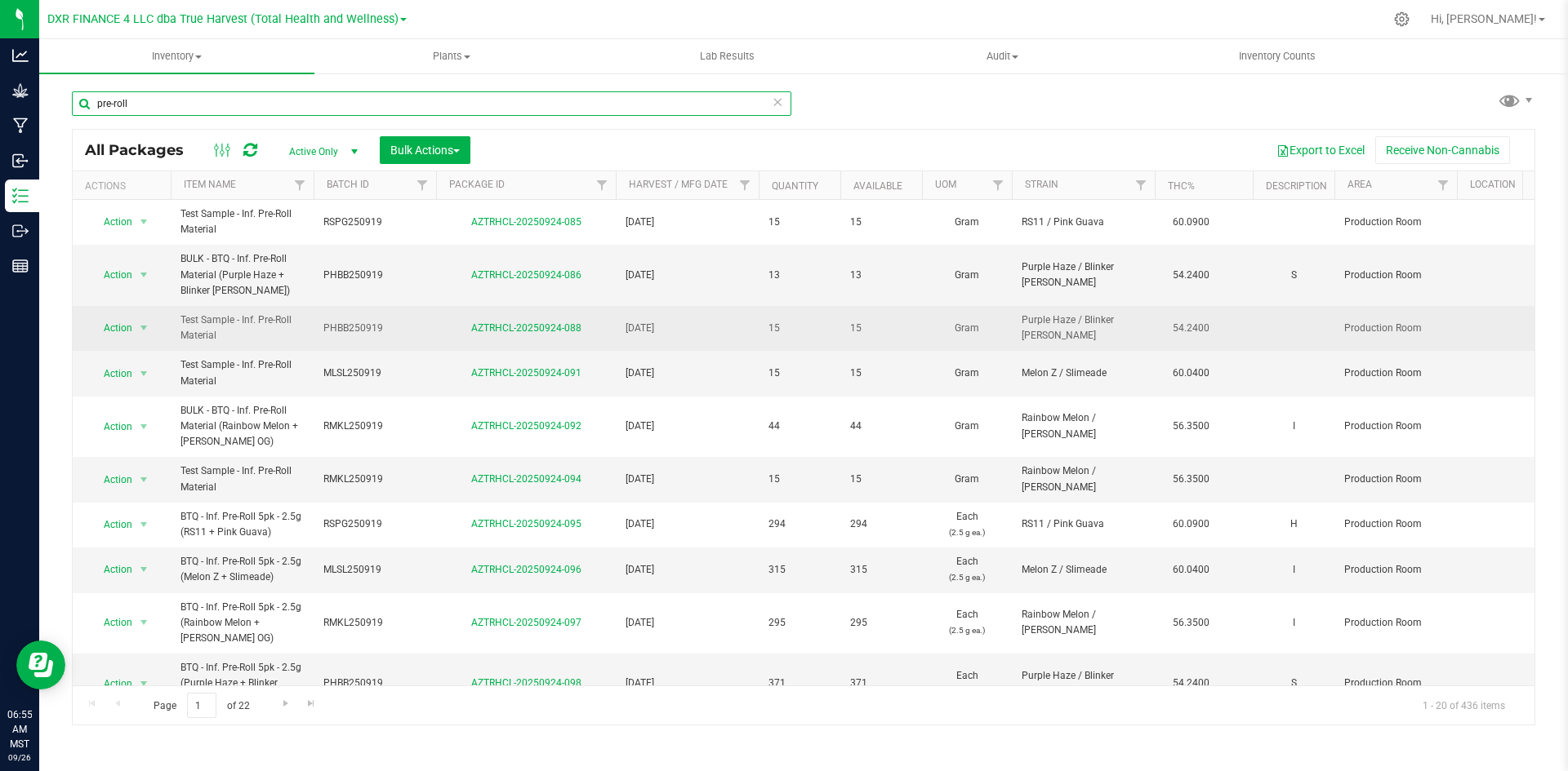
scroll to position [82, 0]
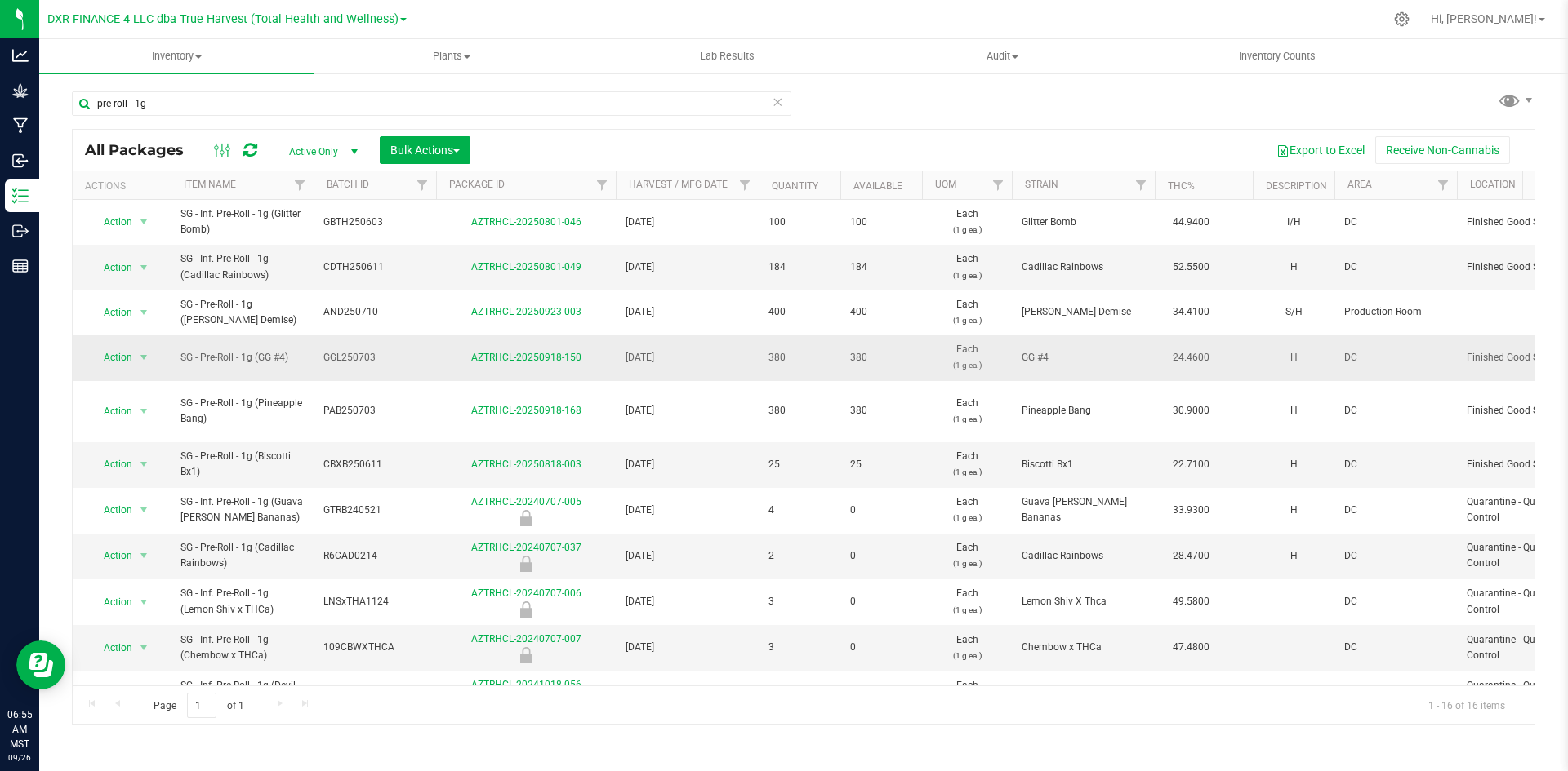
drag, startPoint x: 180, startPoint y: 356, endPoint x: 253, endPoint y: 357, distance: 73.0
click at [253, 357] on span "SG - Pre-Roll - 1g (GG #4)" at bounding box center [241, 357] width 123 height 16
copy span "SG - Pre-Roll - 1g"
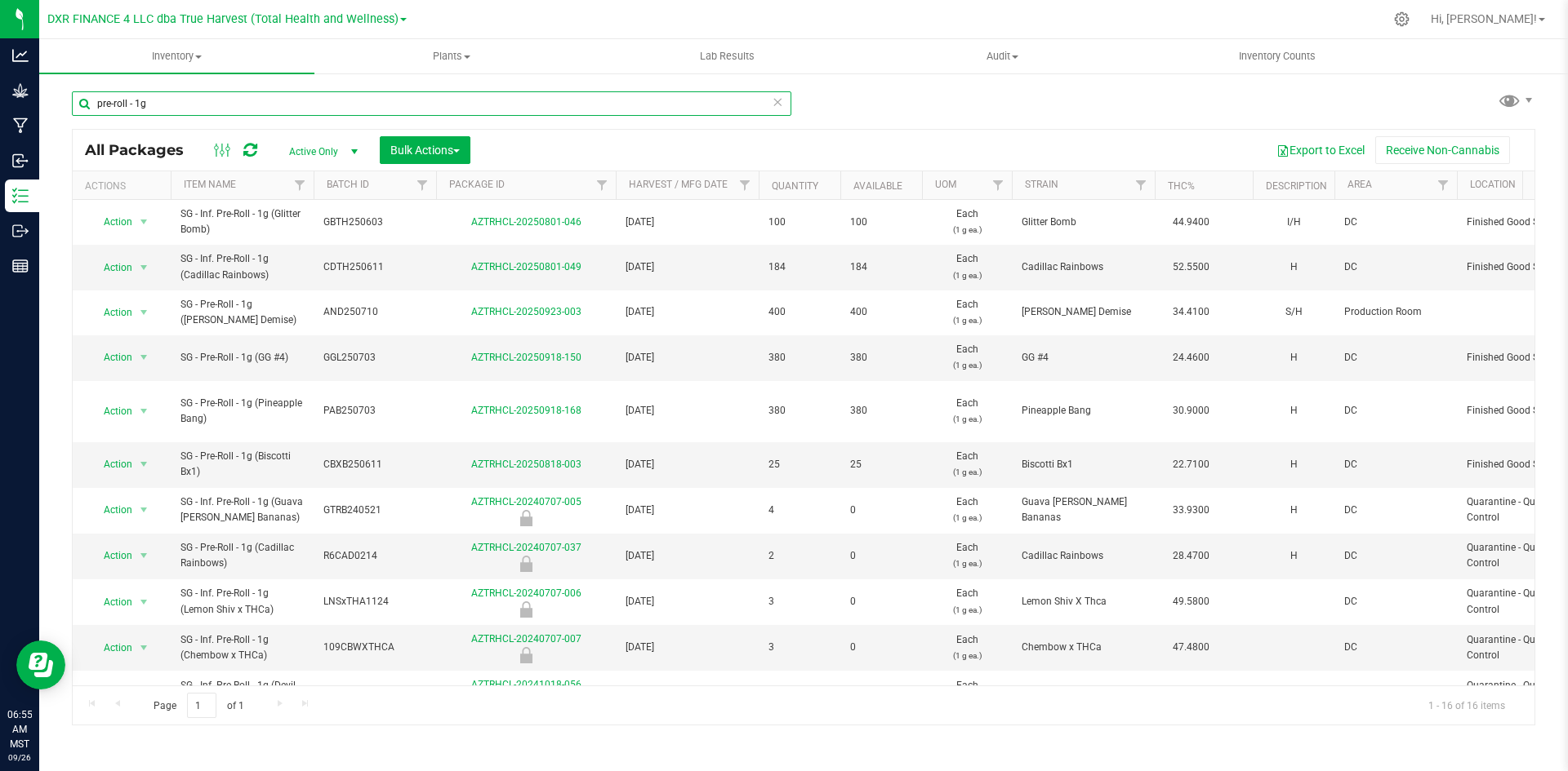
click at [152, 104] on input "pre-roll - 1g" at bounding box center [432, 103] width 720 height 24
paste input "SG - Pre-R"
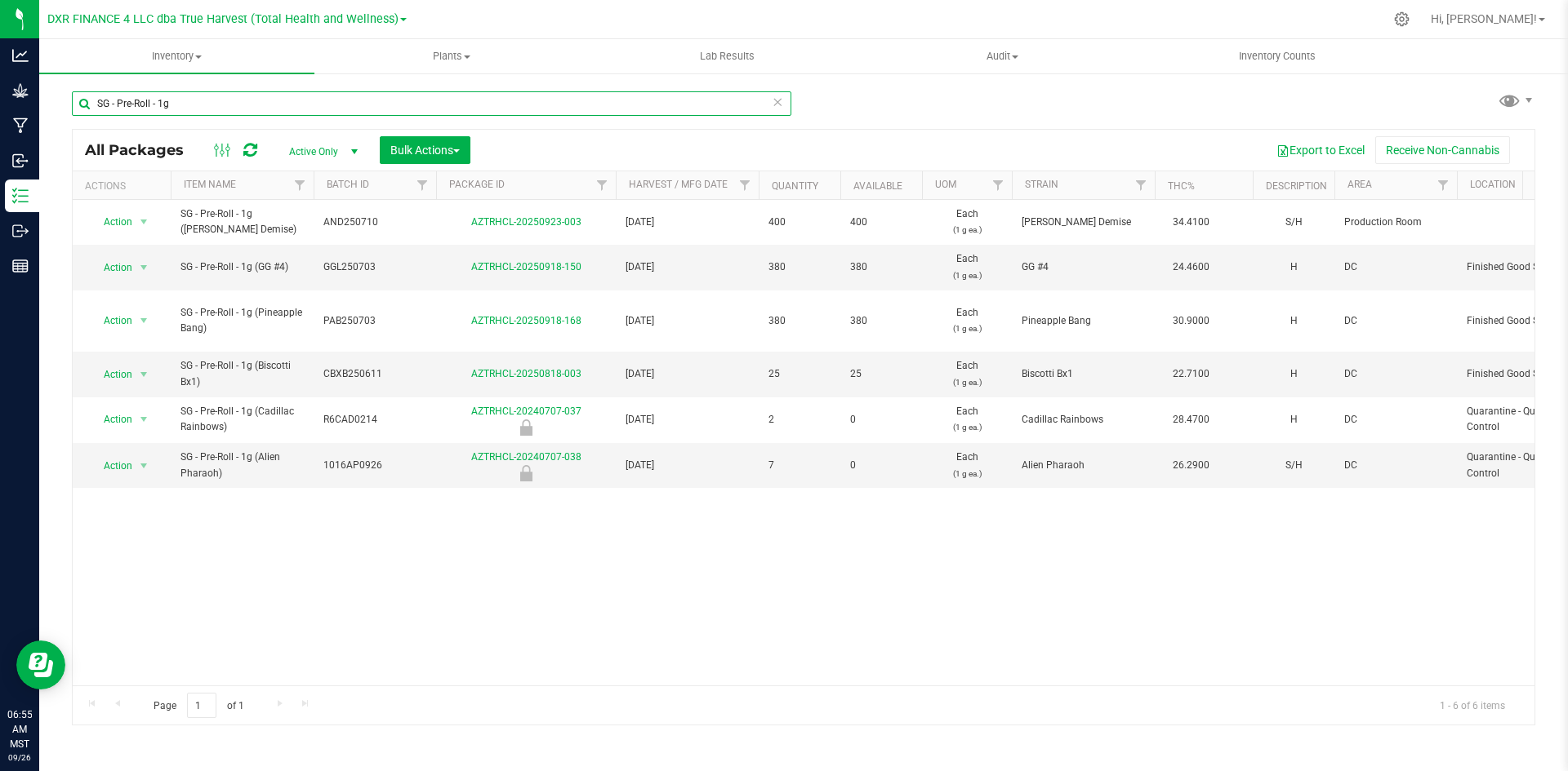
type input "SG - Pre-Roll - 1g"
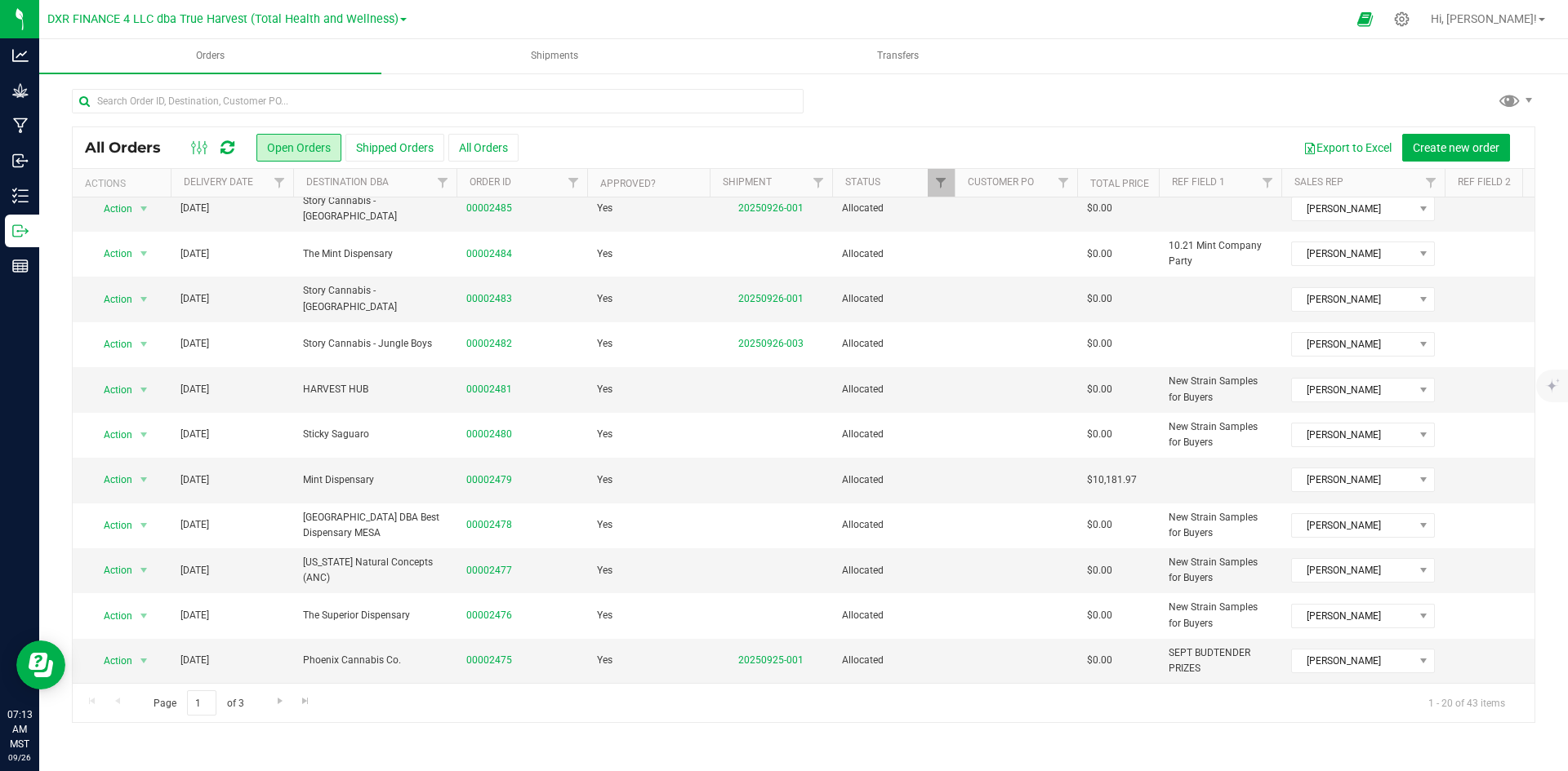
scroll to position [446, 0]
click at [276, 706] on span "Go to the next page" at bounding box center [280, 701] width 13 height 13
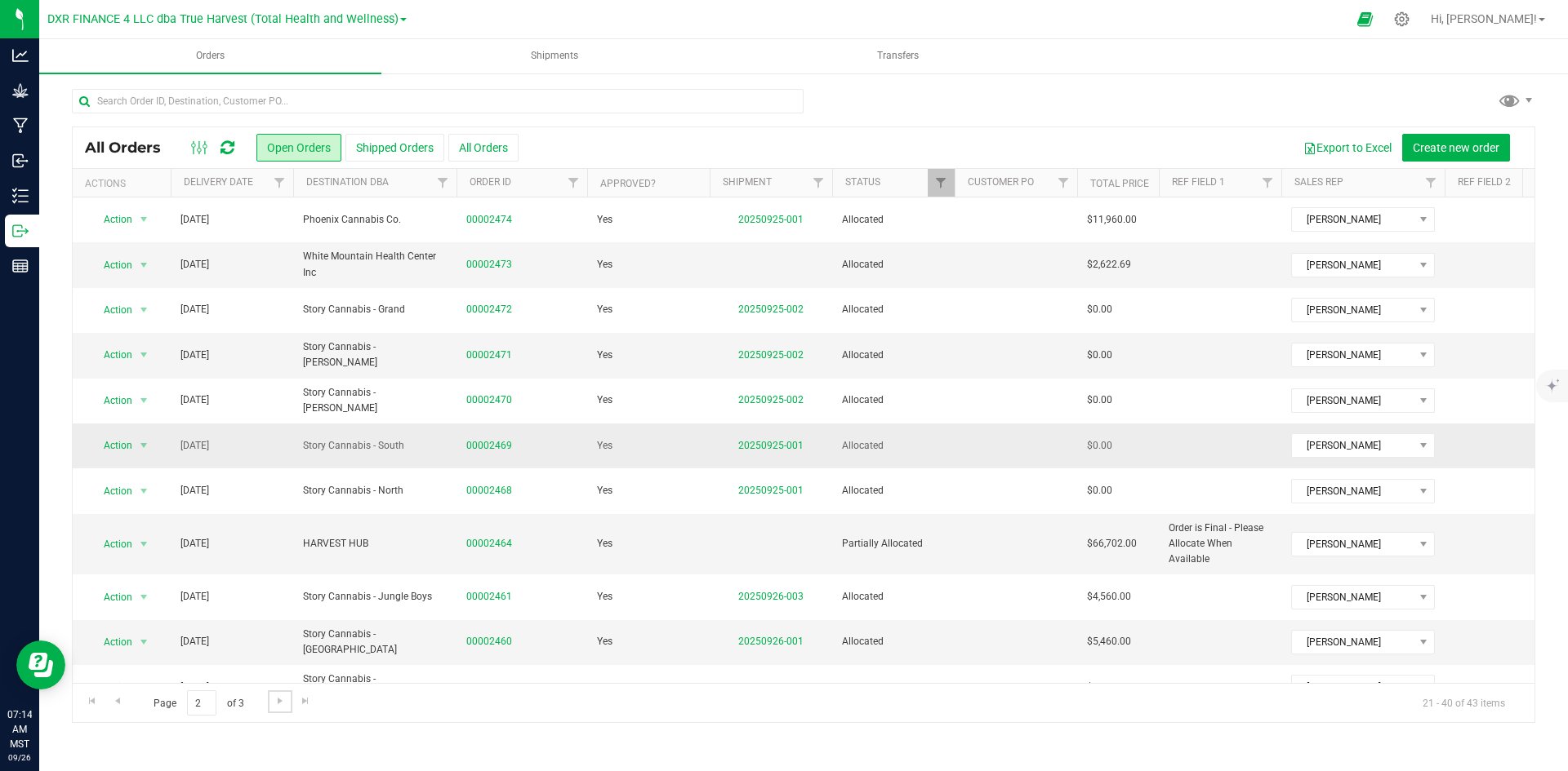
scroll to position [326, 0]
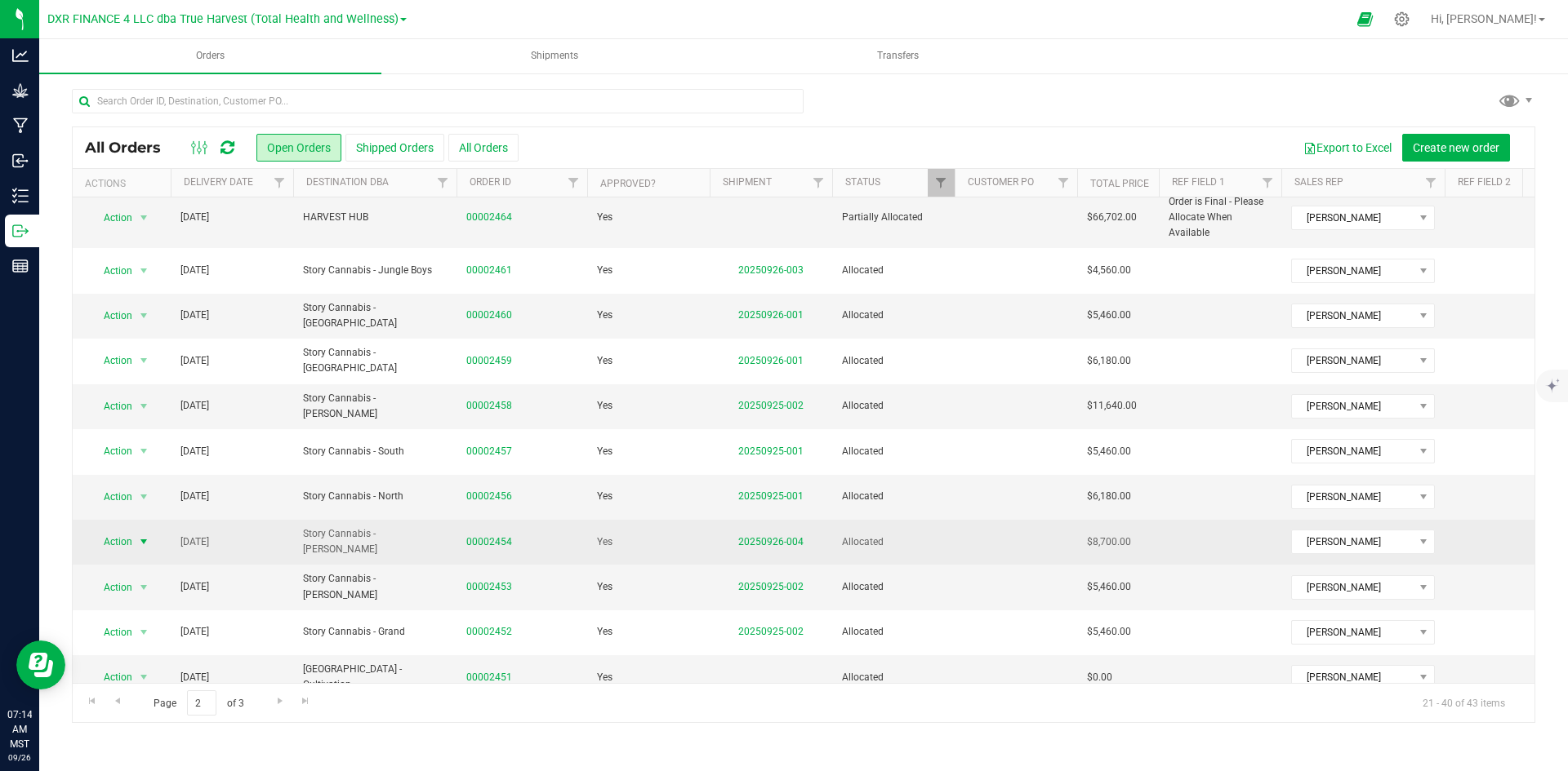
click at [116, 553] on span "Action" at bounding box center [111, 542] width 44 height 23
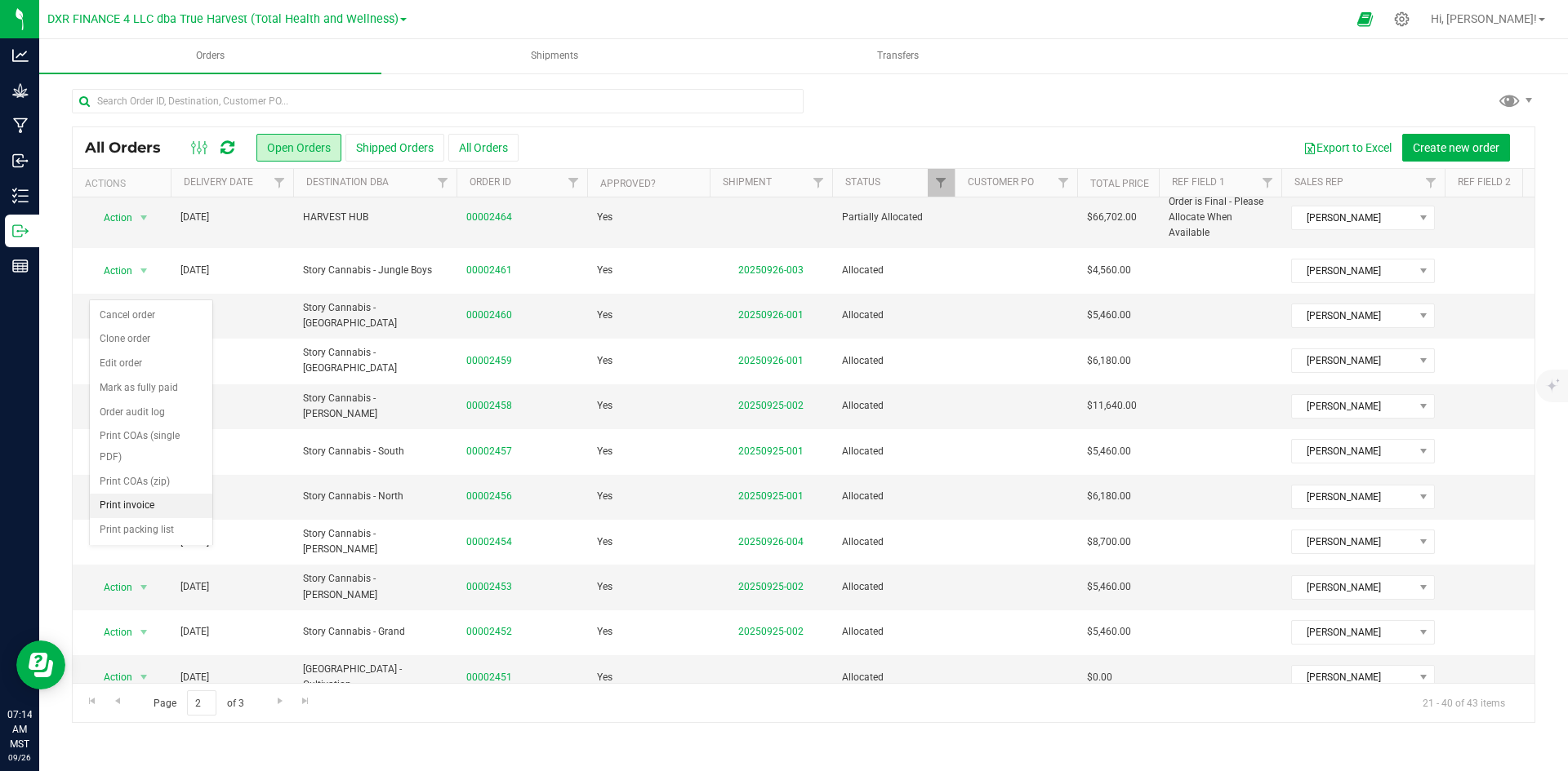
click at [139, 498] on li "Print invoice" at bounding box center [151, 506] width 123 height 24
click at [773, 412] on link "20250925-002" at bounding box center [771, 405] width 66 height 11
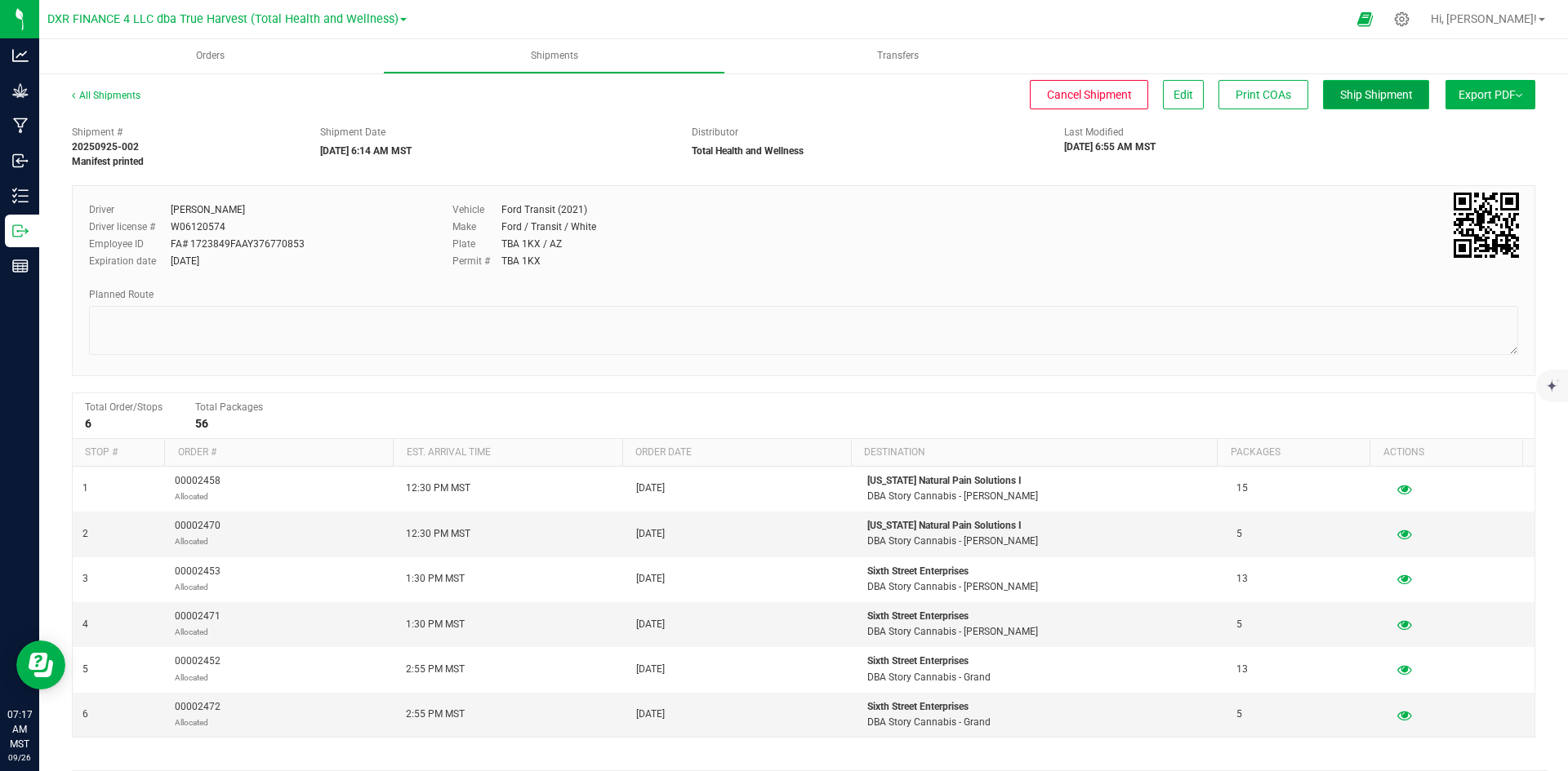
click at [1371, 98] on span "Ship Shipment" at bounding box center [1376, 95] width 72 height 13
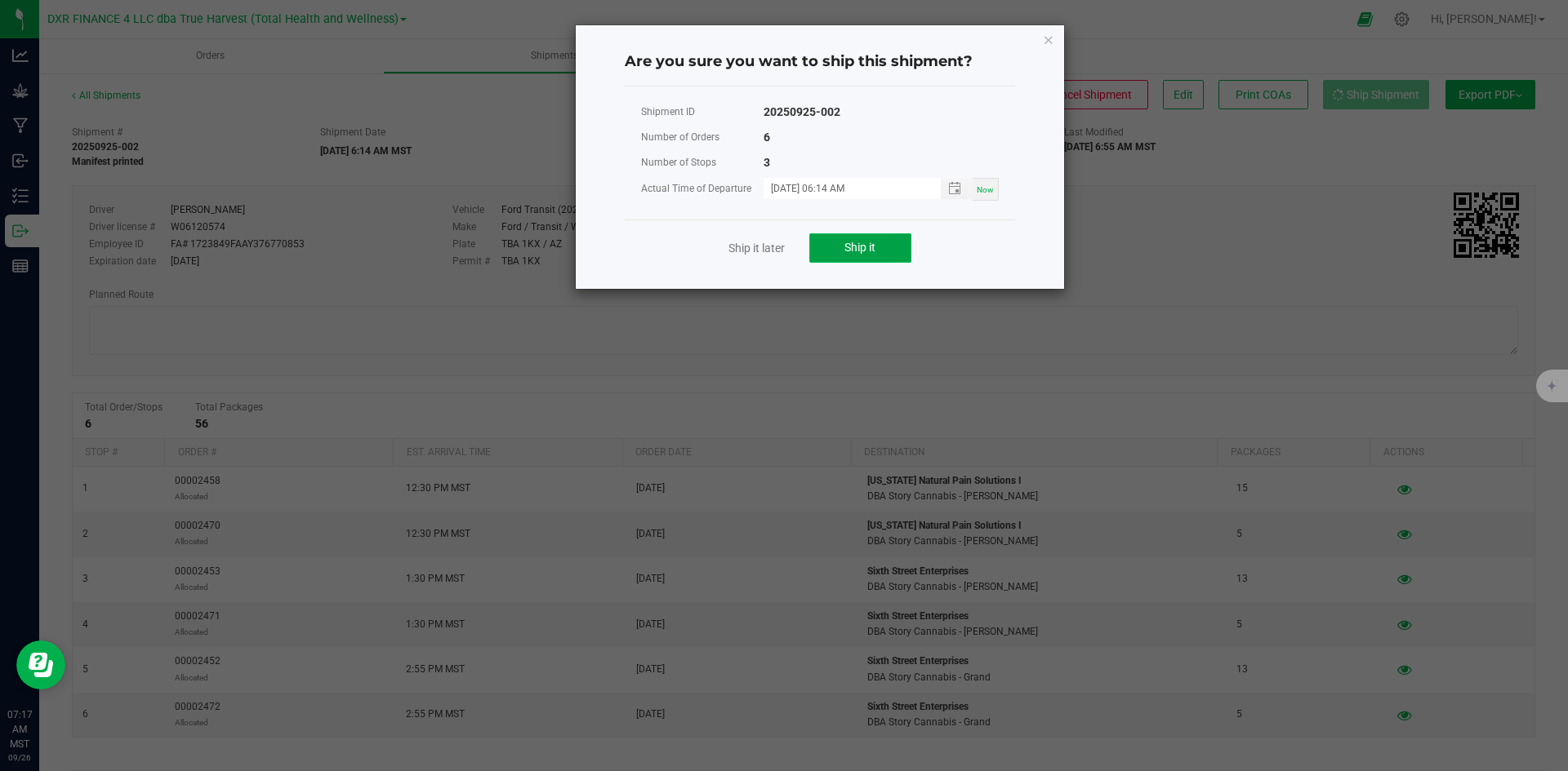
click at [900, 249] on button "Ship it" at bounding box center [860, 248] width 102 height 29
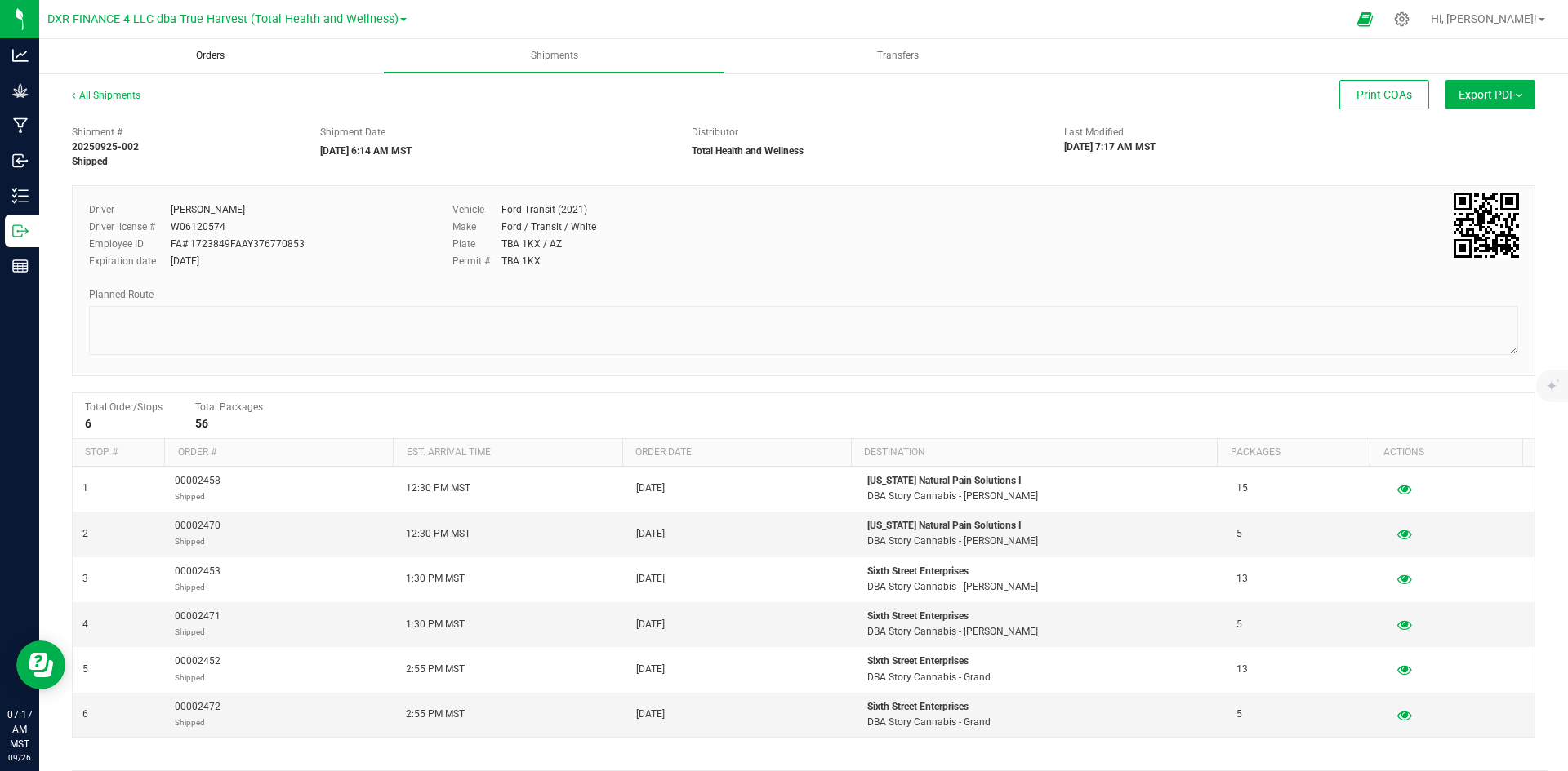
click at [237, 69] on uib-tab-heading "Orders" at bounding box center [210, 56] width 343 height 35
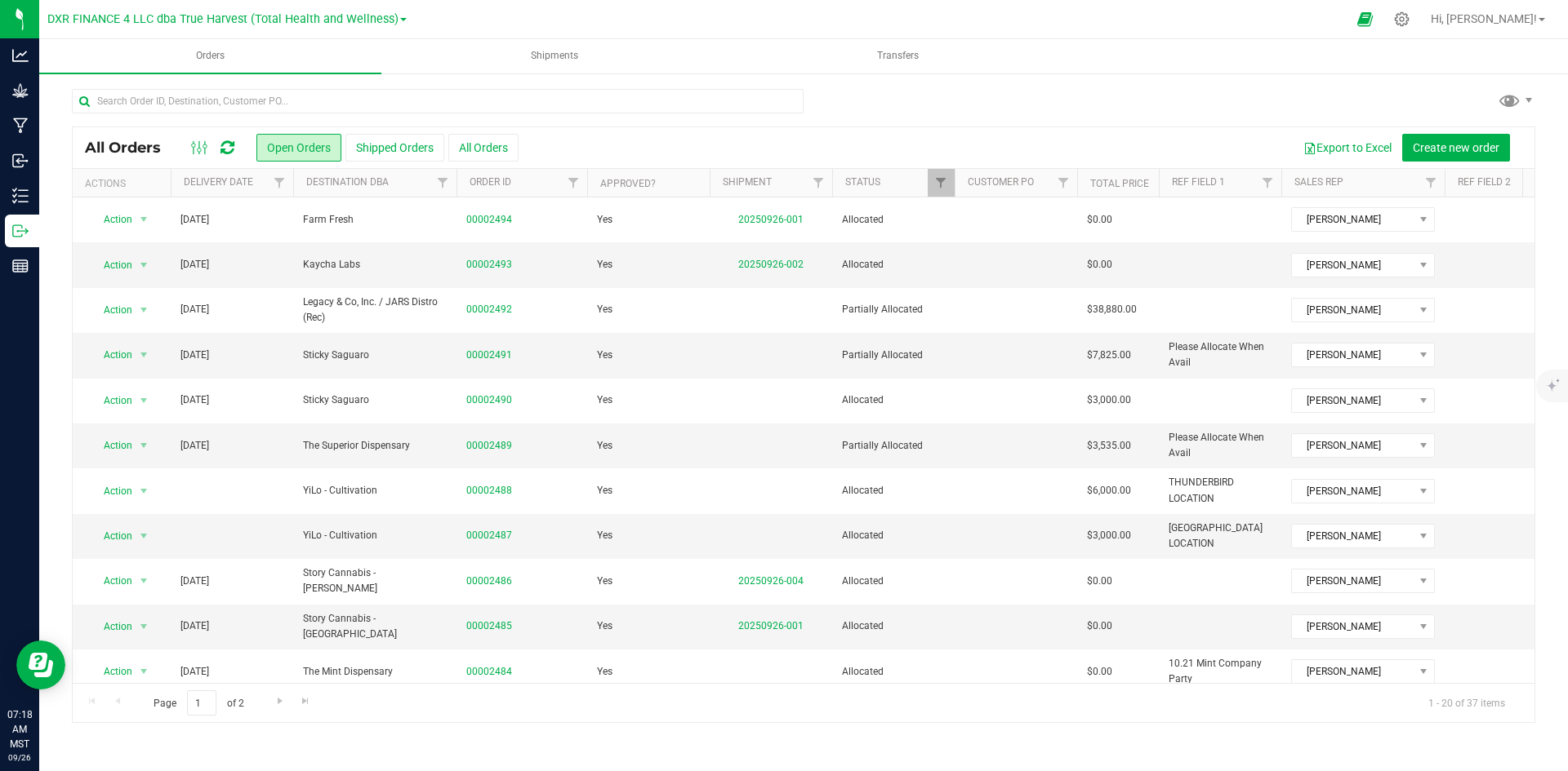
click at [260, 191] on th "Delivery Date" at bounding box center [232, 183] width 123 height 28
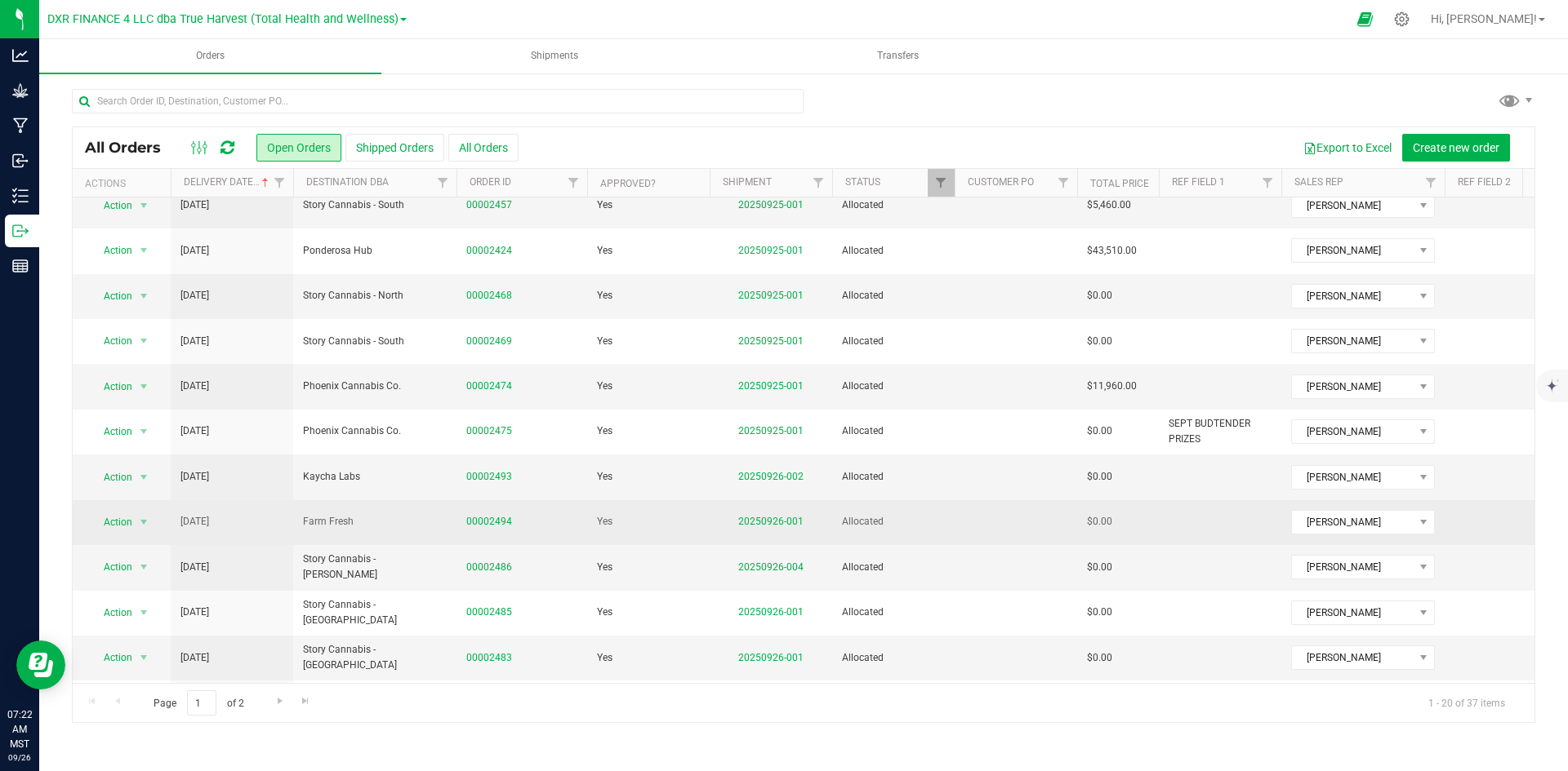
scroll to position [461, 0]
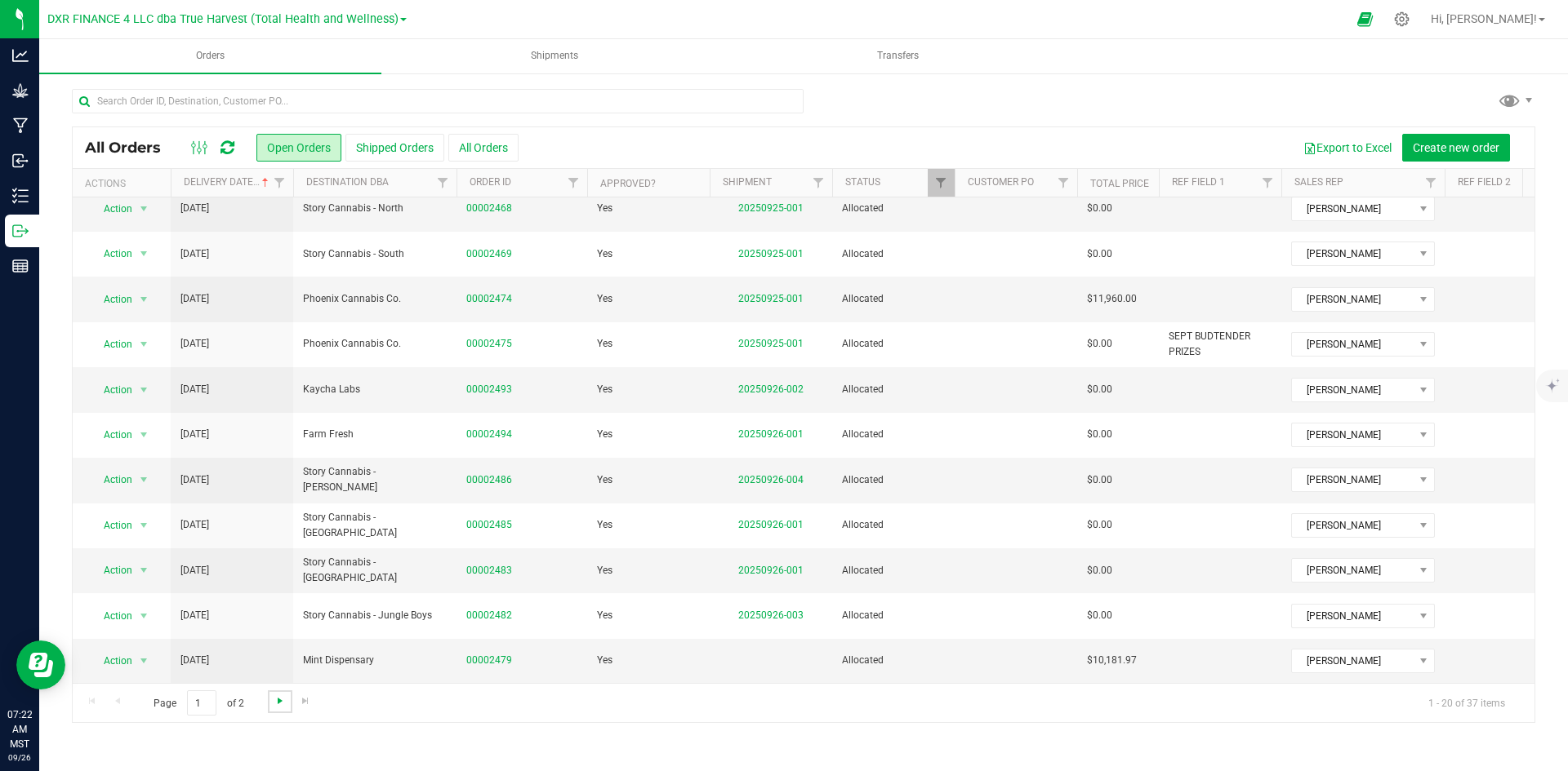
click at [275, 694] on span "Go to the next page" at bounding box center [280, 701] width 13 height 13
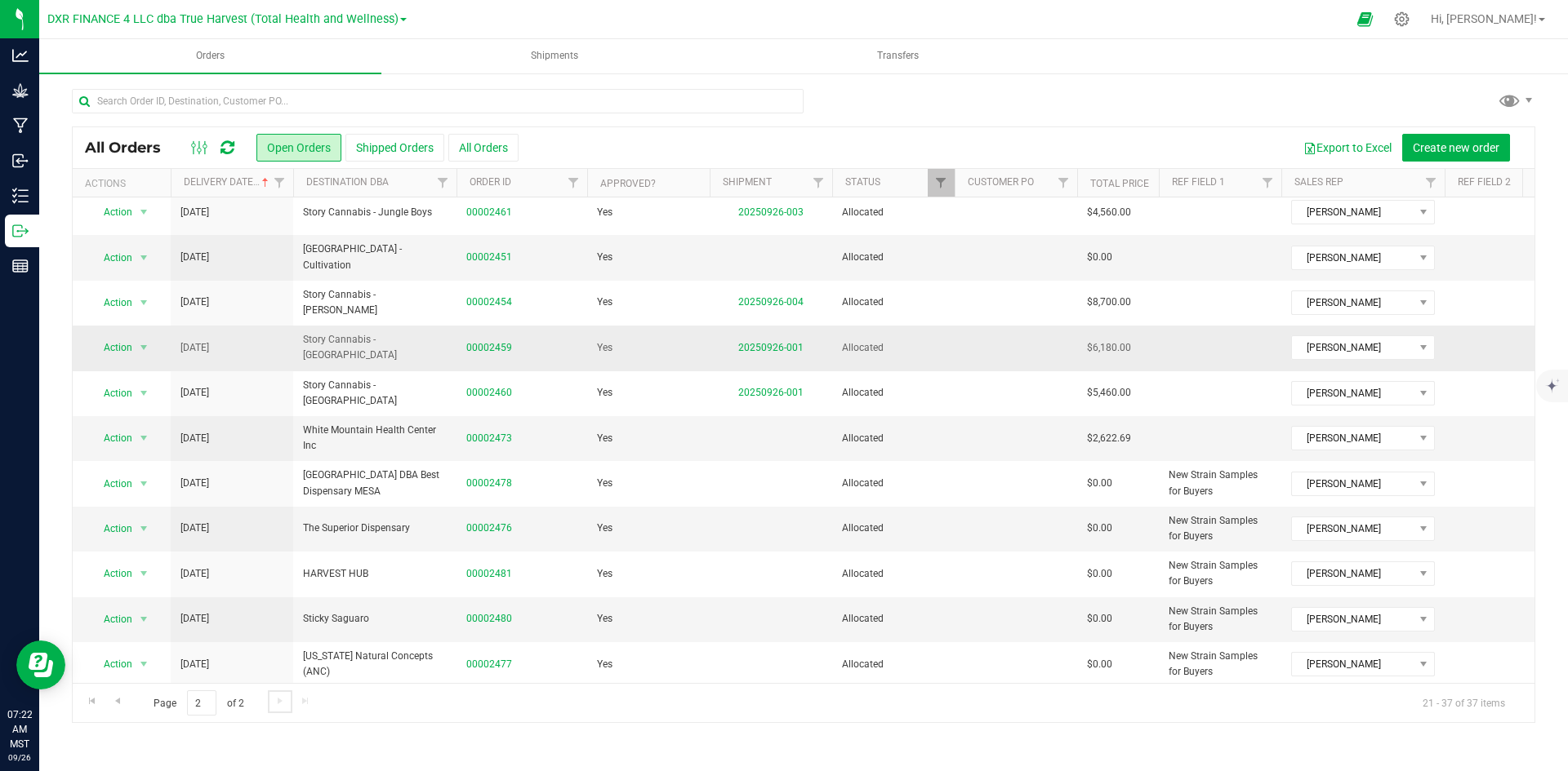
scroll to position [0, 0]
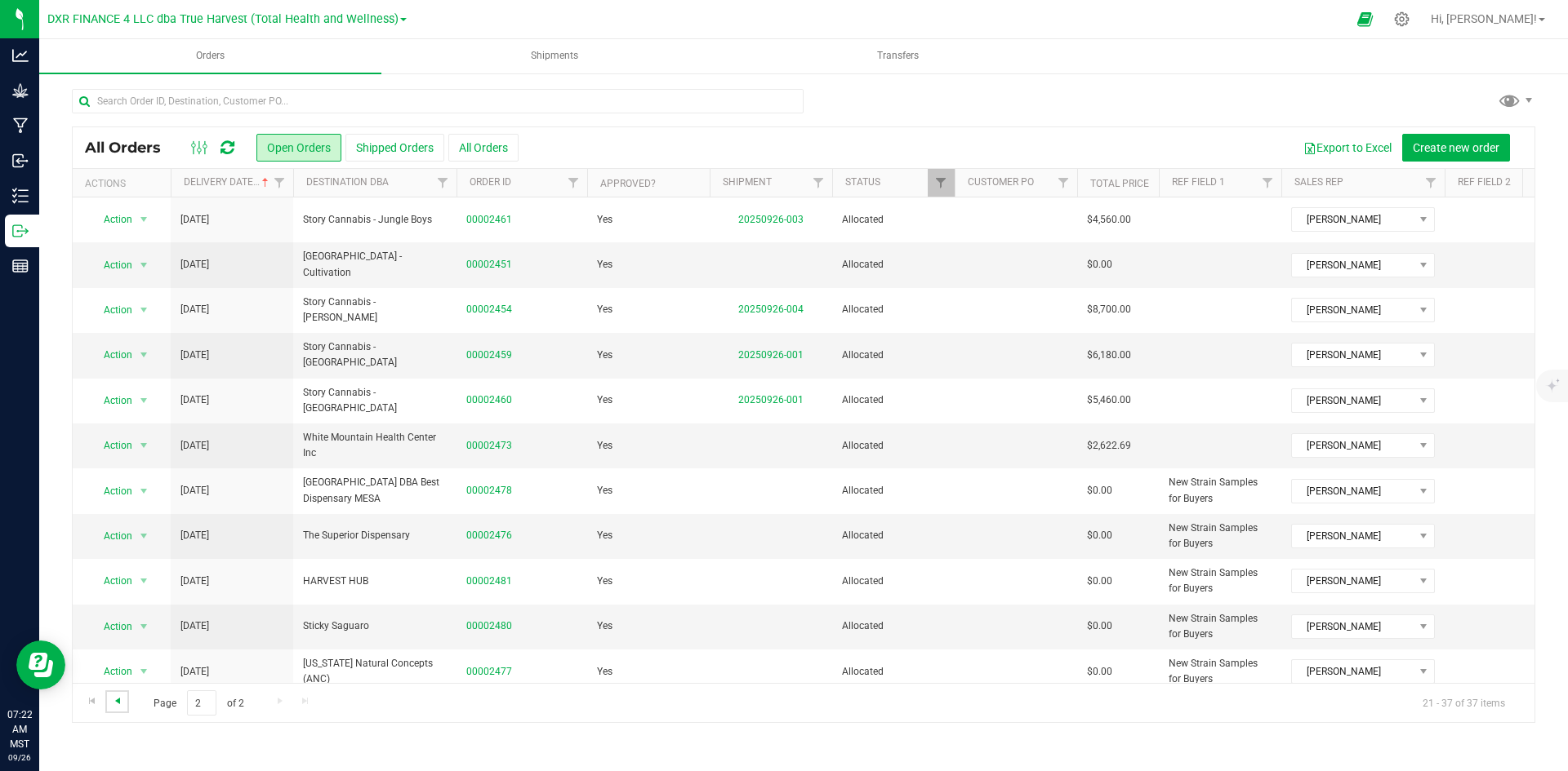
click at [123, 701] on span "Go to the previous page" at bounding box center [117, 701] width 13 height 13
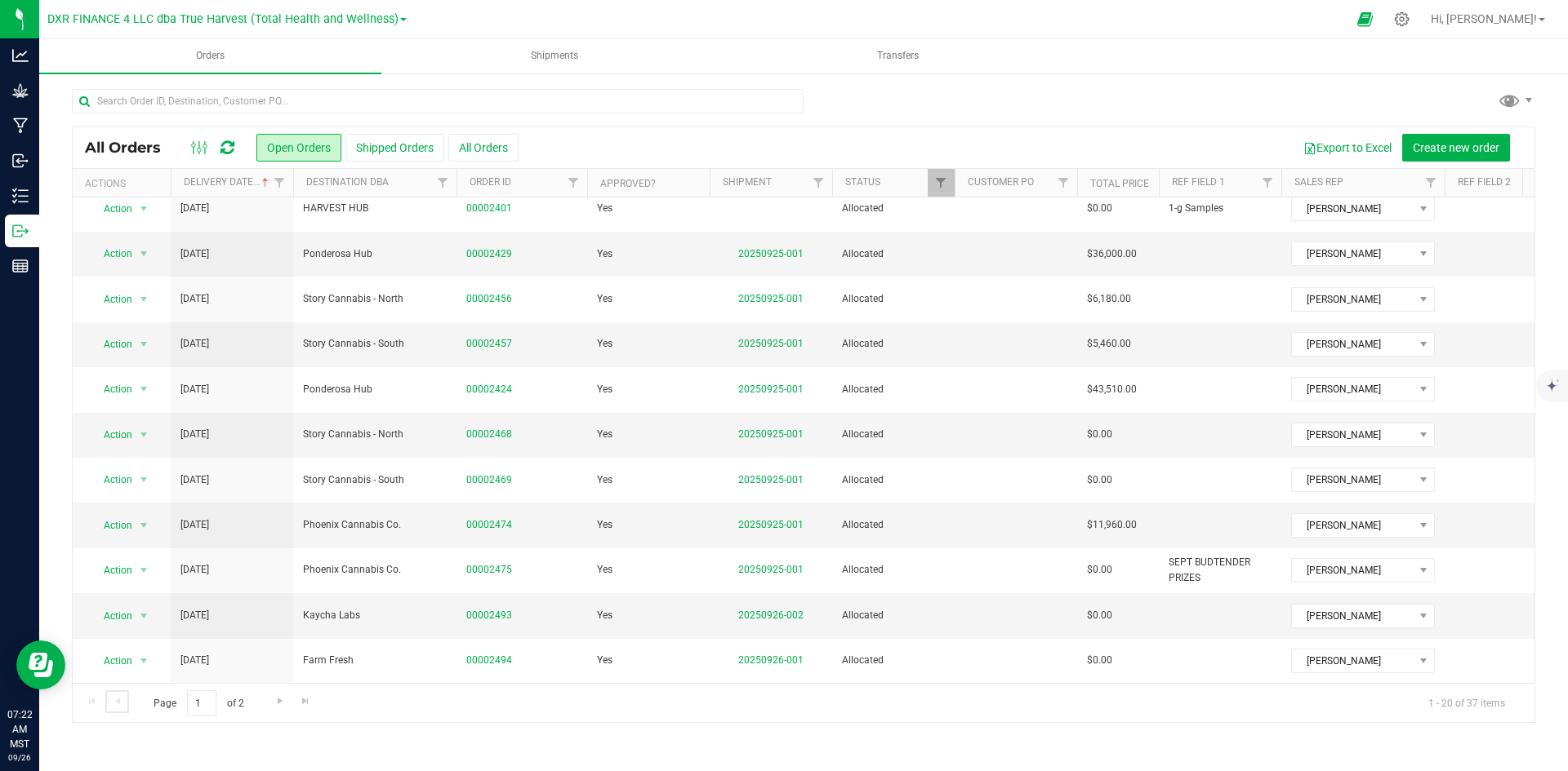
scroll to position [163, 0]
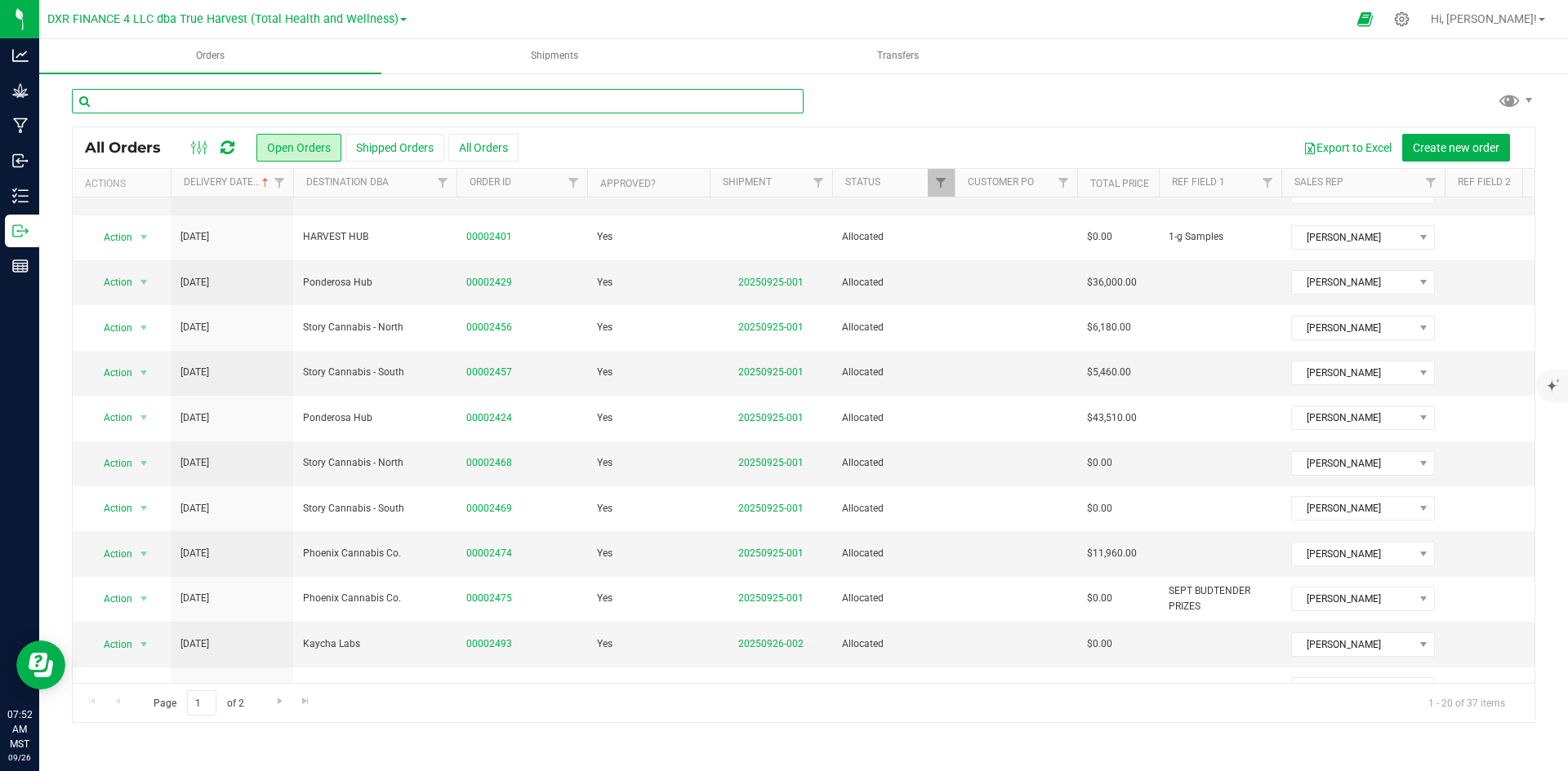
click at [309, 102] on input "text" at bounding box center [438, 101] width 732 height 24
type input "2479"
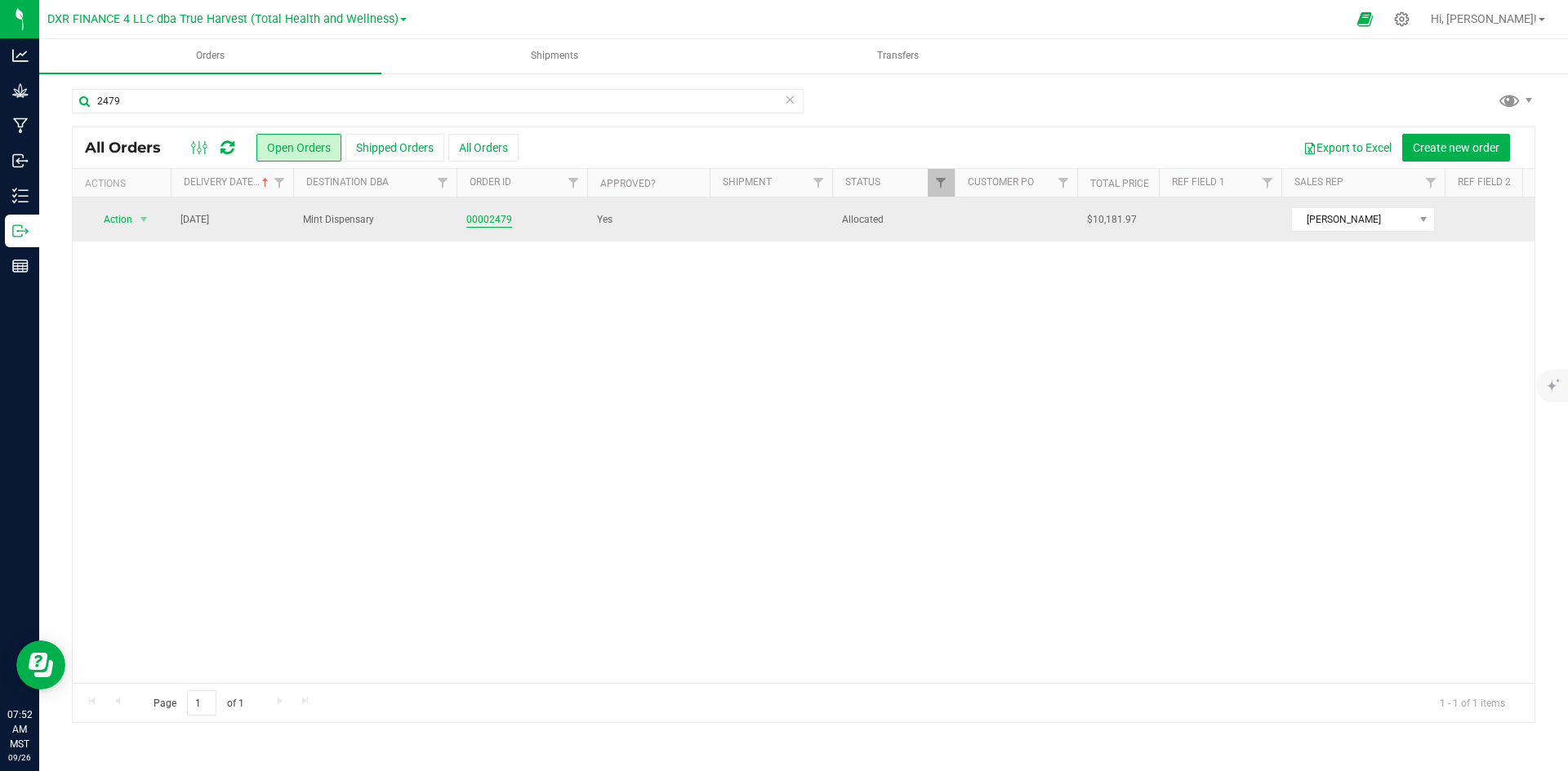
click at [480, 217] on link "00002479" at bounding box center [489, 219] width 46 height 16
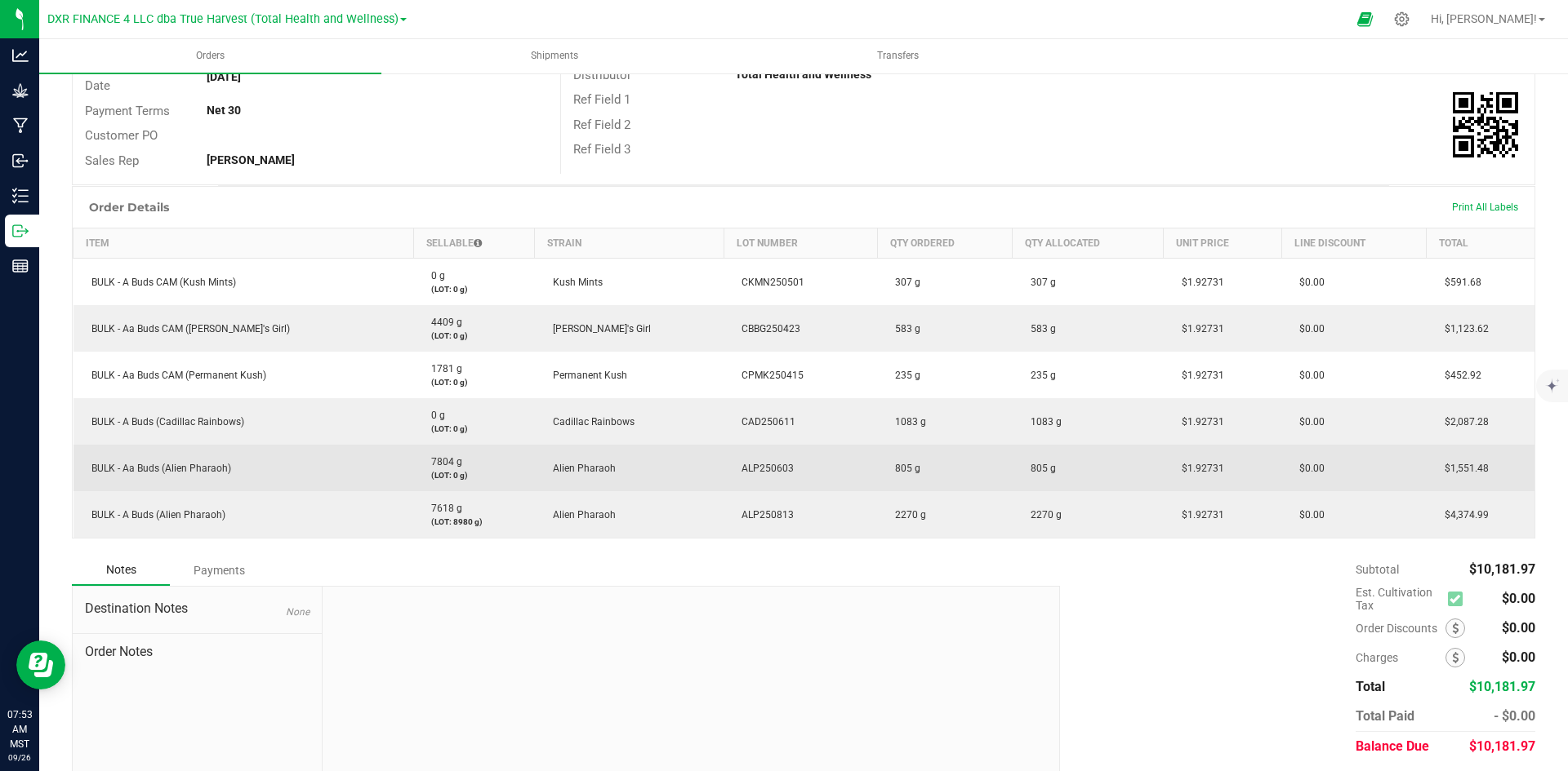
scroll to position [163, 0]
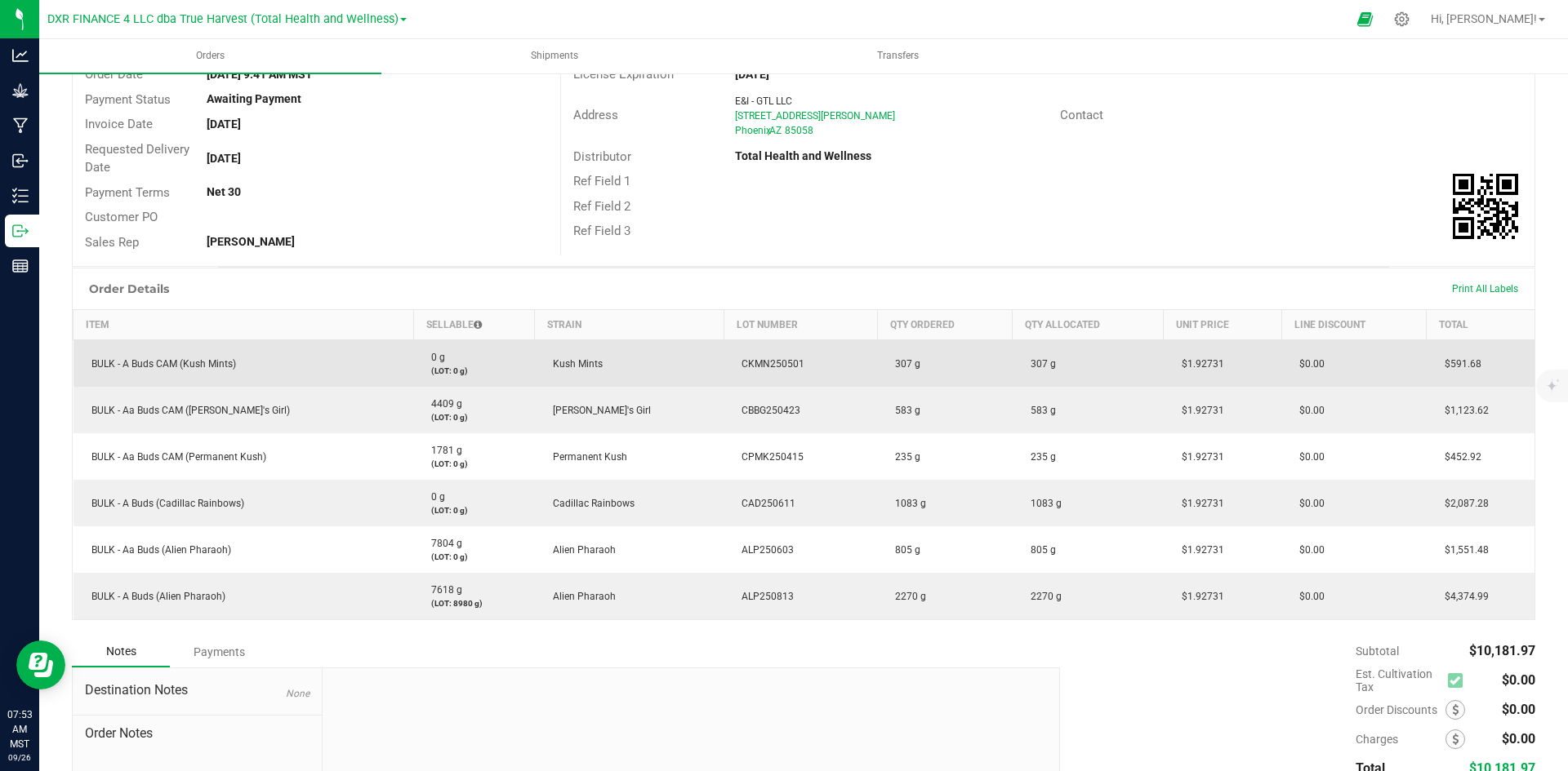
click at [741, 358] on span "CKMN250501" at bounding box center [769, 364] width 71 height 11
copy span "CKMN250501"
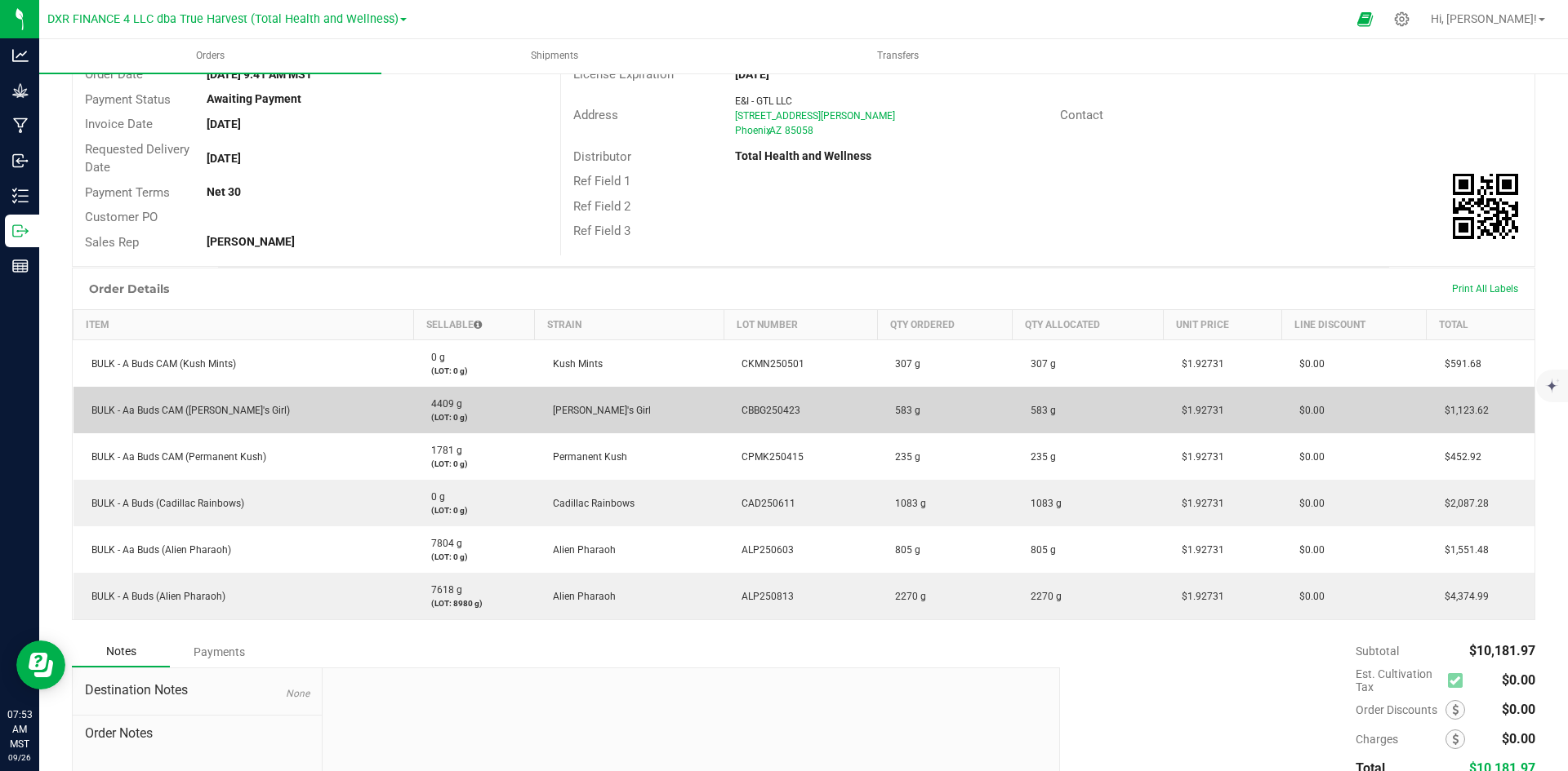
click at [738, 413] on span "CBBG250423" at bounding box center [766, 411] width 67 height 11
copy span "CBBG250423"
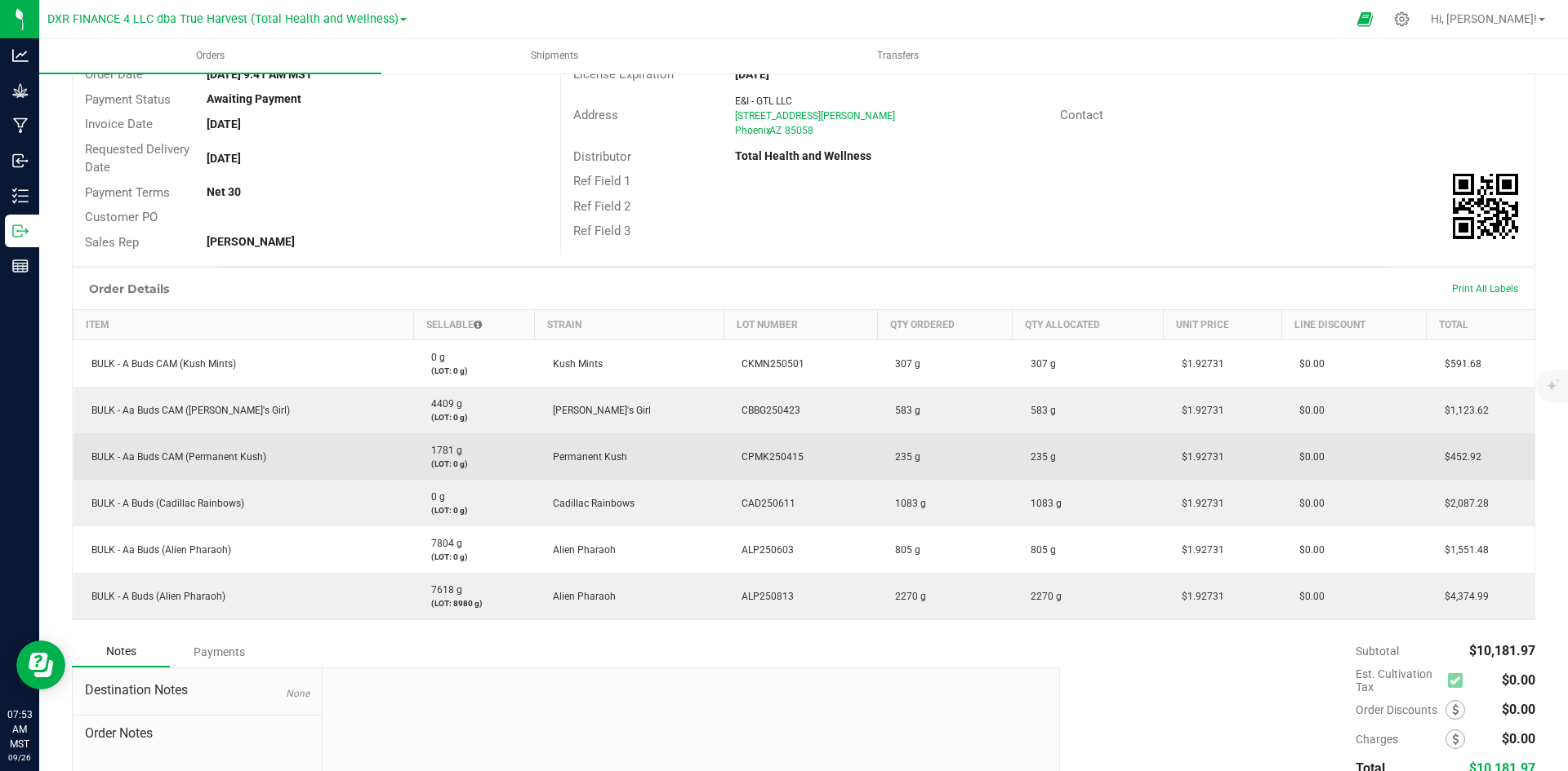
click at [738, 460] on span "CPMK250415" at bounding box center [768, 457] width 70 height 11
copy span "CPMK250415"
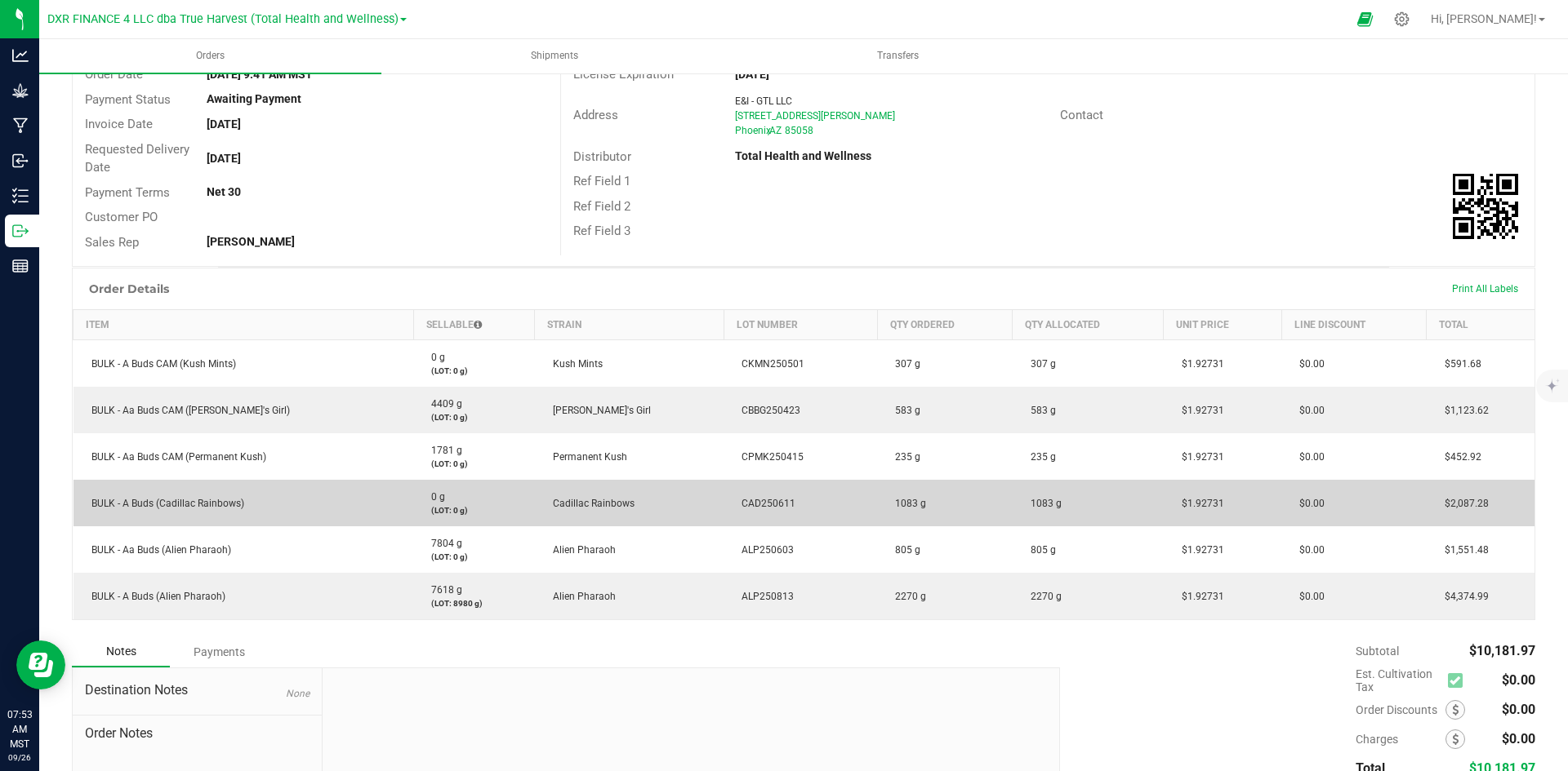
click at [733, 503] on span "CAD250611" at bounding box center [764, 504] width 62 height 11
copy span "CAD250611"
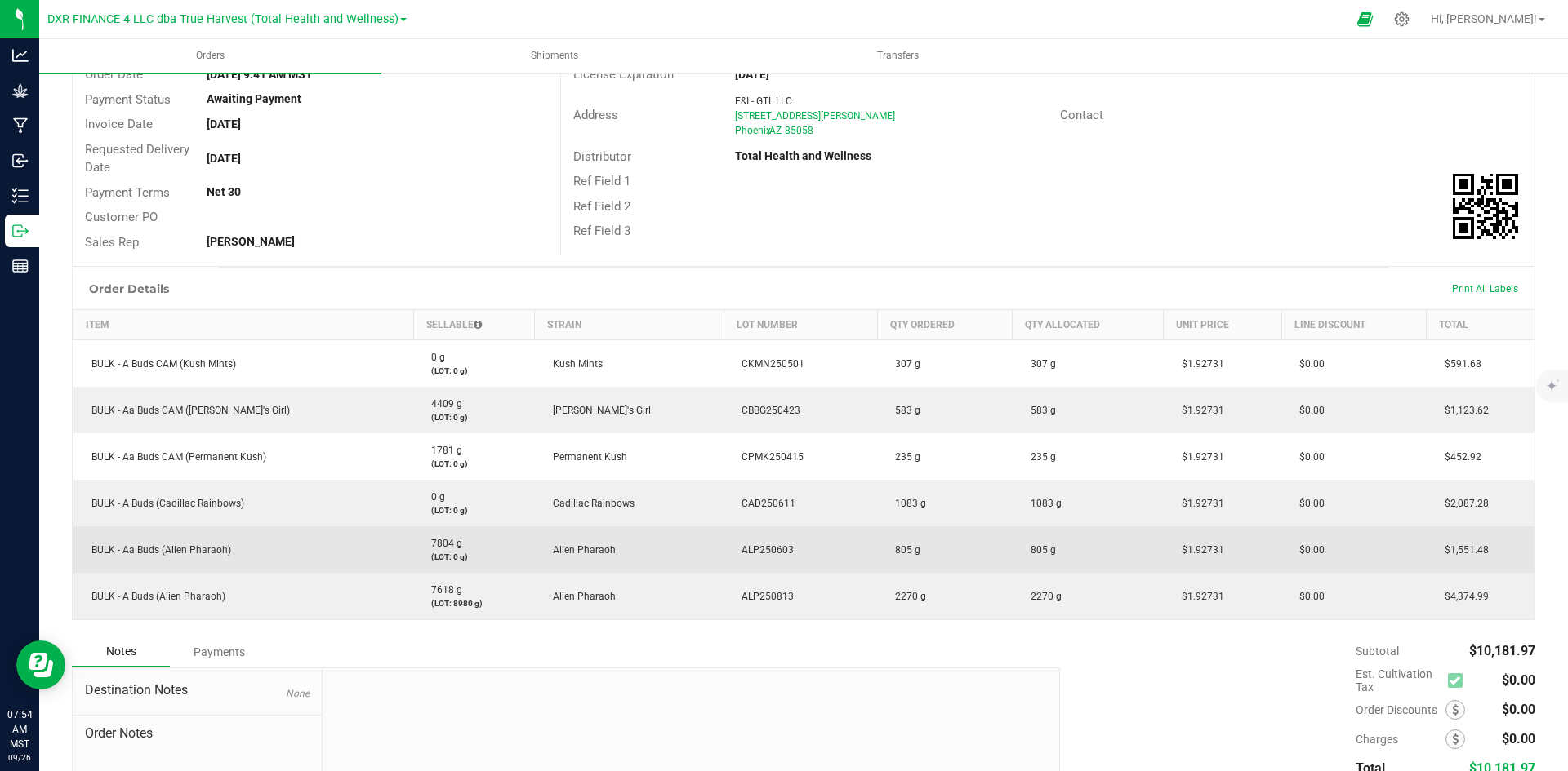
click at [733, 549] on span "ALP250603" at bounding box center [763, 550] width 60 height 11
copy span "ALP250603"
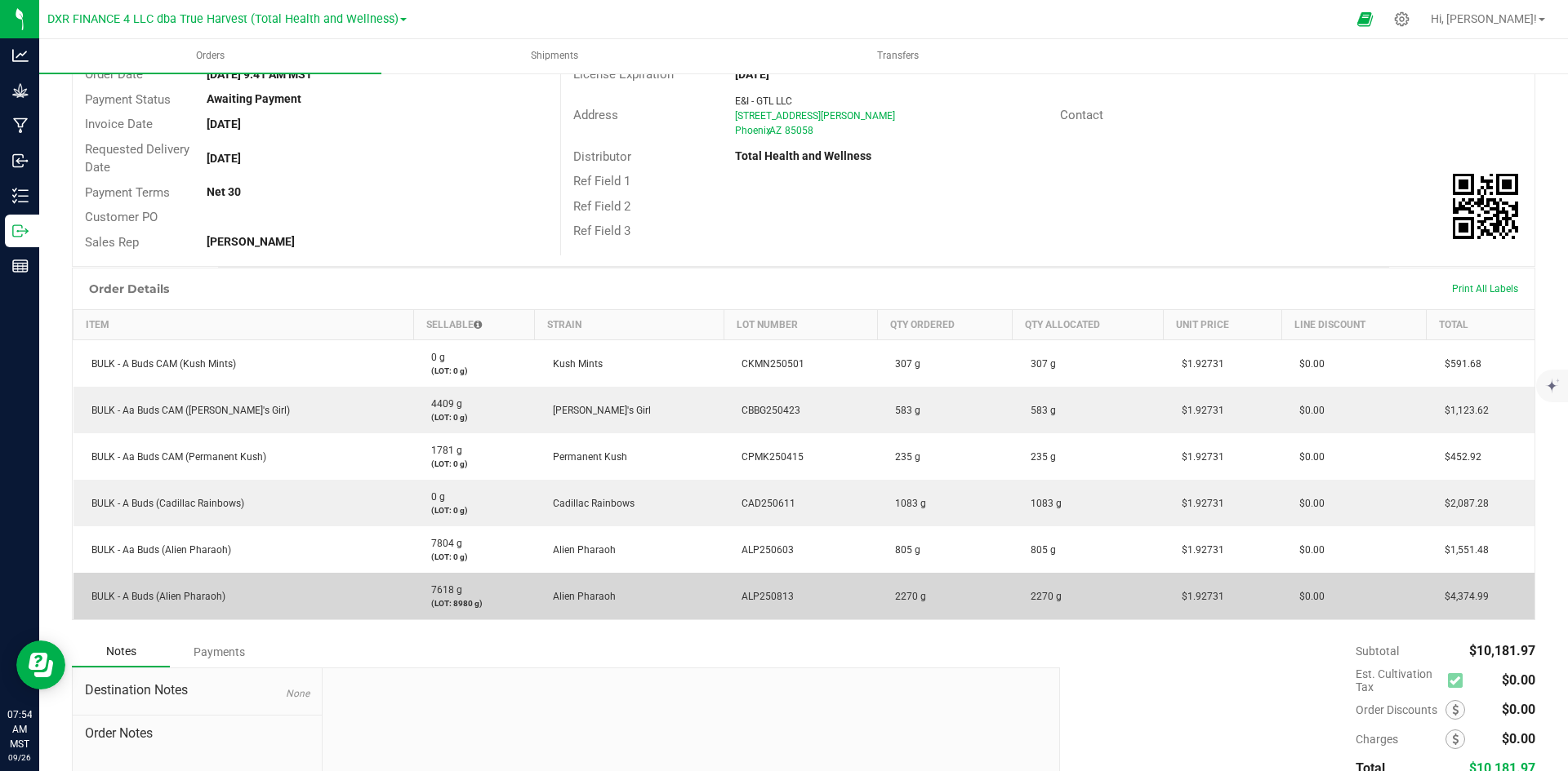
click at [733, 594] on span "ALP250813" at bounding box center [763, 597] width 60 height 11
copy span "ALP250813"
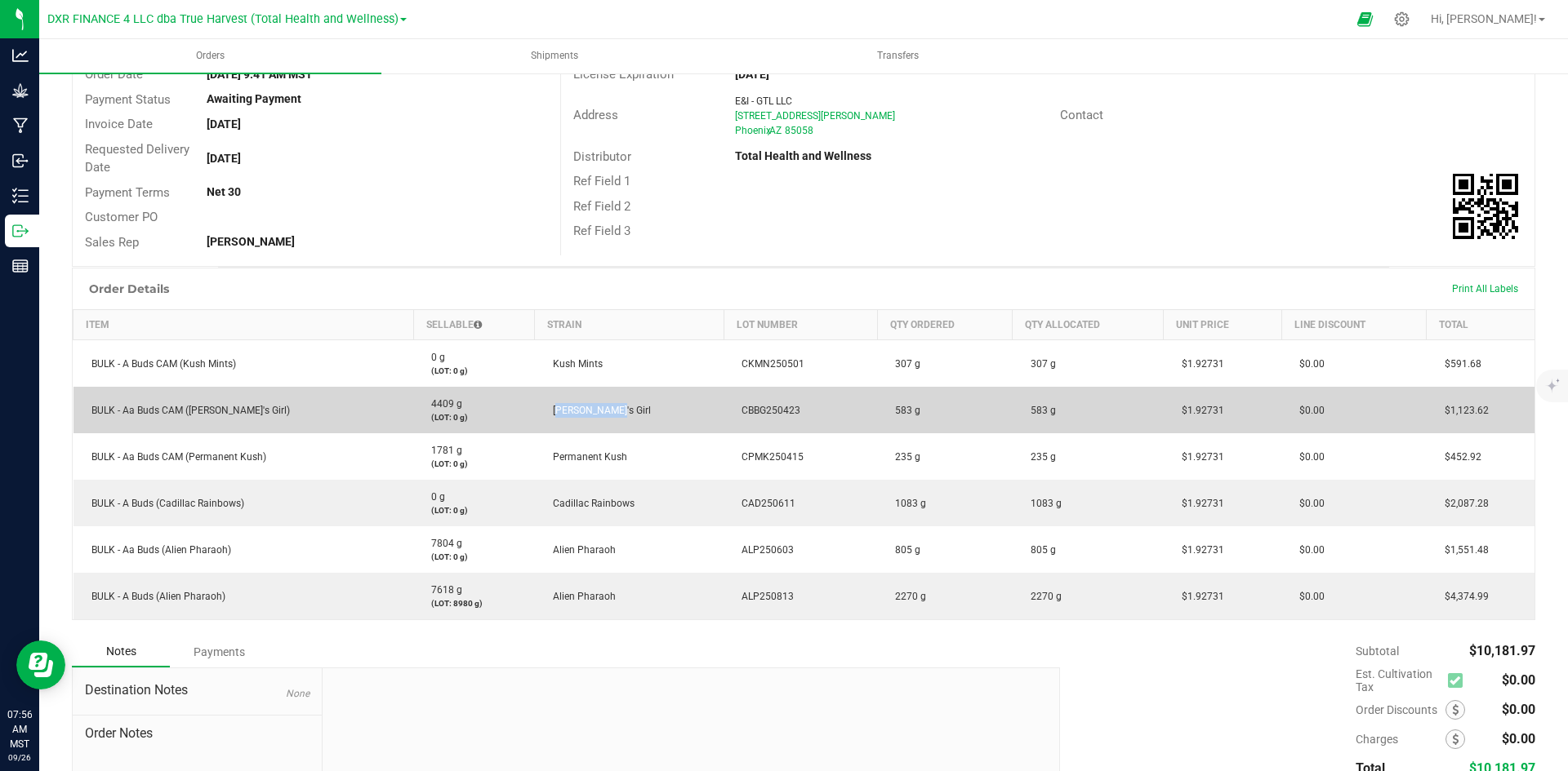
drag, startPoint x: 538, startPoint y: 416, endPoint x: 588, endPoint y: 413, distance: 50.1
click at [588, 413] on td "Bubba's Girl" at bounding box center [630, 410] width 190 height 47
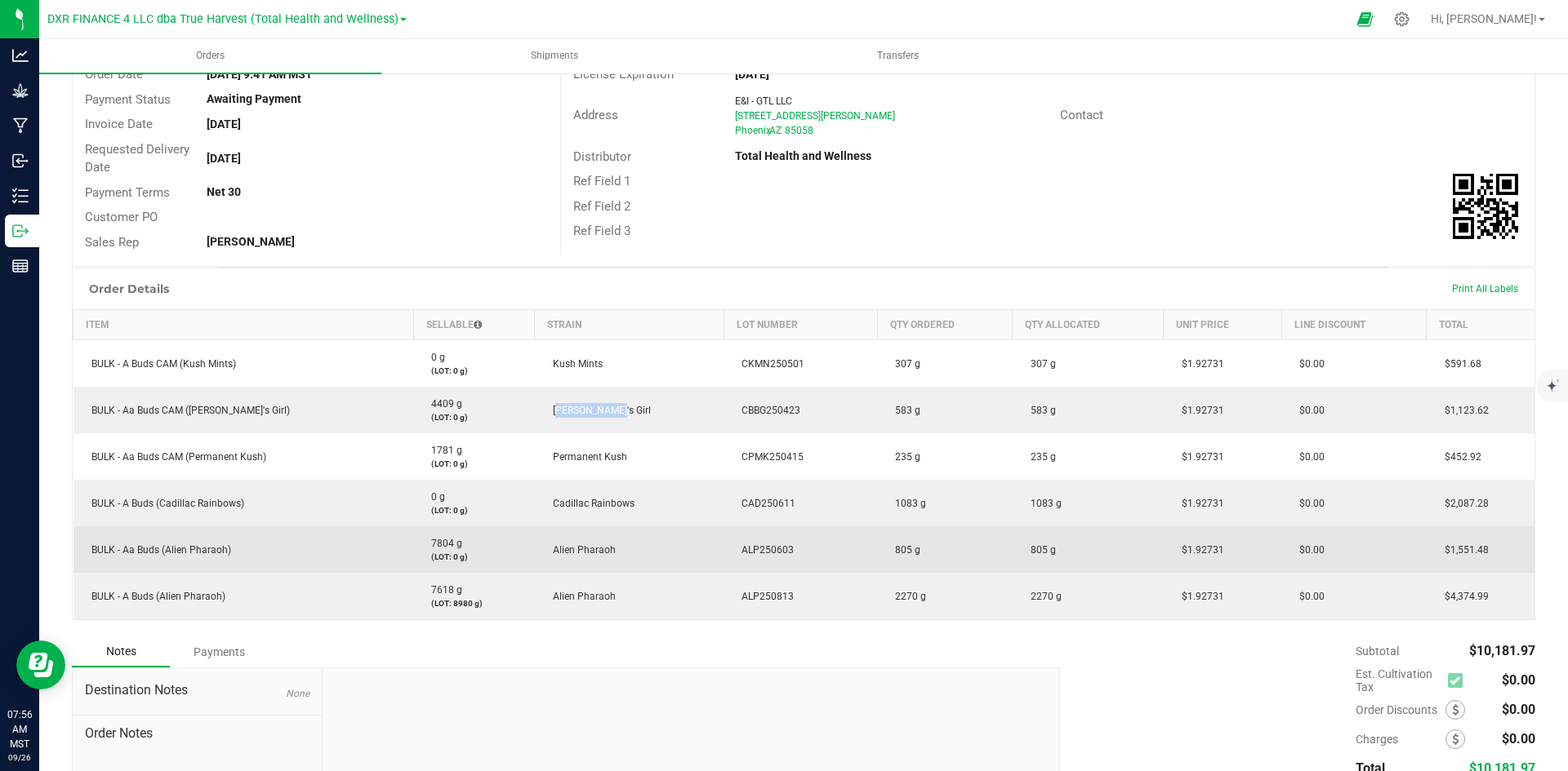
copy span "Bubba's Girl"
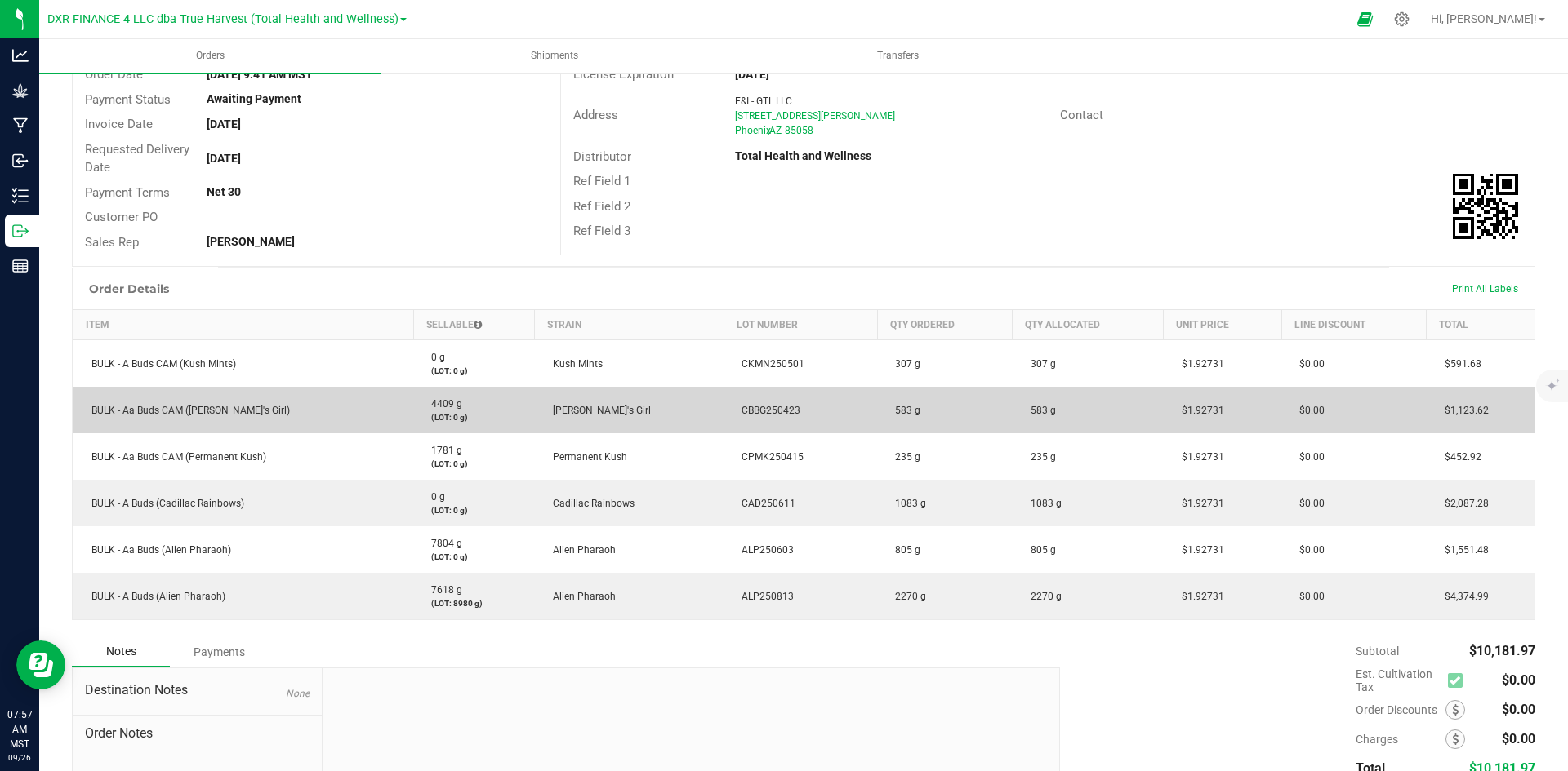
click at [733, 406] on span "CBBG250423" at bounding box center [766, 411] width 67 height 11
copy span "CBBG250423"
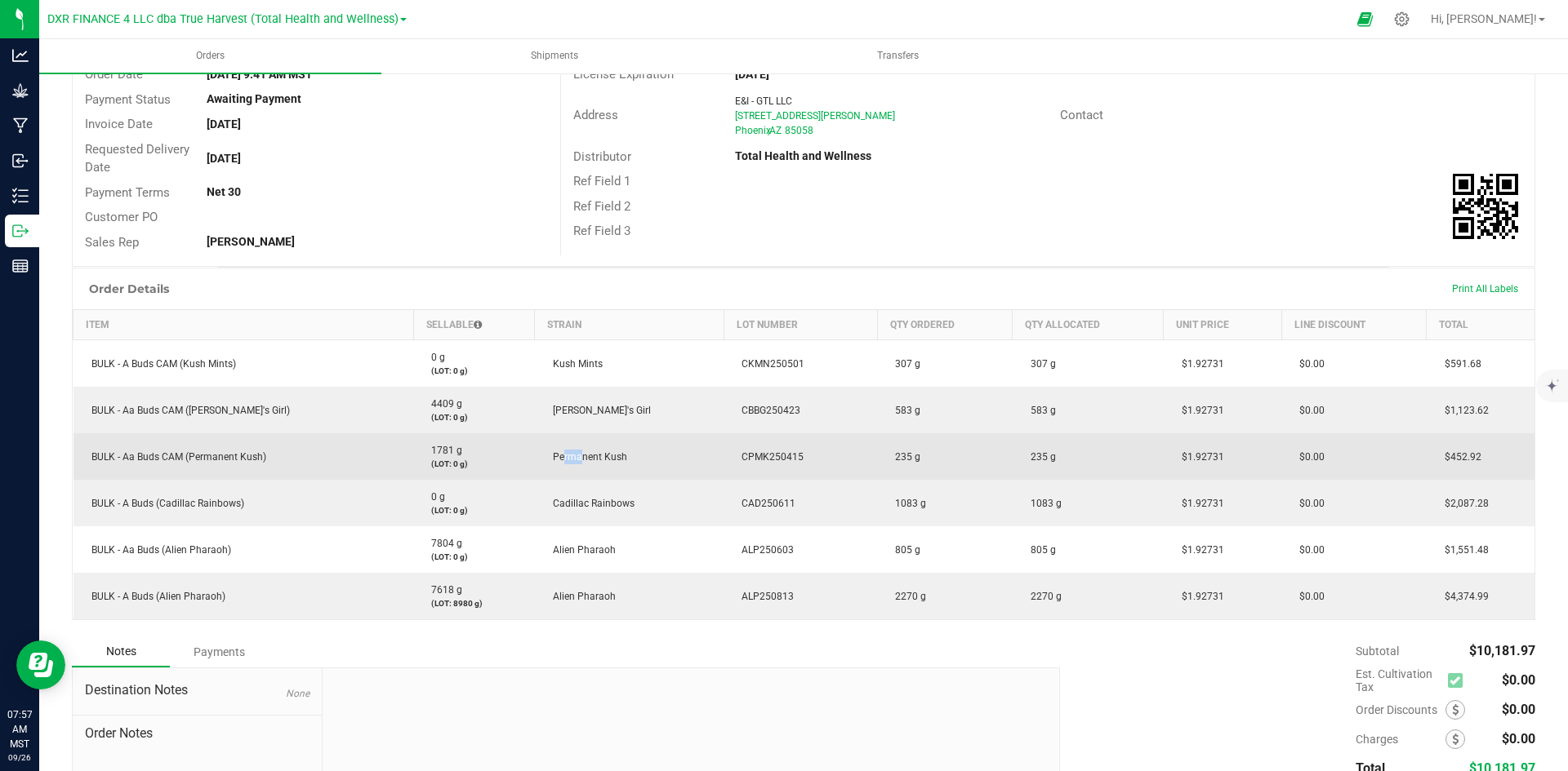
drag, startPoint x: 541, startPoint y: 456, endPoint x: 560, endPoint y: 455, distance: 19.0
click at [560, 455] on span "Permanent Kush" at bounding box center [586, 457] width 83 height 11
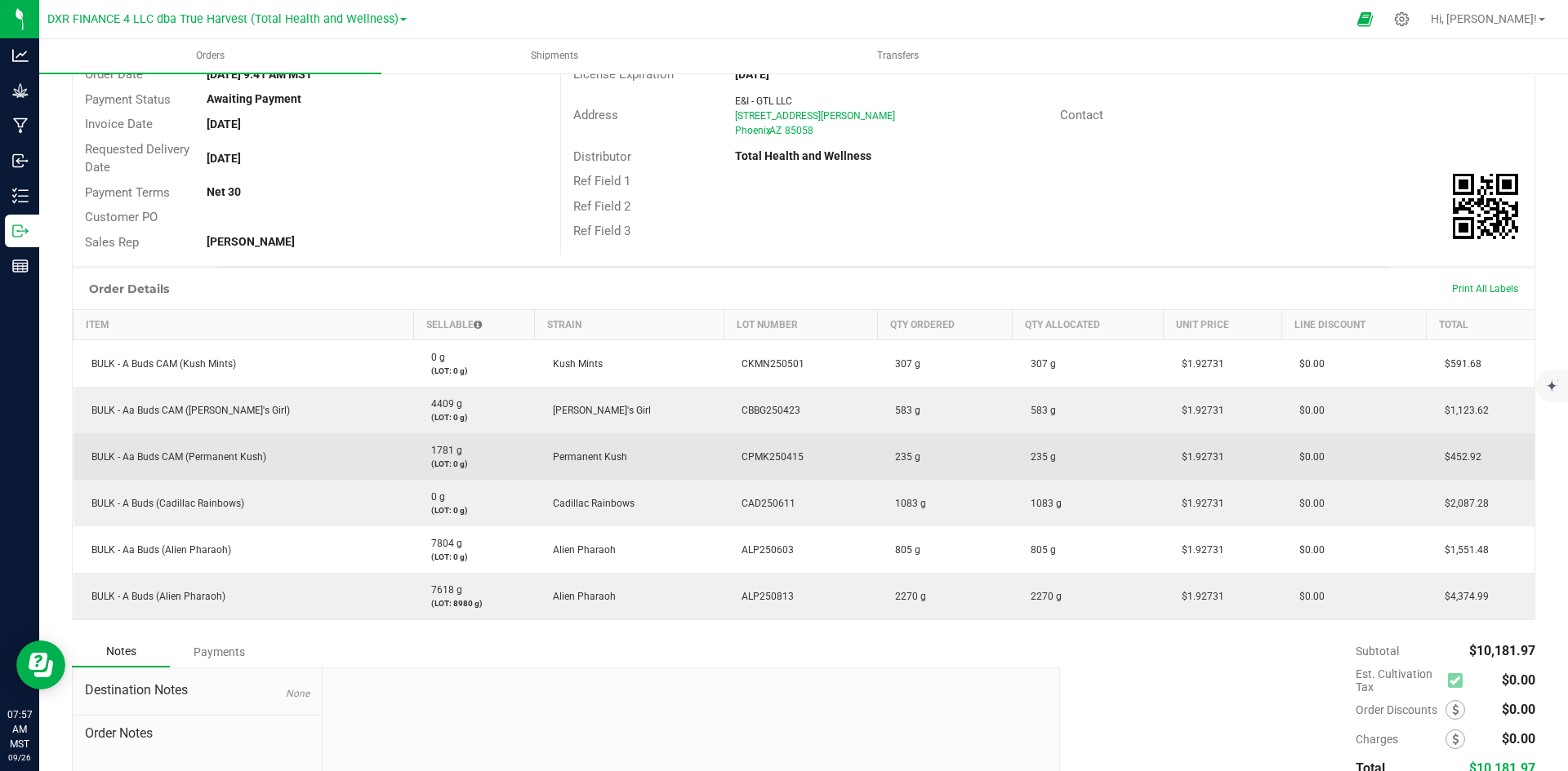
click at [753, 454] on span "CPMK250415" at bounding box center [768, 457] width 70 height 11
copy span "CPMK250415"
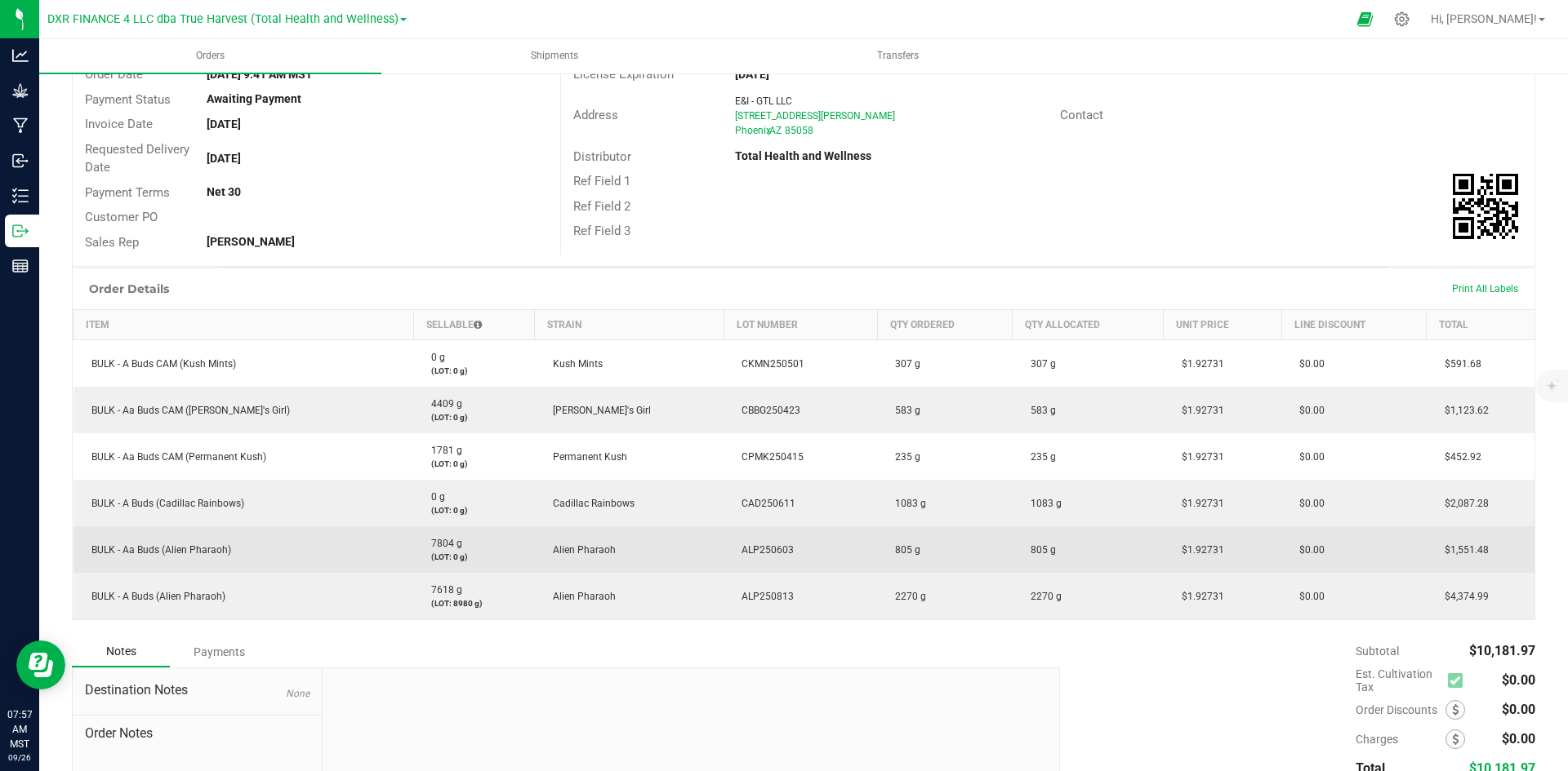
click at [563, 544] on span "Alien Pharaoh" at bounding box center [580, 550] width 71 height 11
copy span "Alien Pharaoh"
click at [741, 550] on span "ALP250603" at bounding box center [763, 550] width 60 height 11
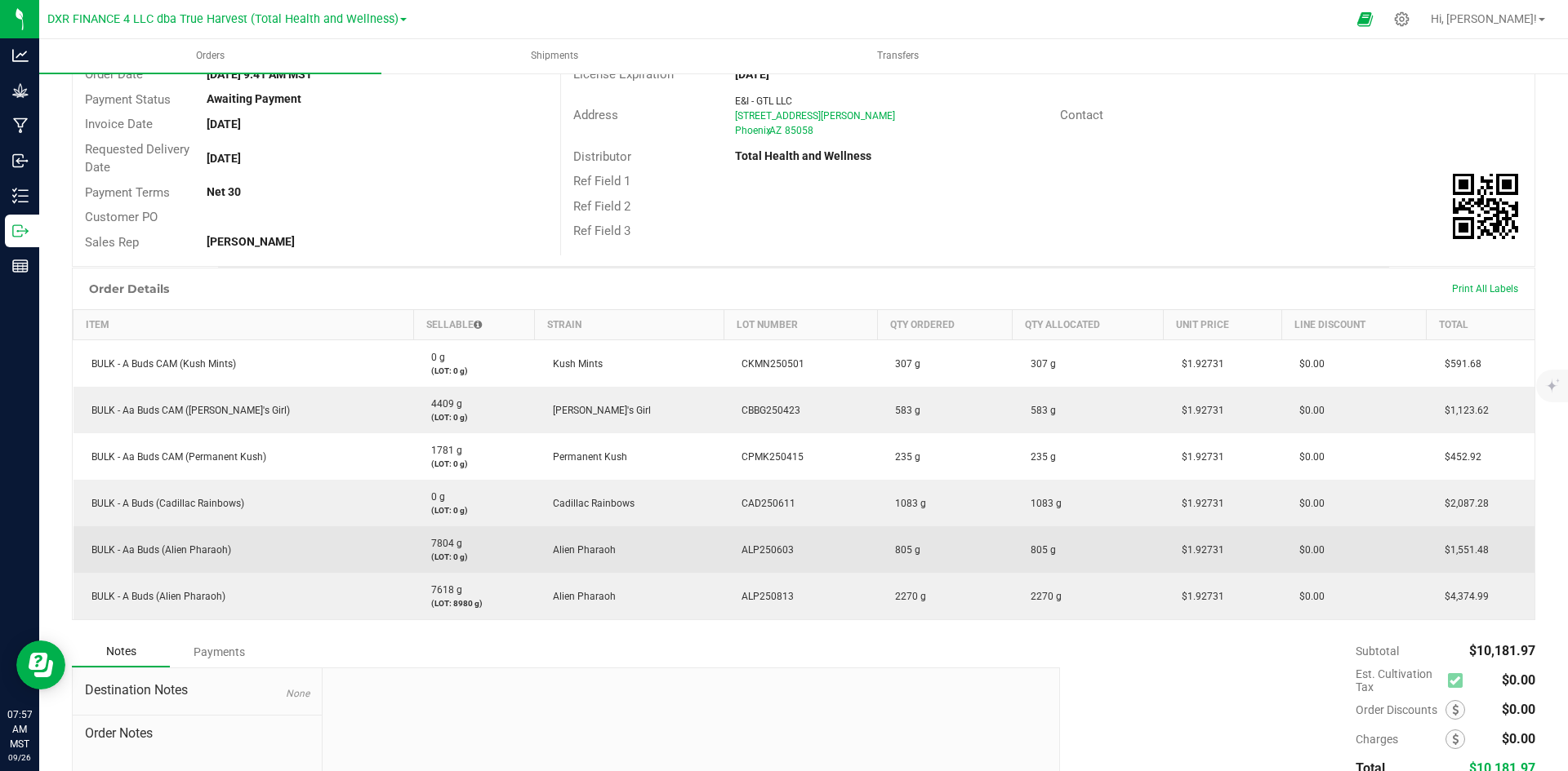
click at [741, 550] on span "ALP250603" at bounding box center [763, 550] width 60 height 11
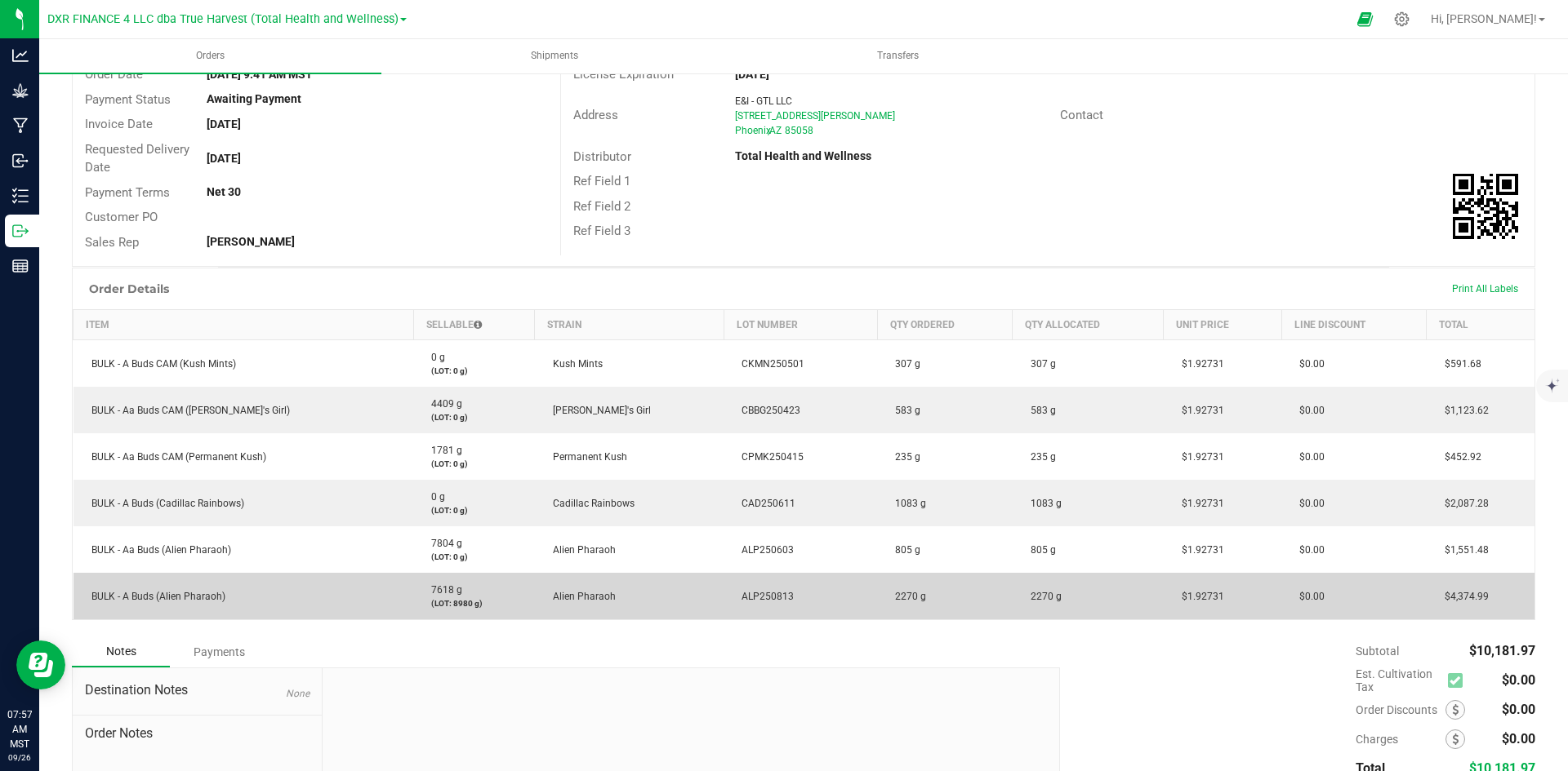
click at [559, 597] on span "Alien Pharaoh" at bounding box center [580, 597] width 71 height 11
click at [560, 597] on span "Alien Pharaoh" at bounding box center [580, 597] width 71 height 11
click at [733, 597] on span "ALP250813" at bounding box center [763, 597] width 60 height 11
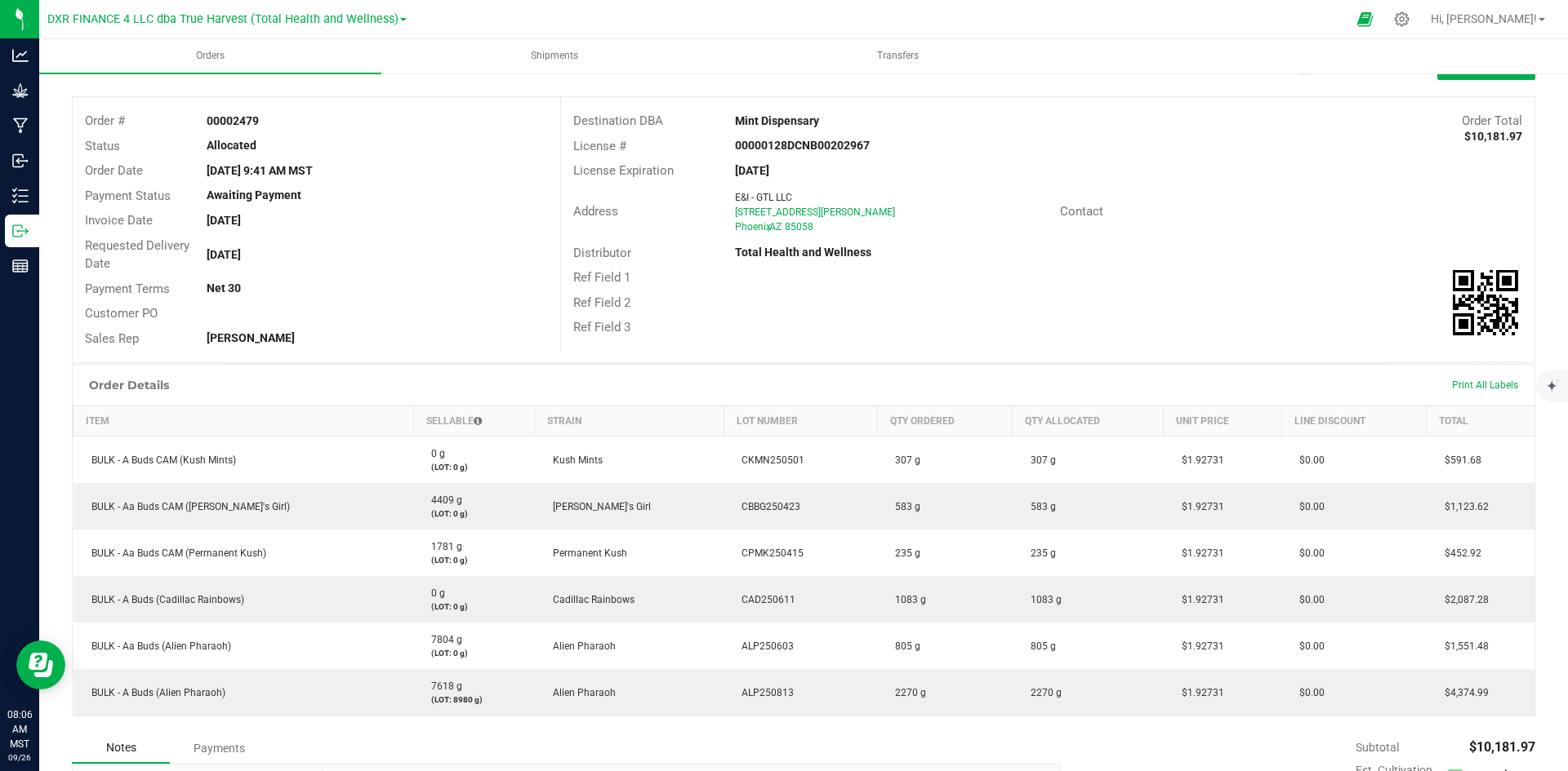
scroll to position [0, 0]
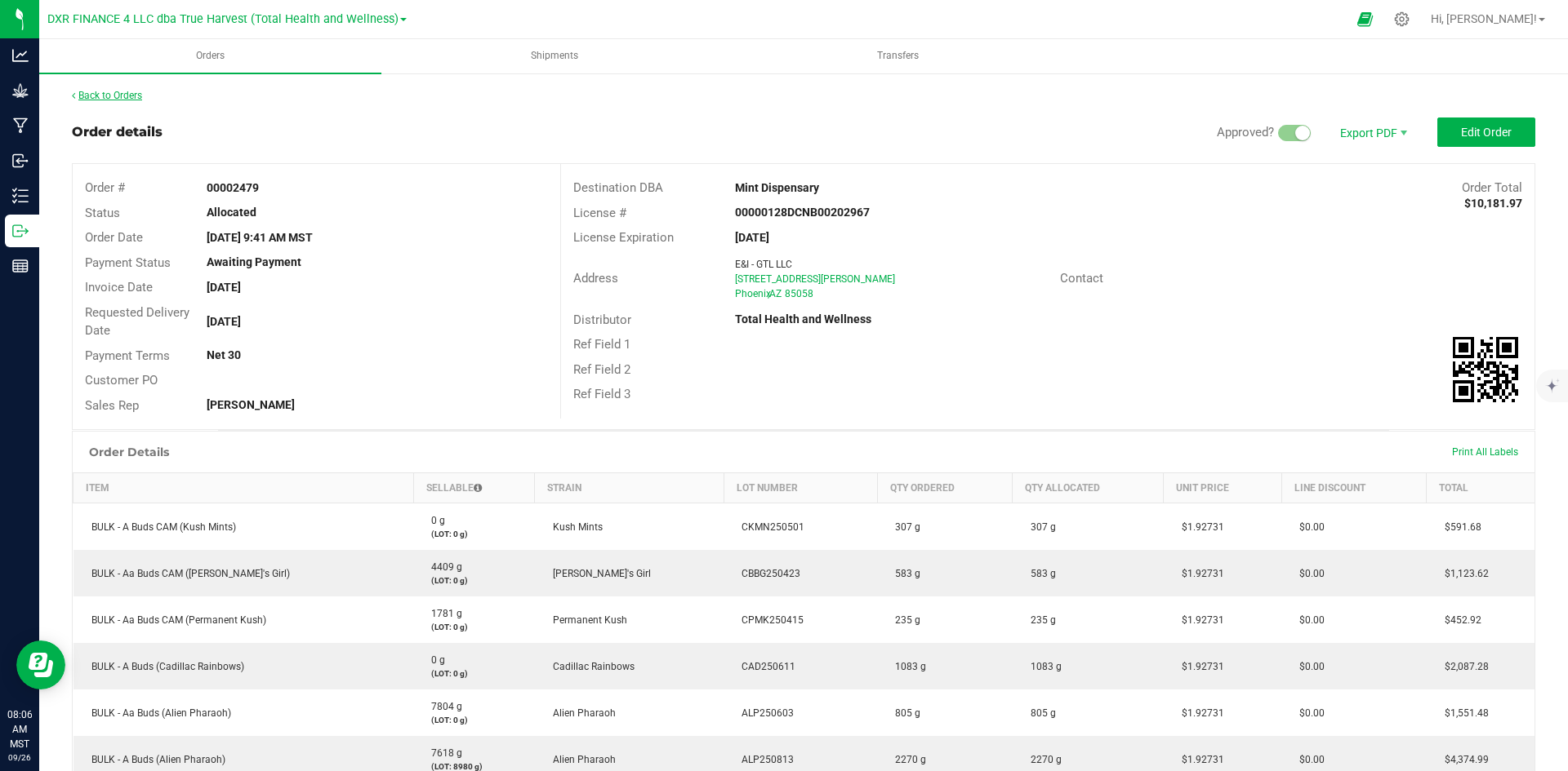
click at [135, 96] on link "Back to Orders" at bounding box center [107, 96] width 70 height 11
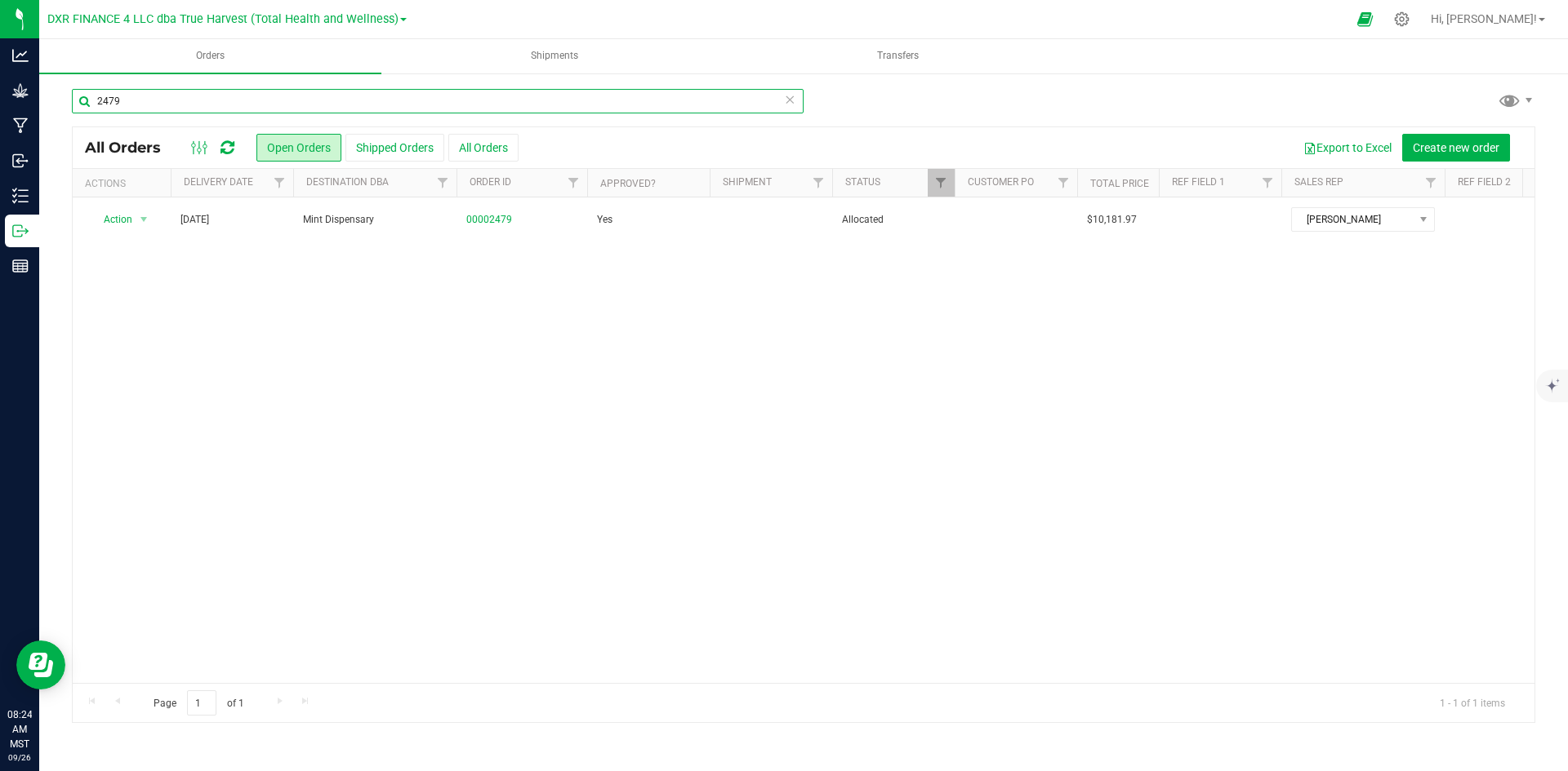
click at [795, 99] on input "2479" at bounding box center [438, 101] width 732 height 24
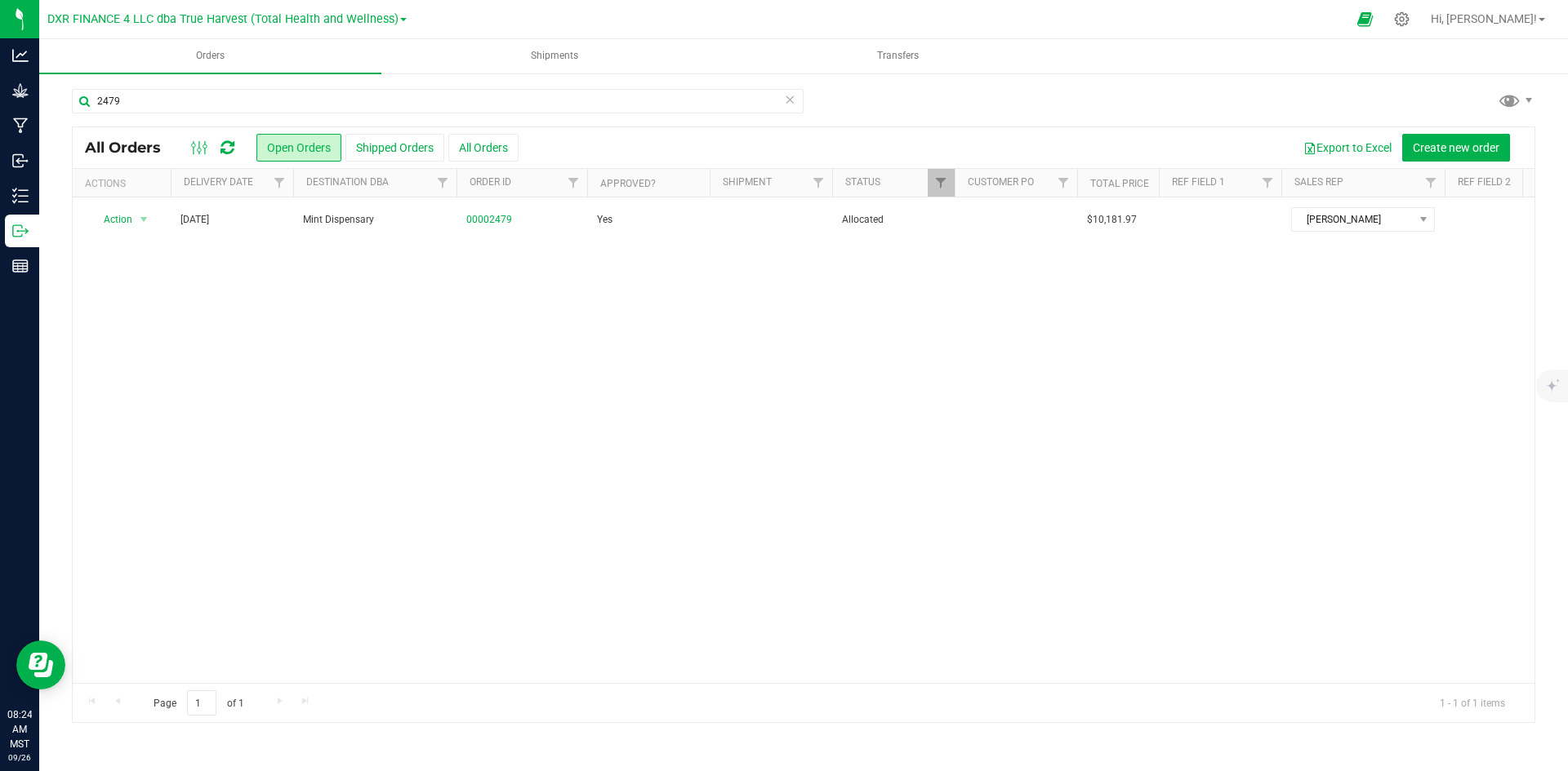
click at [790, 99] on icon at bounding box center [789, 98] width 11 height 20
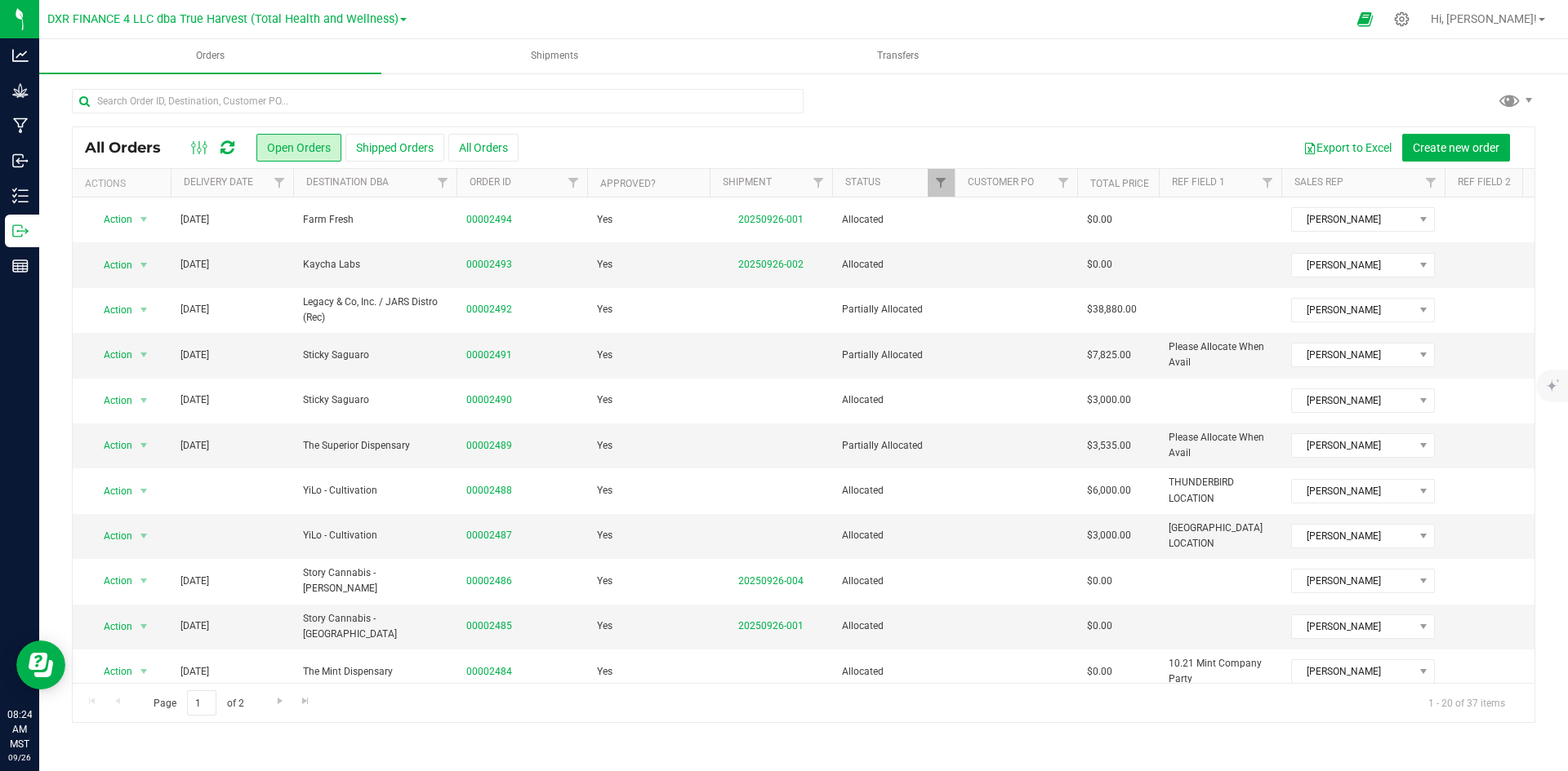
click at [254, 191] on th "Delivery Date" at bounding box center [232, 183] width 123 height 28
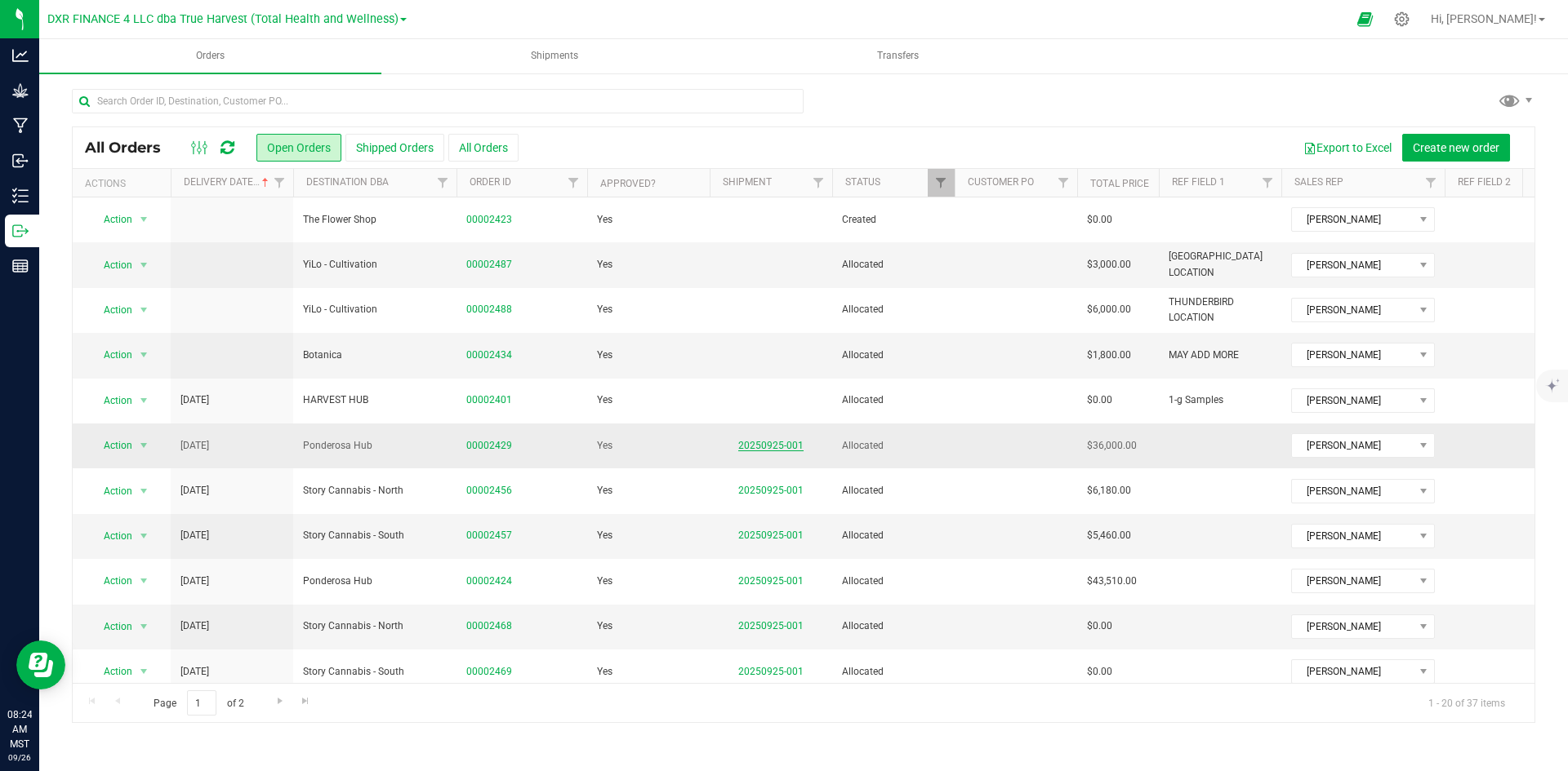
click at [781, 448] on link "20250925-001" at bounding box center [771, 446] width 66 height 11
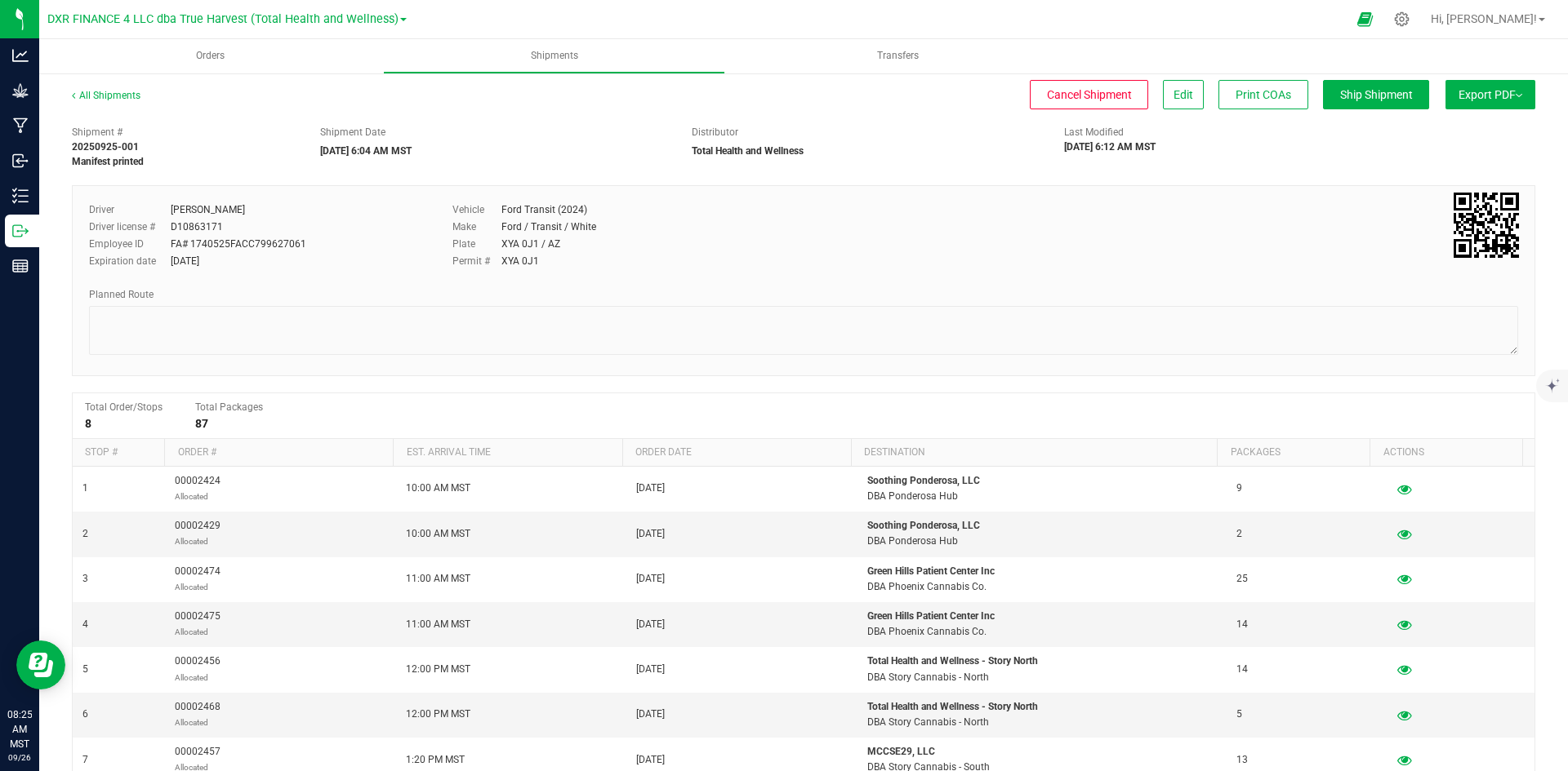
click at [1347, 110] on div "All Shipments Cancel Shipment Edit Print COAs Ship Shipment Export PDF Manifest…" at bounding box center [803, 102] width 1463 height 29
click at [1354, 98] on span "Ship Shipment" at bounding box center [1376, 95] width 72 height 13
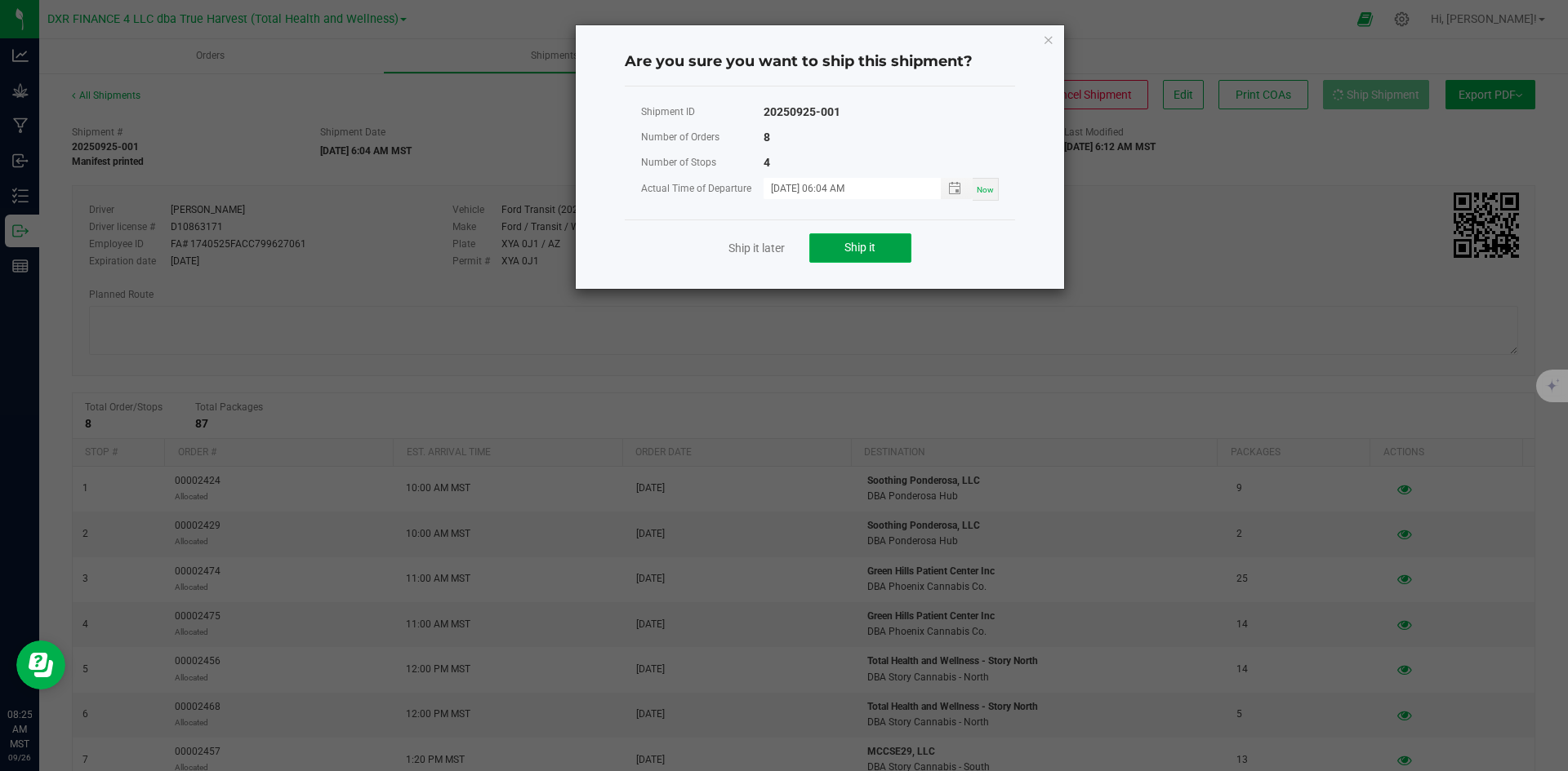
click at [839, 236] on button "Ship it" at bounding box center [860, 248] width 102 height 29
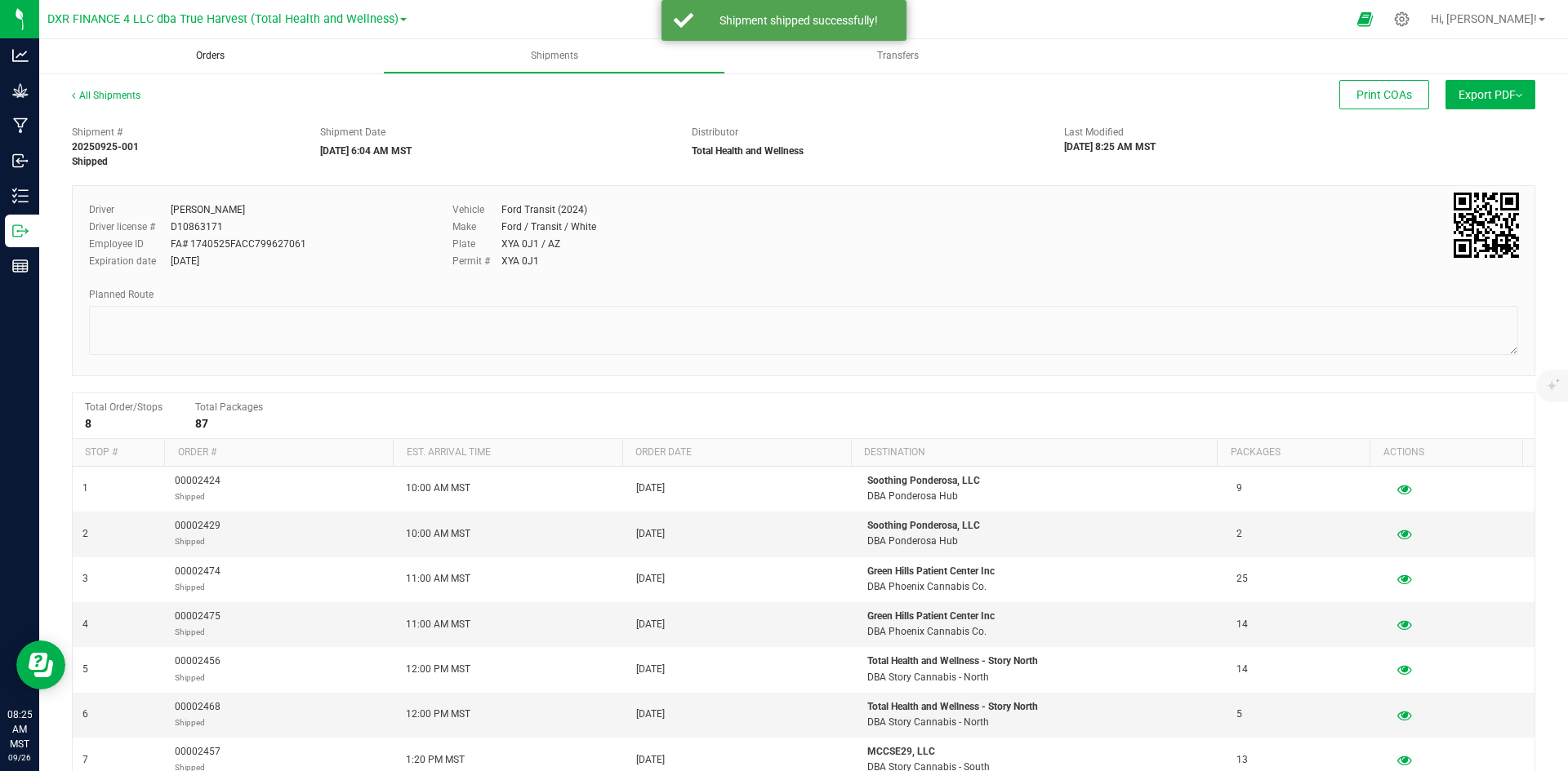
click at [216, 66] on uib-tab-heading "Orders" at bounding box center [210, 56] width 343 height 35
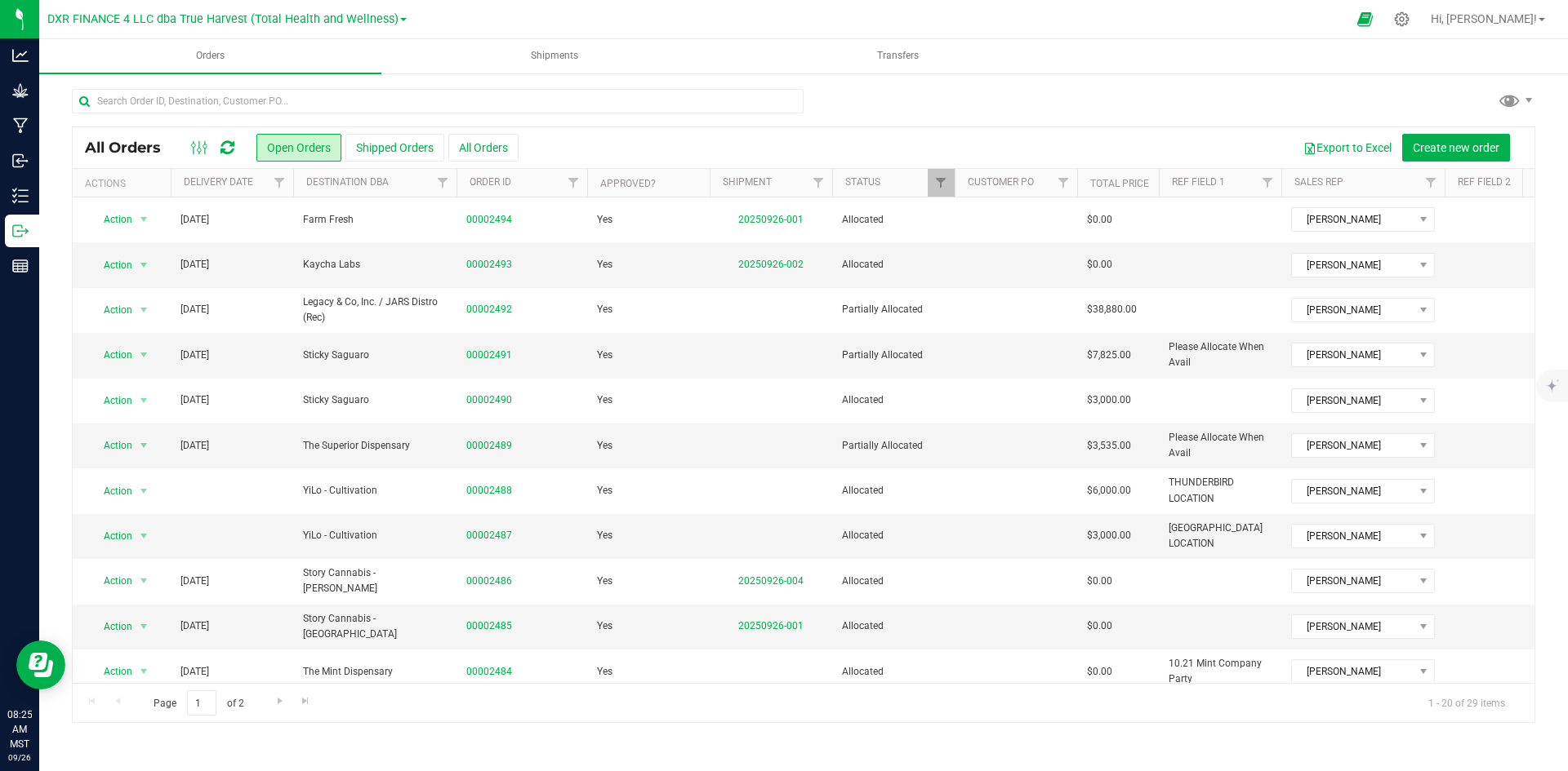
click at [251, 193] on th "Delivery Date" at bounding box center [232, 183] width 123 height 28
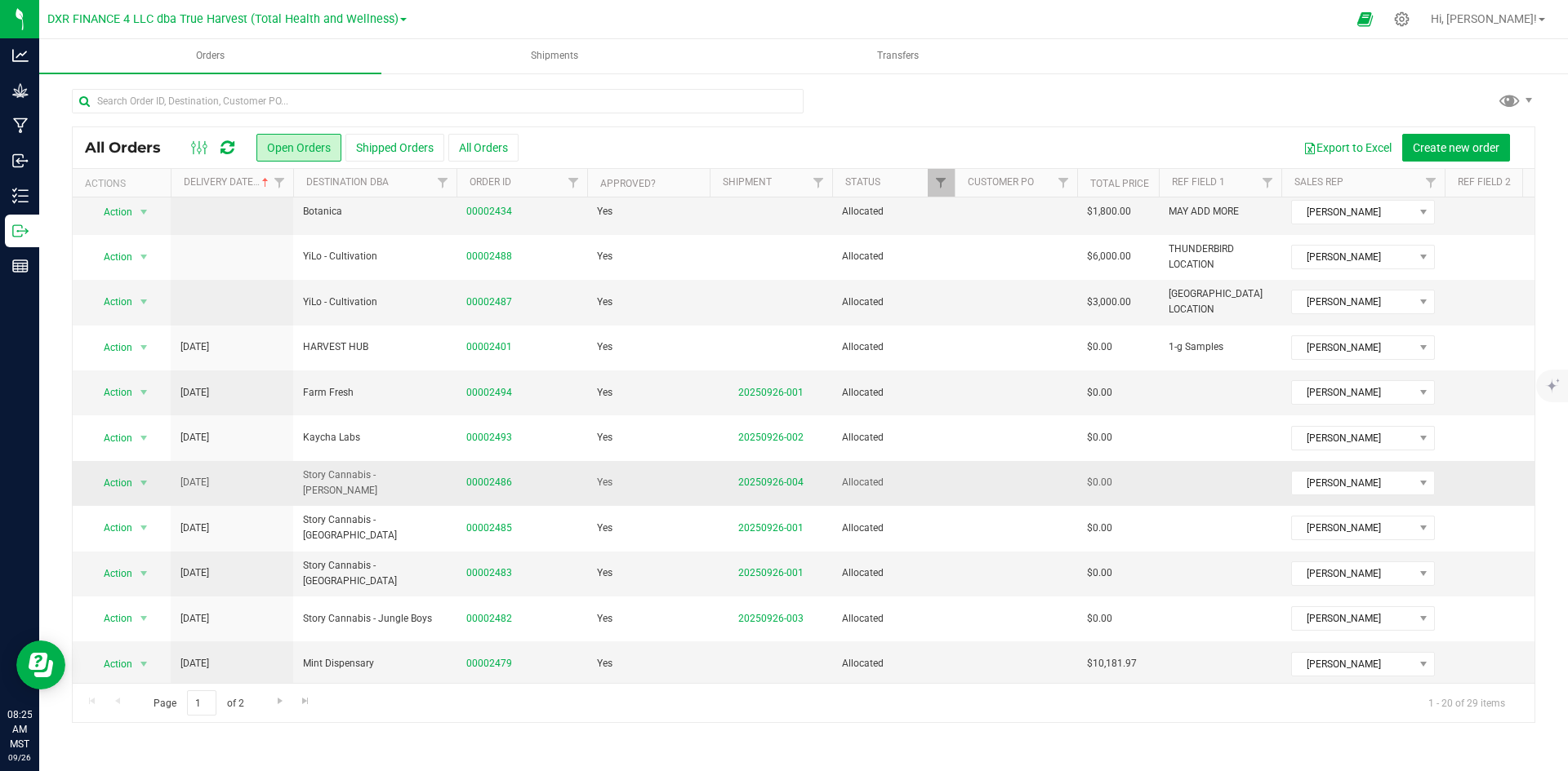
scroll to position [82, 0]
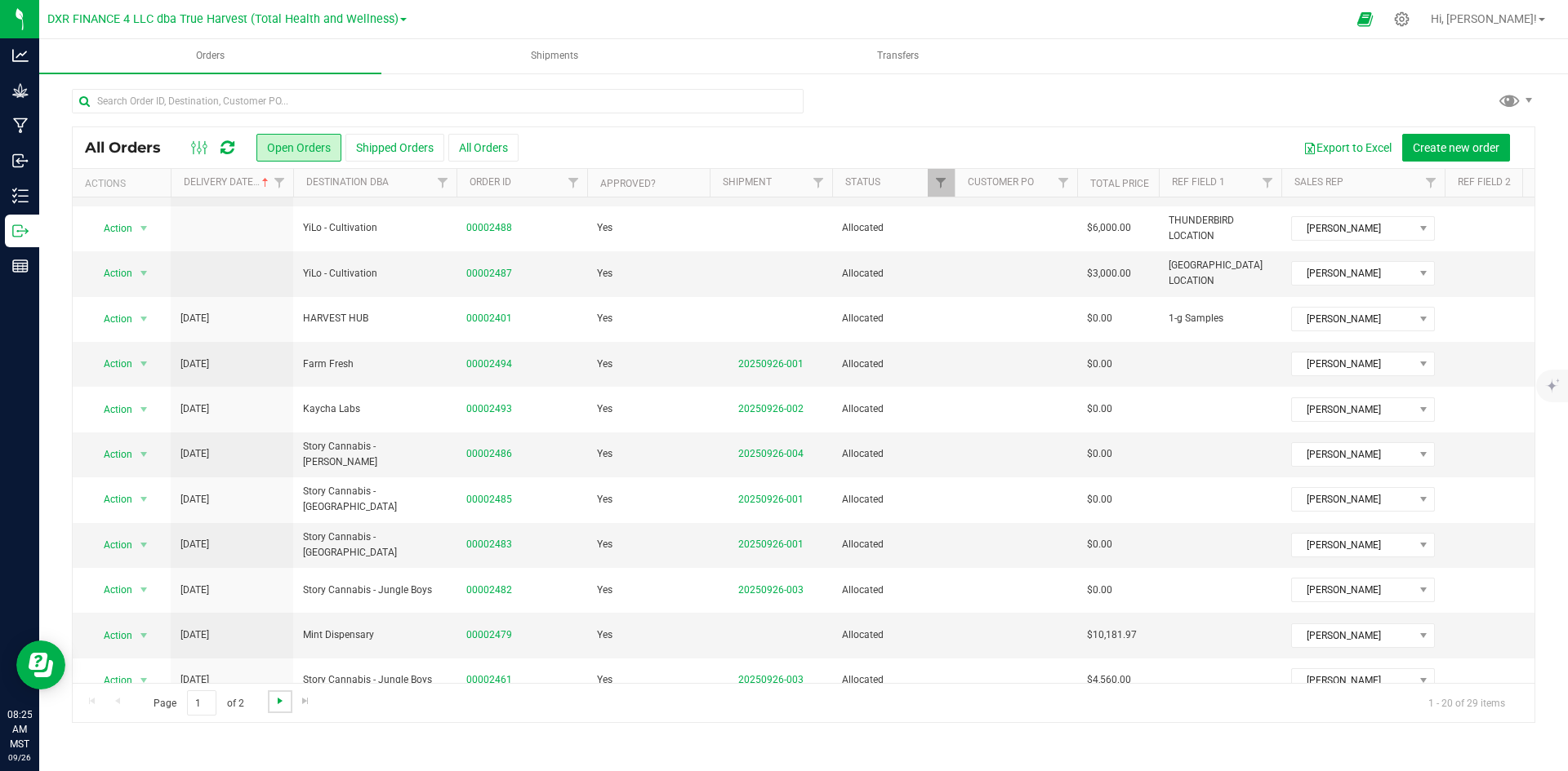
click at [282, 695] on span "Go to the next page" at bounding box center [280, 701] width 13 height 13
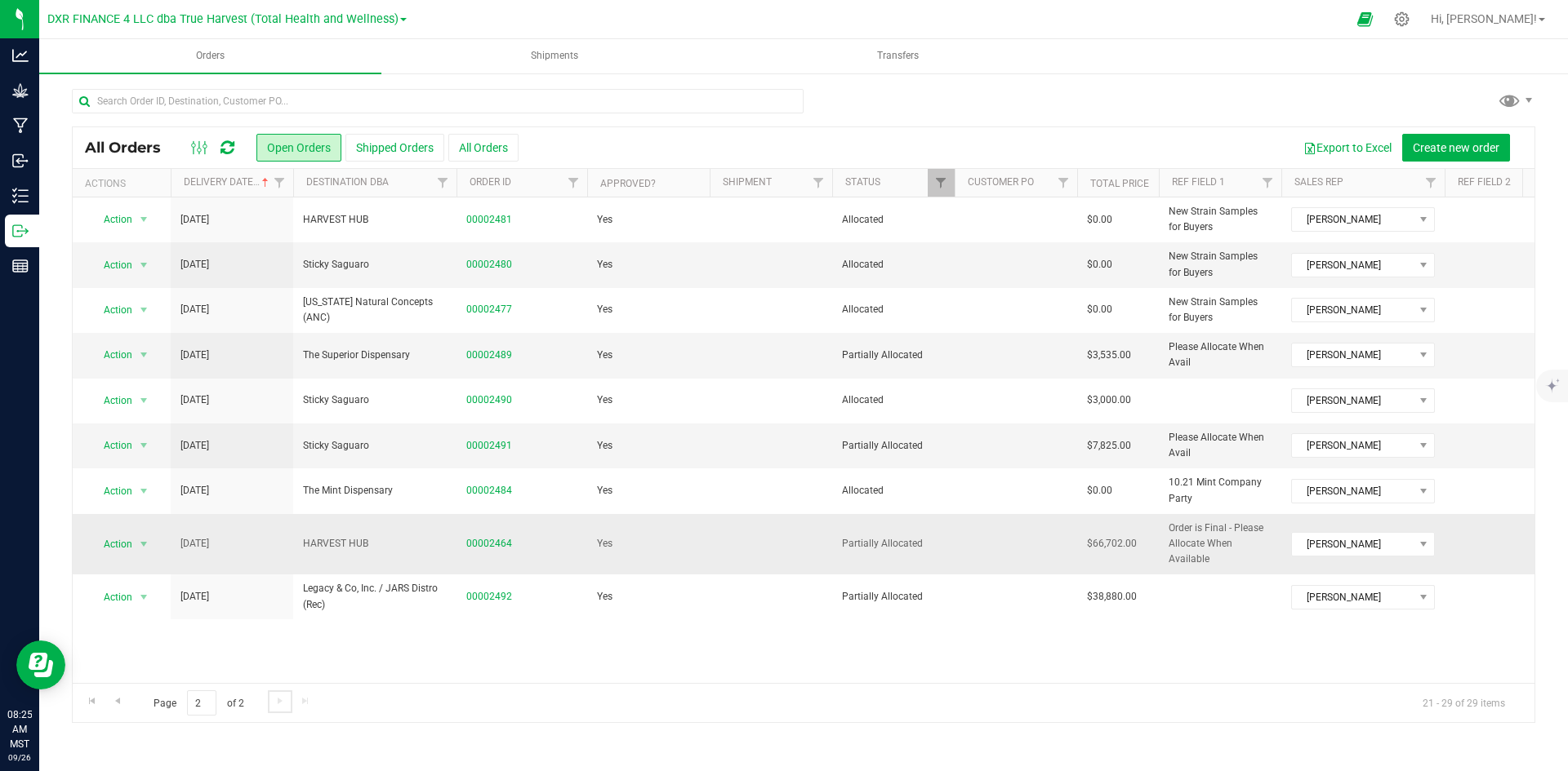
scroll to position [0, 0]
click at [116, 701] on span "Go to the previous page" at bounding box center [117, 701] width 13 height 13
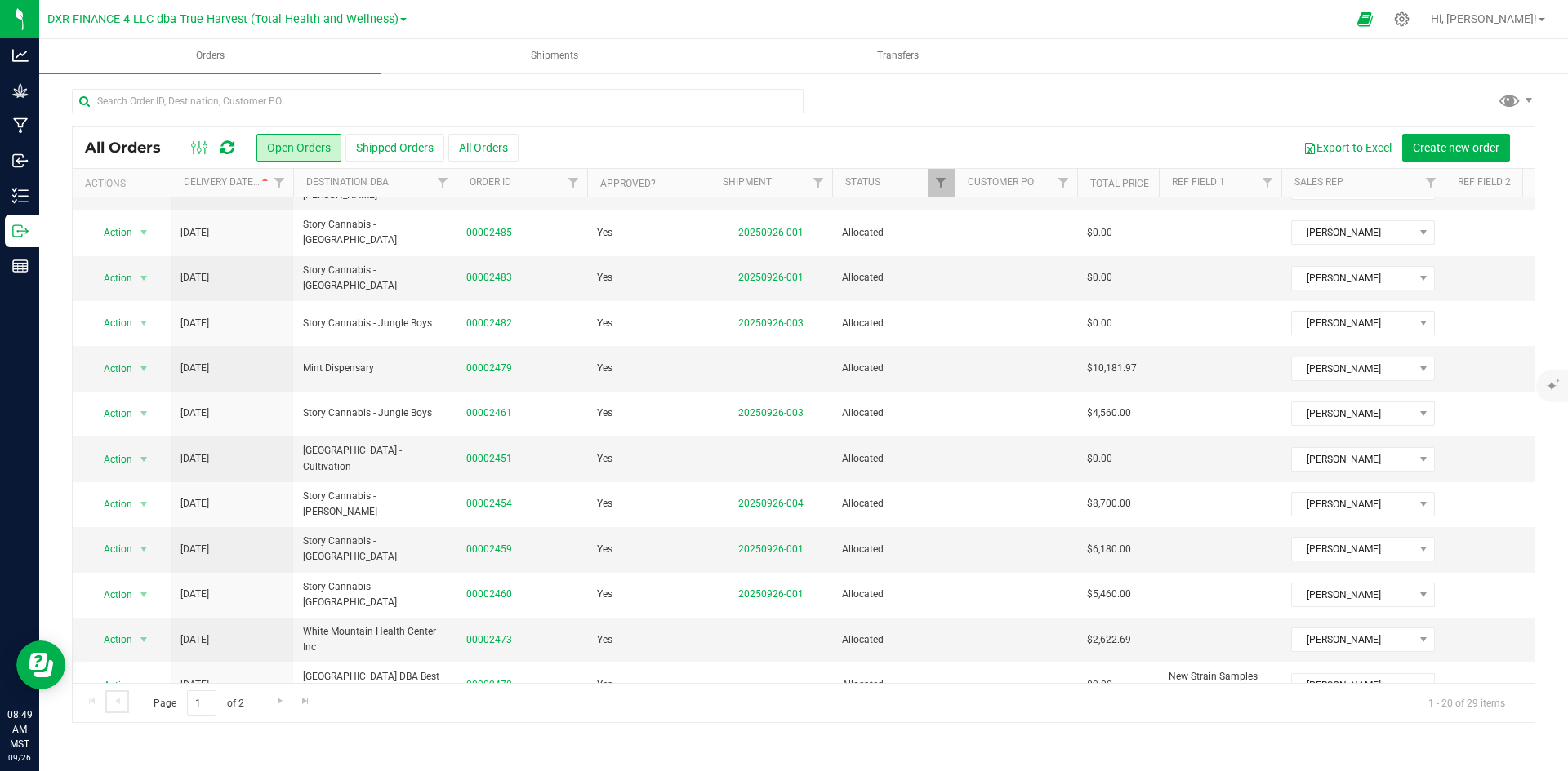
scroll to position [431, 0]
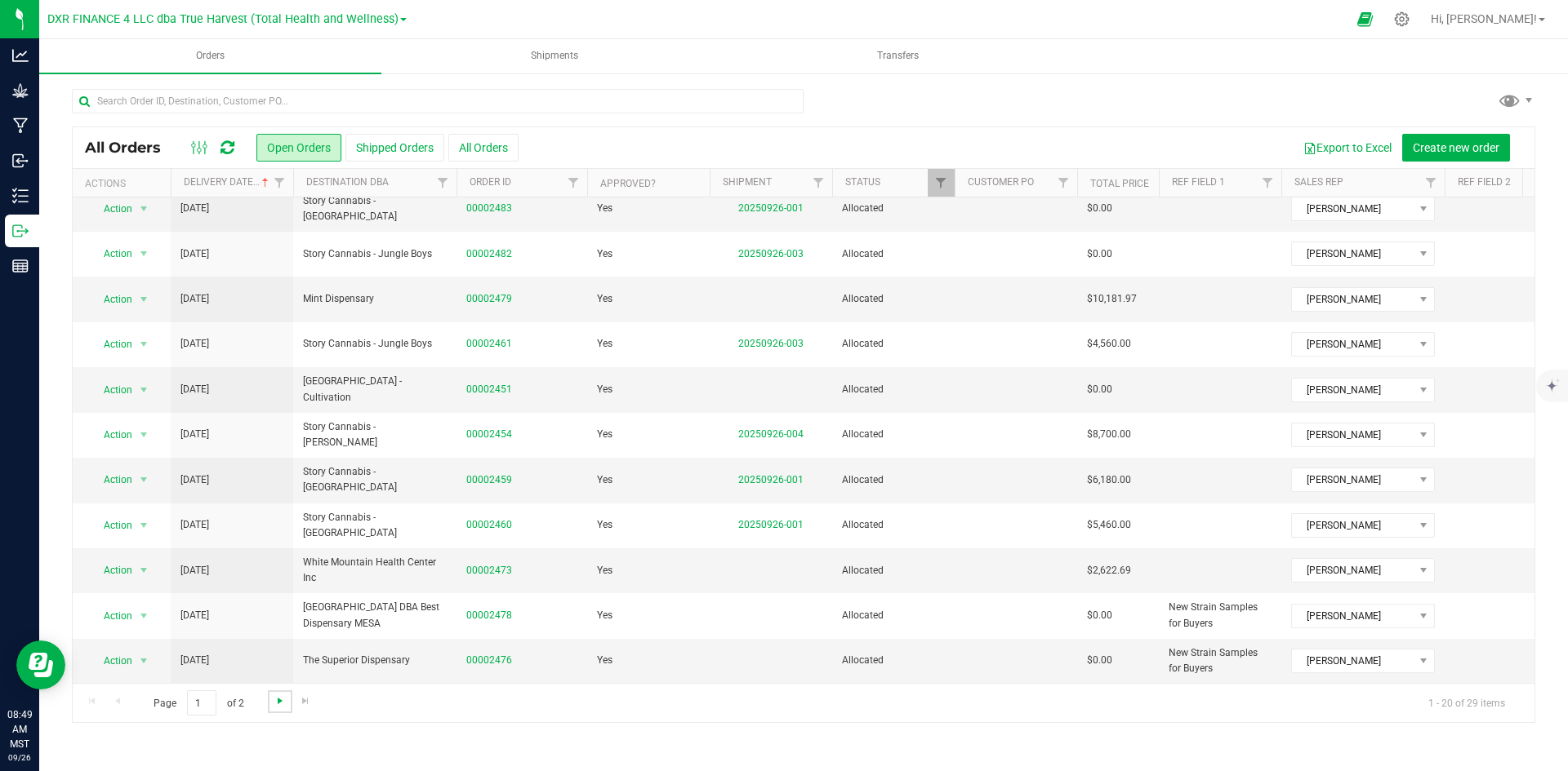
click at [279, 706] on span "Go to the next page" at bounding box center [280, 701] width 13 height 13
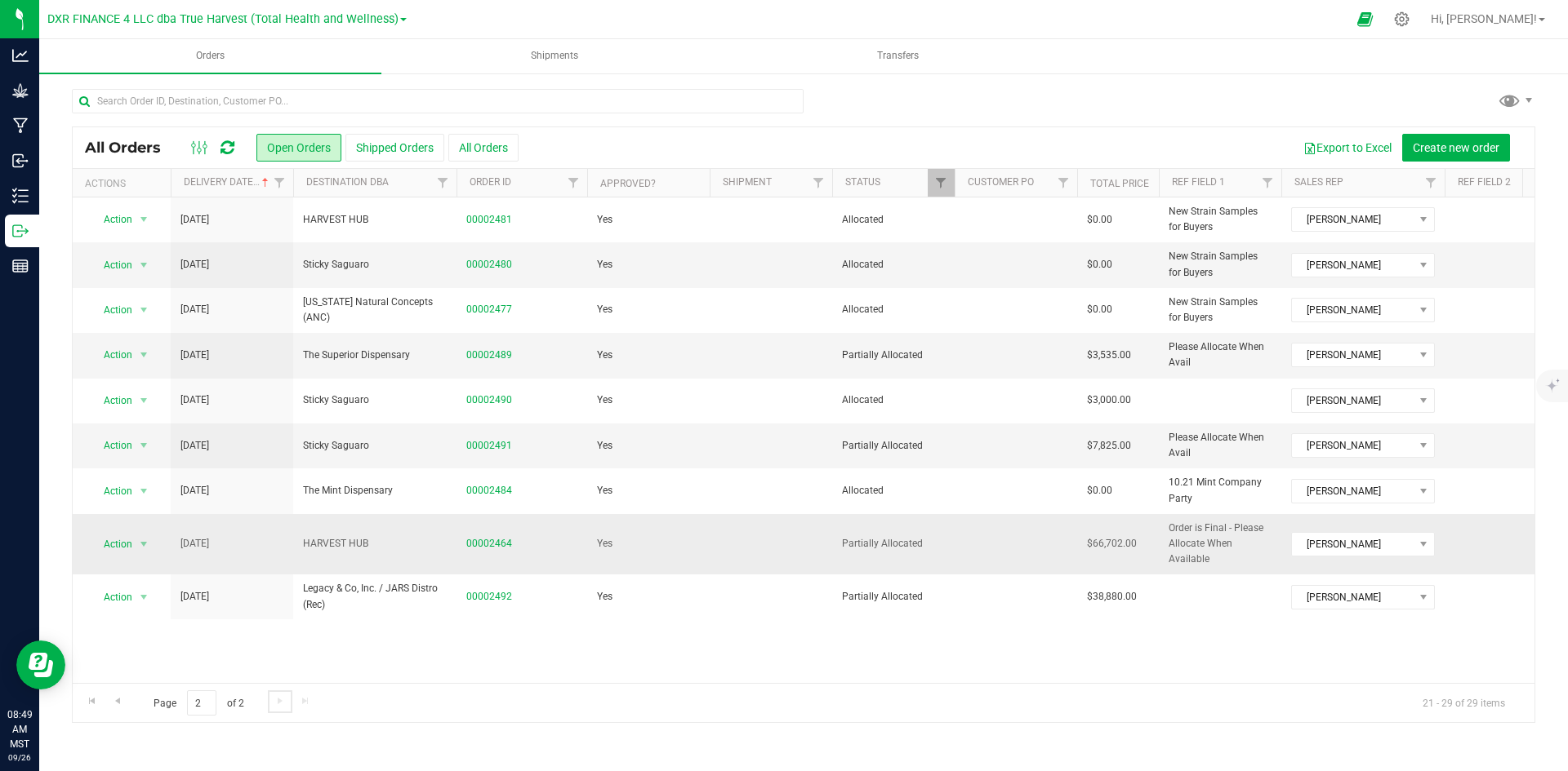
scroll to position [0, 0]
click at [125, 707] on link "Go to the previous page" at bounding box center [116, 701] width 23 height 22
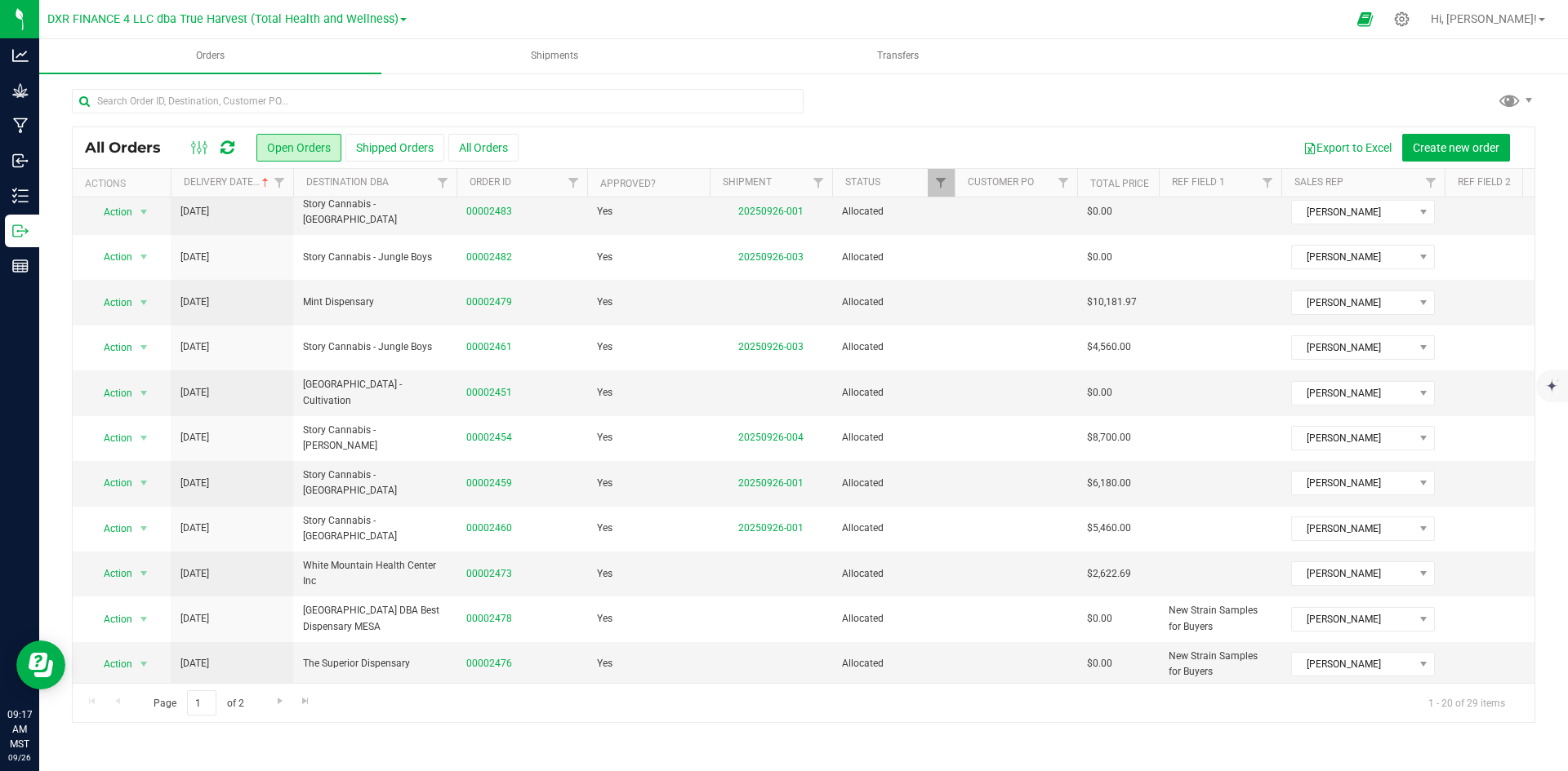
scroll to position [431, 0]
click at [284, 181] on span "Filter" at bounding box center [280, 183] width 13 height 13
click at [436, 288] on span "select" at bounding box center [431, 281] width 13 height 13
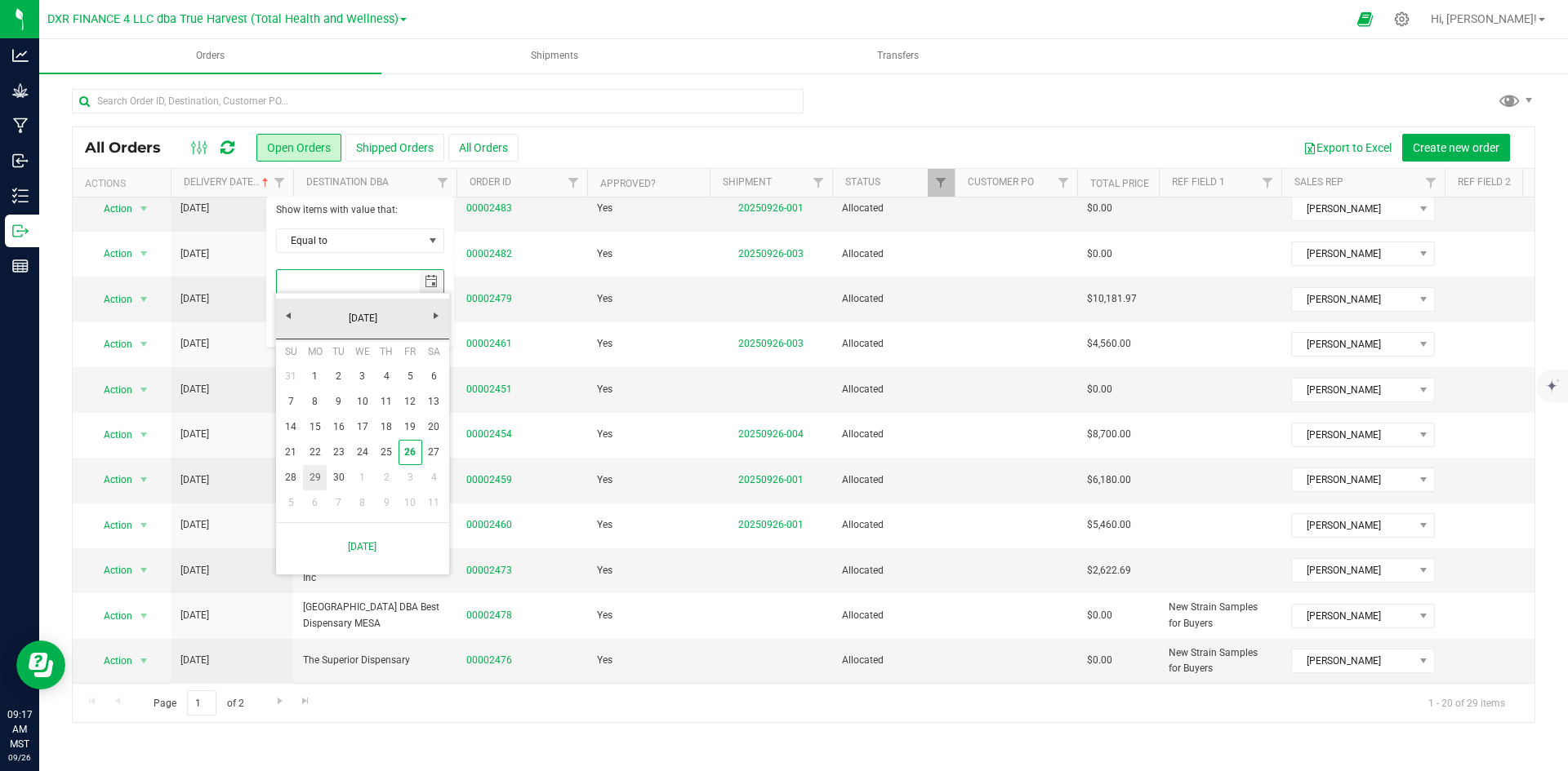
click at [313, 476] on link "29" at bounding box center [314, 477] width 23 height 25
type input "9/29/2025"
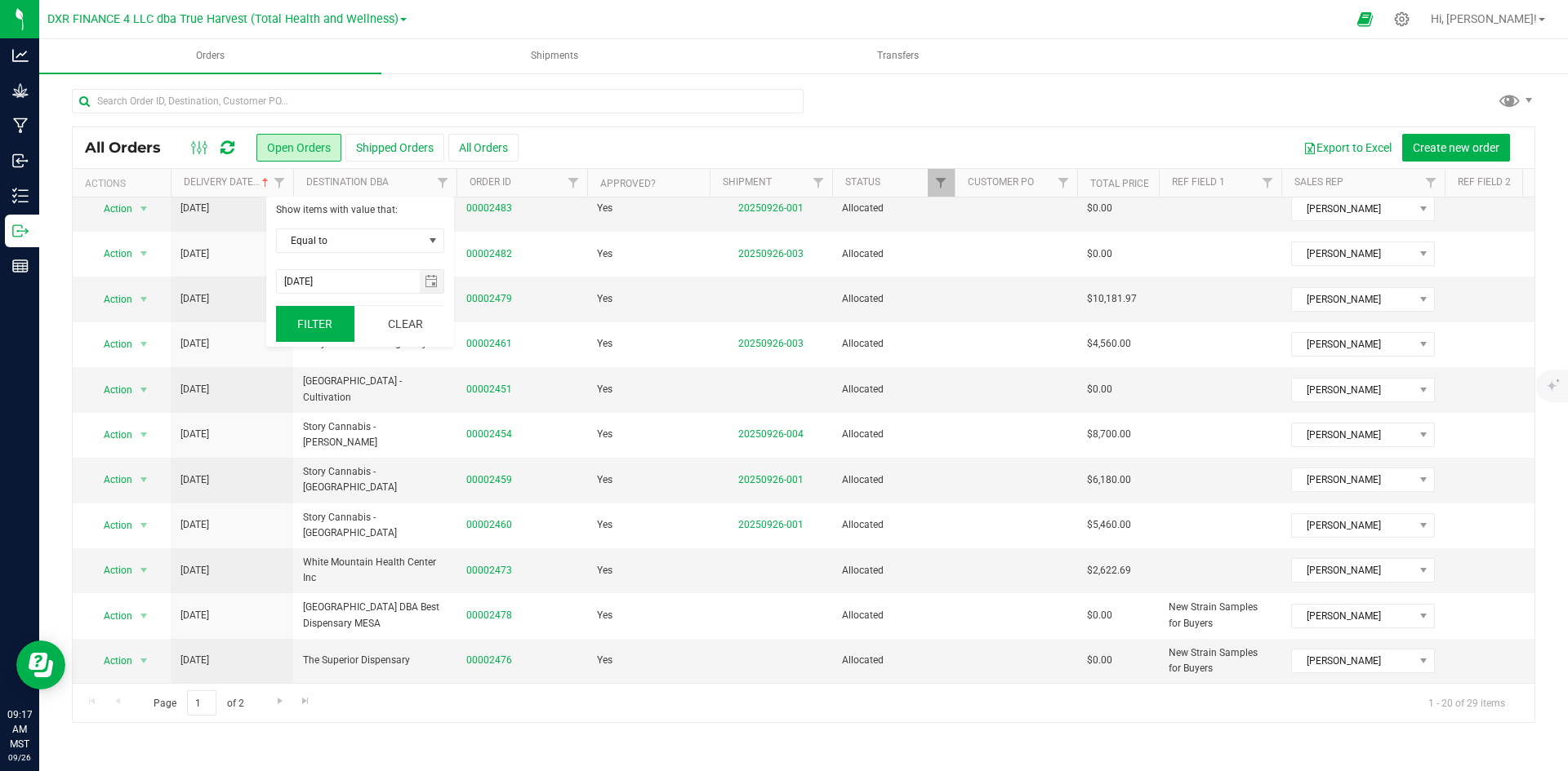
click at [327, 333] on button "Filter" at bounding box center [315, 324] width 79 height 36
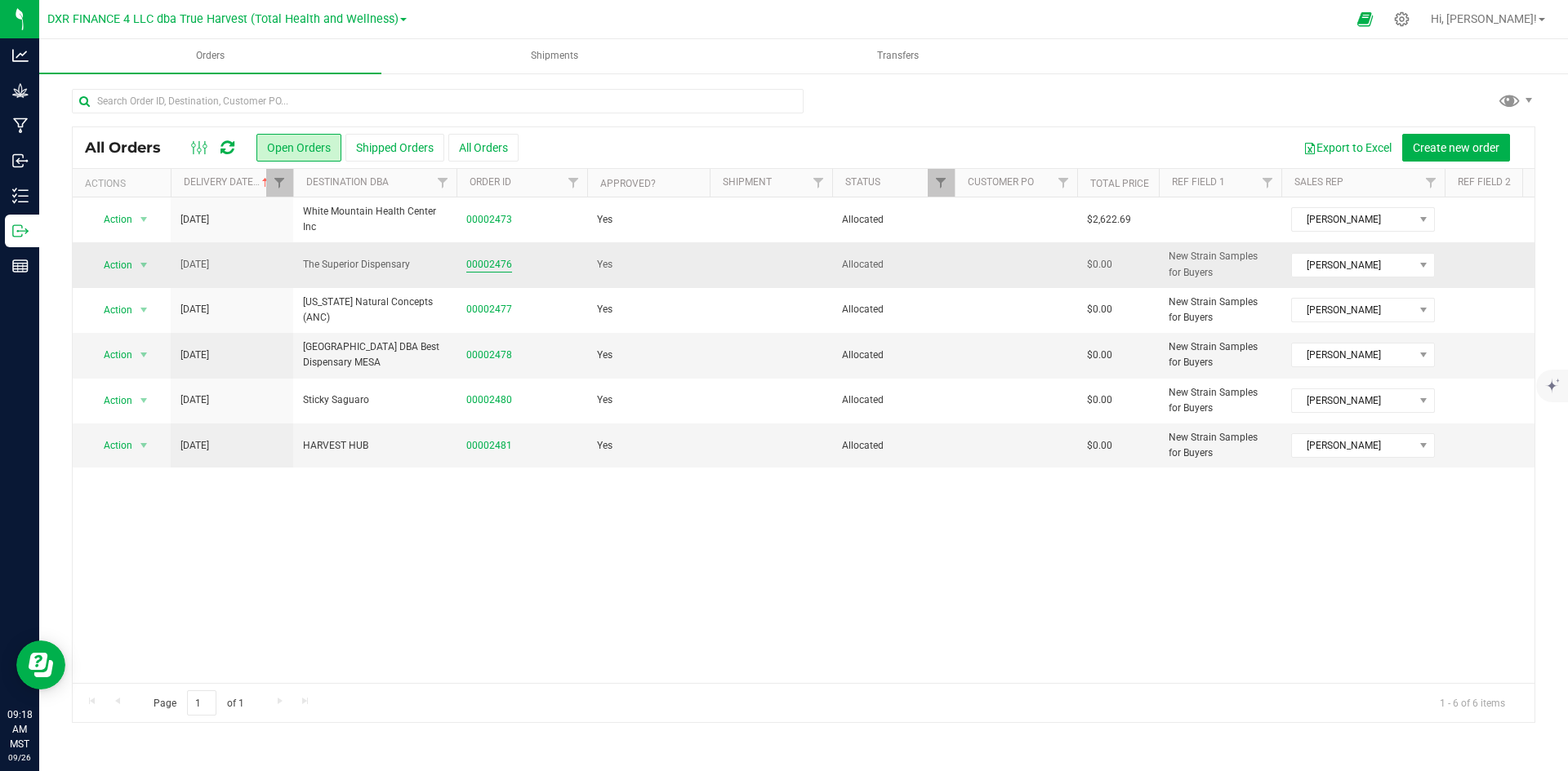
click at [482, 263] on link "00002476" at bounding box center [489, 265] width 46 height 16
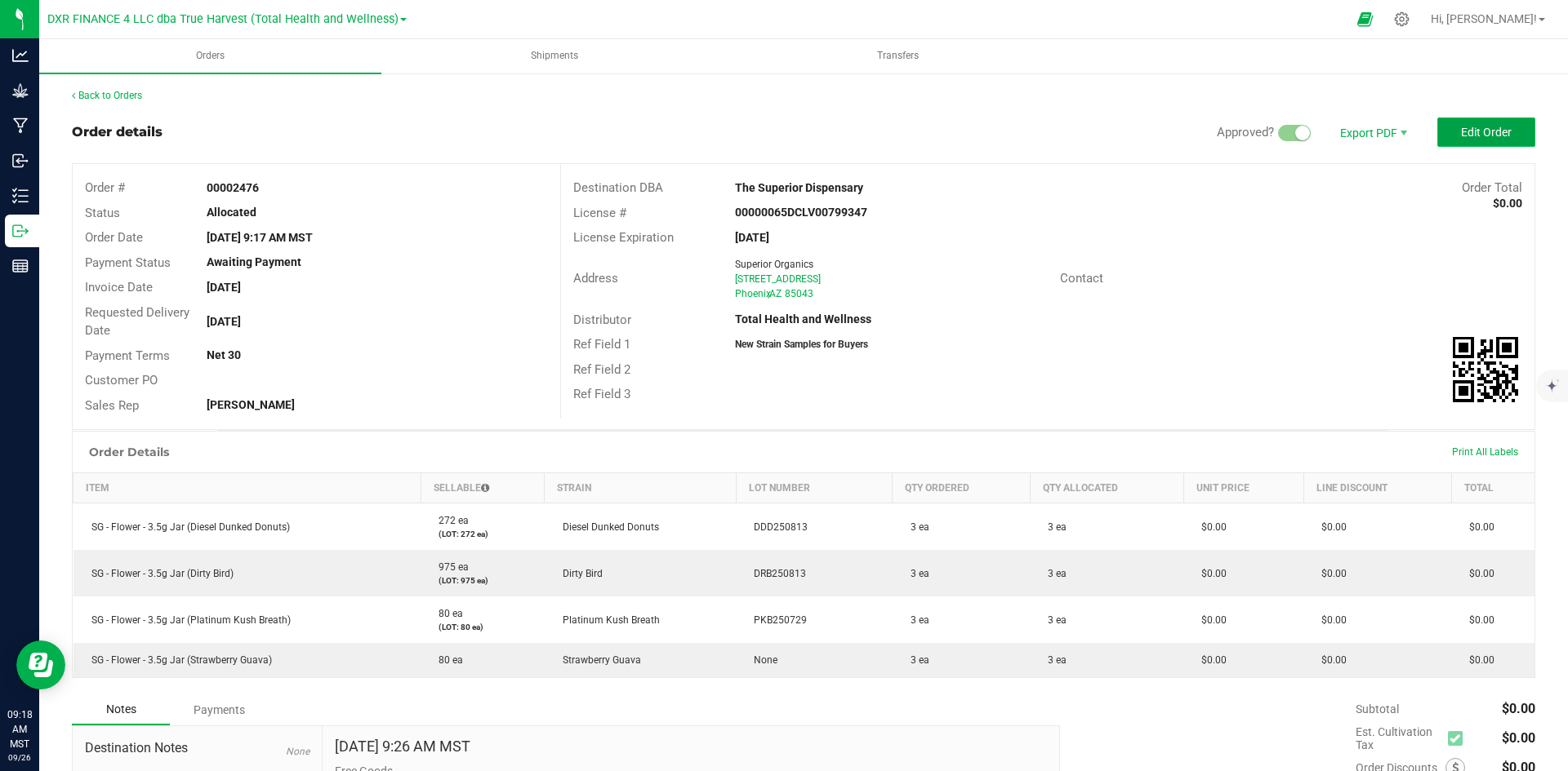
click at [1446, 125] on button "Edit Order" at bounding box center [1485, 131] width 98 height 29
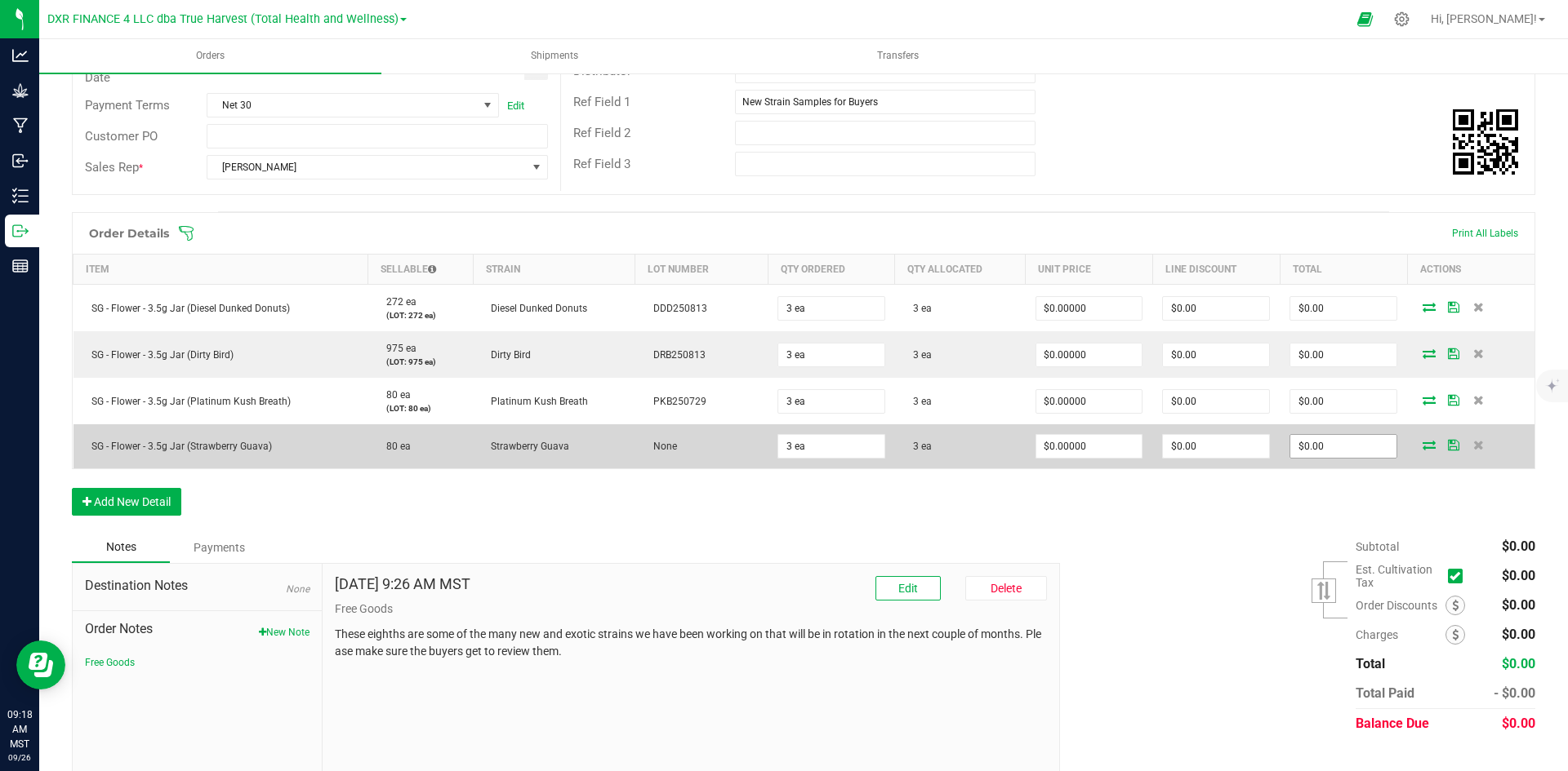
scroll to position [286, 0]
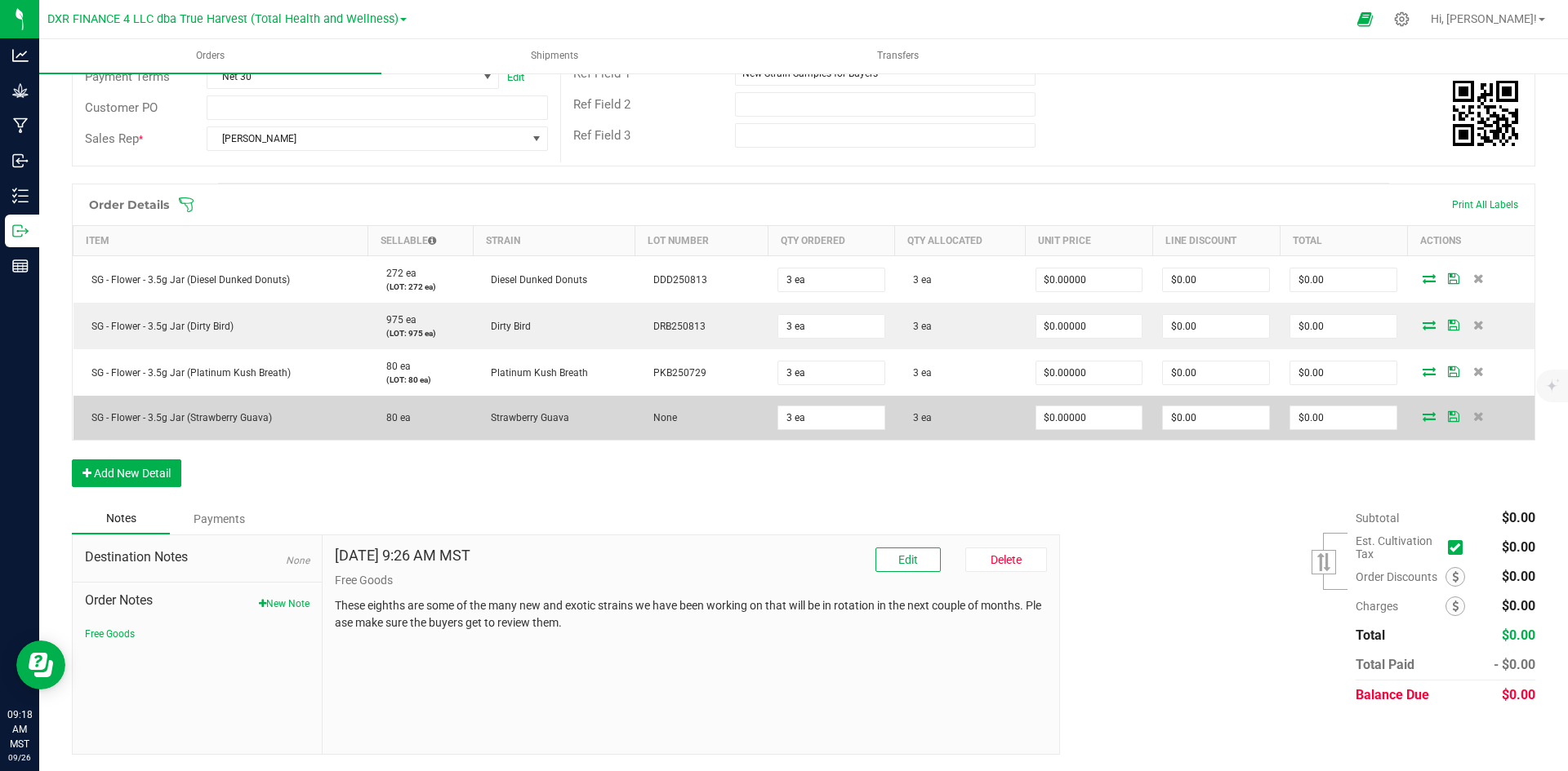
click at [1423, 421] on icon at bounding box center [1429, 416] width 13 height 9
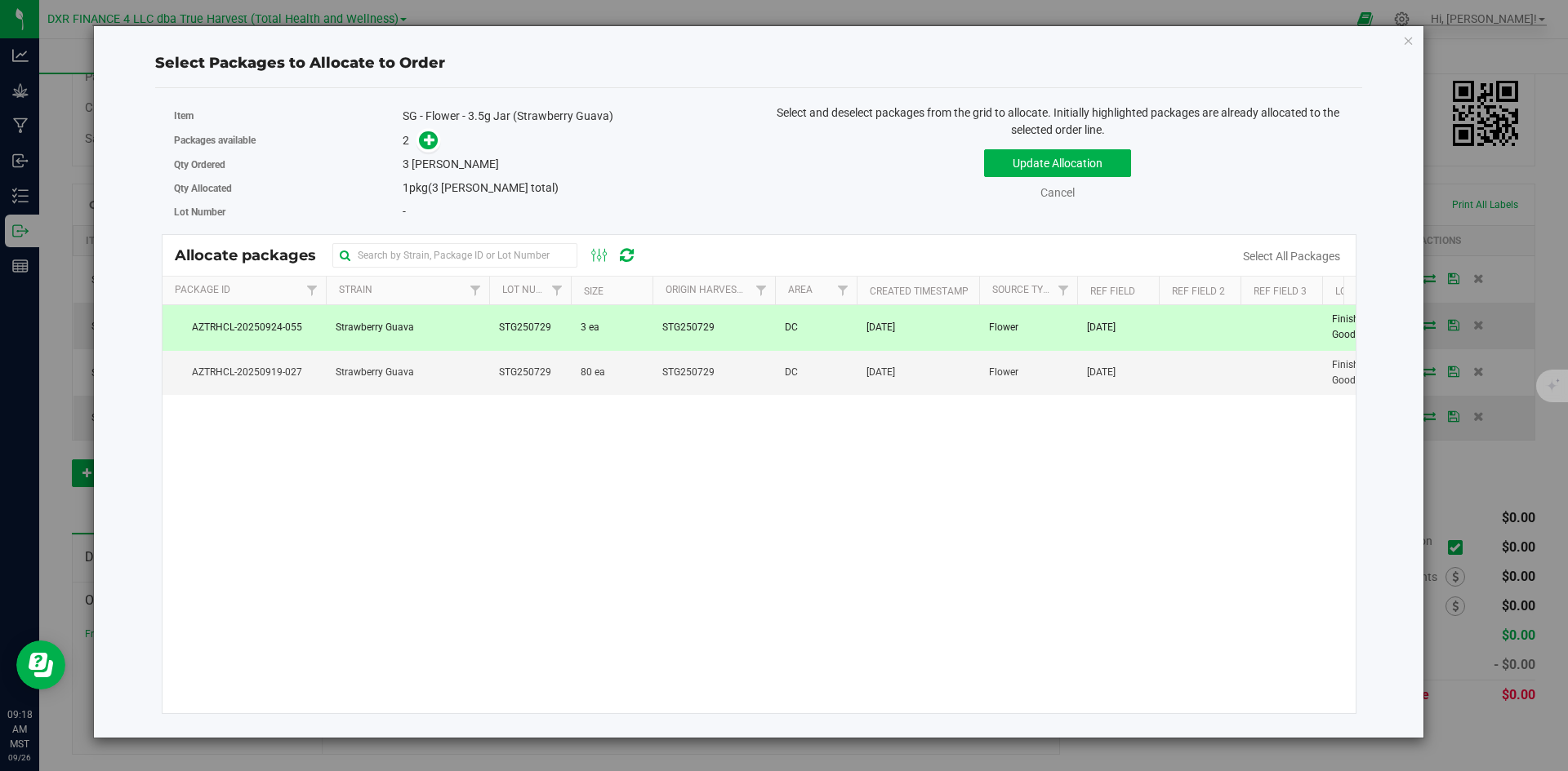
click at [546, 325] on span "STG250729" at bounding box center [525, 327] width 53 height 16
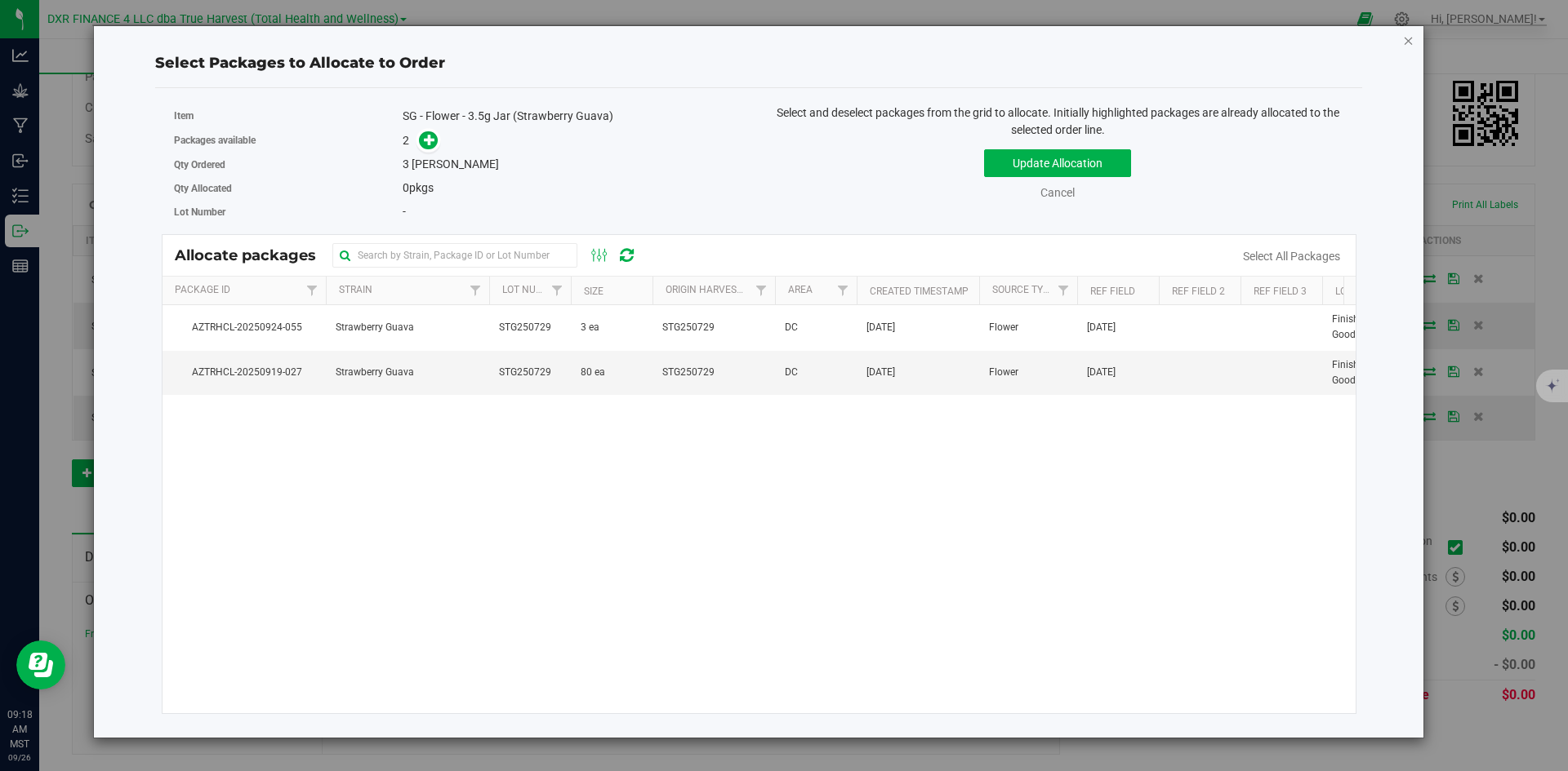
click at [1409, 38] on icon "button" at bounding box center [1408, 39] width 11 height 20
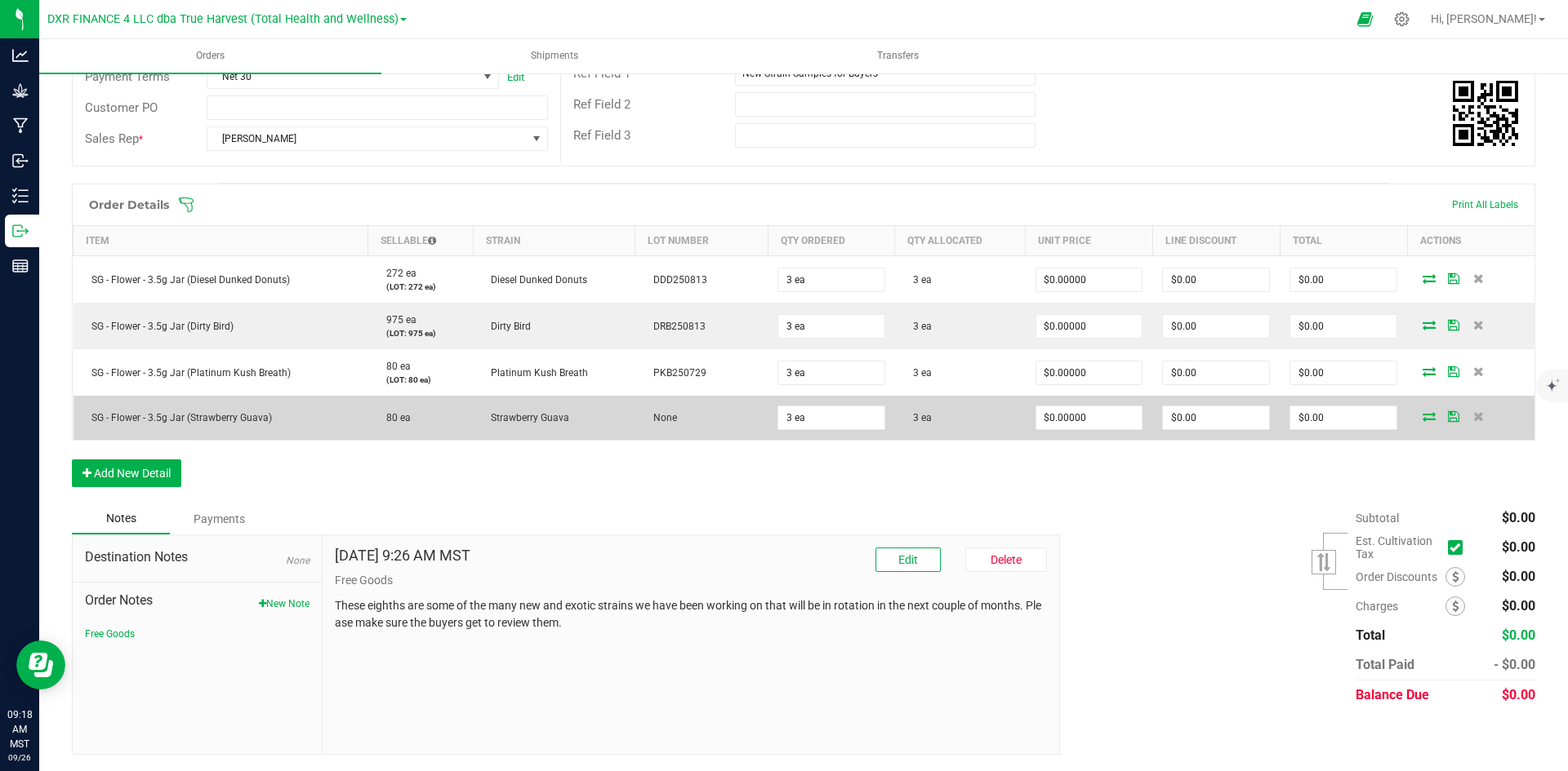
click at [1423, 412] on icon at bounding box center [1429, 416] width 13 height 9
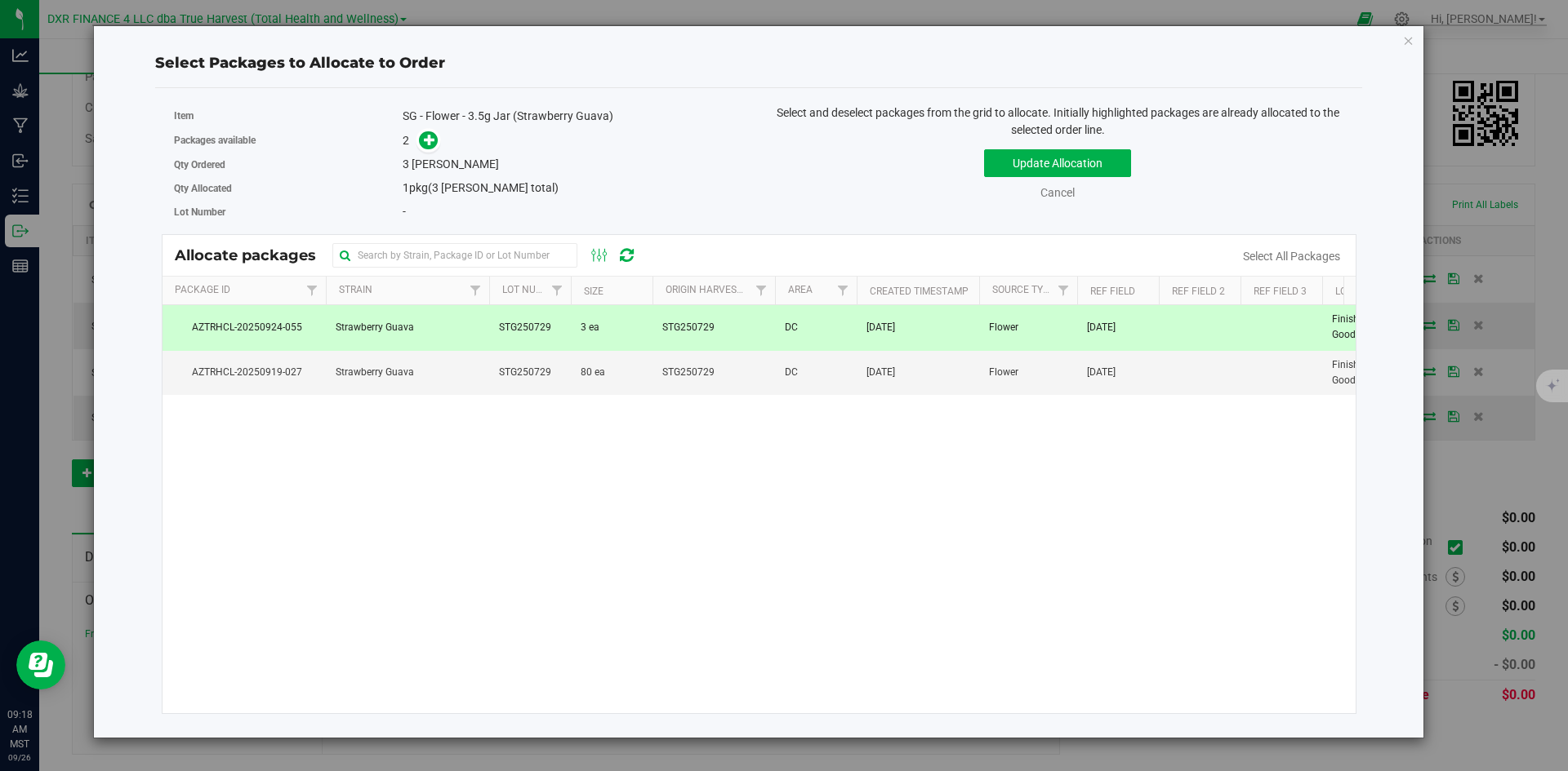
click at [705, 338] on td "STG250729" at bounding box center [713, 327] width 123 height 45
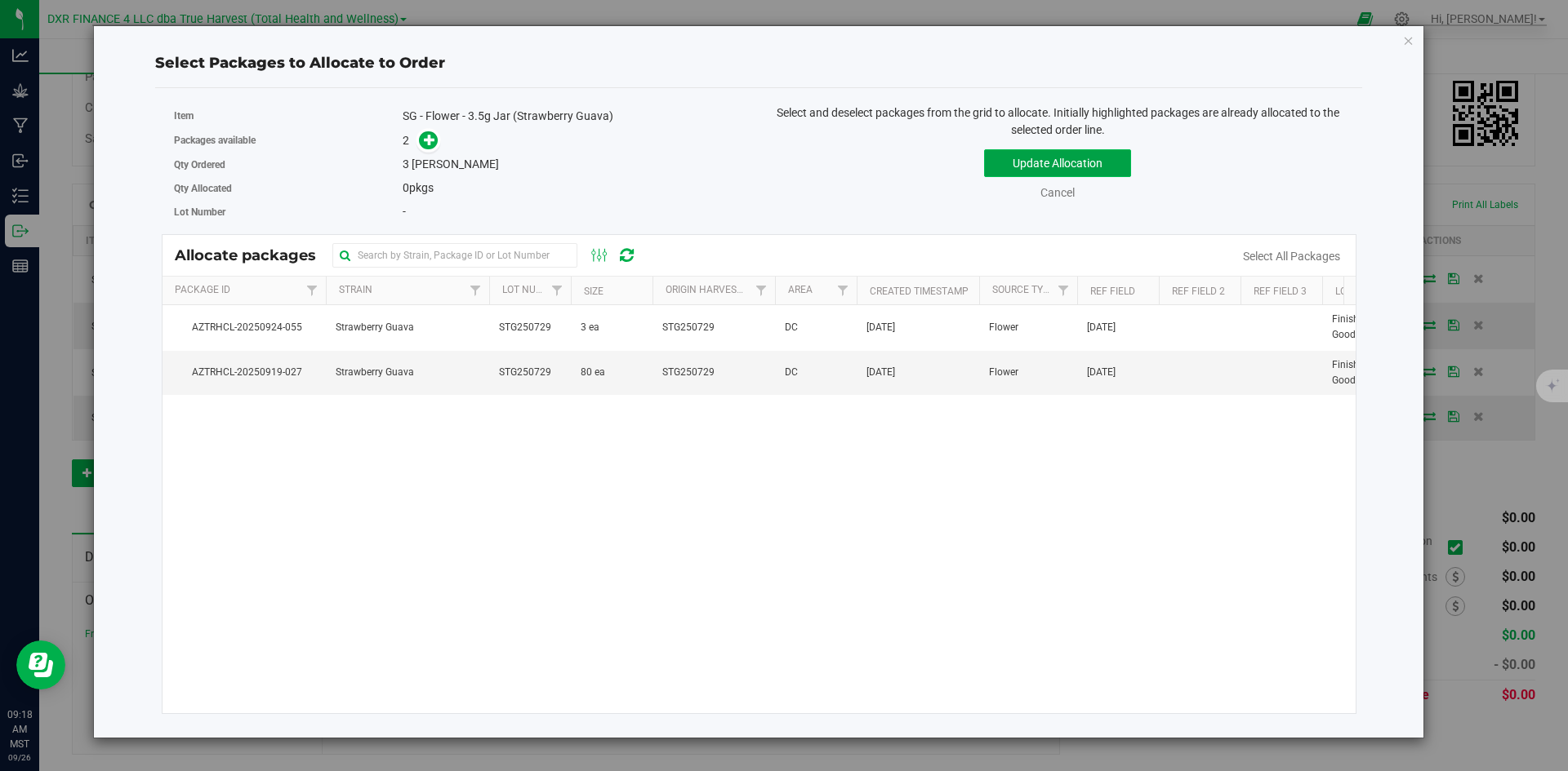
click at [1026, 160] on button "Update Allocation" at bounding box center [1057, 163] width 147 height 28
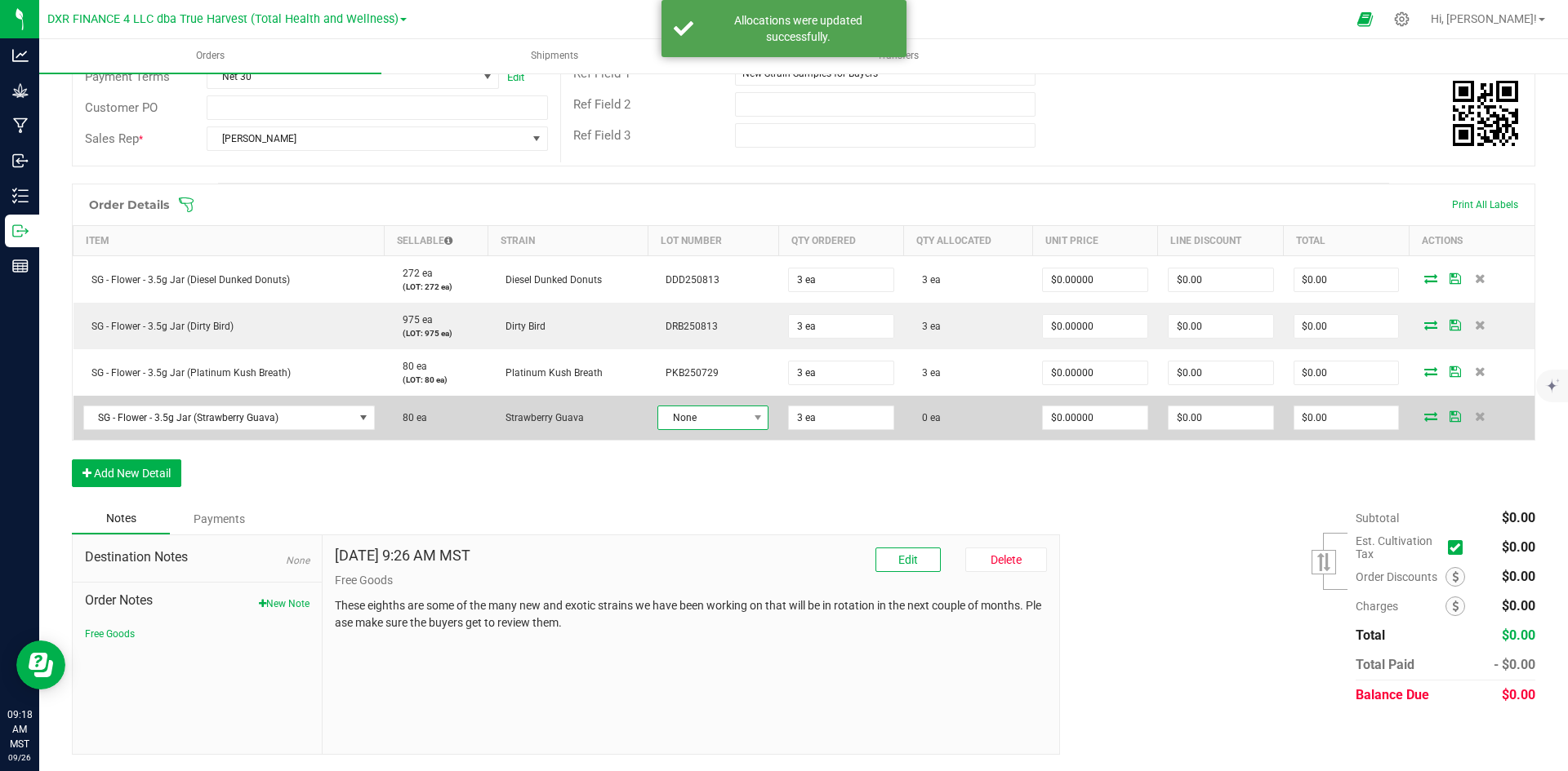
click at [671, 414] on span "None" at bounding box center [702, 417] width 89 height 23
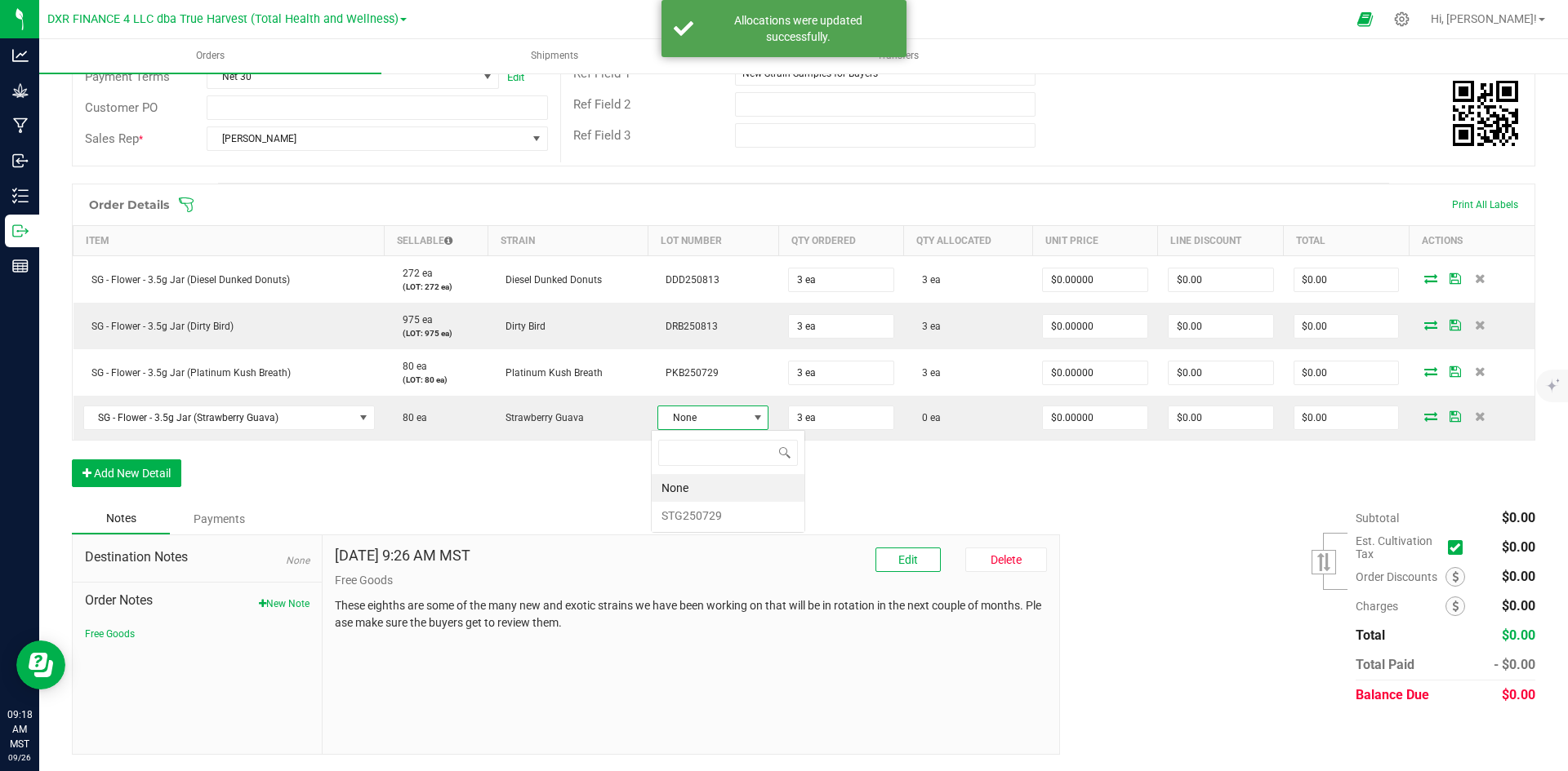
scroll to position [24, 110]
click at [687, 518] on li "STG250729" at bounding box center [727, 516] width 153 height 28
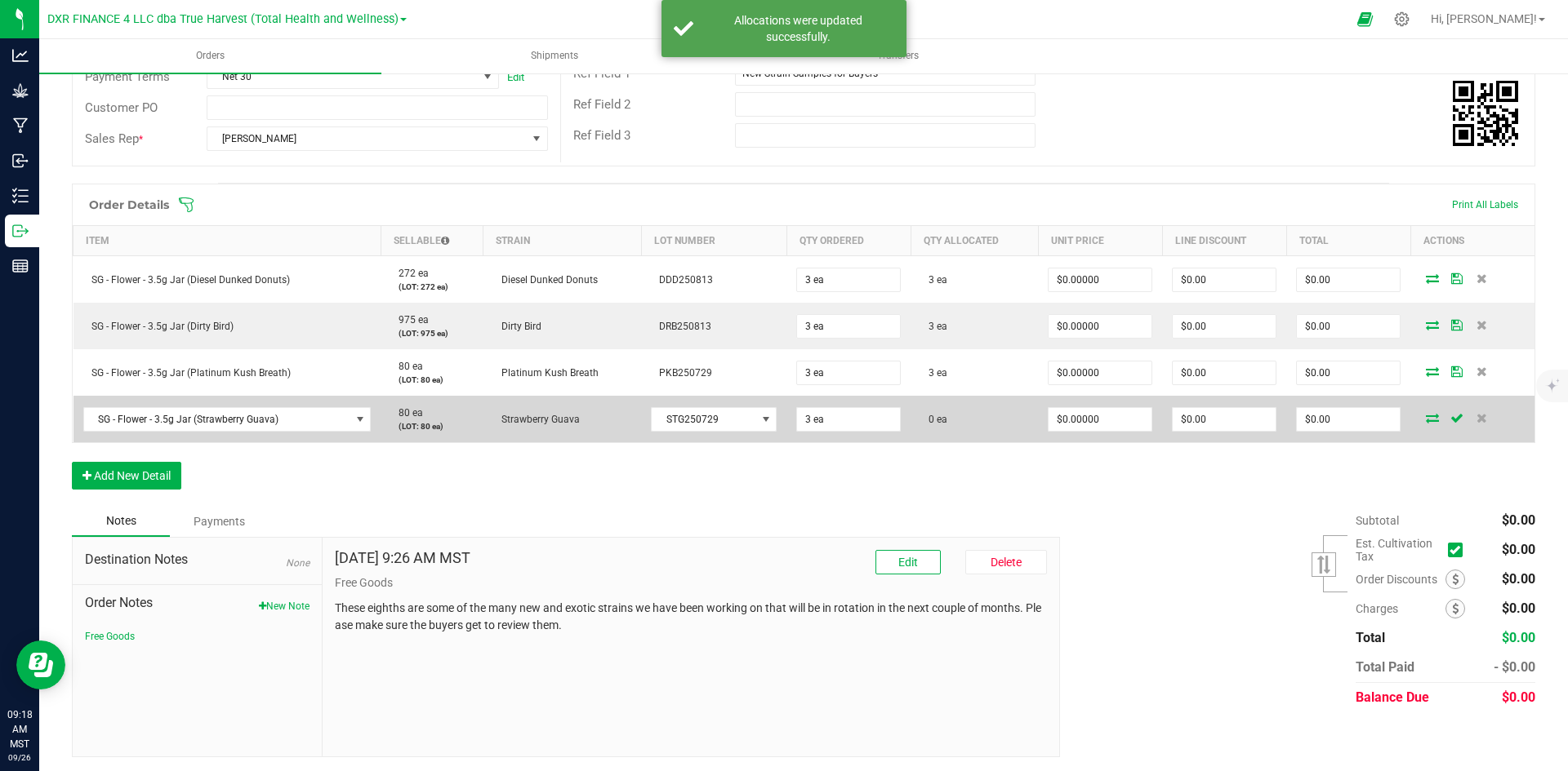
click at [1425, 417] on icon at bounding box center [1432, 417] width 13 height 9
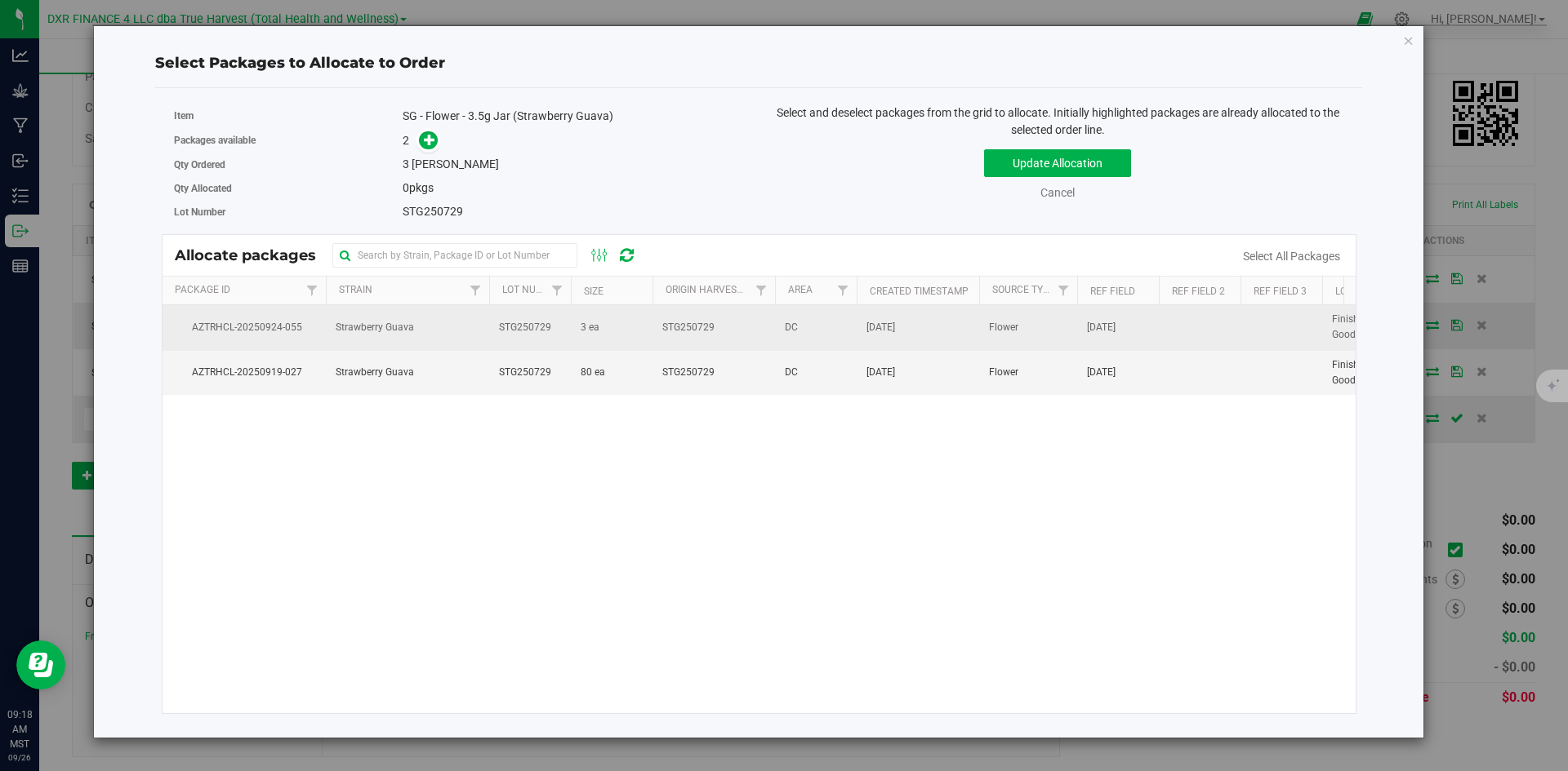
click at [463, 332] on td "Strawberry Guava" at bounding box center [407, 327] width 163 height 45
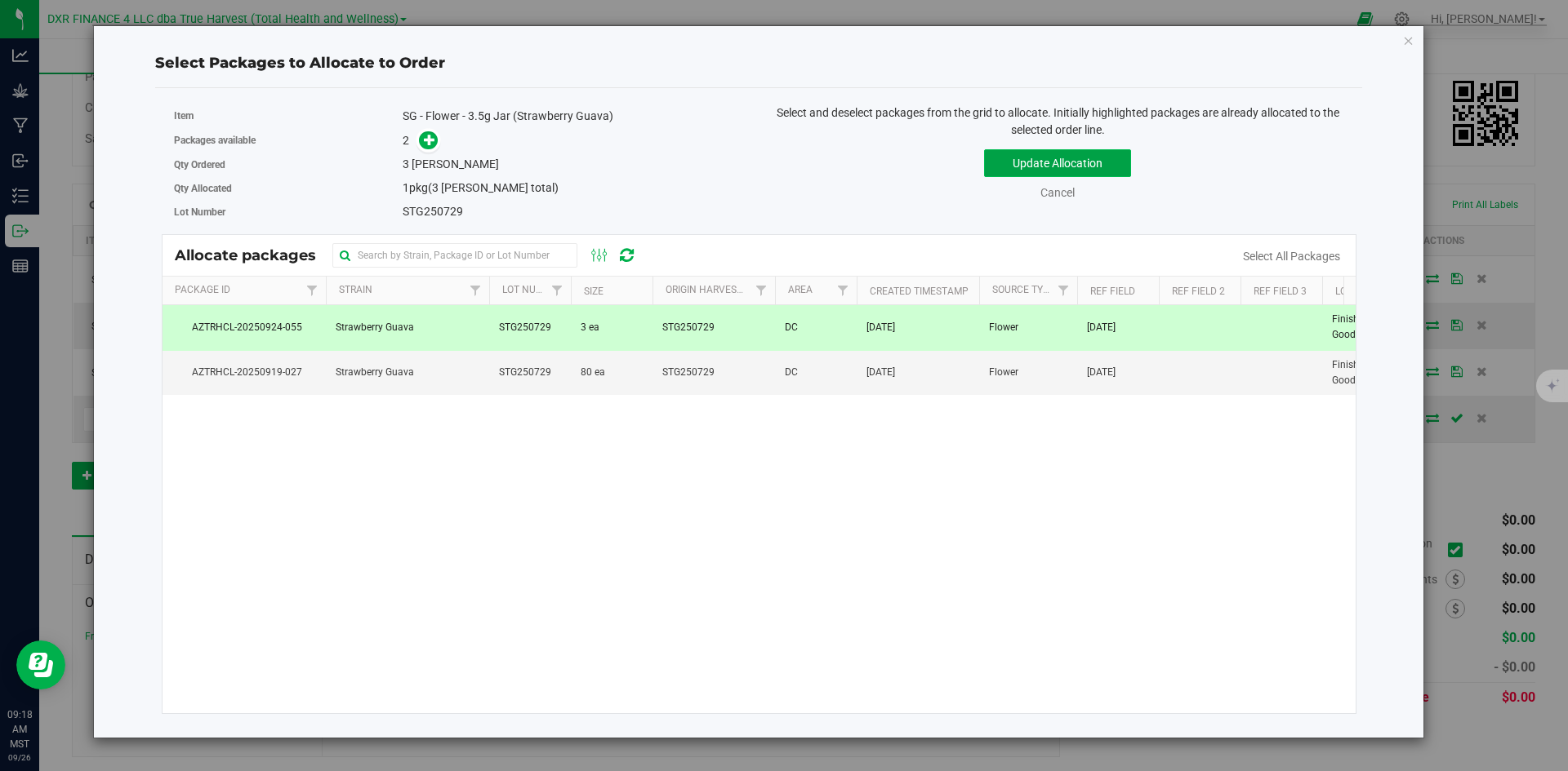
click at [996, 168] on button "Update Allocation" at bounding box center [1057, 163] width 147 height 28
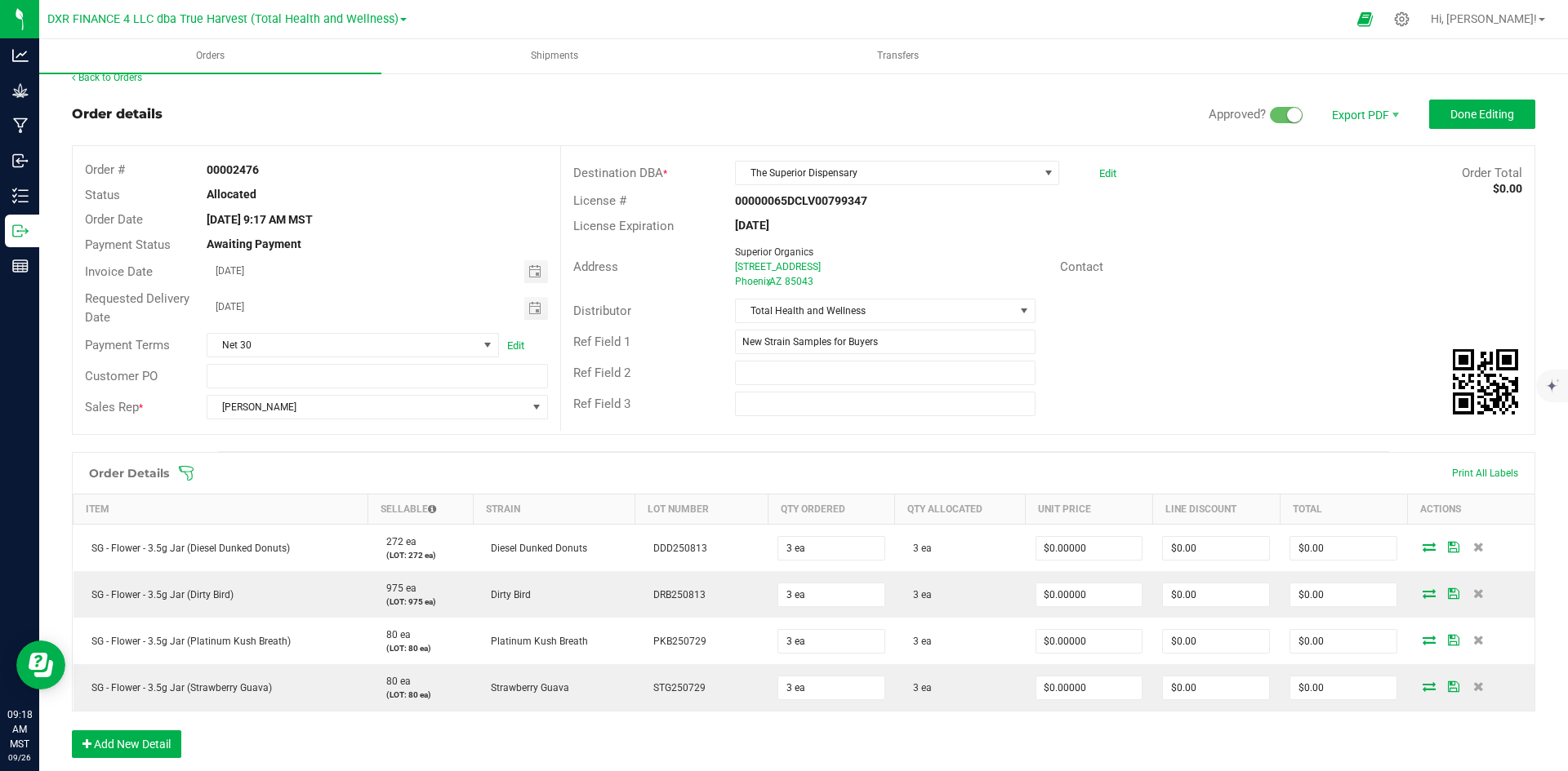
scroll to position [0, 0]
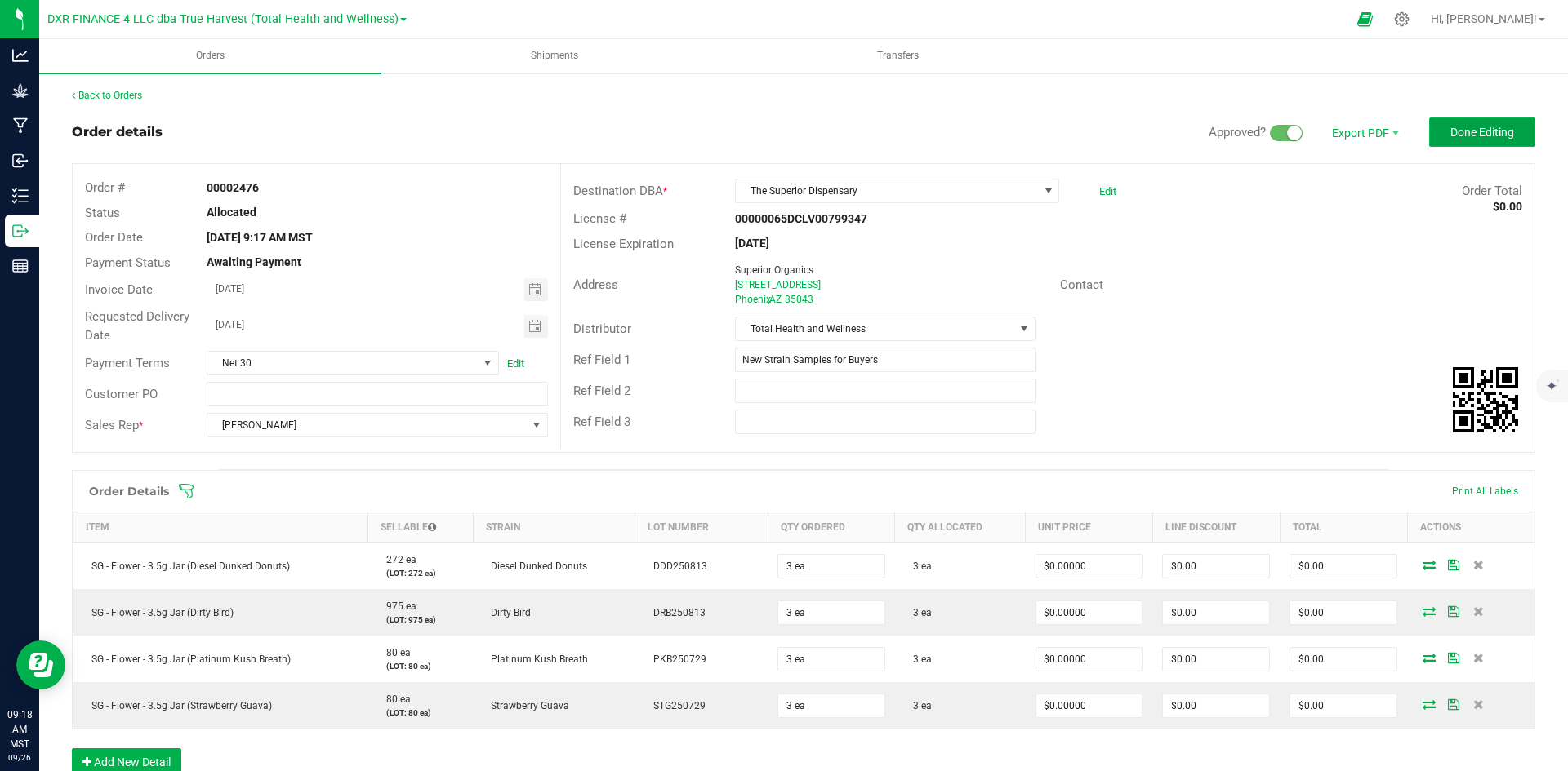
click at [1450, 127] on span "Done Editing" at bounding box center [1482, 132] width 64 height 13
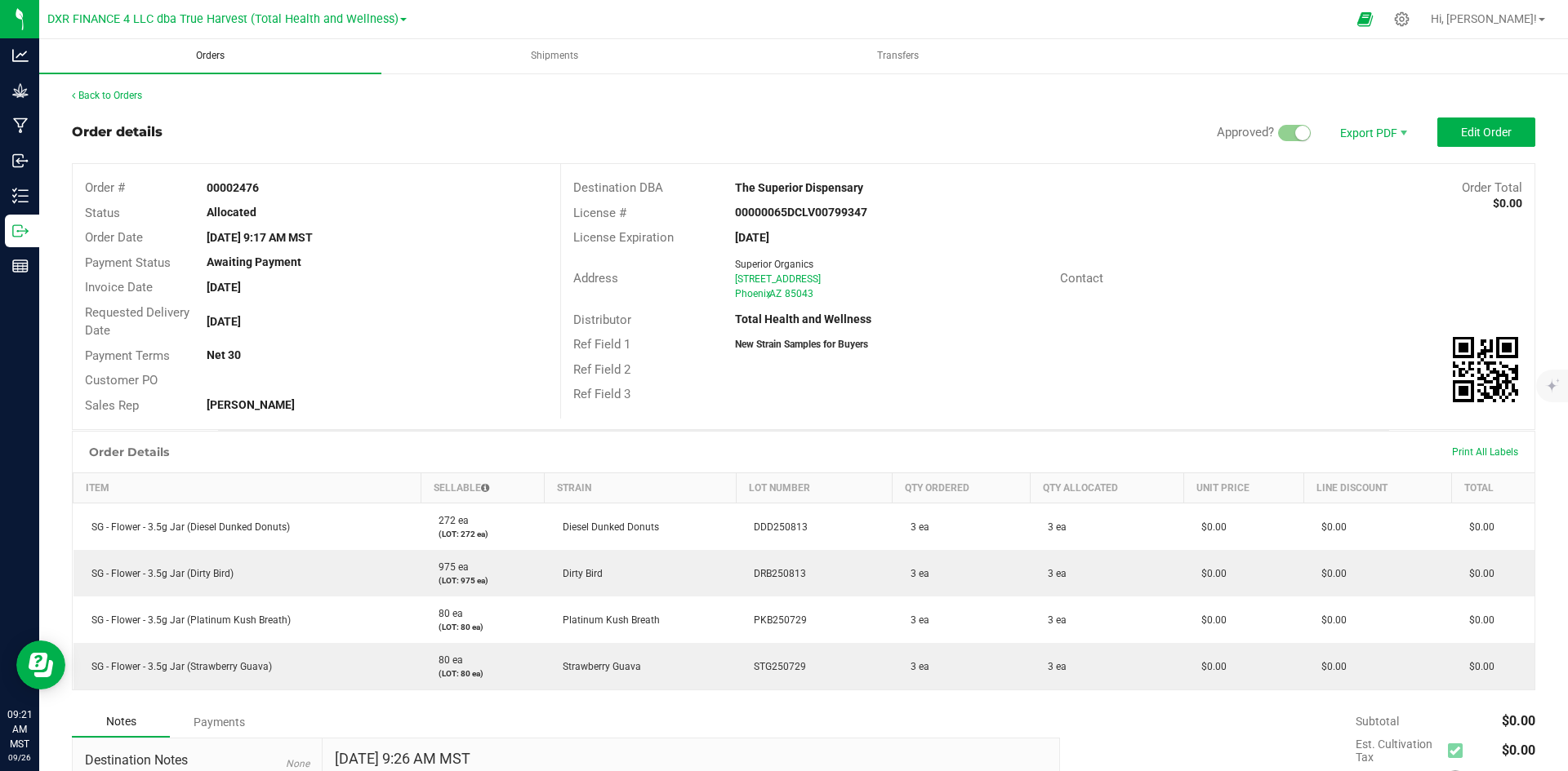
click at [215, 53] on span "Orders" at bounding box center [209, 55] width 72 height 14
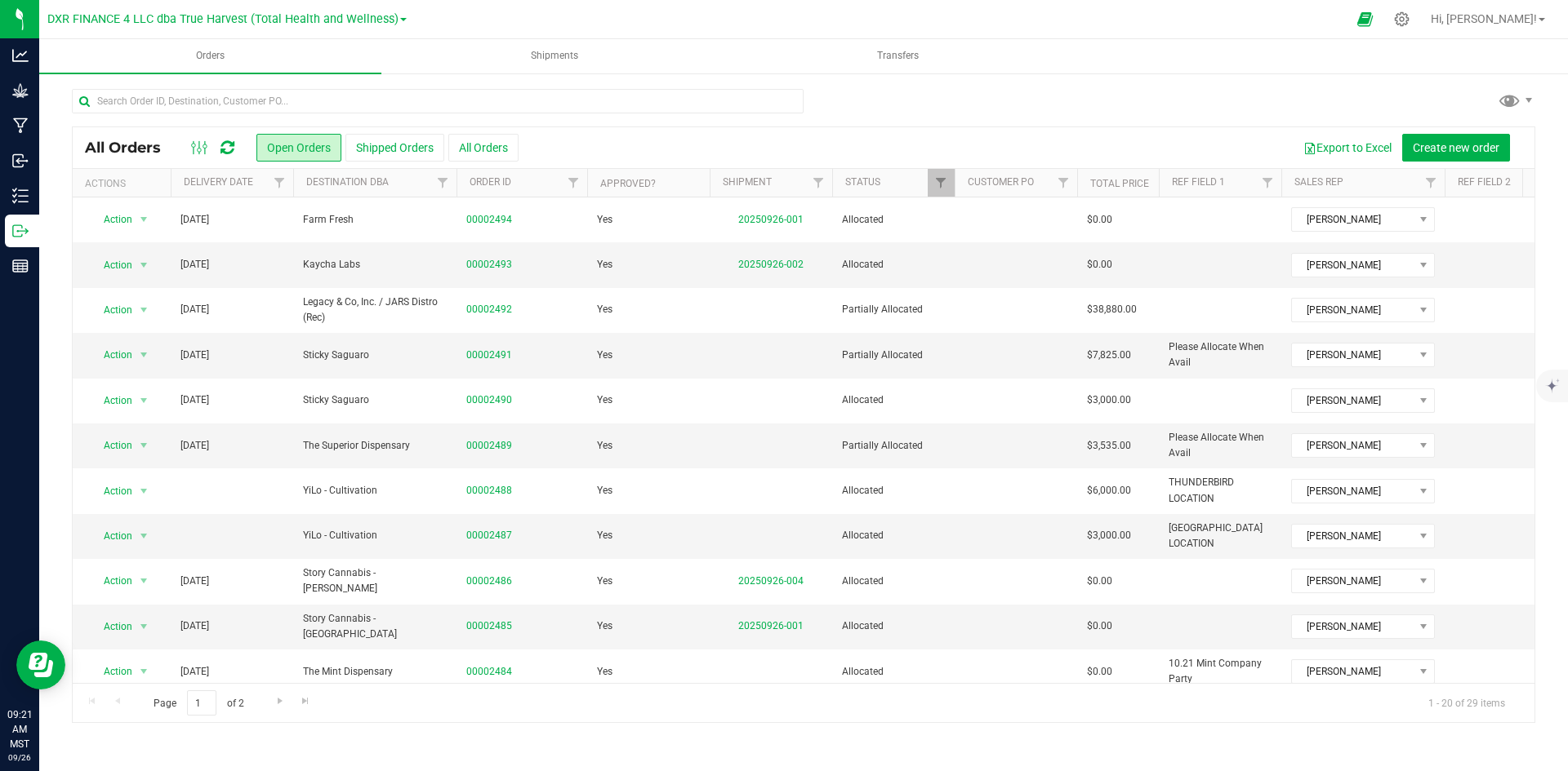
click at [259, 189] on th "Delivery Date" at bounding box center [232, 183] width 123 height 28
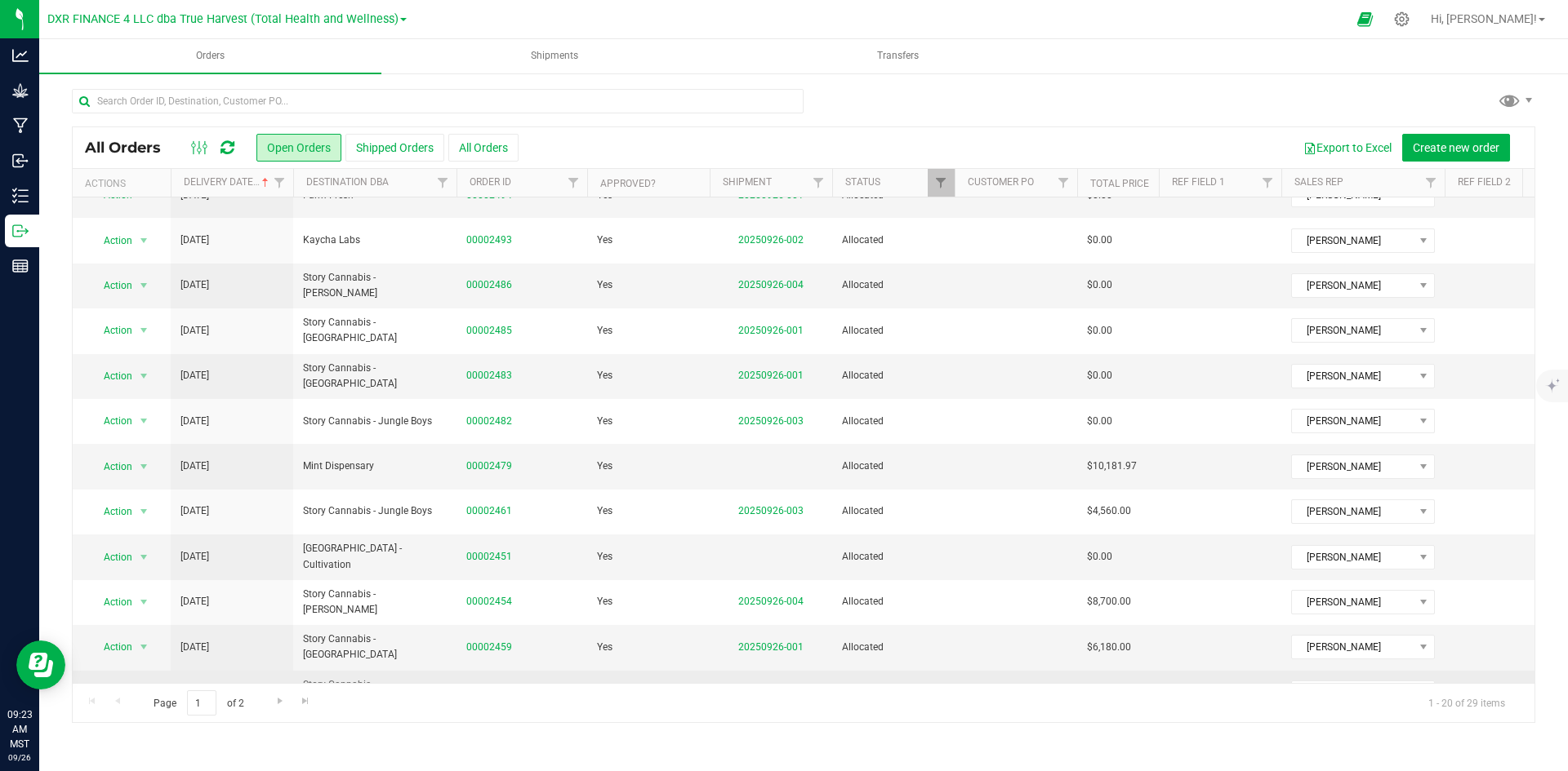
scroll to position [104, 0]
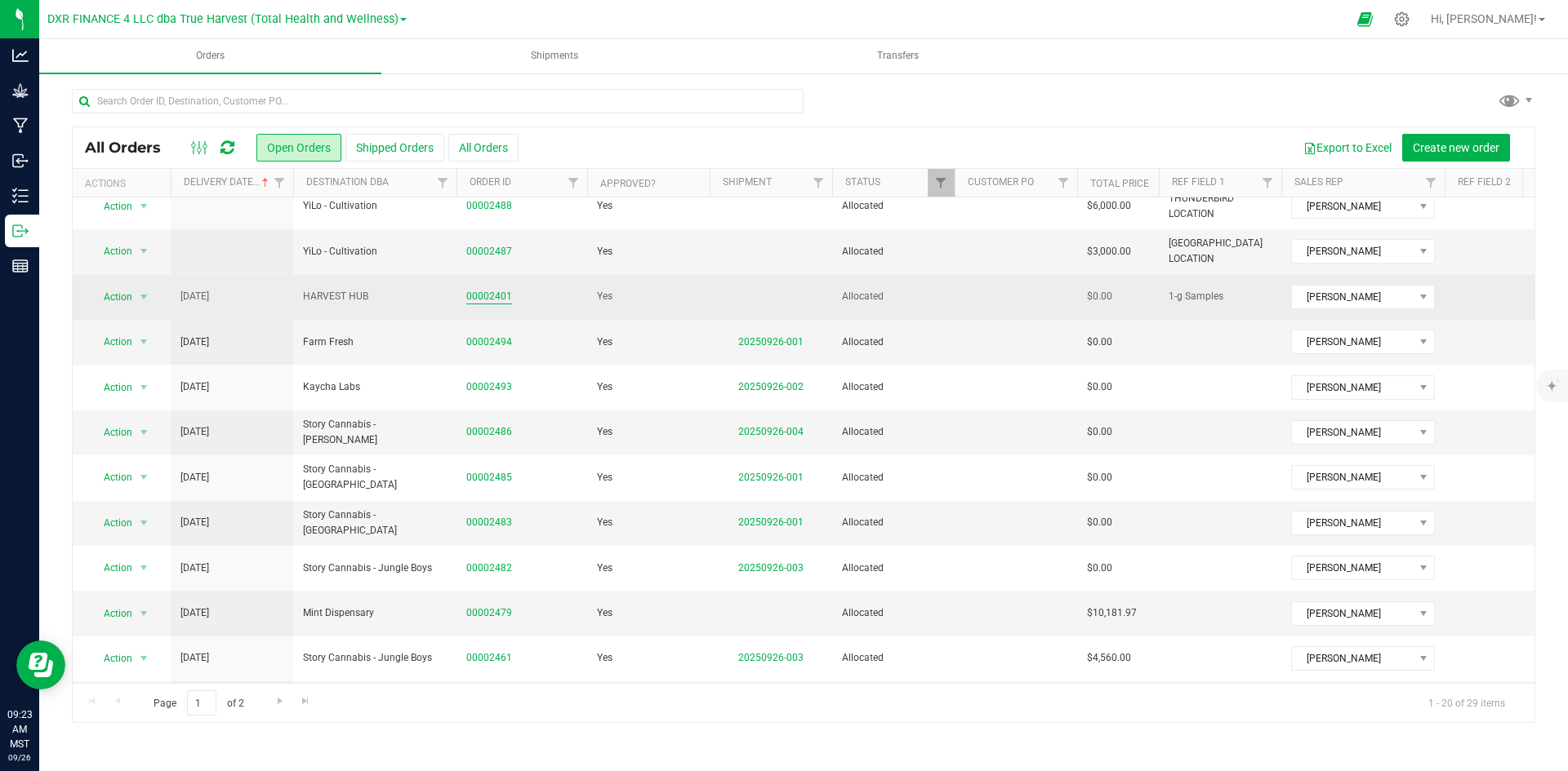
click at [494, 299] on link "00002401" at bounding box center [489, 296] width 46 height 16
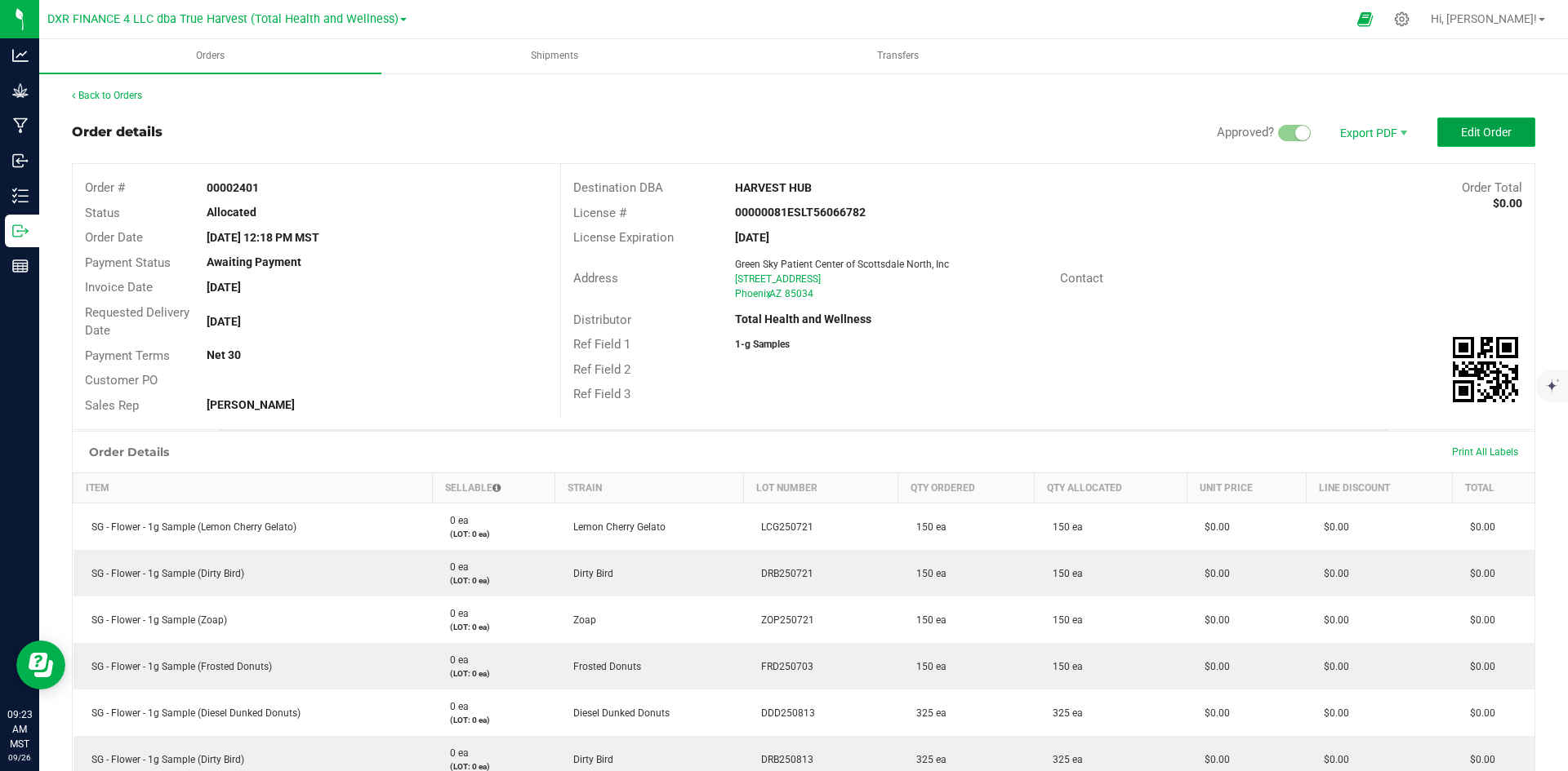
click at [1447, 120] on button "Edit Order" at bounding box center [1485, 131] width 98 height 29
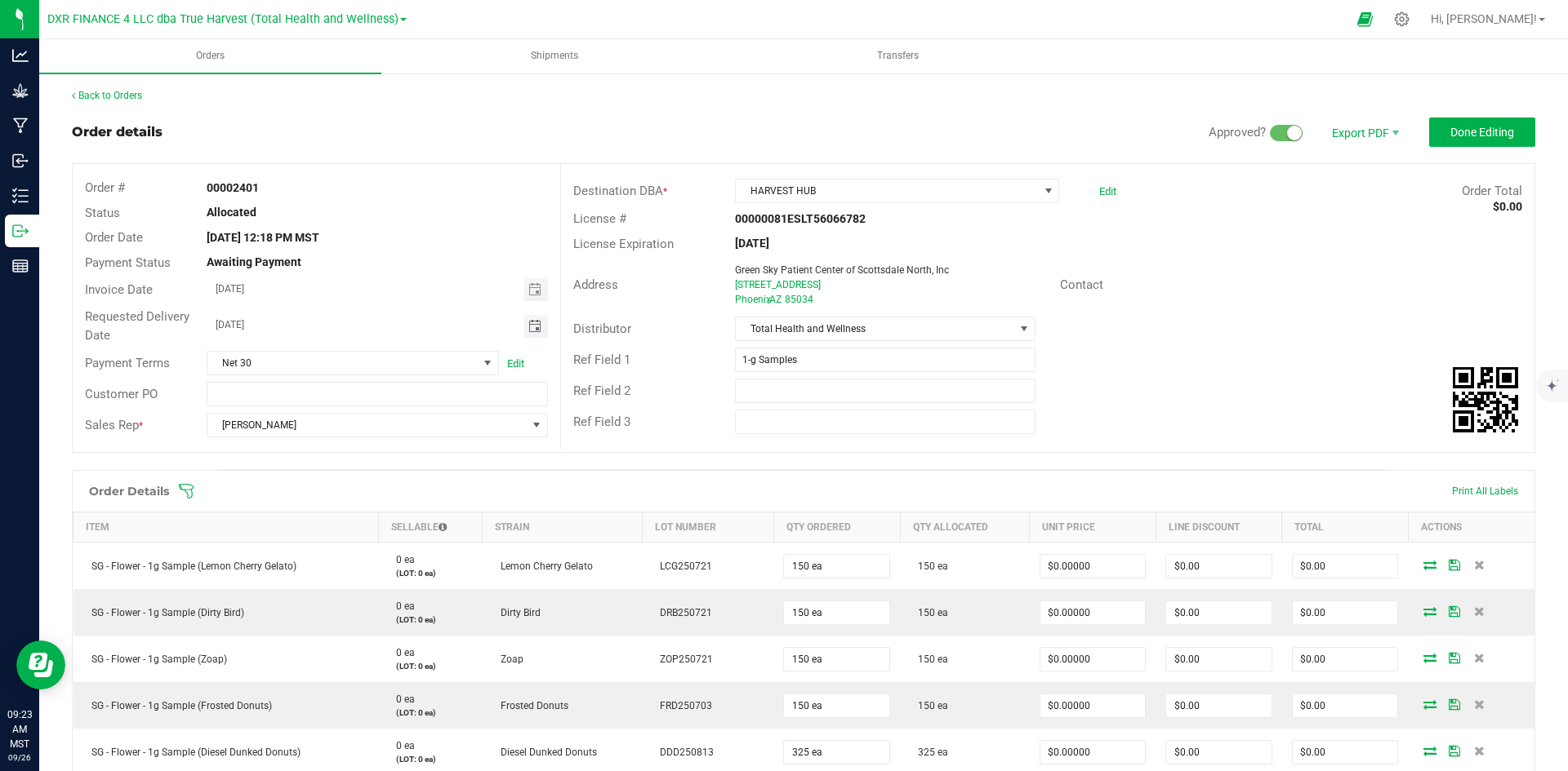
click at [537, 327] on span "Toggle calendar" at bounding box center [535, 326] width 13 height 13
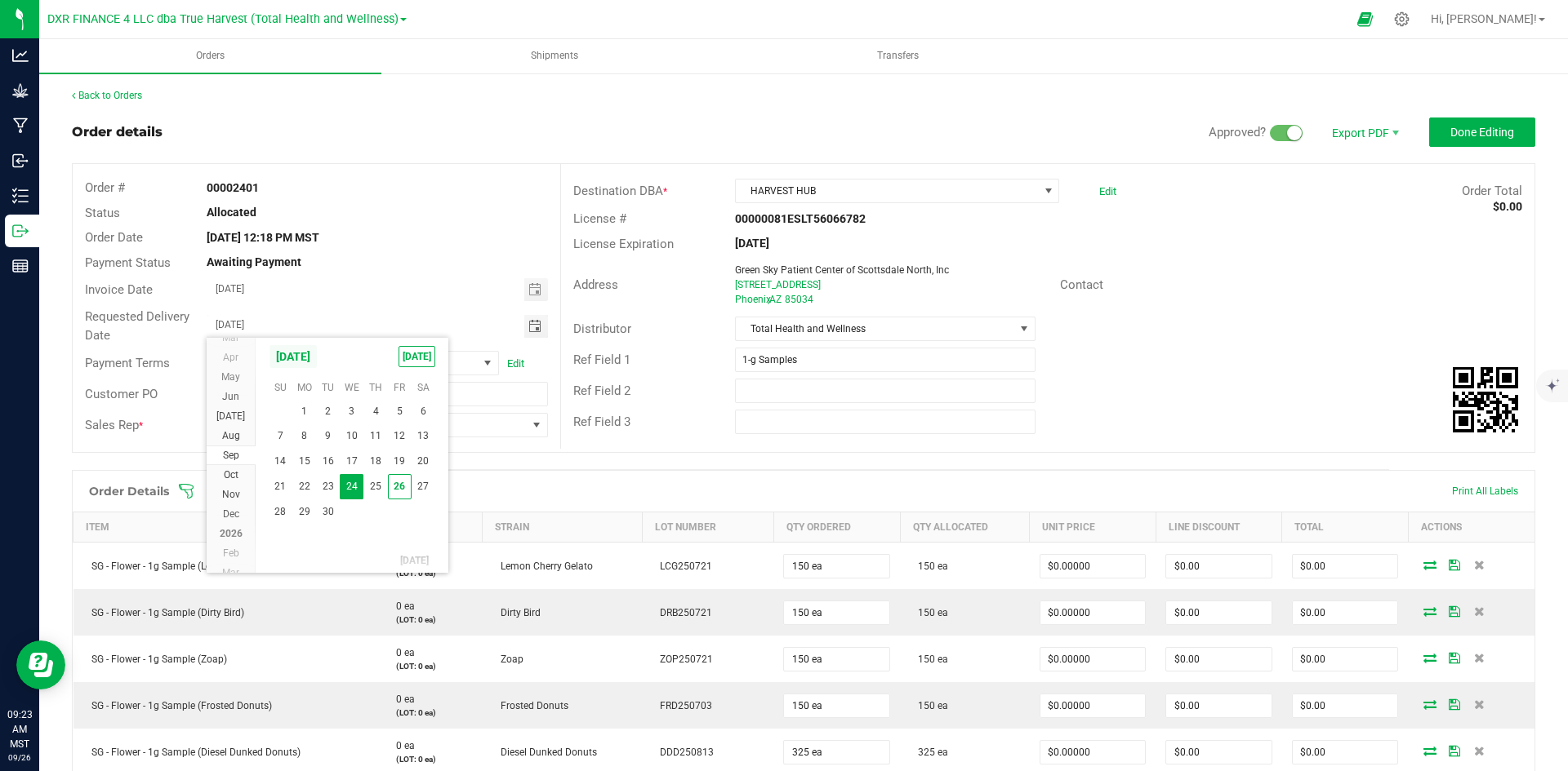
click at [317, 352] on span "September 2025" at bounding box center [293, 356] width 49 height 24
click at [412, 430] on span "Oct" at bounding box center [419, 425] width 34 height 34
click at [355, 412] on span "1" at bounding box center [351, 412] width 23 height 25
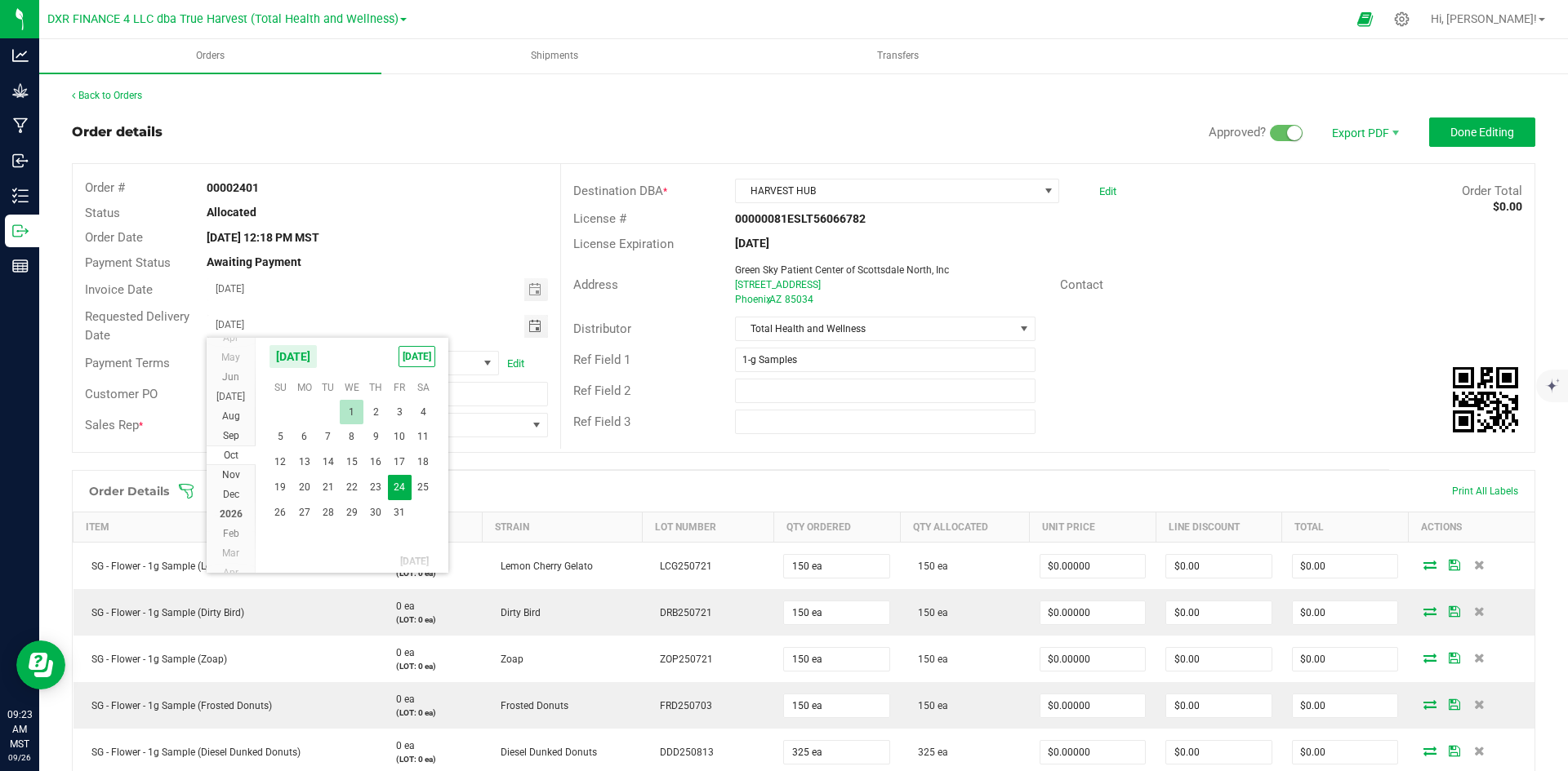
type input "10/01/2025"
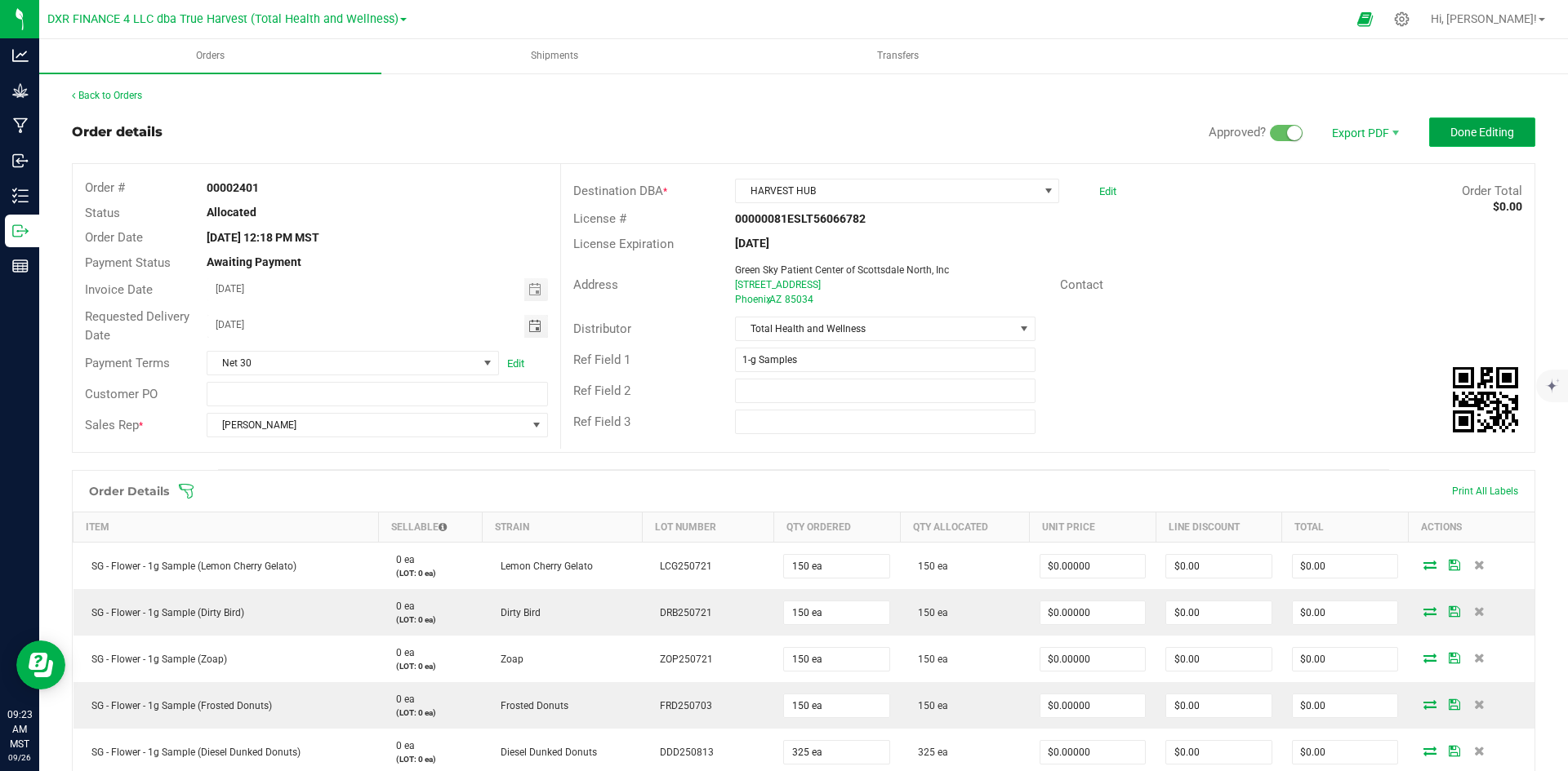
click at [1472, 135] on span "Done Editing" at bounding box center [1482, 132] width 64 height 13
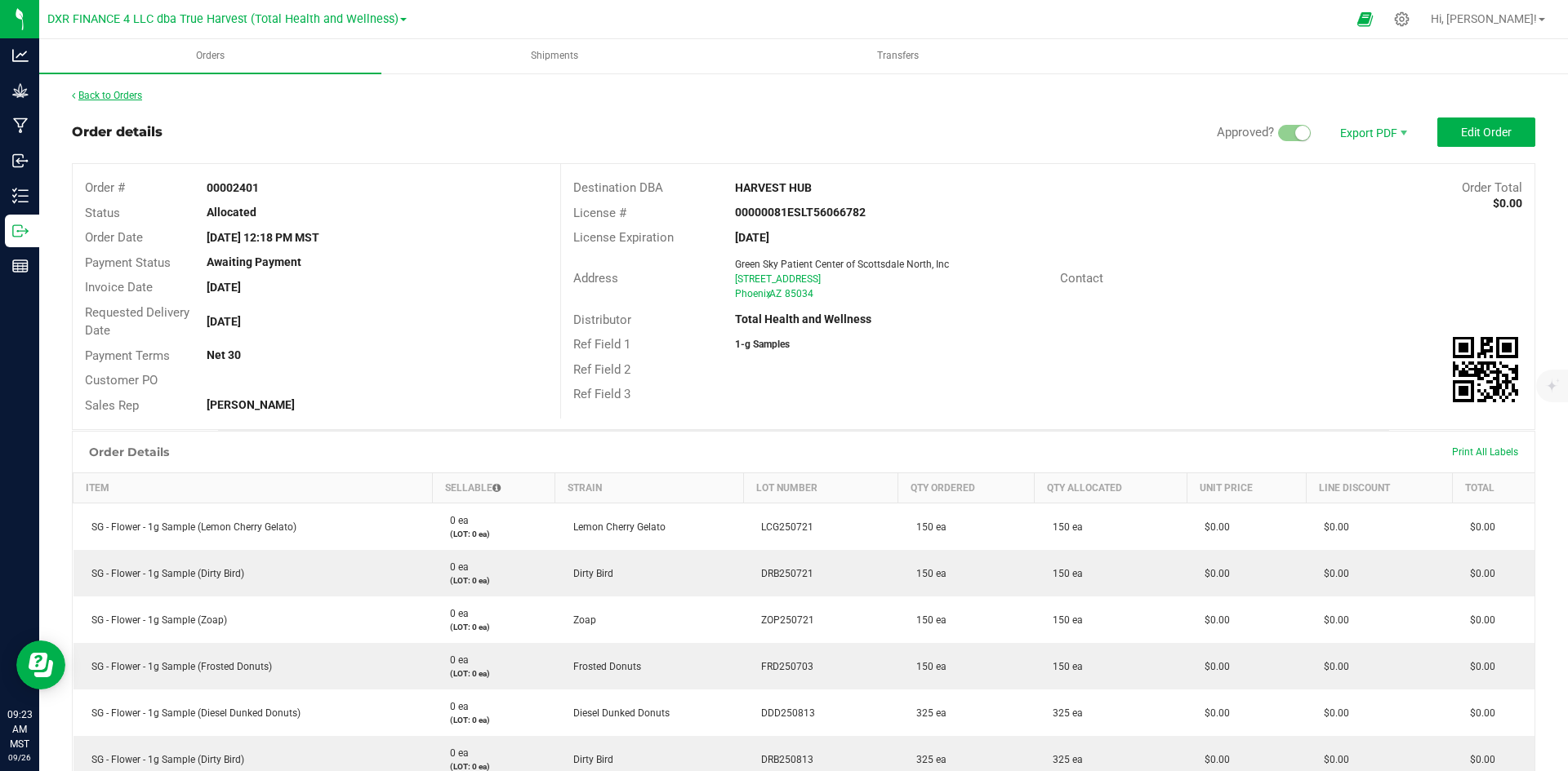
click at [132, 91] on link "Back to Orders" at bounding box center [107, 96] width 70 height 11
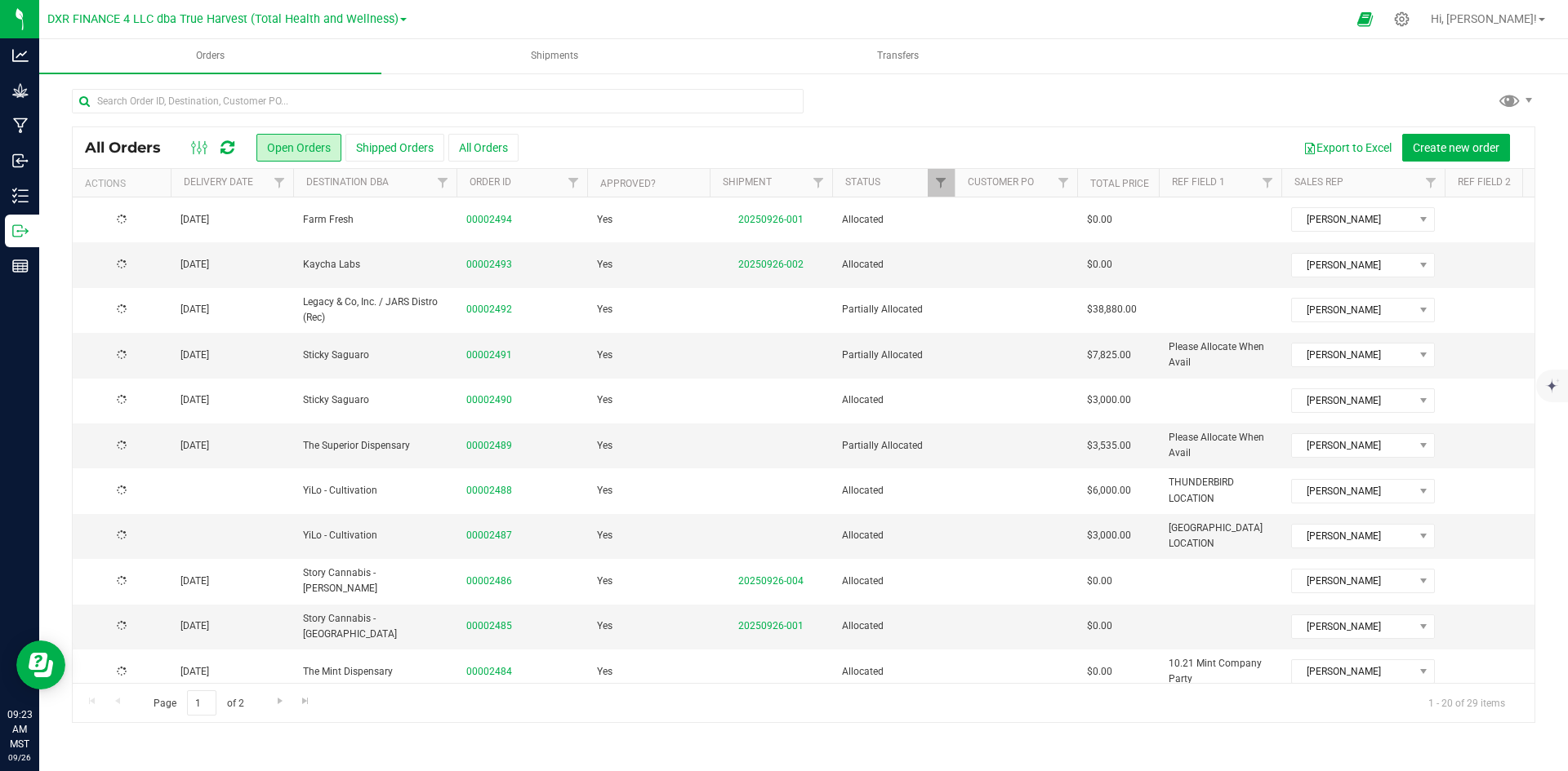
click at [261, 187] on th "Delivery Date" at bounding box center [232, 183] width 123 height 28
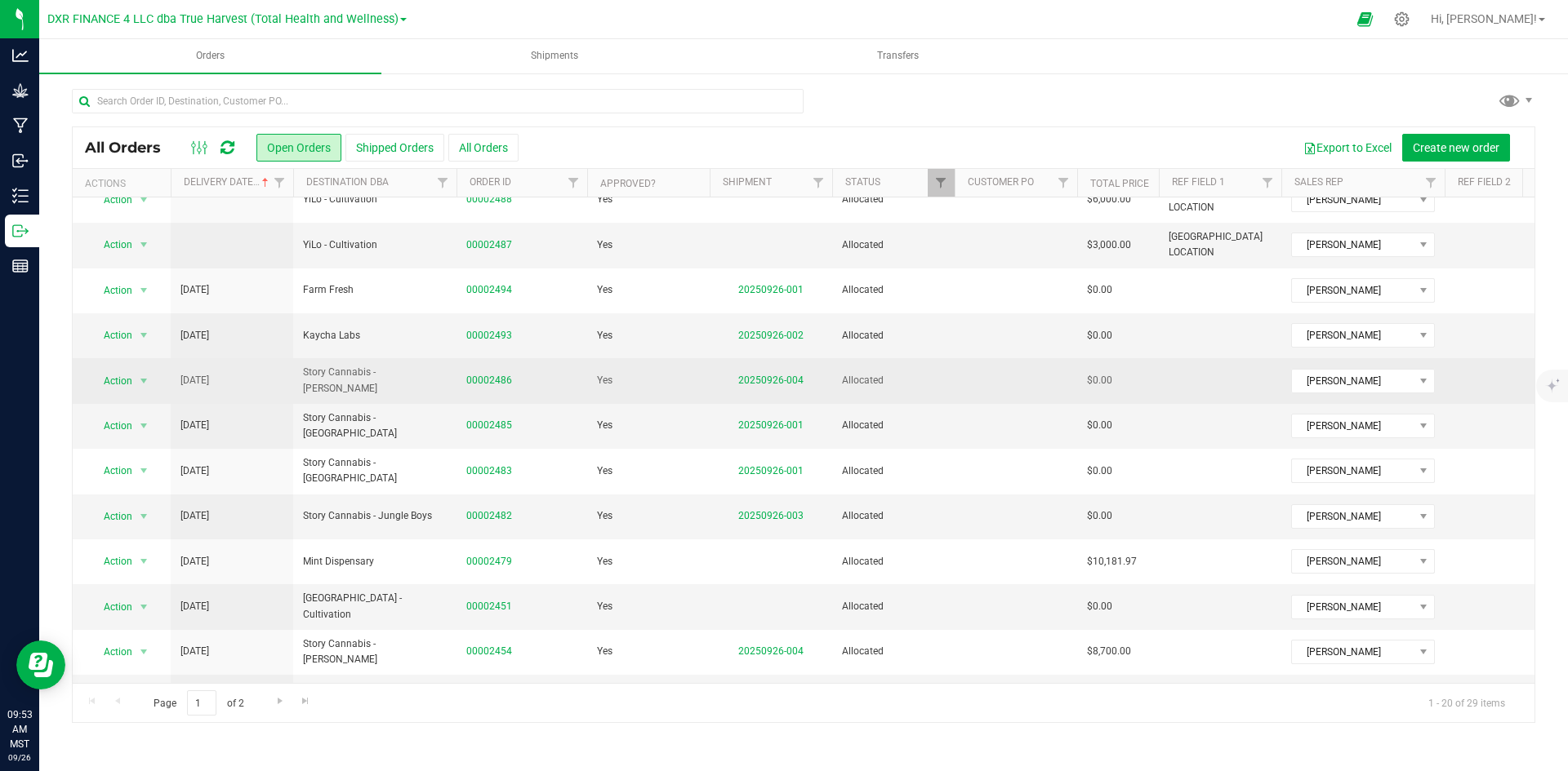
scroll to position [82, 0]
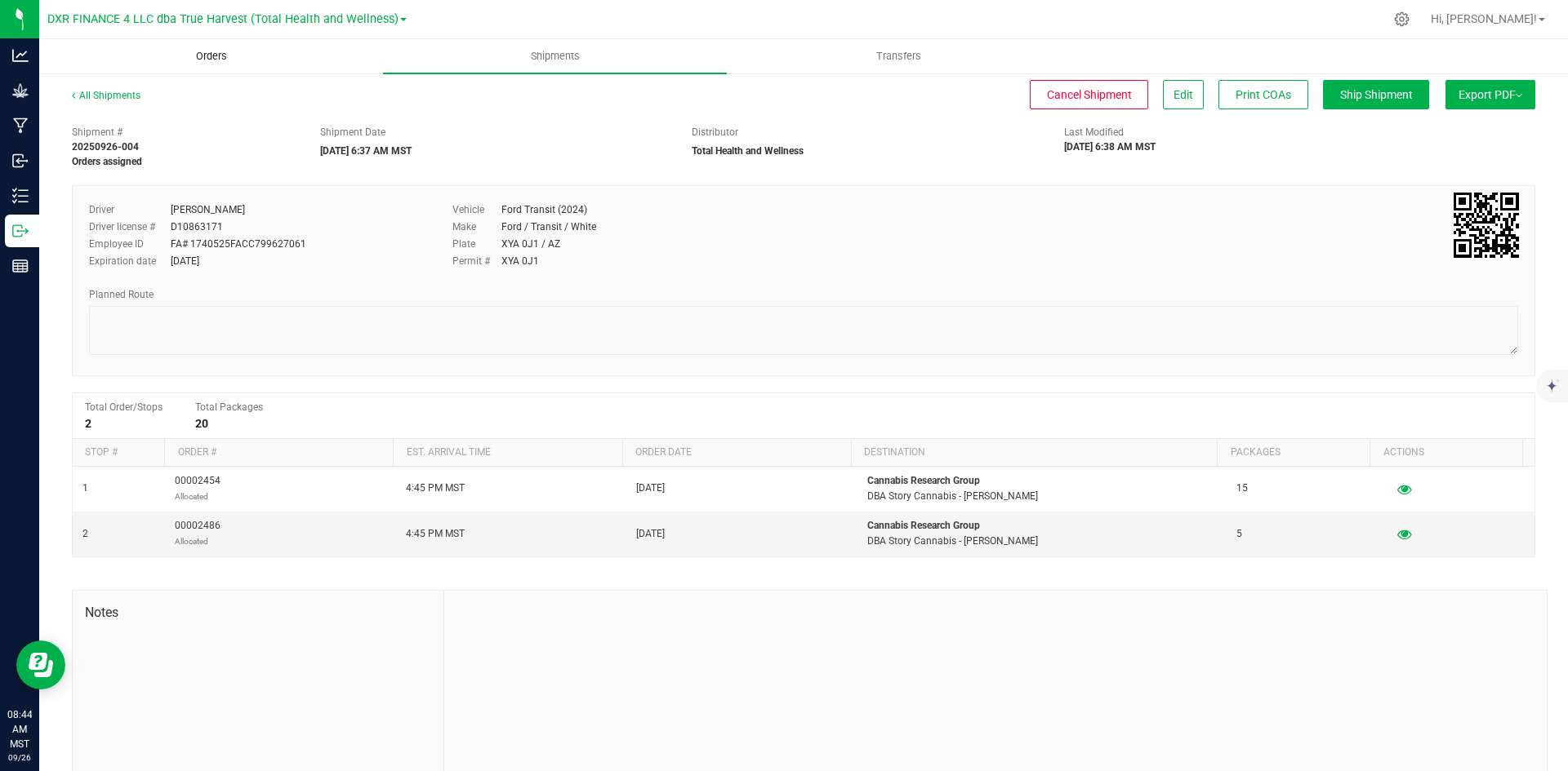
click at [232, 65] on uib-tab-heading "Orders" at bounding box center [211, 56] width 343 height 33
